Goal: Information Seeking & Learning: Learn about a topic

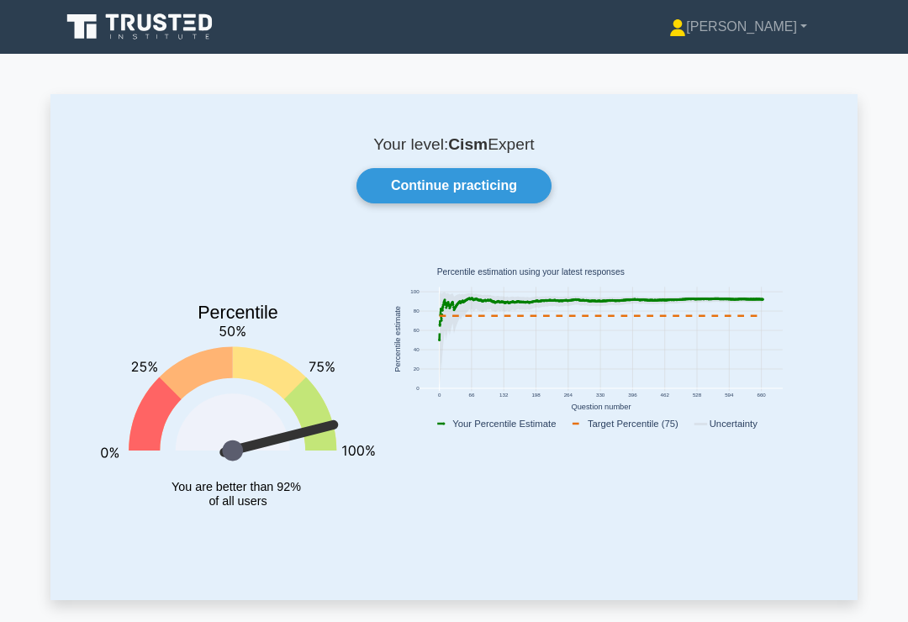
click at [494, 187] on link "Continue practicing" at bounding box center [453, 185] width 195 height 35
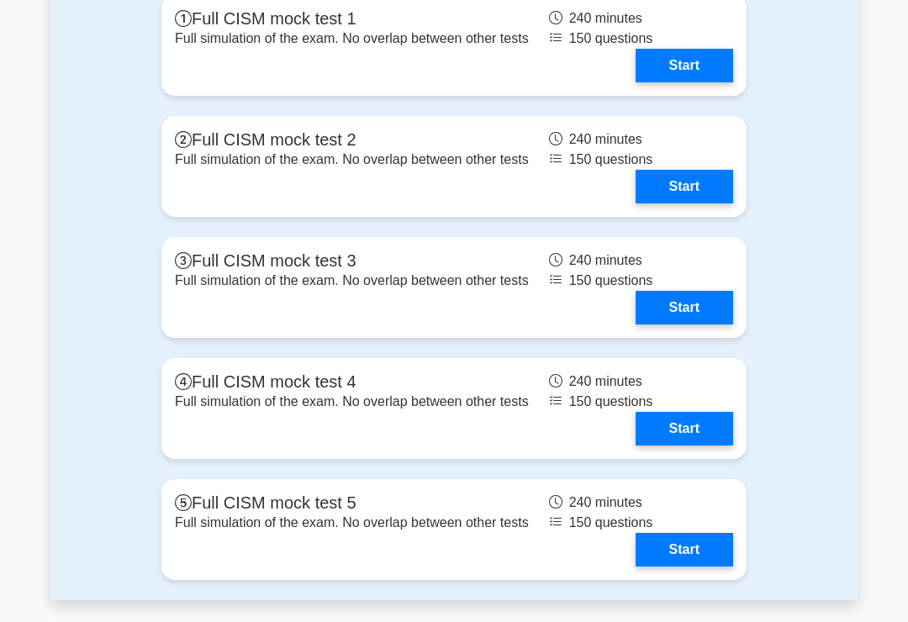
scroll to position [2134, 0]
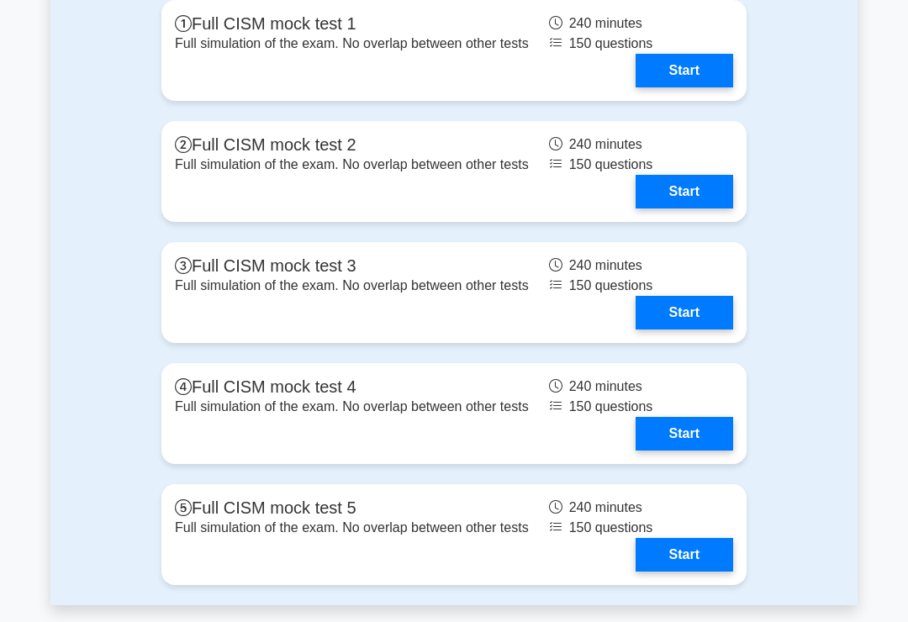
click at [693, 208] on link "Start" at bounding box center [683, 192] width 97 height 34
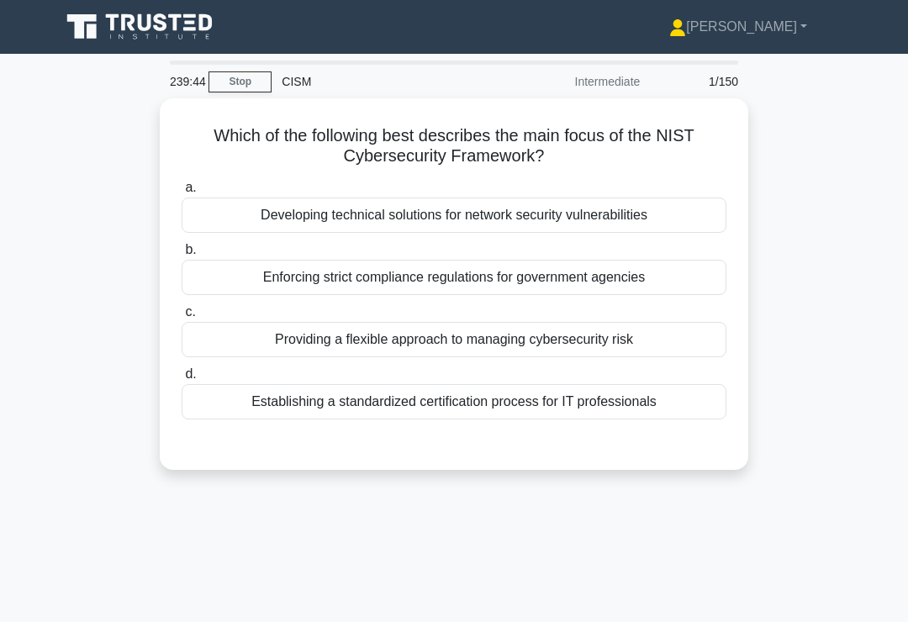
click at [643, 337] on div "Providing a flexible approach to managing cybersecurity risk" at bounding box center [454, 339] width 545 height 35
click at [182, 318] on input "c. Providing a flexible approach to managing cybersecurity risk" at bounding box center [182, 312] width 0 height 11
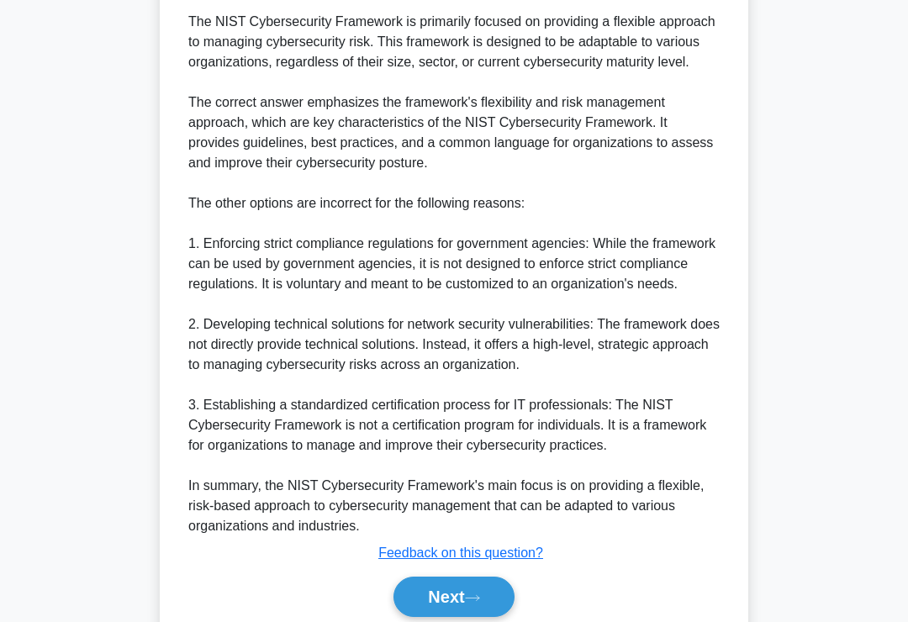
scroll to position [609, 0]
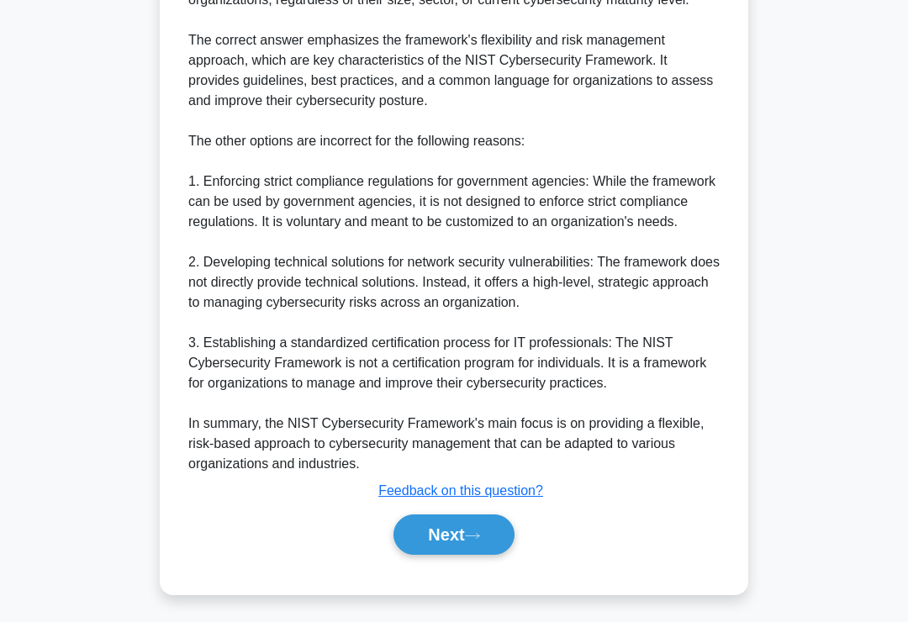
click at [450, 550] on button "Next" at bounding box center [453, 534] width 120 height 40
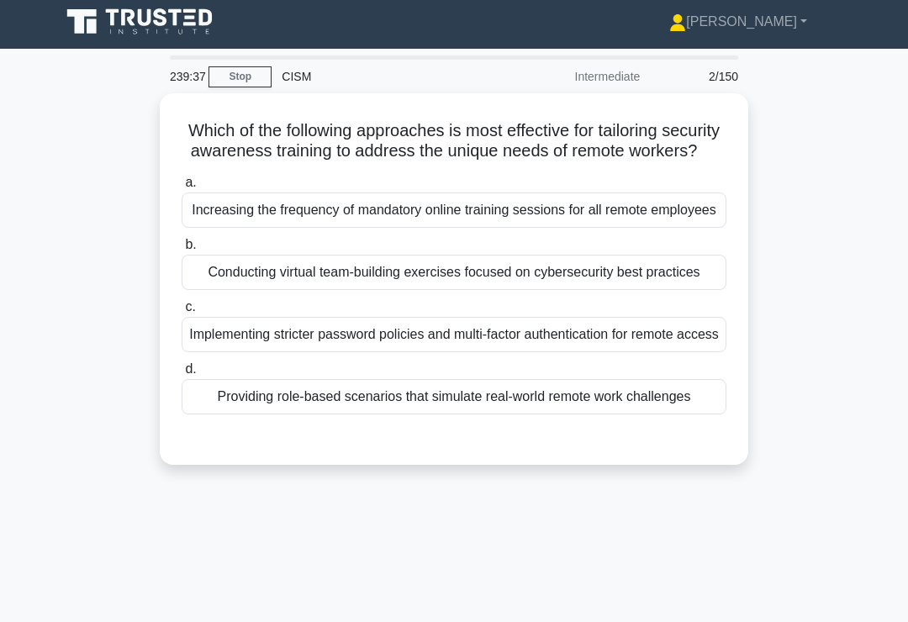
scroll to position [3, 0]
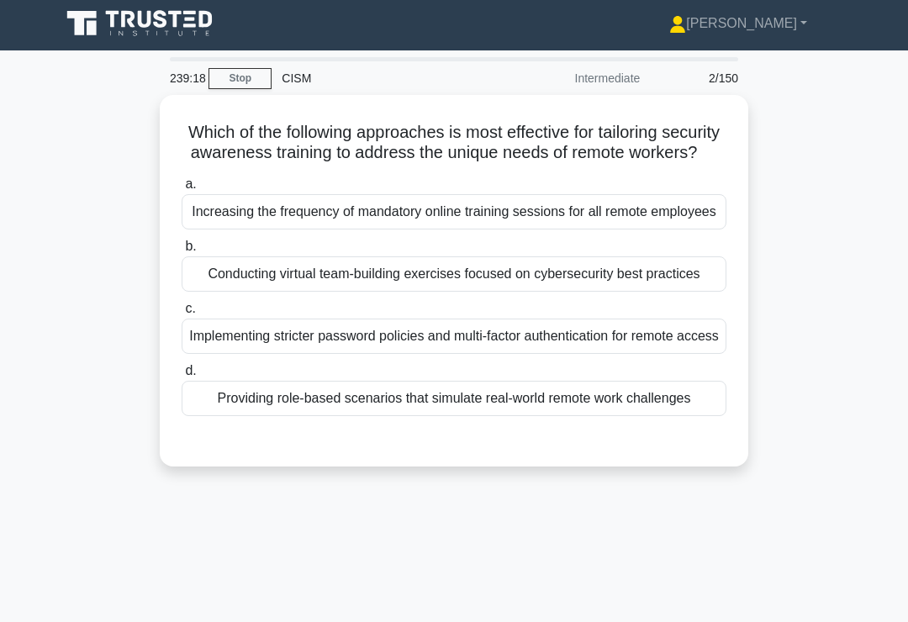
click at [636, 416] on div "Providing role-based scenarios that simulate real-world remote work challenges" at bounding box center [454, 398] width 545 height 35
click at [182, 377] on input "d. Providing role-based scenarios that simulate real-world remote work challeng…" at bounding box center [182, 371] width 0 height 11
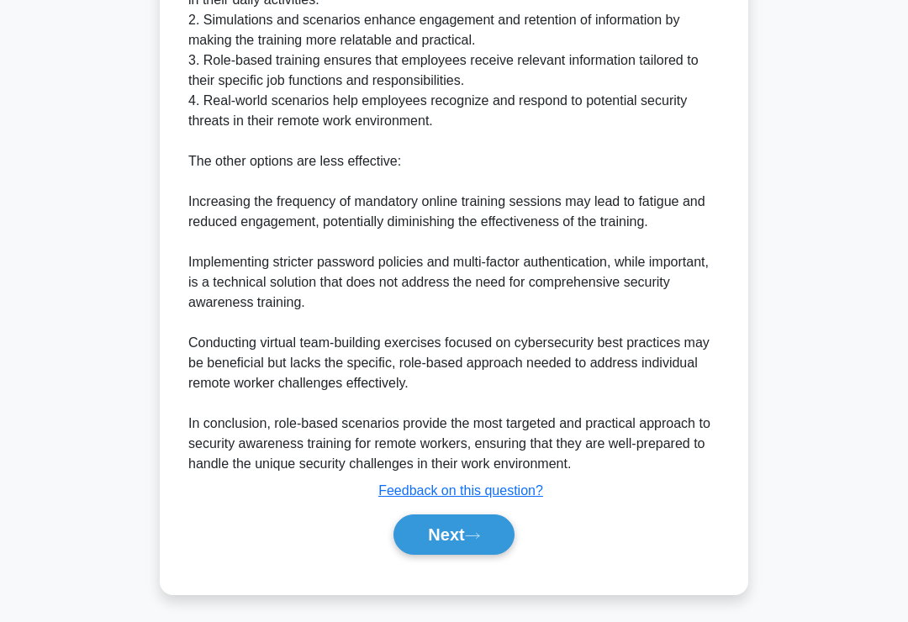
scroll to position [730, 0]
click at [455, 555] on button "Next" at bounding box center [453, 534] width 120 height 40
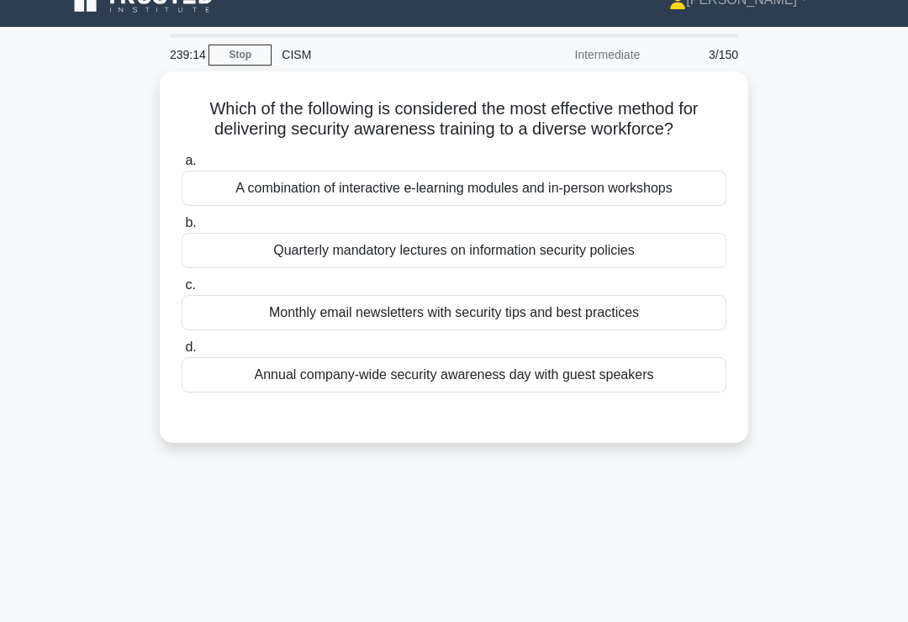
scroll to position [26, 0]
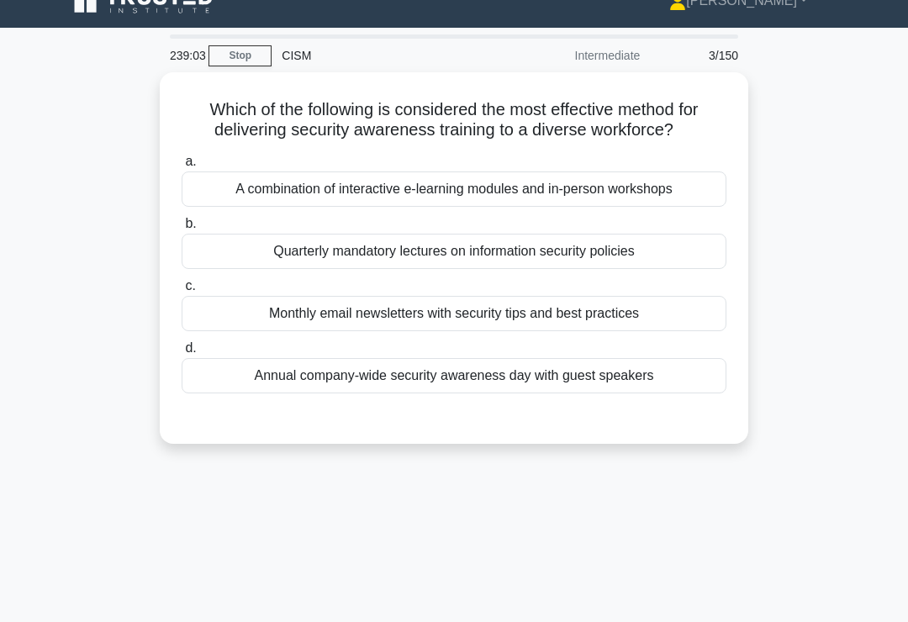
click at [660, 202] on div "A combination of interactive e-learning modules and in-person workshops" at bounding box center [454, 188] width 545 height 35
click at [182, 167] on input "a. A combination of interactive e-learning modules and in-person workshops" at bounding box center [182, 161] width 0 height 11
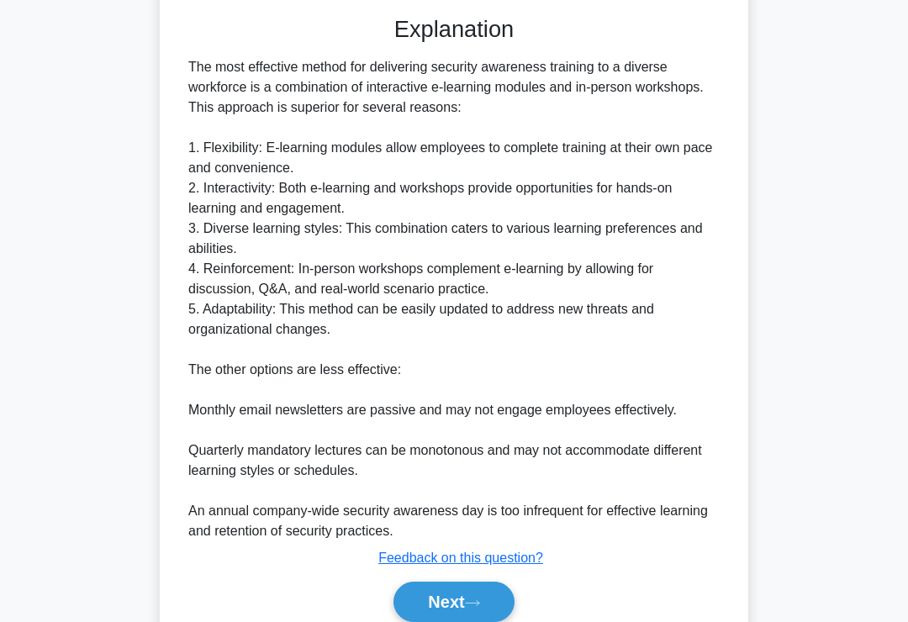
scroll to position [508, 0]
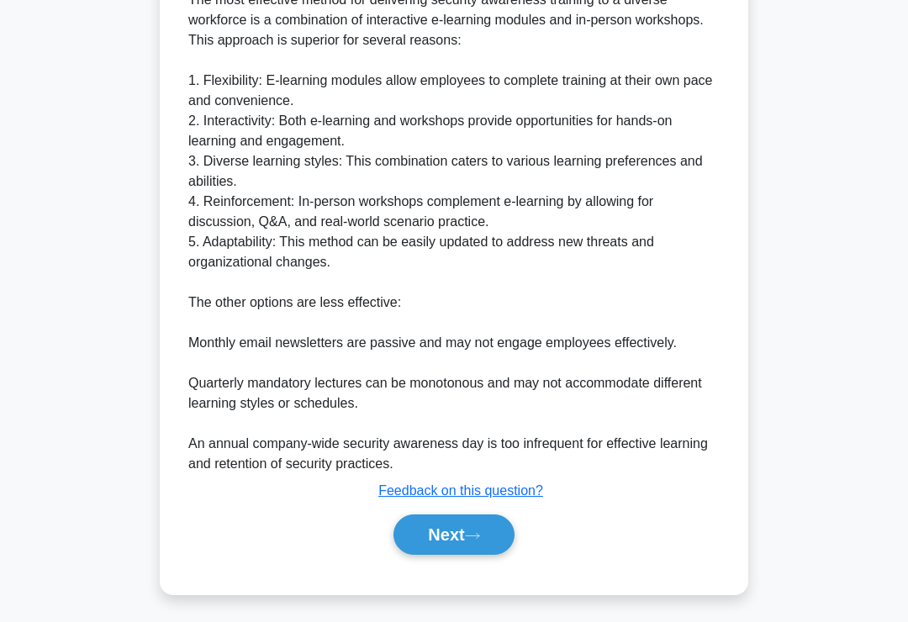
click at [440, 554] on button "Next" at bounding box center [453, 534] width 120 height 40
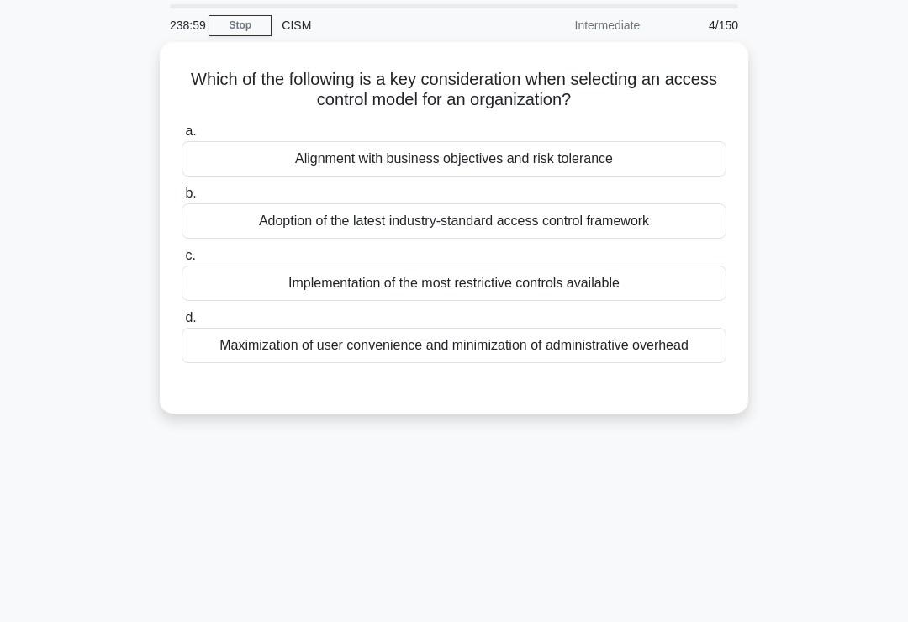
scroll to position [0, 0]
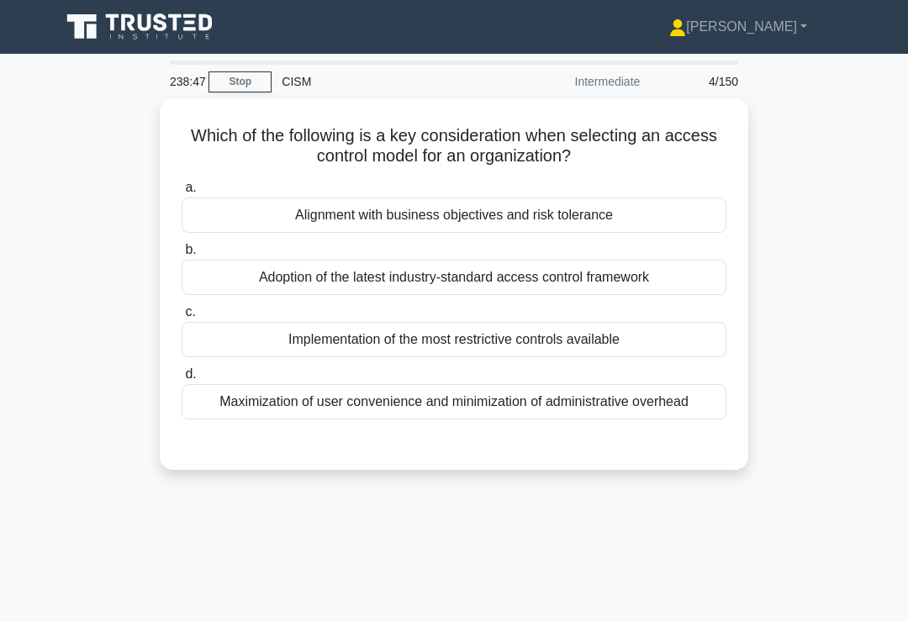
click at [635, 219] on div "Alignment with business objectives and risk tolerance" at bounding box center [454, 215] width 545 height 35
click at [182, 193] on input "a. Alignment with business objectives and risk tolerance" at bounding box center [182, 187] width 0 height 11
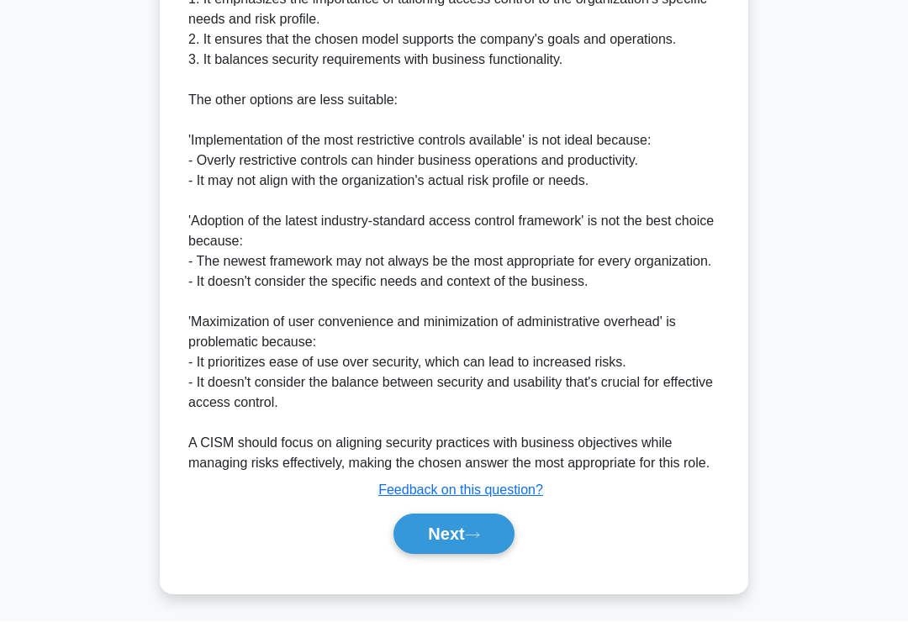
scroll to position [629, 0]
click at [433, 555] on button "Next" at bounding box center [453, 534] width 120 height 40
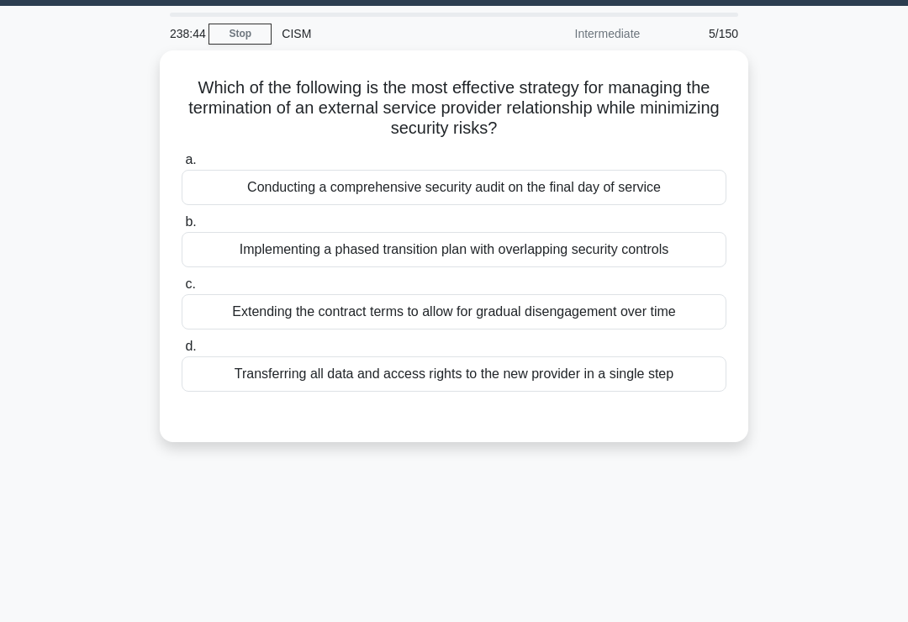
scroll to position [0, 0]
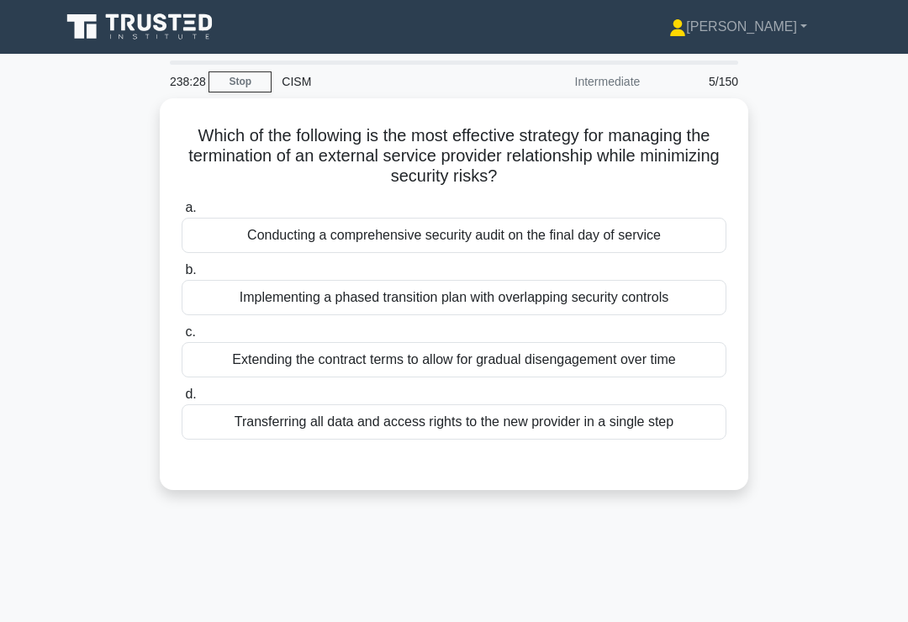
click at [666, 305] on div "Implementing a phased transition plan with overlapping security controls" at bounding box center [454, 297] width 545 height 35
click at [182, 276] on input "b. Implementing a phased transition plan with overlapping security controls" at bounding box center [182, 270] width 0 height 11
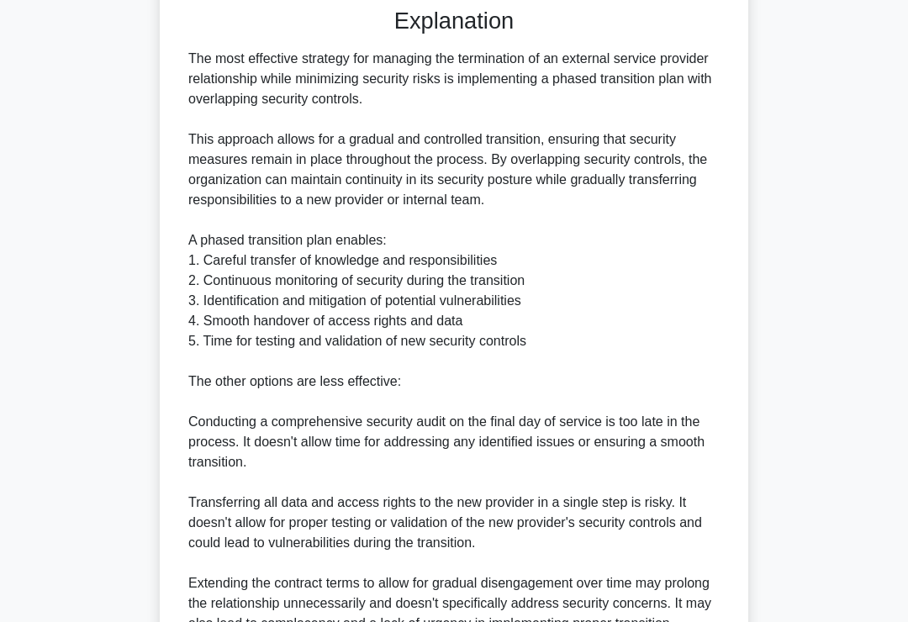
scroll to position [629, 0]
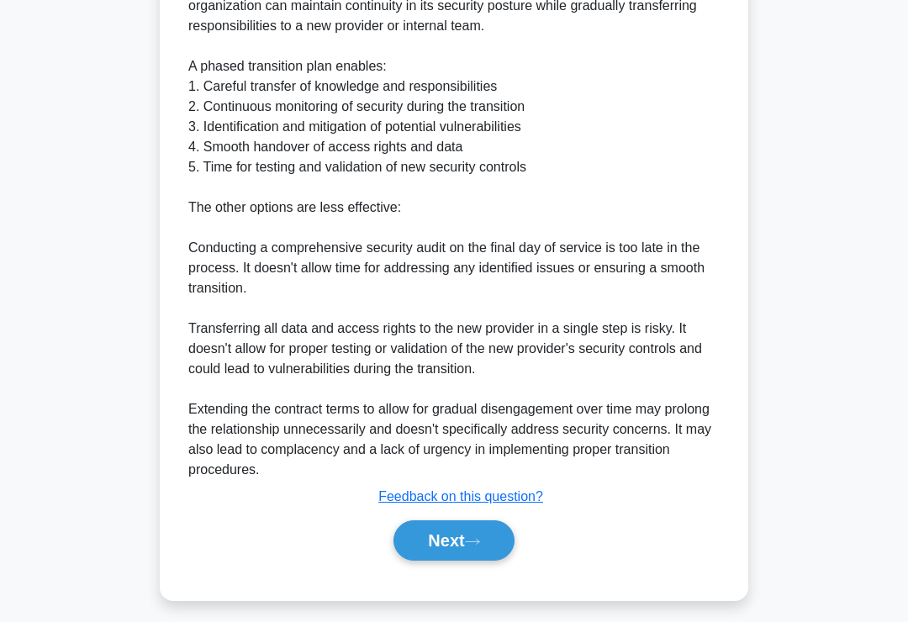
click at [433, 561] on button "Next" at bounding box center [453, 540] width 120 height 40
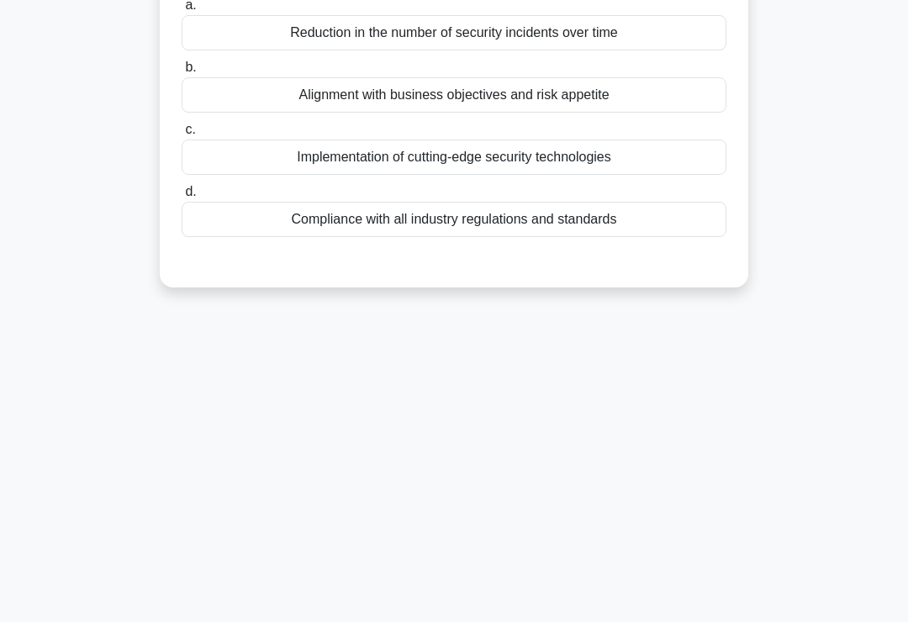
scroll to position [0, 0]
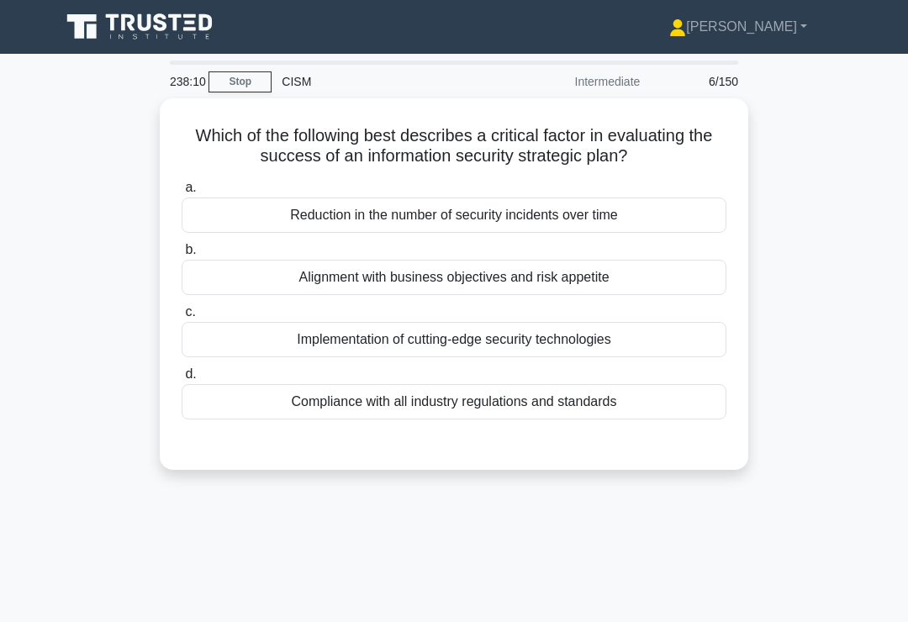
click at [655, 295] on div "Alignment with business objectives and risk appetite" at bounding box center [454, 277] width 545 height 35
click at [182, 255] on input "b. Alignment with business objectives and risk appetite" at bounding box center [182, 250] width 0 height 11
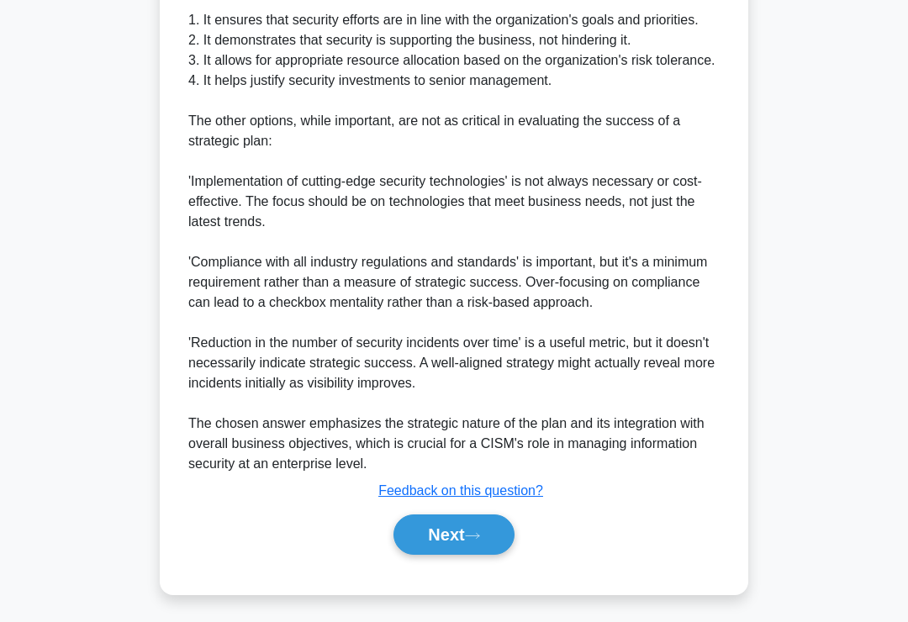
scroll to position [629, 0]
click at [423, 555] on button "Next" at bounding box center [453, 534] width 120 height 40
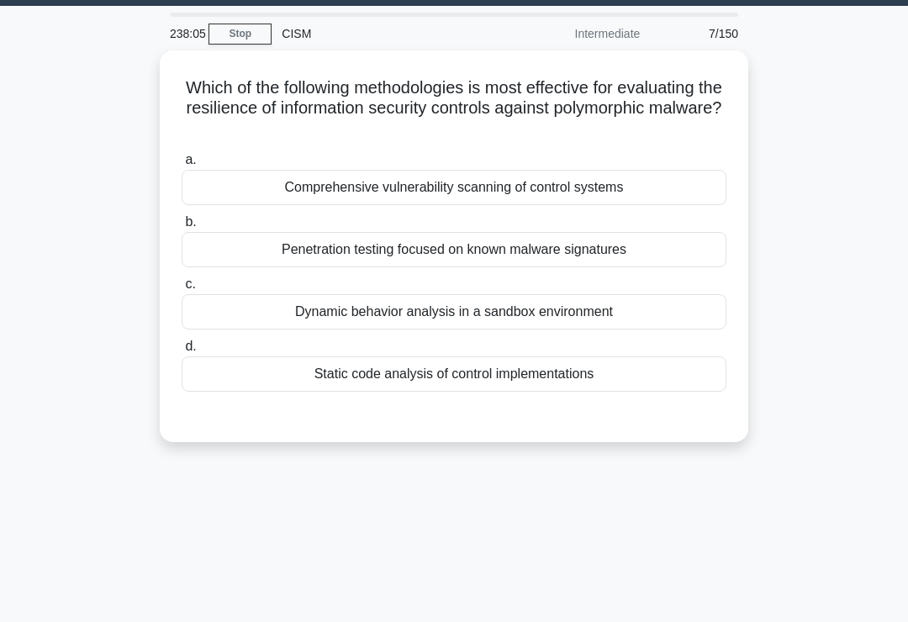
scroll to position [23, 0]
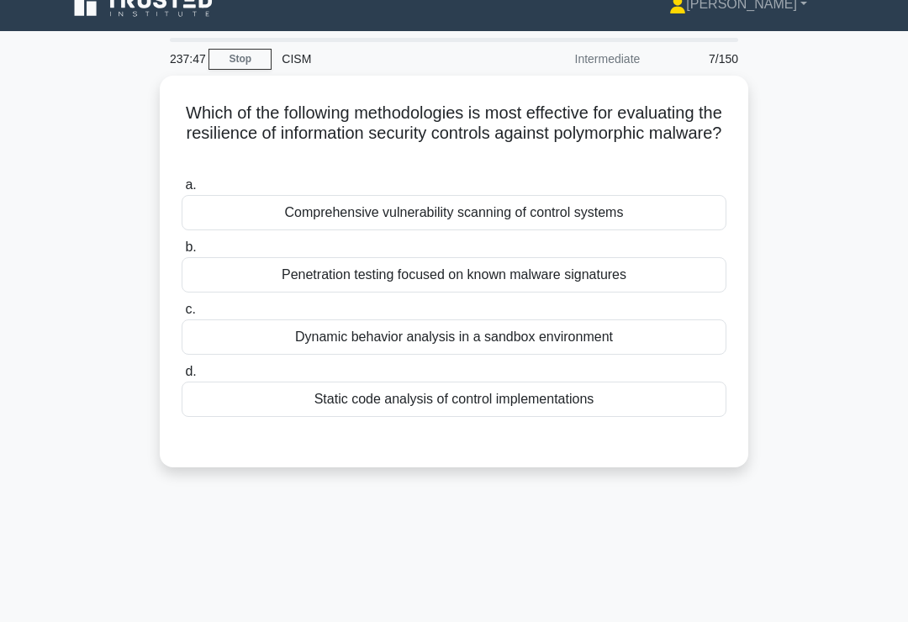
click at [665, 329] on div "Dynamic behavior analysis in a sandbox environment" at bounding box center [454, 336] width 545 height 35
click at [182, 315] on input "c. Dynamic behavior analysis in a sandbox environment" at bounding box center [182, 309] width 0 height 11
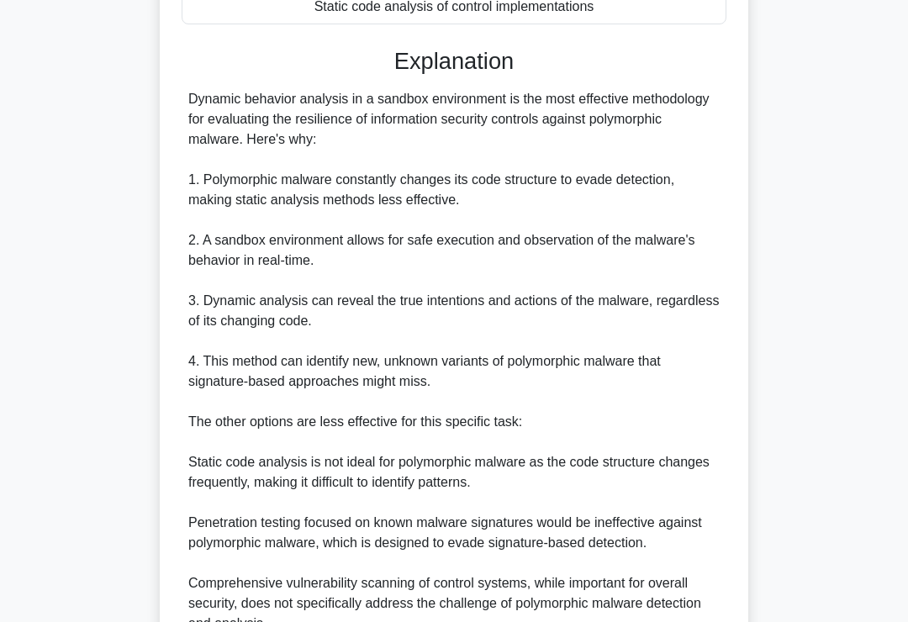
scroll to position [569, 0]
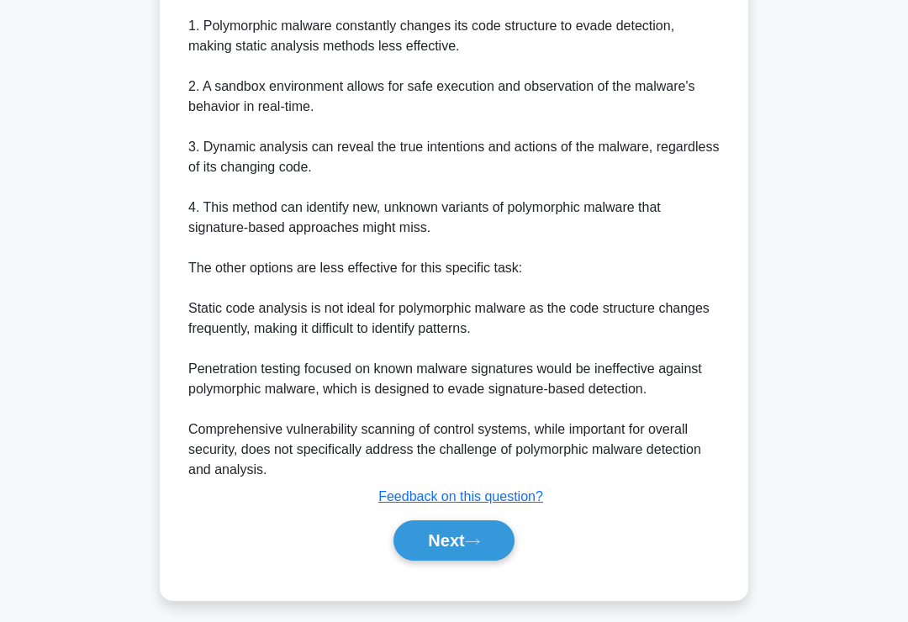
click at [421, 561] on button "Next" at bounding box center [453, 540] width 120 height 40
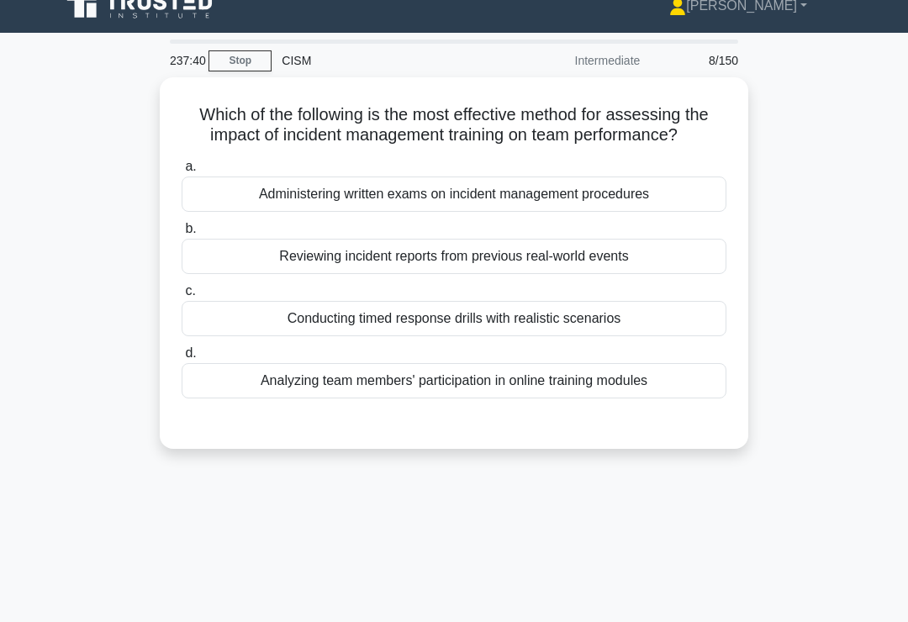
scroll to position [0, 0]
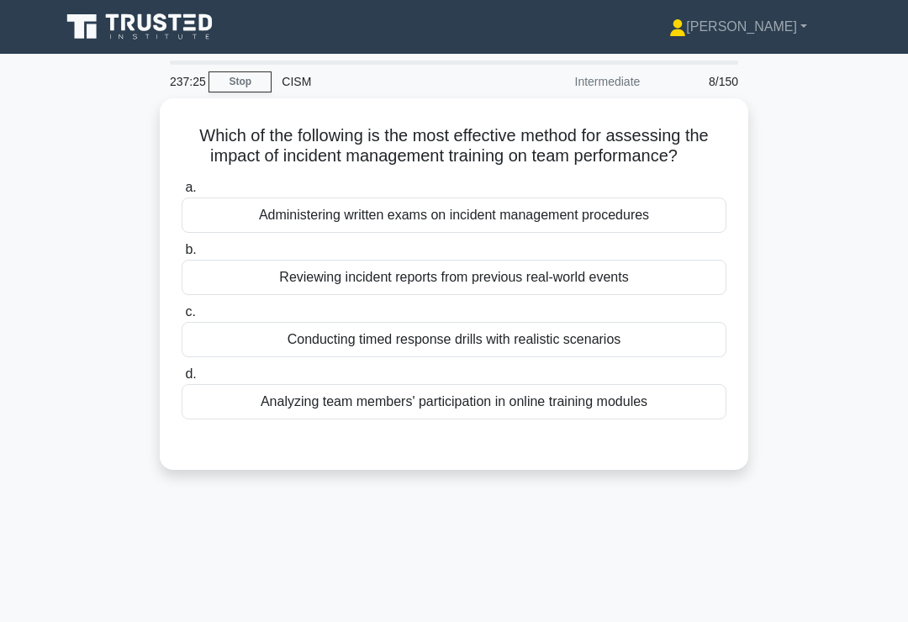
click at [664, 357] on div "Conducting timed response drills with realistic scenarios" at bounding box center [454, 339] width 545 height 35
click at [182, 318] on input "c. Conducting timed response drills with realistic scenarios" at bounding box center [182, 312] width 0 height 11
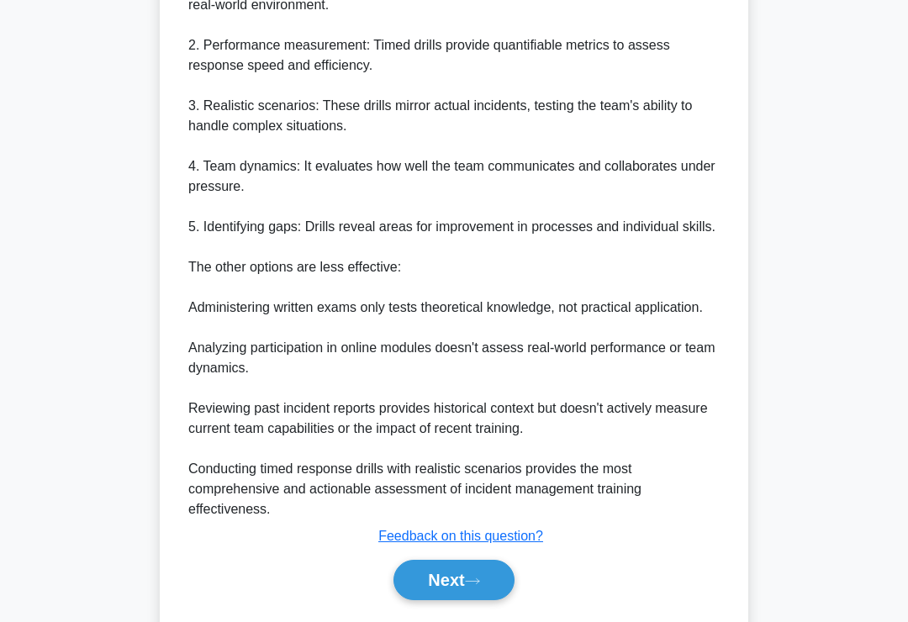
scroll to position [670, 0]
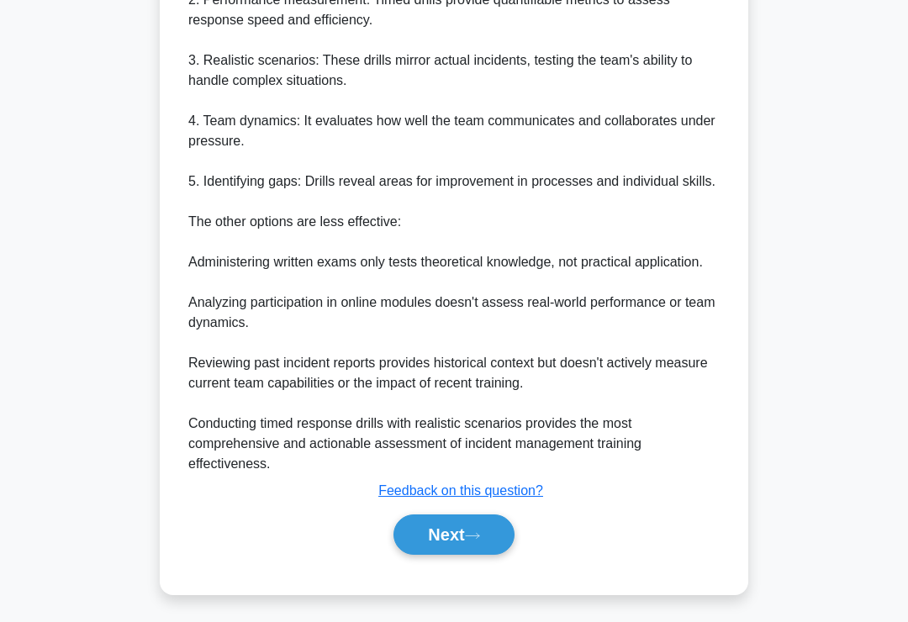
click at [423, 555] on button "Next" at bounding box center [453, 534] width 120 height 40
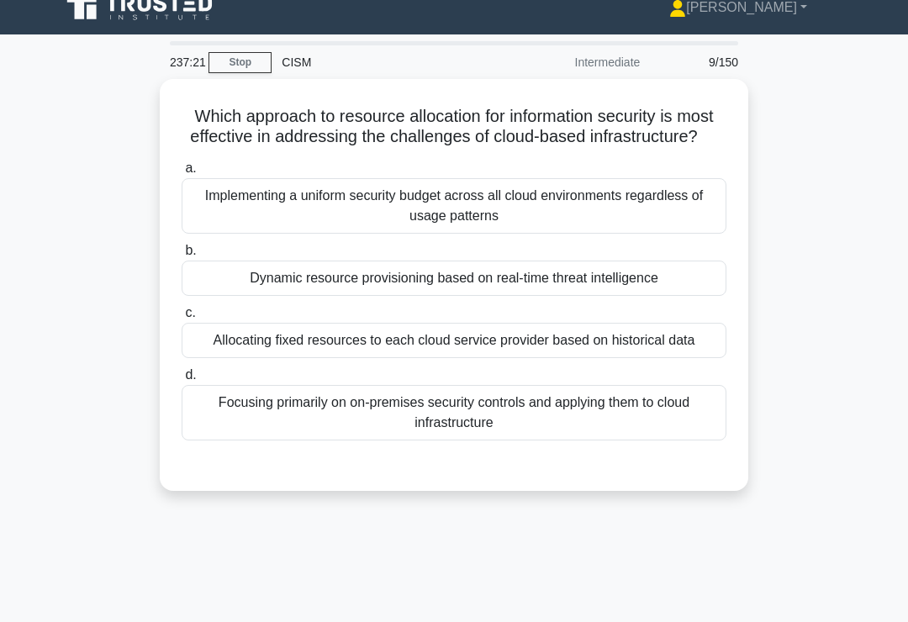
scroll to position [18, 0]
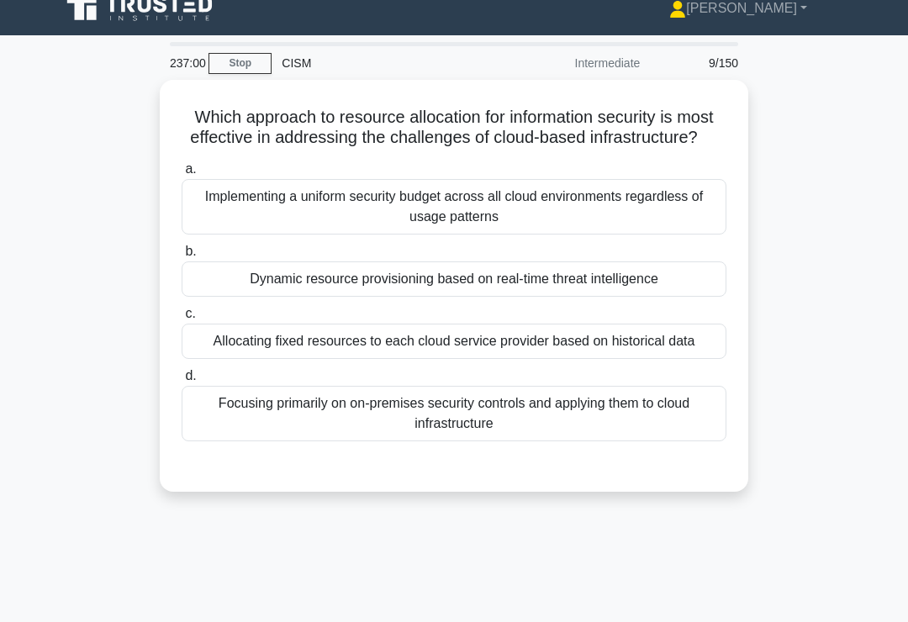
click at [669, 290] on div "Dynamic resource provisioning based on real-time threat intelligence" at bounding box center [454, 278] width 545 height 35
click at [182, 257] on input "b. Dynamic resource provisioning based on real-time threat intelligence" at bounding box center [182, 251] width 0 height 11
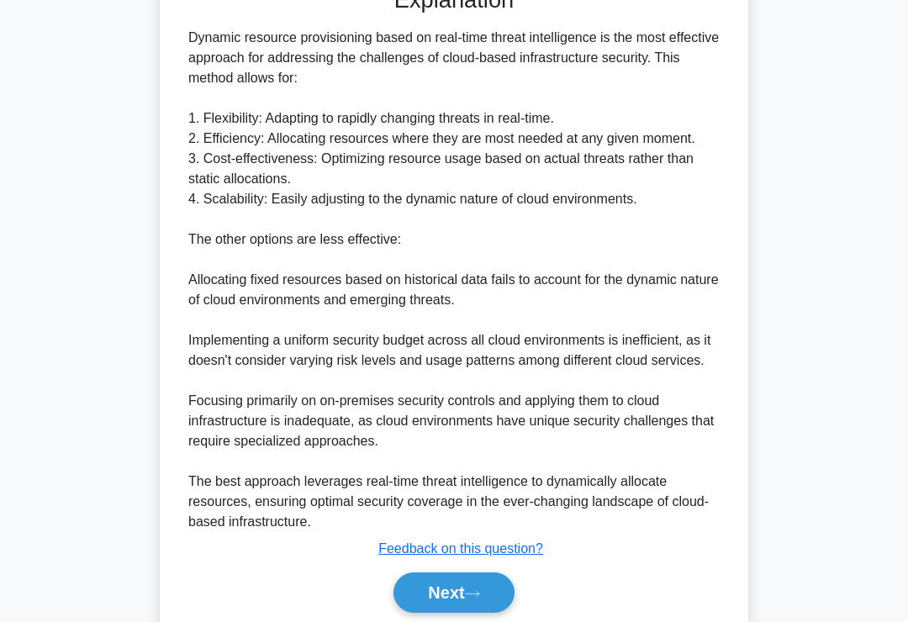
scroll to position [609, 0]
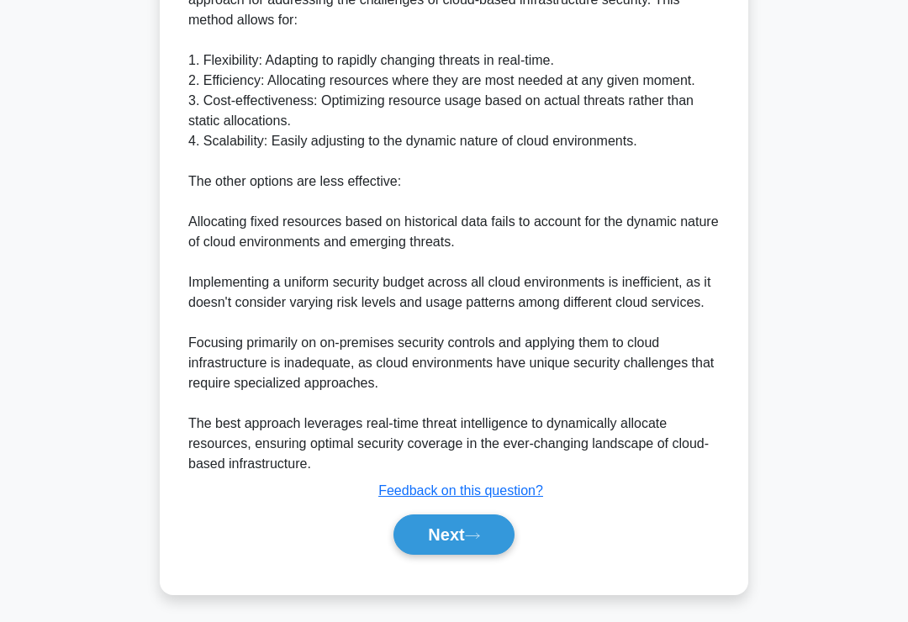
click at [422, 545] on button "Next" at bounding box center [453, 534] width 120 height 40
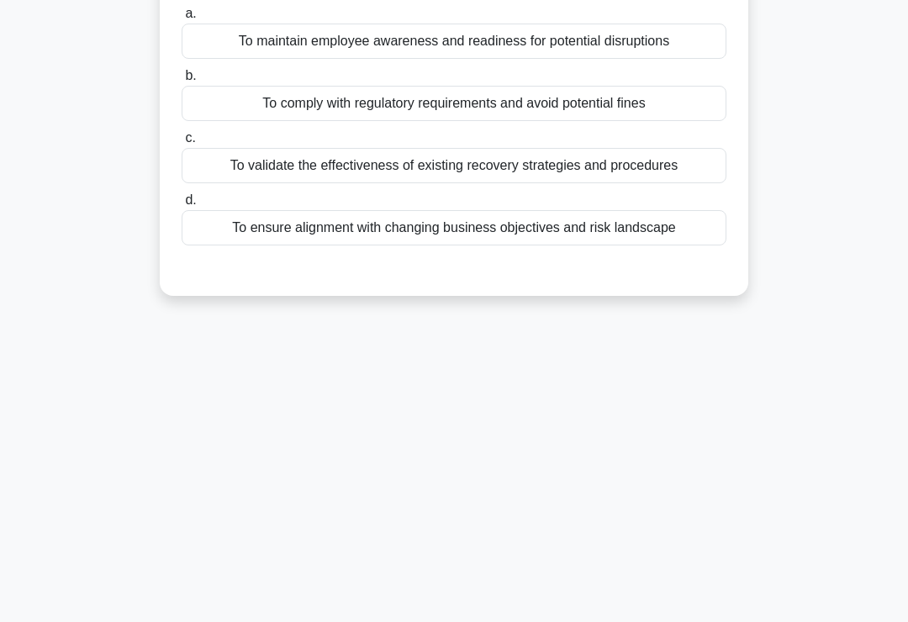
scroll to position [0, 0]
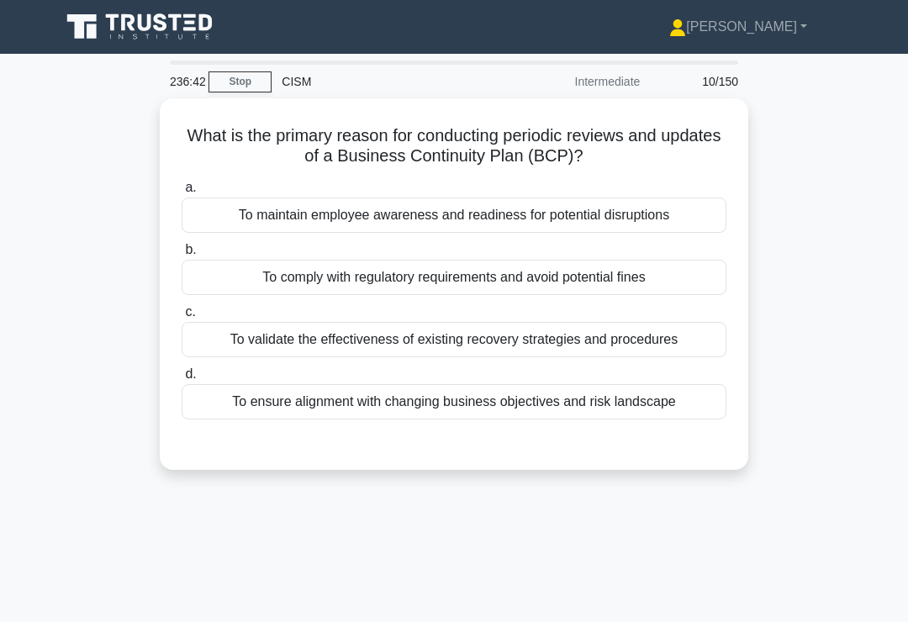
click at [624, 416] on div "To ensure alignment with changing business objectives and risk landscape" at bounding box center [454, 401] width 545 height 35
click at [182, 380] on input "d. To ensure alignment with changing business objectives and risk landscape" at bounding box center [182, 374] width 0 height 11
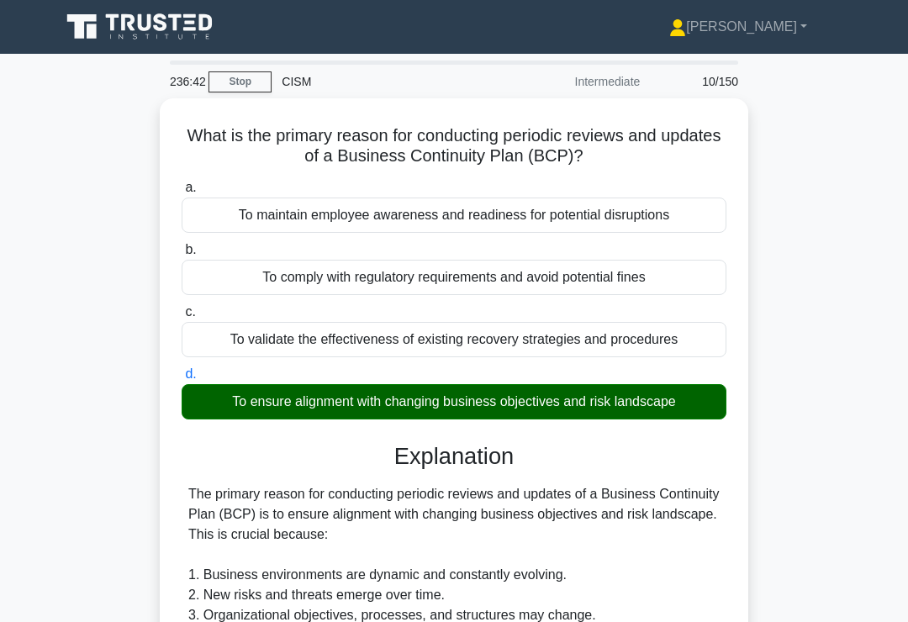
click at [651, 403] on div "To ensure alignment with changing business objectives and risk landscape" at bounding box center [454, 401] width 545 height 35
click at [182, 380] on input "d. To ensure alignment with changing business objectives and risk landscape" at bounding box center [182, 374] width 0 height 11
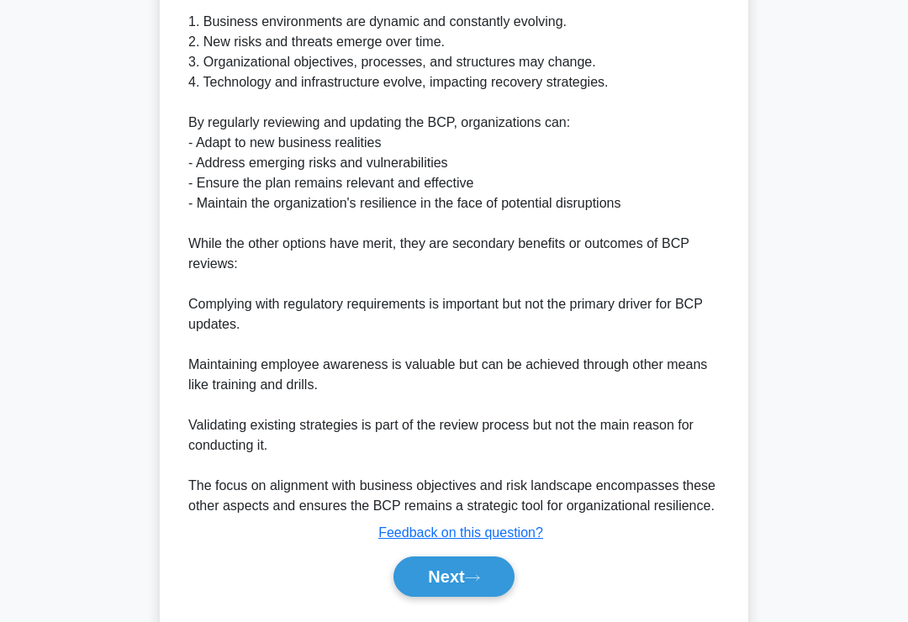
scroll to position [589, 0]
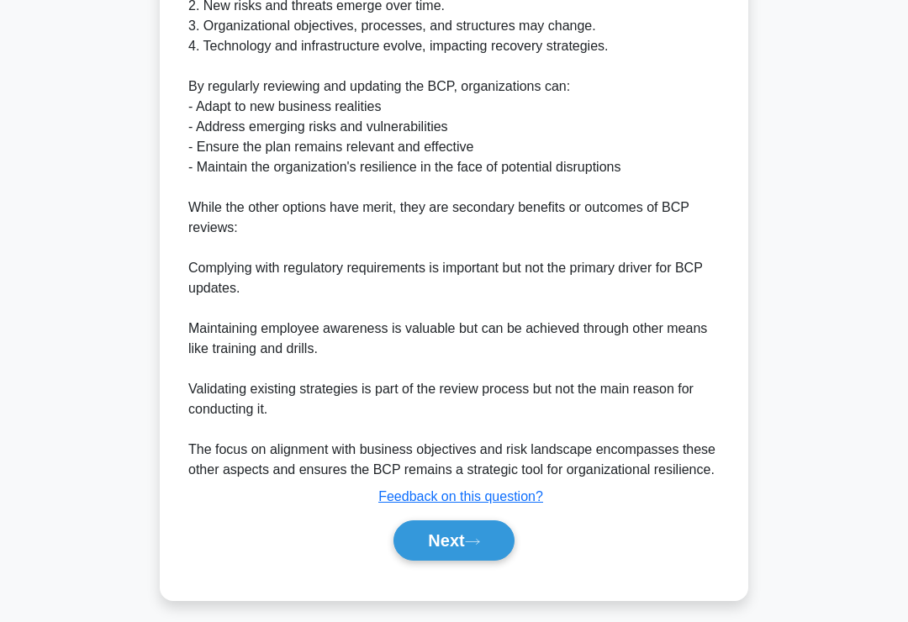
click at [439, 559] on button "Next" at bounding box center [453, 540] width 120 height 40
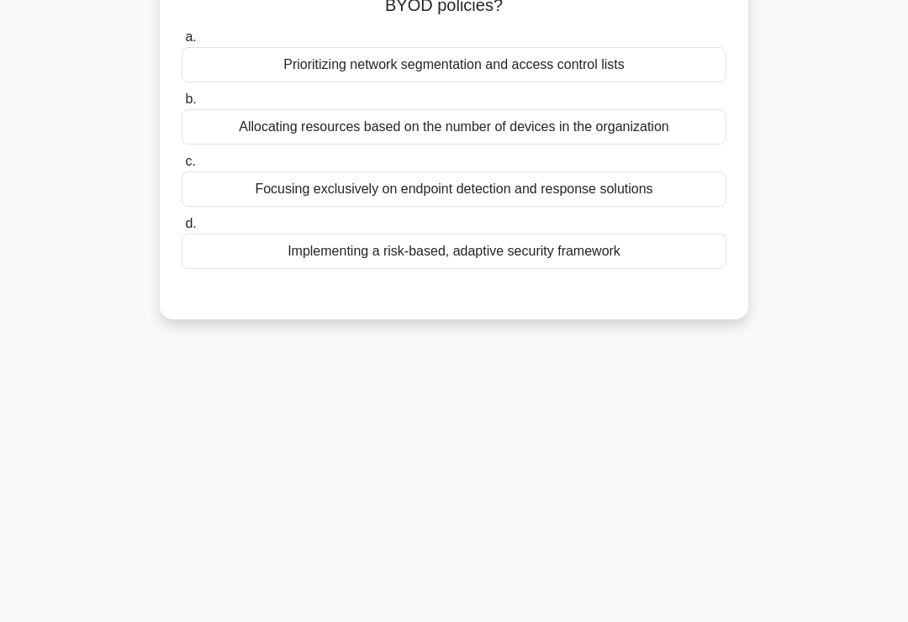
scroll to position [0, 0]
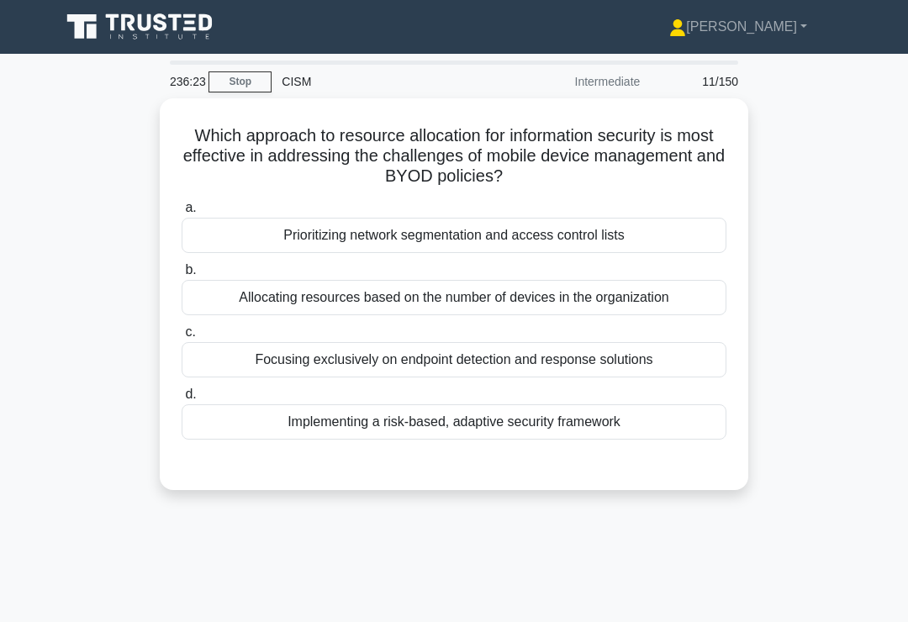
click at [642, 424] on div "Implementing a risk-based, adaptive security framework" at bounding box center [454, 421] width 545 height 35
click at [182, 400] on input "d. Implementing a risk-based, adaptive security framework" at bounding box center [182, 394] width 0 height 11
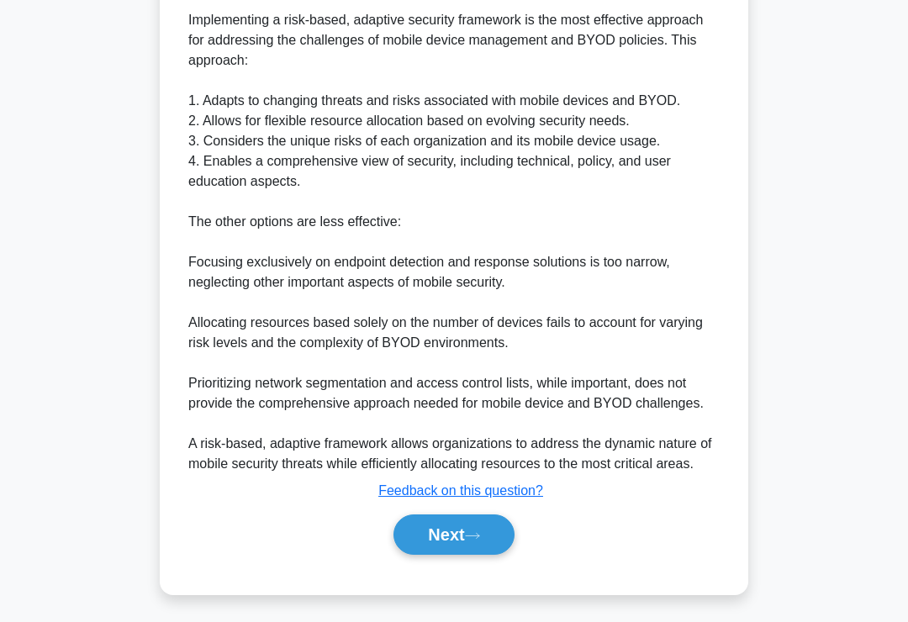
scroll to position [549, 0]
click at [423, 555] on button "Next" at bounding box center [453, 534] width 120 height 40
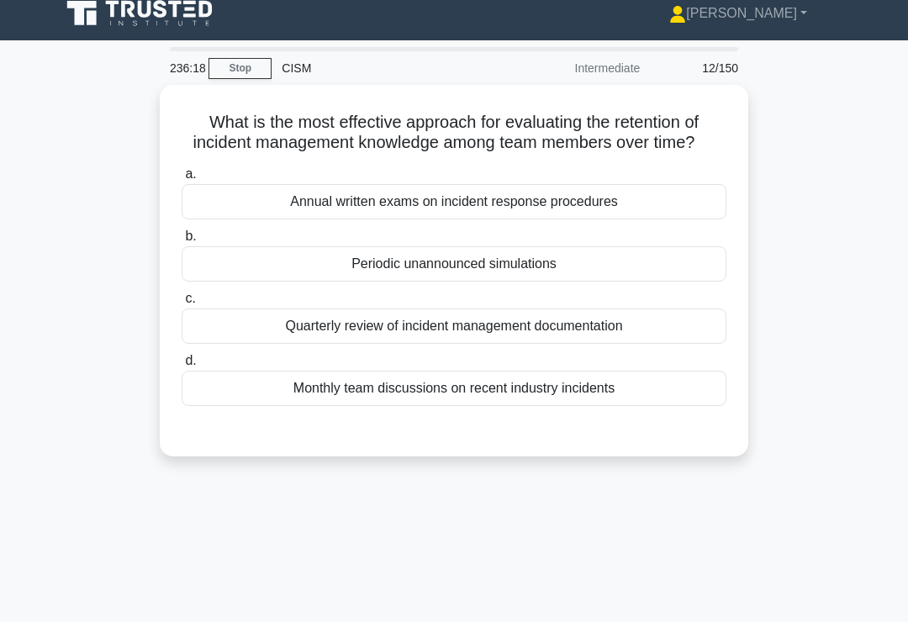
scroll to position [14, 0]
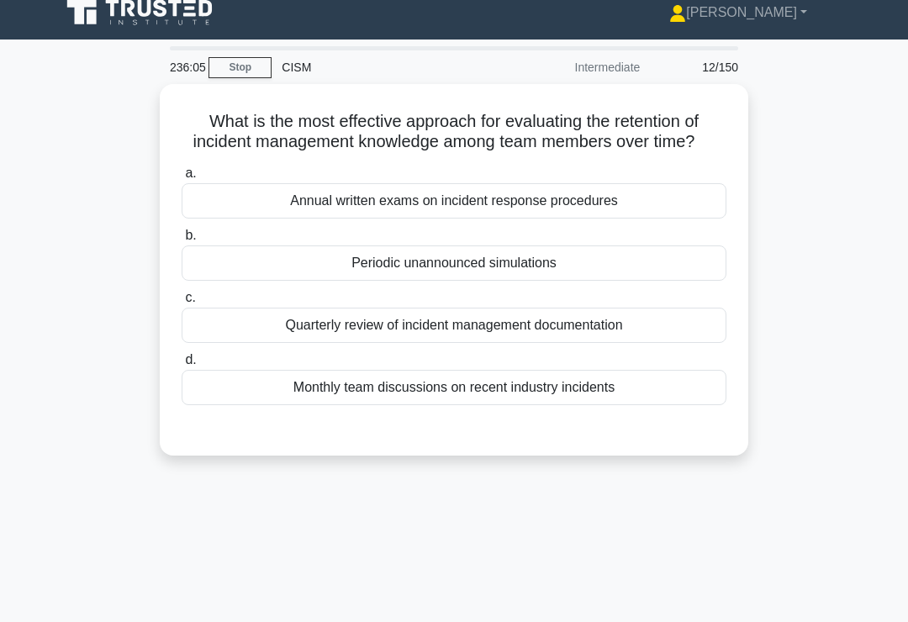
click at [582, 281] on div "Periodic unannounced simulations" at bounding box center [454, 262] width 545 height 35
click at [182, 241] on input "b. Periodic unannounced simulations" at bounding box center [182, 235] width 0 height 11
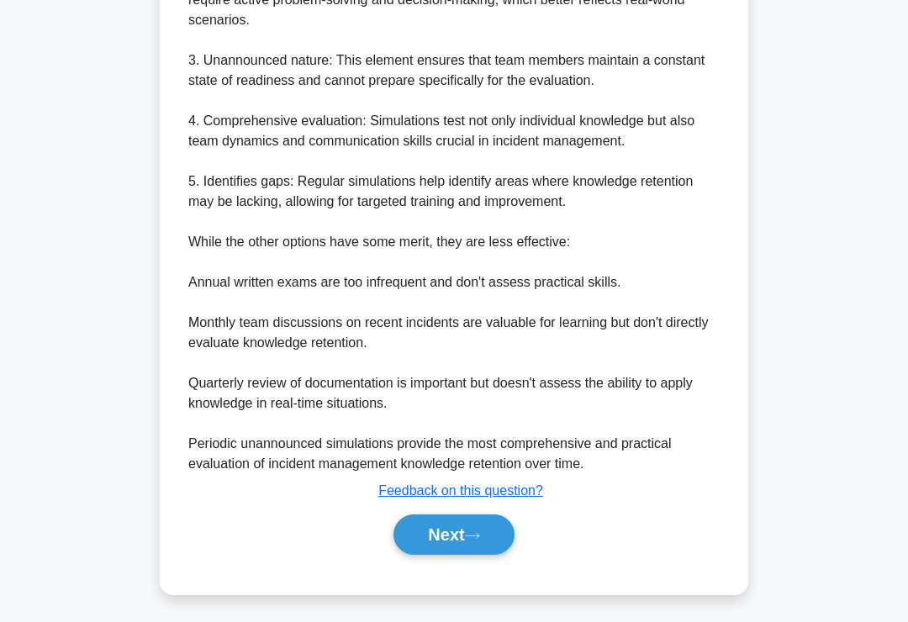
scroll to position [670, 0]
click at [438, 555] on button "Next" at bounding box center [453, 534] width 120 height 40
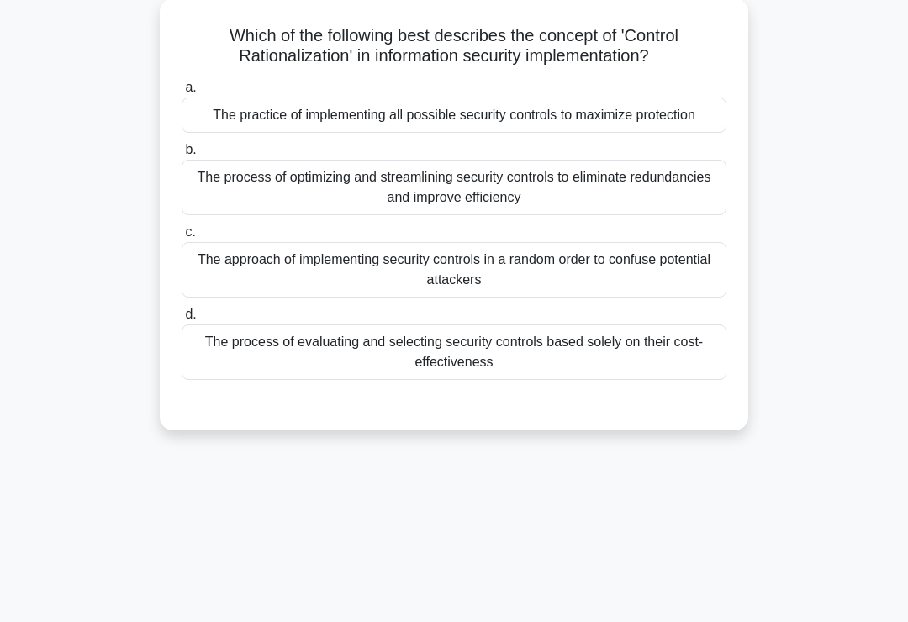
scroll to position [0, 0]
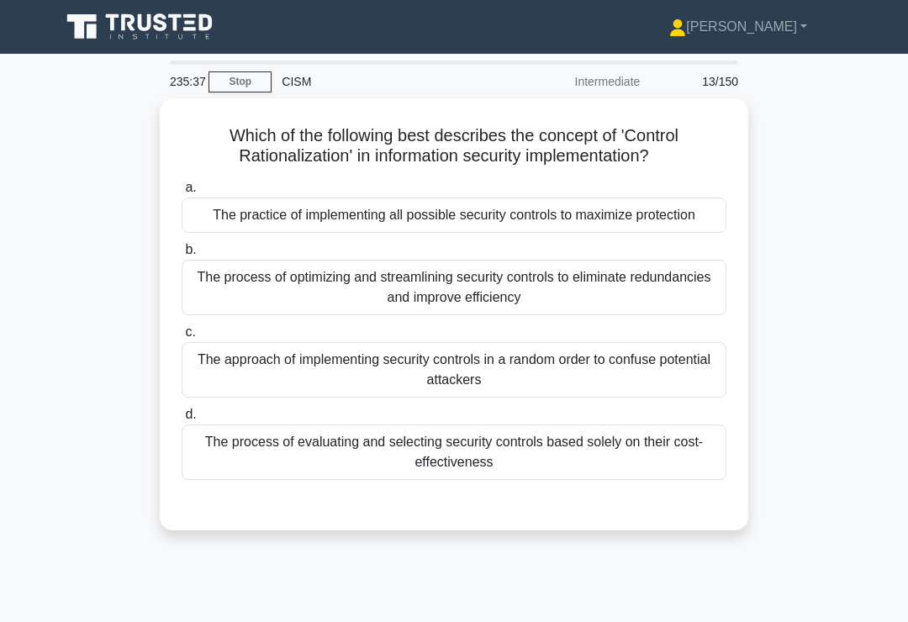
click at [664, 299] on div "The process of optimizing and streamlining security controls to eliminate redun…" at bounding box center [454, 287] width 545 height 55
click at [182, 255] on input "b. The process of optimizing and streamlining security controls to eliminate re…" at bounding box center [182, 250] width 0 height 11
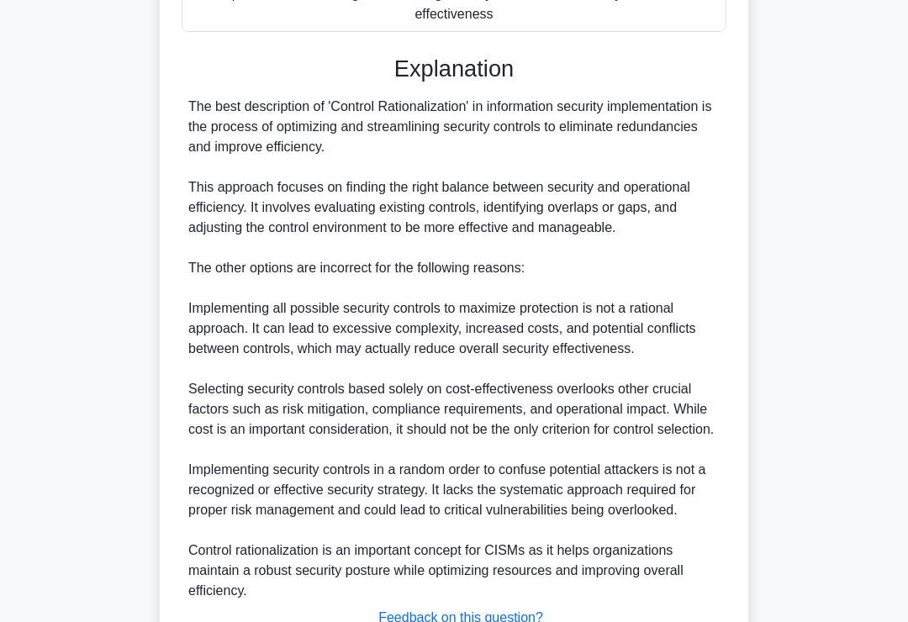
scroll to position [650, 0]
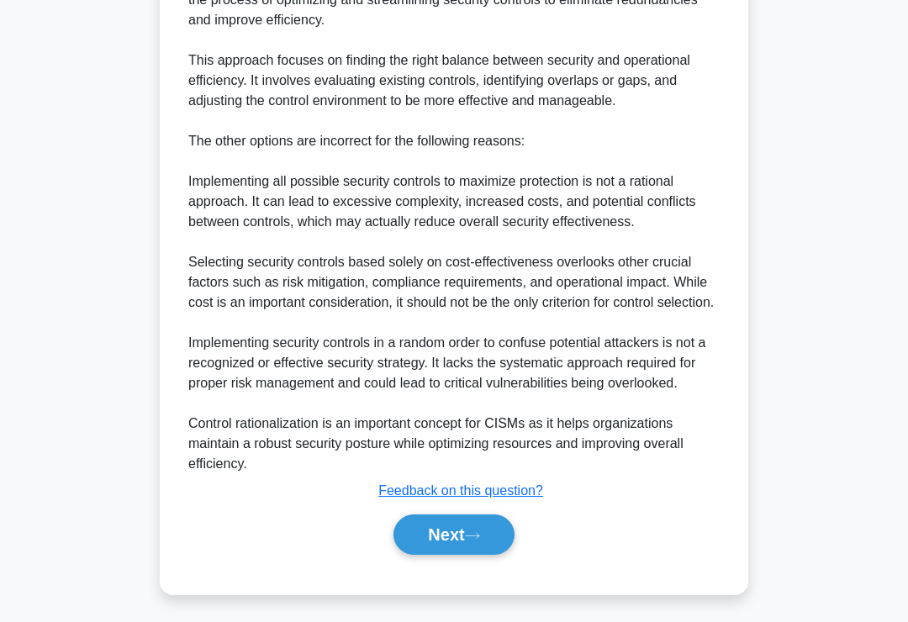
click at [425, 555] on button "Next" at bounding box center [453, 534] width 120 height 40
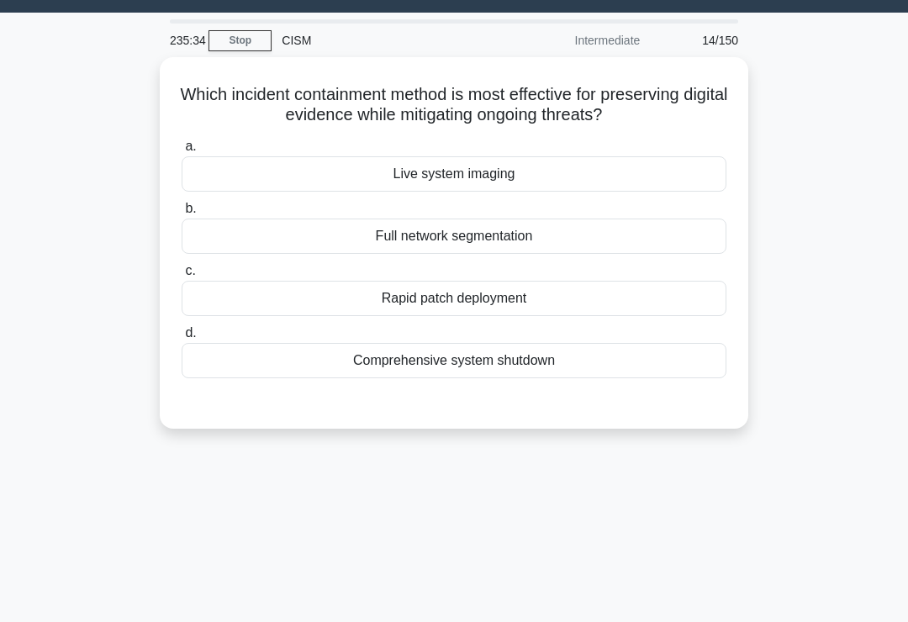
scroll to position [3, 0]
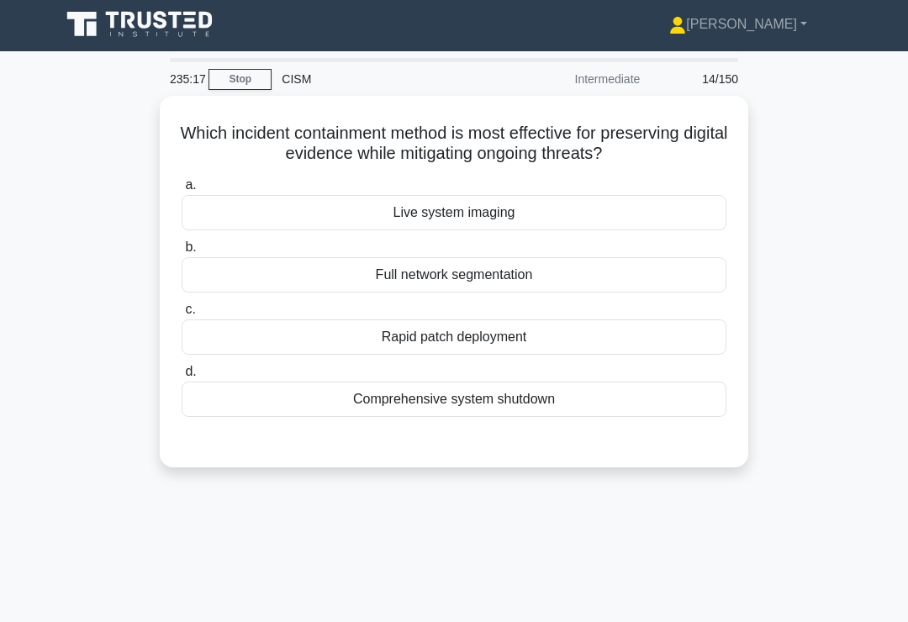
click at [645, 278] on div "Full network segmentation" at bounding box center [454, 274] width 545 height 35
click at [182, 253] on input "b. Full network segmentation" at bounding box center [182, 247] width 0 height 11
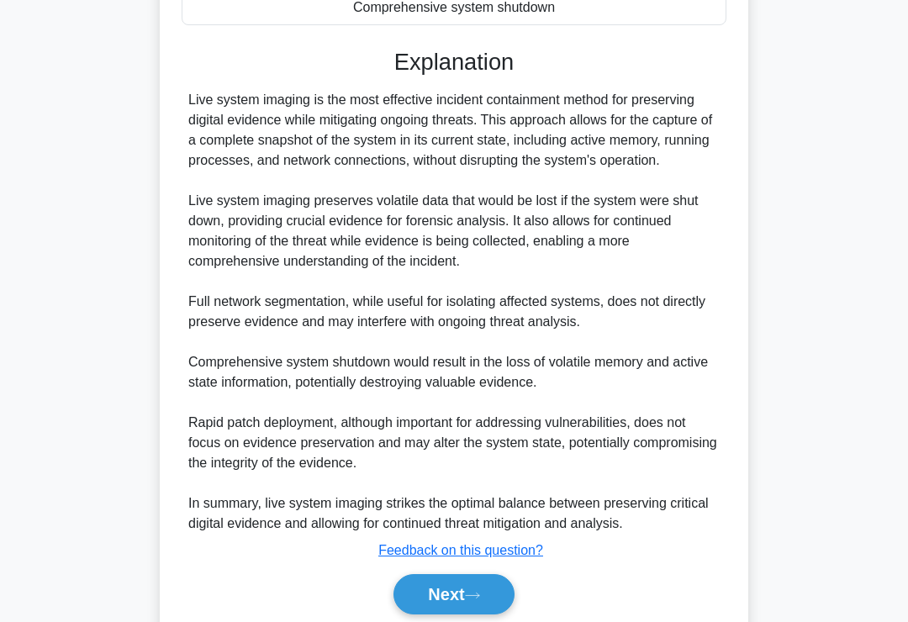
scroll to position [404, 0]
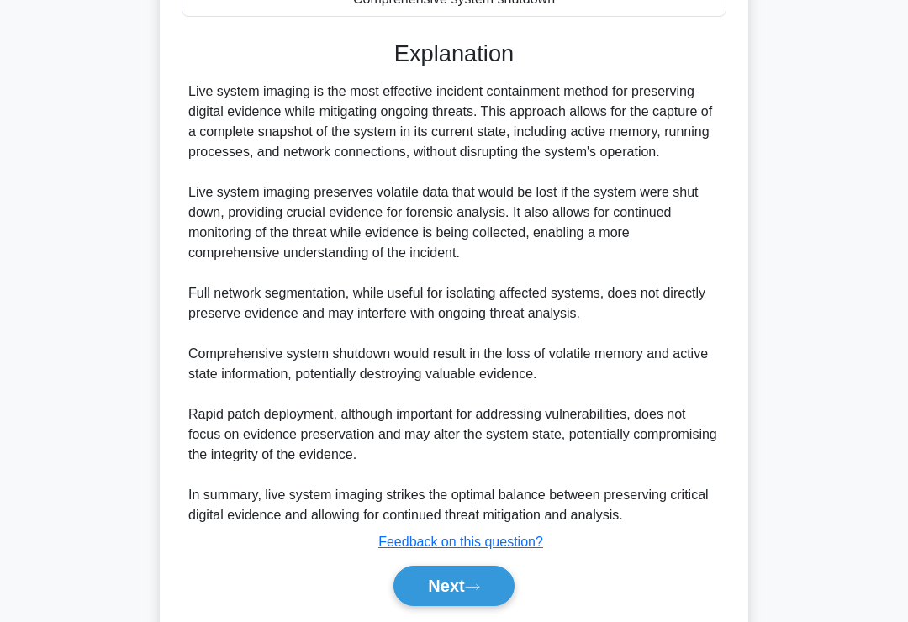
click at [453, 606] on button "Next" at bounding box center [453, 586] width 120 height 40
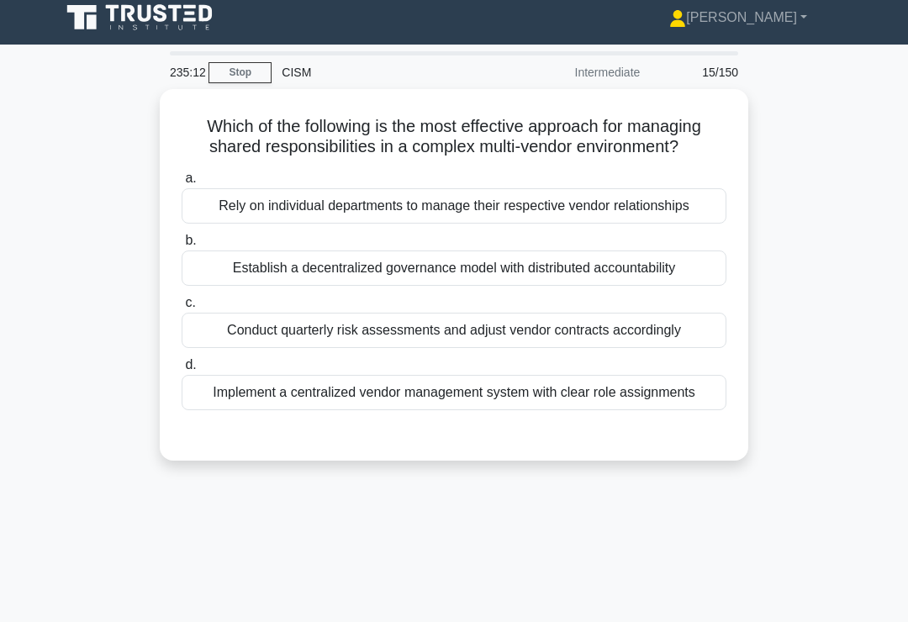
scroll to position [1, 0]
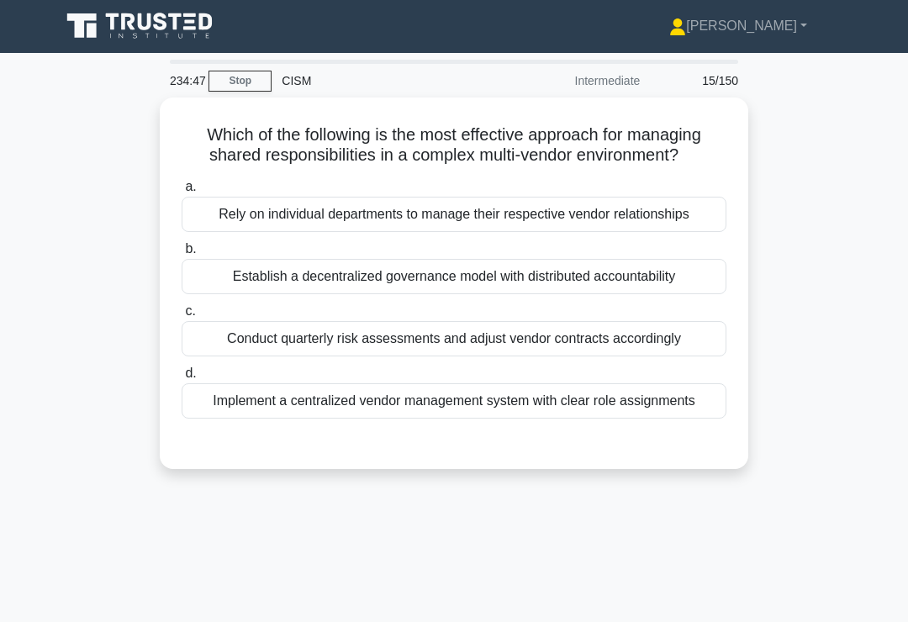
click at [656, 419] on div "Implement a centralized vendor management system with clear role assignments" at bounding box center [454, 400] width 545 height 35
click at [182, 379] on input "d. Implement a centralized vendor management system with clear role assignments" at bounding box center [182, 373] width 0 height 11
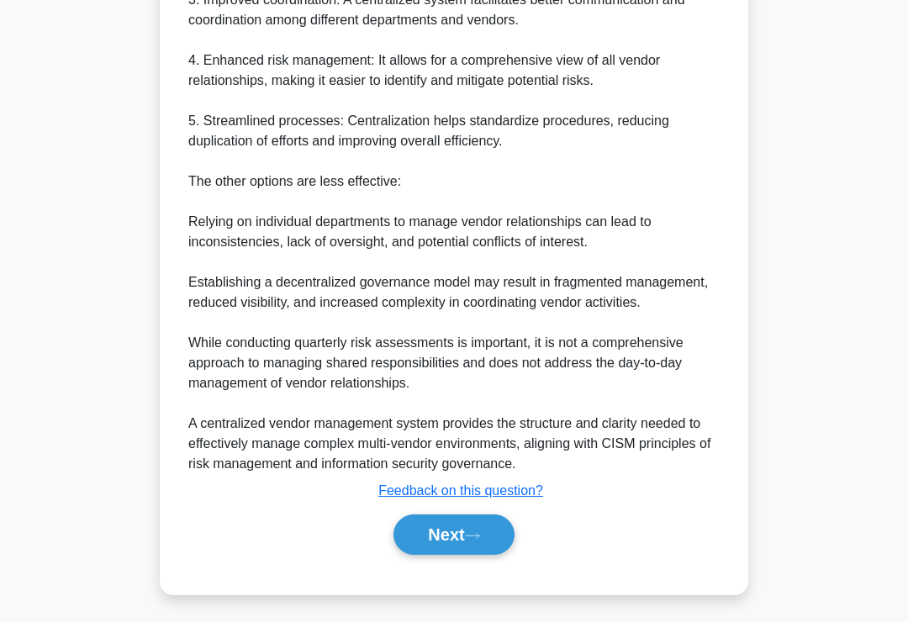
click at [429, 555] on button "Next" at bounding box center [453, 534] width 120 height 40
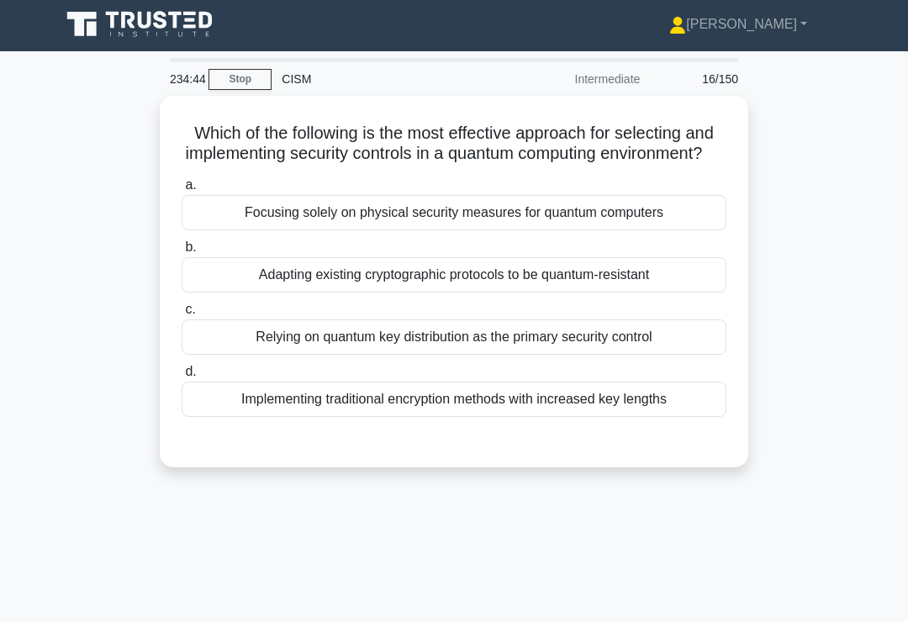
scroll to position [2, 0]
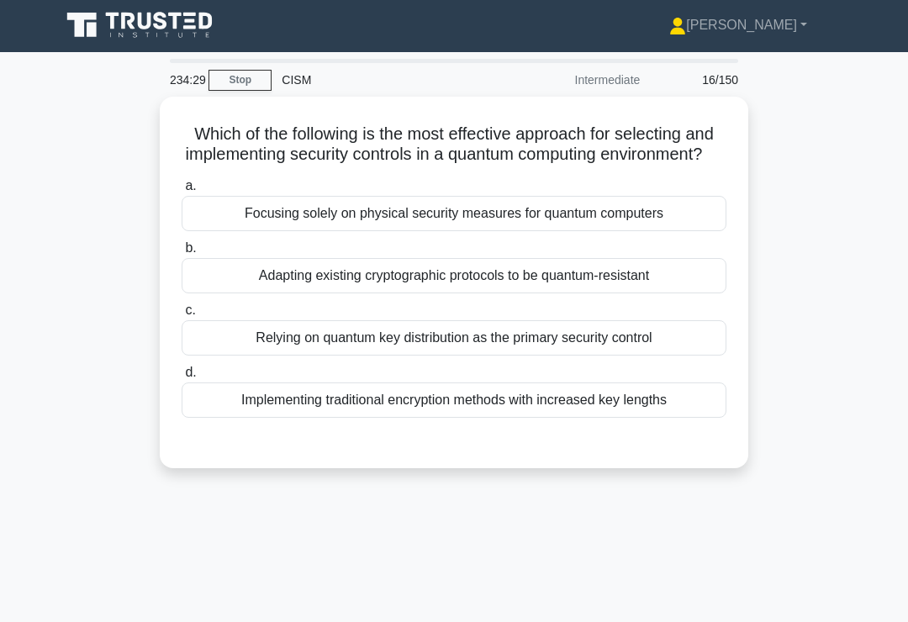
click at [708, 292] on div "Adapting existing cryptographic protocols to be quantum-resistant" at bounding box center [454, 275] width 545 height 35
click at [182, 254] on input "b. Adapting existing cryptographic protocols to be quantum-resistant" at bounding box center [182, 248] width 0 height 11
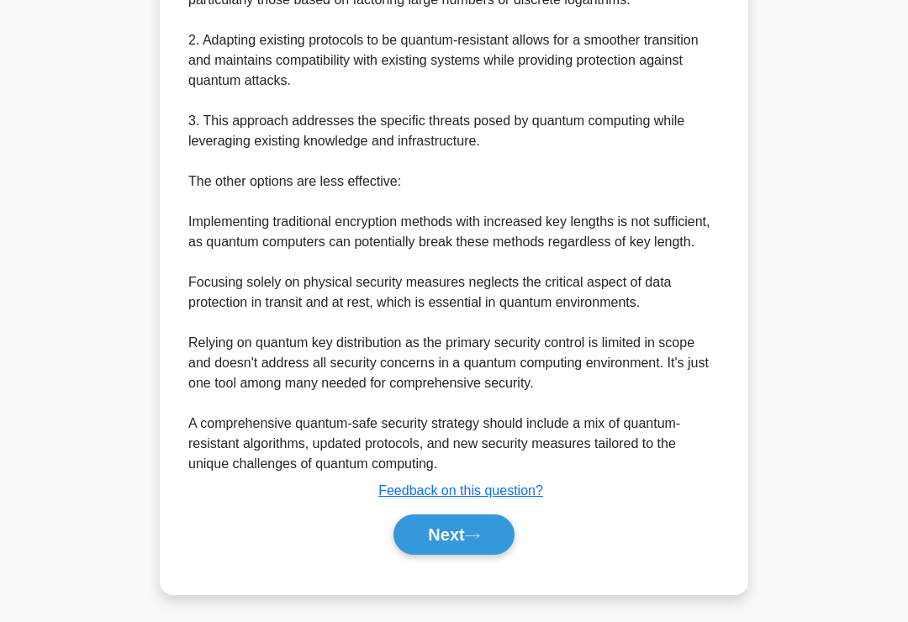
scroll to position [670, 0]
click at [425, 555] on button "Next" at bounding box center [453, 534] width 120 height 40
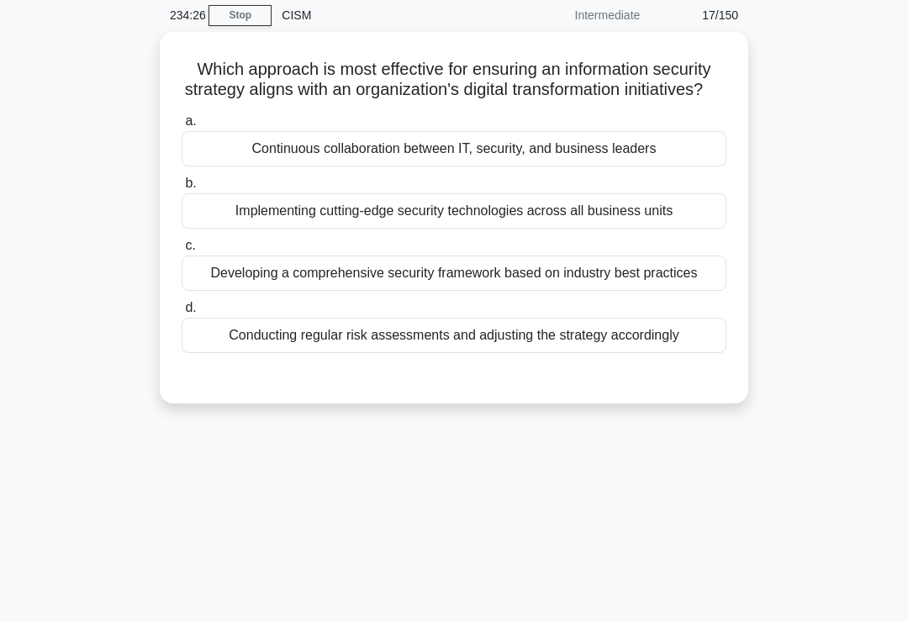
scroll to position [0, 0]
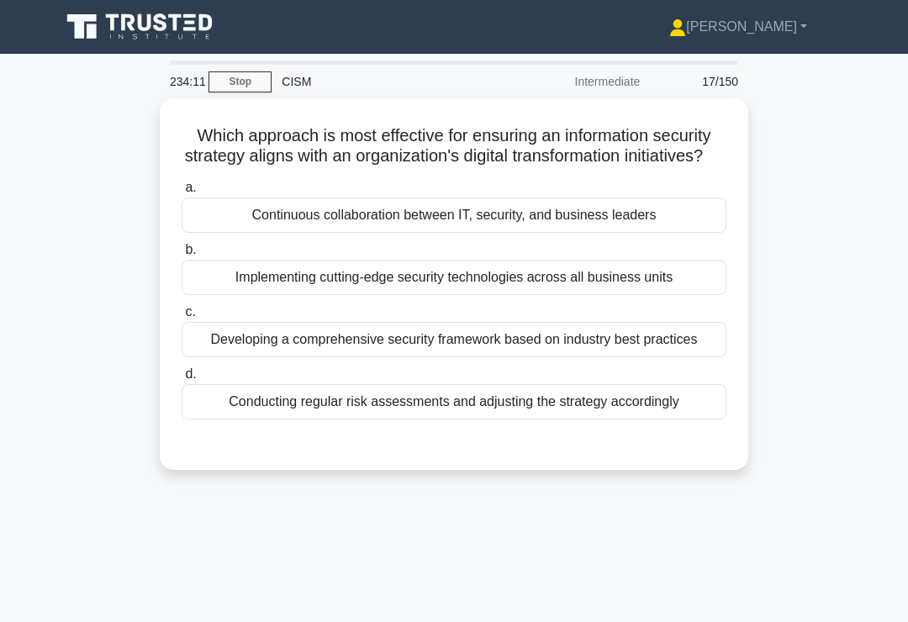
click at [687, 419] on div "Conducting regular risk assessments and adjusting the strategy accordingly" at bounding box center [454, 401] width 545 height 35
click at [182, 380] on input "d. Conducting regular risk assessments and adjusting the strategy accordingly" at bounding box center [182, 374] width 0 height 11
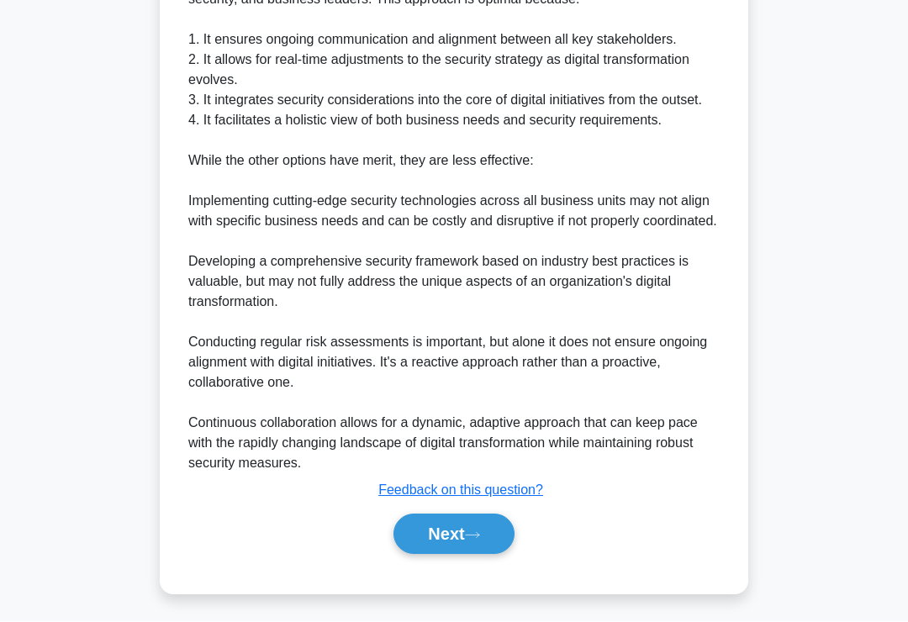
scroll to position [631, 0]
click at [436, 555] on button "Next" at bounding box center [453, 534] width 120 height 40
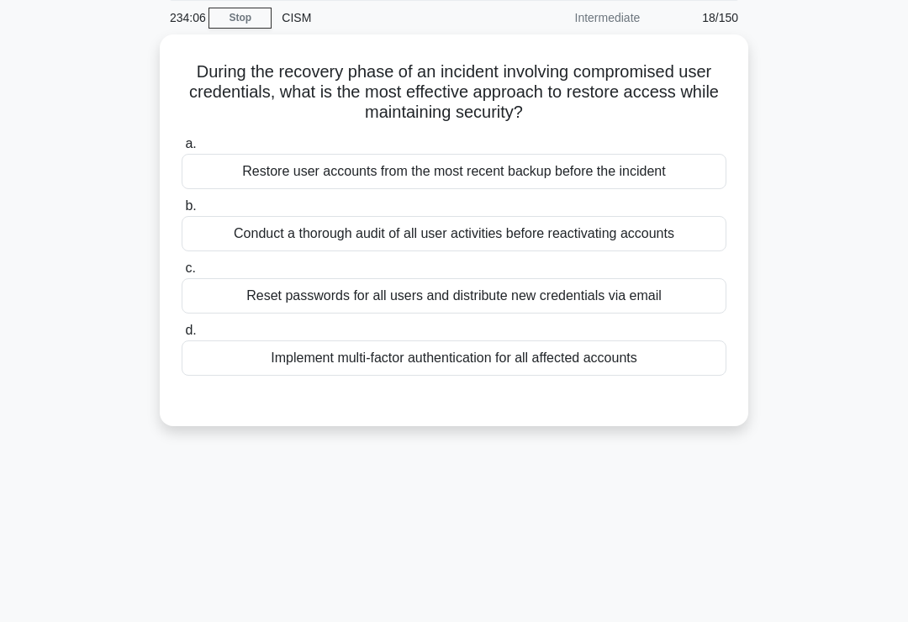
scroll to position [0, 0]
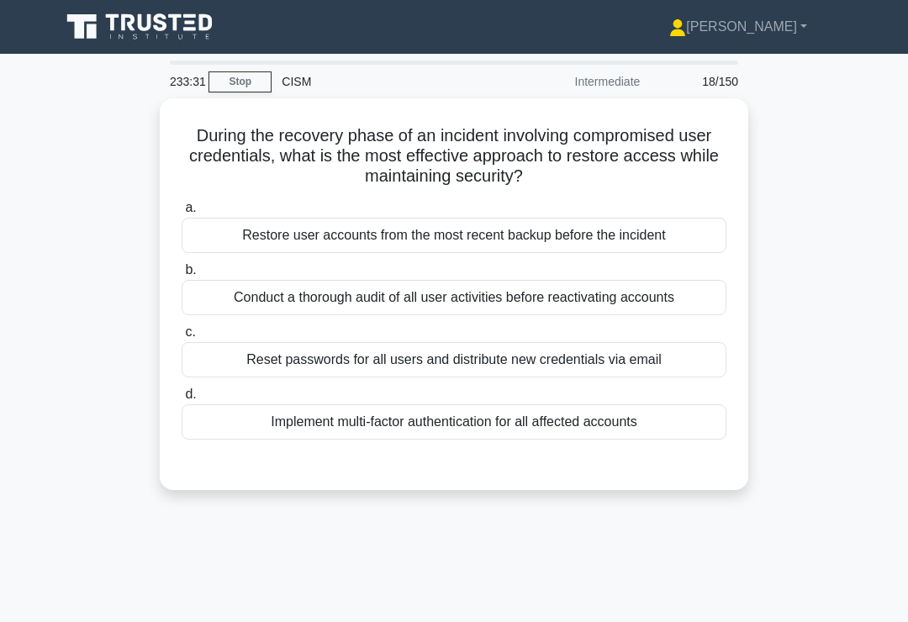
click at [687, 298] on div "Conduct a thorough audit of all user activities before reactivating accounts" at bounding box center [454, 297] width 545 height 35
click at [182, 276] on input "b. Conduct a thorough audit of all user activities before reactivating accounts" at bounding box center [182, 270] width 0 height 11
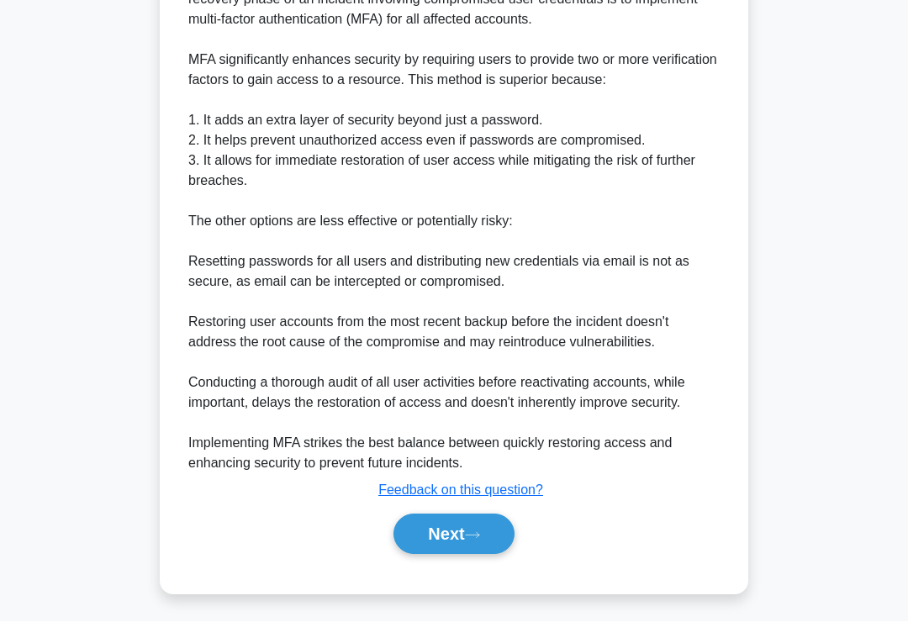
scroll to position [591, 0]
click at [438, 555] on button "Next" at bounding box center [453, 534] width 120 height 40
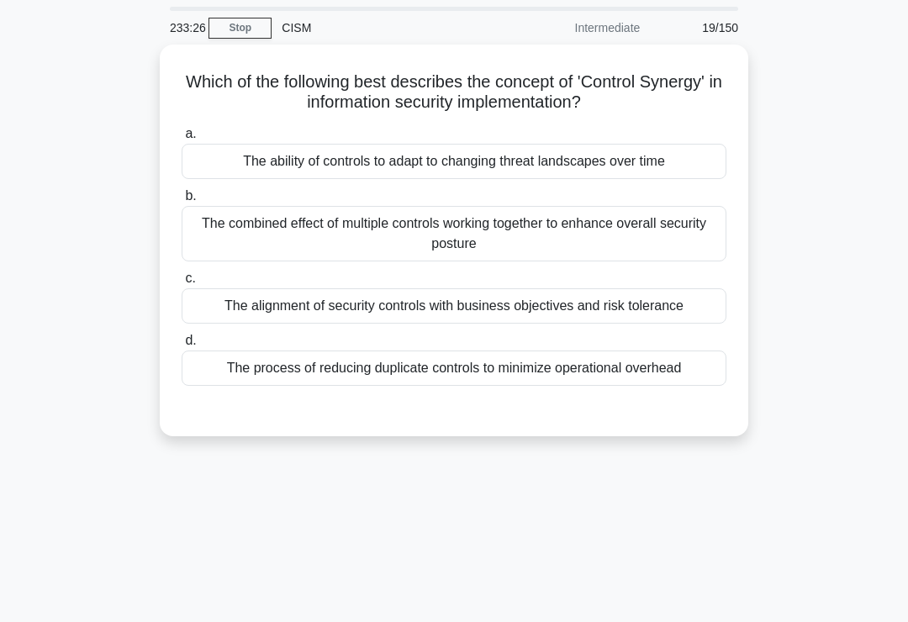
scroll to position [0, 0]
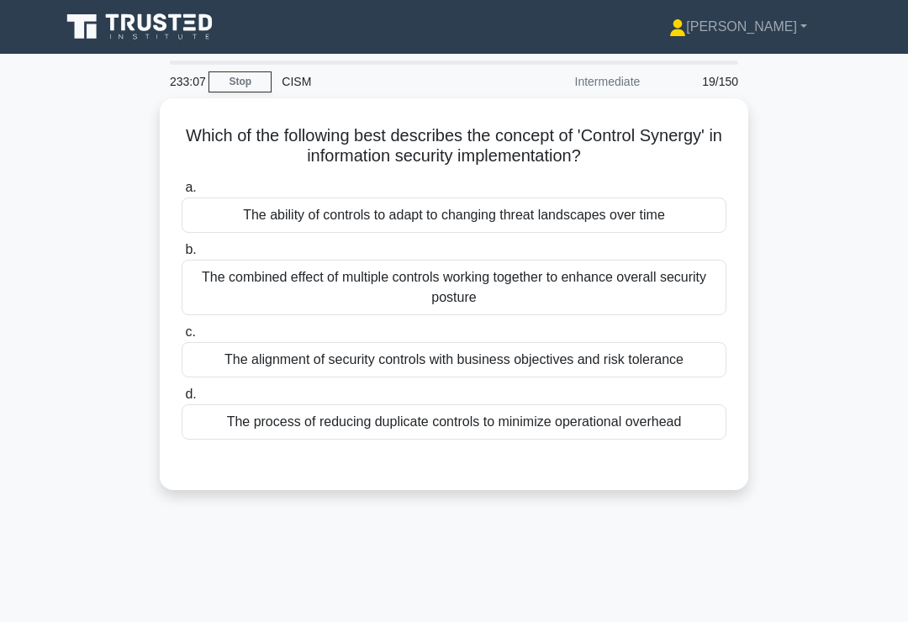
click at [661, 274] on div "The combined effect of multiple controls working together to enhance overall se…" at bounding box center [454, 287] width 545 height 55
click at [182, 255] on input "b. The combined effect of multiple controls working together to enhance overall…" at bounding box center [182, 250] width 0 height 11
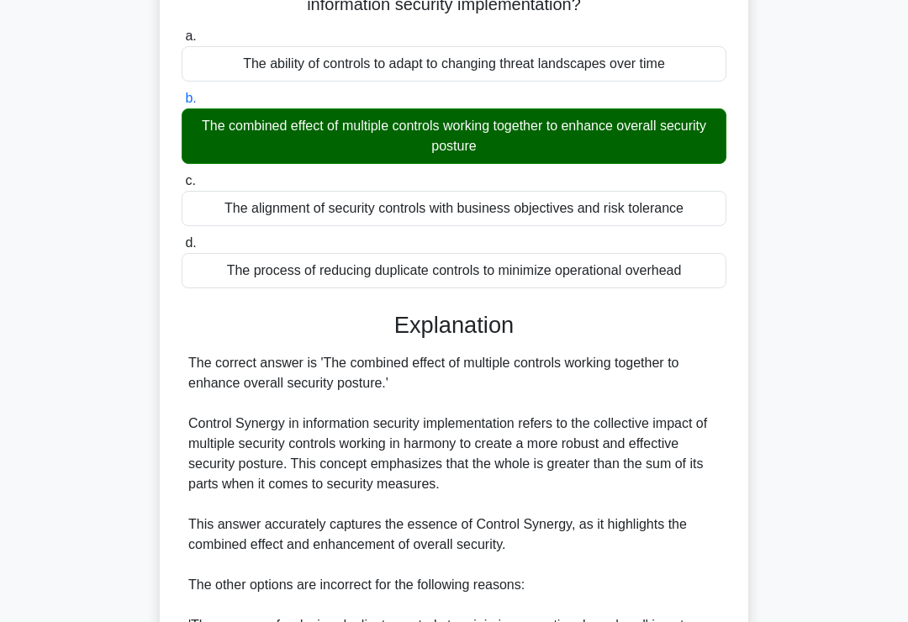
scroll to position [529, 0]
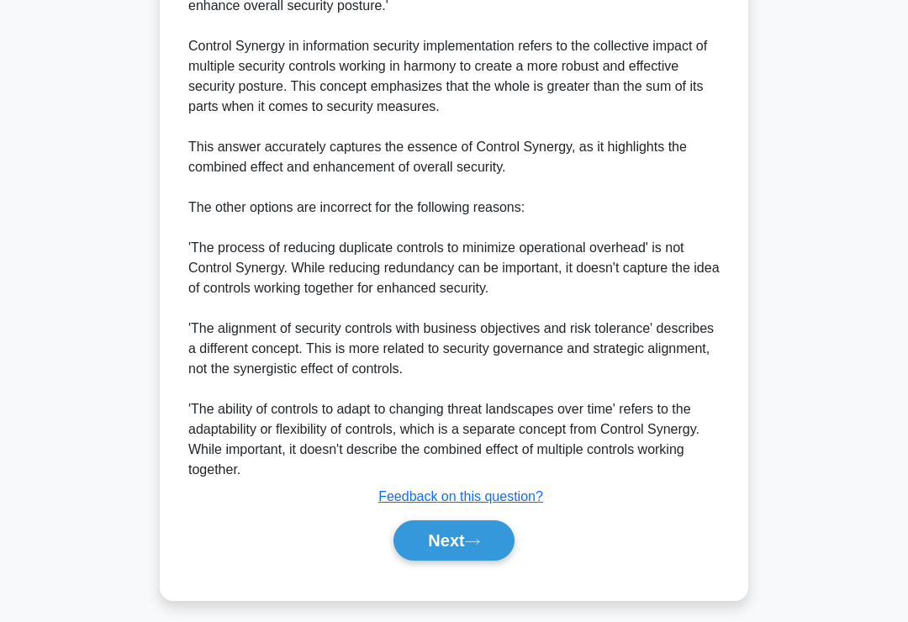
click at [446, 548] on button "Next" at bounding box center [453, 540] width 120 height 40
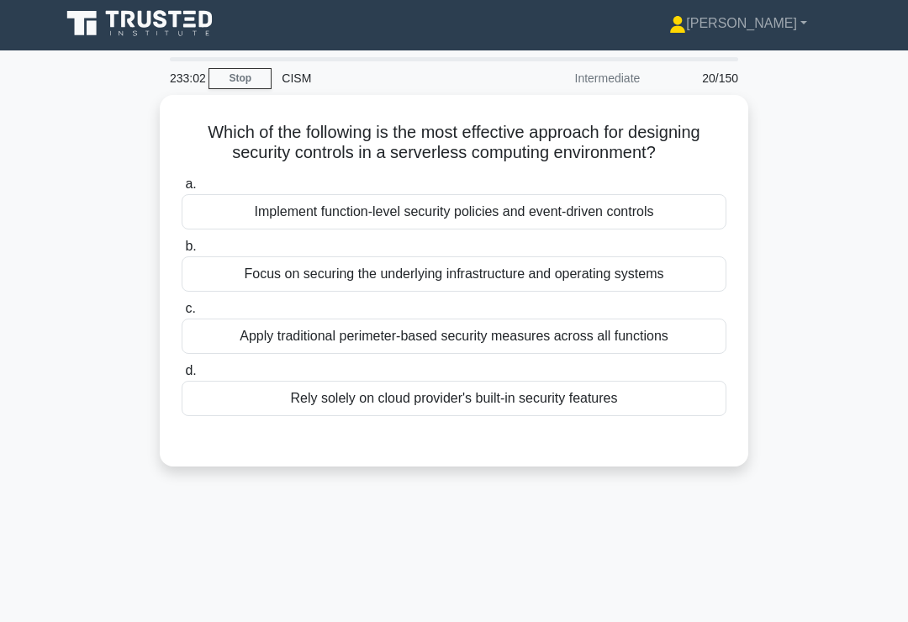
scroll to position [0, 0]
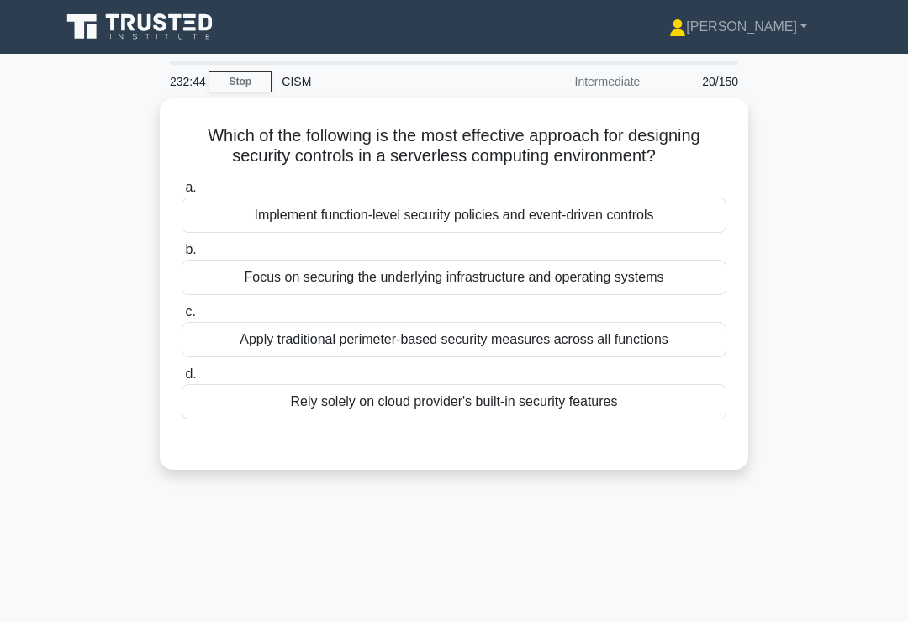
click at [682, 233] on div "Implement function-level security policies and event-driven controls" at bounding box center [454, 215] width 545 height 35
click at [182, 193] on input "a. Implement function-level security policies and event-driven controls" at bounding box center [182, 187] width 0 height 11
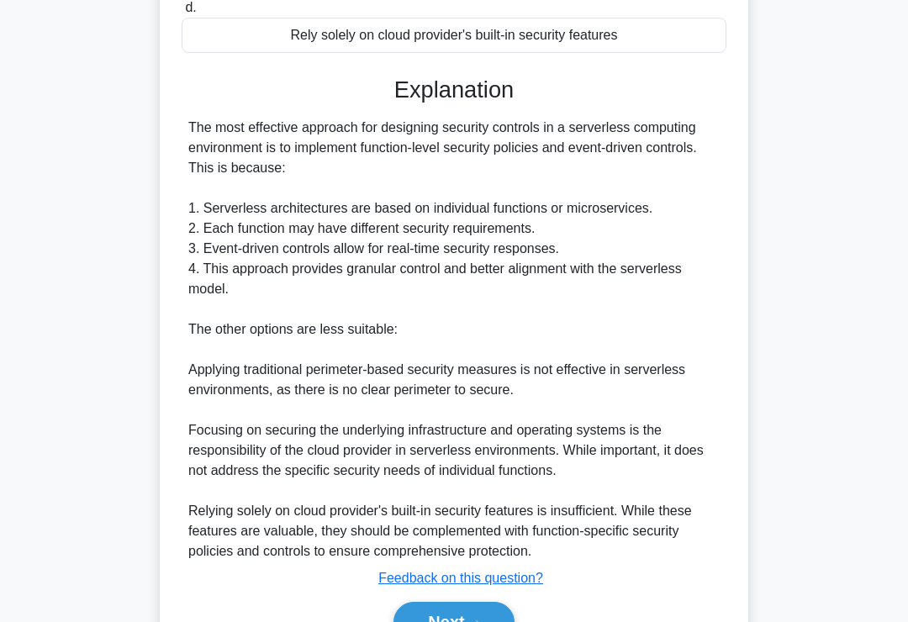
scroll to position [488, 0]
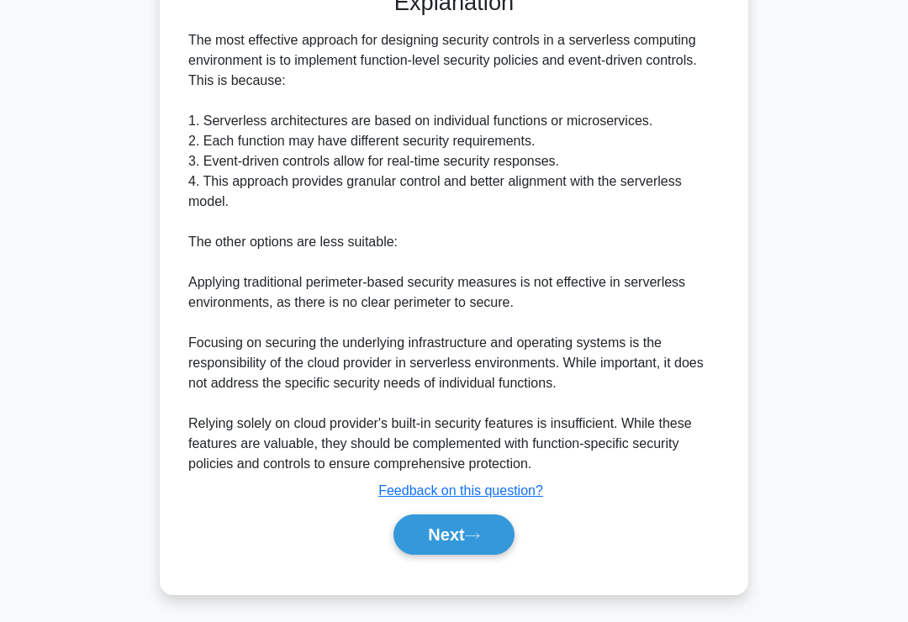
click at [431, 554] on button "Next" at bounding box center [453, 534] width 120 height 40
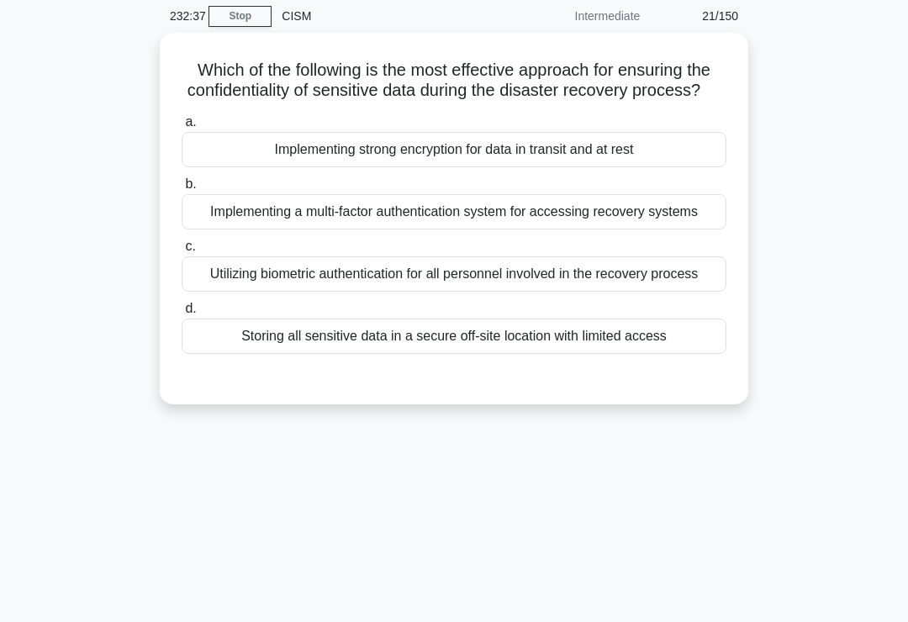
scroll to position [57, 0]
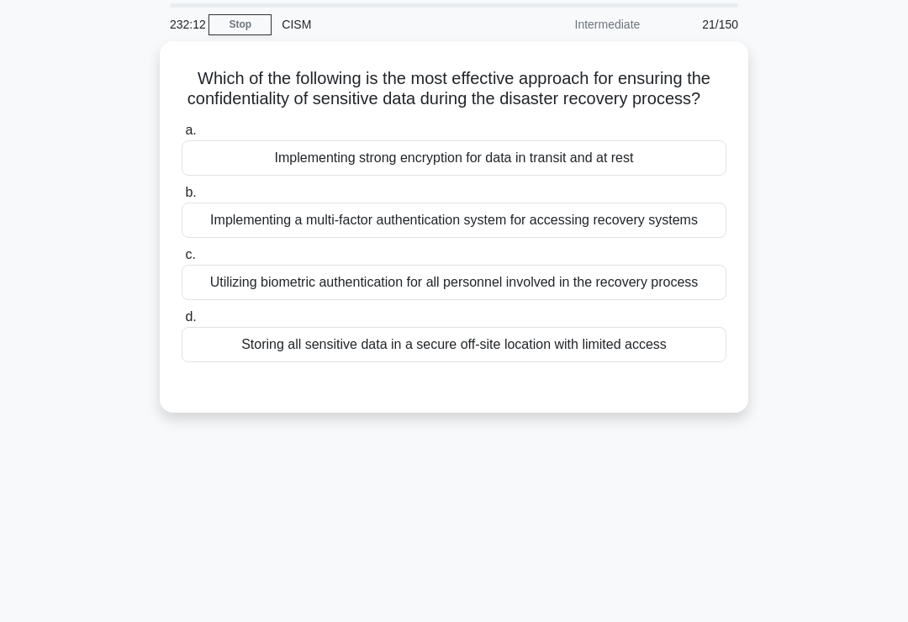
click at [678, 176] on div "Implementing strong encryption for data in transit and at rest" at bounding box center [454, 157] width 545 height 35
click at [182, 136] on input "a. Implementing strong encryption for data in transit and at rest" at bounding box center [182, 130] width 0 height 11
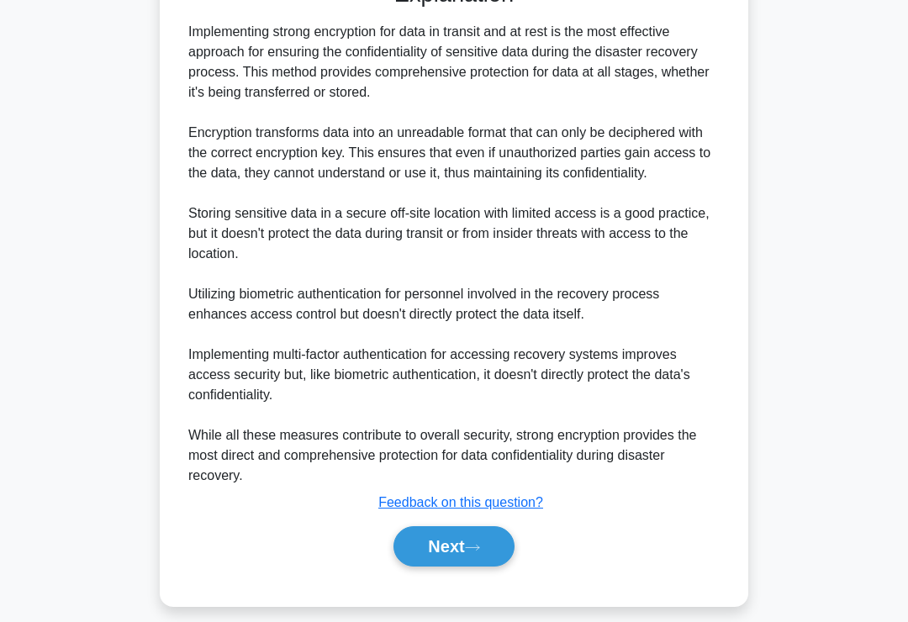
scroll to position [529, 0]
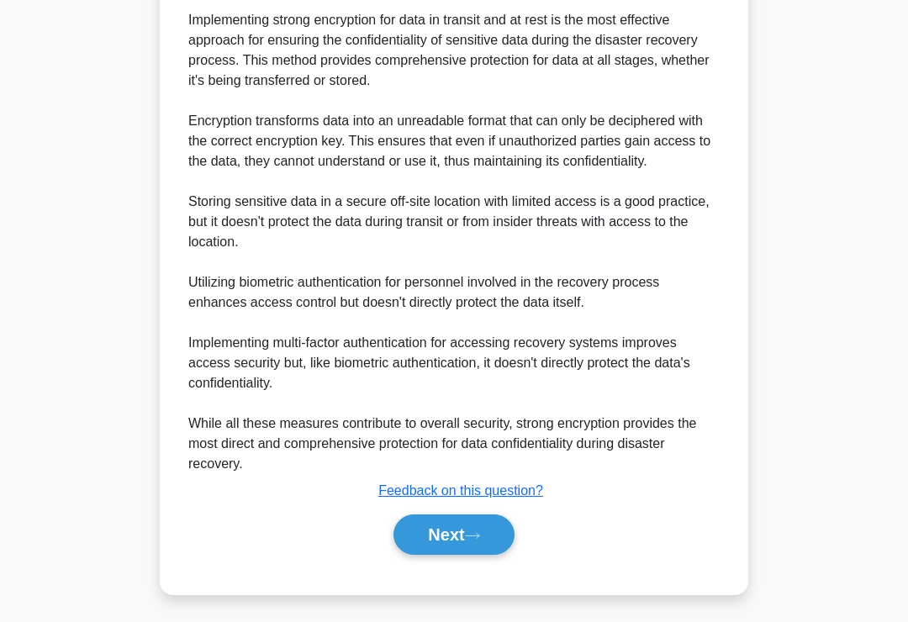
click at [421, 549] on button "Next" at bounding box center [453, 534] width 120 height 40
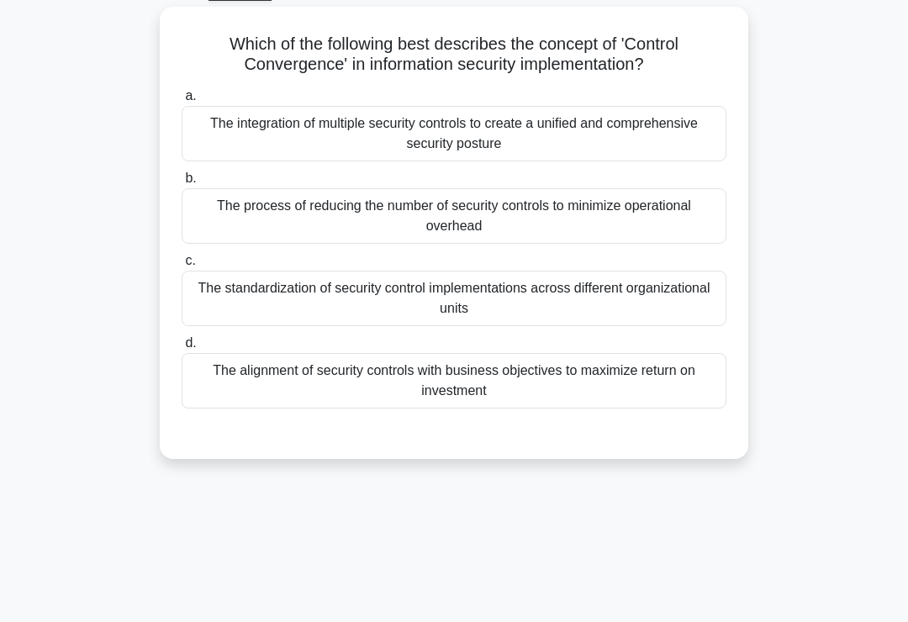
scroll to position [0, 0]
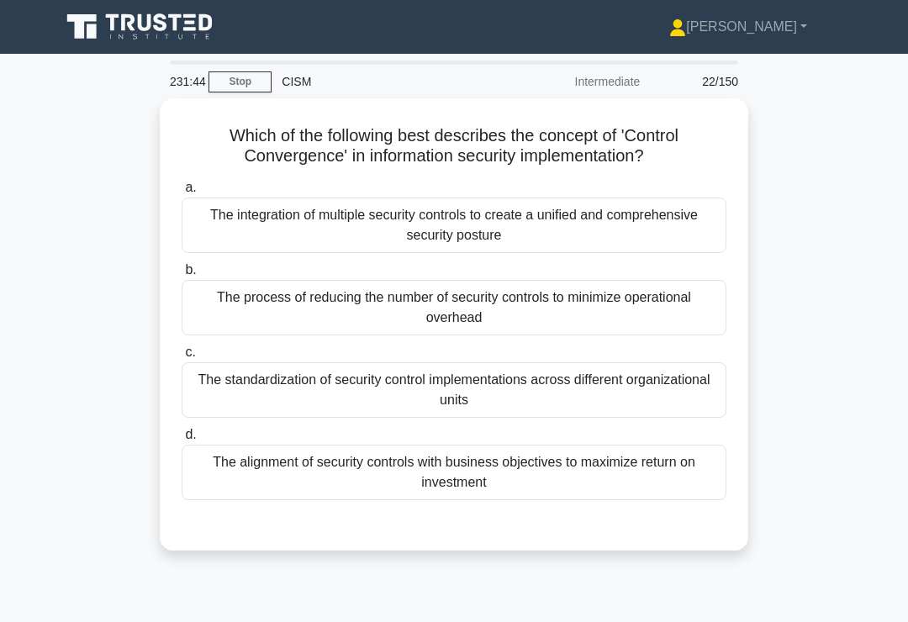
click at [672, 231] on div "The integration of multiple security controls to create a unified and comprehen…" at bounding box center [454, 225] width 545 height 55
click at [182, 193] on input "a. The integration of multiple security controls to create a unified and compre…" at bounding box center [182, 187] width 0 height 11
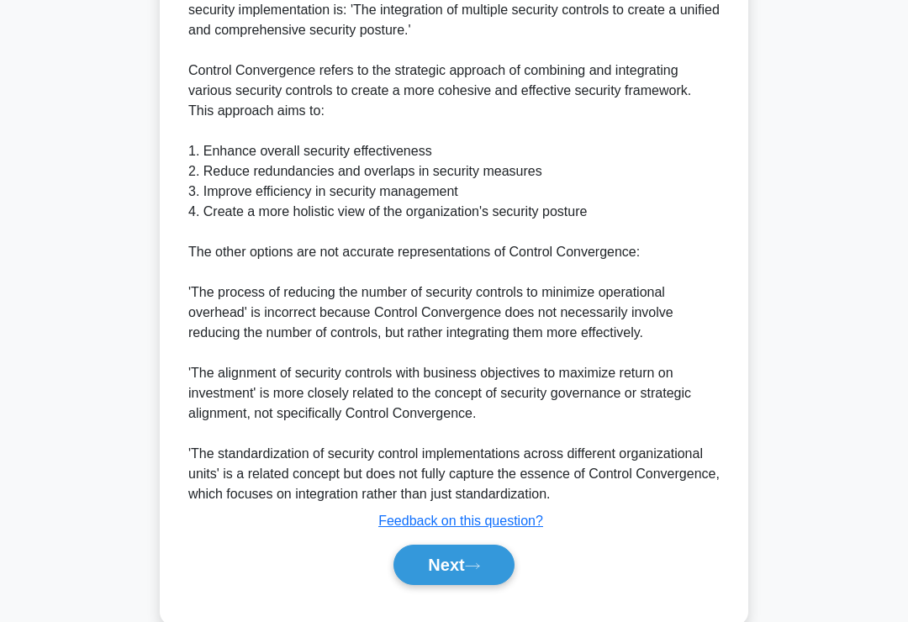
scroll to position [629, 0]
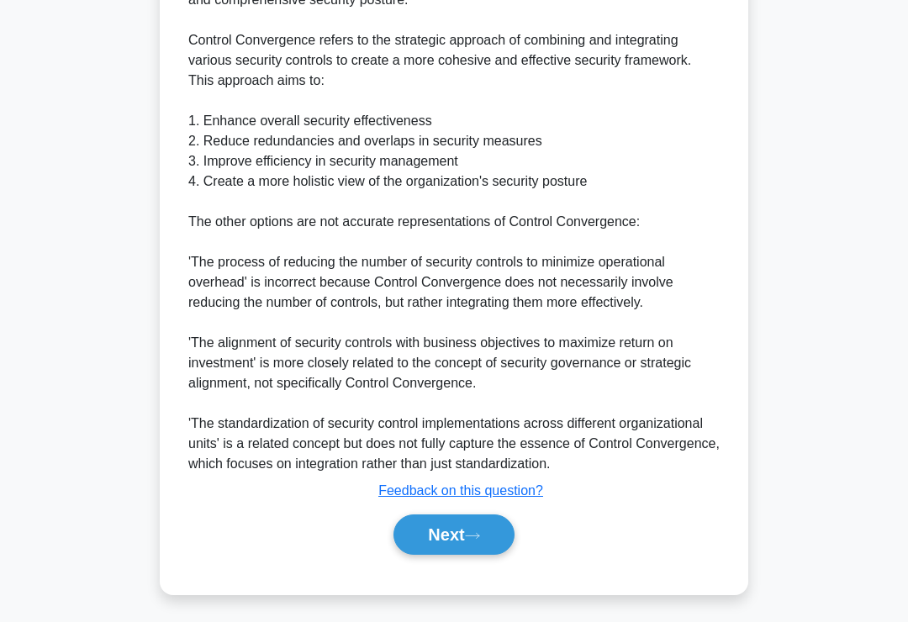
click at [424, 555] on button "Next" at bounding box center [453, 534] width 120 height 40
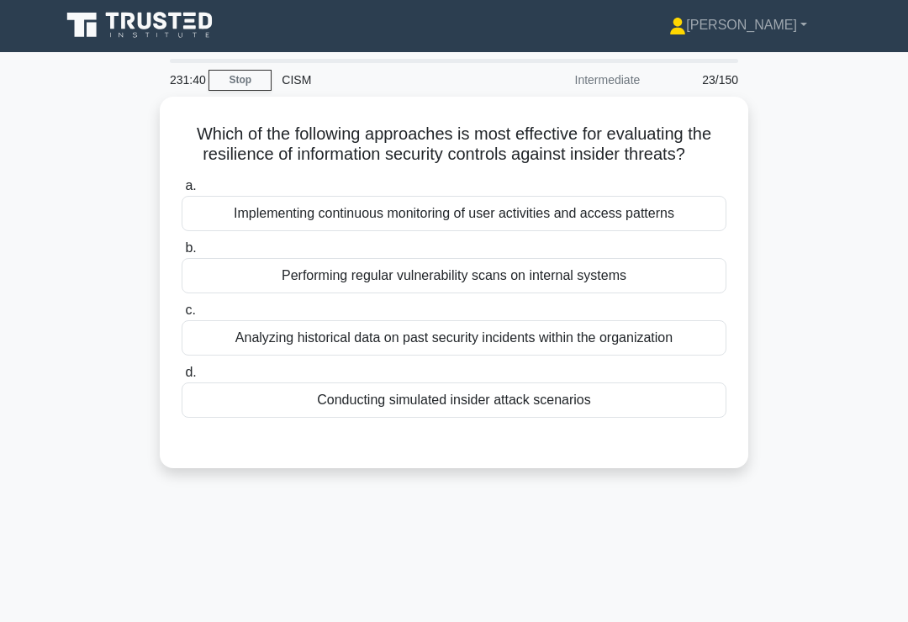
scroll to position [0, 0]
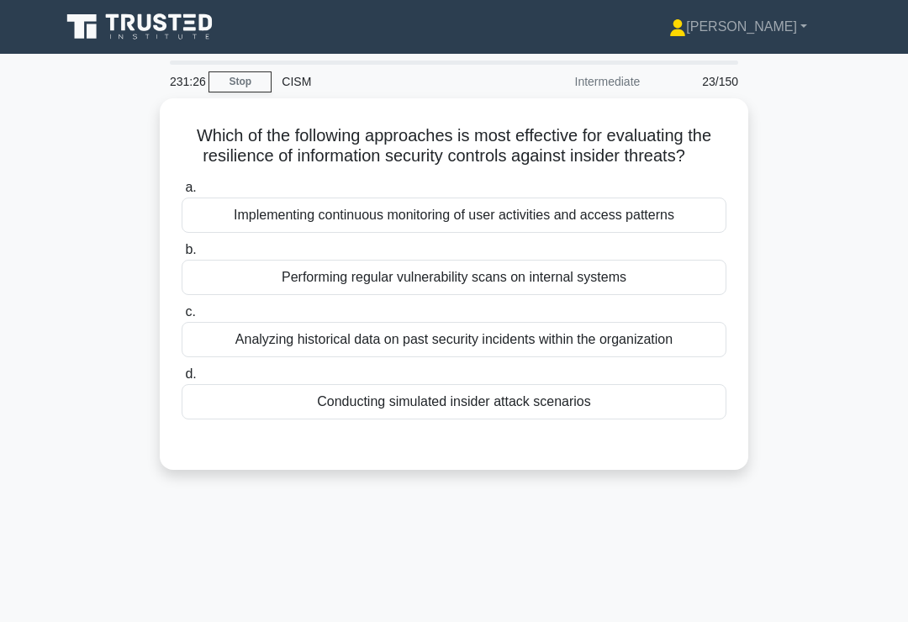
click at [698, 233] on div "Implementing continuous monitoring of user activities and access patterns" at bounding box center [454, 215] width 545 height 35
click at [182, 193] on input "a. Implementing continuous monitoring of user activities and access patterns" at bounding box center [182, 187] width 0 height 11
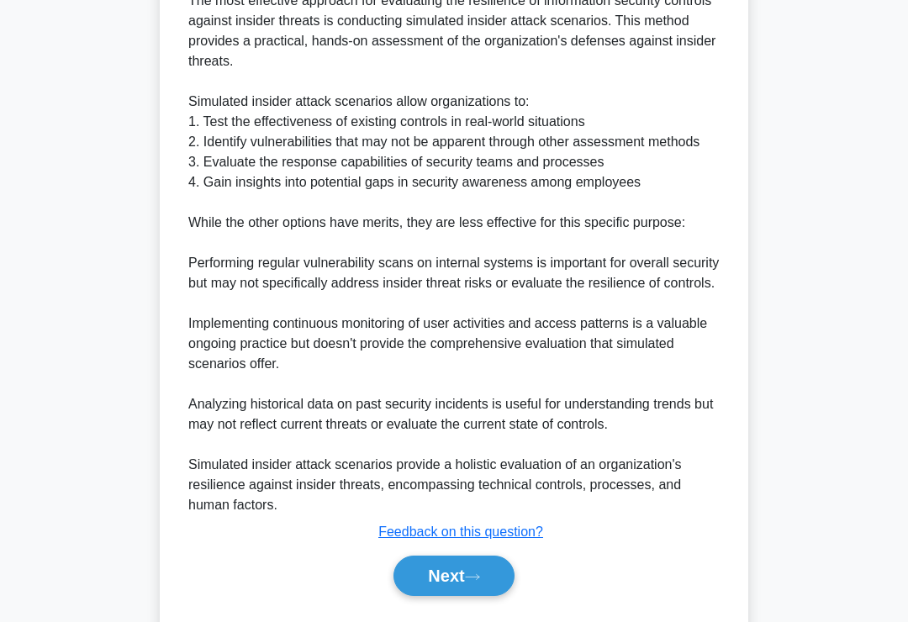
scroll to position [611, 0]
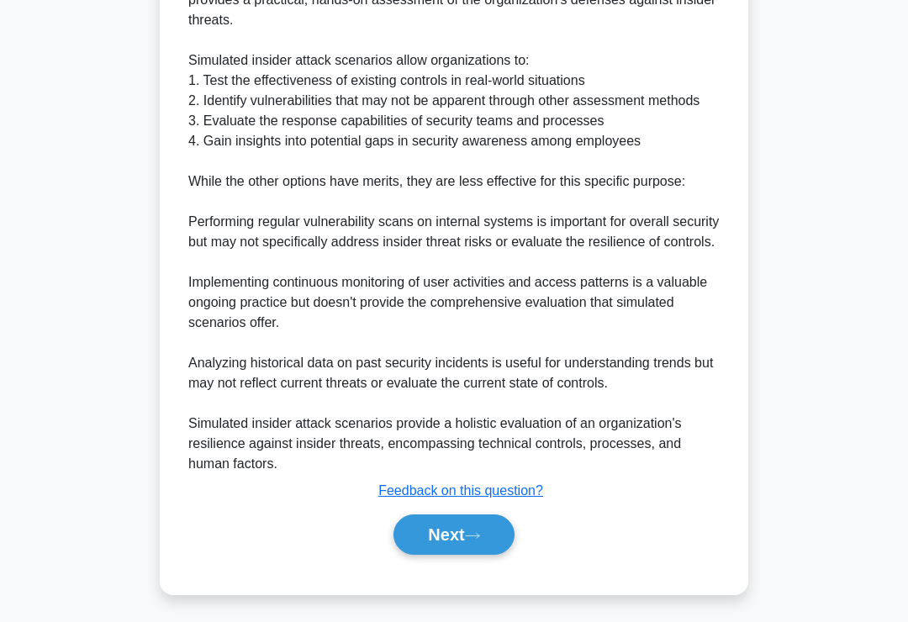
click at [439, 555] on button "Next" at bounding box center [453, 534] width 120 height 40
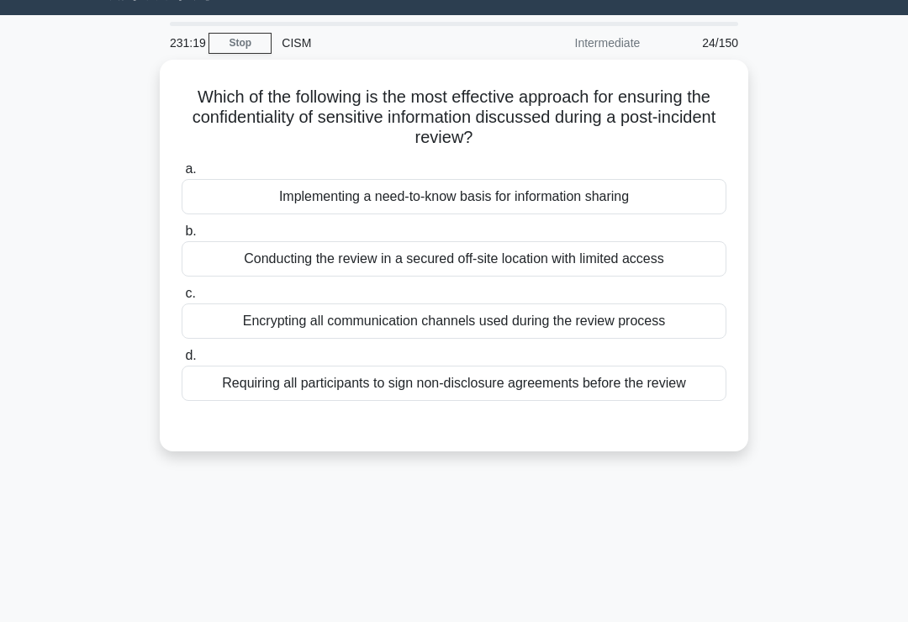
scroll to position [21, 0]
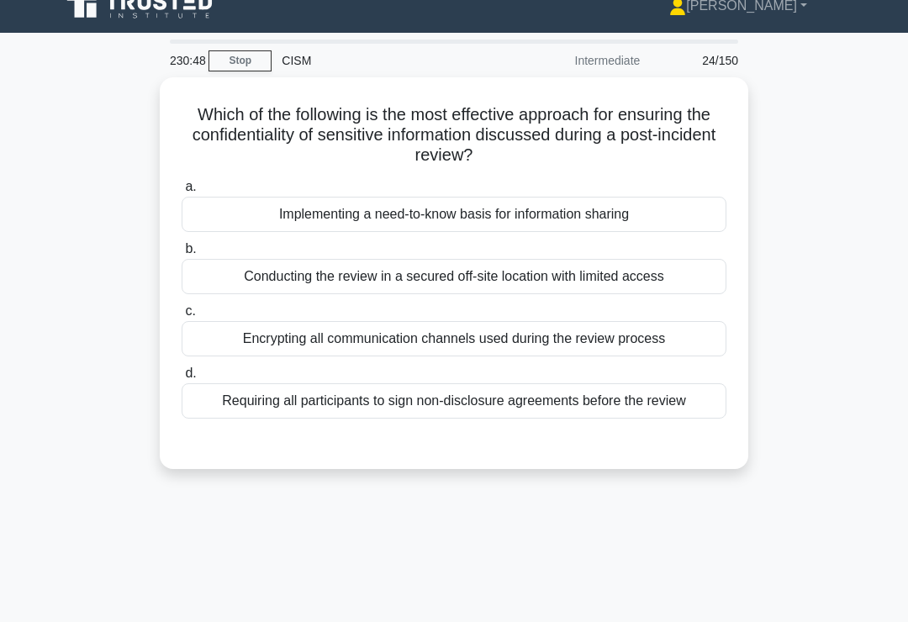
click at [692, 341] on div "Encrypting all communication channels used during the review process" at bounding box center [454, 338] width 545 height 35
click at [182, 317] on input "c. Encrypting all communication channels used during the review process" at bounding box center [182, 311] width 0 height 11
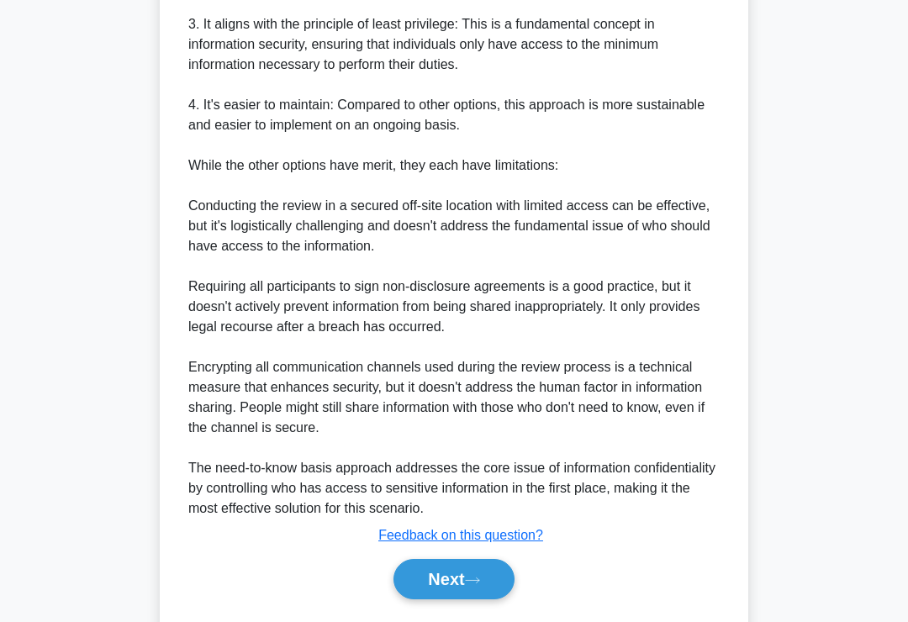
scroll to position [752, 0]
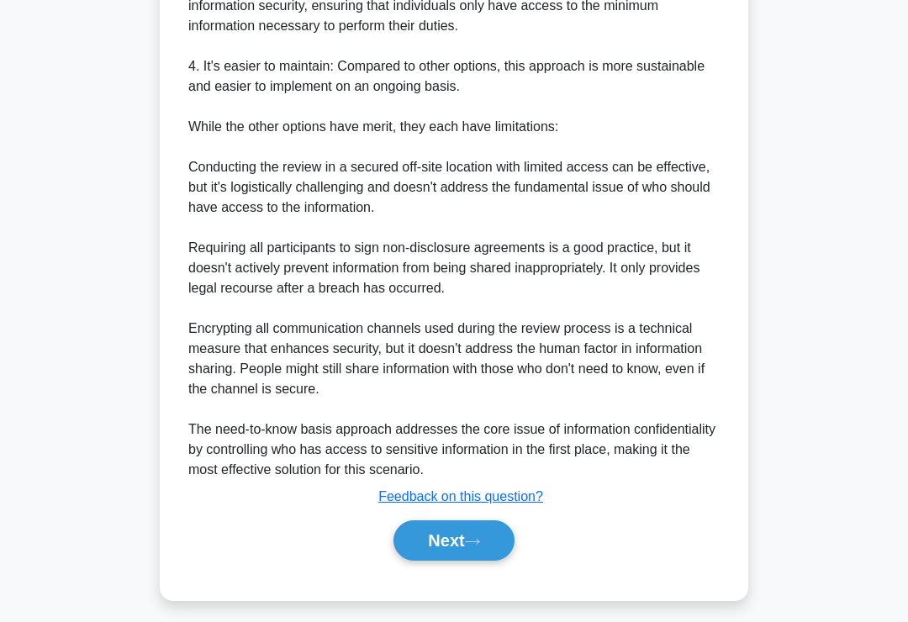
click at [416, 555] on button "Next" at bounding box center [453, 540] width 120 height 40
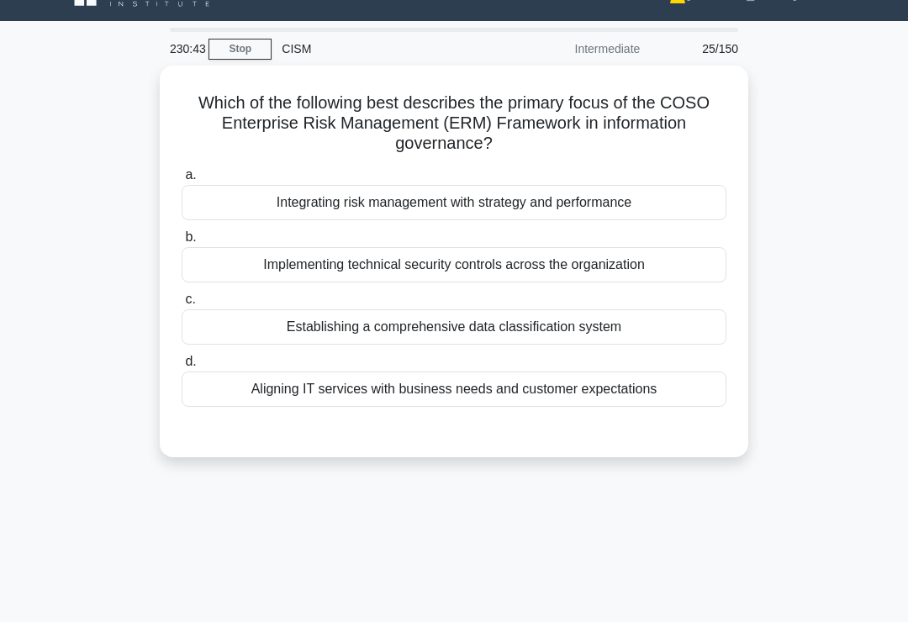
scroll to position [0, 0]
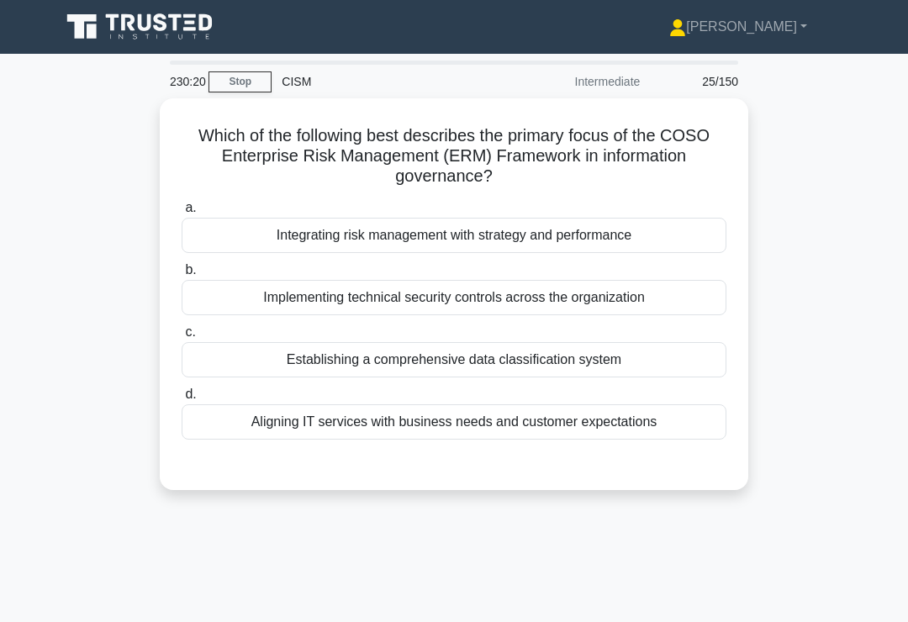
click at [676, 235] on div "Integrating risk management with strategy and performance" at bounding box center [454, 235] width 545 height 35
click at [182, 213] on input "a. Integrating risk management with strategy and performance" at bounding box center [182, 208] width 0 height 11
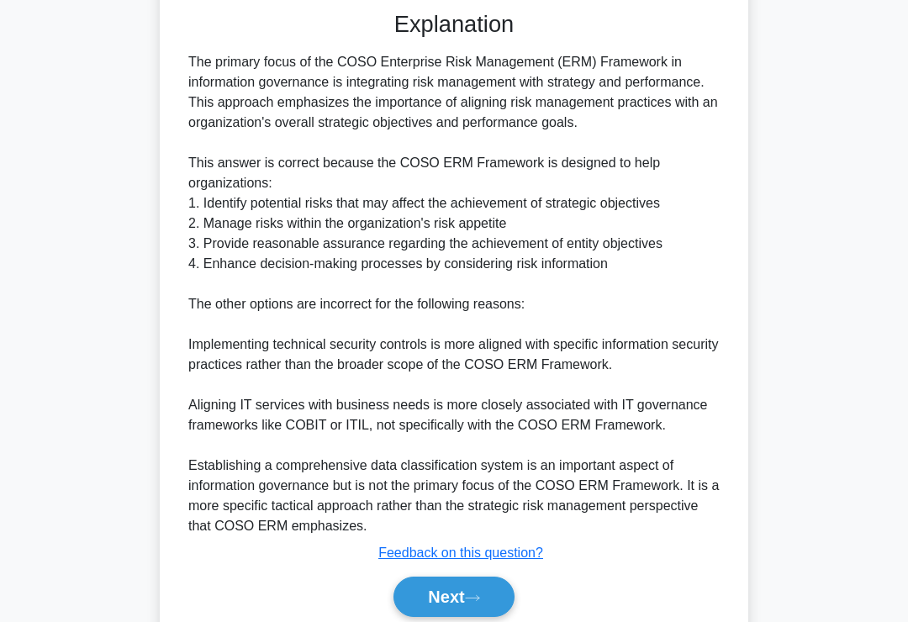
scroll to position [589, 0]
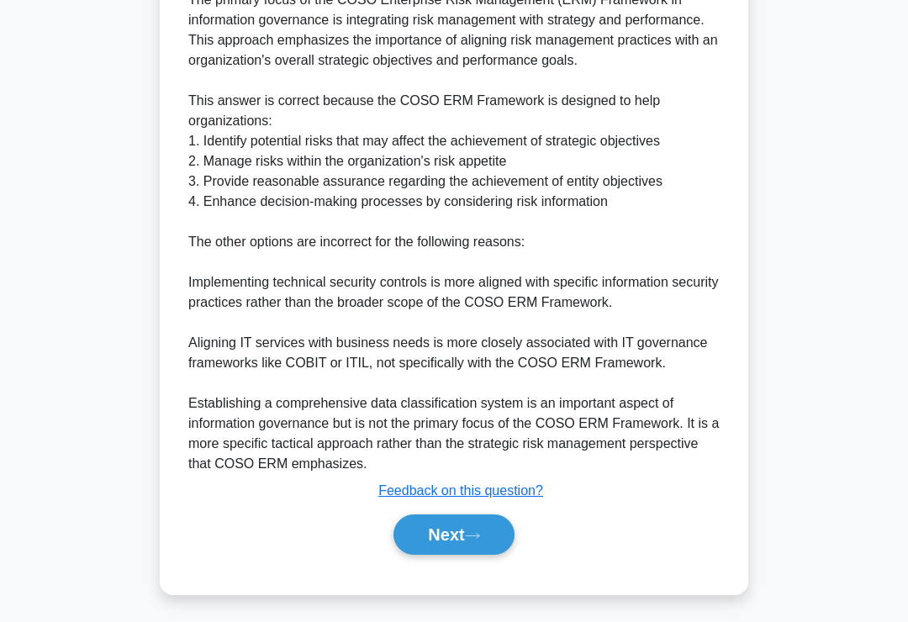
click at [419, 550] on button "Next" at bounding box center [453, 534] width 120 height 40
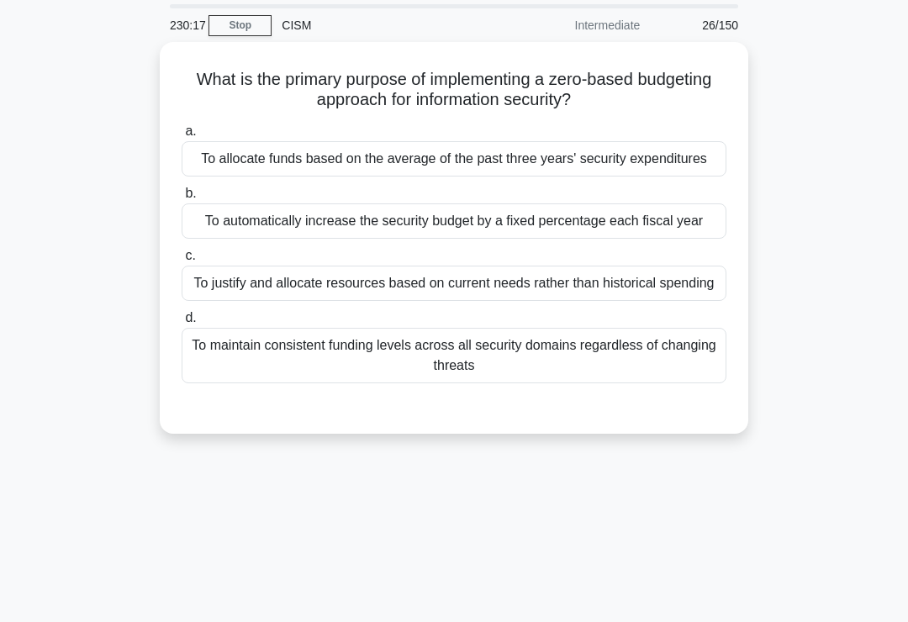
scroll to position [0, 0]
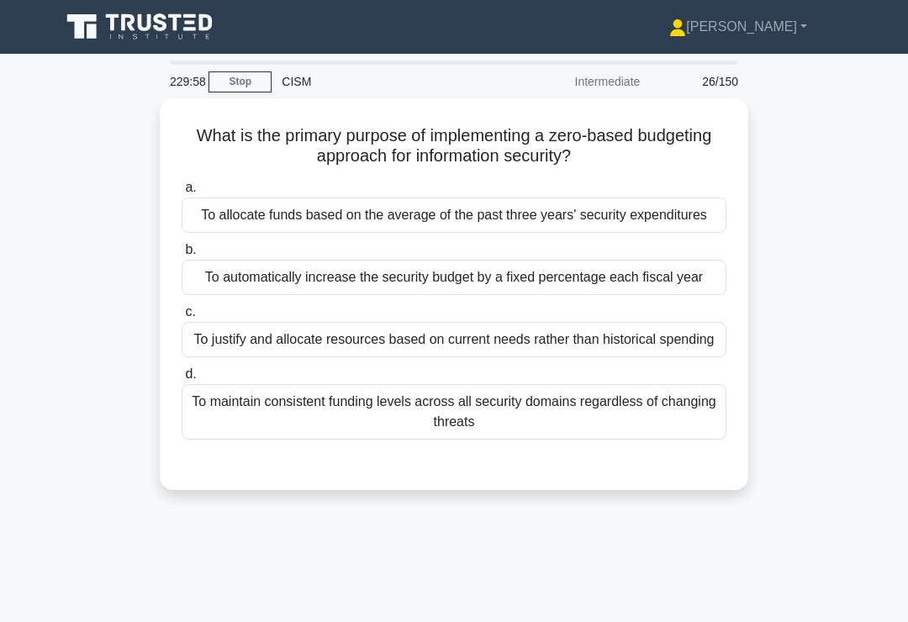
click at [694, 357] on div "To justify and allocate resources based on current needs rather than historical…" at bounding box center [454, 339] width 545 height 35
click at [182, 318] on input "c. To justify and allocate resources based on current needs rather than histori…" at bounding box center [182, 312] width 0 height 11
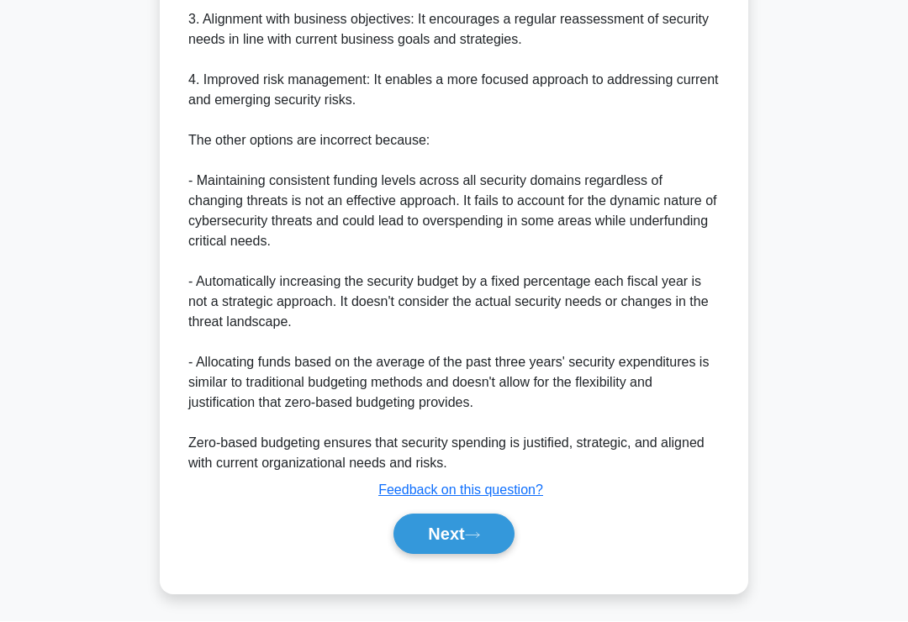
scroll to position [791, 0]
click at [421, 555] on button "Next" at bounding box center [453, 534] width 120 height 40
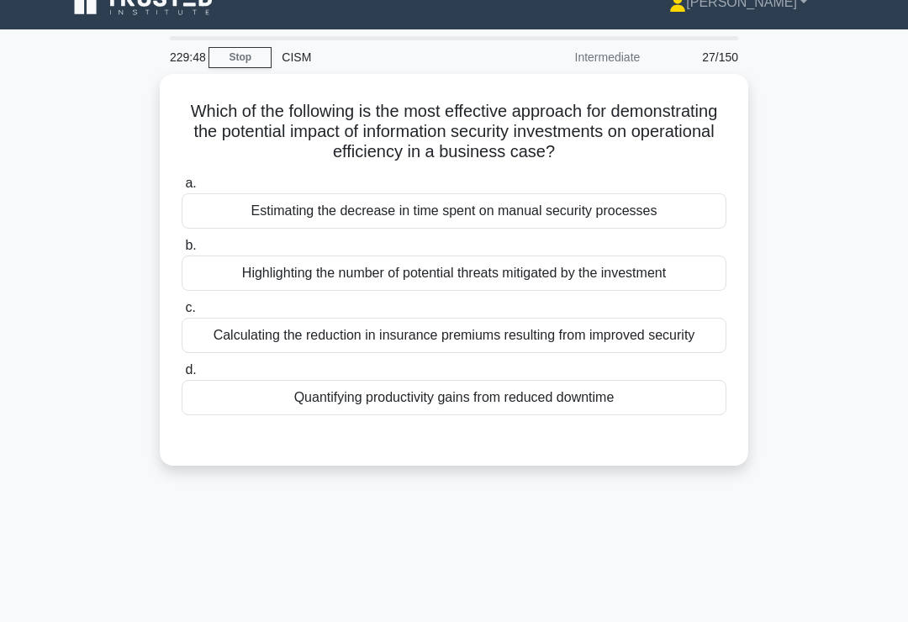
scroll to position [0, 0]
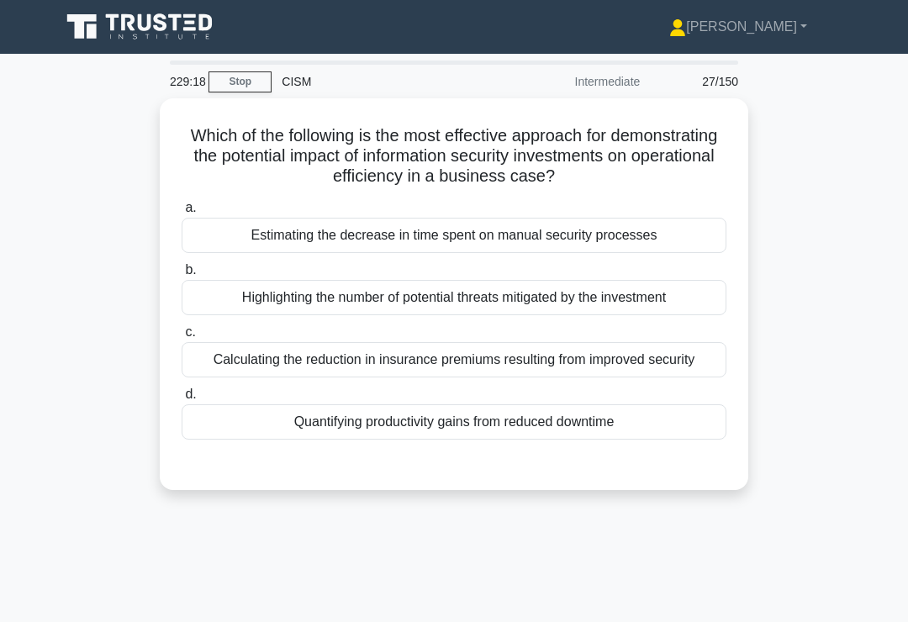
click at [679, 440] on div "Quantifying productivity gains from reduced downtime" at bounding box center [454, 421] width 545 height 35
click at [182, 400] on input "d. Quantifying productivity gains from reduced downtime" at bounding box center [182, 394] width 0 height 11
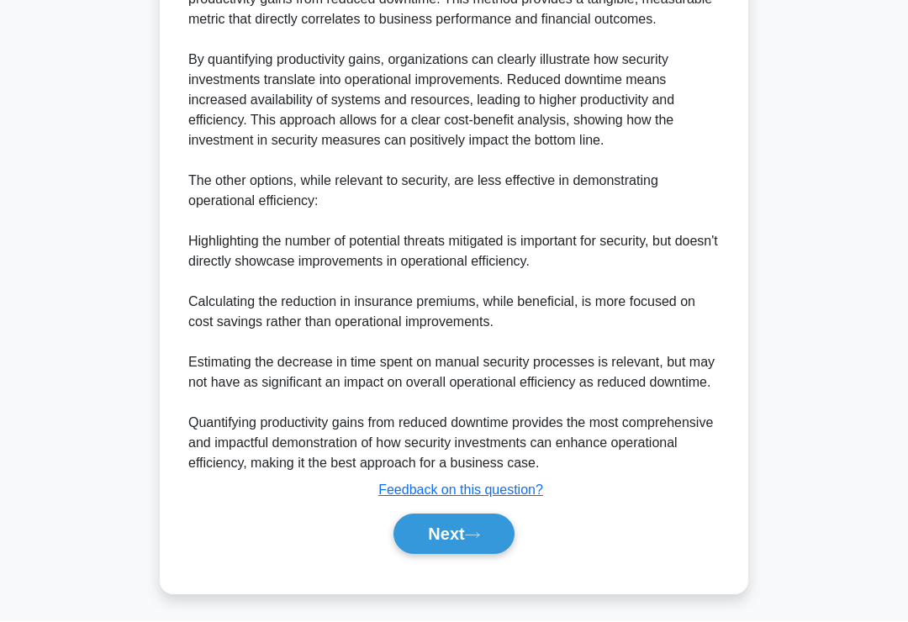
scroll to position [650, 0]
click at [420, 555] on button "Next" at bounding box center [453, 534] width 120 height 40
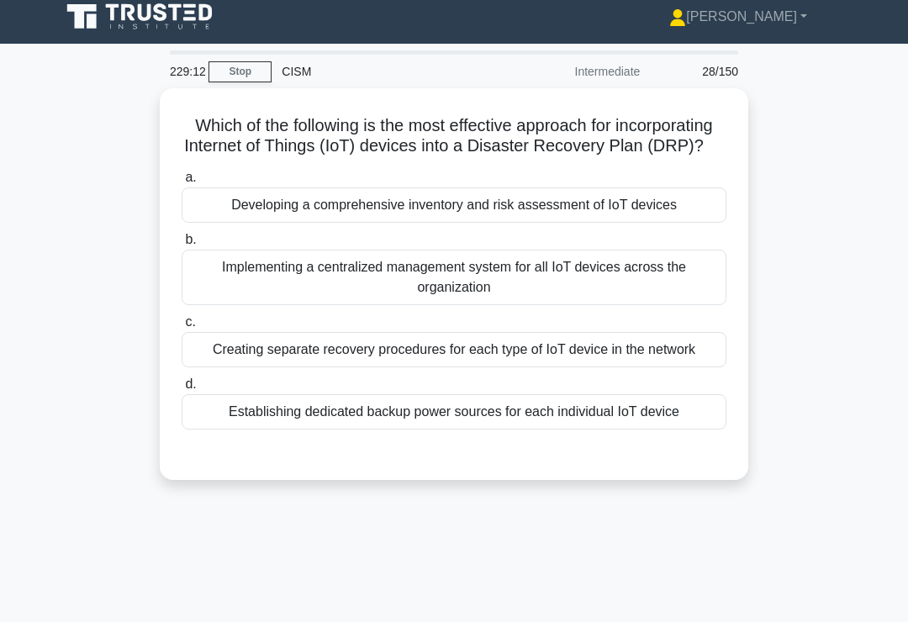
scroll to position [3, 0]
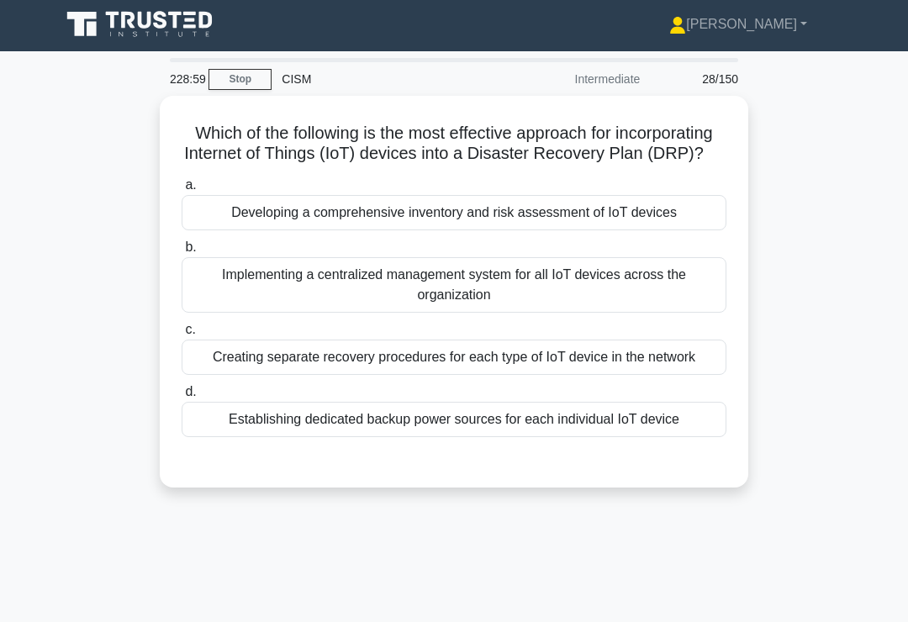
click at [686, 230] on div "Developing a comprehensive inventory and risk assessment of IoT devices" at bounding box center [454, 212] width 545 height 35
click at [182, 191] on input "a. Developing a comprehensive inventory and risk assessment of IoT devices" at bounding box center [182, 185] width 0 height 11
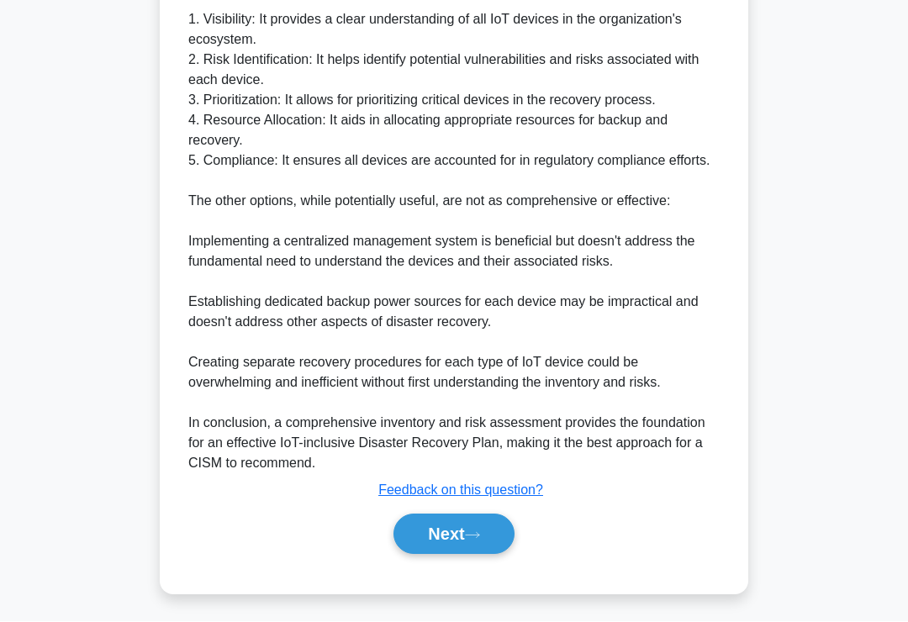
scroll to position [710, 0]
click at [420, 555] on button "Next" at bounding box center [453, 534] width 120 height 40
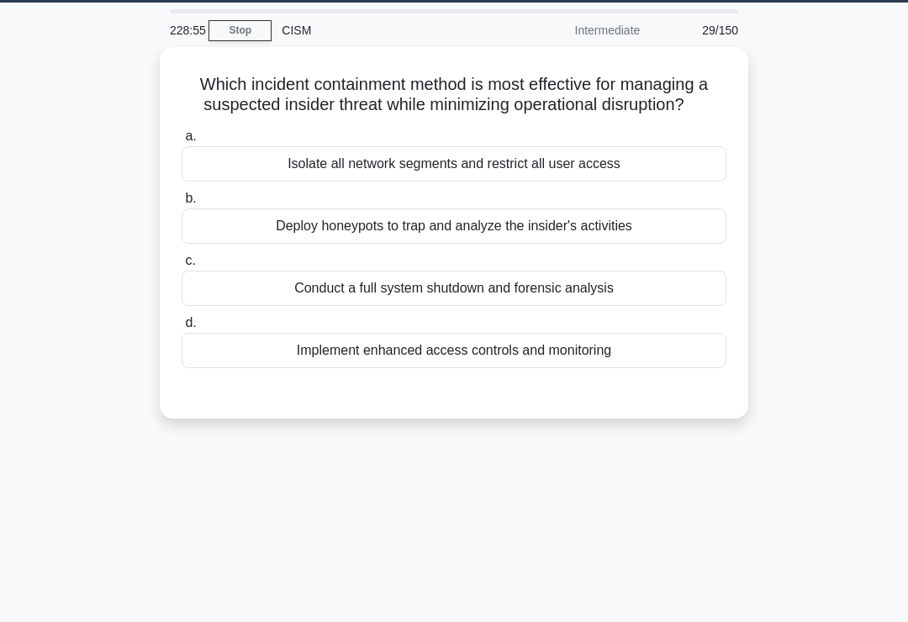
scroll to position [50, 0]
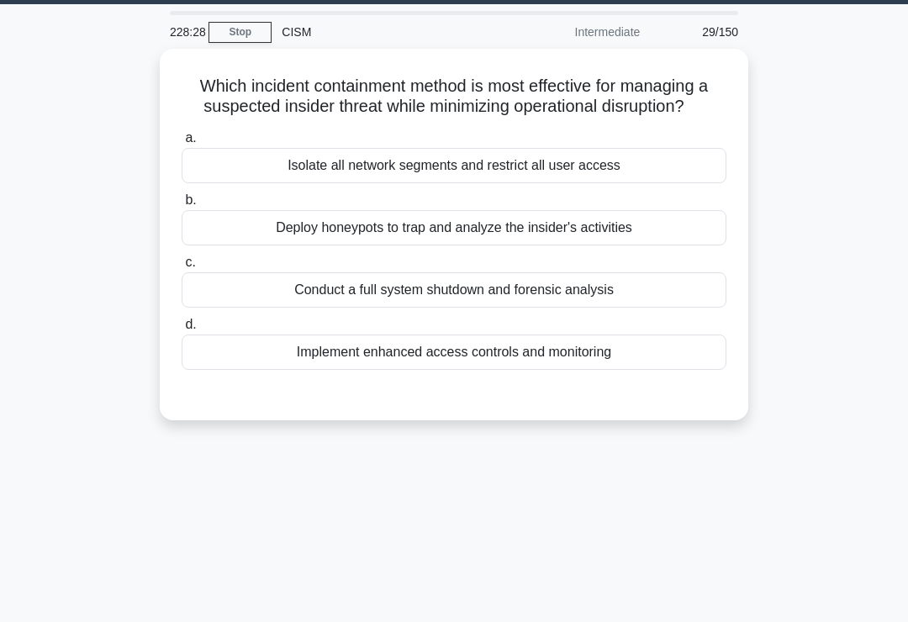
click at [656, 245] on div "Deploy honeypots to trap and analyze the insider's activities" at bounding box center [454, 227] width 545 height 35
click at [182, 206] on input "b. Deploy honeypots to trap and analyze the insider's activities" at bounding box center [182, 200] width 0 height 11
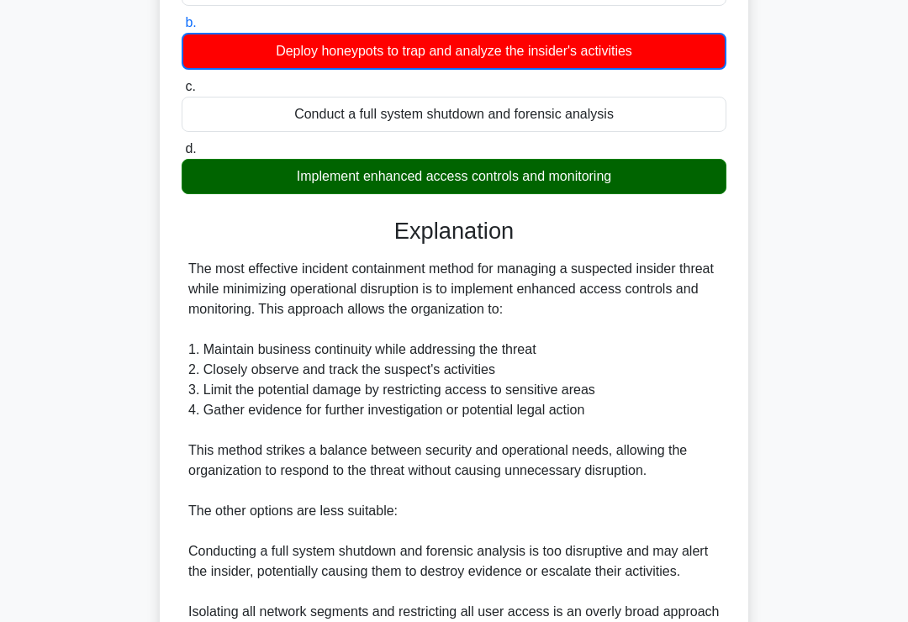
scroll to position [571, 0]
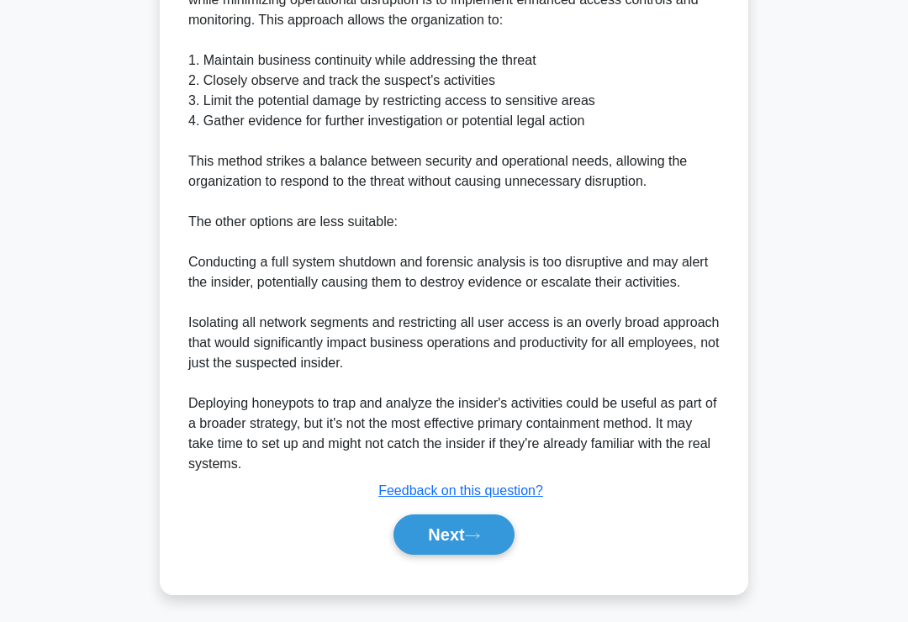
click at [422, 555] on button "Next" at bounding box center [453, 534] width 120 height 40
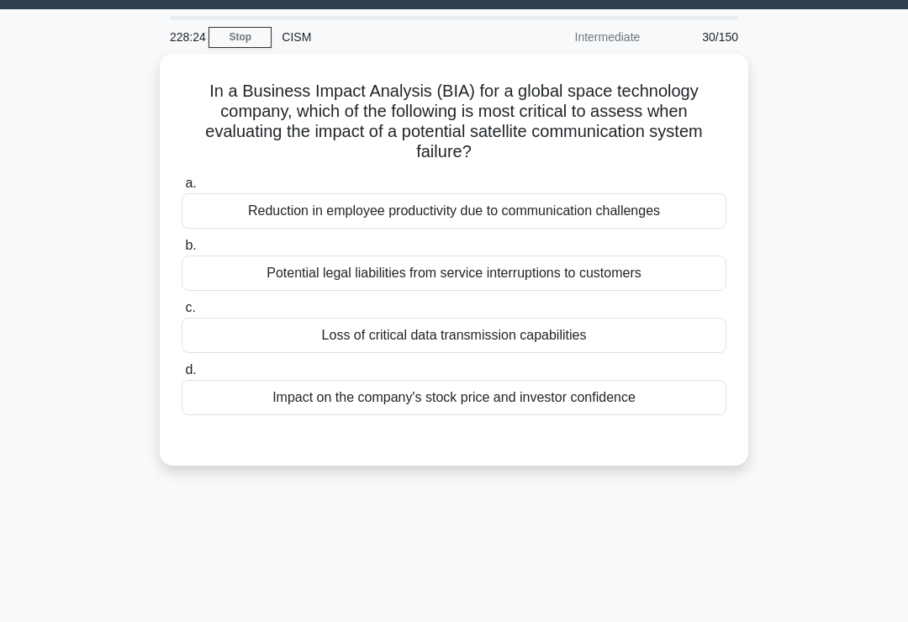
scroll to position [0, 0]
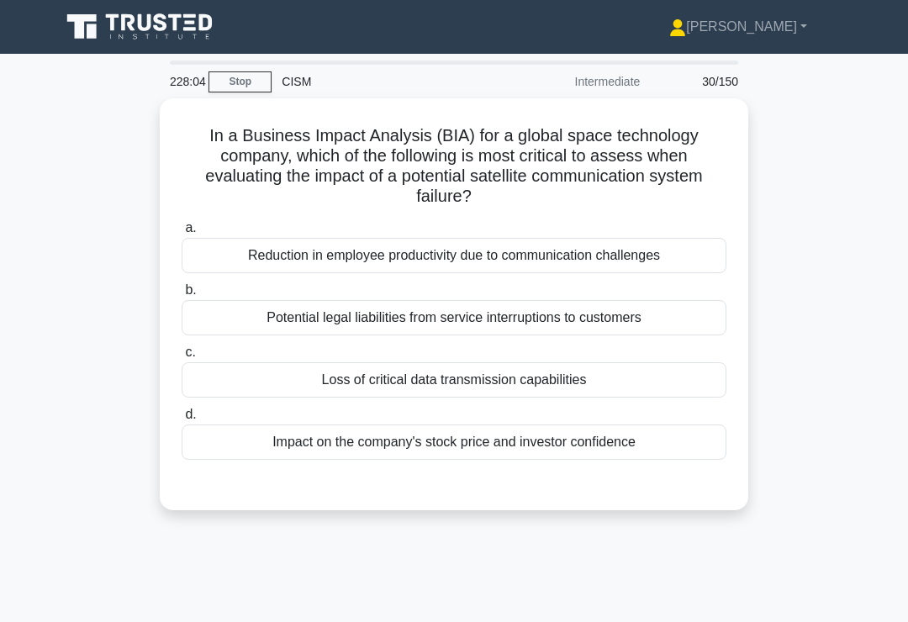
click at [640, 319] on div "Potential legal liabilities from service interruptions to customers" at bounding box center [454, 317] width 545 height 35
click at [182, 296] on input "b. Potential legal liabilities from service interruptions to customers" at bounding box center [182, 290] width 0 height 11
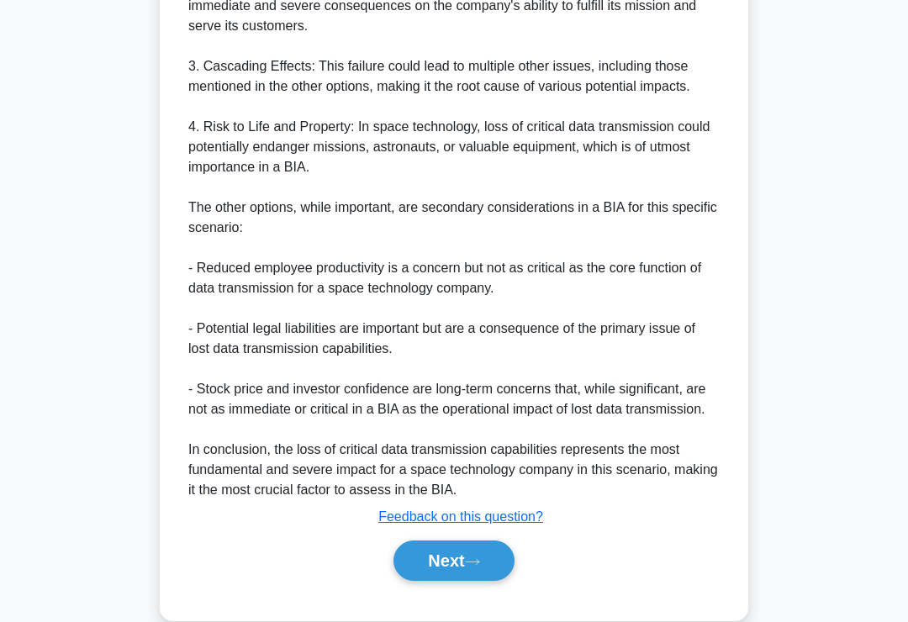
scroll to position [793, 0]
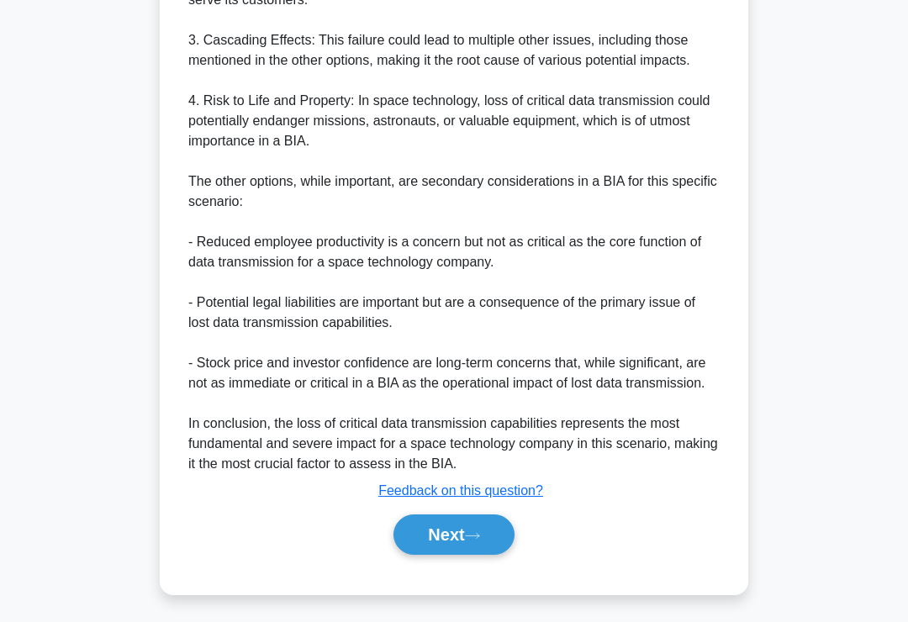
click at [430, 555] on button "Next" at bounding box center [453, 534] width 120 height 40
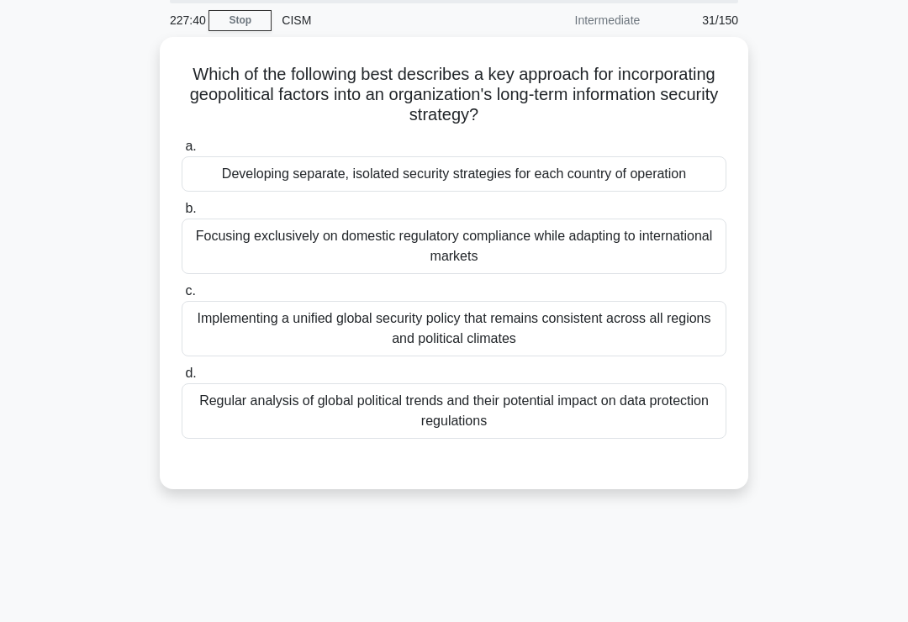
scroll to position [60, 0]
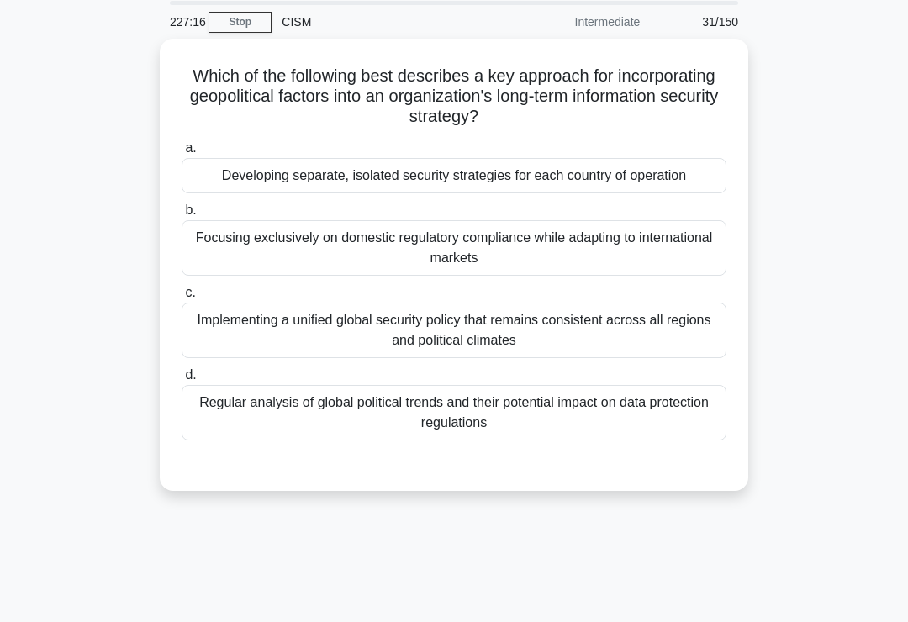
click at [674, 435] on div "Regular analysis of global political trends and their potential impact on data …" at bounding box center [454, 412] width 545 height 55
click at [182, 381] on input "d. Regular analysis of global political trends and their potential impact on da…" at bounding box center [182, 375] width 0 height 11
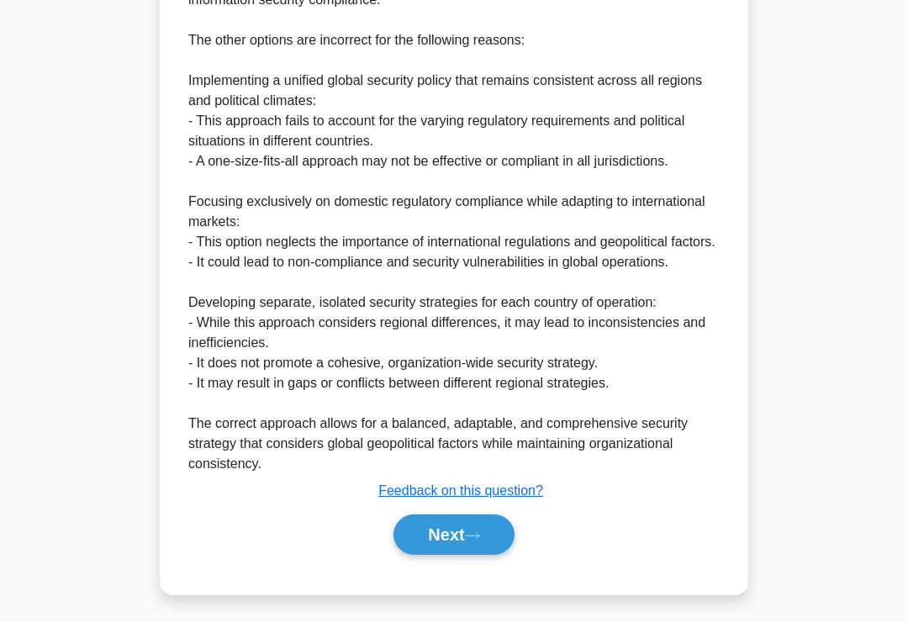
scroll to position [851, 0]
click at [426, 555] on button "Next" at bounding box center [453, 534] width 120 height 40
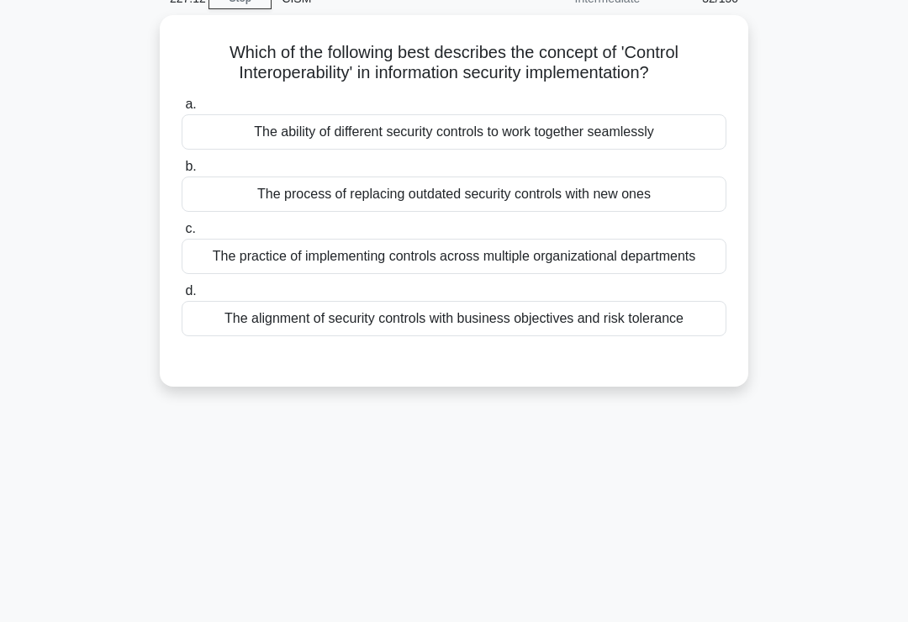
scroll to position [0, 0]
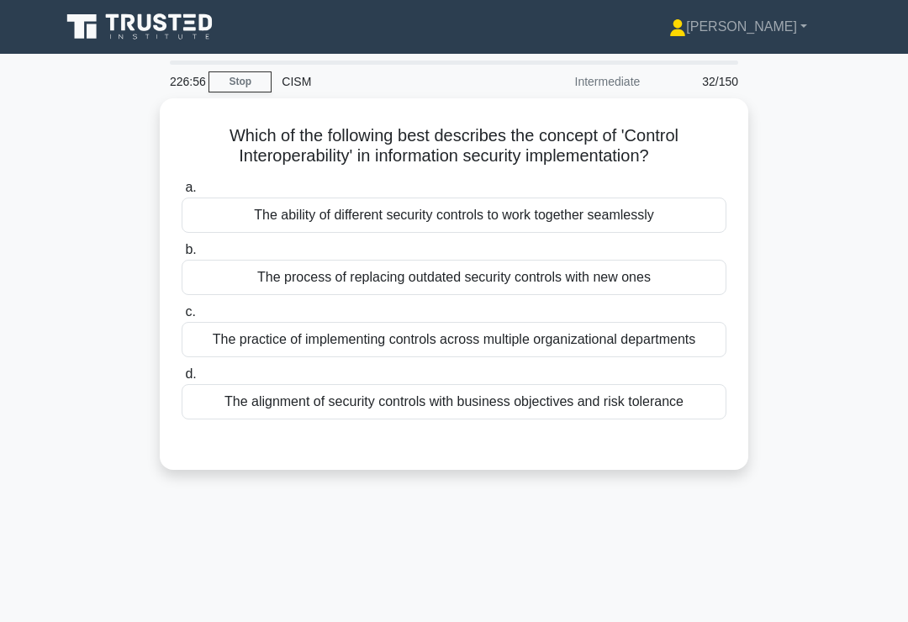
click at [659, 211] on div "The ability of different security controls to work together seamlessly" at bounding box center [454, 215] width 545 height 35
click at [182, 193] on input "a. The ability of different security controls to work together seamlessly" at bounding box center [182, 187] width 0 height 11
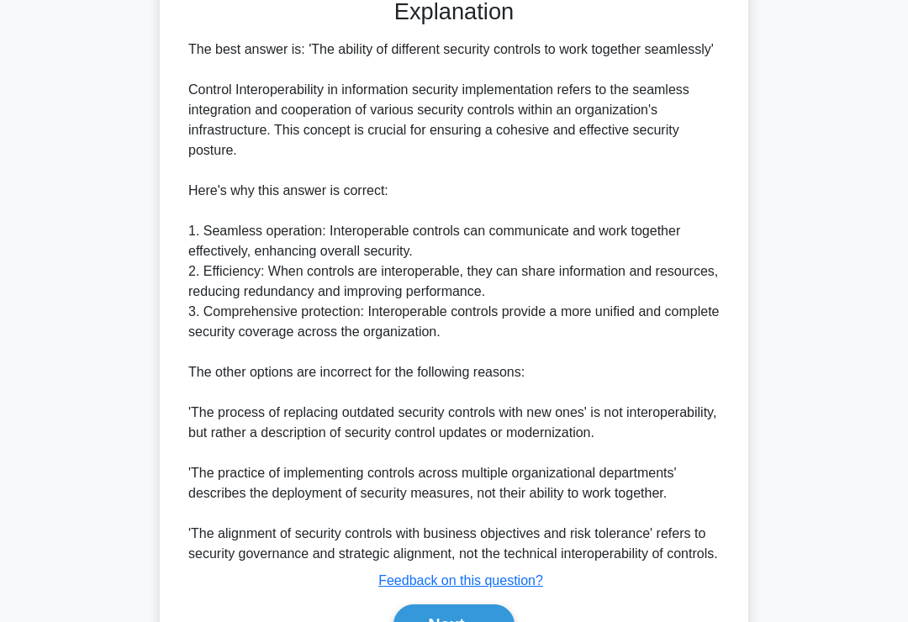
scroll to position [609, 0]
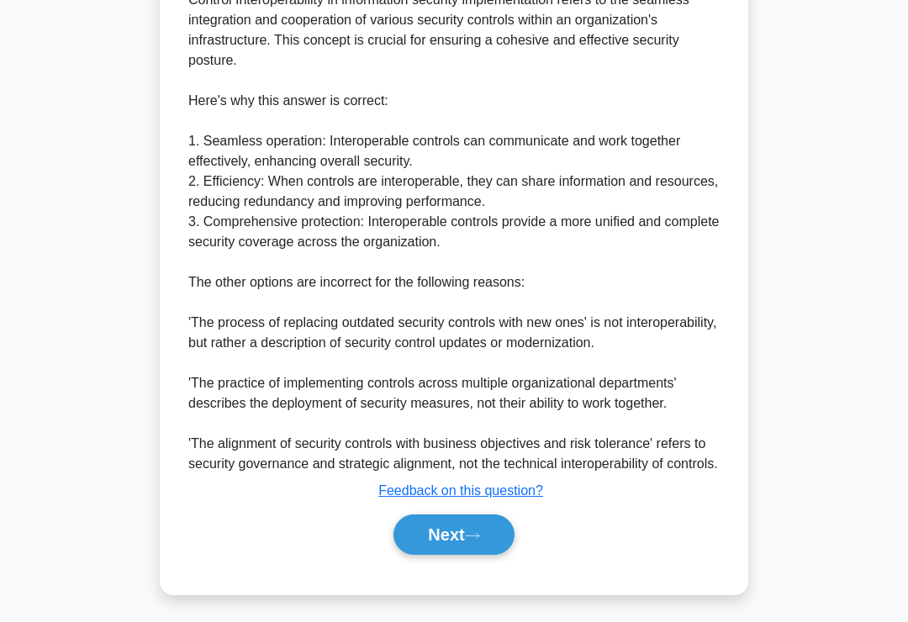
click at [431, 555] on button "Next" at bounding box center [453, 534] width 120 height 40
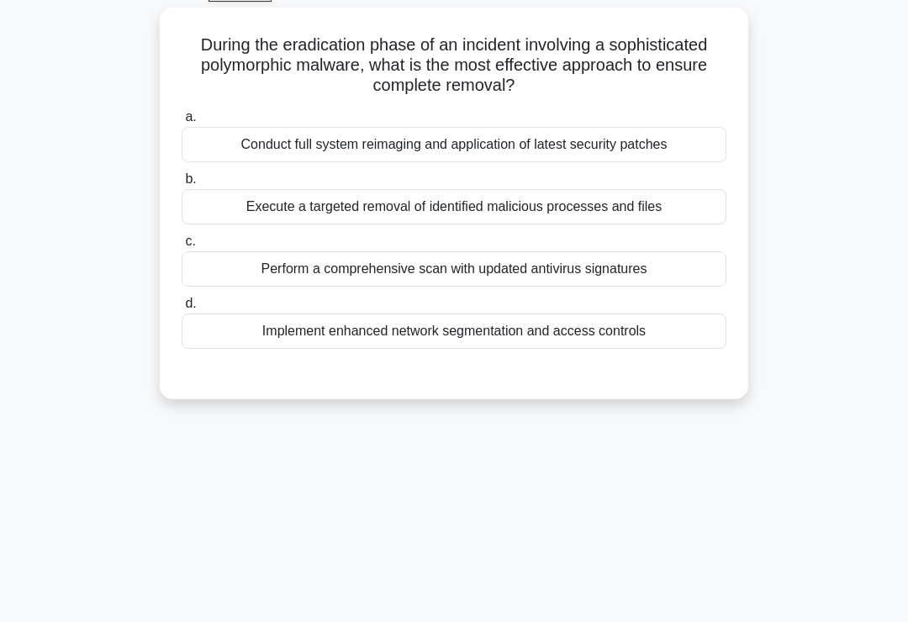
scroll to position [0, 0]
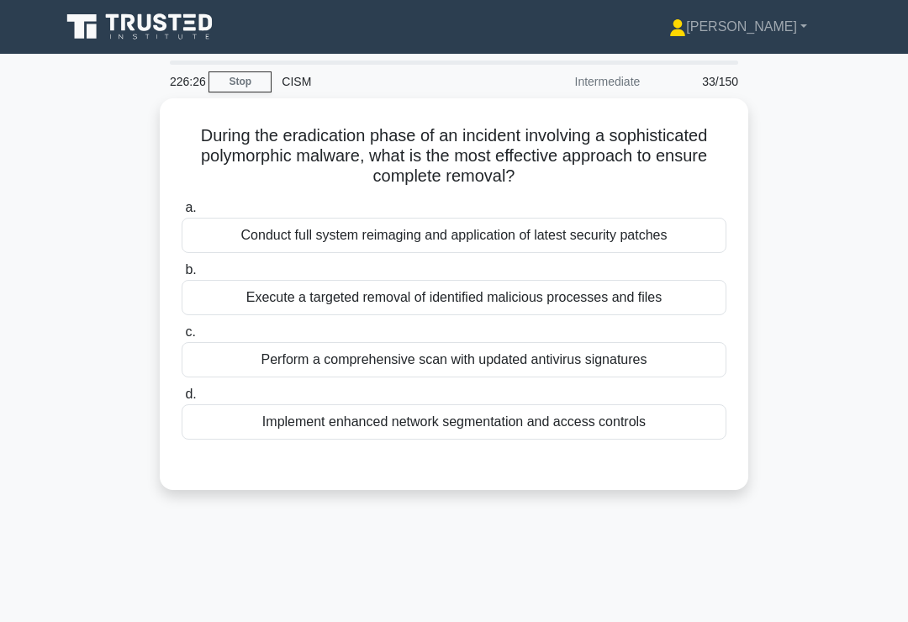
click at [704, 245] on div "Conduct full system reimaging and application of latest security patches" at bounding box center [454, 235] width 545 height 35
click at [182, 213] on input "a. Conduct full system reimaging and application of latest security patches" at bounding box center [182, 208] width 0 height 11
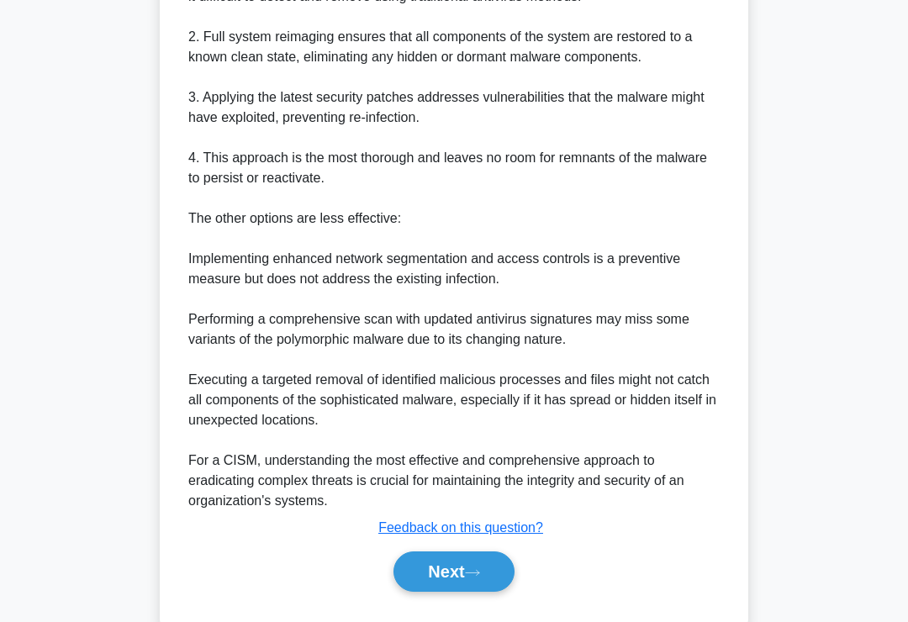
scroll to position [690, 0]
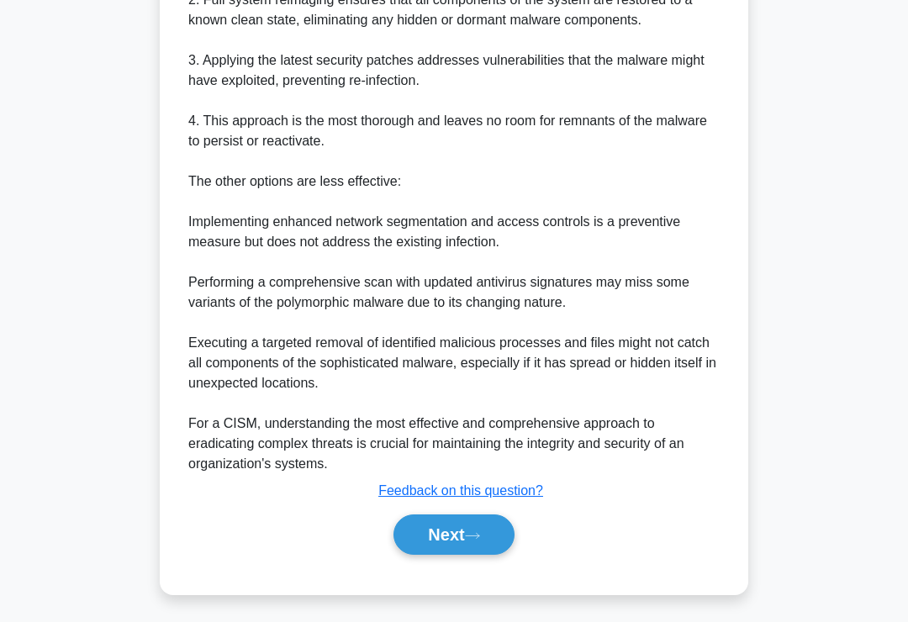
click at [425, 555] on button "Next" at bounding box center [453, 534] width 120 height 40
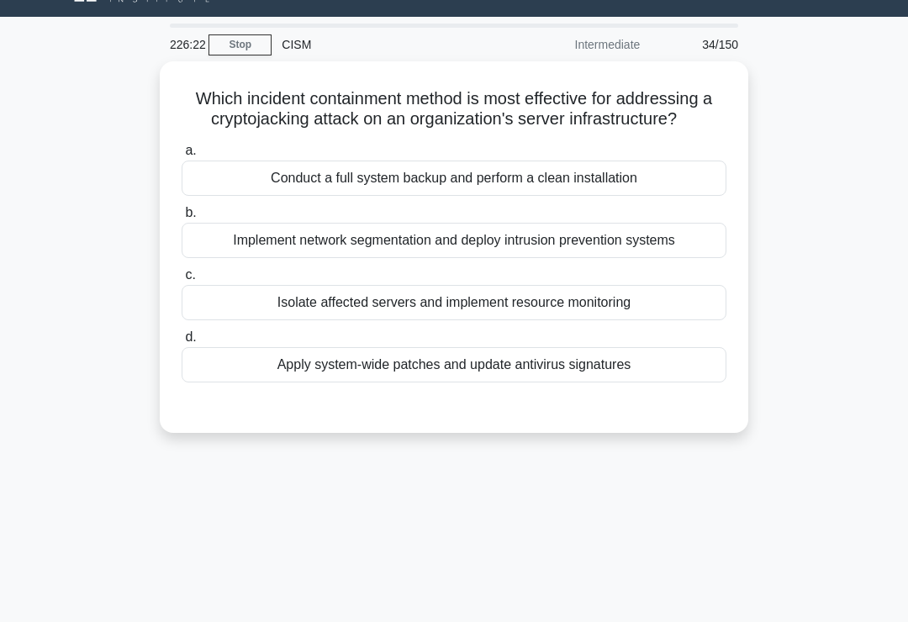
scroll to position [0, 0]
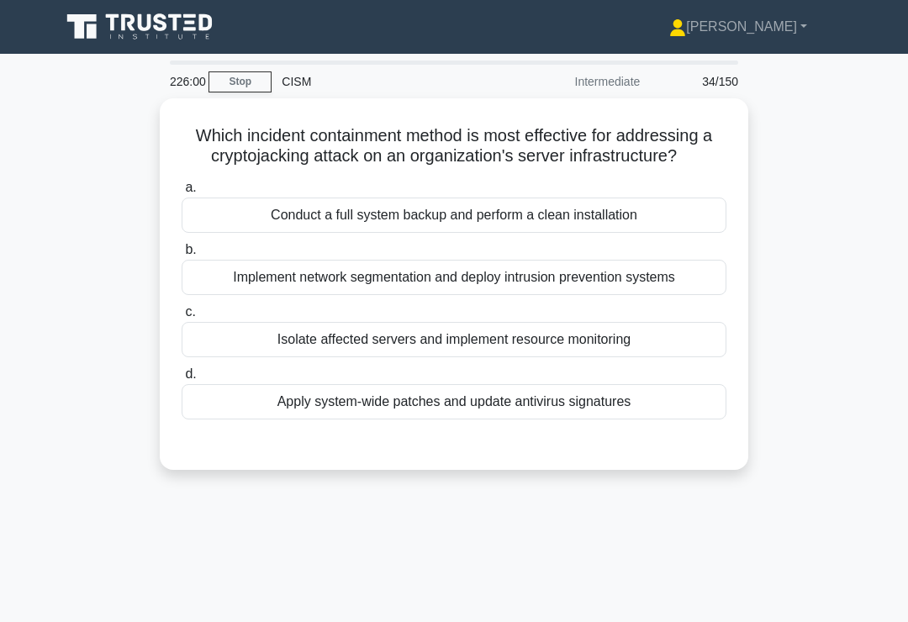
click at [660, 229] on div "Conduct a full system backup and perform a clean installation" at bounding box center [454, 215] width 545 height 35
click at [182, 193] on input "a. Conduct a full system backup and perform a clean installation" at bounding box center [182, 187] width 0 height 11
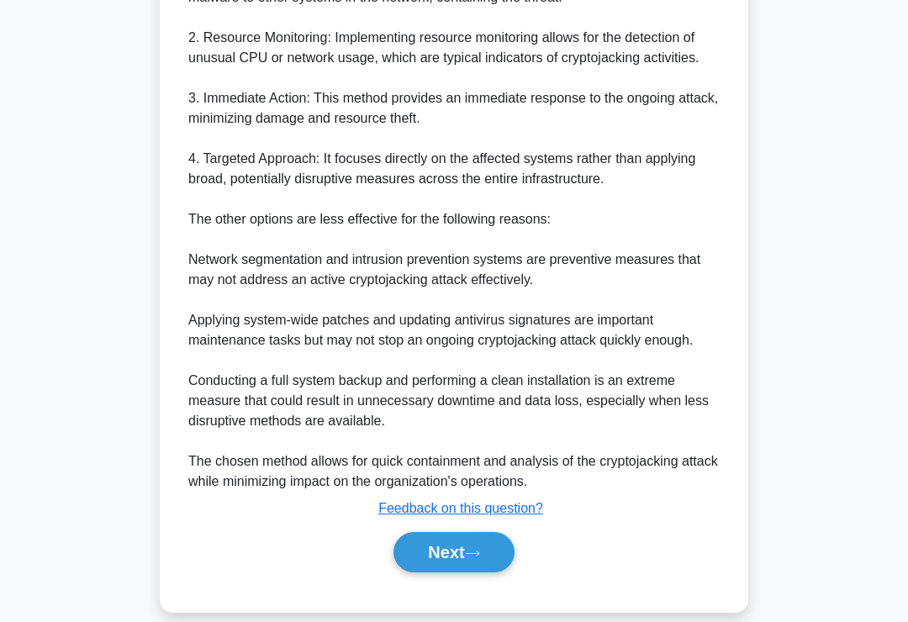
scroll to position [712, 0]
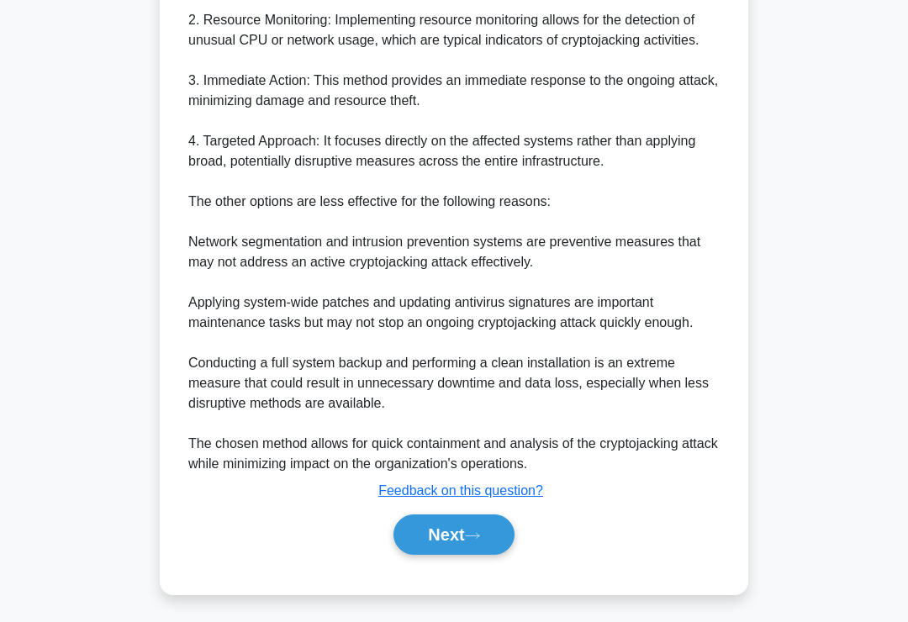
click at [428, 555] on button "Next" at bounding box center [453, 534] width 120 height 40
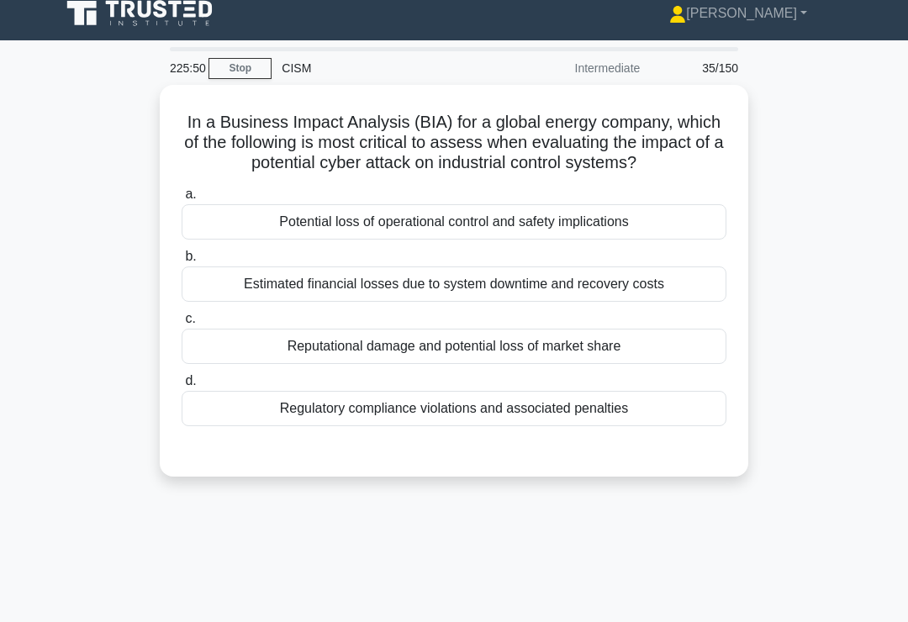
scroll to position [0, 0]
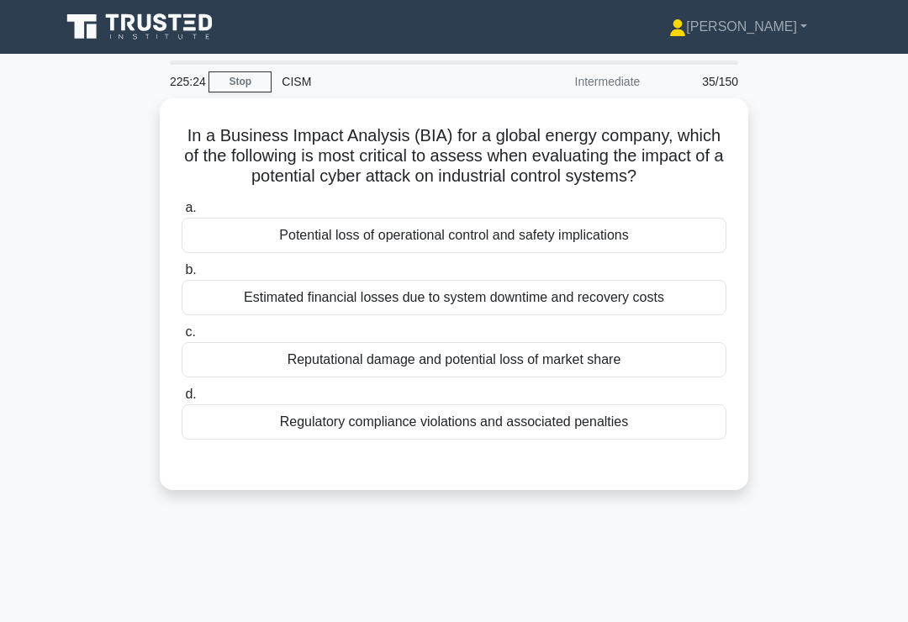
click at [680, 248] on div "Potential loss of operational control and safety implications" at bounding box center [454, 235] width 545 height 35
click at [182, 213] on input "a. Potential loss of operational control and safety implications" at bounding box center [182, 208] width 0 height 11
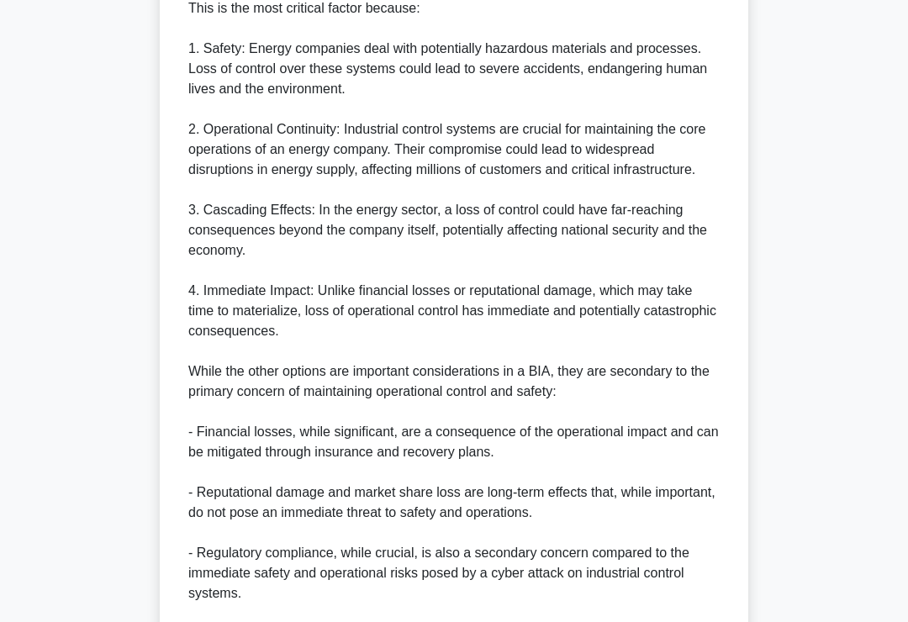
scroll to position [851, 0]
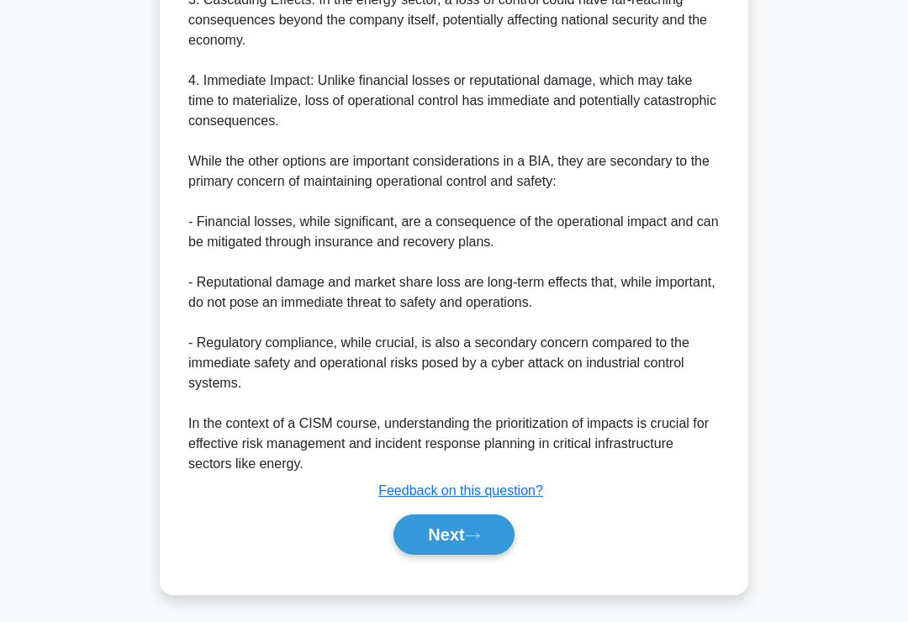
click at [420, 555] on button "Next" at bounding box center [453, 534] width 120 height 40
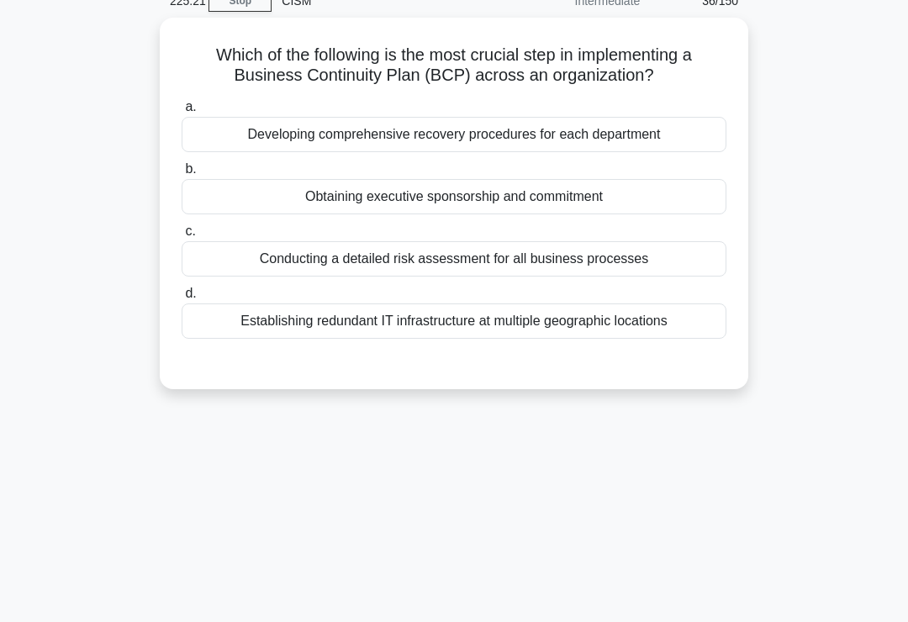
scroll to position [0, 0]
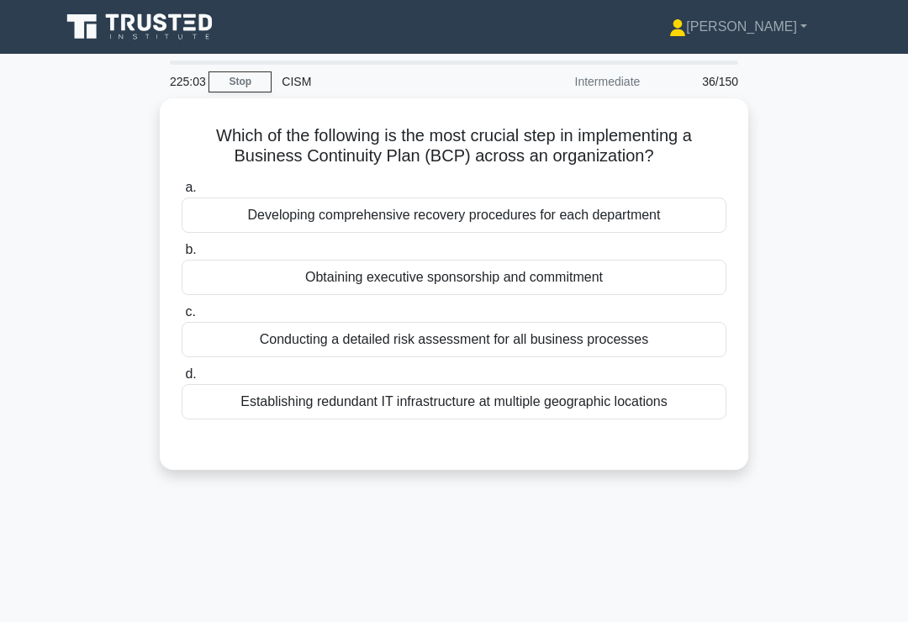
click at [692, 343] on div "Conducting a detailed risk assessment for all business processes" at bounding box center [454, 339] width 545 height 35
click at [182, 318] on input "c. Conducting a detailed risk assessment for all business processes" at bounding box center [182, 312] width 0 height 11
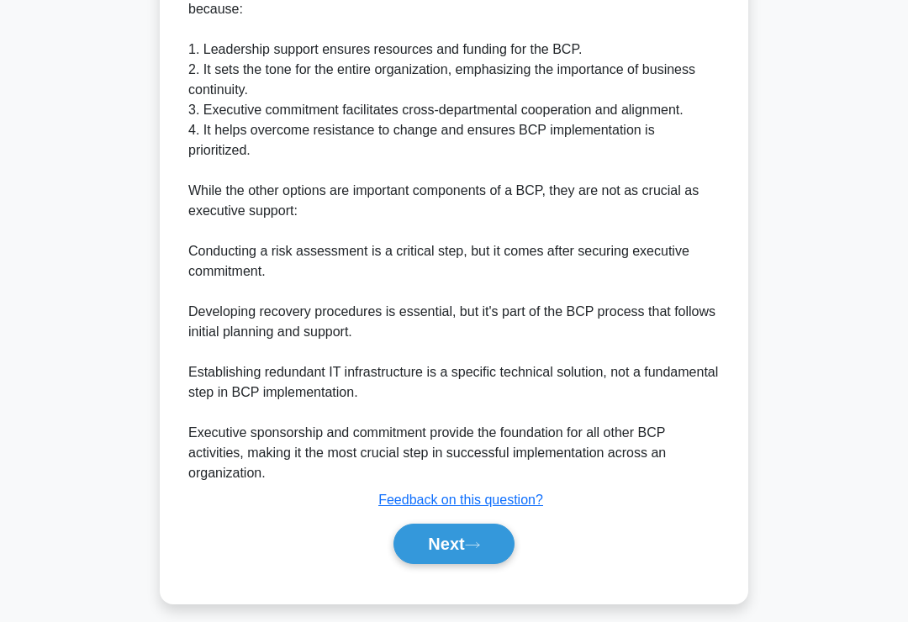
scroll to position [530, 0]
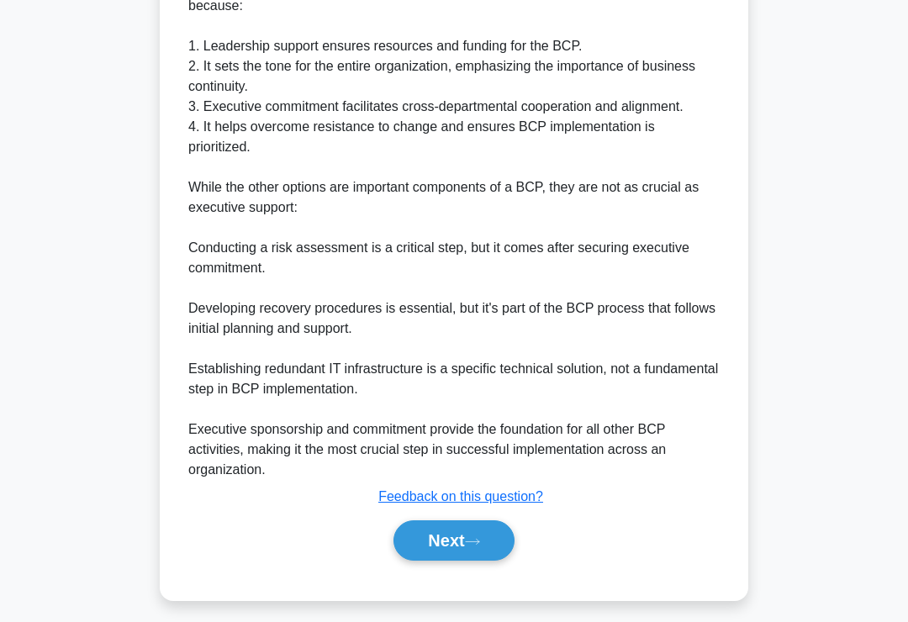
click at [438, 556] on button "Next" at bounding box center [453, 540] width 120 height 40
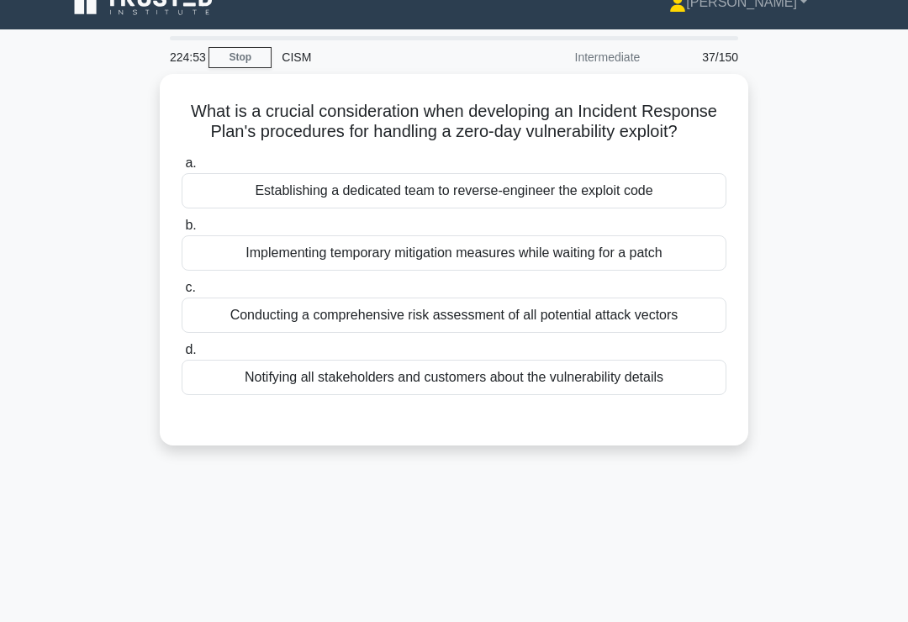
scroll to position [16, 0]
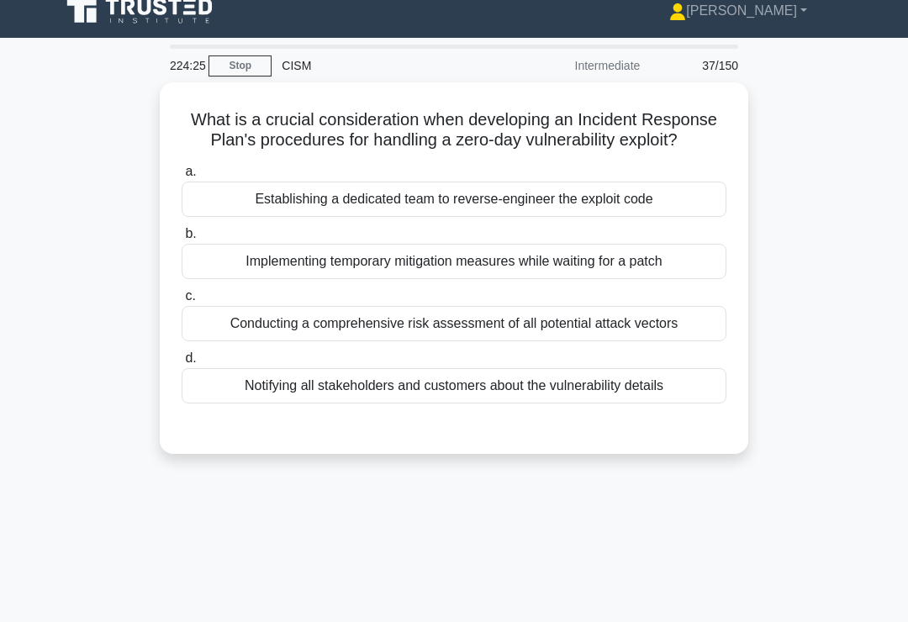
click at [703, 341] on div "Conducting a comprehensive risk assessment of all potential attack vectors" at bounding box center [454, 323] width 545 height 35
click at [182, 302] on input "c. Conducting a comprehensive risk assessment of all potential attack vectors" at bounding box center [182, 296] width 0 height 11
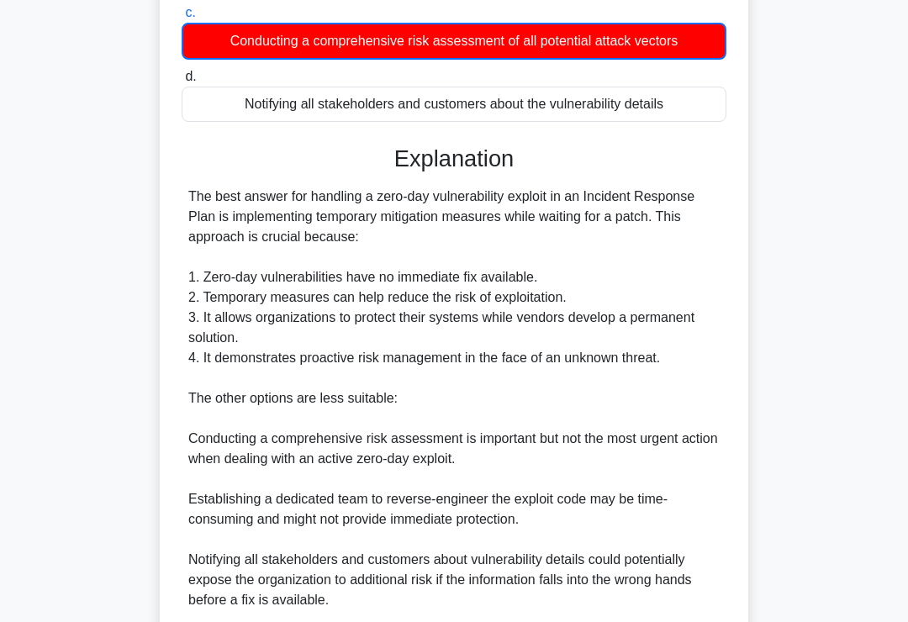
scroll to position [530, 0]
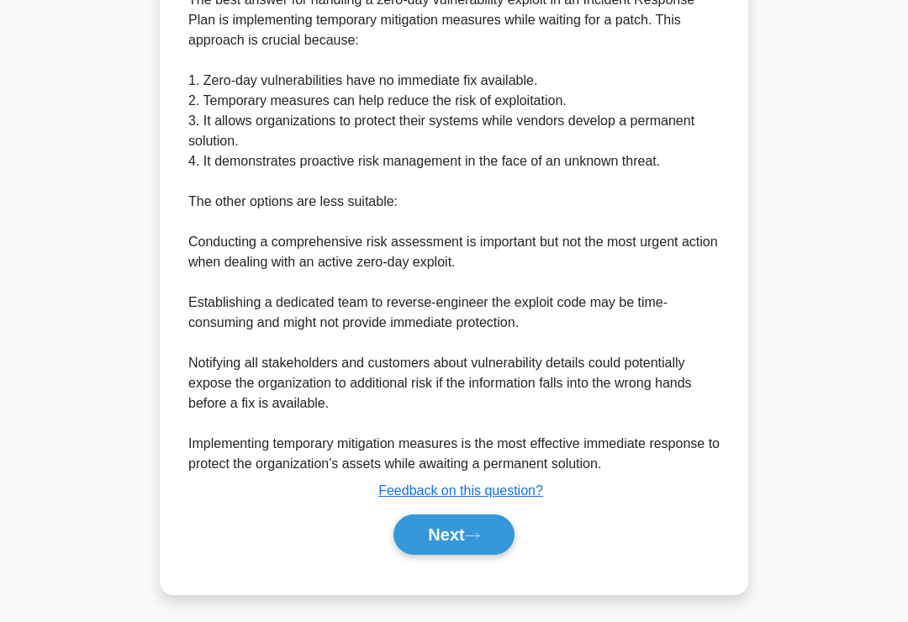
click at [410, 555] on button "Next" at bounding box center [453, 534] width 120 height 40
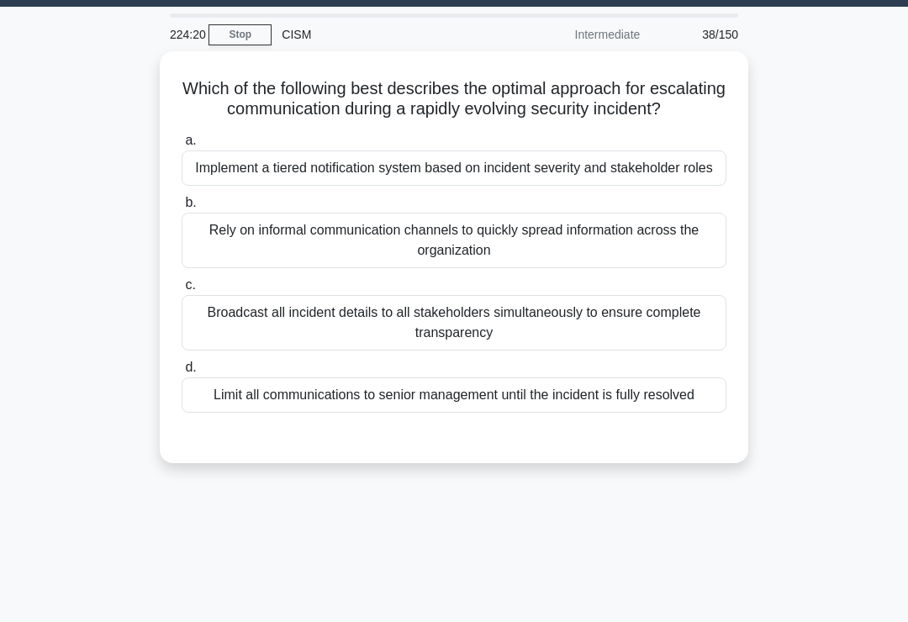
scroll to position [46, 0]
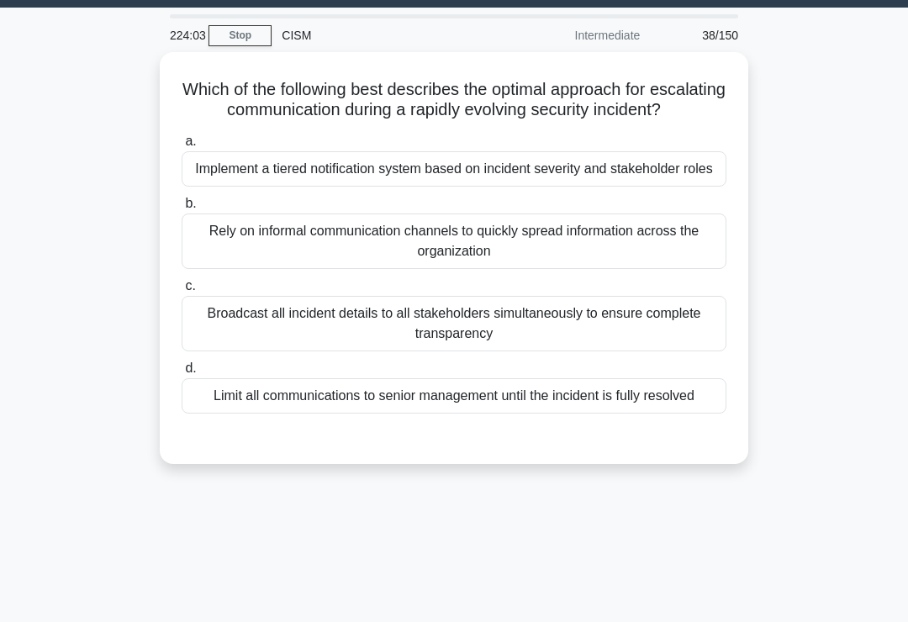
click at [687, 187] on div "Implement a tiered notification system based on incident severity and stakehold…" at bounding box center [454, 168] width 545 height 35
click at [182, 147] on input "a. Implement a tiered notification system based on incident severity and stakeh…" at bounding box center [182, 141] width 0 height 11
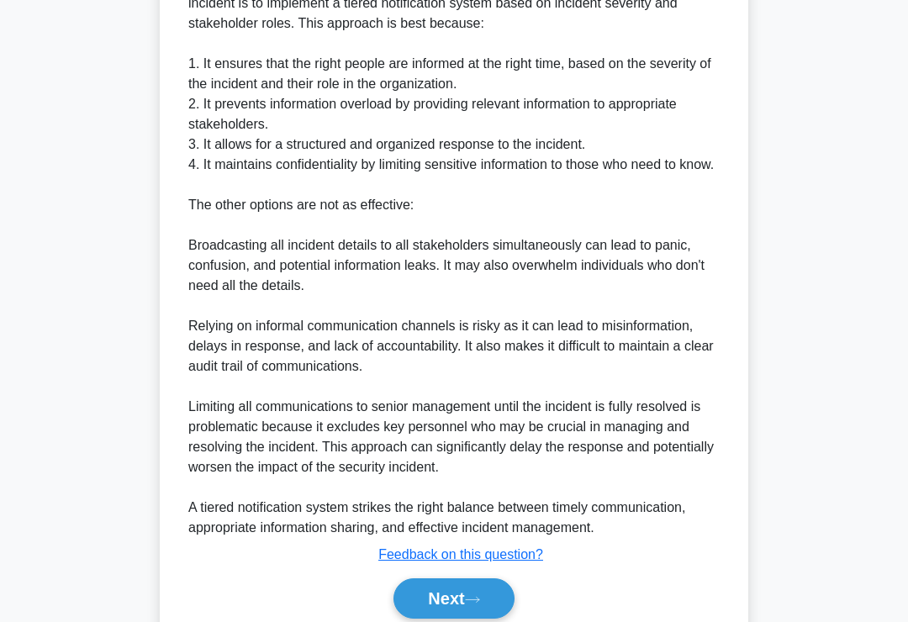
scroll to position [690, 0]
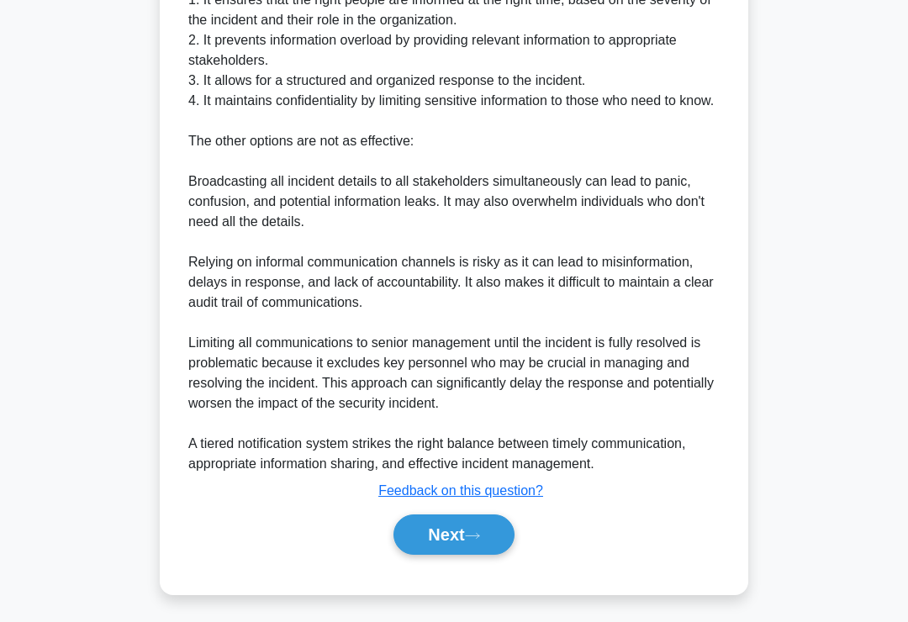
click at [418, 555] on button "Next" at bounding box center [453, 534] width 120 height 40
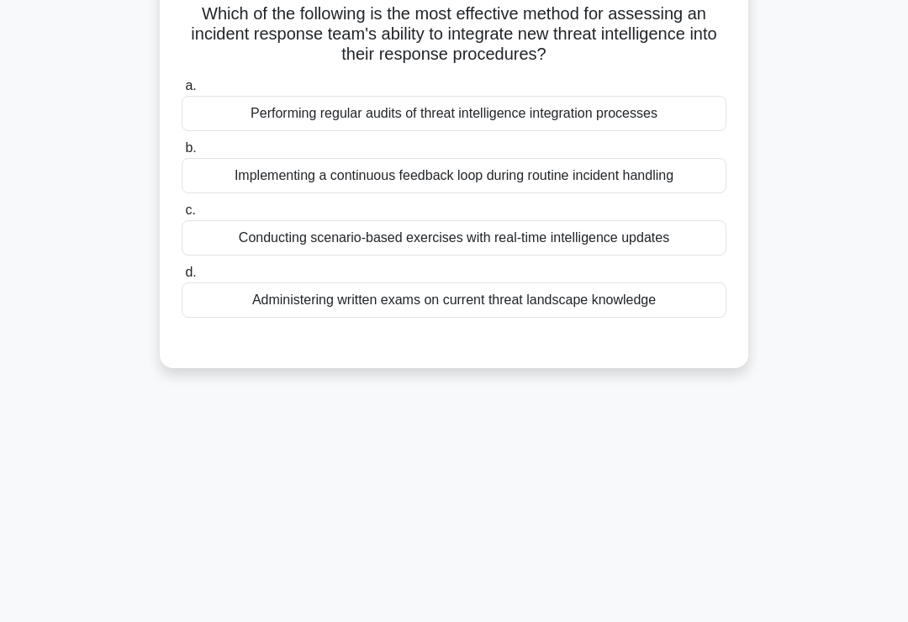
scroll to position [0, 0]
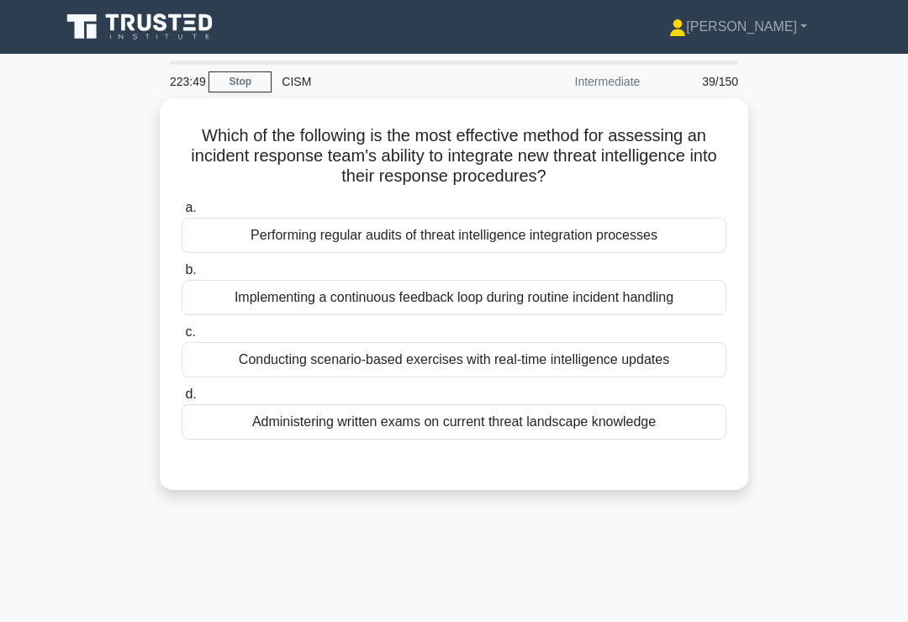
click at [866, 589] on main "223:49 Stop CISM Intermediate 39/150 Which of the following is the most effecti…" at bounding box center [454, 481] width 908 height 854
click at [691, 356] on div "Conducting scenario-based exercises with real-time intelligence updates" at bounding box center [454, 359] width 545 height 35
click at [182, 338] on input "c. Conducting scenario-based exercises with real-time intelligence updates" at bounding box center [182, 332] width 0 height 11
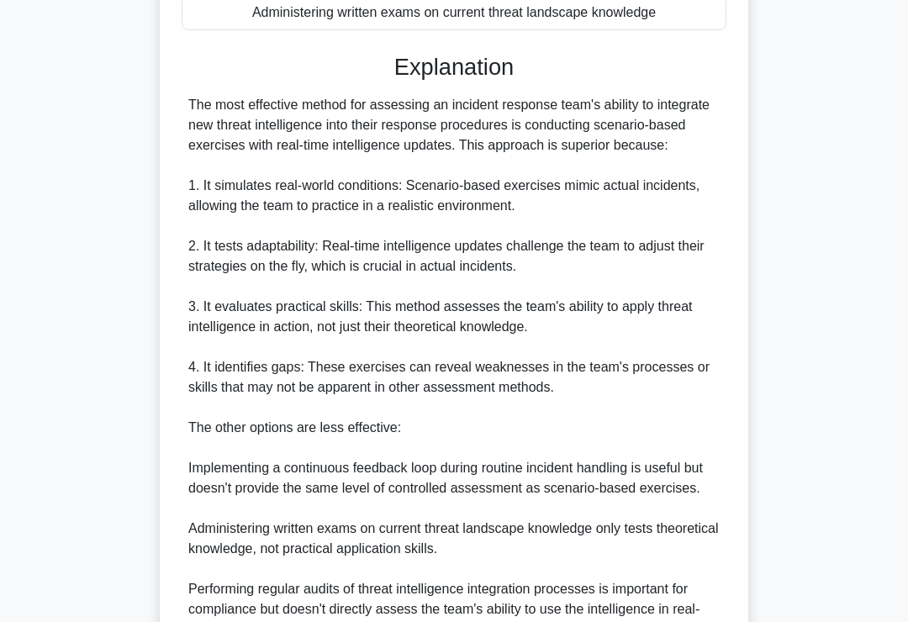
scroll to position [589, 0]
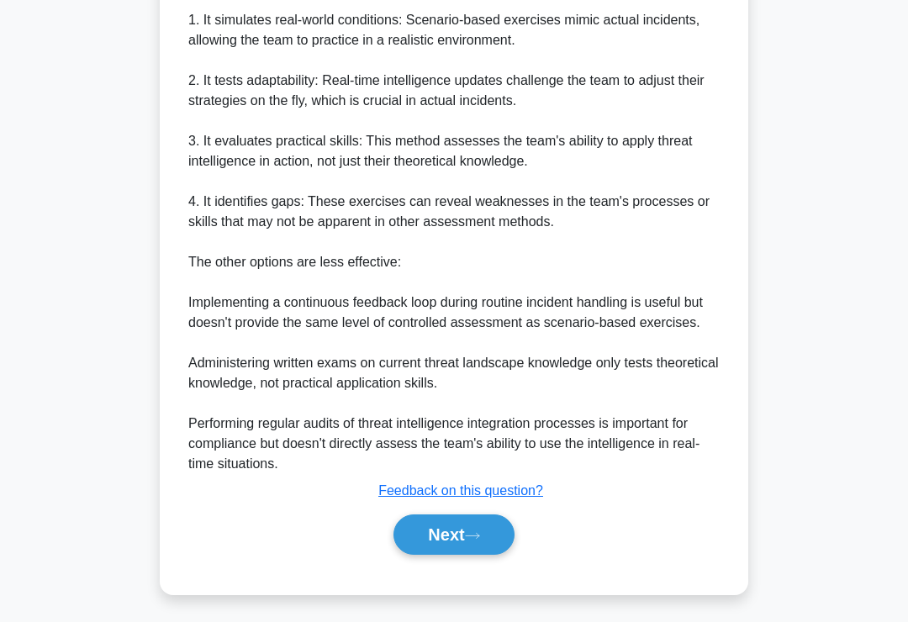
click at [412, 555] on button "Next" at bounding box center [453, 534] width 120 height 40
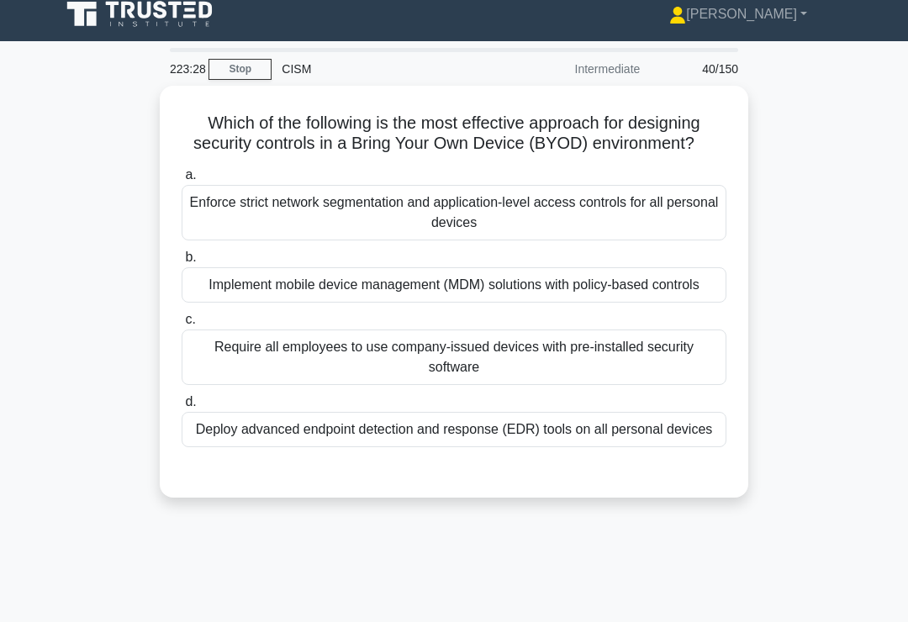
scroll to position [0, 0]
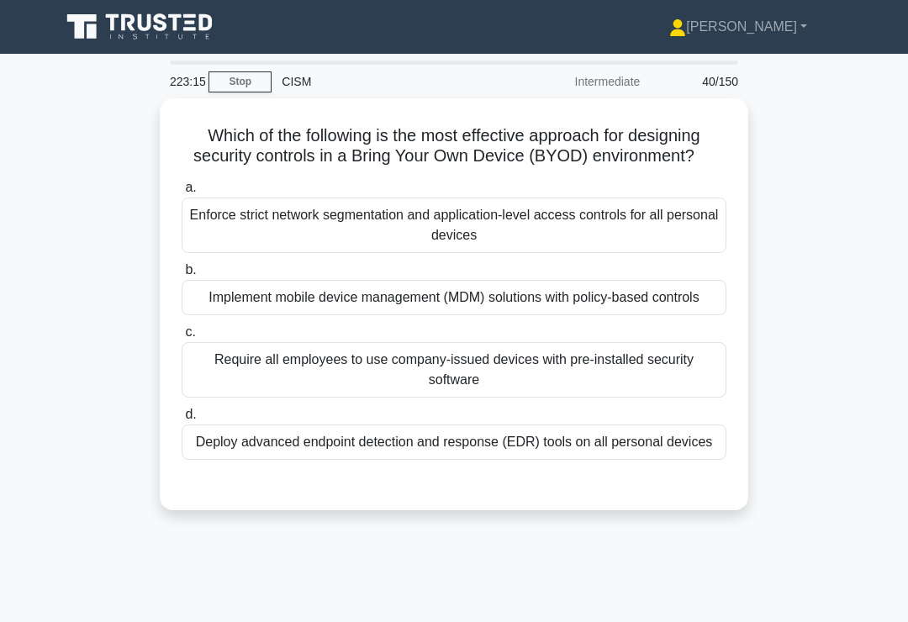
click at [693, 315] on div "Implement mobile device management (MDM) solutions with policy-based controls" at bounding box center [454, 297] width 545 height 35
click at [182, 276] on input "b. Implement mobile device management (MDM) solutions with policy-based controls" at bounding box center [182, 270] width 0 height 11
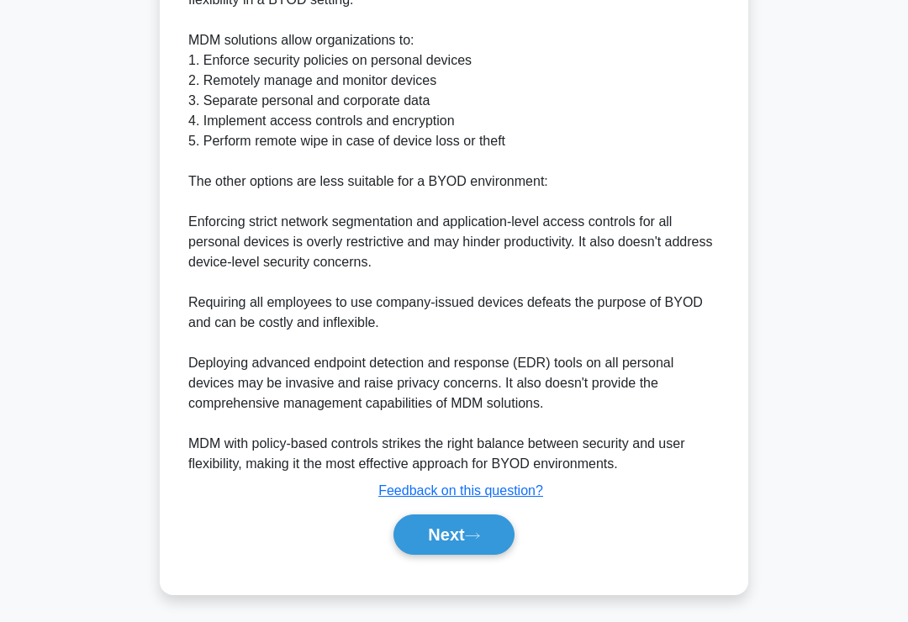
scroll to position [650, 0]
click at [415, 555] on button "Next" at bounding box center [453, 534] width 120 height 40
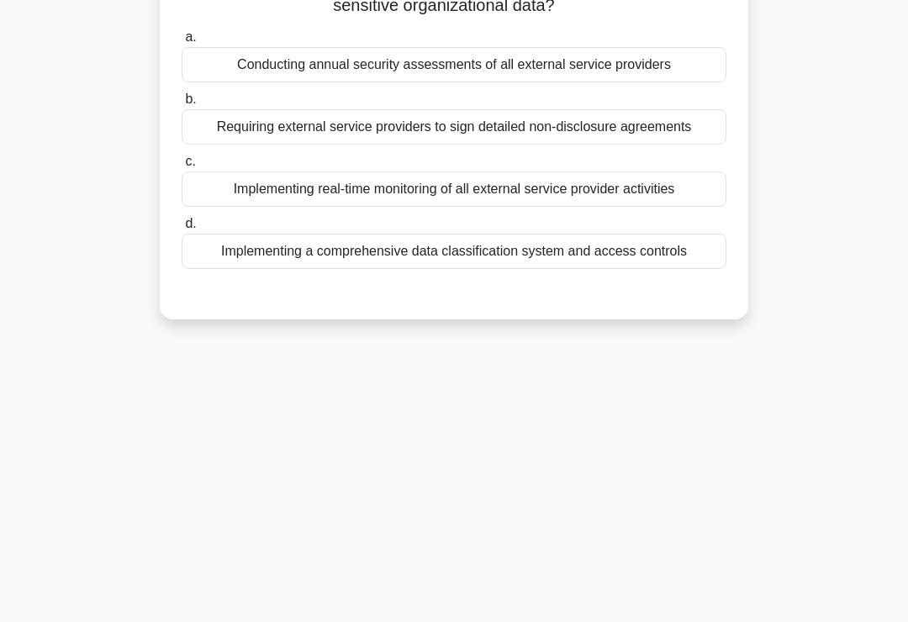
scroll to position [0, 0]
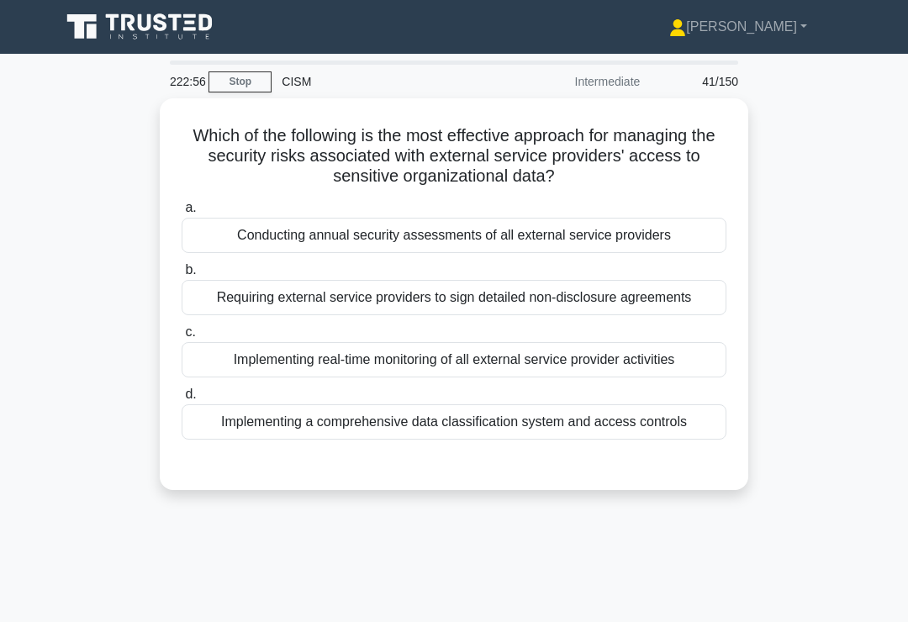
click at [692, 377] on div "Implementing real-time monitoring of all external service provider activities" at bounding box center [454, 359] width 545 height 35
click at [182, 338] on input "c. Implementing real-time monitoring of all external service provider activities" at bounding box center [182, 332] width 0 height 11
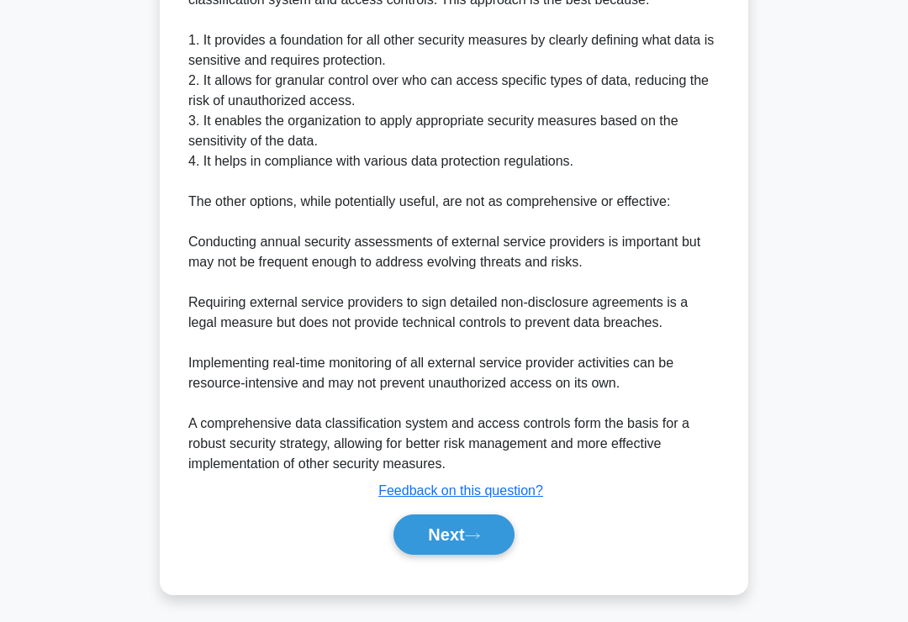
scroll to position [651, 0]
click at [428, 555] on button "Next" at bounding box center [453, 534] width 120 height 40
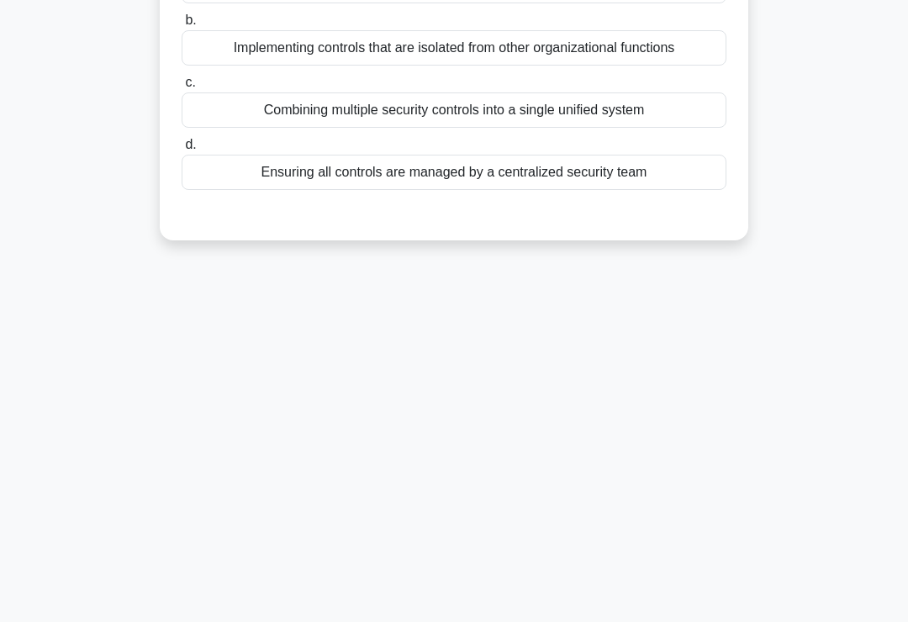
scroll to position [0, 0]
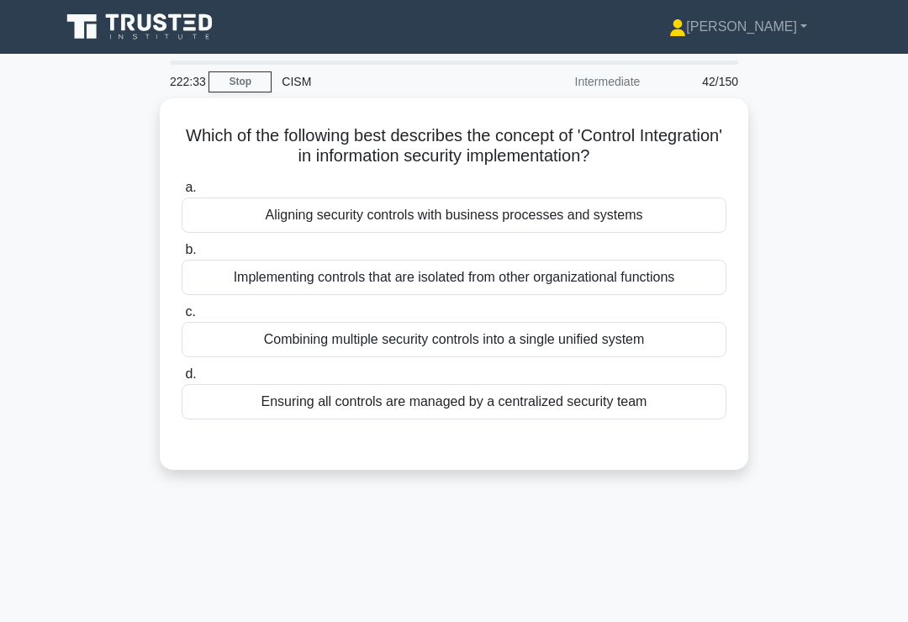
click at [700, 326] on div "Combining multiple security controls into a single unified system" at bounding box center [454, 339] width 545 height 35
click at [182, 318] on input "c. Combining multiple security controls into a single unified system" at bounding box center [182, 312] width 0 height 11
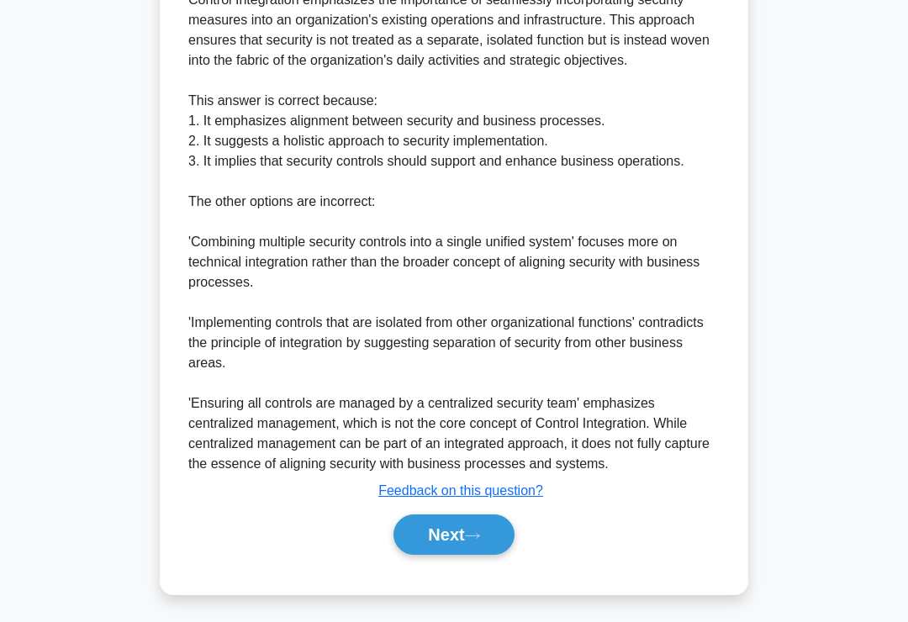
scroll to position [611, 0]
click at [417, 552] on button "Next" at bounding box center [453, 534] width 120 height 40
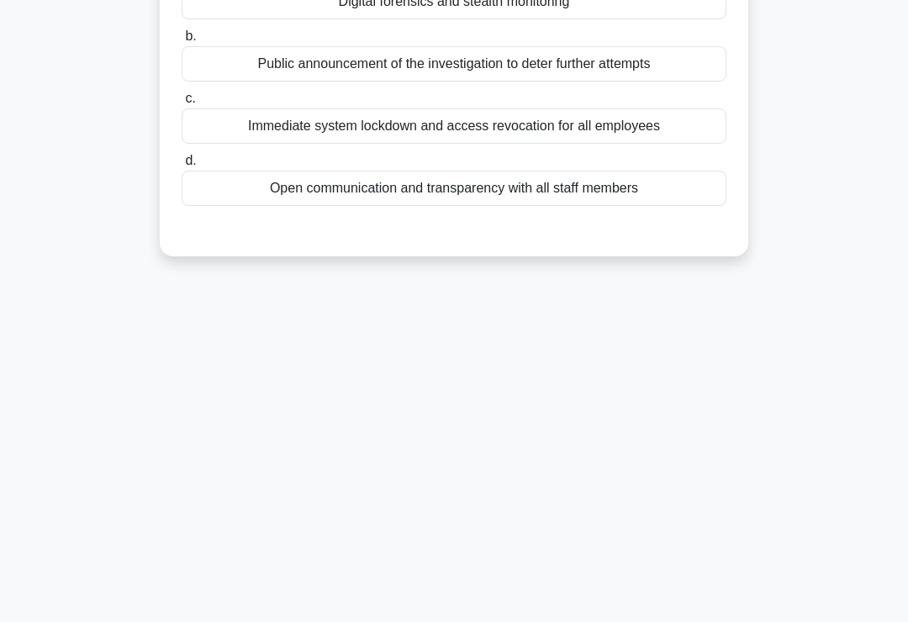
scroll to position [0, 0]
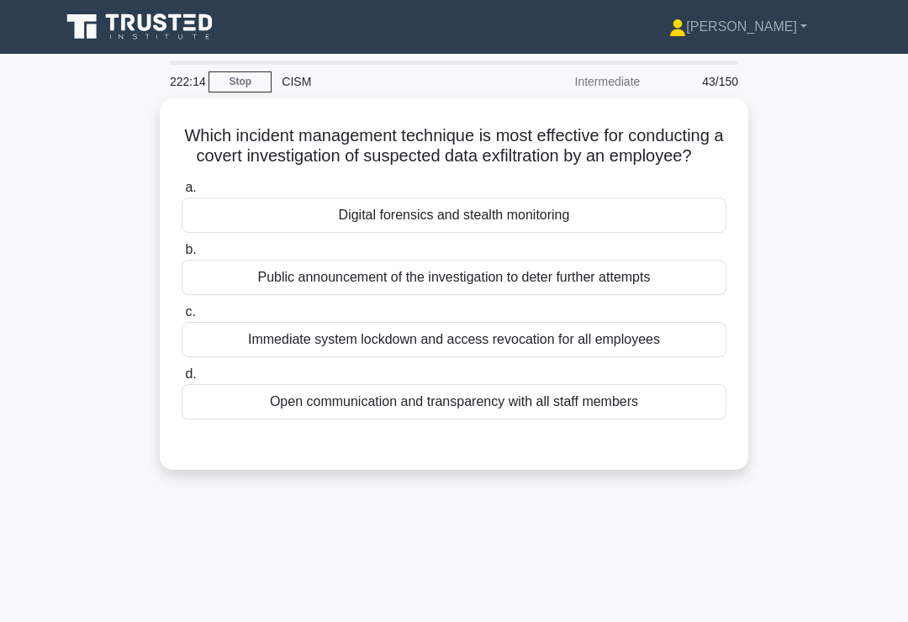
click at [657, 233] on div "Digital forensics and stealth monitoring" at bounding box center [454, 215] width 545 height 35
click at [182, 193] on input "a. Digital forensics and stealth monitoring" at bounding box center [182, 187] width 0 height 11
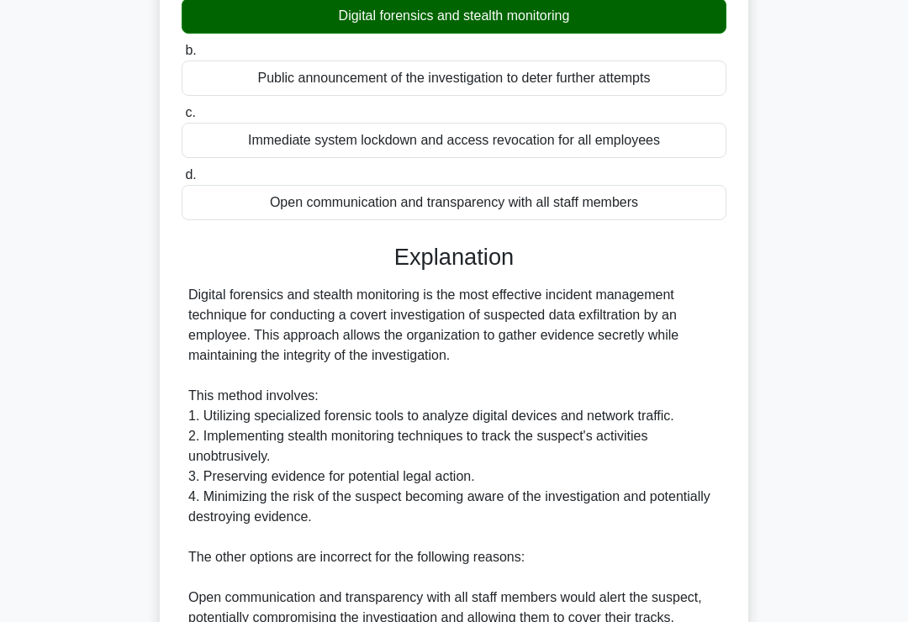
scroll to position [549, 0]
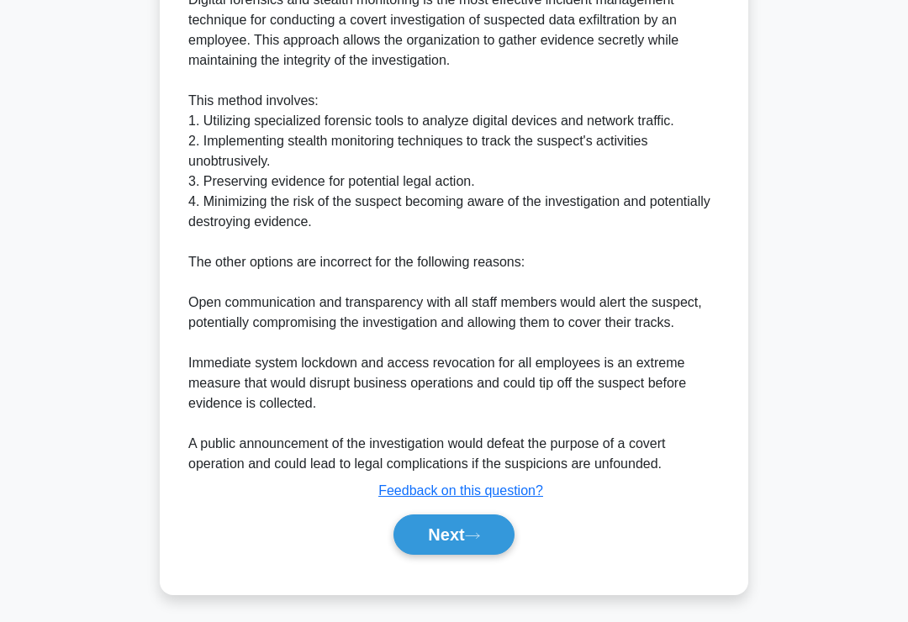
click at [420, 555] on button "Next" at bounding box center [453, 534] width 120 height 40
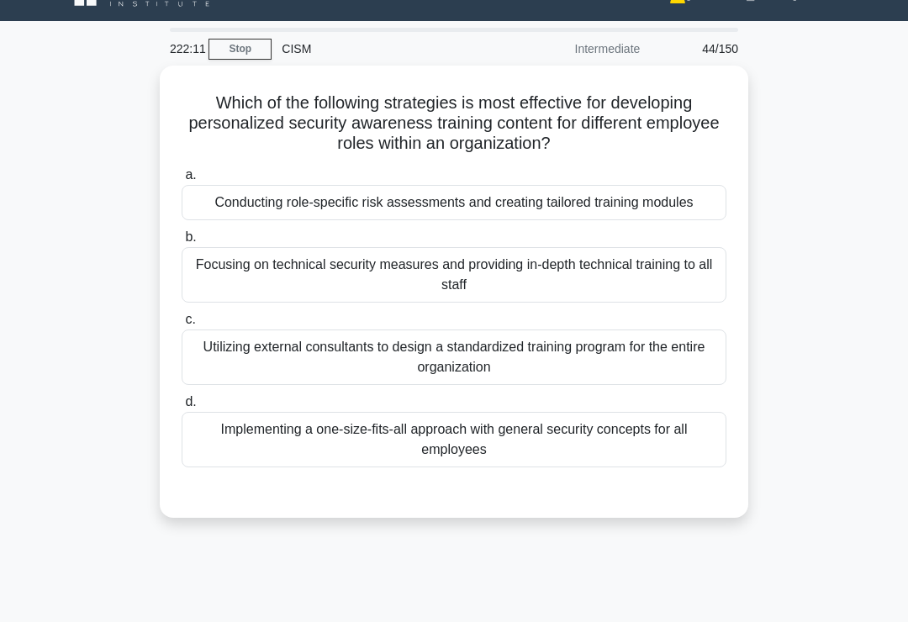
scroll to position [27, 0]
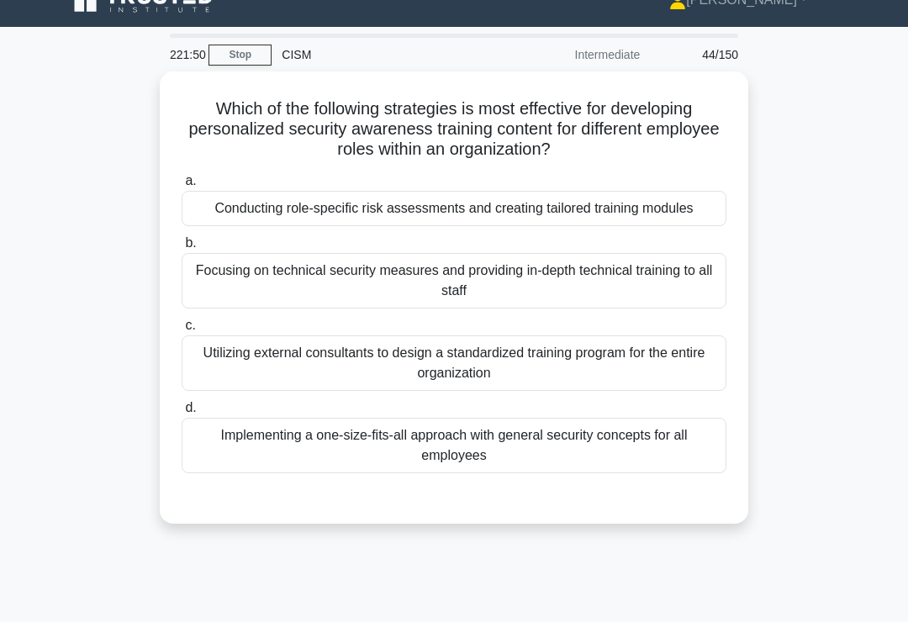
click at [672, 217] on div "Conducting role-specific risk assessments and creating tailored training modules" at bounding box center [454, 208] width 545 height 35
click at [182, 187] on input "a. Conducting role-specific risk assessments and creating tailored training mod…" at bounding box center [182, 181] width 0 height 11
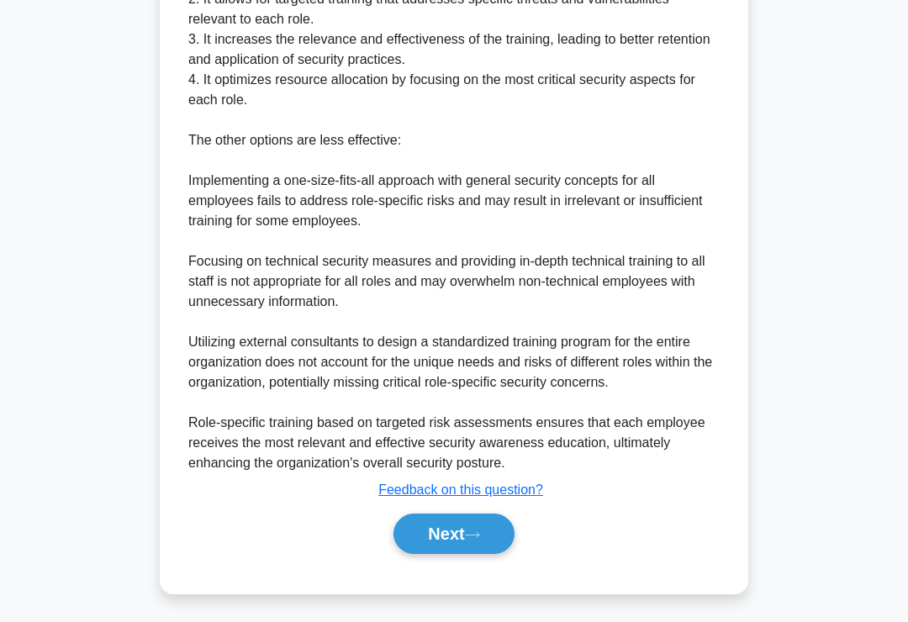
scroll to position [730, 0]
click at [432, 555] on button "Next" at bounding box center [453, 534] width 120 height 40
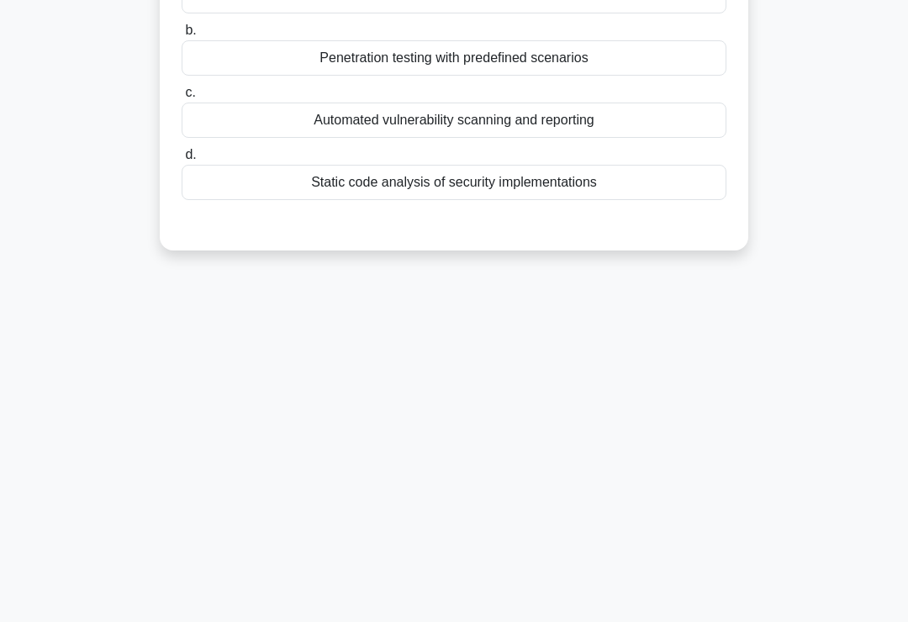
scroll to position [0, 0]
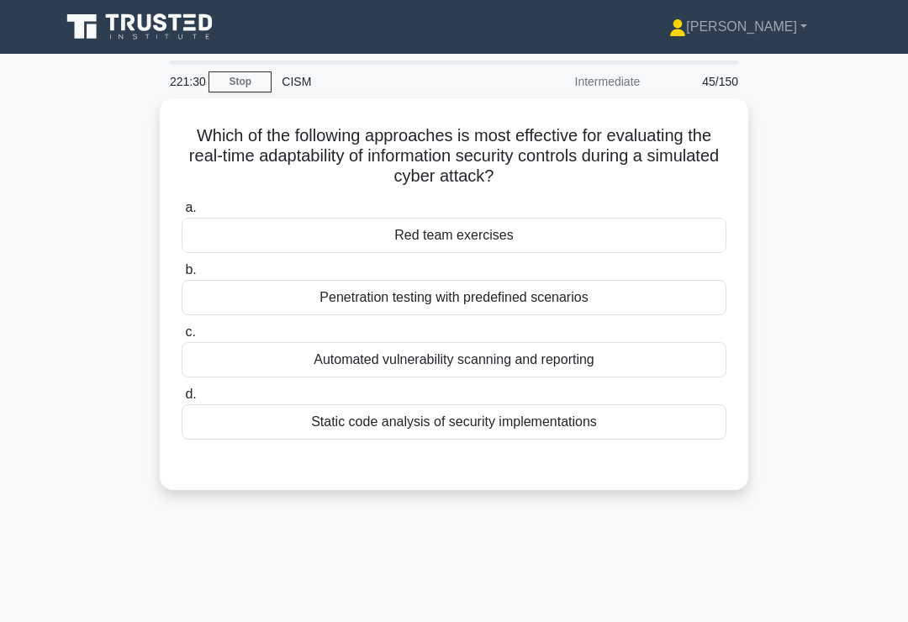
click at [575, 232] on div "Red team exercises" at bounding box center [454, 235] width 545 height 35
click at [182, 213] on input "a. Red team exercises" at bounding box center [182, 208] width 0 height 11
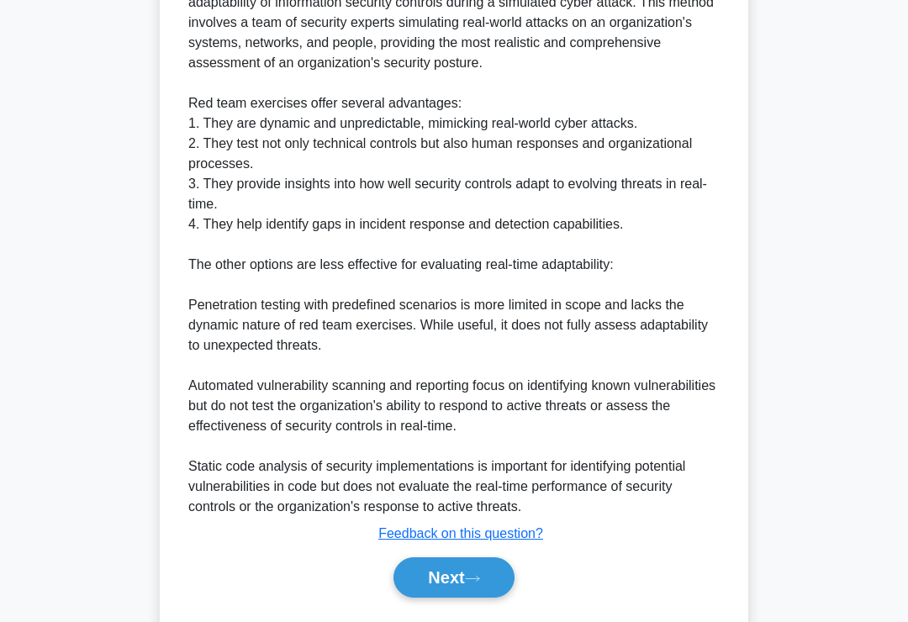
scroll to position [589, 0]
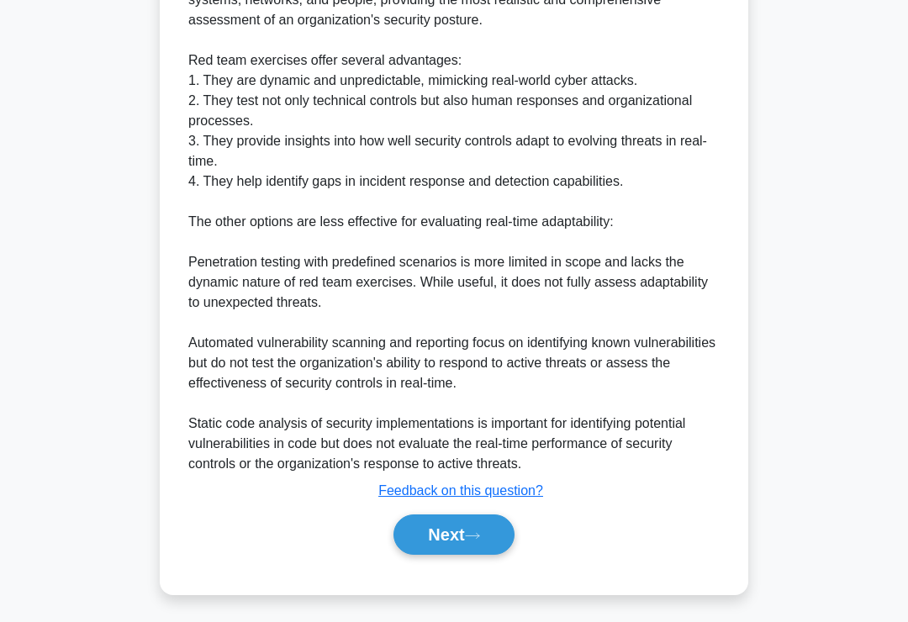
click at [427, 555] on button "Next" at bounding box center [453, 534] width 120 height 40
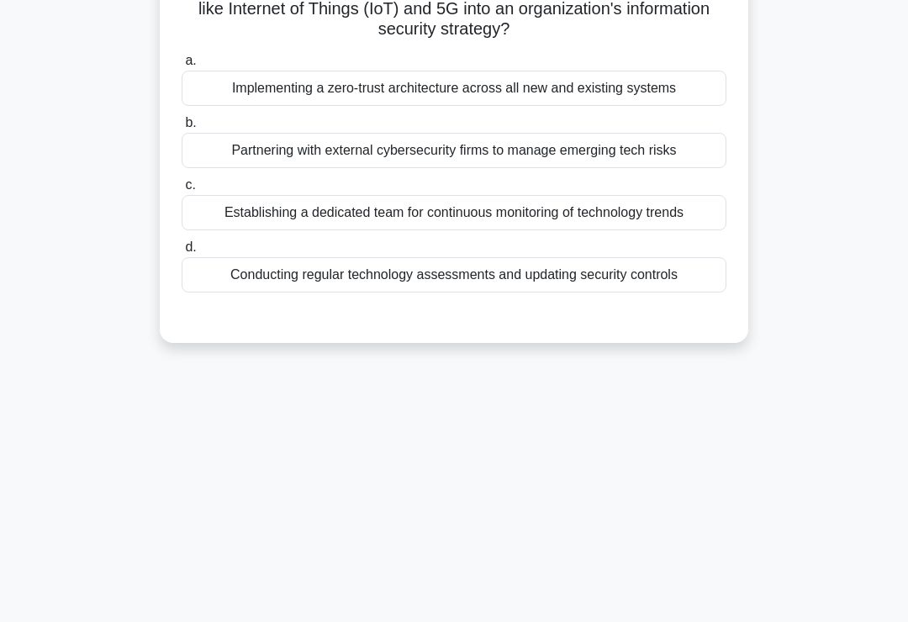
scroll to position [0, 0]
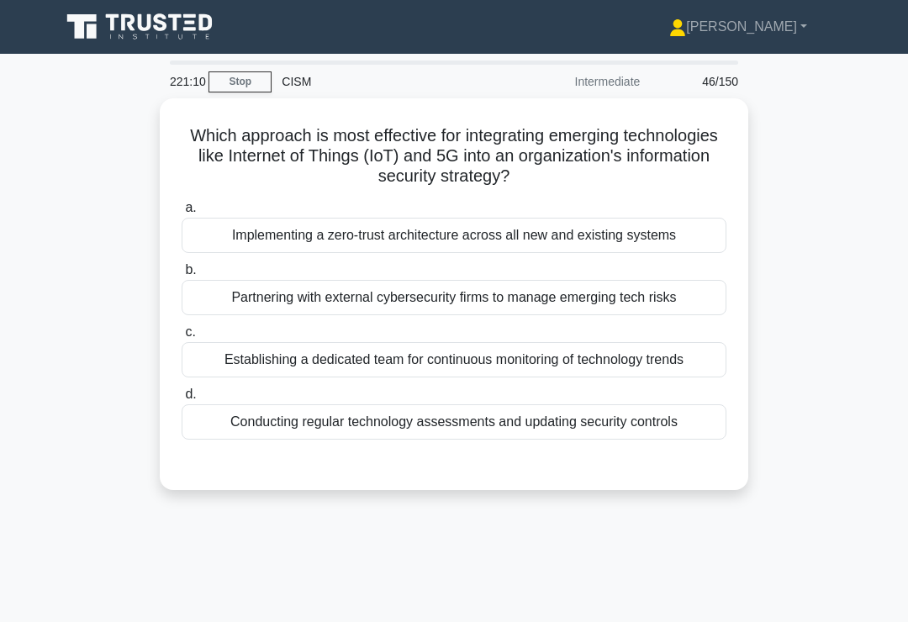
click at [668, 437] on div "a. Implementing a zero-trust architecture across all new and existing systems b…" at bounding box center [453, 318] width 565 height 249
click at [680, 428] on div "Conducting regular technology assessments and updating security controls" at bounding box center [454, 421] width 545 height 35
click at [182, 400] on input "d. Conducting regular technology assessments and updating security controls" at bounding box center [182, 394] width 0 height 11
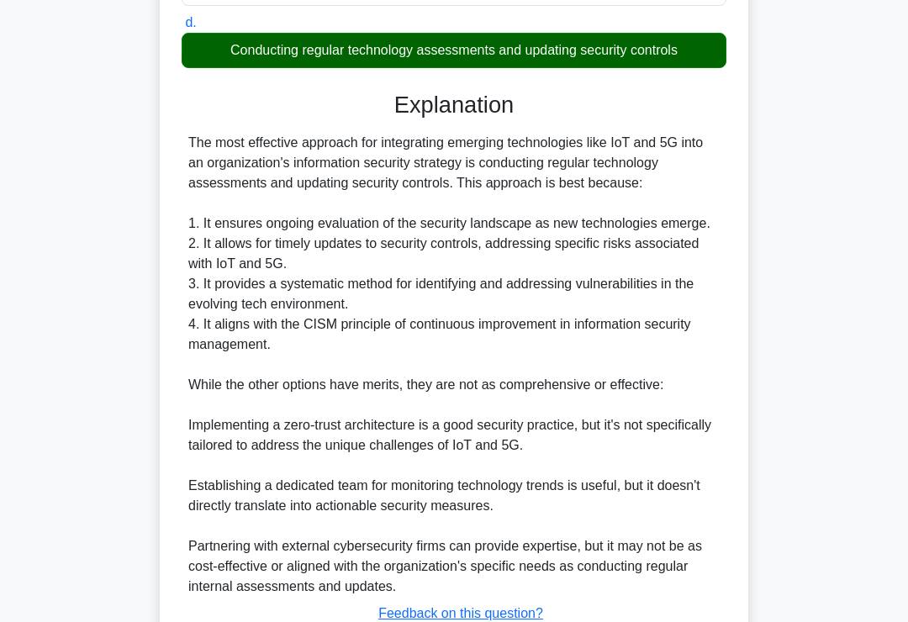
scroll to position [529, 0]
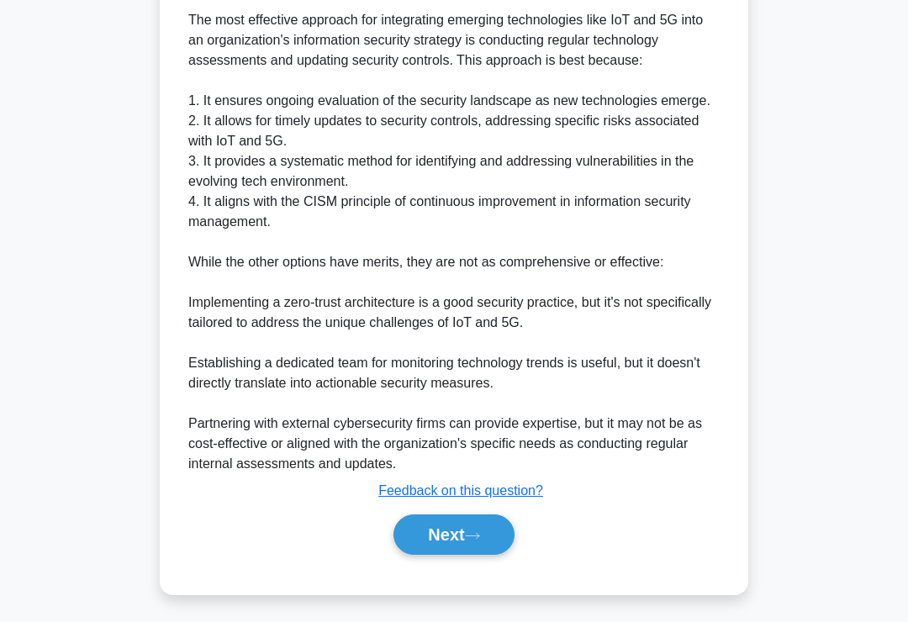
click at [418, 555] on button "Next" at bounding box center [453, 534] width 120 height 40
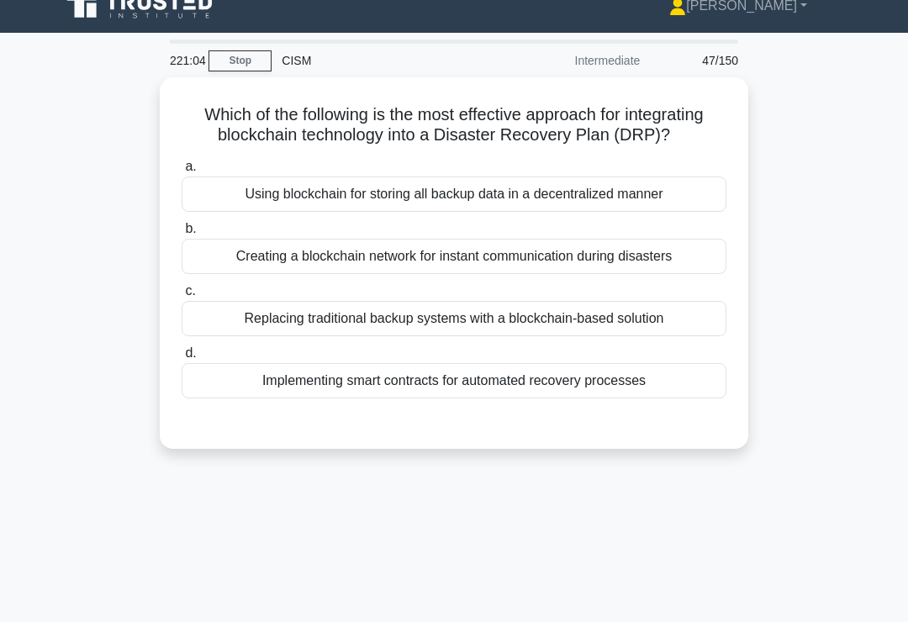
scroll to position [20, 0]
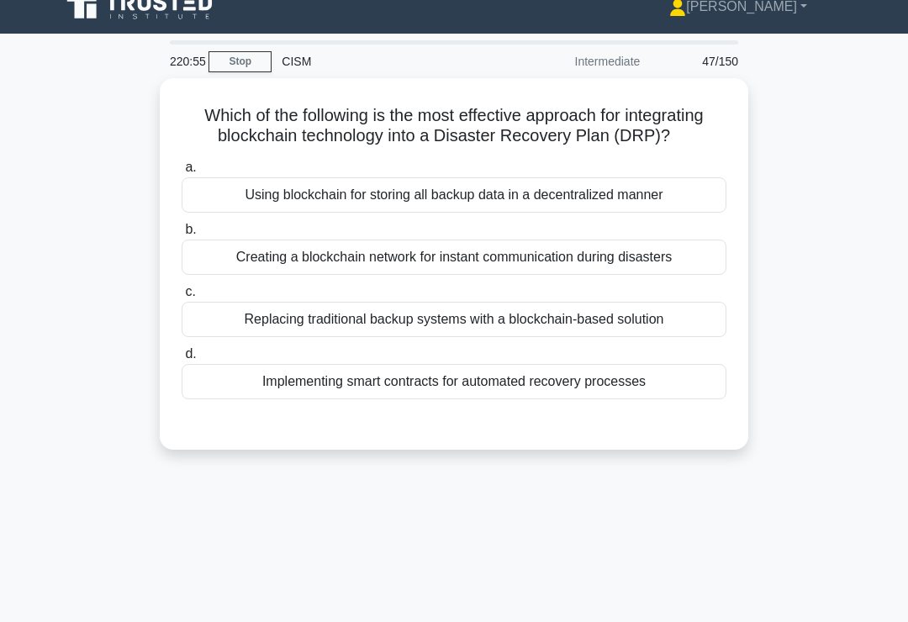
click at [629, 399] on div "Implementing smart contracts for automated recovery processes" at bounding box center [454, 381] width 545 height 35
click at [182, 360] on input "d. Implementing smart contracts for automated recovery processes" at bounding box center [182, 354] width 0 height 11
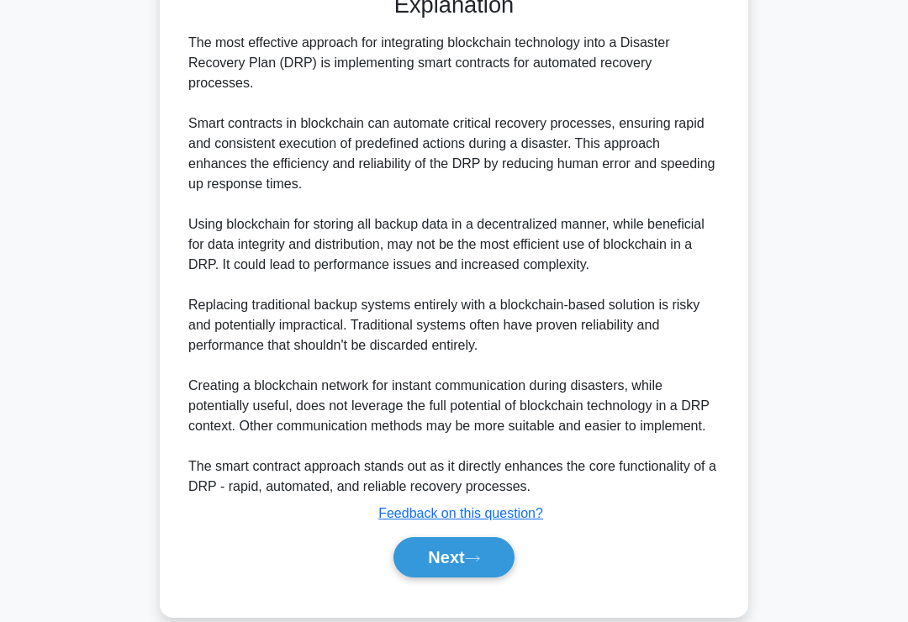
scroll to position [508, 0]
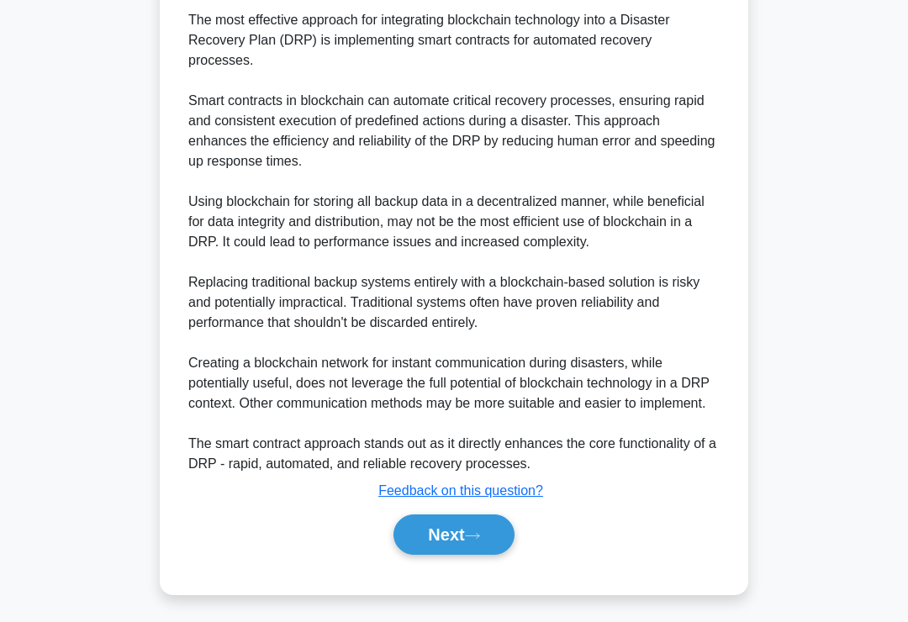
click at [424, 555] on button "Next" at bounding box center [453, 534] width 120 height 40
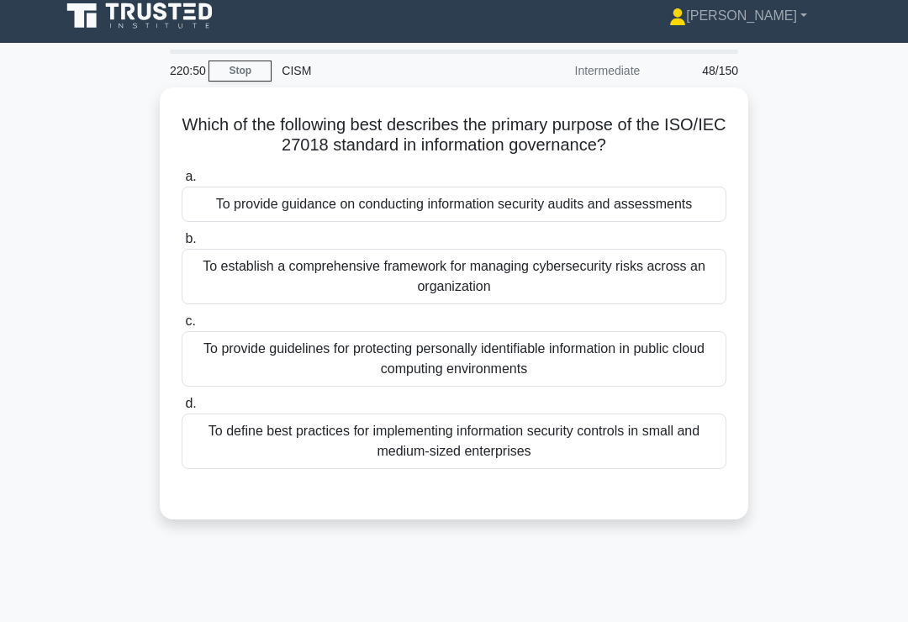
scroll to position [16, 0]
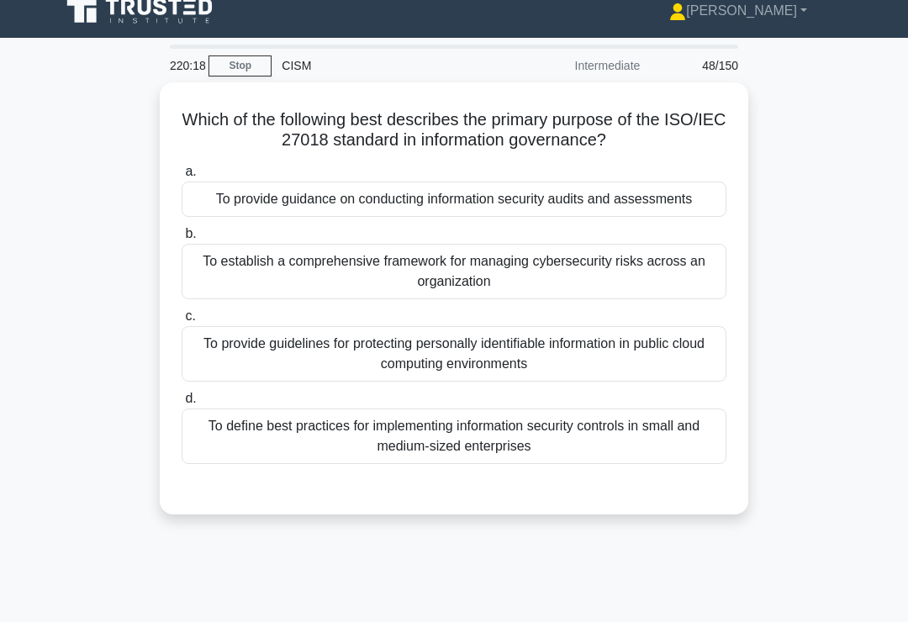
click at [670, 201] on div "To provide guidance on conducting information security audits and assessments" at bounding box center [454, 199] width 545 height 35
click at [182, 177] on input "a. To provide guidance on conducting information security audits and assessments" at bounding box center [182, 171] width 0 height 11
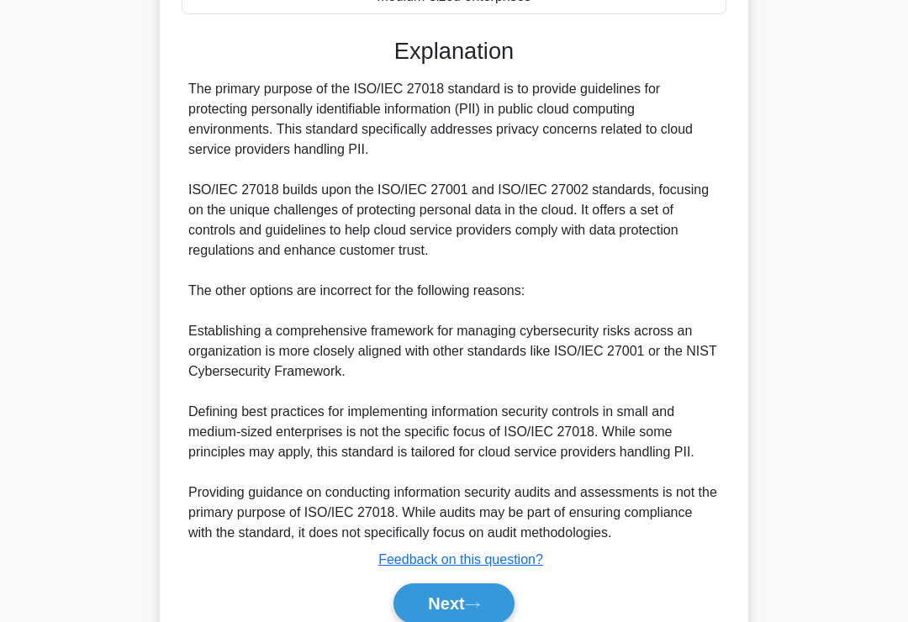
scroll to position [591, 0]
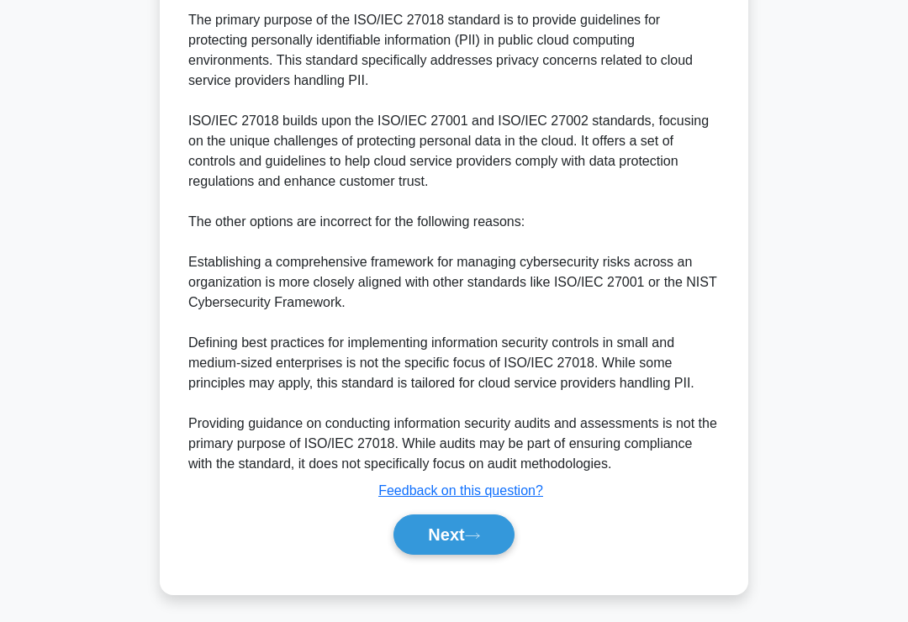
click at [421, 555] on button "Next" at bounding box center [453, 534] width 120 height 40
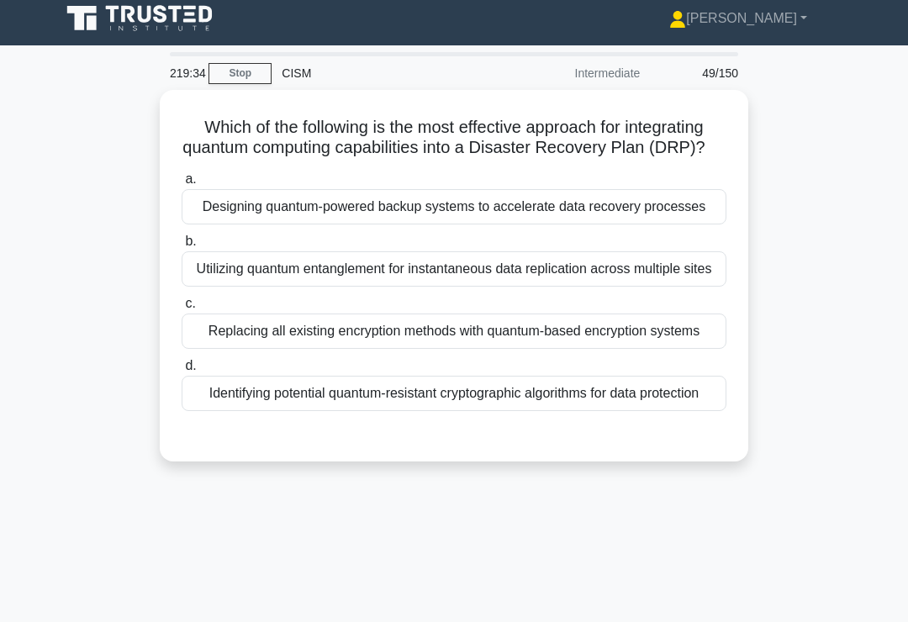
scroll to position [10, 0]
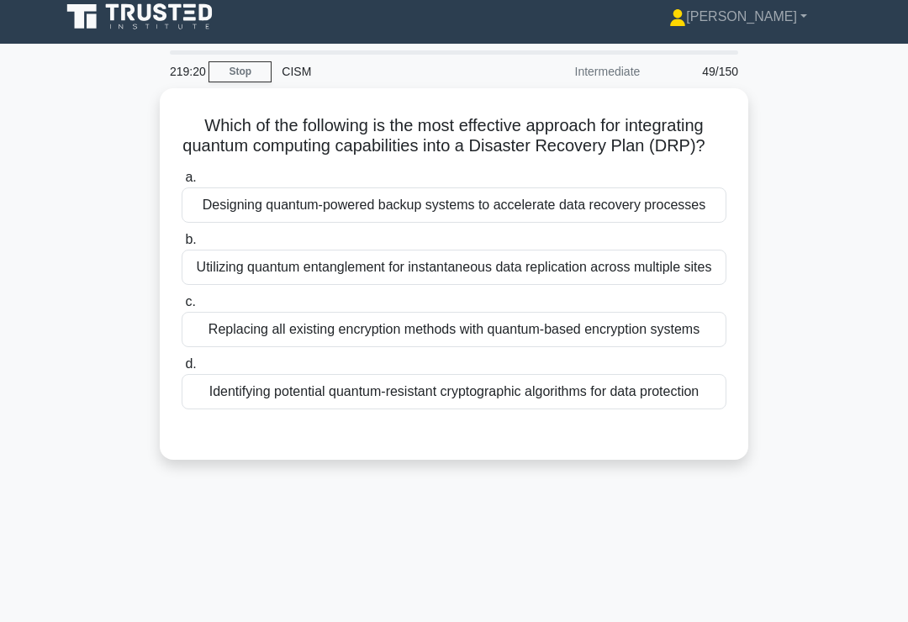
click at [626, 409] on div "Identifying potential quantum-resistant cryptographic algorithms for data prote…" at bounding box center [454, 391] width 545 height 35
click at [182, 370] on input "d. Identifying potential quantum-resistant cryptographic algorithms for data pr…" at bounding box center [182, 364] width 0 height 11
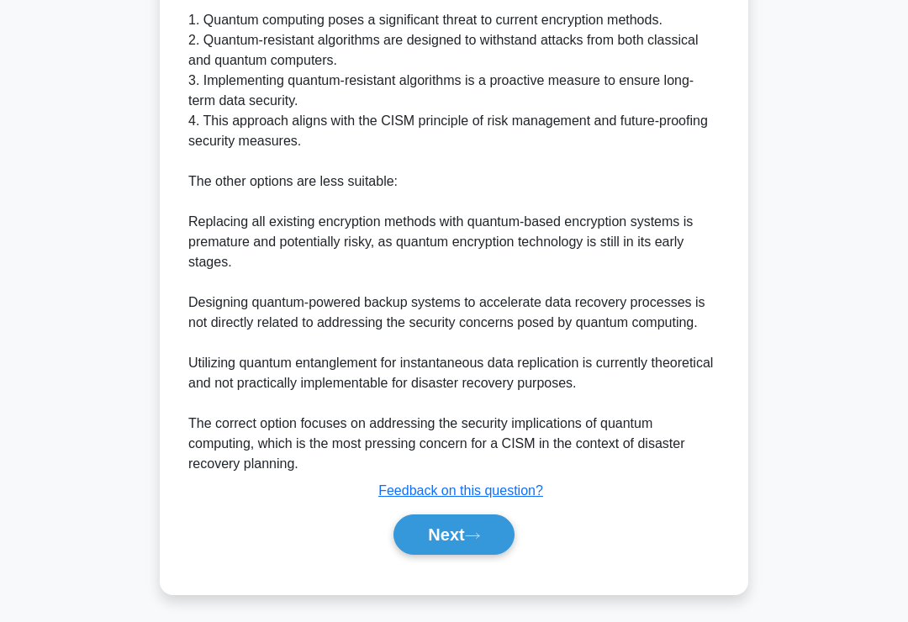
scroll to position [670, 0]
click at [412, 555] on button "Next" at bounding box center [453, 534] width 120 height 40
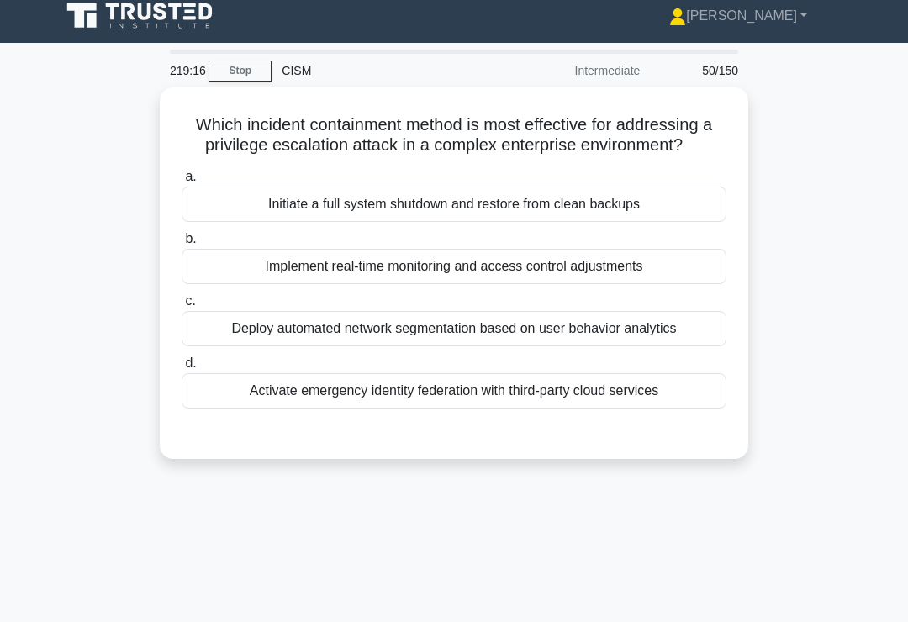
scroll to position [4, 0]
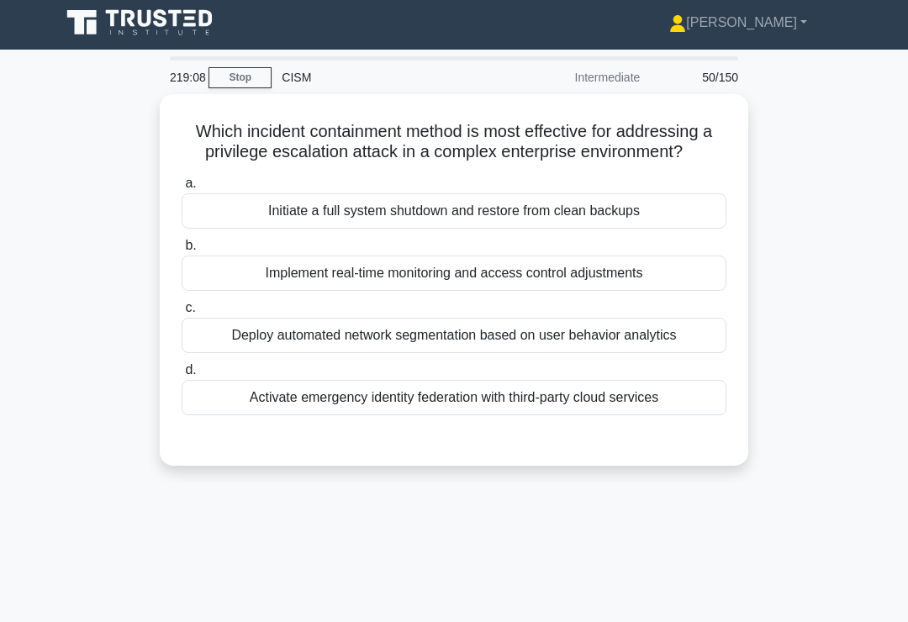
click at [902, 546] on main "219:08 Stop CISM Intermediate 50/150 Which incident containment method is most …" at bounding box center [454, 477] width 908 height 854
click at [667, 286] on div "Implement real-time monitoring and access control adjustments" at bounding box center [454, 272] width 545 height 35
click at [182, 251] on input "b. Implement real-time monitoring and access control adjustments" at bounding box center [182, 245] width 0 height 11
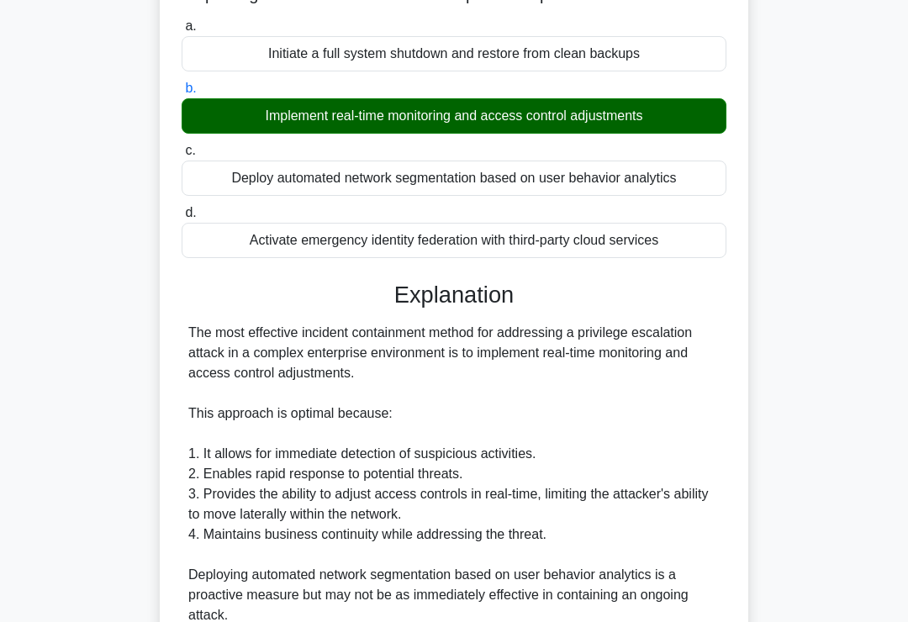
scroll to position [468, 0]
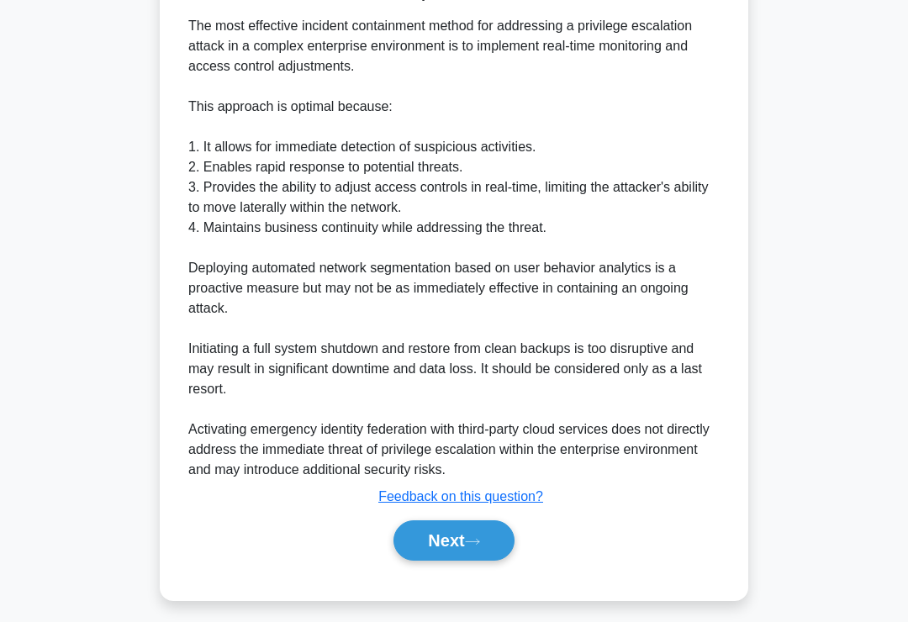
click at [420, 561] on button "Next" at bounding box center [453, 540] width 120 height 40
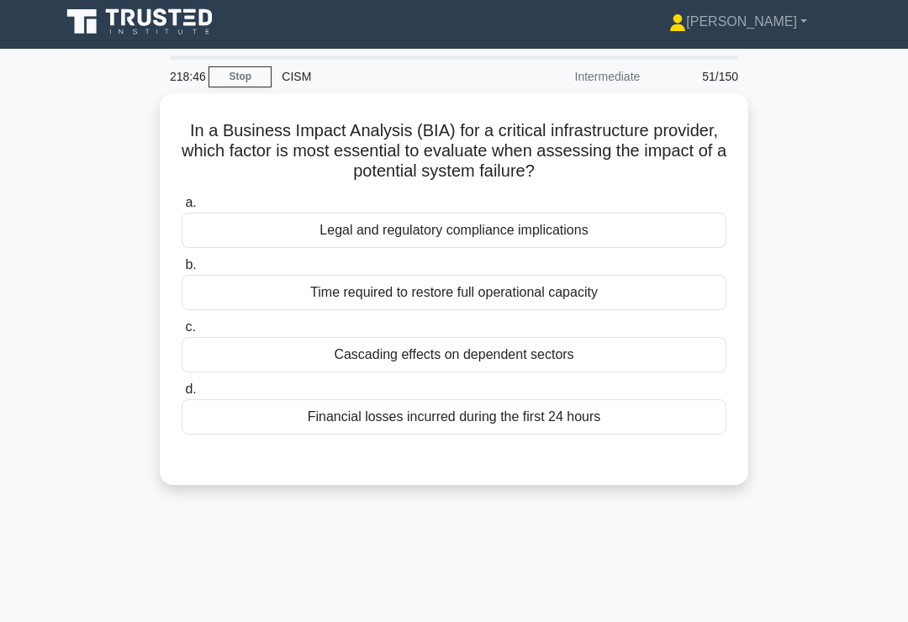
scroll to position [2, 0]
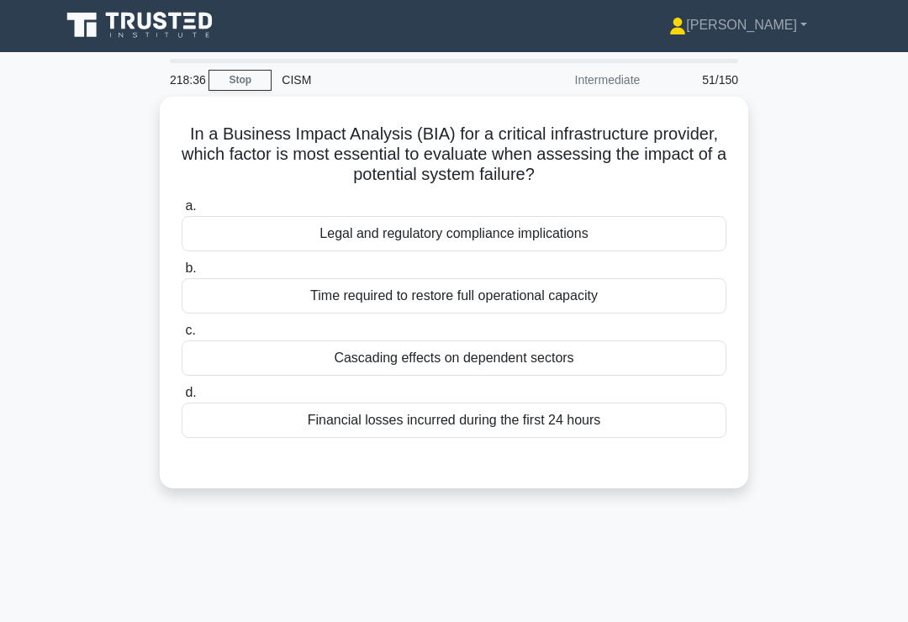
click at [887, 583] on main "218:36 Stop CISM Intermediate 51/150 In a Business Impact Analysis (BIA) for a …" at bounding box center [454, 479] width 908 height 854
click at [655, 248] on div "Legal and regulatory compliance implications" at bounding box center [454, 233] width 545 height 35
click at [182, 212] on input "a. Legal and regulatory compliance implications" at bounding box center [182, 206] width 0 height 11
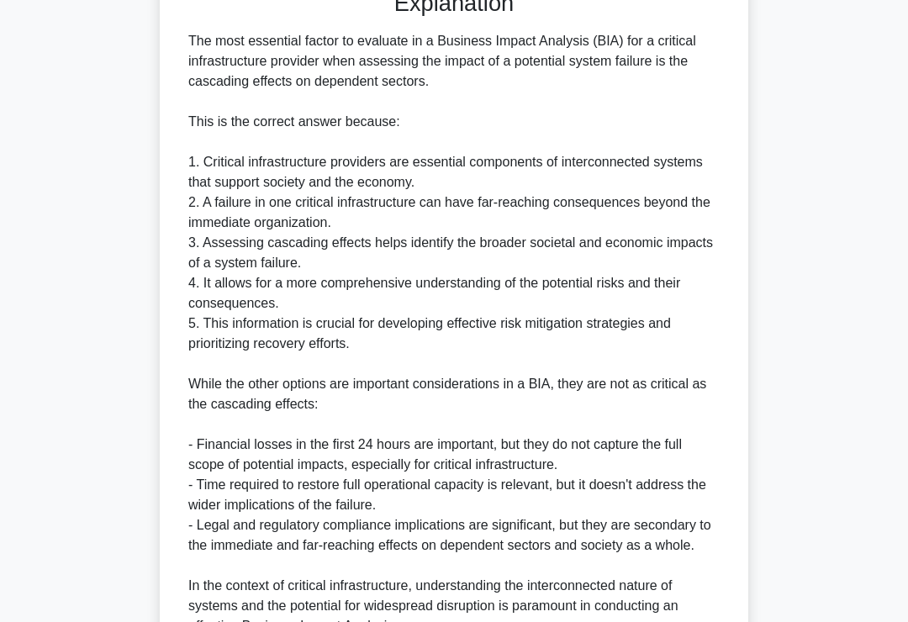
scroll to position [631, 0]
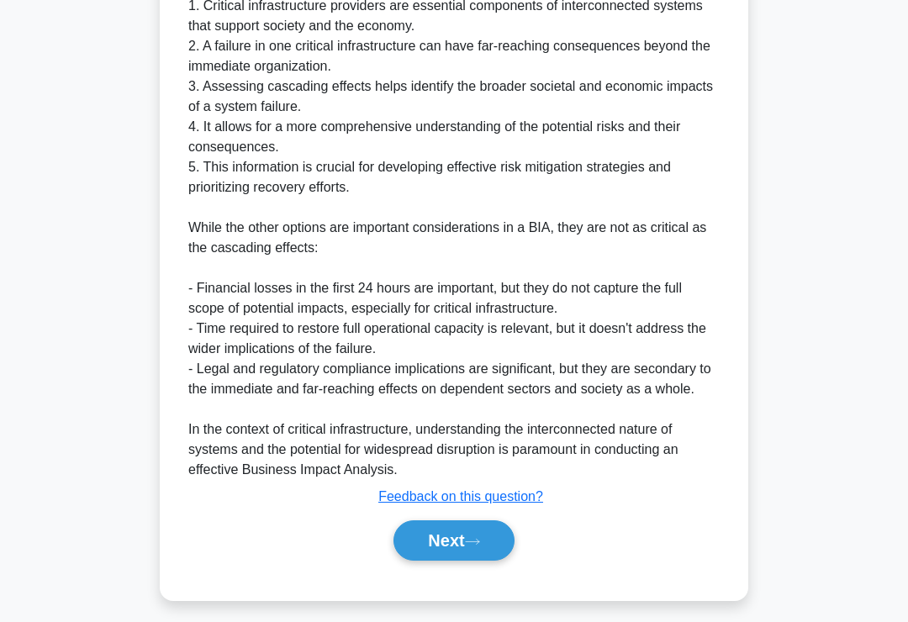
click at [415, 555] on button "Next" at bounding box center [453, 540] width 120 height 40
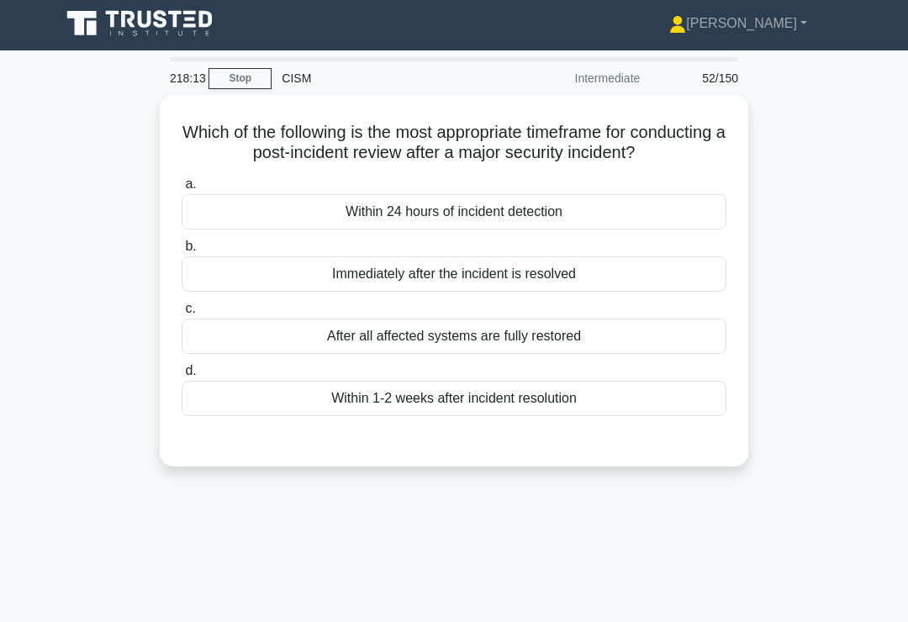
scroll to position [0, 0]
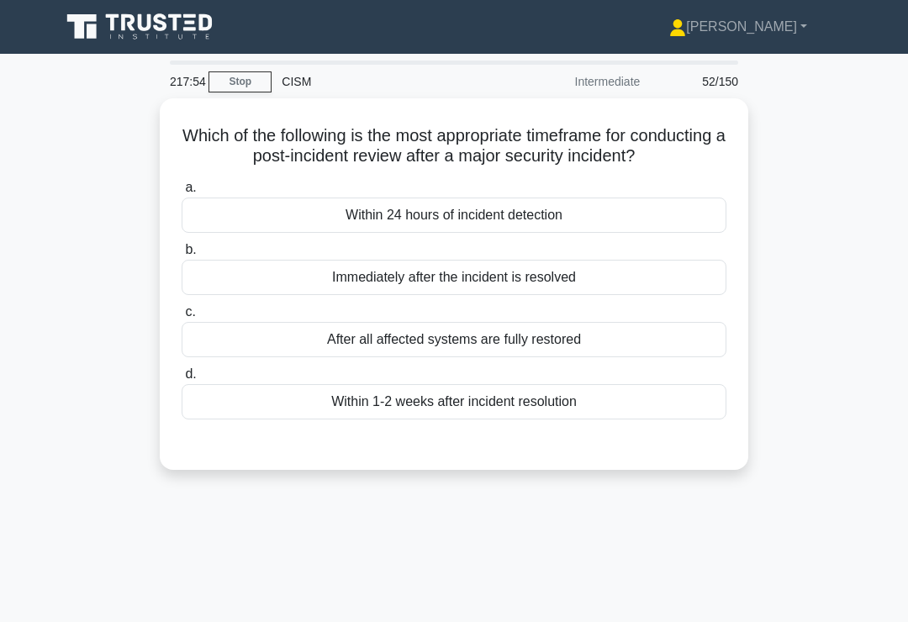
click at [637, 356] on div "After all affected systems are fully restored" at bounding box center [454, 339] width 545 height 35
click at [182, 318] on input "c. After all affected systems are fully restored" at bounding box center [182, 312] width 0 height 11
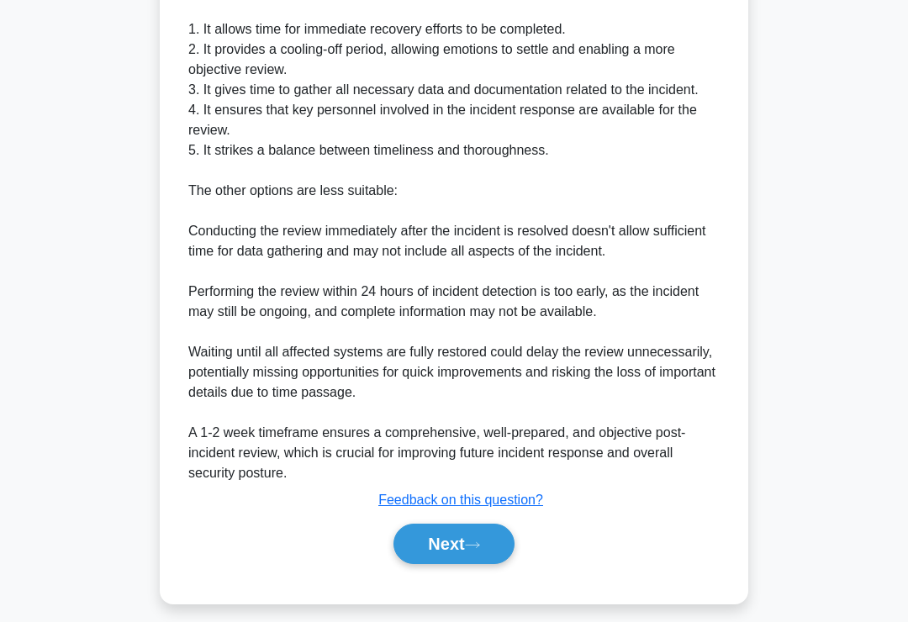
scroll to position [611, 0]
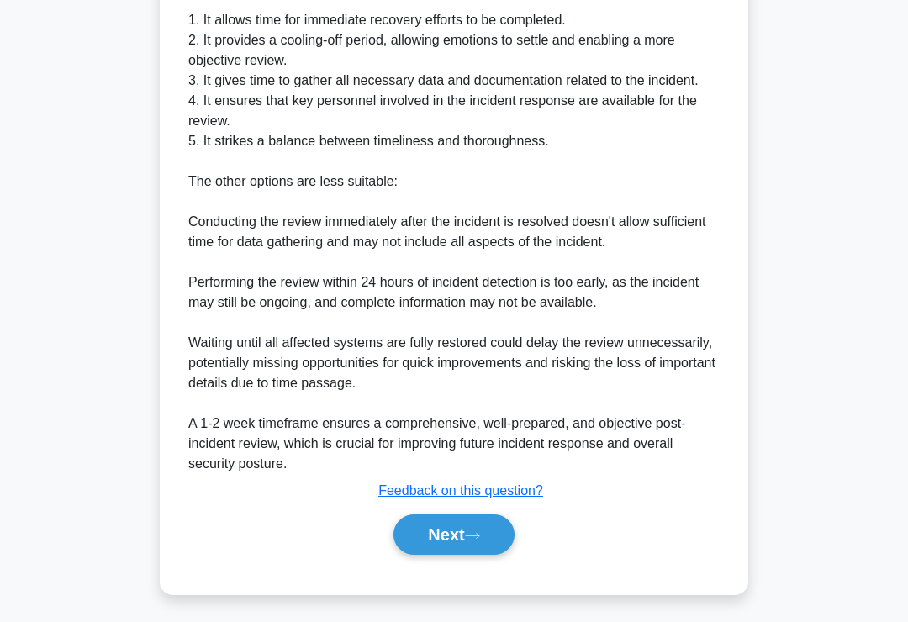
click at [413, 553] on button "Next" at bounding box center [453, 534] width 120 height 40
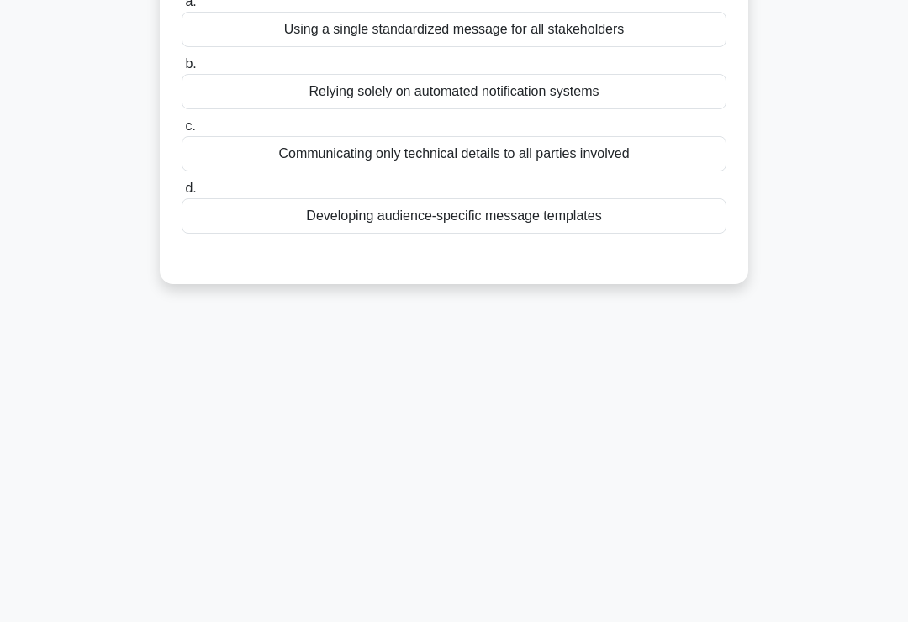
scroll to position [0, 0]
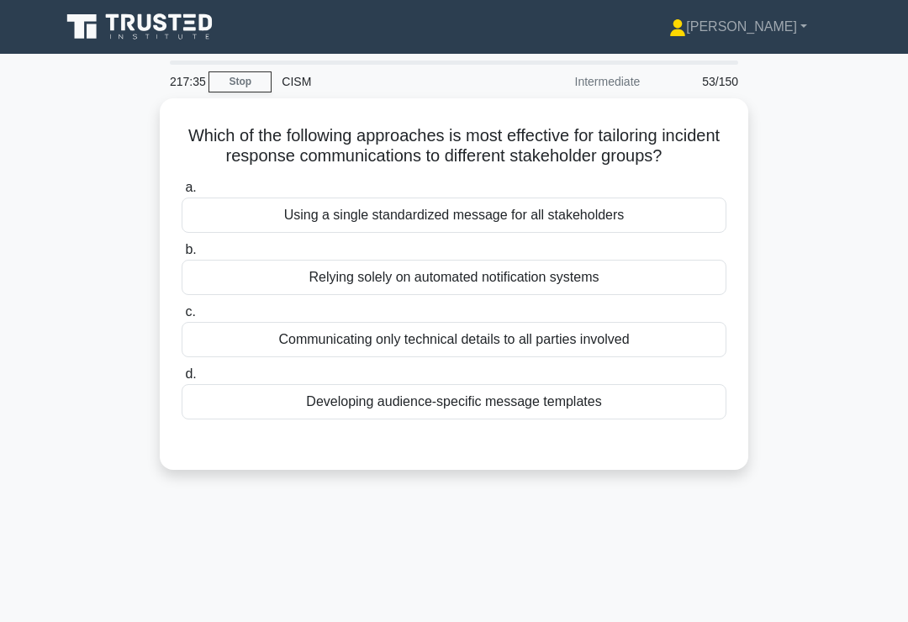
click at [671, 415] on div "Developing audience-specific message templates" at bounding box center [454, 401] width 545 height 35
click at [182, 380] on input "d. Developing audience-specific message templates" at bounding box center [182, 374] width 0 height 11
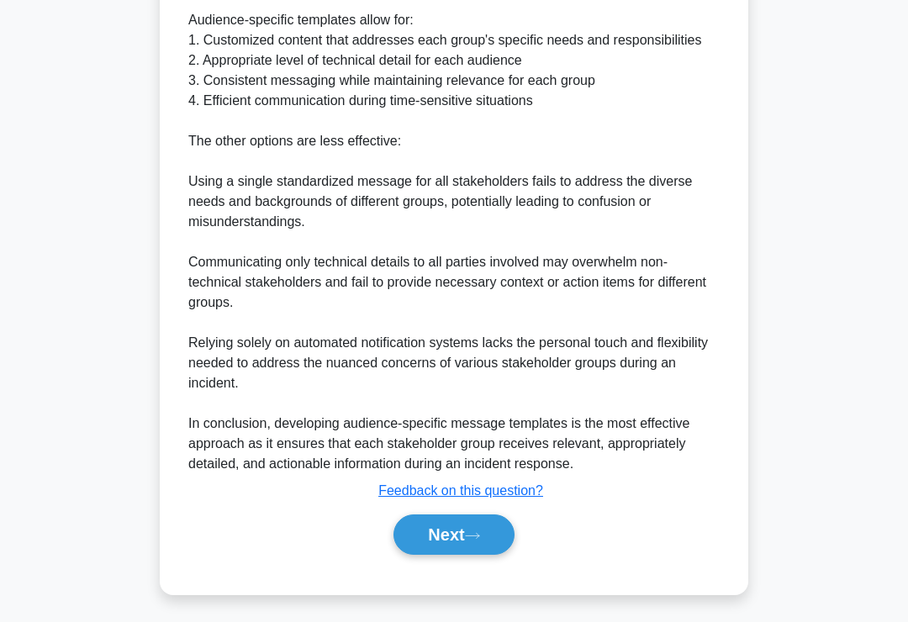
scroll to position [629, 0]
click at [412, 555] on button "Next" at bounding box center [453, 534] width 120 height 40
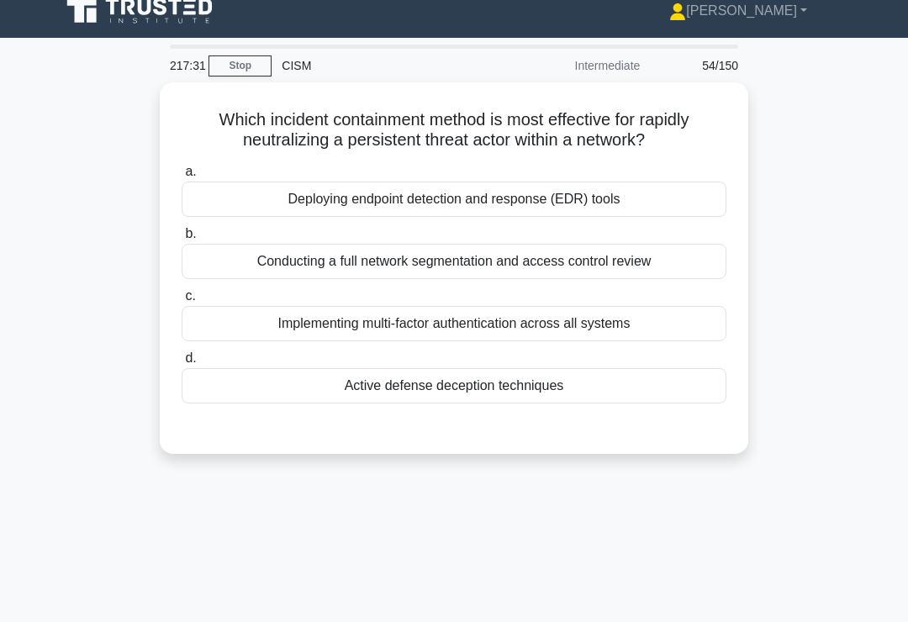
scroll to position [0, 0]
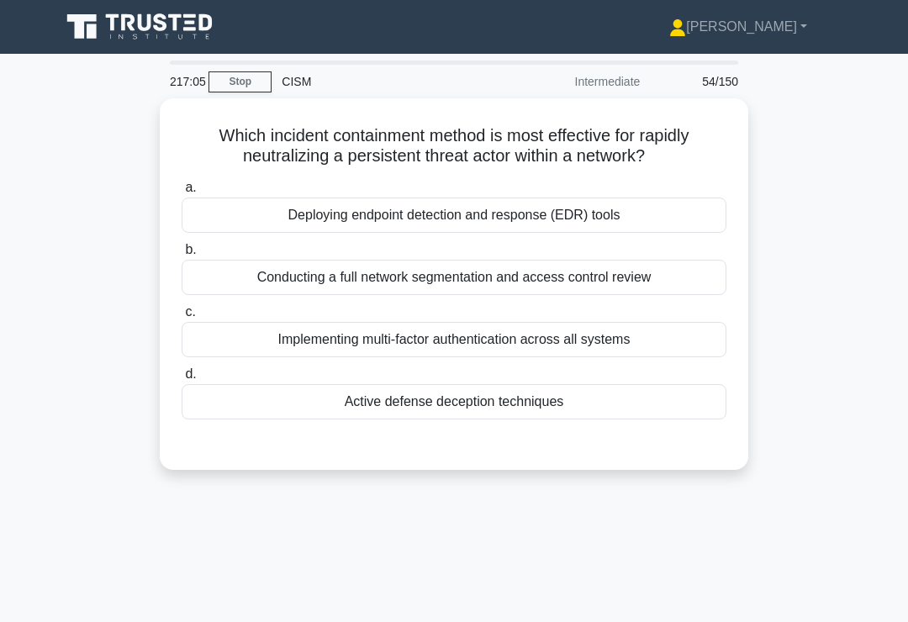
click at [692, 269] on div "Conducting a full network segmentation and access control review" at bounding box center [454, 277] width 545 height 35
click at [182, 255] on input "b. Conducting a full network segmentation and access control review" at bounding box center [182, 250] width 0 height 11
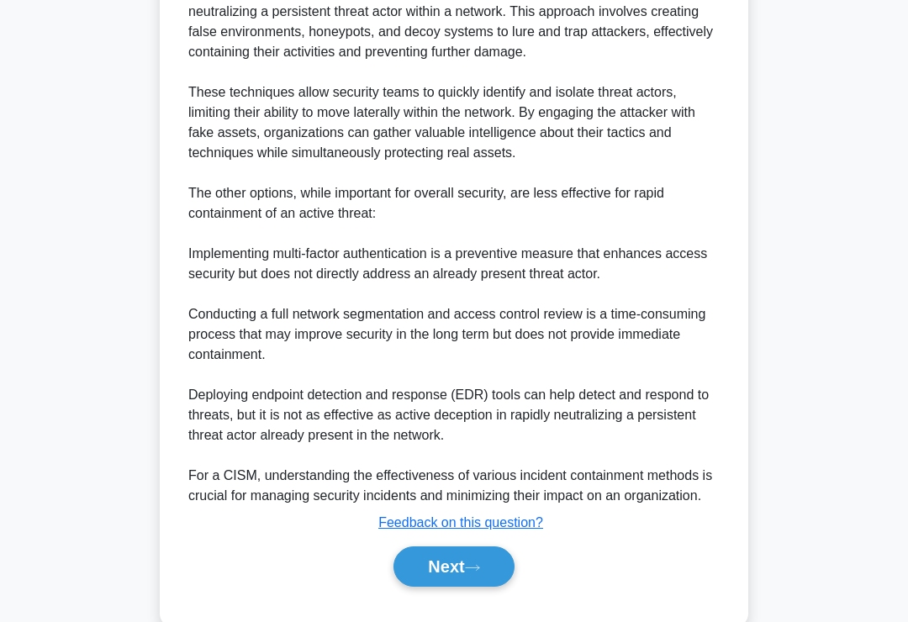
scroll to position [571, 0]
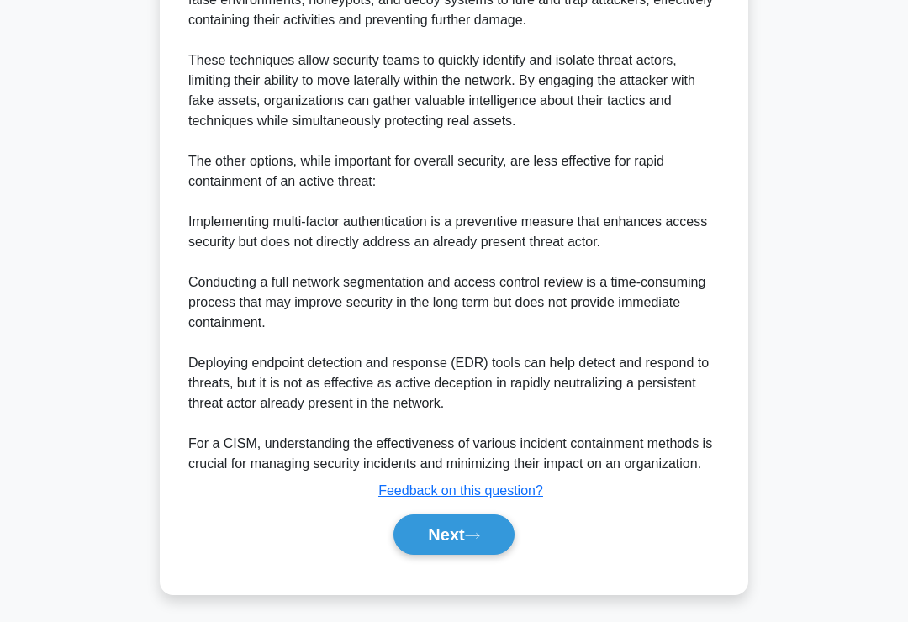
click at [413, 555] on button "Next" at bounding box center [453, 534] width 120 height 40
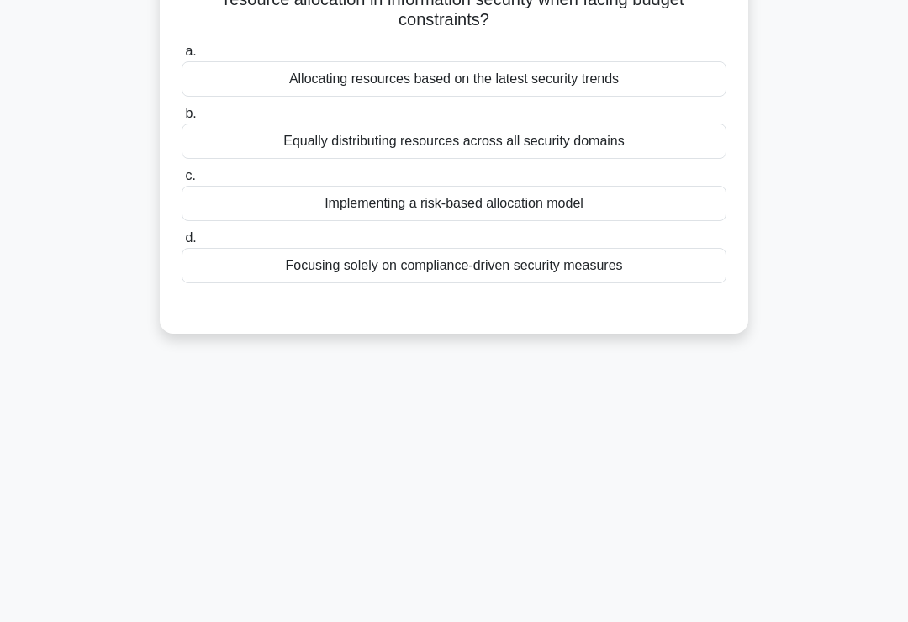
scroll to position [0, 0]
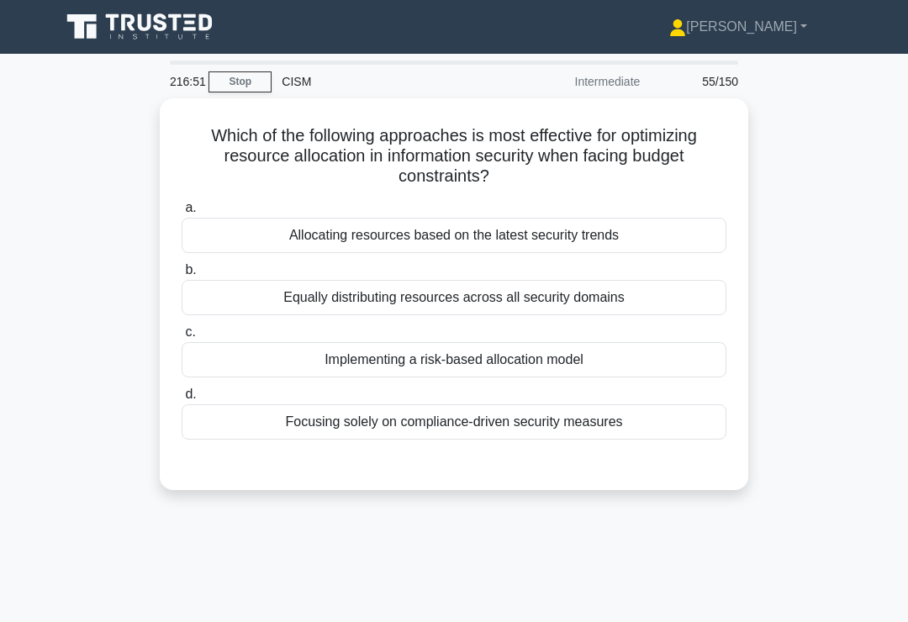
click at [595, 349] on div "Implementing a risk-based allocation model" at bounding box center [454, 359] width 545 height 35
click at [182, 338] on input "c. Implementing a risk-based allocation model" at bounding box center [182, 332] width 0 height 11
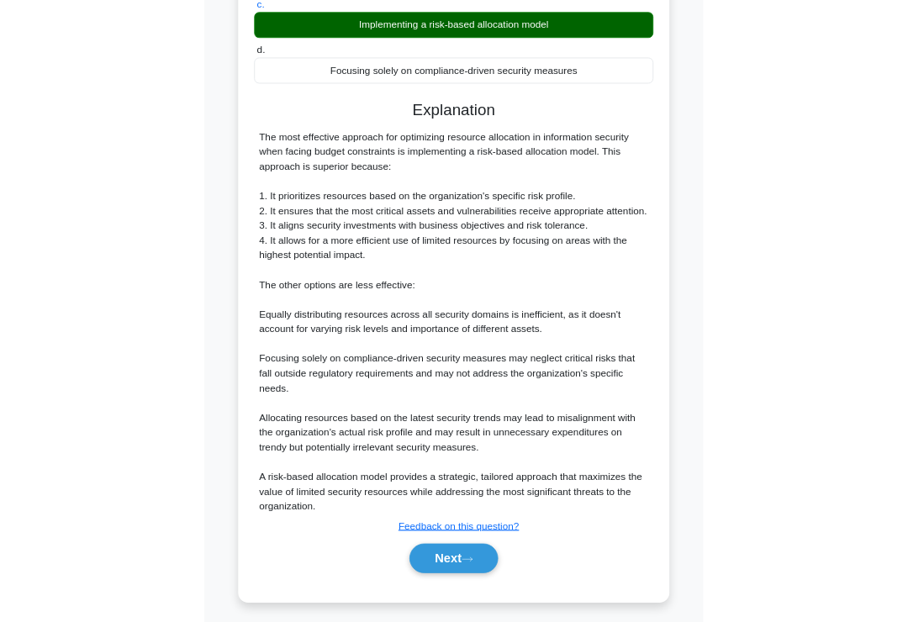
scroll to position [569, 0]
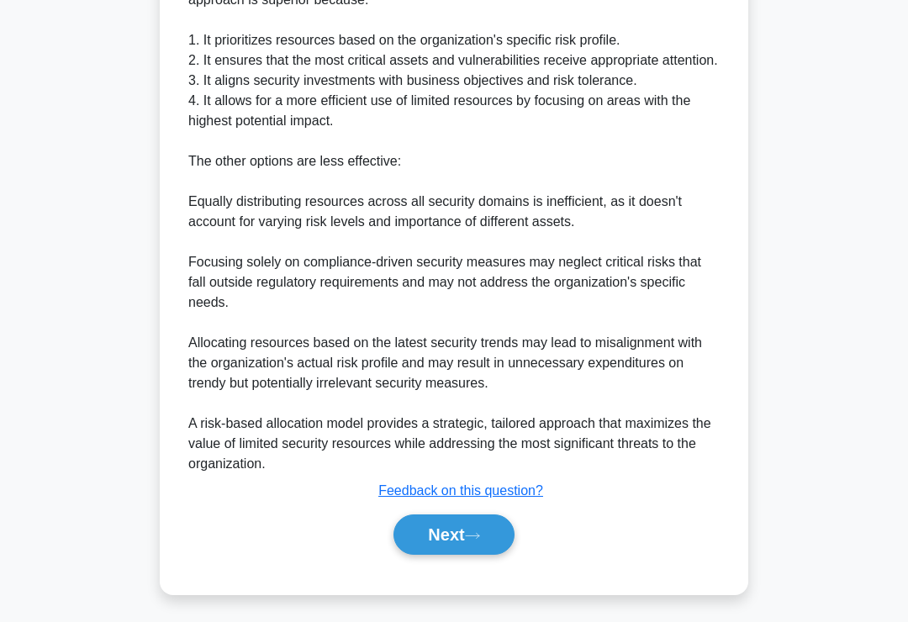
click at [482, 555] on button "Next" at bounding box center [453, 534] width 120 height 40
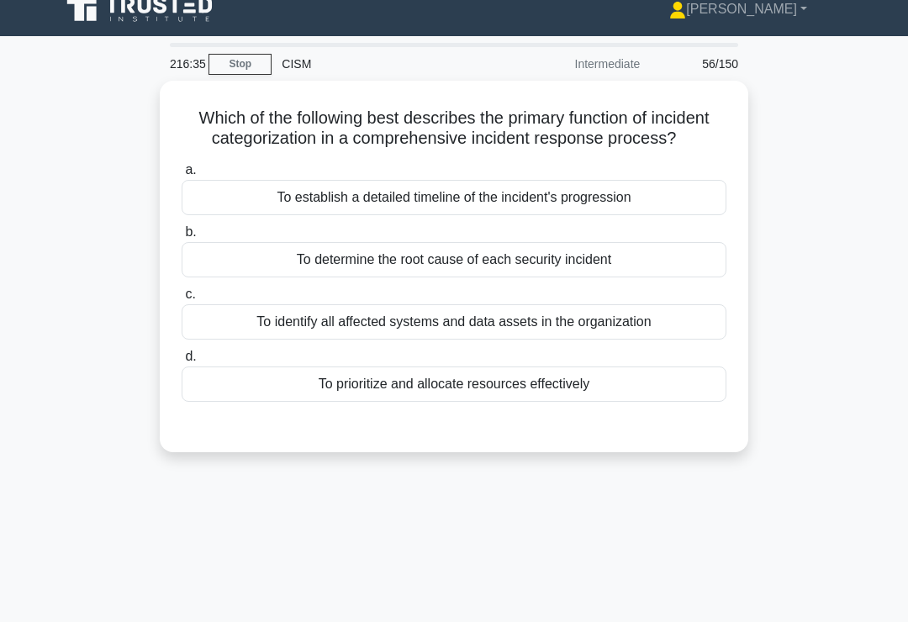
scroll to position [18, 0]
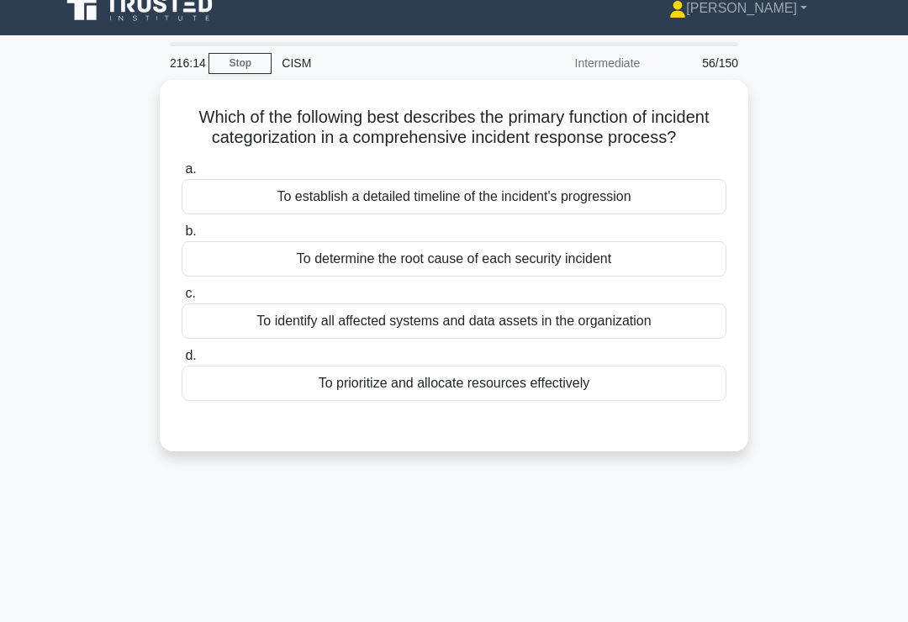
click at [590, 401] on div "To prioritize and allocate resources effectively" at bounding box center [454, 383] width 545 height 35
click at [182, 361] on input "d. To prioritize and allocate resources effectively" at bounding box center [182, 355] width 0 height 11
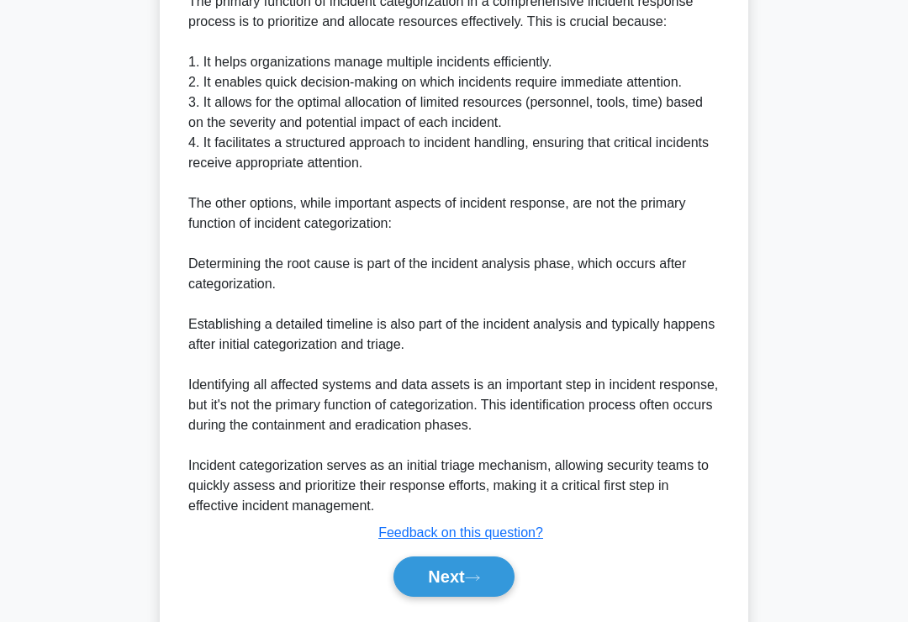
scroll to position [589, 0]
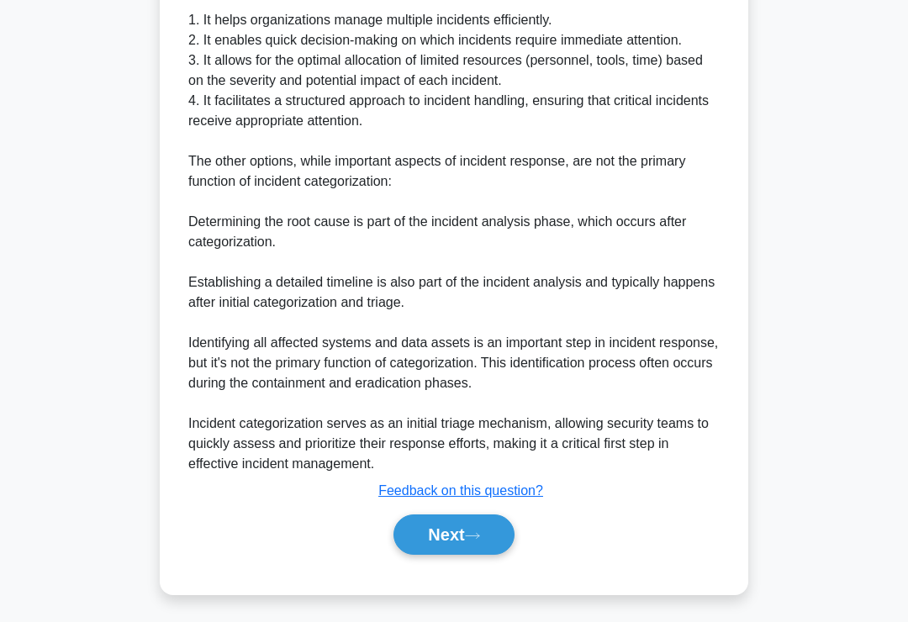
click at [414, 555] on button "Next" at bounding box center [453, 534] width 120 height 40
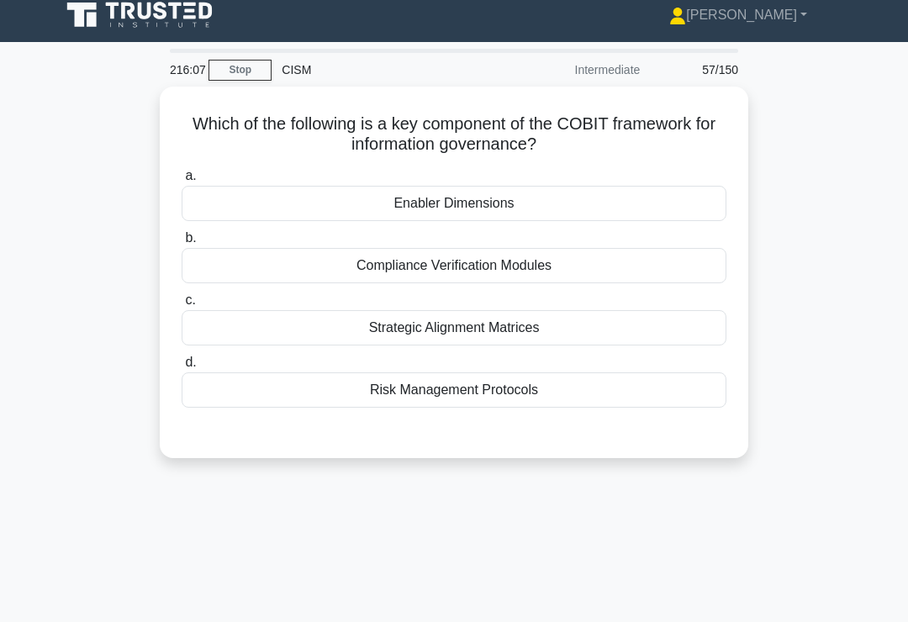
scroll to position [0, 0]
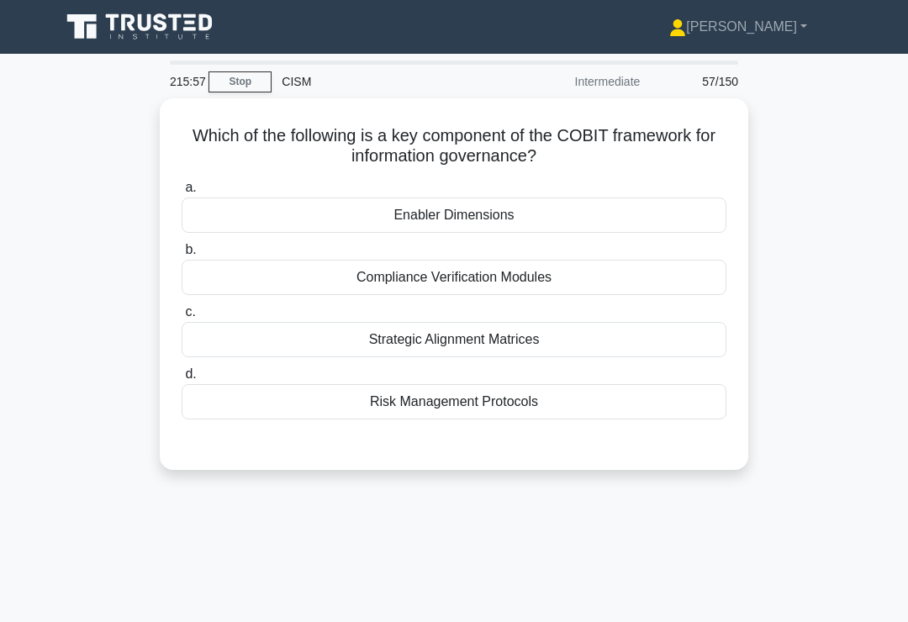
click at [570, 340] on div "Strategic Alignment Matrices" at bounding box center [454, 339] width 545 height 35
click at [182, 318] on input "c. Strategic Alignment Matrices" at bounding box center [182, 312] width 0 height 11
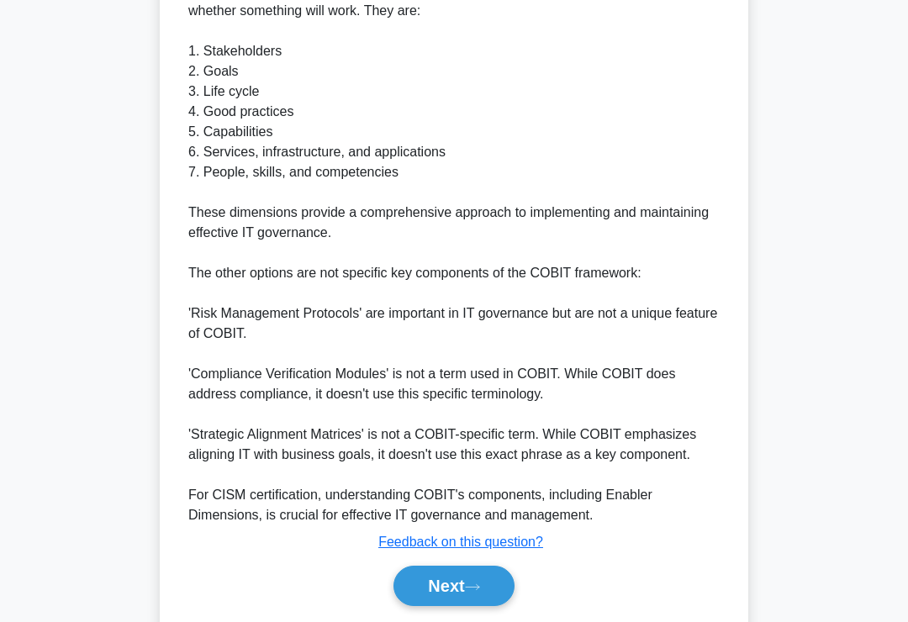
scroll to position [672, 0]
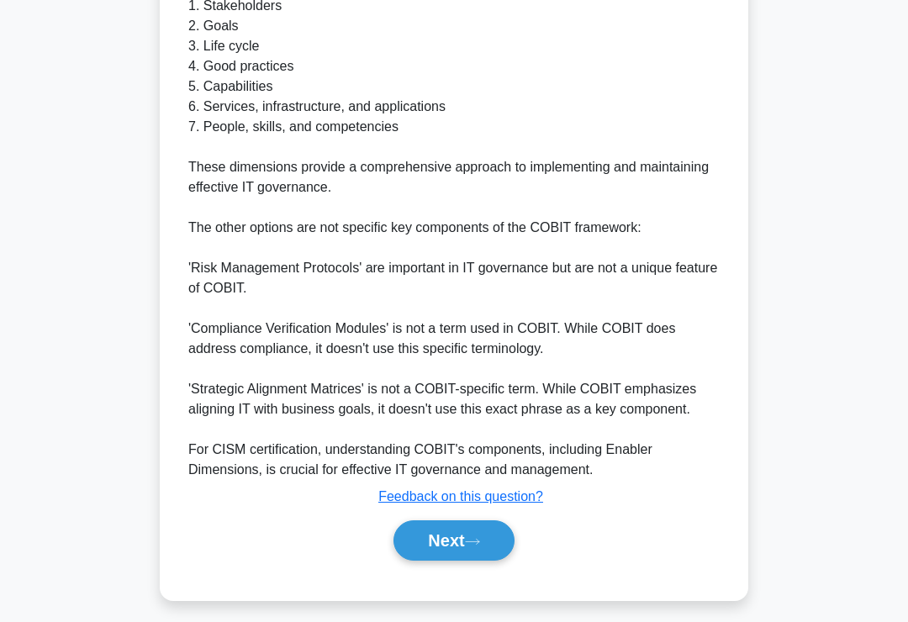
click at [435, 550] on button "Next" at bounding box center [453, 540] width 120 height 40
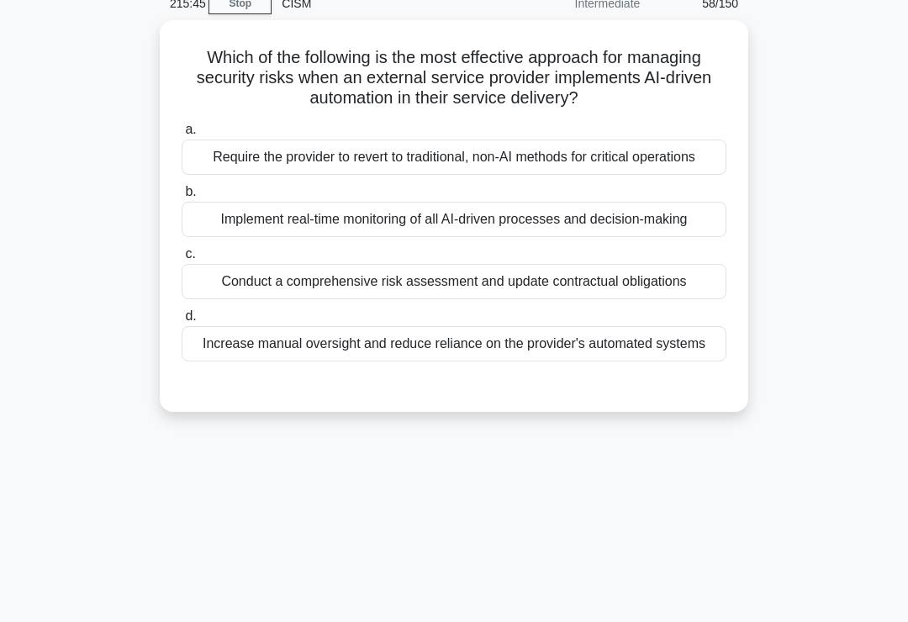
scroll to position [33, 0]
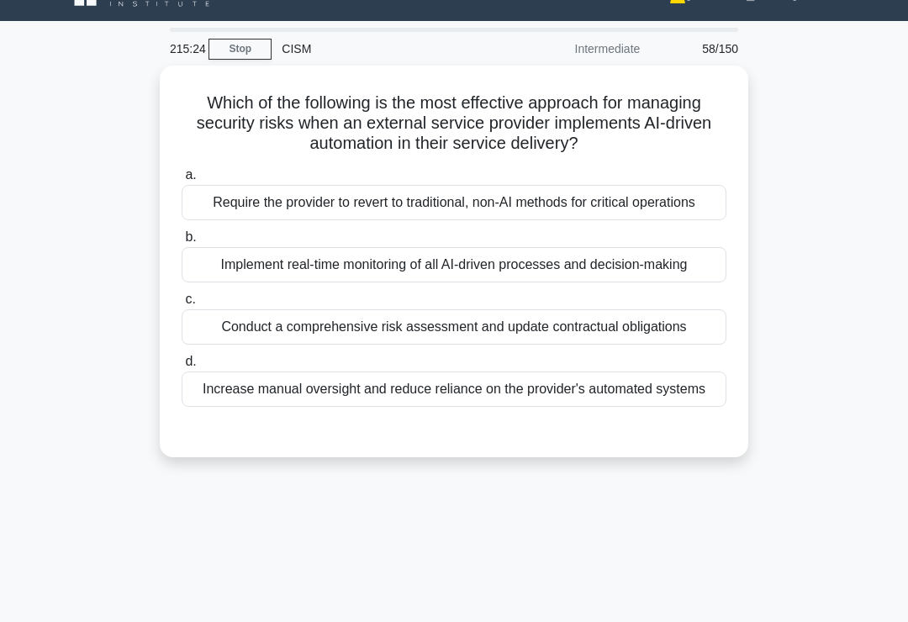
click at [637, 345] on div "Conduct a comprehensive risk assessment and update contractual obligations" at bounding box center [454, 326] width 545 height 35
click at [182, 305] on input "c. Conduct a comprehensive risk assessment and update contractual obligations" at bounding box center [182, 299] width 0 height 11
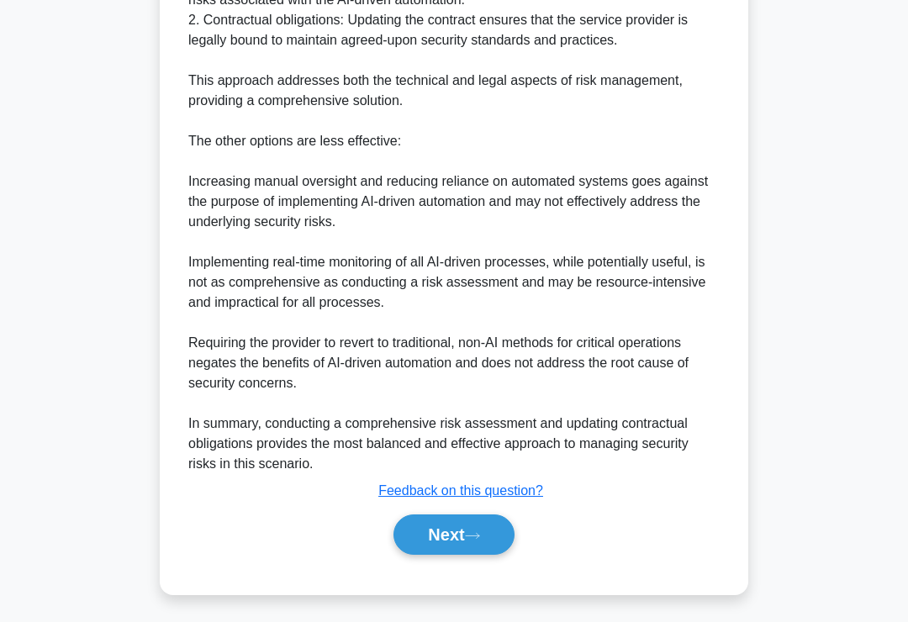
scroll to position [690, 0]
click at [440, 555] on button "Next" at bounding box center [453, 534] width 120 height 40
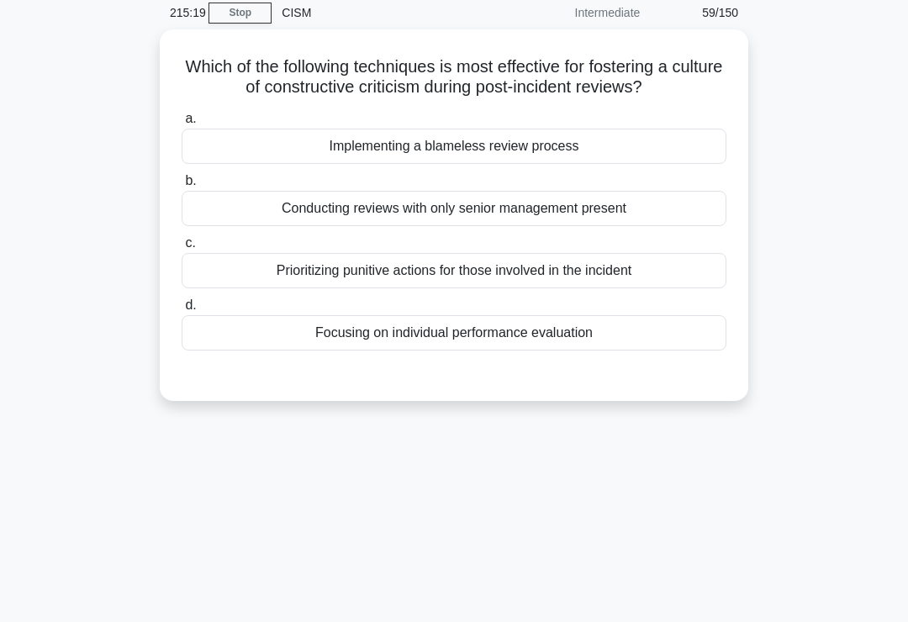
scroll to position [50, 0]
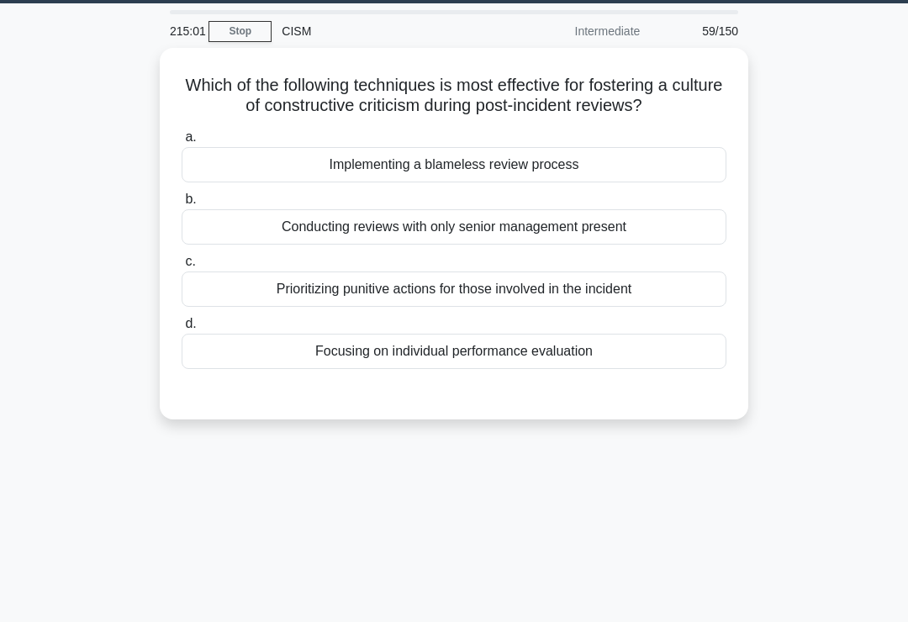
click at [634, 182] on div "Implementing a blameless review process" at bounding box center [454, 164] width 545 height 35
click at [182, 143] on input "a. Implementing a blameless review process" at bounding box center [182, 137] width 0 height 11
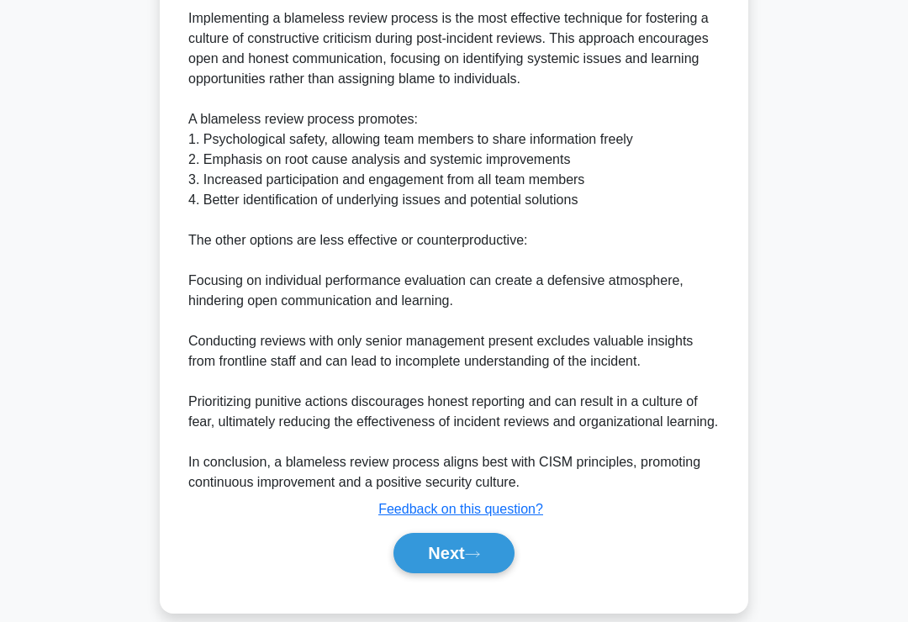
scroll to position [549, 0]
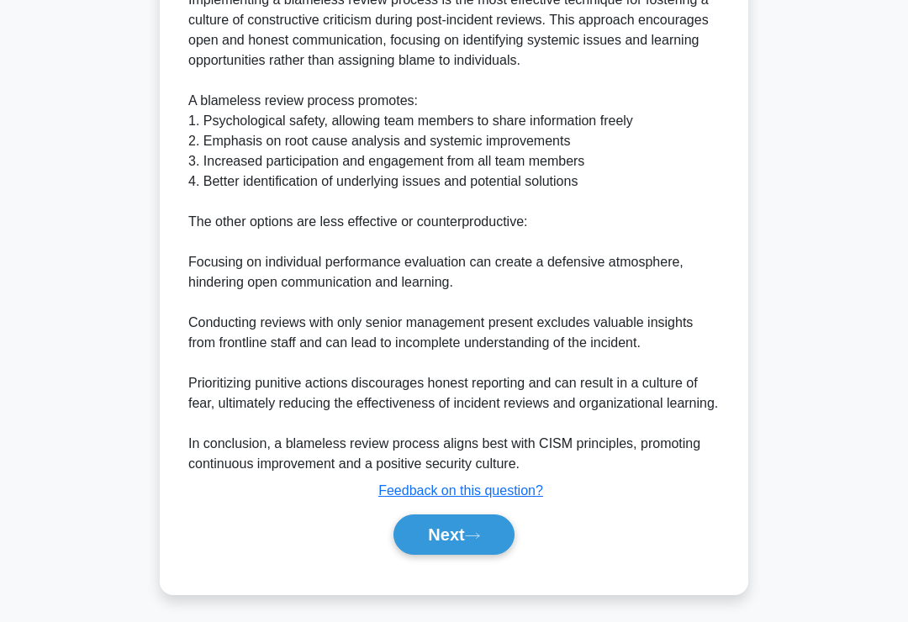
click at [432, 550] on button "Next" at bounding box center [453, 534] width 120 height 40
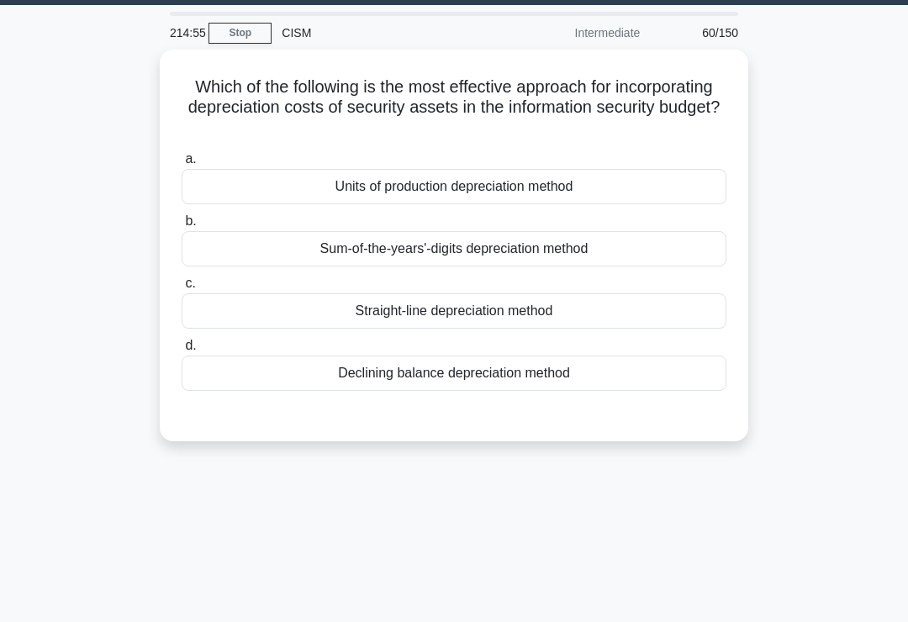
scroll to position [0, 0]
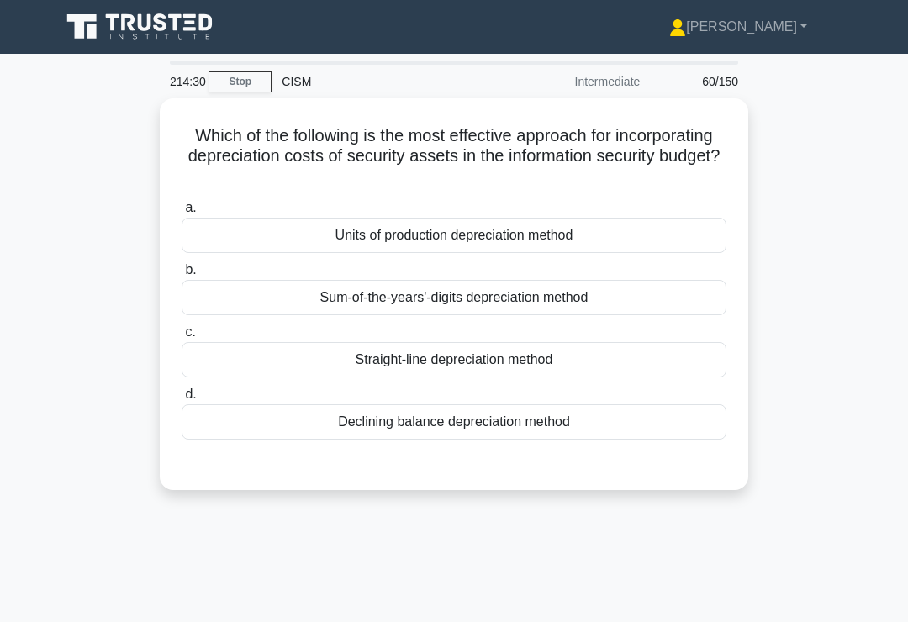
click at [614, 253] on div "a. Units of production depreciation method b. Sum-of-the-years'-digits deprecia…" at bounding box center [453, 318] width 565 height 249
click at [639, 234] on div "Units of production depreciation method" at bounding box center [454, 235] width 545 height 35
click at [182, 213] on input "a. Units of production depreciation method" at bounding box center [182, 208] width 0 height 11
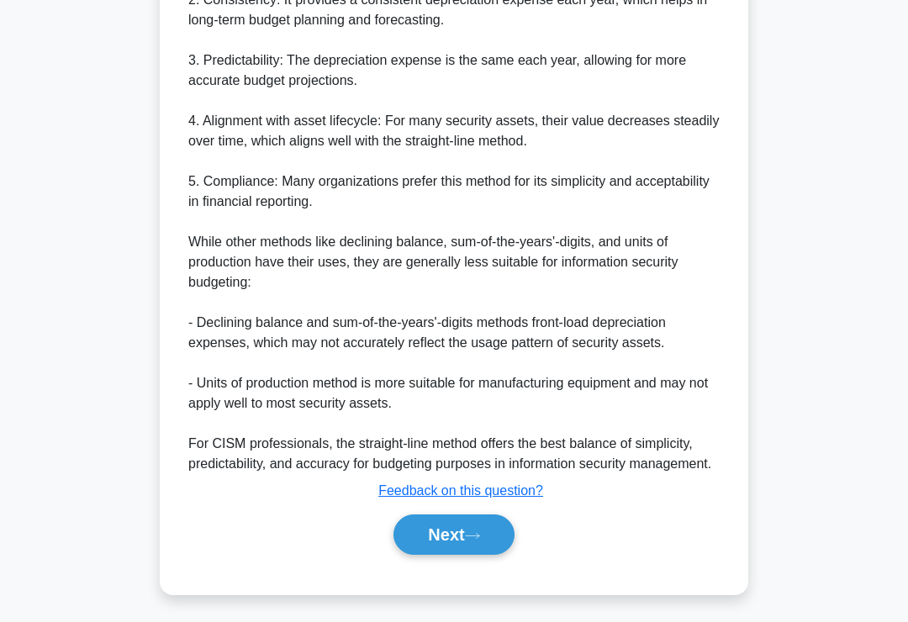
scroll to position [672, 0]
click at [421, 555] on button "Next" at bounding box center [453, 534] width 120 height 40
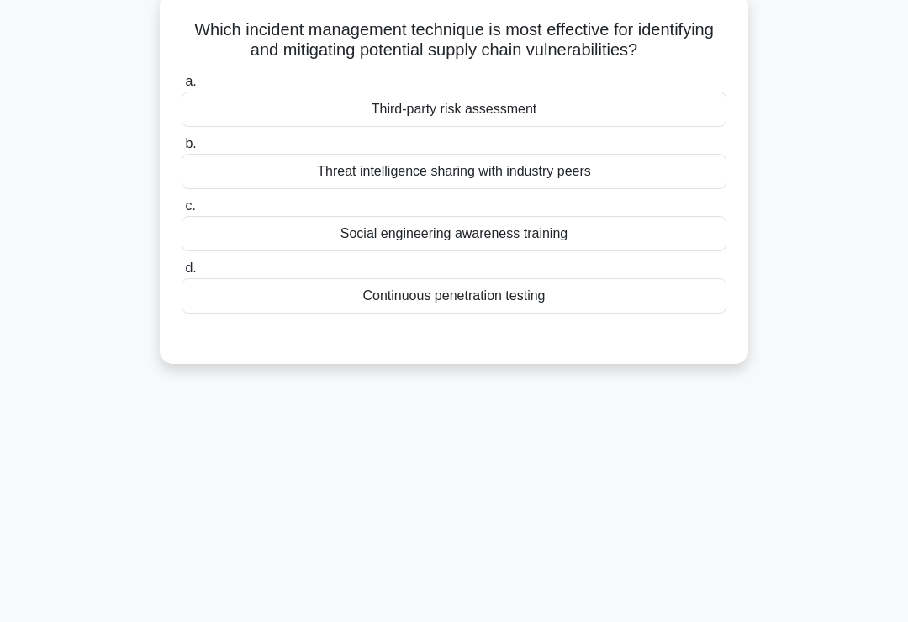
scroll to position [0, 0]
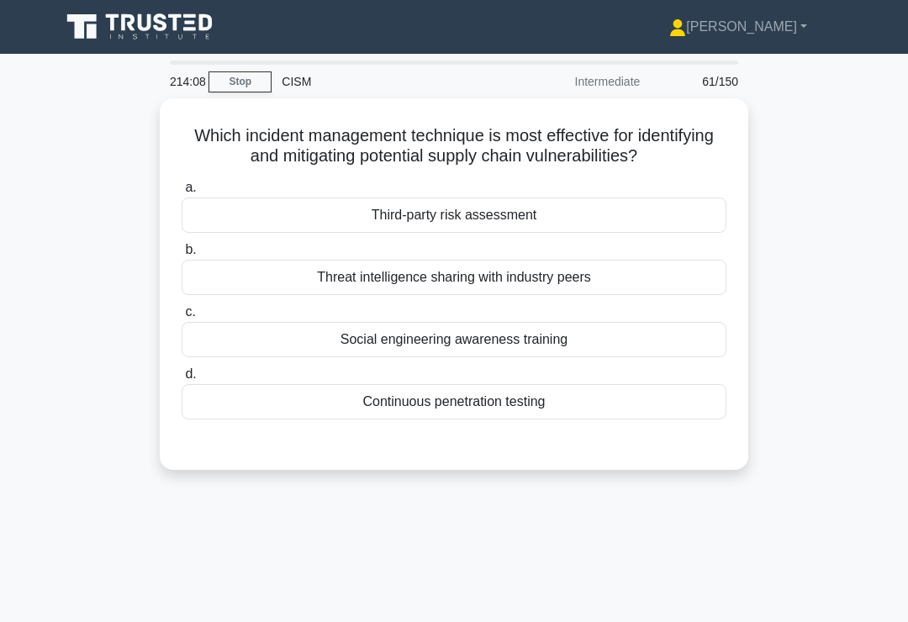
click at [614, 233] on div "Third-party risk assessment" at bounding box center [454, 215] width 545 height 35
click at [182, 193] on input "a. Third-party risk assessment" at bounding box center [182, 187] width 0 height 11
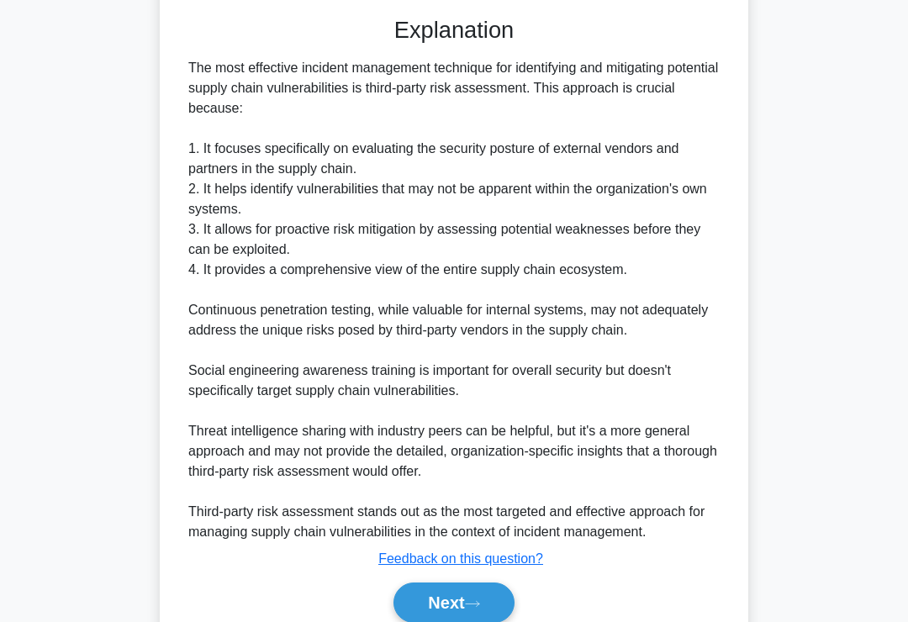
scroll to position [529, 0]
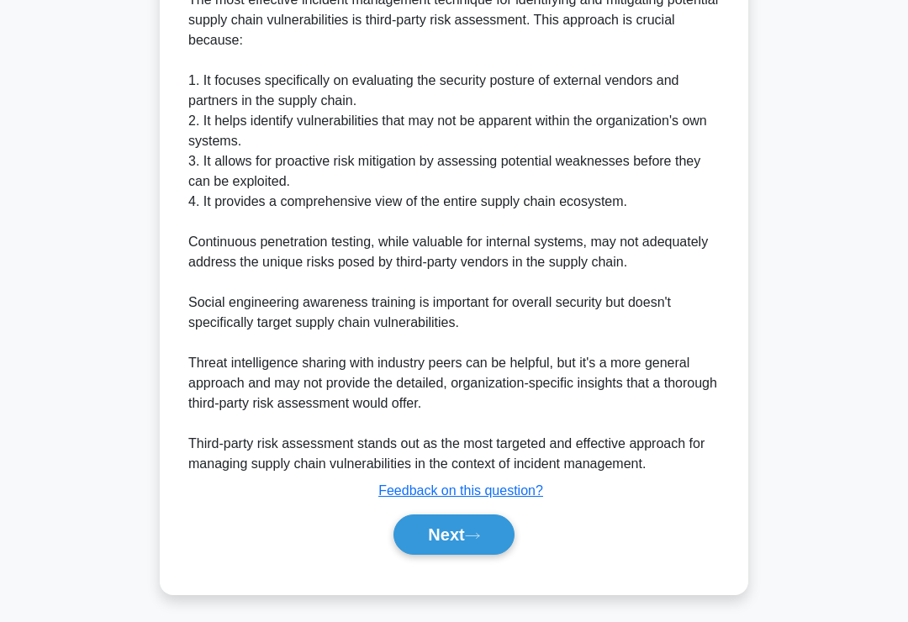
click at [439, 555] on button "Next" at bounding box center [453, 534] width 120 height 40
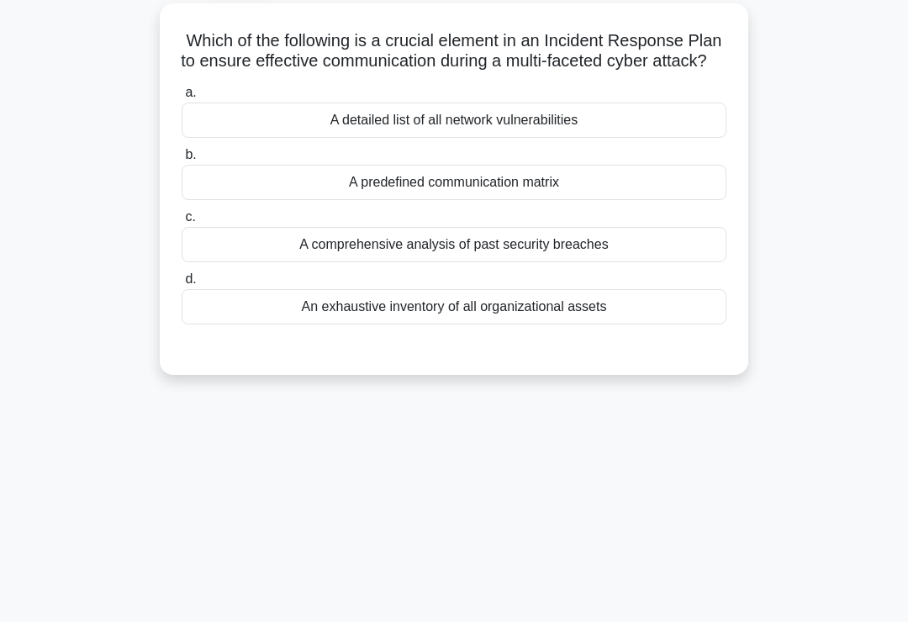
scroll to position [0, 0]
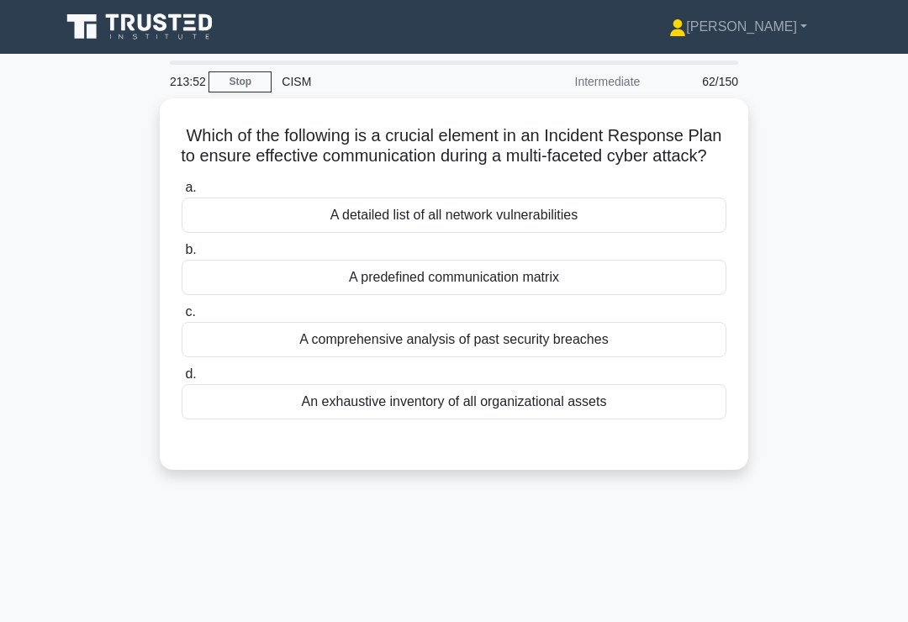
click at [660, 292] on div "A predefined communication matrix" at bounding box center [454, 277] width 545 height 35
click at [182, 255] on input "b. A predefined communication matrix" at bounding box center [182, 250] width 0 height 11
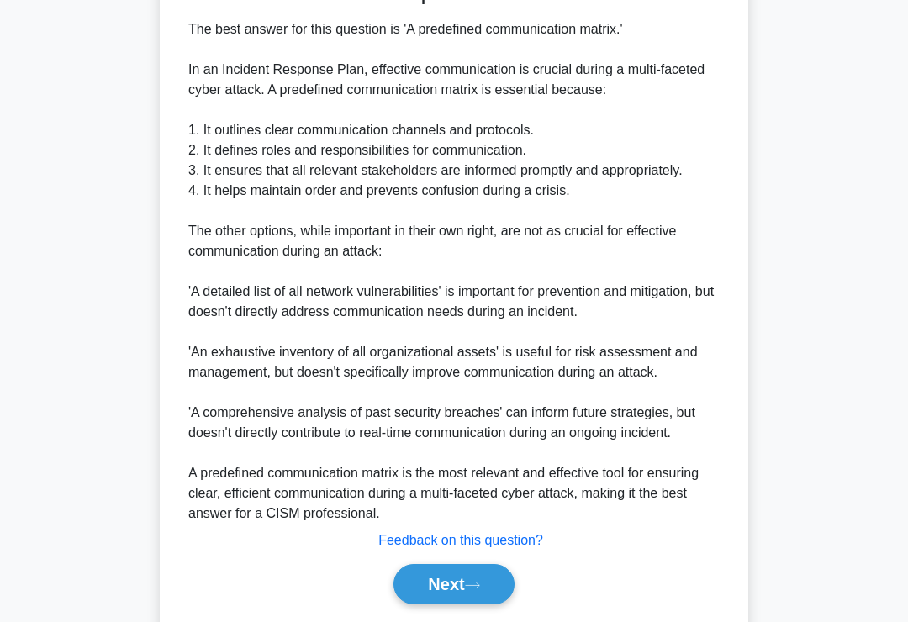
scroll to position [609, 0]
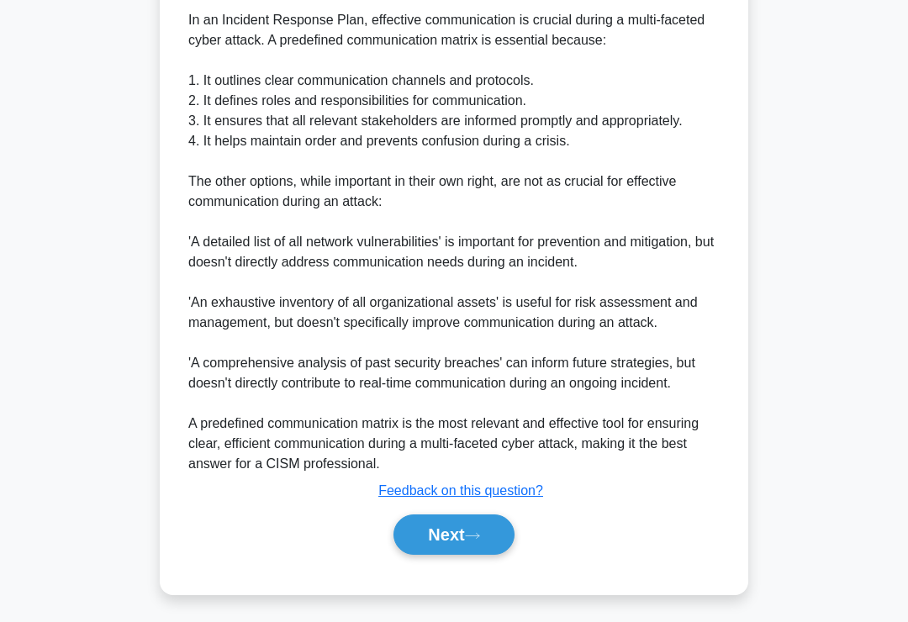
click at [419, 552] on button "Next" at bounding box center [453, 534] width 120 height 40
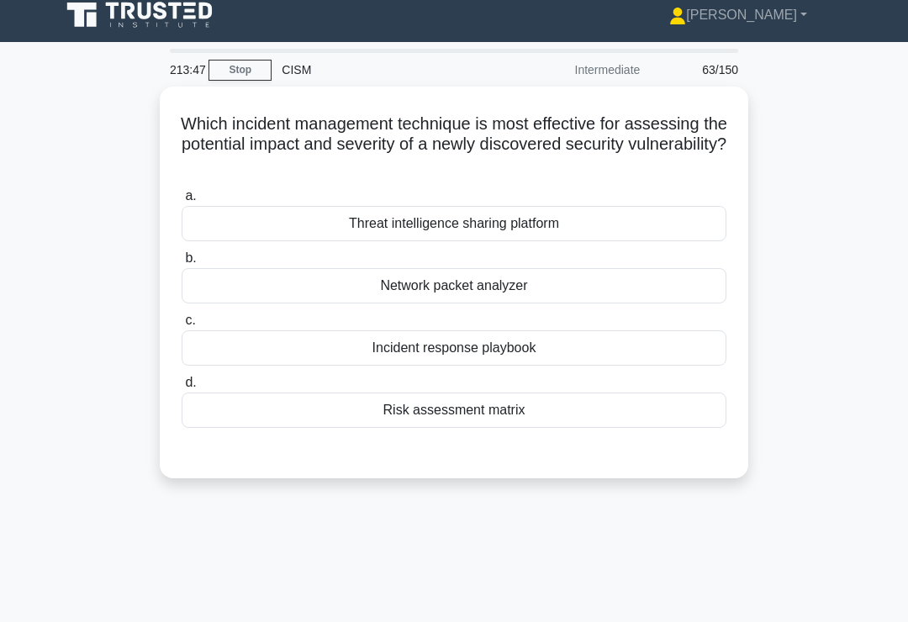
scroll to position [0, 0]
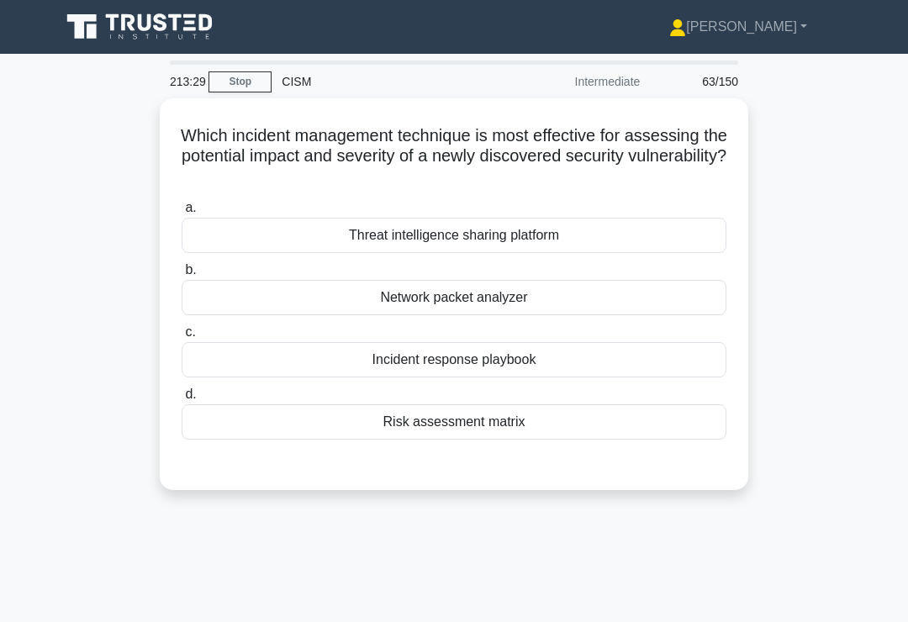
click at [577, 426] on div "Risk assessment matrix" at bounding box center [454, 421] width 545 height 35
click at [182, 400] on input "d. Risk assessment matrix" at bounding box center [182, 394] width 0 height 11
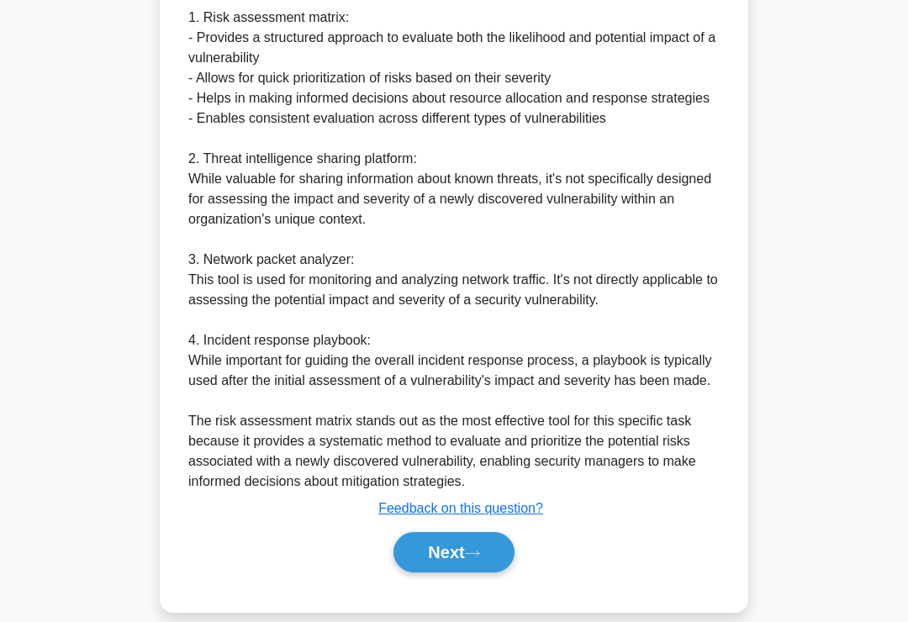
scroll to position [650, 0]
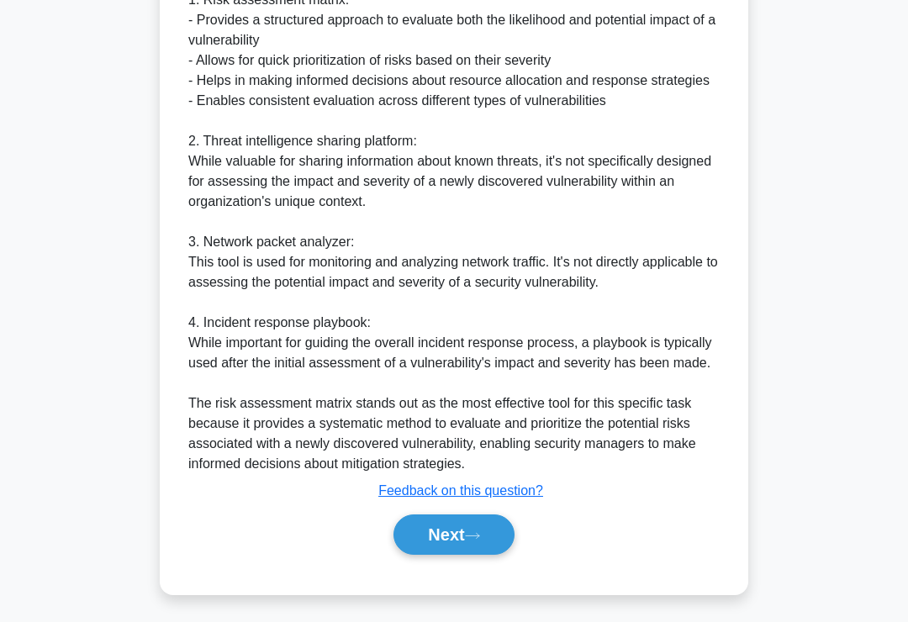
click at [431, 538] on button "Next" at bounding box center [453, 534] width 120 height 40
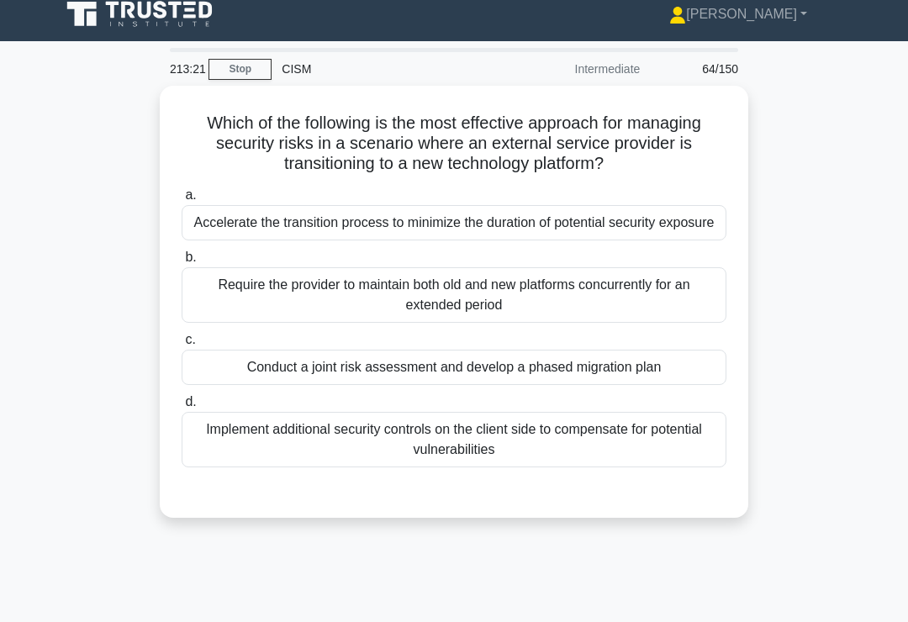
scroll to position [18, 0]
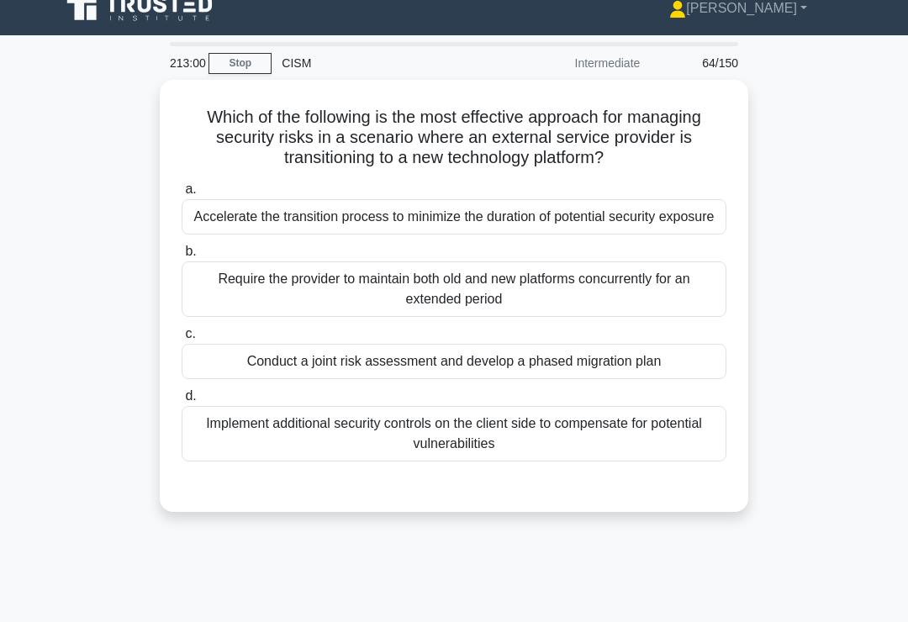
click at [675, 379] on div "Conduct a joint risk assessment and develop a phased migration plan" at bounding box center [454, 361] width 545 height 35
click at [182, 340] on input "c. Conduct a joint risk assessment and develop a phased migration plan" at bounding box center [182, 334] width 0 height 11
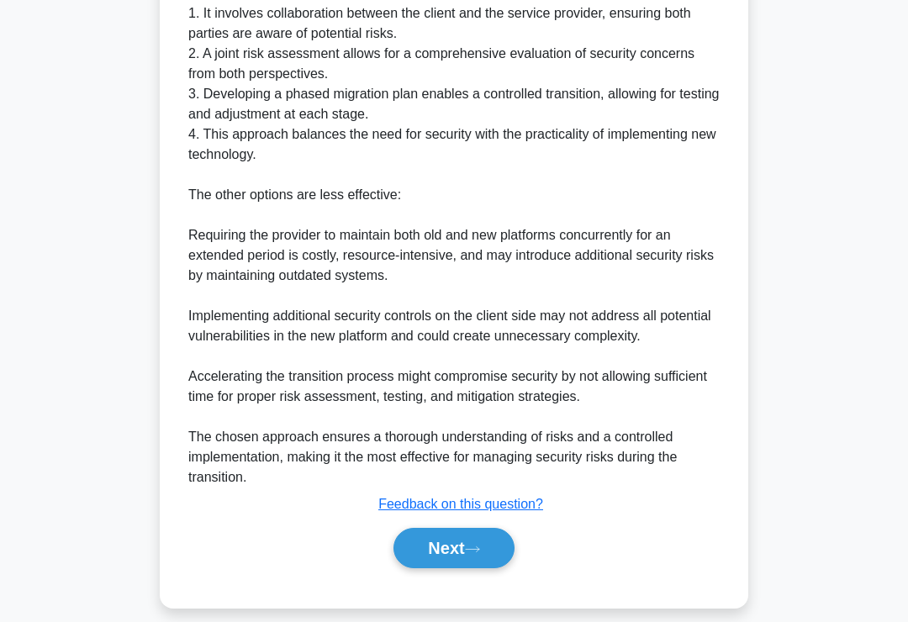
scroll to position [650, 0]
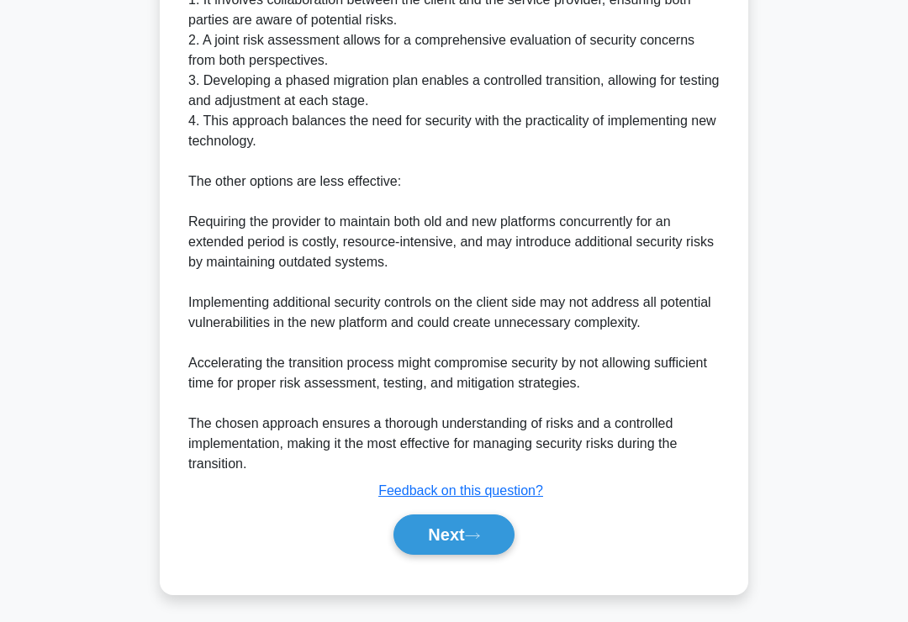
click at [433, 555] on button "Next" at bounding box center [453, 534] width 120 height 40
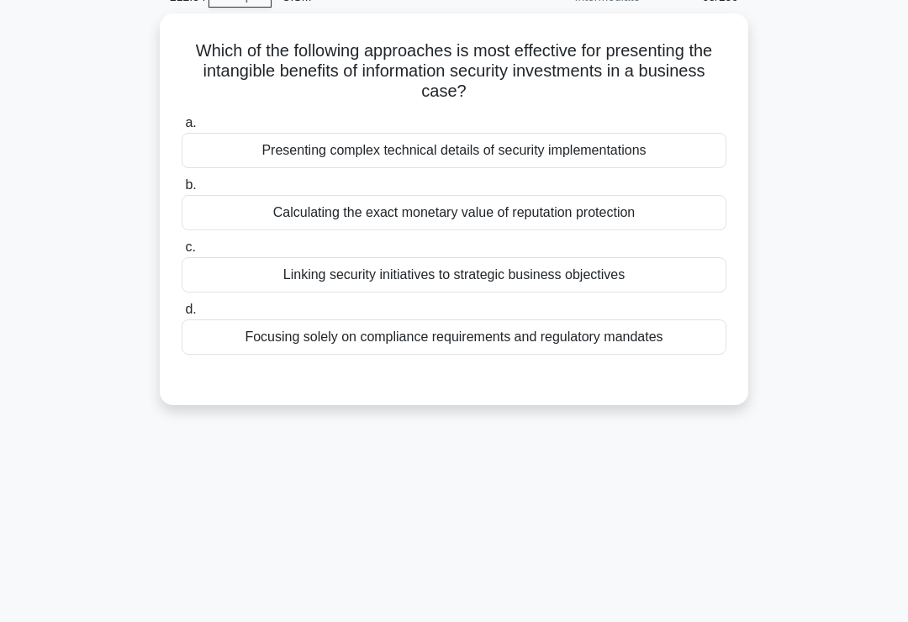
scroll to position [77, 0]
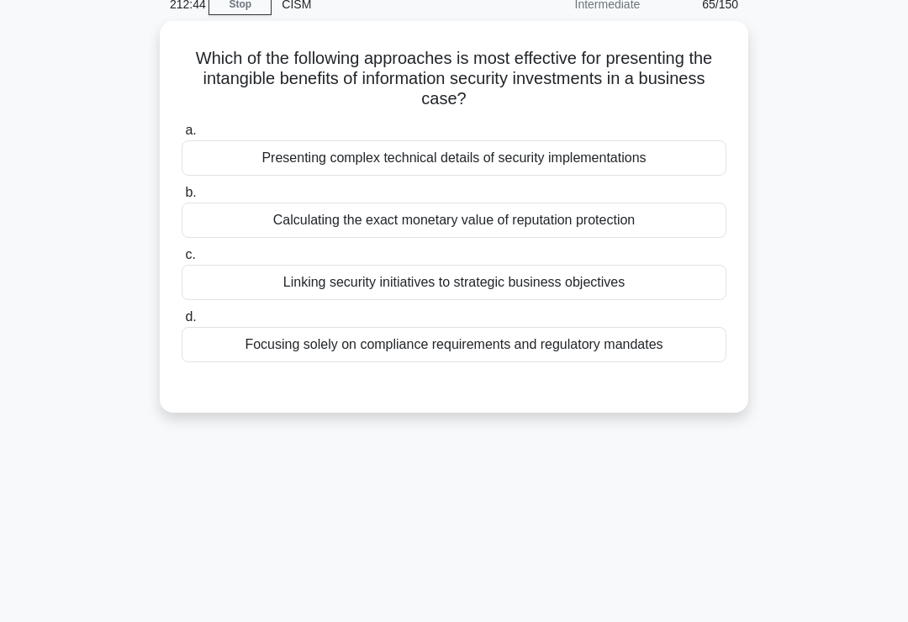
click at [627, 300] on div "a. Presenting complex technical details of security implementations b. Calculat…" at bounding box center [453, 241] width 565 height 249
click at [655, 278] on div "Linking security initiatives to strategic business objectives" at bounding box center [454, 282] width 545 height 35
click at [182, 261] on input "c. Linking security initiatives to strategic business objectives" at bounding box center [182, 255] width 0 height 11
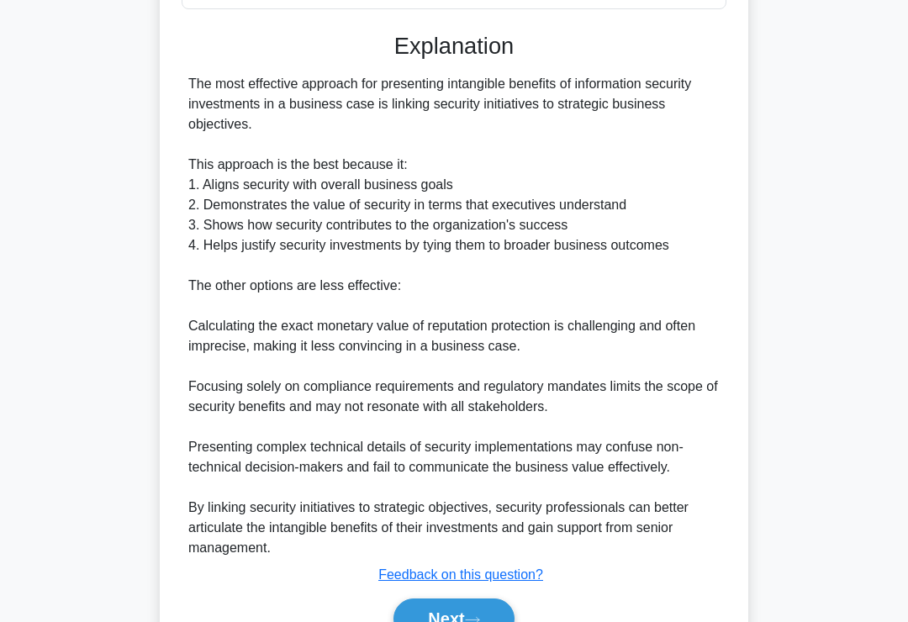
scroll to position [529, 0]
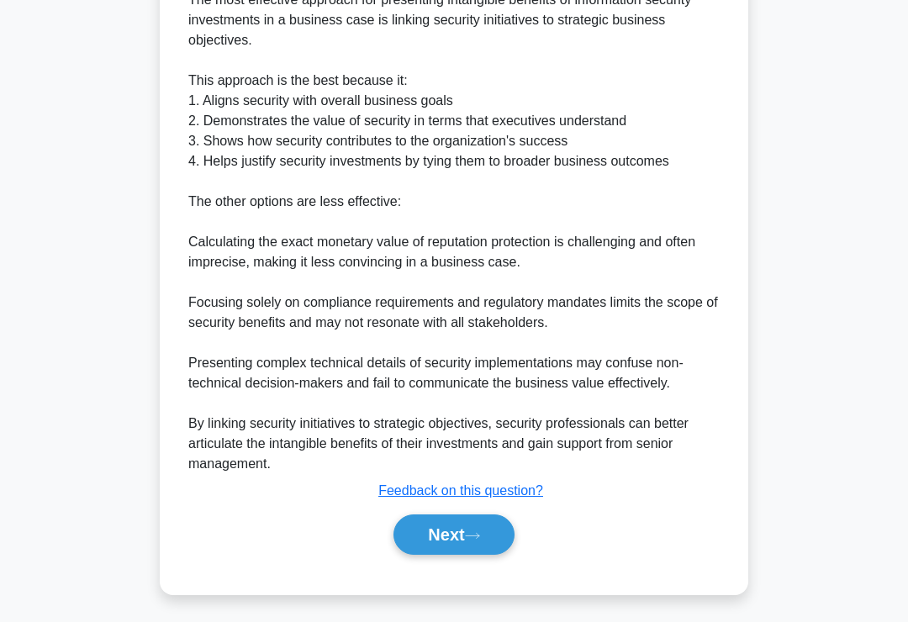
click at [434, 555] on button "Next" at bounding box center [453, 534] width 120 height 40
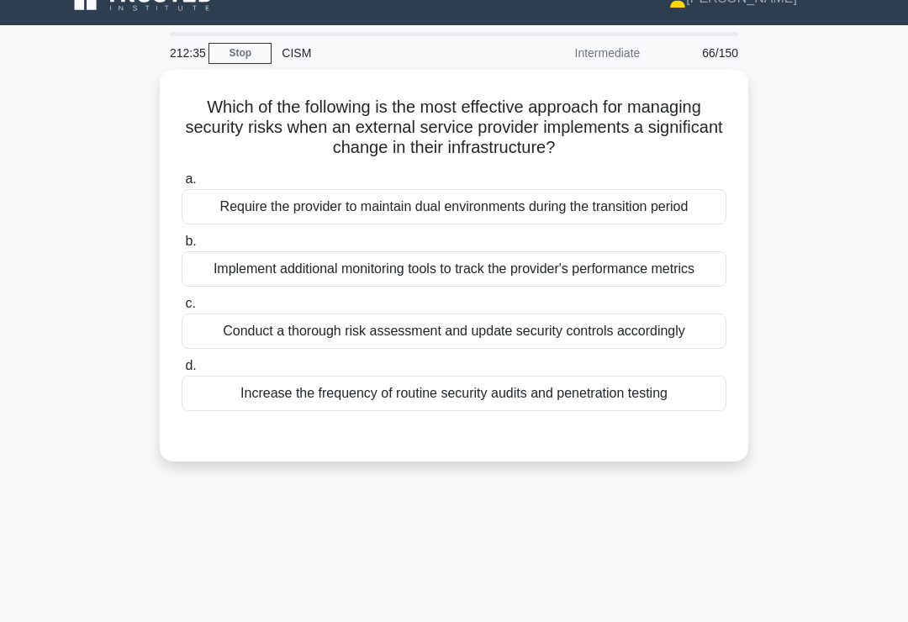
scroll to position [0, 0]
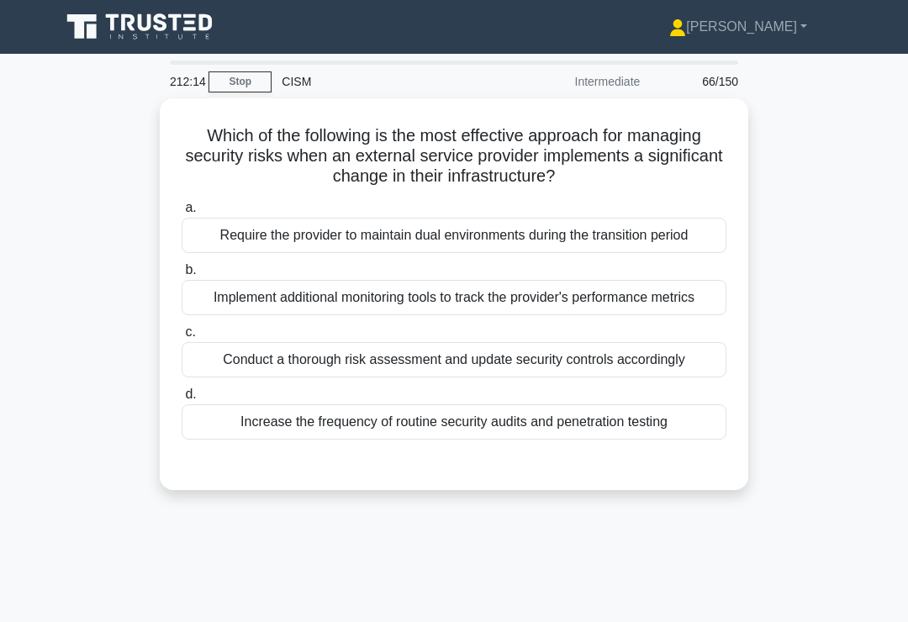
click at [687, 377] on div "Conduct a thorough risk assessment and update security controls accordingly" at bounding box center [454, 359] width 545 height 35
click at [182, 338] on input "c. Conduct a thorough risk assessment and update security controls accordingly" at bounding box center [182, 332] width 0 height 11
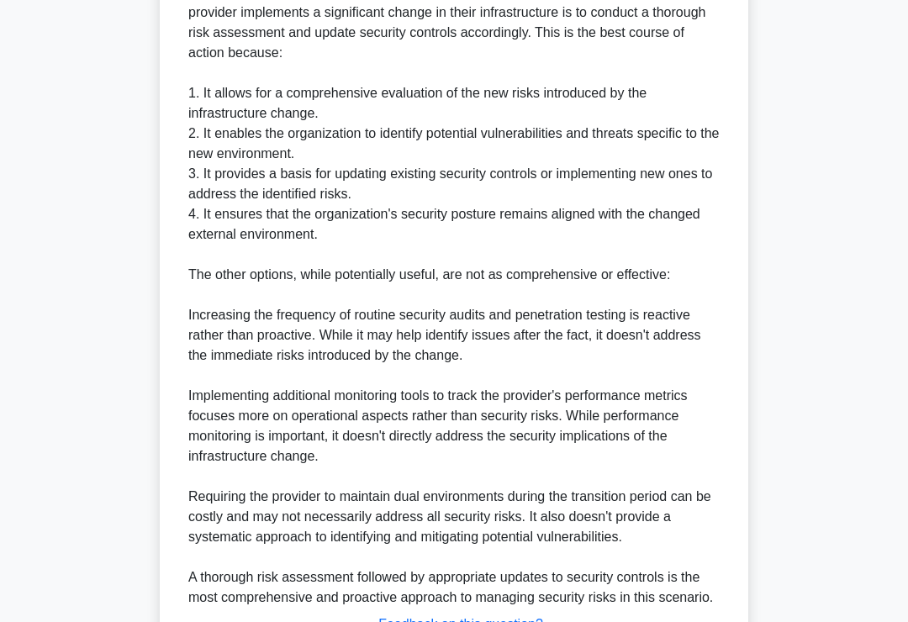
scroll to position [730, 0]
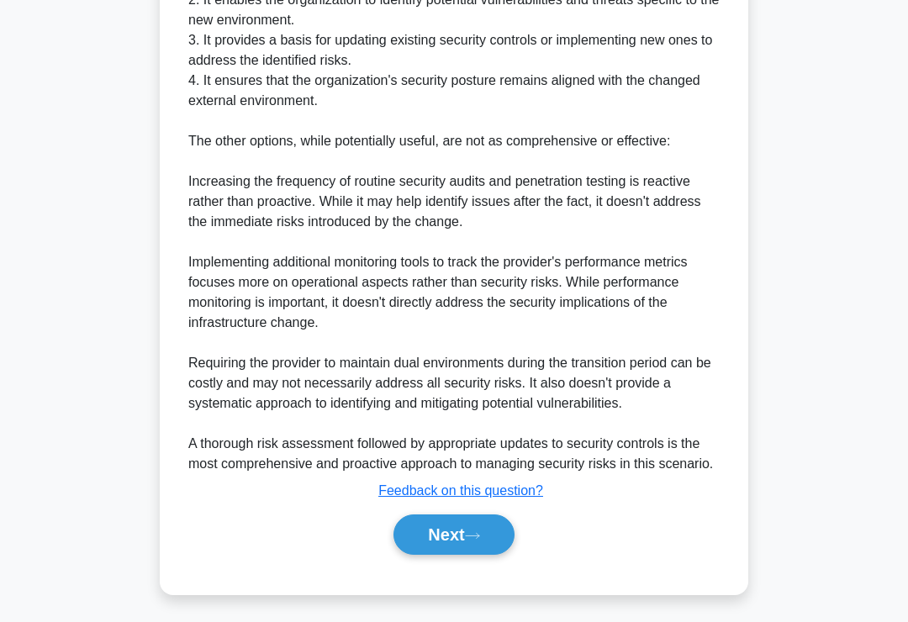
click at [442, 555] on button "Next" at bounding box center [453, 534] width 120 height 40
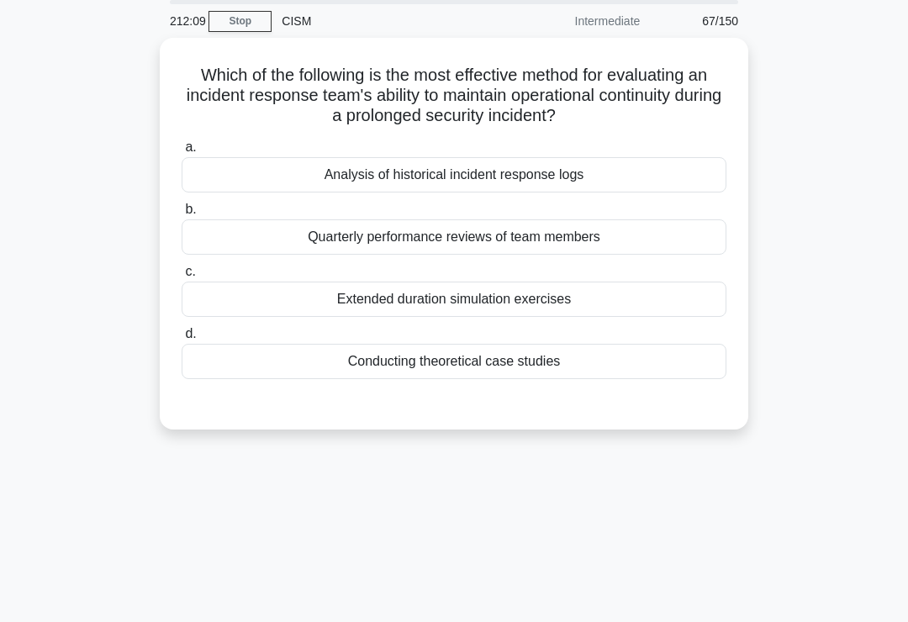
scroll to position [0, 0]
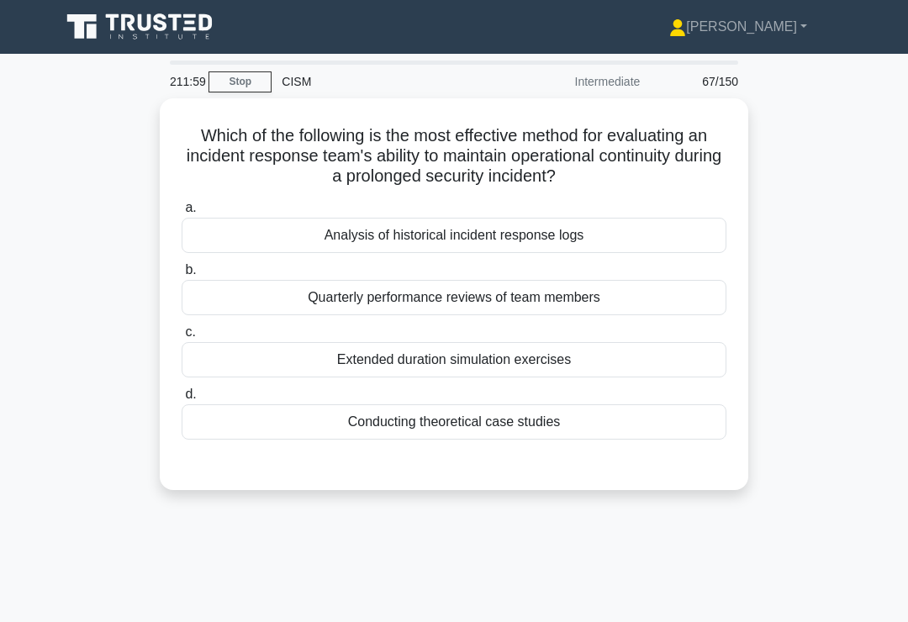
click at [627, 359] on div "Extended duration simulation exercises" at bounding box center [454, 359] width 545 height 35
click at [182, 338] on input "c. Extended duration simulation exercises" at bounding box center [182, 332] width 0 height 11
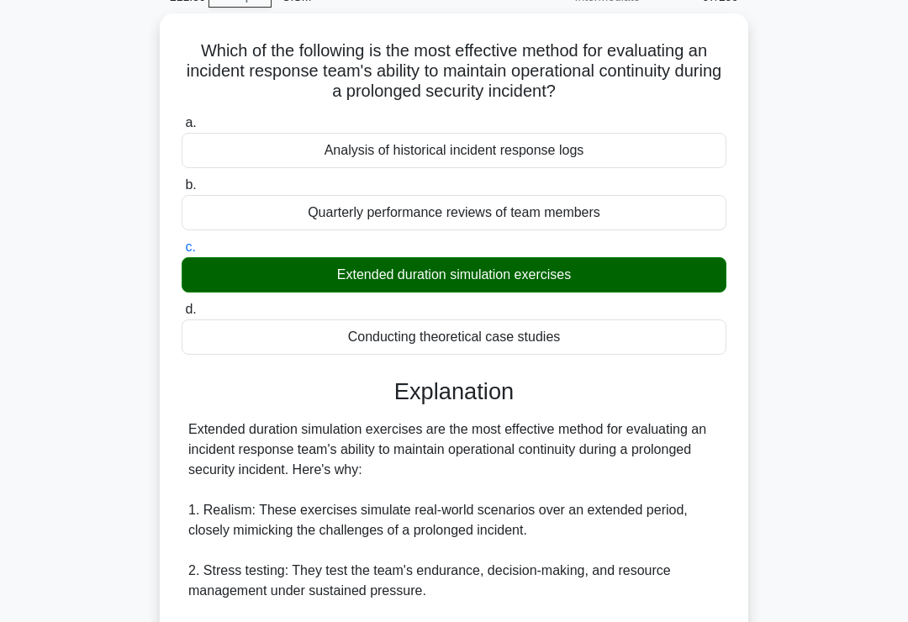
scroll to position [589, 0]
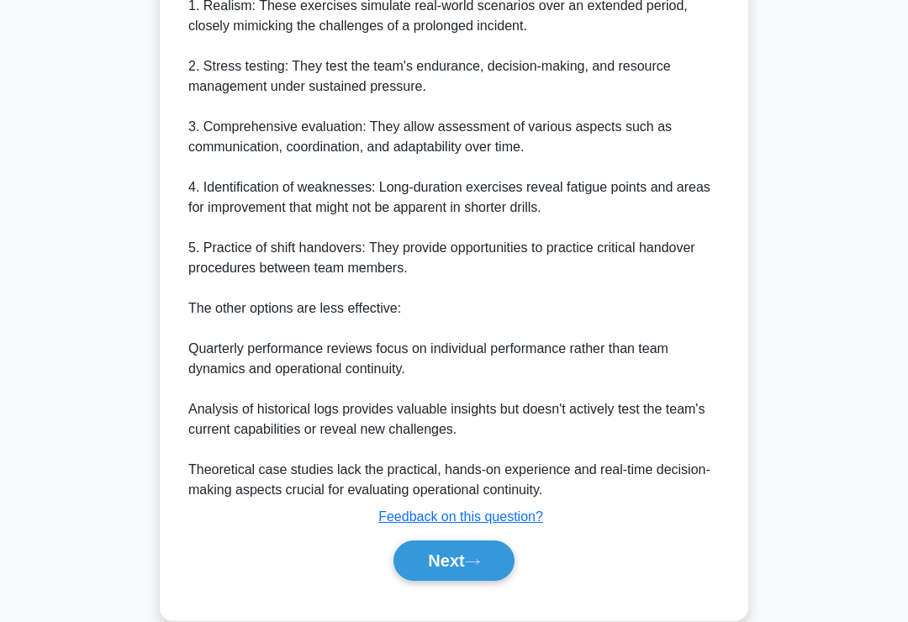
click at [443, 552] on button "Next" at bounding box center [453, 560] width 120 height 40
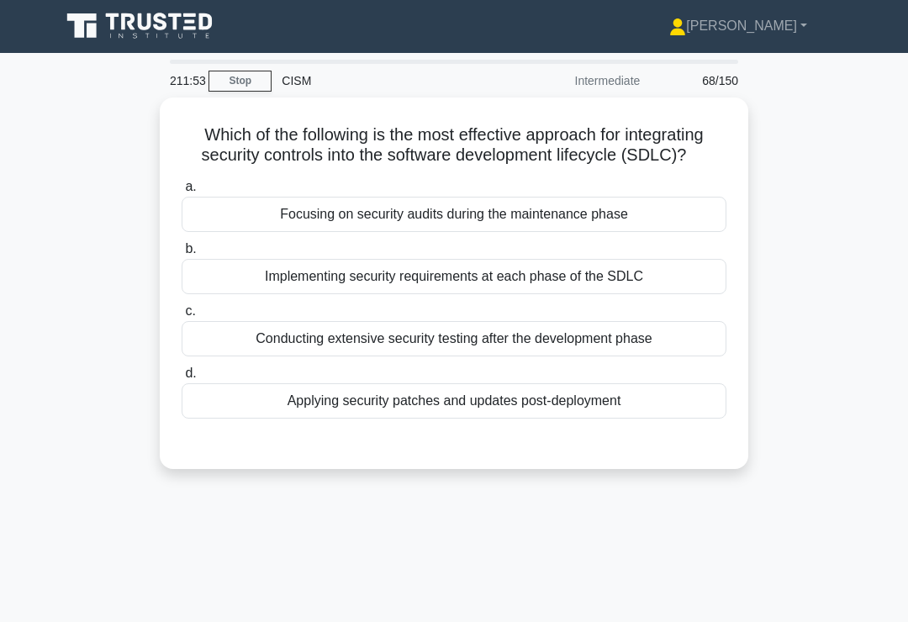
scroll to position [1, 0]
click at [576, 294] on div "Implementing security requirements at each phase of the SDLC" at bounding box center [454, 276] width 545 height 35
click at [182, 255] on input "b. Implementing security requirements at each phase of the SDLC" at bounding box center [182, 249] width 0 height 11
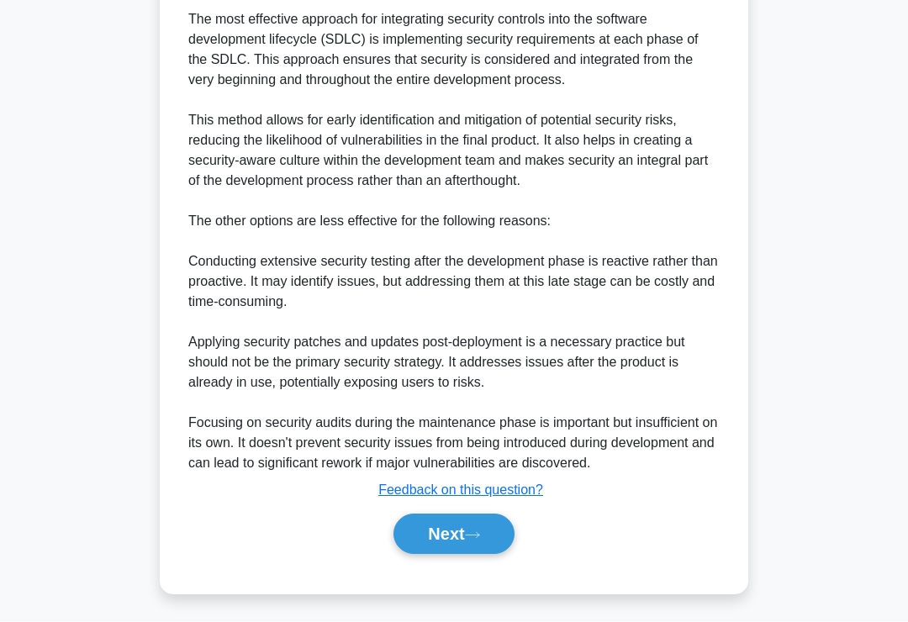
scroll to position [529, 0]
click at [441, 555] on button "Next" at bounding box center [453, 534] width 120 height 40
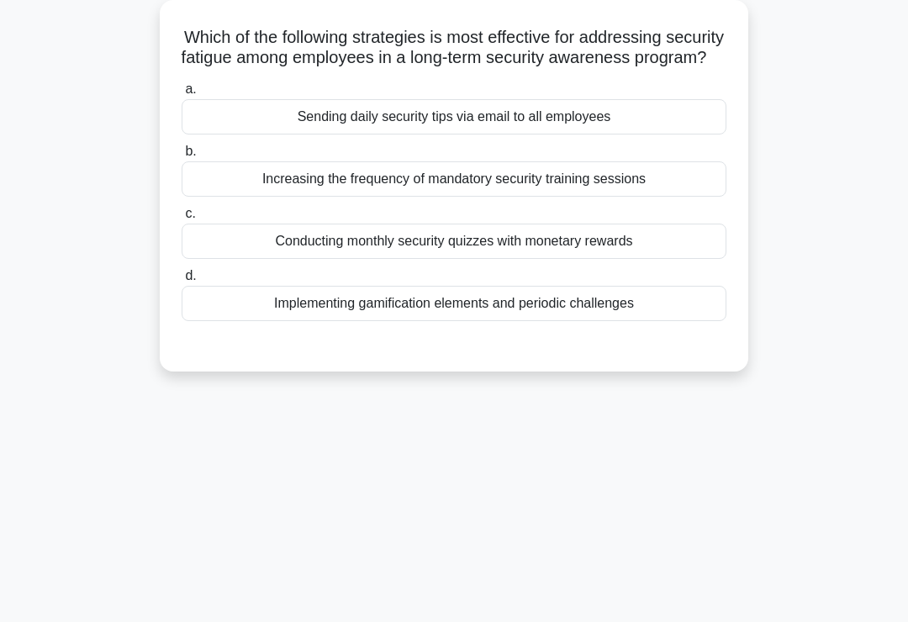
scroll to position [0, 0]
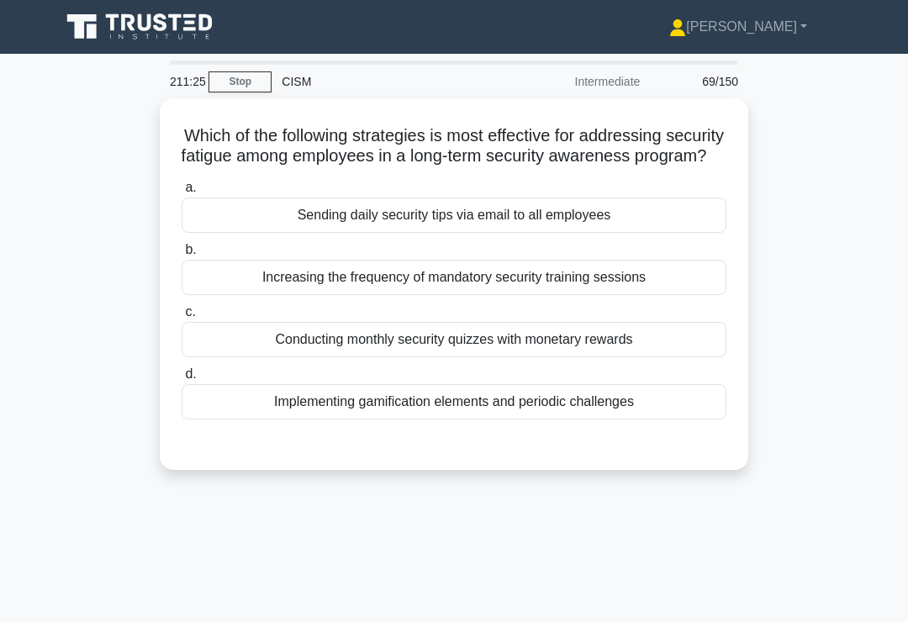
click at [649, 419] on div "Implementing gamification elements and periodic challenges" at bounding box center [454, 401] width 545 height 35
click at [182, 380] on input "d. Implementing gamification elements and periodic challenges" at bounding box center [182, 374] width 0 height 11
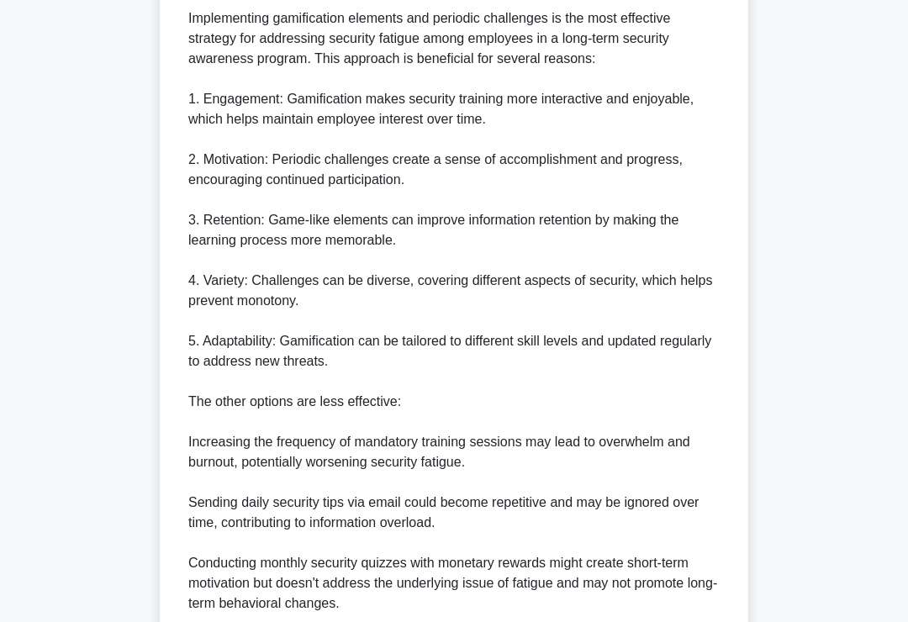
scroll to position [710, 0]
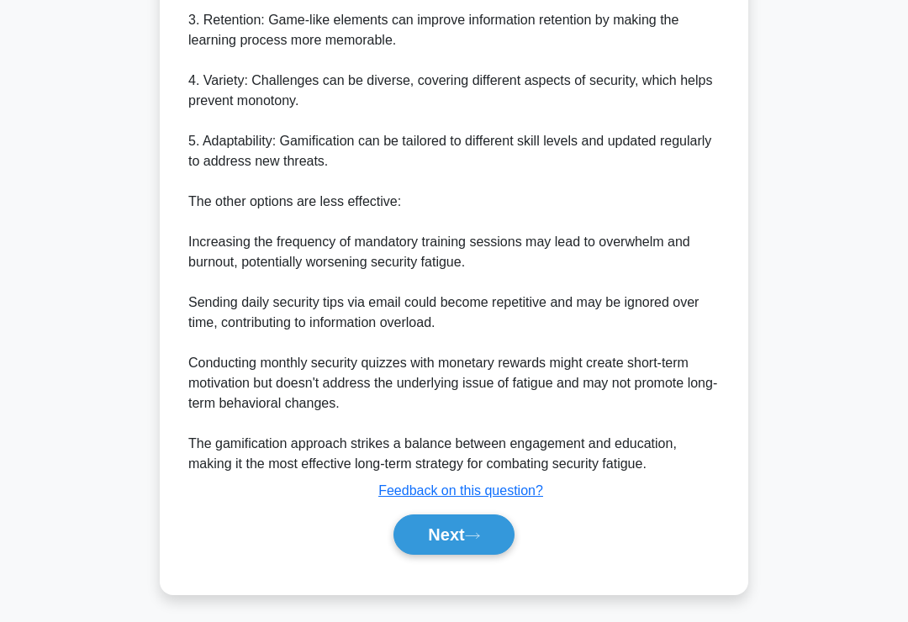
click at [469, 555] on button "Next" at bounding box center [453, 534] width 120 height 40
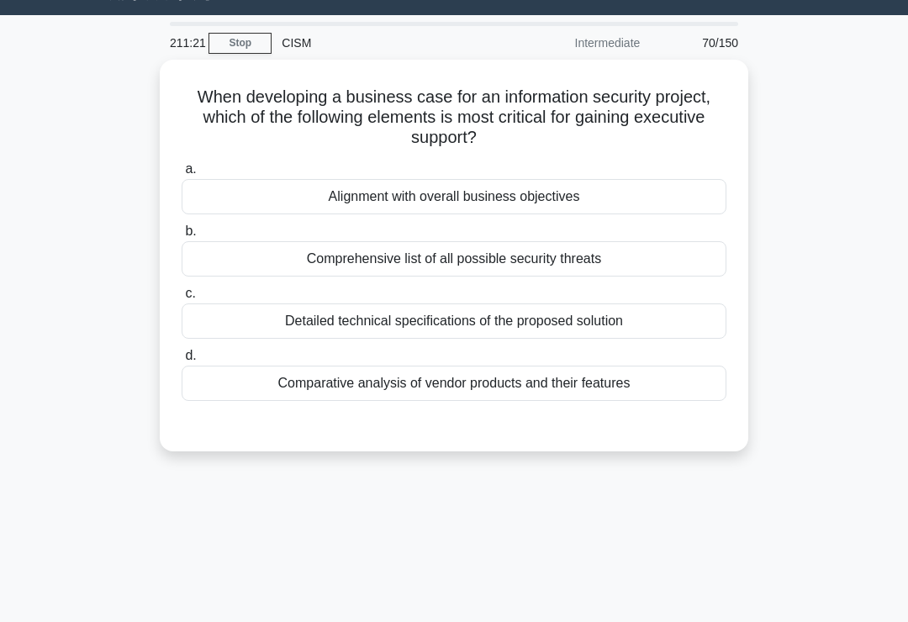
scroll to position [34, 0]
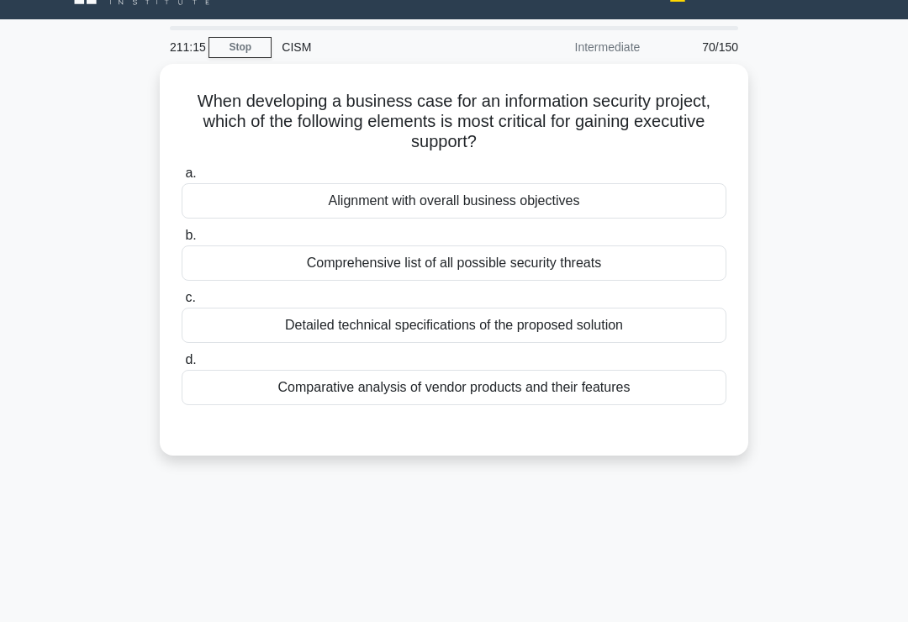
click at [661, 212] on div "Alignment with overall business objectives" at bounding box center [454, 200] width 545 height 35
click at [182, 179] on input "a. Alignment with overall business objectives" at bounding box center [182, 173] width 0 height 11
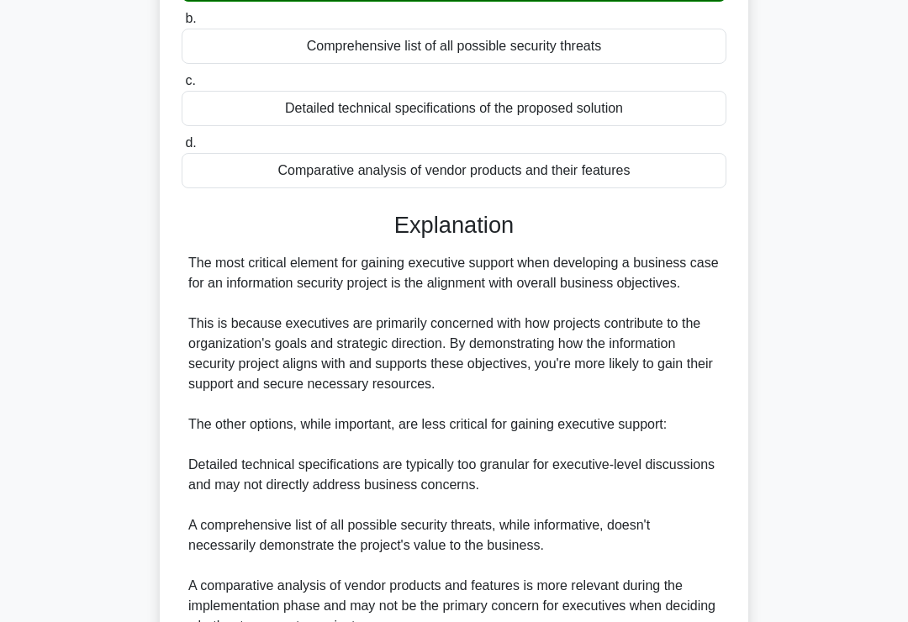
scroll to position [508, 0]
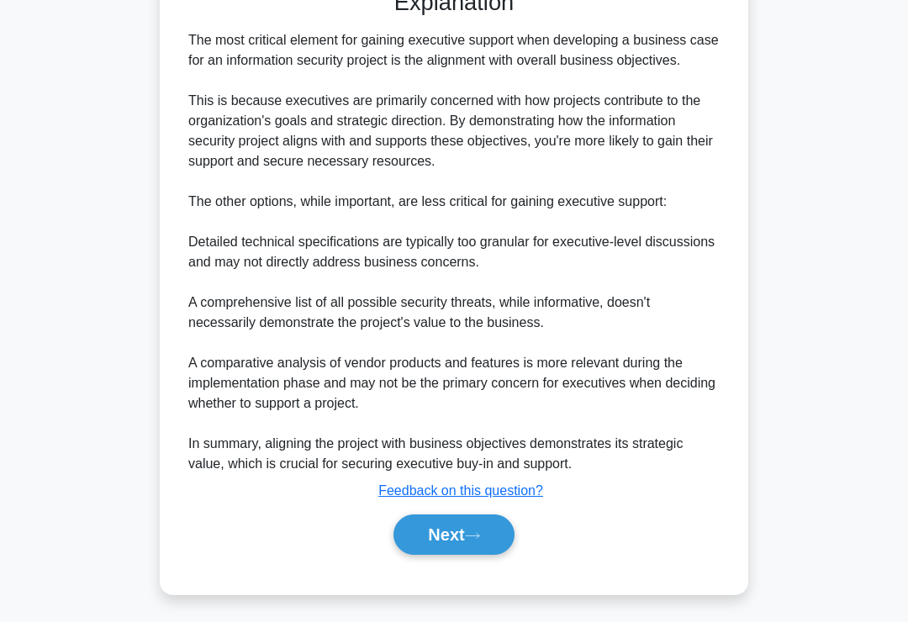
click at [480, 540] on icon at bounding box center [472, 535] width 15 height 9
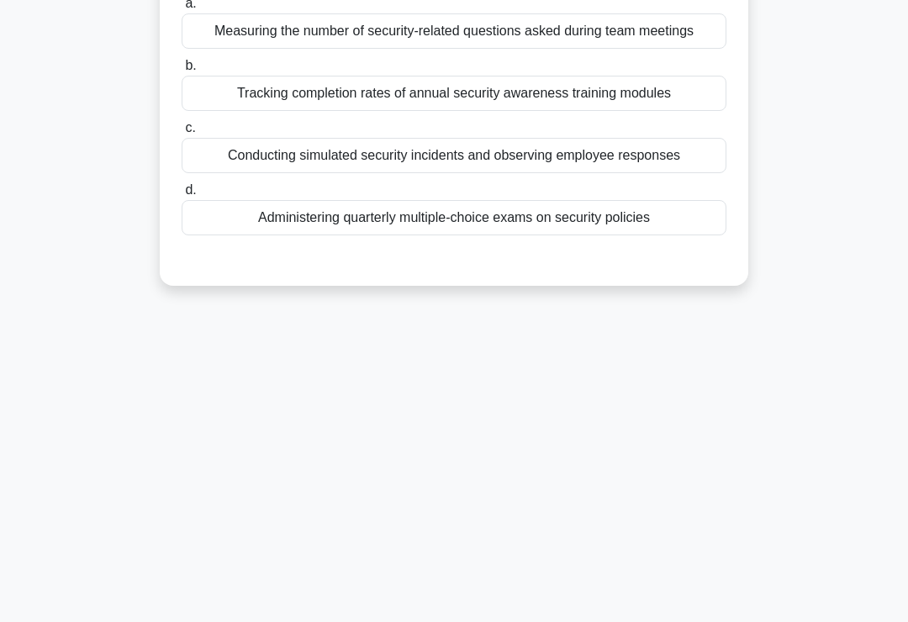
scroll to position [70, 0]
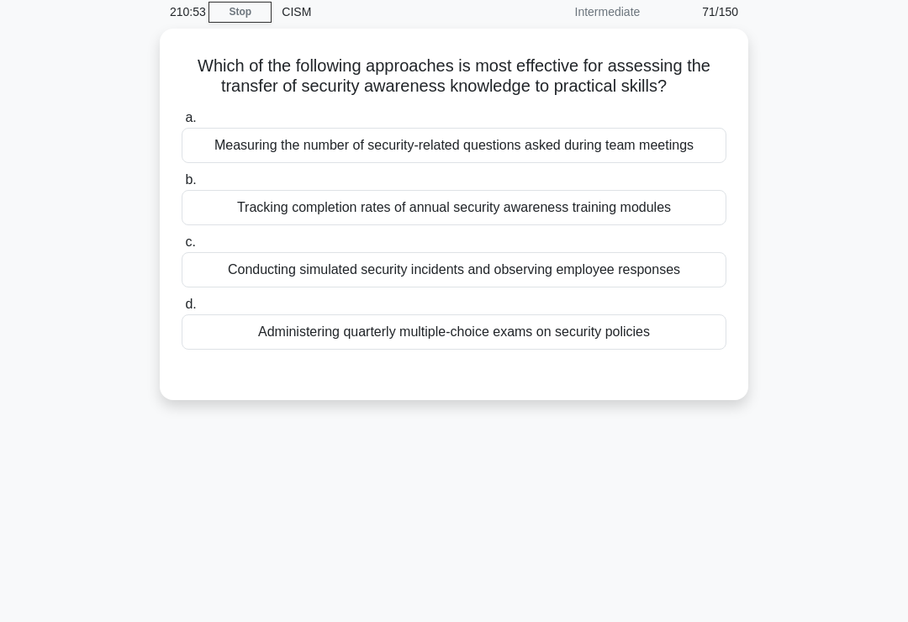
click at [672, 287] on div "Conducting simulated security incidents and observing employee responses" at bounding box center [454, 269] width 545 height 35
click at [182, 248] on input "c. Conducting simulated security incidents and observing employee responses" at bounding box center [182, 242] width 0 height 11
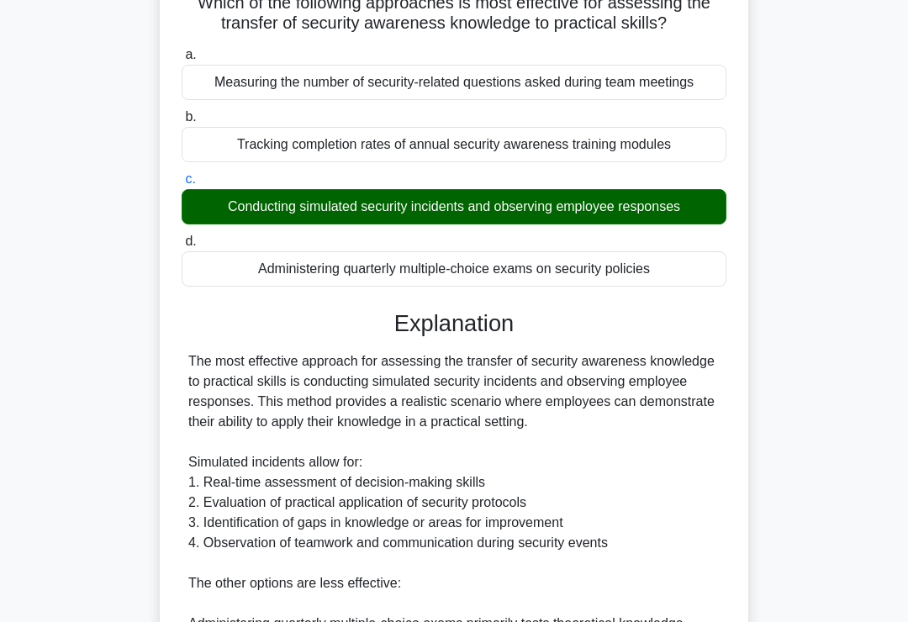
scroll to position [529, 0]
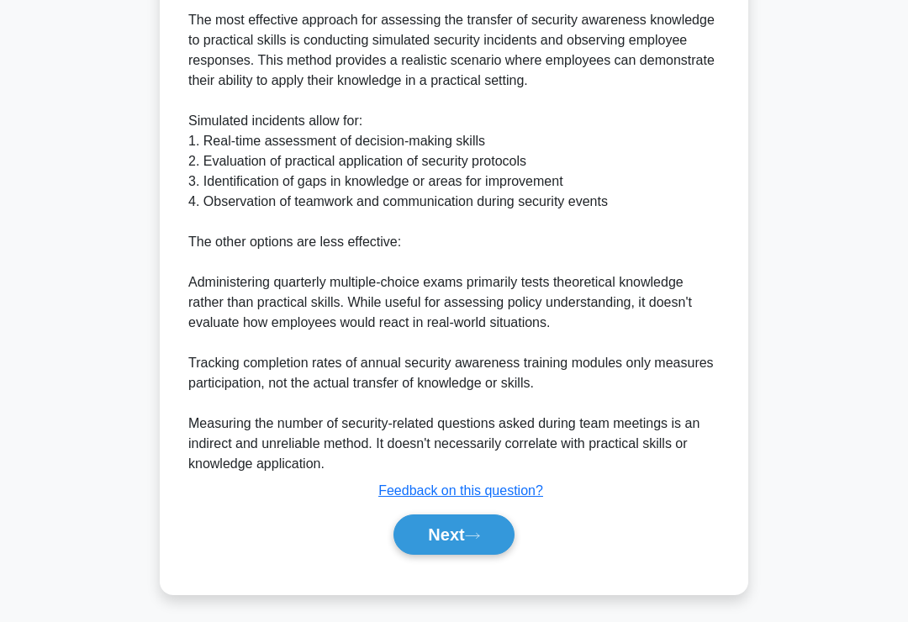
click at [473, 540] on icon at bounding box center [472, 535] width 15 height 9
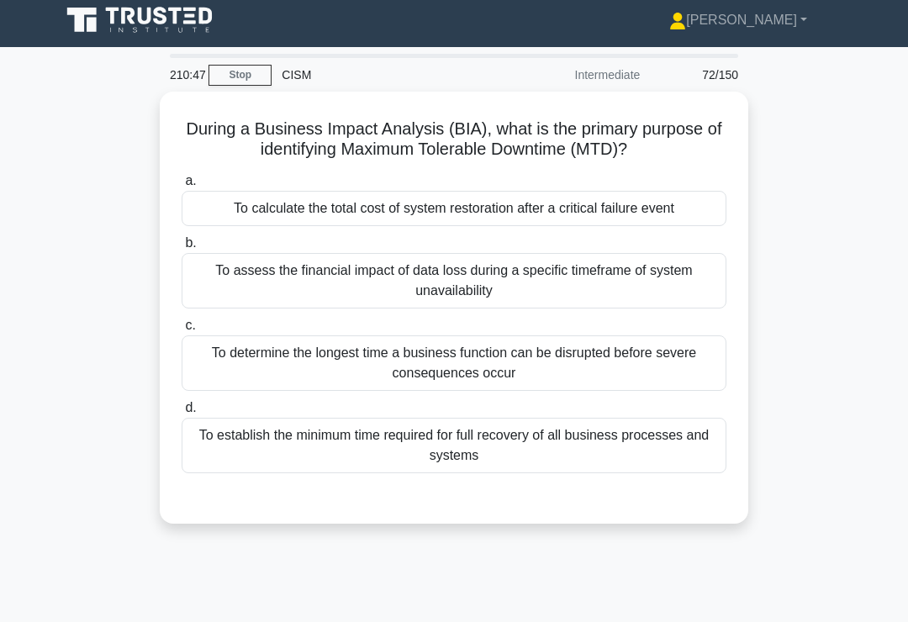
scroll to position [0, 0]
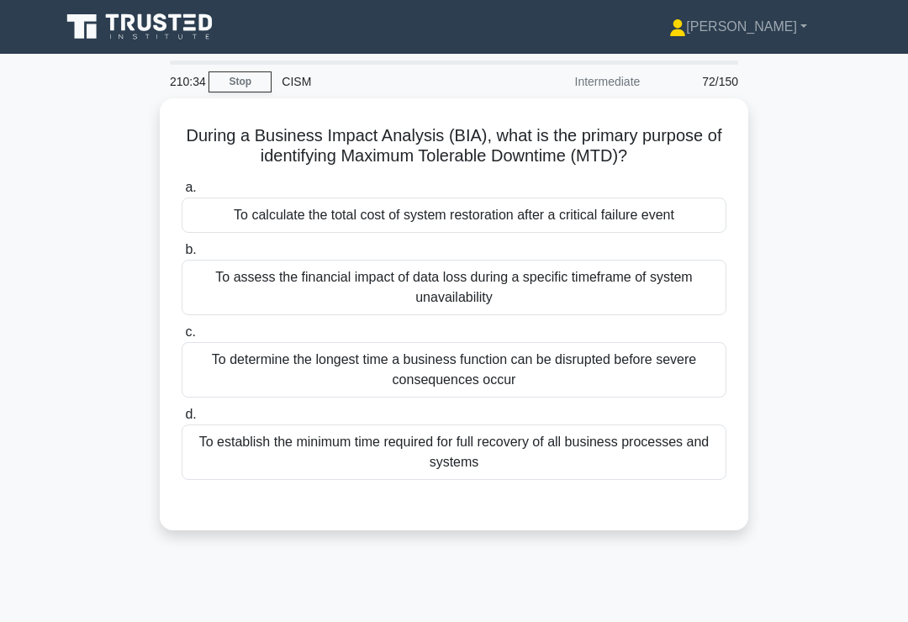
click at [644, 373] on div "To determine the longest time a business function can be disrupted before sever…" at bounding box center [454, 369] width 545 height 55
click at [182, 338] on input "c. To determine the longest time a business function can be disrupted before se…" at bounding box center [182, 332] width 0 height 11
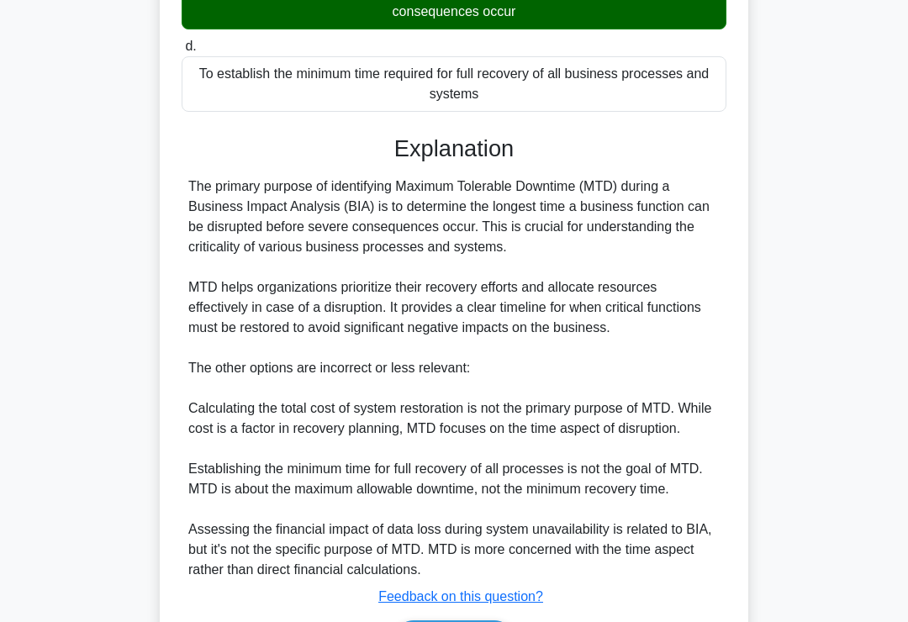
scroll to position [529, 0]
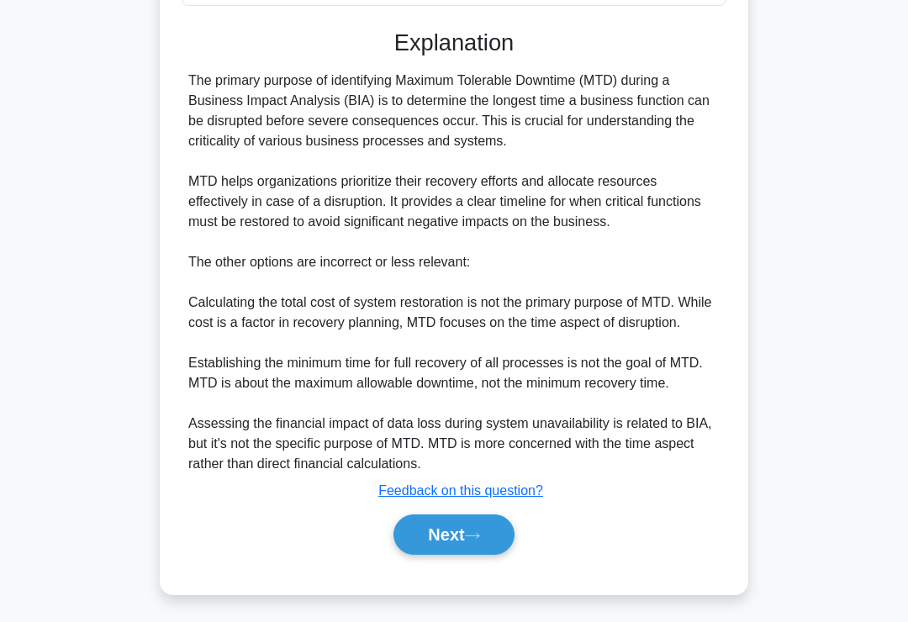
click at [490, 551] on button "Next" at bounding box center [453, 534] width 120 height 40
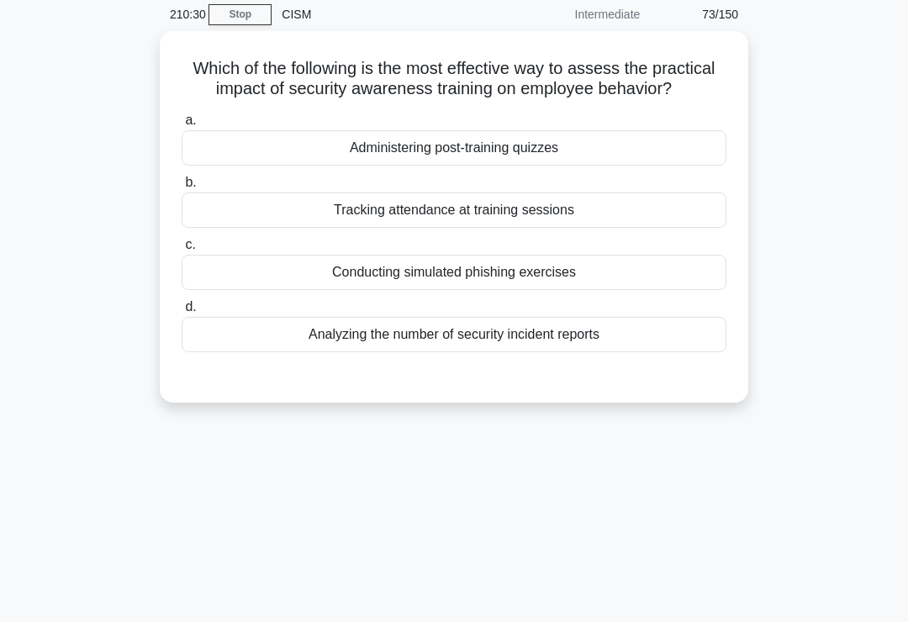
scroll to position [44, 0]
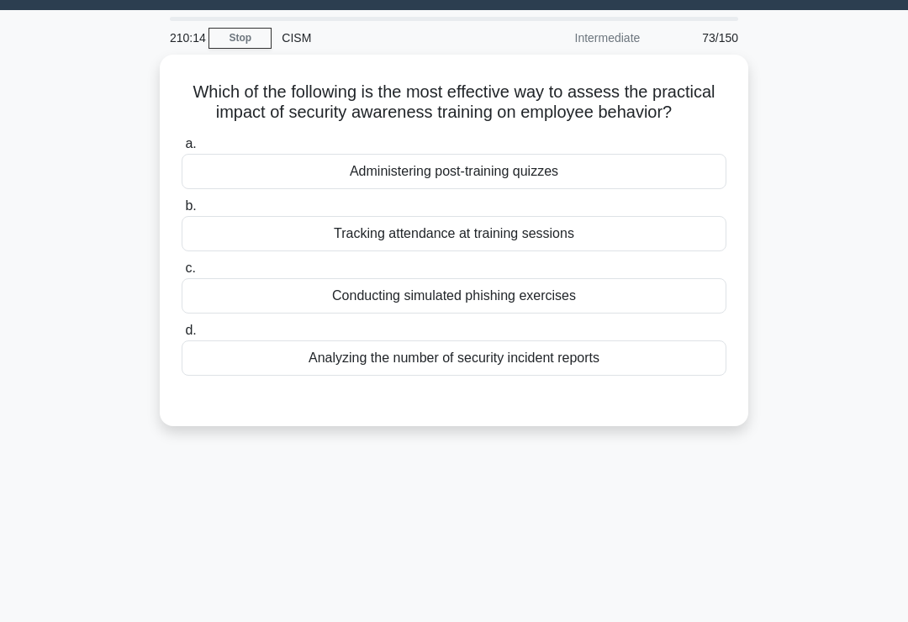
click at [612, 313] on div "Conducting simulated phishing exercises" at bounding box center [454, 295] width 545 height 35
click at [182, 274] on input "c. Conducting simulated phishing exercises" at bounding box center [182, 268] width 0 height 11
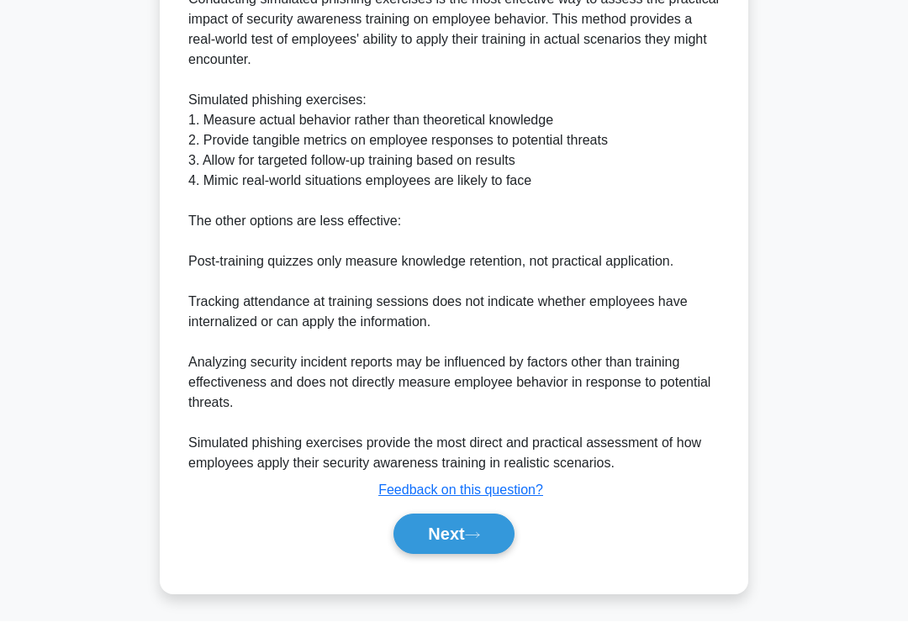
scroll to position [529, 0]
click at [476, 540] on icon at bounding box center [472, 535] width 15 height 9
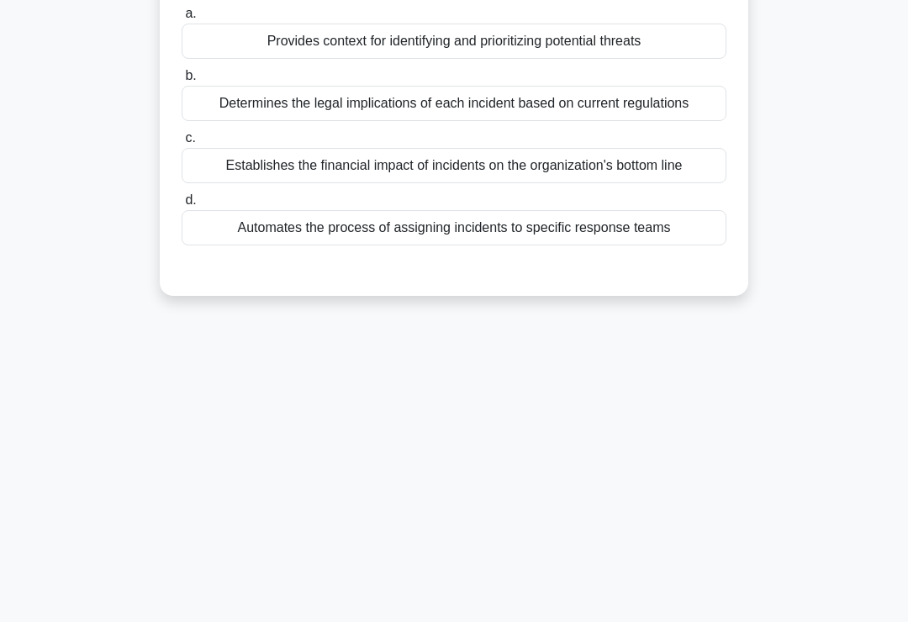
scroll to position [7, 0]
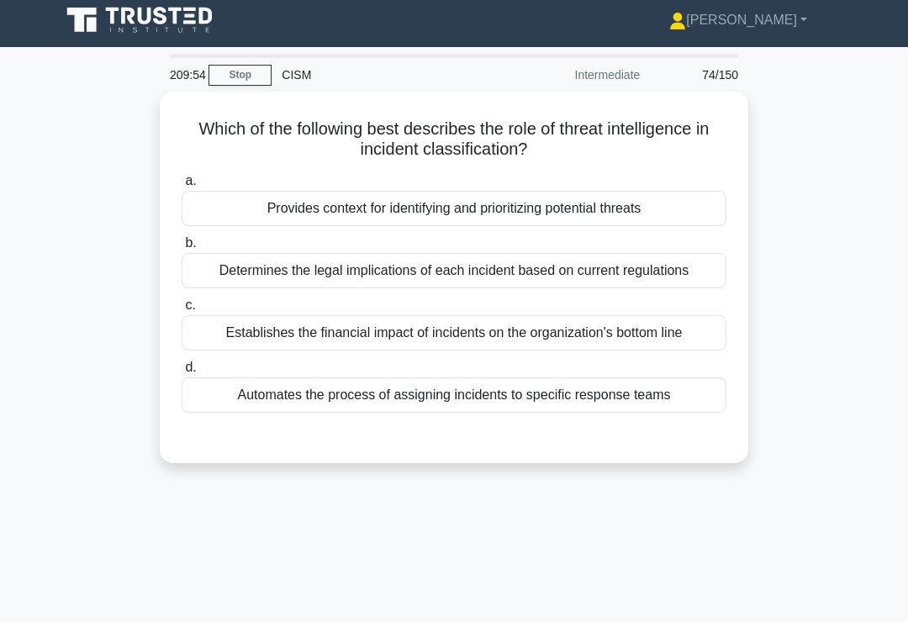
click at [672, 208] on div "Provides context for identifying and prioritizing potential threats" at bounding box center [454, 208] width 545 height 35
click at [182, 187] on input "a. Provides context for identifying and prioritizing potential threats" at bounding box center [182, 181] width 0 height 11
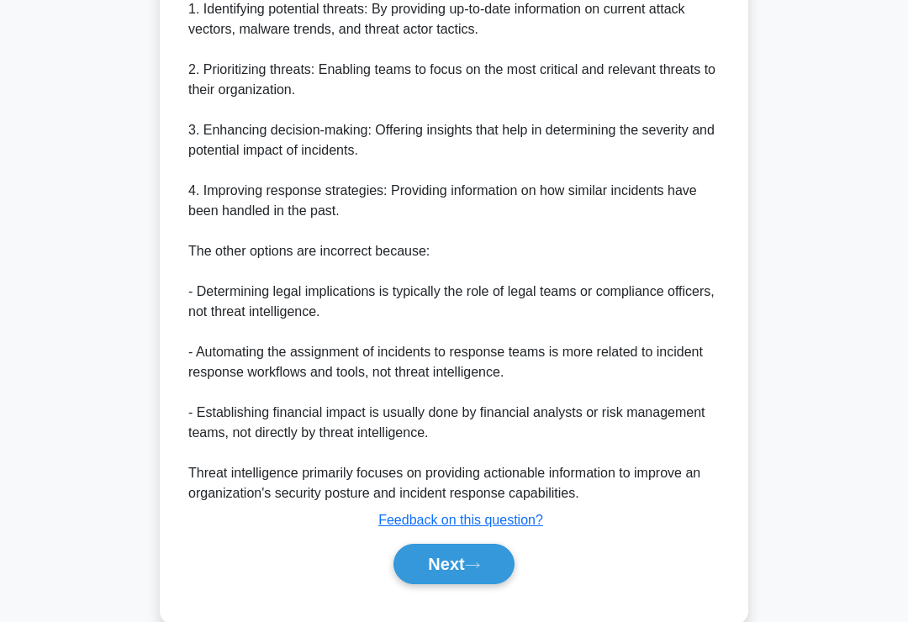
scroll to position [629, 0]
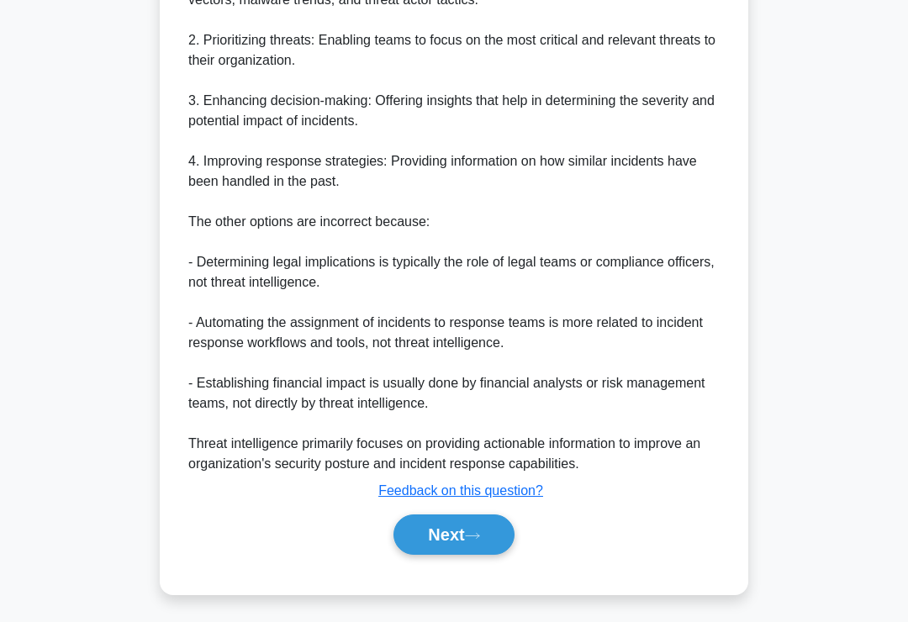
click at [466, 552] on button "Next" at bounding box center [453, 534] width 120 height 40
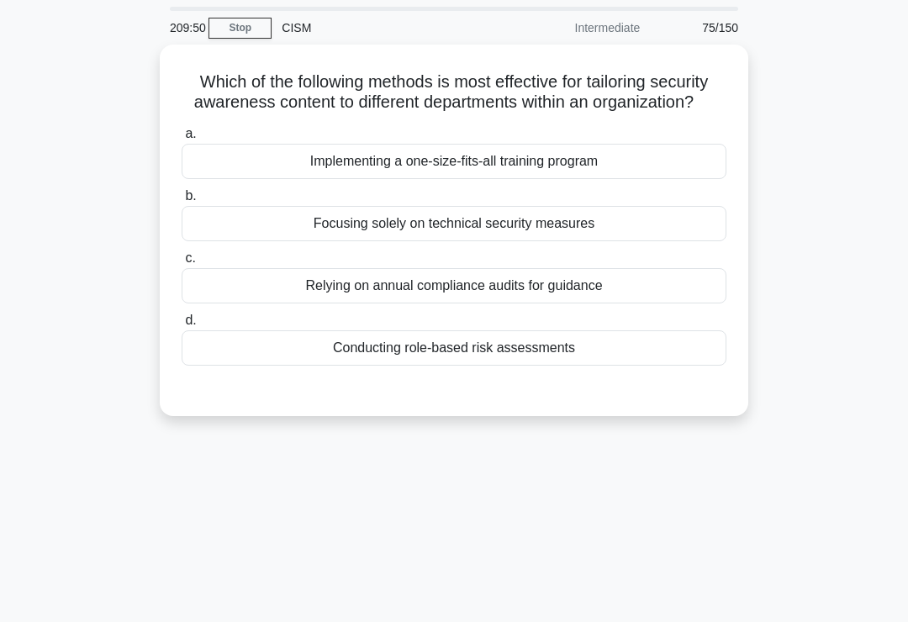
scroll to position [53, 0]
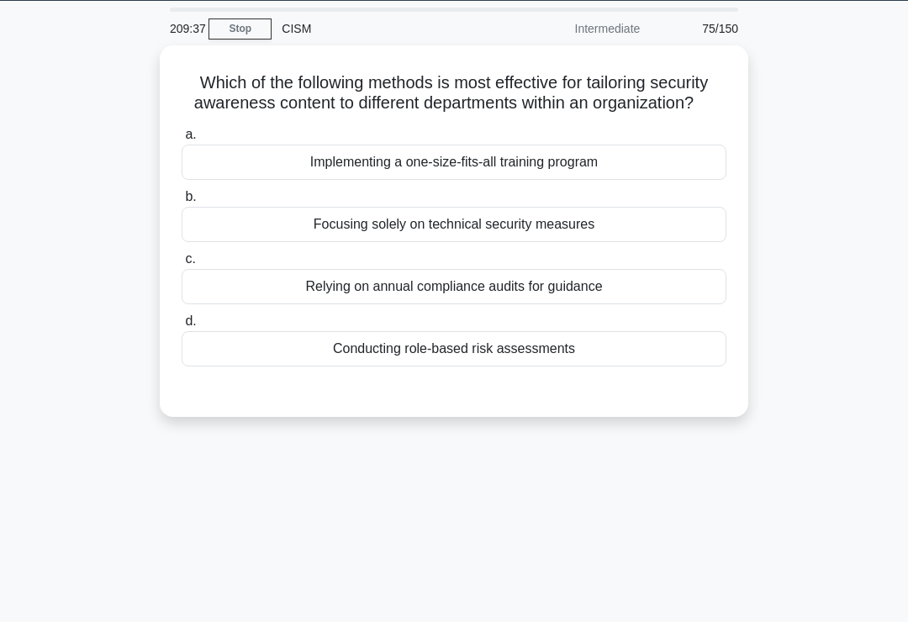
click at [631, 366] on div "Conducting role-based risk assessments" at bounding box center [454, 348] width 545 height 35
click at [182, 327] on input "d. Conducting role-based risk assessments" at bounding box center [182, 321] width 0 height 11
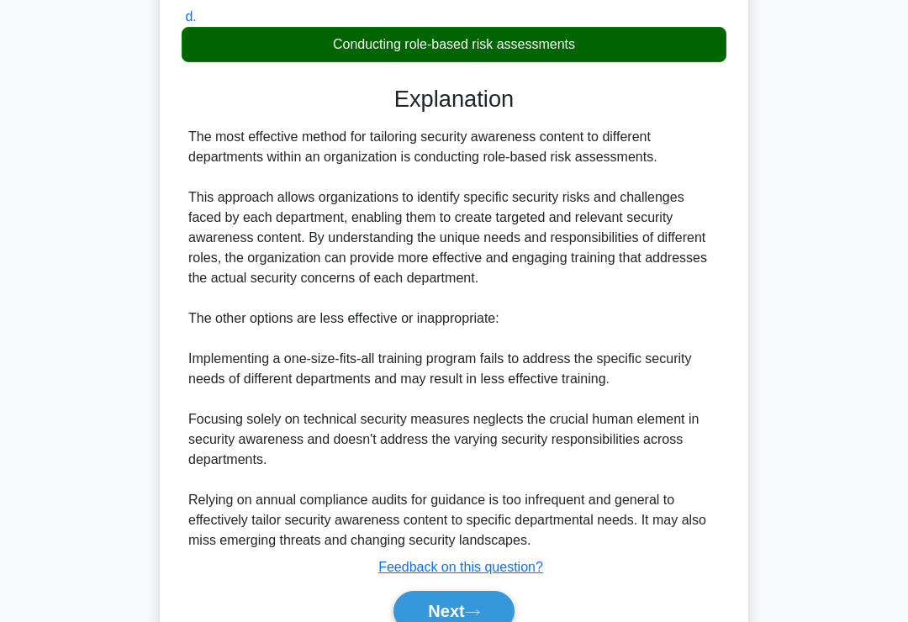
scroll to position [508, 0]
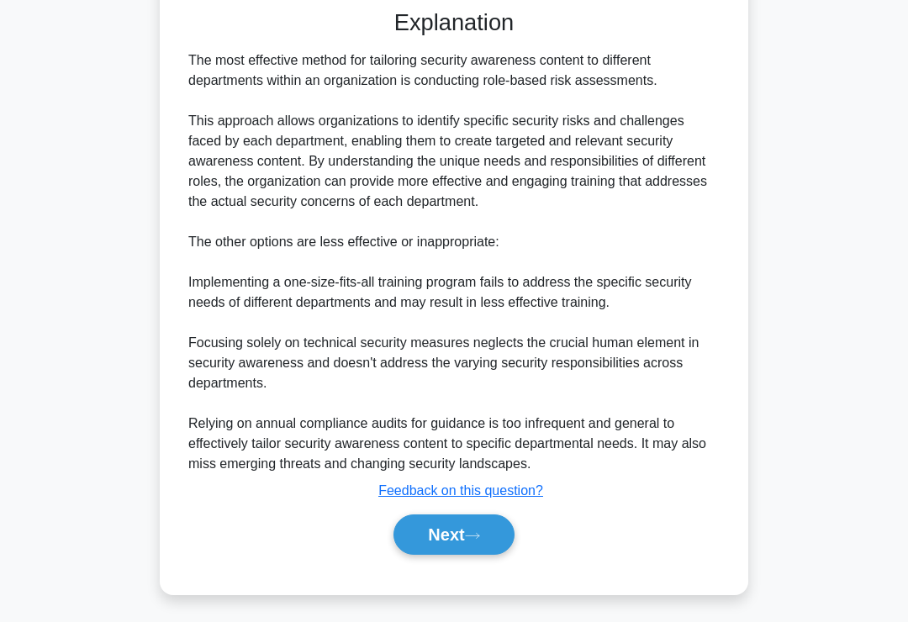
click at [480, 540] on icon at bounding box center [472, 535] width 15 height 9
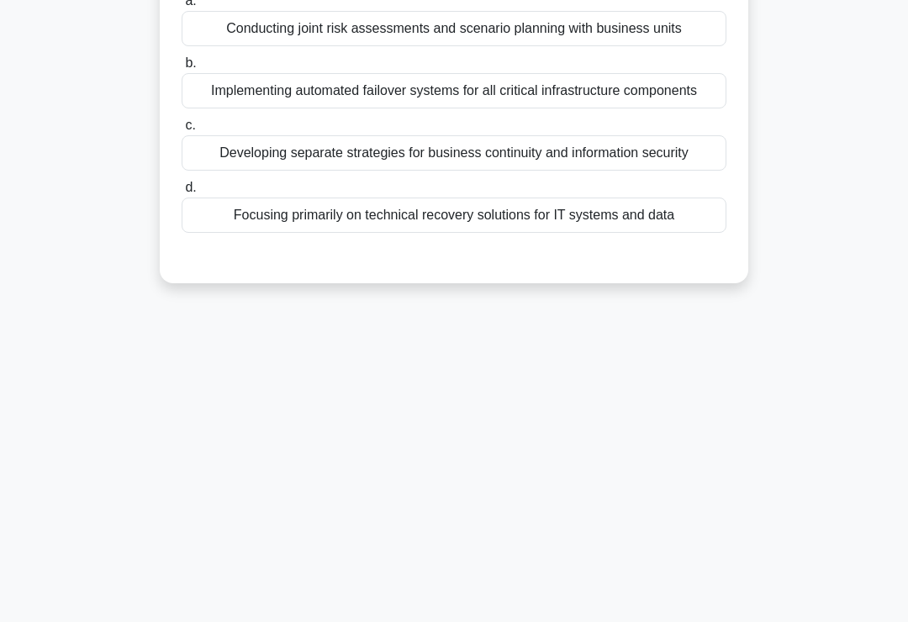
scroll to position [7, 0]
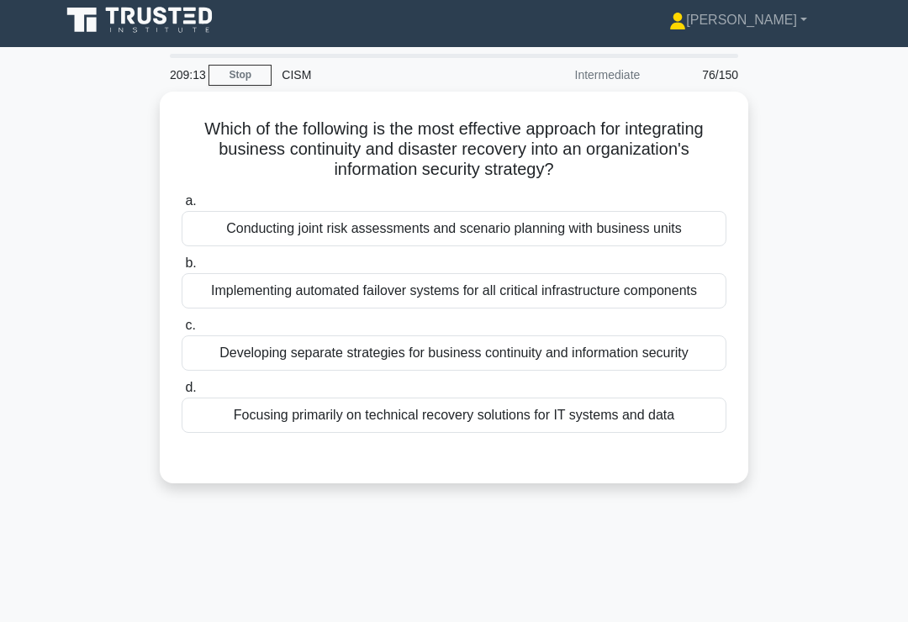
click at [690, 229] on div "Conducting joint risk assessments and scenario planning with business units" at bounding box center [454, 228] width 545 height 35
click at [182, 207] on input "a. Conducting joint risk assessments and scenario planning with business units" at bounding box center [182, 201] width 0 height 11
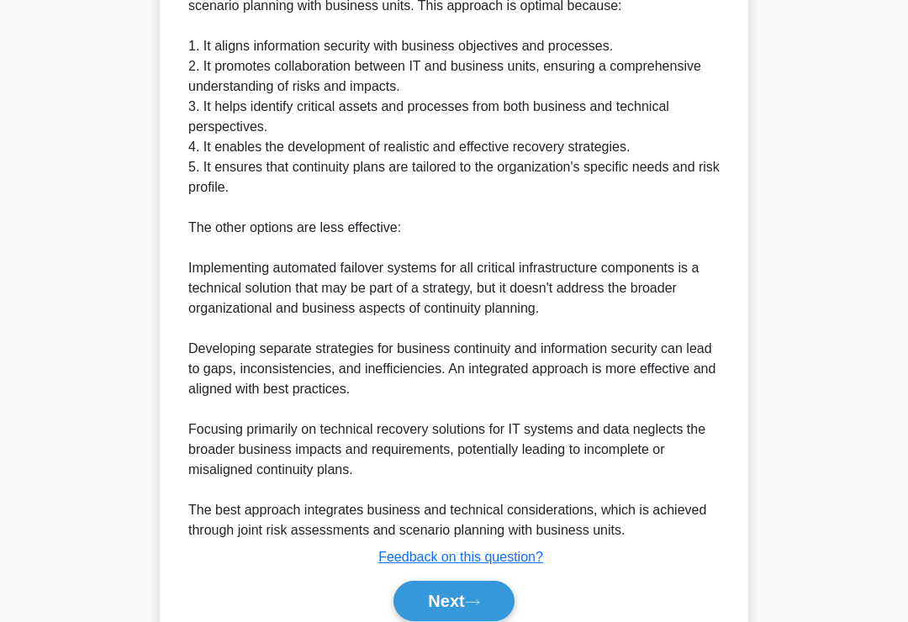
scroll to position [690, 0]
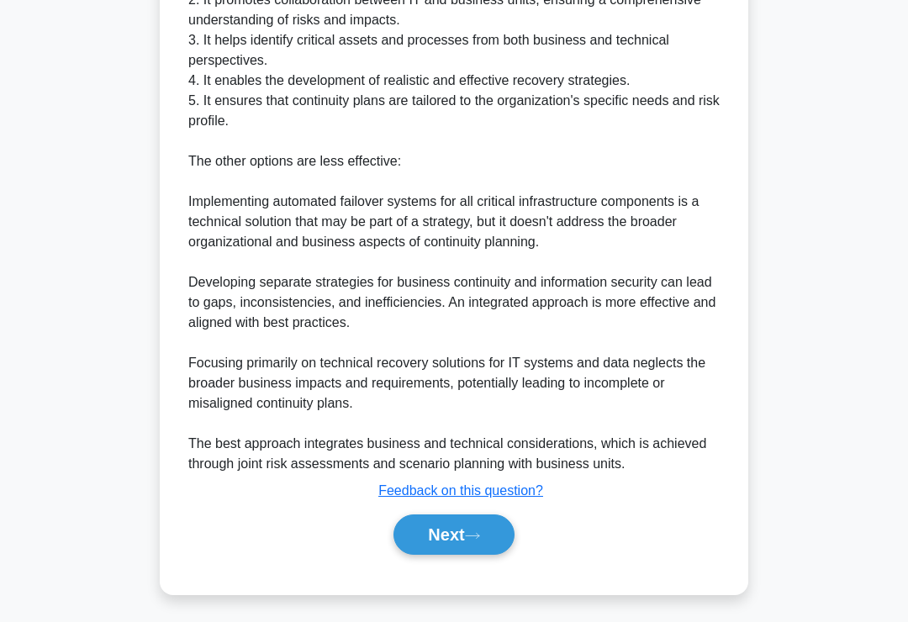
click at [472, 540] on icon at bounding box center [472, 535] width 15 height 9
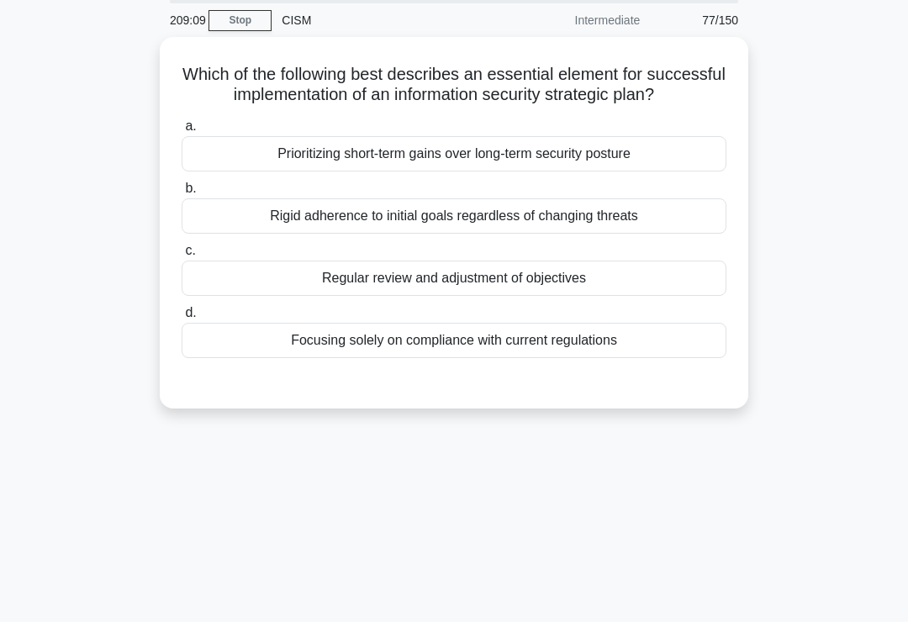
scroll to position [61, 0]
click at [670, 296] on div "Regular review and adjustment of objectives" at bounding box center [454, 278] width 545 height 35
click at [182, 257] on input "c. Regular review and adjustment of objectives" at bounding box center [182, 251] width 0 height 11
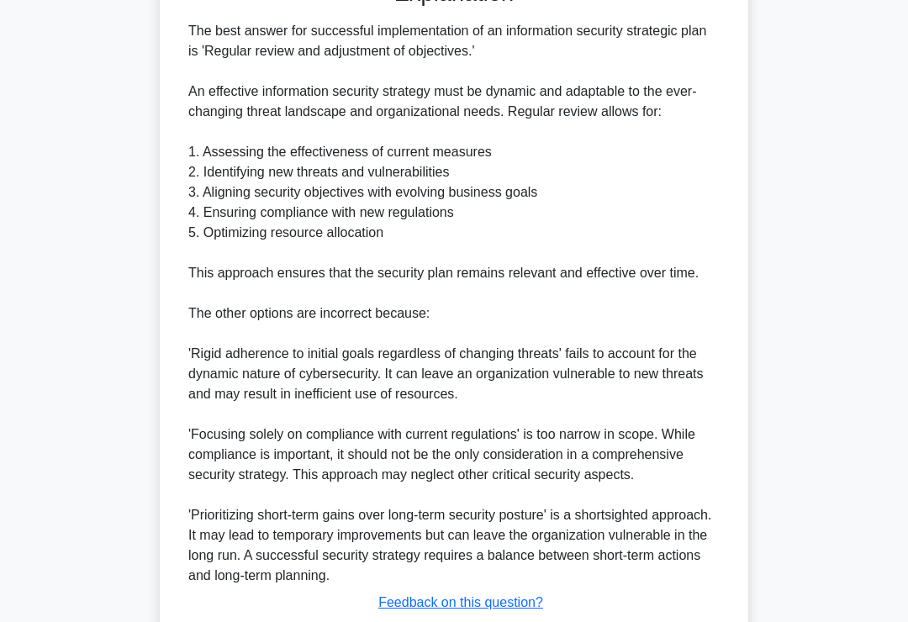
scroll to position [629, 0]
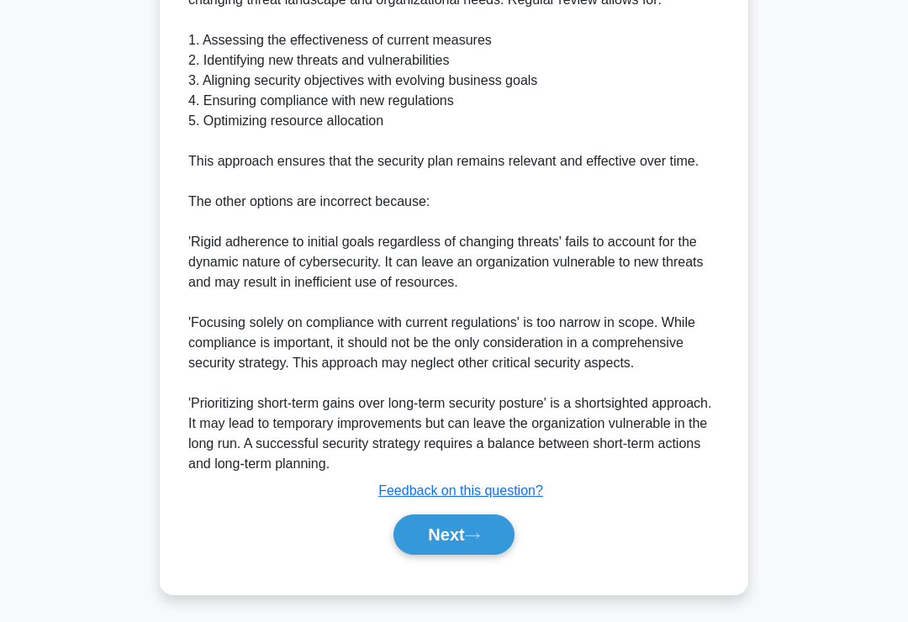
click at [479, 540] on icon at bounding box center [472, 535] width 15 height 9
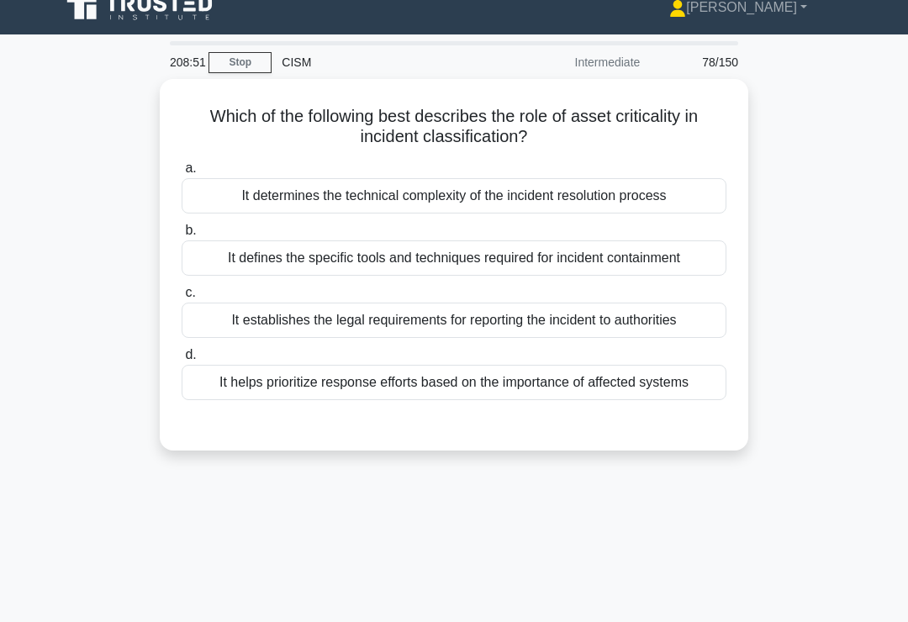
scroll to position [18, 0]
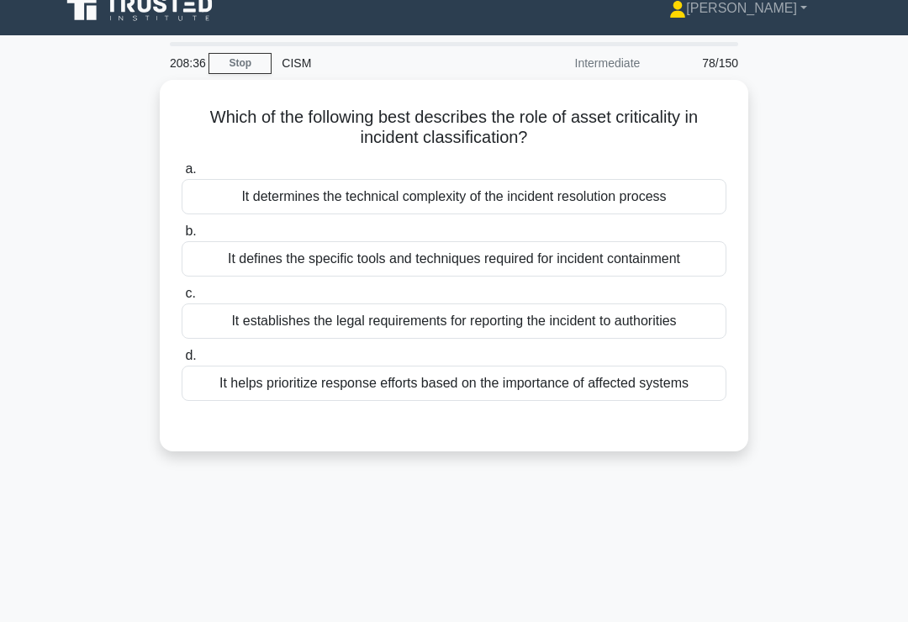
click at [611, 399] on div "It helps prioritize response efforts based on the importance of affected systems" at bounding box center [454, 383] width 545 height 35
click at [182, 361] on input "d. It helps prioritize response efforts based on the importance of affected sys…" at bounding box center [182, 355] width 0 height 11
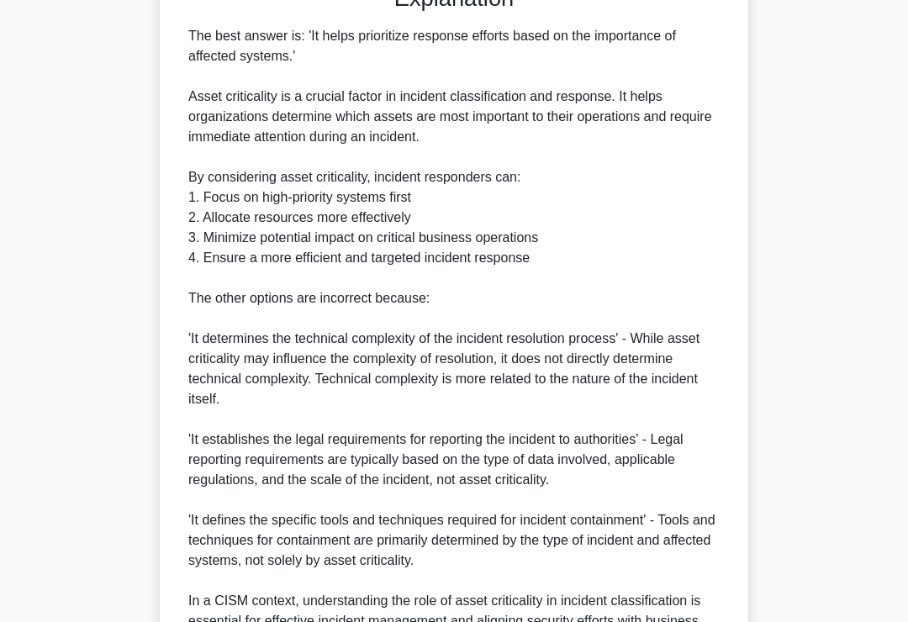
scroll to position [650, 0]
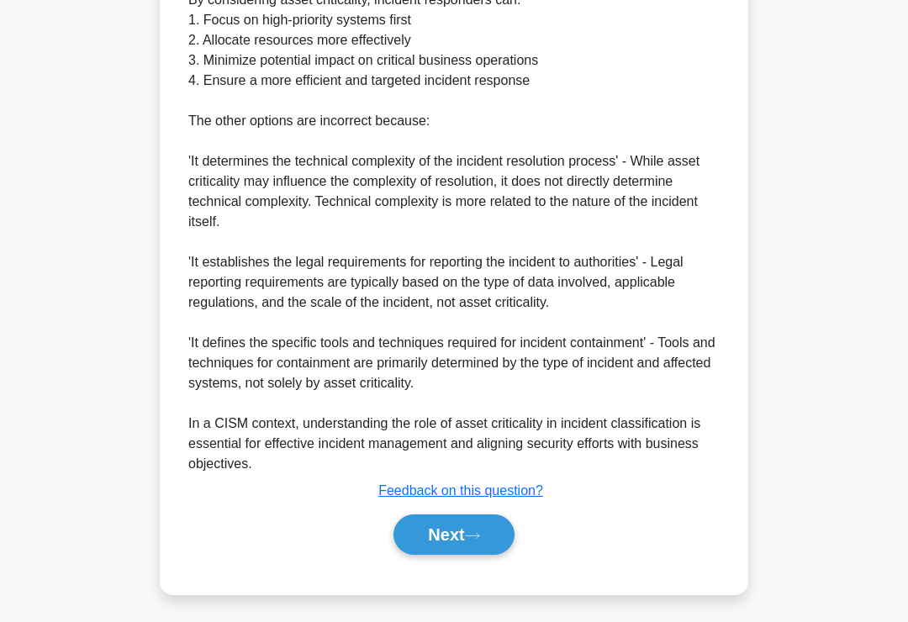
click at [480, 540] on icon at bounding box center [472, 535] width 15 height 9
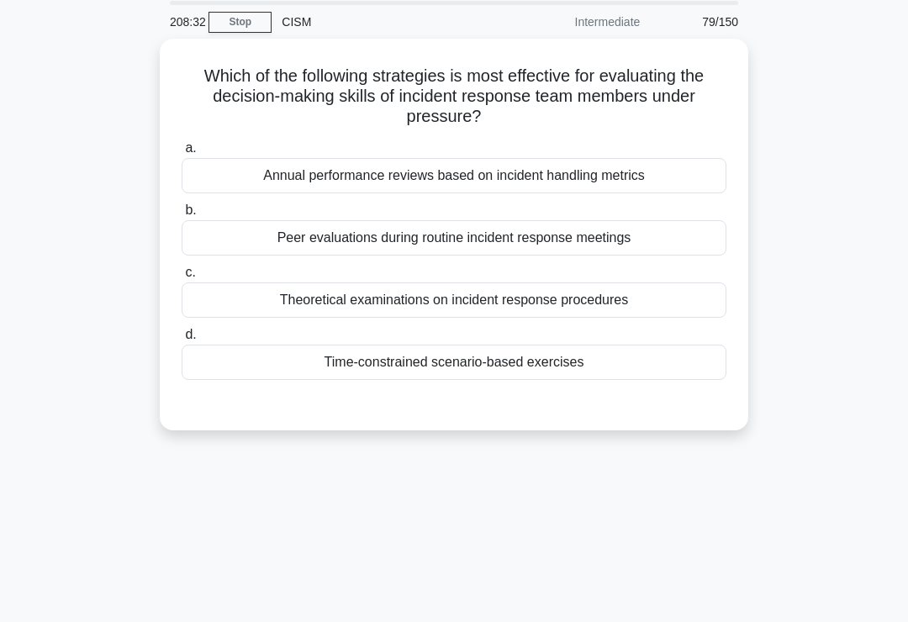
scroll to position [60, 0]
click at [603, 367] on div "Time-constrained scenario-based exercises" at bounding box center [454, 362] width 545 height 35
click at [182, 340] on input "d. Time-constrained scenario-based exercises" at bounding box center [182, 334] width 0 height 11
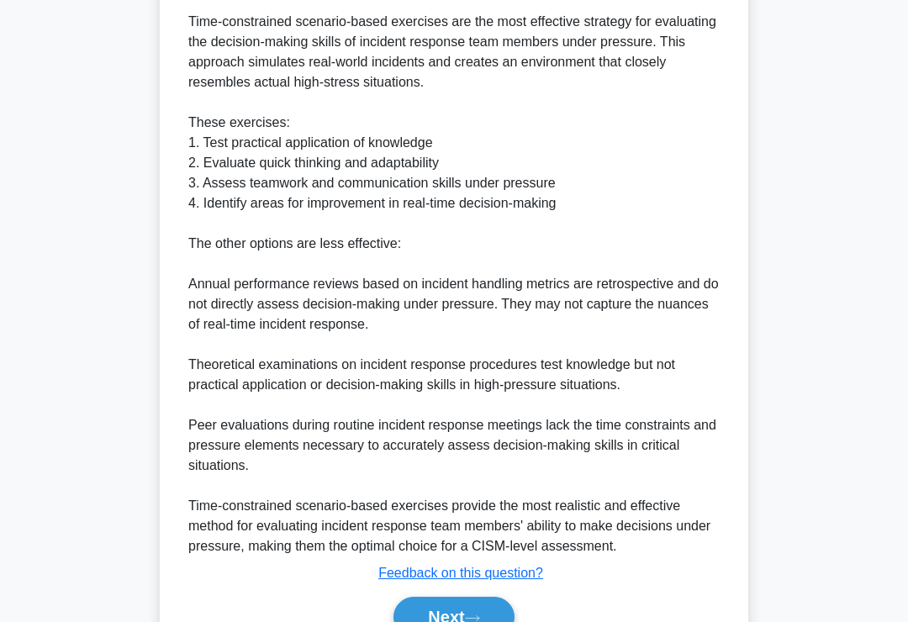
scroll to position [569, 0]
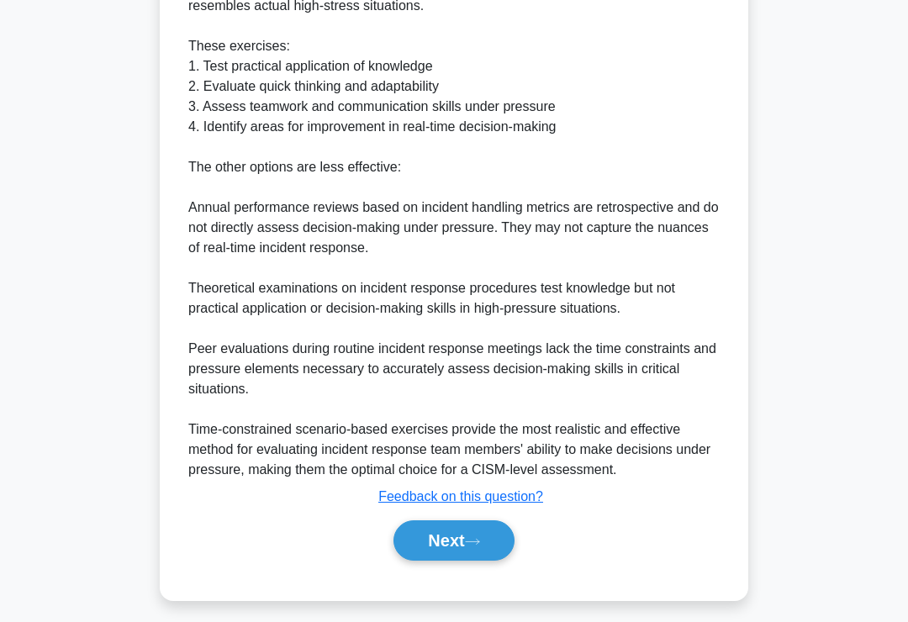
click at [480, 546] on icon at bounding box center [472, 541] width 15 height 9
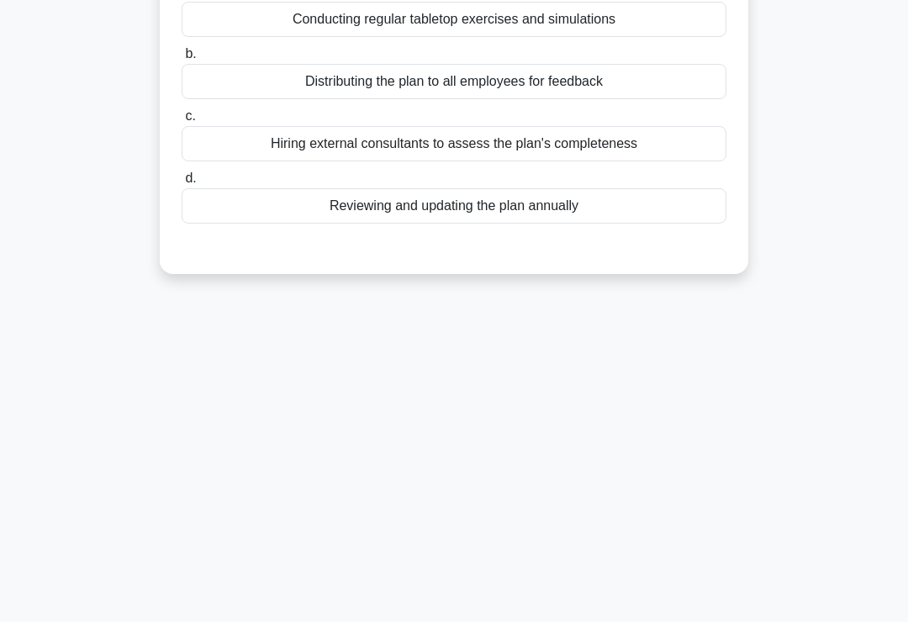
scroll to position [82, 0]
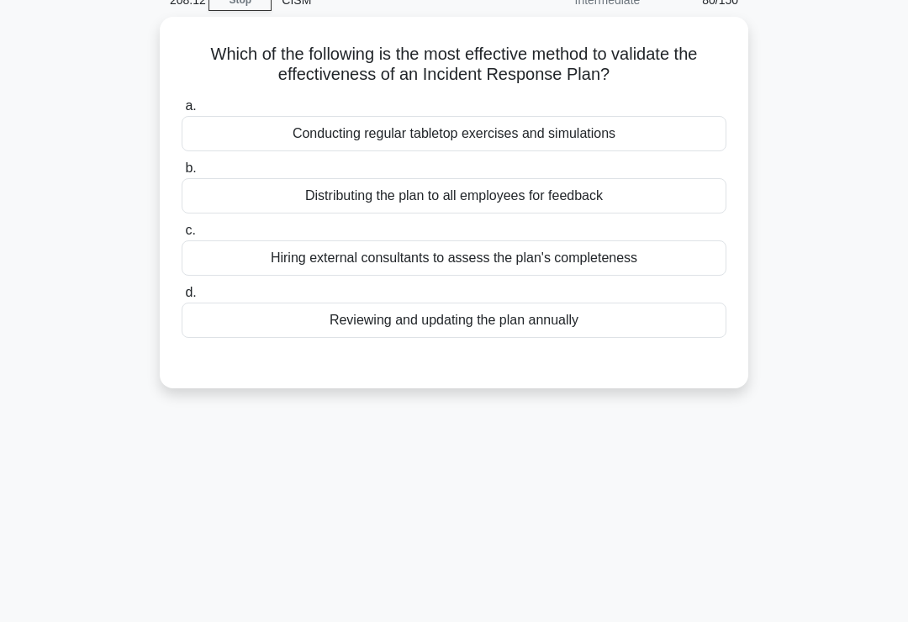
click at [664, 132] on div "Conducting regular tabletop exercises and simulations" at bounding box center [454, 133] width 545 height 35
click at [182, 112] on input "a. Conducting regular tabletop exercises and simulations" at bounding box center [182, 106] width 0 height 11
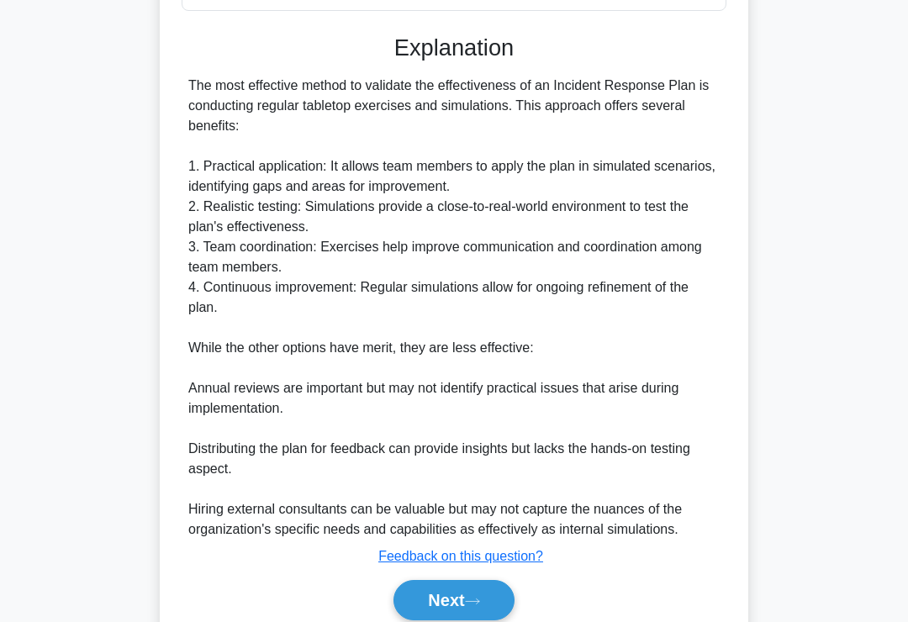
scroll to position [468, 0]
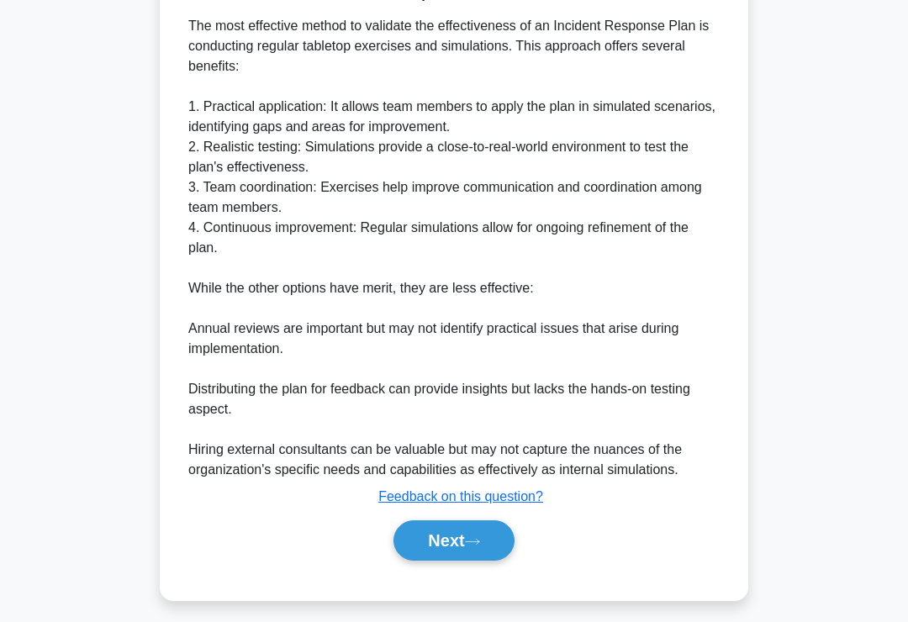
click at [475, 546] on icon at bounding box center [472, 541] width 15 height 9
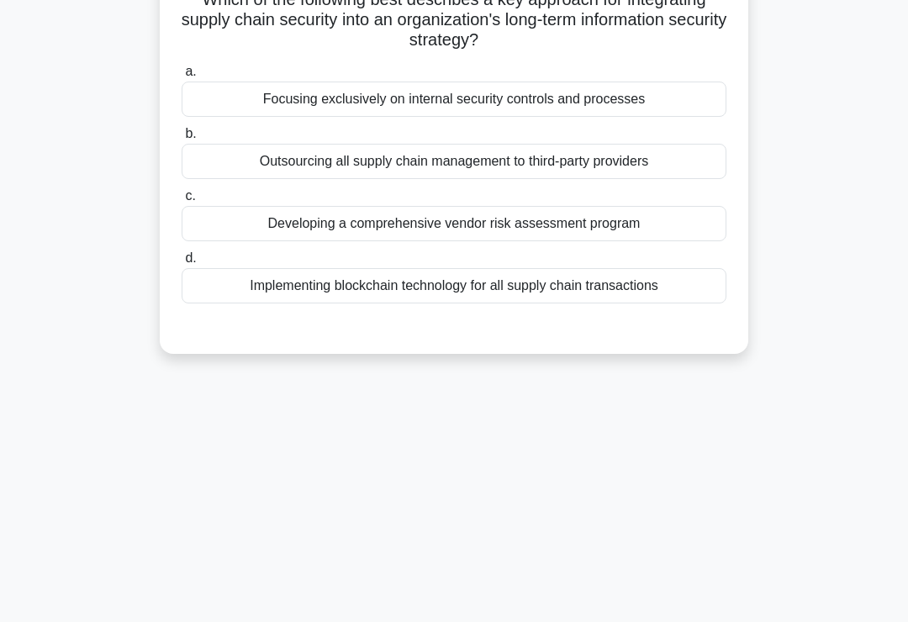
scroll to position [0, 0]
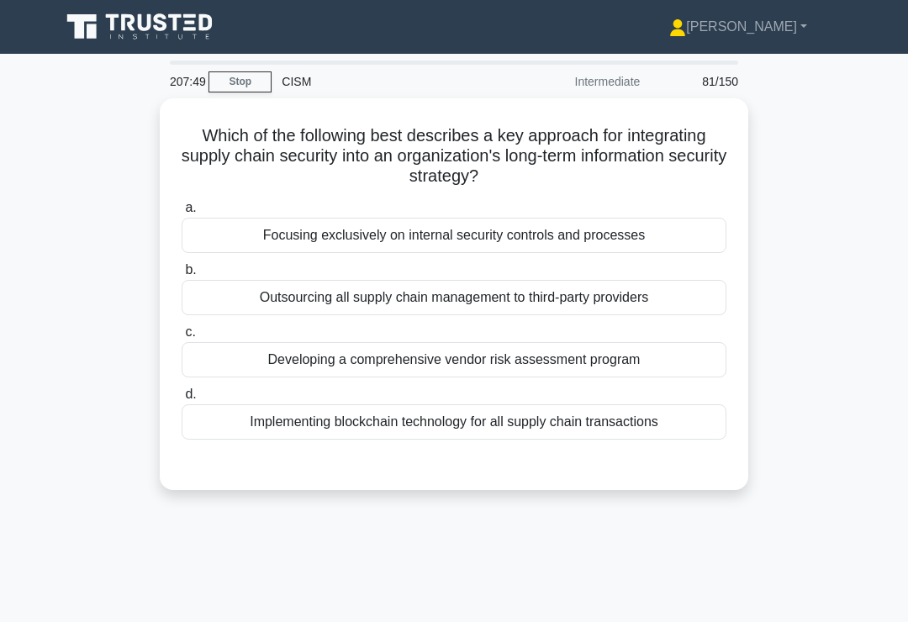
click at [687, 366] on div "Developing a comprehensive vendor risk assessment program" at bounding box center [454, 359] width 545 height 35
click at [182, 338] on input "c. Developing a comprehensive vendor risk assessment program" at bounding box center [182, 332] width 0 height 11
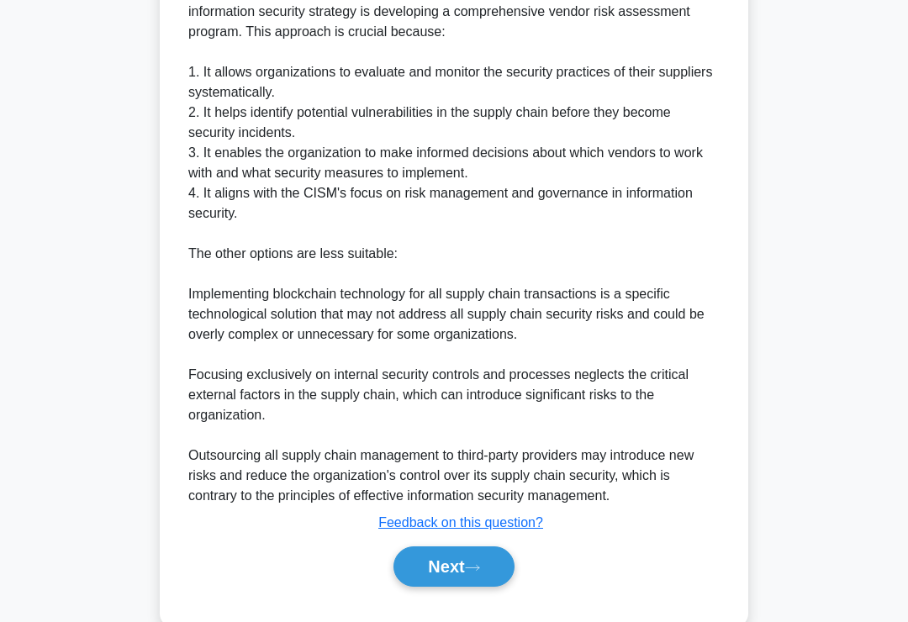
scroll to position [549, 0]
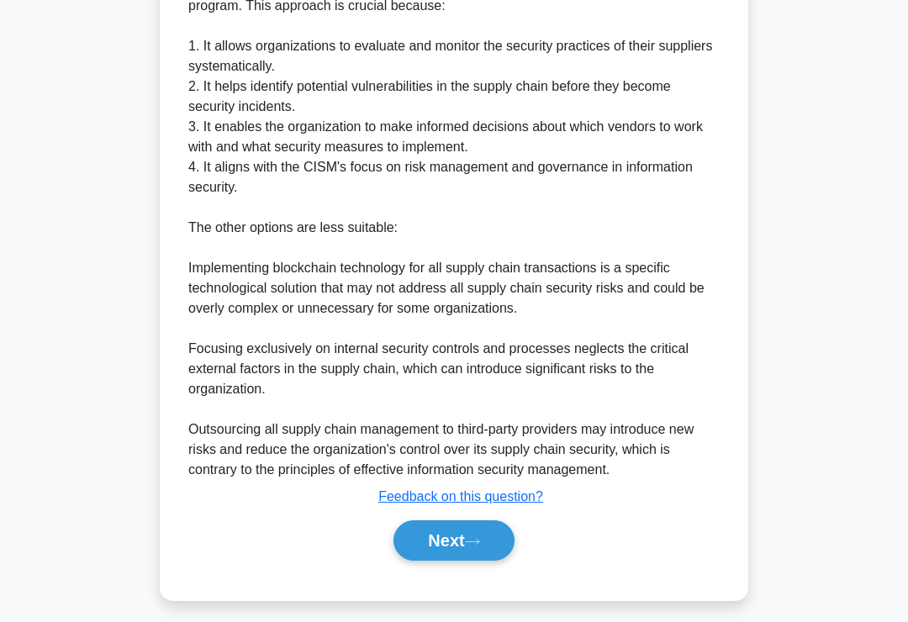
click at [480, 546] on icon at bounding box center [472, 541] width 15 height 9
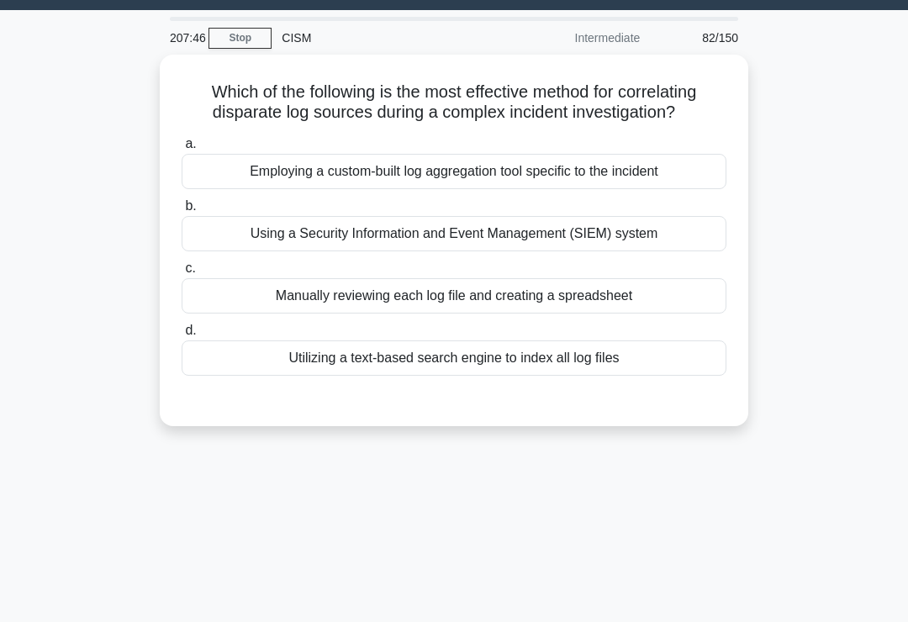
scroll to position [34, 0]
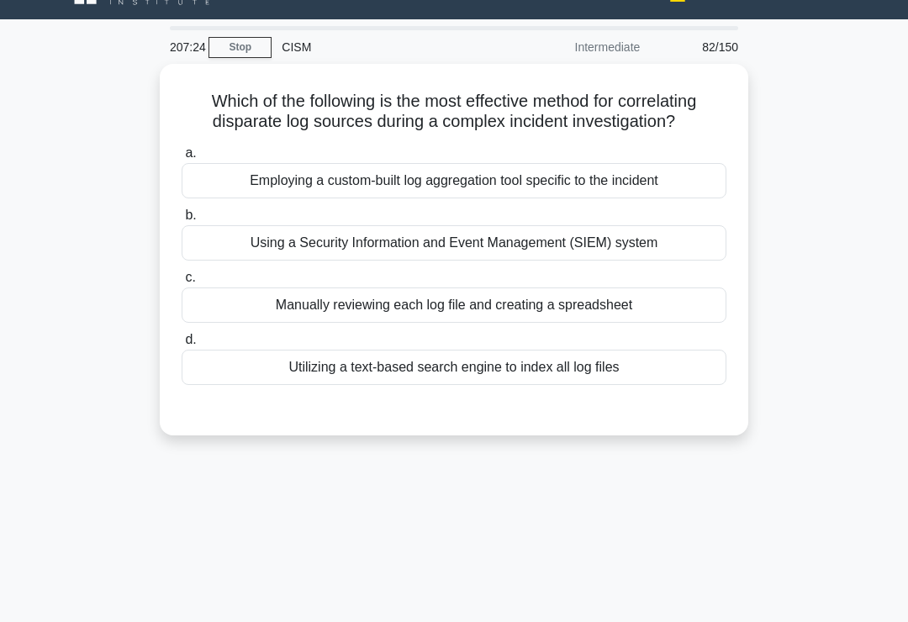
click at [676, 198] on div "Employing a custom-built log aggregation tool specific to the incident" at bounding box center [454, 180] width 545 height 35
click at [182, 159] on input "a. Employing a custom-built log aggregation tool specific to the incident" at bounding box center [182, 153] width 0 height 11
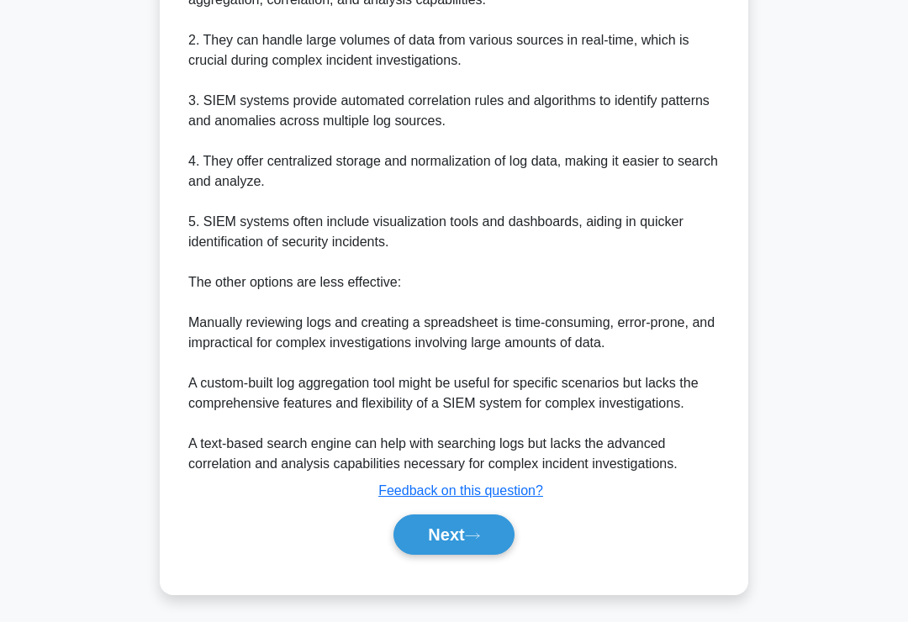
scroll to position [651, 0]
click at [444, 548] on button "Next" at bounding box center [453, 534] width 120 height 40
click at [492, 545] on button "Next" at bounding box center [453, 534] width 120 height 40
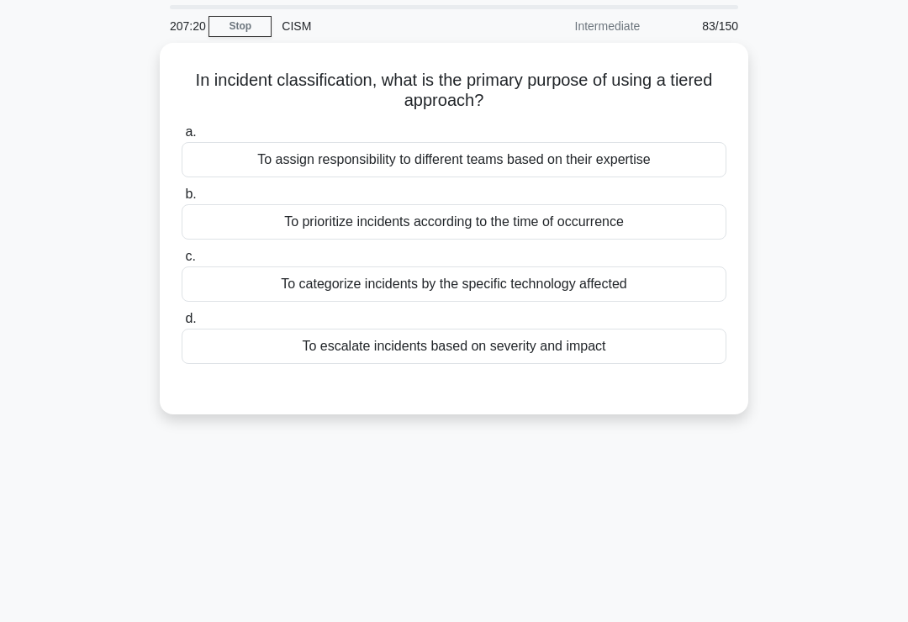
scroll to position [0, 0]
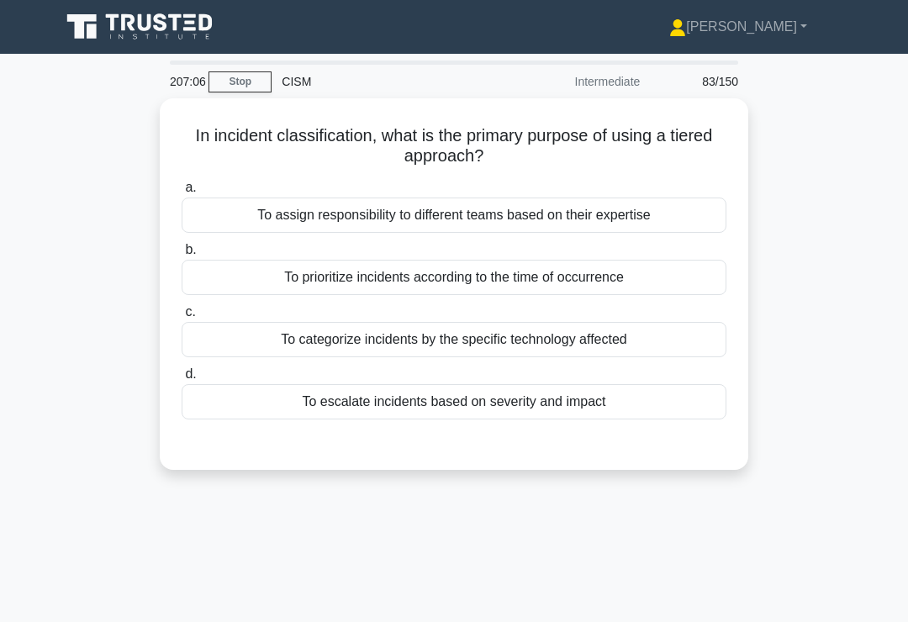
click at [609, 406] on div "To escalate incidents based on severity and impact" at bounding box center [454, 401] width 545 height 35
click at [182, 380] on input "d. To escalate incidents based on severity and impact" at bounding box center [182, 374] width 0 height 11
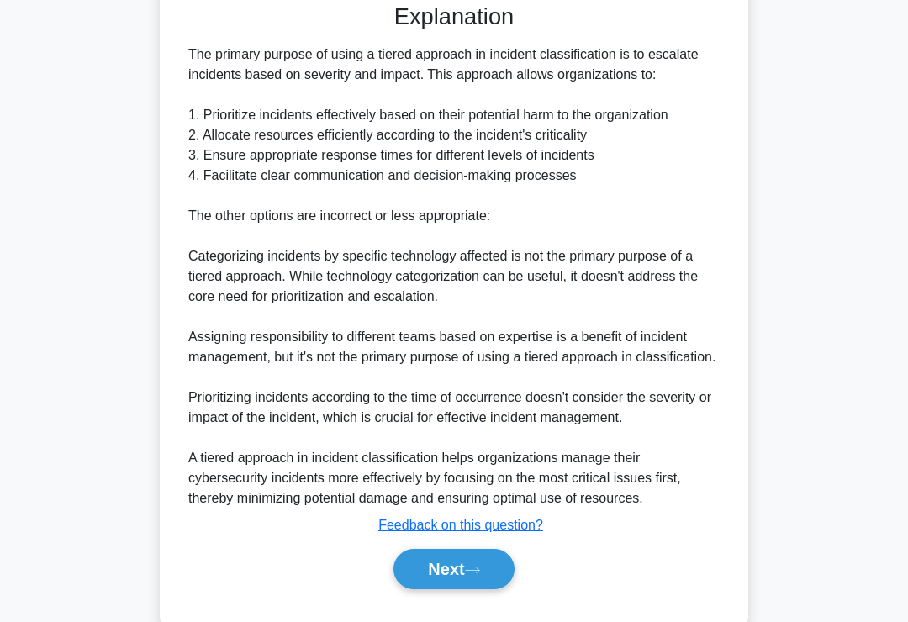
scroll to position [549, 0]
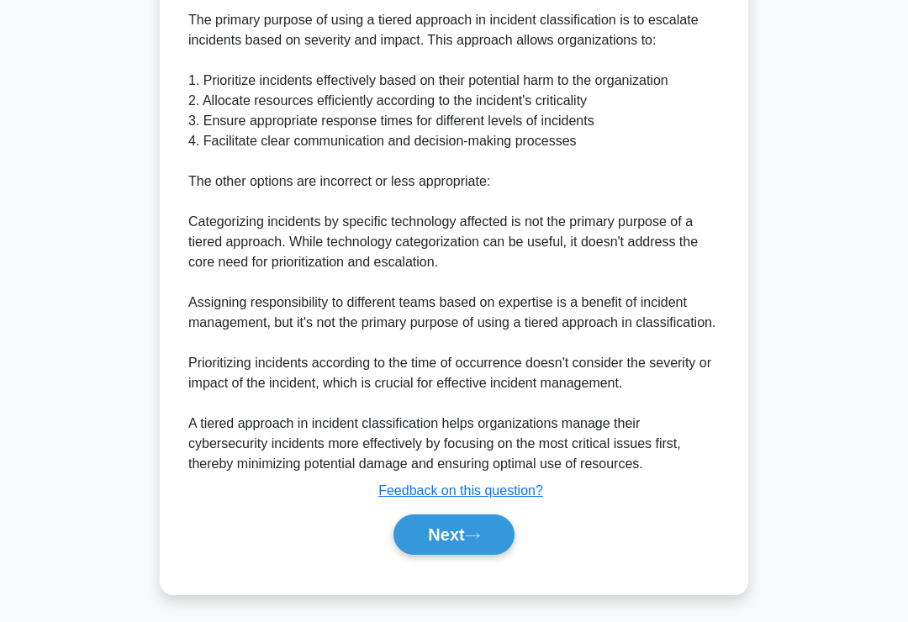
click at [477, 540] on icon at bounding box center [472, 535] width 15 height 9
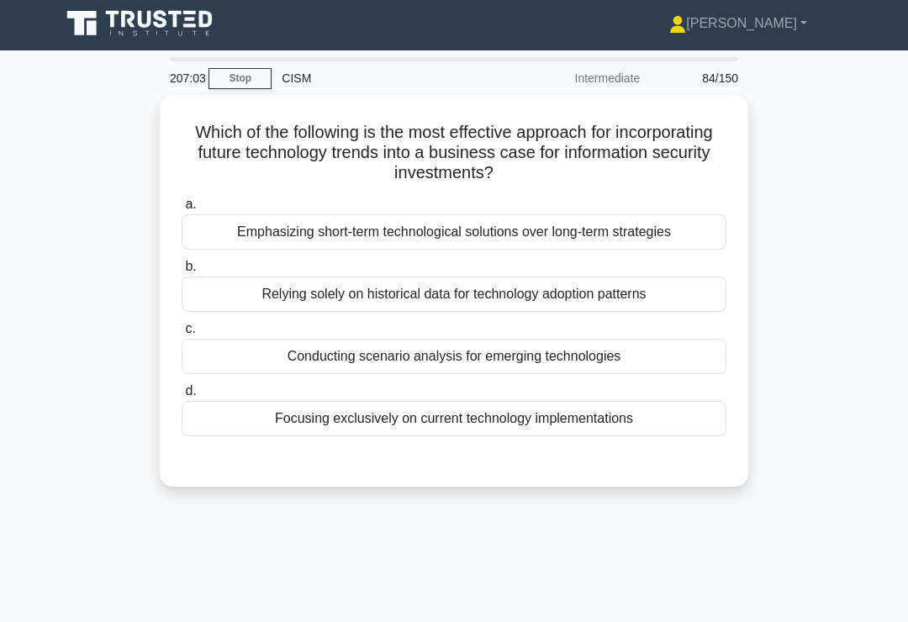
scroll to position [2, 0]
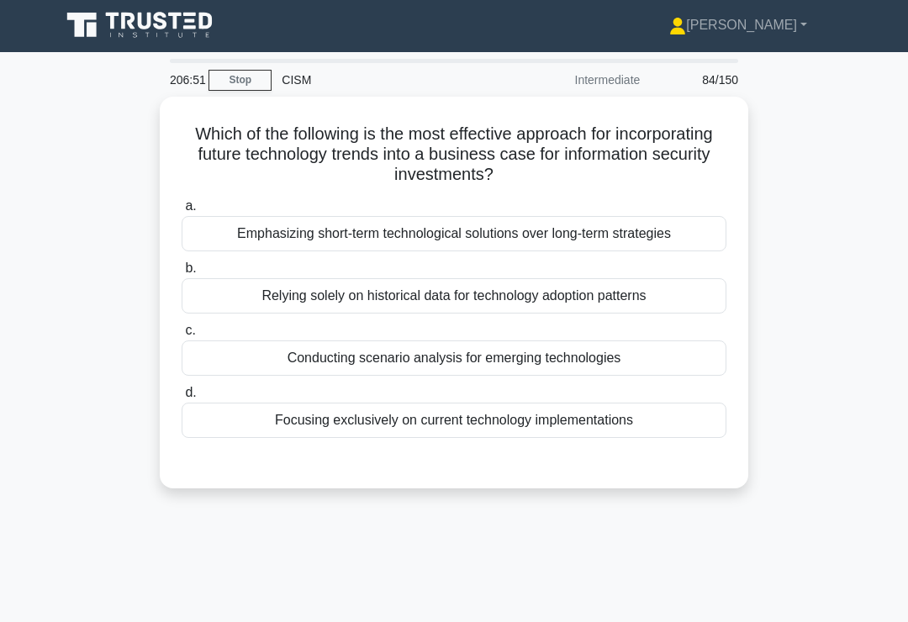
click at [661, 369] on div "Conducting scenario analysis for emerging technologies" at bounding box center [454, 357] width 545 height 35
click at [182, 336] on input "c. Conducting scenario analysis for emerging technologies" at bounding box center [182, 330] width 0 height 11
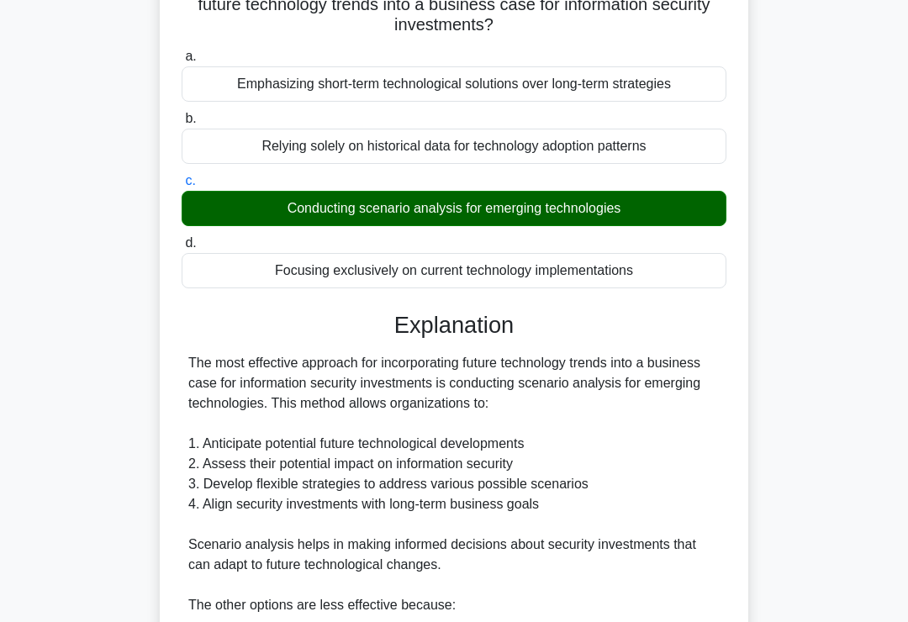
scroll to position [589, 0]
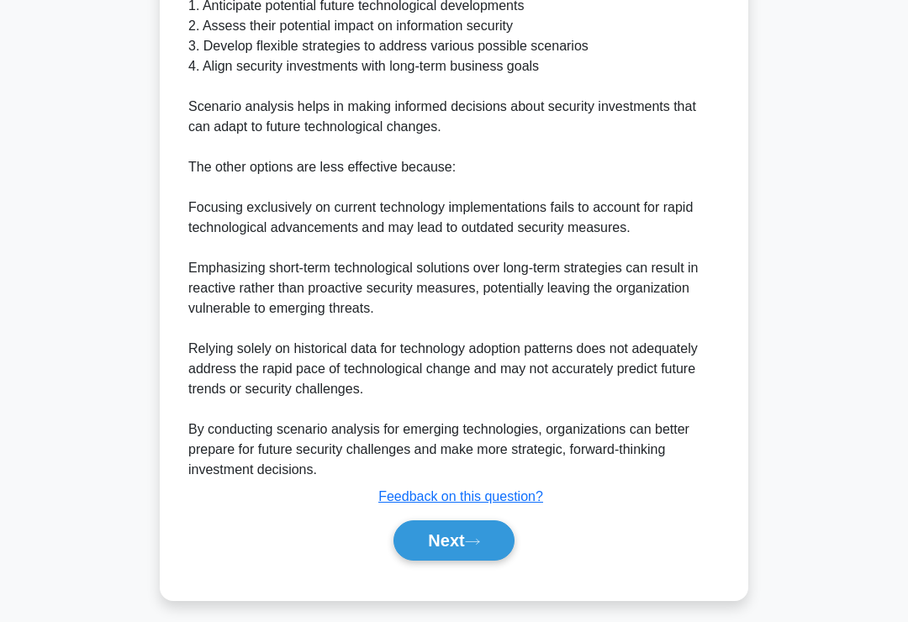
click at [480, 546] on icon at bounding box center [472, 541] width 15 height 9
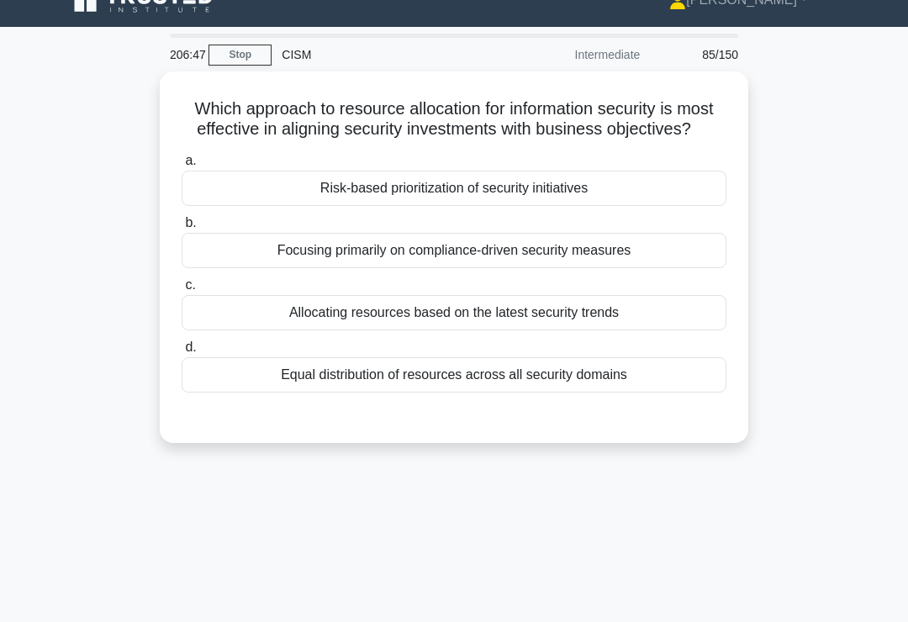
scroll to position [0, 0]
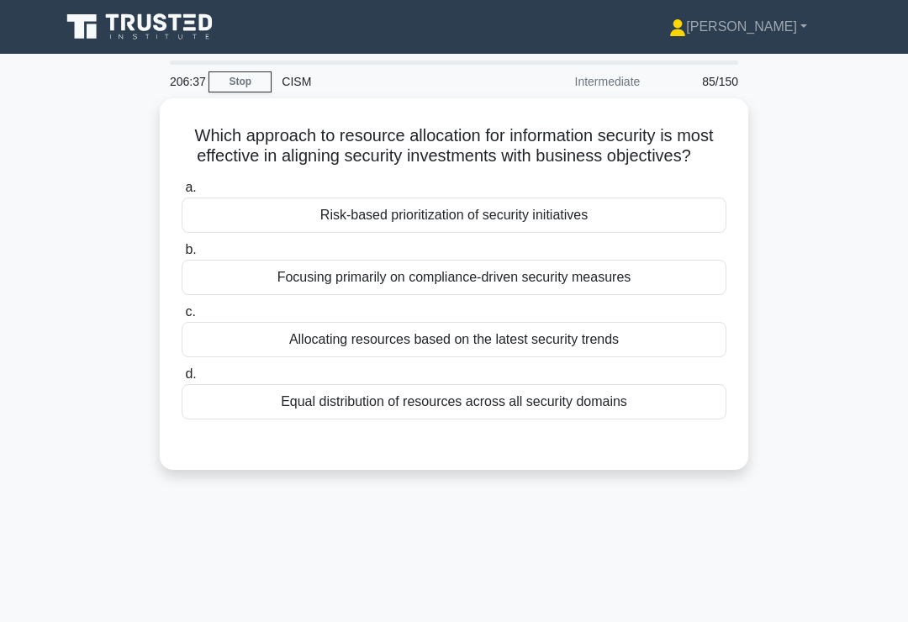
click at [668, 232] on div "Risk-based prioritization of security initiatives" at bounding box center [454, 215] width 545 height 35
click at [182, 193] on input "a. Risk-based prioritization of security initiatives" at bounding box center [182, 187] width 0 height 11
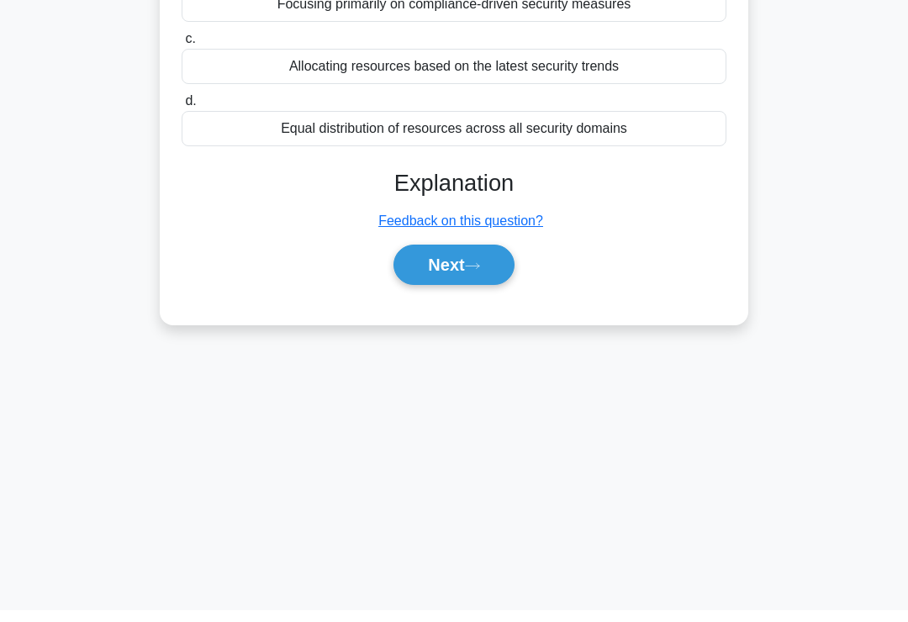
scroll to position [260, 0]
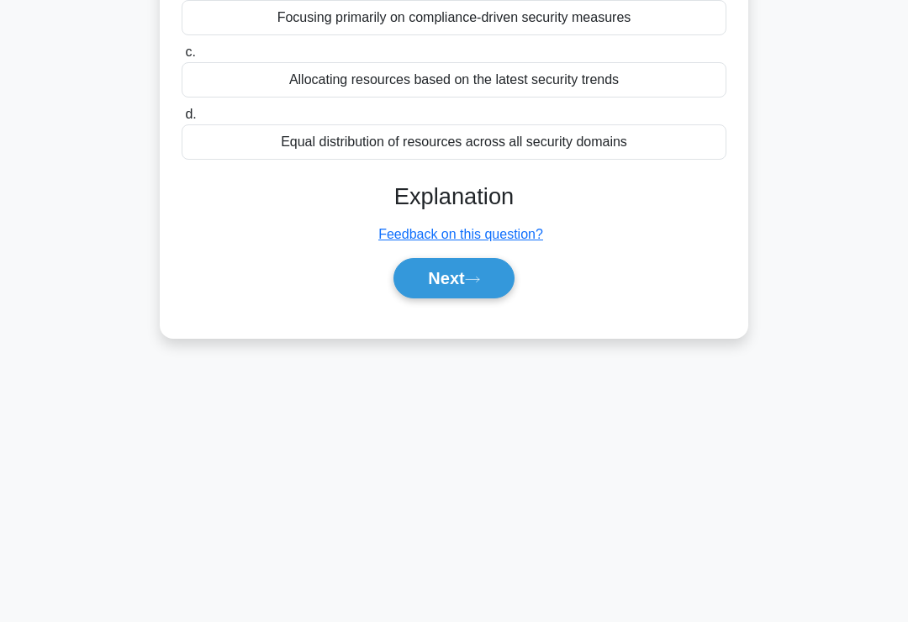
click at [472, 298] on button "Next" at bounding box center [453, 278] width 120 height 40
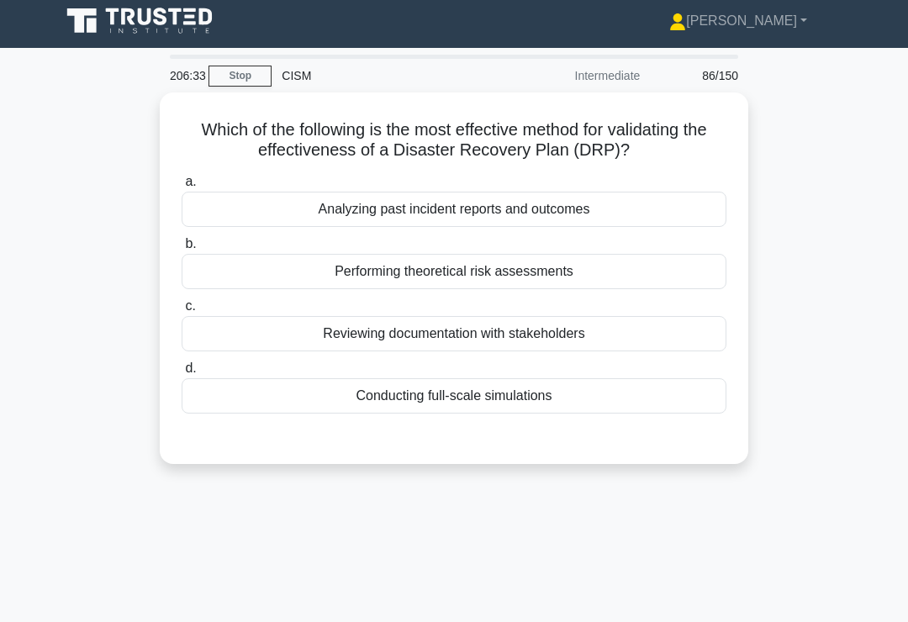
scroll to position [9, 0]
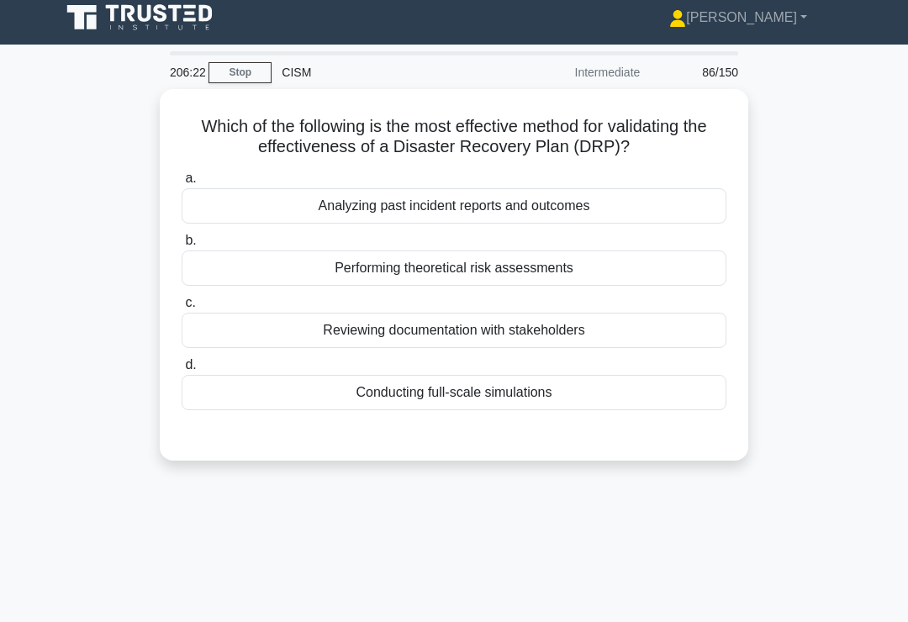
click at [570, 413] on div "a. Analyzing past incident reports and outcomes b. Performing theoretical risk …" at bounding box center [453, 289] width 565 height 249
click at [612, 403] on div "Conducting full-scale simulations" at bounding box center [454, 392] width 545 height 35
click at [182, 371] on input "d. Conducting full-scale simulations" at bounding box center [182, 365] width 0 height 11
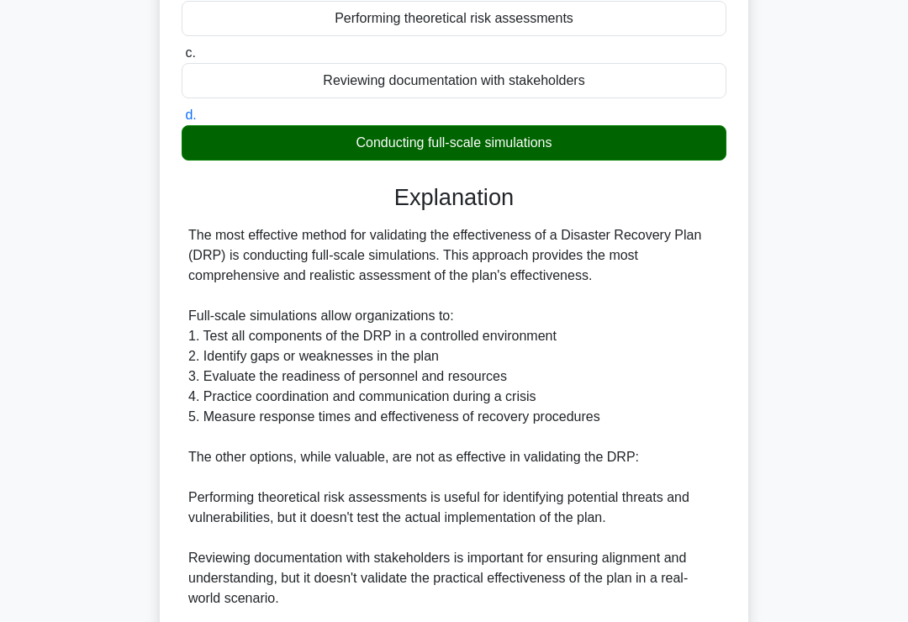
scroll to position [589, 0]
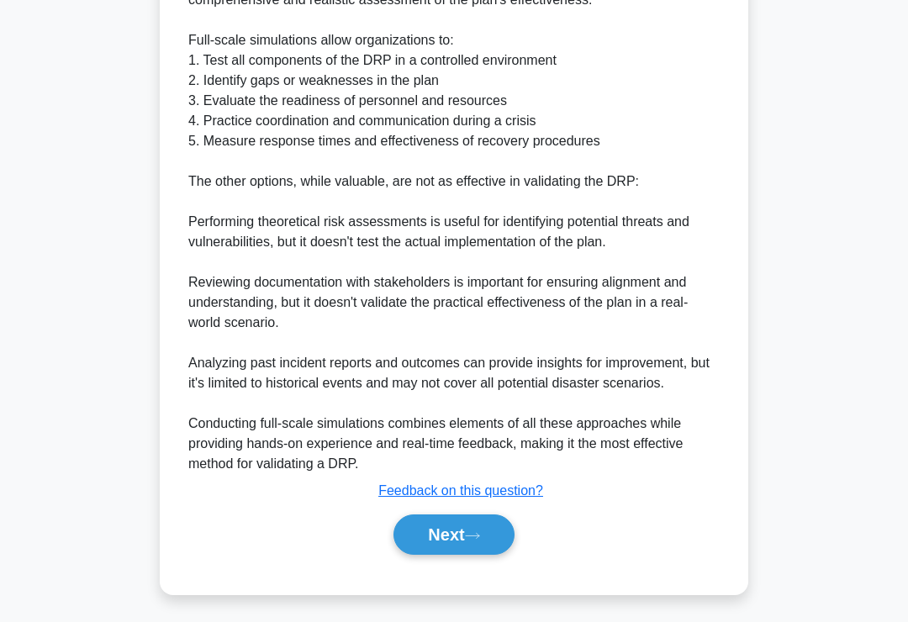
click at [480, 540] on icon at bounding box center [472, 535] width 15 height 9
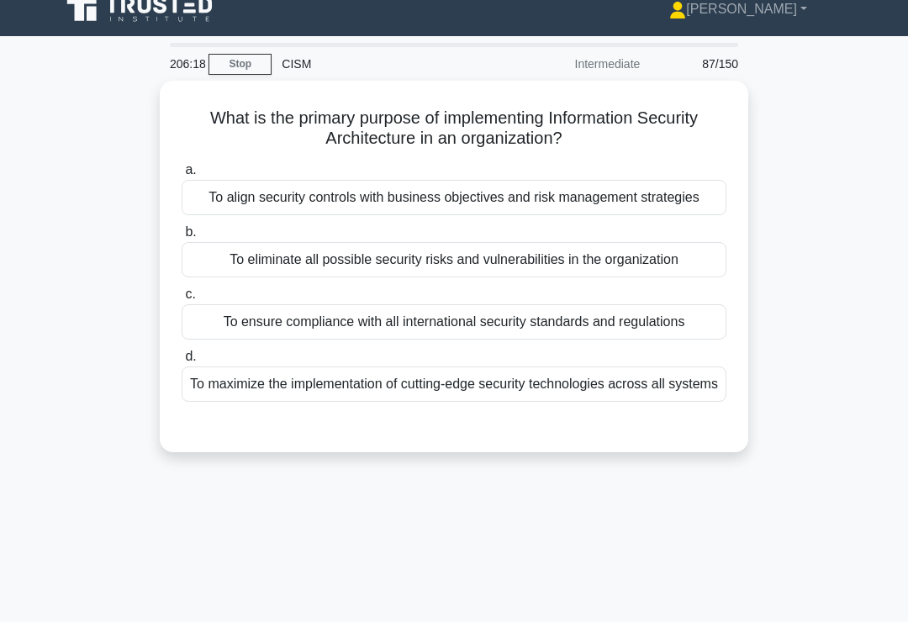
scroll to position [19, 0]
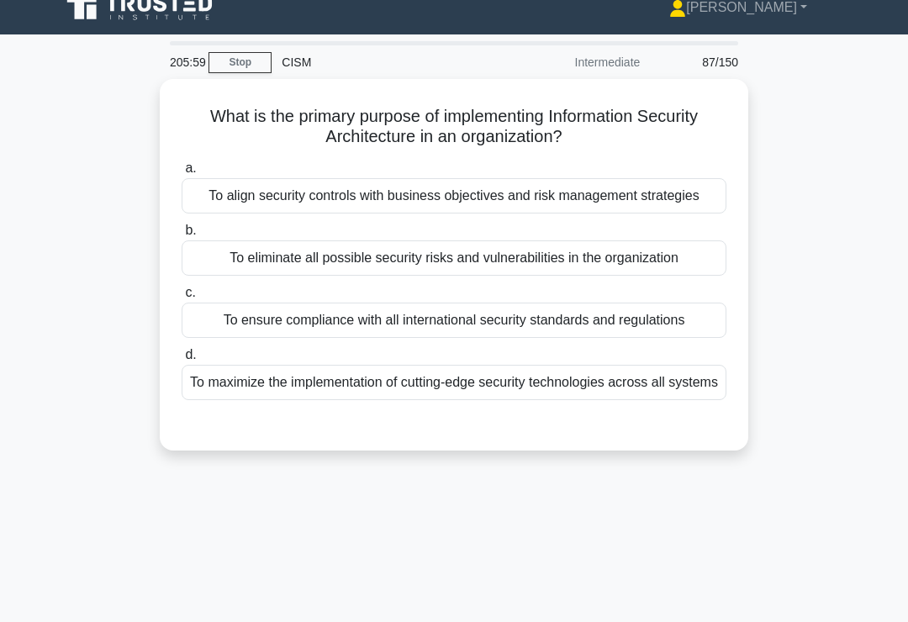
click at [683, 208] on div "To align security controls with business objectives and risk management strateg…" at bounding box center [454, 195] width 545 height 35
click at [182, 174] on input "a. To align security controls with business objectives and risk management stra…" at bounding box center [182, 168] width 0 height 11
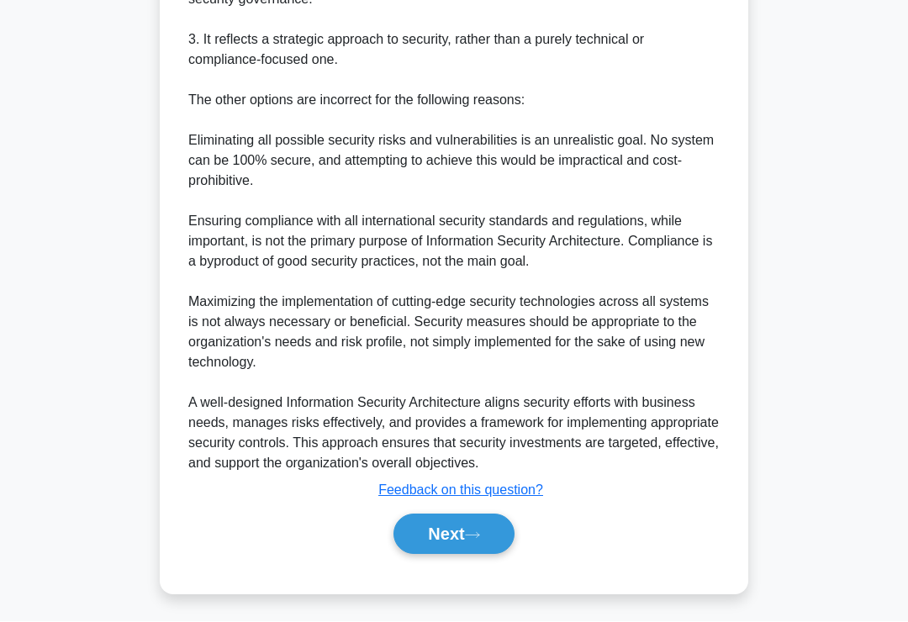
scroll to position [710, 0]
click at [474, 540] on icon at bounding box center [472, 535] width 15 height 9
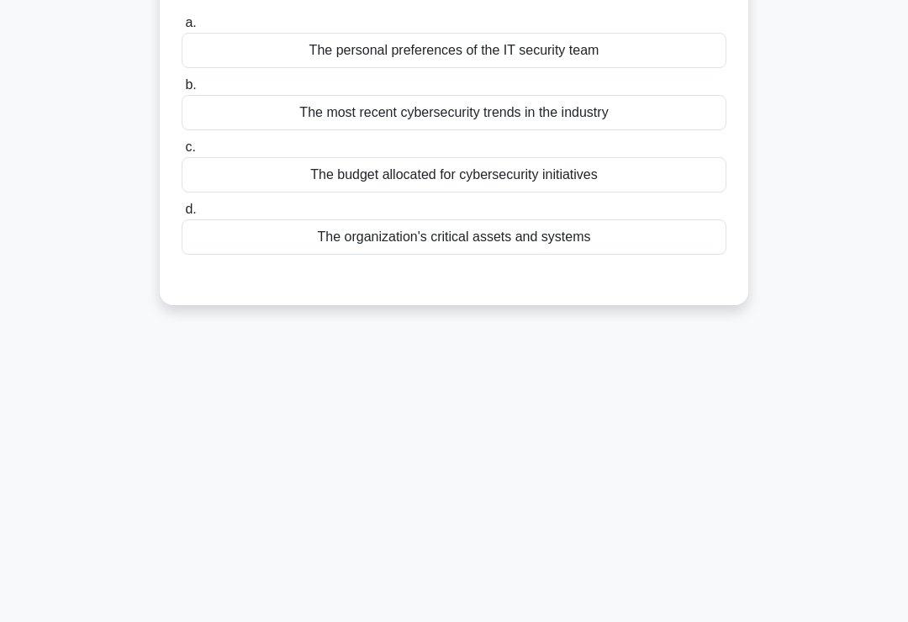
scroll to position [0, 0]
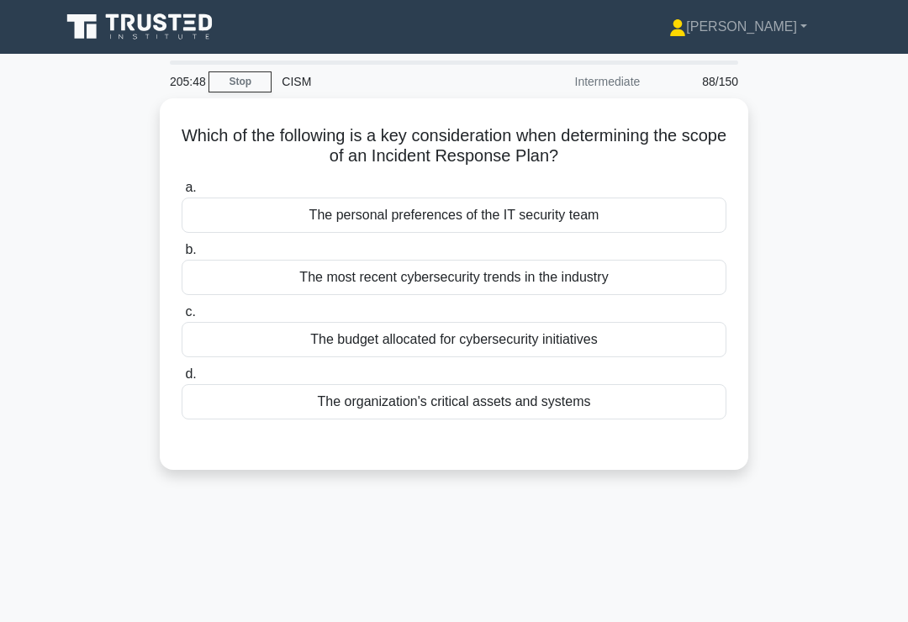
click at [637, 408] on div "The organization's critical assets and systems" at bounding box center [454, 401] width 545 height 35
click at [182, 380] on input "d. The organization's critical assets and systems" at bounding box center [182, 374] width 0 height 11
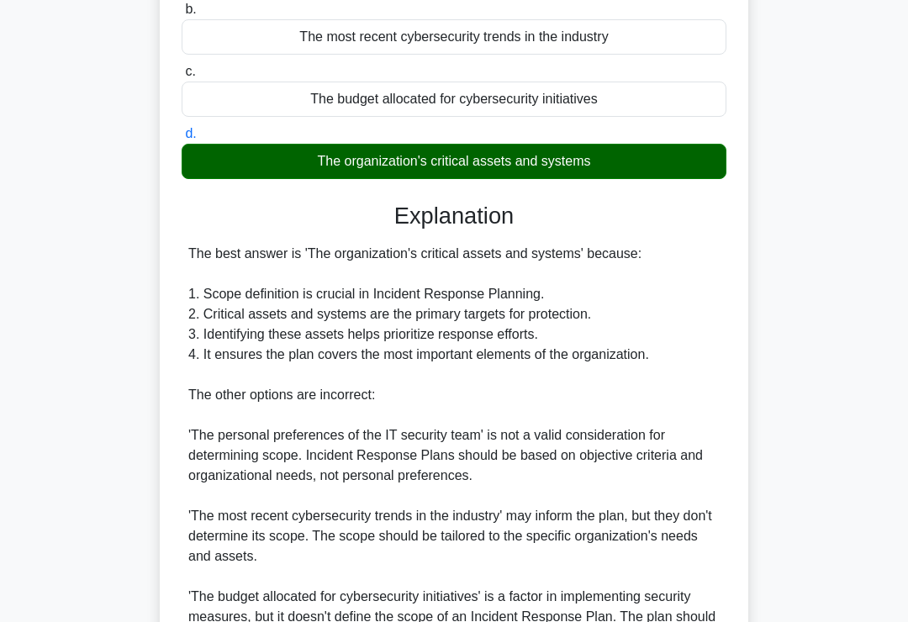
scroll to position [428, 0]
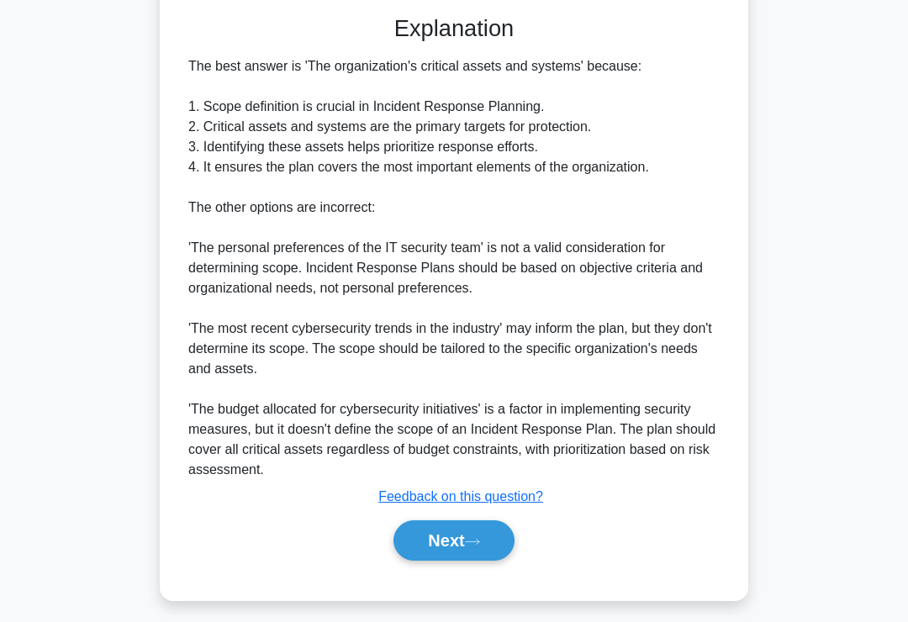
click at [478, 552] on button "Next" at bounding box center [453, 540] width 120 height 40
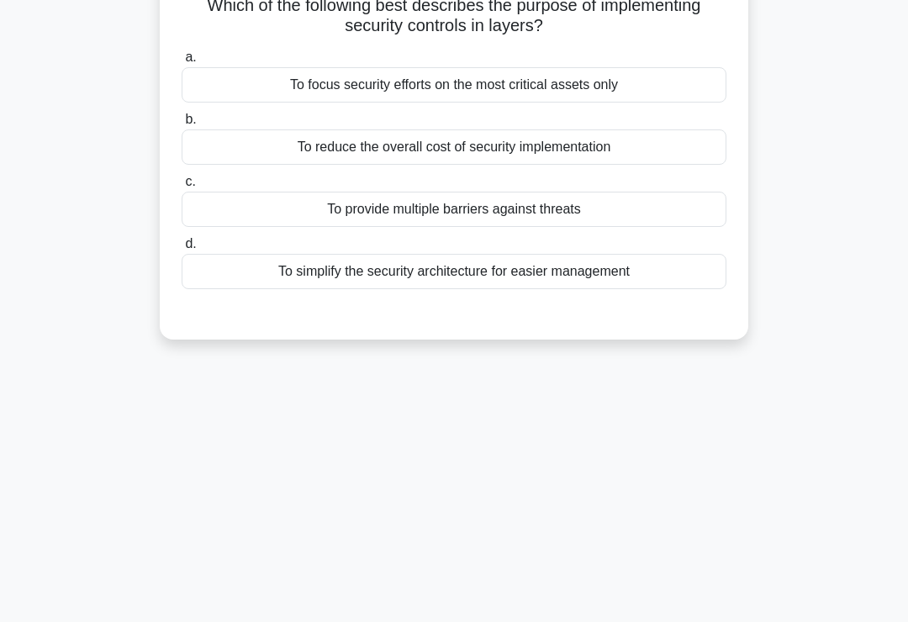
scroll to position [0, 0]
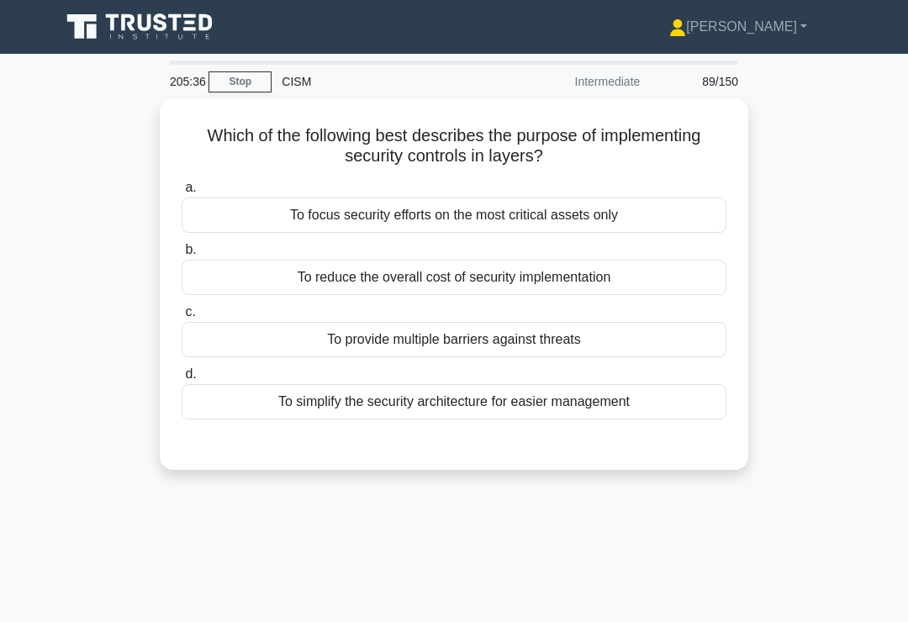
click at [640, 342] on div "To provide multiple barriers against threats" at bounding box center [454, 339] width 545 height 35
click at [182, 318] on input "c. To provide multiple barriers against threats" at bounding box center [182, 312] width 0 height 11
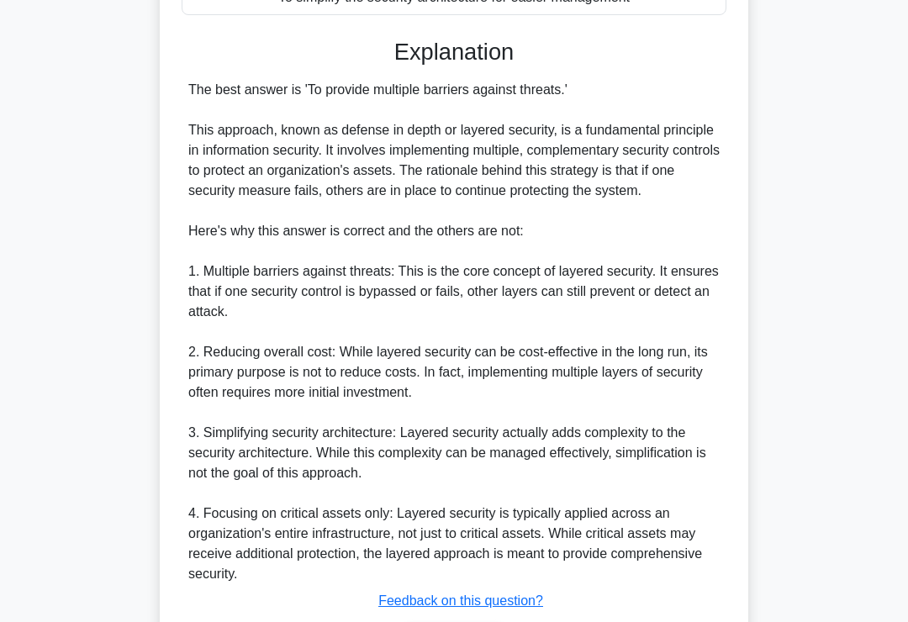
scroll to position [508, 0]
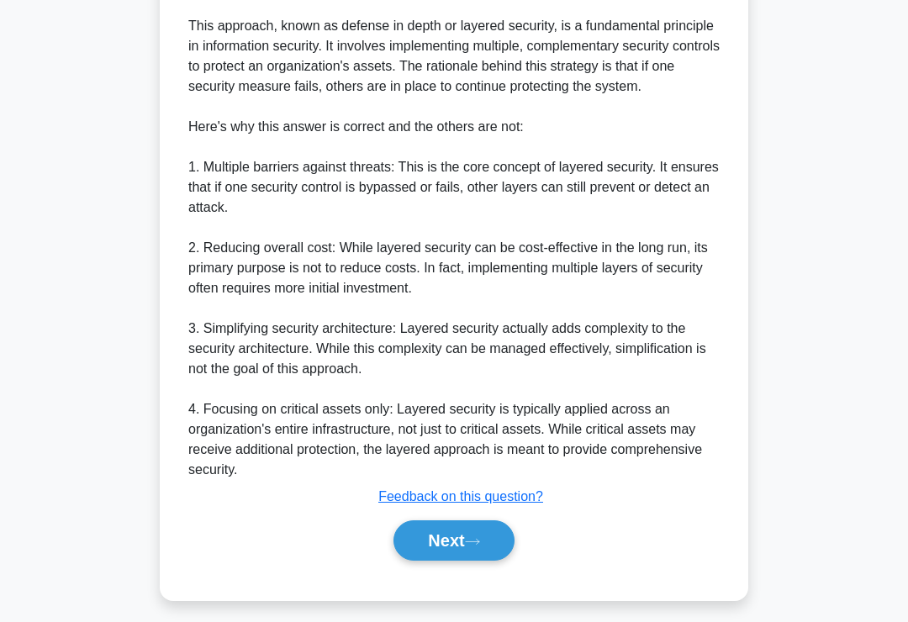
click at [469, 561] on button "Next" at bounding box center [453, 540] width 120 height 40
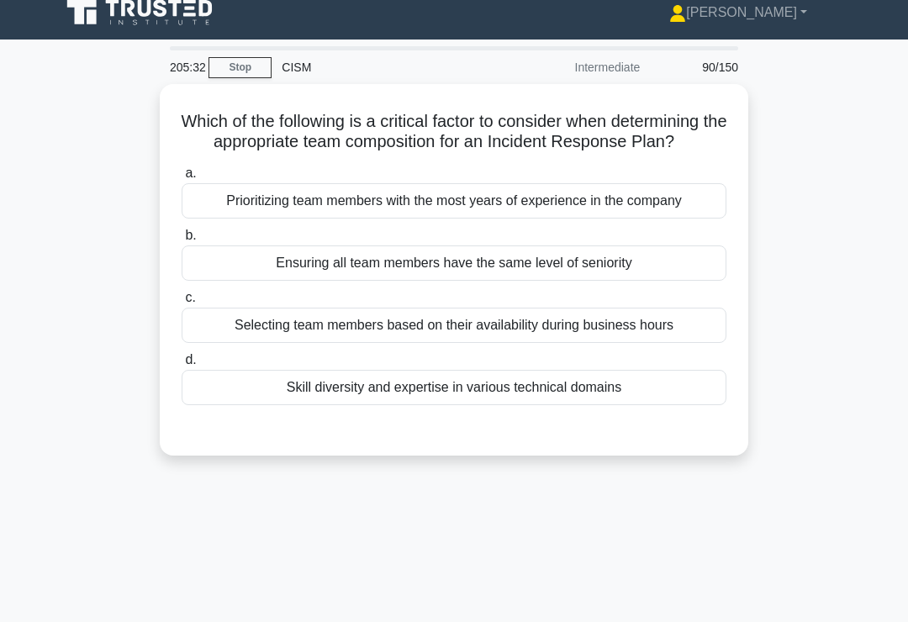
scroll to position [0, 0]
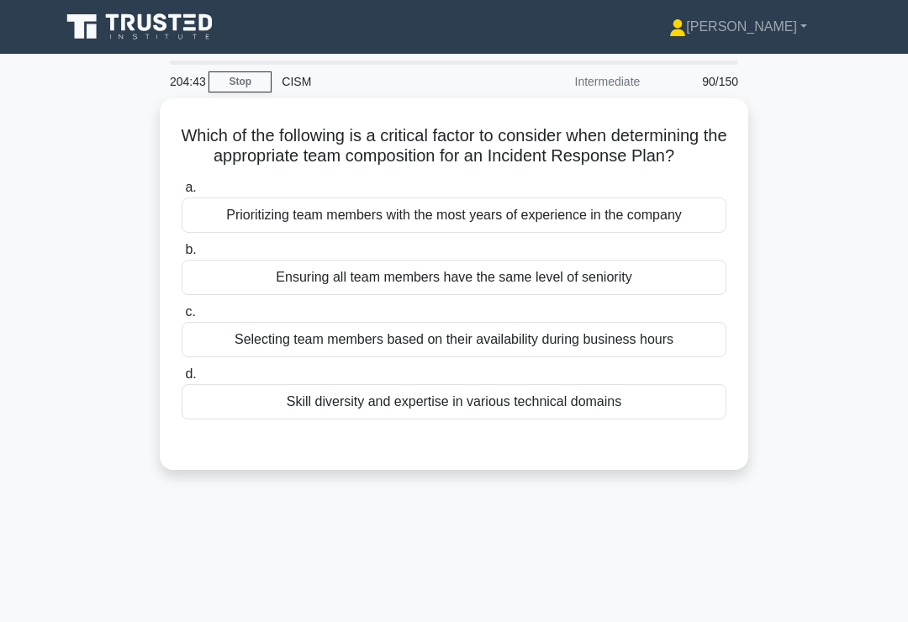
click at [635, 419] on div "Skill diversity and expertise in various technical domains" at bounding box center [454, 401] width 545 height 35
click at [182, 380] on input "d. Skill diversity and expertise in various technical domains" at bounding box center [182, 374] width 0 height 11
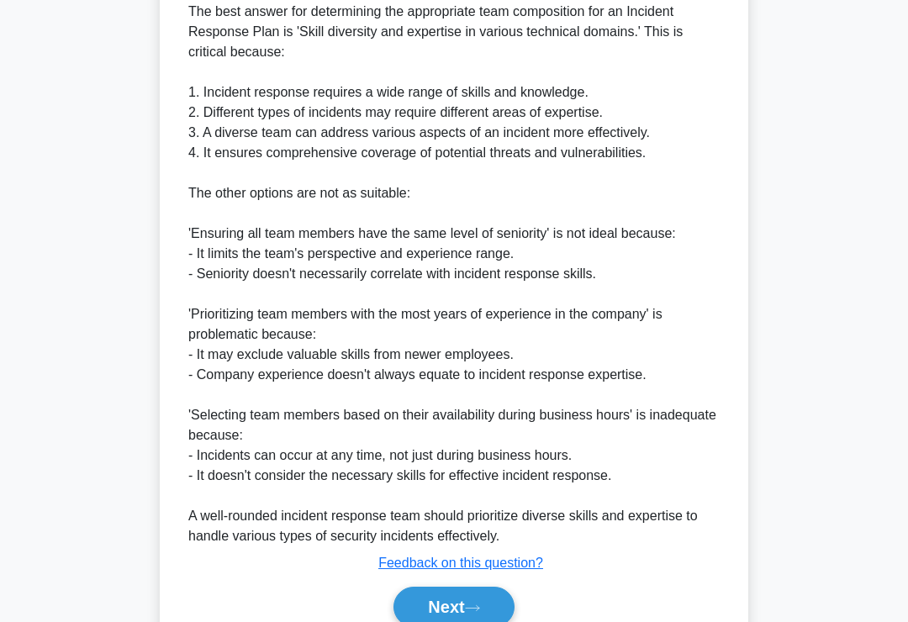
scroll to position [569, 0]
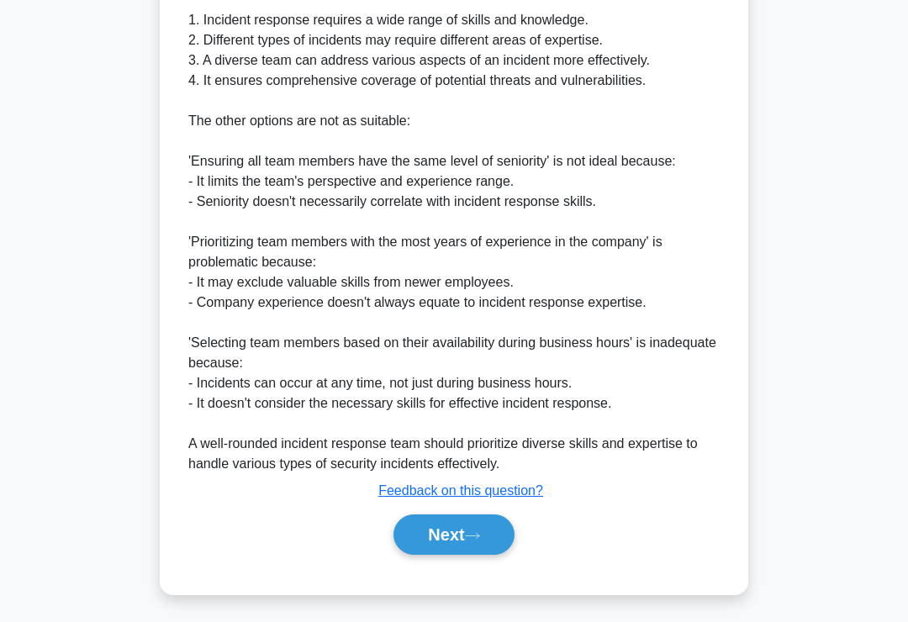
click at [480, 540] on icon at bounding box center [472, 535] width 15 height 9
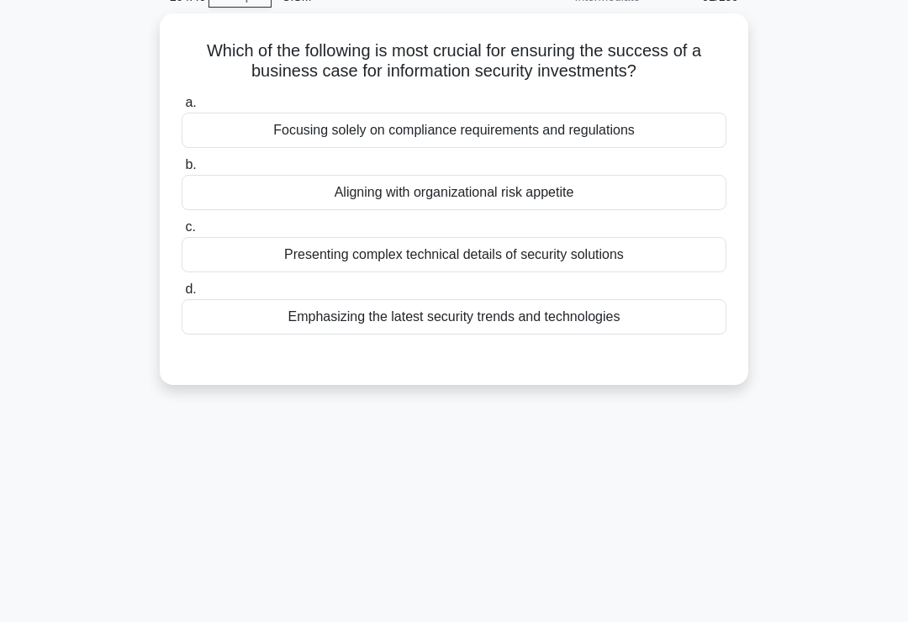
scroll to position [74, 0]
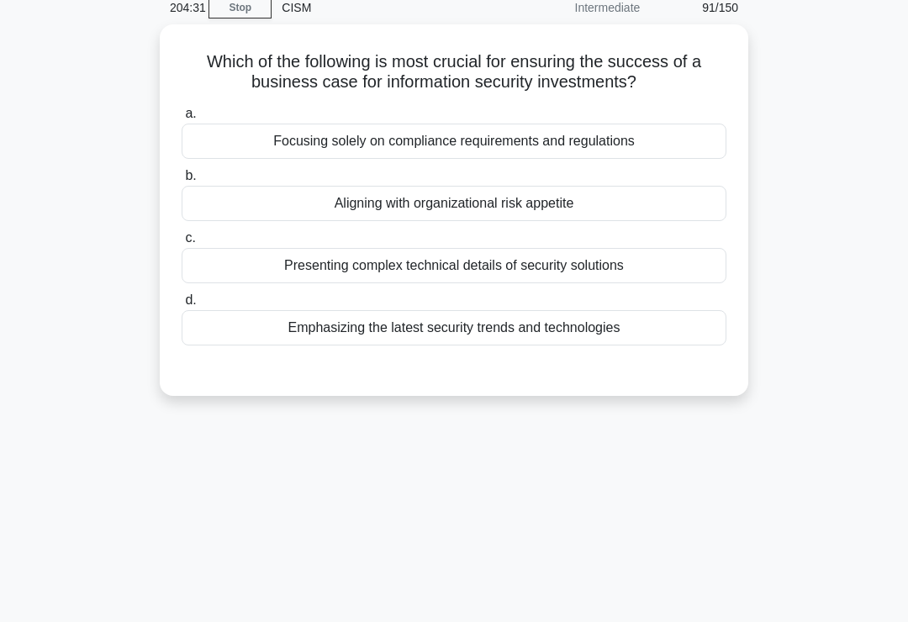
click at [670, 213] on div "Aligning with organizational risk appetite" at bounding box center [454, 203] width 545 height 35
click at [182, 182] on input "b. Aligning with organizational risk appetite" at bounding box center [182, 176] width 0 height 11
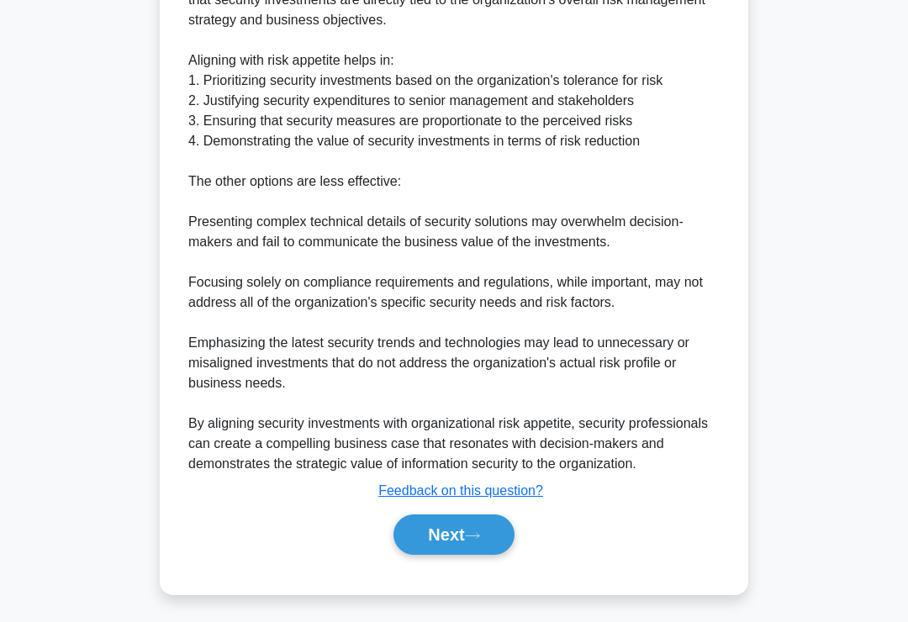
scroll to position [589, 0]
click at [481, 550] on button "Next" at bounding box center [453, 534] width 120 height 40
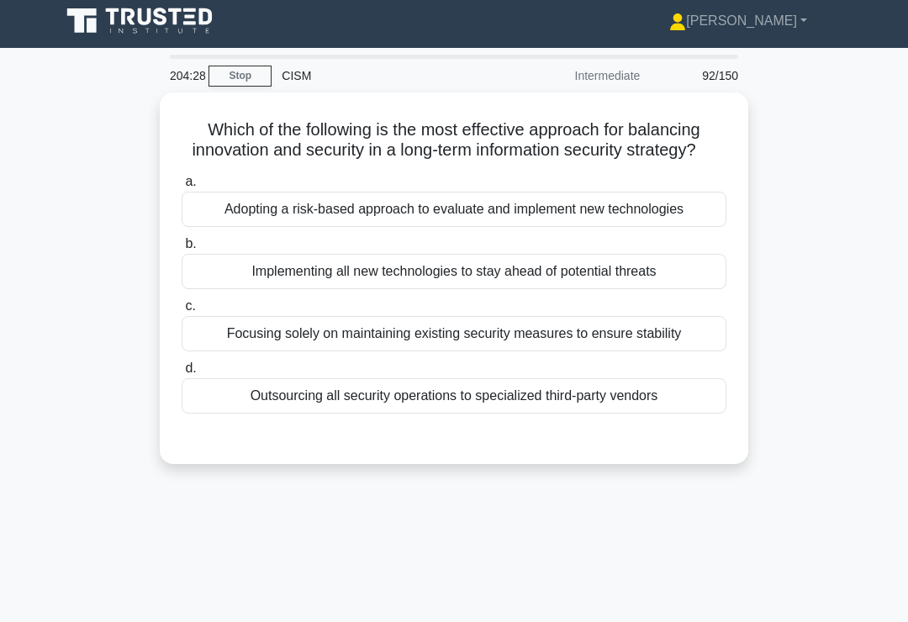
scroll to position [0, 0]
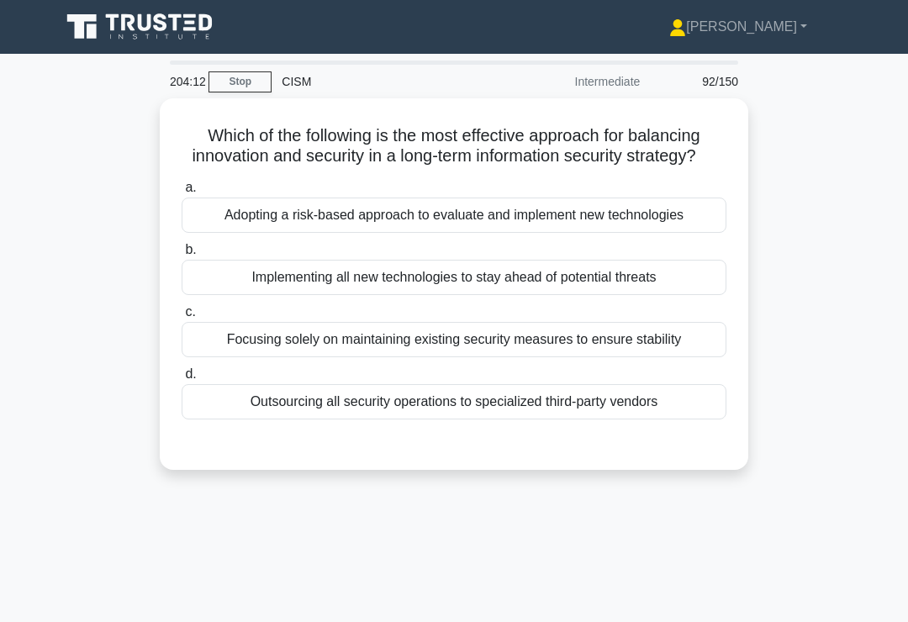
click at [685, 233] on div "Adopting a risk-based approach to evaluate and implement new technologies" at bounding box center [454, 215] width 545 height 35
click at [182, 193] on input "a. Adopting a risk-based approach to evaluate and implement new technologies" at bounding box center [182, 187] width 0 height 11
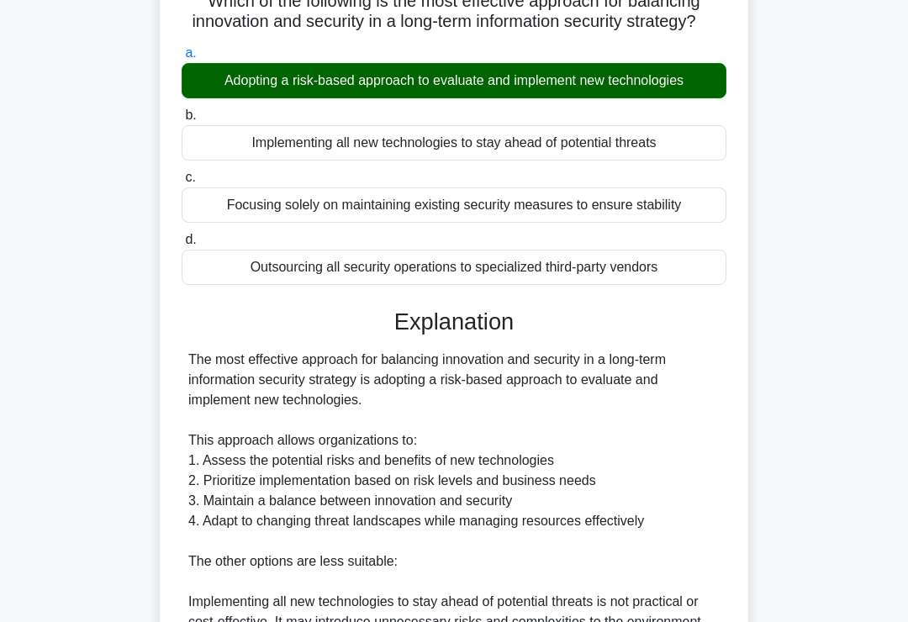
scroll to position [508, 0]
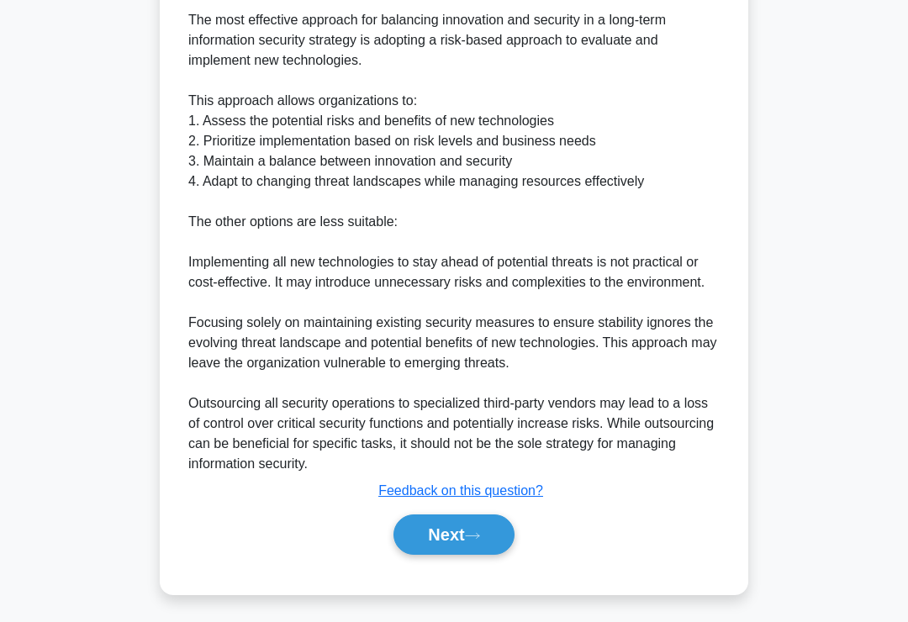
click at [479, 539] on icon at bounding box center [472, 536] width 13 height 5
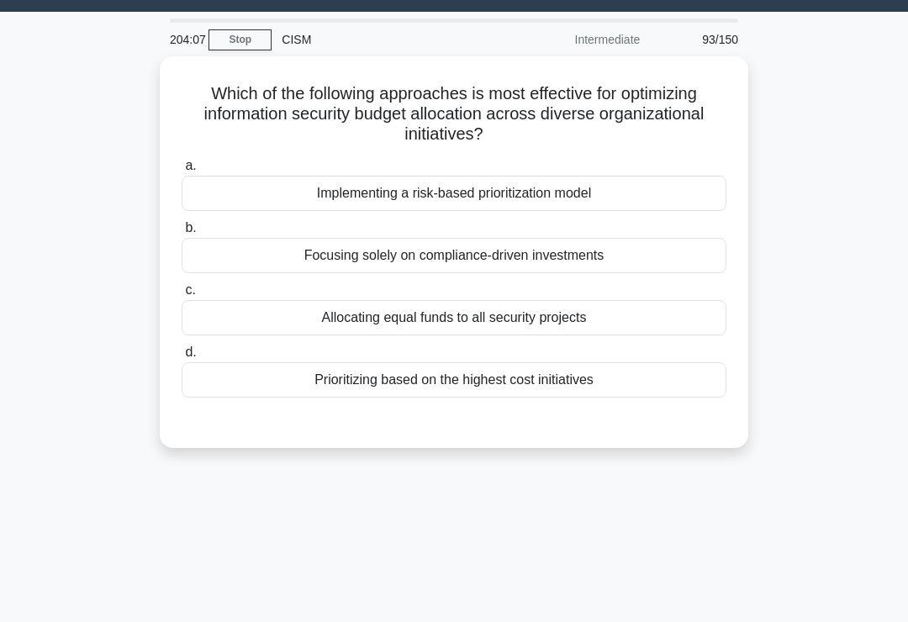
scroll to position [37, 0]
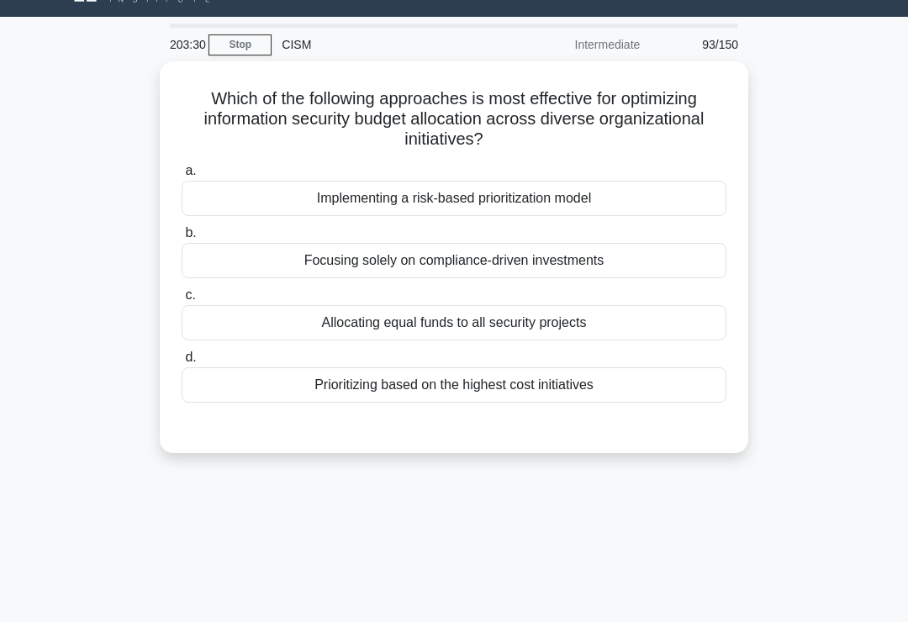
click at [691, 202] on div "Implementing a risk-based prioritization model" at bounding box center [454, 198] width 545 height 35
click at [182, 176] on input "a. Implementing a risk-based prioritization model" at bounding box center [182, 171] width 0 height 11
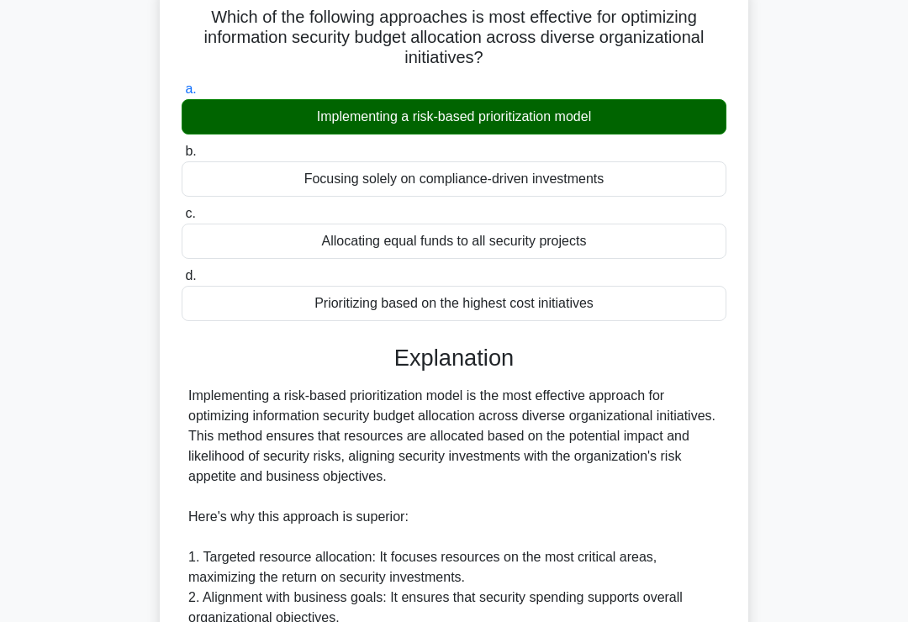
scroll to position [670, 0]
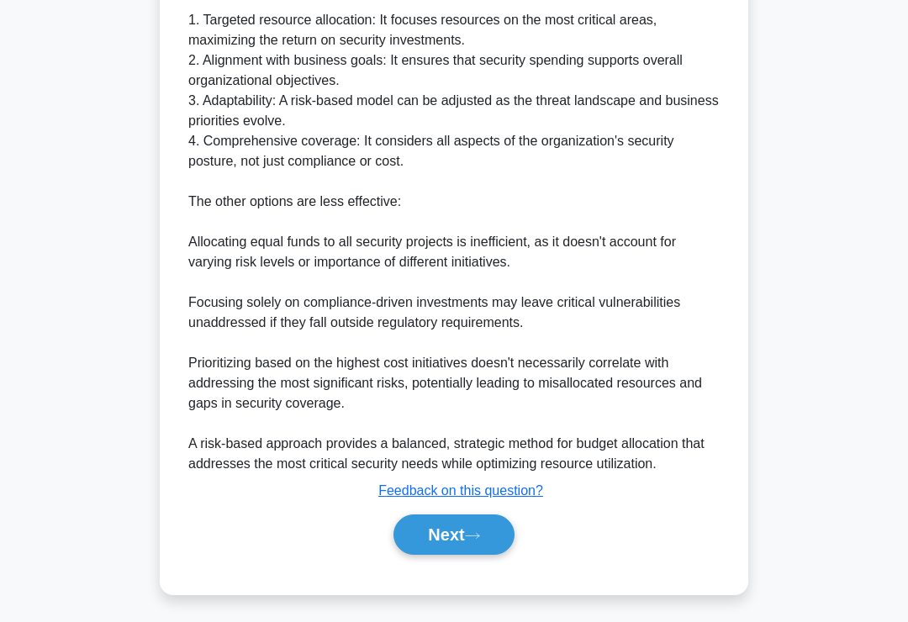
click at [480, 540] on icon at bounding box center [472, 535] width 15 height 9
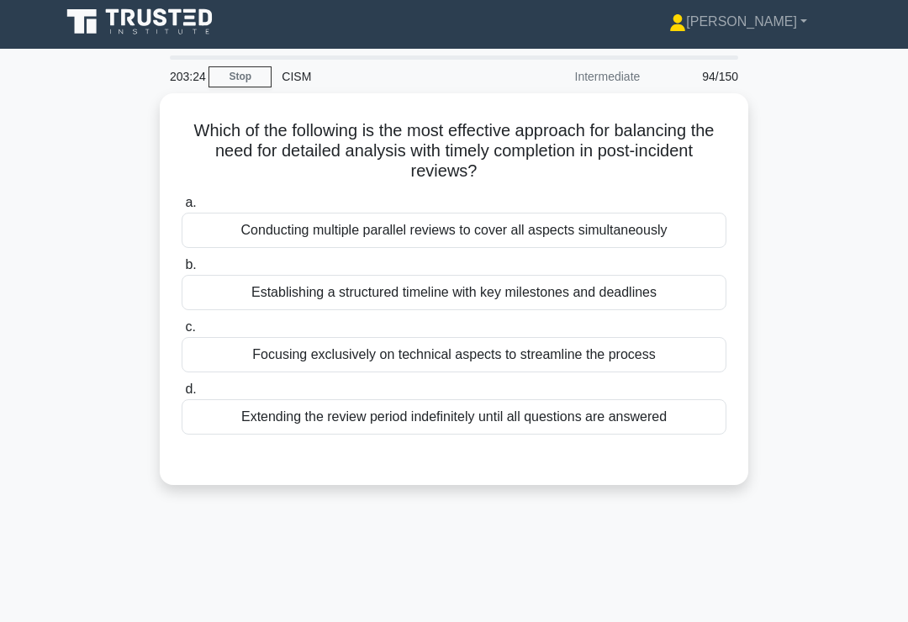
scroll to position [3, 0]
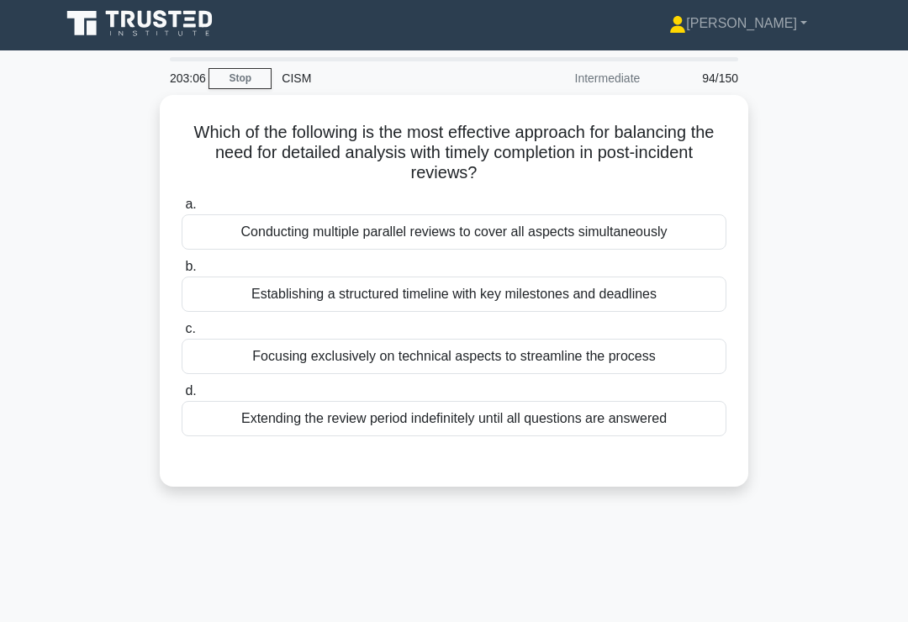
click at [593, 428] on div "Extending the review period indefinitely until all questions are answered" at bounding box center [454, 418] width 545 height 35
click at [182, 397] on input "d. Extending the review period indefinitely until all questions are answered" at bounding box center [182, 391] width 0 height 11
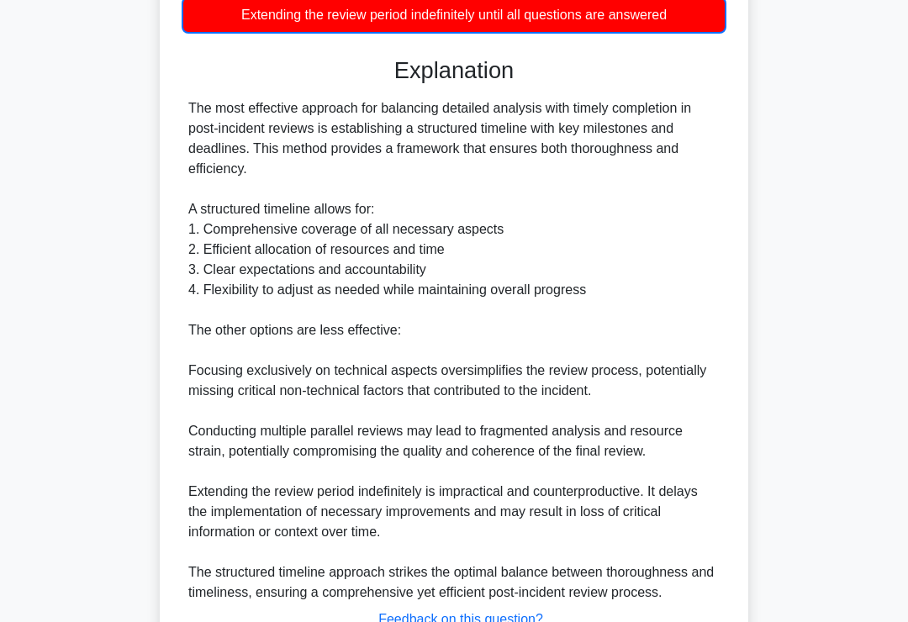
scroll to position [571, 0]
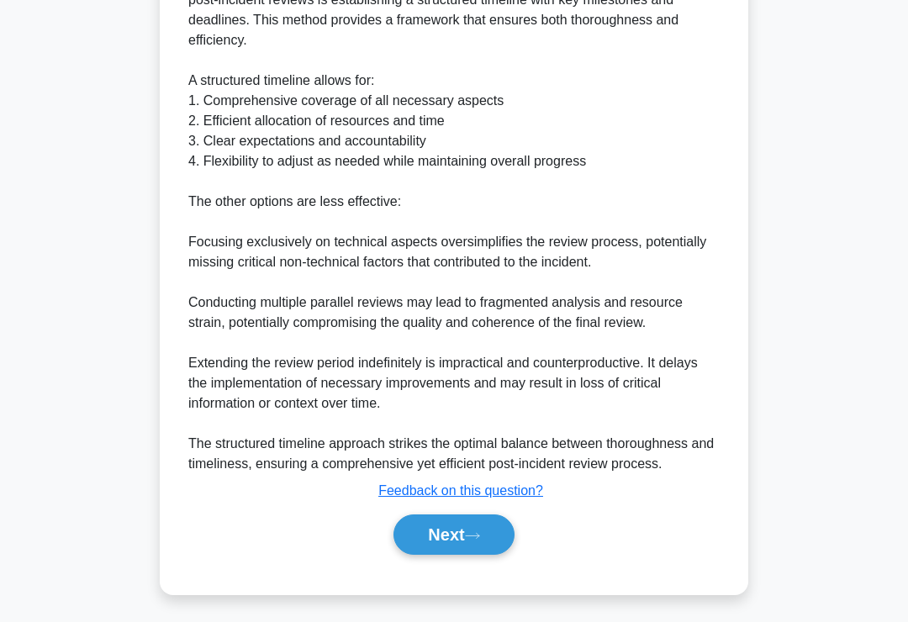
click at [469, 554] on button "Next" at bounding box center [453, 534] width 120 height 40
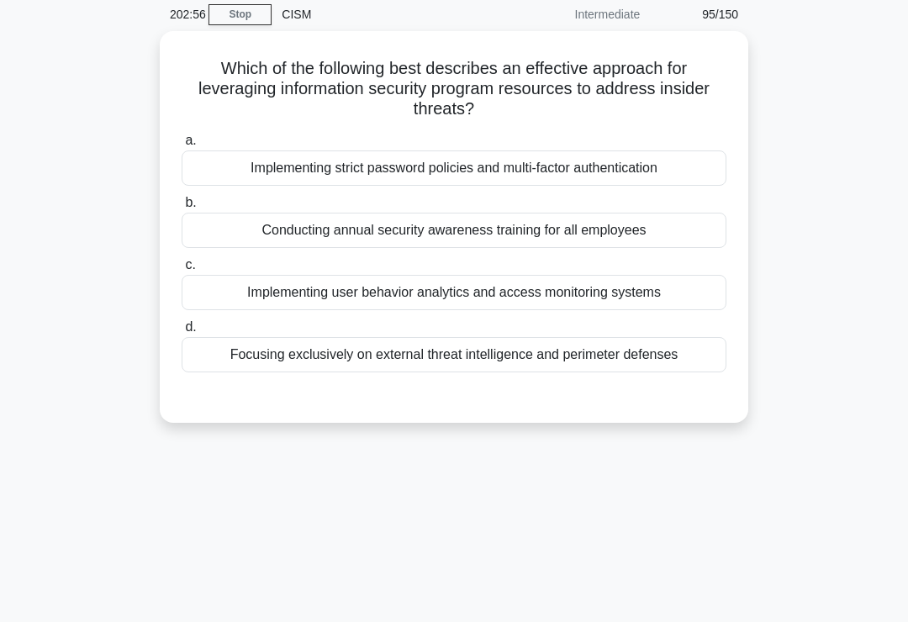
scroll to position [0, 0]
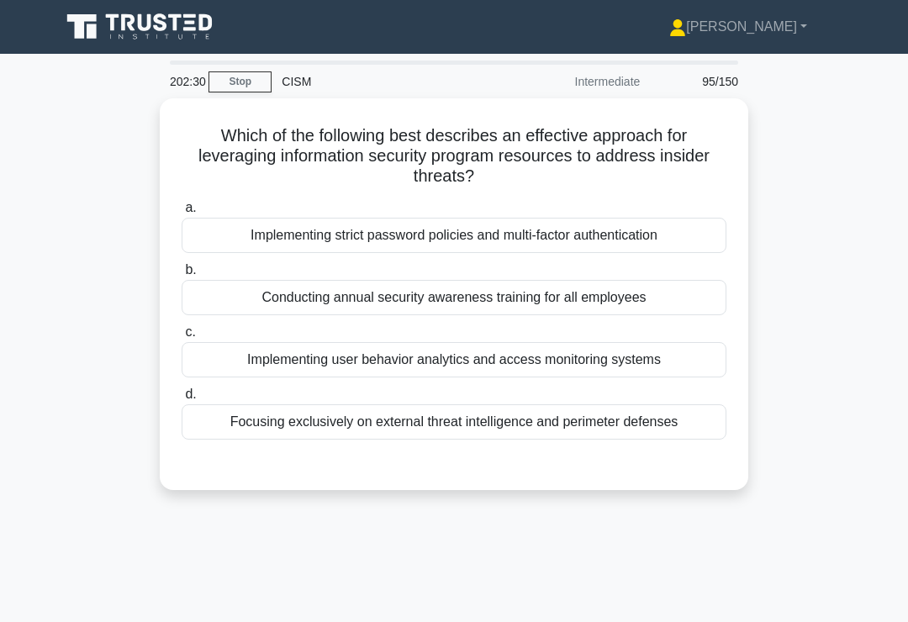
click at [677, 356] on div "Implementing user behavior analytics and access monitoring systems" at bounding box center [454, 359] width 545 height 35
click at [182, 338] on input "c. Implementing user behavior analytics and access monitoring systems" at bounding box center [182, 332] width 0 height 11
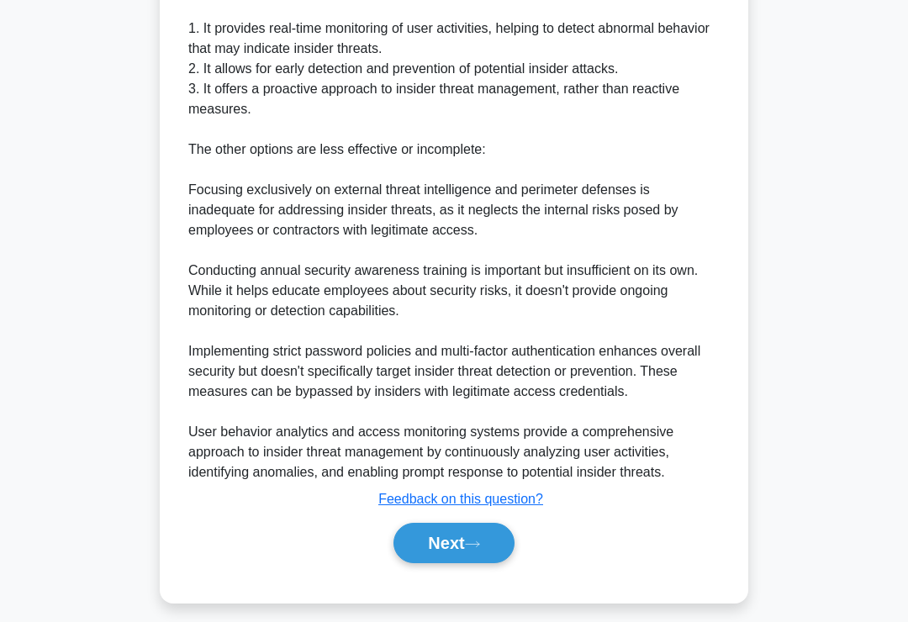
scroll to position [589, 0]
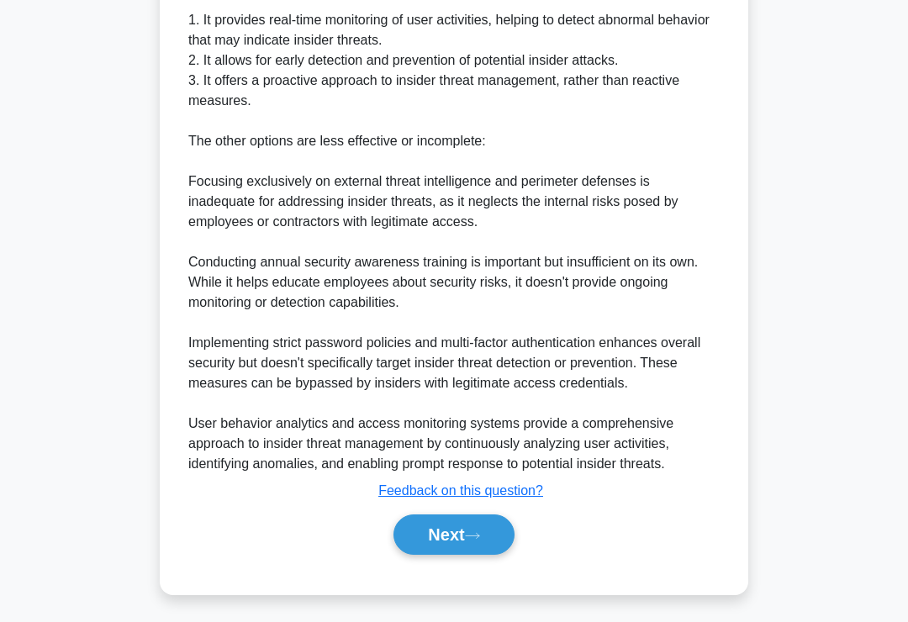
click at [479, 540] on icon at bounding box center [472, 535] width 15 height 9
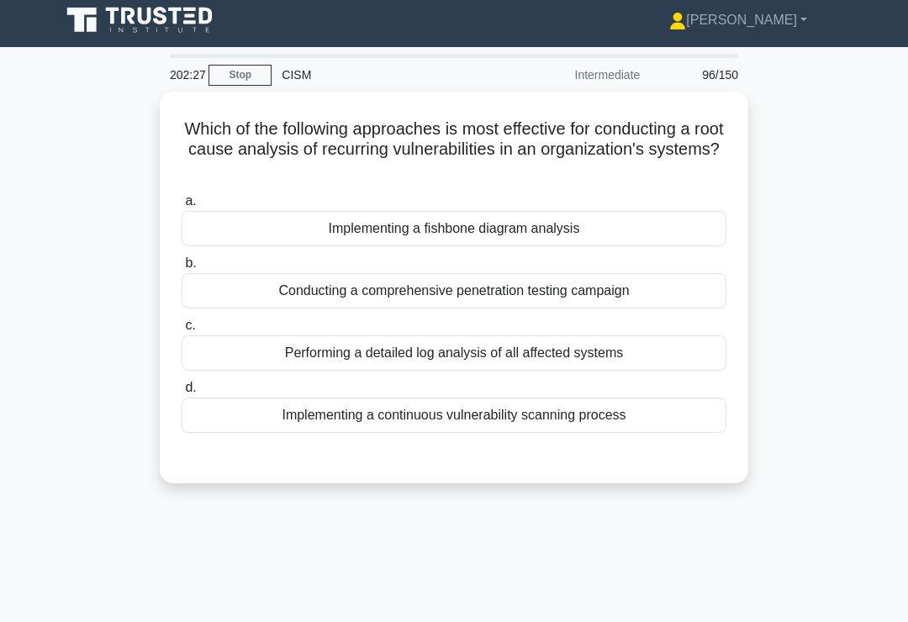
scroll to position [0, 0]
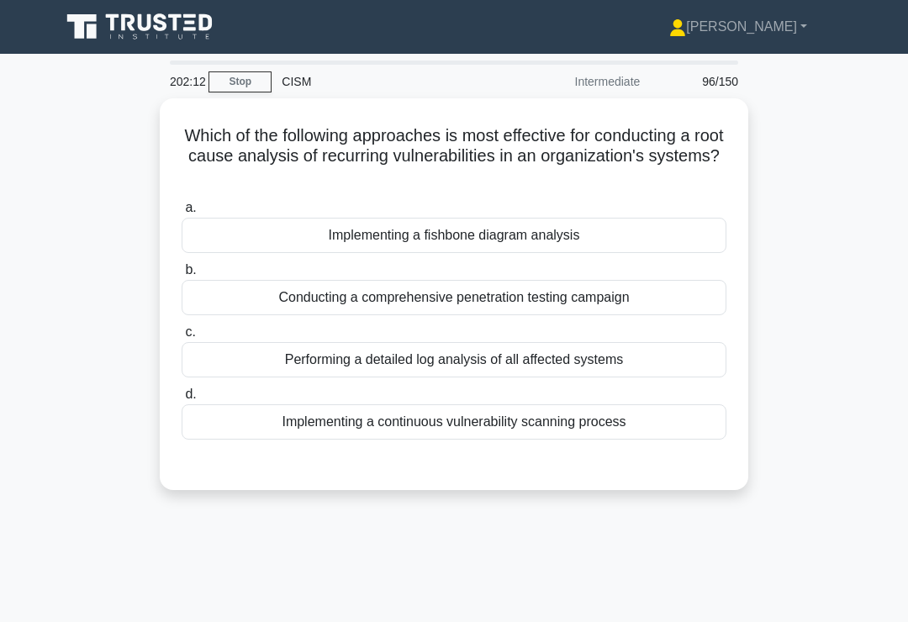
click at [625, 240] on div "Implementing a fishbone diagram analysis" at bounding box center [454, 235] width 545 height 35
click at [182, 213] on input "a. Implementing a fishbone diagram analysis" at bounding box center [182, 208] width 0 height 11
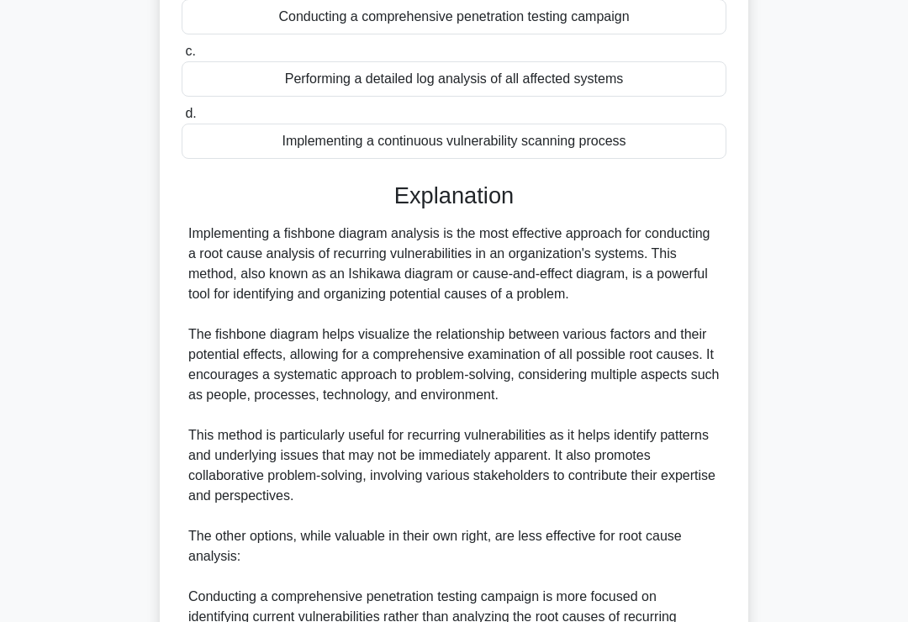
scroll to position [730, 0]
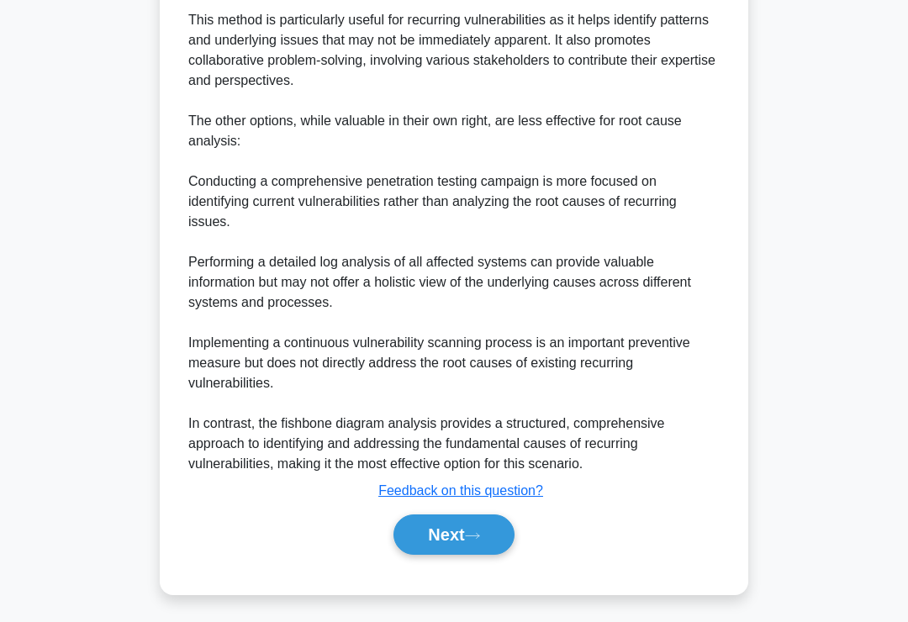
click at [469, 555] on button "Next" at bounding box center [453, 534] width 120 height 40
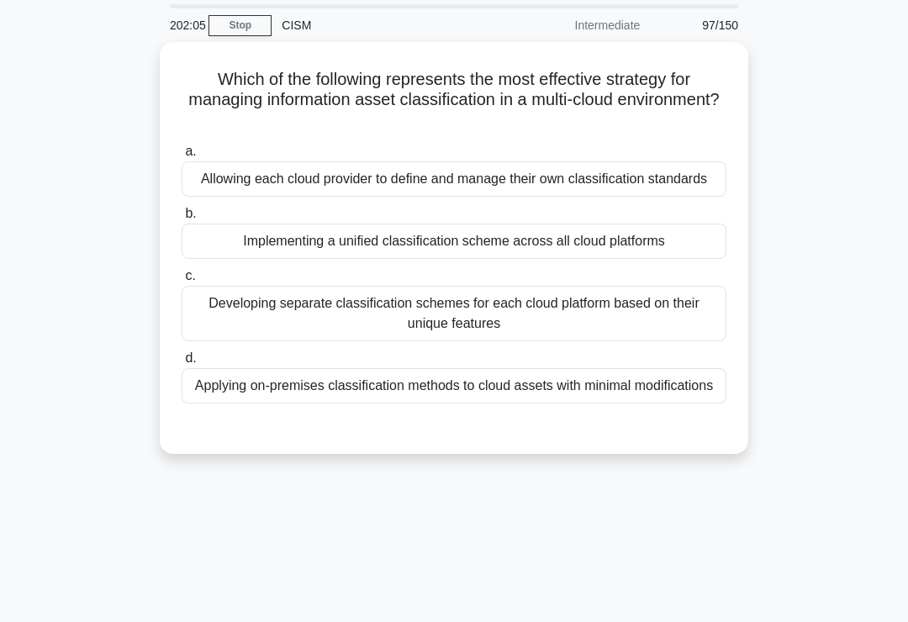
scroll to position [0, 0]
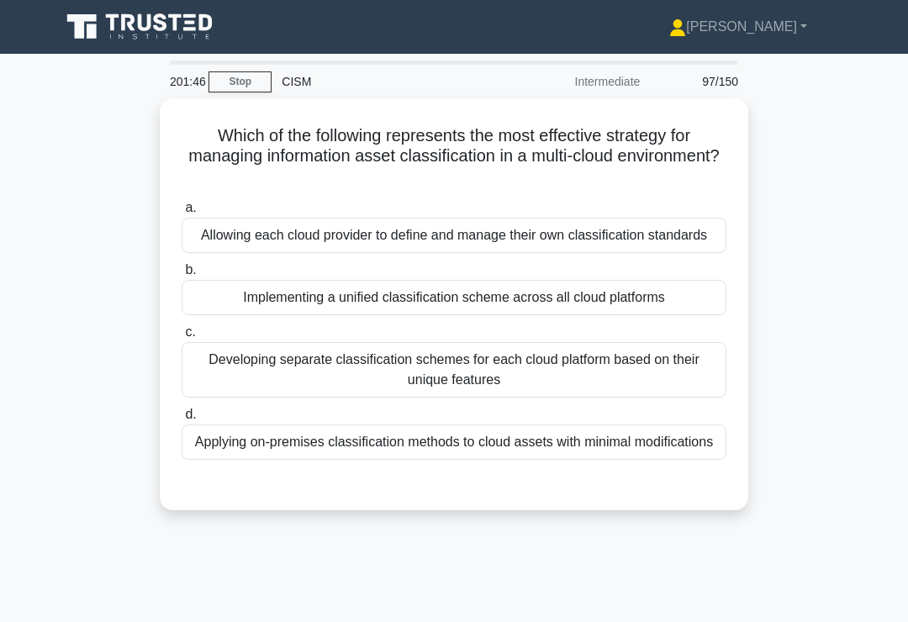
click at [624, 396] on div "Developing separate classification schemes for each cloud platform based on the…" at bounding box center [454, 369] width 545 height 55
click at [182, 338] on input "c. Developing separate classification schemes for each cloud platform based on …" at bounding box center [182, 332] width 0 height 11
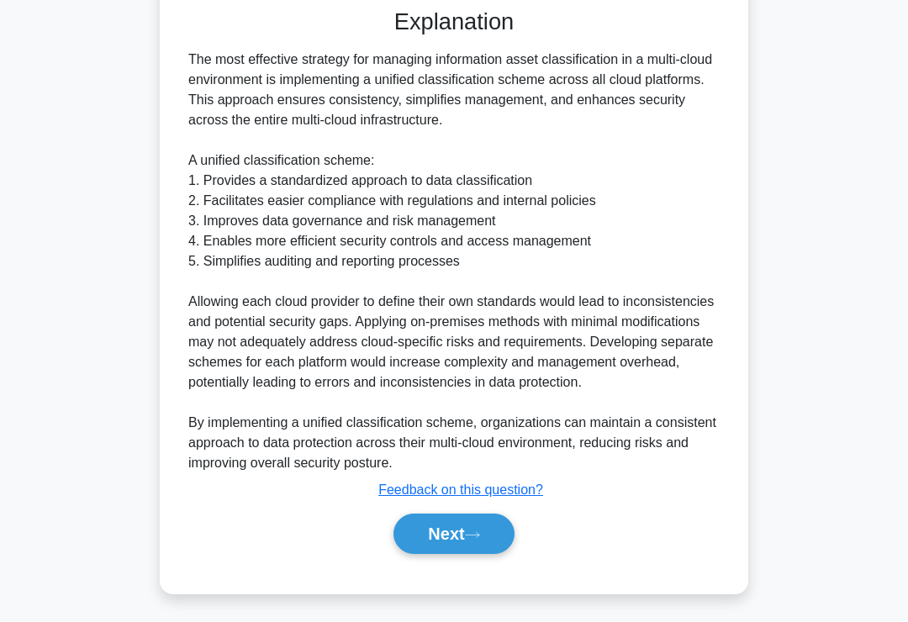
scroll to position [530, 0]
click at [452, 555] on button "Next" at bounding box center [453, 534] width 120 height 40
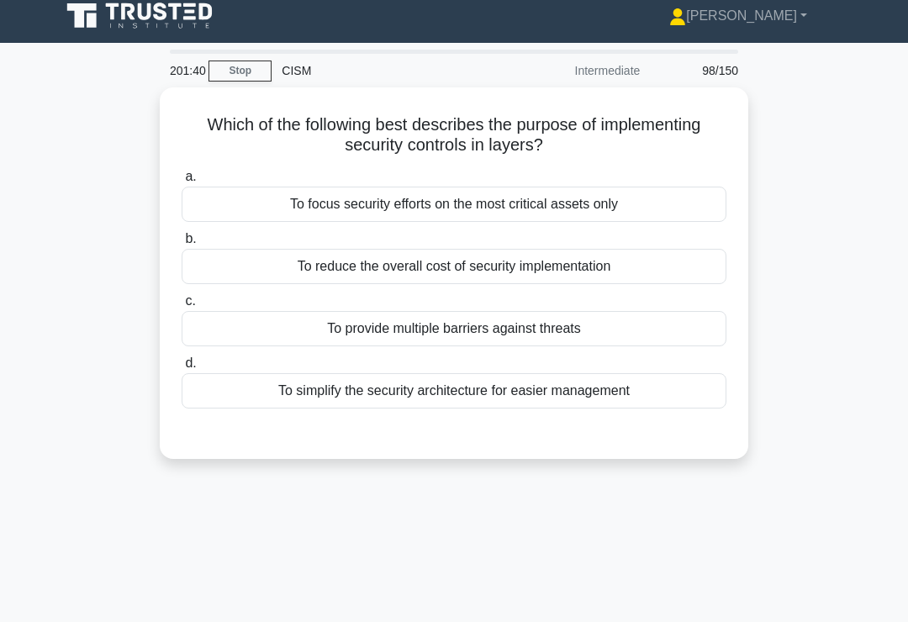
scroll to position [0, 0]
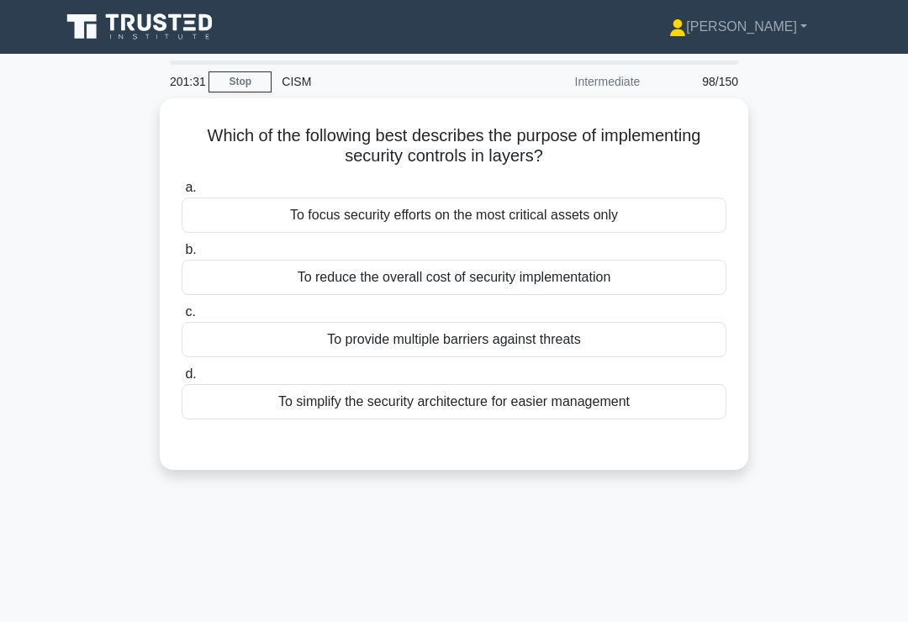
click at [634, 349] on div "To provide multiple barriers against threats" at bounding box center [454, 339] width 545 height 35
click at [182, 318] on input "c. To provide multiple barriers against threats" at bounding box center [182, 312] width 0 height 11
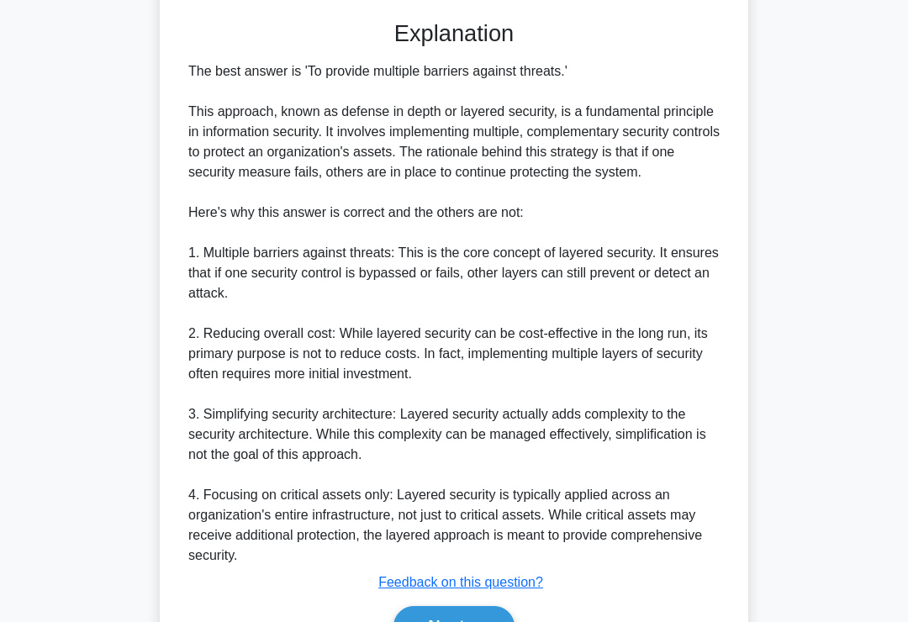
scroll to position [508, 0]
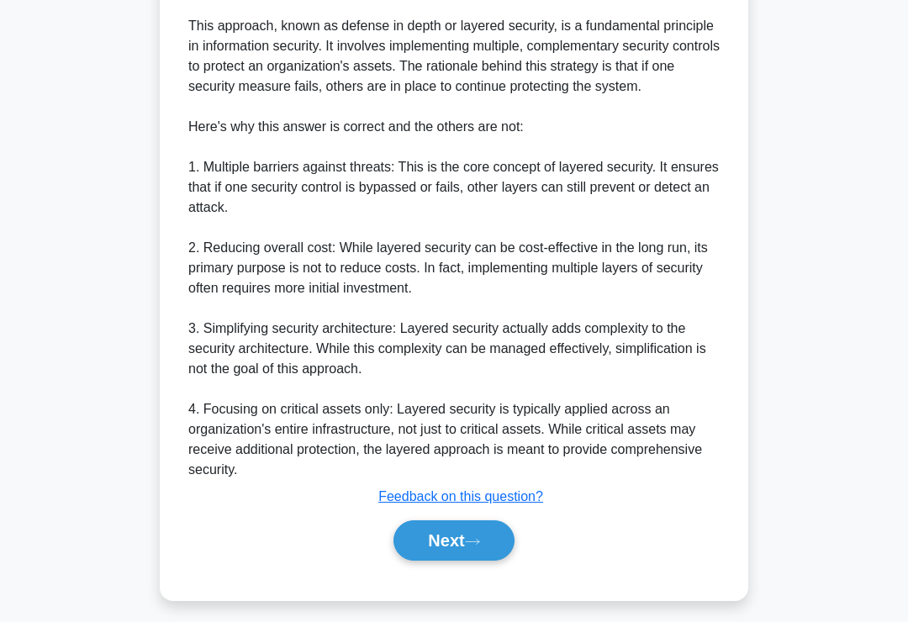
click at [491, 551] on button "Next" at bounding box center [453, 540] width 120 height 40
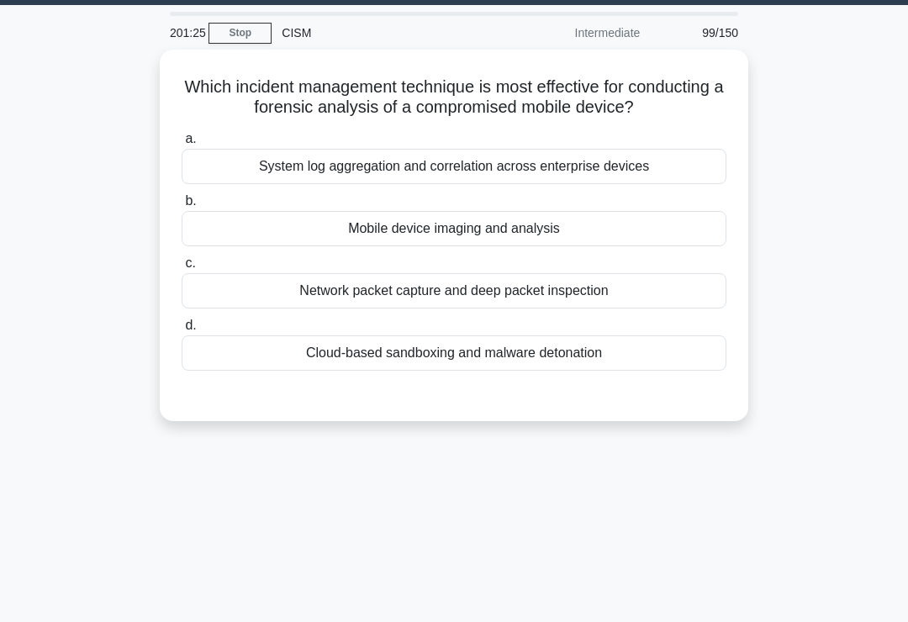
scroll to position [44, 0]
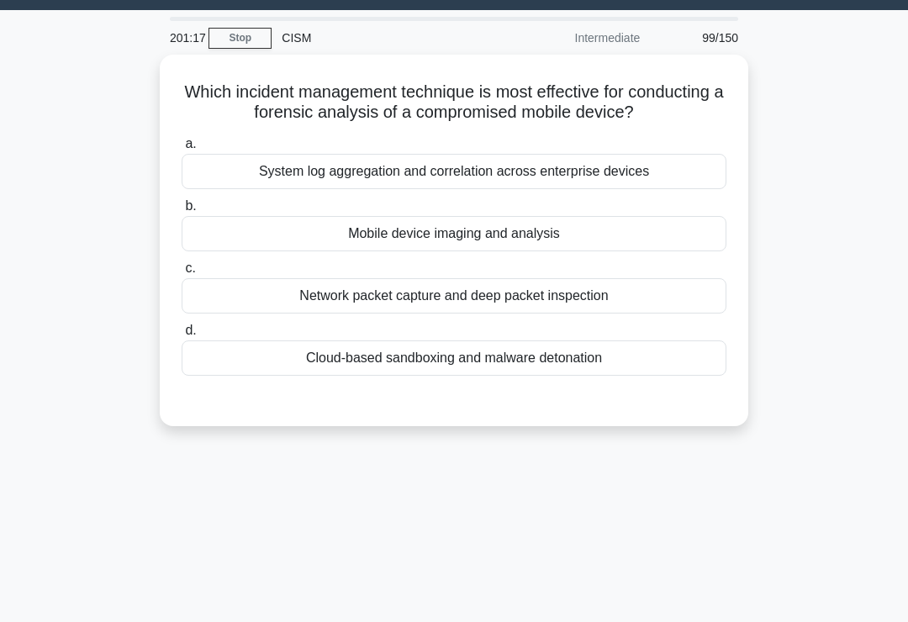
click at [664, 251] on div "Mobile device imaging and analysis" at bounding box center [454, 233] width 545 height 35
click at [182, 212] on input "b. Mobile device imaging and analysis" at bounding box center [182, 206] width 0 height 11
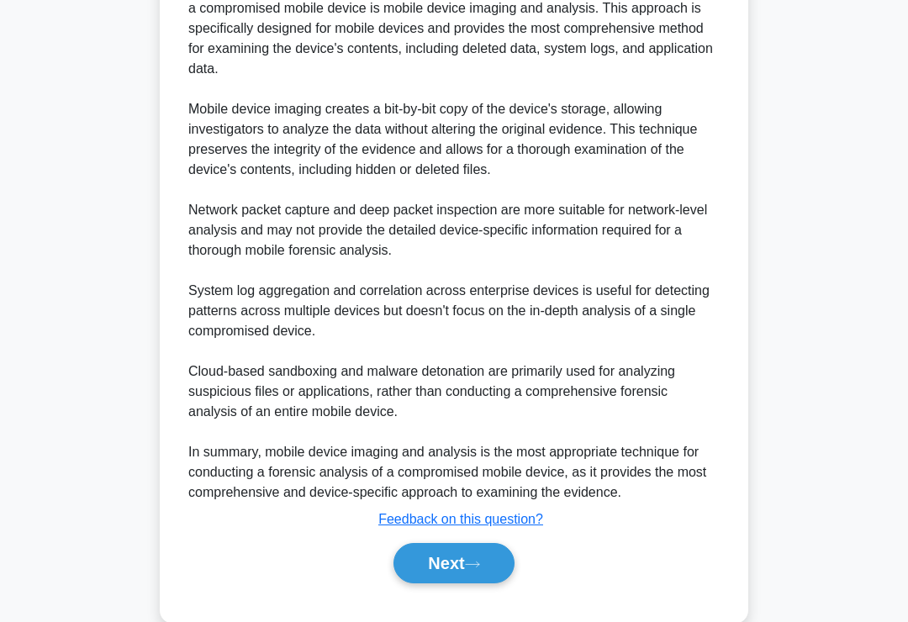
scroll to position [569, 0]
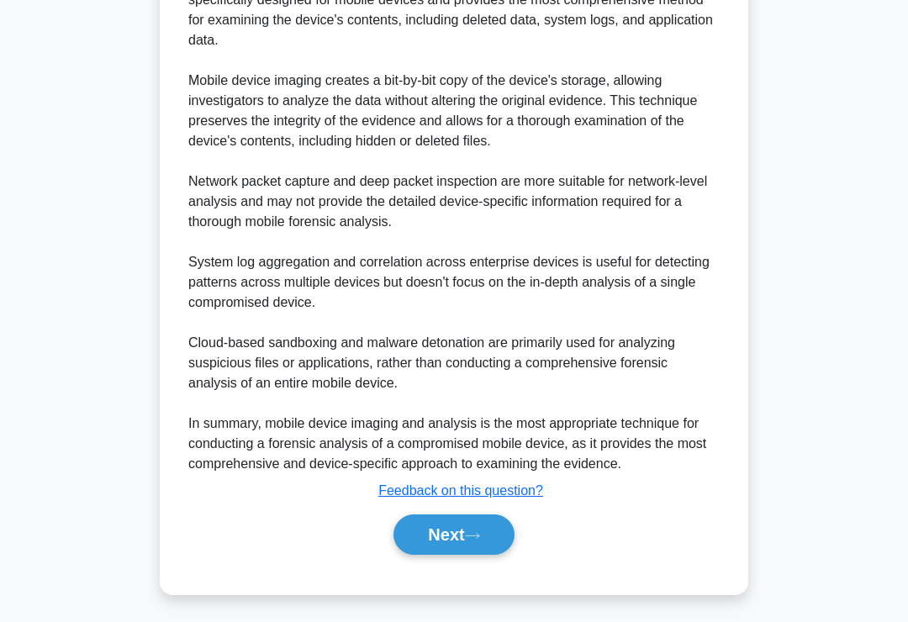
click at [478, 540] on icon at bounding box center [472, 535] width 15 height 9
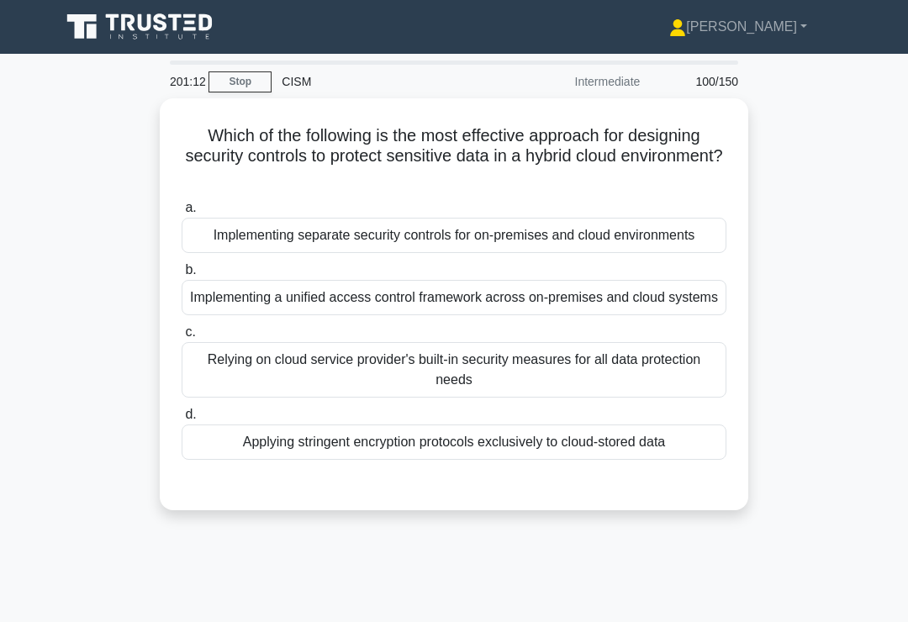
scroll to position [22, 0]
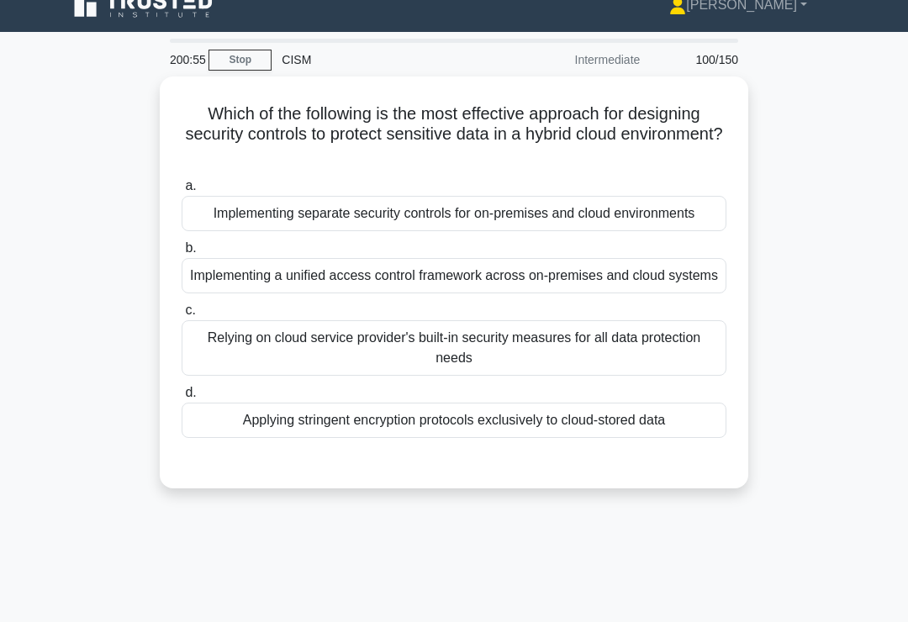
click at [666, 231] on div "Implementing separate security controls for on-premises and cloud environments" at bounding box center [454, 213] width 545 height 35
click at [182, 192] on input "a. Implementing separate security controls for on-premises and cloud environmen…" at bounding box center [182, 186] width 0 height 11
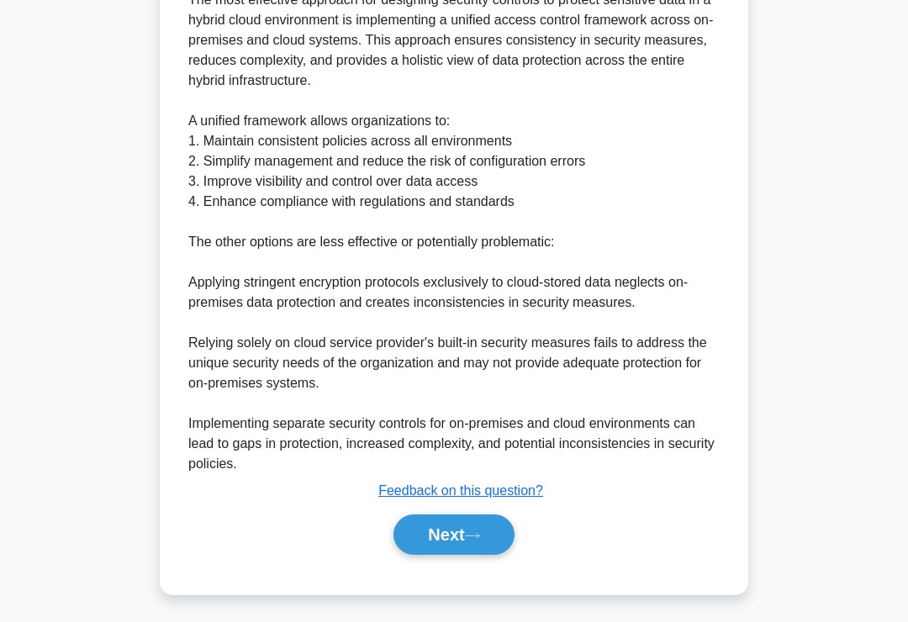
scroll to position [571, 0]
click at [479, 540] on icon at bounding box center [472, 535] width 15 height 9
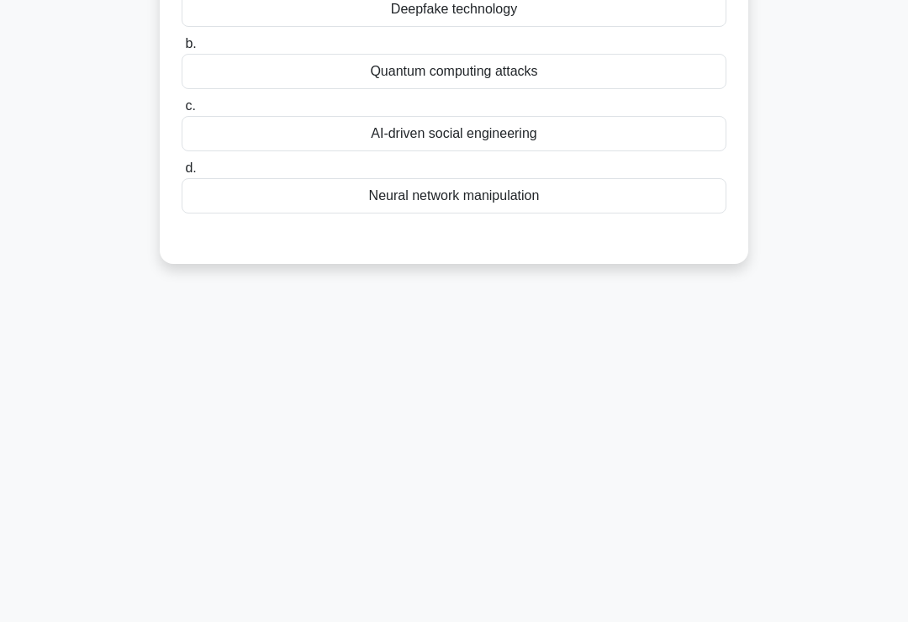
scroll to position [0, 0]
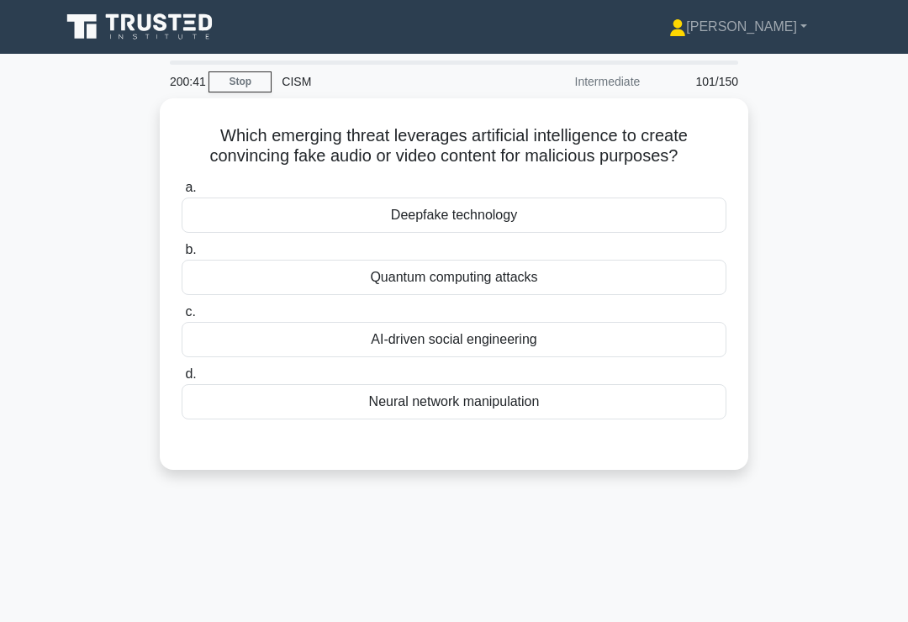
click at [610, 233] on div "Deepfake technology" at bounding box center [454, 215] width 545 height 35
click at [182, 193] on input "a. Deepfake technology" at bounding box center [182, 187] width 0 height 11
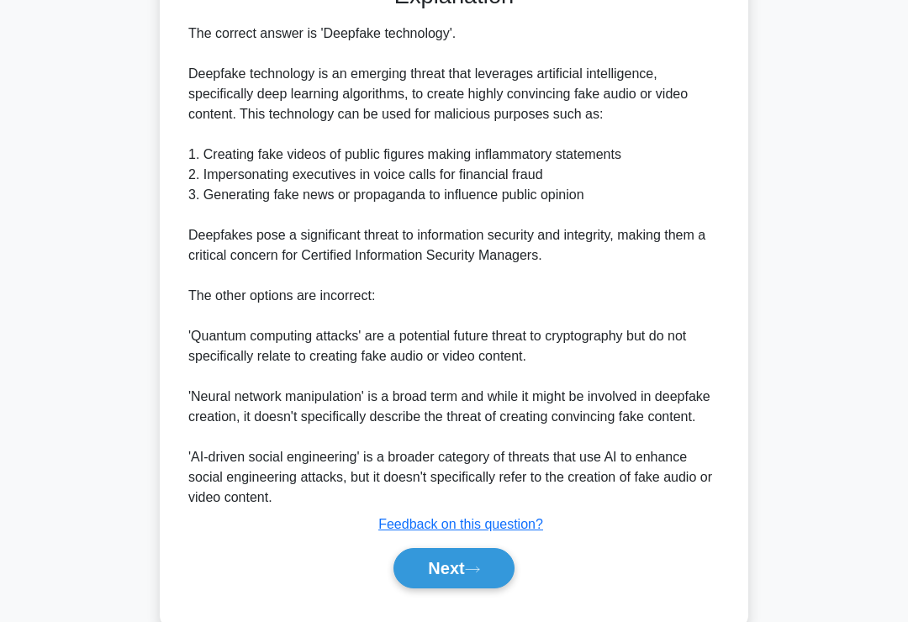
scroll to position [529, 0]
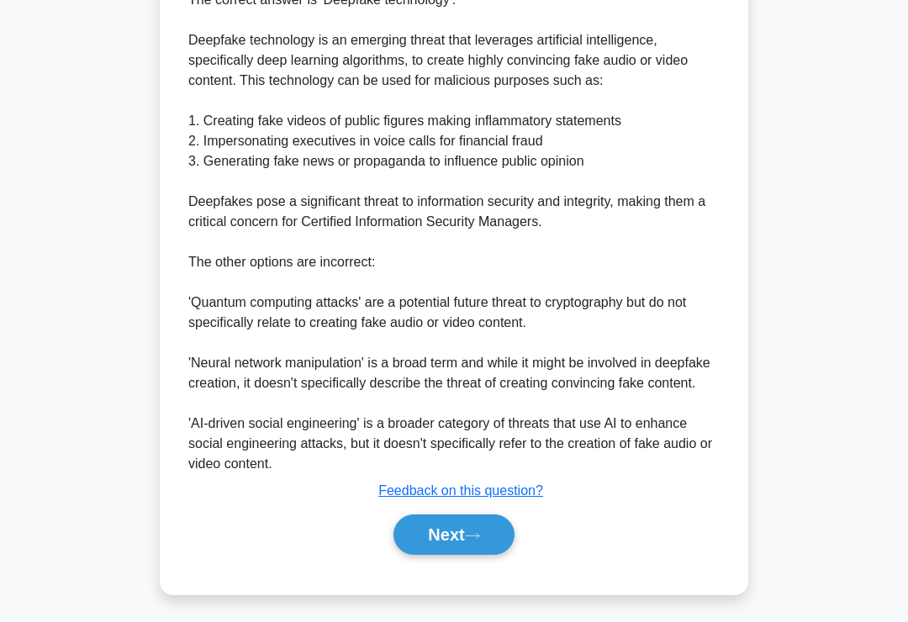
click at [477, 540] on icon at bounding box center [472, 535] width 15 height 9
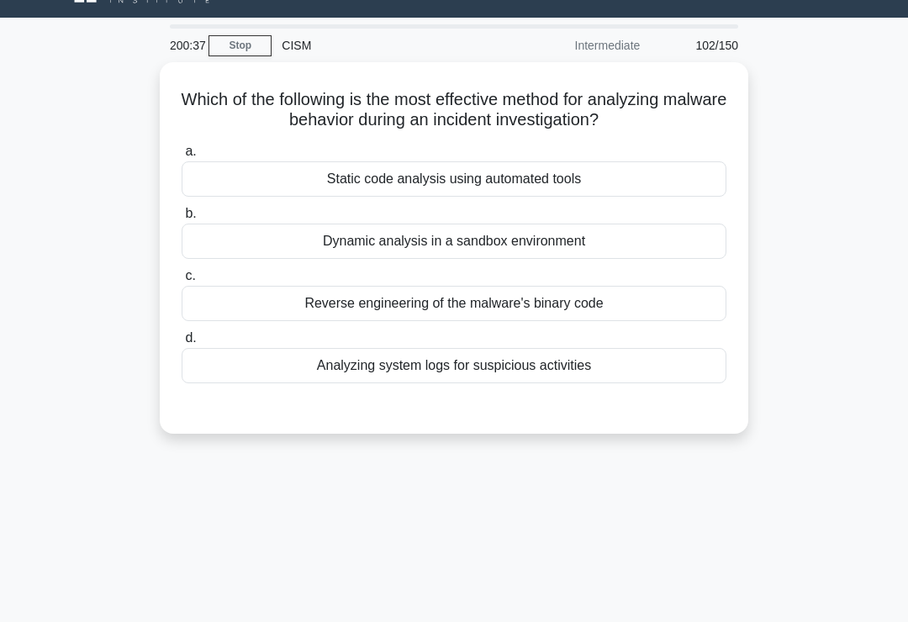
scroll to position [36, 0]
click at [655, 248] on div "Dynamic analysis in a sandbox environment" at bounding box center [454, 241] width 545 height 35
click at [182, 219] on input "b. Dynamic analysis in a sandbox environment" at bounding box center [182, 213] width 0 height 11
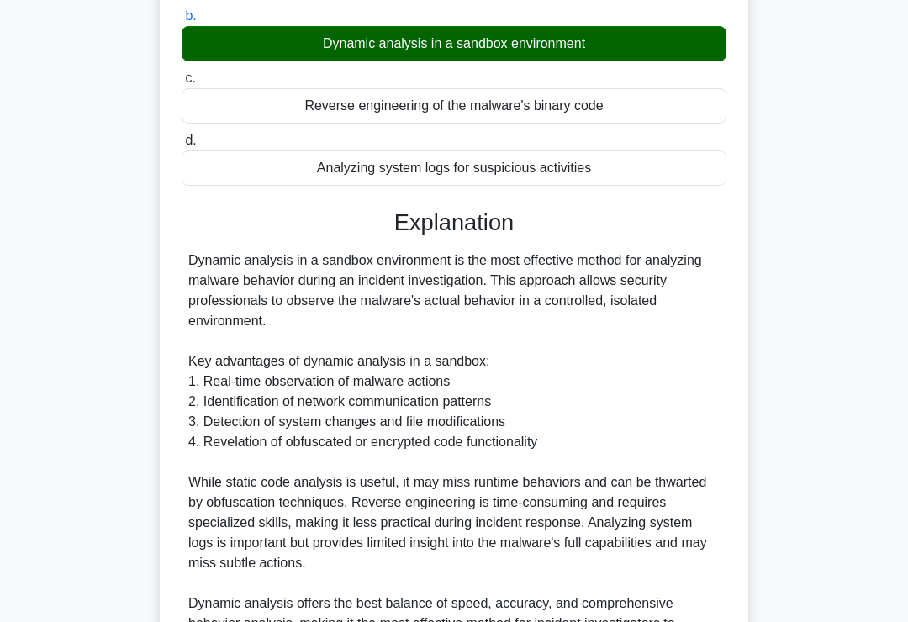
scroll to position [387, 0]
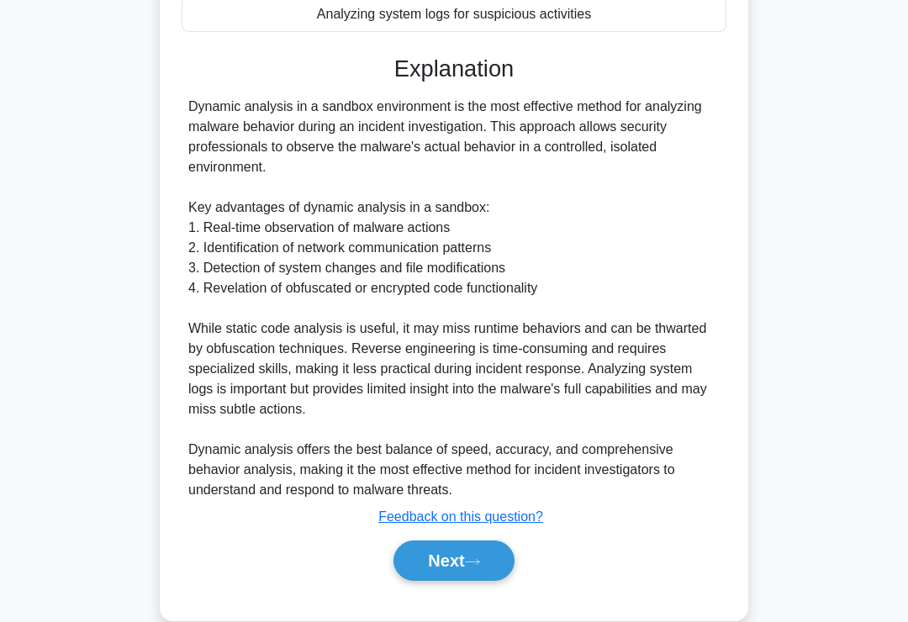
click at [470, 552] on button "Next" at bounding box center [453, 560] width 120 height 40
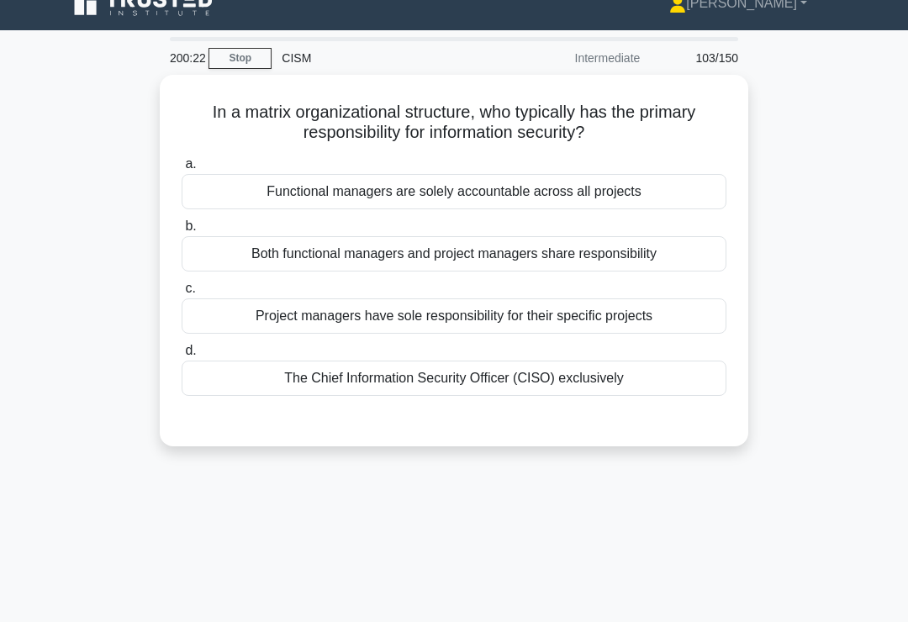
scroll to position [24, 0]
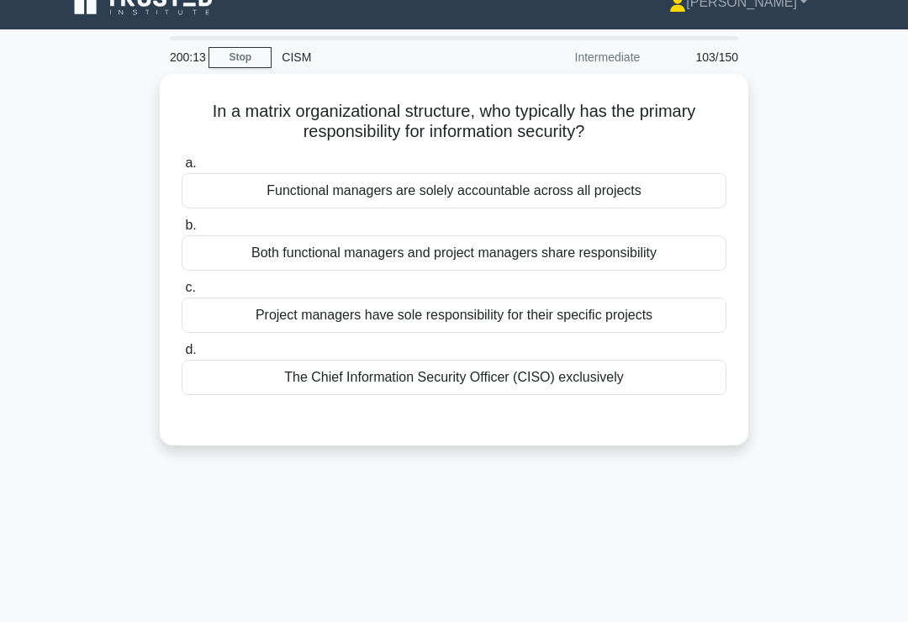
click at [616, 381] on div "The Chief Information Security Officer (CISO) exclusively" at bounding box center [454, 377] width 545 height 35
click at [182, 356] on input "d. The Chief Information Security Officer (CISO) exclusively" at bounding box center [182, 350] width 0 height 11
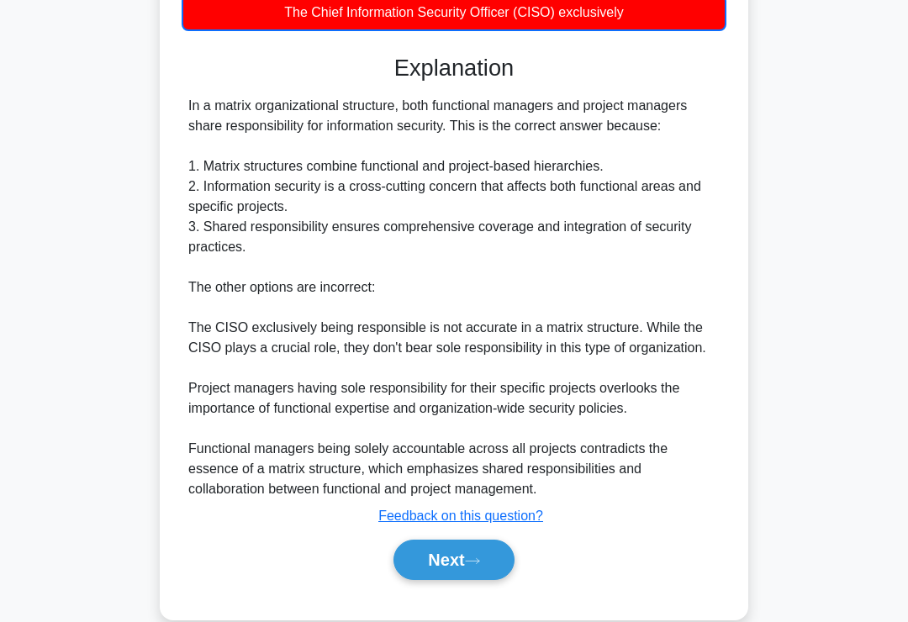
scroll to position [450, 0]
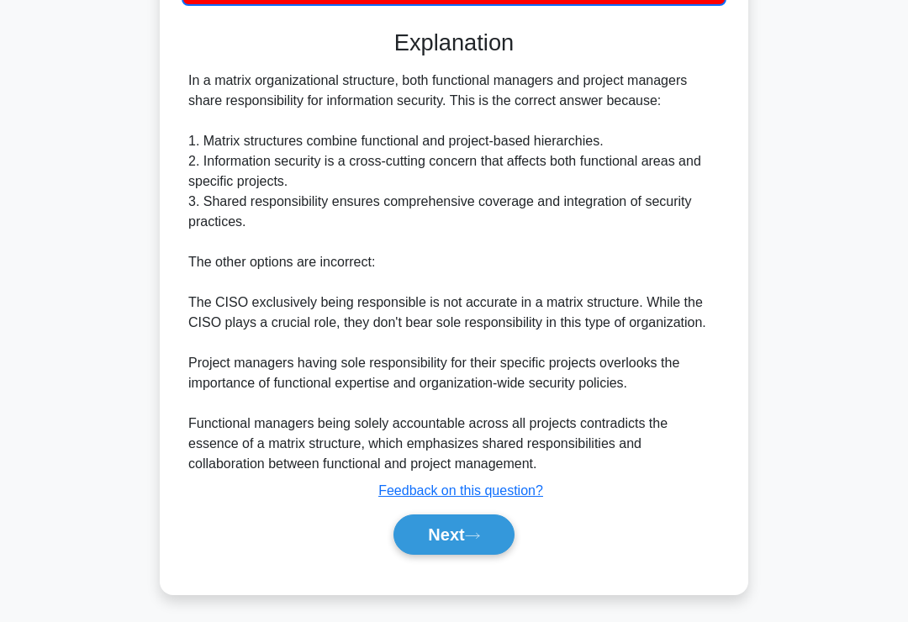
click at [467, 555] on button "Next" at bounding box center [453, 534] width 120 height 40
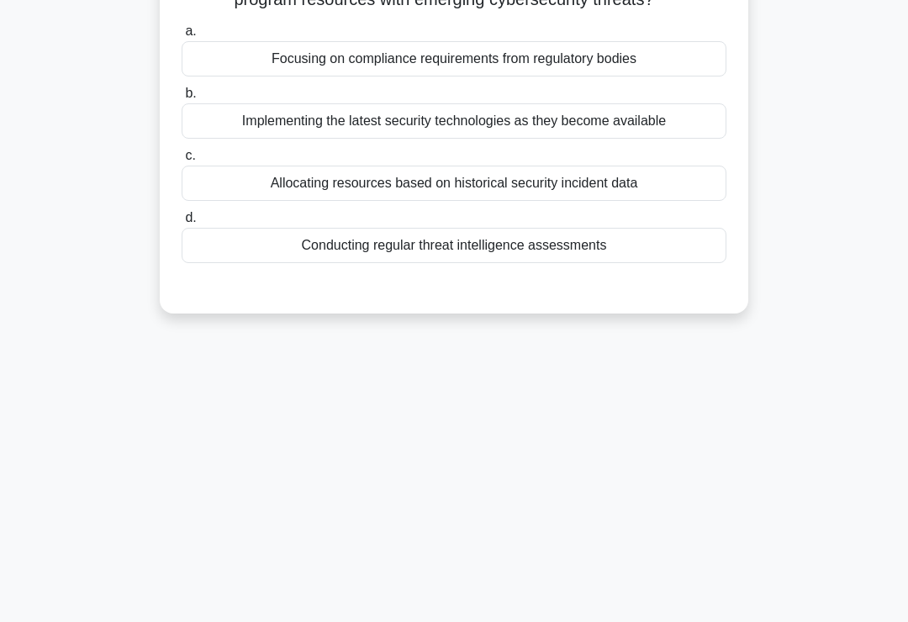
scroll to position [24, 0]
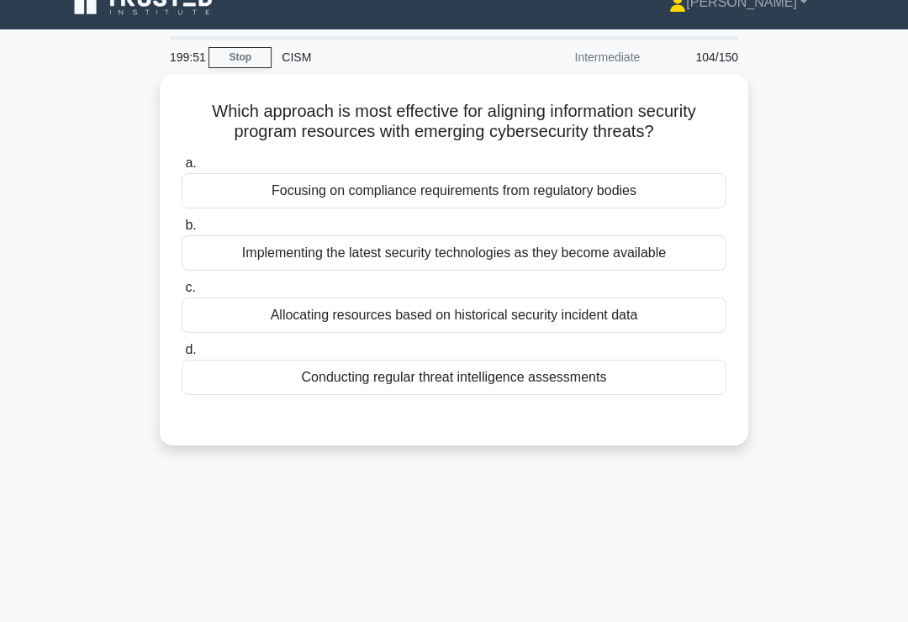
click at [617, 395] on div "Conducting regular threat intelligence assessments" at bounding box center [454, 377] width 545 height 35
click at [182, 356] on input "d. Conducting regular threat intelligence assessments" at bounding box center [182, 350] width 0 height 11
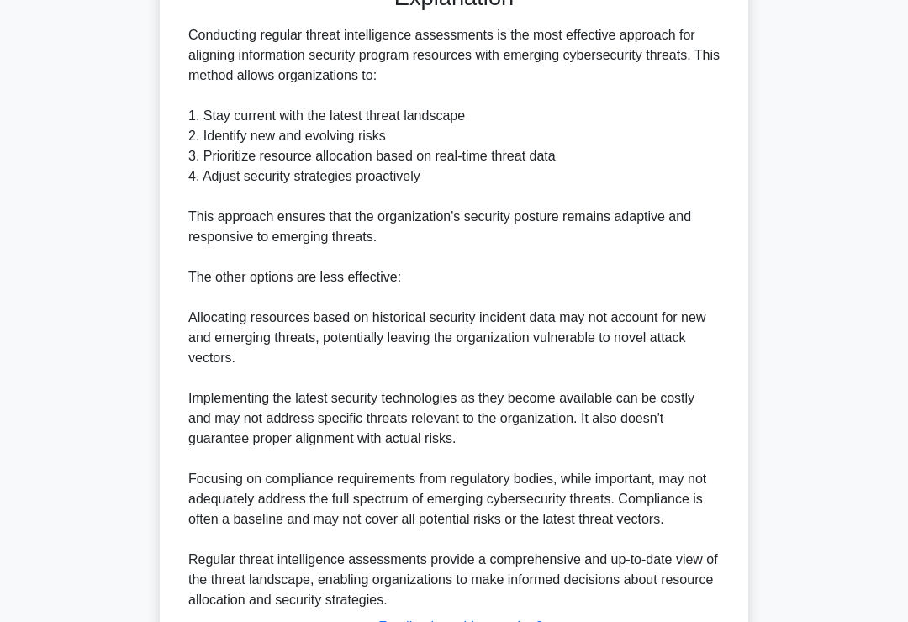
scroll to position [609, 0]
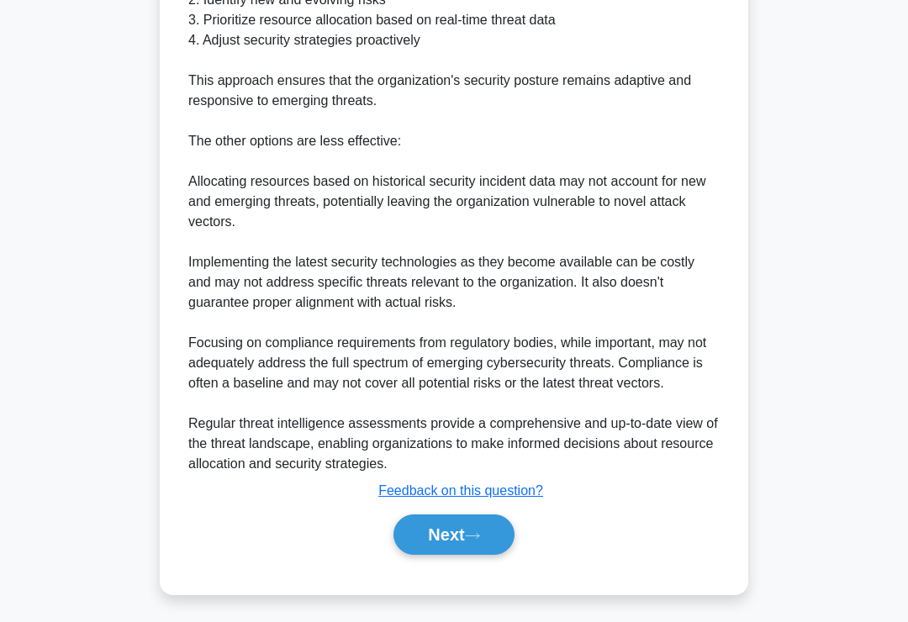
click at [463, 555] on button "Next" at bounding box center [453, 534] width 120 height 40
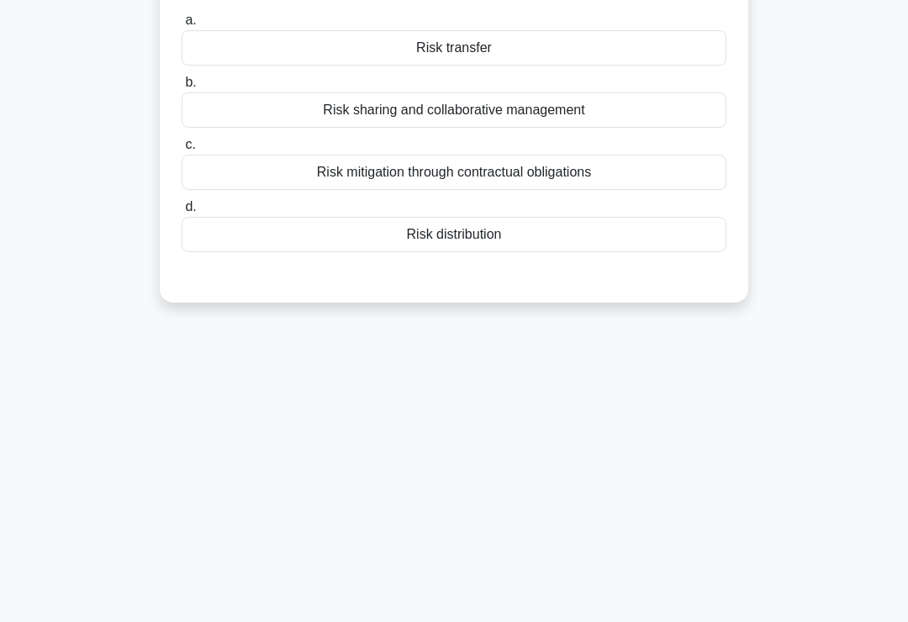
scroll to position [0, 0]
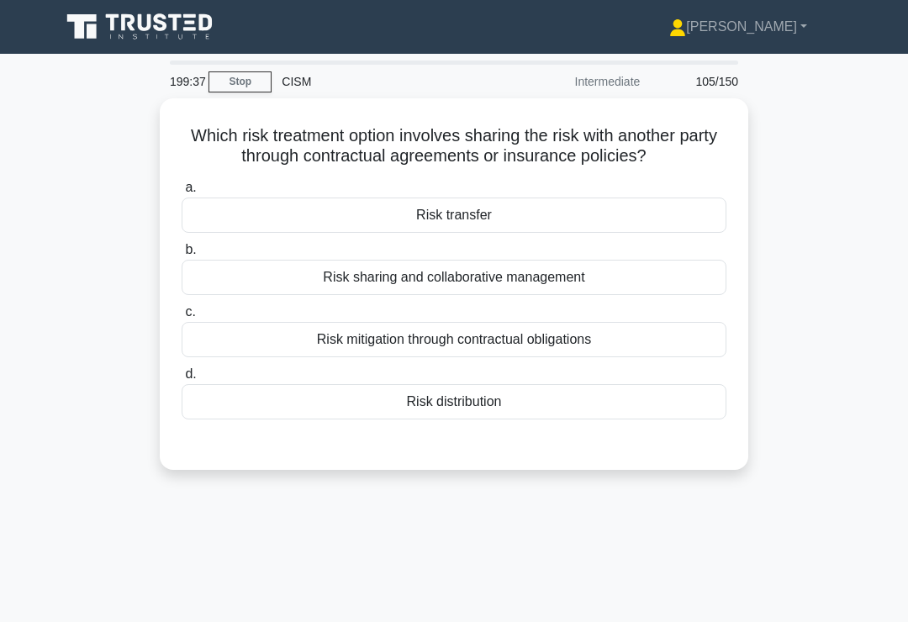
click at [638, 233] on div "Risk transfer" at bounding box center [454, 215] width 545 height 35
click at [182, 193] on input "a. Risk transfer" at bounding box center [182, 187] width 0 height 11
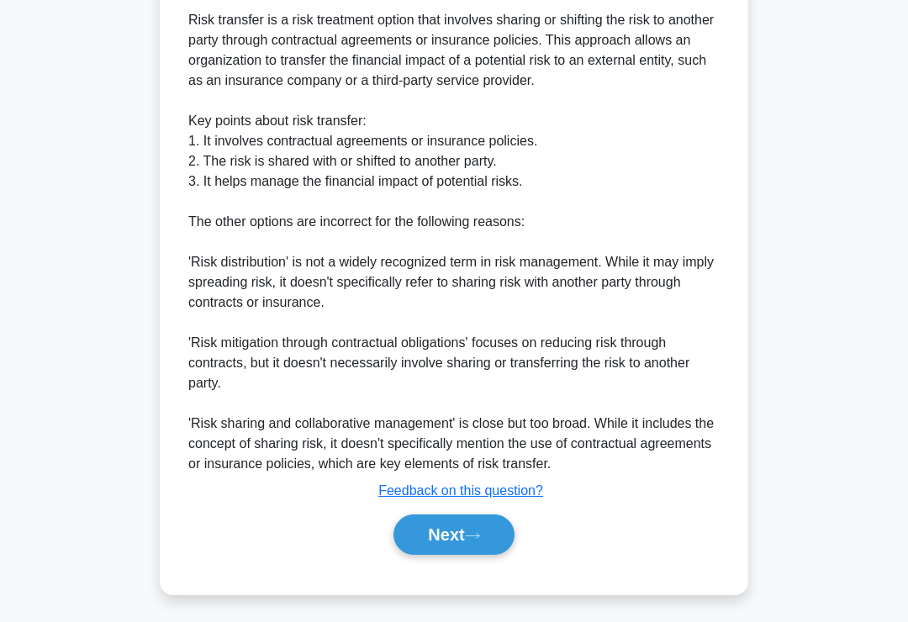
scroll to position [549, 0]
click at [467, 553] on button "Next" at bounding box center [453, 534] width 120 height 40
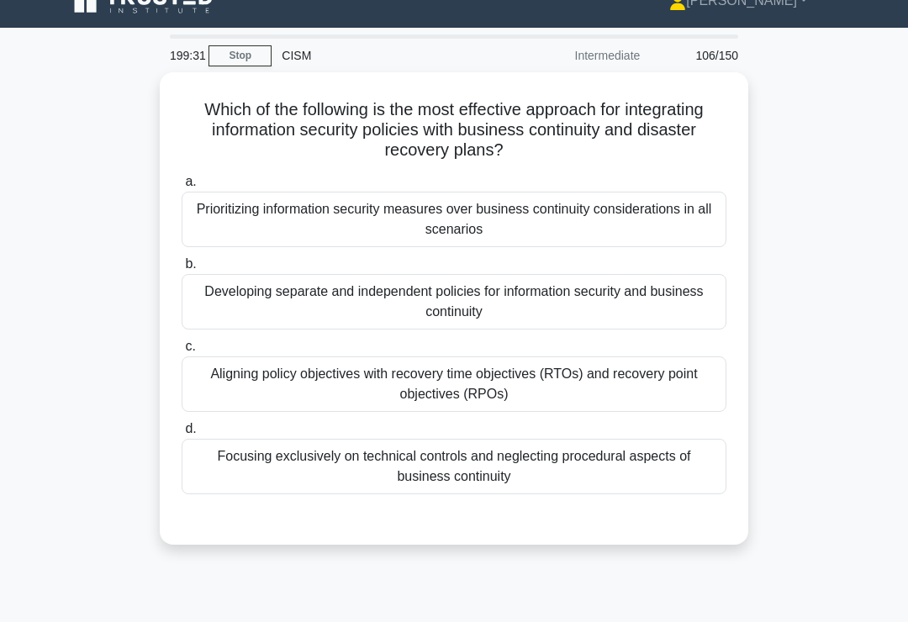
scroll to position [18, 0]
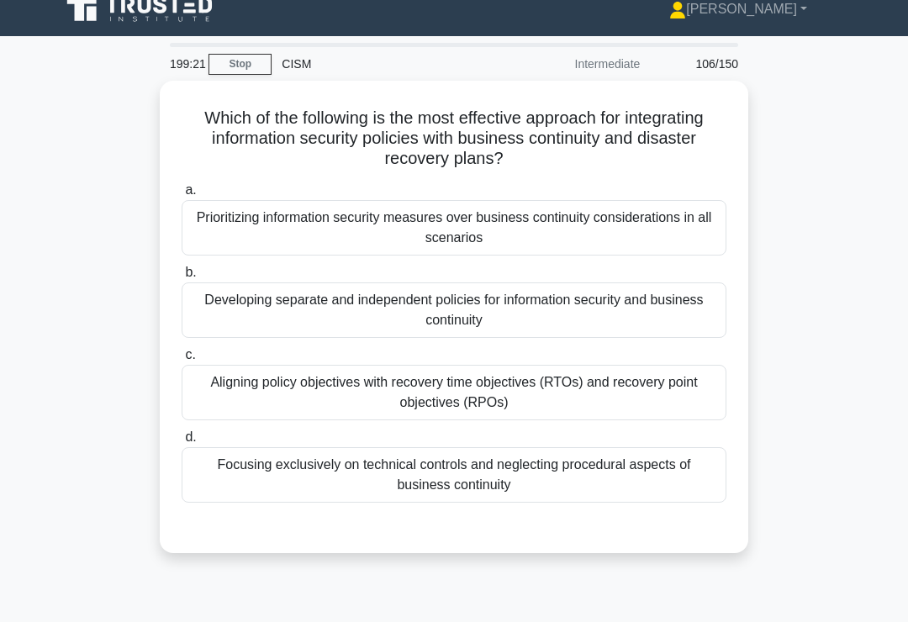
click at [634, 396] on div "Aligning policy objectives with recovery time objectives (RTOs) and recovery po…" at bounding box center [454, 392] width 545 height 55
click at [182, 361] on input "c. Aligning policy objectives with recovery time objectives (RTOs) and recovery…" at bounding box center [182, 355] width 0 height 11
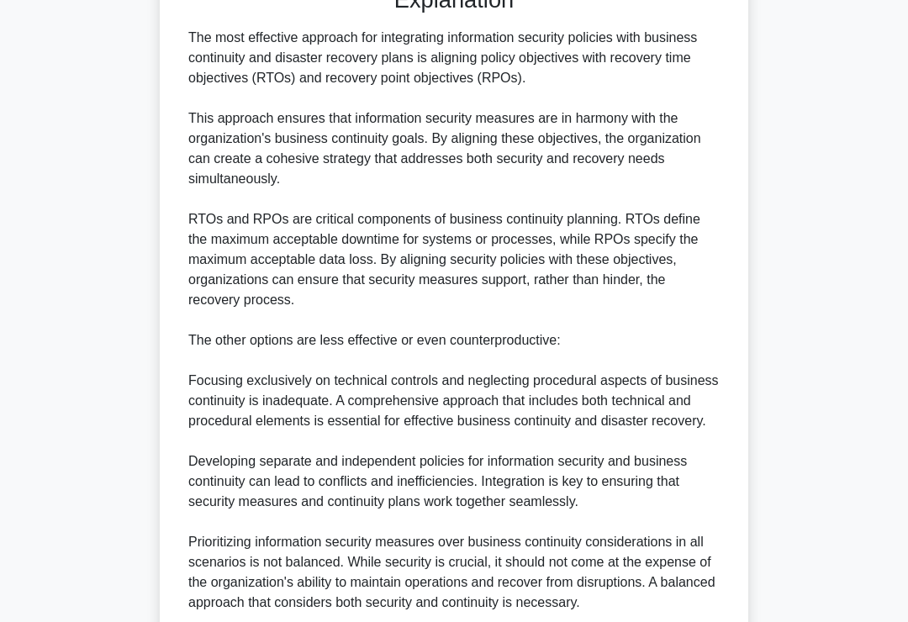
scroll to position [730, 0]
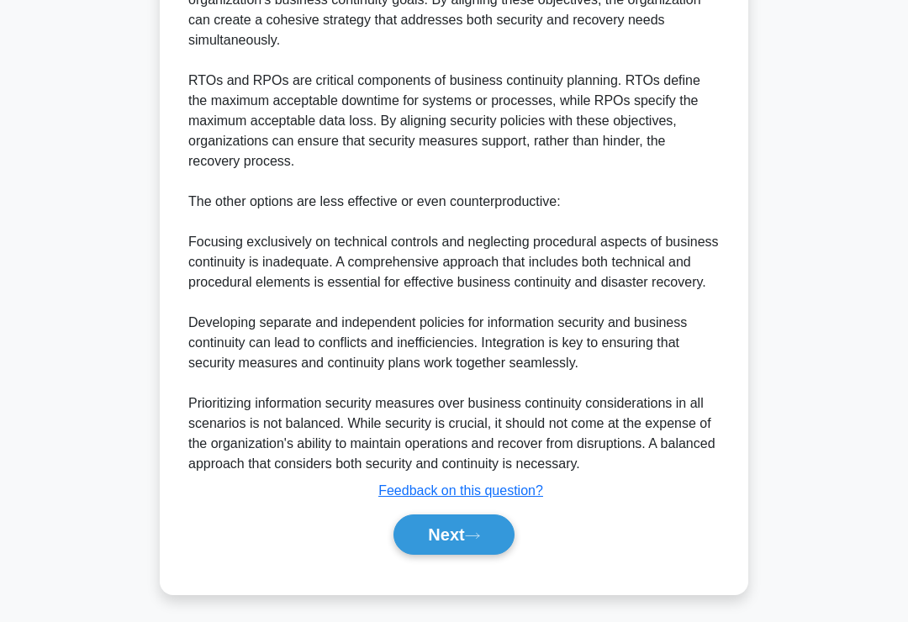
click at [470, 555] on button "Next" at bounding box center [453, 534] width 120 height 40
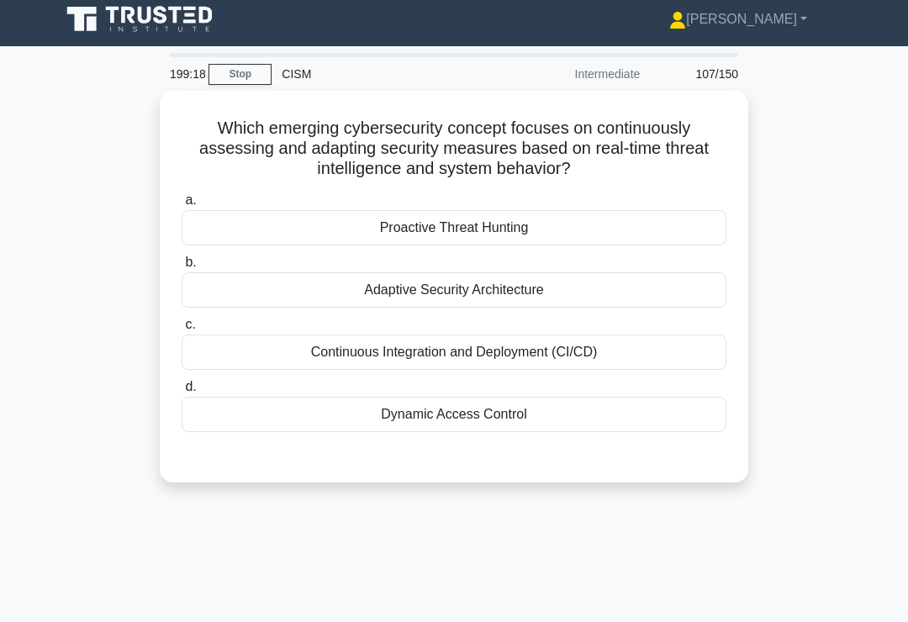
scroll to position [0, 0]
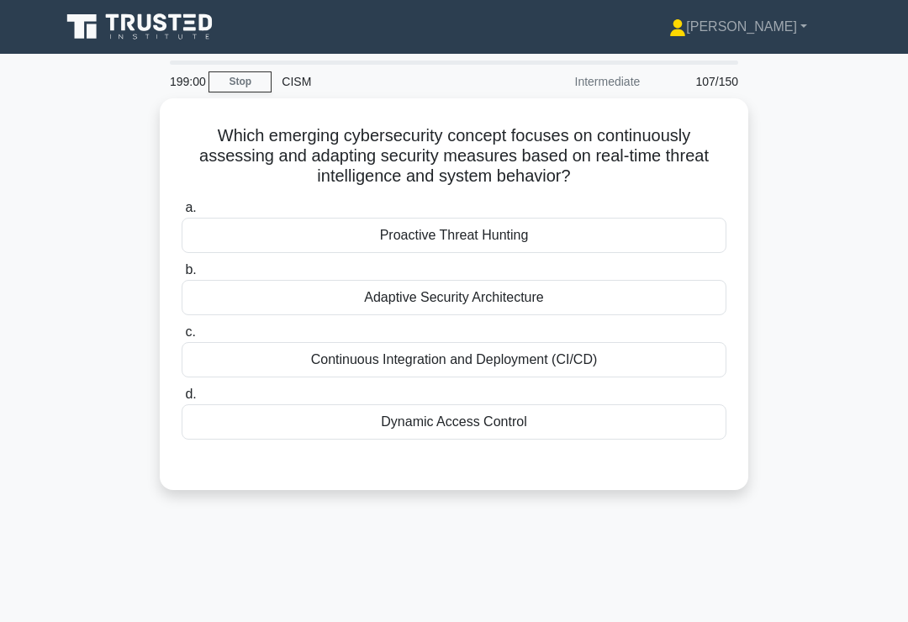
click at [613, 295] on div "Adaptive Security Architecture" at bounding box center [454, 297] width 545 height 35
click at [182, 276] on input "b. Adaptive Security Architecture" at bounding box center [182, 270] width 0 height 11
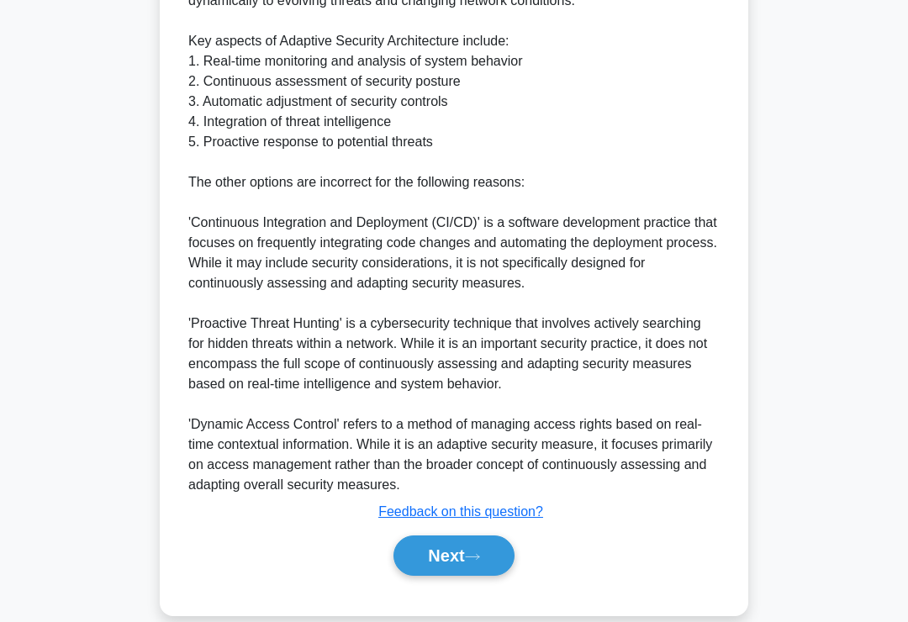
scroll to position [670, 0]
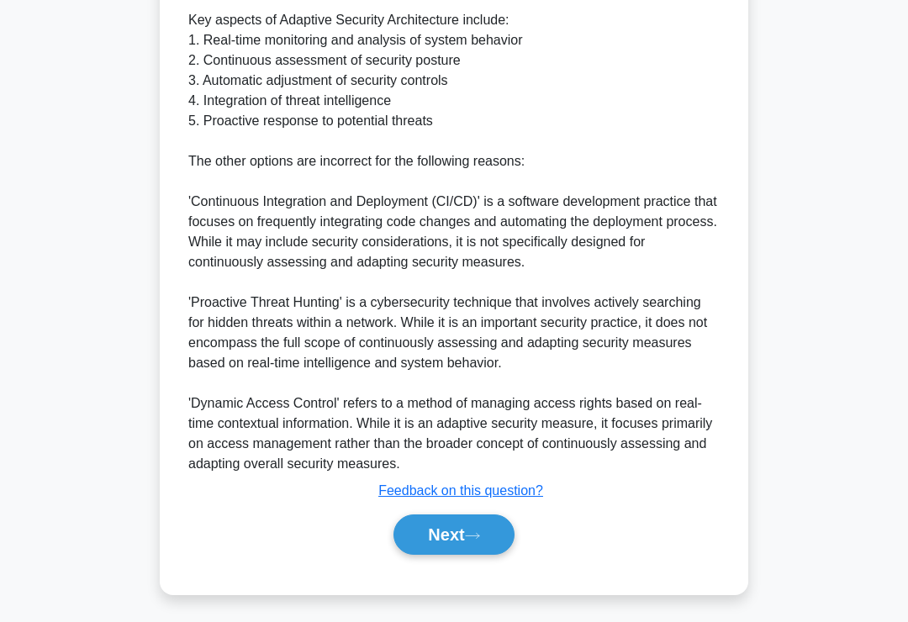
click at [467, 551] on button "Next" at bounding box center [453, 534] width 120 height 40
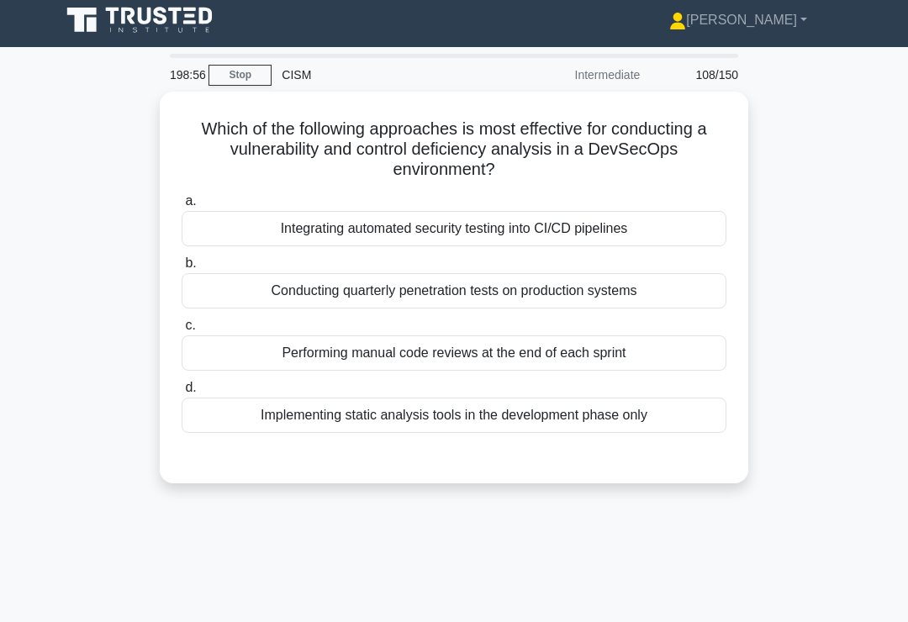
scroll to position [13, 0]
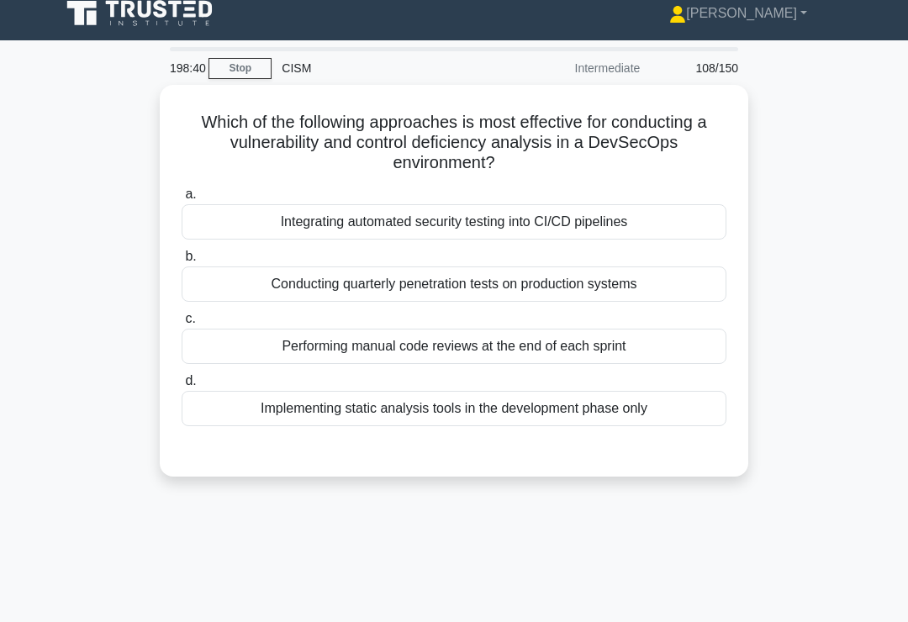
click at [649, 224] on div "Integrating automated security testing into CI/CD pipelines" at bounding box center [454, 221] width 545 height 35
click at [182, 200] on input "a. Integrating automated security testing into CI/CD pipelines" at bounding box center [182, 194] width 0 height 11
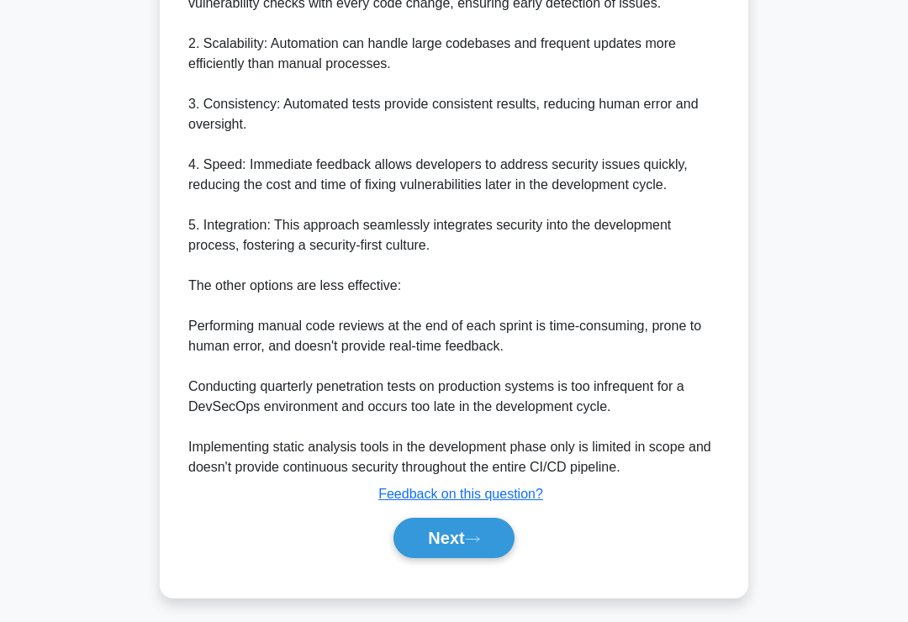
scroll to position [751, 0]
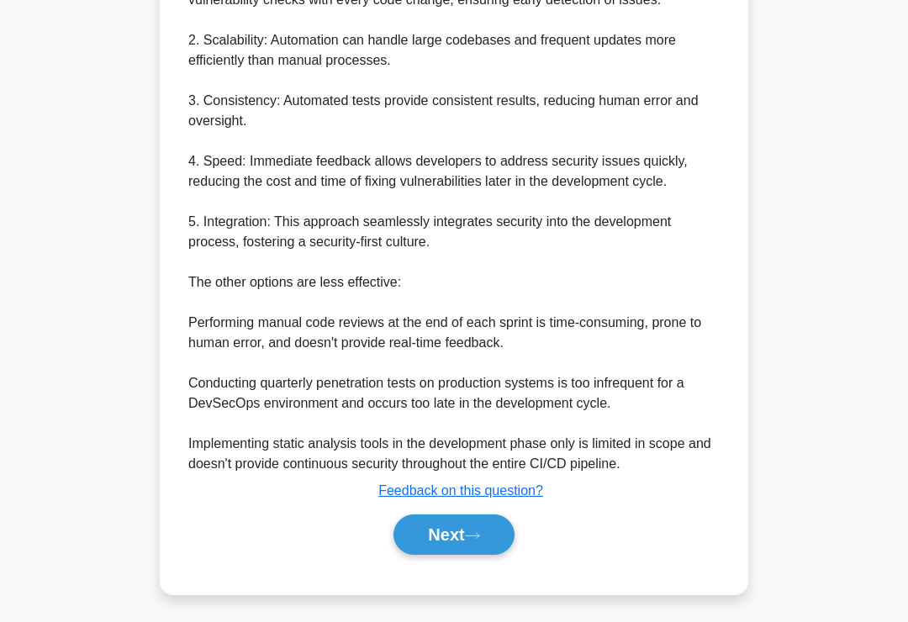
click at [464, 555] on button "Next" at bounding box center [453, 534] width 120 height 40
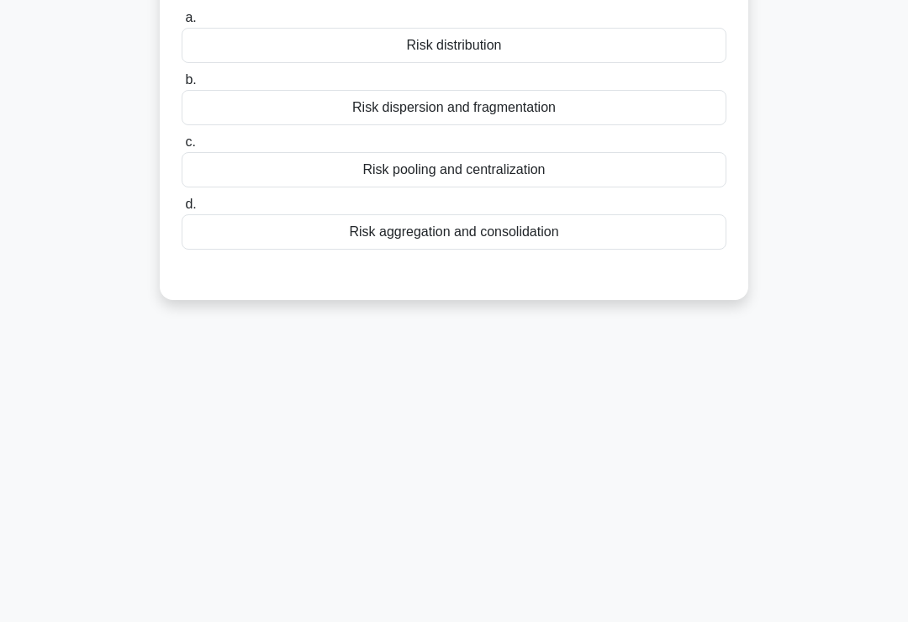
scroll to position [0, 0]
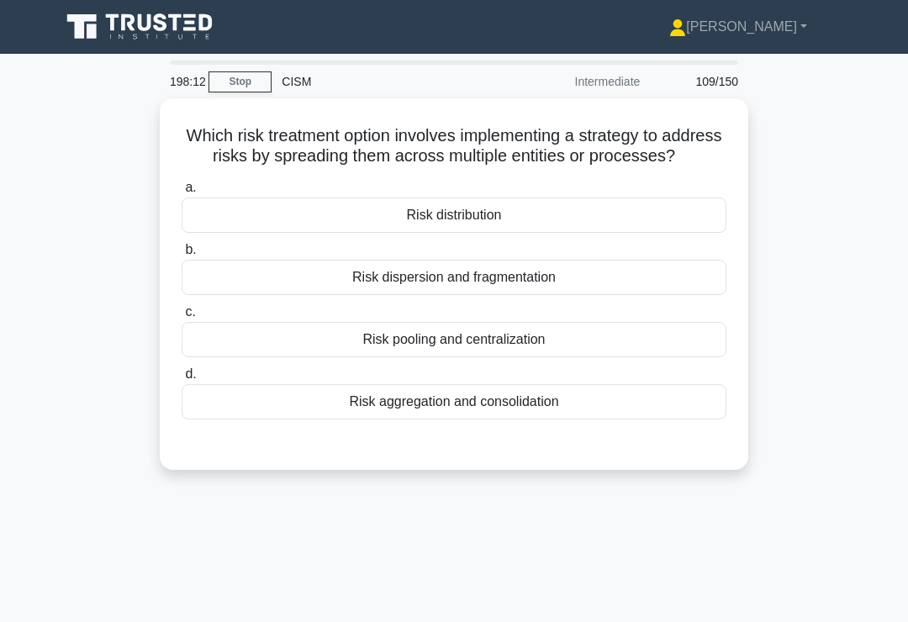
click at [644, 233] on div "Risk distribution" at bounding box center [454, 215] width 545 height 35
click at [182, 193] on input "a. Risk distribution" at bounding box center [182, 187] width 0 height 11
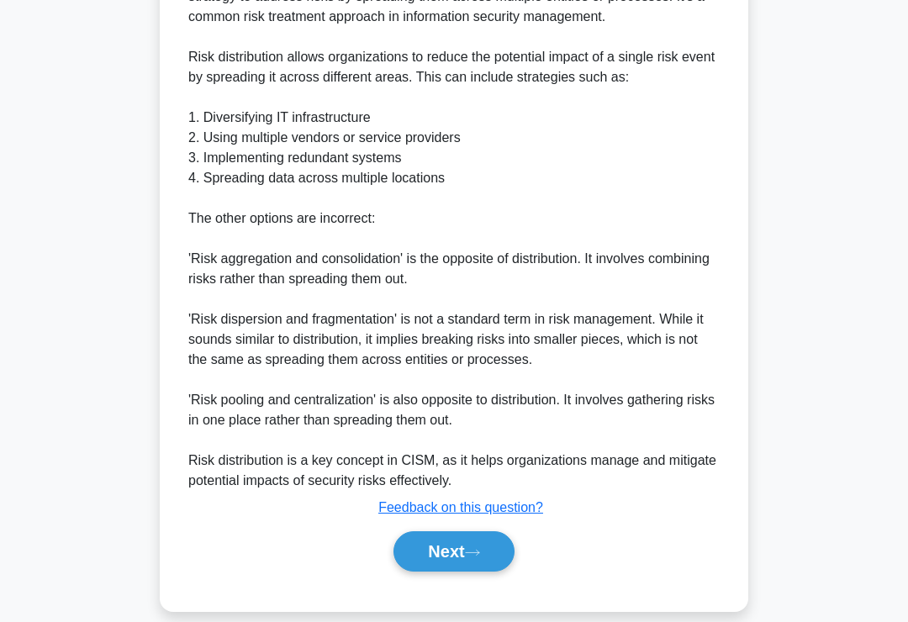
scroll to position [589, 0]
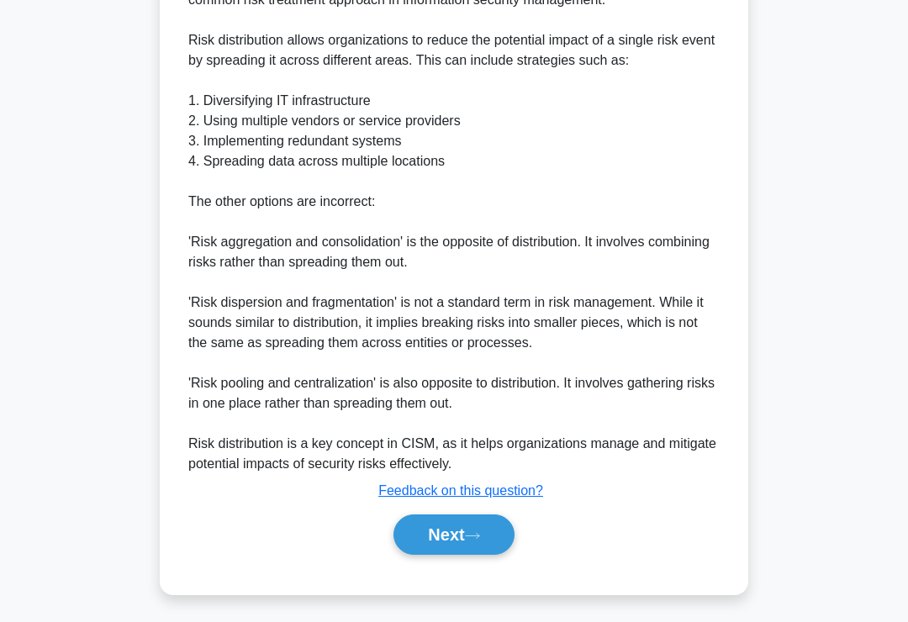
click at [476, 550] on button "Next" at bounding box center [453, 534] width 120 height 40
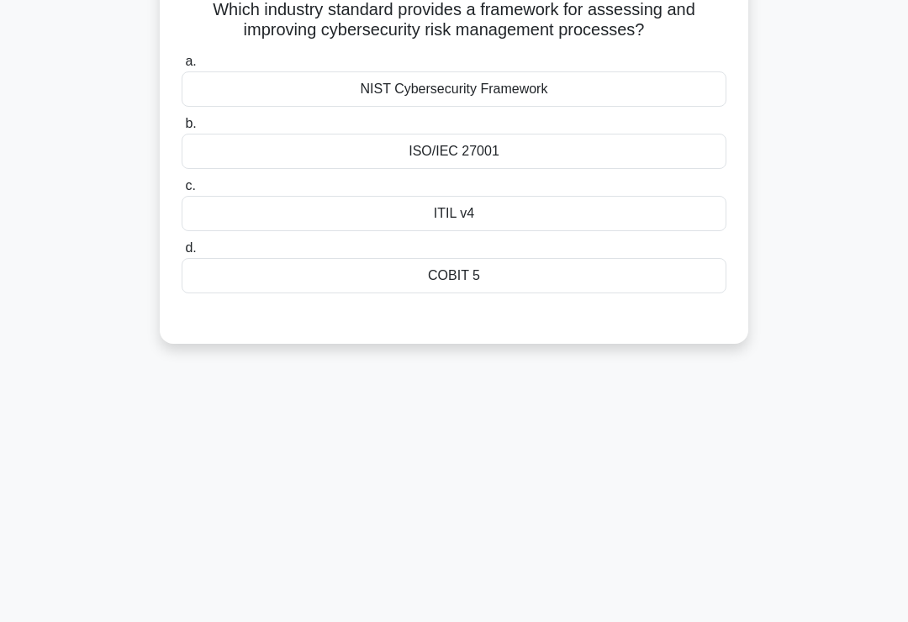
scroll to position [0, 0]
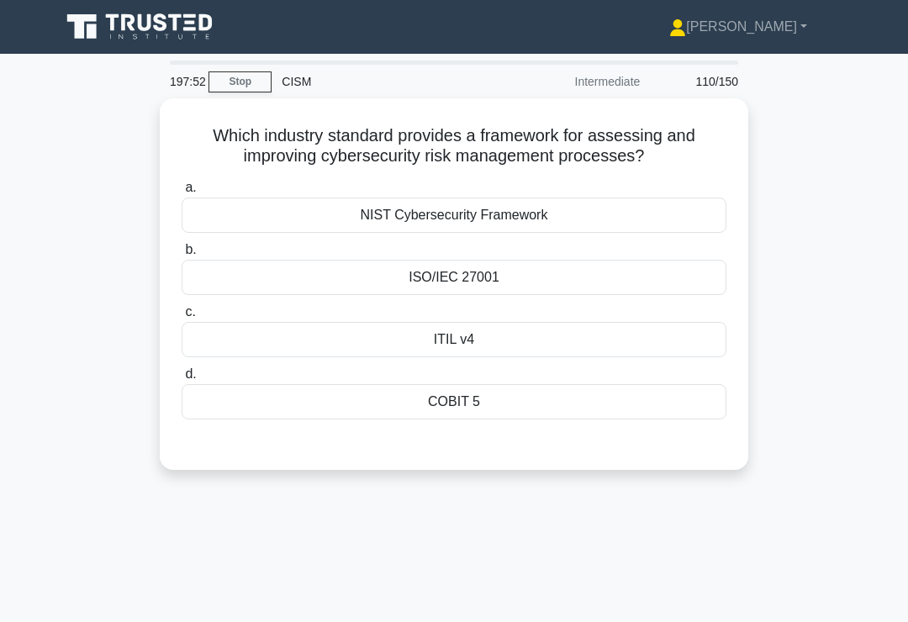
click at [619, 218] on div "NIST Cybersecurity Framework" at bounding box center [454, 215] width 545 height 35
click at [182, 193] on input "a. NIST Cybersecurity Framework" at bounding box center [182, 187] width 0 height 11
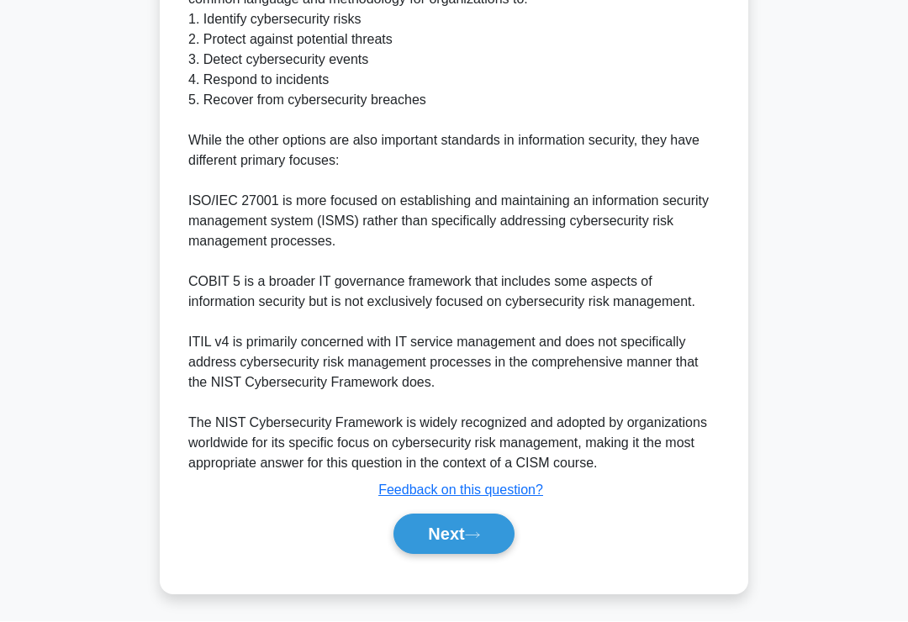
scroll to position [650, 0]
click at [451, 555] on button "Next" at bounding box center [453, 534] width 120 height 40
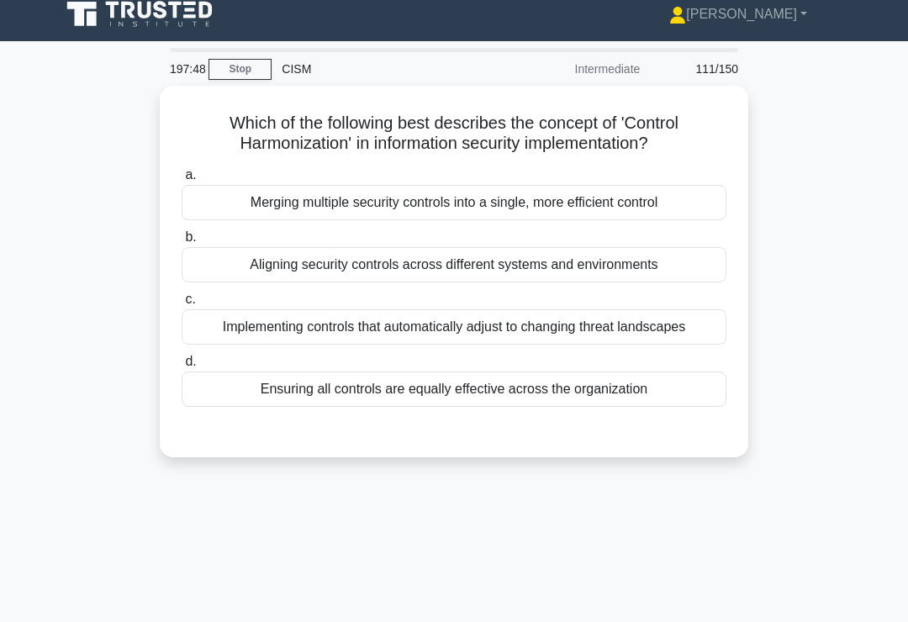
scroll to position [13, 0]
click at [679, 193] on div "Merging multiple security controls into a single, more efficient control" at bounding box center [454, 202] width 545 height 35
click at [182, 181] on input "a. Merging multiple security controls into a single, more efficient control" at bounding box center [182, 175] width 0 height 11
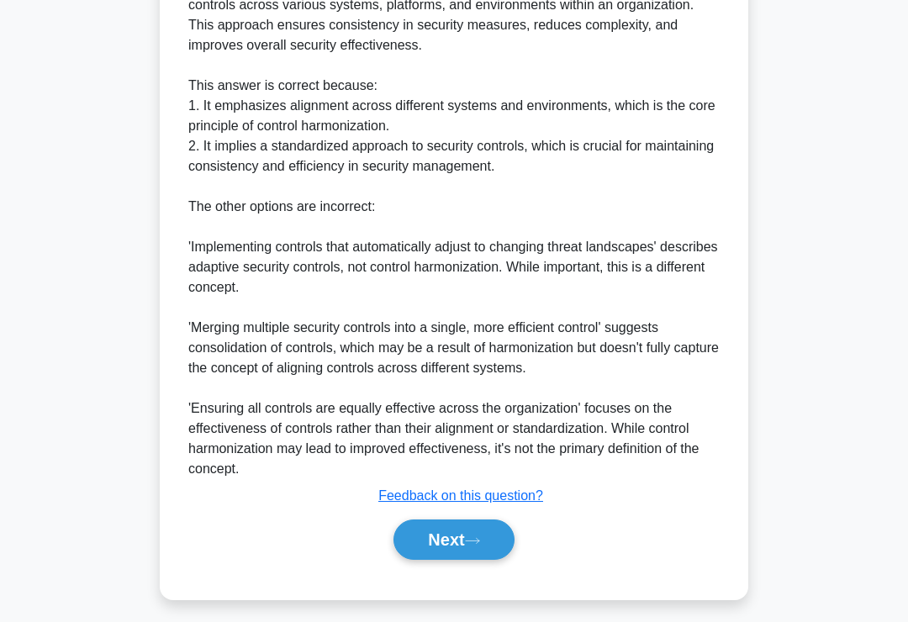
scroll to position [611, 0]
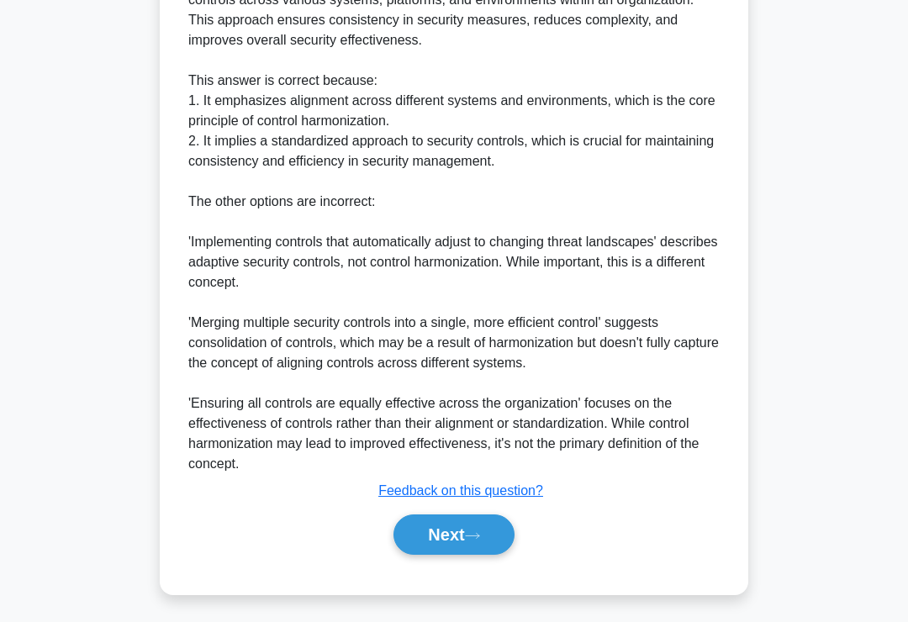
click at [480, 540] on icon at bounding box center [472, 535] width 15 height 9
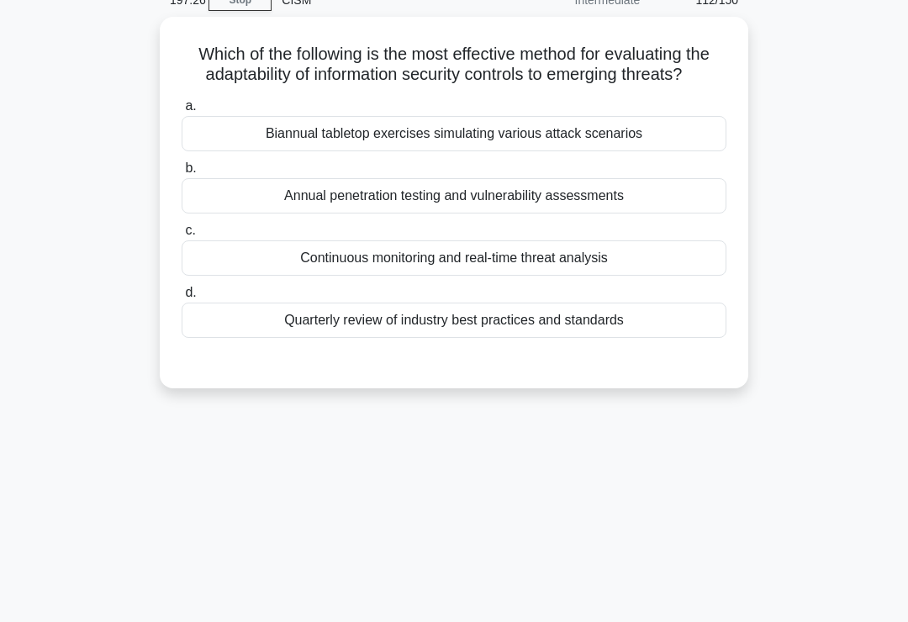
scroll to position [0, 0]
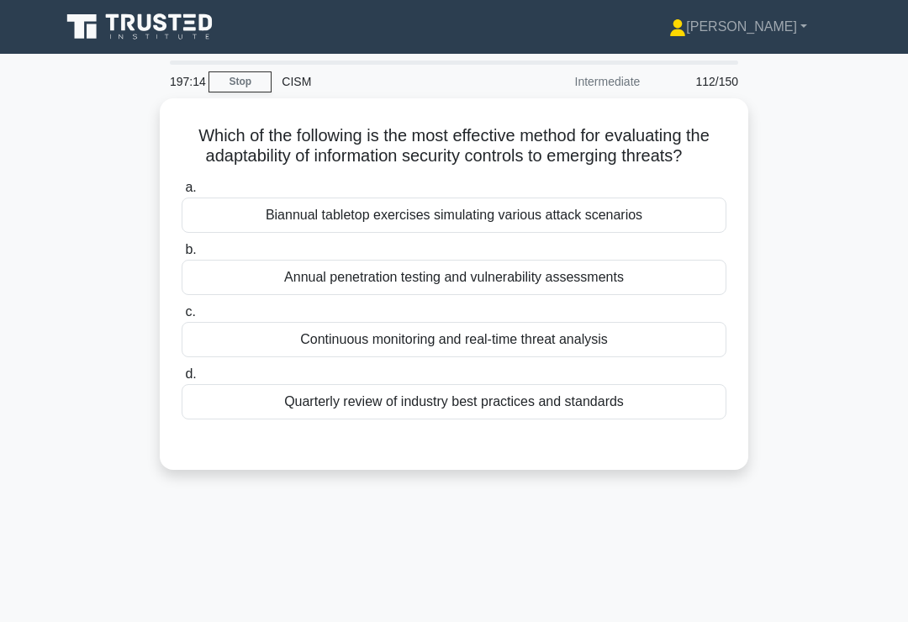
click at [667, 233] on div "Biannual tabletop exercises simulating various attack scenarios" at bounding box center [454, 215] width 545 height 35
click at [182, 193] on input "a. Biannual tabletop exercises simulating various attack scenarios" at bounding box center [182, 187] width 0 height 11
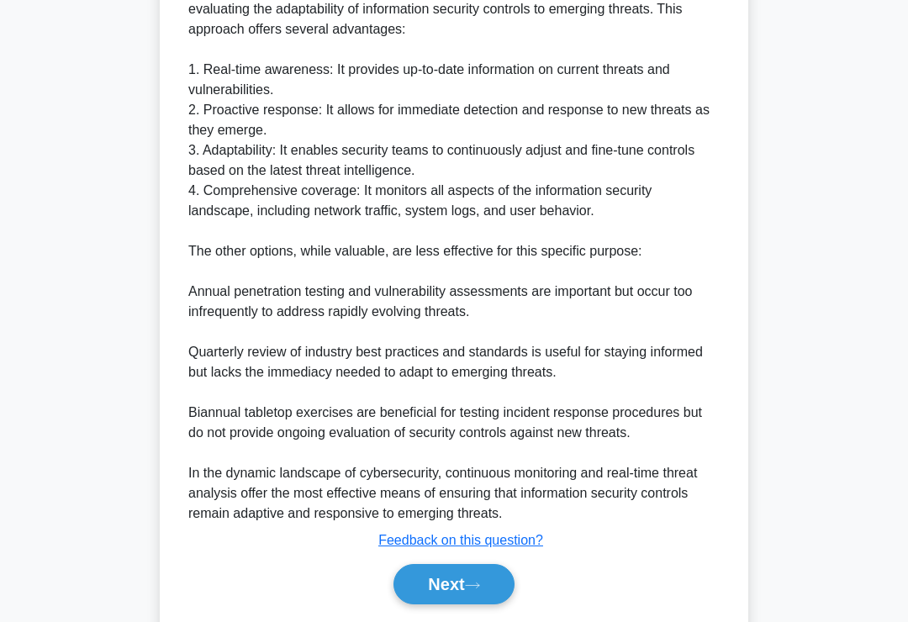
scroll to position [591, 0]
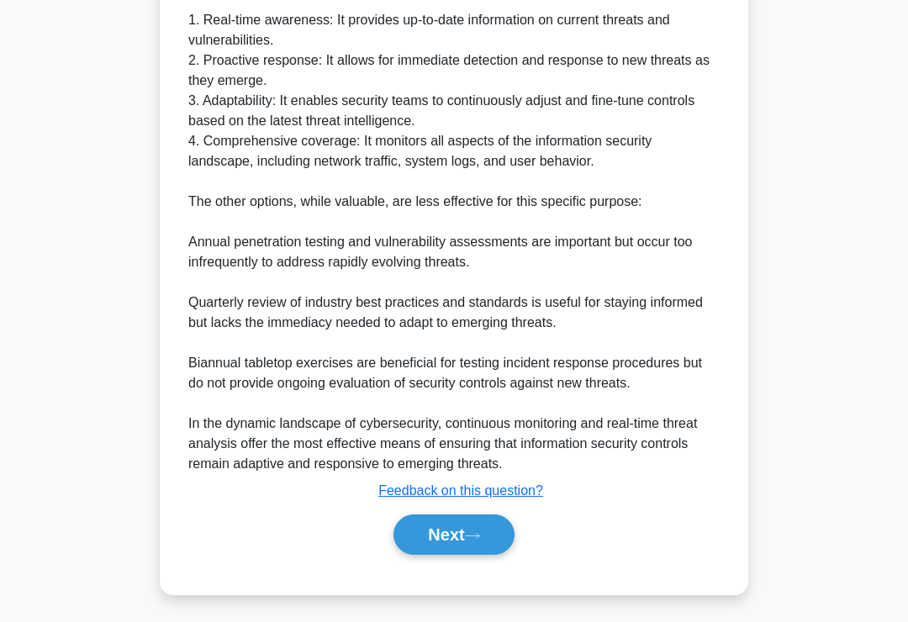
click at [479, 555] on button "Next" at bounding box center [453, 534] width 120 height 40
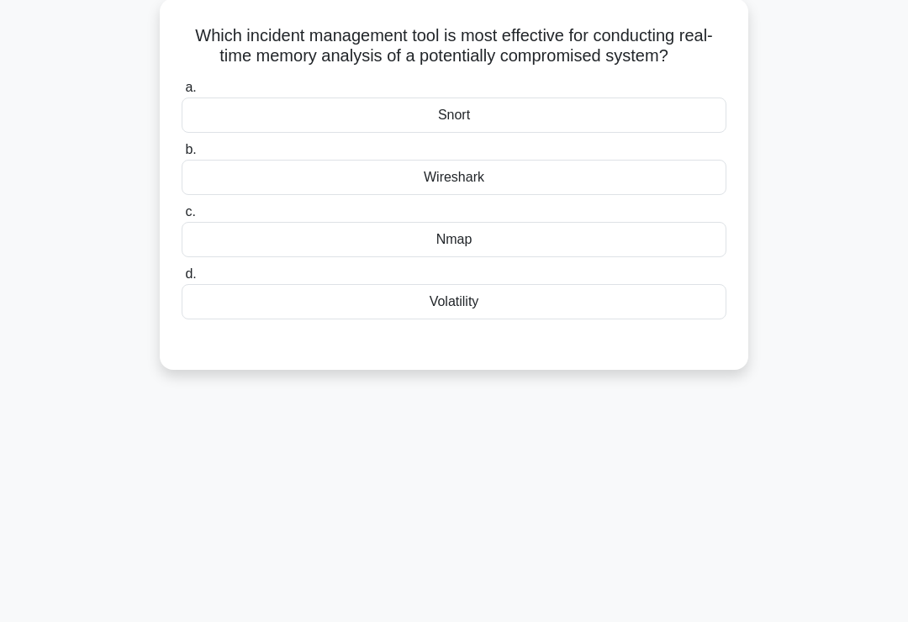
scroll to position [0, 0]
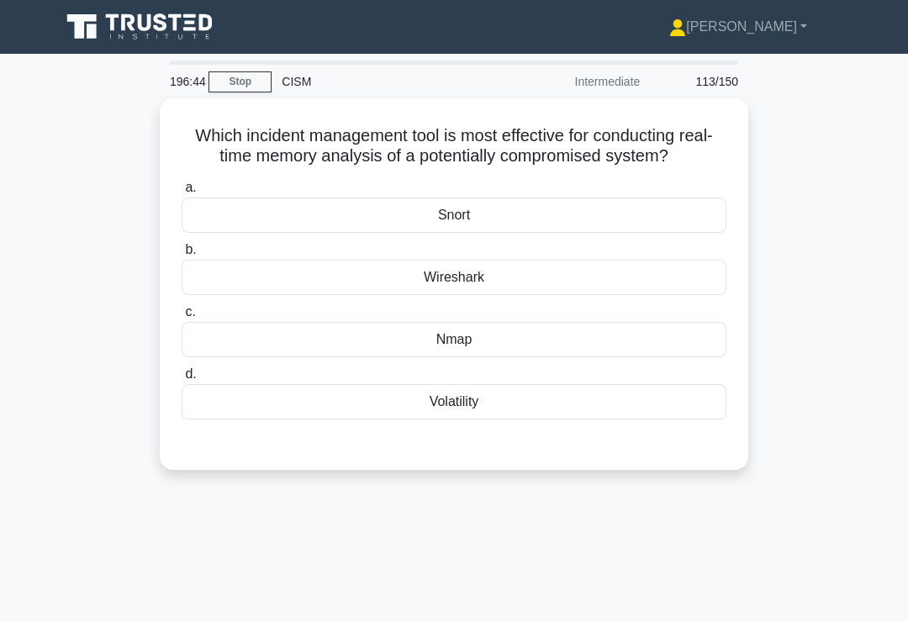
click at [640, 228] on div "Snort" at bounding box center [454, 215] width 545 height 35
click at [182, 193] on input "a. Snort" at bounding box center [182, 187] width 0 height 11
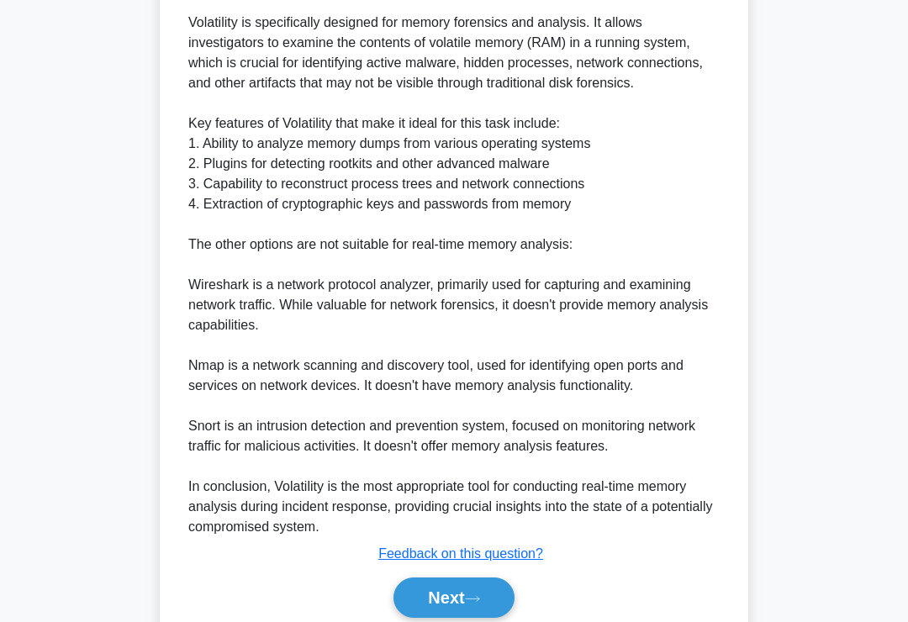
scroll to position [651, 0]
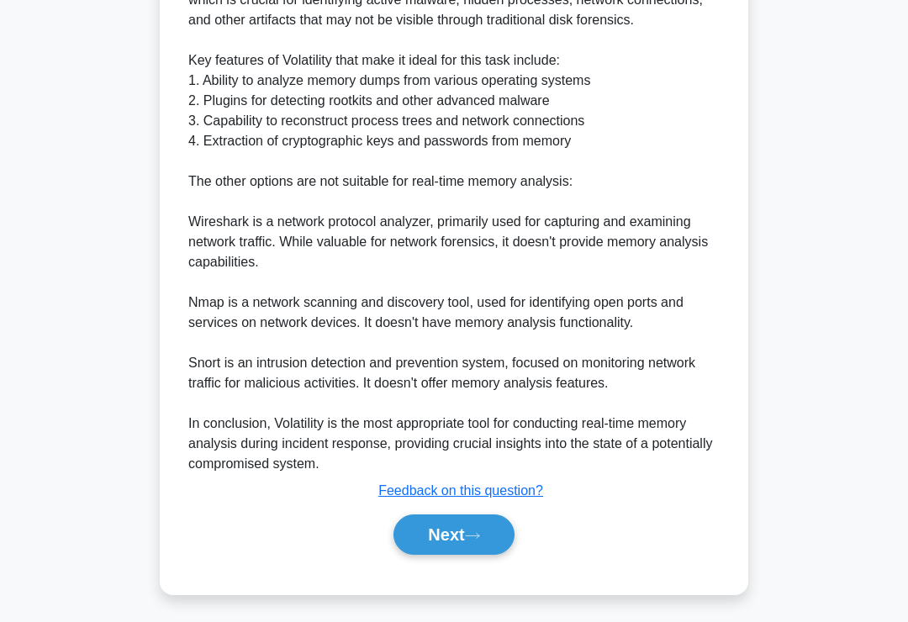
click at [450, 555] on button "Next" at bounding box center [453, 534] width 120 height 40
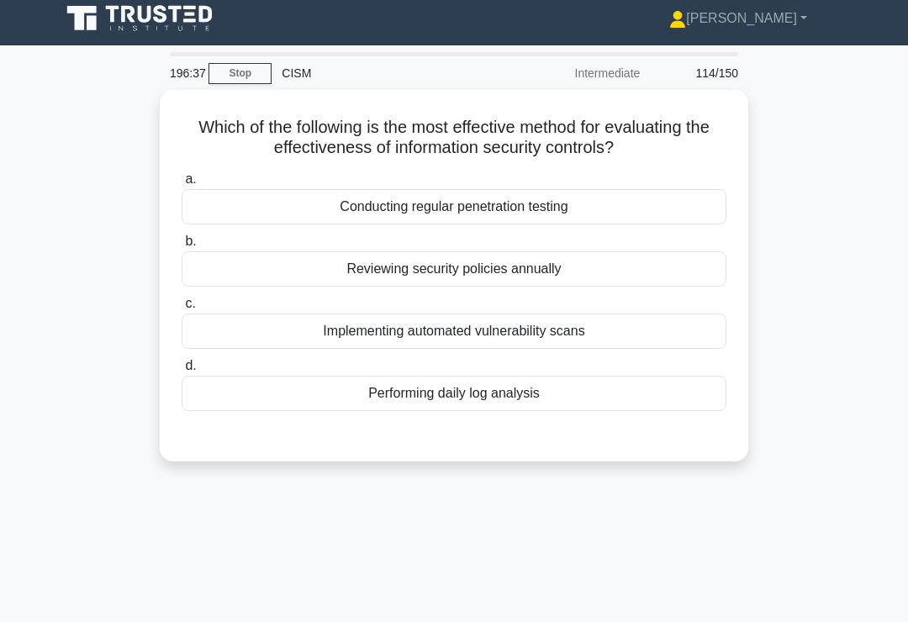
scroll to position [10, 0]
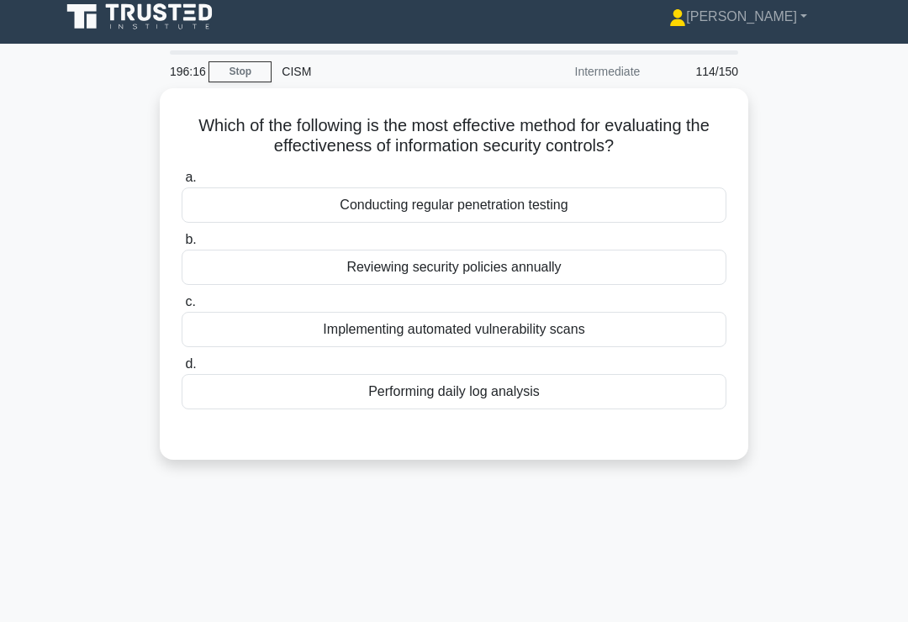
click at [621, 203] on div "Conducting regular penetration testing" at bounding box center [454, 204] width 545 height 35
click at [182, 183] on input "a. Conducting regular penetration testing" at bounding box center [182, 177] width 0 height 11
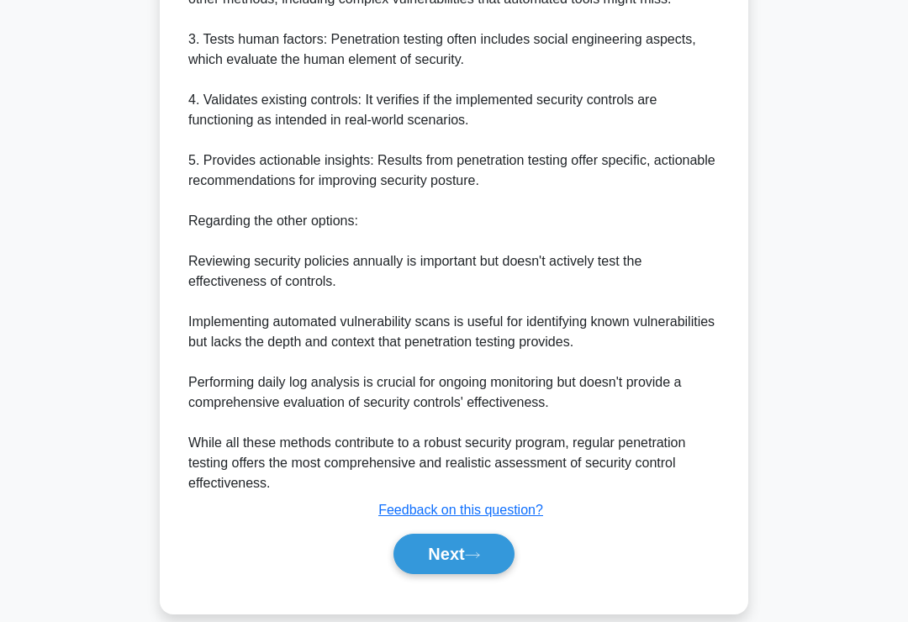
scroll to position [670, 0]
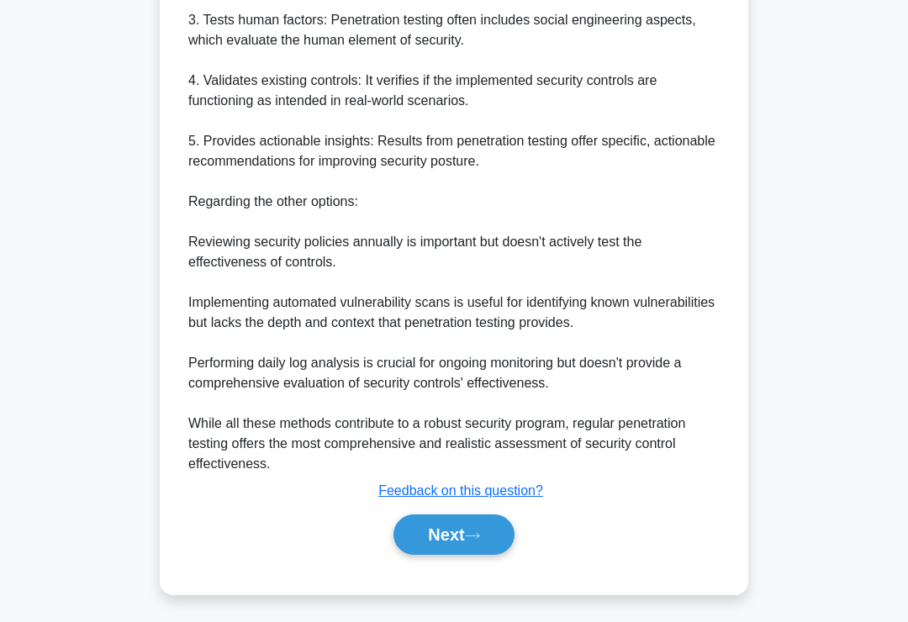
click at [471, 550] on button "Next" at bounding box center [453, 534] width 120 height 40
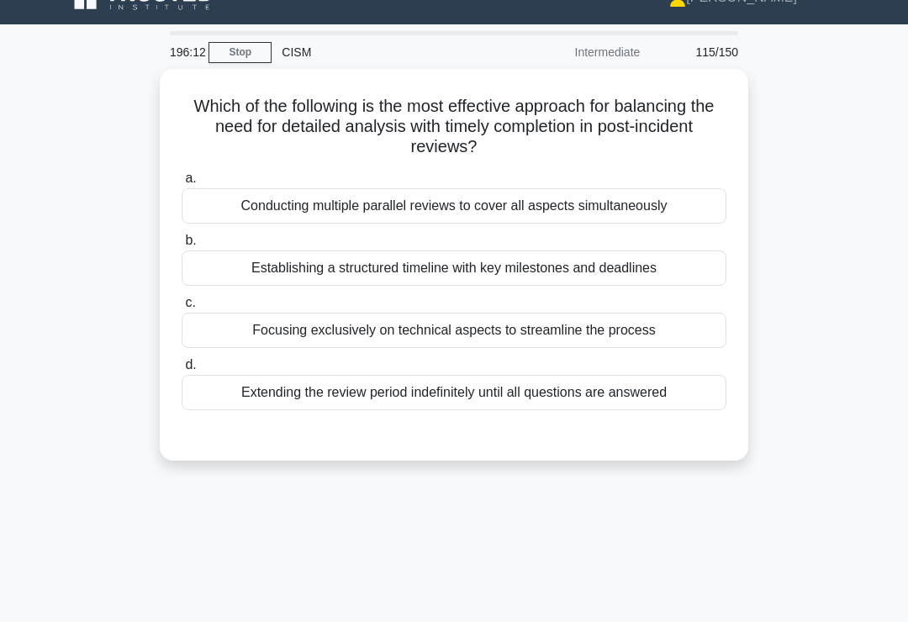
scroll to position [25, 0]
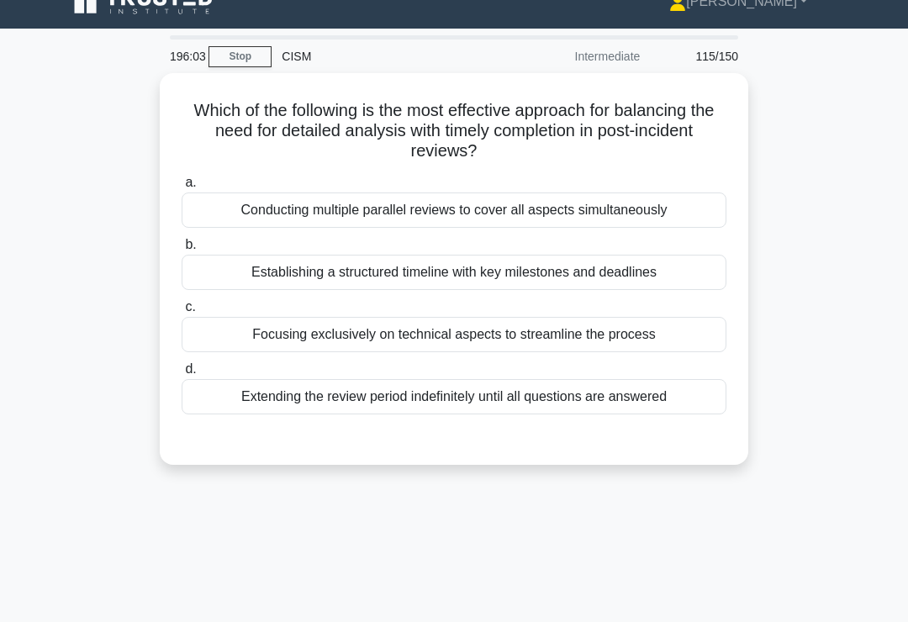
click at [627, 284] on div "Establishing a structured timeline with key milestones and deadlines" at bounding box center [454, 272] width 545 height 35
click at [182, 250] on input "b. Establishing a structured timeline with key milestones and deadlines" at bounding box center [182, 245] width 0 height 11
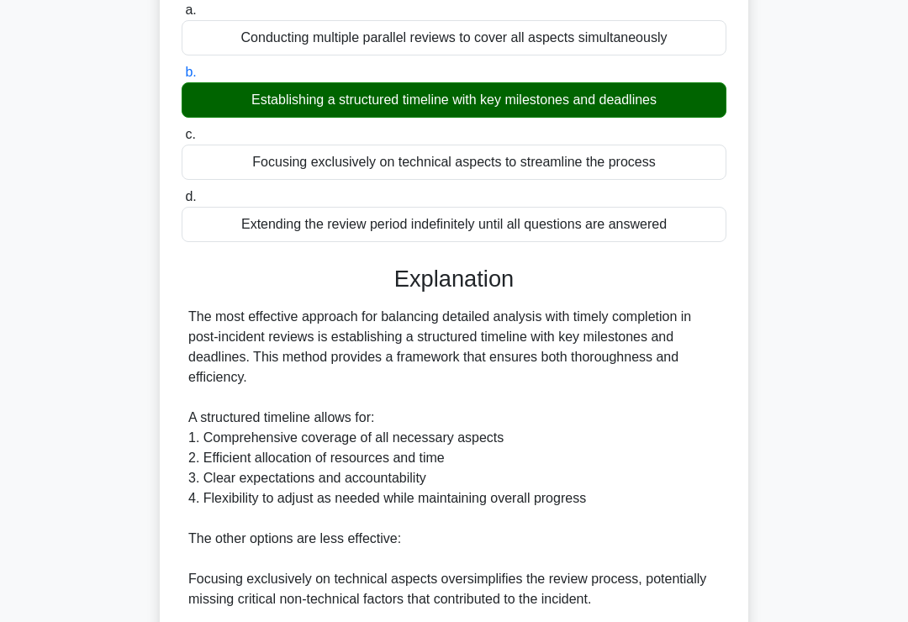
scroll to position [569, 0]
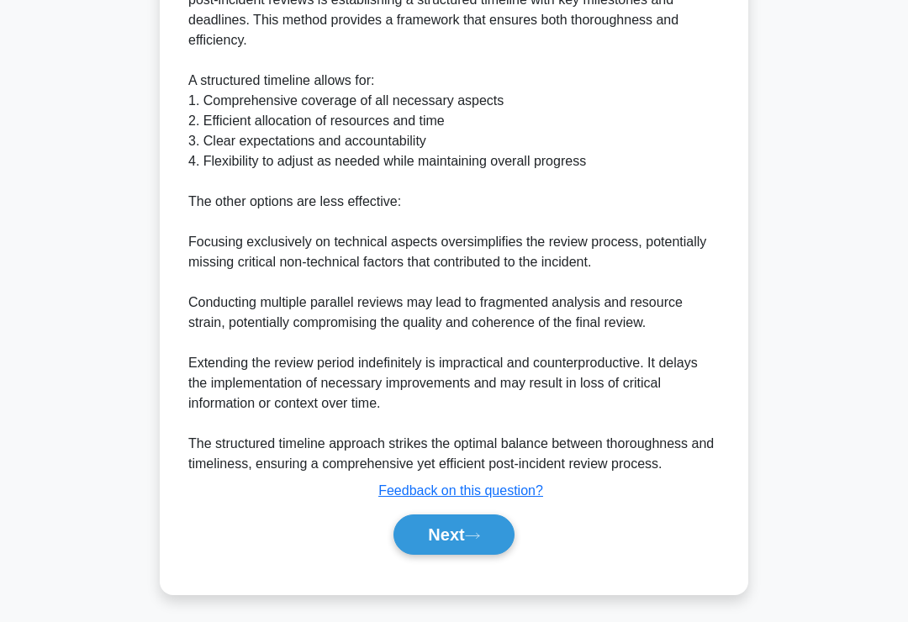
click at [471, 540] on icon at bounding box center [472, 535] width 15 height 9
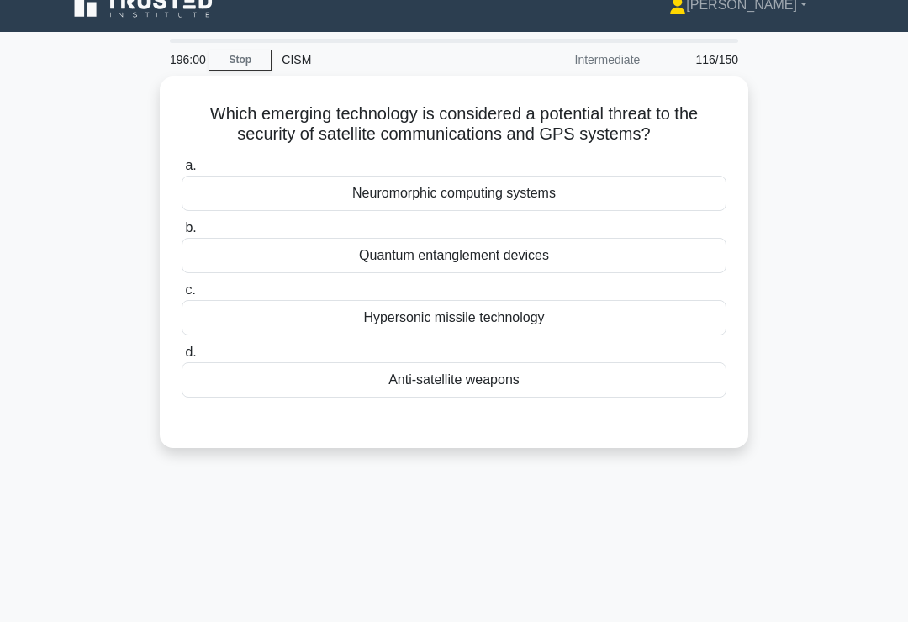
scroll to position [0, 0]
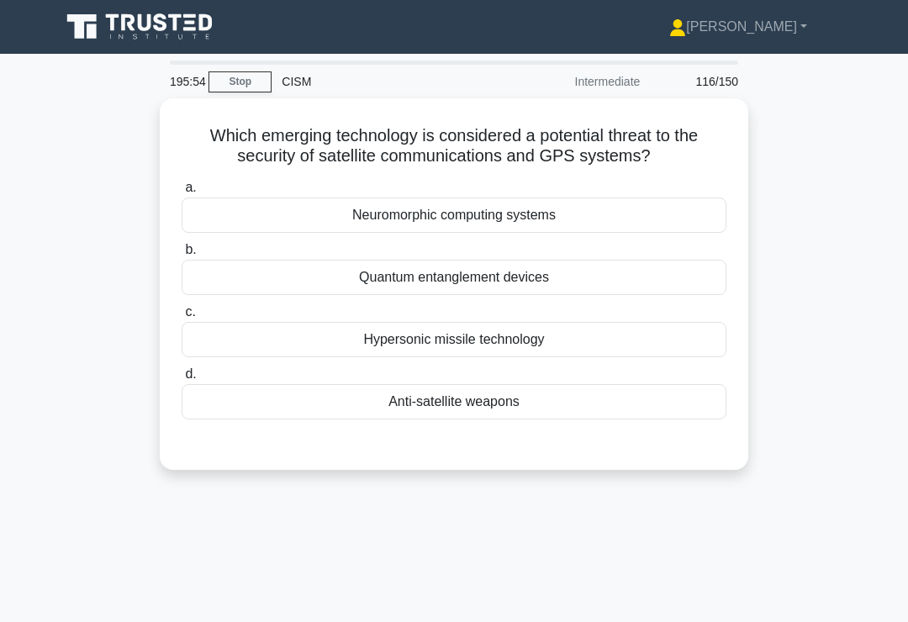
click at [556, 392] on div "Anti-satellite weapons" at bounding box center [454, 401] width 545 height 35
click at [182, 380] on input "d. Anti-satellite weapons" at bounding box center [182, 374] width 0 height 11
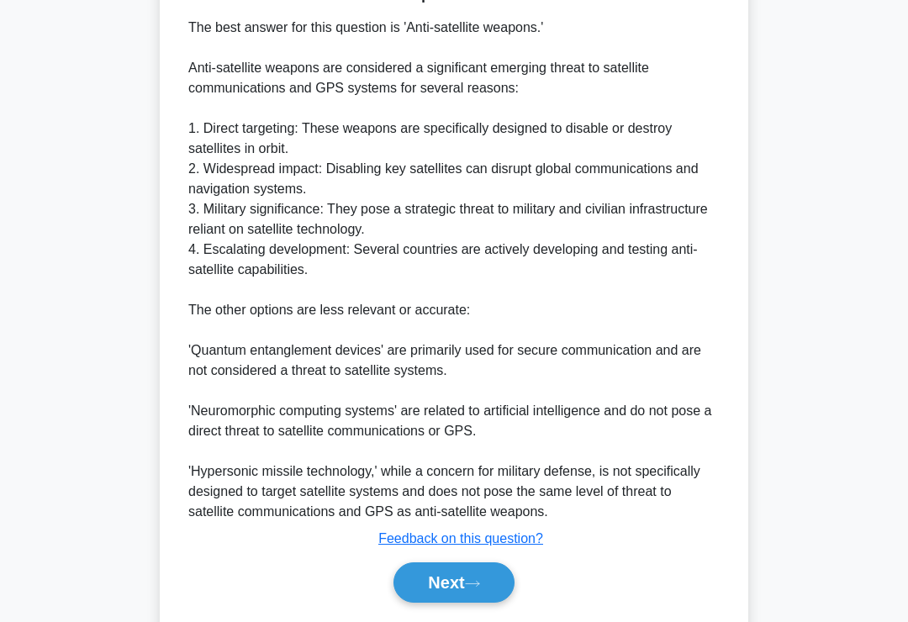
scroll to position [488, 0]
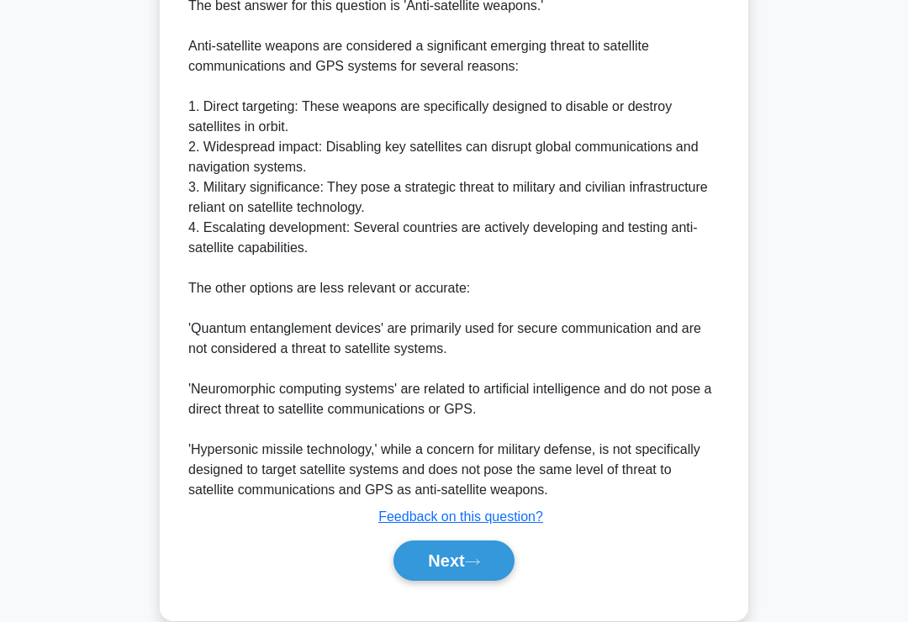
click at [464, 561] on button "Next" at bounding box center [453, 560] width 120 height 40
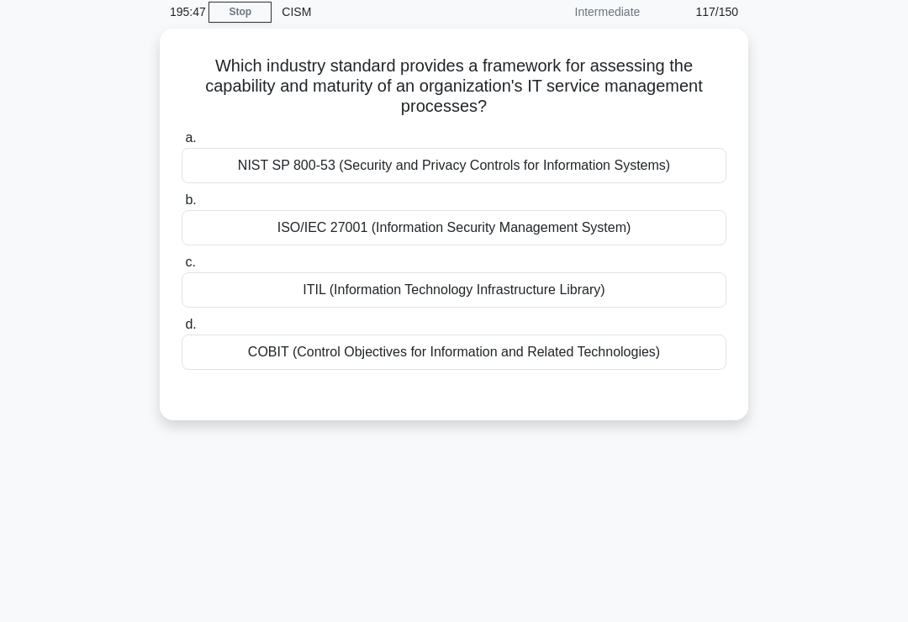
scroll to position [71, 0]
click at [589, 297] on div "ITIL (Information Technology Infrastructure Library)" at bounding box center [454, 288] width 545 height 35
click at [182, 267] on input "c. ITIL (Information Technology Infrastructure Library)" at bounding box center [182, 261] width 0 height 11
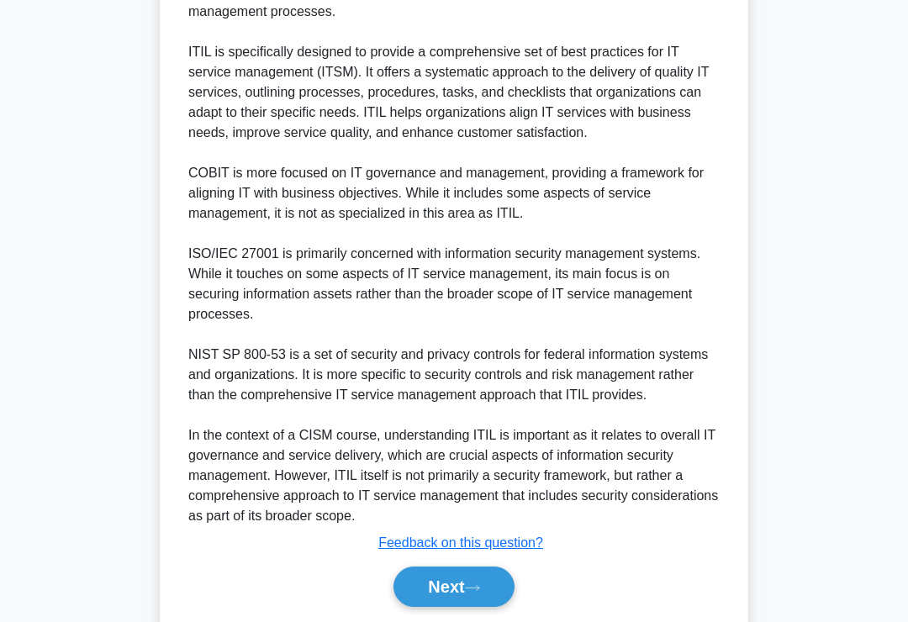
scroll to position [629, 0]
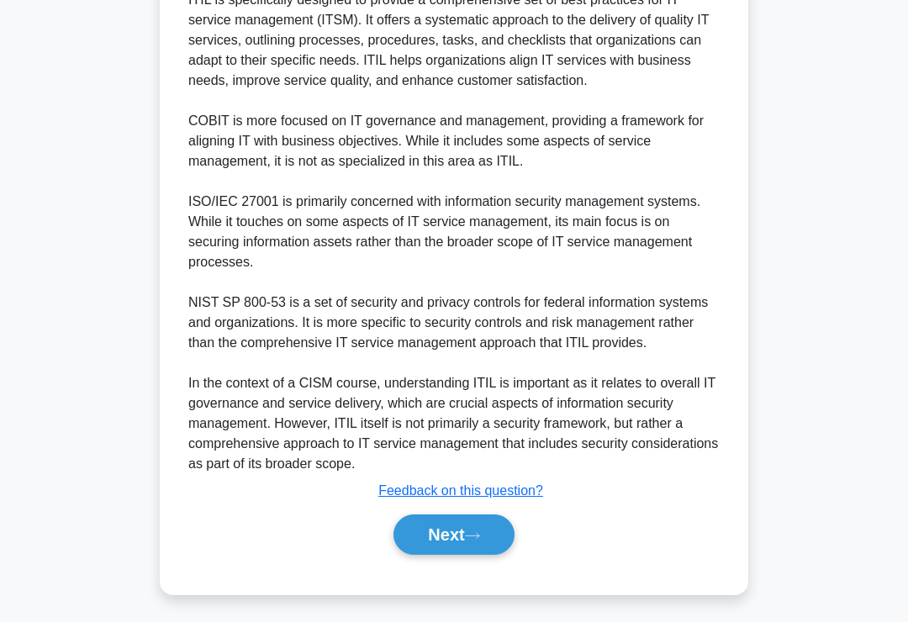
click at [457, 550] on button "Next" at bounding box center [453, 534] width 120 height 40
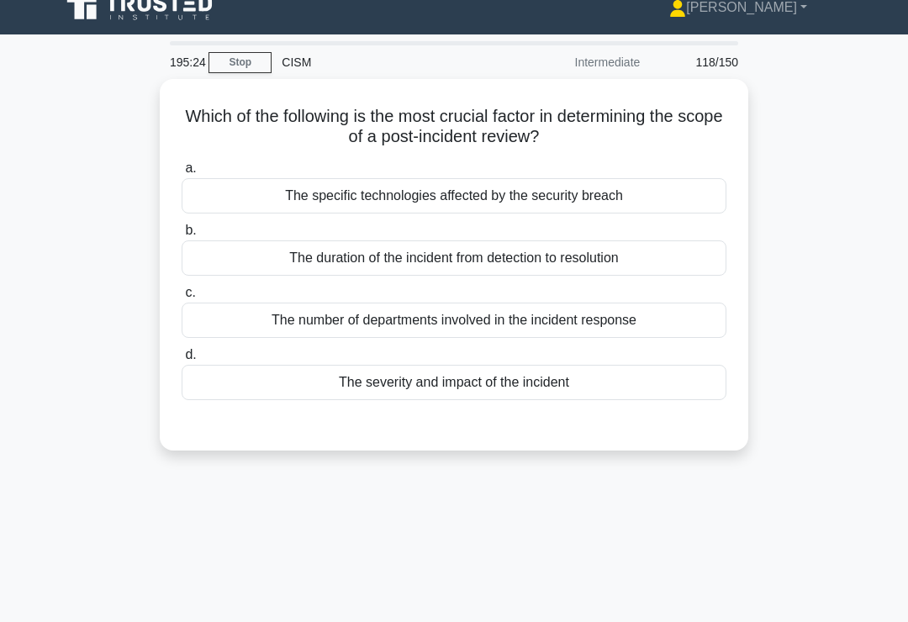
scroll to position [18, 0]
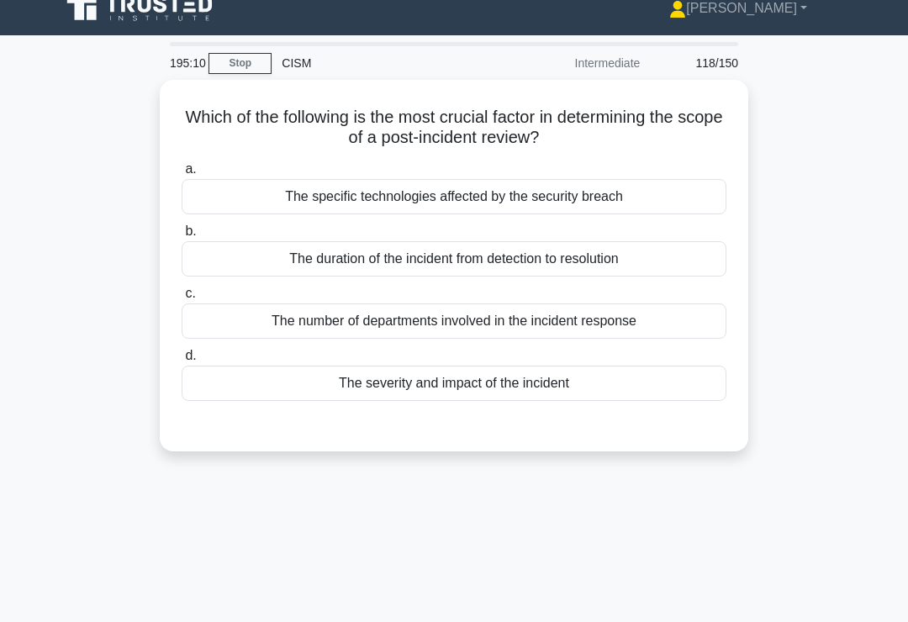
click at [582, 387] on div "The severity and impact of the incident" at bounding box center [454, 383] width 545 height 35
click at [182, 361] on input "d. The severity and impact of the incident" at bounding box center [182, 355] width 0 height 11
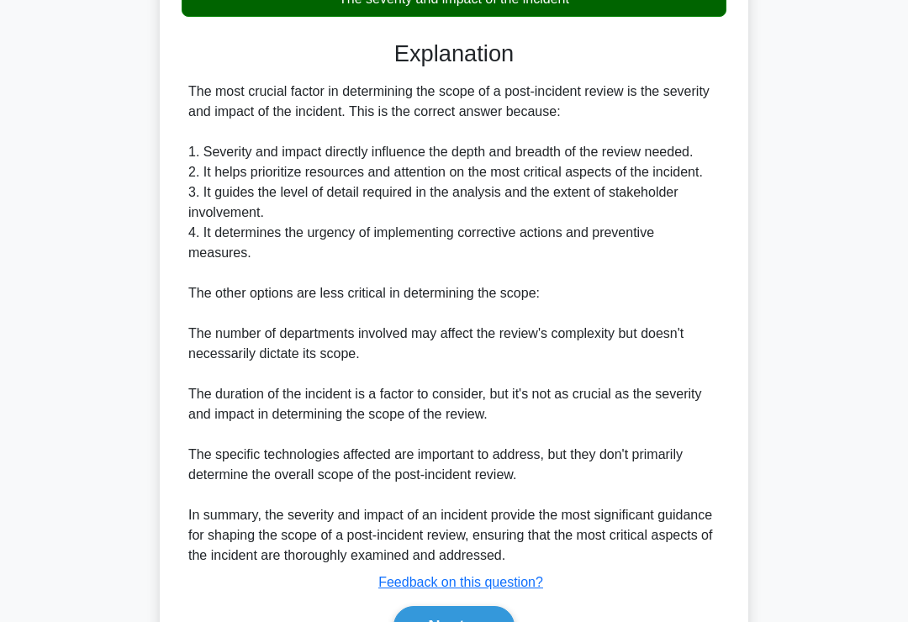
scroll to position [529, 0]
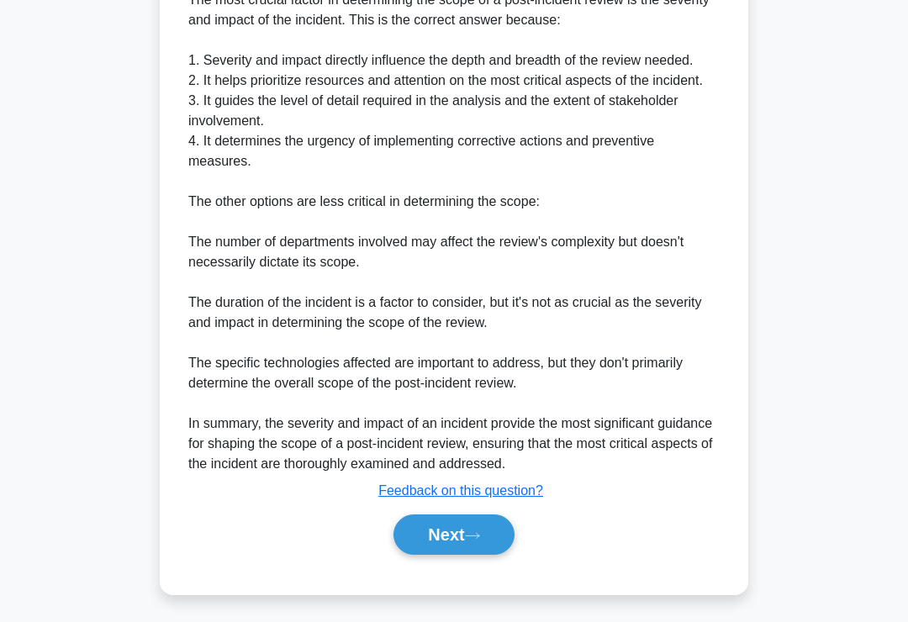
click at [470, 553] on button "Next" at bounding box center [453, 534] width 120 height 40
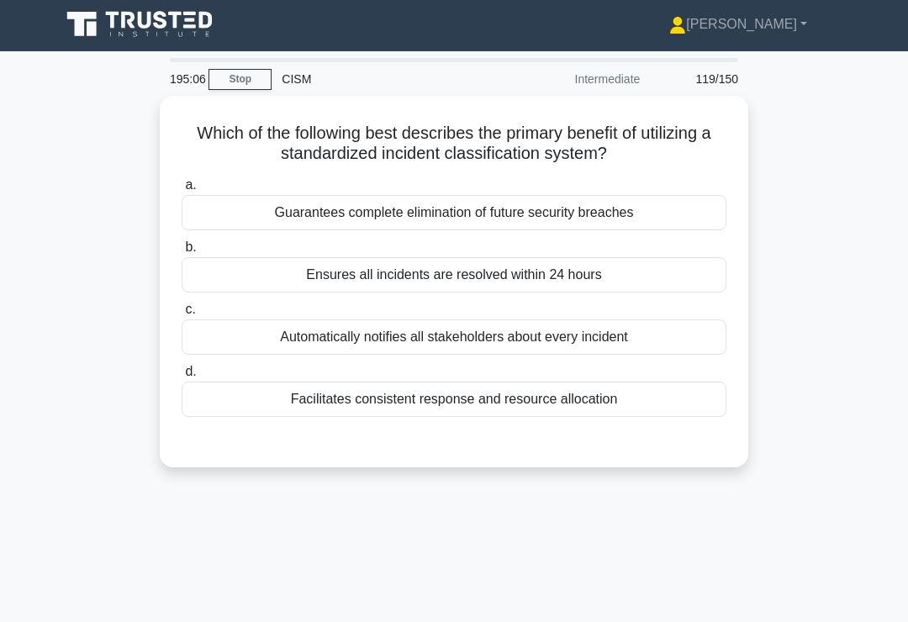
scroll to position [0, 0]
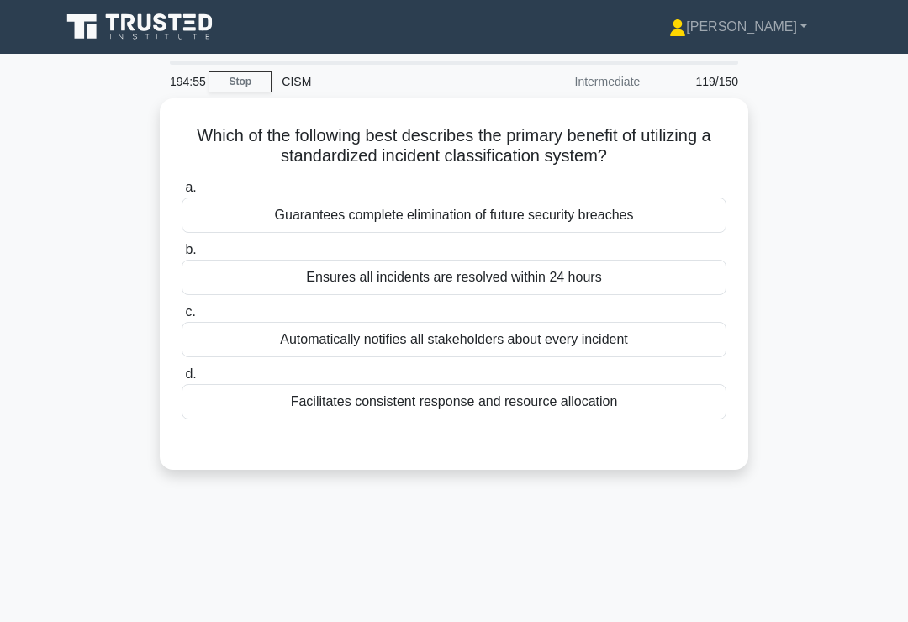
click at [557, 398] on div "Facilitates consistent response and resource allocation" at bounding box center [454, 401] width 545 height 35
click at [182, 380] on input "d. Facilitates consistent response and resource allocation" at bounding box center [182, 374] width 0 height 11
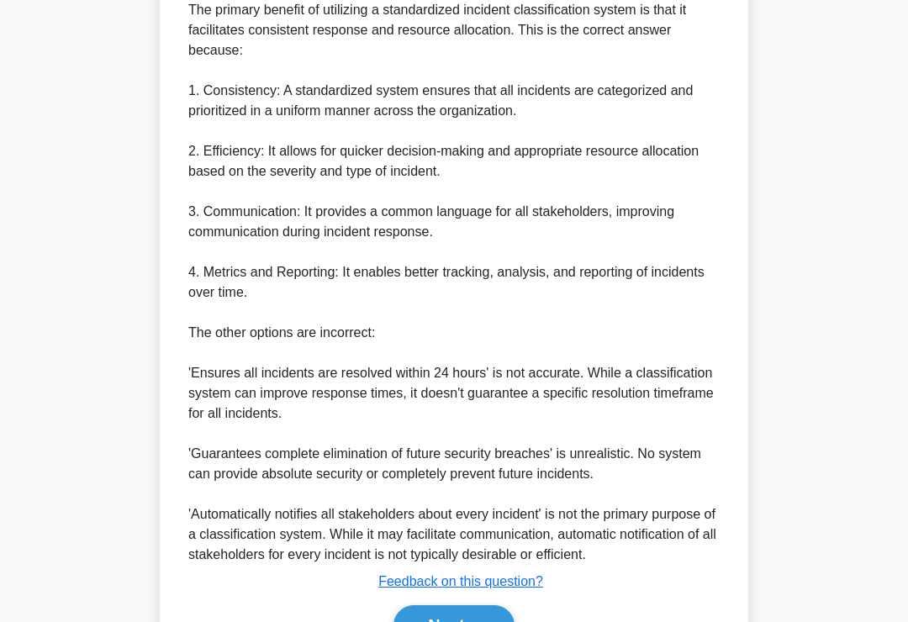
scroll to position [589, 0]
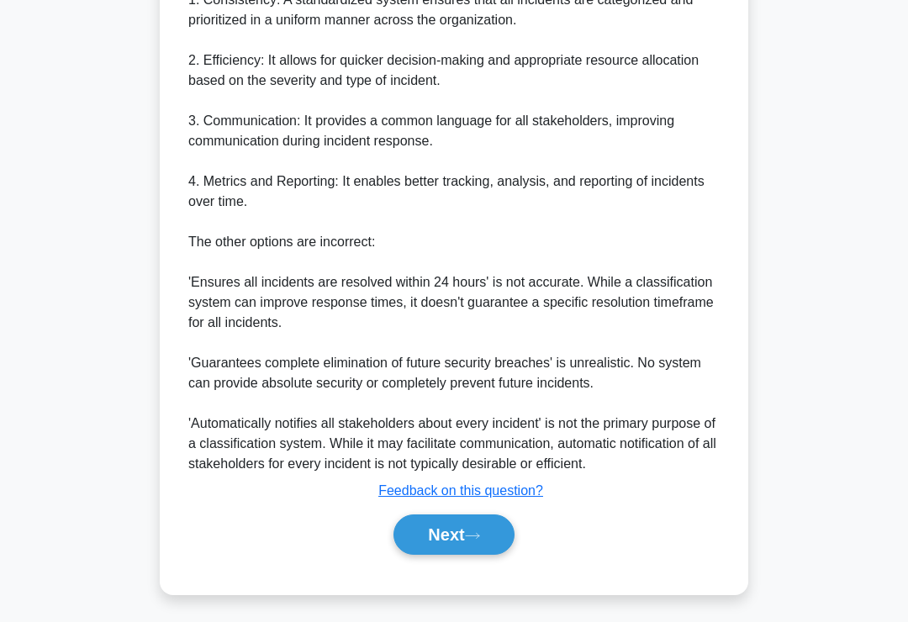
click at [462, 555] on button "Next" at bounding box center [453, 534] width 120 height 40
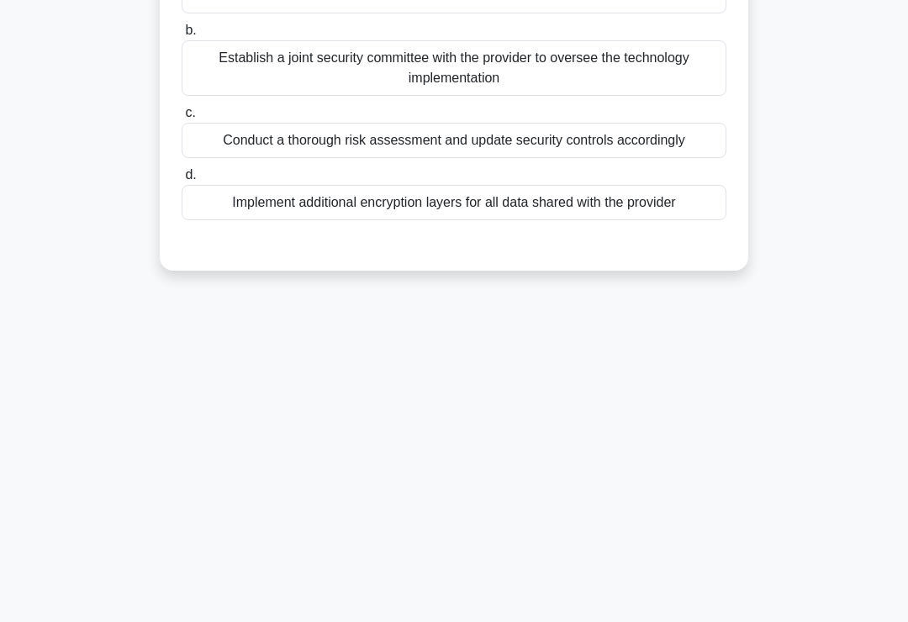
click at [484, 540] on div "194:50 Stop CISM Intermediate 120/150 .spinner_0XTQ{transform-origin:center;ani…" at bounding box center [453, 221] width 807 height 840
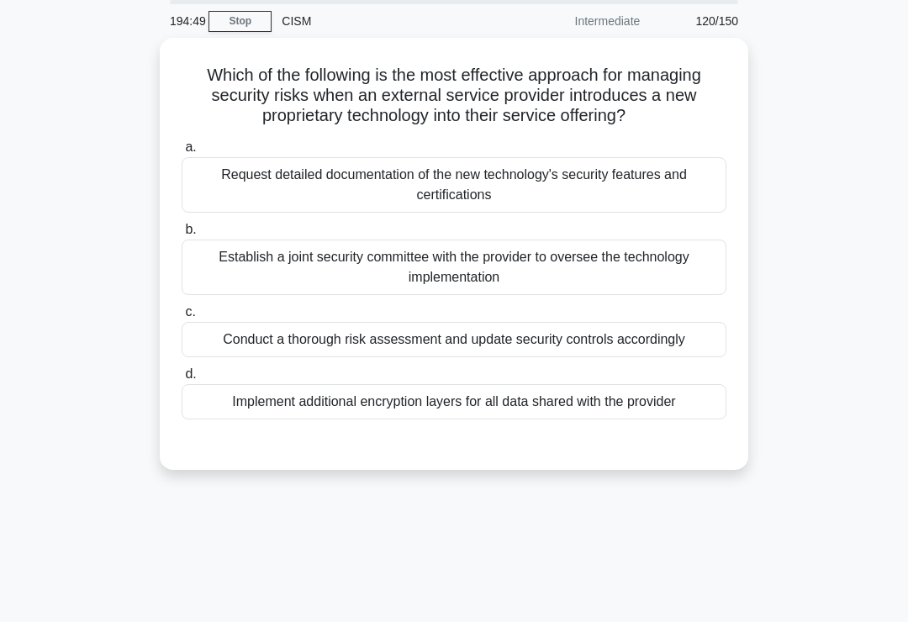
scroll to position [60, 0]
click at [589, 358] on div "Conduct a thorough risk assessment and update security controls accordingly" at bounding box center [454, 340] width 545 height 35
click at [182, 319] on input "c. Conduct a thorough risk assessment and update security controls accordingly" at bounding box center [182, 313] width 0 height 11
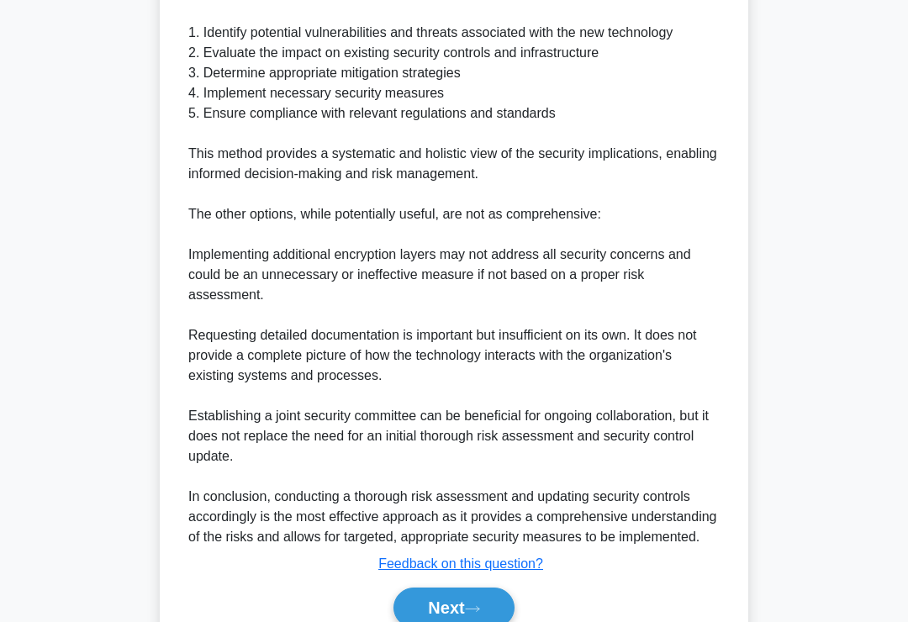
scroll to position [730, 0]
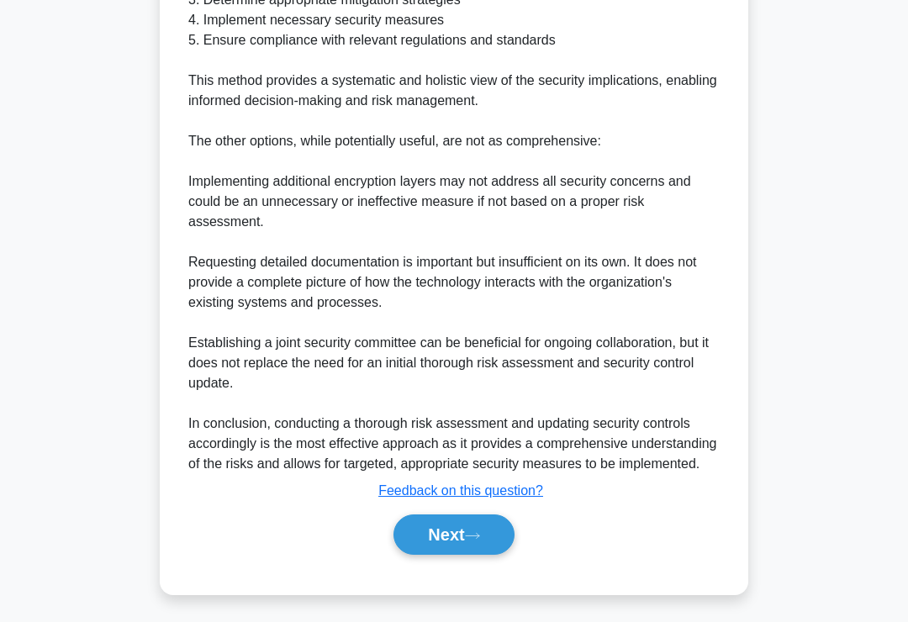
click at [468, 555] on button "Next" at bounding box center [453, 534] width 120 height 40
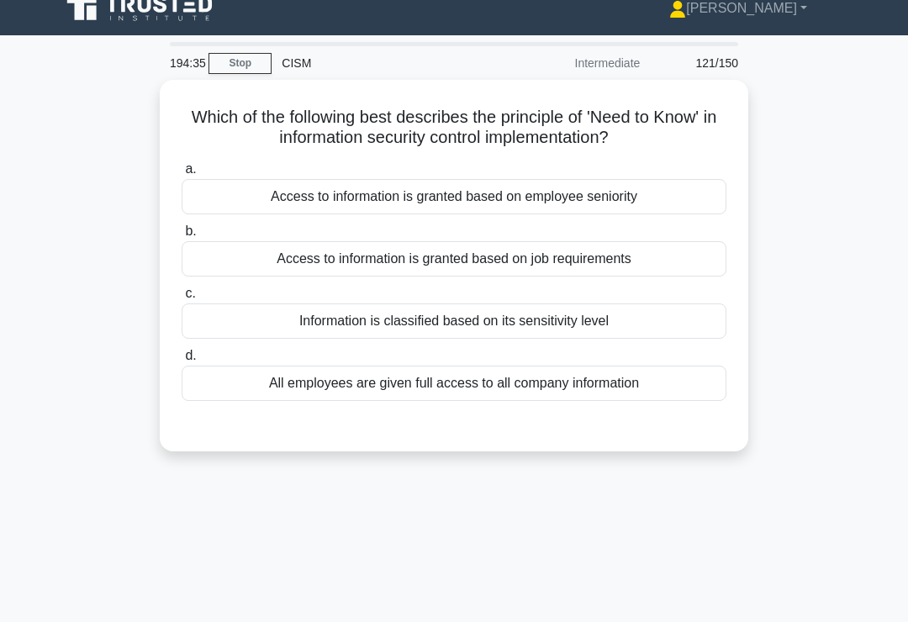
scroll to position [0, 0]
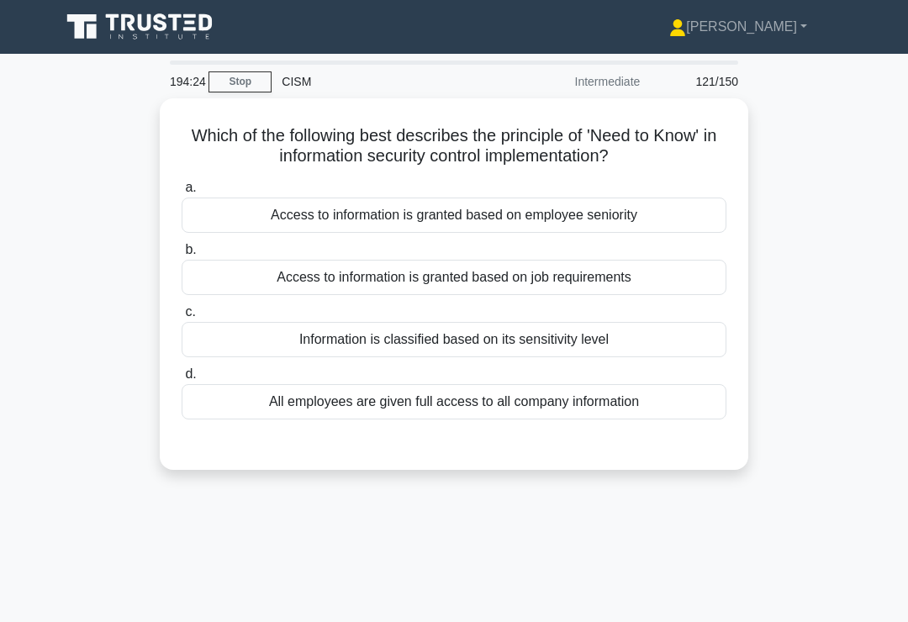
click at [657, 283] on div "Access to information is granted based on job requirements" at bounding box center [454, 277] width 545 height 35
click at [182, 255] on input "b. Access to information is granted based on job requirements" at bounding box center [182, 250] width 0 height 11
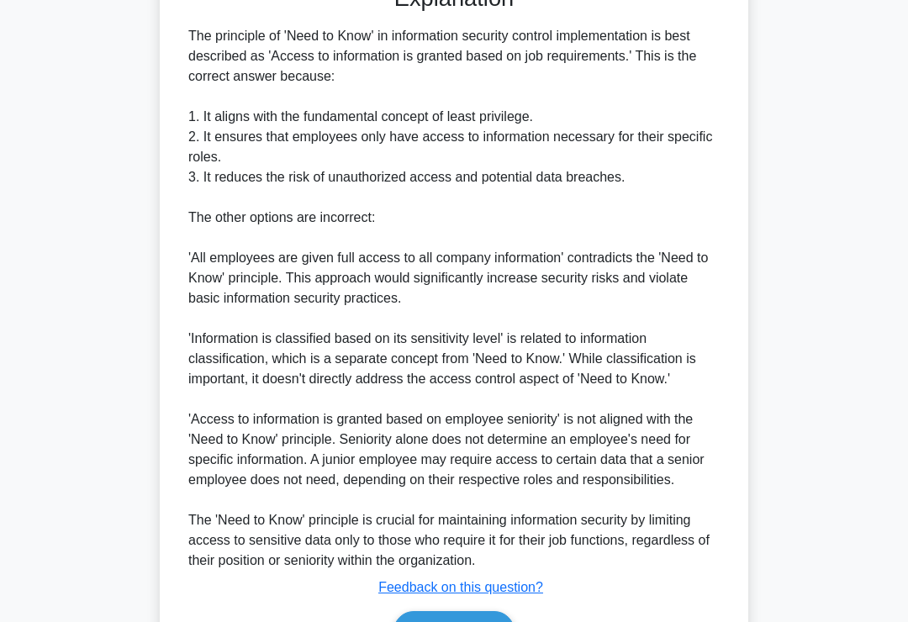
scroll to position [569, 0]
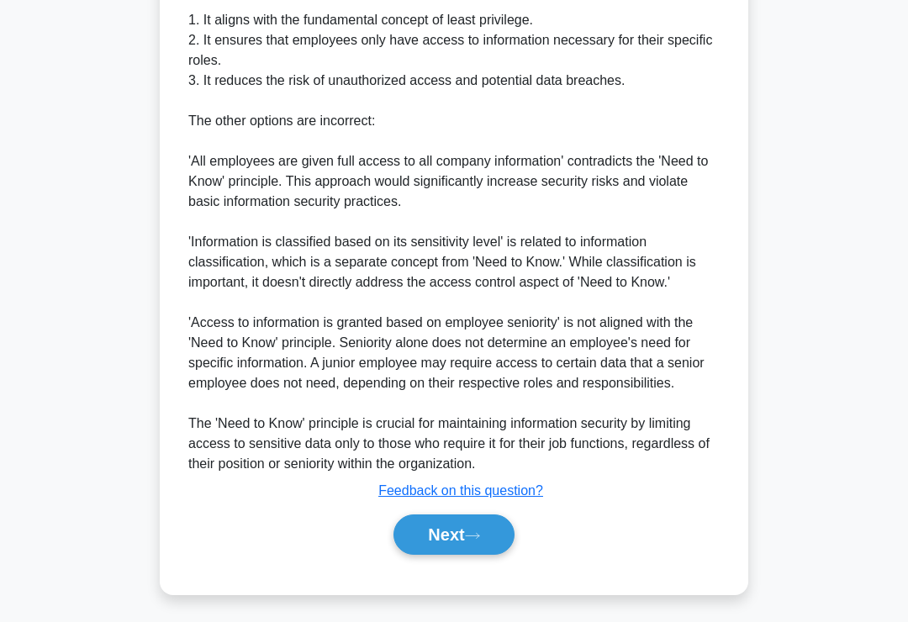
click at [472, 540] on icon at bounding box center [472, 535] width 15 height 9
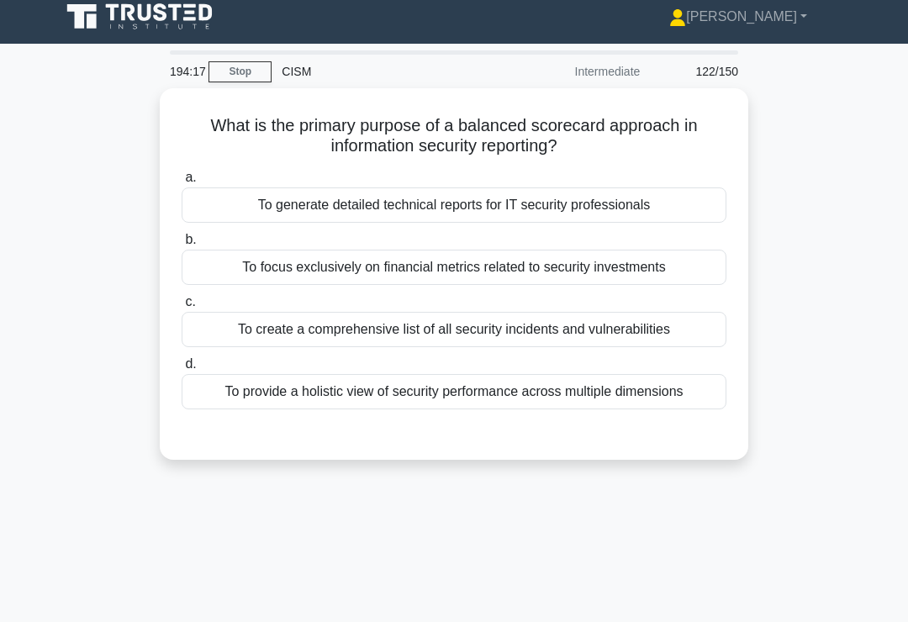
scroll to position [0, 0]
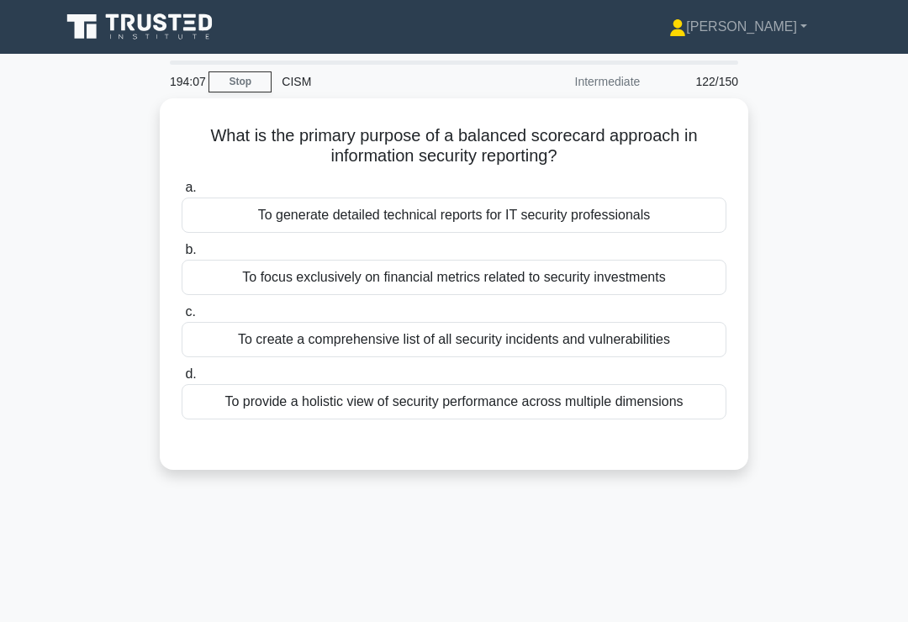
click at [592, 416] on div "To provide a holistic view of security performance across multiple dimensions" at bounding box center [454, 401] width 545 height 35
click at [182, 380] on input "d. To provide a holistic view of security performance across multiple dimensions" at bounding box center [182, 374] width 0 height 11
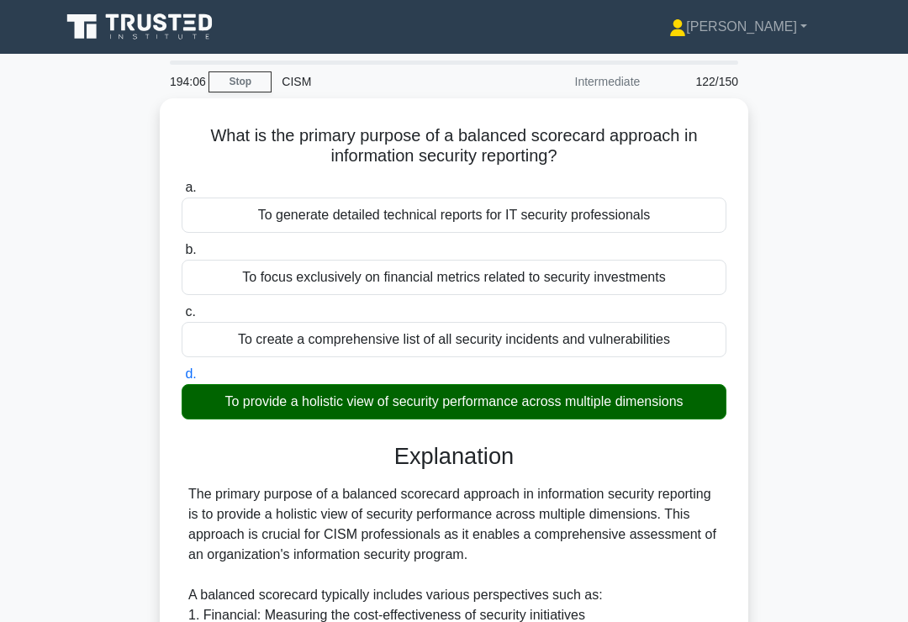
click at [627, 391] on div "To provide a holistic view of security performance across multiple dimensions" at bounding box center [454, 401] width 545 height 35
click at [182, 380] on input "d. To provide a holistic view of security performance across multiple dimensions" at bounding box center [182, 374] width 0 height 11
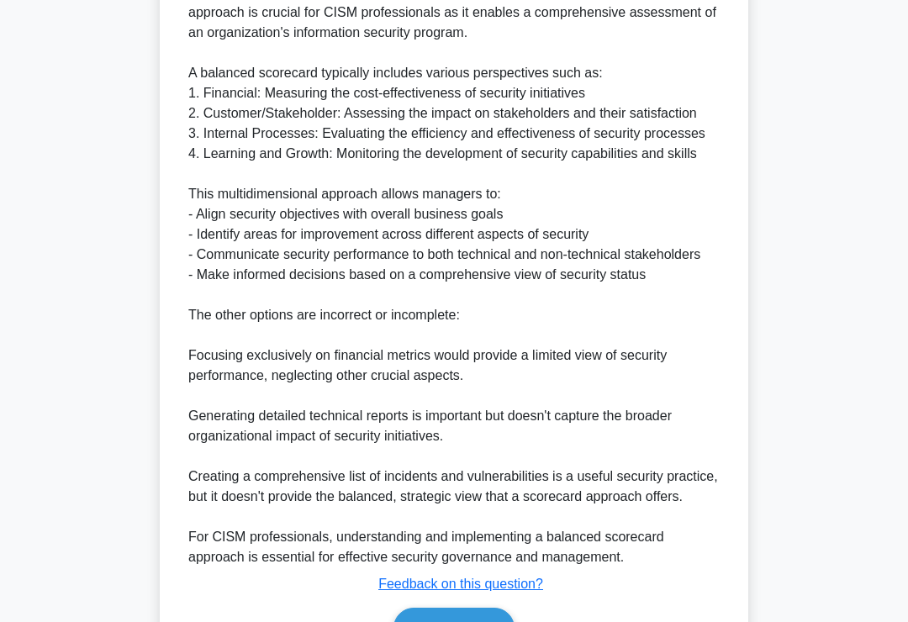
scroll to position [710, 0]
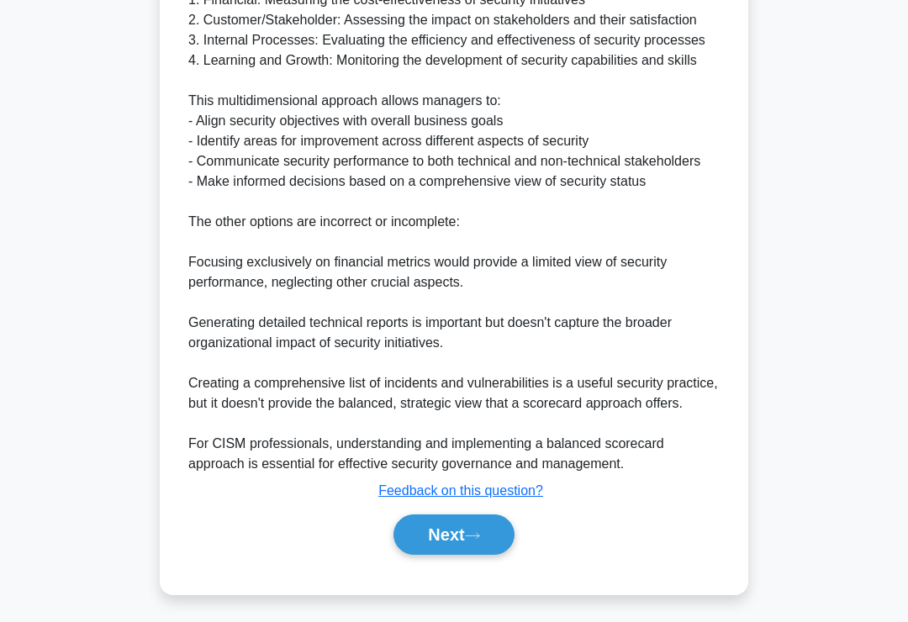
click at [471, 548] on button "Next" at bounding box center [453, 534] width 120 height 40
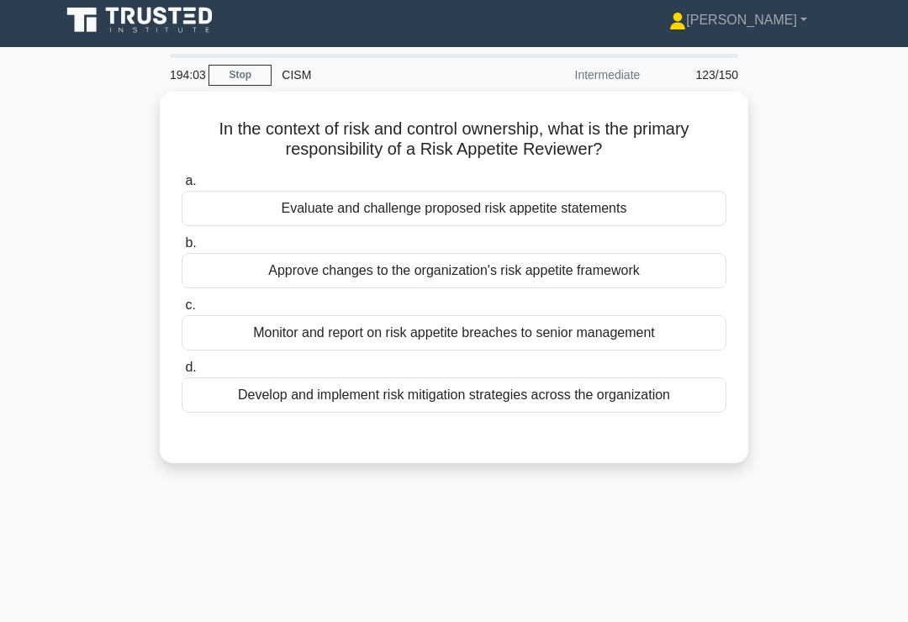
scroll to position [0, 0]
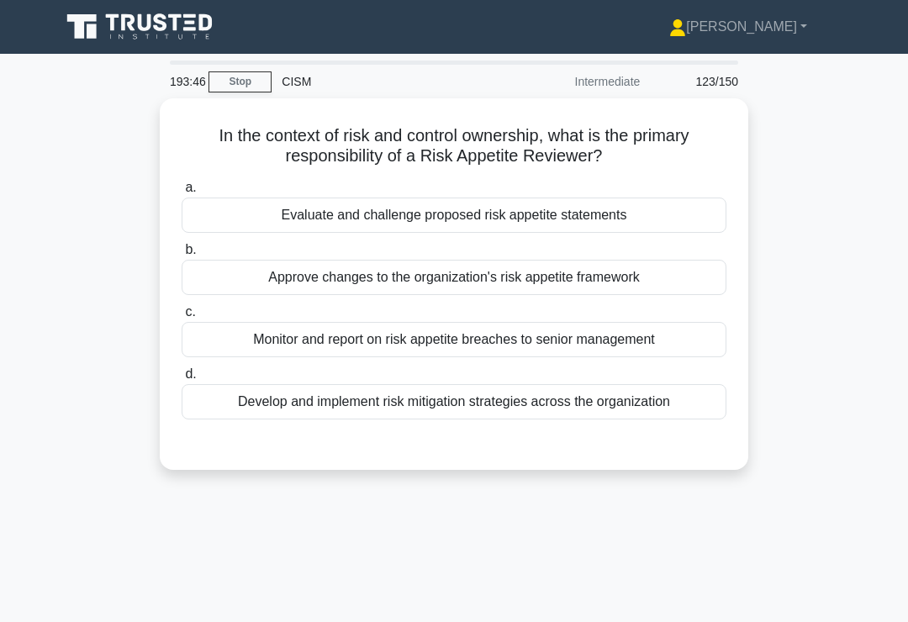
click at [621, 222] on div "Evaluate and challenge proposed risk appetite statements" at bounding box center [454, 215] width 545 height 35
click at [182, 193] on input "a. Evaluate and challenge proposed risk appetite statements" at bounding box center [182, 187] width 0 height 11
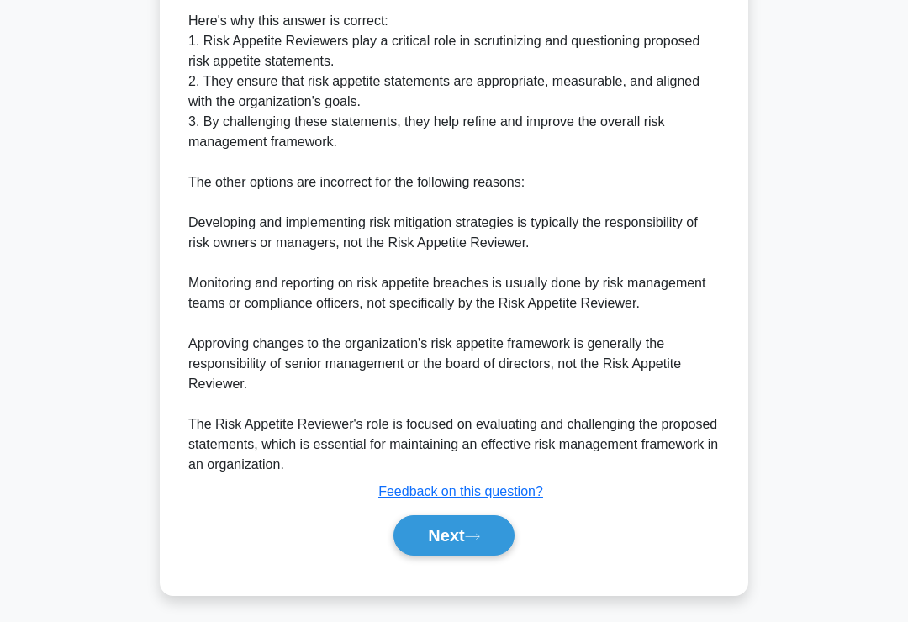
scroll to position [589, 0]
click at [478, 540] on icon at bounding box center [472, 535] width 15 height 9
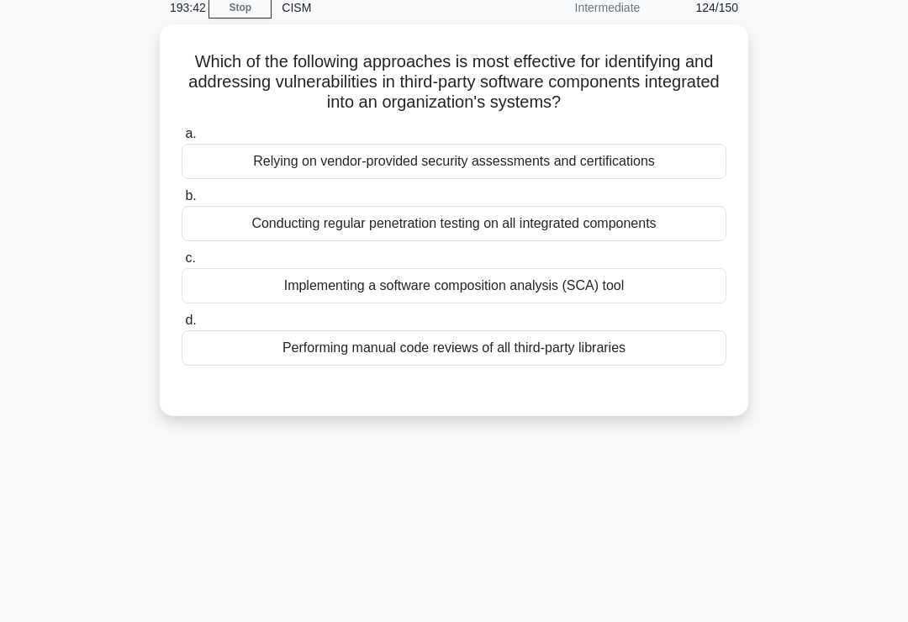
scroll to position [0, 0]
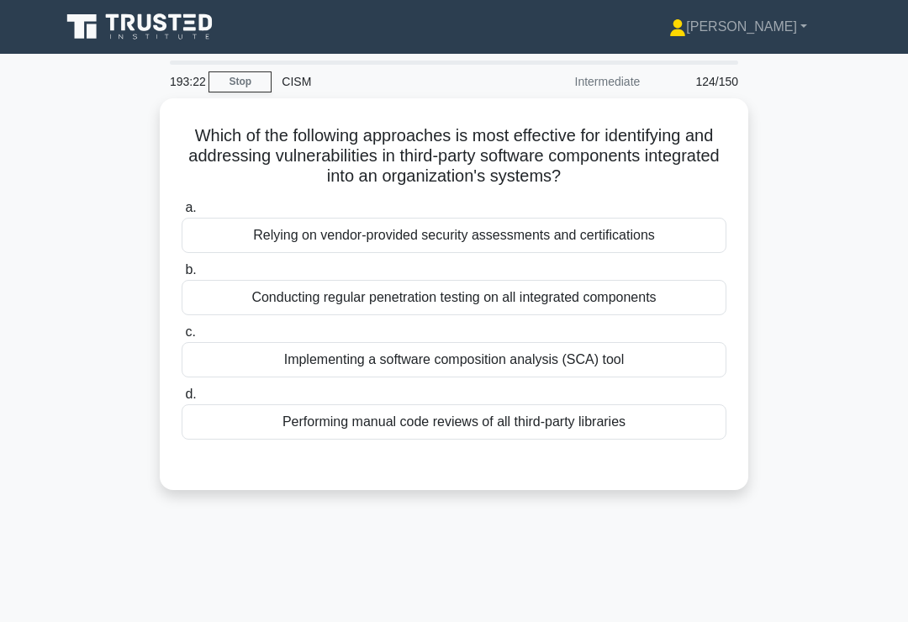
click at [670, 306] on div "Conducting regular penetration testing on all integrated components" at bounding box center [454, 297] width 545 height 35
click at [182, 276] on input "b. Conducting regular penetration testing on all integrated components" at bounding box center [182, 270] width 0 height 11
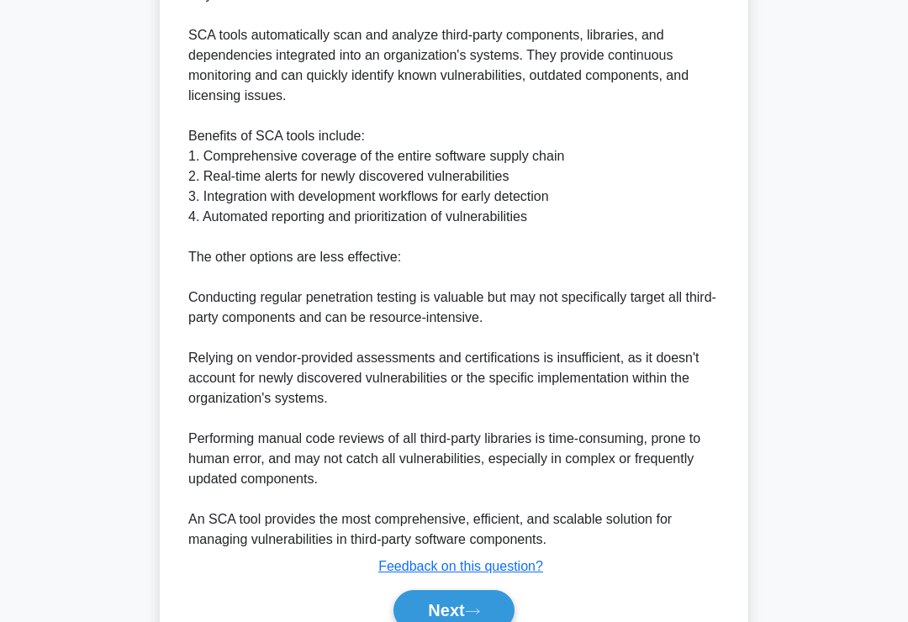
scroll to position [611, 0]
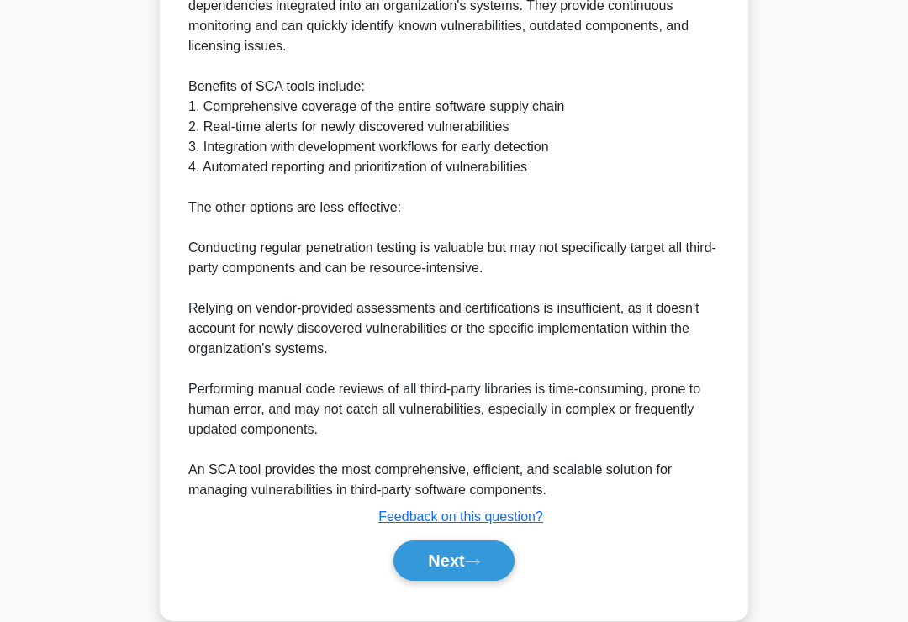
click at [491, 541] on button "Next" at bounding box center [453, 560] width 120 height 40
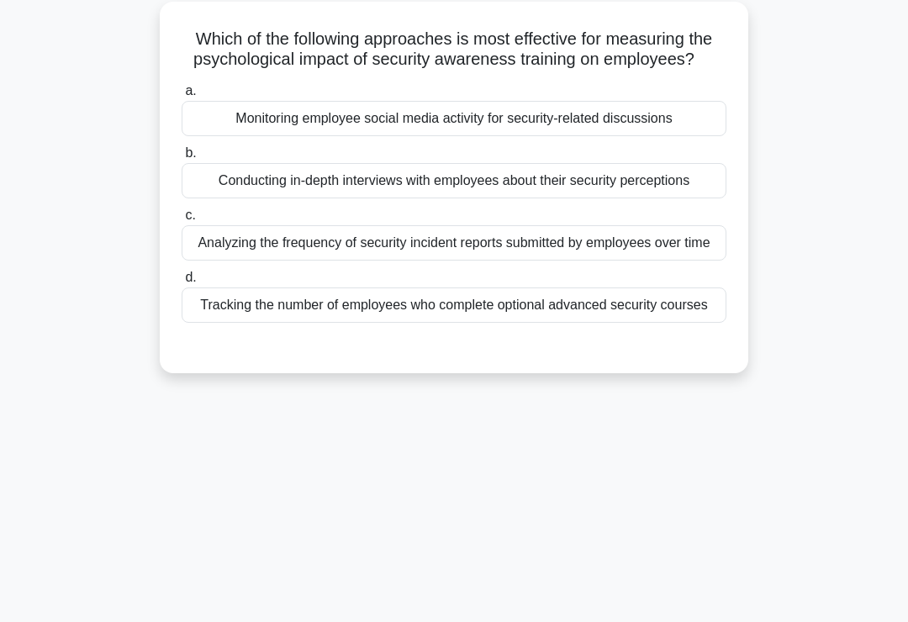
scroll to position [0, 0]
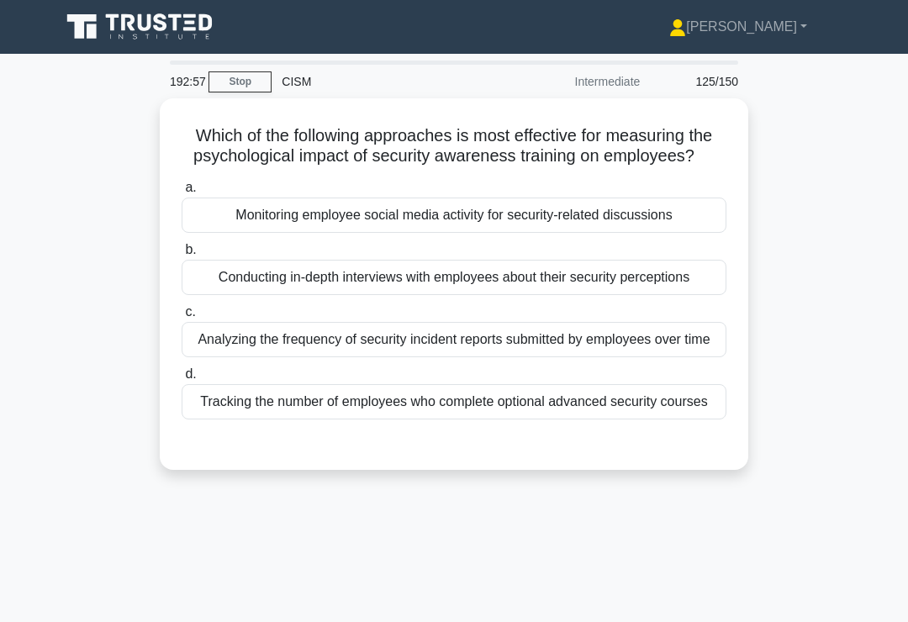
click at [650, 295] on div "Conducting in-depth interviews with employees about their security perceptions" at bounding box center [454, 277] width 545 height 35
click at [182, 255] on input "b. Conducting in-depth interviews with employees about their security perceptio…" at bounding box center [182, 250] width 0 height 11
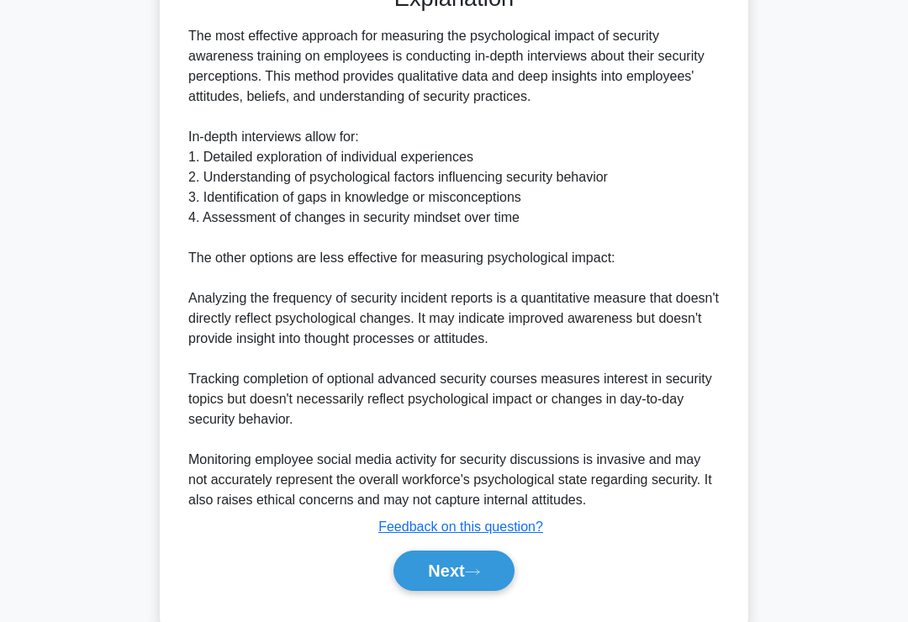
scroll to position [589, 0]
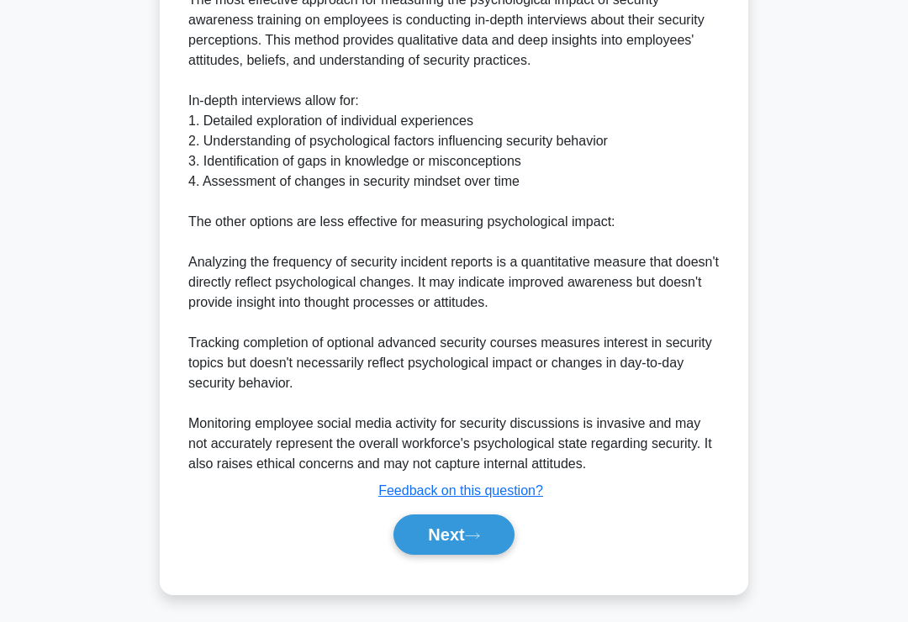
click at [472, 552] on button "Next" at bounding box center [453, 534] width 120 height 40
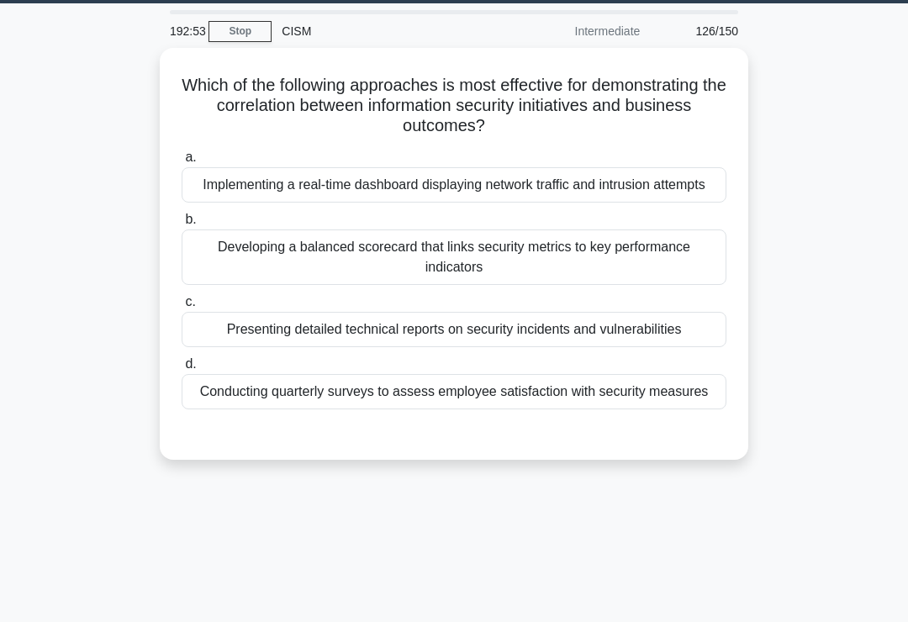
scroll to position [51, 0]
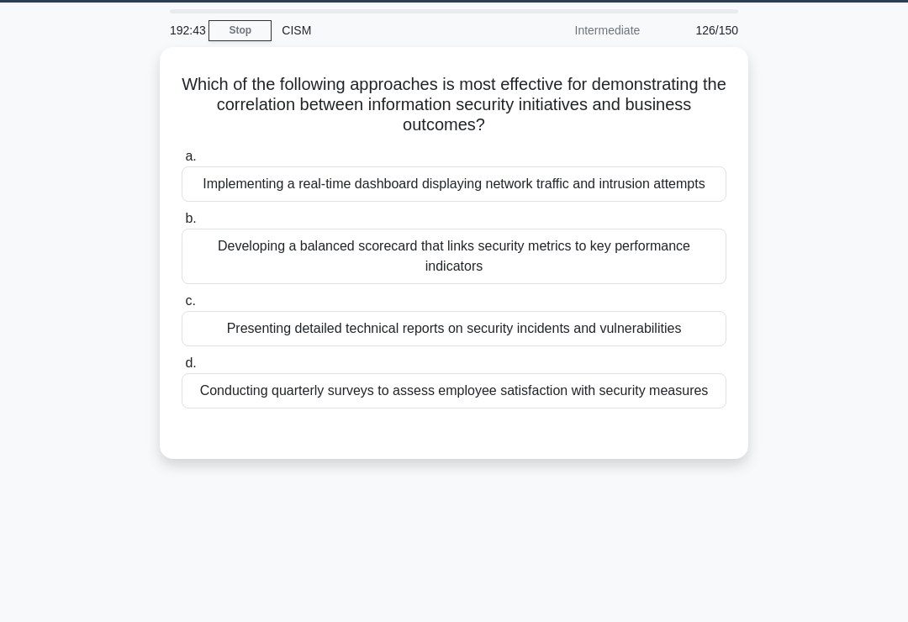
click at [651, 283] on div "Developing a balanced scorecard that links security metrics to key performance …" at bounding box center [454, 256] width 545 height 55
click at [182, 224] on input "b. Developing a balanced scorecard that links security metrics to key performan…" at bounding box center [182, 218] width 0 height 11
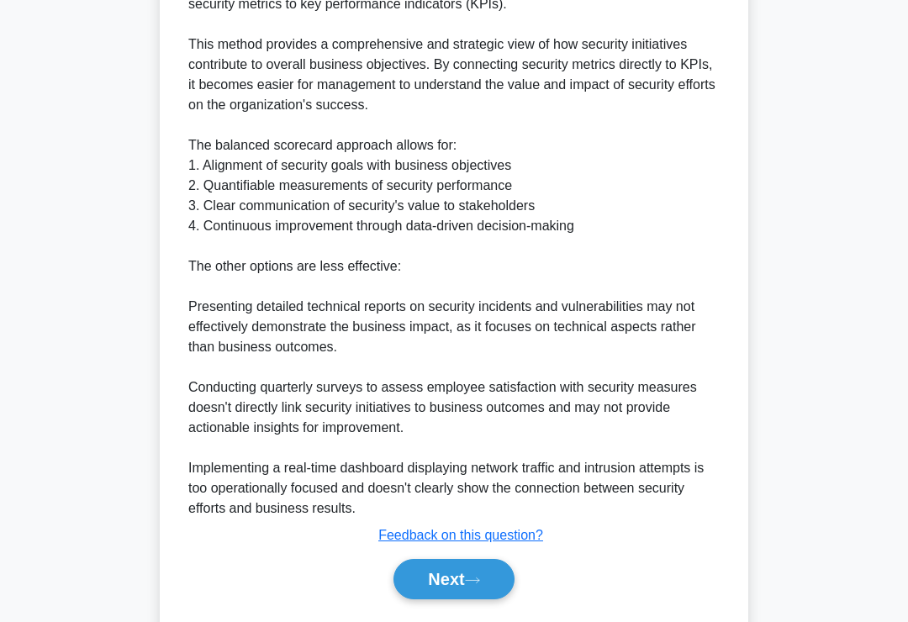
scroll to position [650, 0]
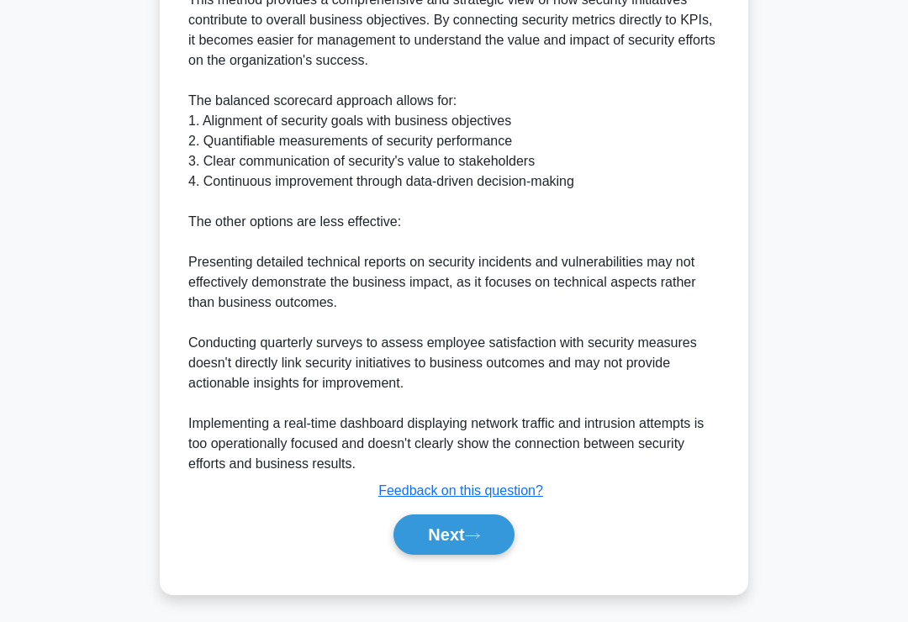
click at [467, 547] on button "Next" at bounding box center [453, 534] width 120 height 40
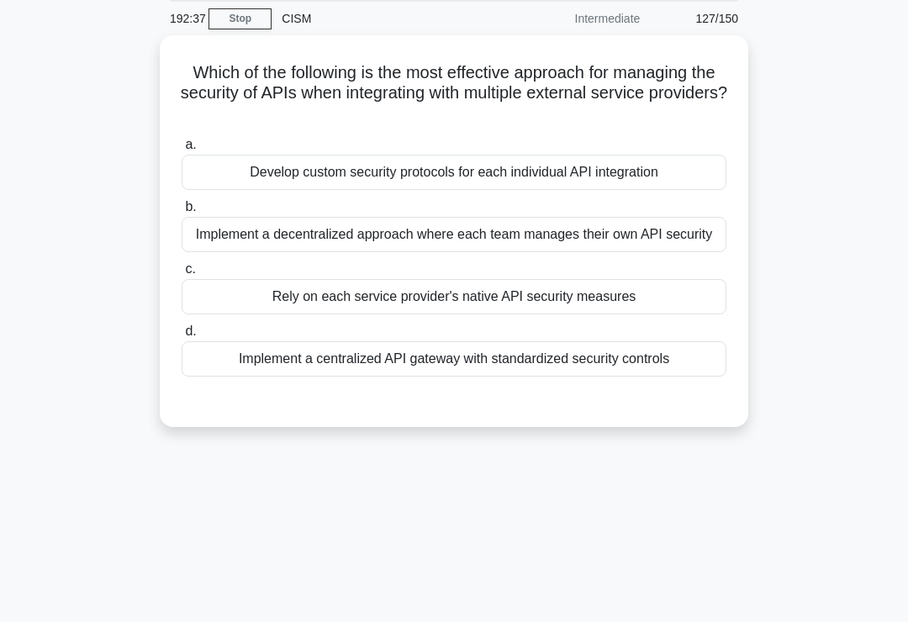
scroll to position [0, 0]
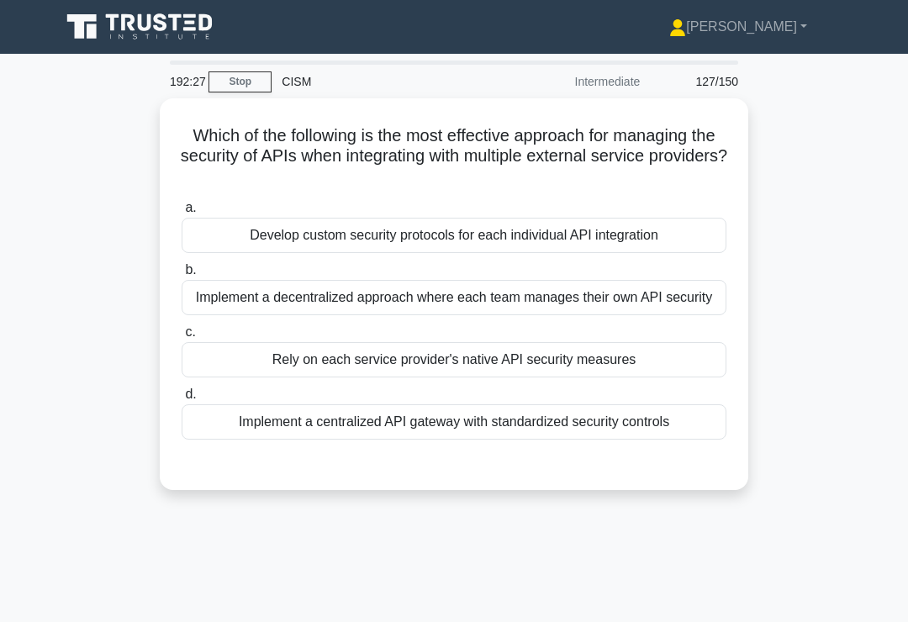
click at [547, 440] on div "Implement a centralized API gateway with standardized security controls" at bounding box center [454, 421] width 545 height 35
click at [182, 400] on input "d. Implement a centralized API gateway with standardized security controls" at bounding box center [182, 394] width 0 height 11
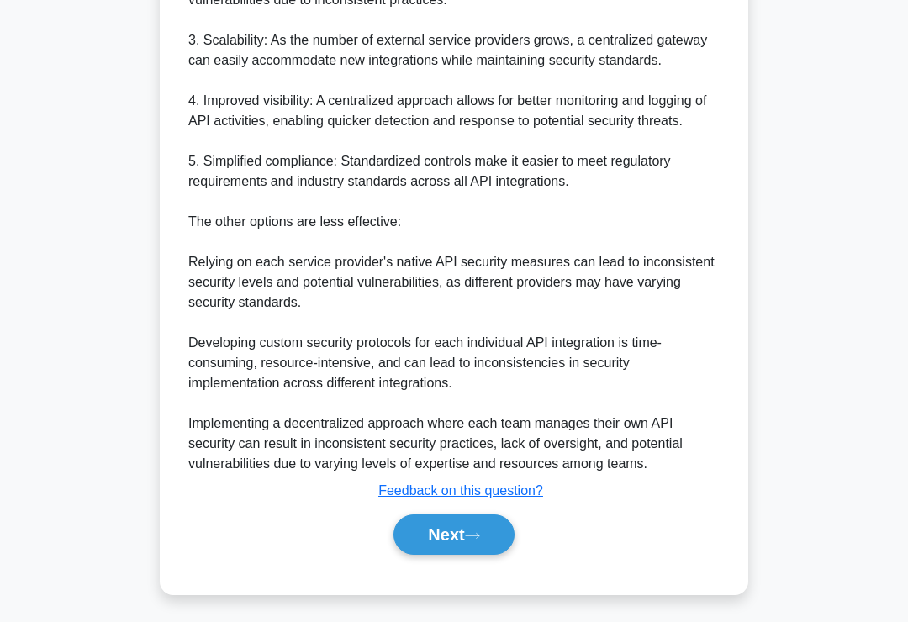
scroll to position [771, 0]
click at [469, 555] on button "Next" at bounding box center [453, 534] width 120 height 40
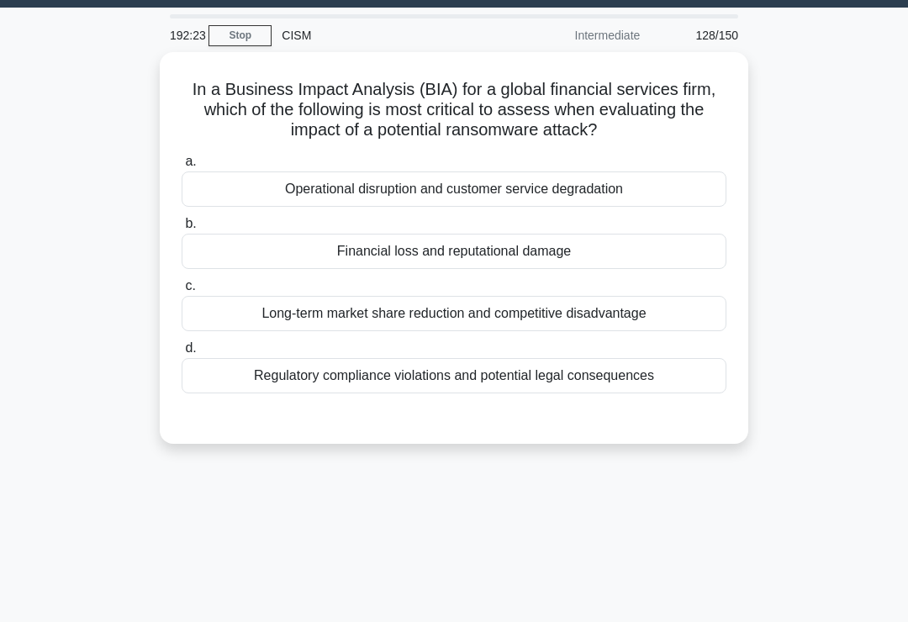
scroll to position [0, 0]
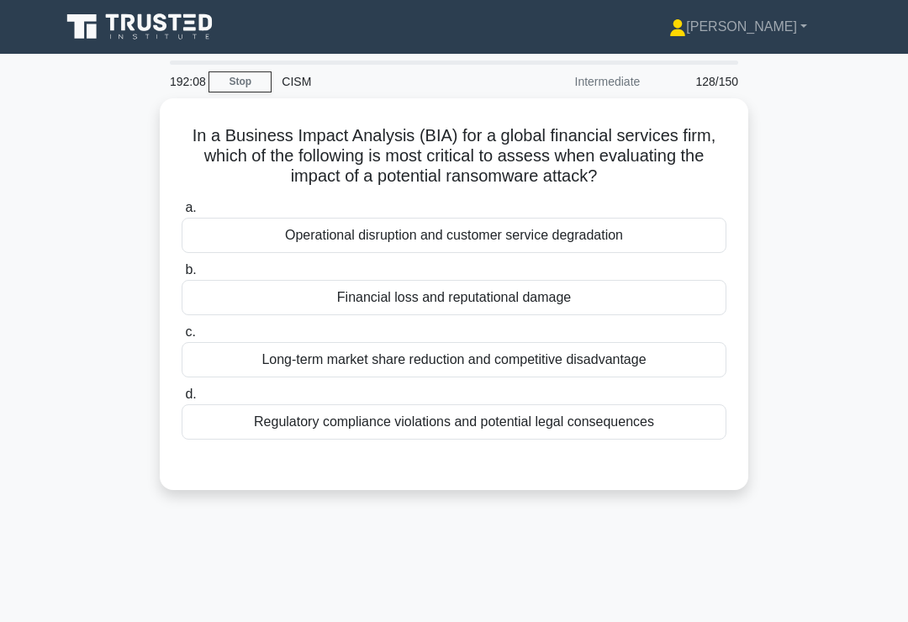
click at [619, 342] on label "c. Long-term market share reduction and competitive disadvantage" at bounding box center [454, 349] width 545 height 55
click at [182, 338] on input "c. Long-term market share reduction and competitive disadvantage" at bounding box center [182, 332] width 0 height 11
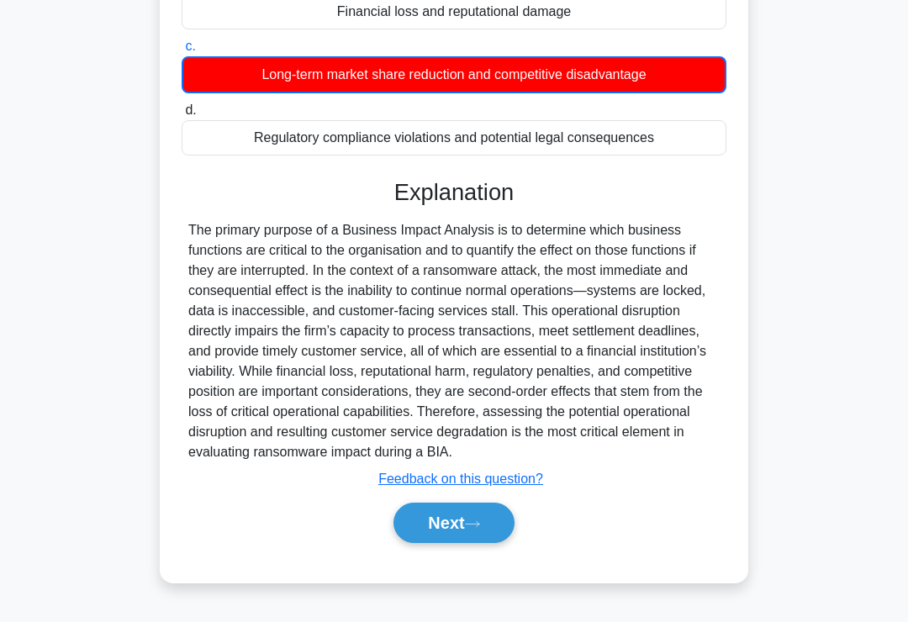
scroll to position [308, 0]
click at [458, 543] on button "Next" at bounding box center [453, 523] width 120 height 40
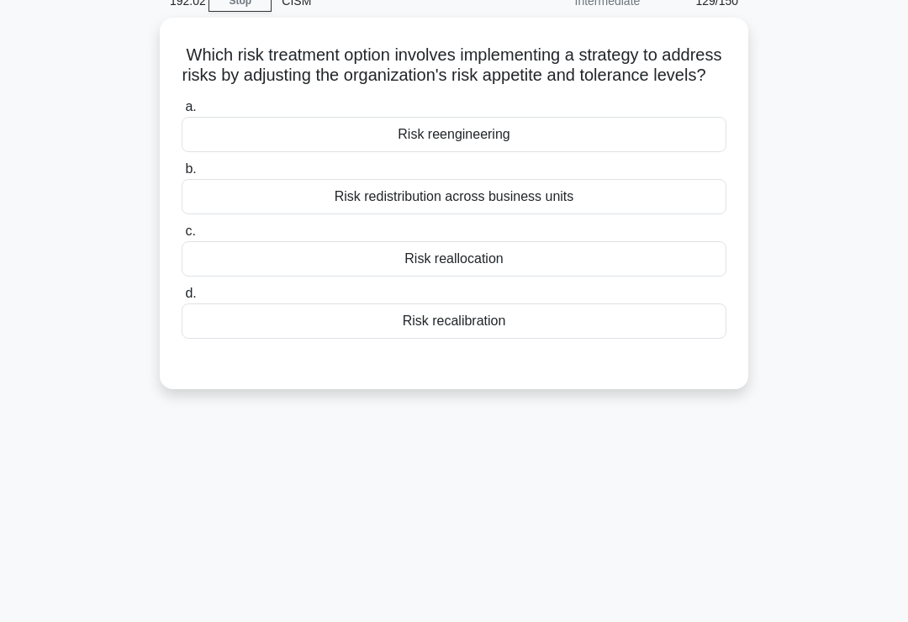
scroll to position [0, 0]
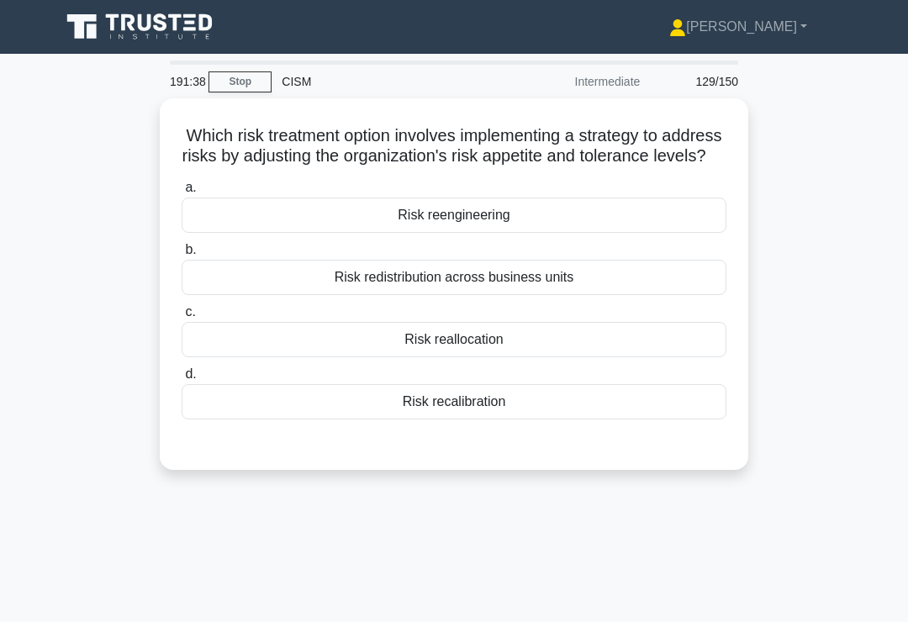
click at [566, 419] on div "Risk recalibration" at bounding box center [454, 401] width 545 height 35
click at [182, 380] on input "d. Risk recalibration" at bounding box center [182, 374] width 0 height 11
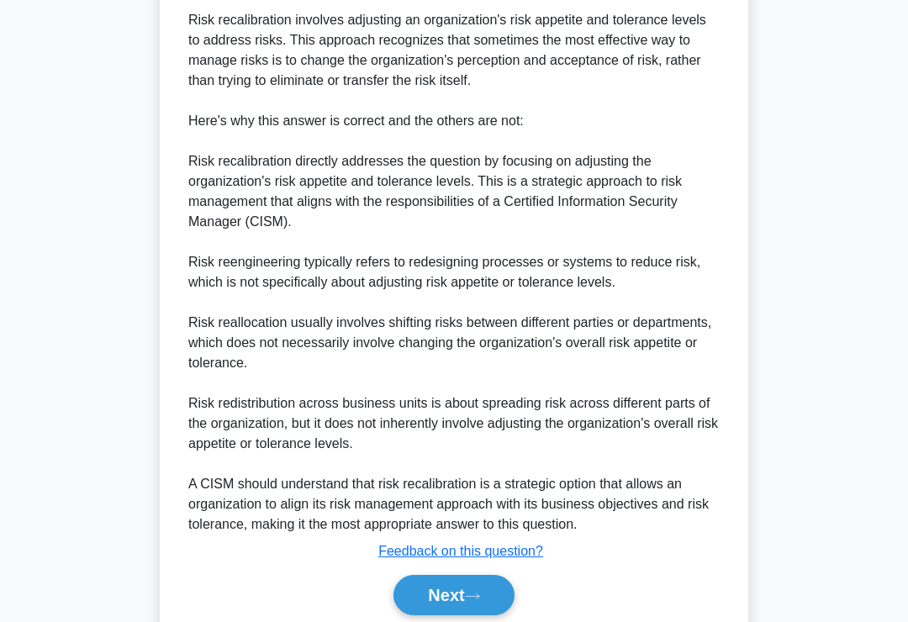
scroll to position [629, 0]
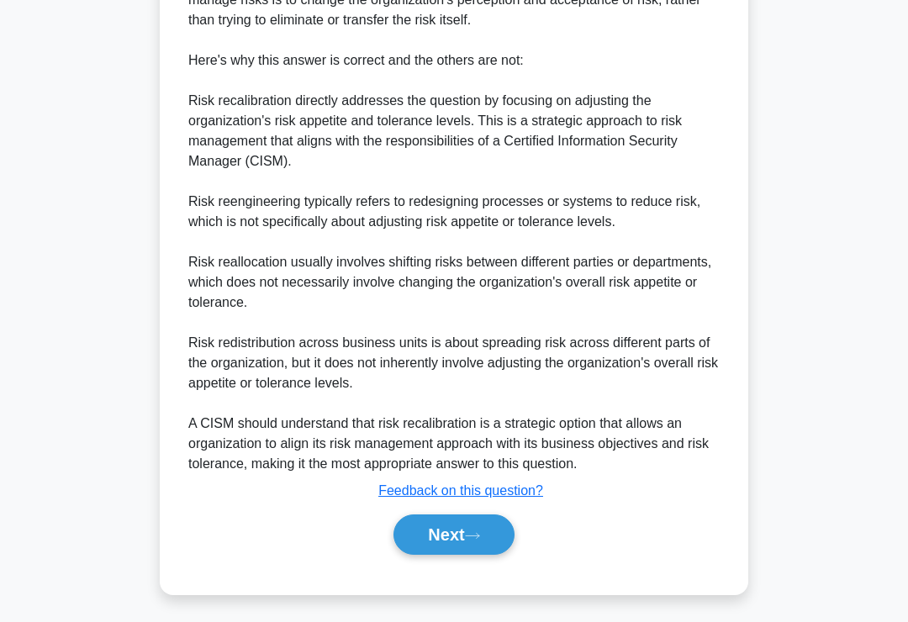
click at [475, 546] on button "Next" at bounding box center [453, 534] width 120 height 40
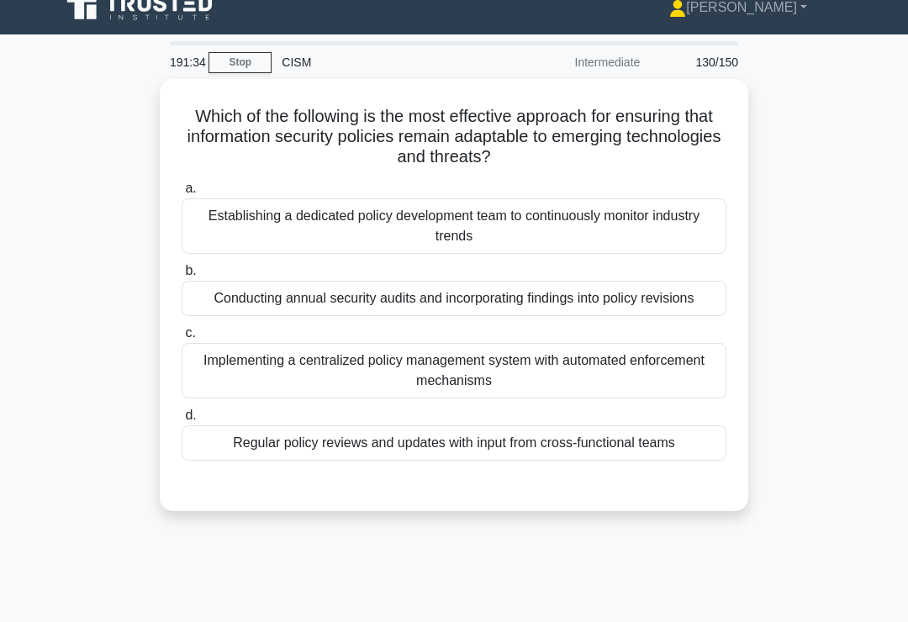
scroll to position [15, 0]
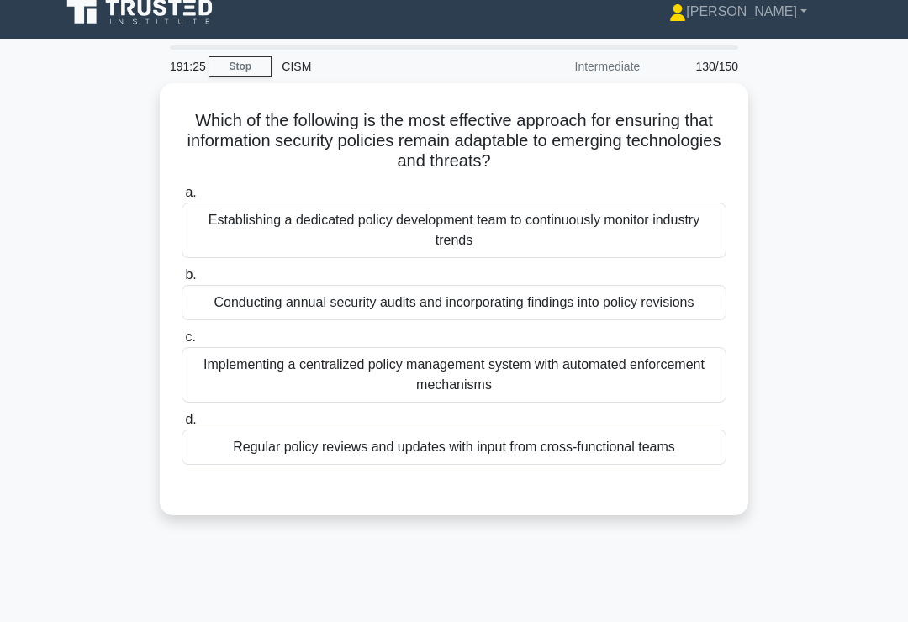
click at [588, 465] on div "Regular policy reviews and updates with input from cross-functional teams" at bounding box center [454, 446] width 545 height 35
click at [182, 425] on input "d. Regular policy reviews and updates with input from cross-functional teams" at bounding box center [182, 419] width 0 height 11
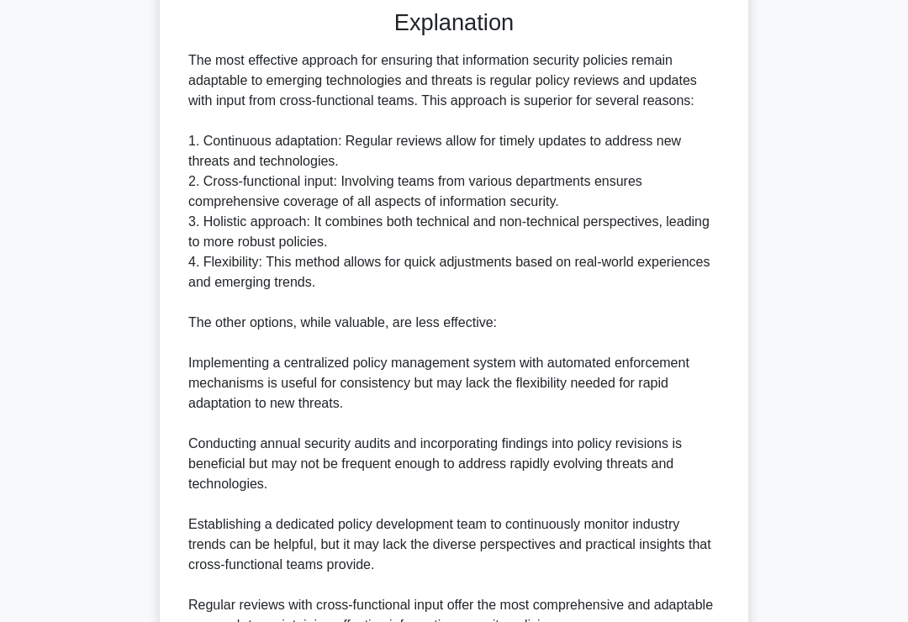
scroll to position [670, 0]
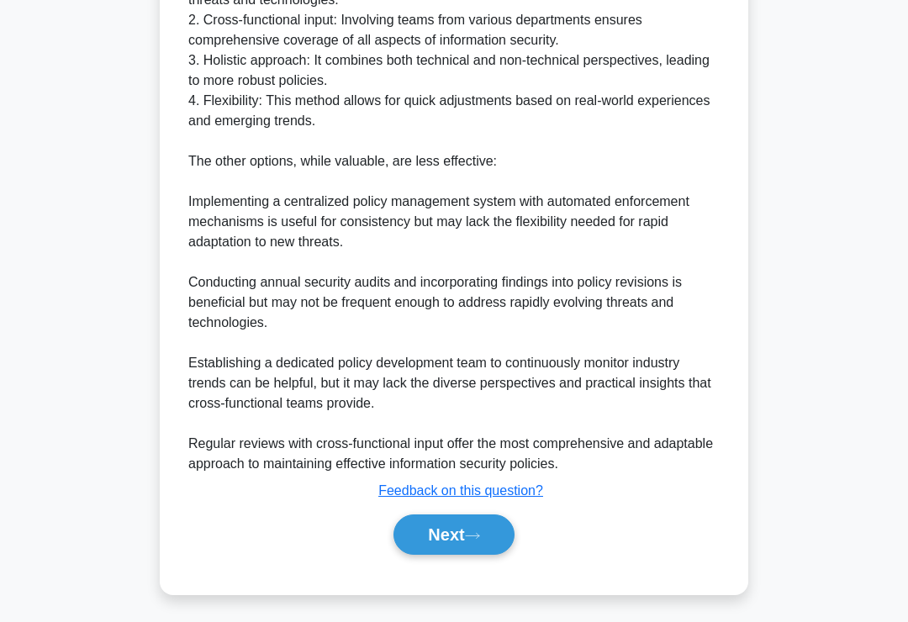
click at [469, 550] on button "Next" at bounding box center [453, 534] width 120 height 40
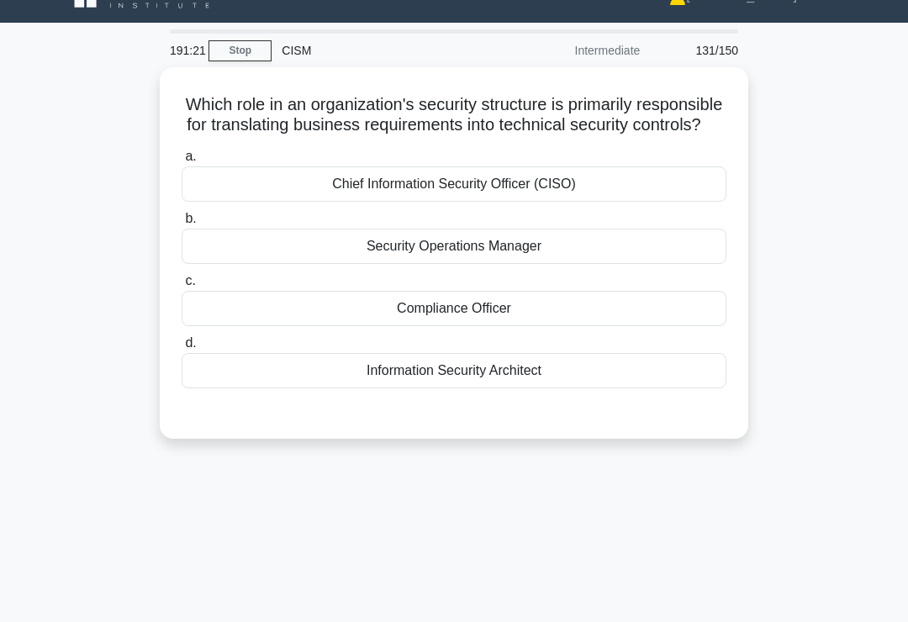
scroll to position [0, 0]
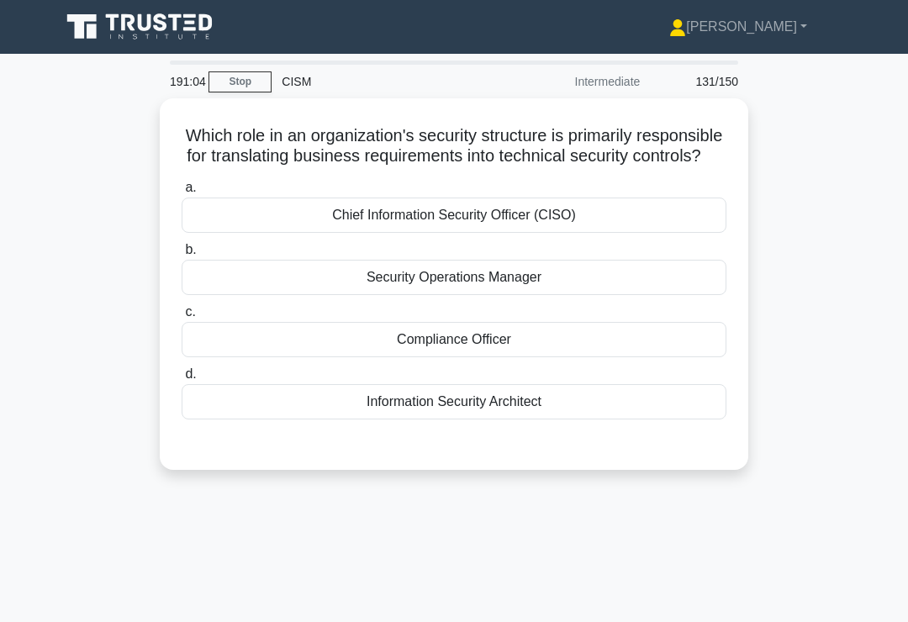
click at [552, 419] on div "Information Security Architect" at bounding box center [454, 401] width 545 height 35
click at [182, 380] on input "d. Information Security Architect" at bounding box center [182, 374] width 0 height 11
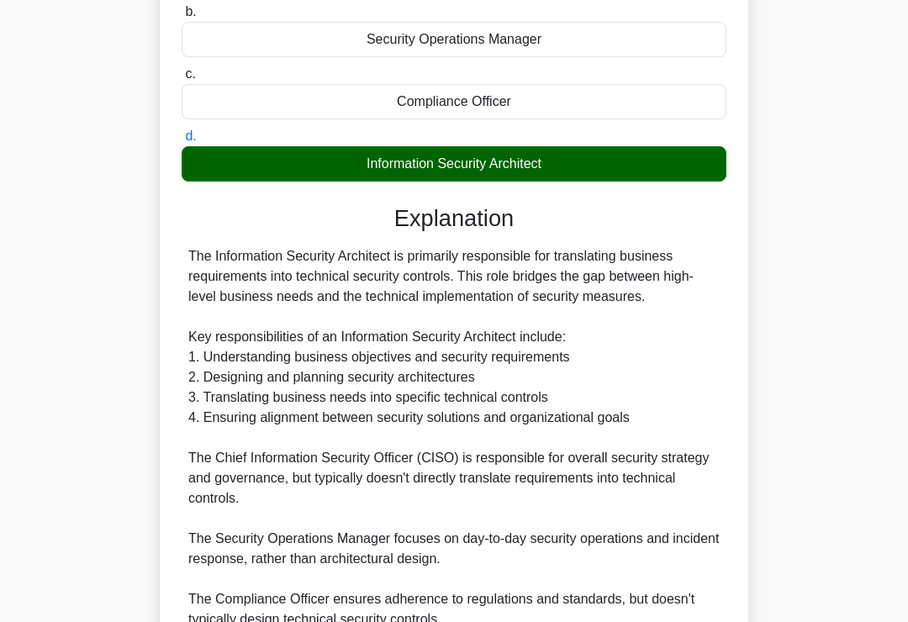
scroll to position [488, 0]
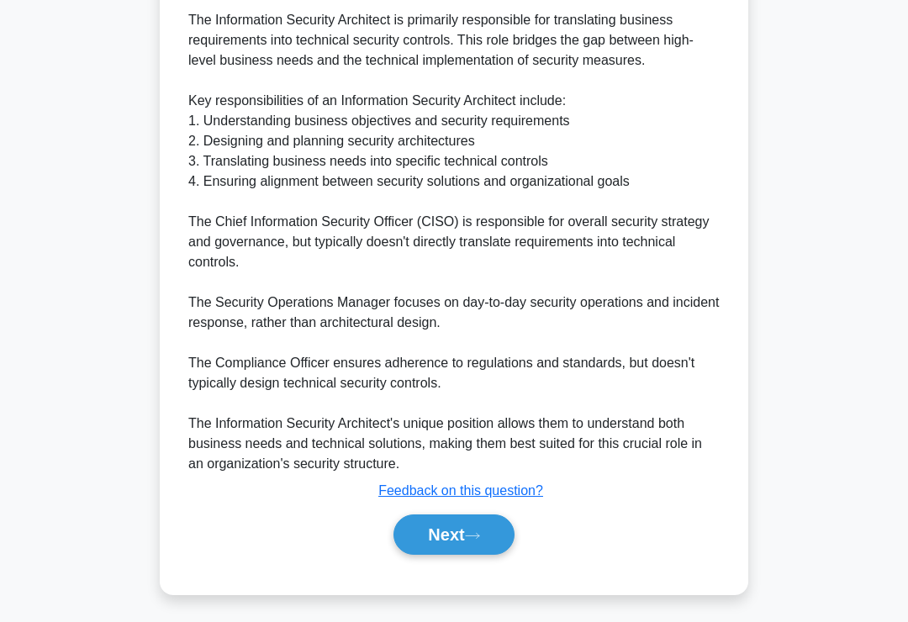
click at [465, 555] on button "Next" at bounding box center [453, 534] width 120 height 40
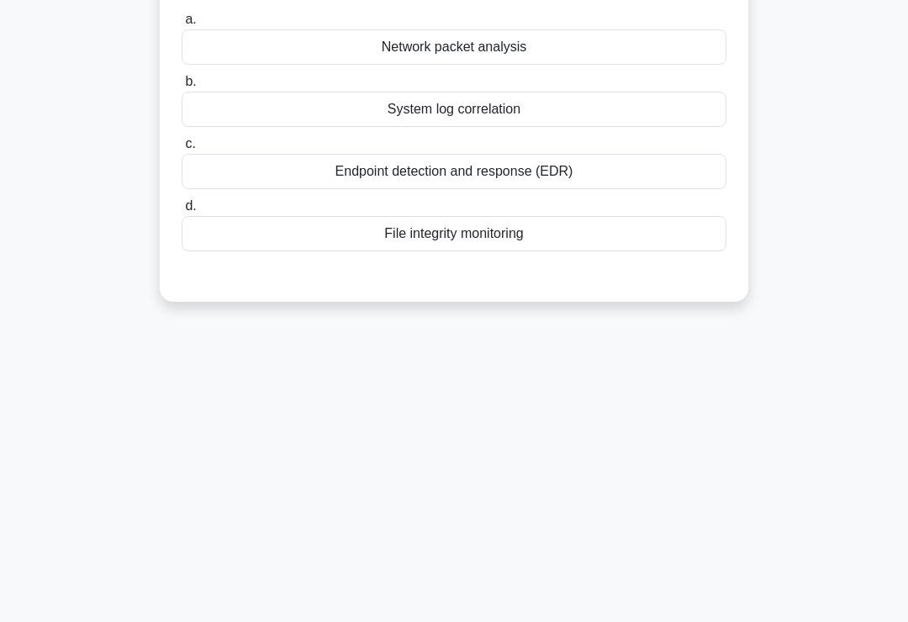
scroll to position [0, 0]
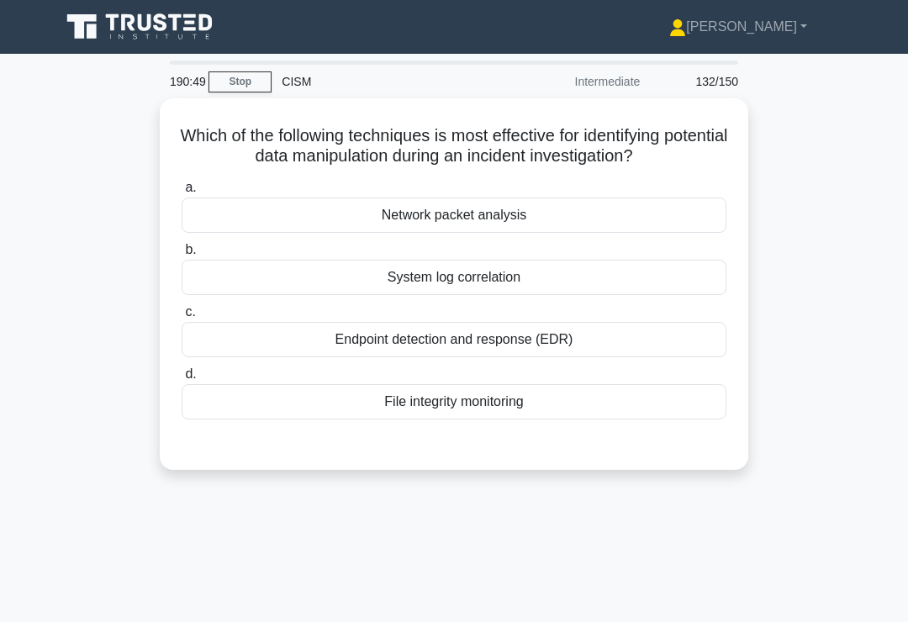
click at [570, 419] on div "File integrity monitoring" at bounding box center [454, 401] width 545 height 35
click at [182, 380] on input "d. File integrity monitoring" at bounding box center [182, 374] width 0 height 11
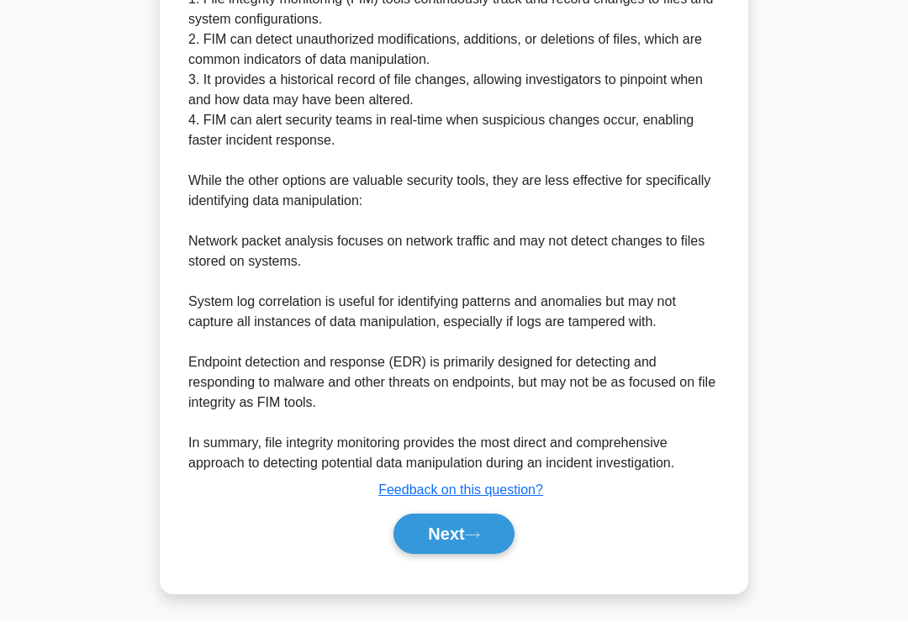
scroll to position [589, 0]
click at [473, 540] on icon at bounding box center [472, 535] width 15 height 9
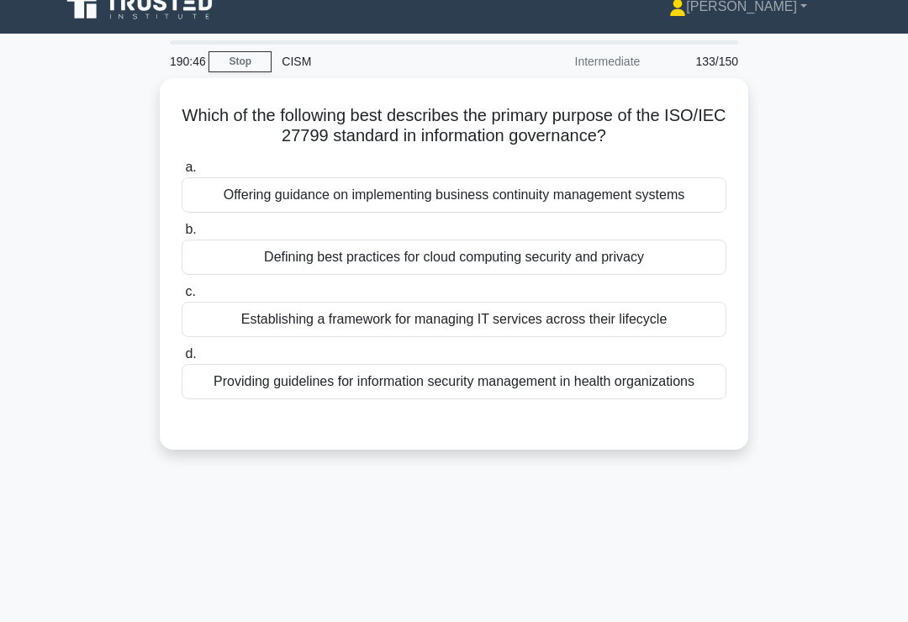
scroll to position [0, 0]
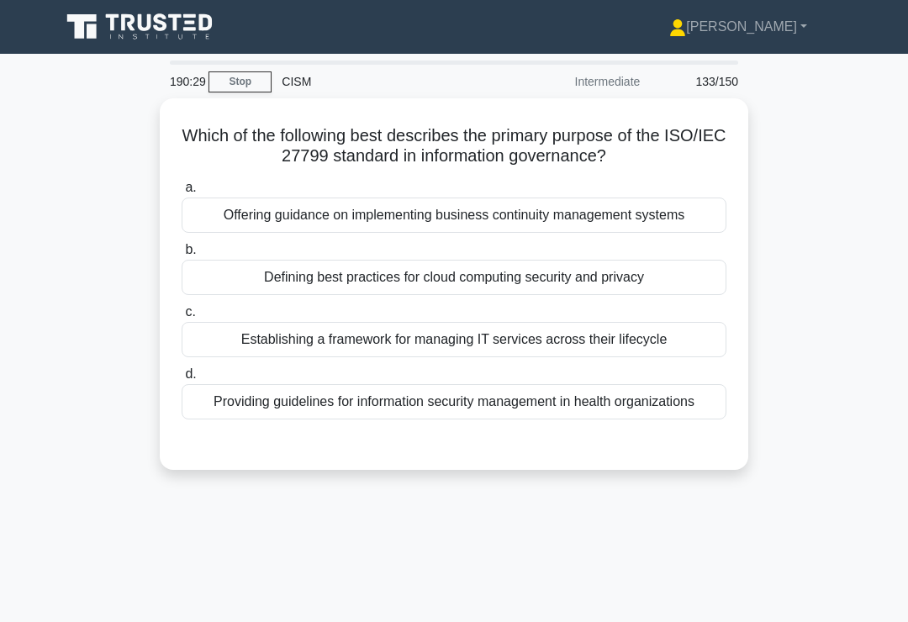
click at [672, 203] on div "Offering guidance on implementing business continuity management systems" at bounding box center [454, 215] width 545 height 35
click at [182, 193] on input "a. Offering guidance on implementing business continuity management systems" at bounding box center [182, 187] width 0 height 11
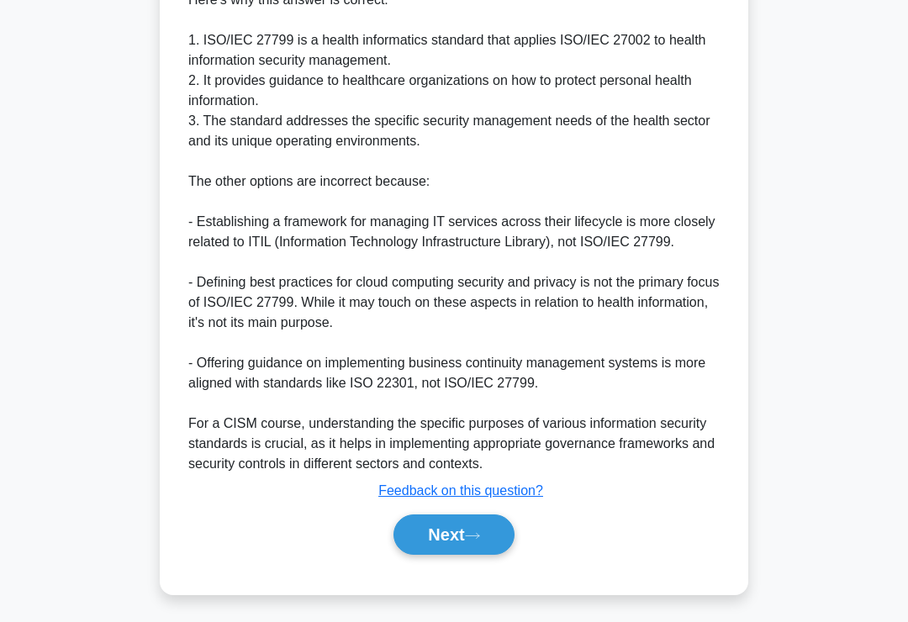
scroll to position [631, 0]
click at [447, 555] on button "Next" at bounding box center [453, 534] width 120 height 40
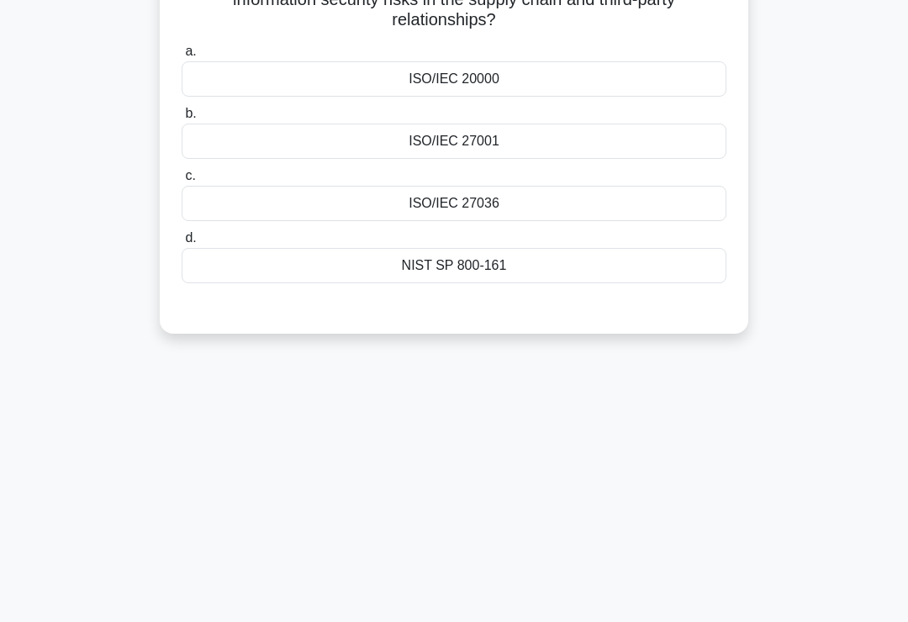
scroll to position [0, 0]
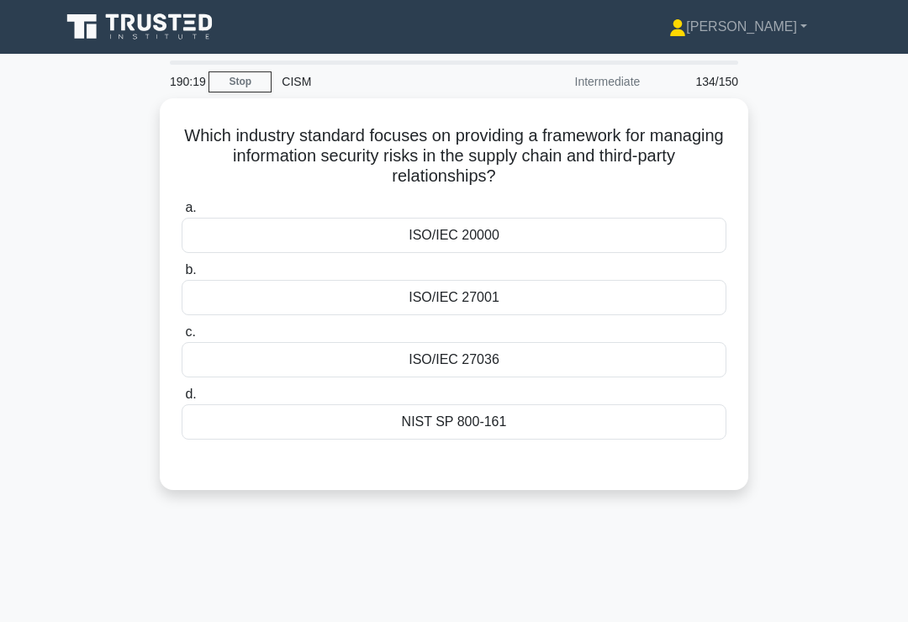
click at [635, 346] on div "ISO/IEC 27036" at bounding box center [454, 359] width 545 height 35
click at [182, 338] on input "c. ISO/IEC 27036" at bounding box center [182, 332] width 0 height 11
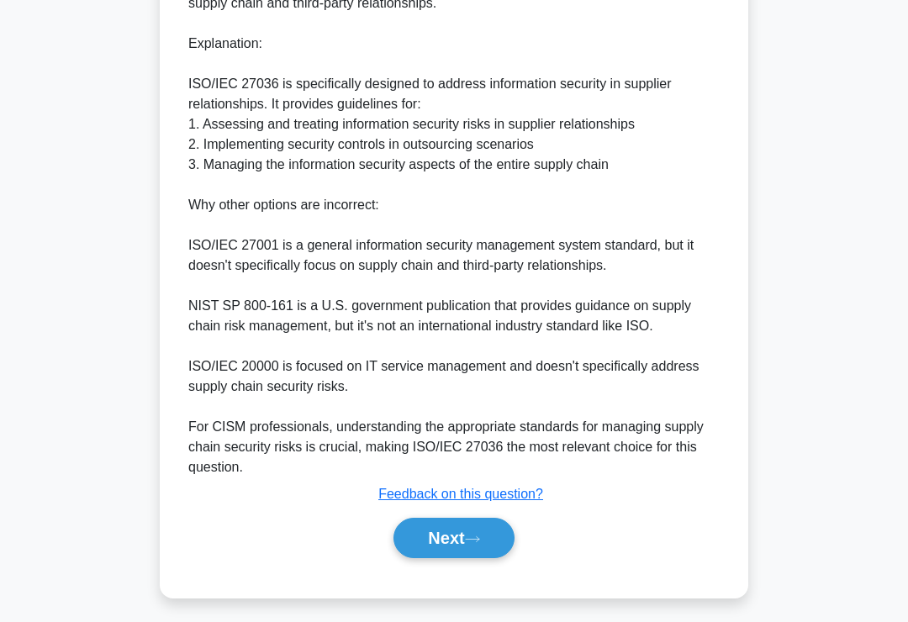
scroll to position [549, 0]
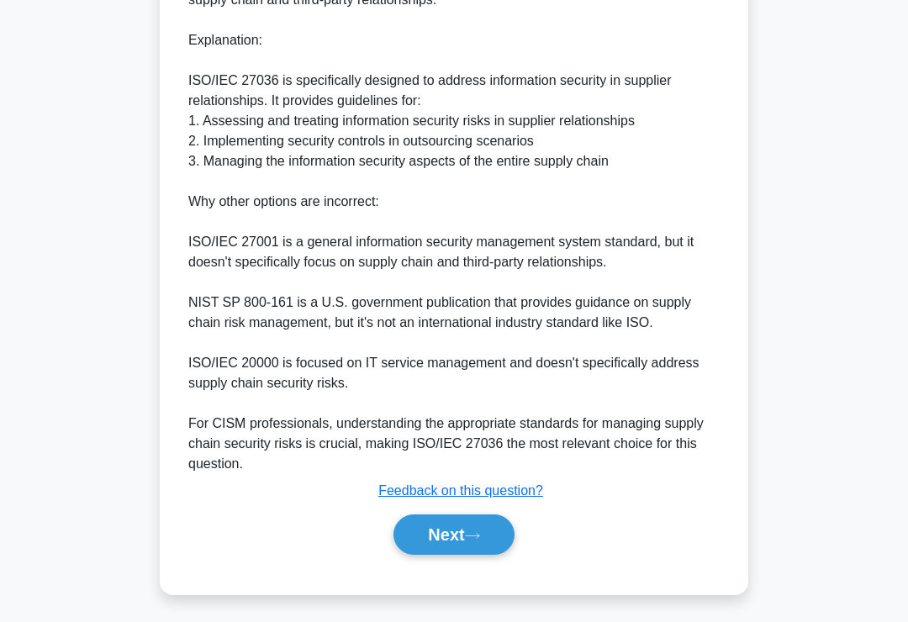
click at [422, 555] on button "Next" at bounding box center [453, 534] width 120 height 40
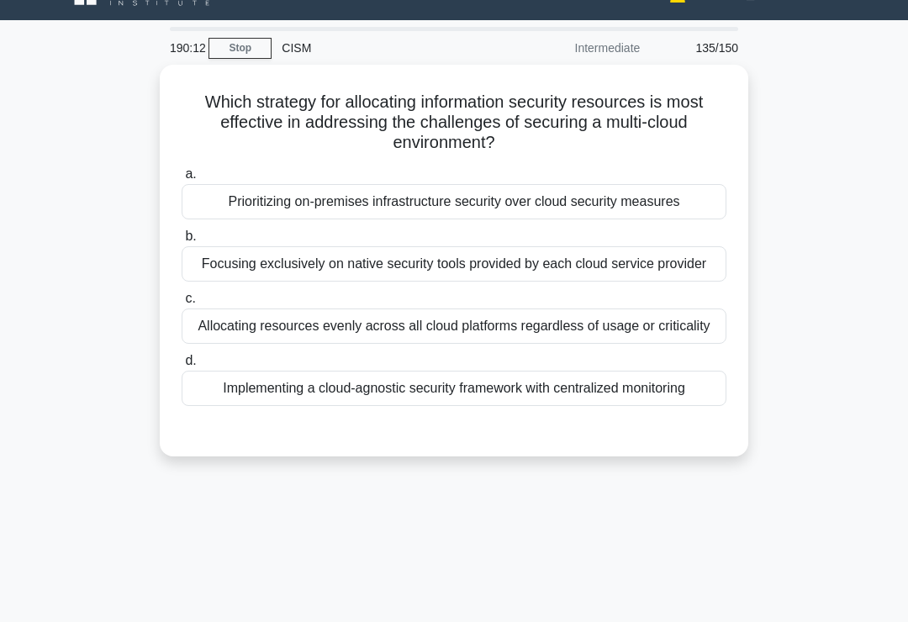
scroll to position [0, 0]
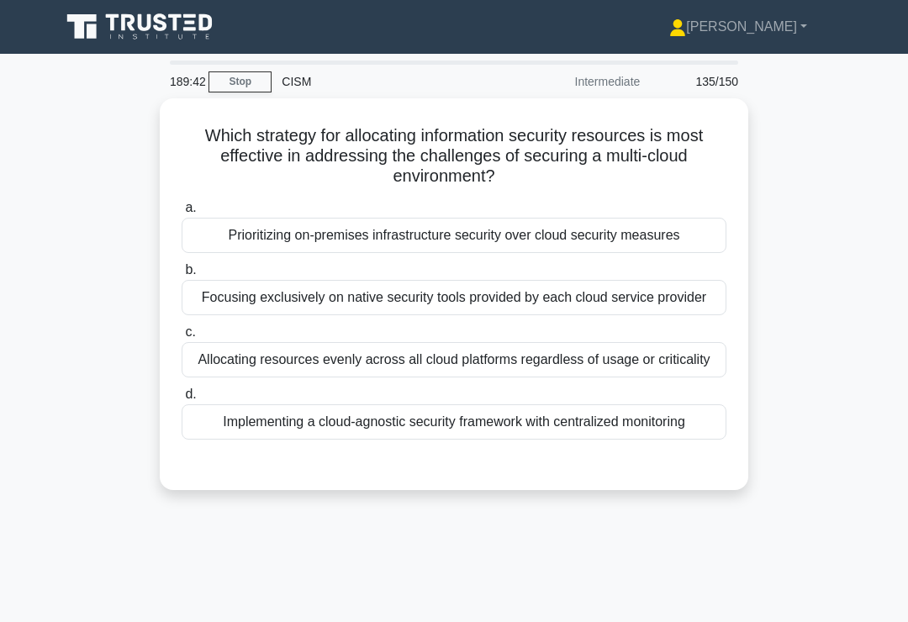
click at [591, 440] on div "Implementing a cloud-agnostic security framework with centralized monitoring" at bounding box center [454, 421] width 545 height 35
click at [182, 400] on input "d. Implementing a cloud-agnostic security framework with centralized monitoring" at bounding box center [182, 394] width 0 height 11
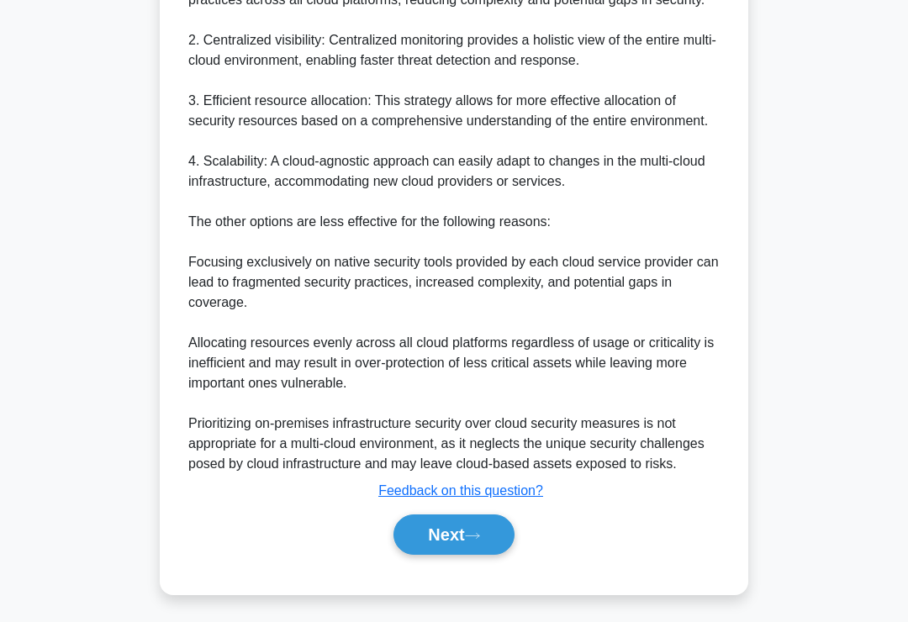
scroll to position [730, 0]
click at [461, 555] on button "Next" at bounding box center [453, 534] width 120 height 40
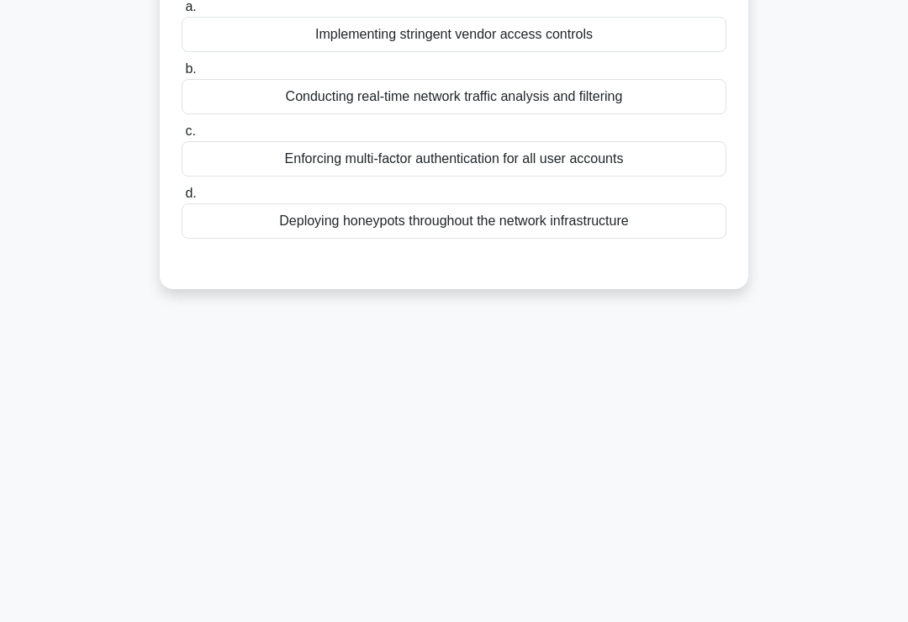
scroll to position [0, 0]
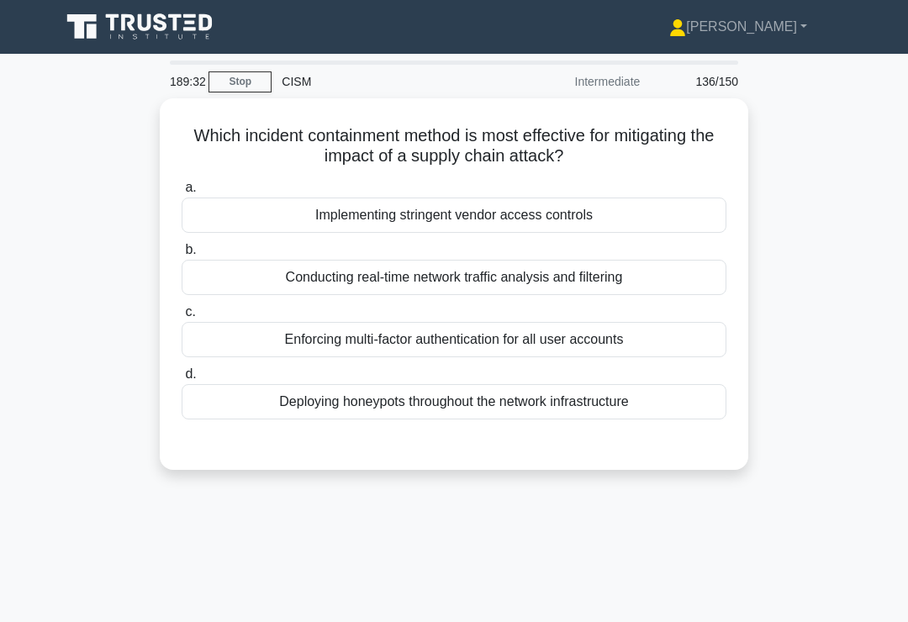
click at [647, 217] on div "Implementing stringent vendor access controls" at bounding box center [454, 215] width 545 height 35
click at [182, 193] on input "a. Implementing stringent vendor access controls" at bounding box center [182, 187] width 0 height 11
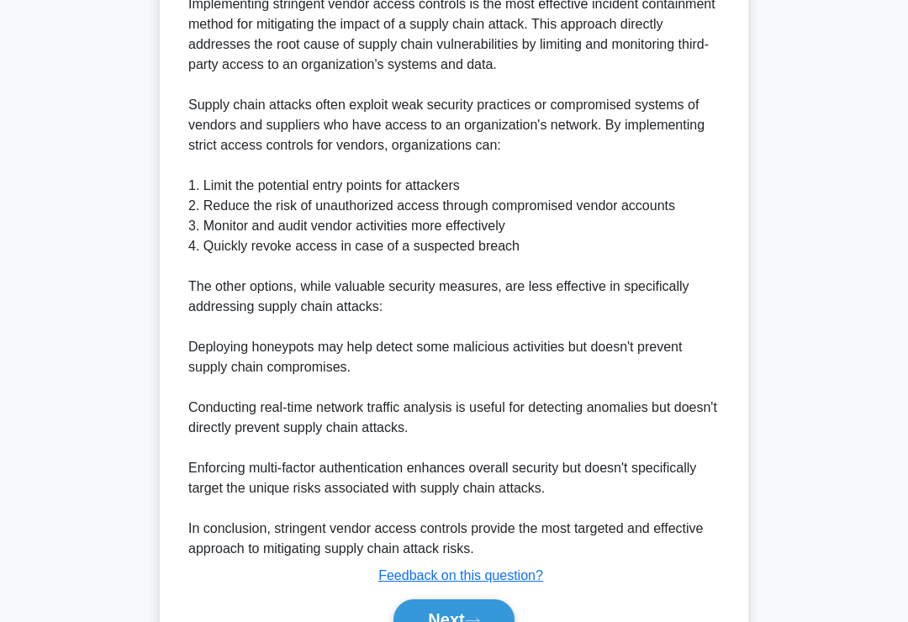
scroll to position [609, 0]
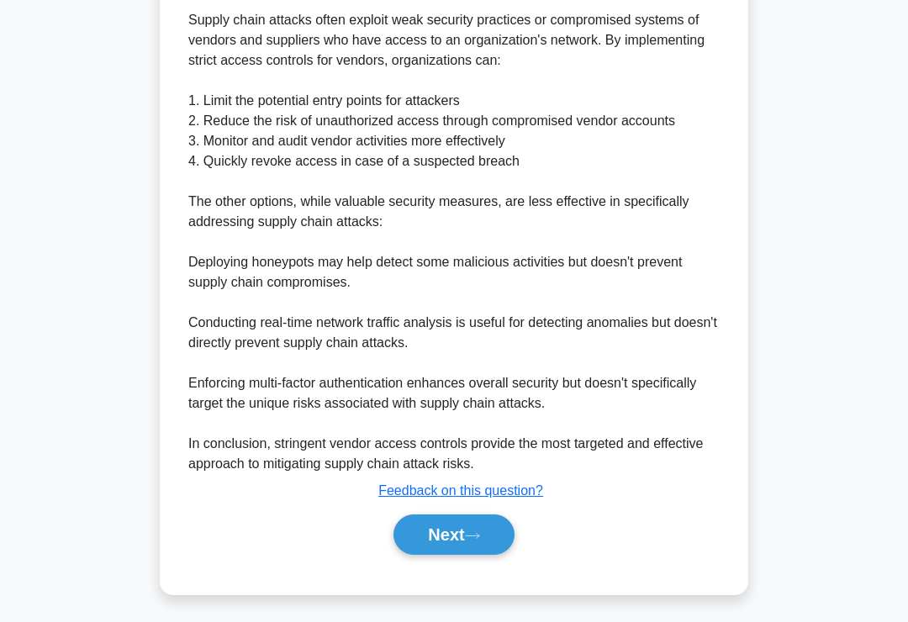
click at [479, 555] on button "Next" at bounding box center [453, 534] width 120 height 40
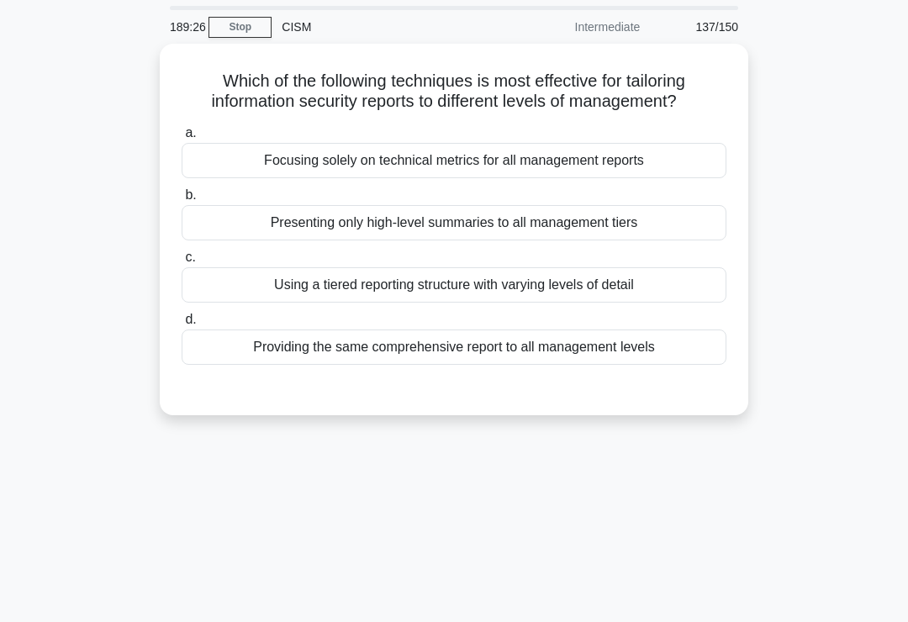
scroll to position [52, 0]
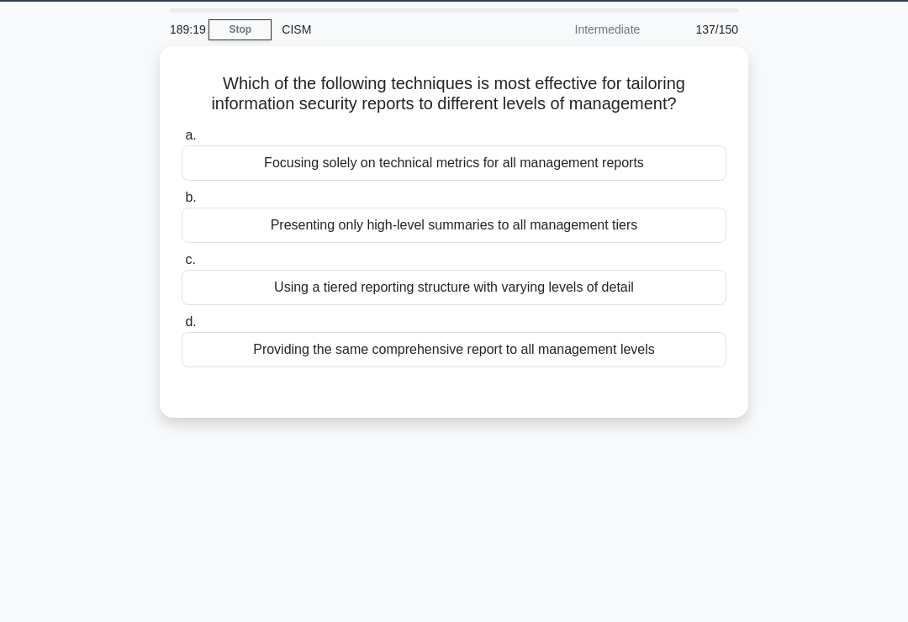
click at [631, 305] on div "Using a tiered reporting structure with varying levels of detail" at bounding box center [454, 287] width 545 height 35
click at [182, 266] on input "c. Using a tiered reporting structure with varying levels of detail" at bounding box center [182, 260] width 0 height 11
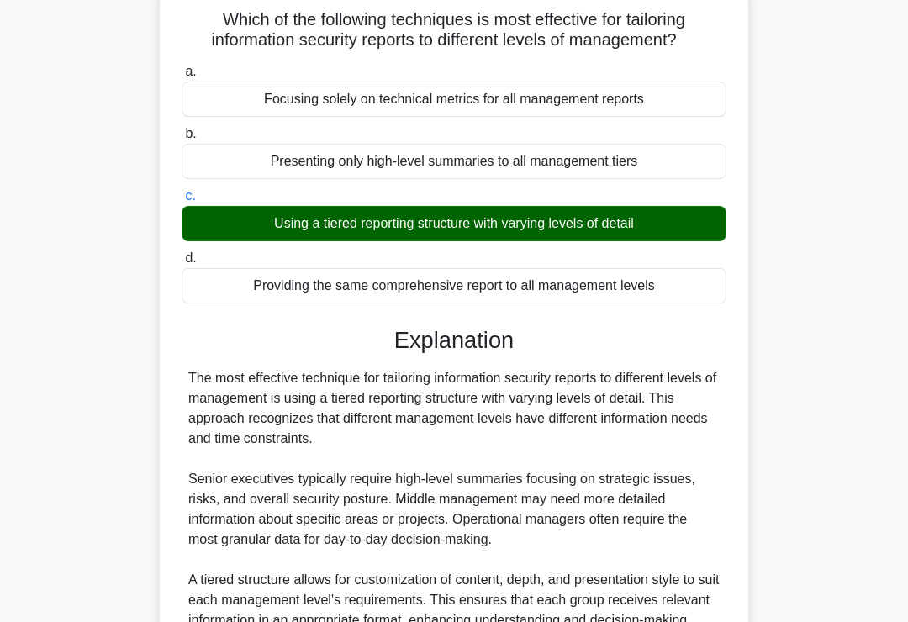
scroll to position [529, 0]
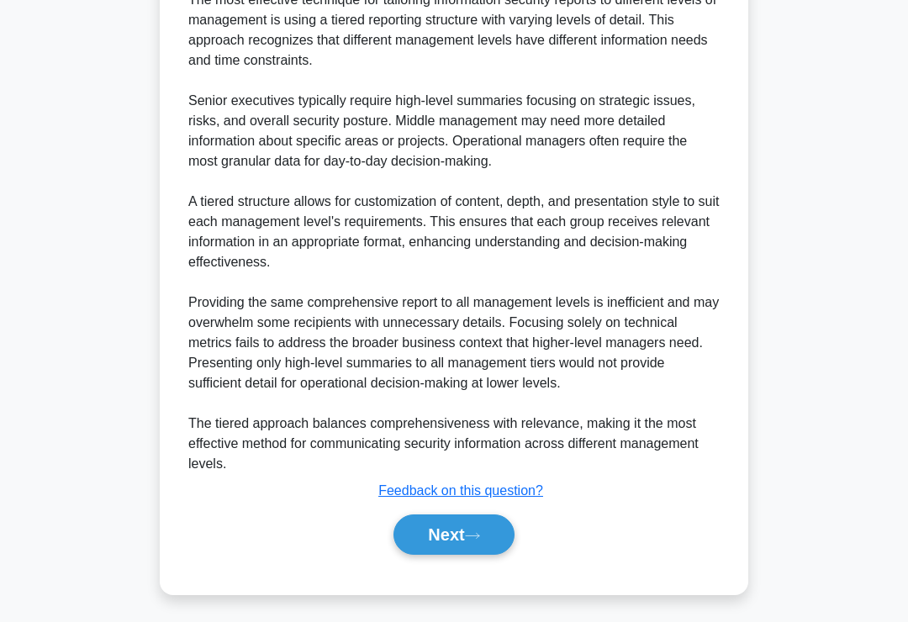
click at [469, 555] on button "Next" at bounding box center [453, 534] width 120 height 40
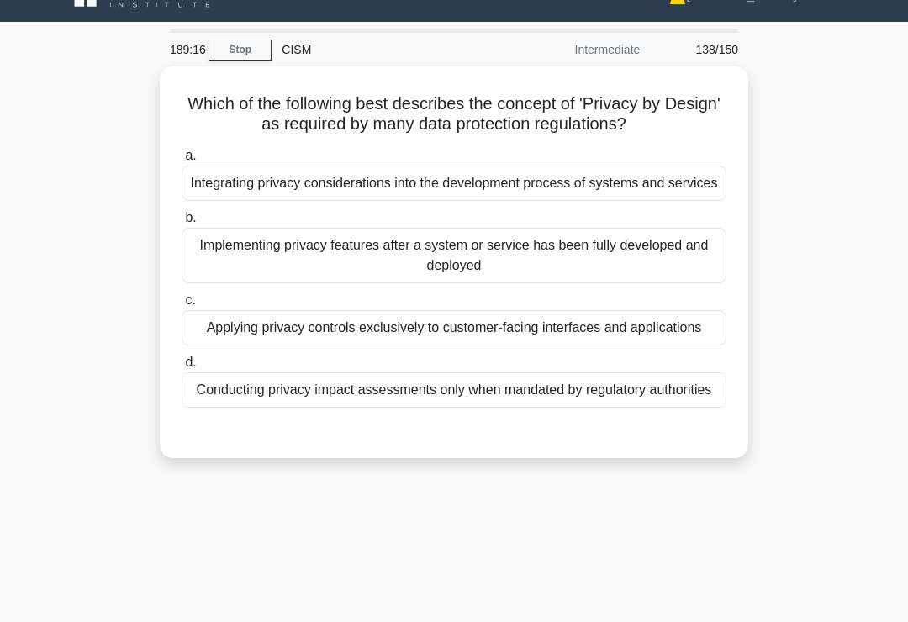
scroll to position [0, 0]
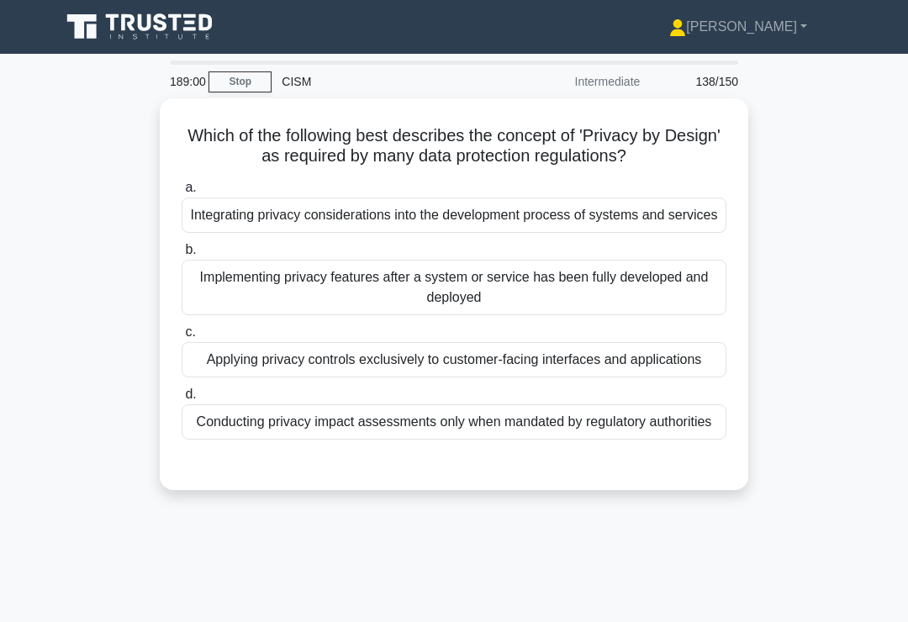
click at [664, 229] on div "Integrating privacy considerations into the development process of systems and …" at bounding box center [454, 215] width 545 height 35
click at [182, 193] on input "a. Integrating privacy considerations into the development process of systems a…" at bounding box center [182, 187] width 0 height 11
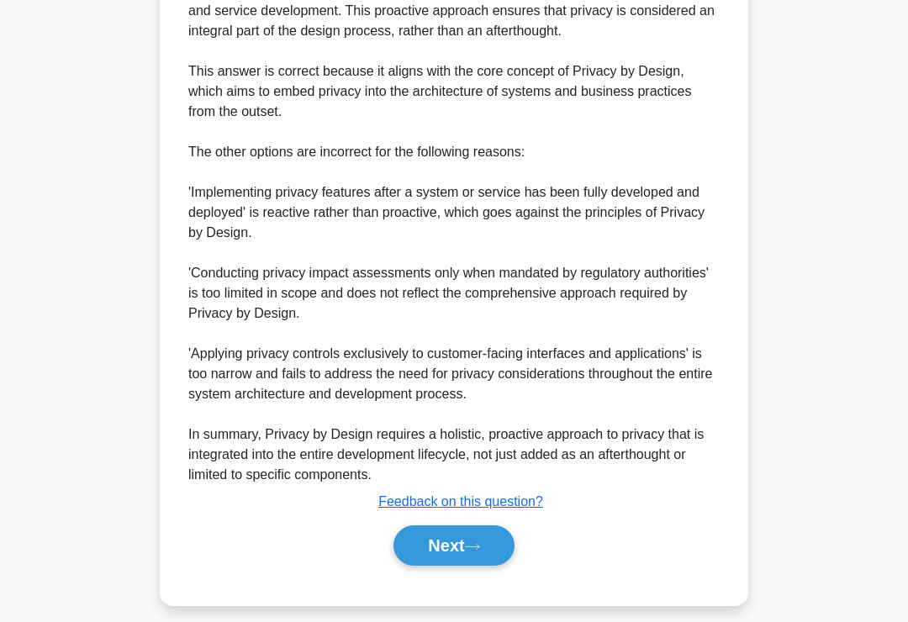
scroll to position [690, 0]
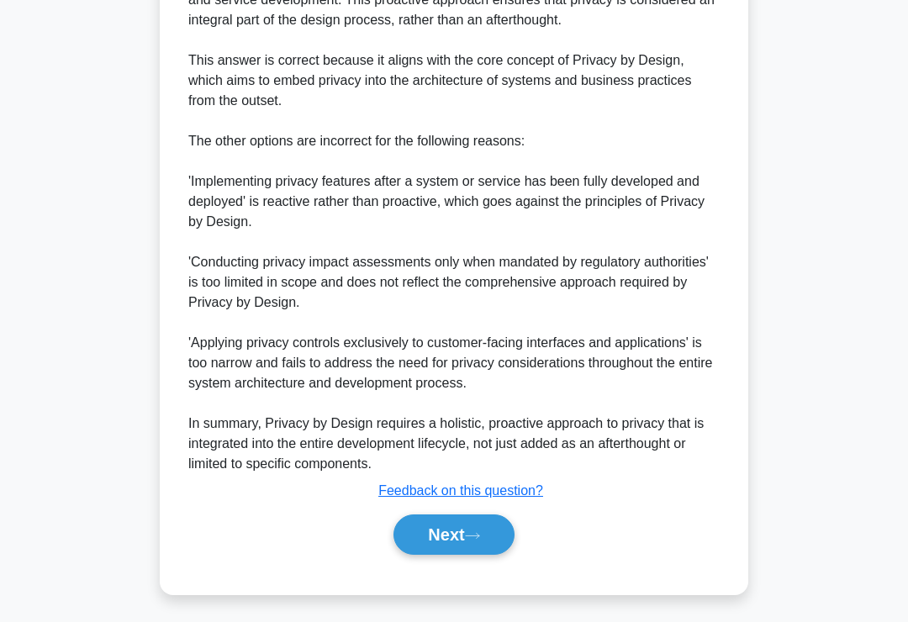
click at [475, 552] on button "Next" at bounding box center [453, 534] width 120 height 40
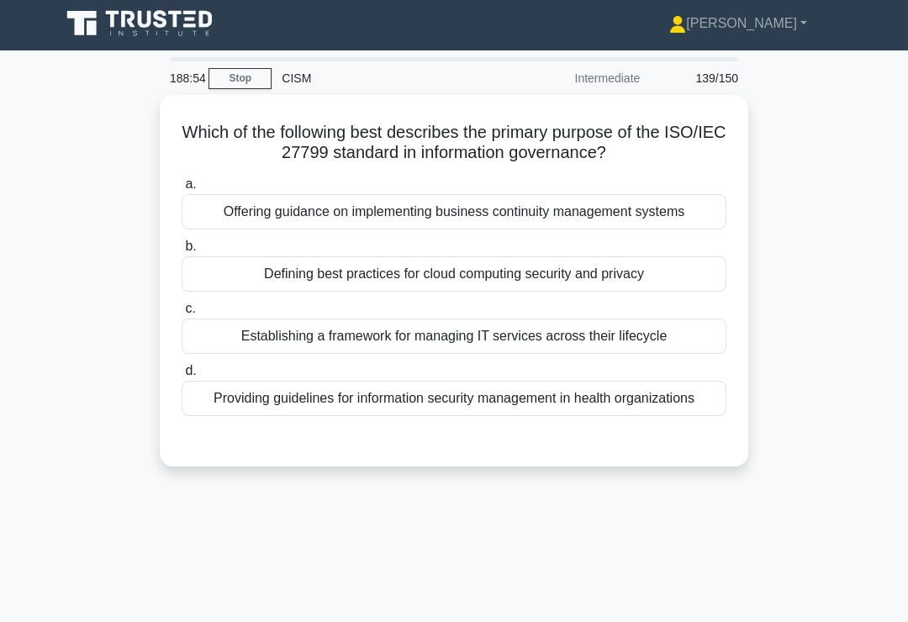
scroll to position [0, 0]
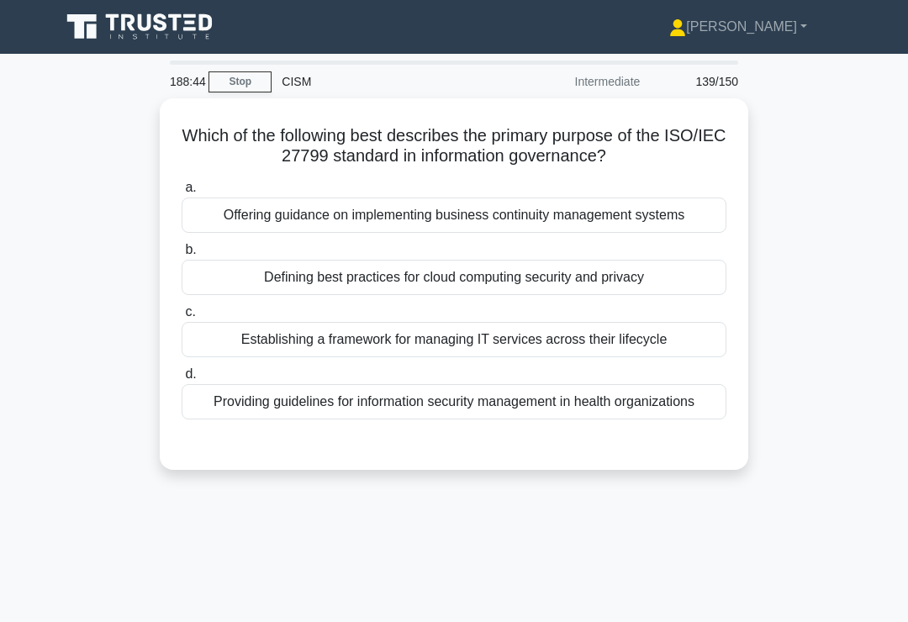
click at [628, 417] on div "Providing guidelines for information security management in health organizations" at bounding box center [454, 401] width 545 height 35
click at [182, 380] on input "d. Providing guidelines for information security management in health organizat…" at bounding box center [182, 374] width 0 height 11
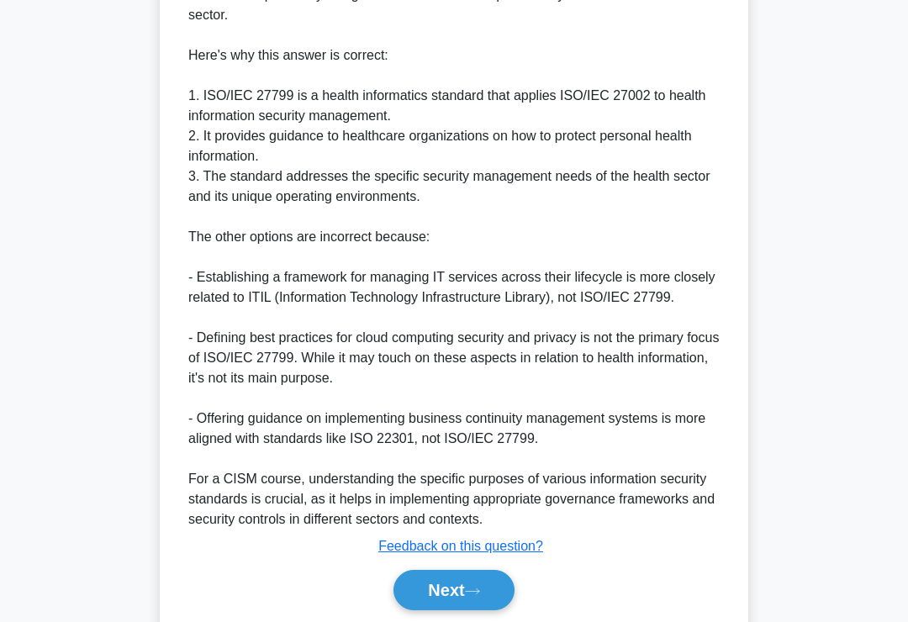
scroll to position [629, 0]
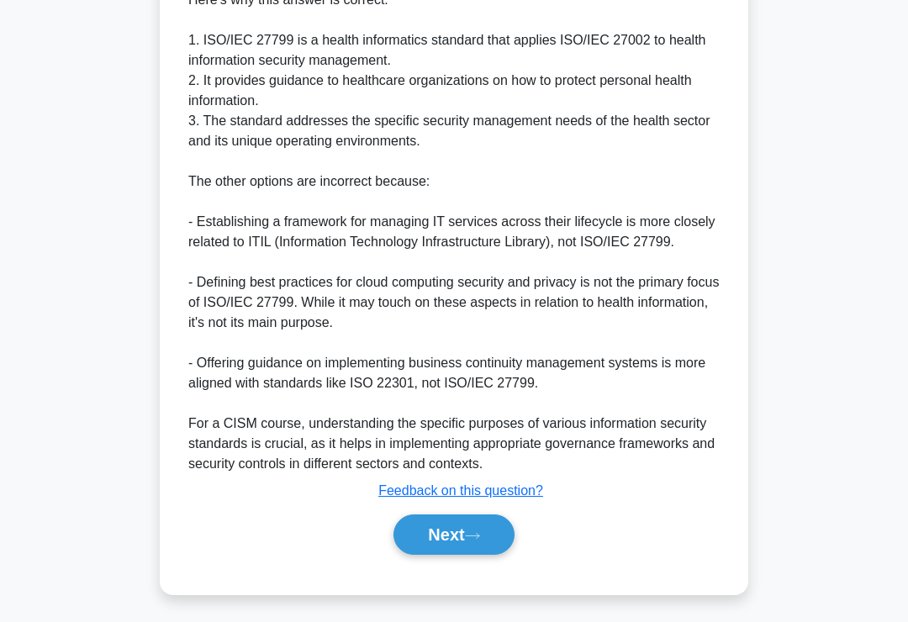
click at [480, 540] on icon at bounding box center [472, 535] width 15 height 9
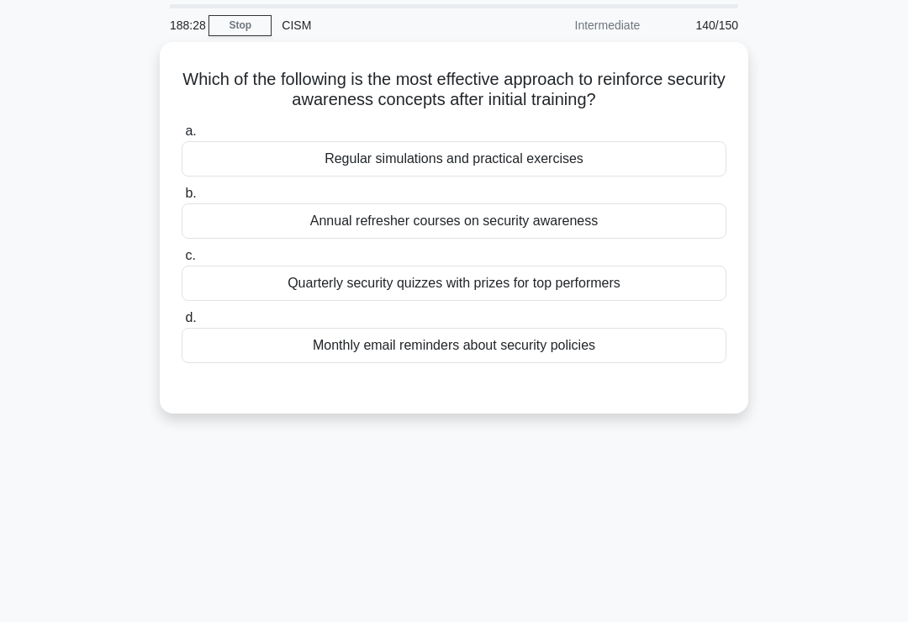
scroll to position [55, 0]
click at [635, 168] on div "Regular simulations and practical exercises" at bounding box center [454, 159] width 545 height 35
click at [182, 138] on input "a. Regular simulations and practical exercises" at bounding box center [182, 132] width 0 height 11
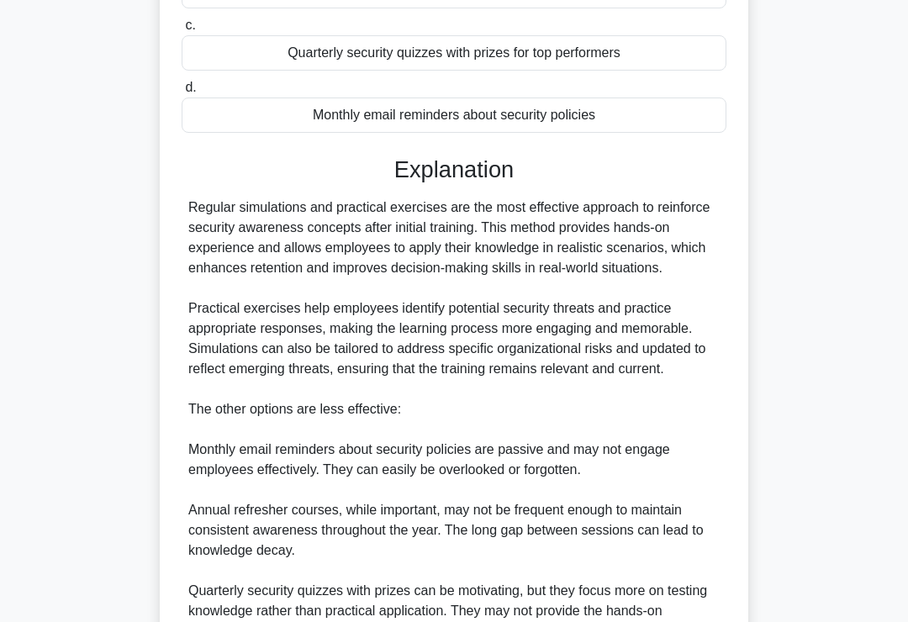
scroll to position [549, 0]
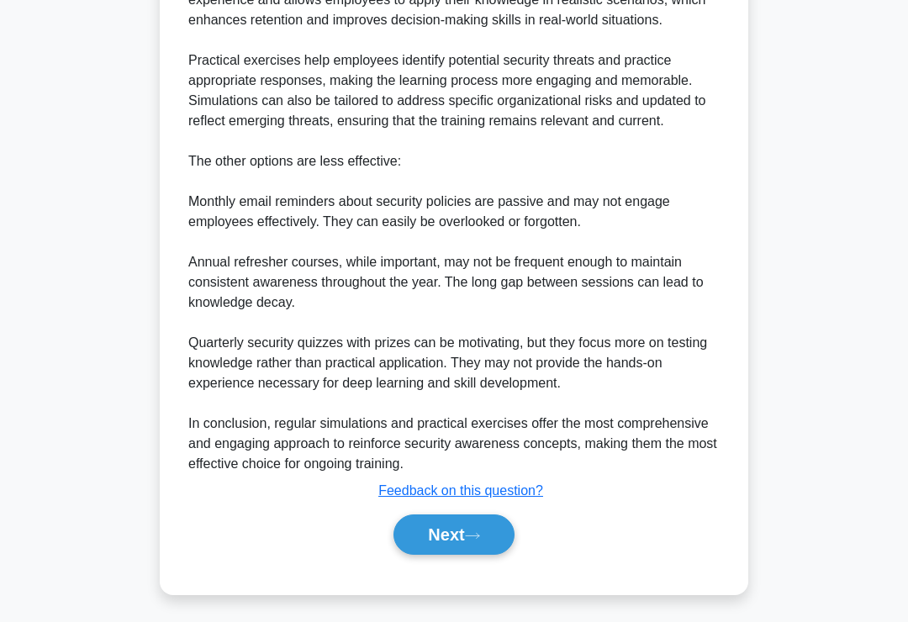
click at [469, 555] on button "Next" at bounding box center [453, 534] width 120 height 40
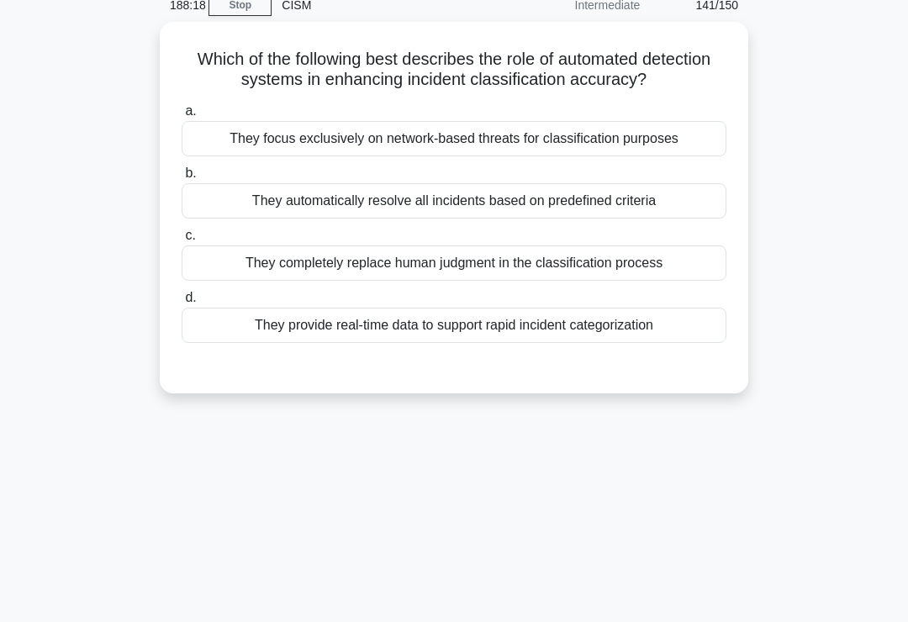
scroll to position [74, 0]
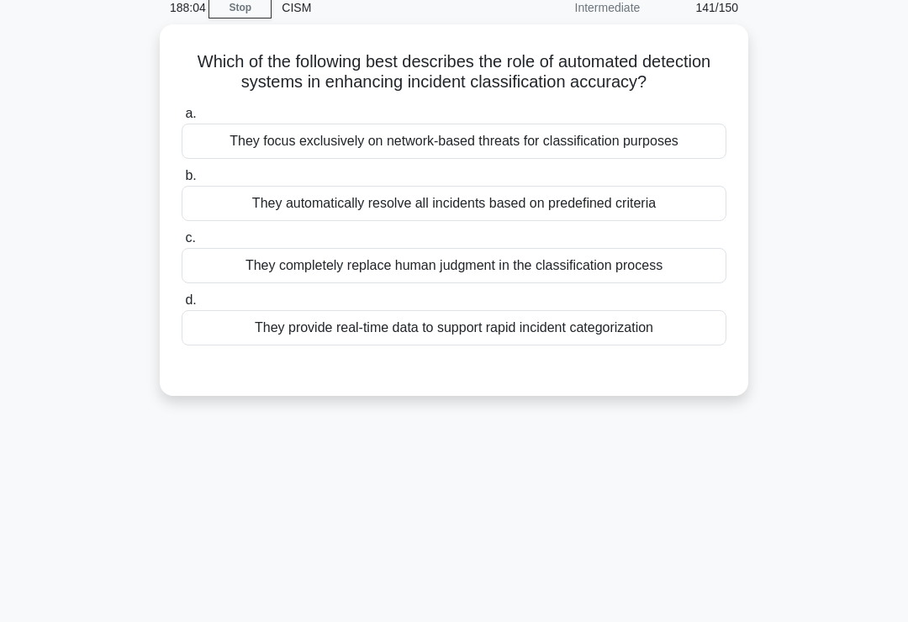
click at [630, 345] on div "They provide real-time data to support rapid incident categorization" at bounding box center [454, 327] width 545 height 35
click at [182, 306] on input "d. They provide real-time data to support rapid incident categorization" at bounding box center [182, 300] width 0 height 11
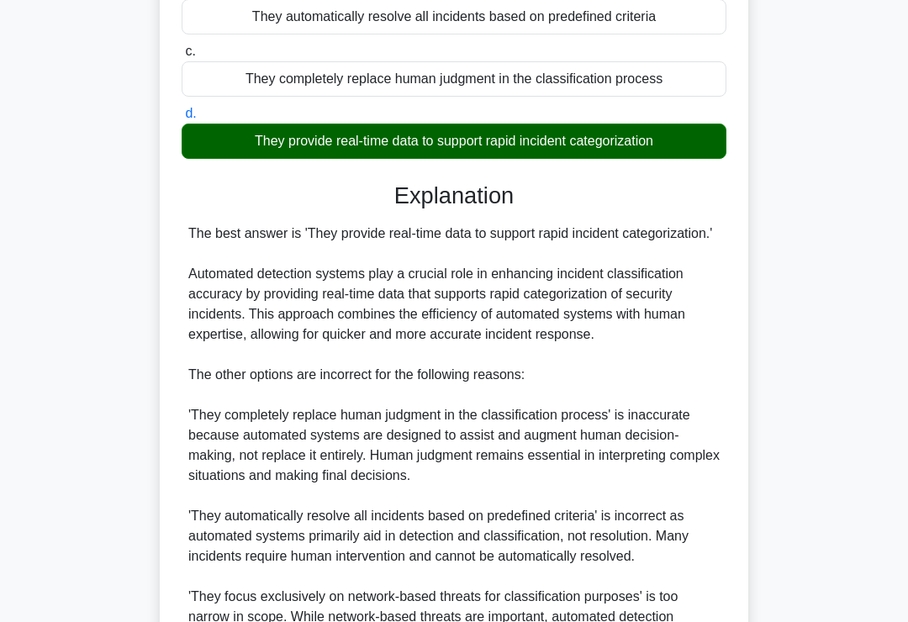
scroll to position [508, 0]
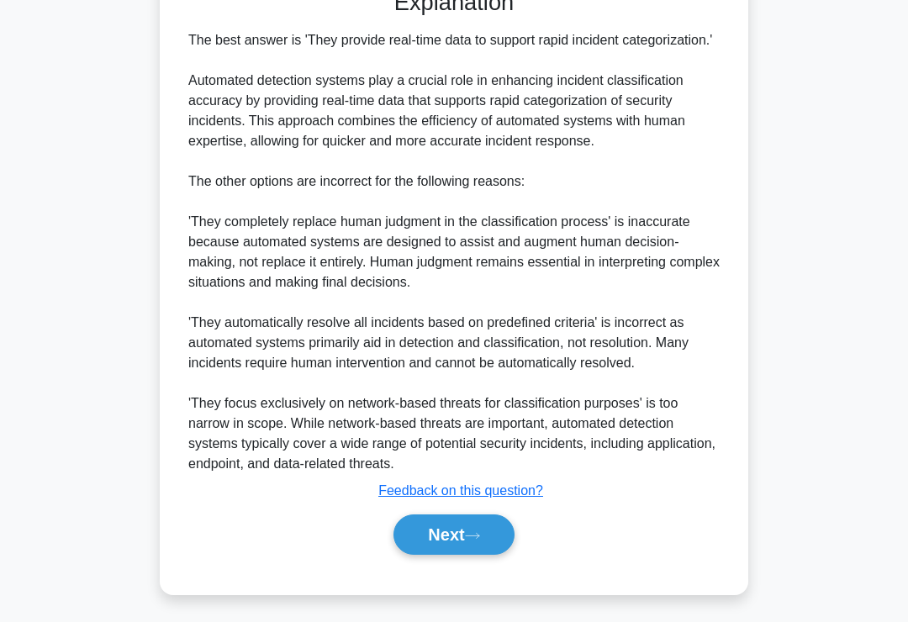
click at [462, 555] on button "Next" at bounding box center [453, 534] width 120 height 40
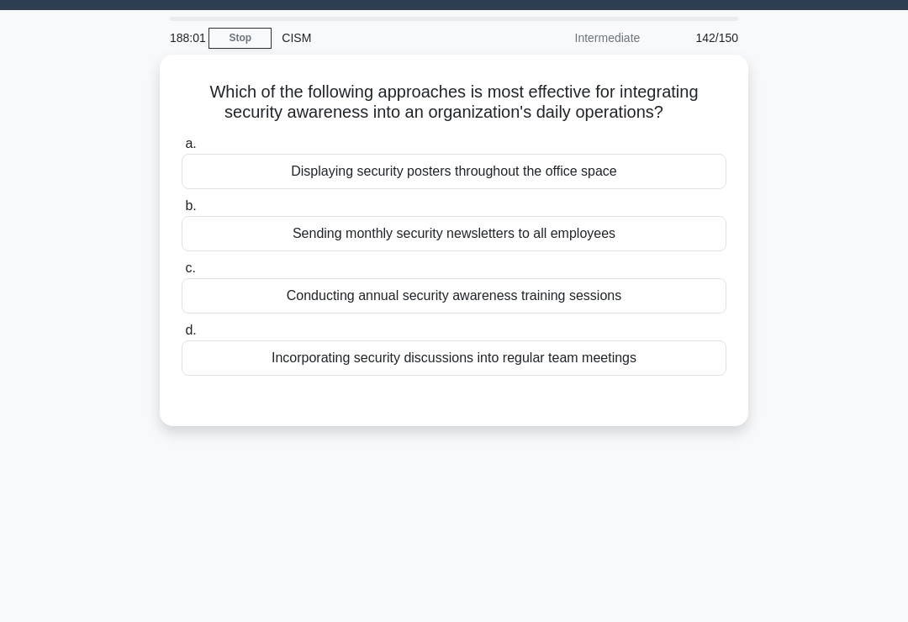
scroll to position [0, 0]
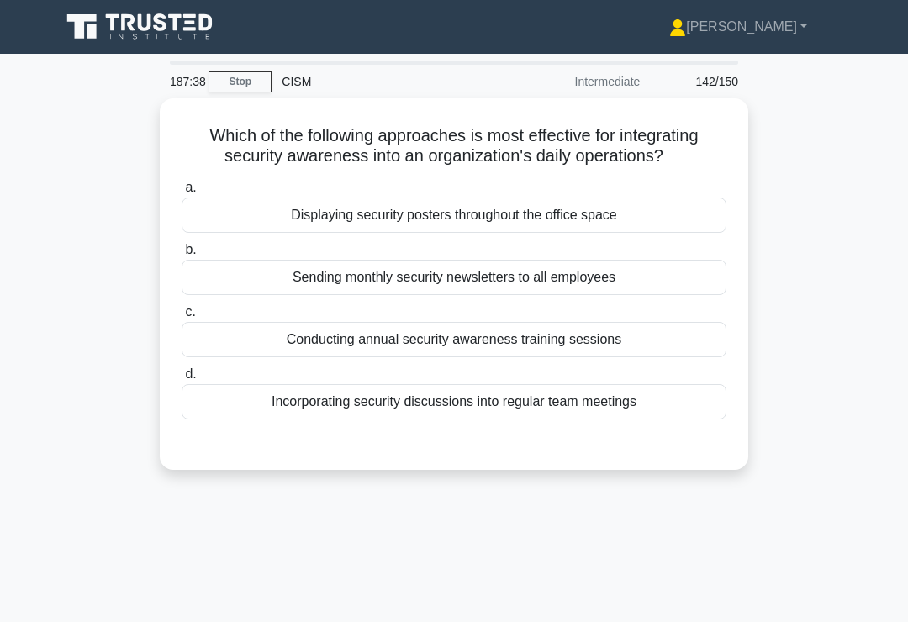
click at [554, 419] on div "Incorporating security discussions into regular team meetings" at bounding box center [454, 401] width 545 height 35
click at [182, 380] on input "d. Incorporating security discussions into regular team meetings" at bounding box center [182, 374] width 0 height 11
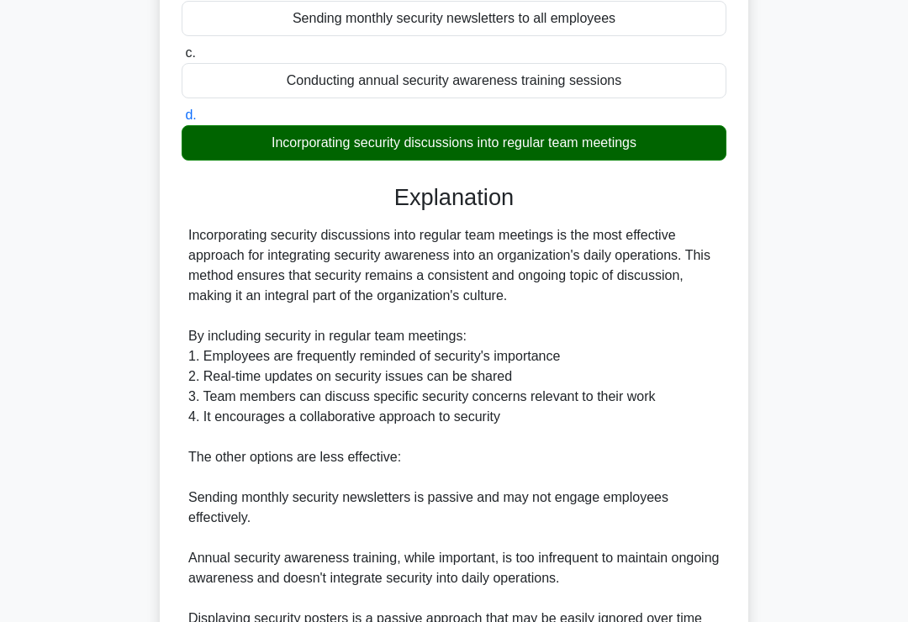
scroll to position [569, 0]
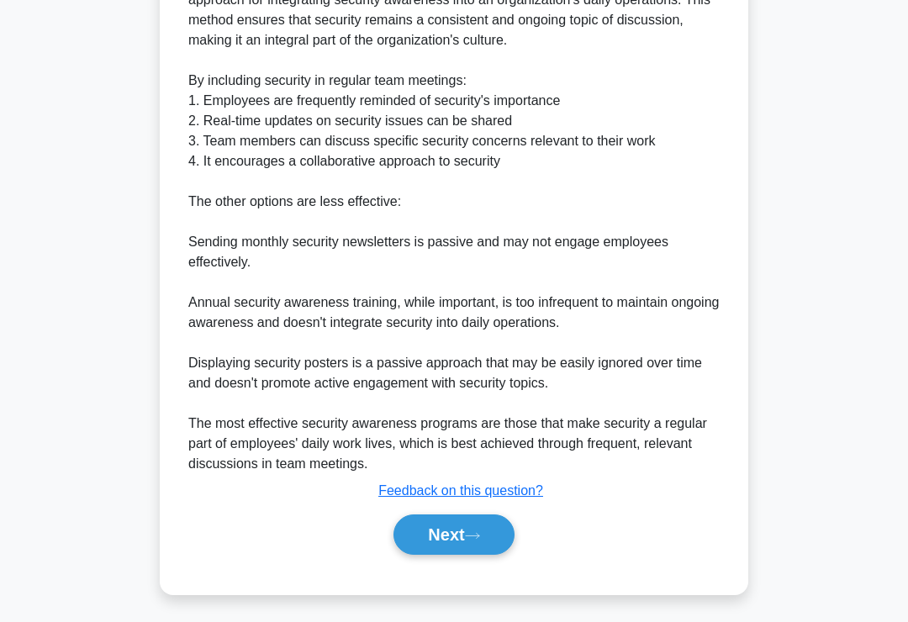
click at [475, 553] on button "Next" at bounding box center [453, 534] width 120 height 40
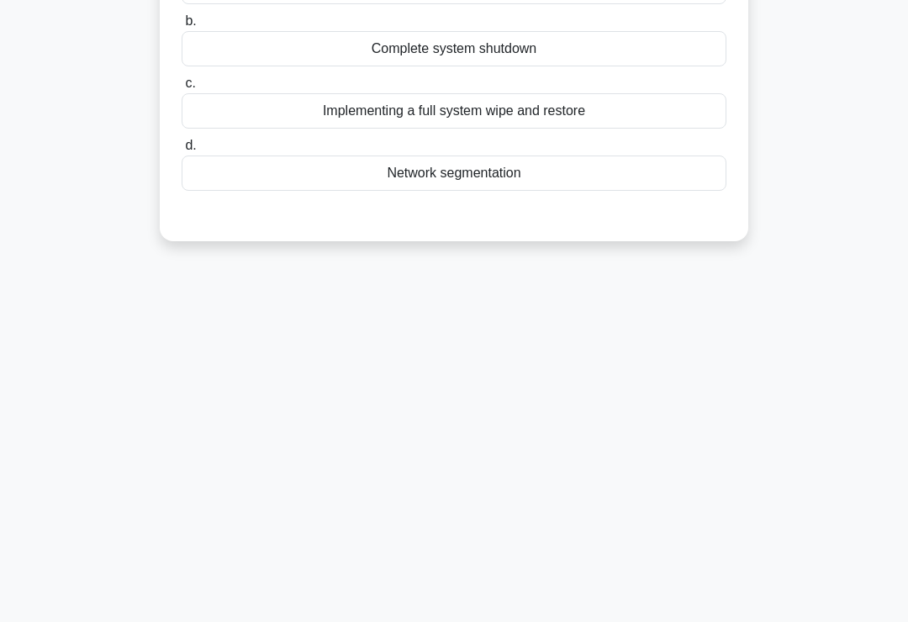
scroll to position [0, 0]
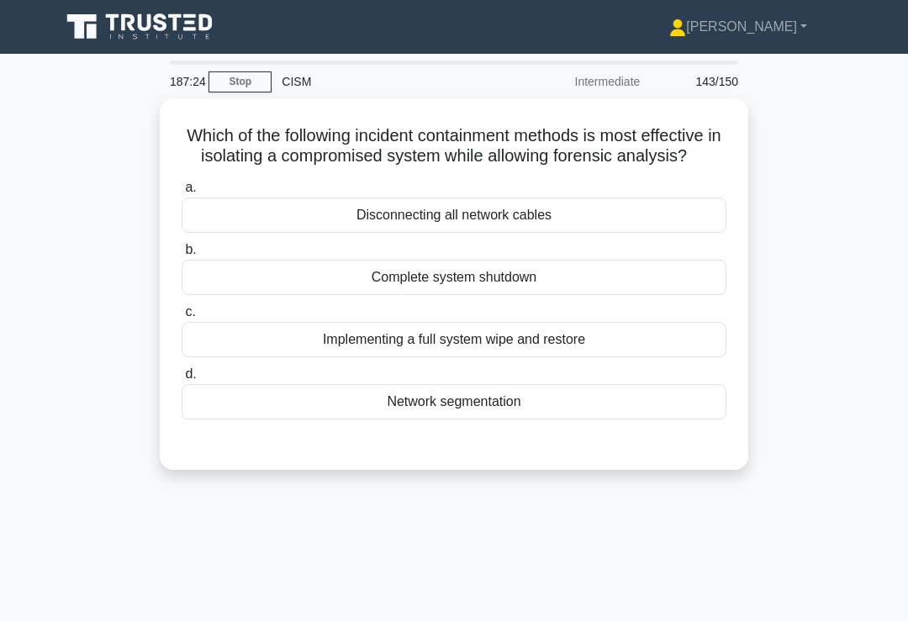
click at [559, 416] on div "Network segmentation" at bounding box center [454, 401] width 545 height 35
click at [182, 380] on input "d. Network segmentation" at bounding box center [182, 374] width 0 height 11
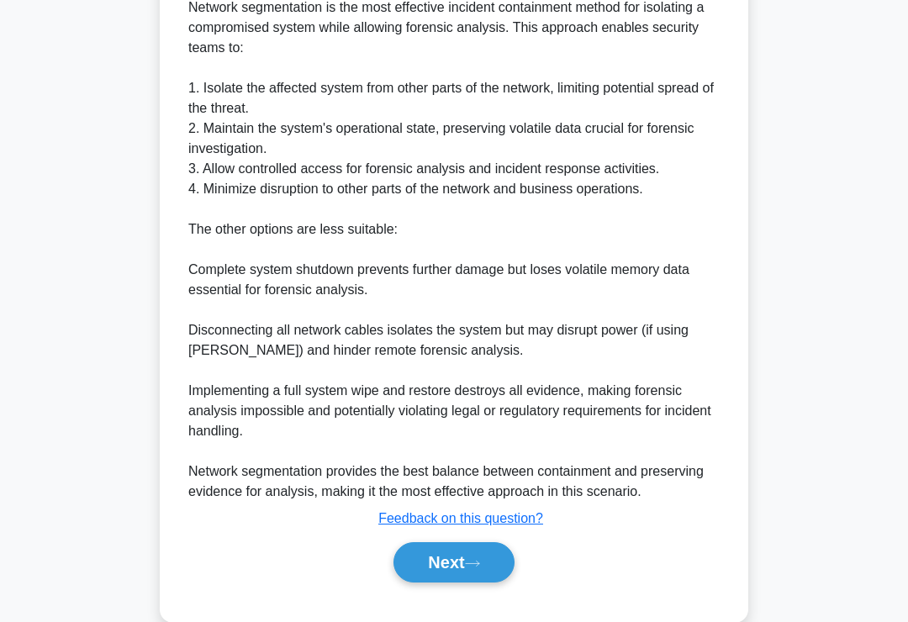
scroll to position [549, 0]
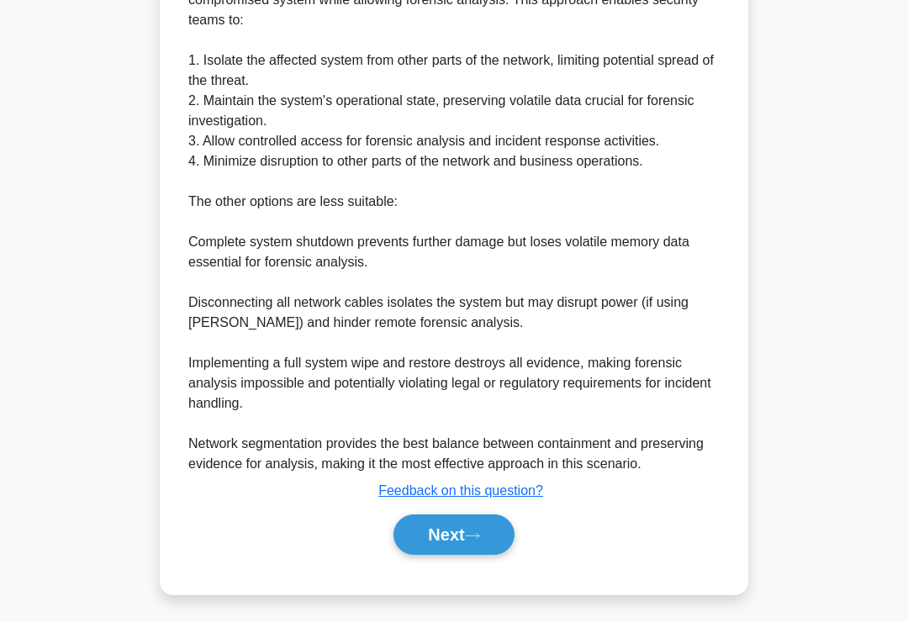
click at [467, 555] on button "Next" at bounding box center [453, 534] width 120 height 40
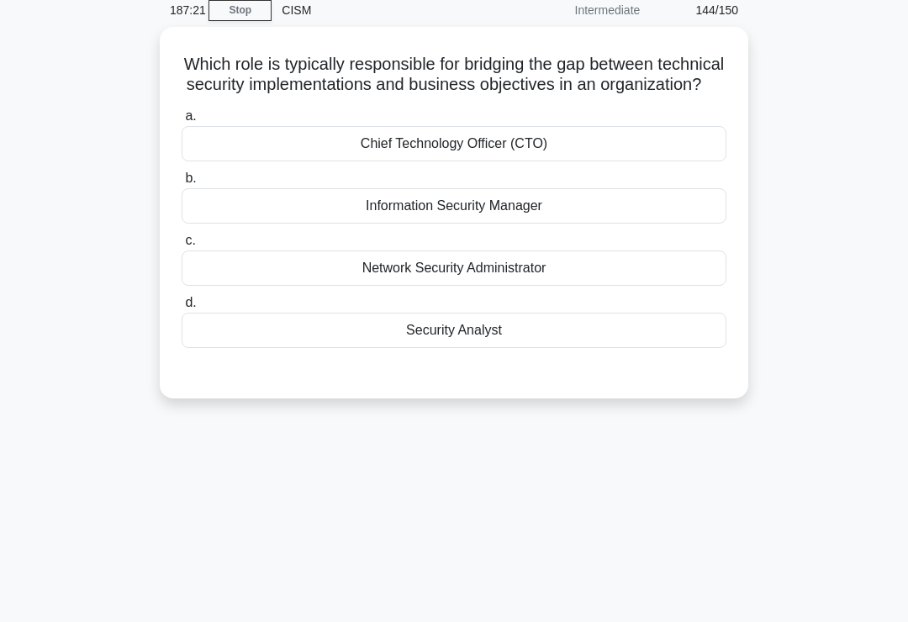
scroll to position [0, 0]
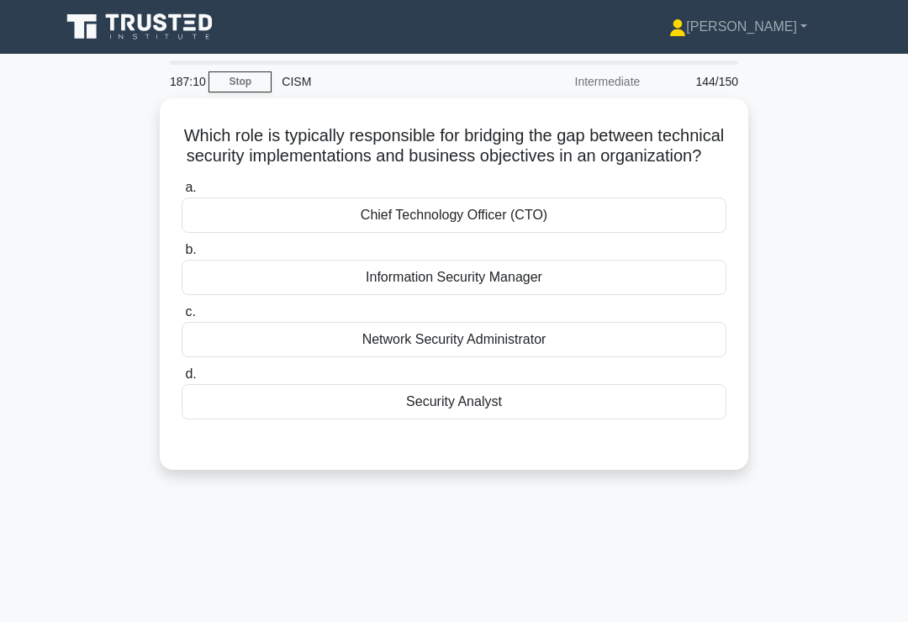
click at [619, 295] on div "Information Security Manager" at bounding box center [454, 277] width 545 height 35
click at [182, 255] on input "b. Information Security Manager" at bounding box center [182, 250] width 0 height 11
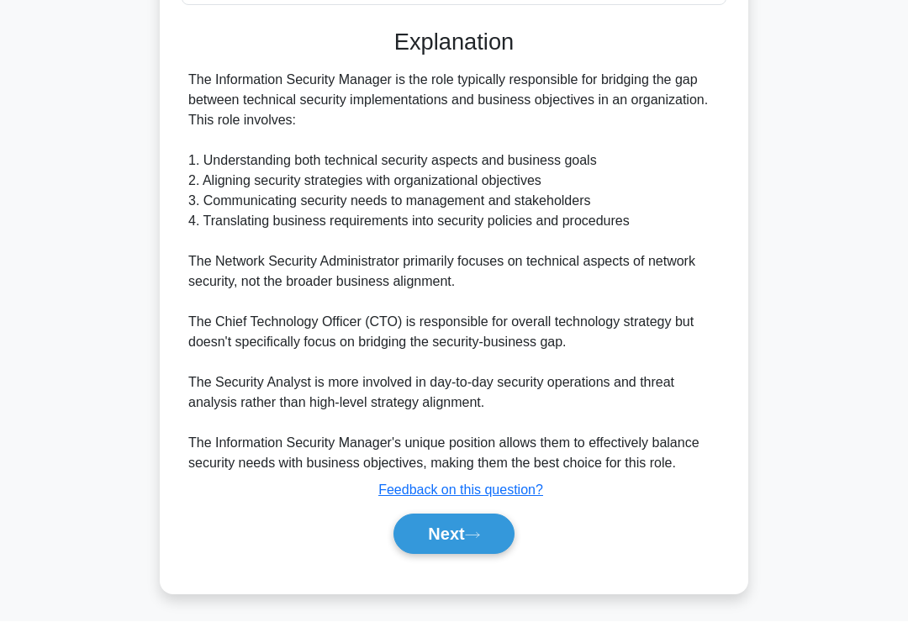
scroll to position [428, 0]
click at [463, 550] on button "Next" at bounding box center [453, 534] width 120 height 40
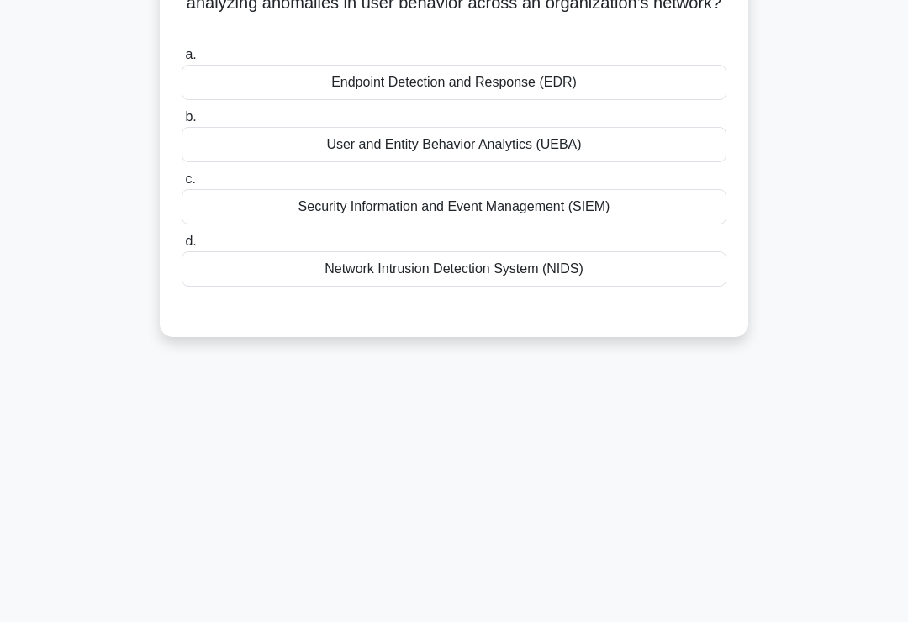
scroll to position [0, 0]
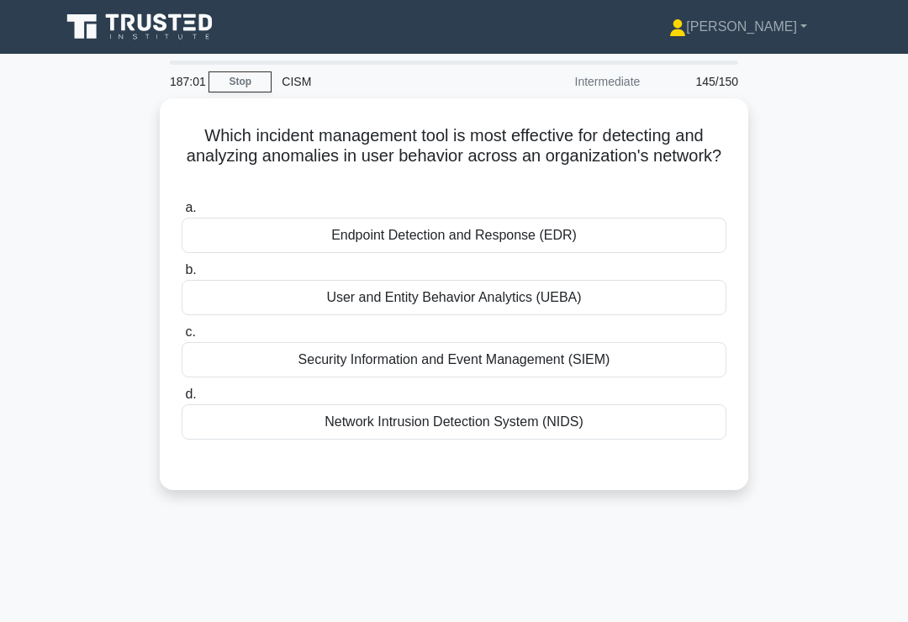
click at [634, 306] on div "User and Entity Behavior Analytics (UEBA)" at bounding box center [454, 297] width 545 height 35
click at [182, 276] on input "b. User and Entity Behavior Analytics (UEBA)" at bounding box center [182, 270] width 0 height 11
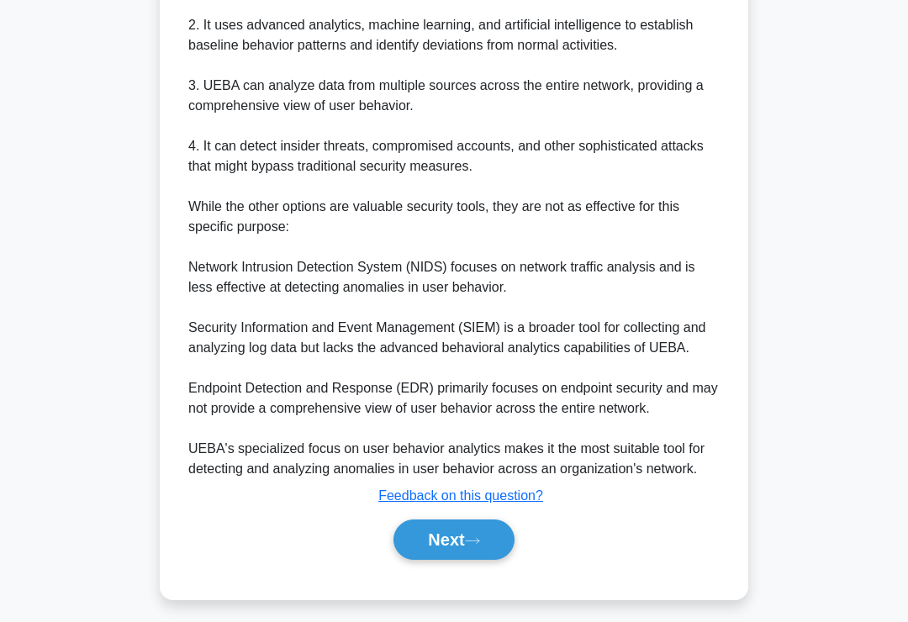
scroll to position [690, 0]
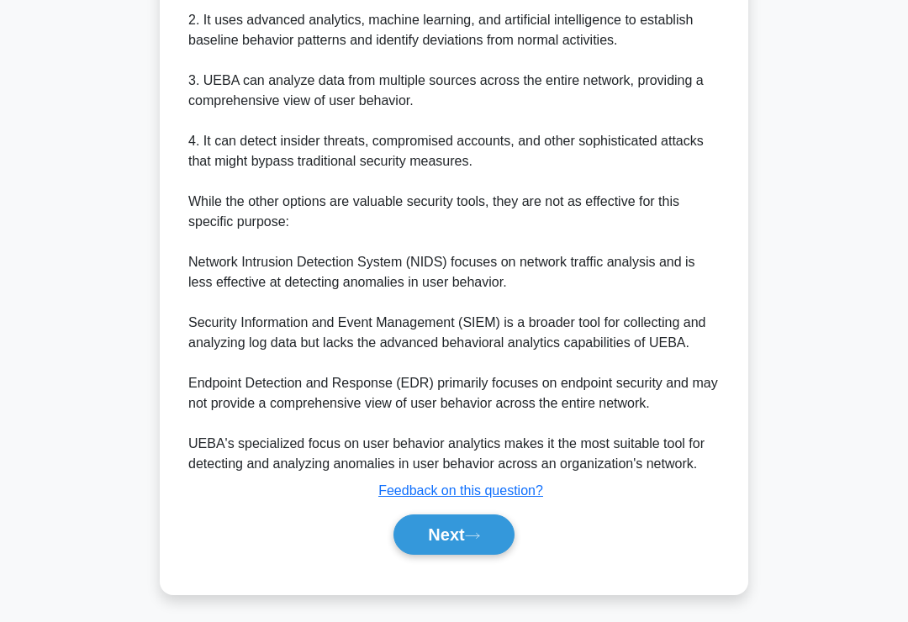
click at [475, 552] on button "Next" at bounding box center [453, 534] width 120 height 40
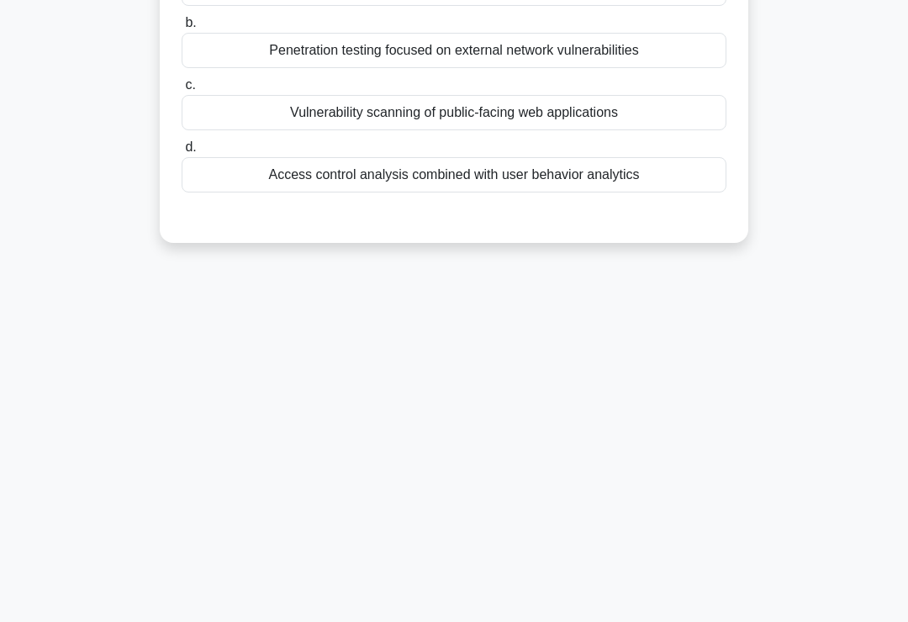
scroll to position [0, 0]
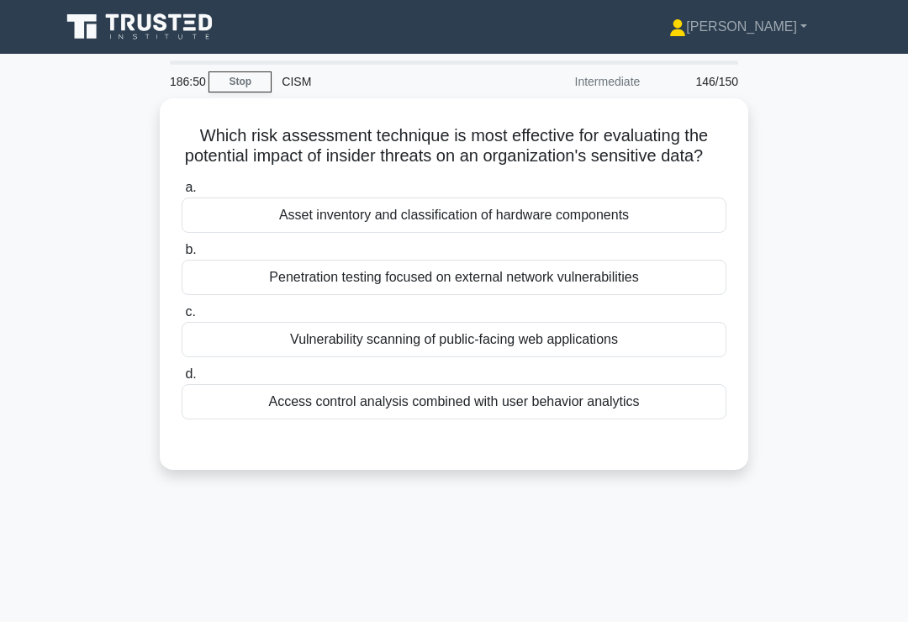
click at [585, 419] on div "Access control analysis combined with user behavior analytics" at bounding box center [454, 401] width 545 height 35
click at [182, 380] on input "d. Access control analysis combined with user behavior analytics" at bounding box center [182, 374] width 0 height 11
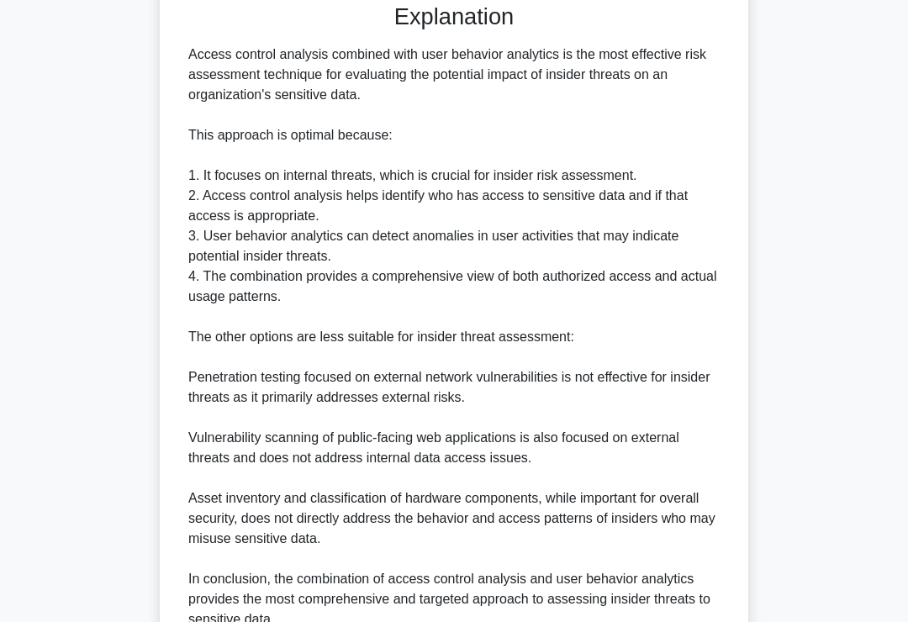
scroll to position [589, 0]
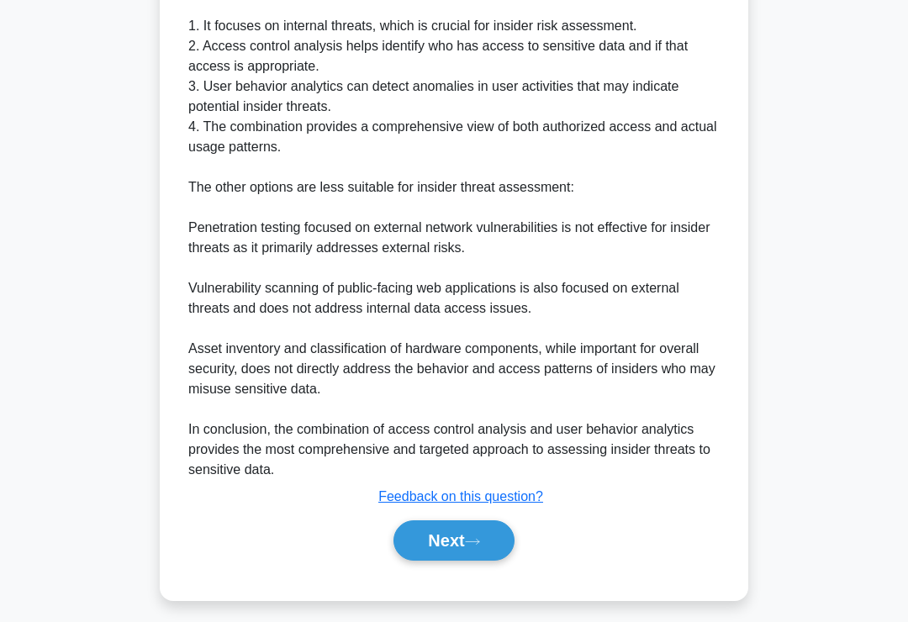
click at [451, 556] on button "Next" at bounding box center [453, 540] width 120 height 40
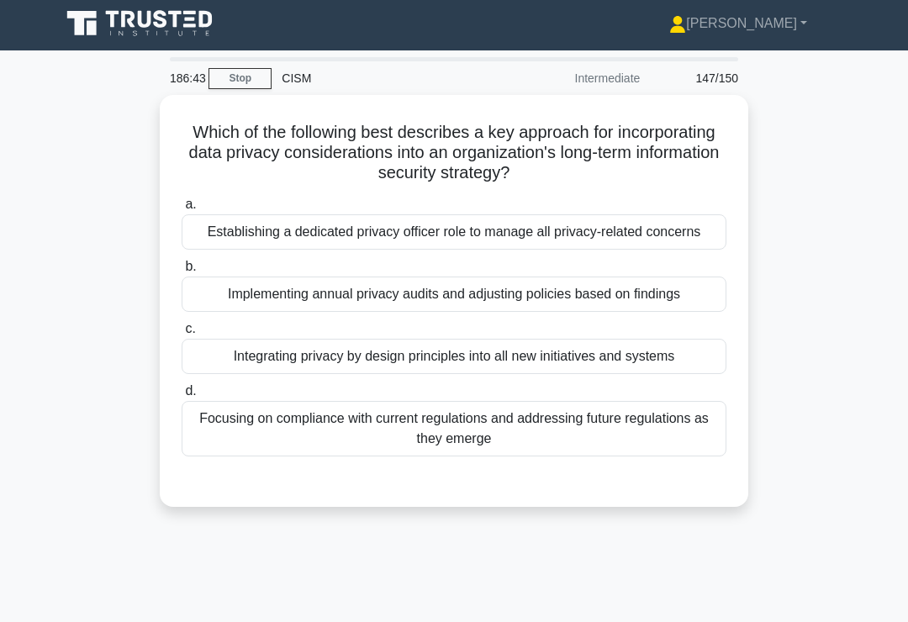
scroll to position [0, 0]
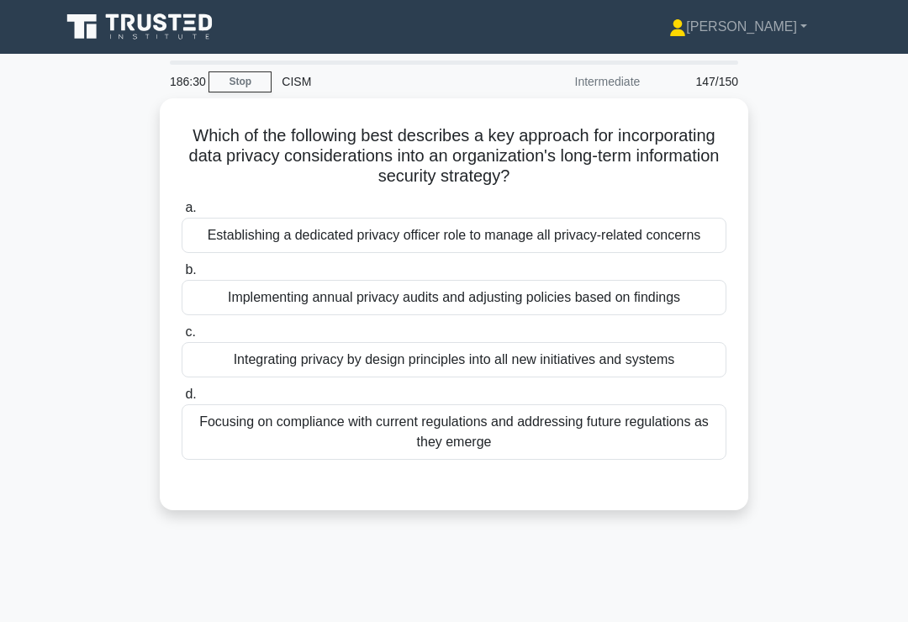
click at [628, 377] on div "Integrating privacy by design principles into all new initiatives and systems" at bounding box center [454, 359] width 545 height 35
click at [182, 338] on input "c. Integrating privacy by design principles into all new initiatives and systems" at bounding box center [182, 332] width 0 height 11
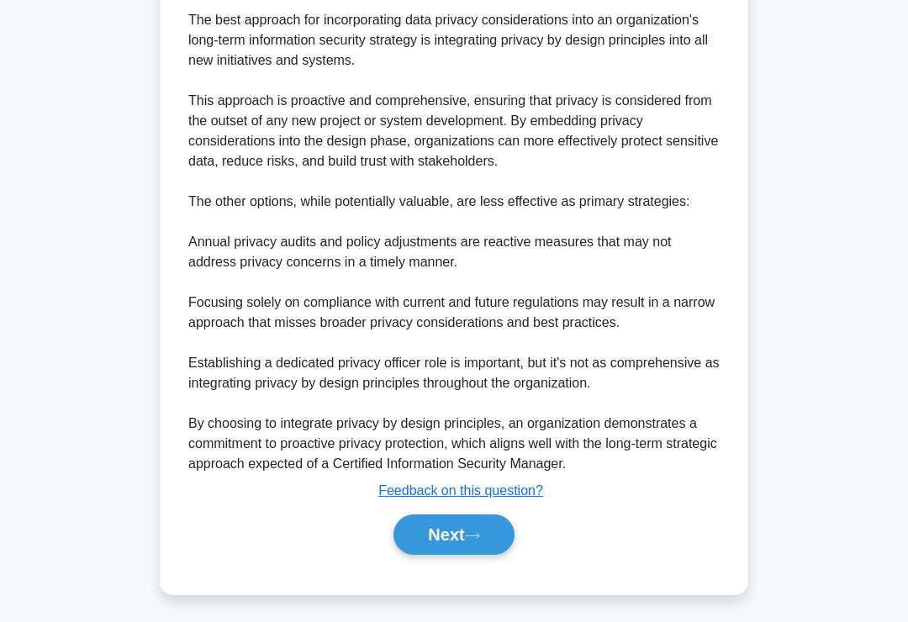
scroll to position [609, 0]
click at [475, 553] on button "Next" at bounding box center [453, 534] width 120 height 40
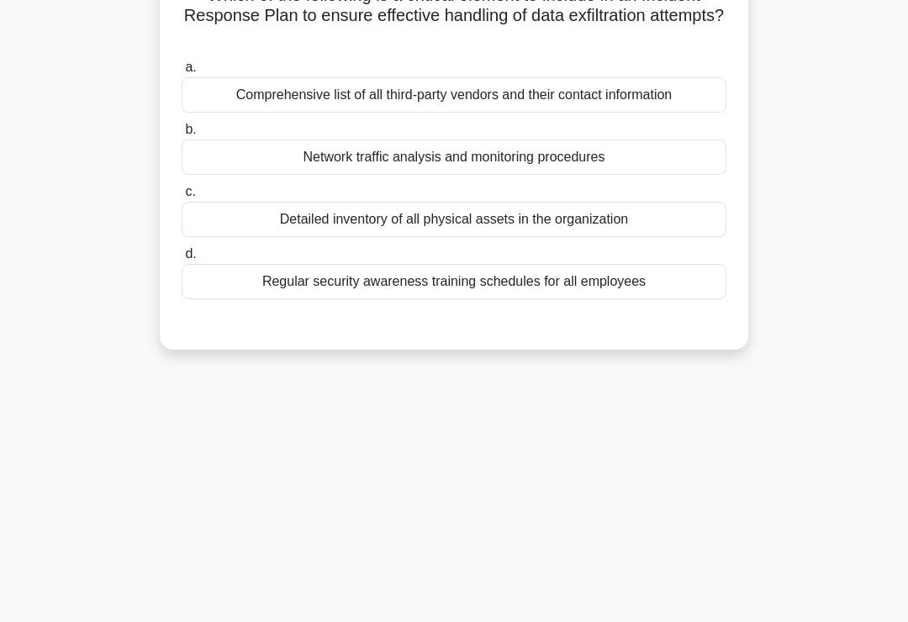
scroll to position [0, 0]
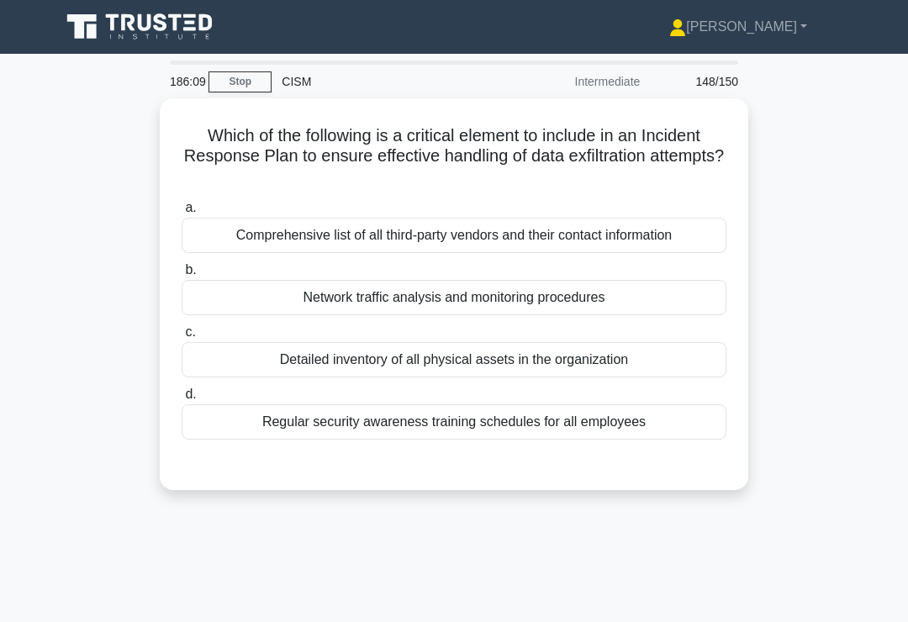
click at [656, 361] on div "Detailed inventory of all physical assets in the organization" at bounding box center [454, 359] width 545 height 35
click at [182, 338] on input "c. Detailed inventory of all physical assets in the organization" at bounding box center [182, 332] width 0 height 11
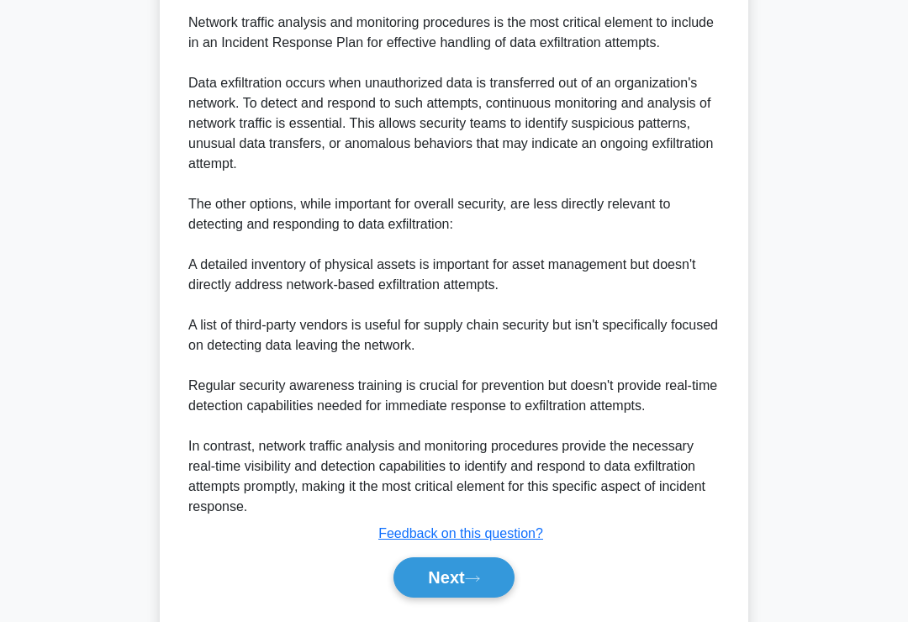
scroll to position [550, 0]
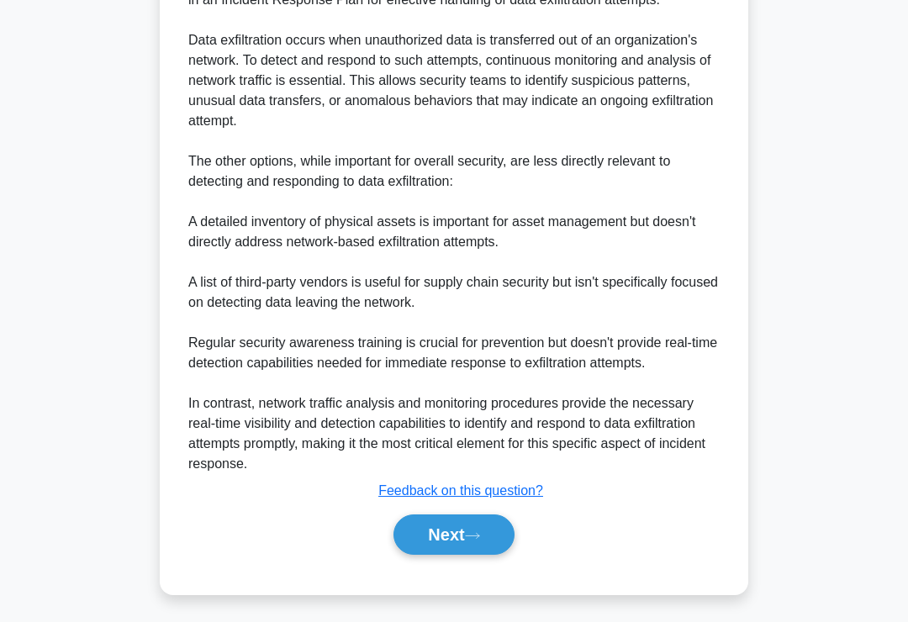
click at [457, 555] on button "Next" at bounding box center [453, 534] width 120 height 40
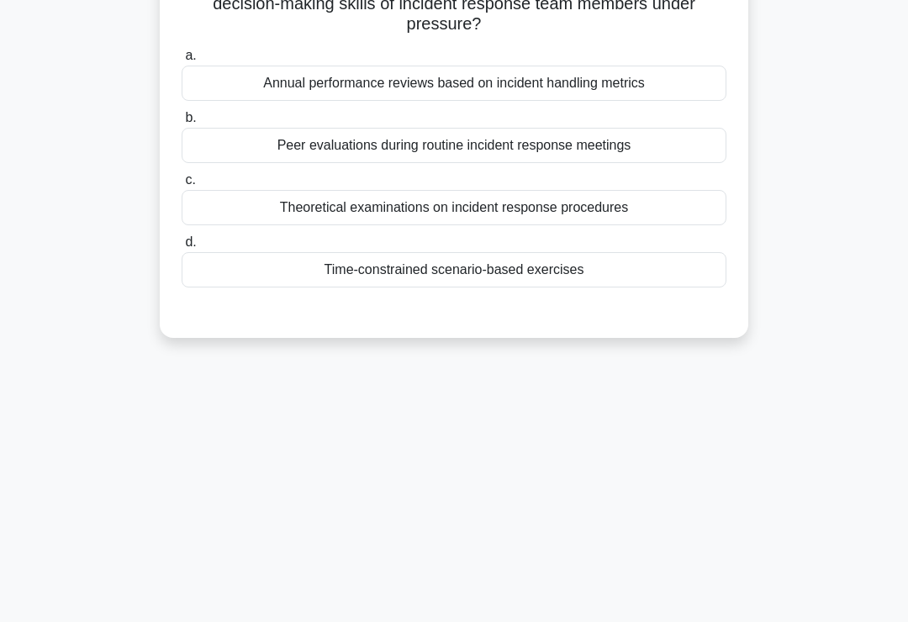
scroll to position [0, 0]
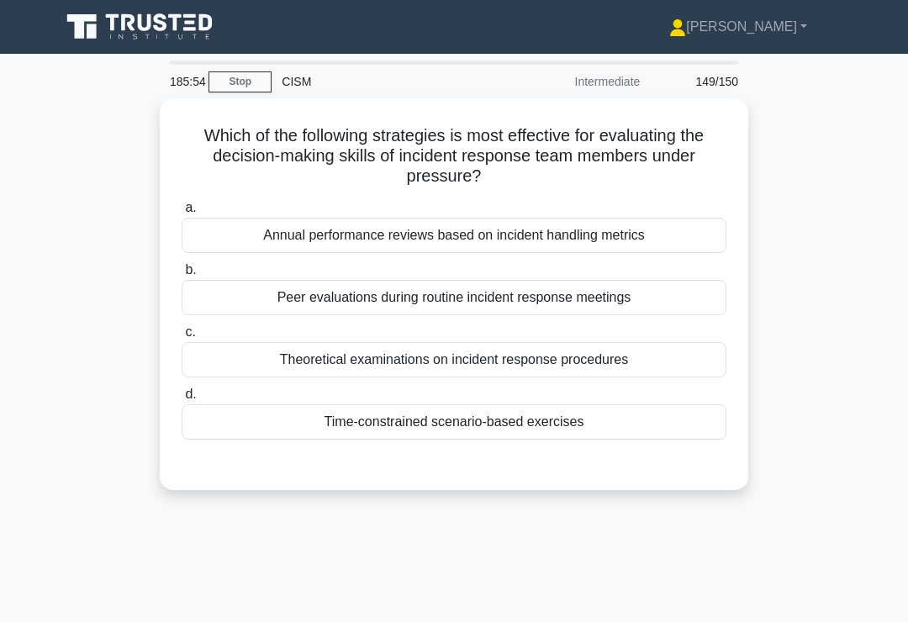
click at [609, 424] on div "Time-constrained scenario-based exercises" at bounding box center [454, 421] width 545 height 35
click at [182, 400] on input "d. Time-constrained scenario-based exercises" at bounding box center [182, 394] width 0 height 11
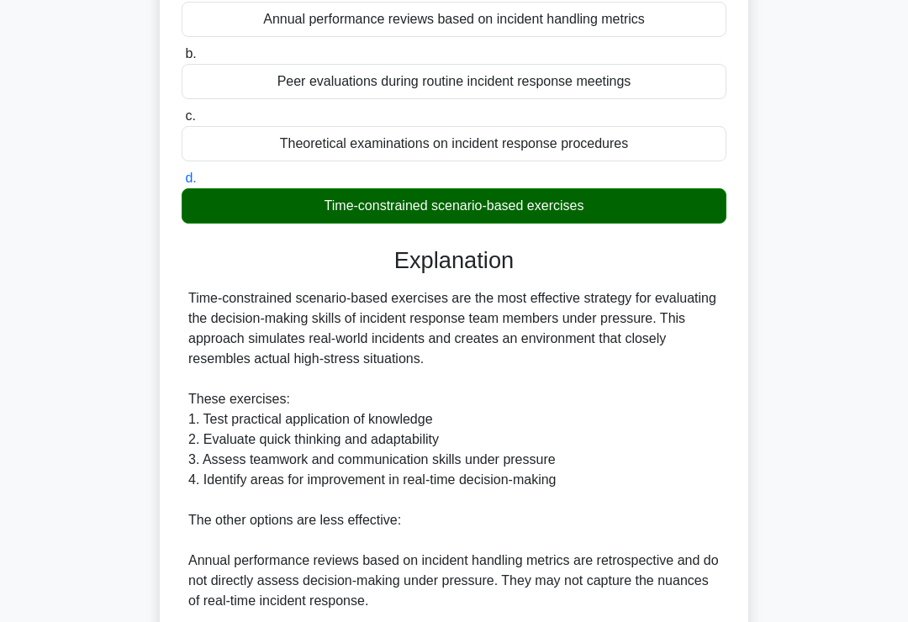
scroll to position [569, 0]
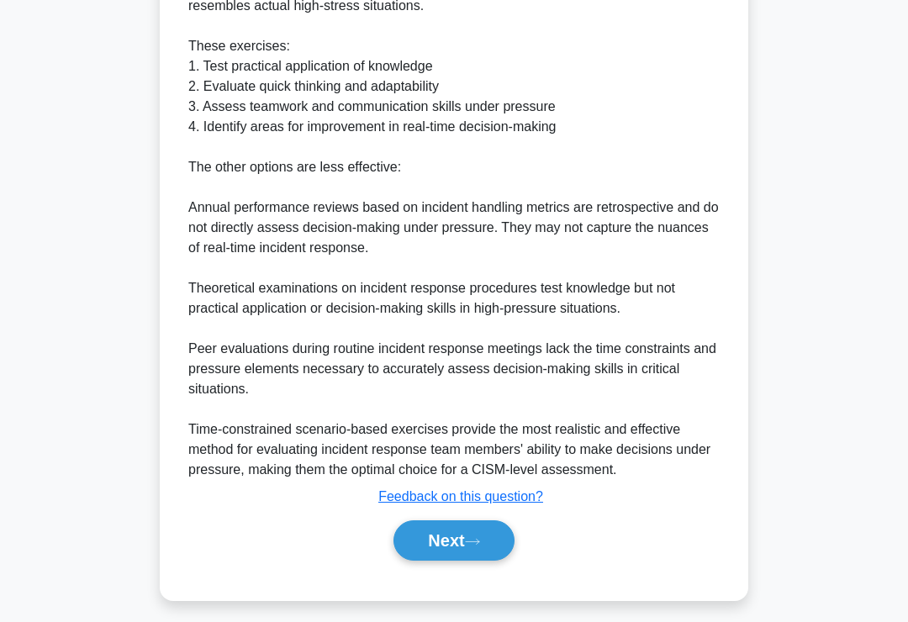
click at [477, 561] on button "Next" at bounding box center [453, 540] width 120 height 40
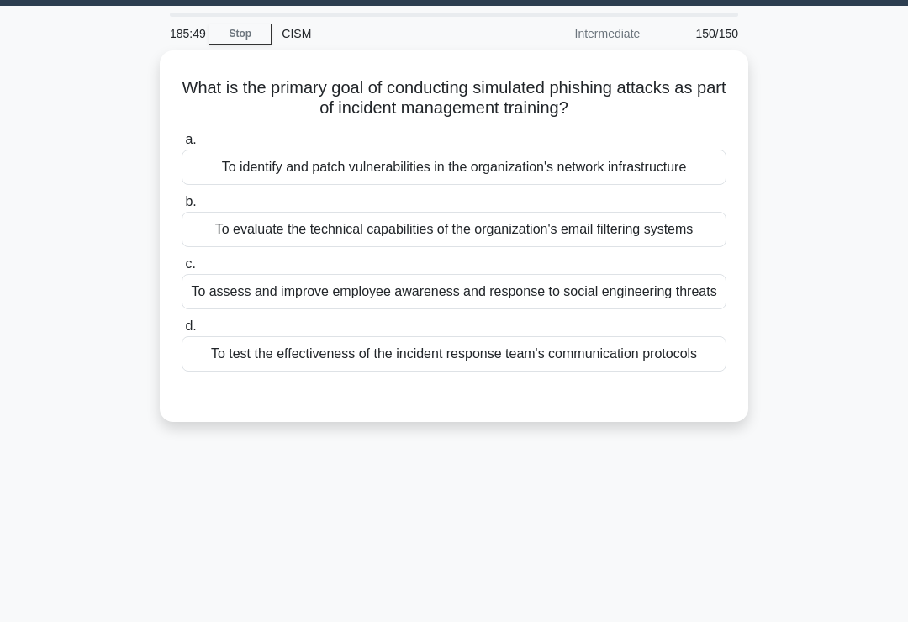
scroll to position [0, 0]
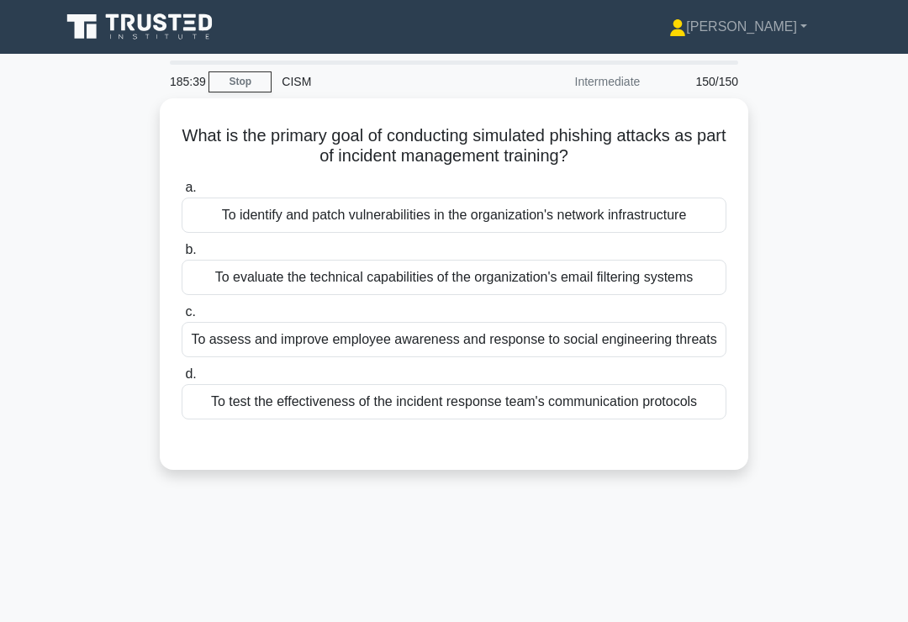
click at [600, 357] on div "To assess and improve employee awareness and response to social engineering thr…" at bounding box center [454, 339] width 545 height 35
click at [182, 318] on input "c. To assess and improve employee awareness and response to social engineering …" at bounding box center [182, 312] width 0 height 11
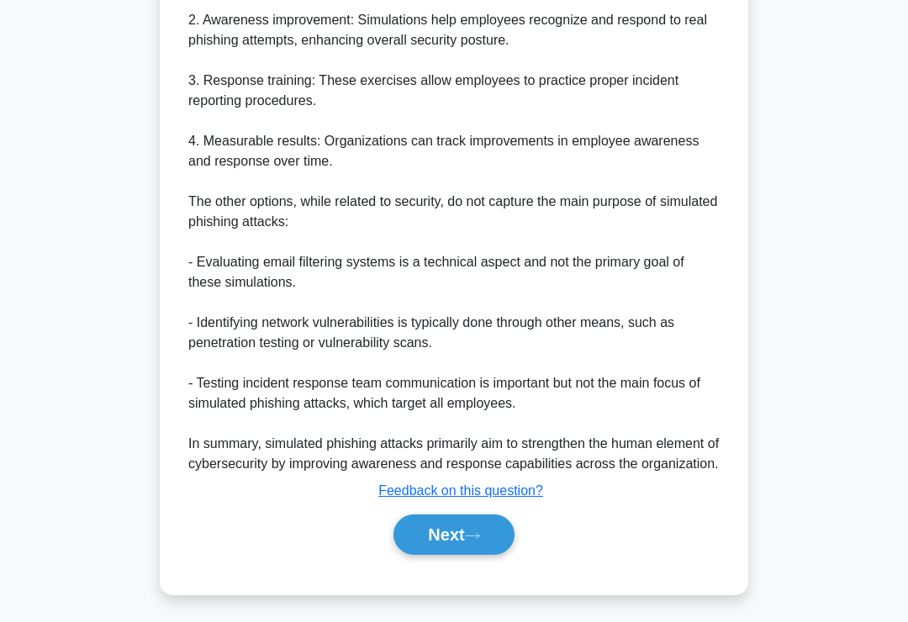
scroll to position [710, 0]
click at [463, 555] on button "Next" at bounding box center [453, 534] width 120 height 40
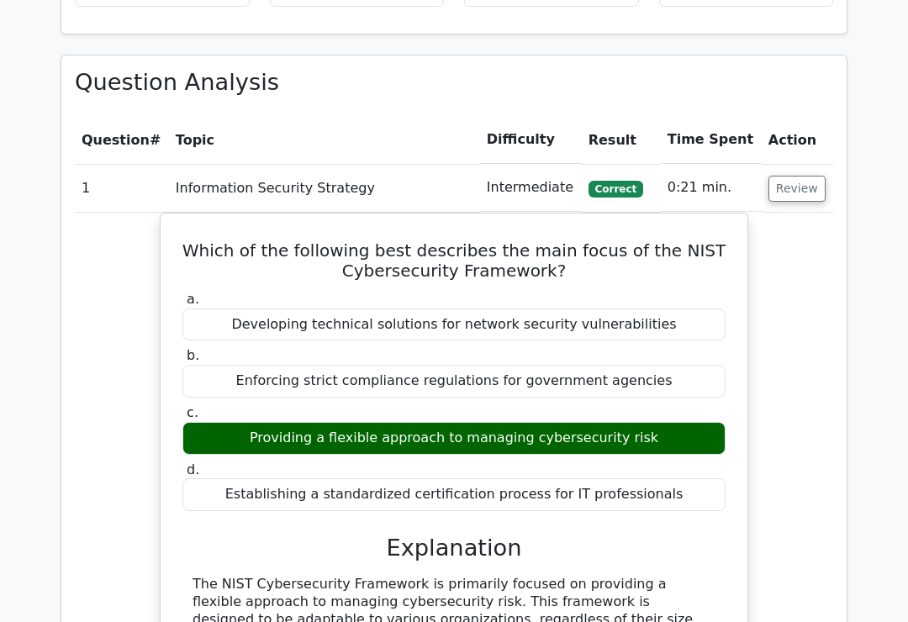
scroll to position [863, 0]
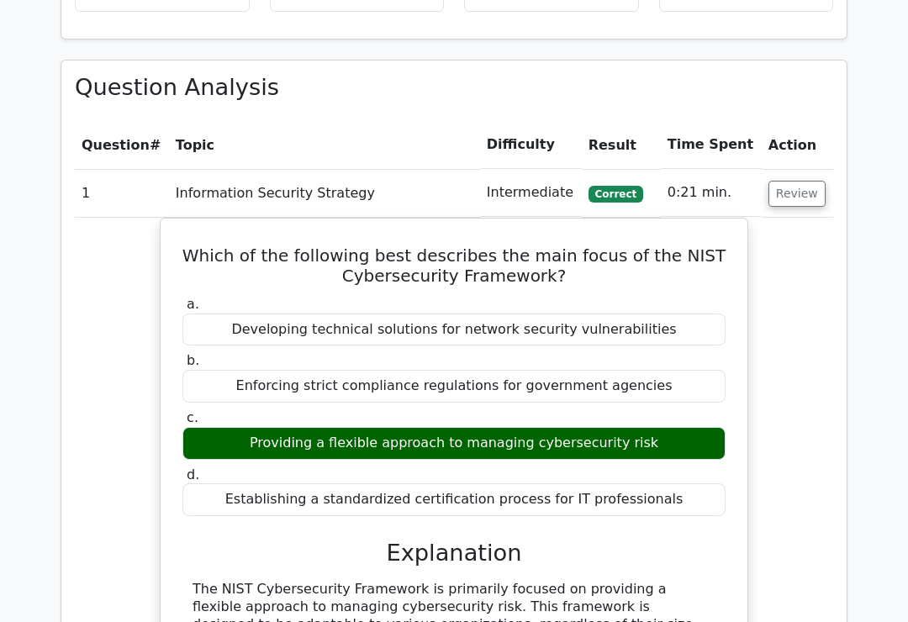
click at [790, 187] on button "Review" at bounding box center [796, 194] width 57 height 26
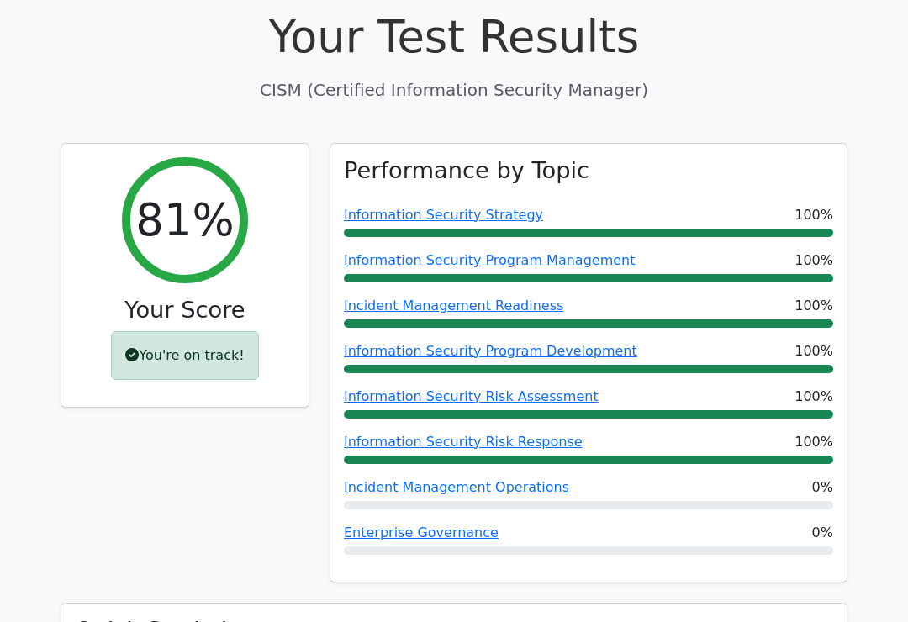
scroll to position [0, 0]
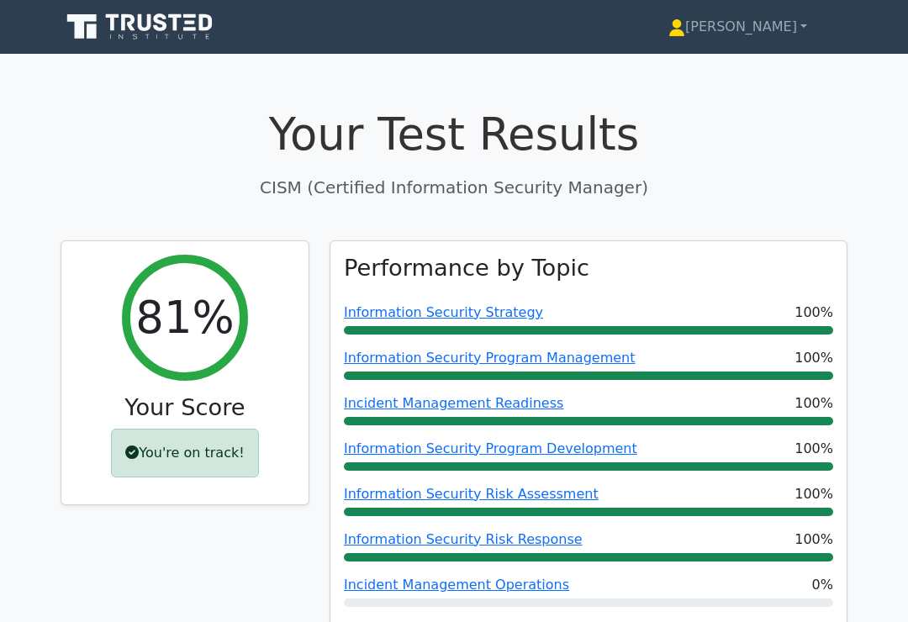
click at [786, 39] on link "[PERSON_NAME]" at bounding box center [737, 27] width 219 height 34
click at [726, 66] on link "Profile" at bounding box center [695, 66] width 133 height 27
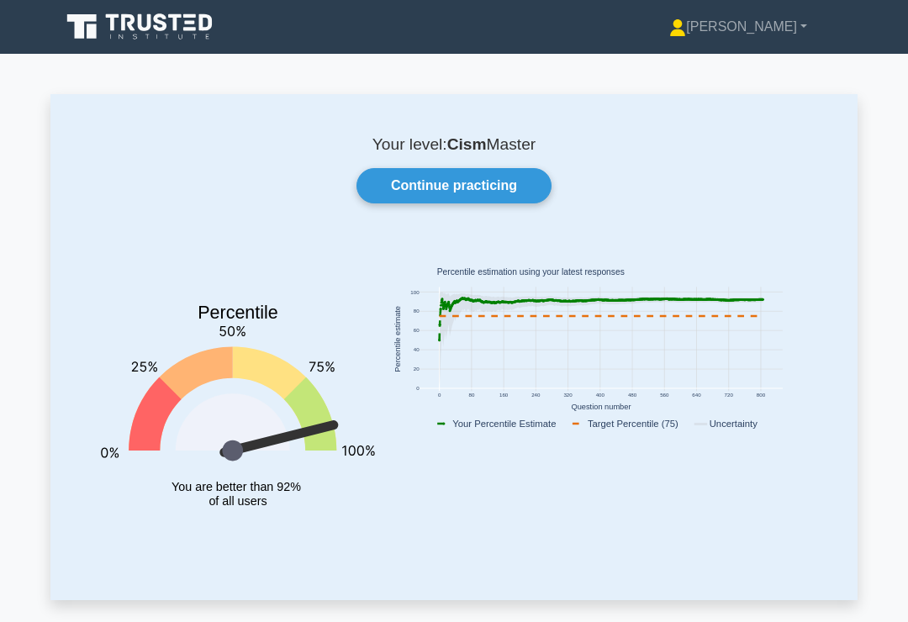
click at [534, 185] on link "Continue practicing" at bounding box center [453, 185] width 195 height 35
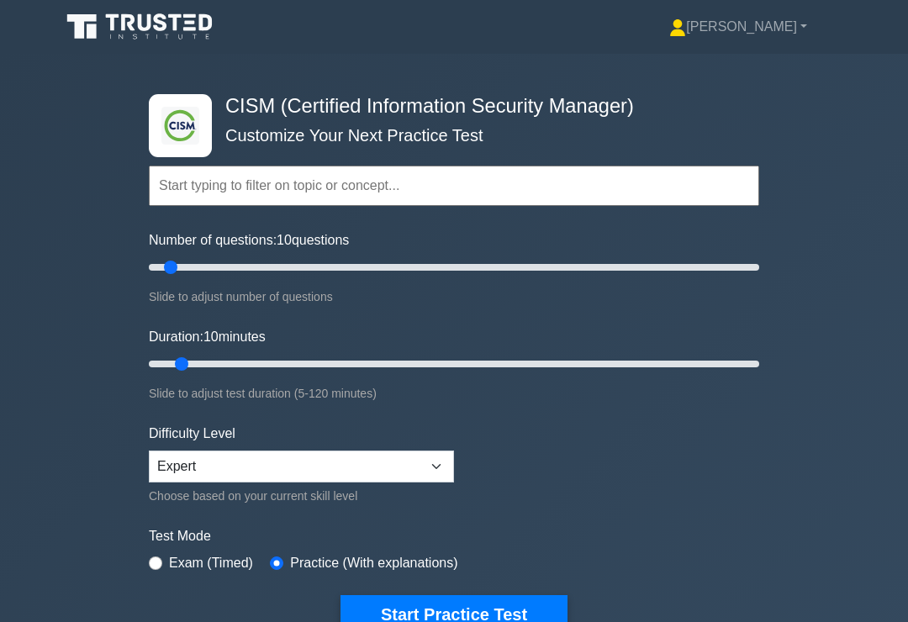
click at [792, 25] on link "[PERSON_NAME]" at bounding box center [738, 27] width 219 height 34
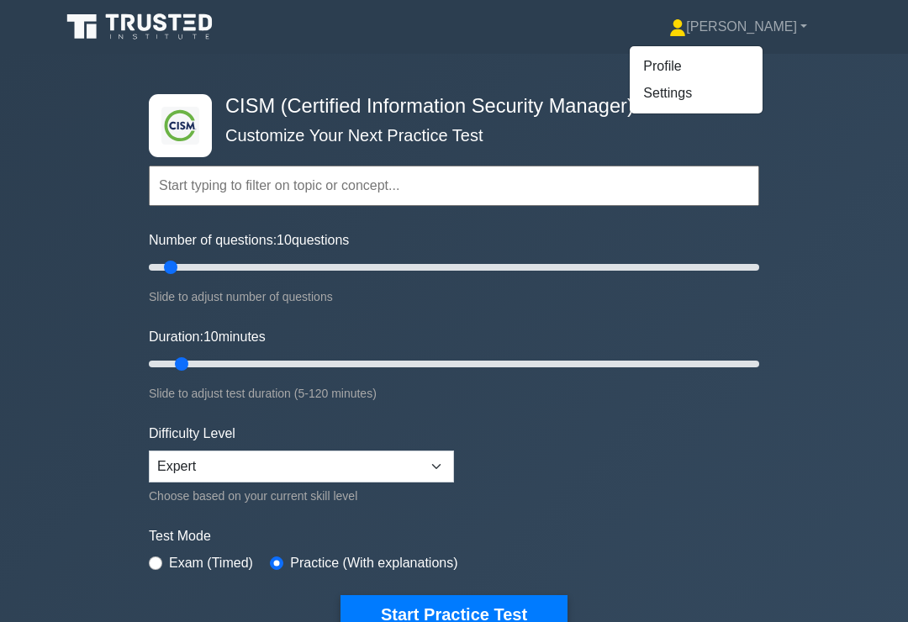
click at [730, 66] on link "Profile" at bounding box center [695, 66] width 133 height 27
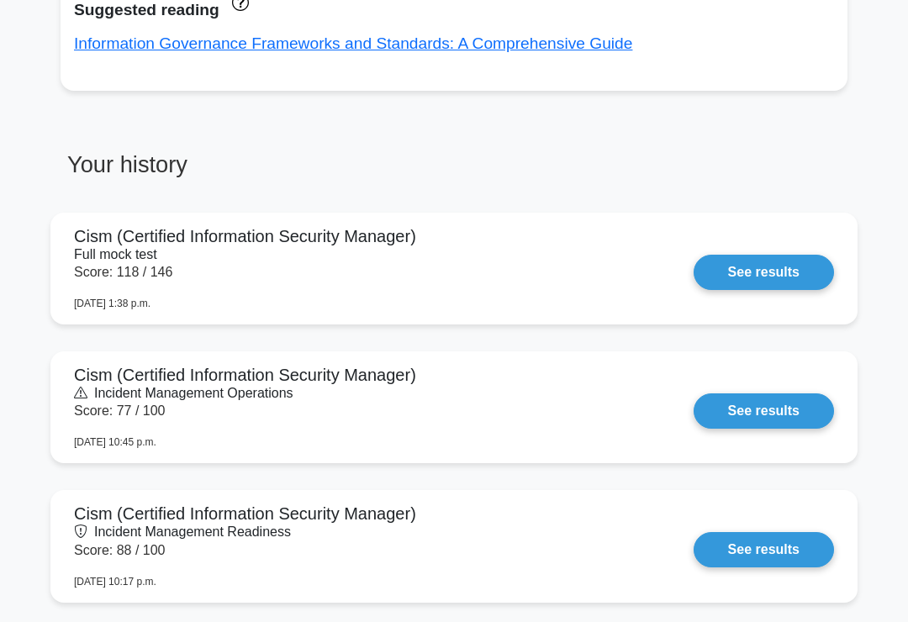
scroll to position [677, 0]
click at [798, 263] on link "See results" at bounding box center [763, 272] width 140 height 35
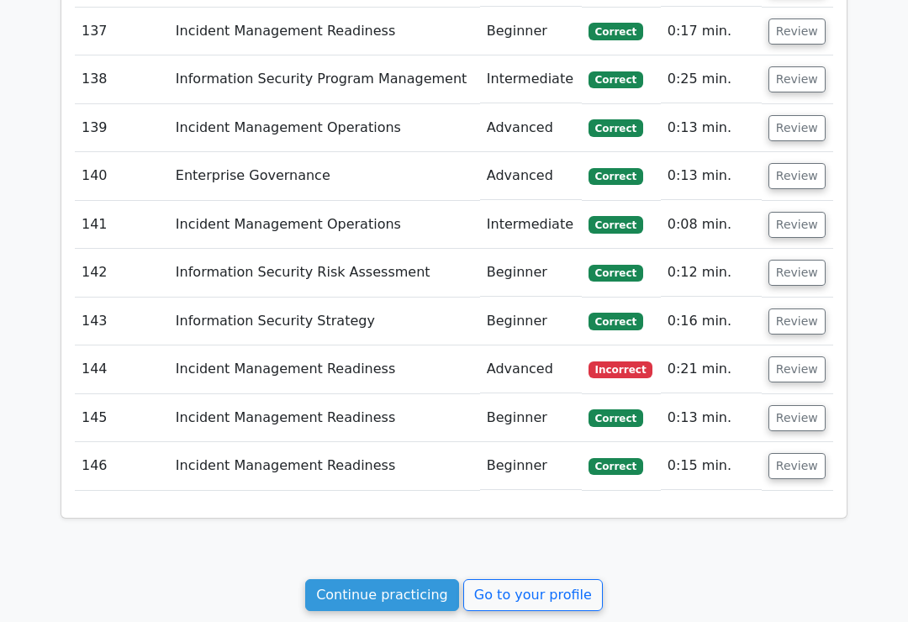
scroll to position [8677, 0]
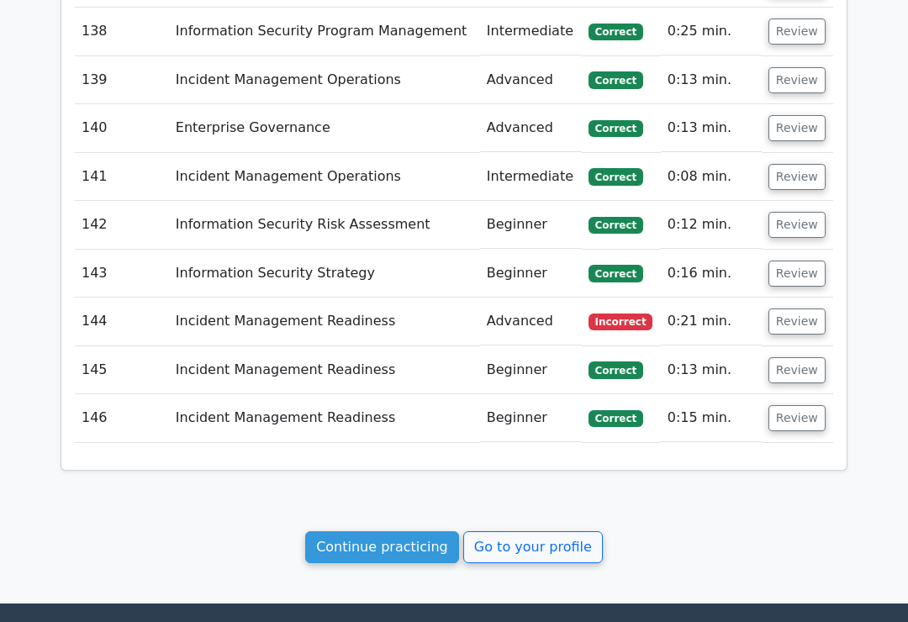
click at [802, 309] on button "Review" at bounding box center [796, 322] width 57 height 26
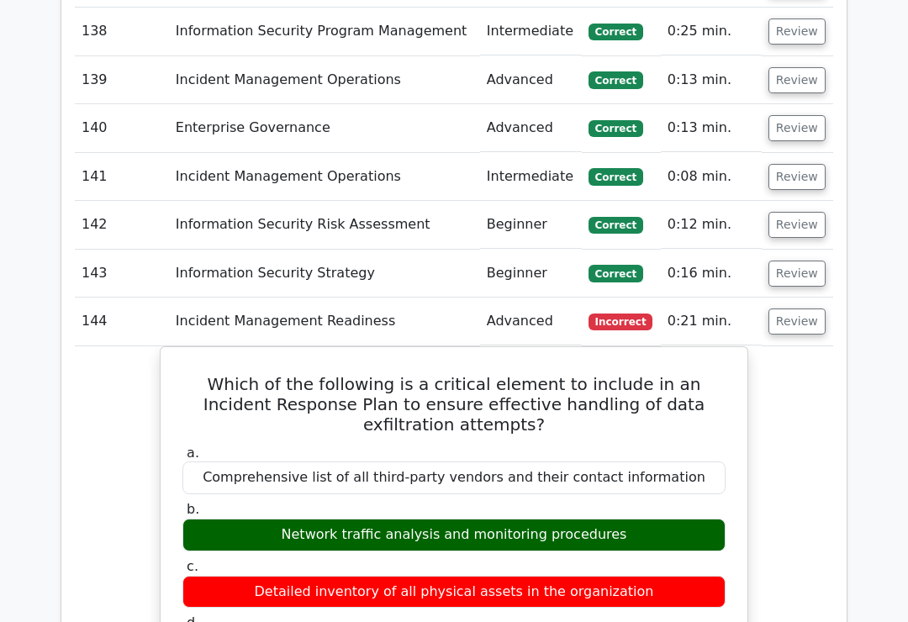
click at [805, 308] on button "Review" at bounding box center [796, 321] width 57 height 26
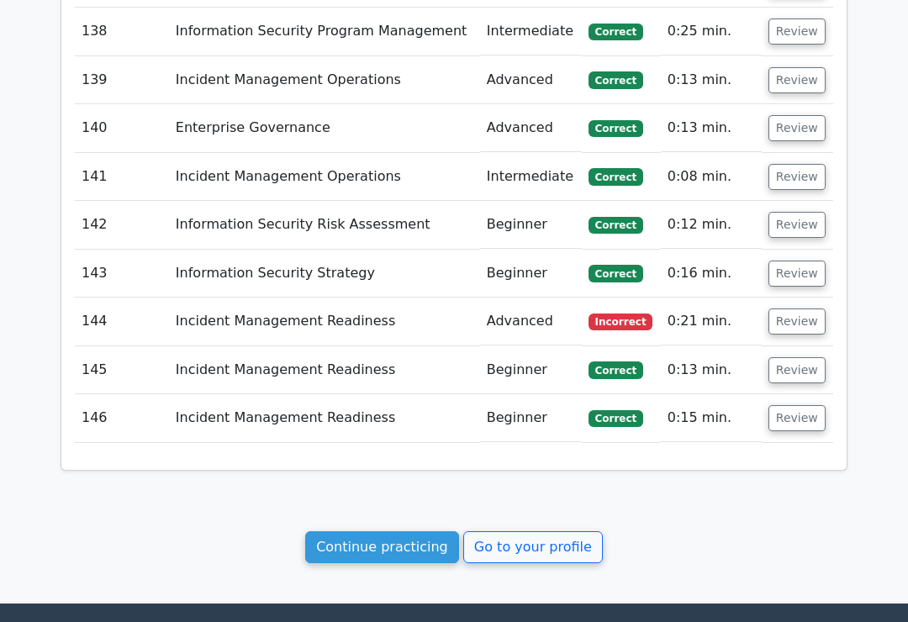
click at [809, 308] on button "Review" at bounding box center [796, 321] width 57 height 26
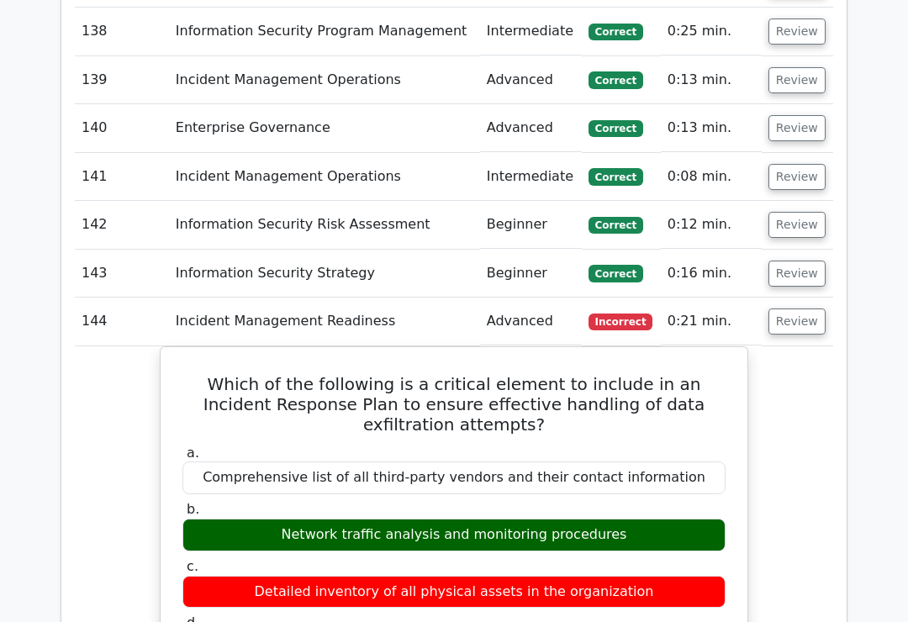
click at [808, 308] on button "Review" at bounding box center [796, 321] width 57 height 26
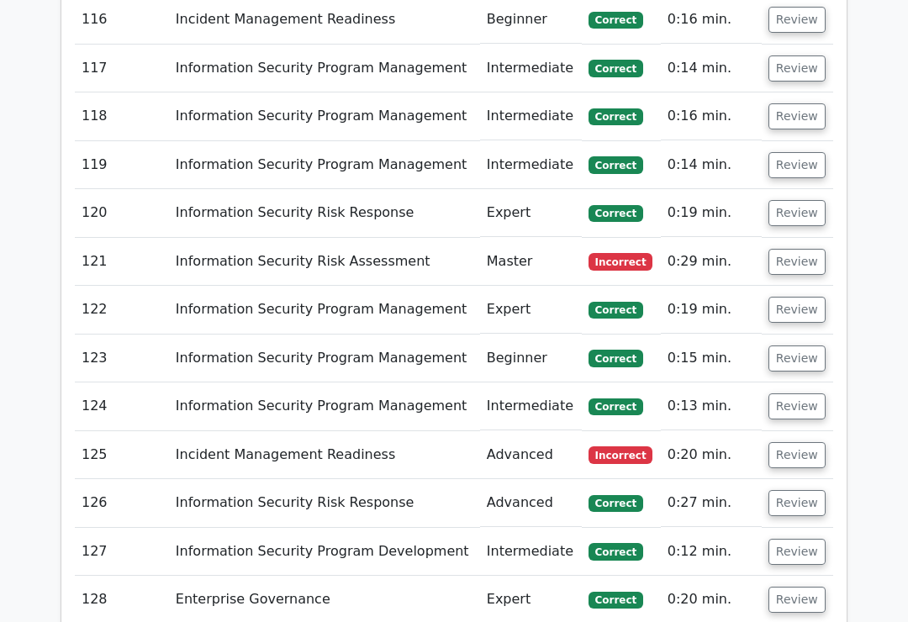
click at [801, 443] on button "Review" at bounding box center [796, 456] width 57 height 26
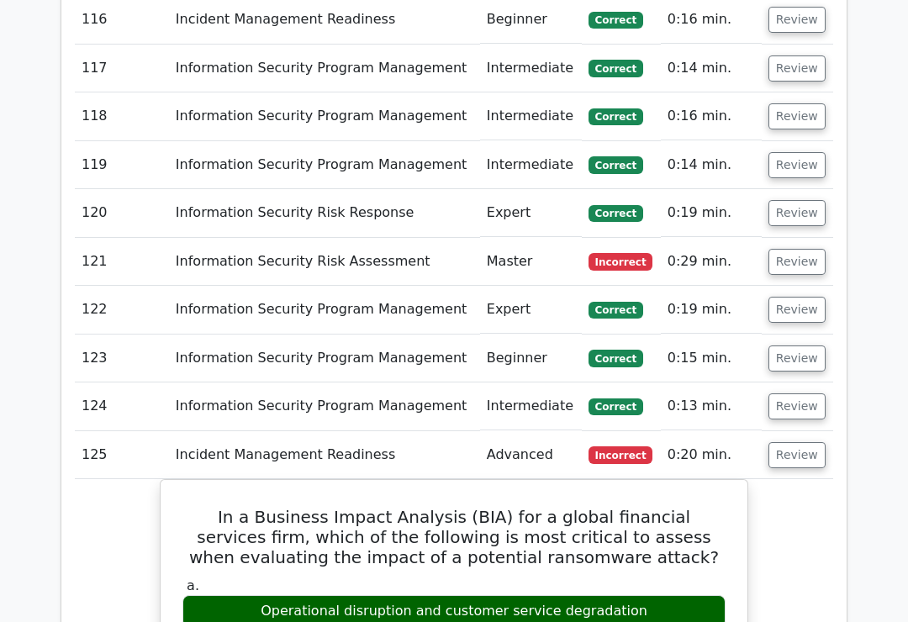
click at [802, 442] on button "Review" at bounding box center [796, 455] width 57 height 26
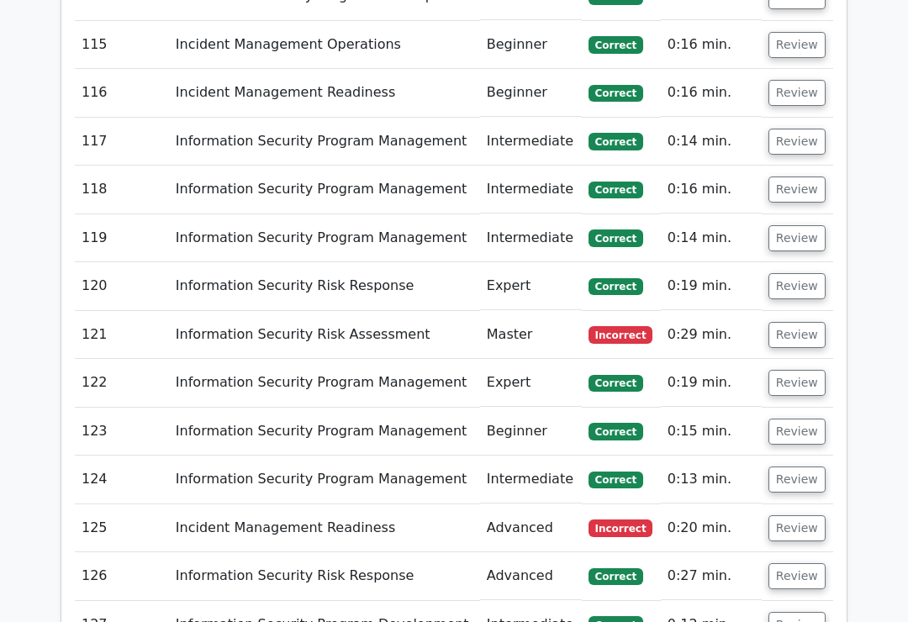
scroll to position [7551, 0]
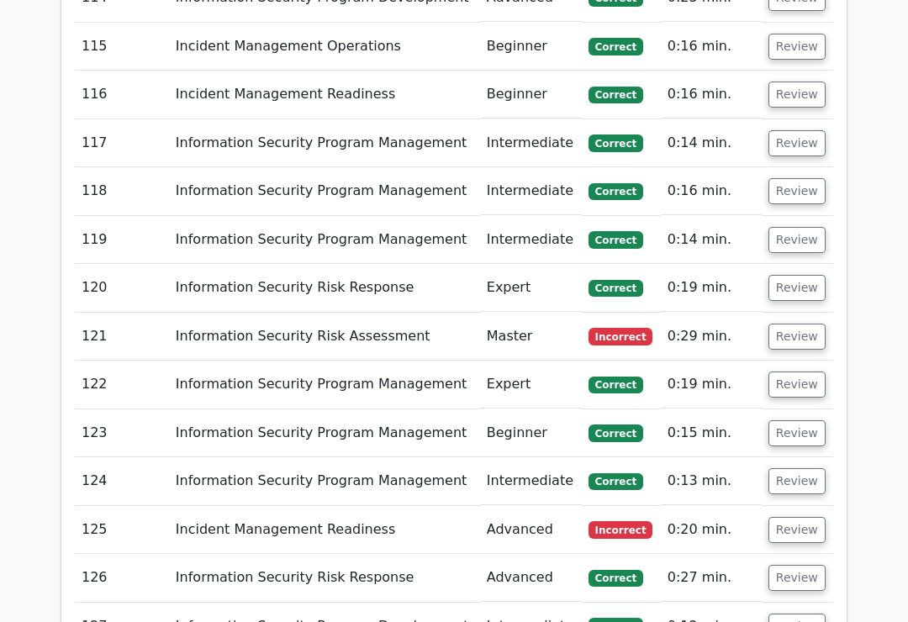
click at [807, 324] on button "Review" at bounding box center [796, 337] width 57 height 26
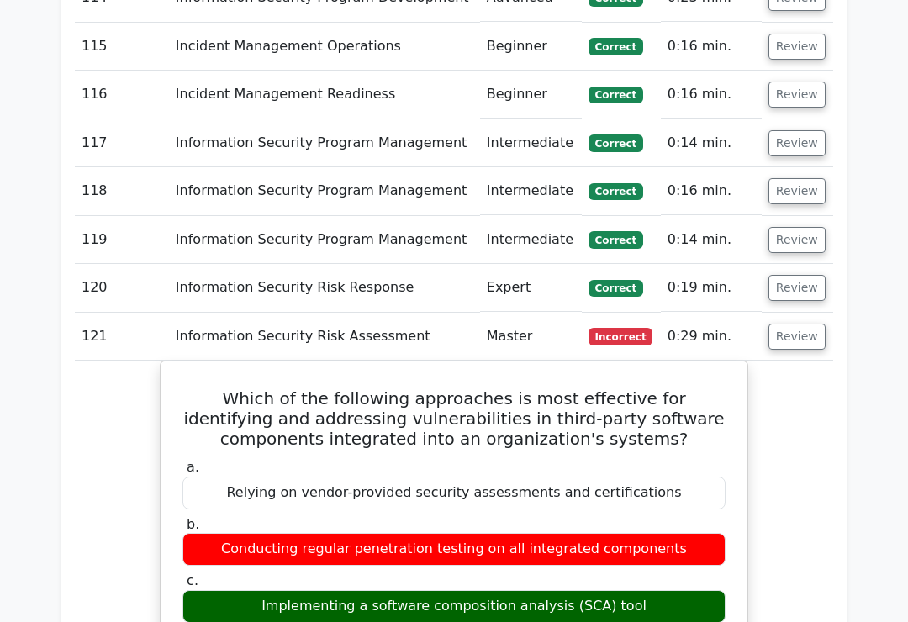
click at [794, 324] on button "Review" at bounding box center [796, 337] width 57 height 26
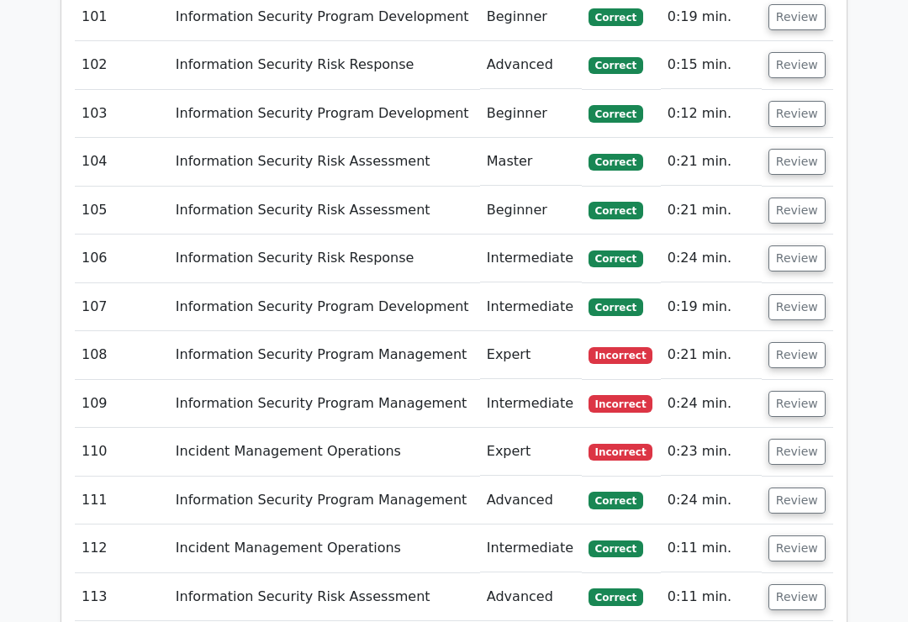
scroll to position [6903, 0]
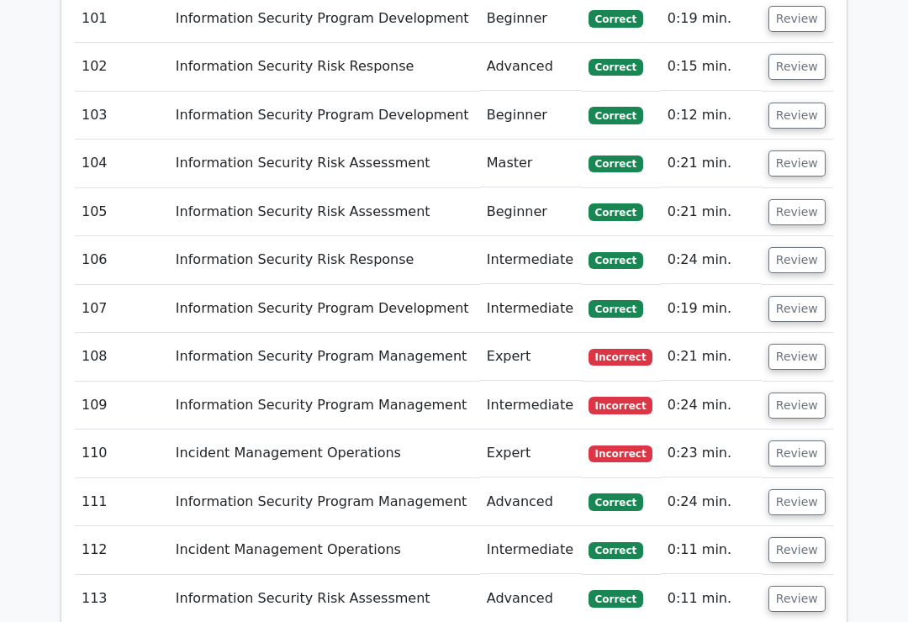
click at [802, 440] on button "Review" at bounding box center [796, 453] width 57 height 26
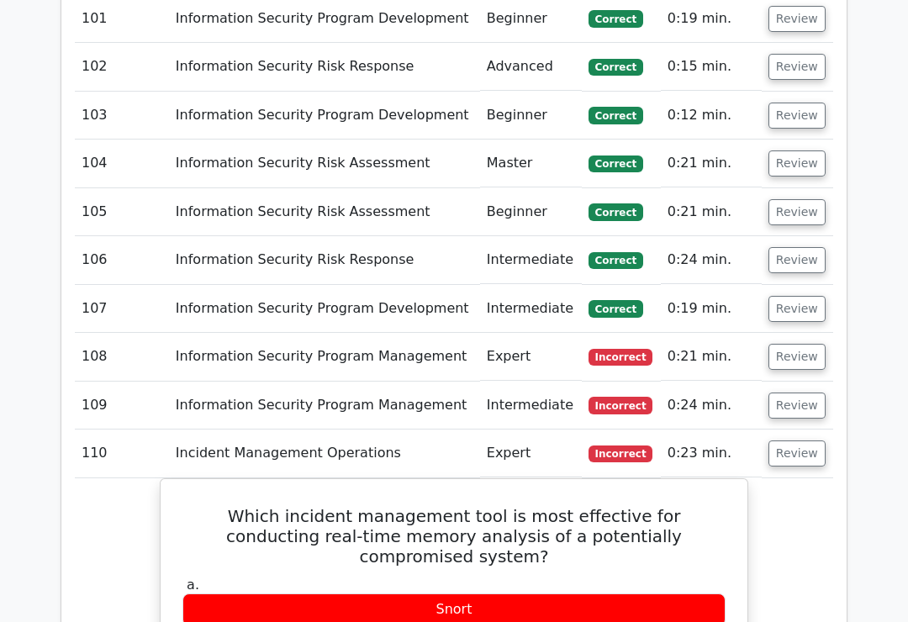
click at [803, 392] on button "Review" at bounding box center [796, 405] width 57 height 26
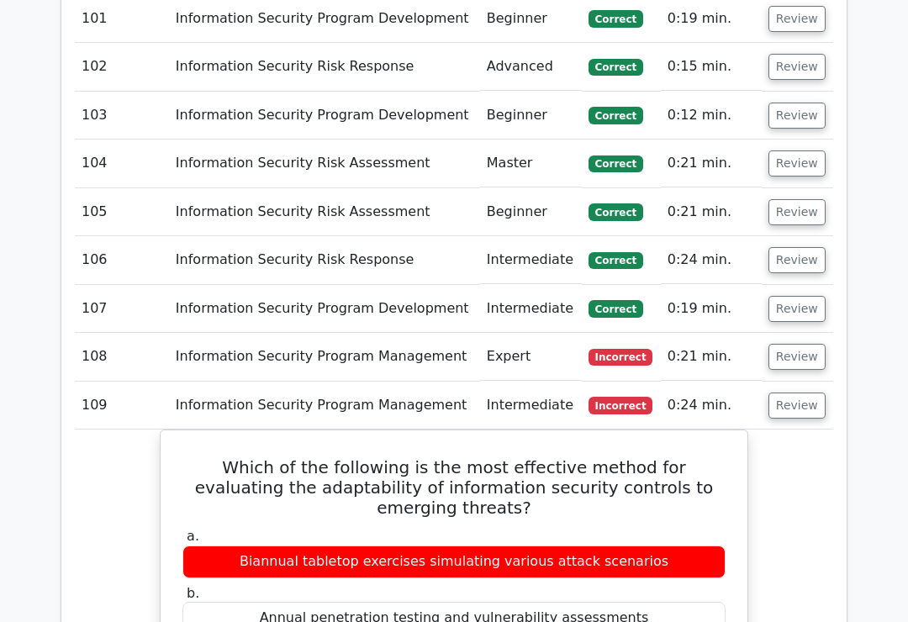
click at [798, 344] on button "Review" at bounding box center [796, 357] width 57 height 26
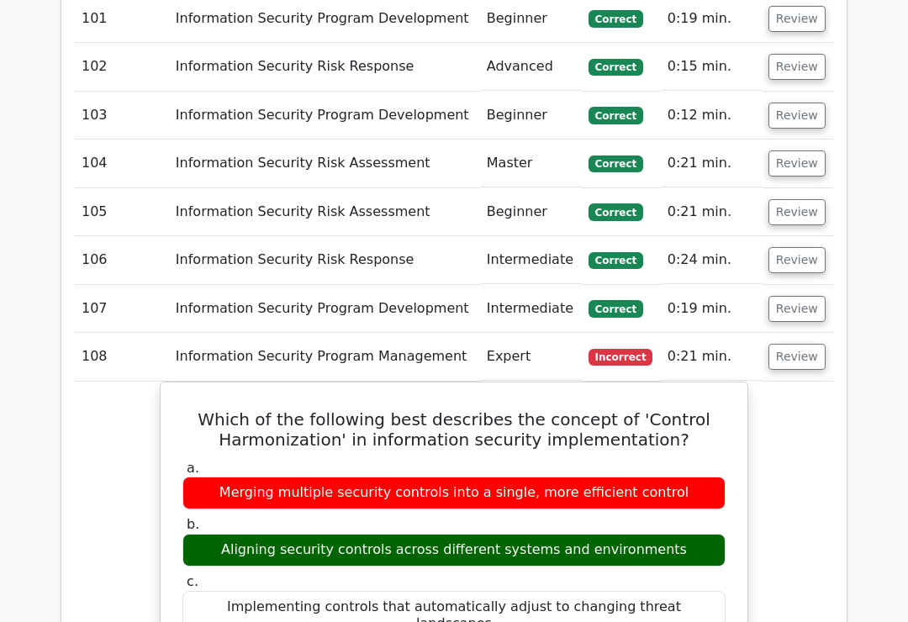
click at [806, 344] on button "Review" at bounding box center [796, 357] width 57 height 26
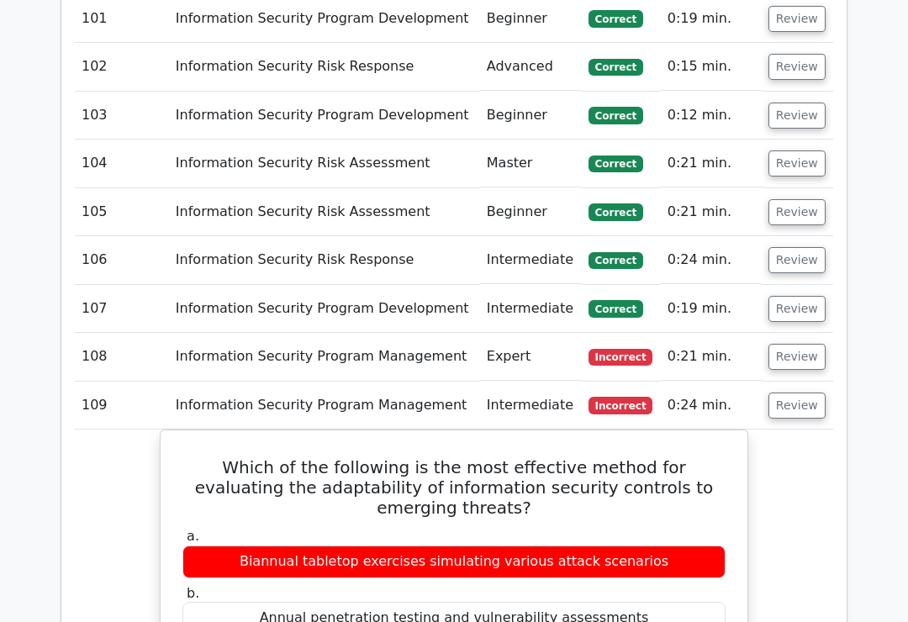
click at [802, 392] on button "Review" at bounding box center [796, 405] width 57 height 26
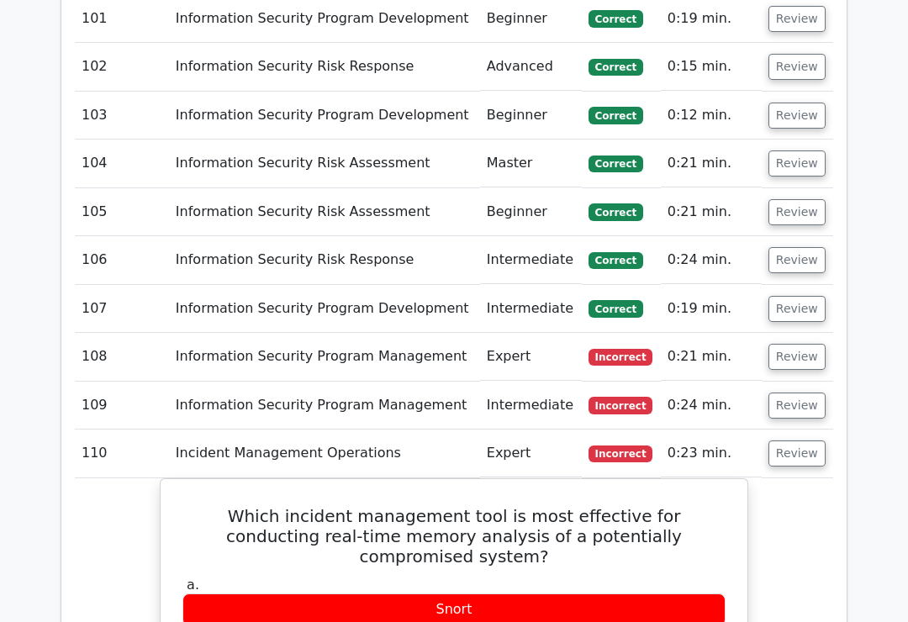
click at [802, 440] on button "Review" at bounding box center [796, 453] width 57 height 26
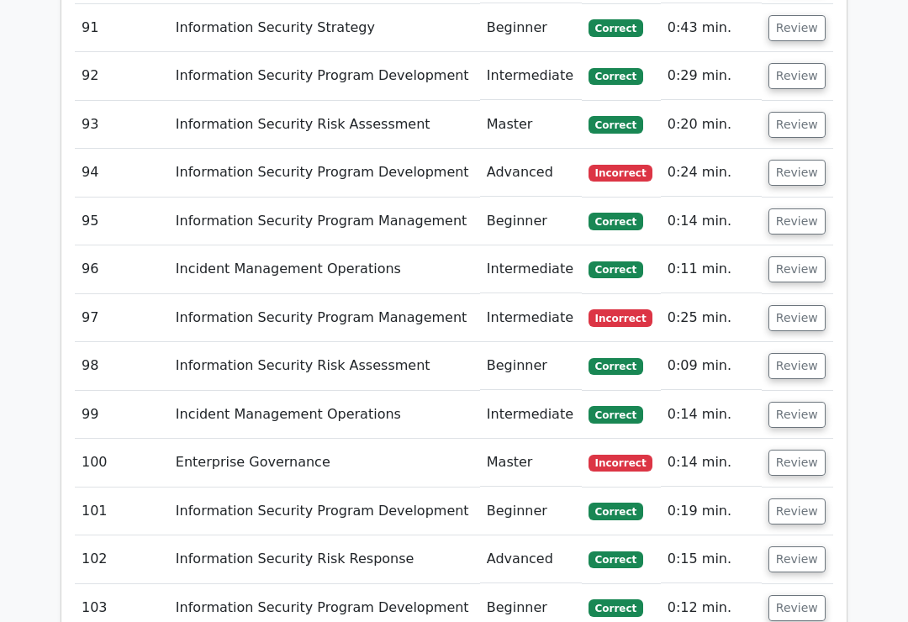
click at [802, 450] on button "Review" at bounding box center [796, 463] width 57 height 26
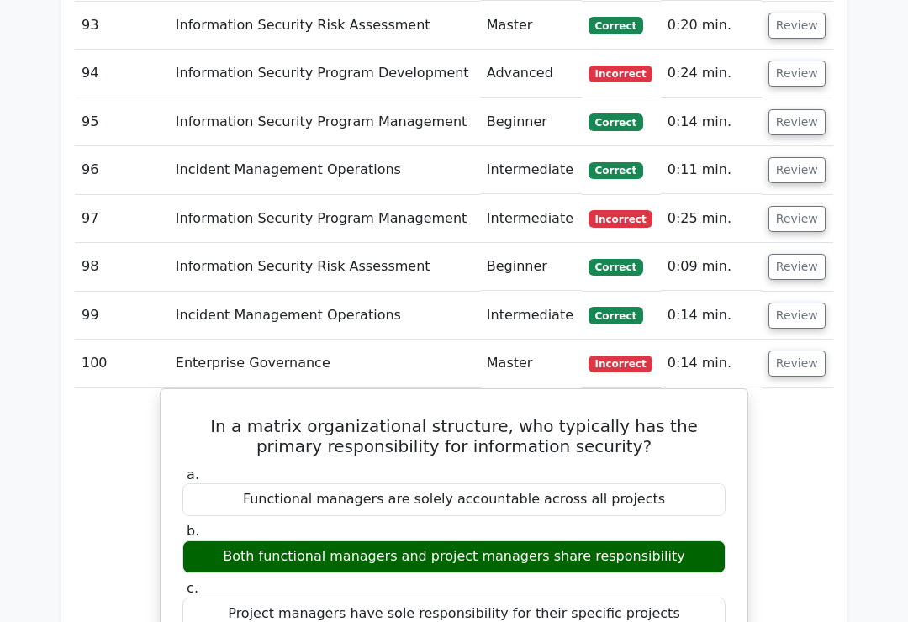
scroll to position [6482, 0]
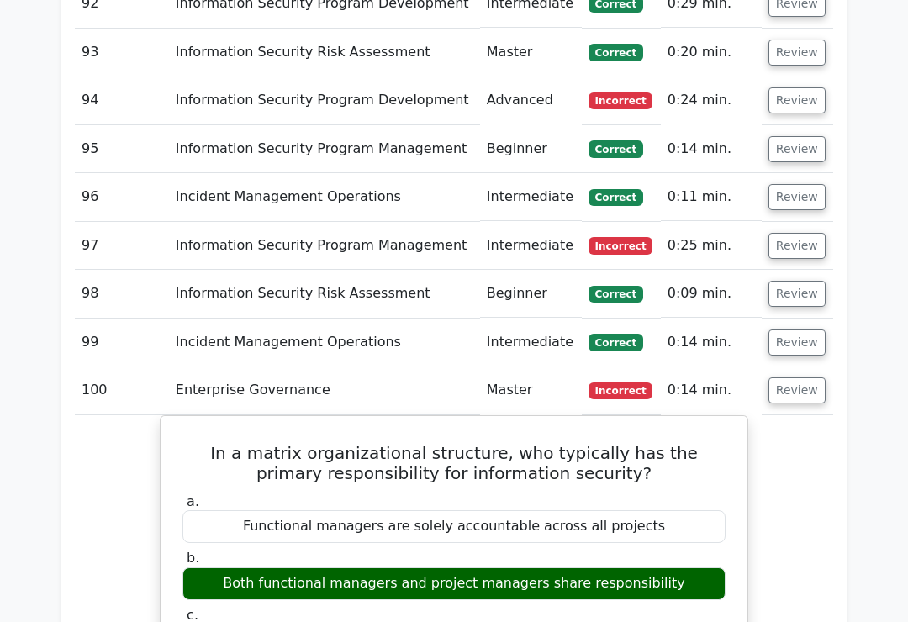
click at [800, 377] on button "Review" at bounding box center [796, 390] width 57 height 26
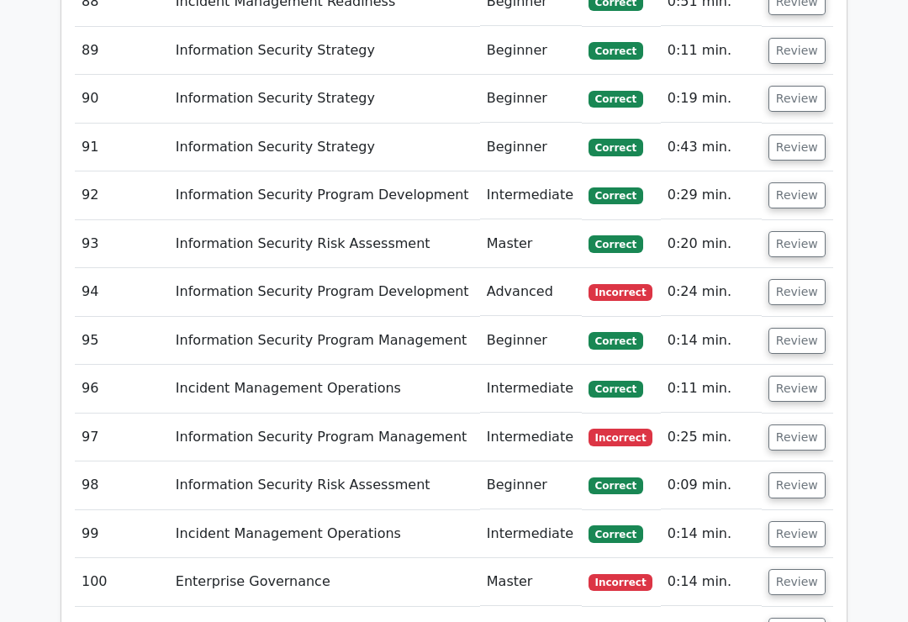
scroll to position [6282, 0]
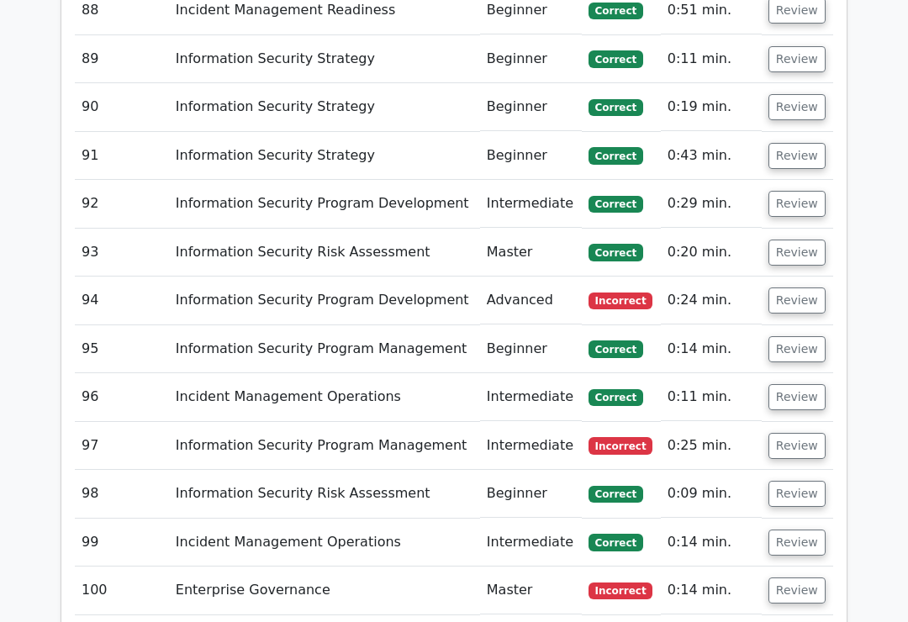
click at [792, 433] on button "Review" at bounding box center [796, 446] width 57 height 26
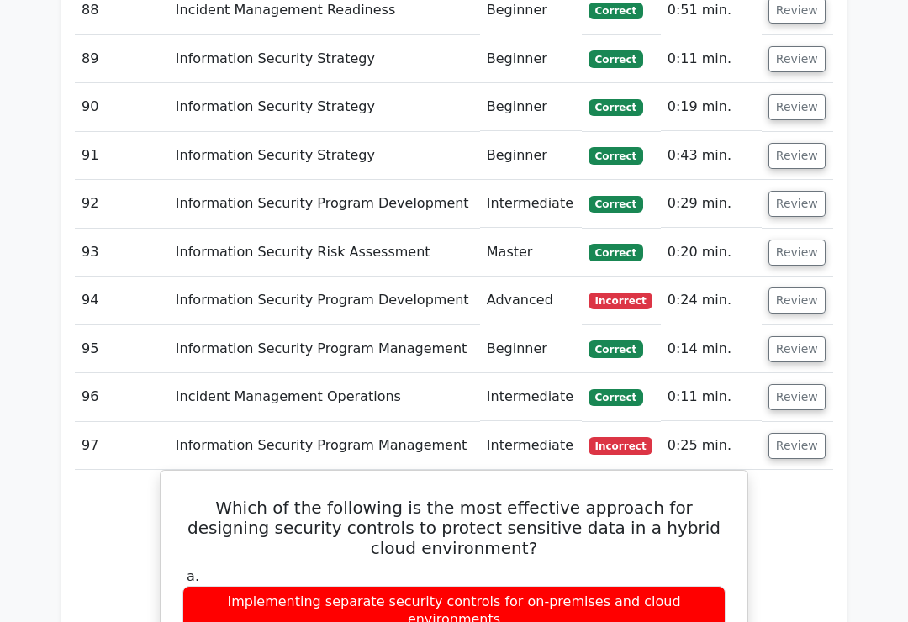
click at [800, 433] on button "Review" at bounding box center [796, 446] width 57 height 26
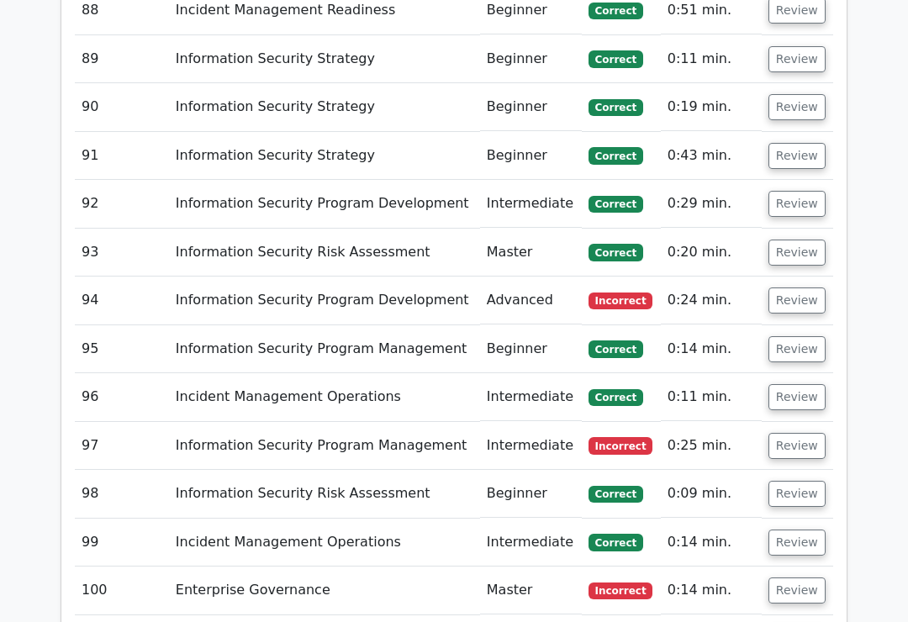
click at [805, 287] on button "Review" at bounding box center [796, 300] width 57 height 26
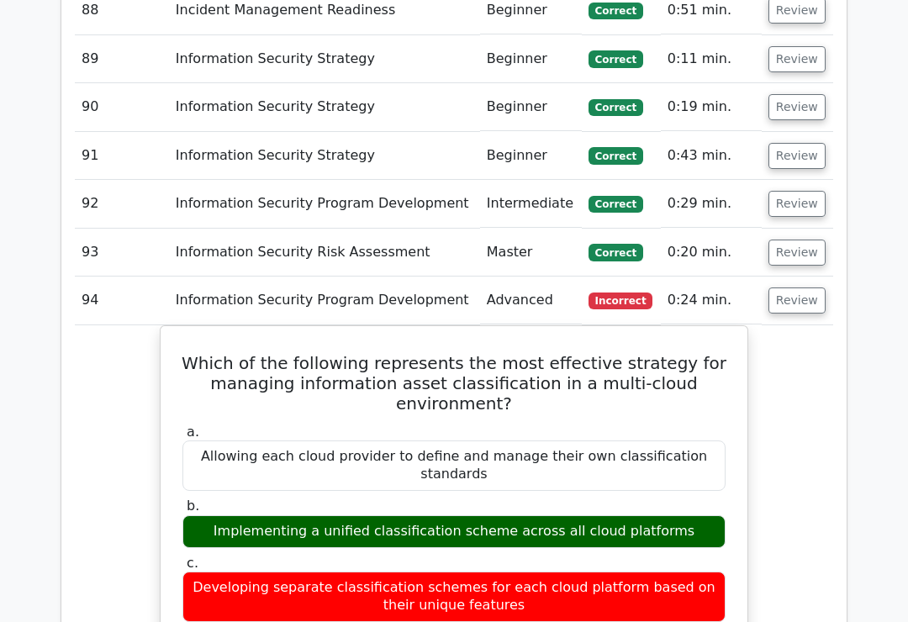
click at [803, 287] on button "Review" at bounding box center [796, 300] width 57 height 26
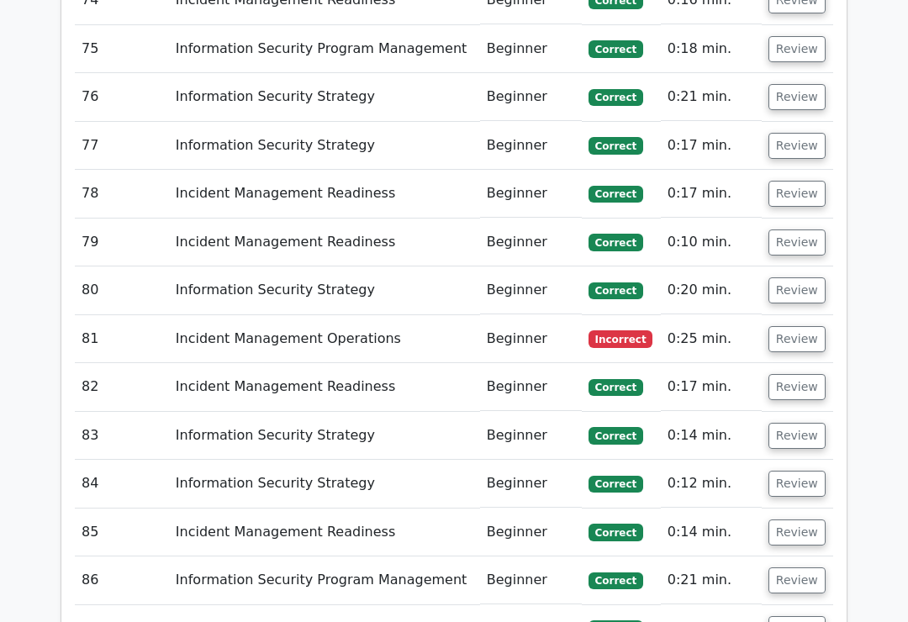
click at [807, 327] on button "Review" at bounding box center [796, 340] width 57 height 26
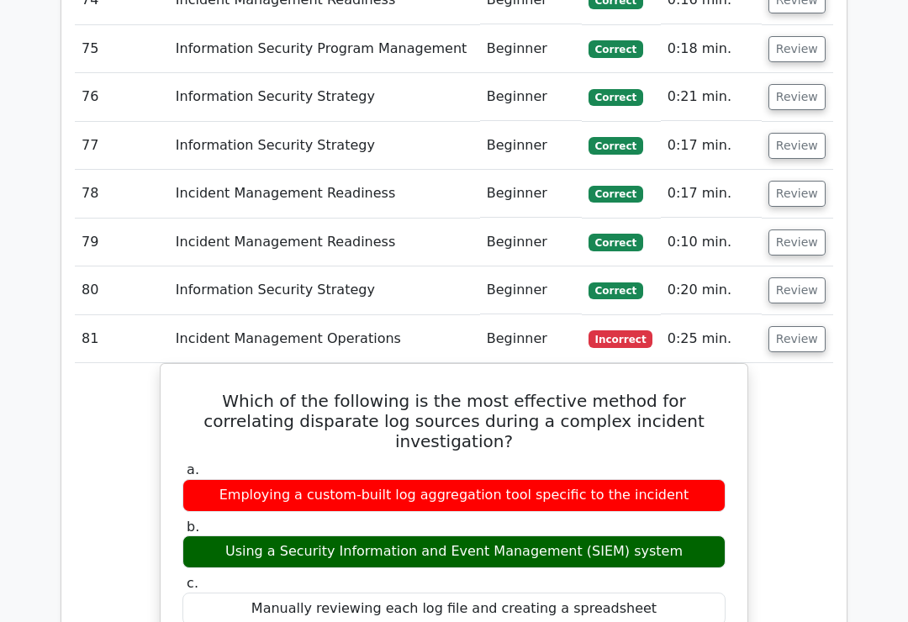
click at [803, 326] on button "Review" at bounding box center [796, 339] width 57 height 26
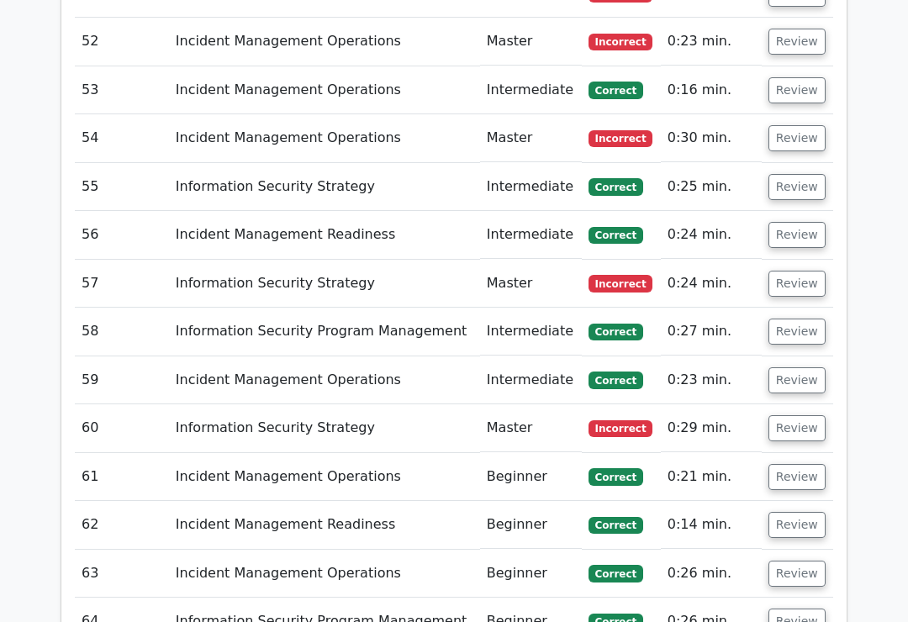
scroll to position [4512, 0]
click at [799, 415] on button "Review" at bounding box center [796, 428] width 57 height 26
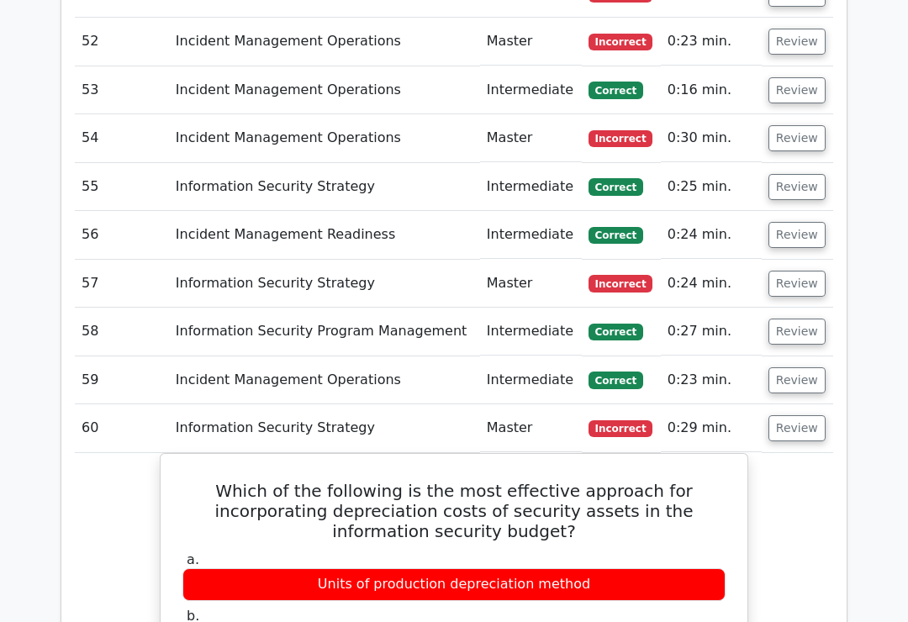
click at [809, 415] on button "Review" at bounding box center [796, 428] width 57 height 26
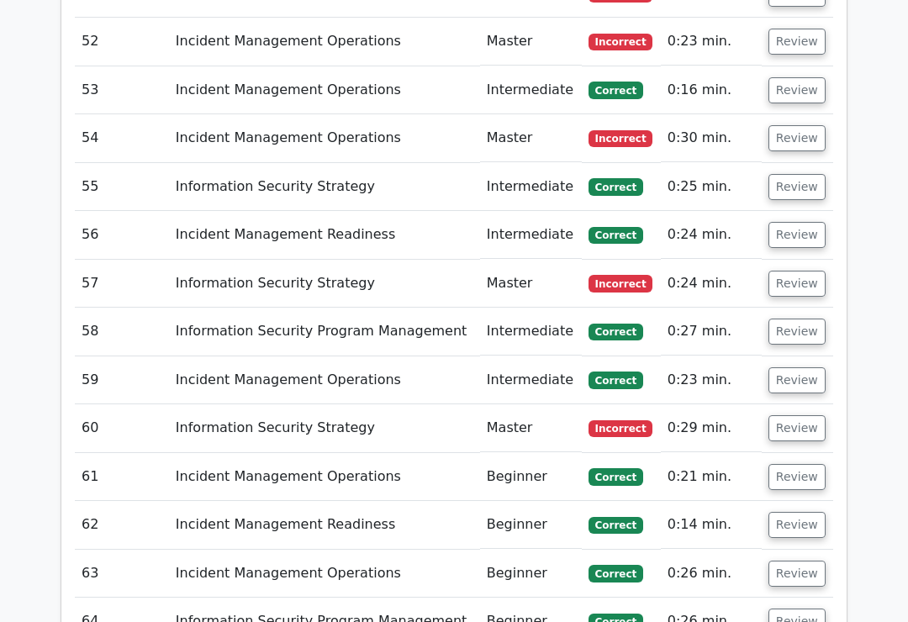
click at [816, 271] on button "Review" at bounding box center [796, 284] width 57 height 26
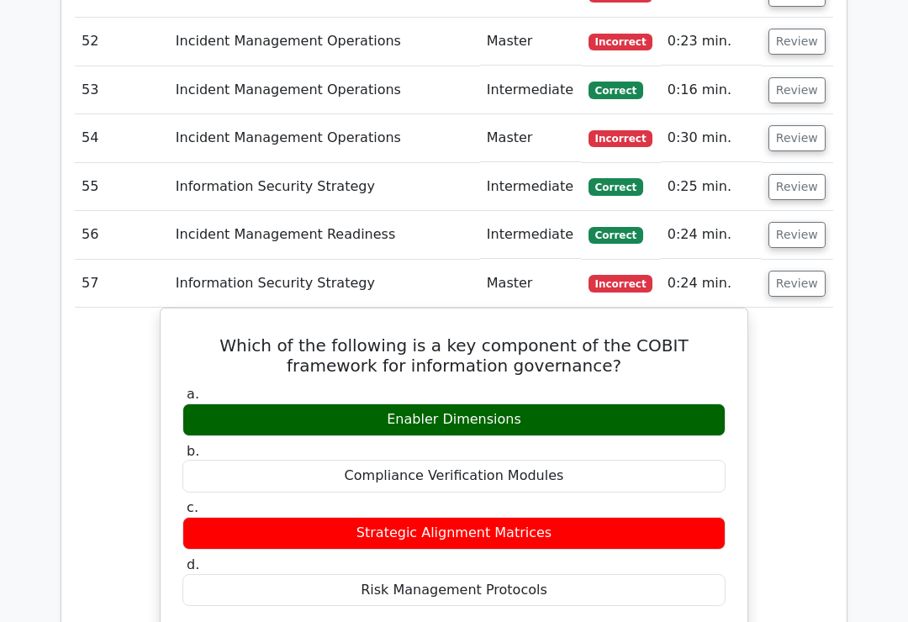
click at [803, 271] on button "Review" at bounding box center [796, 284] width 57 height 26
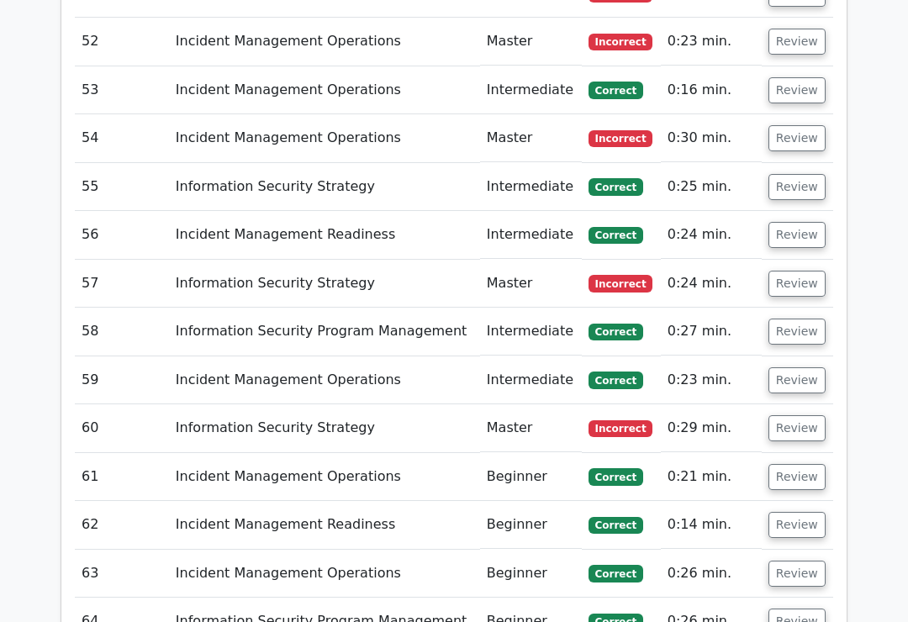
click at [809, 125] on button "Review" at bounding box center [796, 138] width 57 height 26
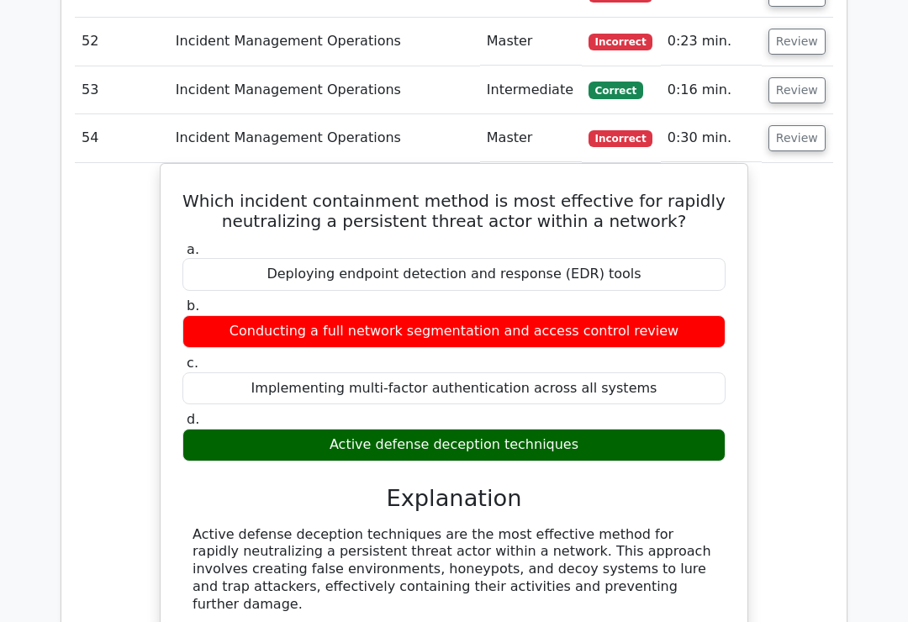
click at [794, 125] on button "Review" at bounding box center [796, 138] width 57 height 26
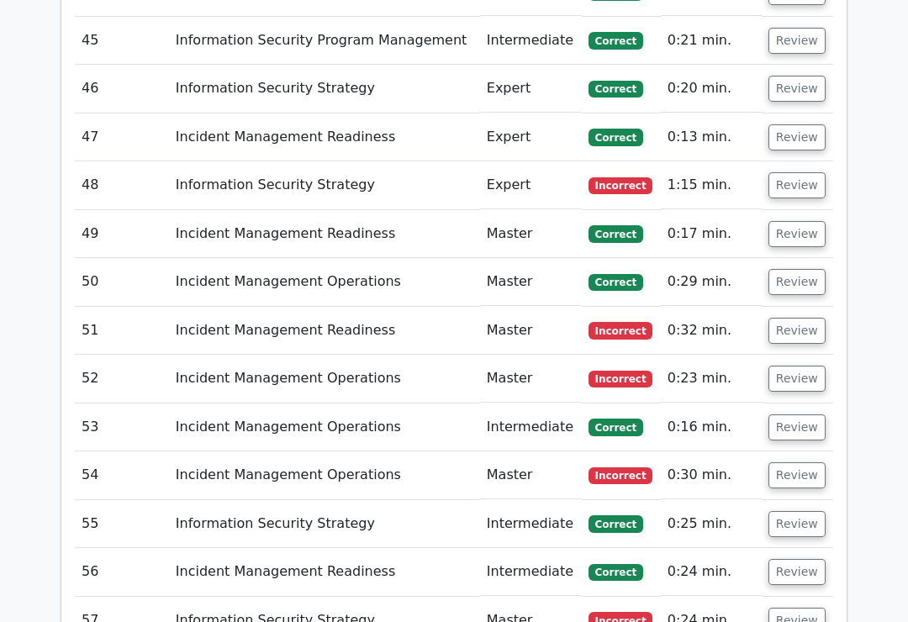
scroll to position [4148, 0]
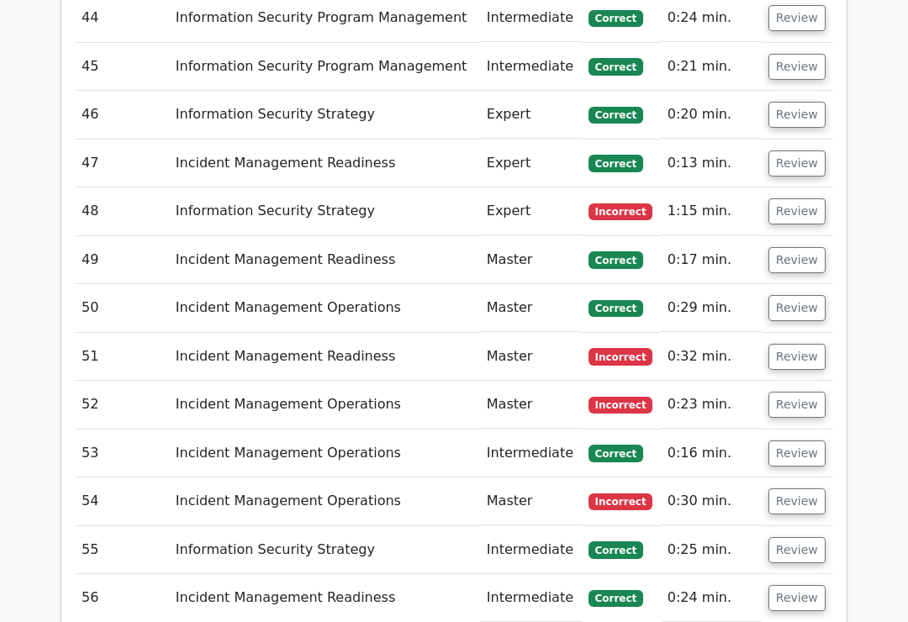
click at [794, 392] on button "Review" at bounding box center [796, 405] width 57 height 26
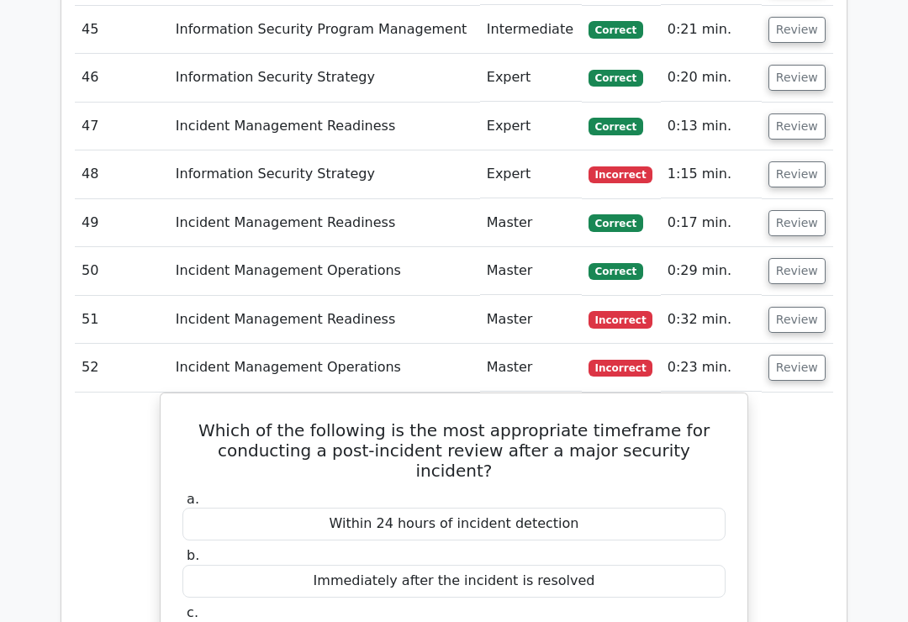
scroll to position [4185, 0]
click at [809, 356] on button "Review" at bounding box center [796, 369] width 57 height 26
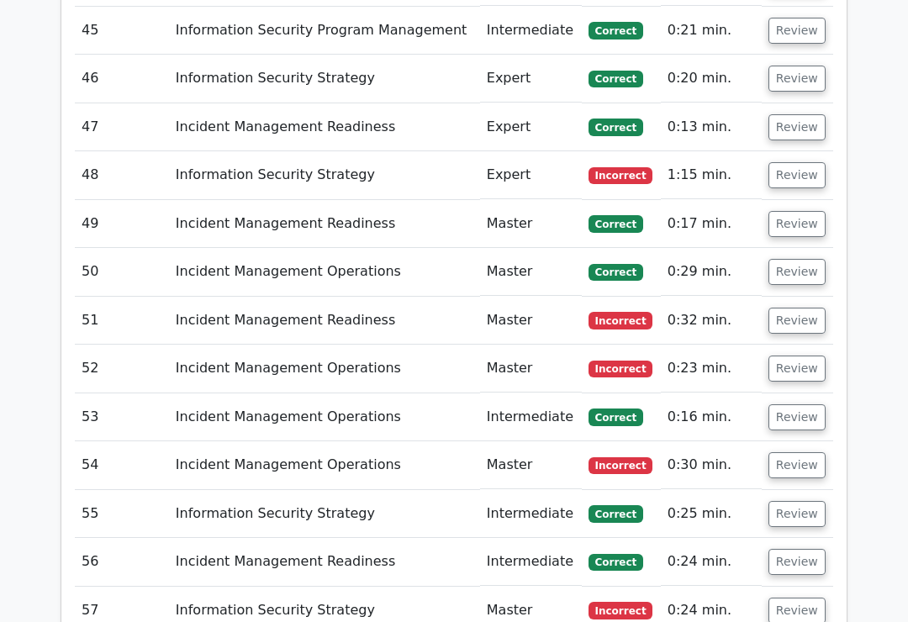
click at [801, 308] on button "Review" at bounding box center [796, 321] width 57 height 26
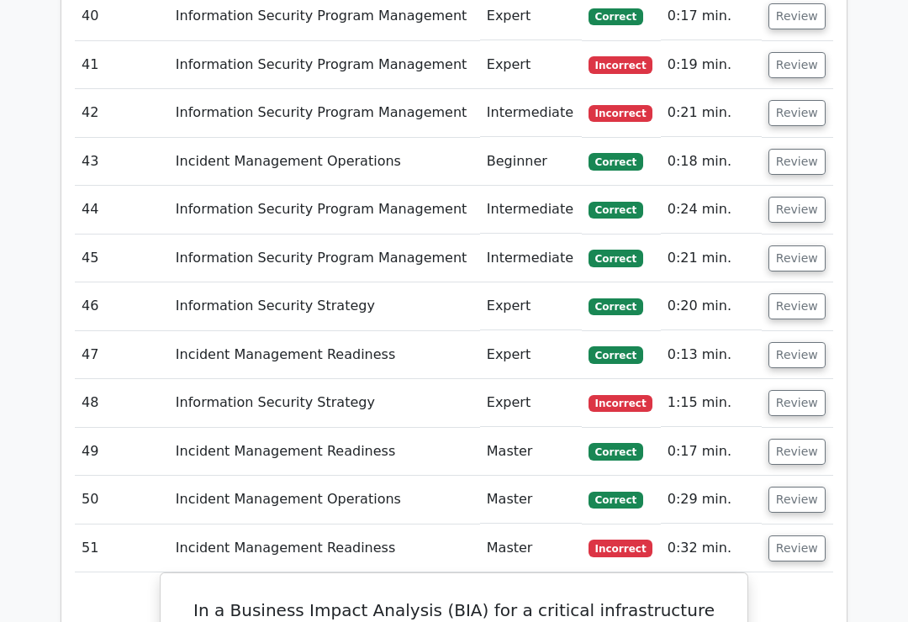
click at [789, 391] on button "Review" at bounding box center [796, 404] width 57 height 26
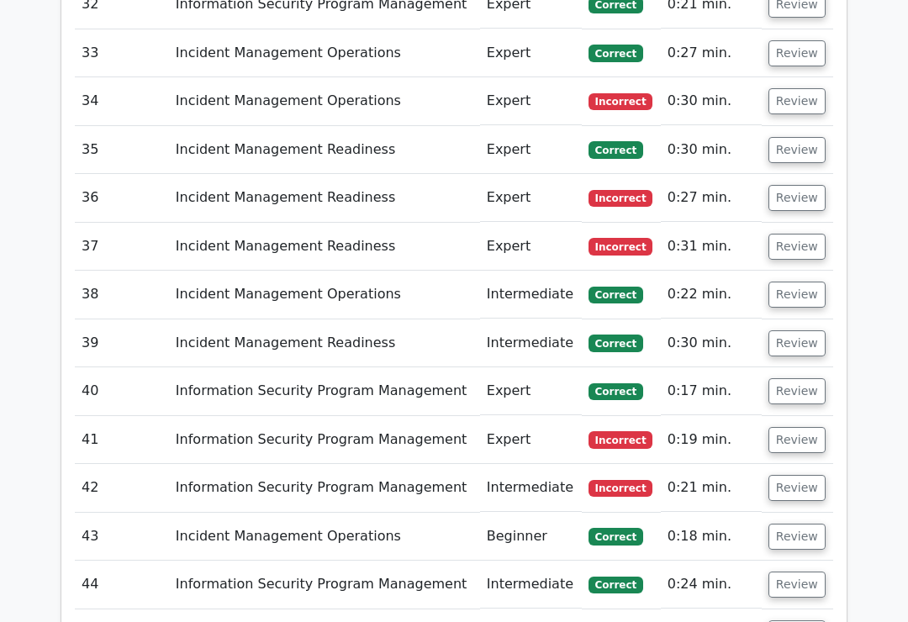
scroll to position [3576, 0]
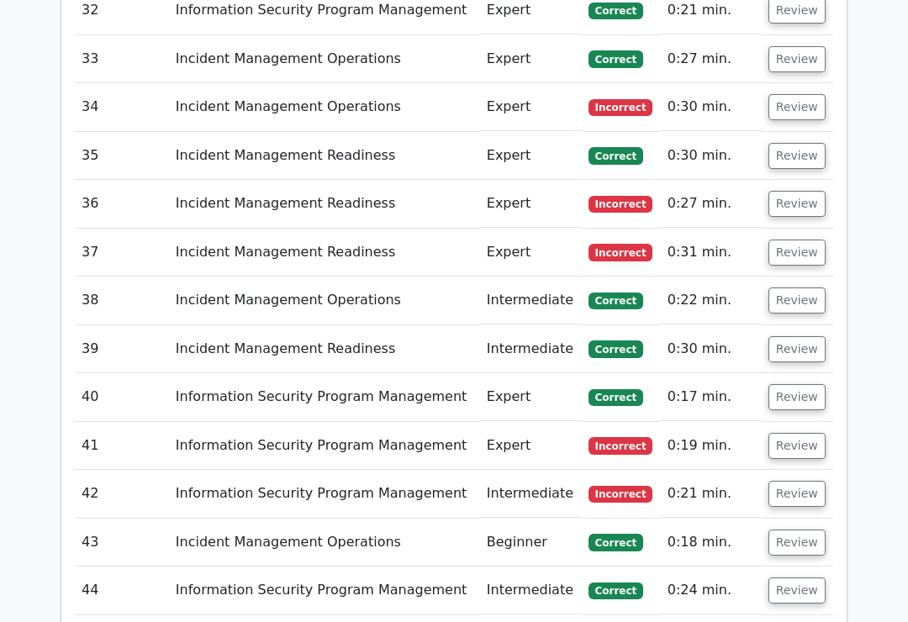
click at [785, 481] on button "Review" at bounding box center [796, 494] width 57 height 26
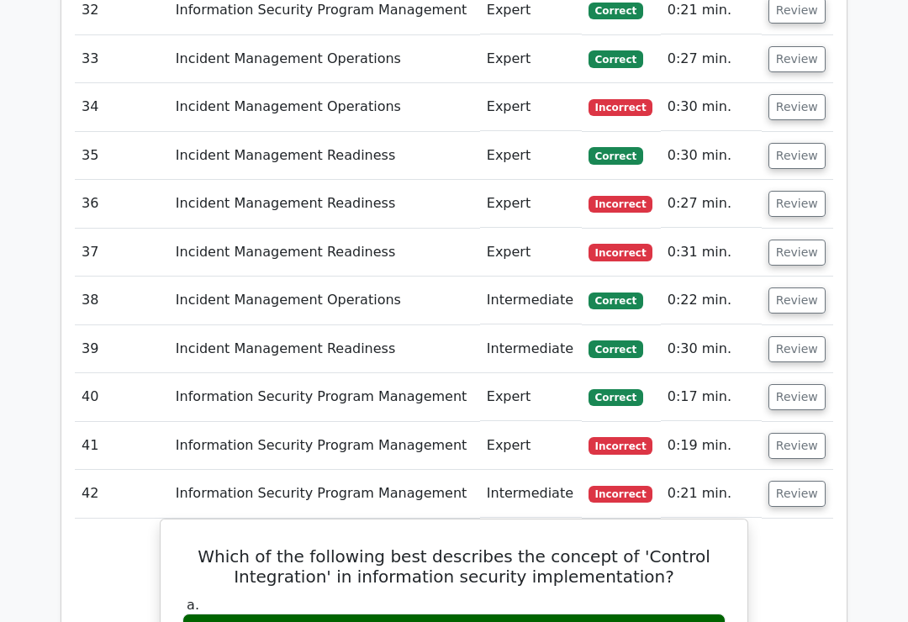
click at [798, 433] on button "Review" at bounding box center [796, 446] width 57 height 26
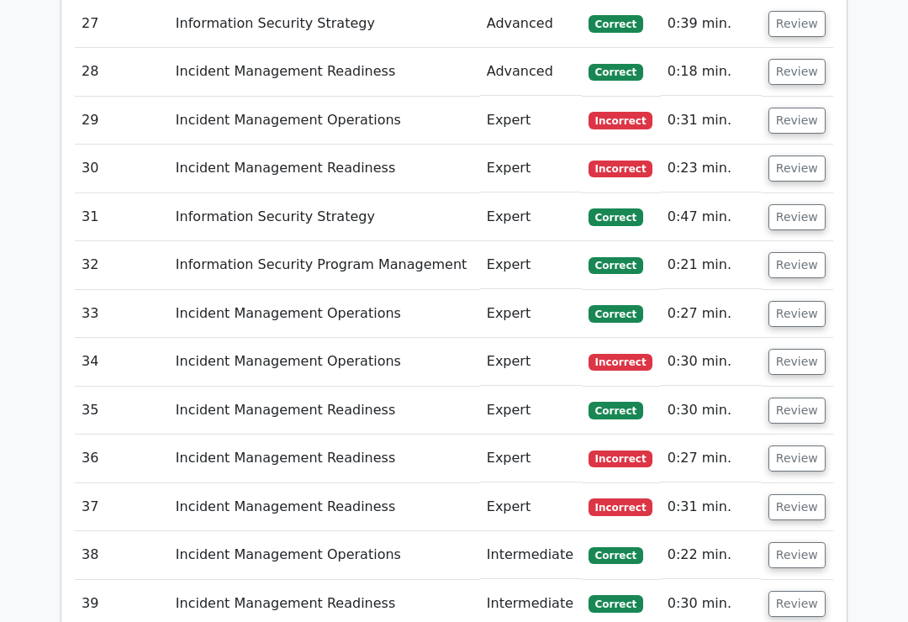
click at [801, 495] on button "Review" at bounding box center [796, 508] width 57 height 26
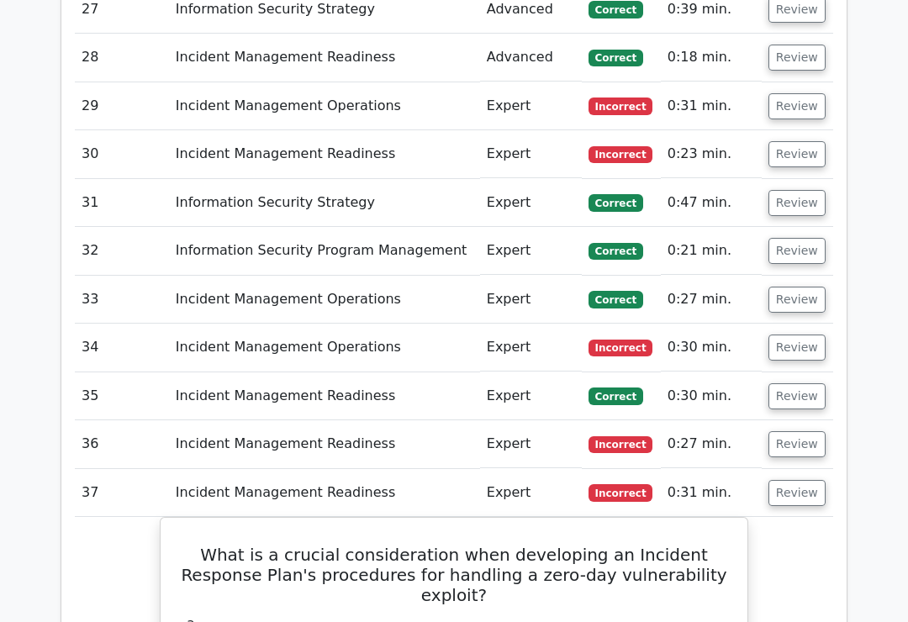
scroll to position [3334, 0]
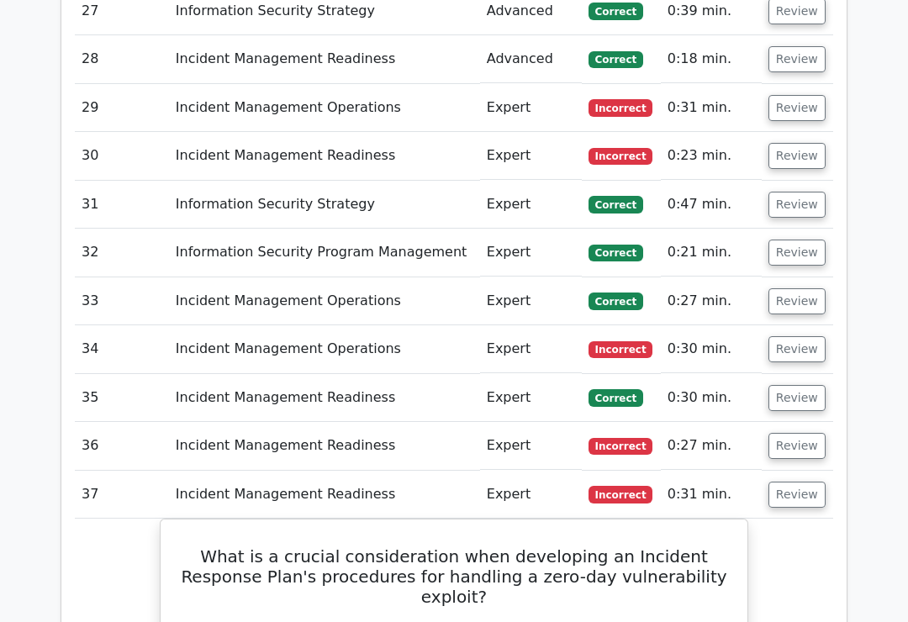
click at [803, 433] on button "Review" at bounding box center [796, 446] width 57 height 26
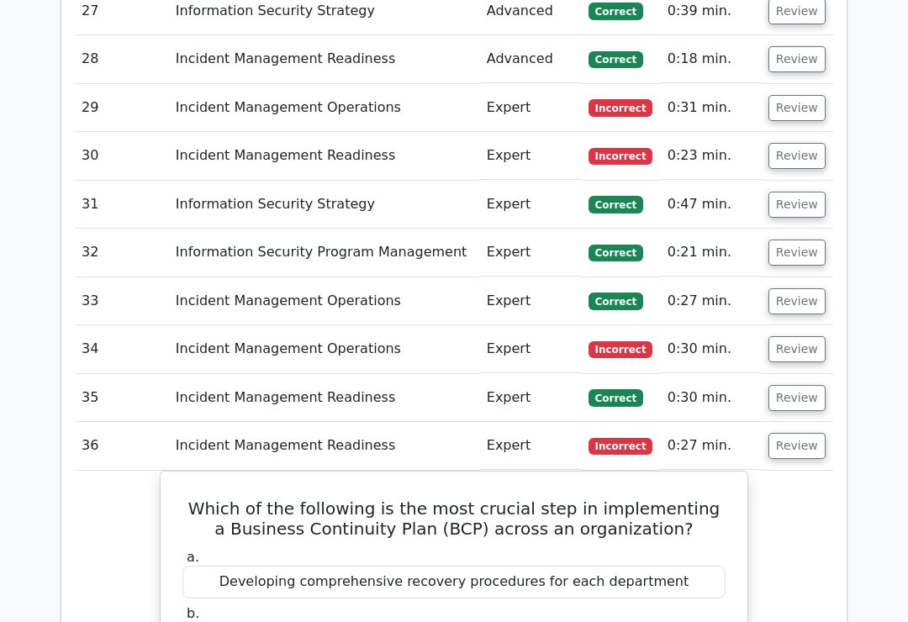
click at [802, 336] on button "Review" at bounding box center [796, 349] width 57 height 26
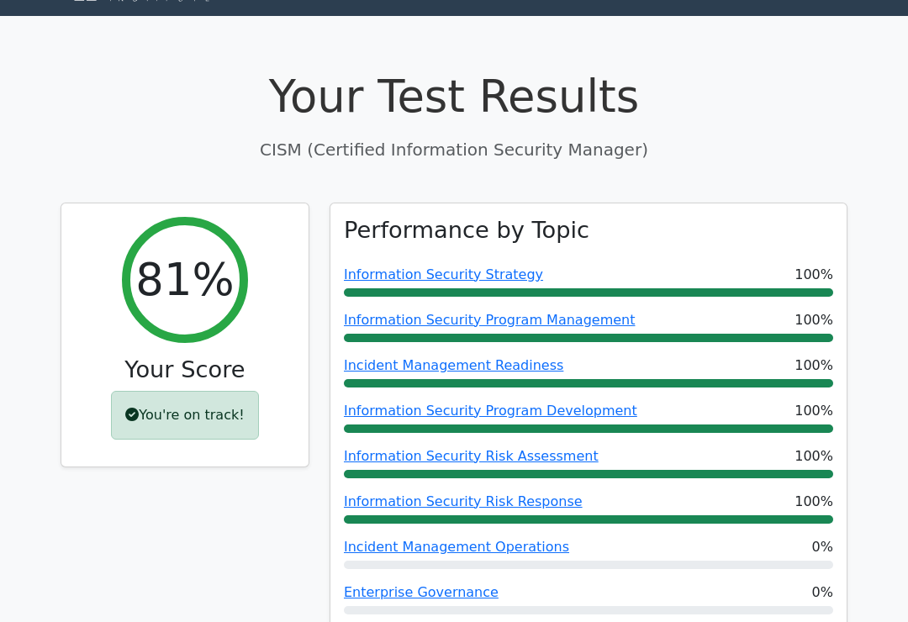
scroll to position [0, 0]
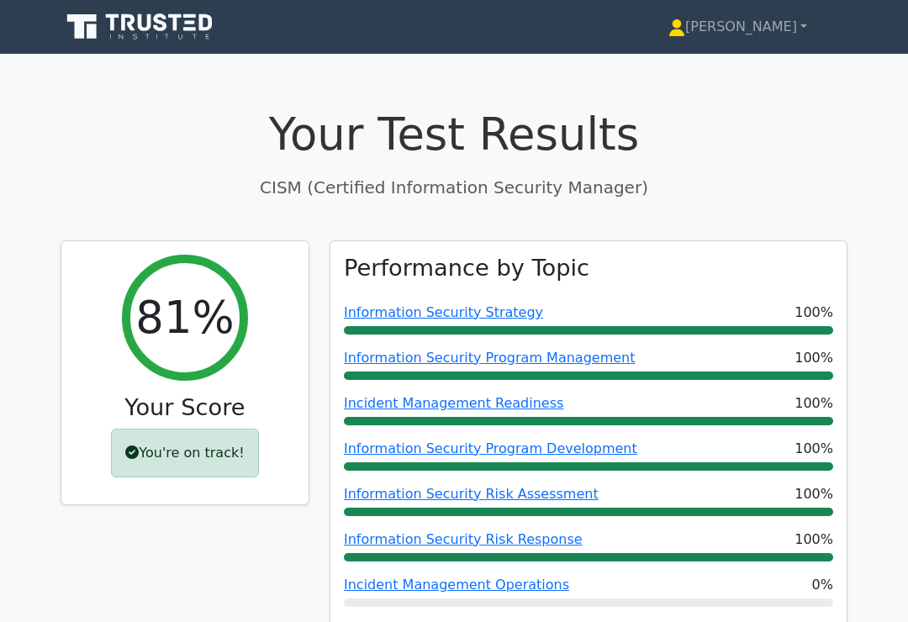
click at [777, 39] on link "[PERSON_NAME]" at bounding box center [737, 27] width 219 height 34
click at [751, 66] on link "Profile" at bounding box center [695, 66] width 133 height 27
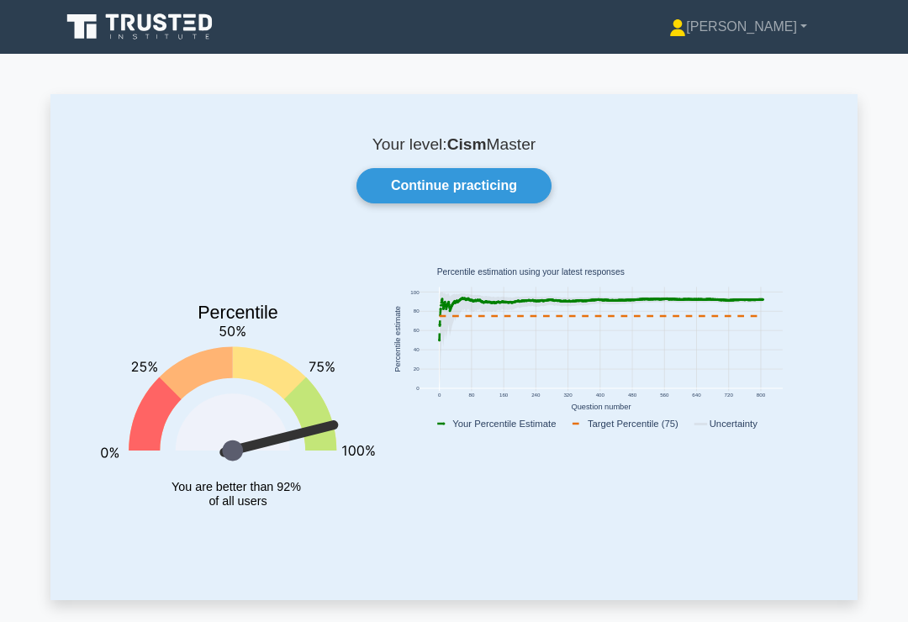
click at [508, 180] on link "Continue practicing" at bounding box center [453, 185] width 195 height 35
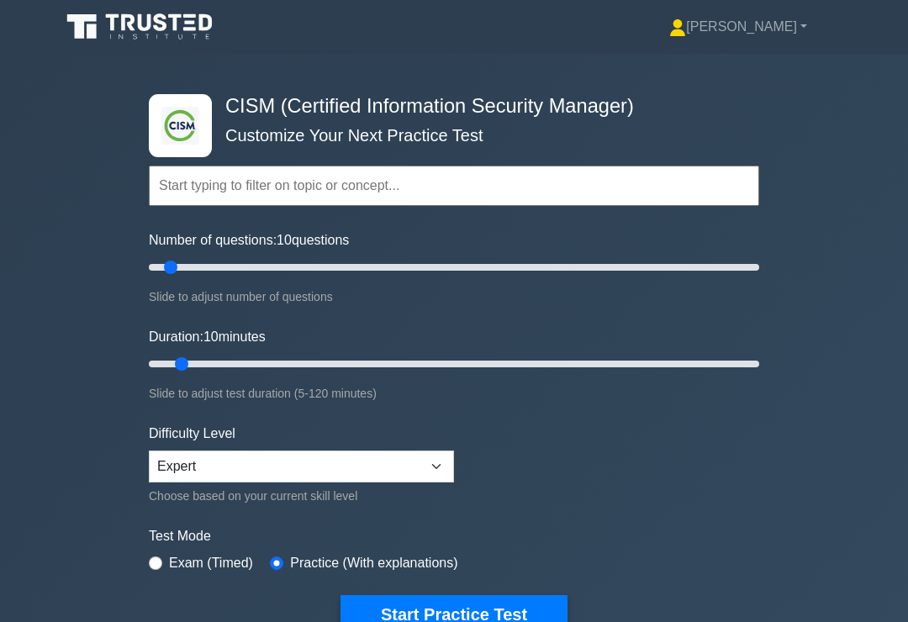
click at [787, 44] on link "[PERSON_NAME]" at bounding box center [738, 27] width 219 height 34
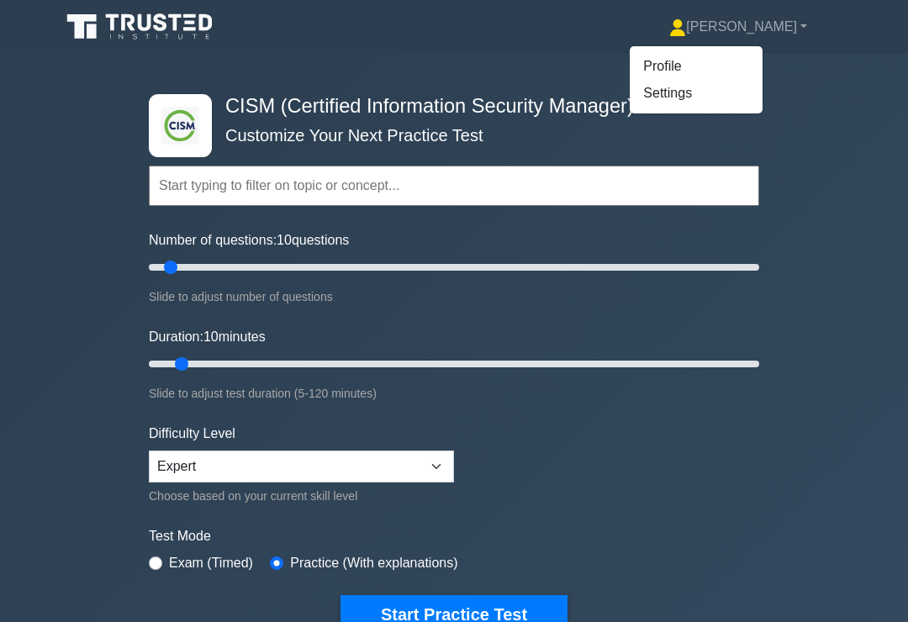
click at [760, 68] on link "Profile" at bounding box center [695, 66] width 133 height 27
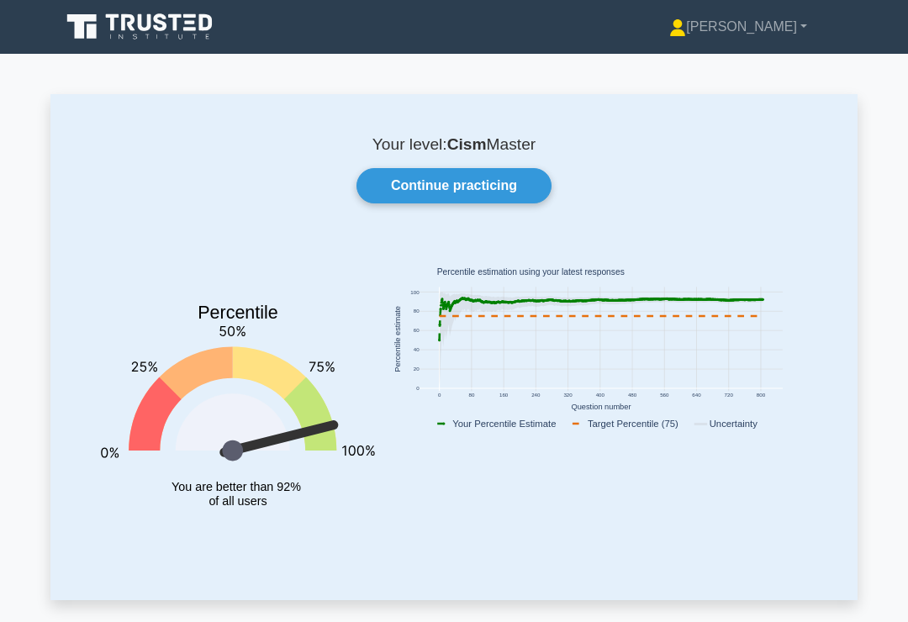
click at [795, 42] on link "[PERSON_NAME]" at bounding box center [738, 27] width 219 height 34
click at [747, 66] on link "Profile" at bounding box center [695, 66] width 133 height 27
click at [483, 192] on link "Continue practicing" at bounding box center [453, 185] width 195 height 35
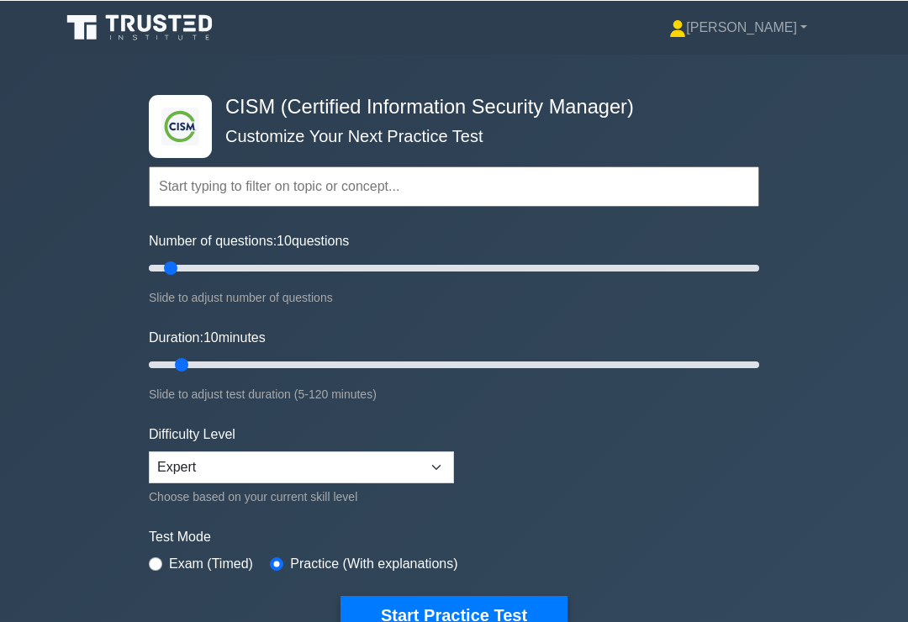
click at [777, 35] on link "[PERSON_NAME]" at bounding box center [738, 27] width 219 height 34
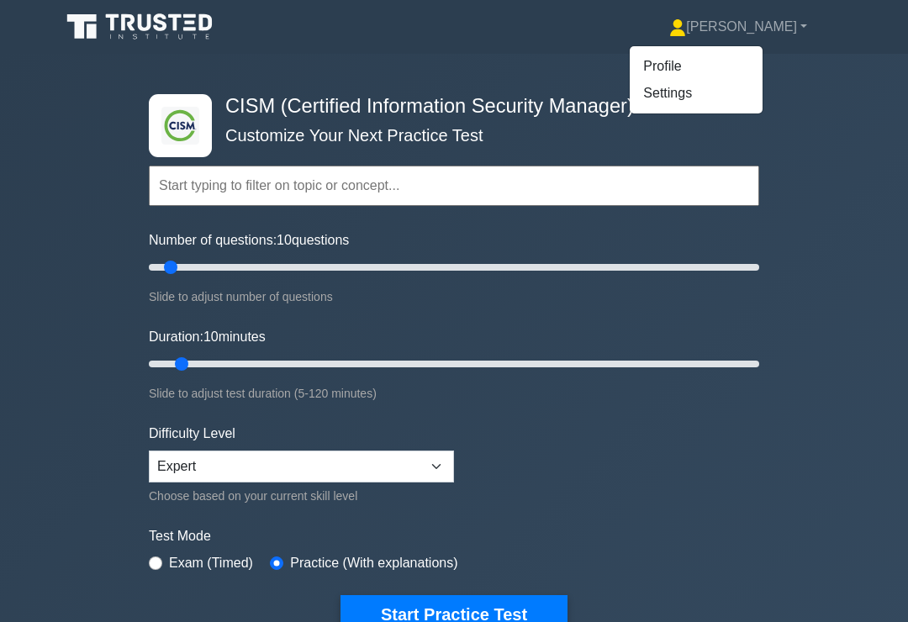
click at [729, 71] on link "Profile" at bounding box center [695, 66] width 133 height 27
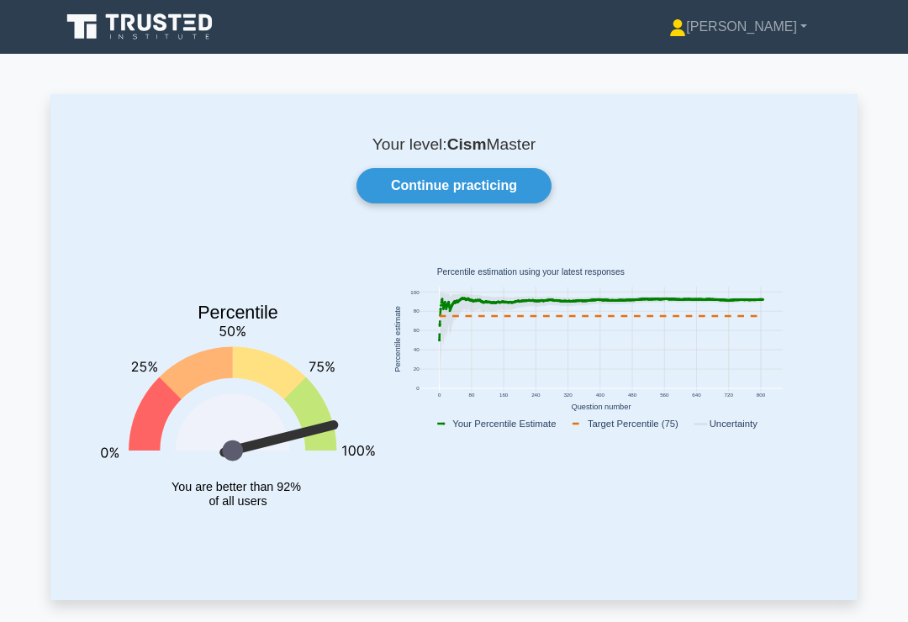
click at [785, 35] on link "[PERSON_NAME]" at bounding box center [738, 27] width 219 height 34
click at [743, 73] on link "Profile" at bounding box center [695, 66] width 133 height 27
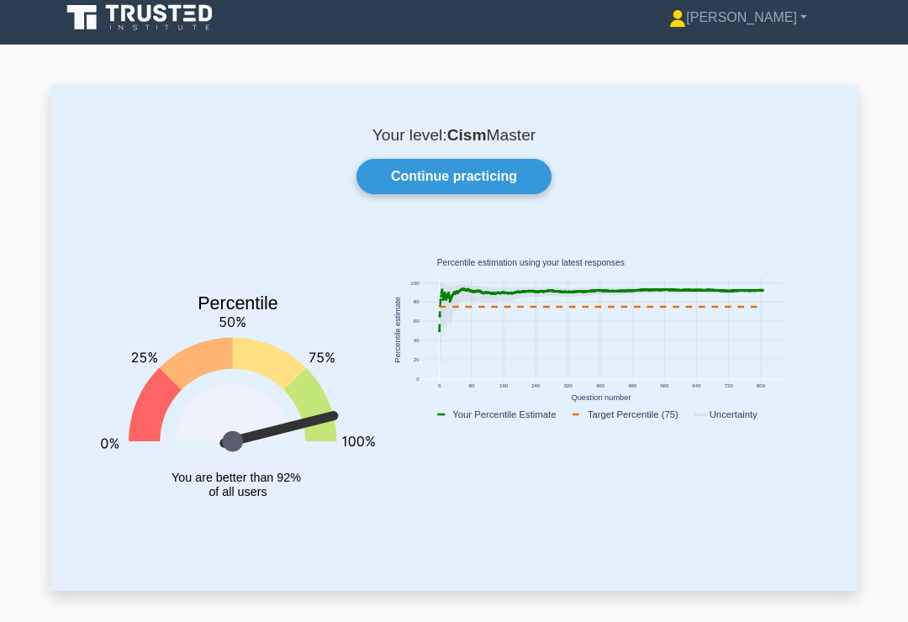
scroll to position [10, 0]
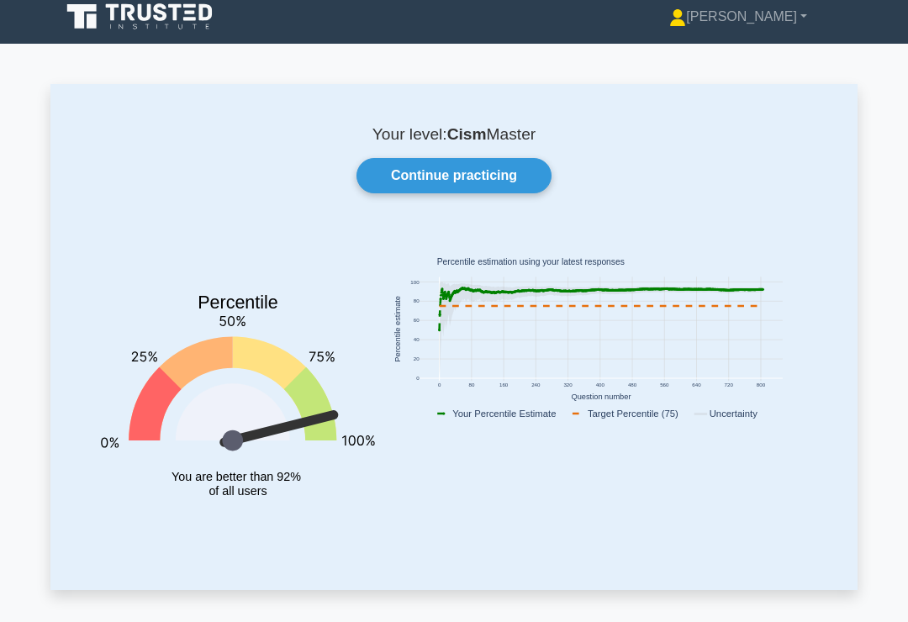
click at [515, 173] on link "Continue practicing" at bounding box center [453, 175] width 195 height 35
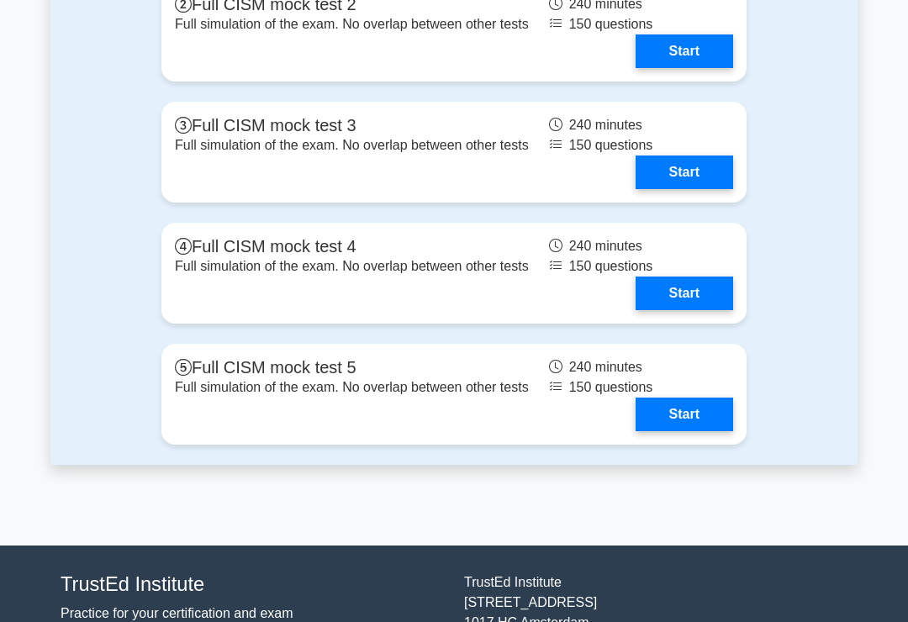
scroll to position [2274, 0]
click at [693, 189] on link "Start" at bounding box center [683, 172] width 97 height 34
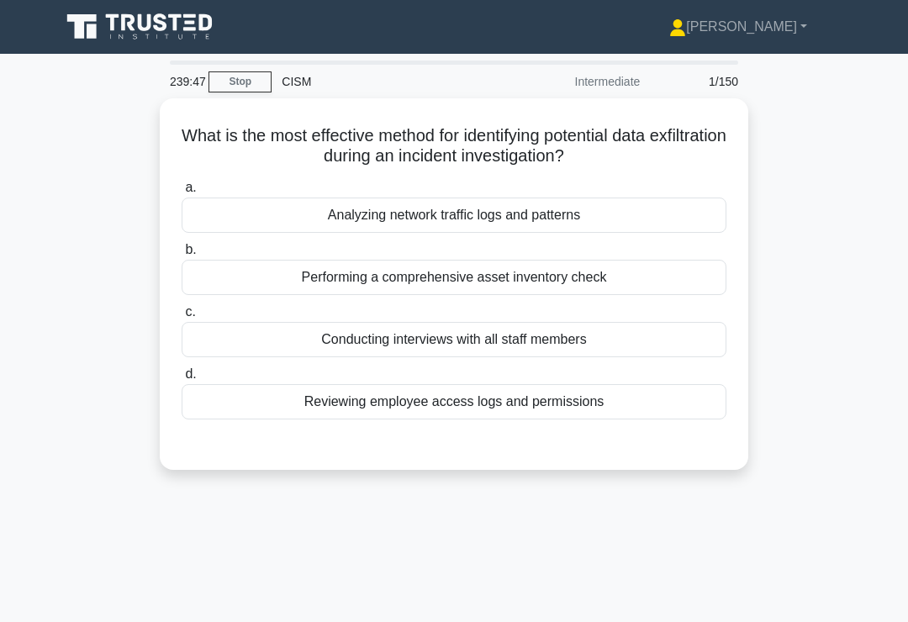
click at [656, 220] on div "Analyzing network traffic logs and patterns" at bounding box center [454, 215] width 545 height 35
click at [182, 193] on input "a. Analyzing network traffic logs and patterns" at bounding box center [182, 187] width 0 height 11
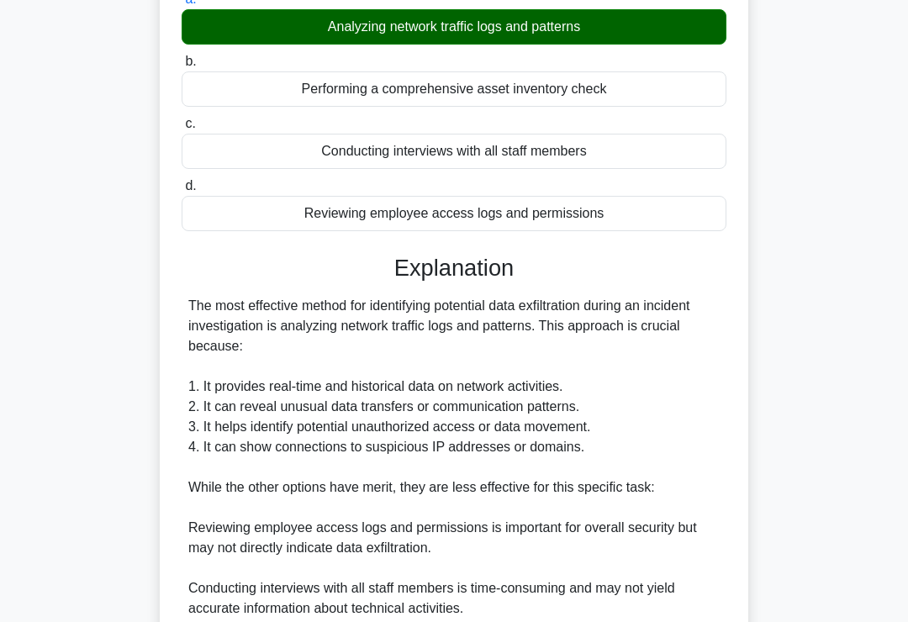
scroll to position [468, 0]
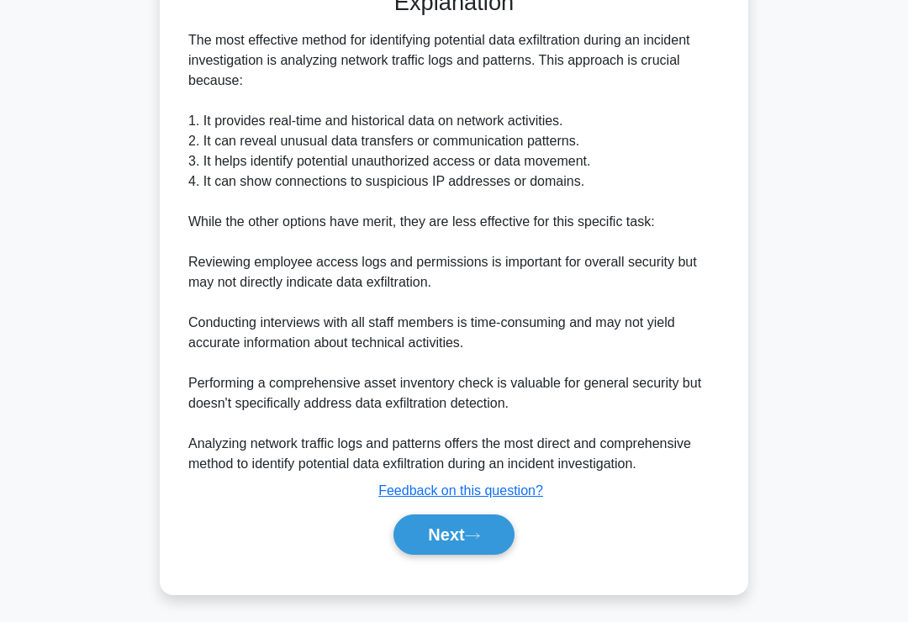
click at [480, 540] on icon at bounding box center [472, 535] width 15 height 9
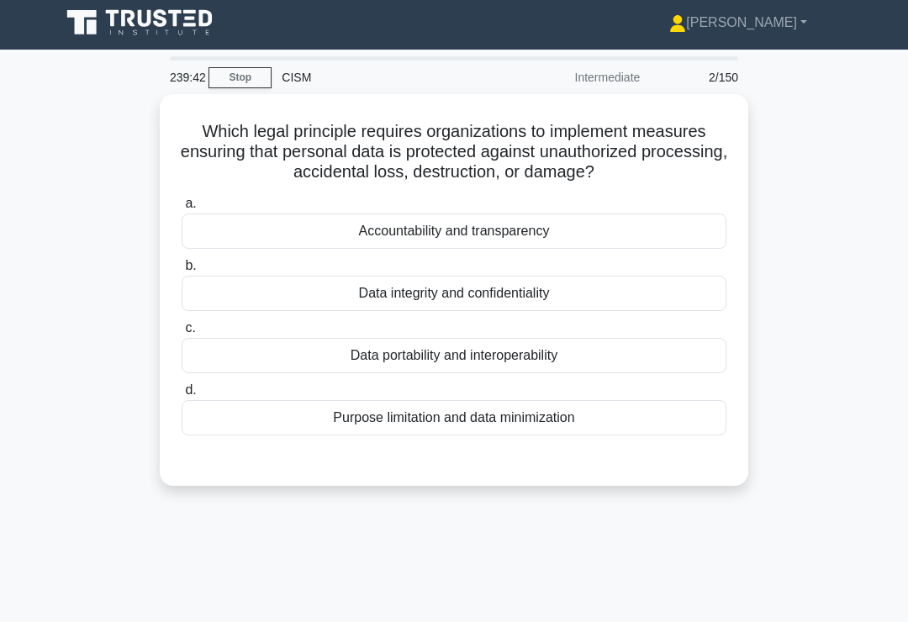
scroll to position [0, 0]
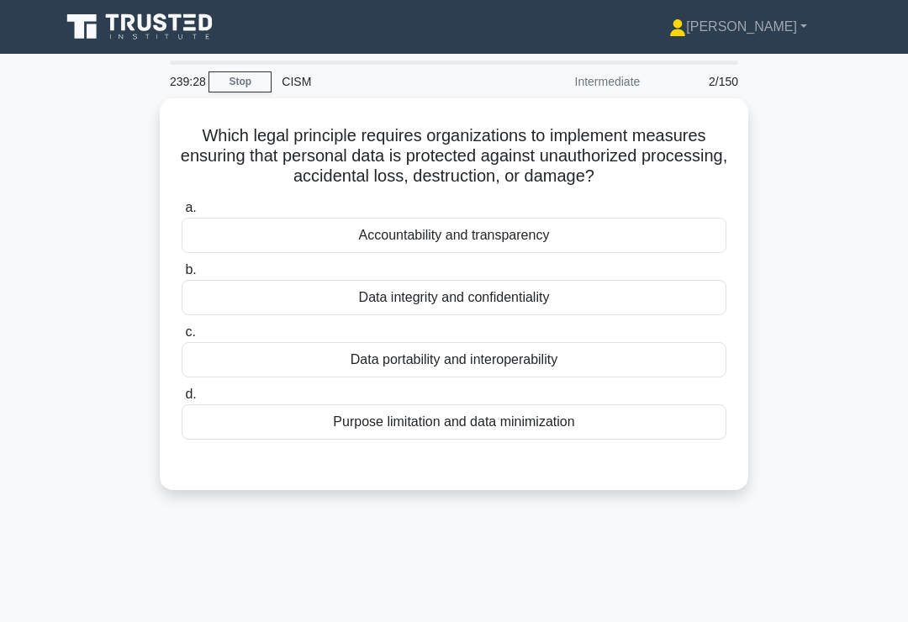
click at [620, 315] on div "Data integrity and confidentiality" at bounding box center [454, 297] width 545 height 35
click at [182, 276] on input "b. Data integrity and confidentiality" at bounding box center [182, 270] width 0 height 11
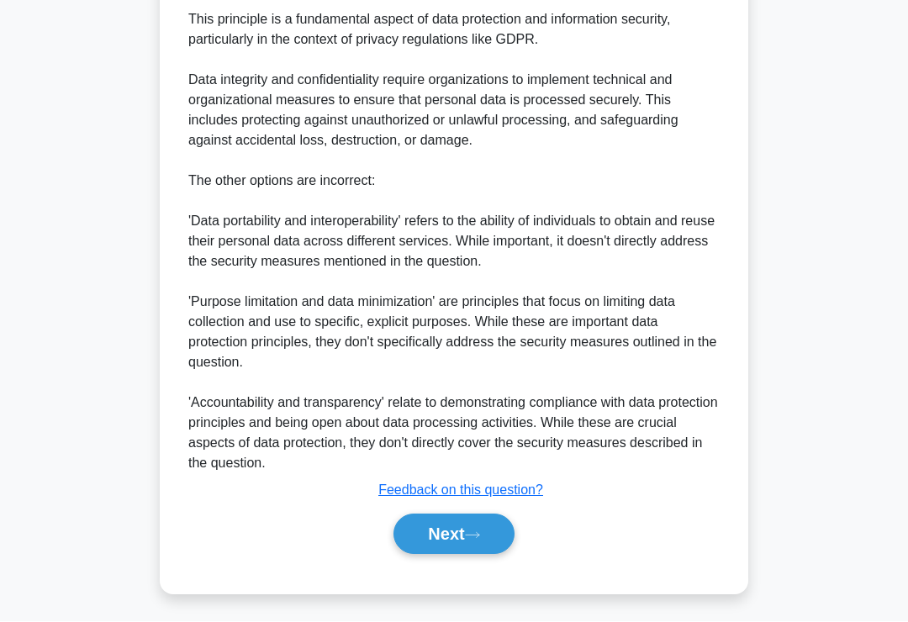
scroll to position [549, 0]
click at [480, 540] on icon at bounding box center [472, 535] width 15 height 9
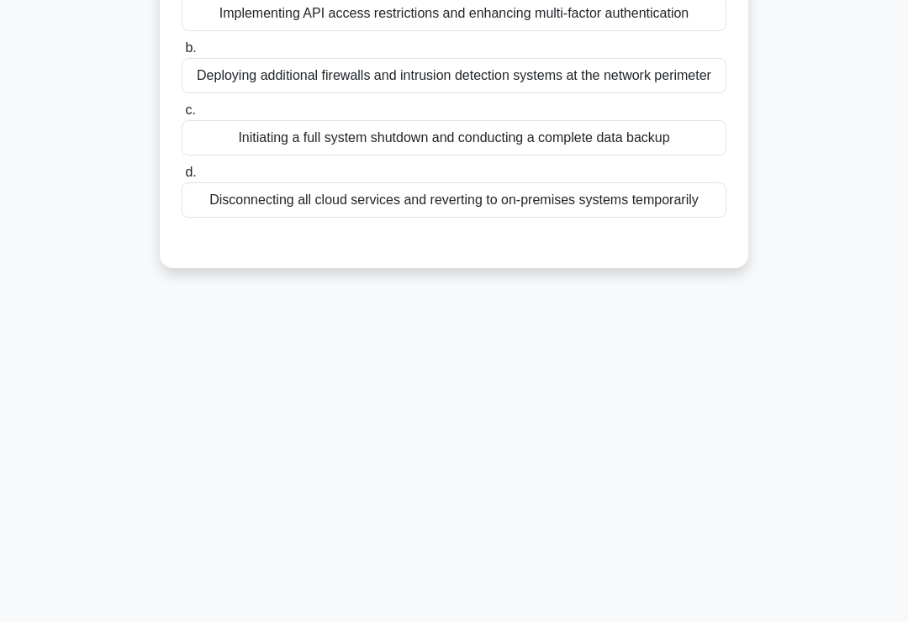
scroll to position [0, 0]
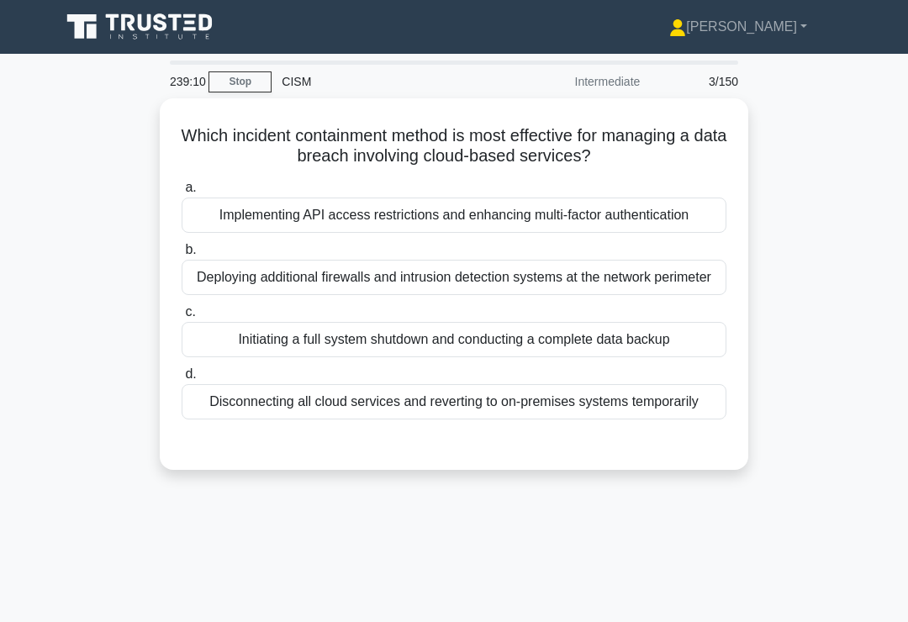
click at [672, 221] on div "Implementing API access restrictions and enhancing multi-factor authentication" at bounding box center [454, 215] width 545 height 35
click at [182, 193] on input "a. Implementing API access restrictions and enhancing multi-factor authenticati…" at bounding box center [182, 187] width 0 height 11
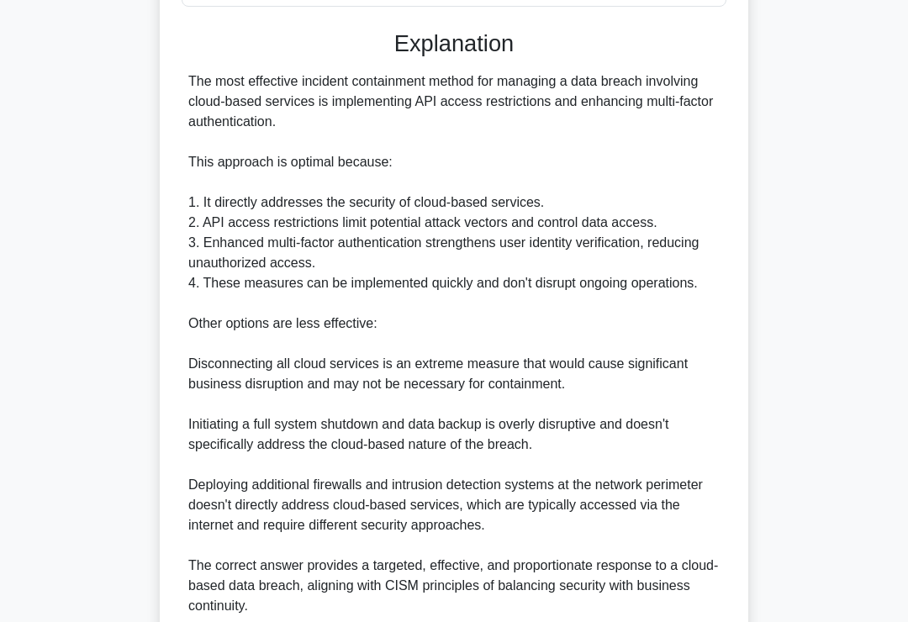
scroll to position [629, 0]
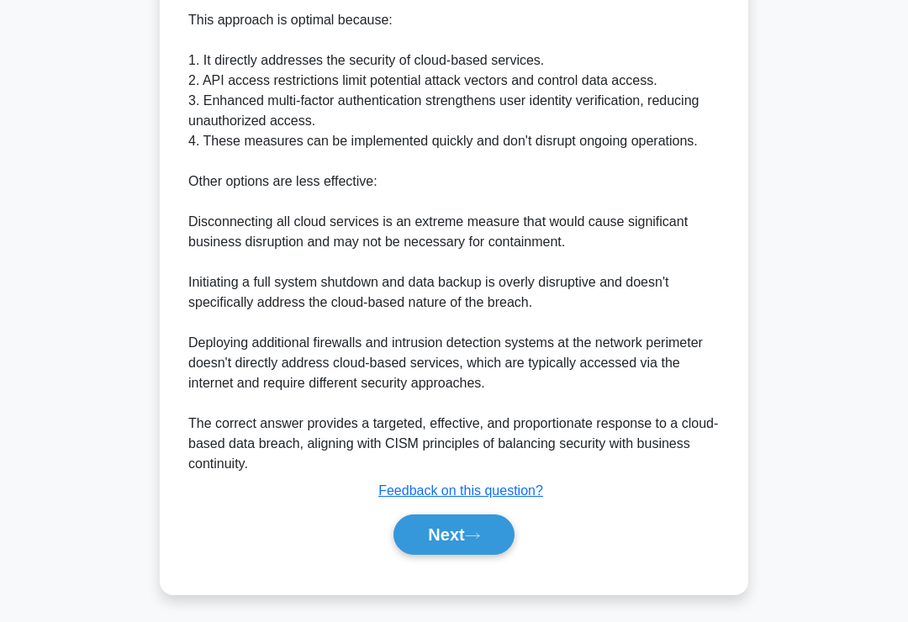
click at [473, 540] on icon at bounding box center [472, 535] width 15 height 9
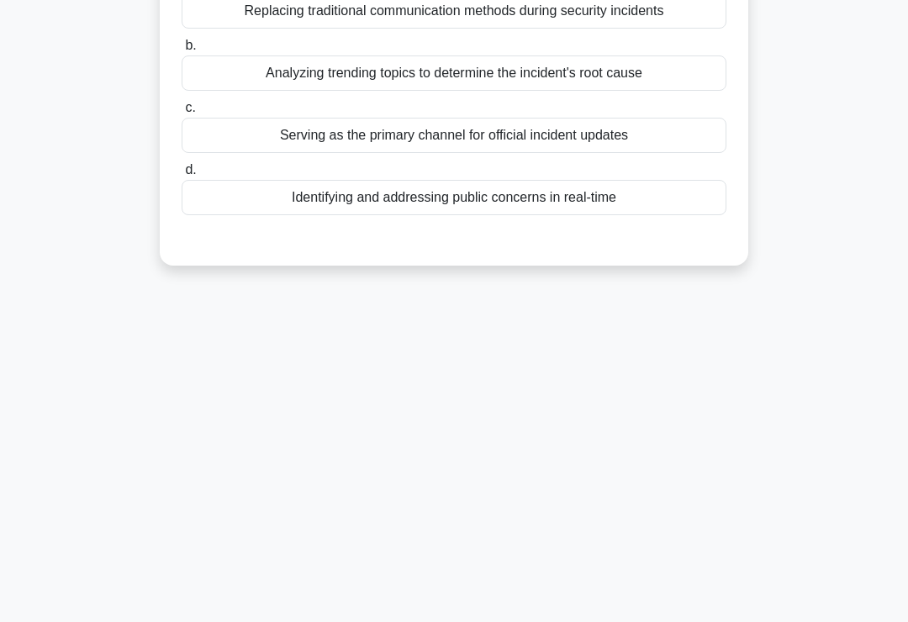
scroll to position [0, 0]
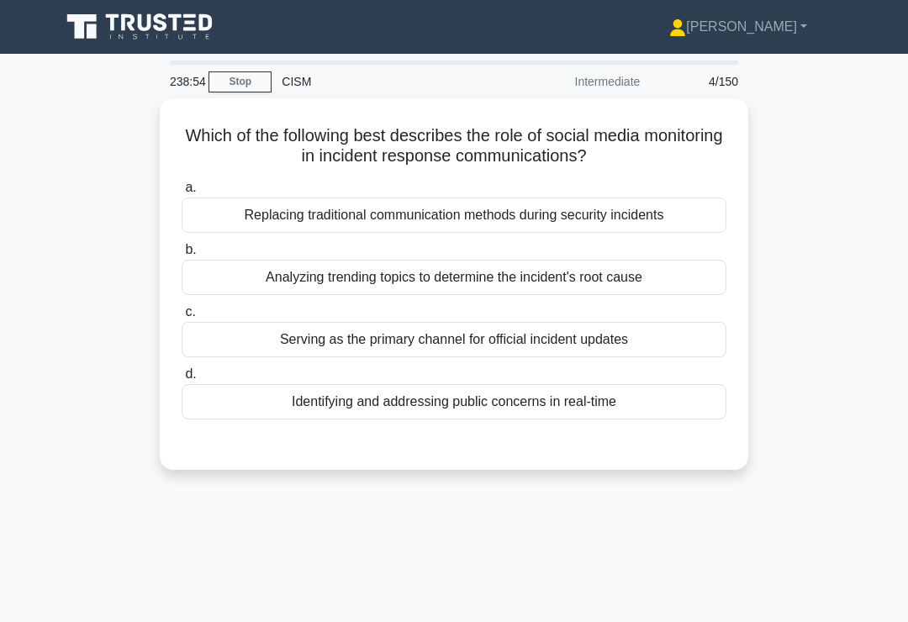
click at [658, 415] on div "Identifying and addressing public concerns in real-time" at bounding box center [454, 401] width 545 height 35
click at [182, 380] on input "d. Identifying and addressing public concerns in real-time" at bounding box center [182, 374] width 0 height 11
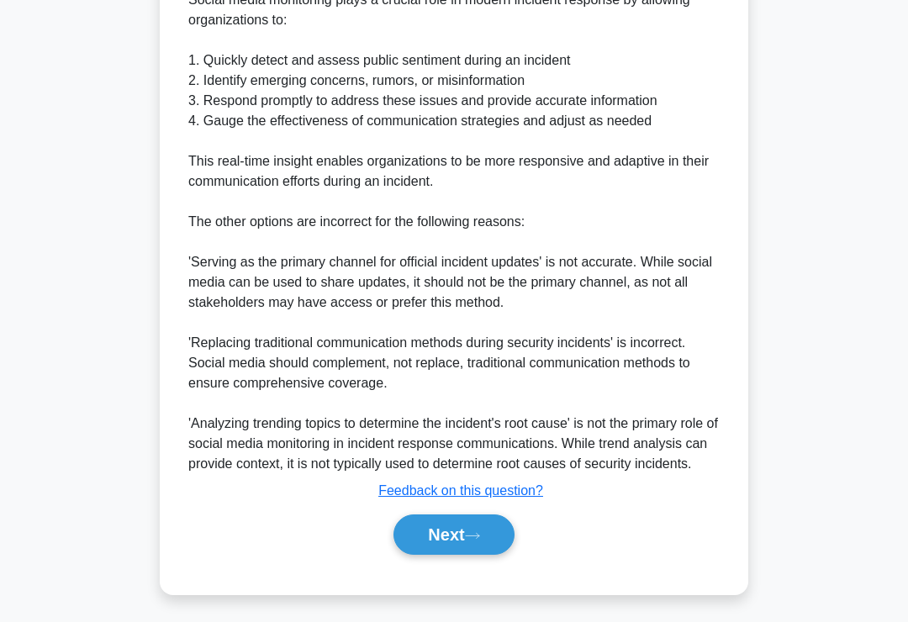
scroll to position [589, 0]
click at [458, 555] on button "Next" at bounding box center [453, 534] width 120 height 40
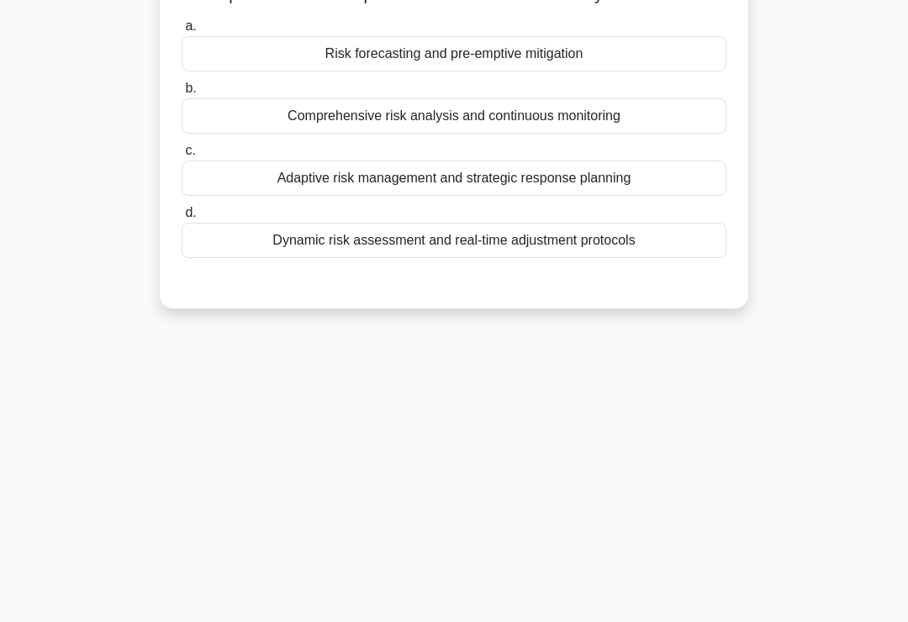
scroll to position [0, 0]
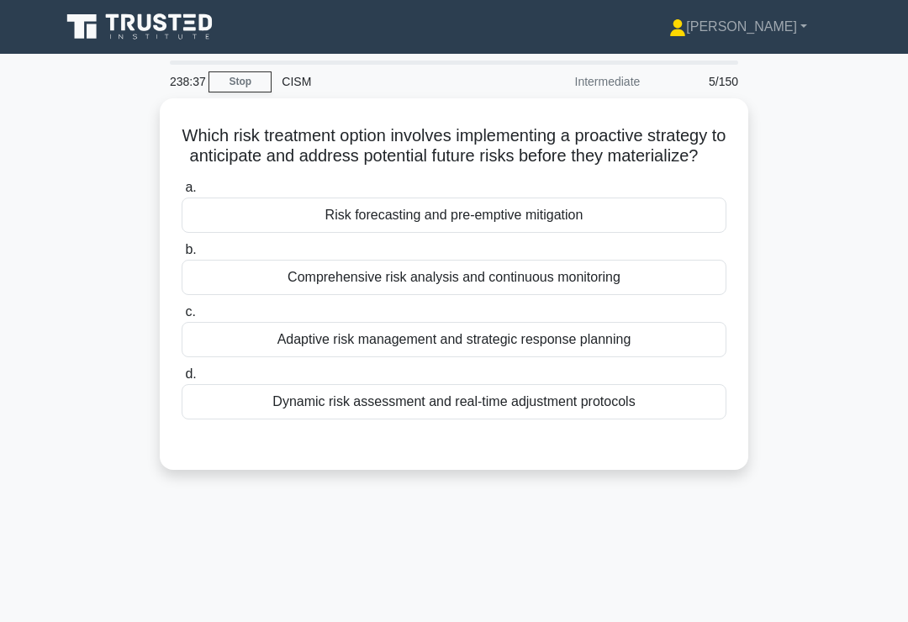
click at [660, 233] on div "Risk forecasting and pre-emptive mitigation" at bounding box center [454, 215] width 545 height 35
click at [182, 193] on input "a. Risk forecasting and pre-emptive mitigation" at bounding box center [182, 187] width 0 height 11
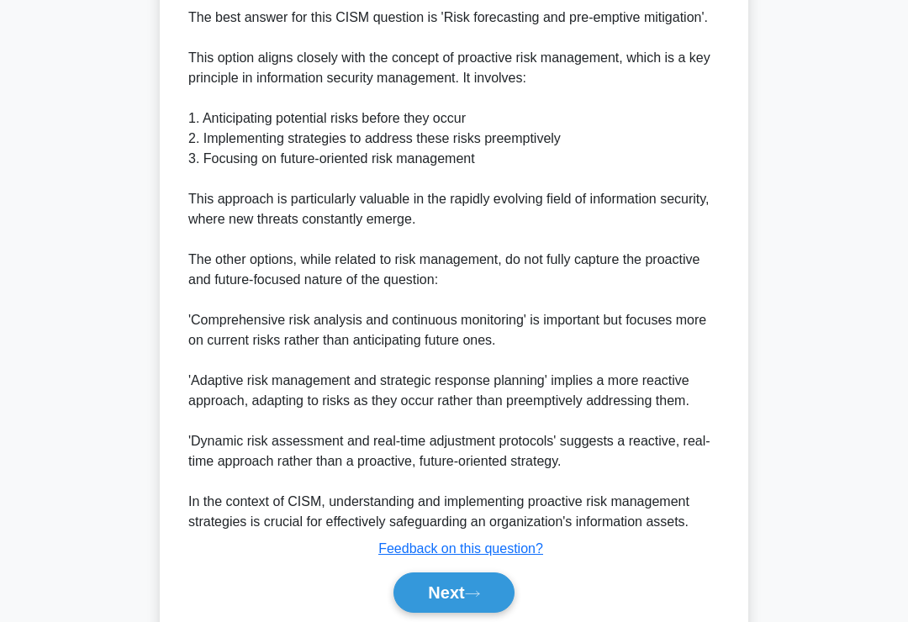
scroll to position [589, 0]
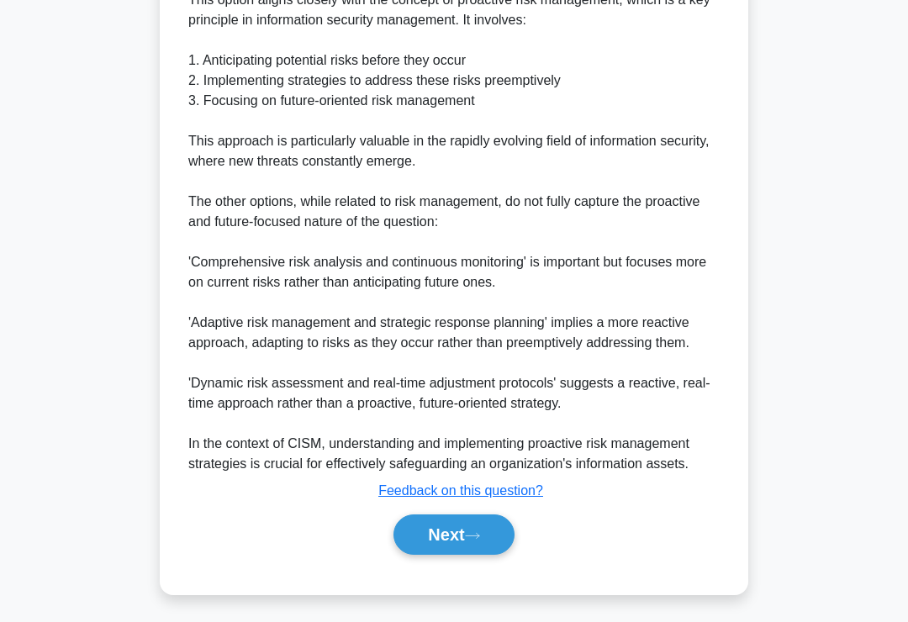
click at [473, 540] on icon at bounding box center [472, 535] width 15 height 9
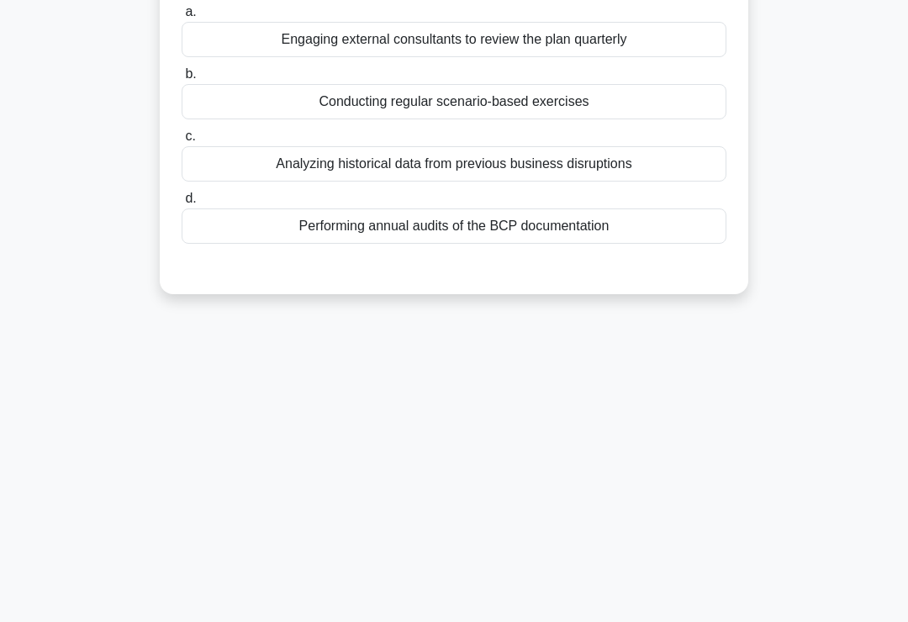
scroll to position [0, 0]
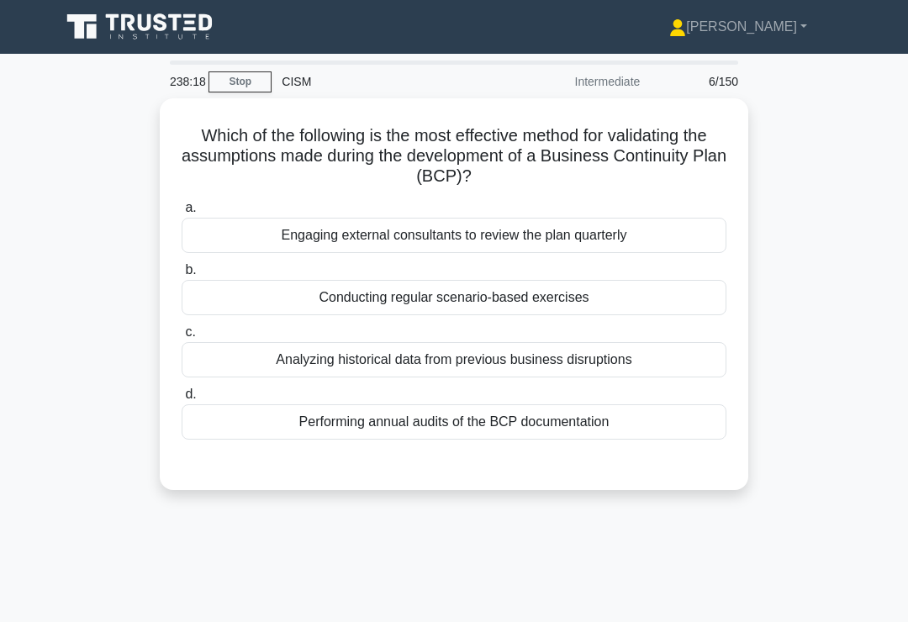
click at [644, 308] on div "Conducting regular scenario-based exercises" at bounding box center [454, 297] width 545 height 35
click at [182, 276] on input "b. Conducting regular scenario-based exercises" at bounding box center [182, 270] width 0 height 11
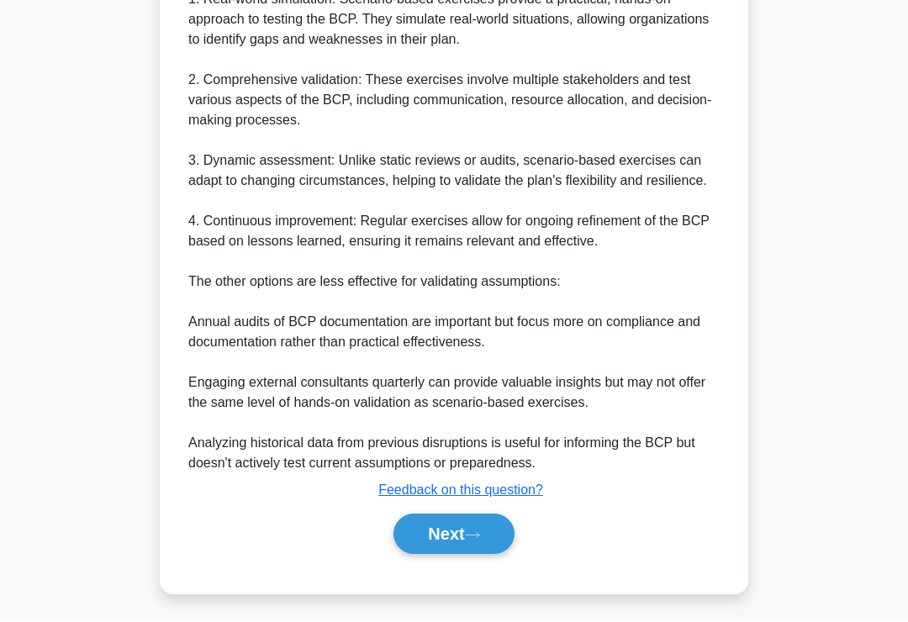
scroll to position [629, 0]
click at [478, 550] on button "Next" at bounding box center [453, 534] width 120 height 40
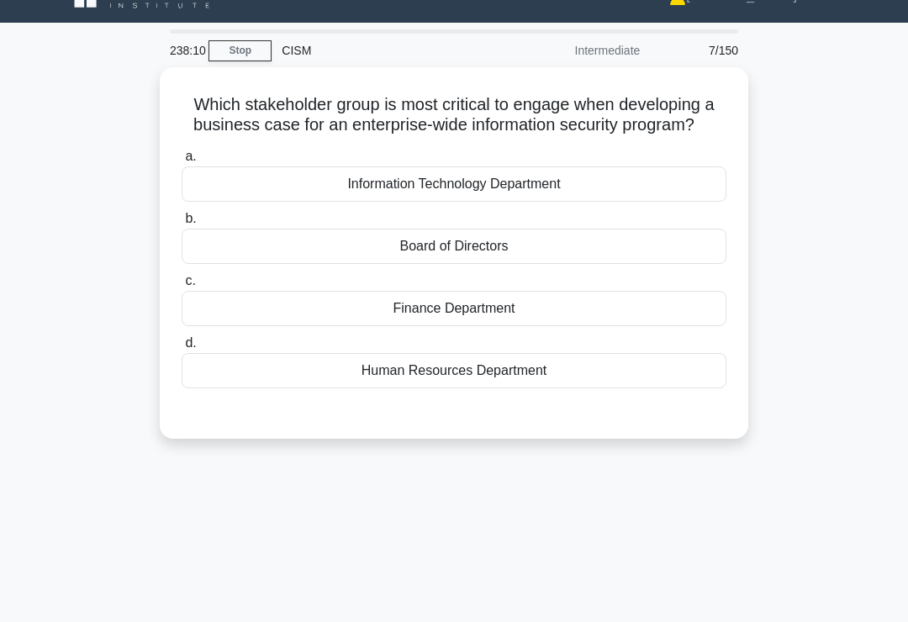
scroll to position [0, 0]
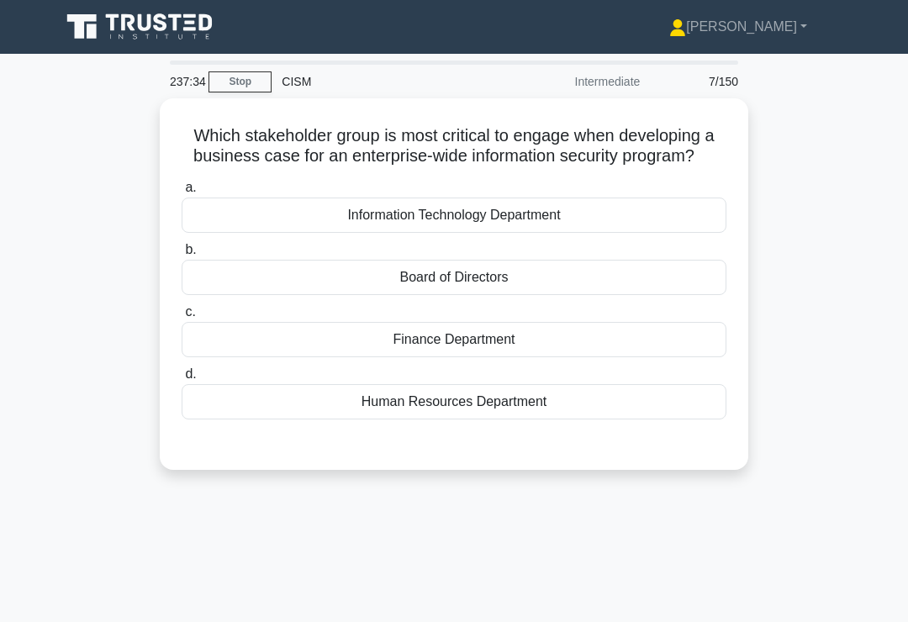
click at [597, 295] on div "Board of Directors" at bounding box center [454, 277] width 545 height 35
click at [182, 255] on input "b. Board of Directors" at bounding box center [182, 250] width 0 height 11
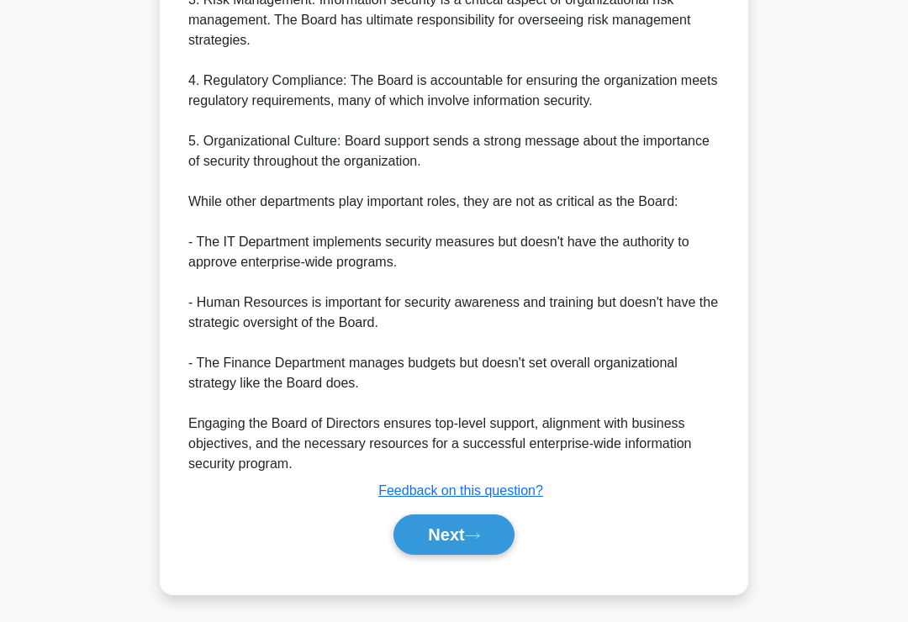
scroll to position [771, 0]
click at [477, 540] on icon at bounding box center [472, 535] width 15 height 9
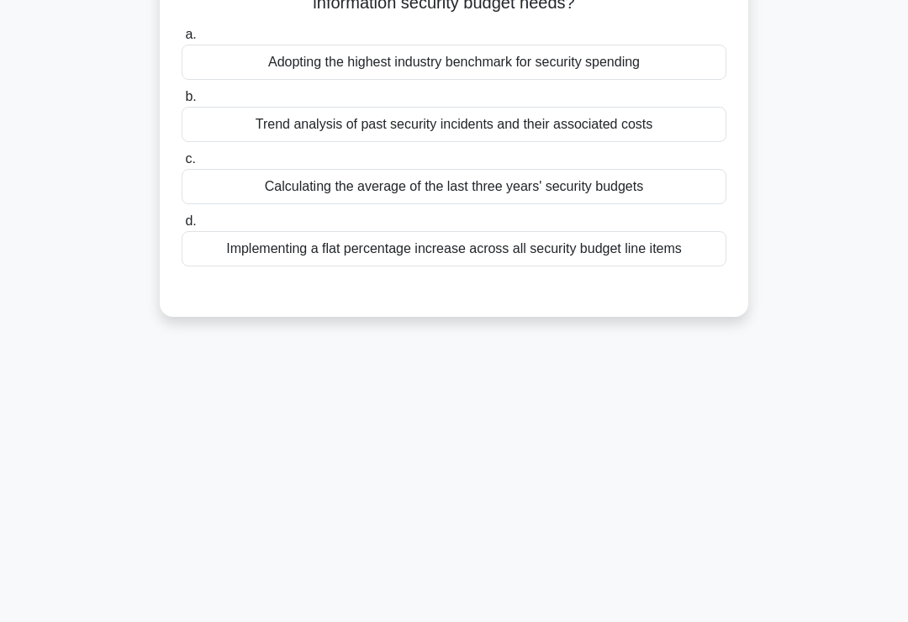
scroll to position [0, 0]
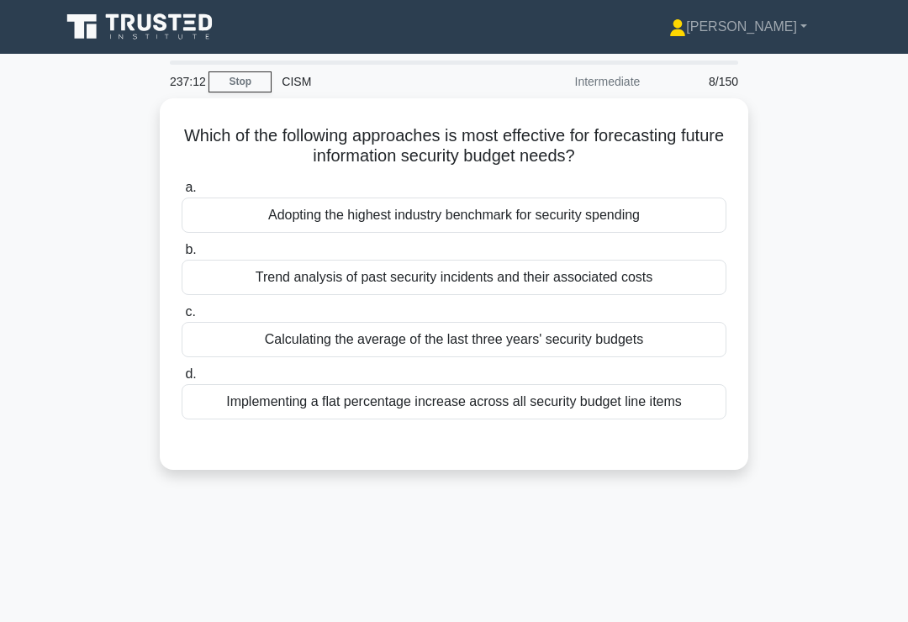
click at [674, 229] on div "Adopting the highest industry benchmark for security spending" at bounding box center [454, 215] width 545 height 35
click at [182, 193] on input "a. Adopting the highest industry benchmark for security spending" at bounding box center [182, 187] width 0 height 11
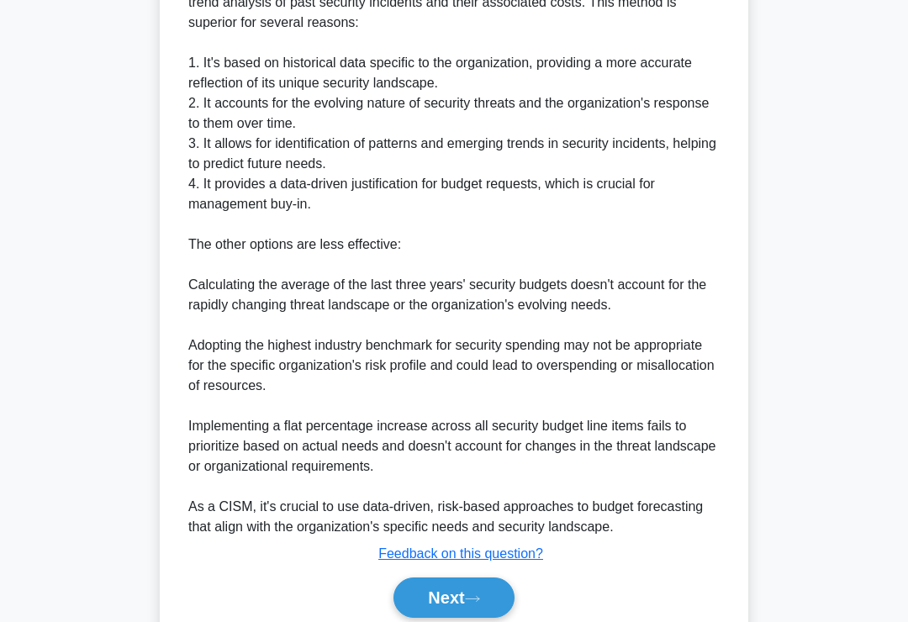
scroll to position [591, 0]
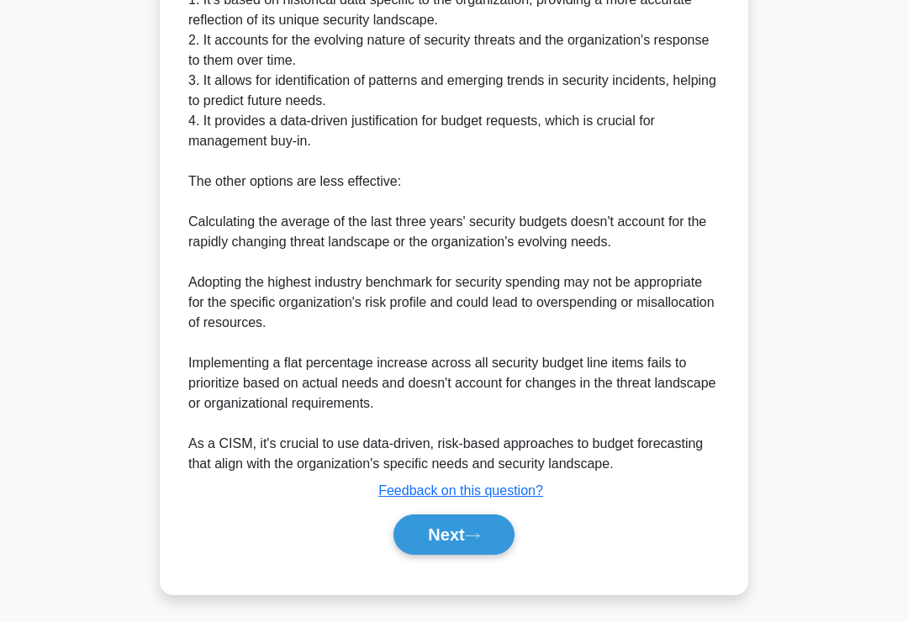
click at [472, 540] on icon at bounding box center [472, 535] width 15 height 9
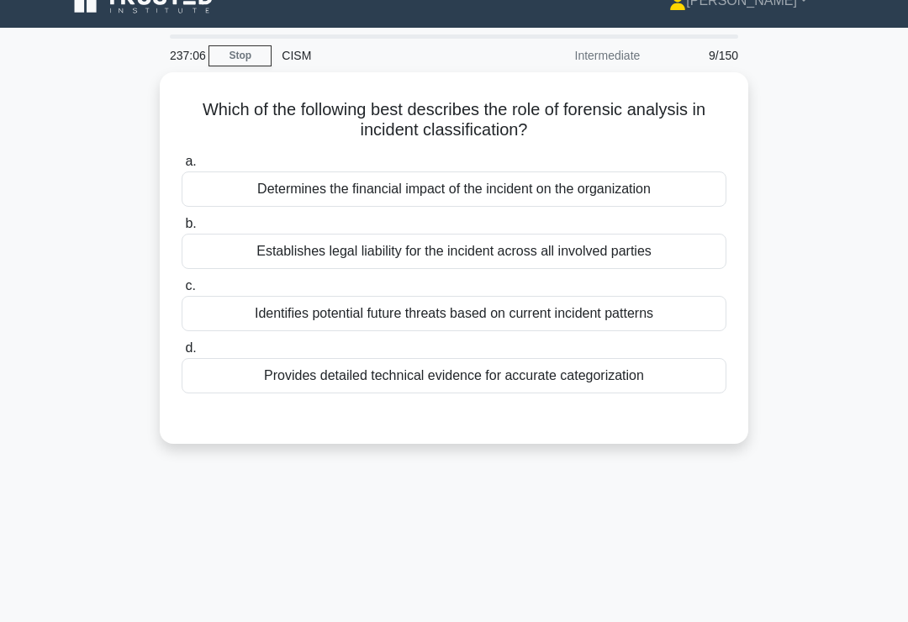
scroll to position [0, 0]
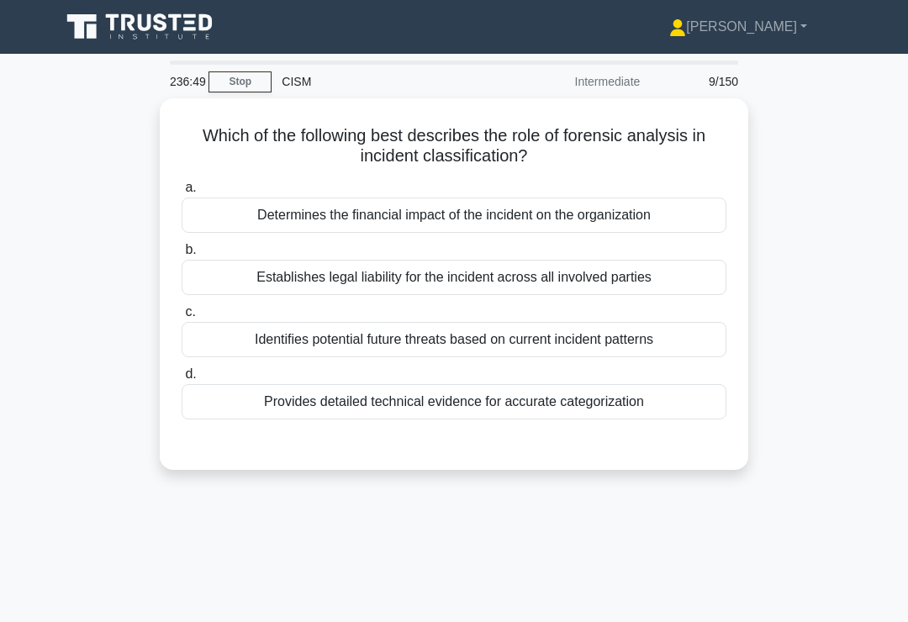
click at [693, 342] on div "Identifies potential future threats based on current incident patterns" at bounding box center [454, 339] width 545 height 35
click at [182, 318] on input "c. Identifies potential future threats based on current incident patterns" at bounding box center [182, 312] width 0 height 11
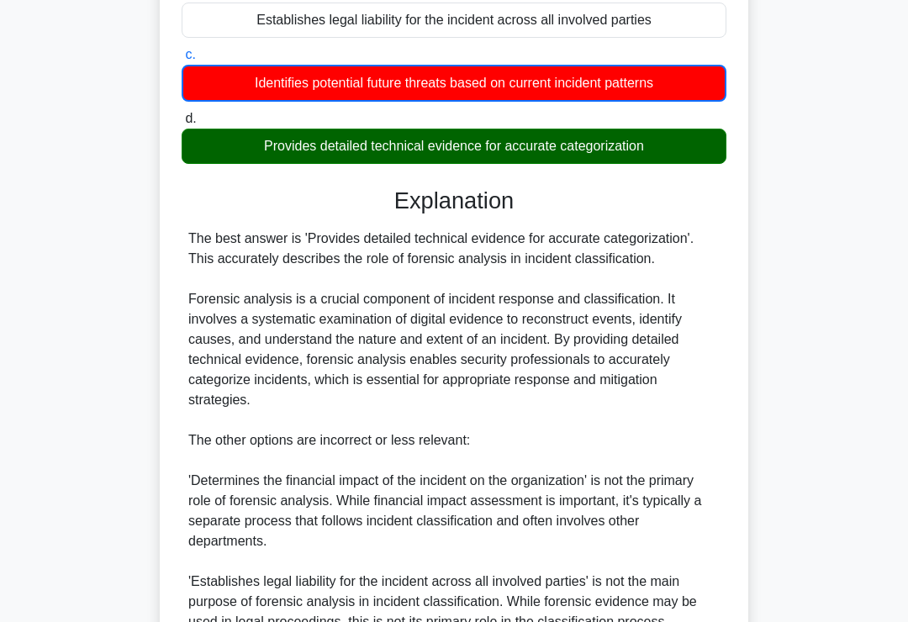
scroll to position [510, 0]
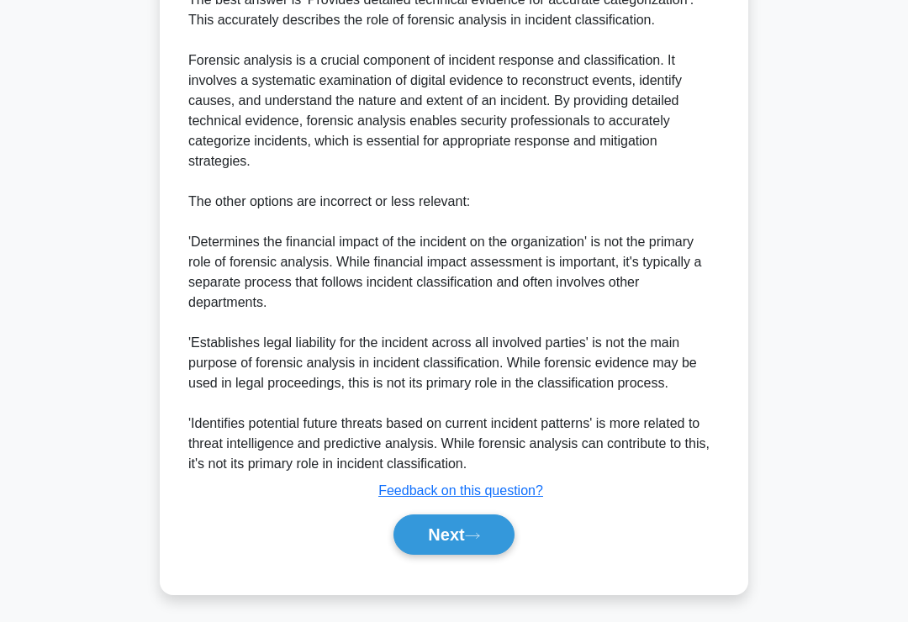
click at [473, 554] on button "Next" at bounding box center [453, 534] width 120 height 40
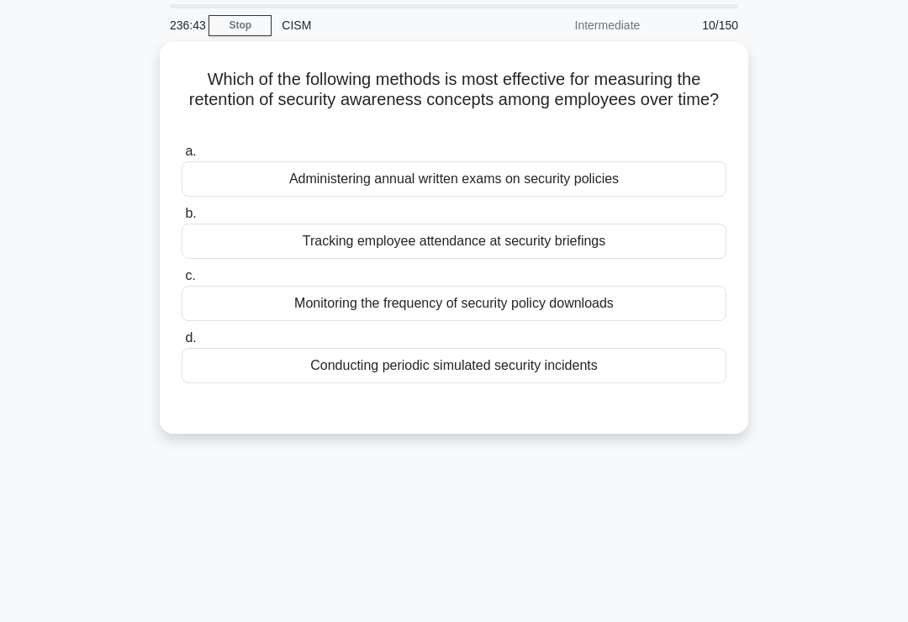
scroll to position [0, 0]
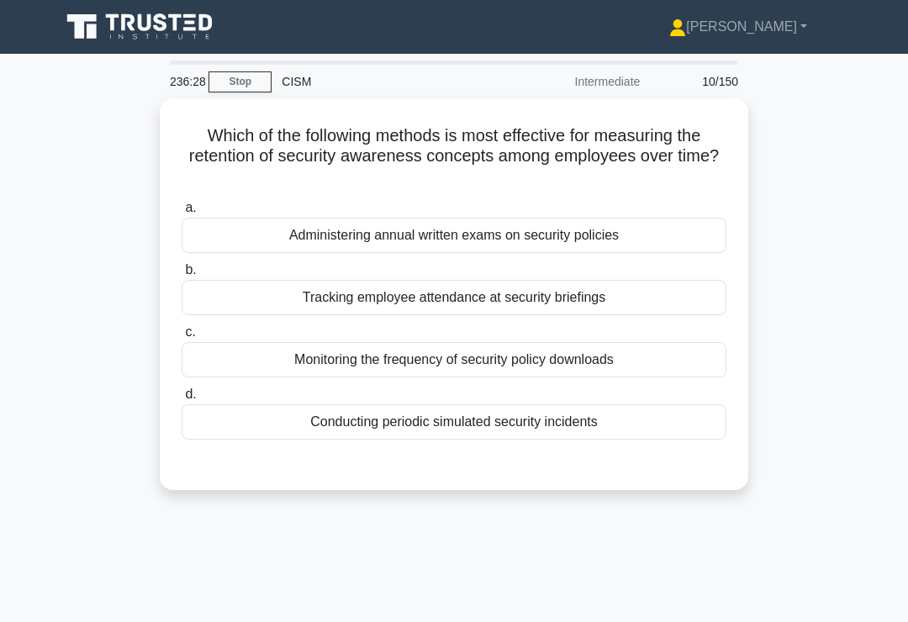
click at [656, 424] on div "Conducting periodic simulated security incidents" at bounding box center [454, 421] width 545 height 35
click at [182, 400] on input "d. Conducting periodic simulated security incidents" at bounding box center [182, 394] width 0 height 11
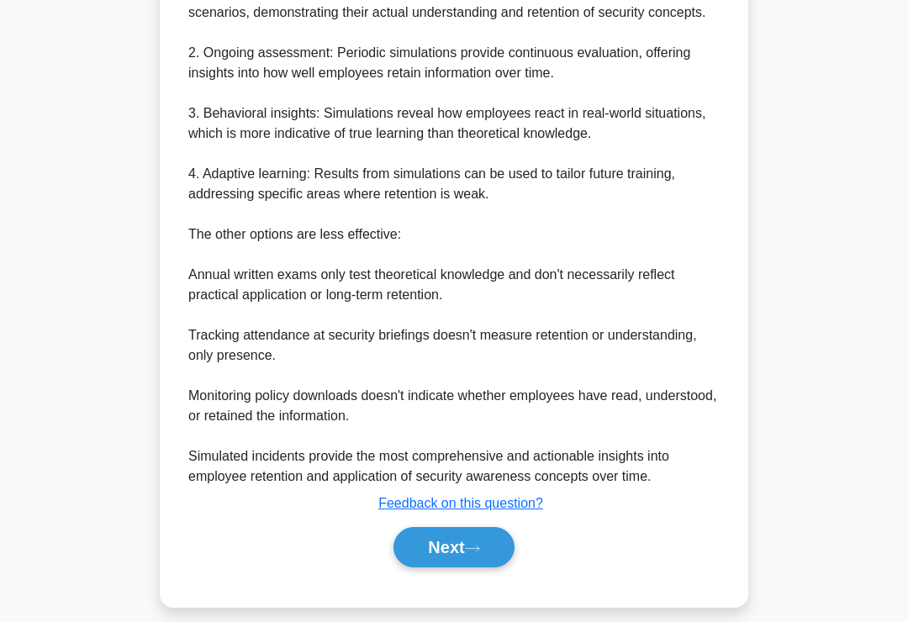
scroll to position [650, 0]
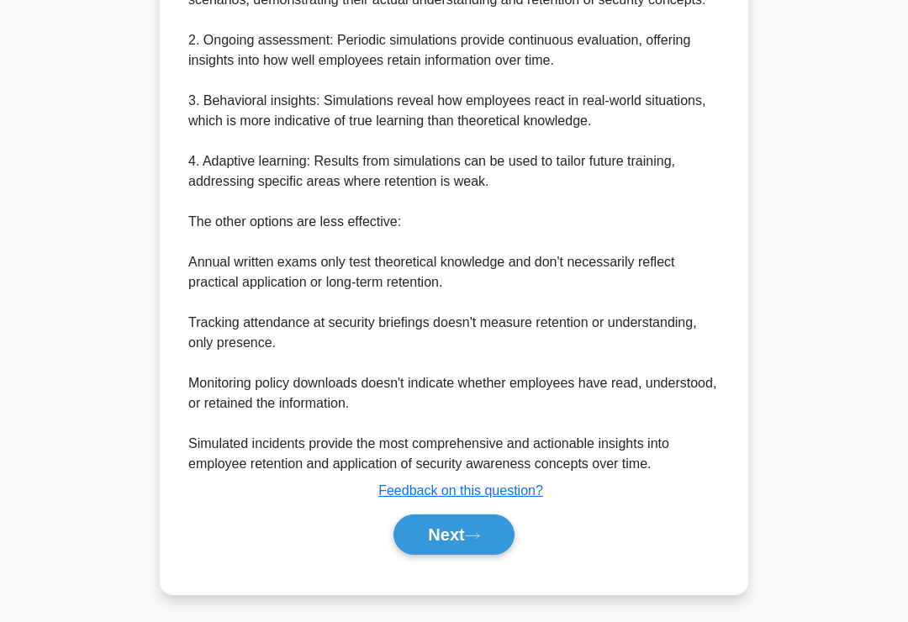
click at [471, 555] on button "Next" at bounding box center [453, 534] width 120 height 40
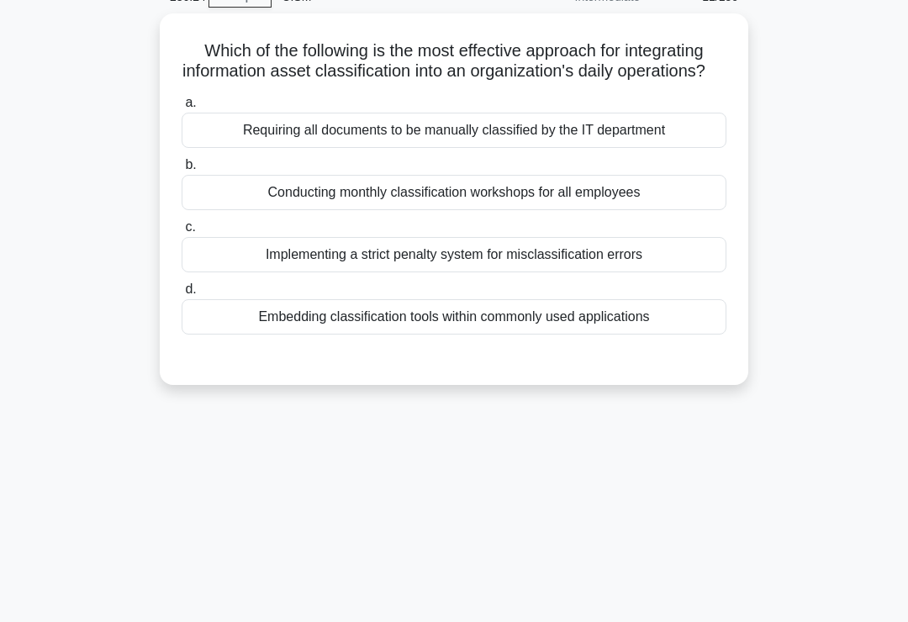
scroll to position [0, 0]
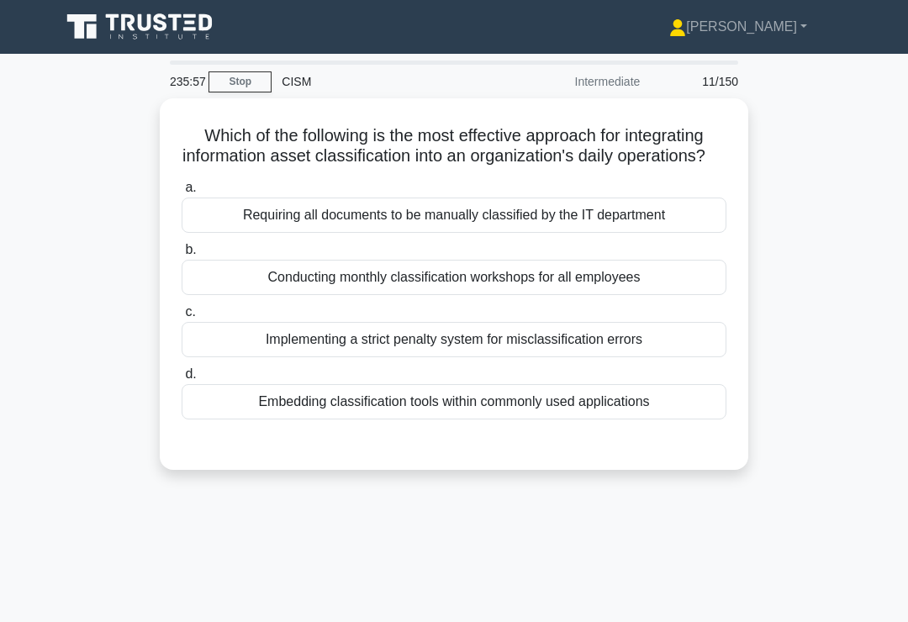
click at [676, 419] on div "Embedding classification tools within commonly used applications" at bounding box center [454, 401] width 545 height 35
click at [182, 380] on input "d. Embedding classification tools within commonly used applications" at bounding box center [182, 374] width 0 height 11
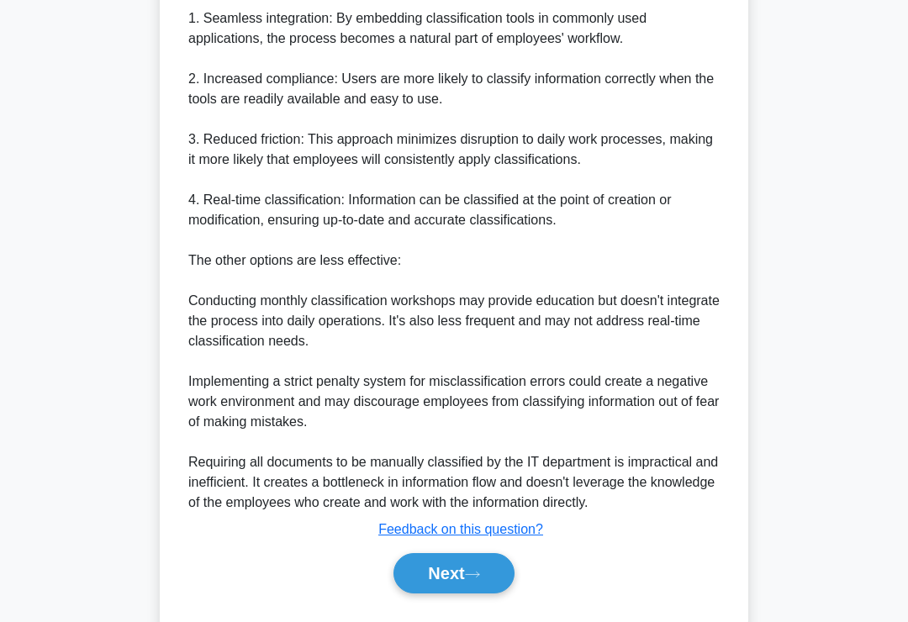
scroll to position [629, 0]
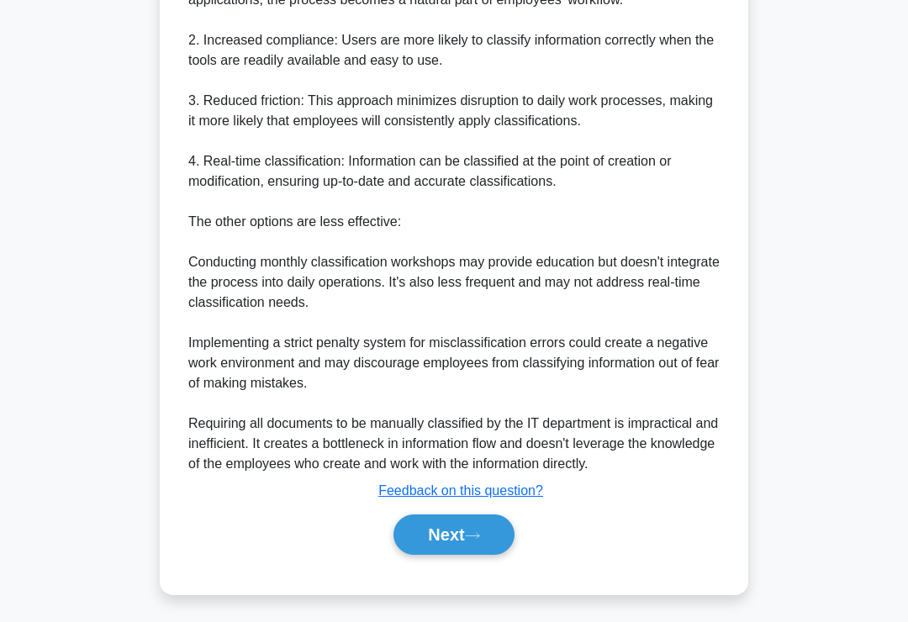
click at [477, 555] on button "Next" at bounding box center [453, 534] width 120 height 40
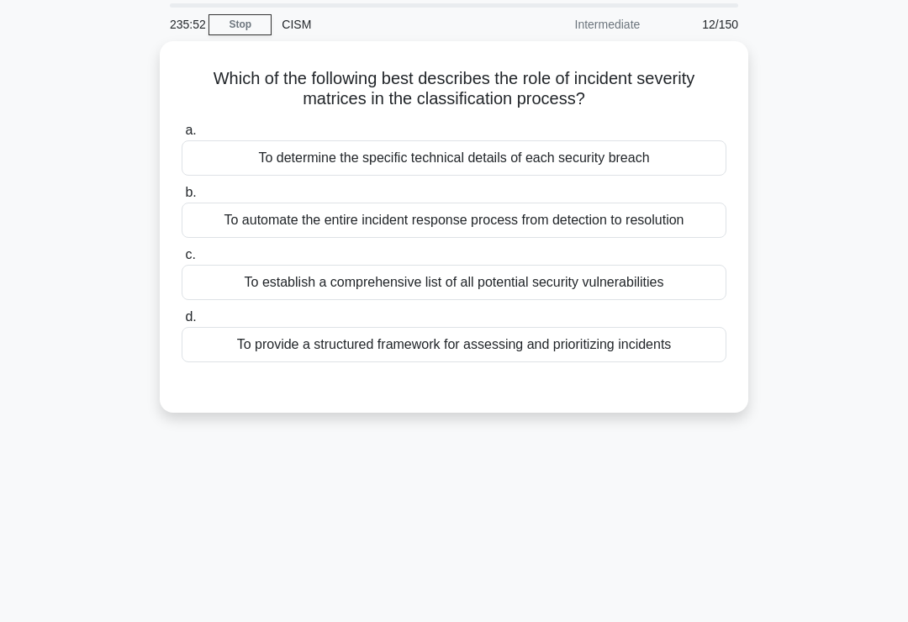
scroll to position [0, 0]
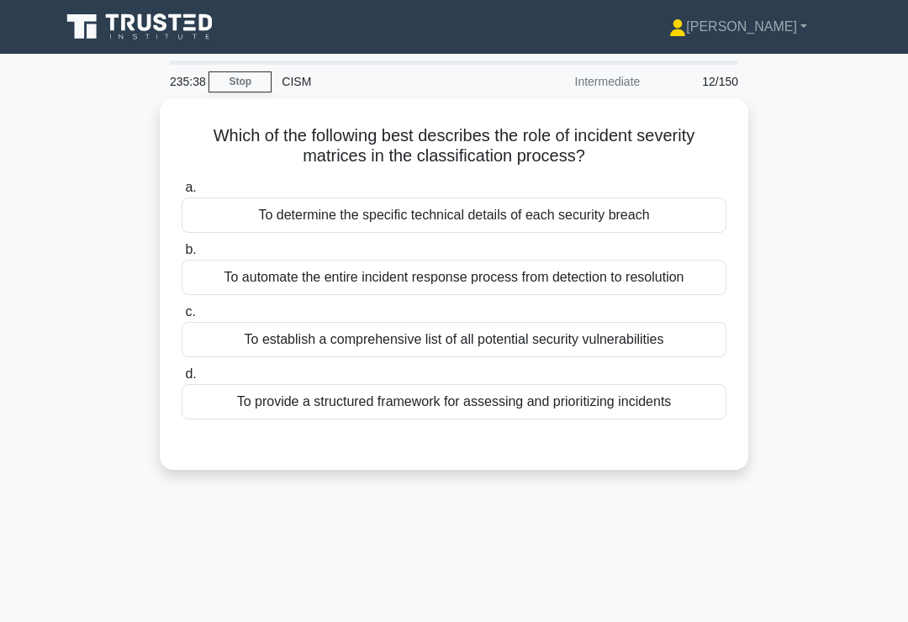
click at [677, 403] on div "To provide a structured framework for assessing and prioritizing incidents" at bounding box center [454, 401] width 545 height 35
click at [182, 380] on input "d. To provide a structured framework for assessing and prioritizing incidents" at bounding box center [182, 374] width 0 height 11
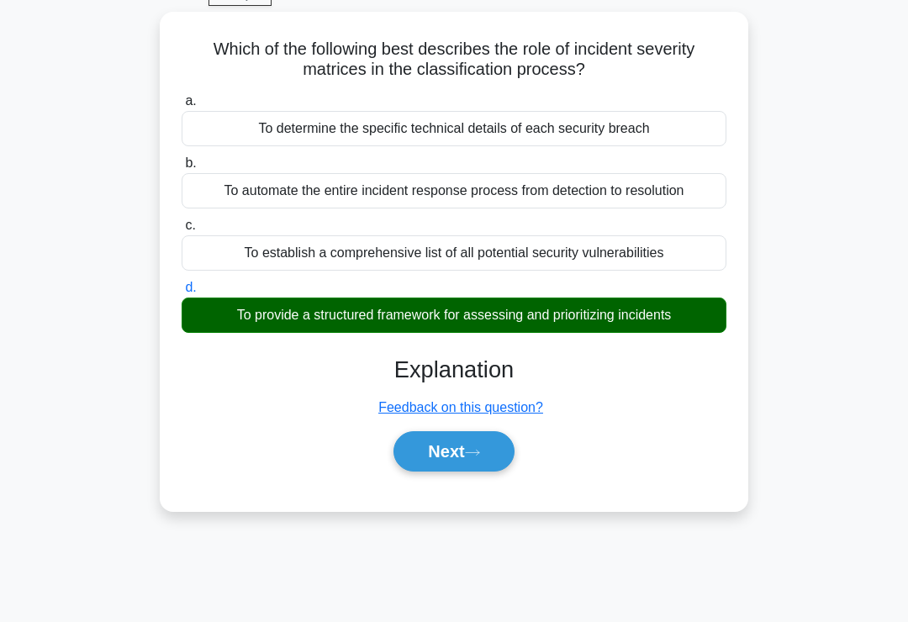
scroll to position [260, 0]
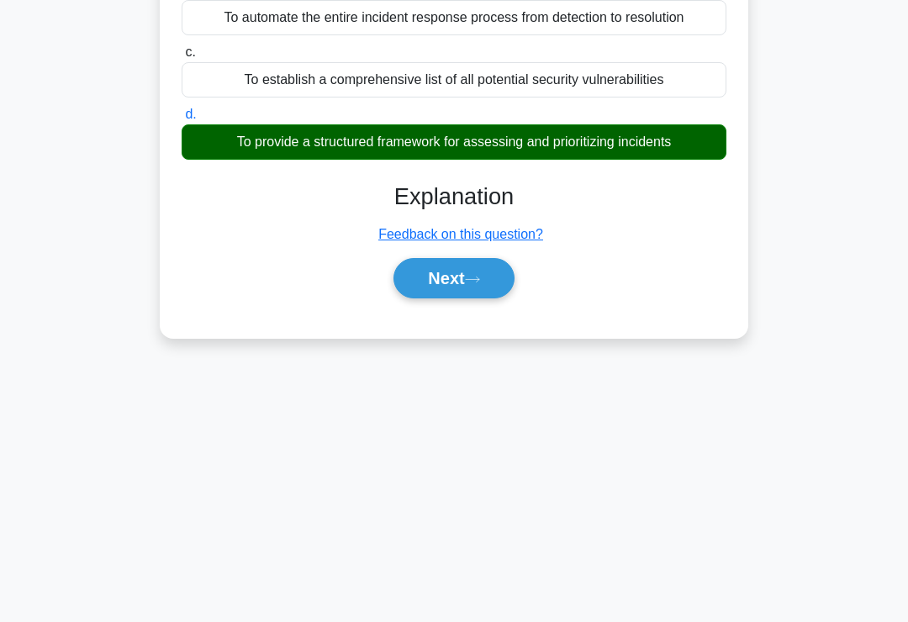
click at [456, 295] on button "Next" at bounding box center [453, 278] width 120 height 40
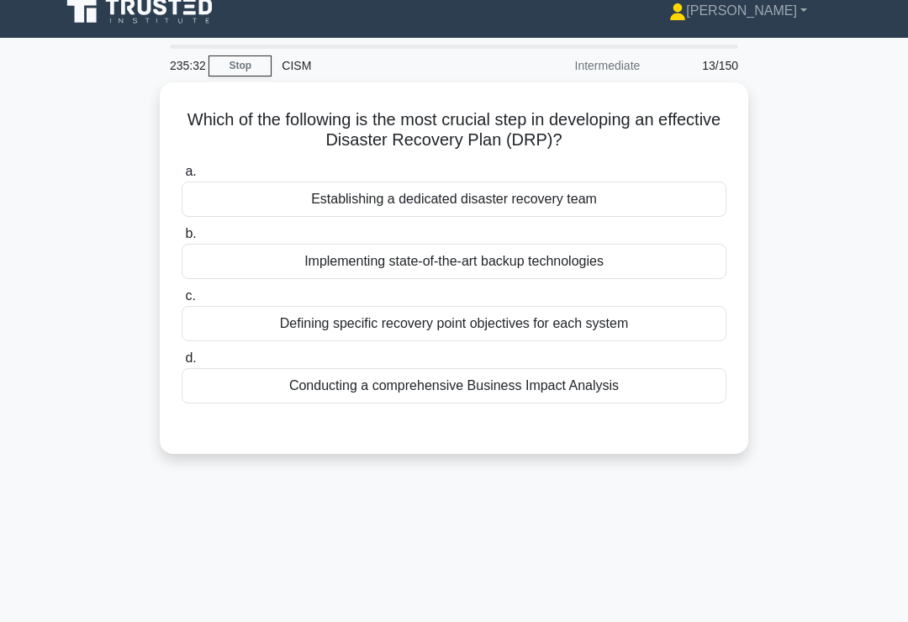
scroll to position [19, 0]
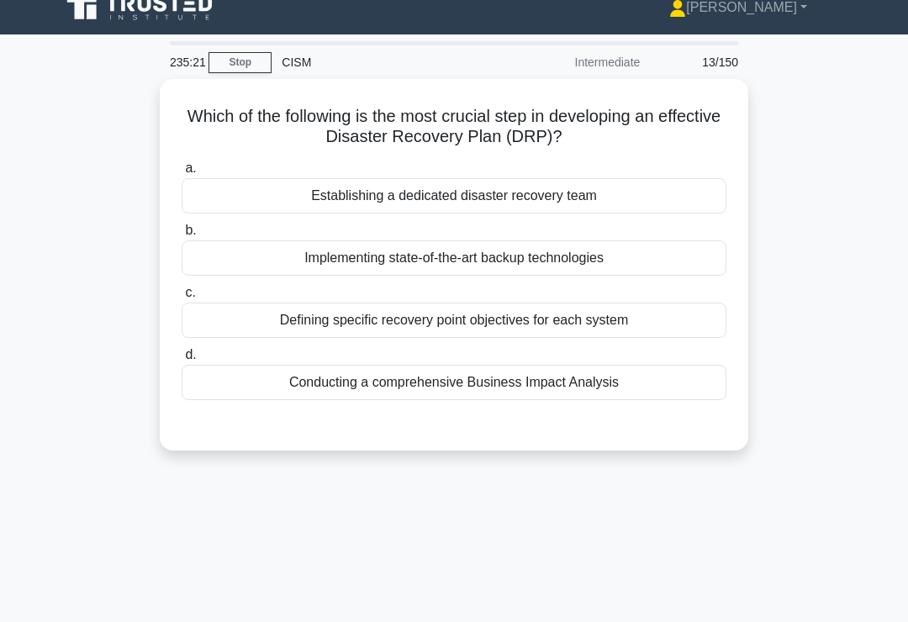
click at [664, 319] on div "Defining specific recovery point objectives for each system" at bounding box center [454, 320] width 545 height 35
click at [182, 298] on input "c. Defining specific recovery point objectives for each system" at bounding box center [182, 292] width 0 height 11
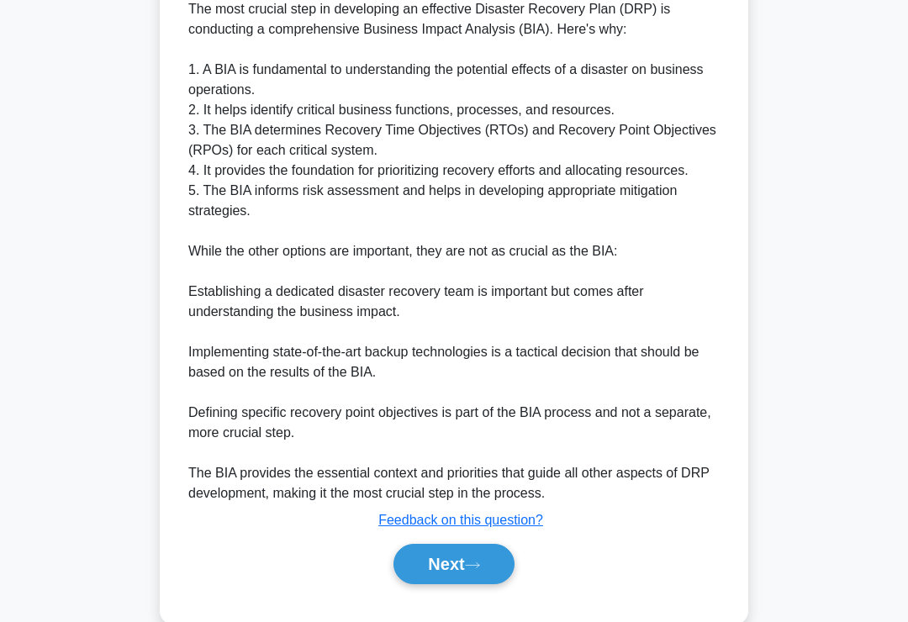
scroll to position [510, 0]
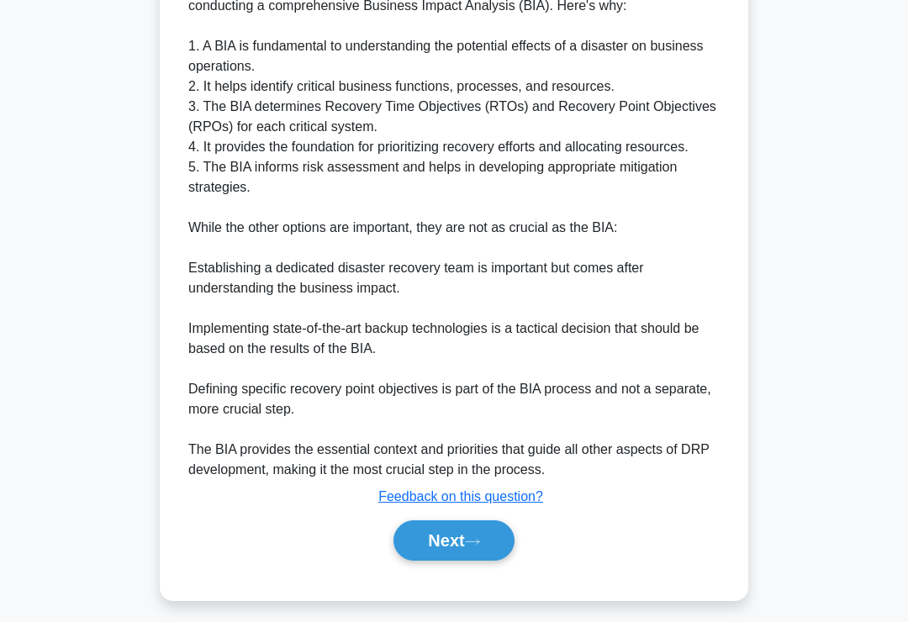
click at [474, 545] on icon at bounding box center [472, 542] width 13 height 5
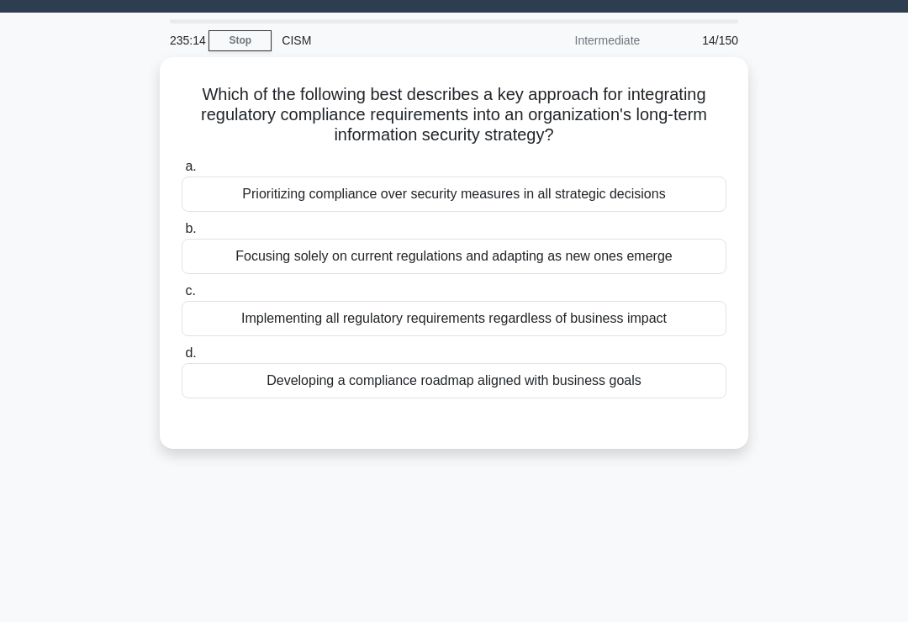
scroll to position [0, 0]
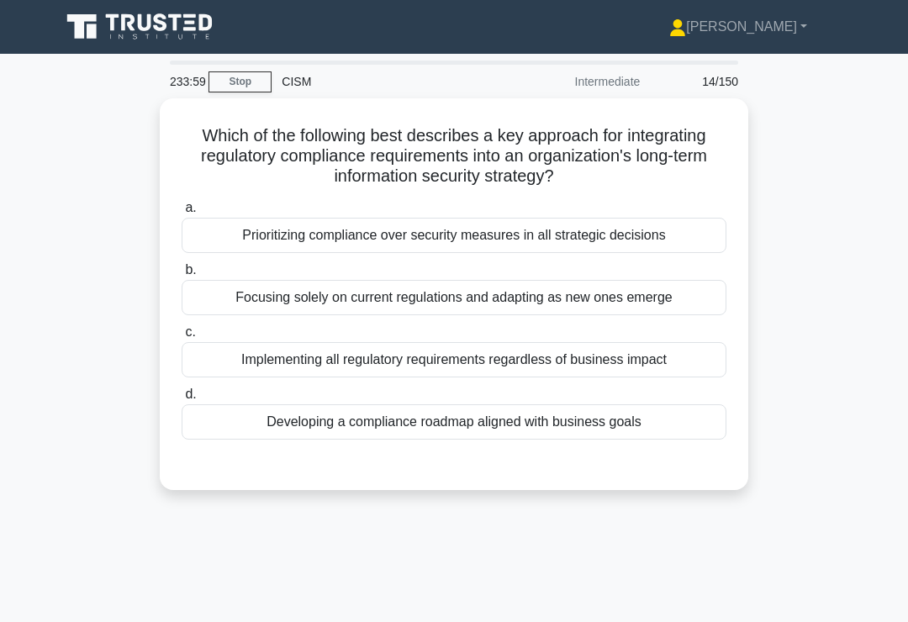
click at [641, 431] on div "Developing a compliance roadmap aligned with business goals" at bounding box center [454, 421] width 545 height 35
click at [182, 400] on input "d. Developing a compliance roadmap aligned with business goals" at bounding box center [182, 394] width 0 height 11
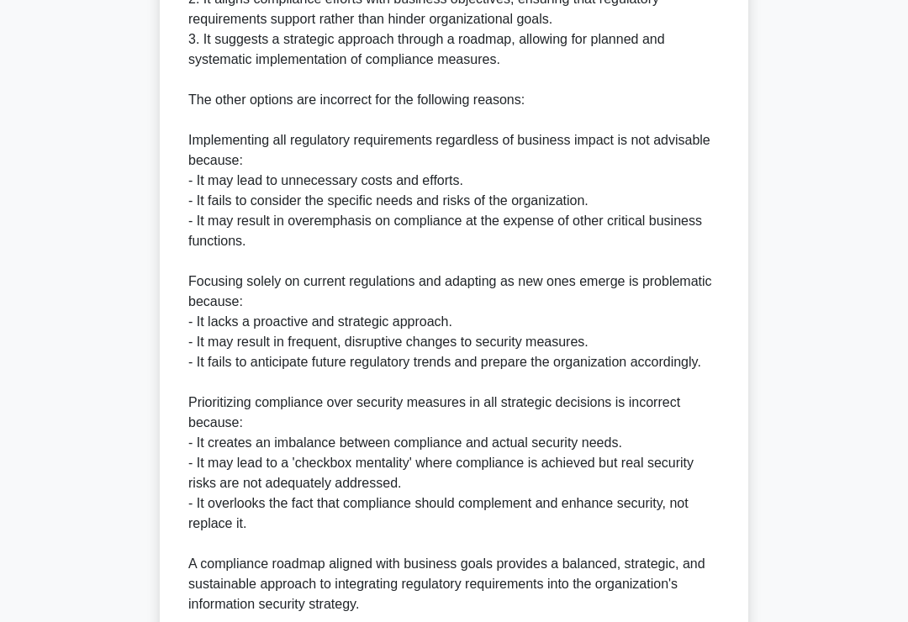
scroll to position [791, 0]
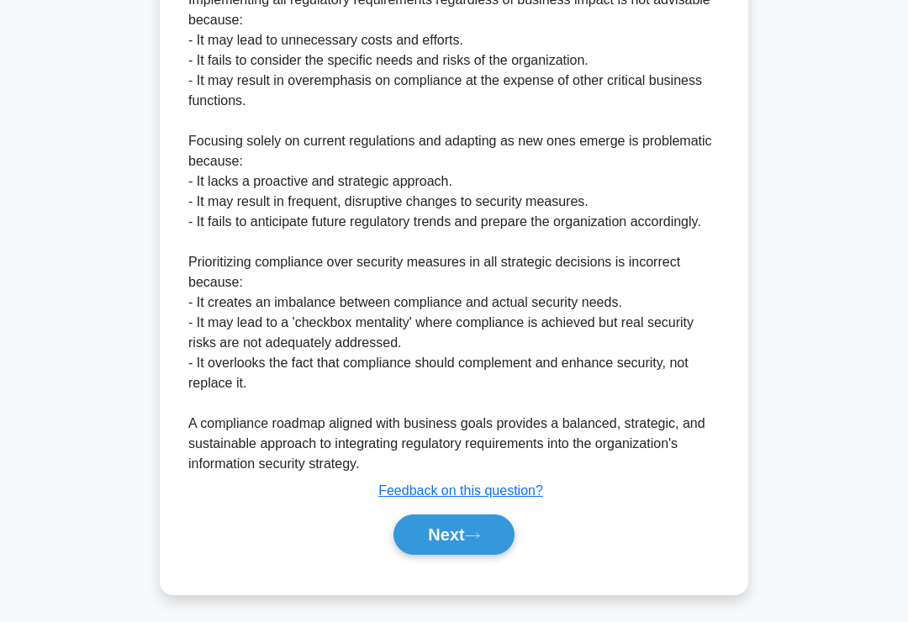
click at [487, 555] on button "Next" at bounding box center [453, 534] width 120 height 40
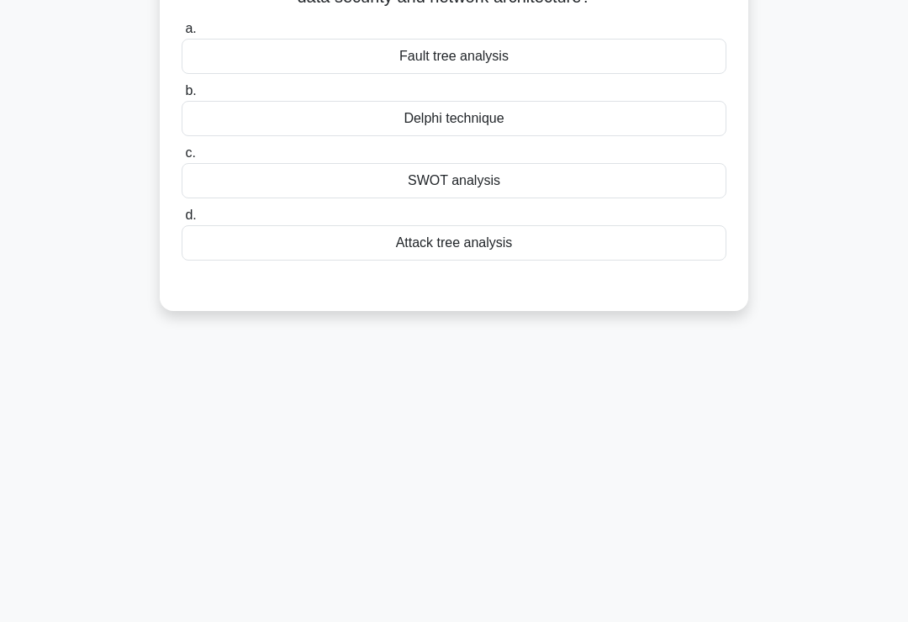
scroll to position [0, 0]
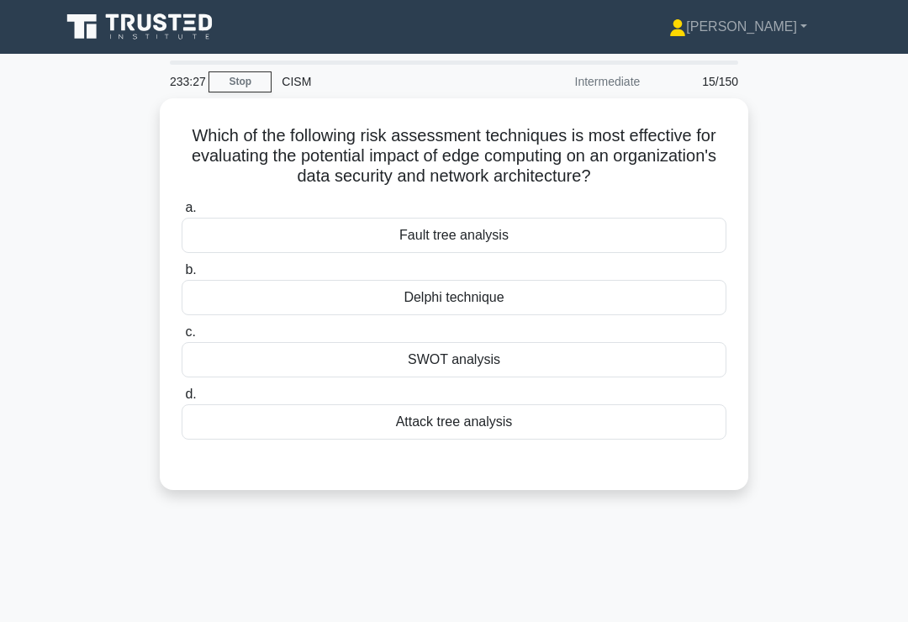
click at [641, 426] on div "Attack tree analysis" at bounding box center [454, 421] width 545 height 35
click at [182, 400] on input "d. Attack tree analysis" at bounding box center [182, 394] width 0 height 11
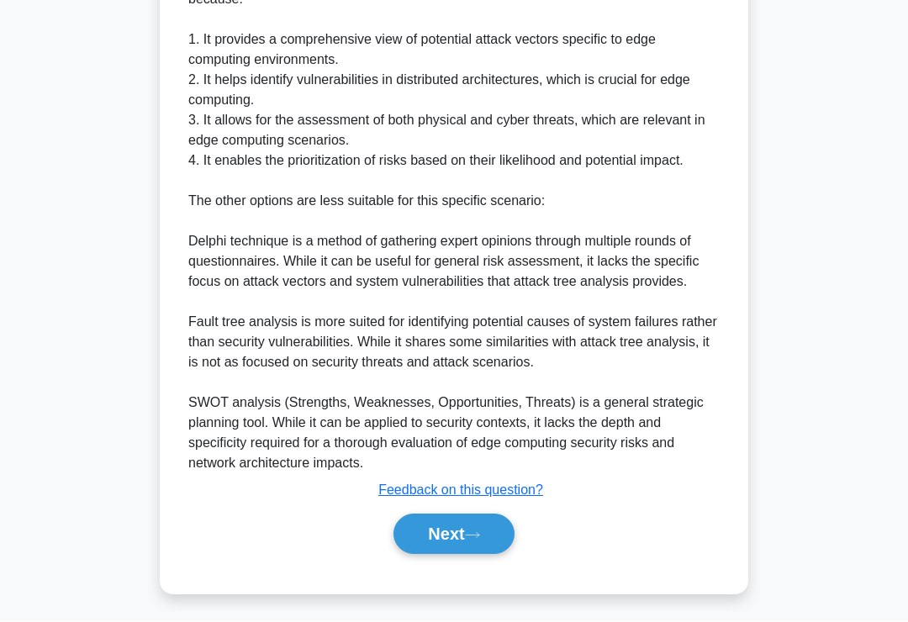
scroll to position [670, 0]
click at [473, 555] on button "Next" at bounding box center [453, 534] width 120 height 40
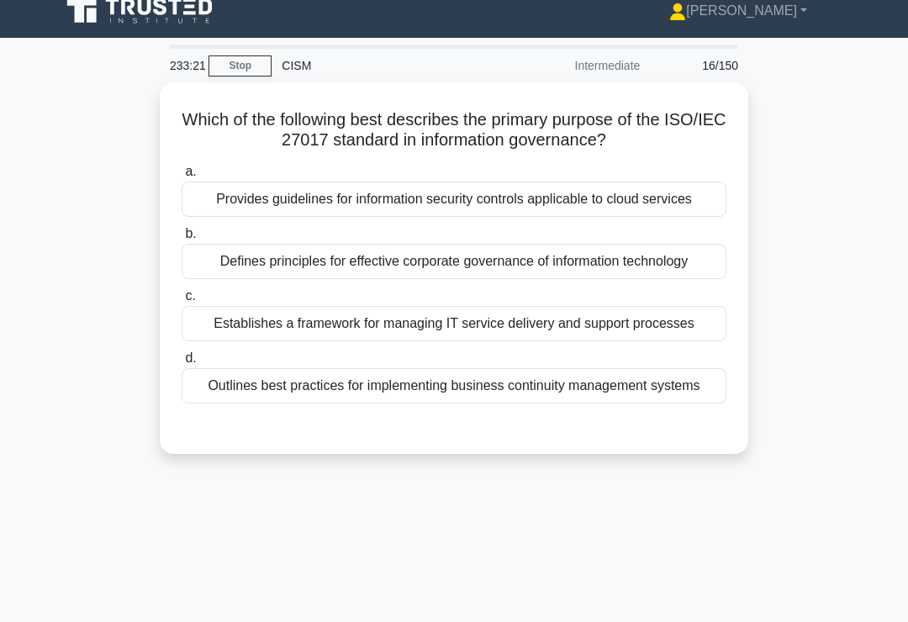
scroll to position [16, 0]
click at [671, 204] on div "Provides guidelines for information security controls applicable to cloud servi…" at bounding box center [454, 199] width 545 height 35
click at [182, 177] on input "a. Provides guidelines for information security controls applicable to cloud se…" at bounding box center [182, 171] width 0 height 11
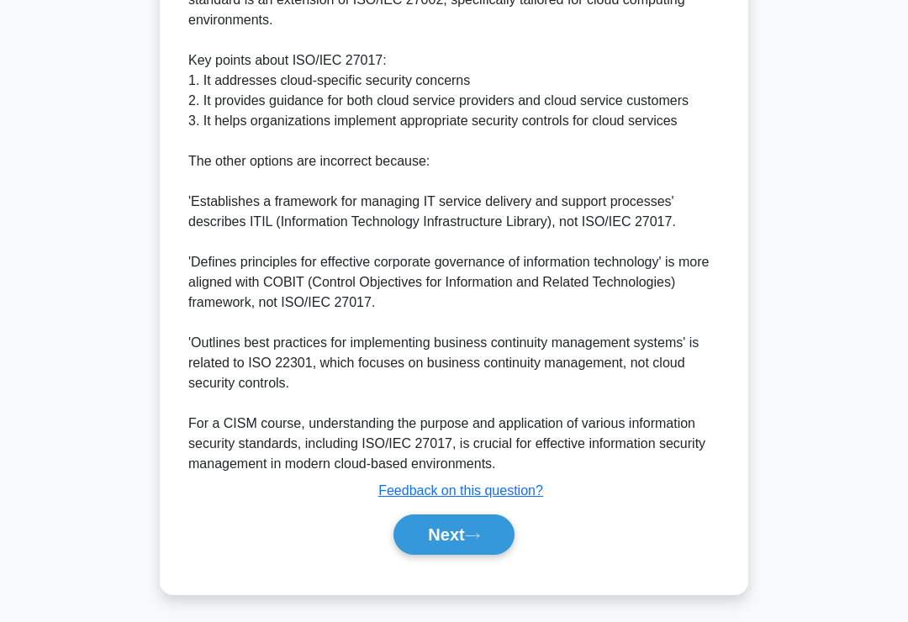
scroll to position [670, 0]
click at [503, 555] on button "Next" at bounding box center [453, 534] width 120 height 40
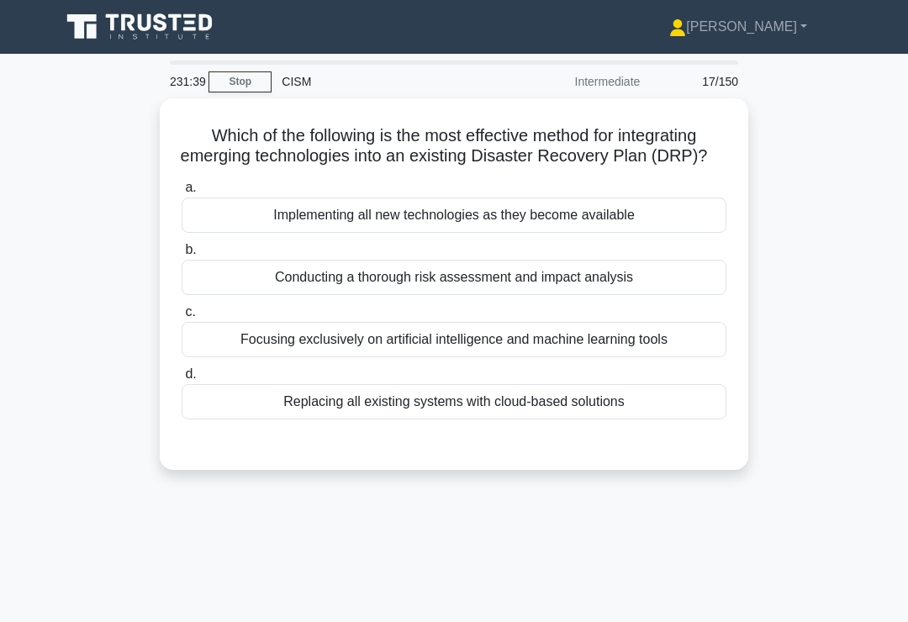
scroll to position [2, 0]
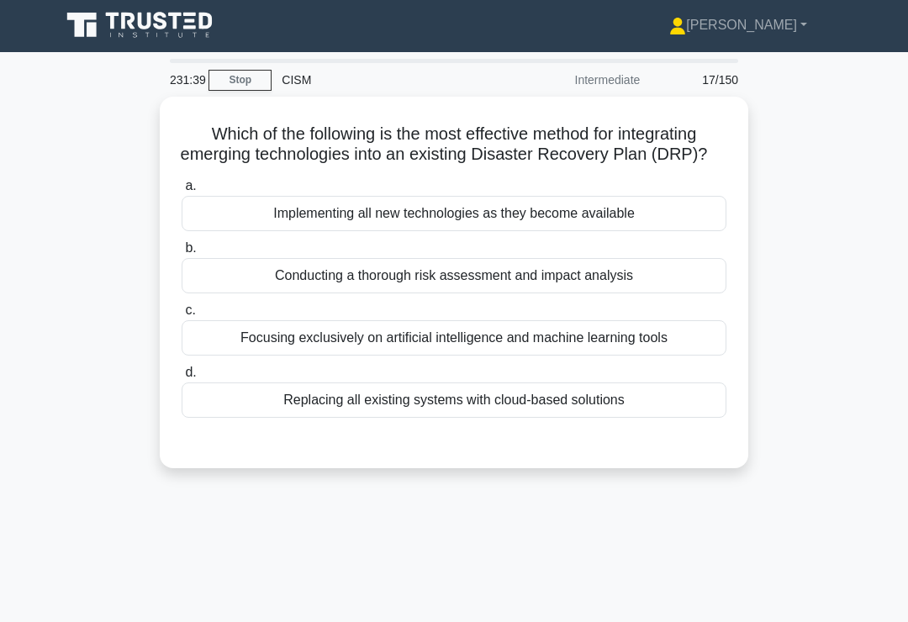
click at [671, 289] on div "Conducting a thorough risk assessment and impact analysis" at bounding box center [454, 275] width 545 height 35
click at [182, 254] on input "b. Conducting a thorough risk assessment and impact analysis" at bounding box center [182, 248] width 0 height 11
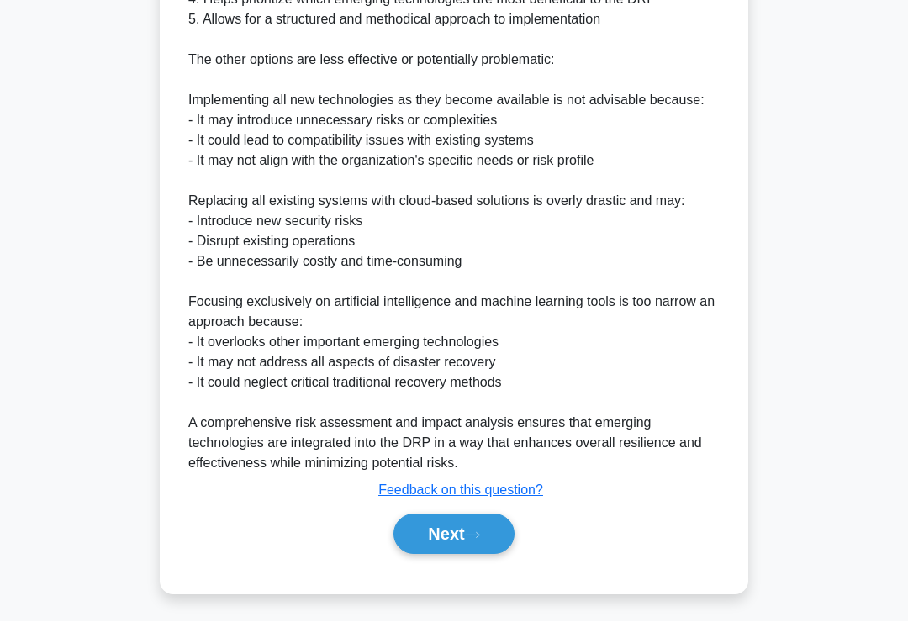
scroll to position [751, 0]
click at [479, 540] on icon at bounding box center [472, 535] width 15 height 9
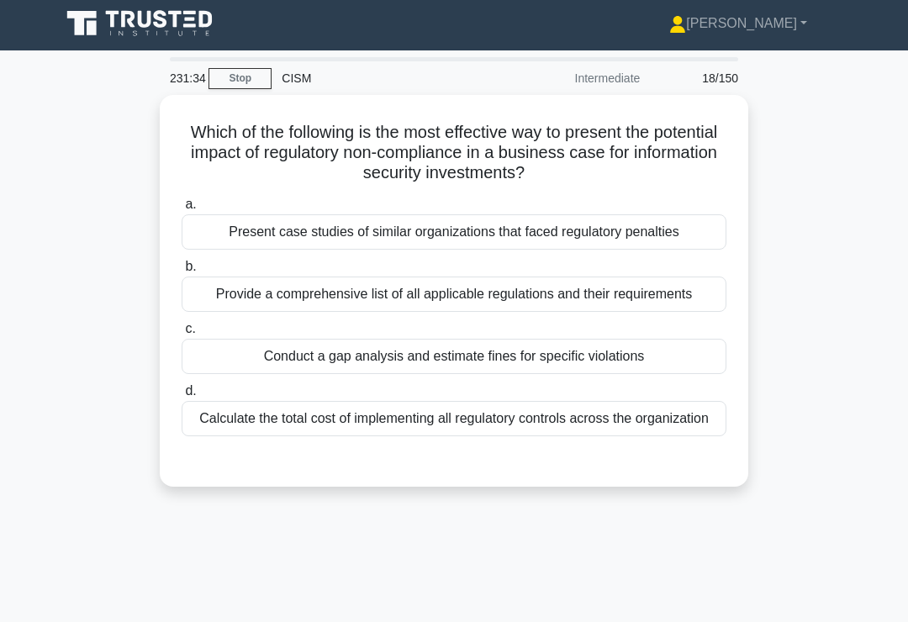
scroll to position [0, 0]
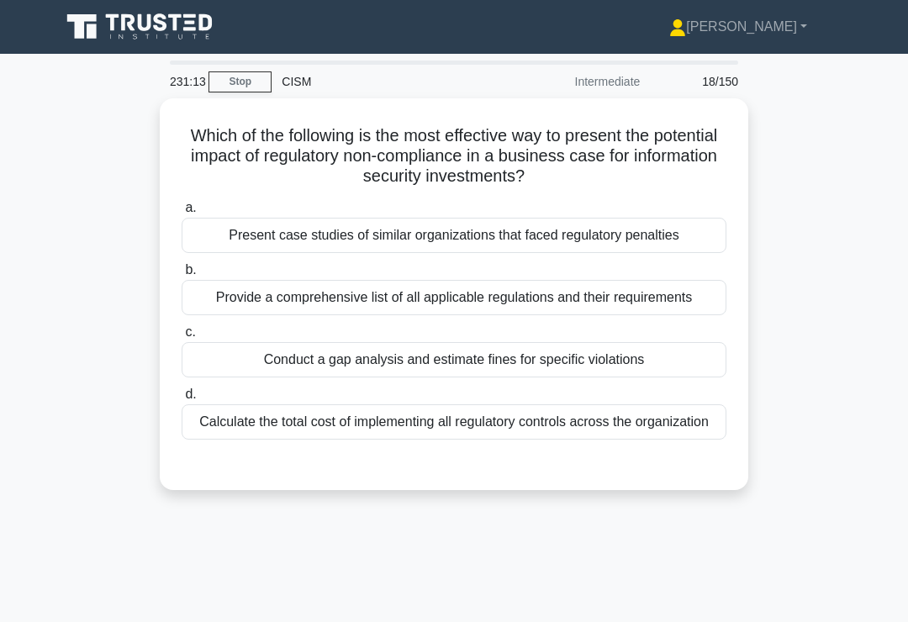
click at [676, 377] on div "Conduct a gap analysis and estimate fines for specific violations" at bounding box center [454, 359] width 545 height 35
click at [182, 338] on input "c. Conduct a gap analysis and estimate fines for specific violations" at bounding box center [182, 332] width 0 height 11
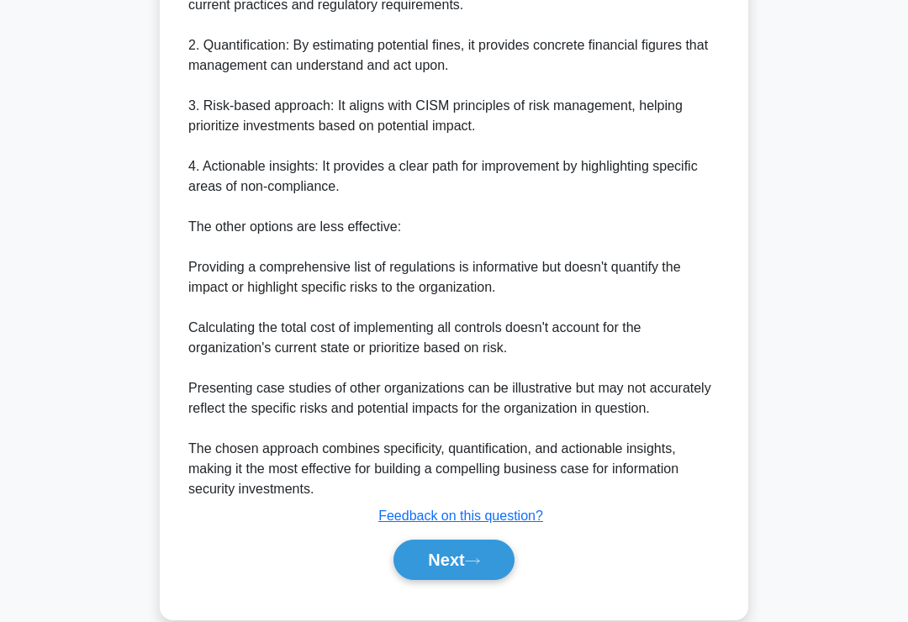
scroll to position [690, 0]
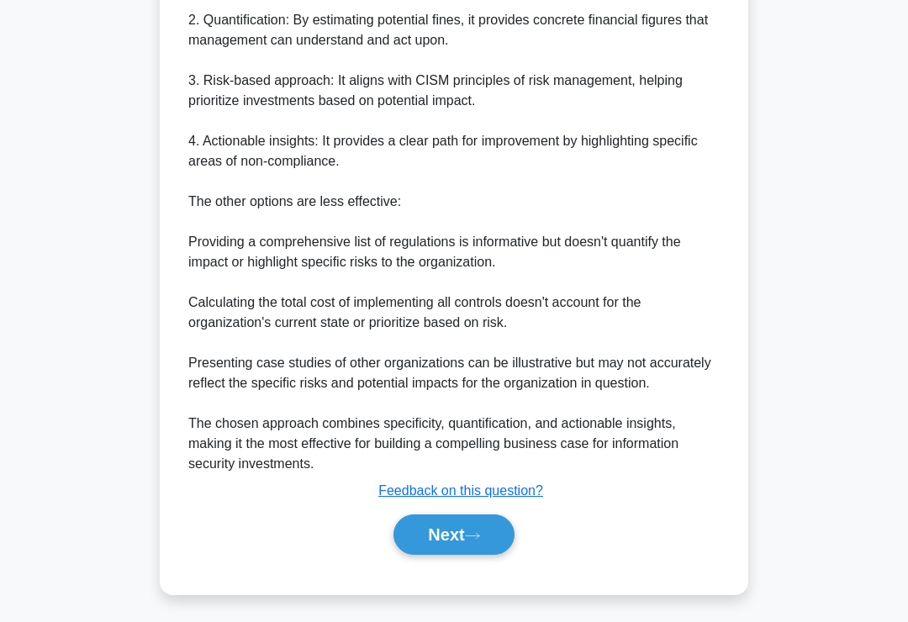
click at [481, 555] on button "Next" at bounding box center [453, 534] width 120 height 40
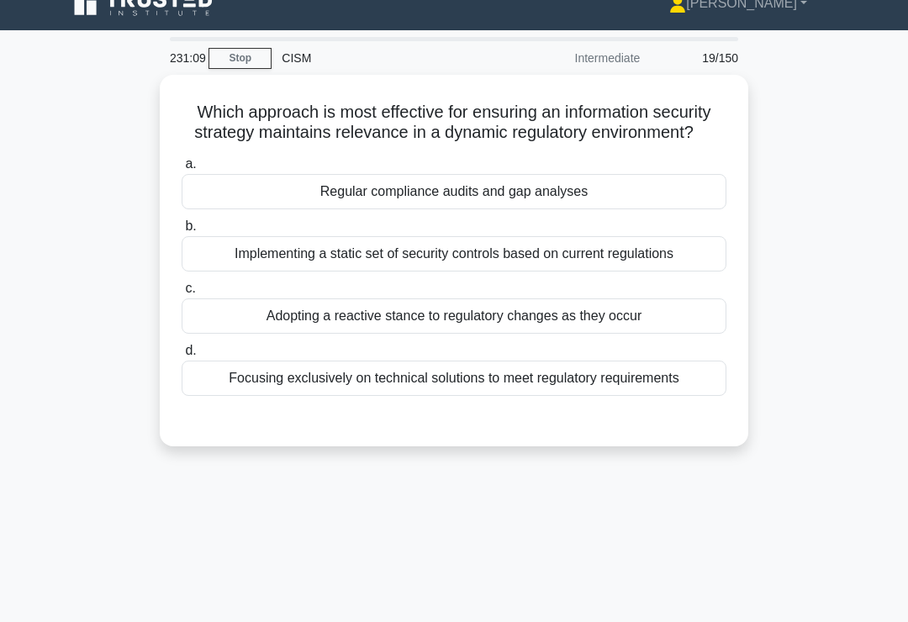
scroll to position [0, 0]
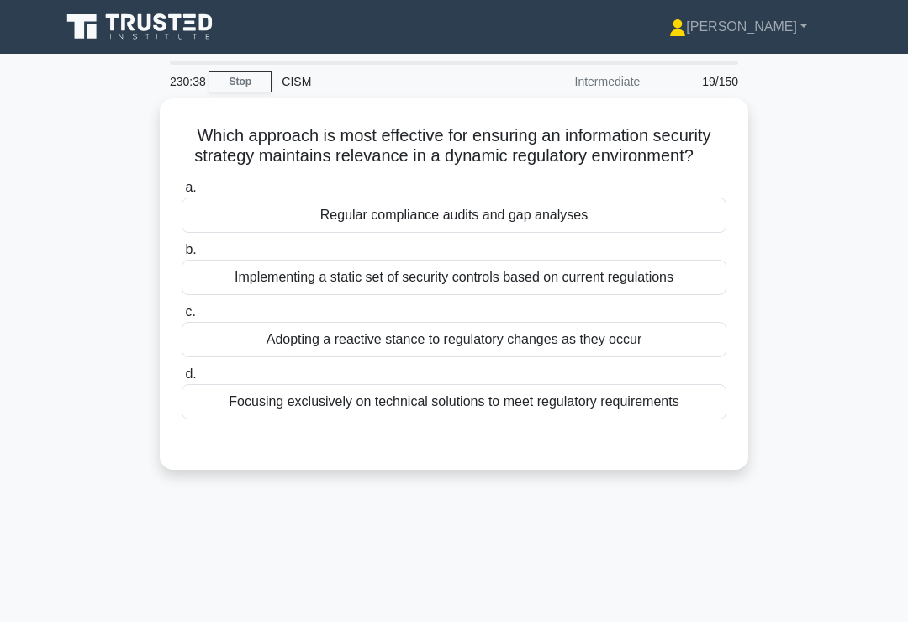
click at [698, 229] on div "Regular compliance audits and gap analyses" at bounding box center [454, 215] width 545 height 35
click at [182, 193] on input "a. Regular compliance audits and gap analyses" at bounding box center [182, 187] width 0 height 11
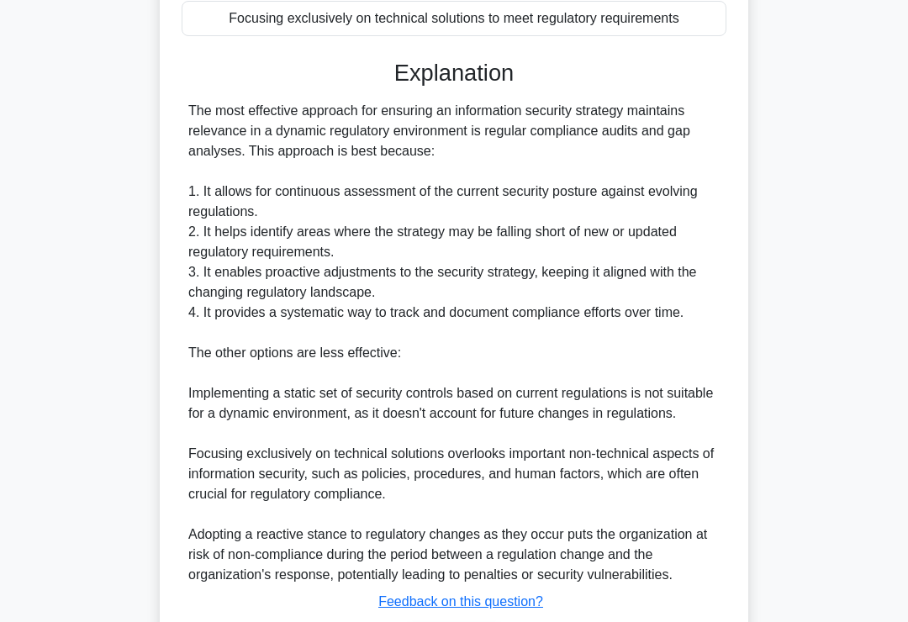
scroll to position [549, 0]
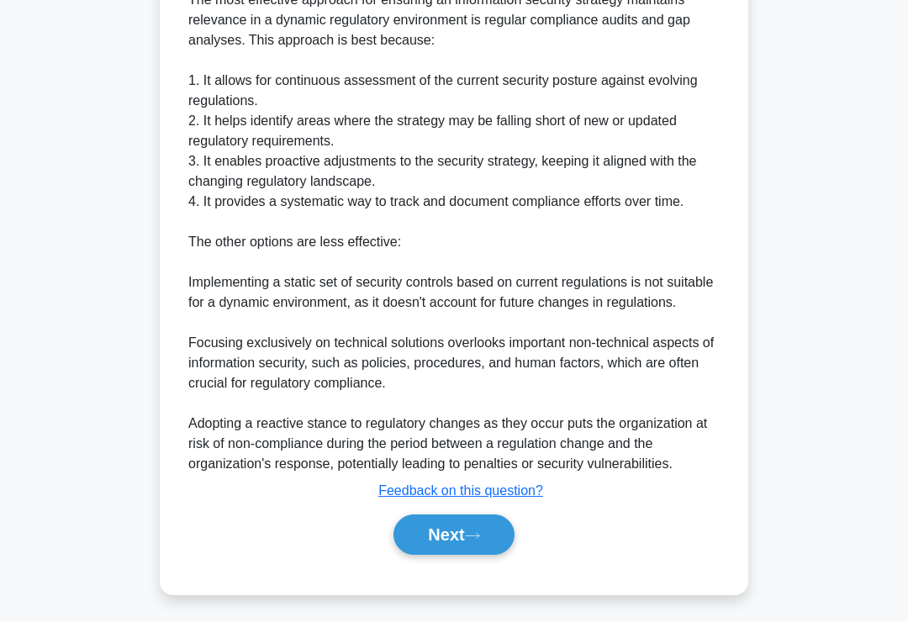
click at [476, 539] on icon at bounding box center [472, 536] width 13 height 5
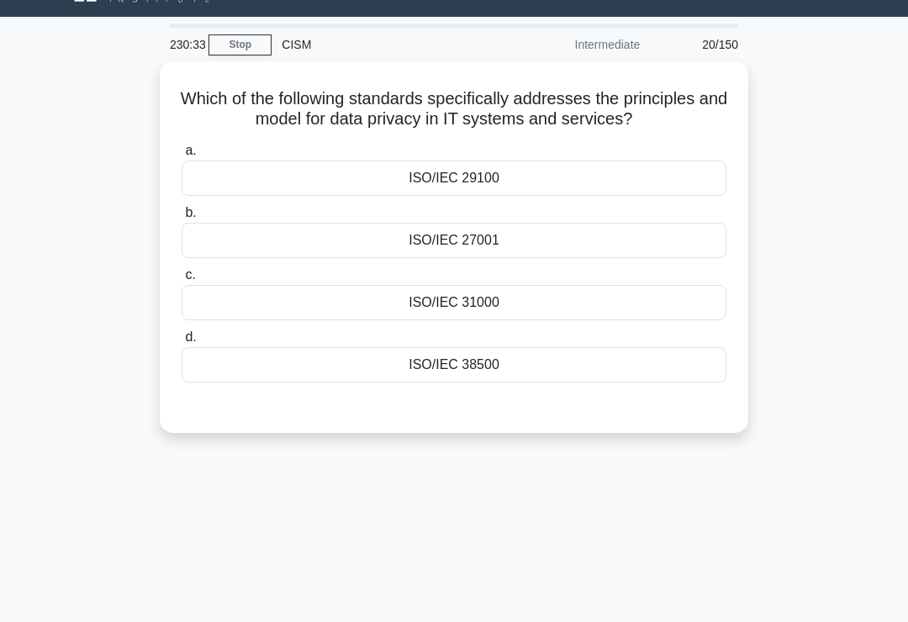
scroll to position [0, 0]
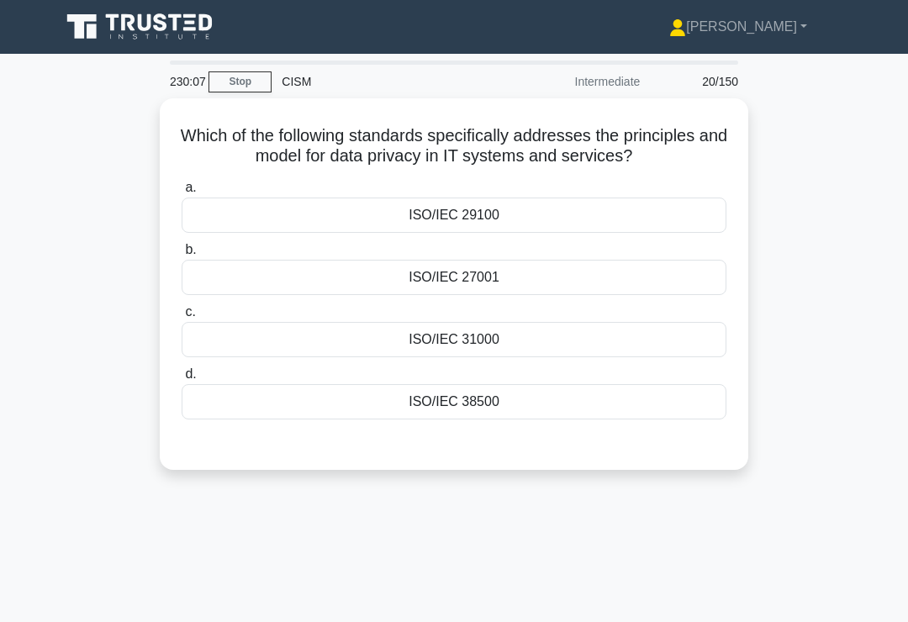
click at [605, 221] on div "ISO/IEC 29100" at bounding box center [454, 215] width 545 height 35
click at [182, 193] on input "a. ISO/IEC 29100" at bounding box center [182, 187] width 0 height 11
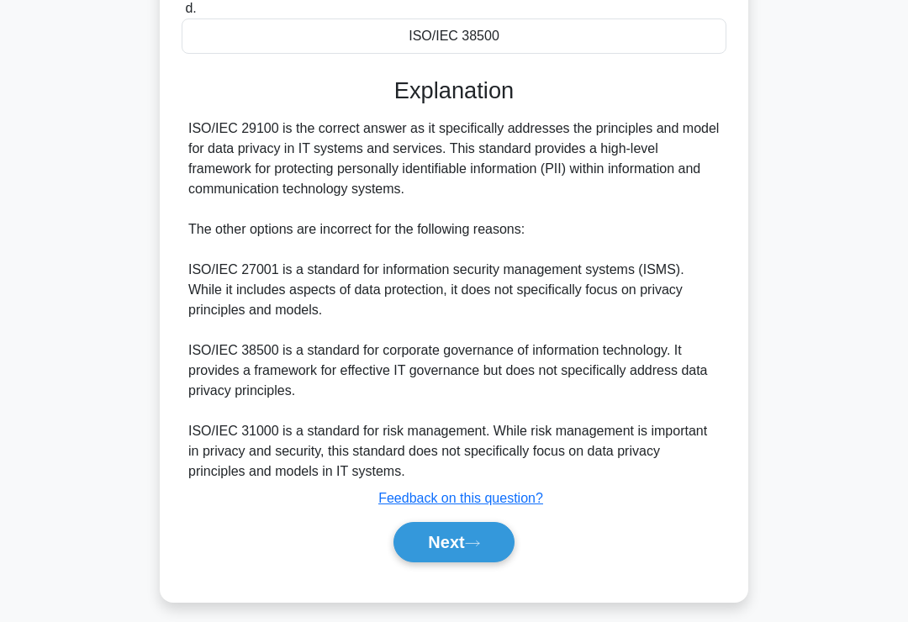
scroll to position [367, 0]
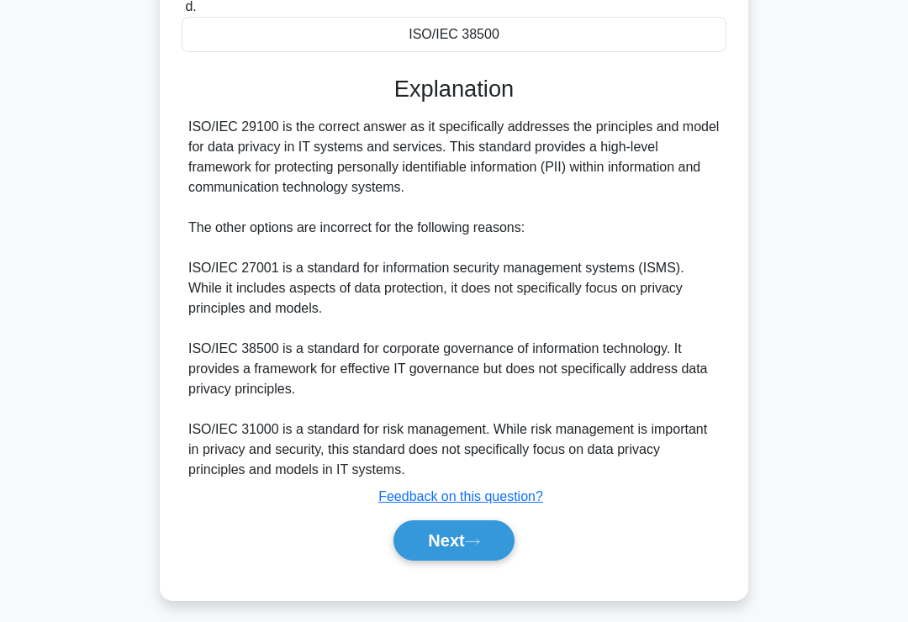
click at [508, 561] on button "Next" at bounding box center [453, 540] width 120 height 40
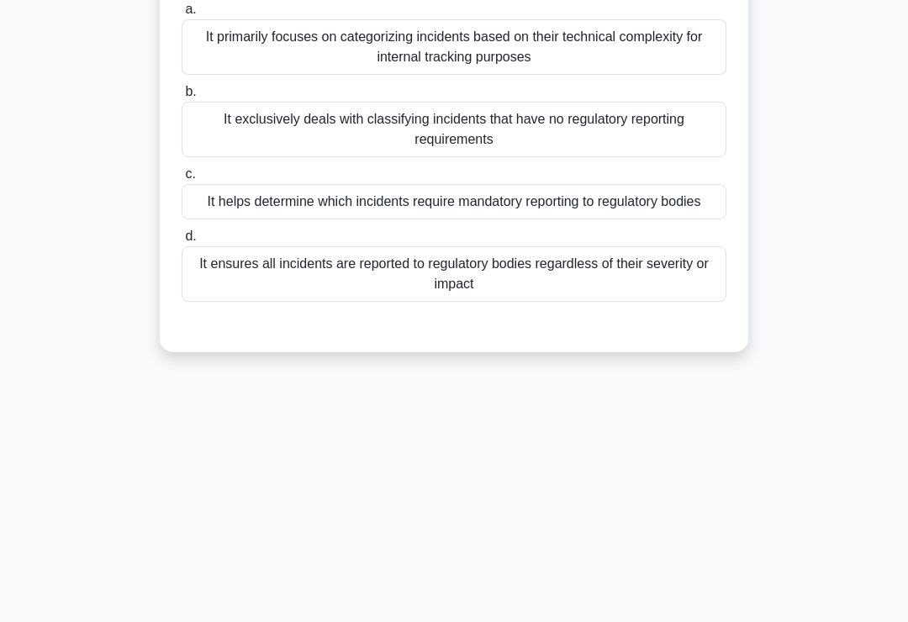
scroll to position [0, 0]
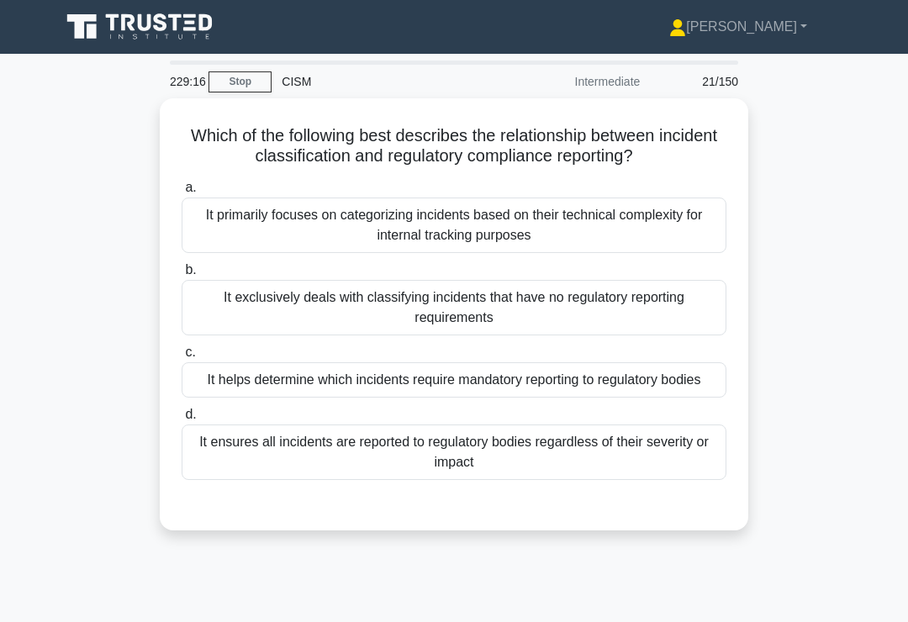
click at [670, 390] on div "It helps determine which incidents require mandatory reporting to regulatory bo…" at bounding box center [454, 379] width 545 height 35
click at [182, 358] on input "c. It helps determine which incidents require mandatory reporting to regulatory…" at bounding box center [182, 352] width 0 height 11
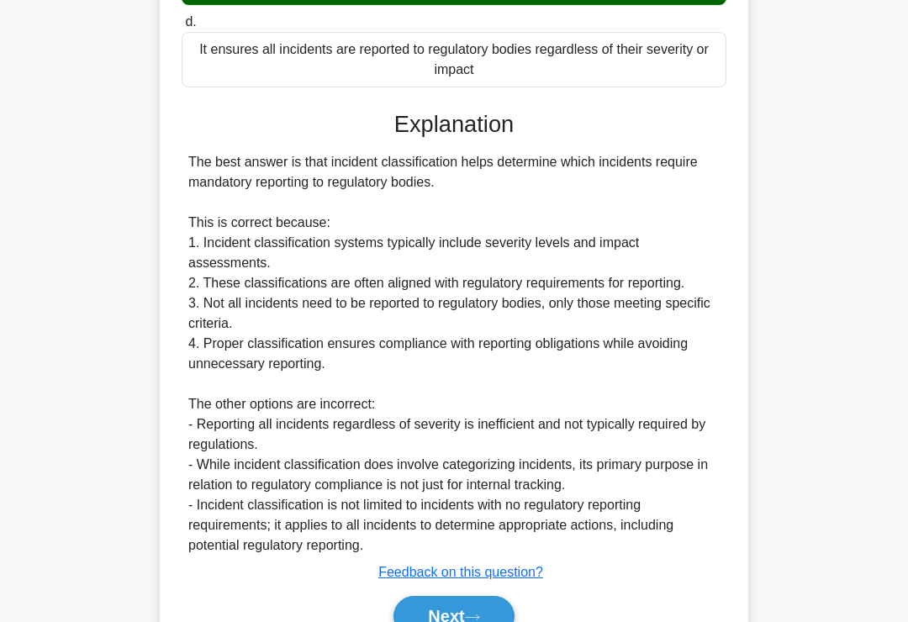
scroll to position [488, 0]
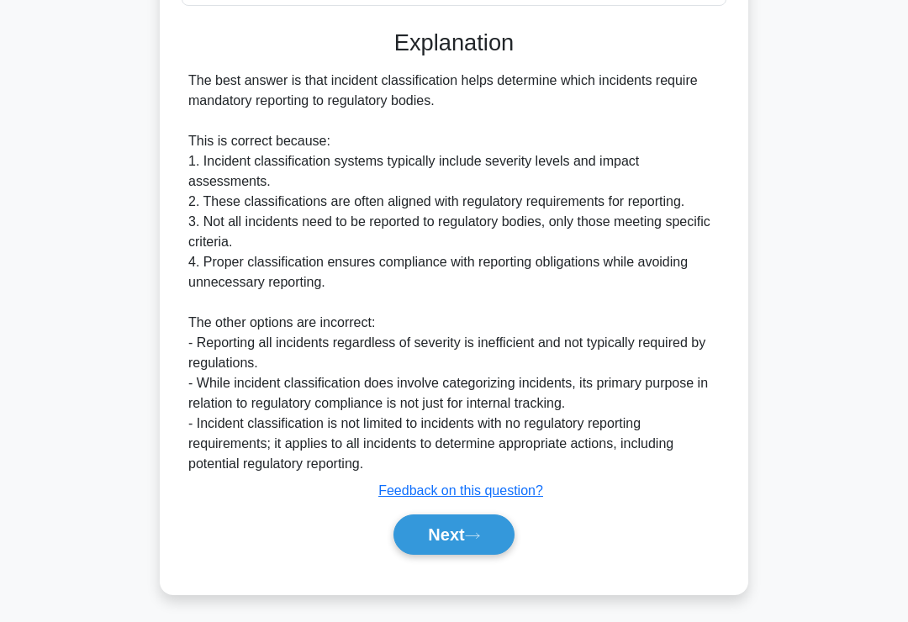
click at [477, 540] on icon at bounding box center [472, 535] width 15 height 9
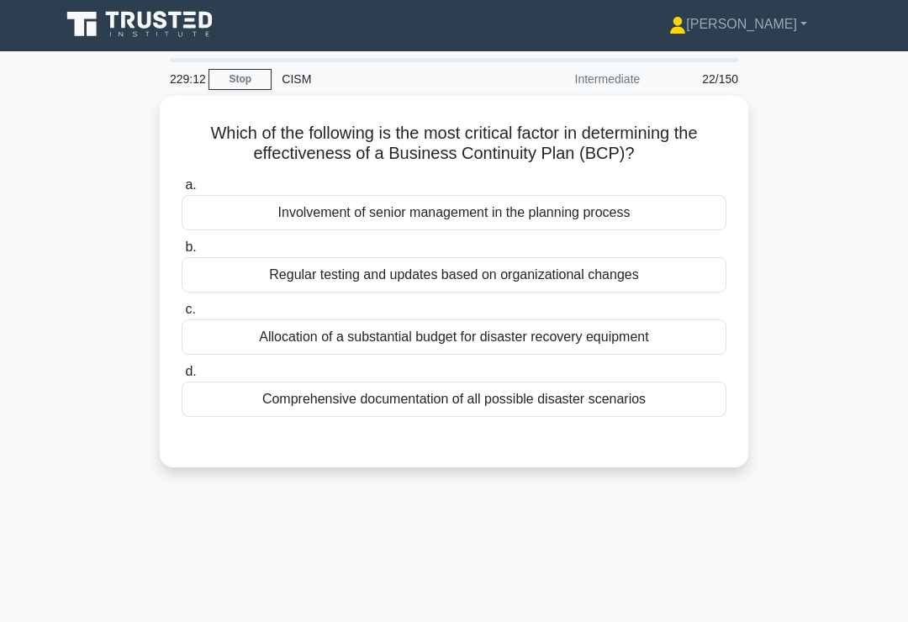
scroll to position [0, 0]
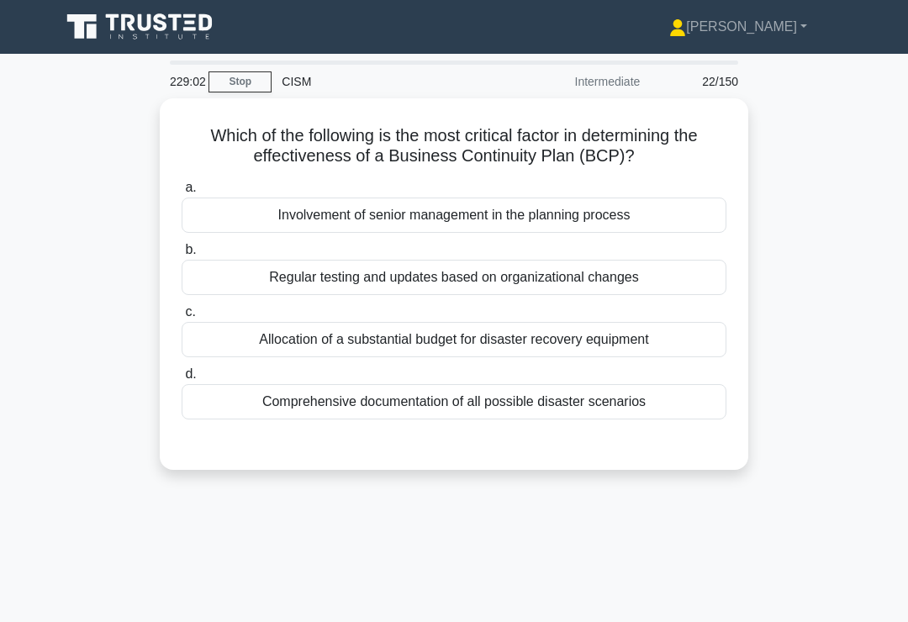
click at [680, 277] on div "Regular testing and updates based on organizational changes" at bounding box center [454, 277] width 545 height 35
click at [182, 255] on input "b. Regular testing and updates based on organizational changes" at bounding box center [182, 250] width 0 height 11
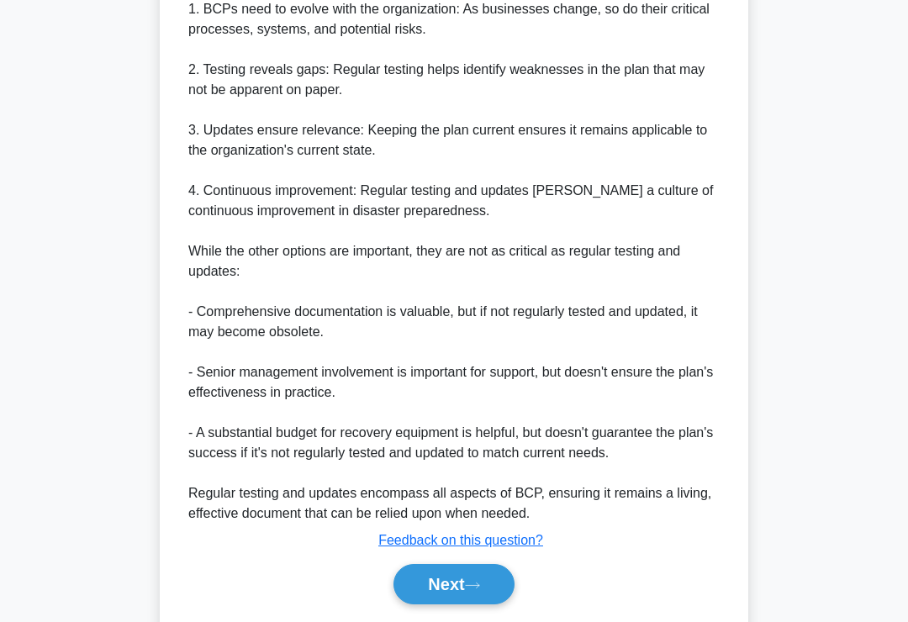
scroll to position [609, 0]
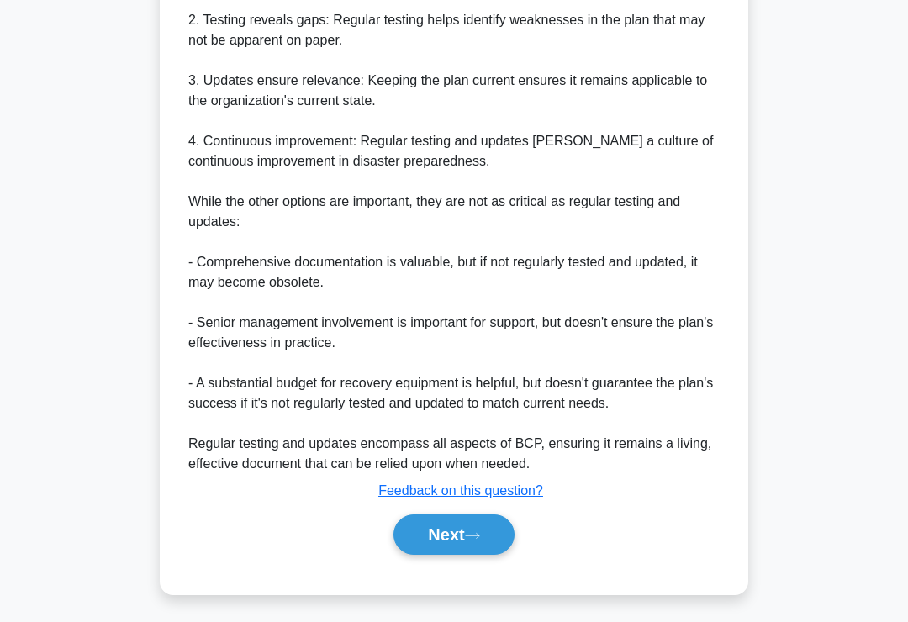
click at [471, 555] on button "Next" at bounding box center [453, 534] width 120 height 40
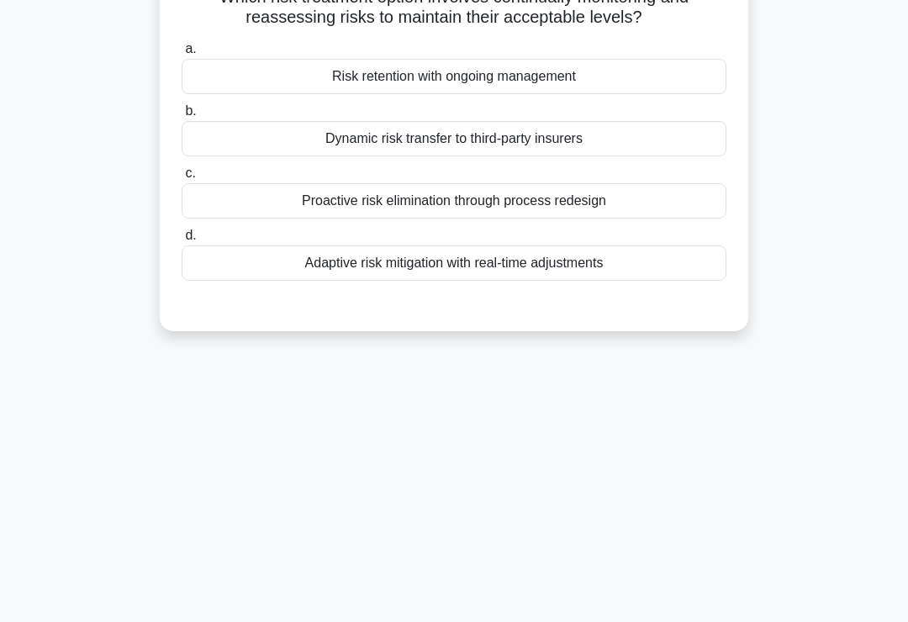
scroll to position [0, 0]
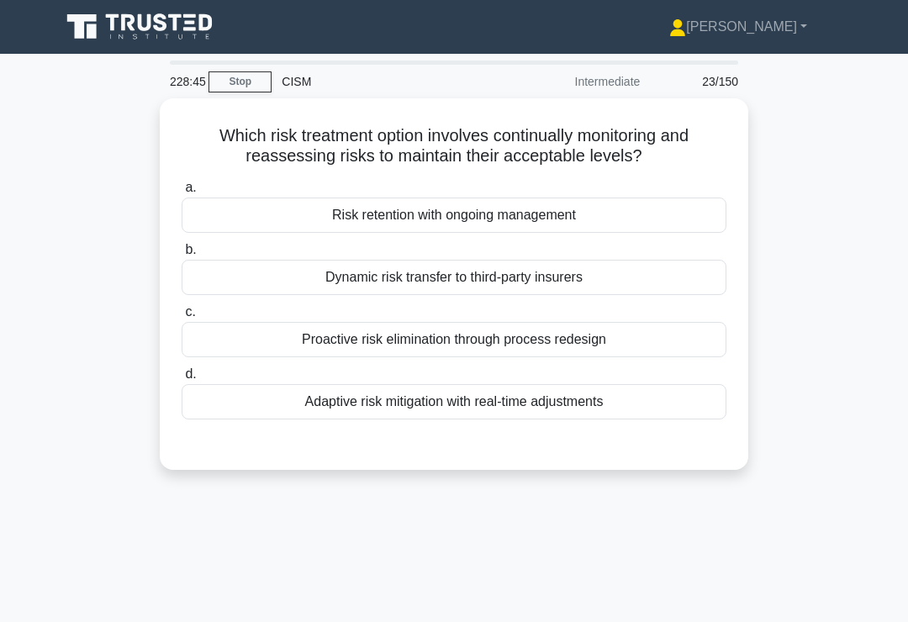
click at [653, 198] on div "Risk retention with ongoing management" at bounding box center [454, 215] width 545 height 35
click at [182, 193] on input "a. Risk retention with ongoing management" at bounding box center [182, 187] width 0 height 11
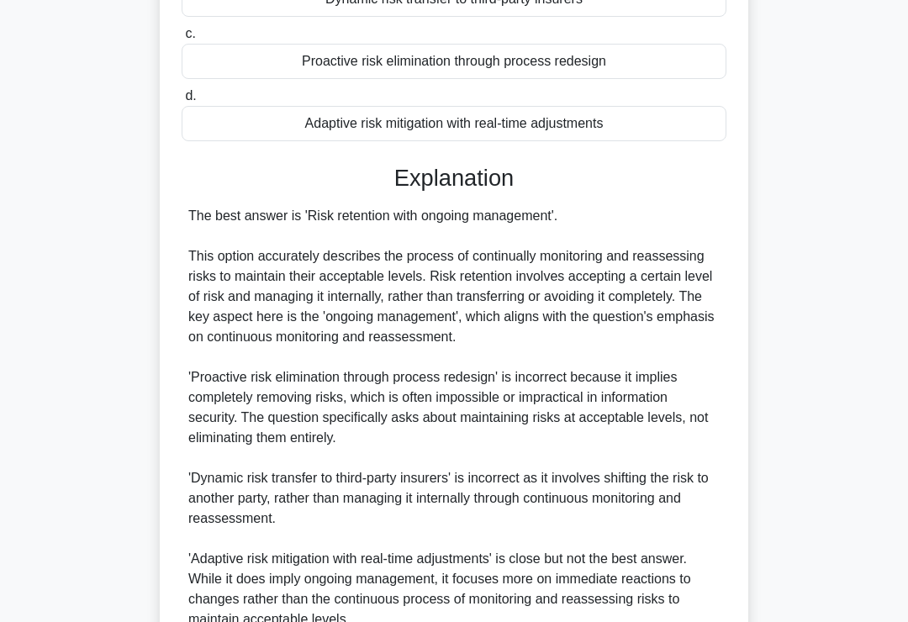
scroll to position [529, 0]
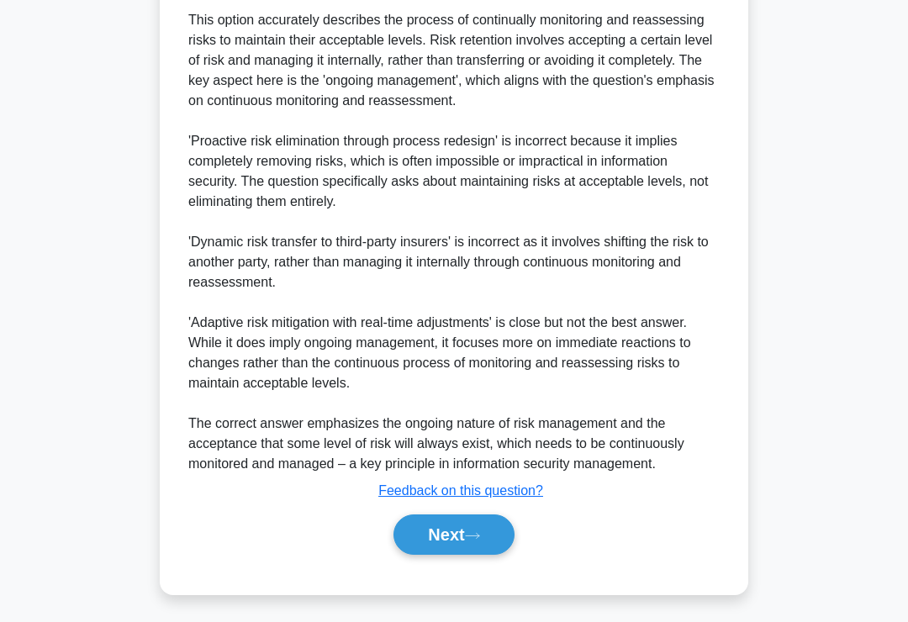
click at [480, 540] on icon at bounding box center [472, 535] width 15 height 9
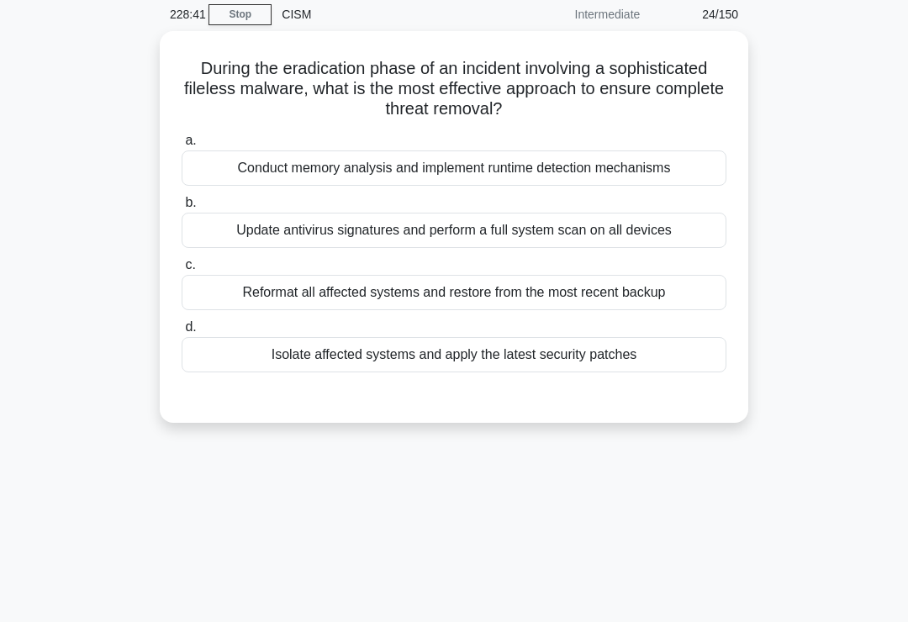
scroll to position [0, 0]
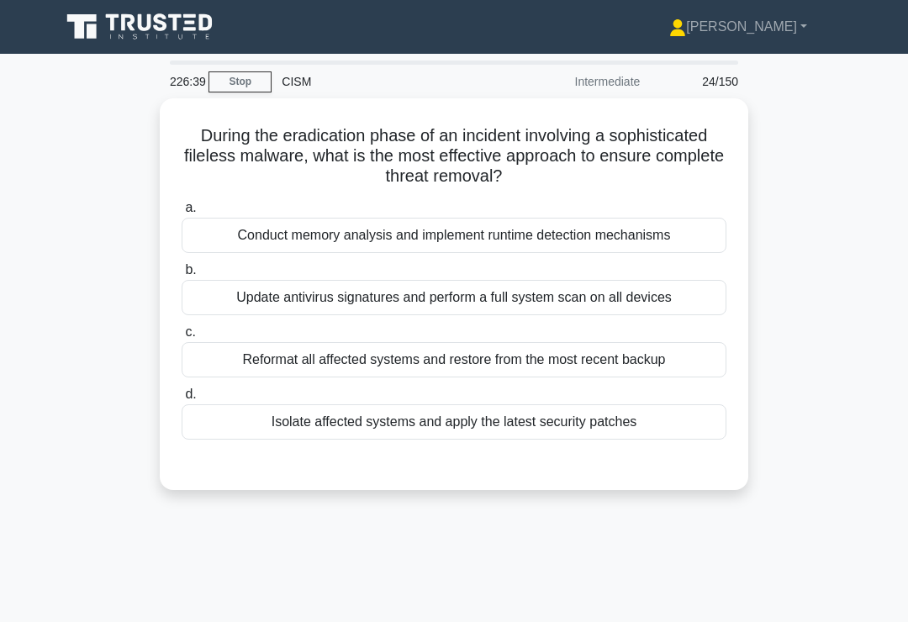
click at [655, 240] on div "Conduct memory analysis and implement runtime detection mechanisms" at bounding box center [454, 235] width 545 height 35
click at [182, 213] on input "a. Conduct memory analysis and implement runtime detection mechanisms" at bounding box center [182, 208] width 0 height 11
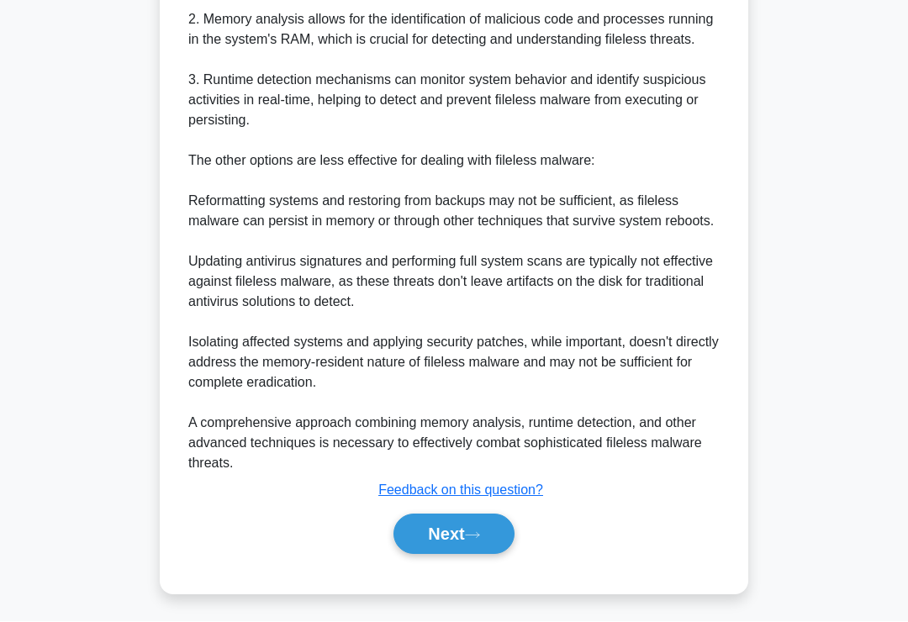
scroll to position [670, 0]
click at [477, 540] on icon at bounding box center [472, 535] width 15 height 9
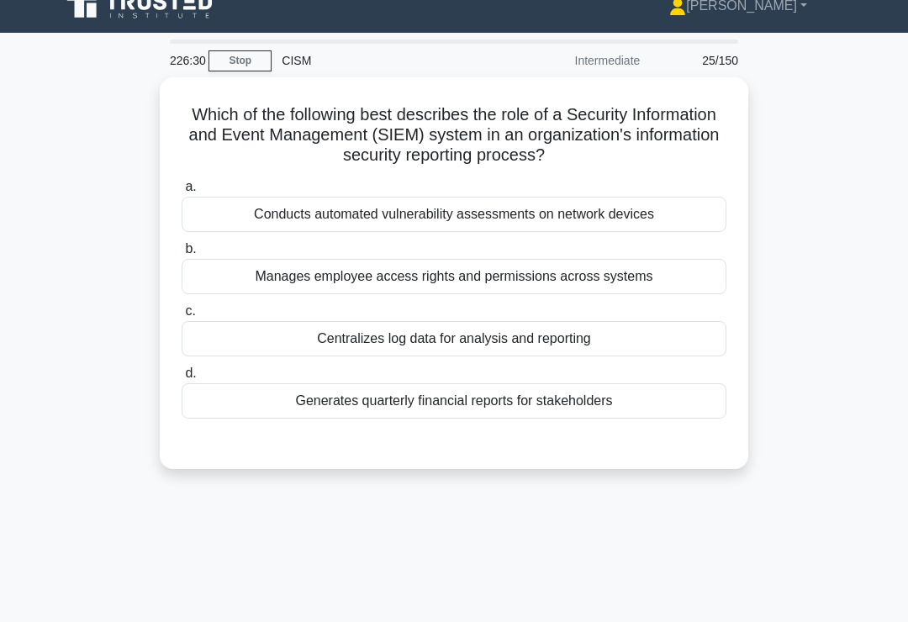
scroll to position [0, 0]
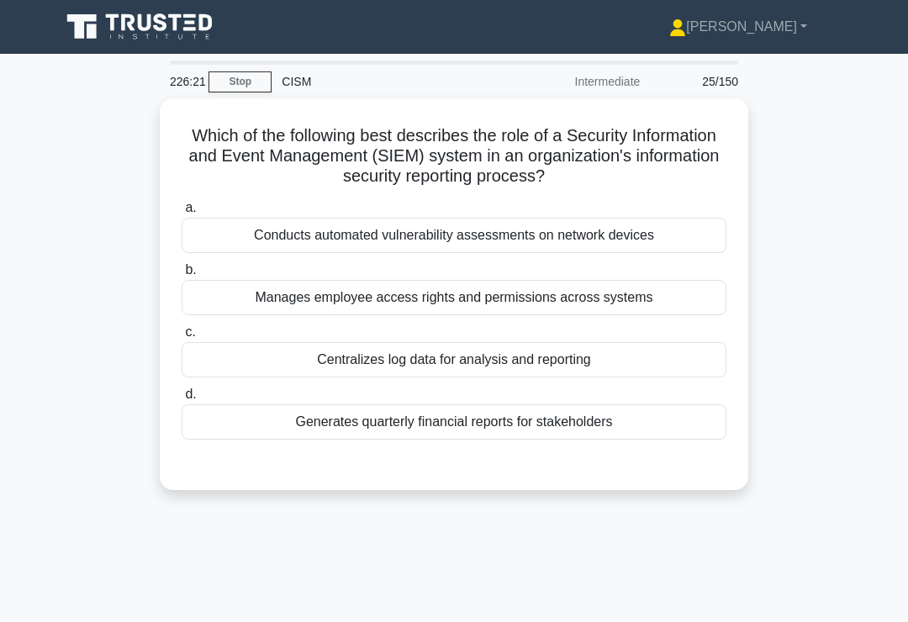
click at [654, 361] on div "Centralizes log data for analysis and reporting" at bounding box center [454, 359] width 545 height 35
click at [182, 338] on input "c. Centralizes log data for analysis and reporting" at bounding box center [182, 332] width 0 height 11
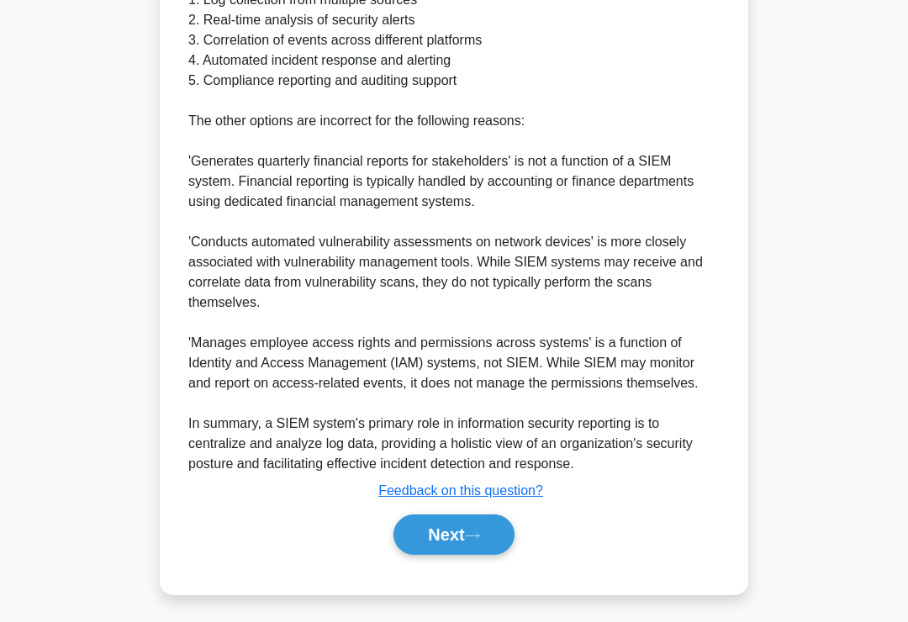
scroll to position [710, 0]
click at [480, 540] on icon at bounding box center [472, 535] width 15 height 9
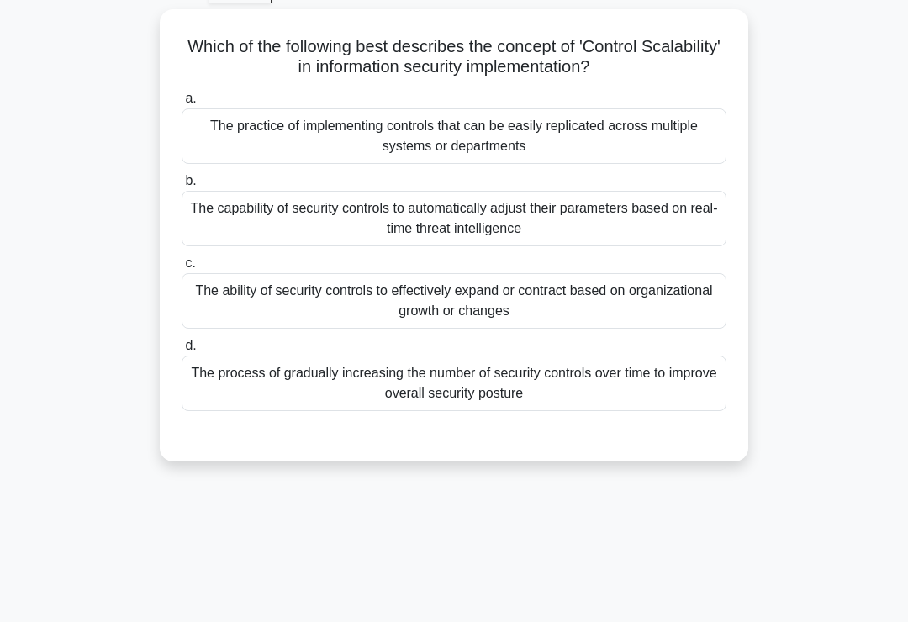
scroll to position [0, 0]
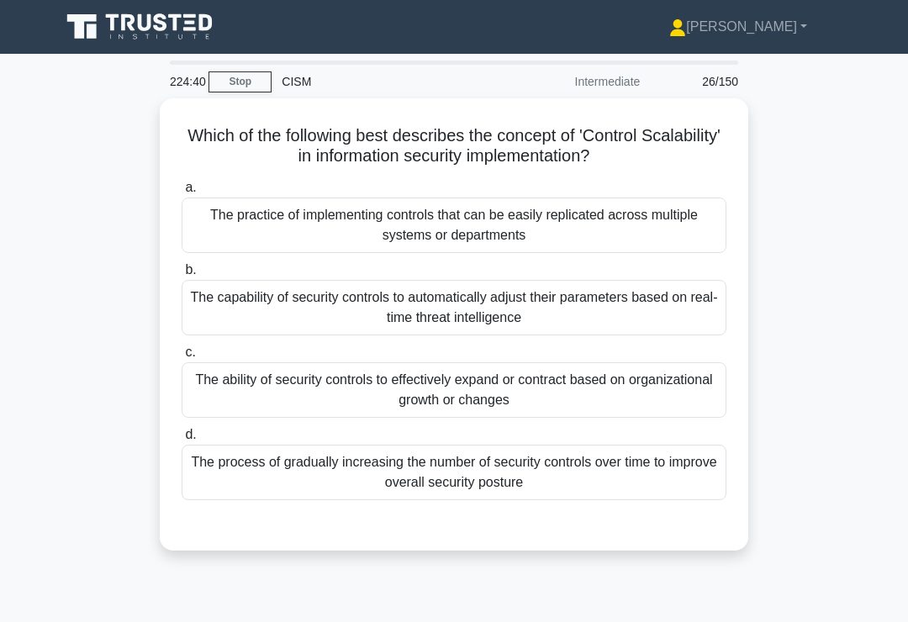
click at [711, 308] on div "The capability of security controls to automatically adjust their parameters ba…" at bounding box center [454, 307] width 545 height 55
click at [182, 276] on input "b. The capability of security controls to automatically adjust their parameters…" at bounding box center [182, 270] width 0 height 11
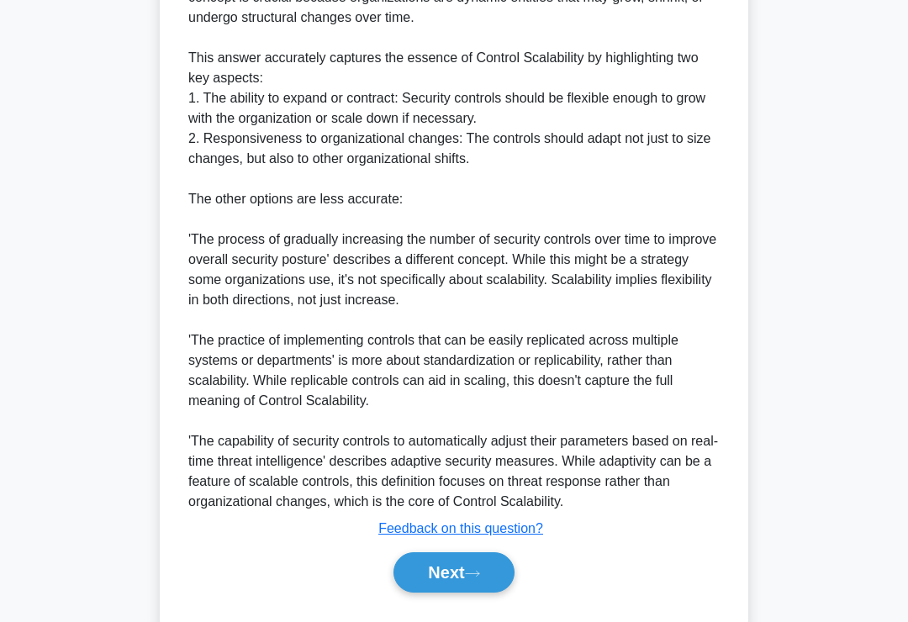
scroll to position [732, 0]
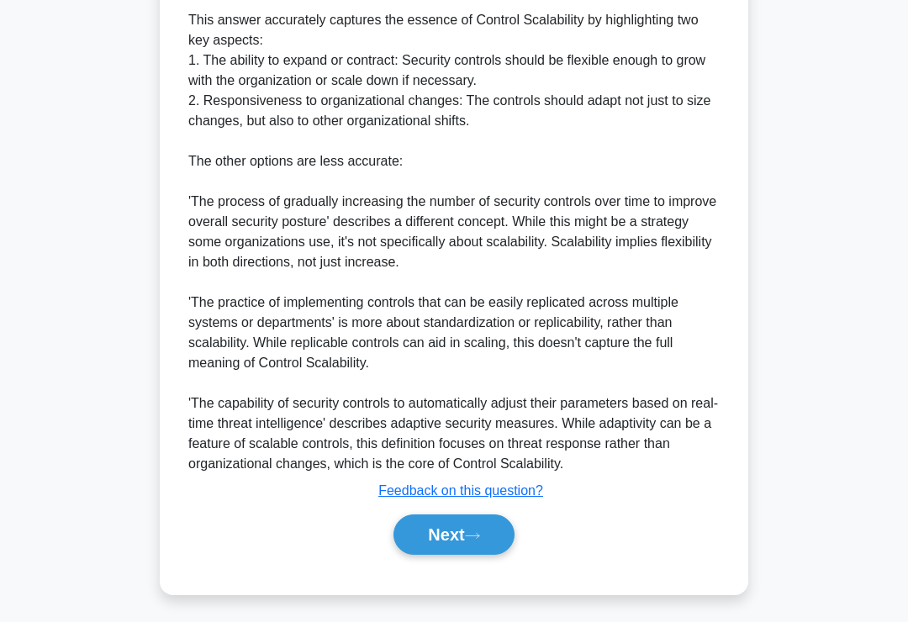
click at [468, 555] on button "Next" at bounding box center [453, 534] width 120 height 40
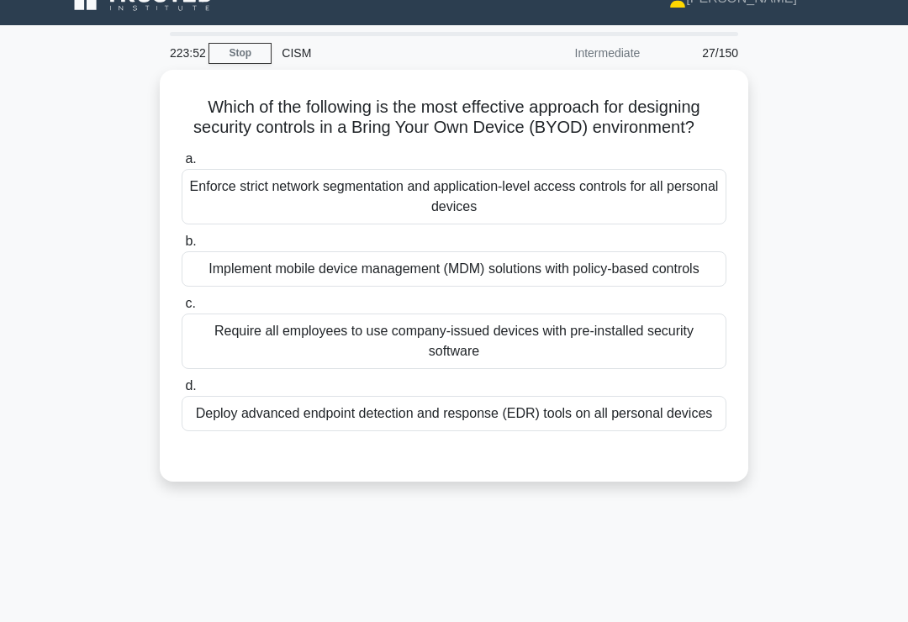
scroll to position [0, 0]
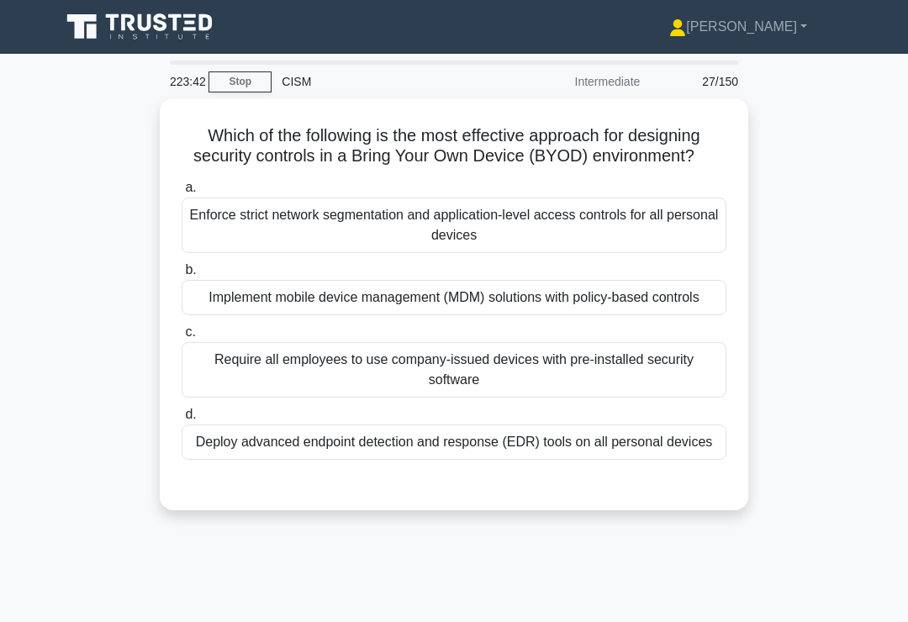
click at [684, 315] on div "Implement mobile device management (MDM) solutions with policy-based controls" at bounding box center [454, 297] width 545 height 35
click at [182, 276] on input "b. Implement mobile device management (MDM) solutions with policy-based controls" at bounding box center [182, 270] width 0 height 11
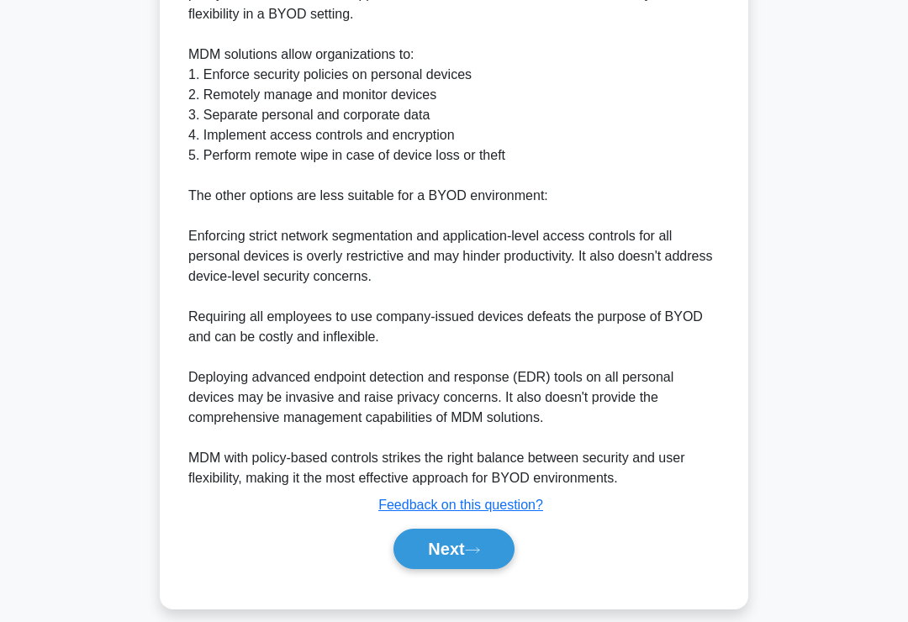
scroll to position [650, 0]
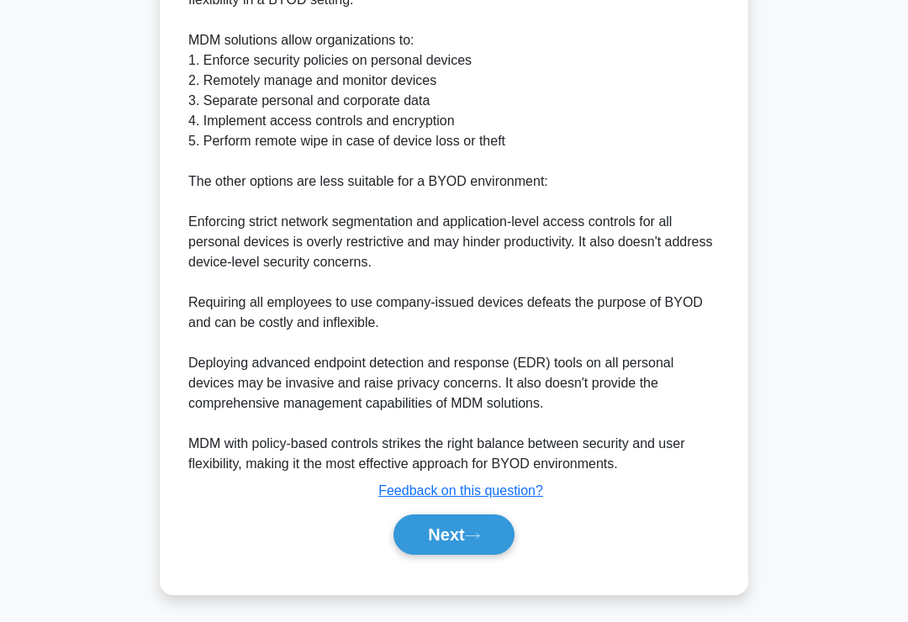
click at [475, 540] on icon at bounding box center [472, 535] width 15 height 9
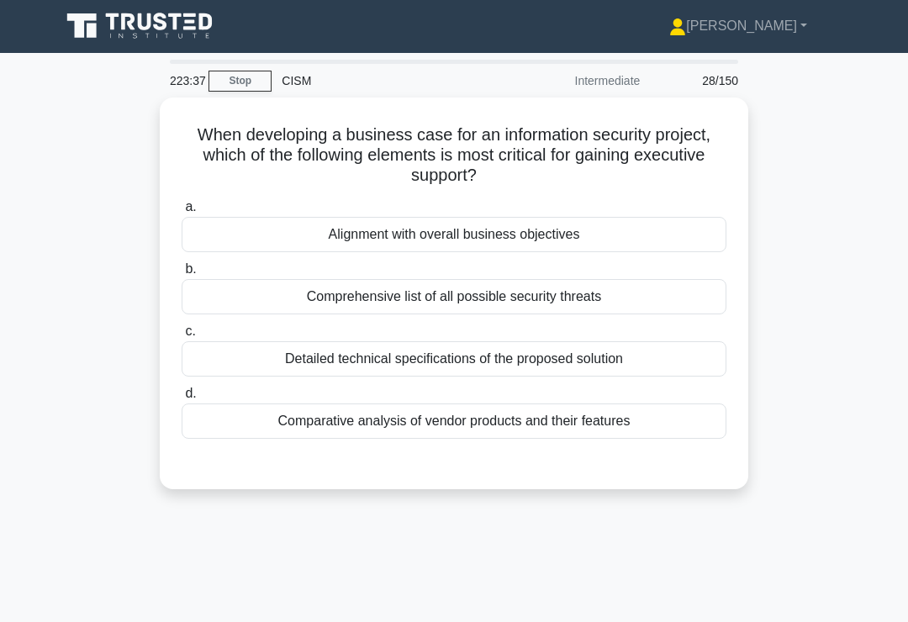
scroll to position [0, 0]
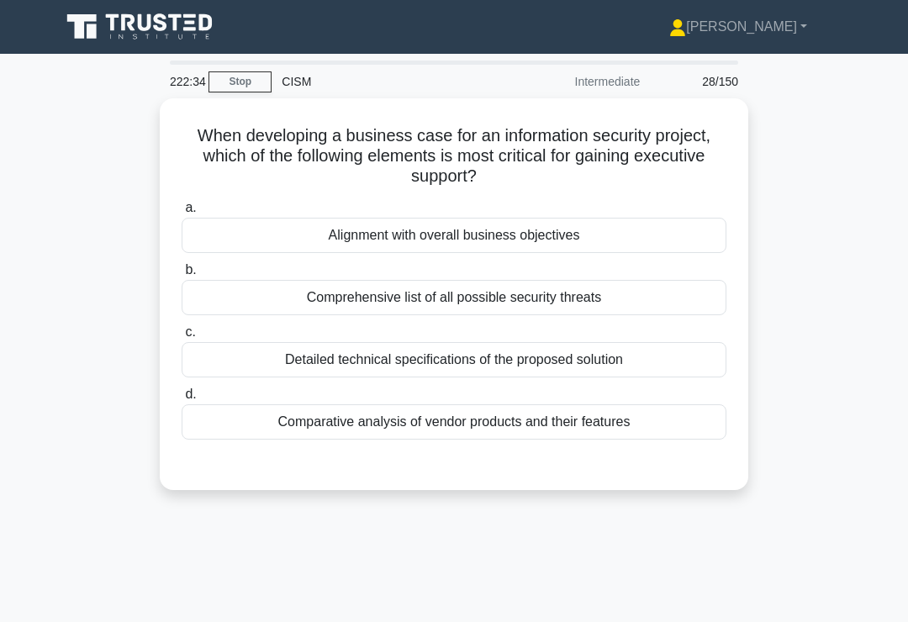
click at [658, 228] on div "Alignment with overall business objectives" at bounding box center [454, 235] width 545 height 35
click at [182, 213] on input "a. Alignment with overall business objectives" at bounding box center [182, 208] width 0 height 11
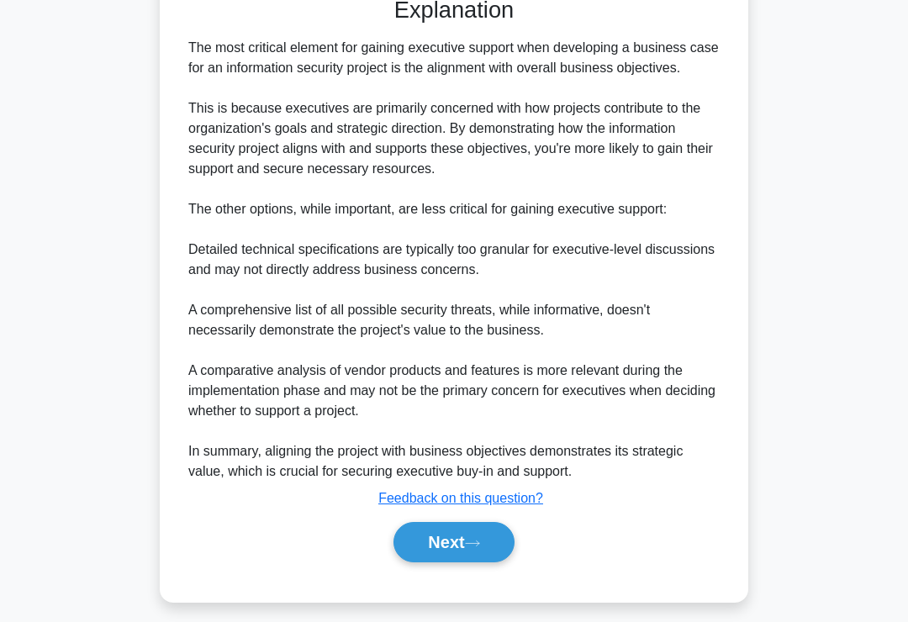
scroll to position [508, 0]
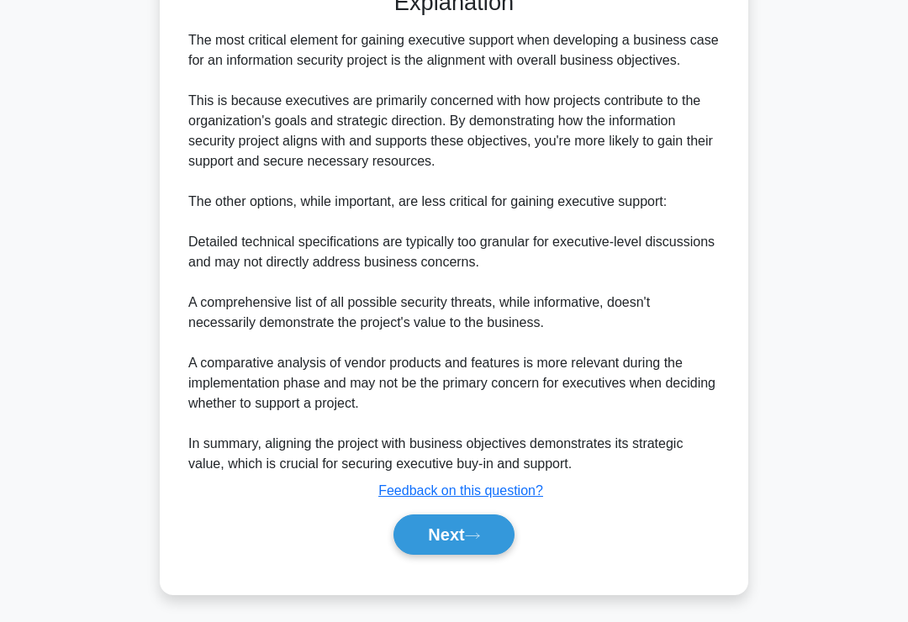
click at [479, 539] on icon at bounding box center [472, 536] width 13 height 5
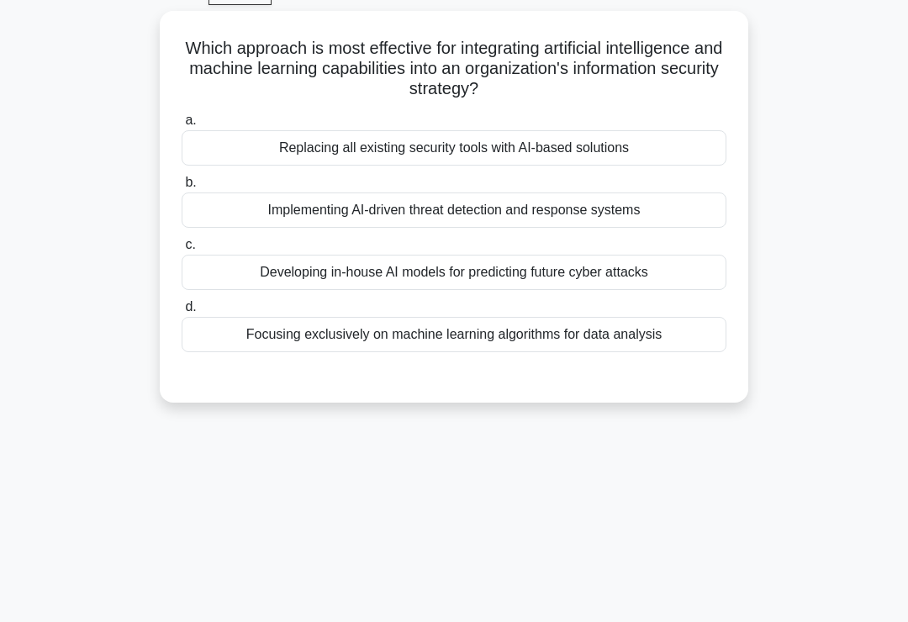
scroll to position [0, 0]
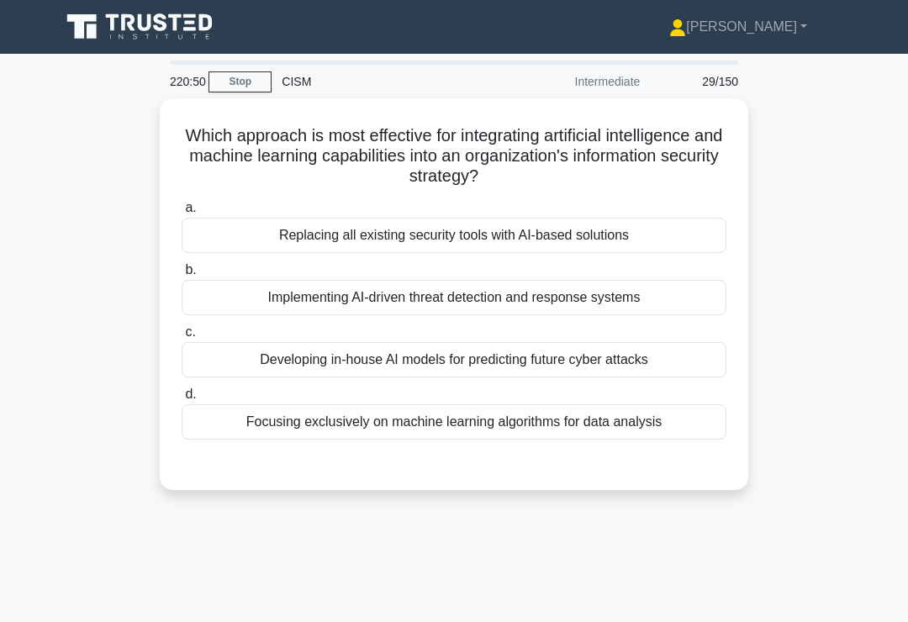
click at [690, 373] on div "Developing in-house AI models for predicting future cyber attacks" at bounding box center [454, 359] width 545 height 35
click at [182, 338] on input "c. Developing in-house AI models for predicting future cyber attacks" at bounding box center [182, 332] width 0 height 11
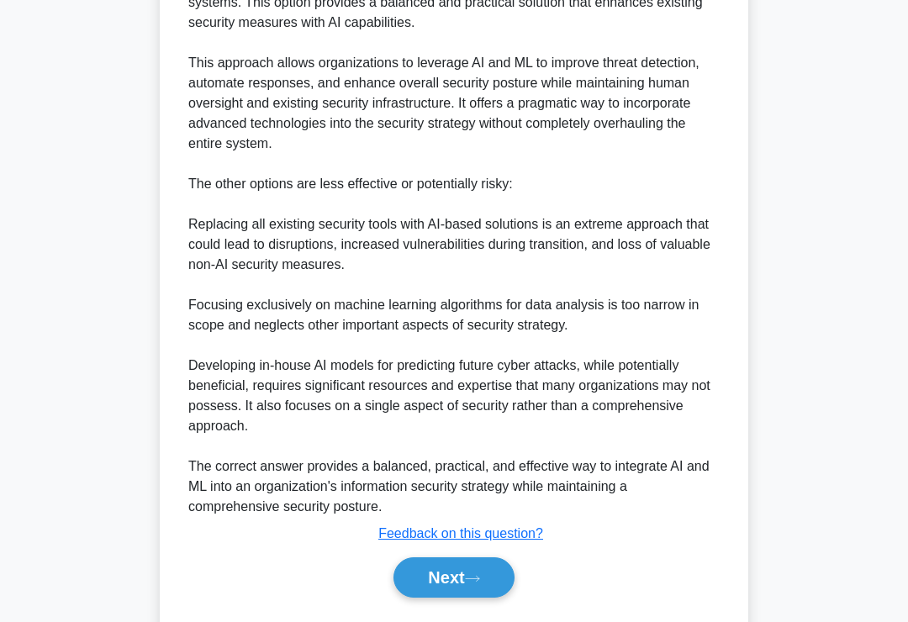
scroll to position [591, 0]
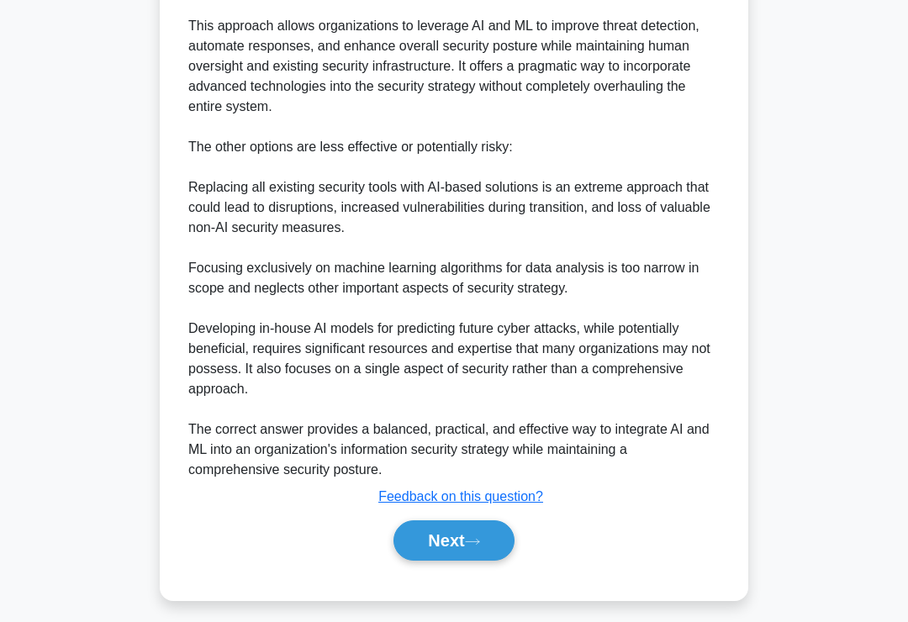
click at [458, 557] on button "Next" at bounding box center [453, 540] width 120 height 40
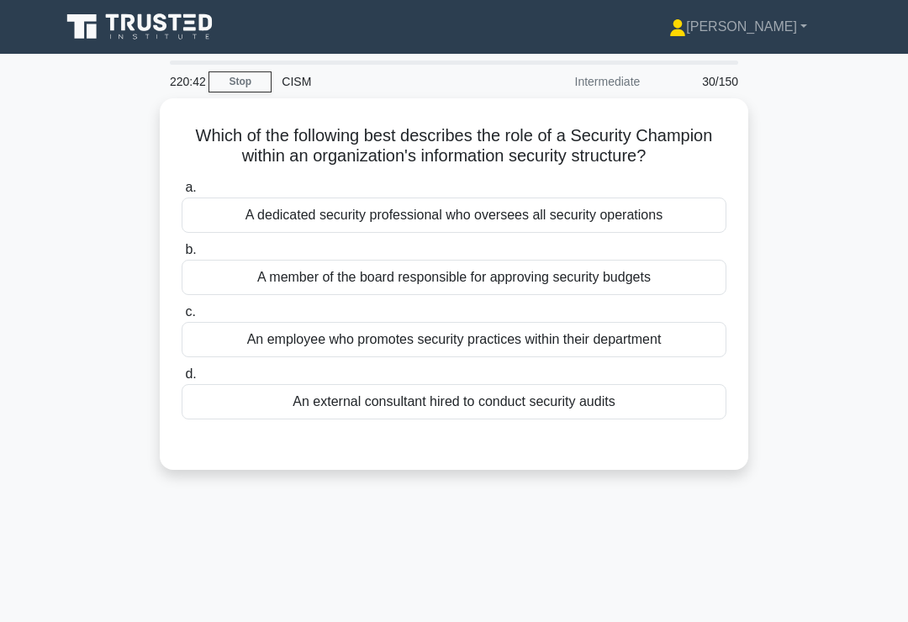
scroll to position [0, 0]
click at [659, 376] on div "a. A dedicated security professional who oversees all security operations b. A …" at bounding box center [453, 298] width 565 height 249
click at [661, 378] on div "a. A dedicated security professional who oversees all security operations b. A …" at bounding box center [453, 298] width 565 height 249
click at [649, 357] on div "An employee who promotes security practices within their department" at bounding box center [454, 339] width 545 height 35
click at [182, 318] on input "c. An employee who promotes security practices within their department" at bounding box center [182, 312] width 0 height 11
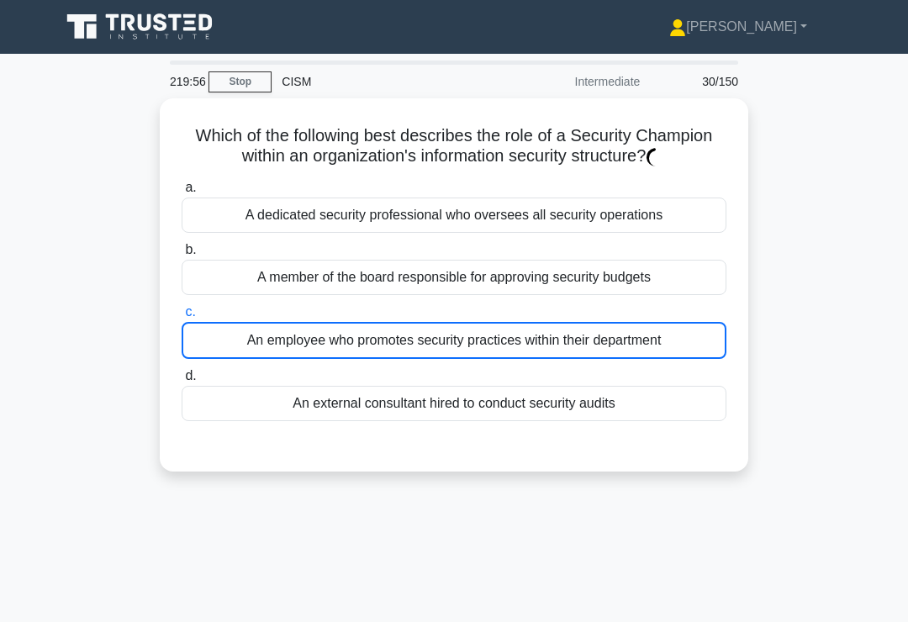
click at [648, 359] on div "An employee who promotes security practices within their department" at bounding box center [454, 340] width 545 height 37
click at [182, 318] on input "c. An employee who promotes security practices within their department" at bounding box center [182, 312] width 0 height 11
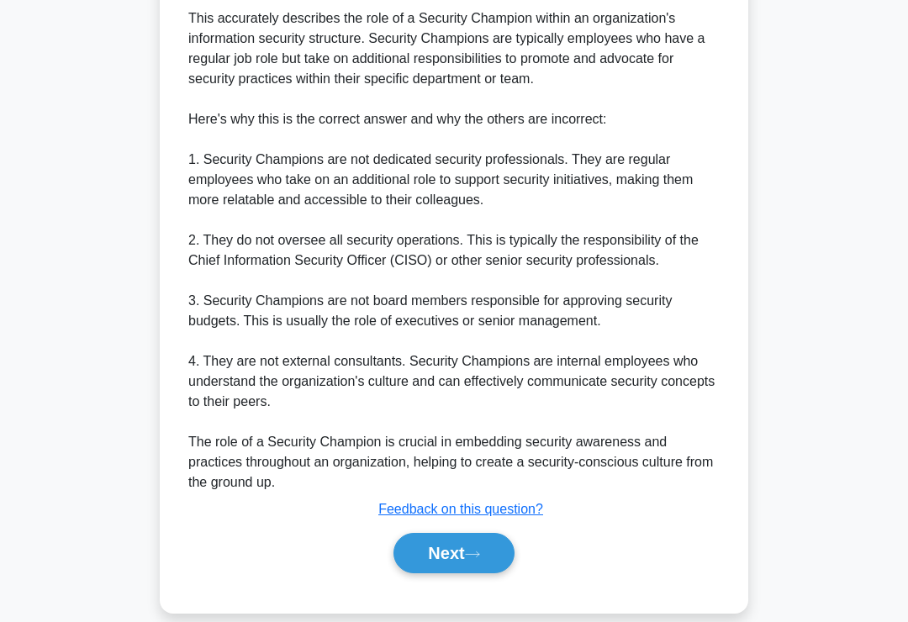
scroll to position [589, 0]
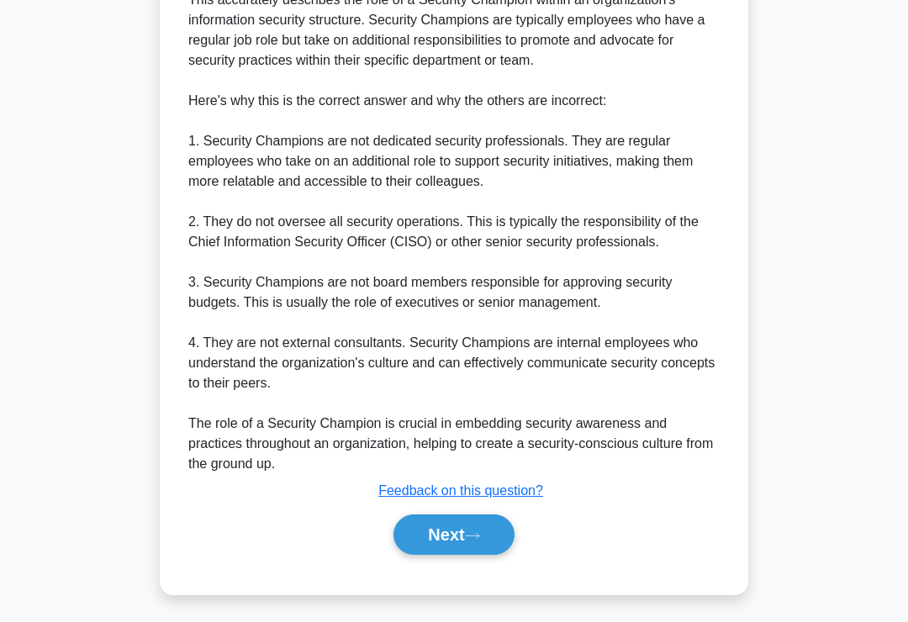
click at [493, 555] on button "Next" at bounding box center [453, 534] width 120 height 40
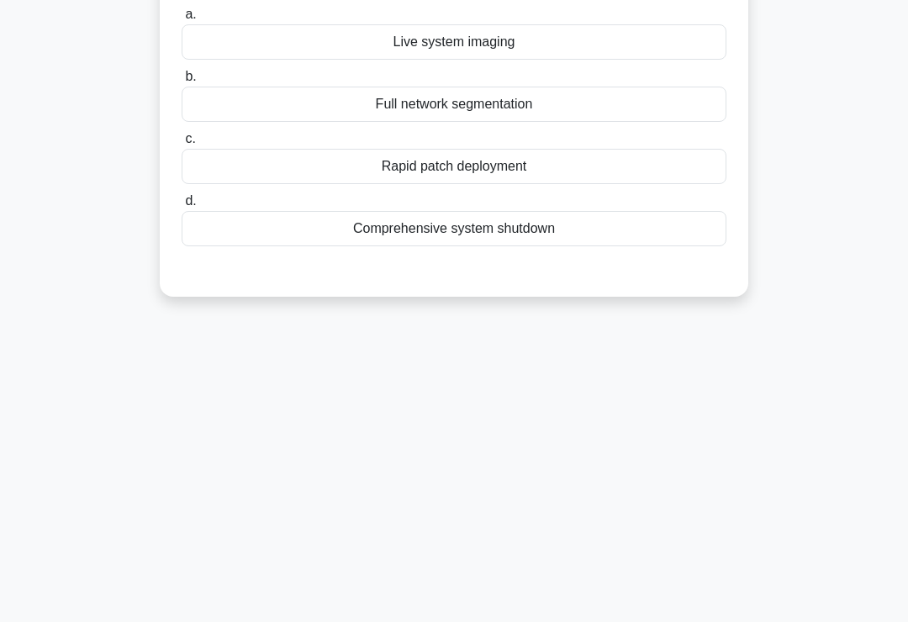
scroll to position [0, 0]
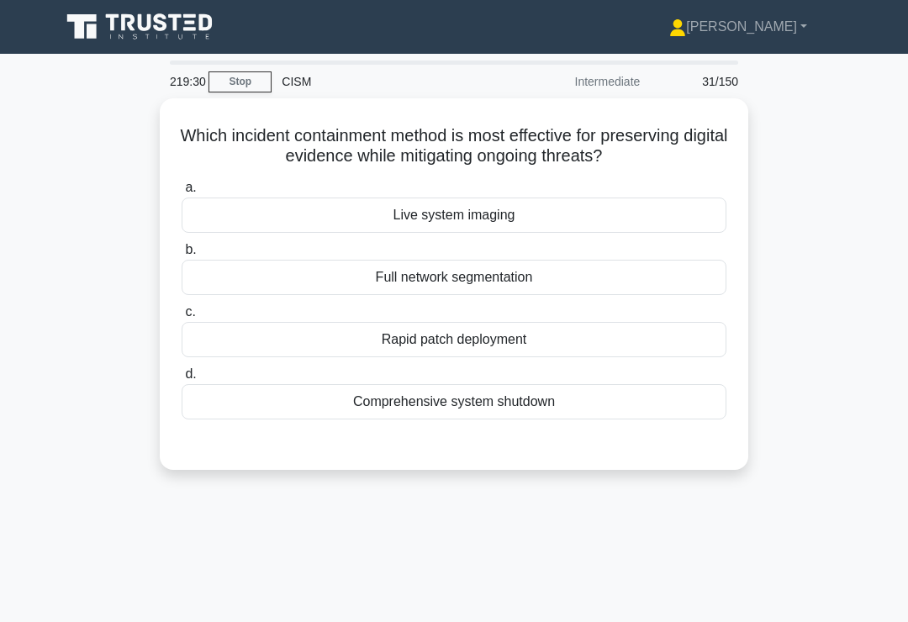
click at [661, 211] on div "Live system imaging" at bounding box center [454, 215] width 545 height 35
click at [182, 193] on input "a. Live system imaging" at bounding box center [182, 187] width 0 height 11
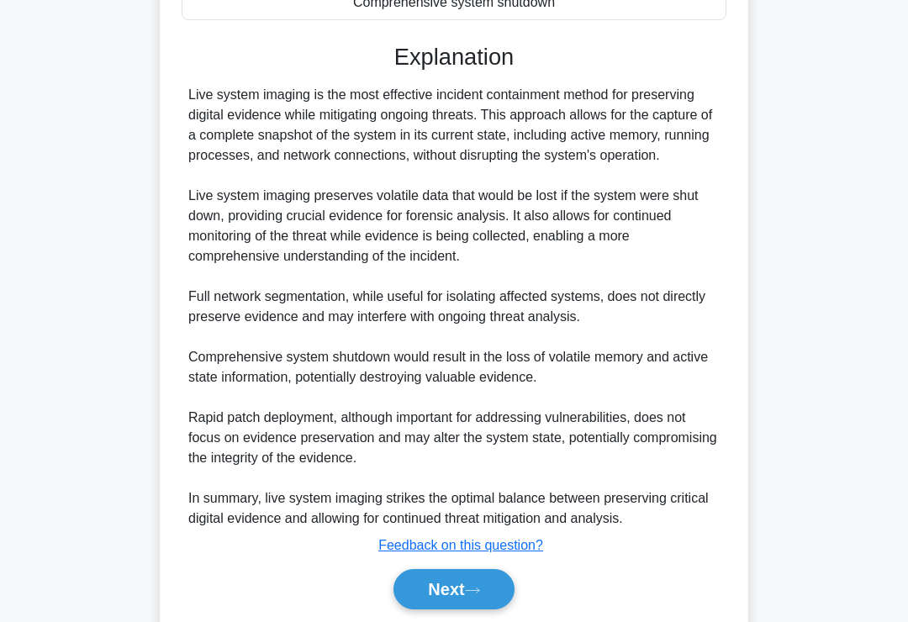
scroll to position [468, 0]
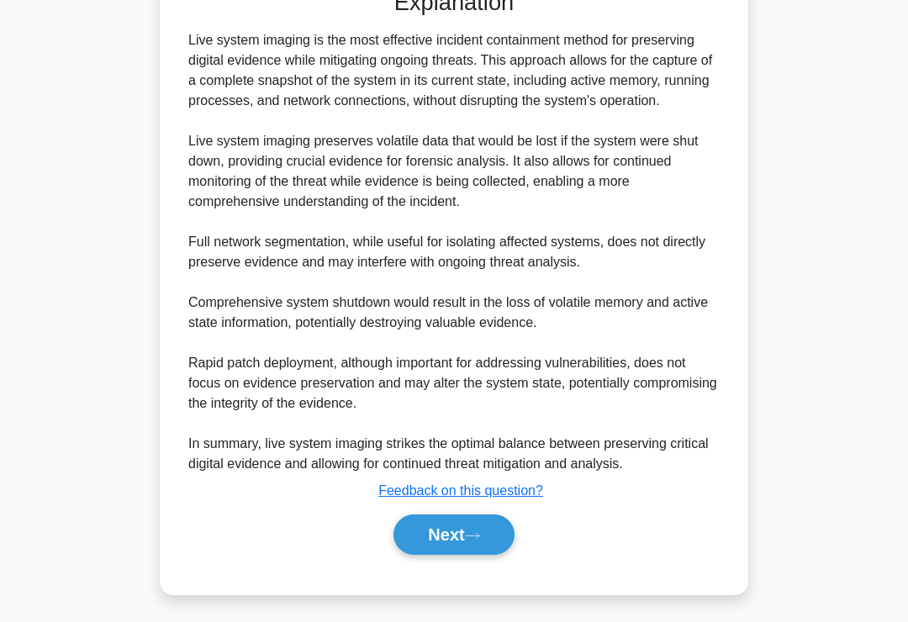
click at [477, 540] on icon at bounding box center [472, 535] width 15 height 9
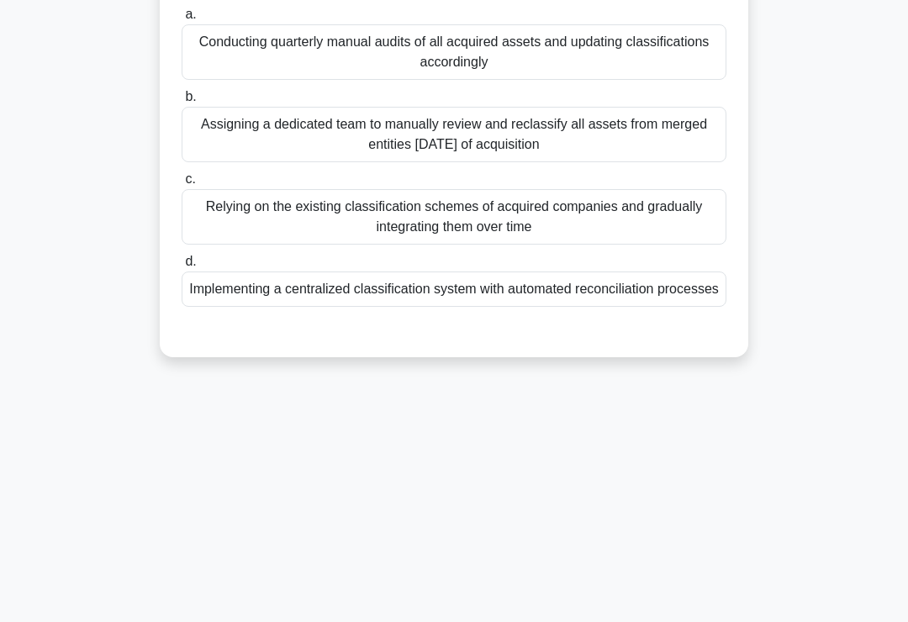
scroll to position [0, 0]
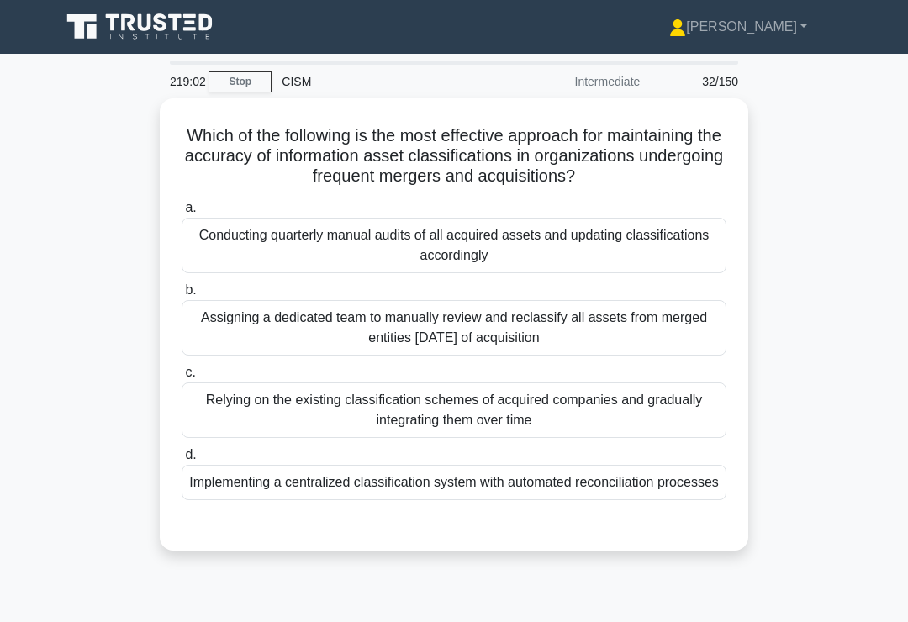
click at [655, 496] on div "Implementing a centralized classification system with automated reconciliation …" at bounding box center [454, 482] width 545 height 35
click at [182, 461] on input "d. Implementing a centralized classification system with automated reconciliati…" at bounding box center [182, 455] width 0 height 11
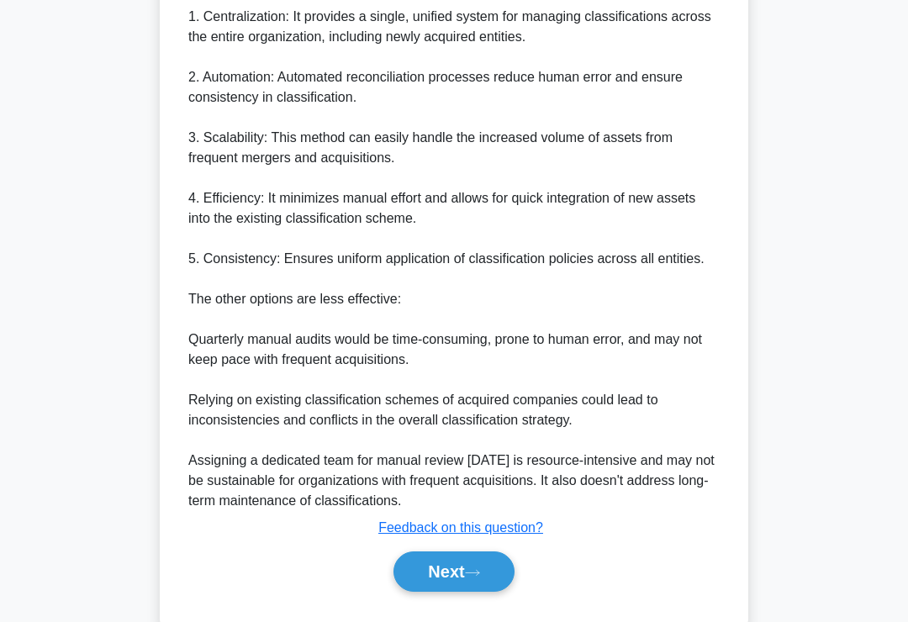
scroll to position [771, 0]
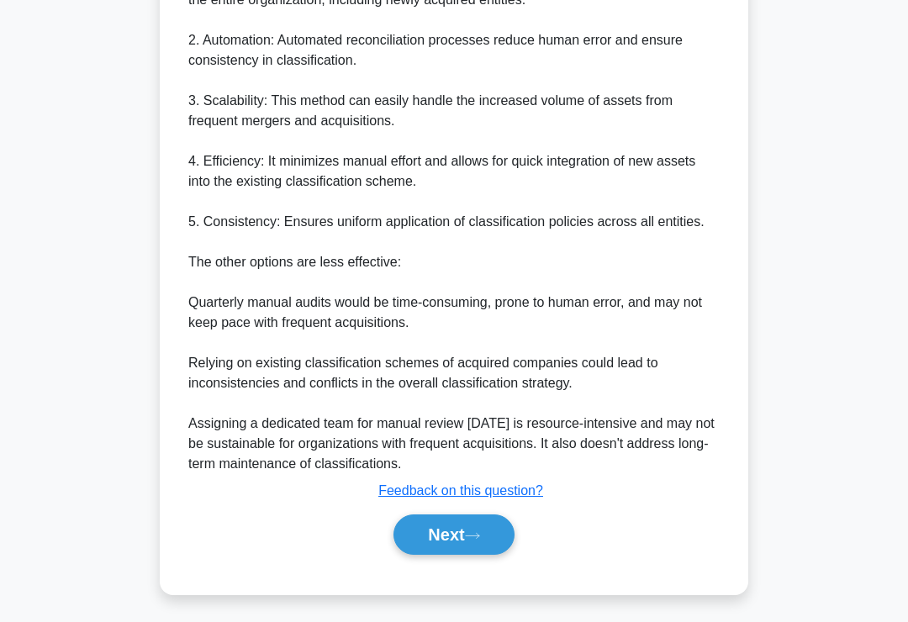
click at [468, 555] on button "Next" at bounding box center [453, 534] width 120 height 40
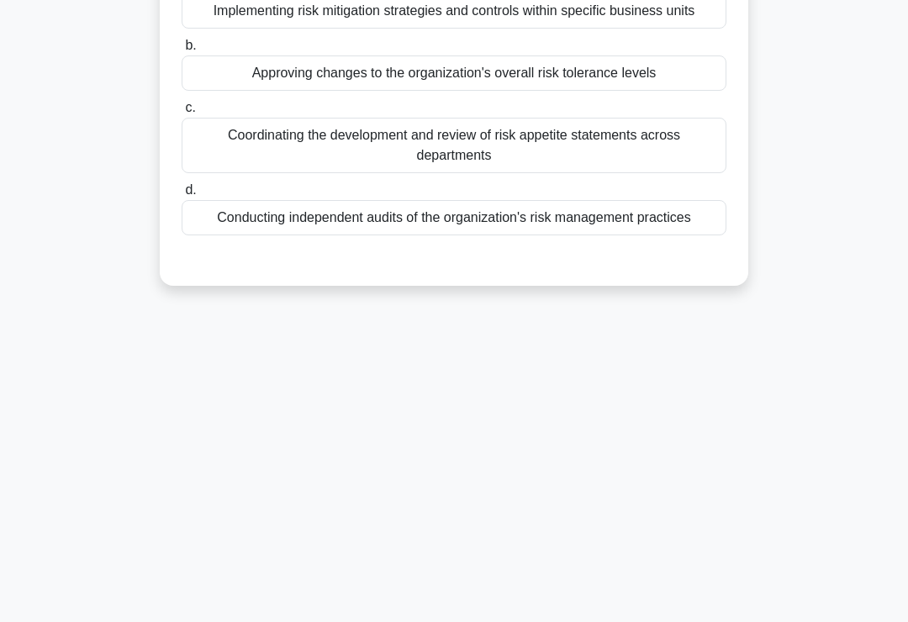
scroll to position [0, 0]
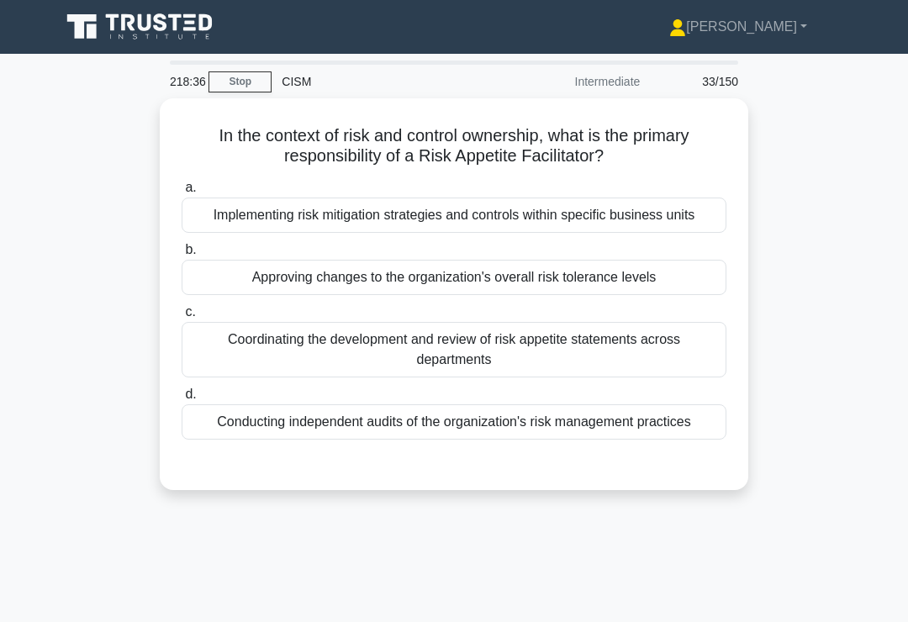
click at [624, 375] on div "Coordinating the development and review of risk appetite statements across depa…" at bounding box center [454, 349] width 545 height 55
click at [182, 318] on input "c. Coordinating the development and review of risk appetite statements across d…" at bounding box center [182, 312] width 0 height 11
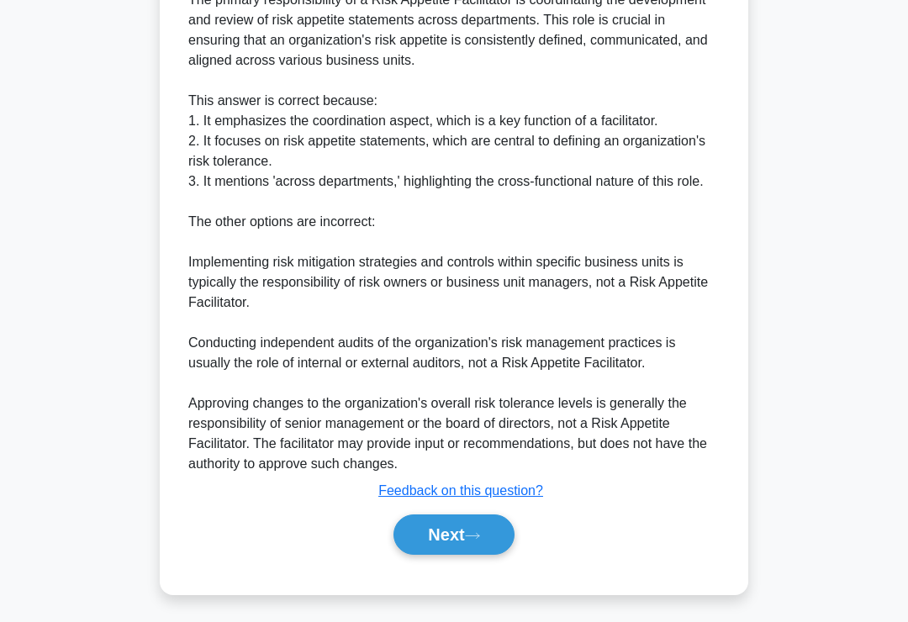
scroll to position [589, 0]
click at [469, 555] on button "Next" at bounding box center [453, 534] width 120 height 40
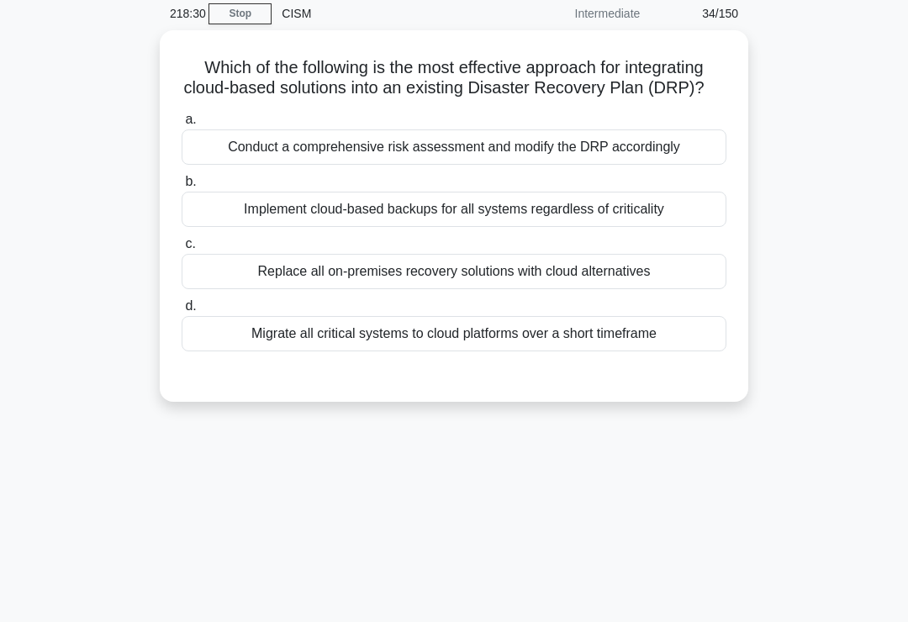
scroll to position [0, 0]
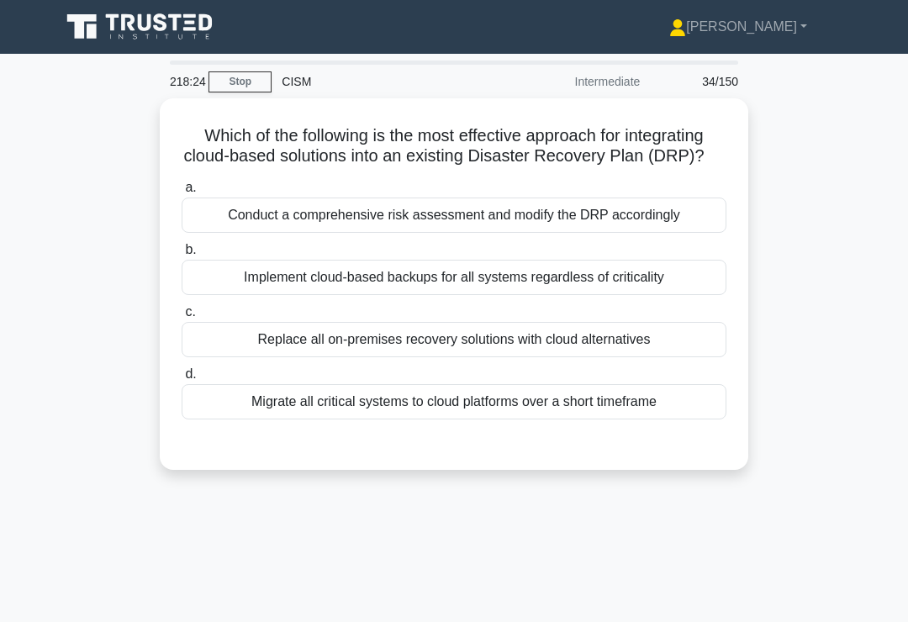
click at [678, 231] on div "Conduct a comprehensive risk assessment and modify the DRP accordingly" at bounding box center [454, 215] width 545 height 35
click at [182, 193] on input "a. Conduct a comprehensive risk assessment and modify the DRP accordingly" at bounding box center [182, 187] width 0 height 11
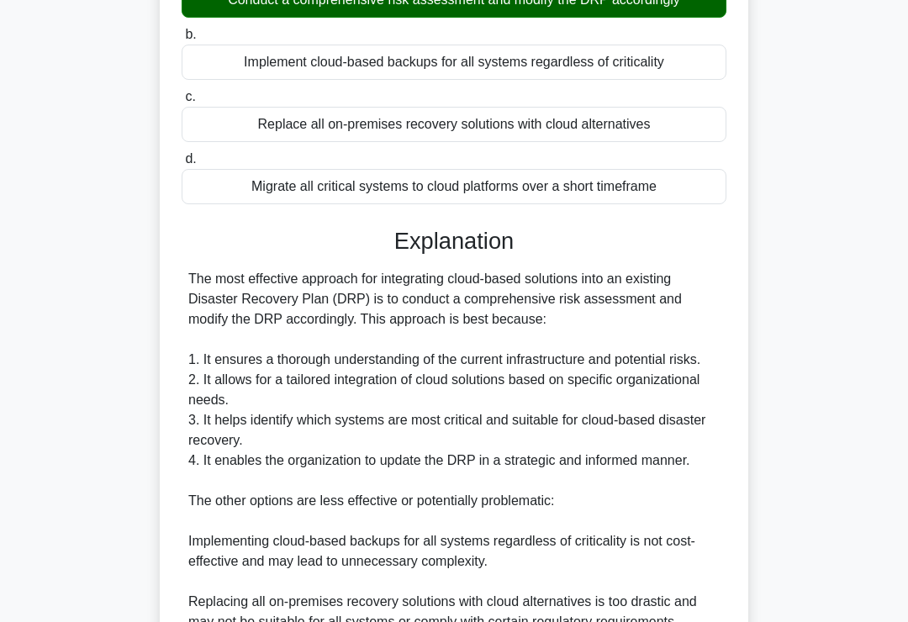
scroll to position [589, 0]
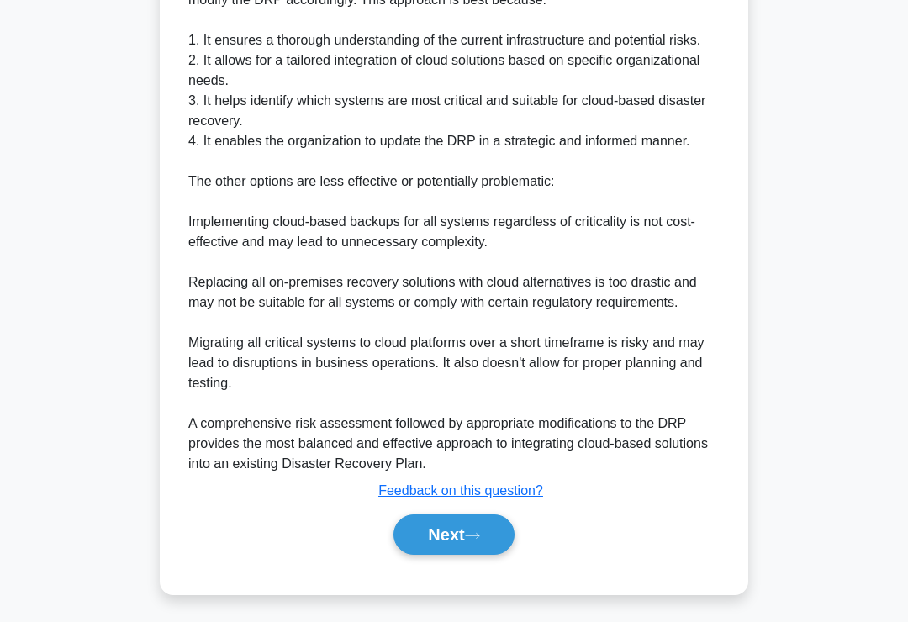
click at [472, 540] on icon at bounding box center [472, 535] width 15 height 9
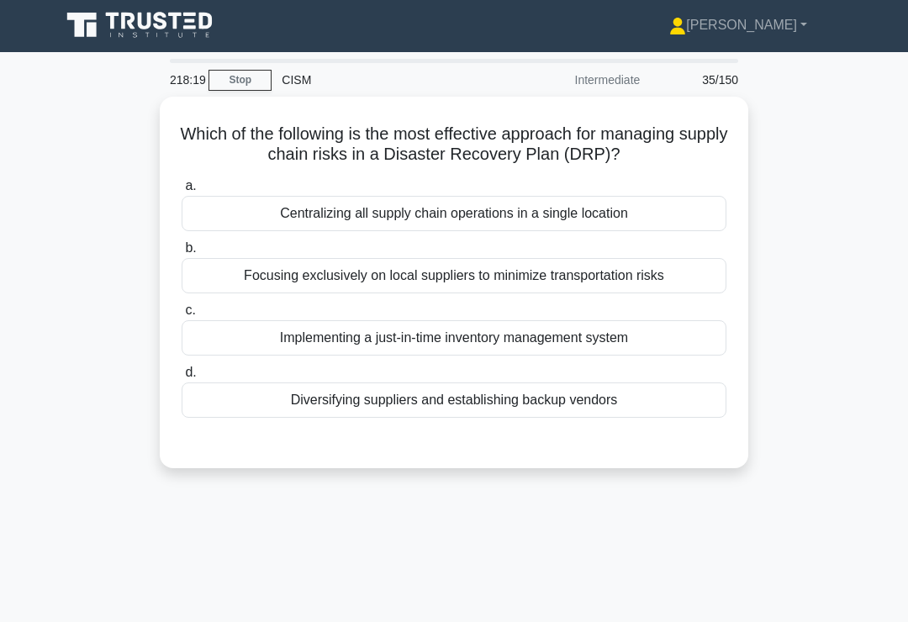
scroll to position [0, 0]
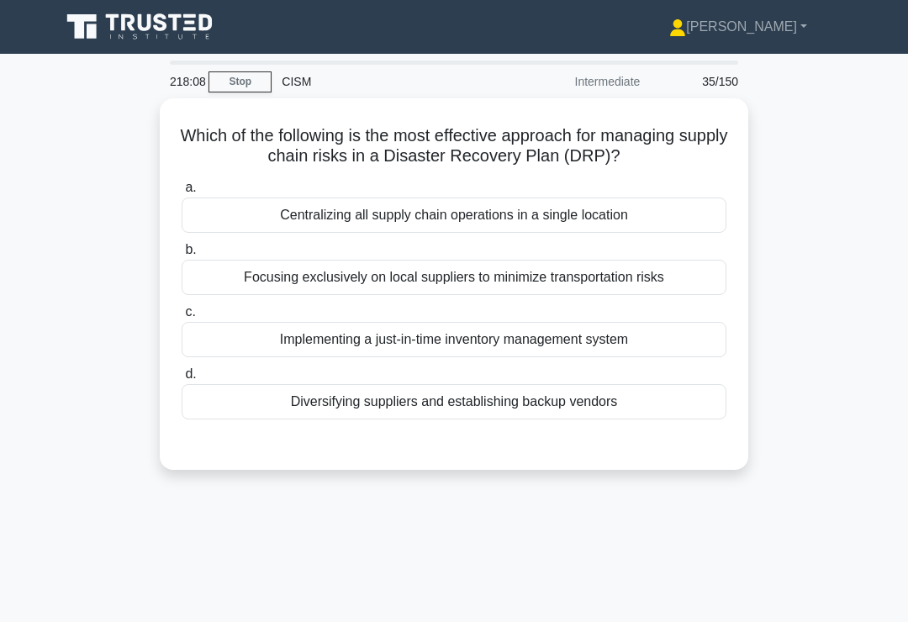
click at [652, 419] on div "Diversifying suppliers and establishing backup vendors" at bounding box center [454, 401] width 545 height 35
click at [182, 380] on input "d. Diversifying suppliers and establishing backup vendors" at bounding box center [182, 374] width 0 height 11
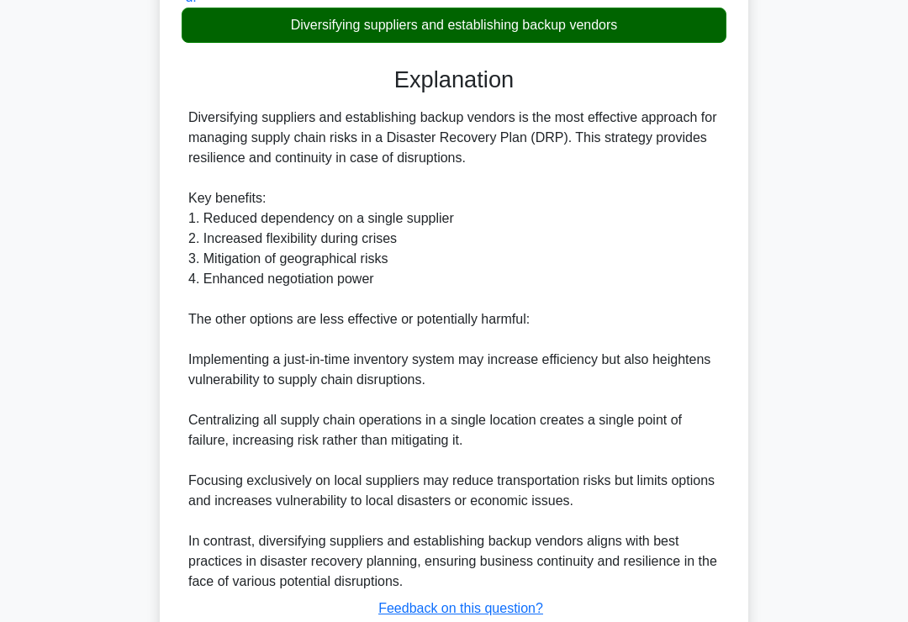
scroll to position [508, 0]
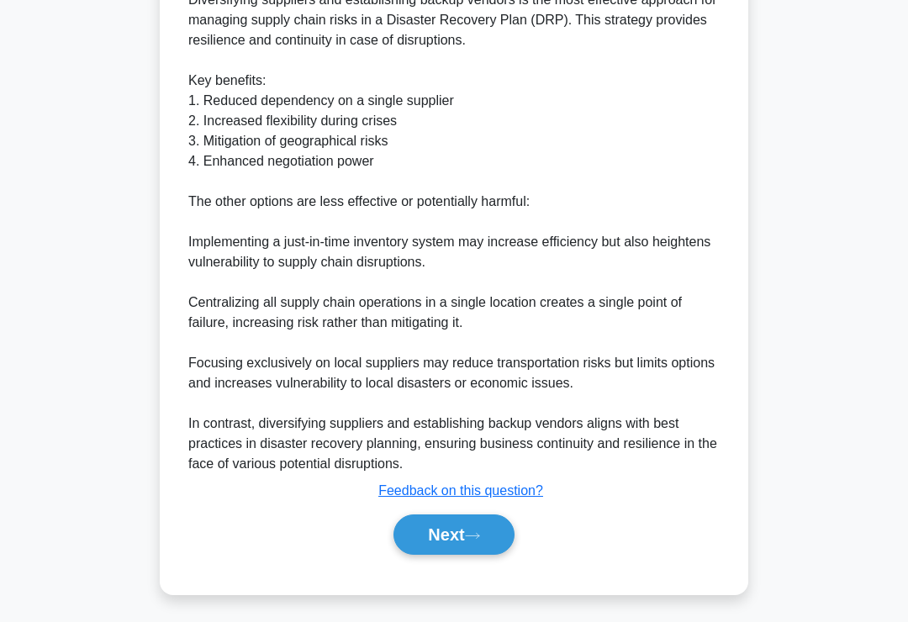
click at [471, 540] on icon at bounding box center [472, 535] width 15 height 9
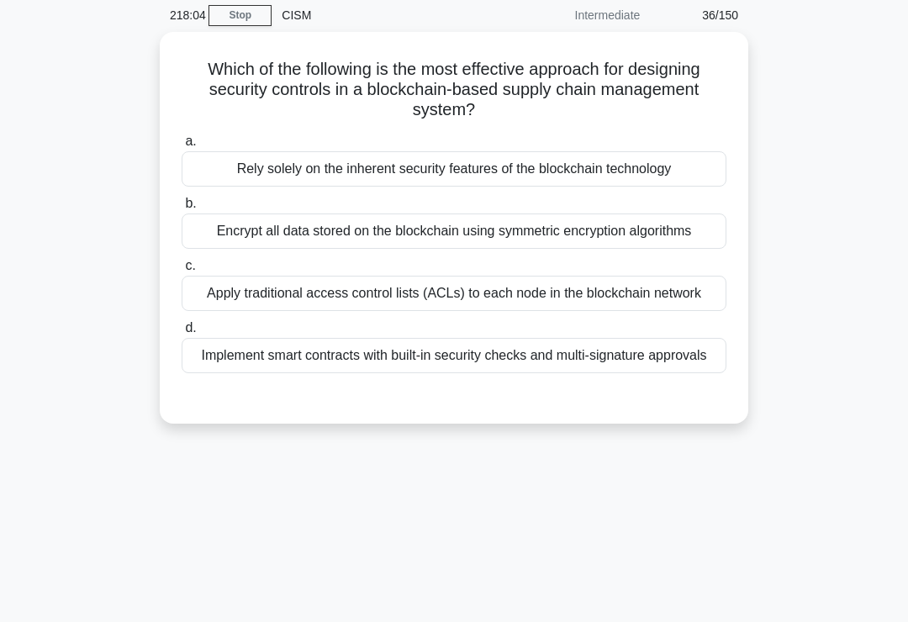
scroll to position [0, 0]
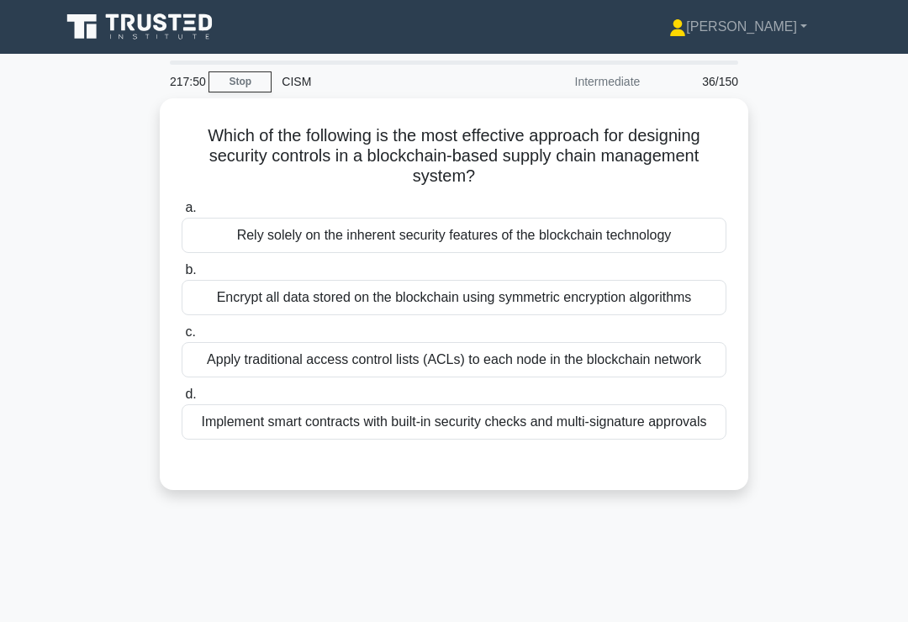
click at [664, 440] on div "Implement smart contracts with built-in security checks and multi-signature app…" at bounding box center [454, 421] width 545 height 35
click at [182, 400] on input "d. Implement smart contracts with built-in security checks and multi-signature …" at bounding box center [182, 394] width 0 height 11
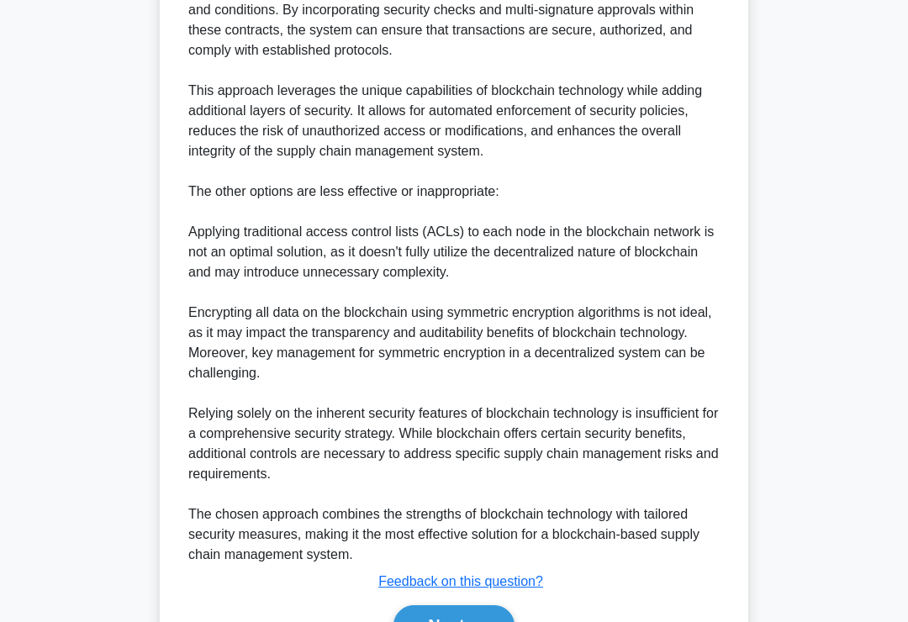
scroll to position [751, 0]
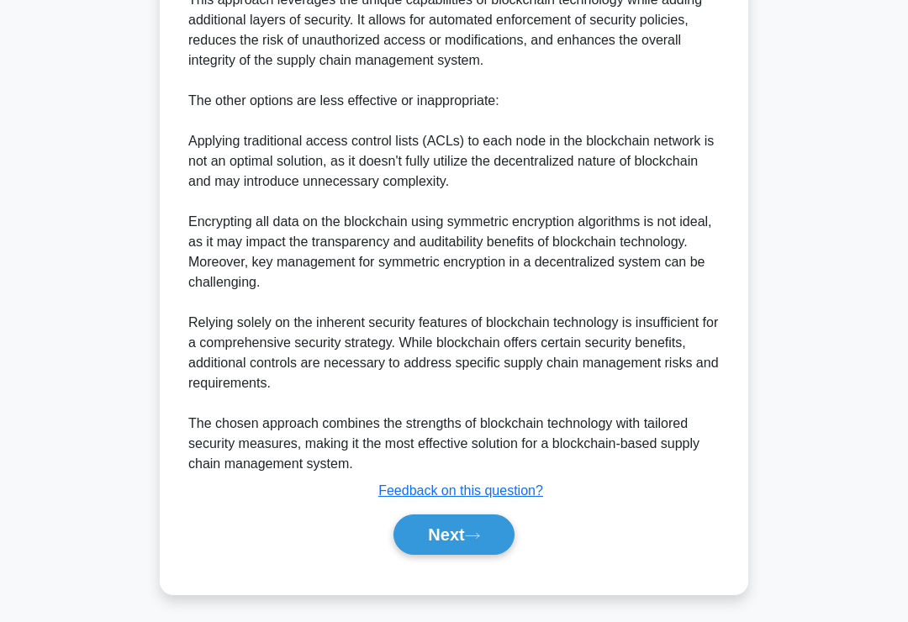
click at [469, 555] on button "Next" at bounding box center [453, 534] width 120 height 40
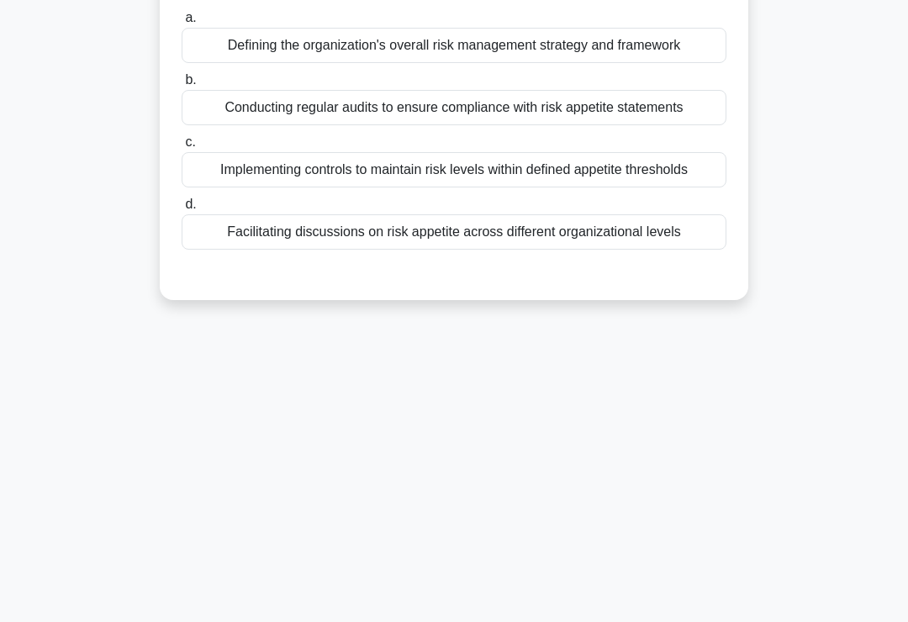
scroll to position [0, 0]
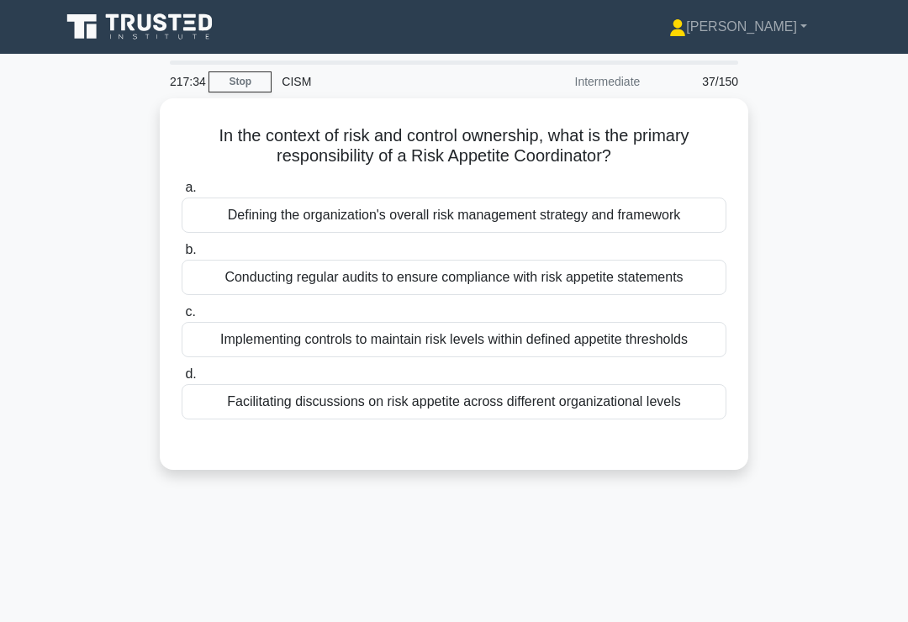
click at [688, 419] on div "Facilitating discussions on risk appetite across different organizational levels" at bounding box center [454, 401] width 545 height 35
click at [182, 380] on input "d. Facilitating discussions on risk appetite across different organizational le…" at bounding box center [182, 374] width 0 height 11
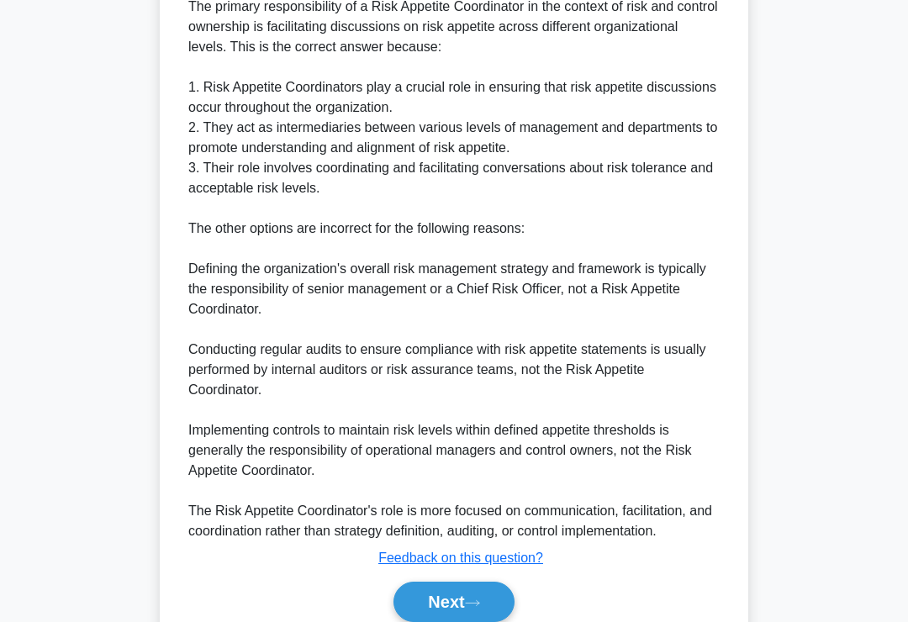
scroll to position [569, 0]
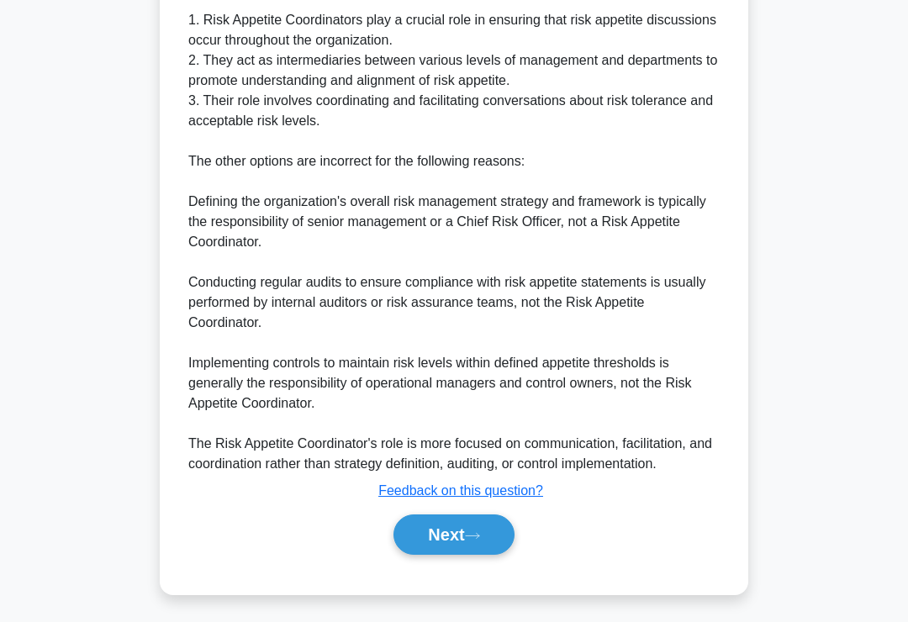
click at [465, 555] on button "Next" at bounding box center [453, 534] width 120 height 40
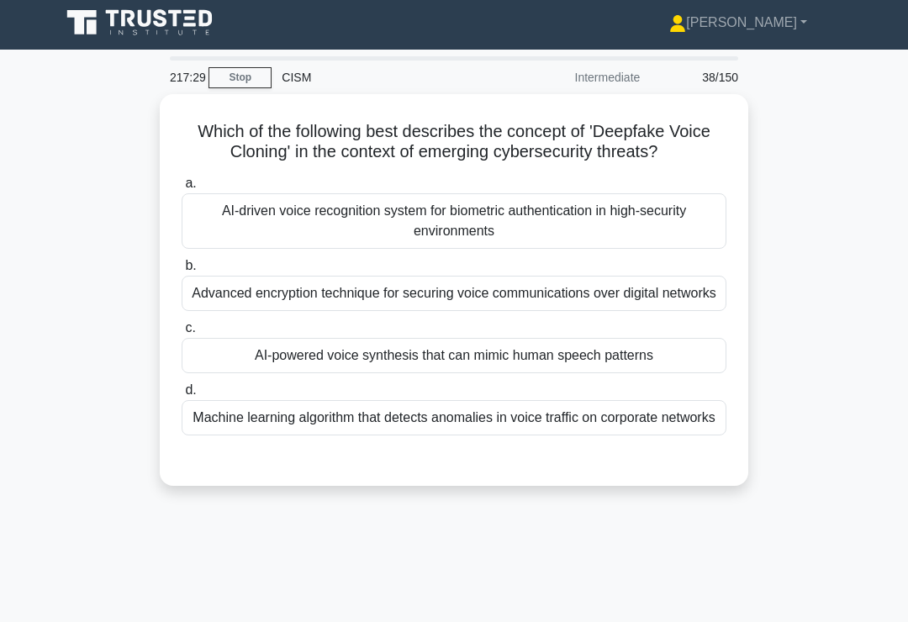
scroll to position [0, 0]
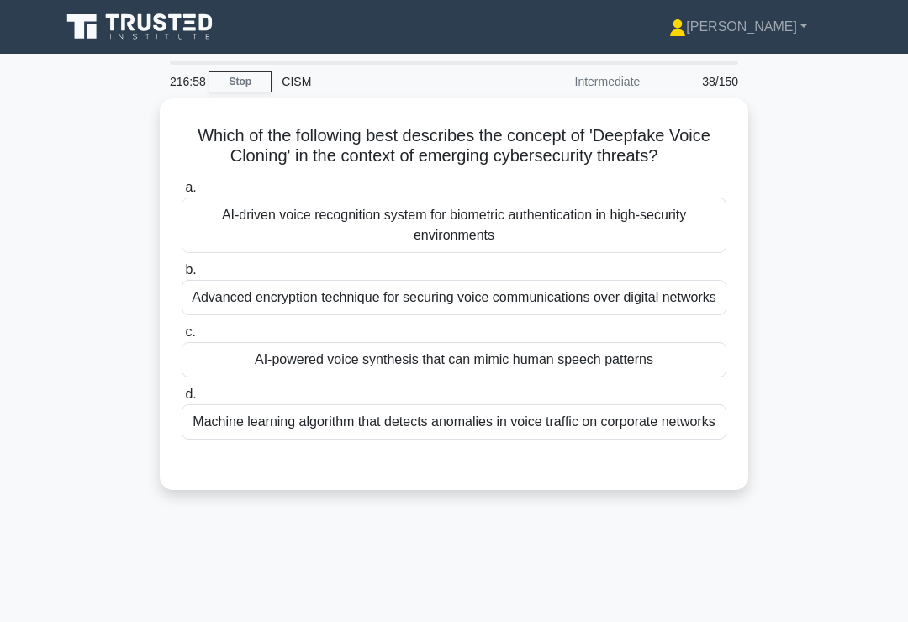
click at [680, 377] on div "AI-powered voice synthesis that can mimic human speech patterns" at bounding box center [454, 359] width 545 height 35
click at [182, 338] on input "c. AI-powered voice synthesis that can mimic human speech patterns" at bounding box center [182, 332] width 0 height 11
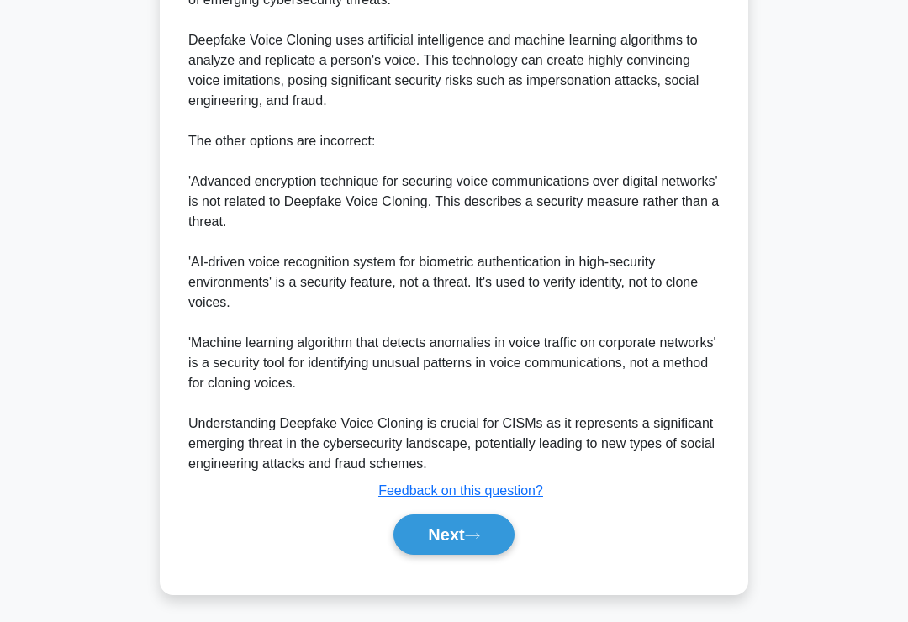
scroll to position [589, 0]
click at [480, 540] on icon at bounding box center [472, 535] width 15 height 9
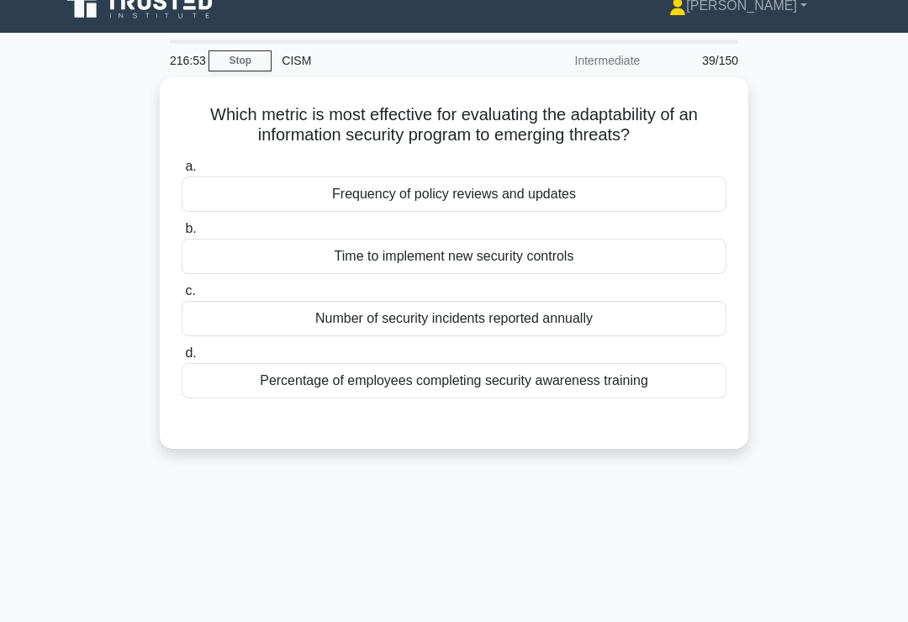
scroll to position [0, 0]
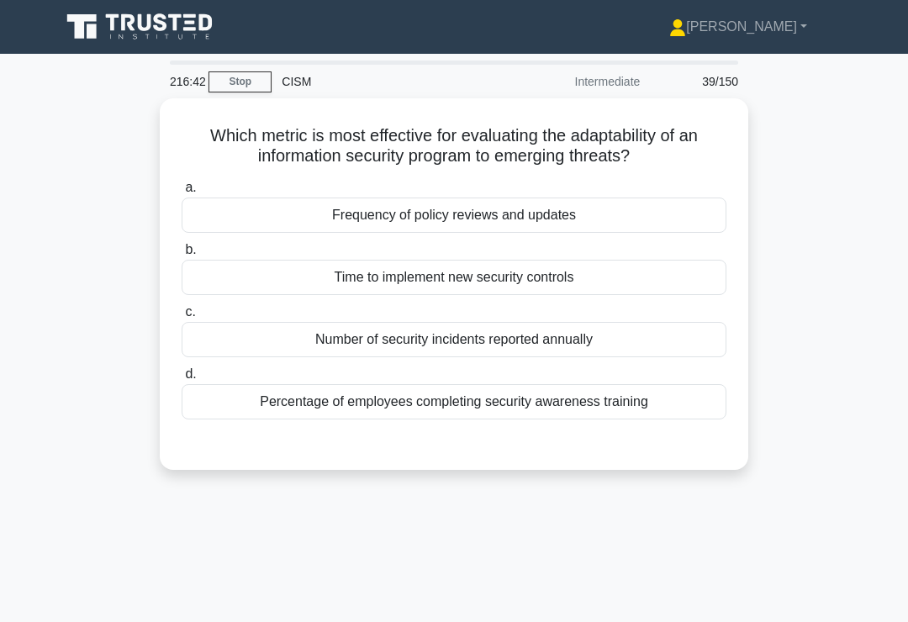
click at [635, 213] on div "Frequency of policy reviews and updates" at bounding box center [454, 215] width 545 height 35
click at [182, 193] on input "a. Frequency of policy reviews and updates" at bounding box center [182, 187] width 0 height 11
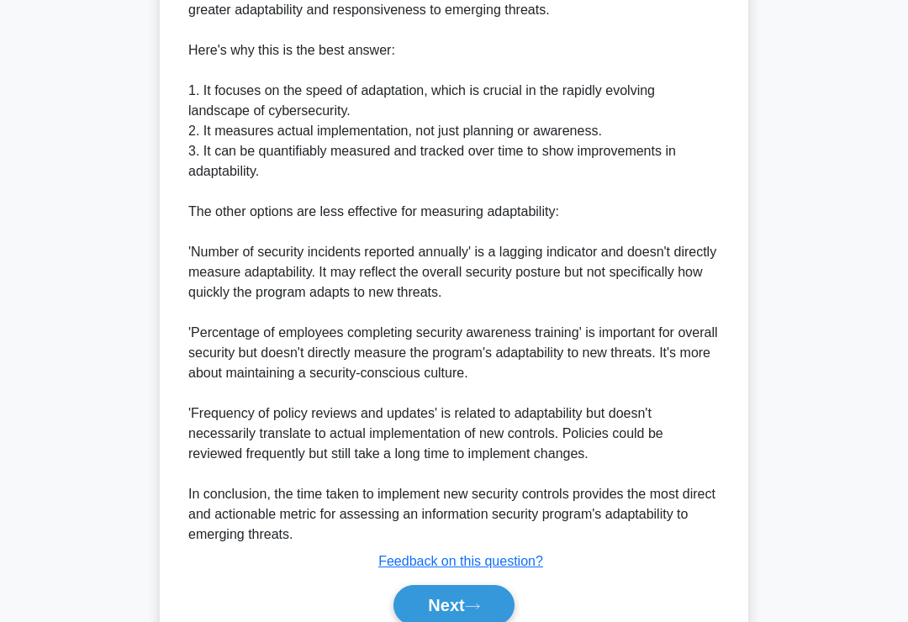
scroll to position [712, 0]
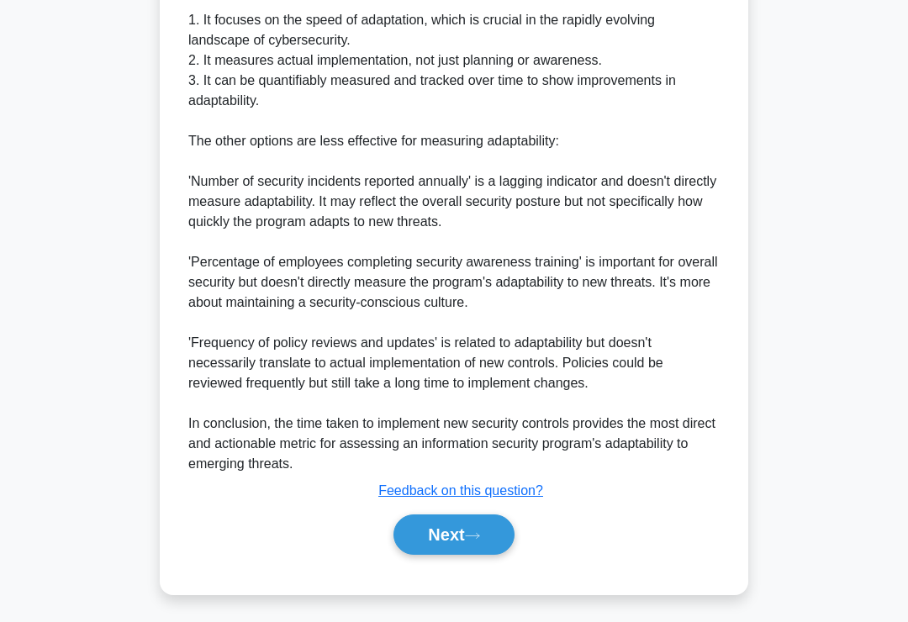
click at [480, 540] on icon at bounding box center [472, 535] width 15 height 9
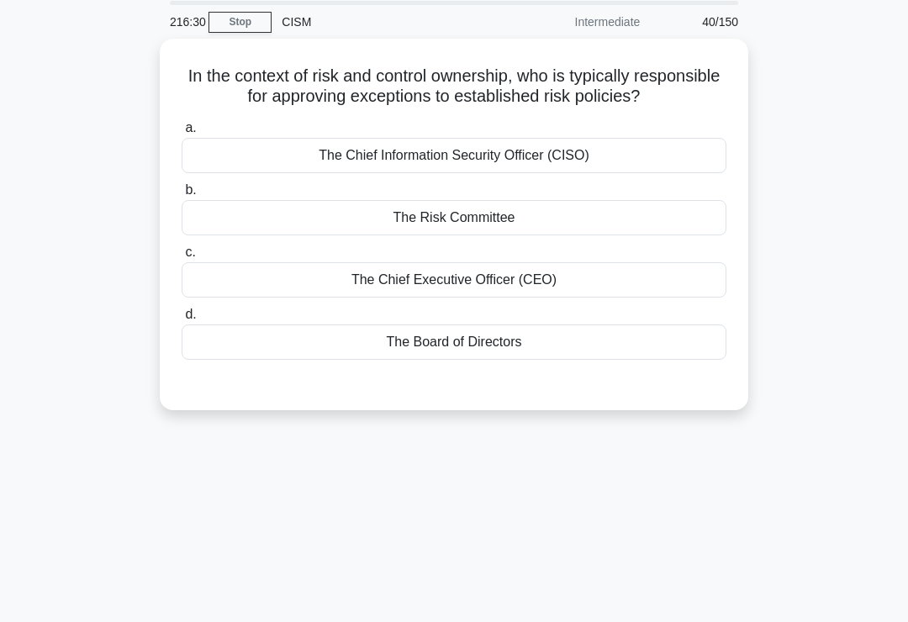
scroll to position [0, 0]
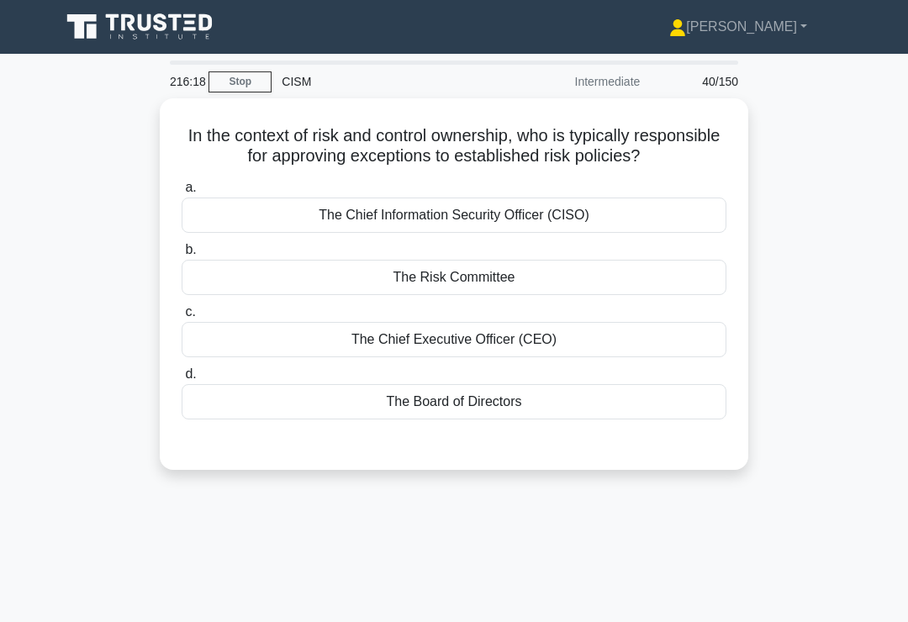
click at [694, 295] on div "The Risk Committee" at bounding box center [454, 277] width 545 height 35
click at [182, 255] on input "b. The Risk Committee" at bounding box center [182, 250] width 0 height 11
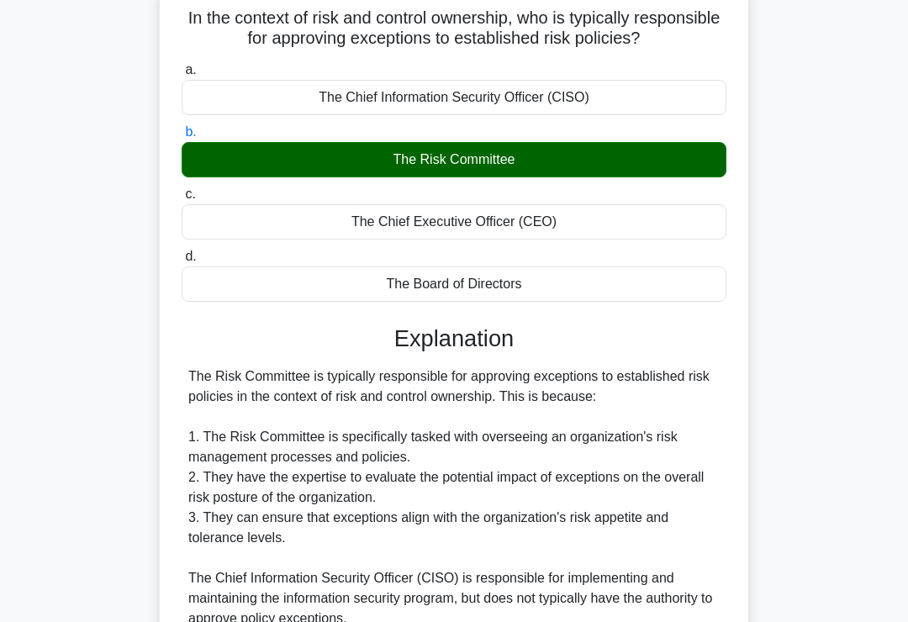
scroll to position [488, 0]
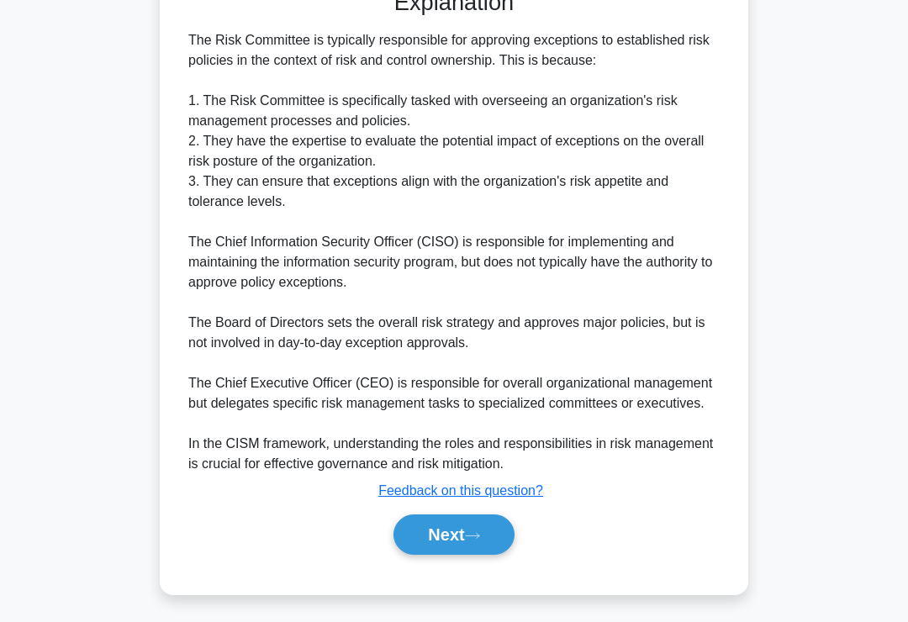
click at [476, 555] on button "Next" at bounding box center [453, 534] width 120 height 40
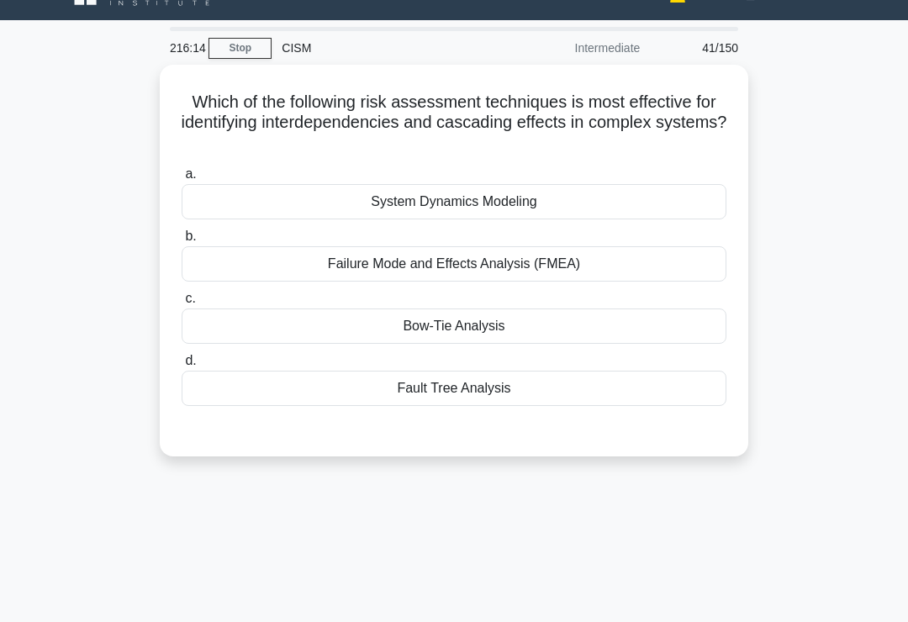
scroll to position [0, 0]
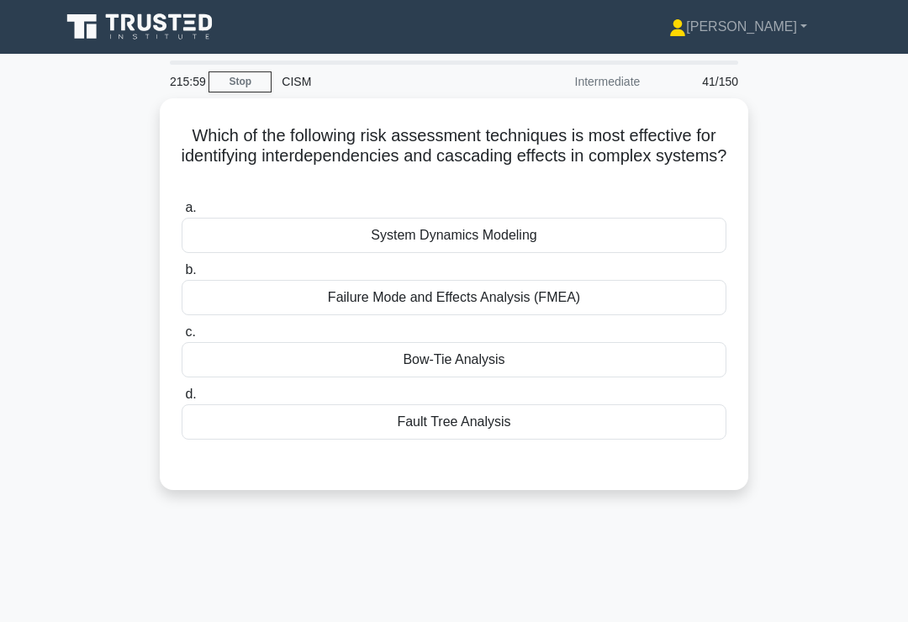
click at [645, 420] on div "Fault Tree Analysis" at bounding box center [454, 421] width 545 height 35
click at [182, 400] on input "d. Fault Tree Analysis" at bounding box center [182, 394] width 0 height 11
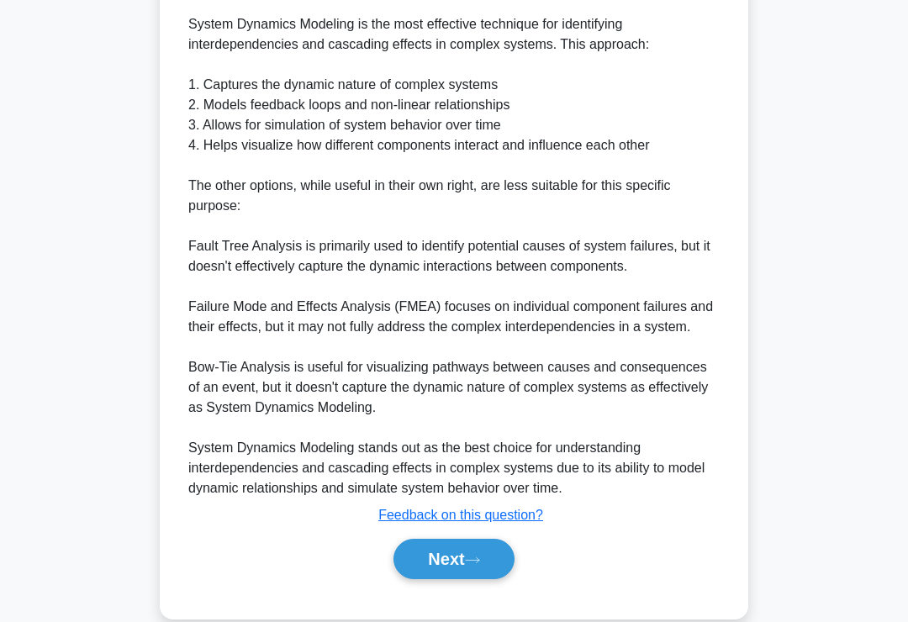
scroll to position [530, 0]
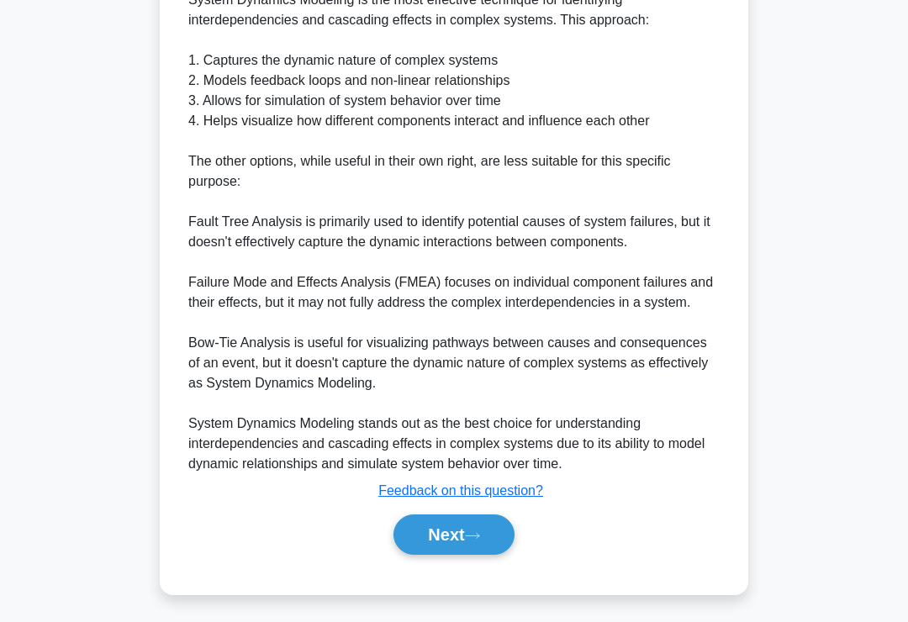
click at [461, 555] on button "Next" at bounding box center [453, 534] width 120 height 40
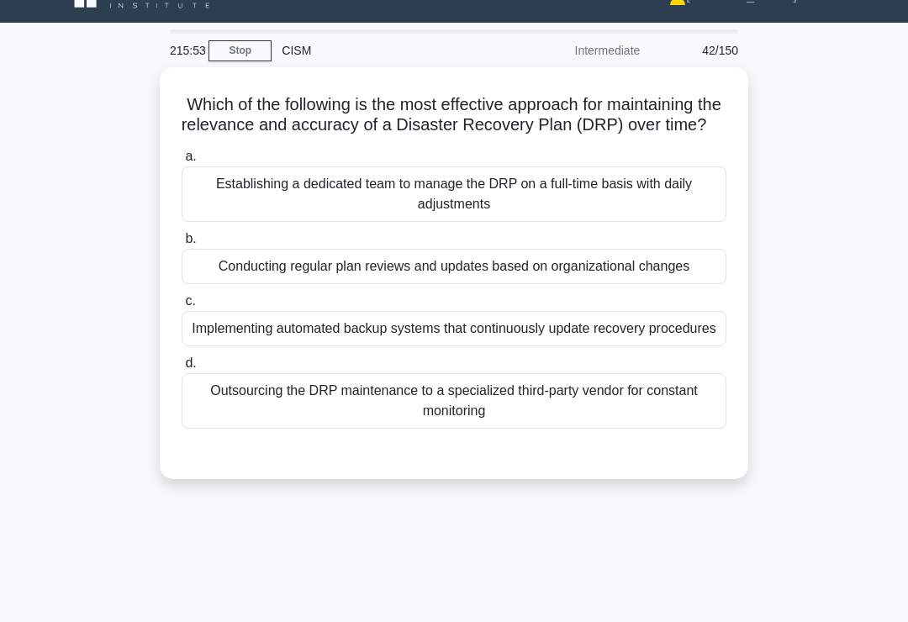
scroll to position [30, 0]
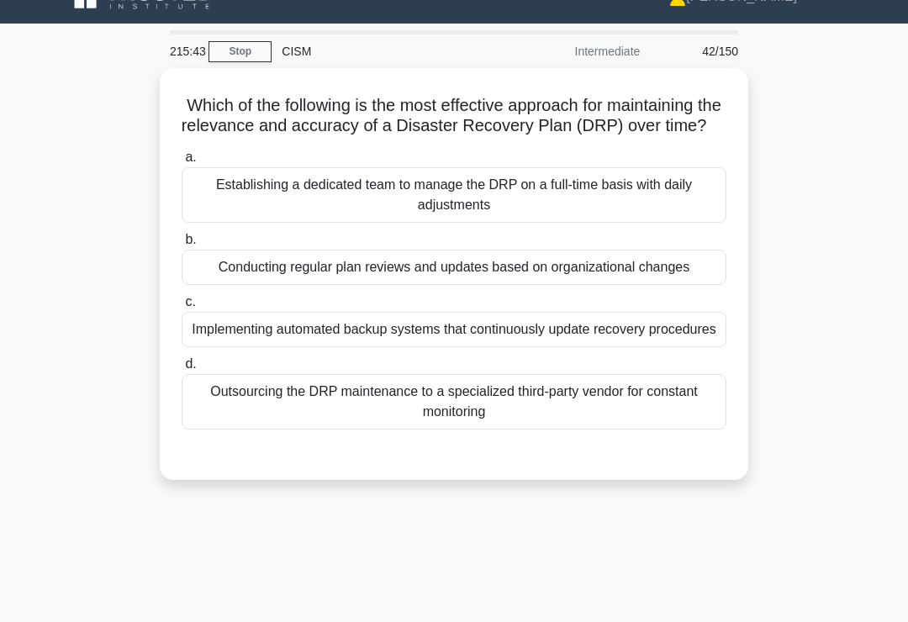
click at [662, 285] on div "Conducting regular plan reviews and updates based on organizational changes" at bounding box center [454, 267] width 545 height 35
click at [182, 245] on input "b. Conducting regular plan reviews and updates based on organizational changes" at bounding box center [182, 239] width 0 height 11
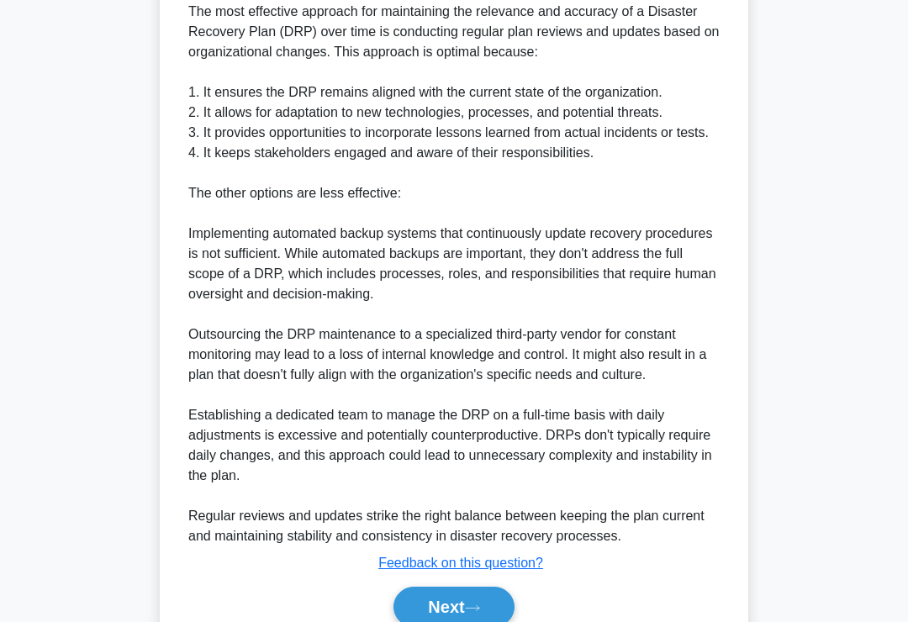
scroll to position [751, 0]
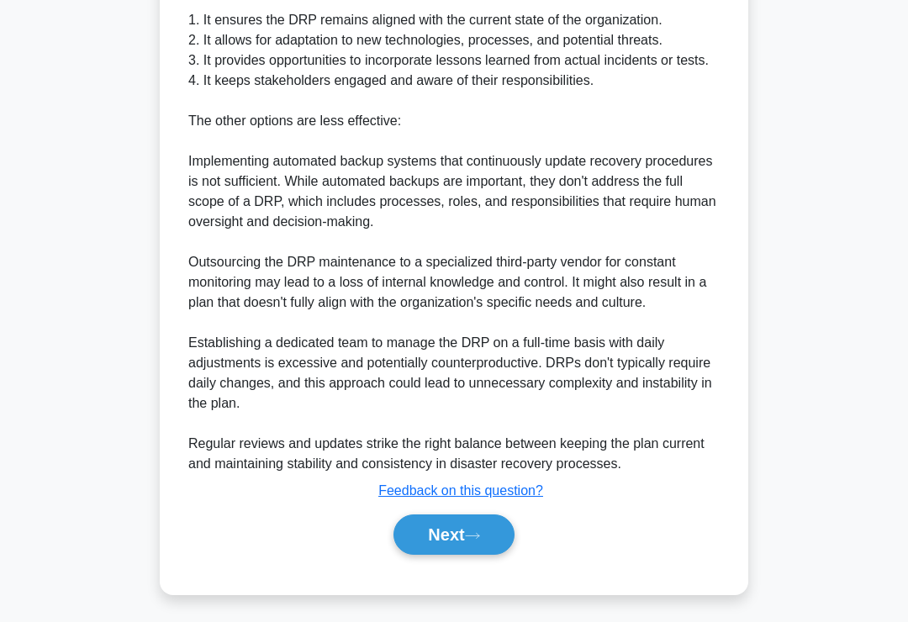
click at [479, 540] on icon at bounding box center [472, 535] width 15 height 9
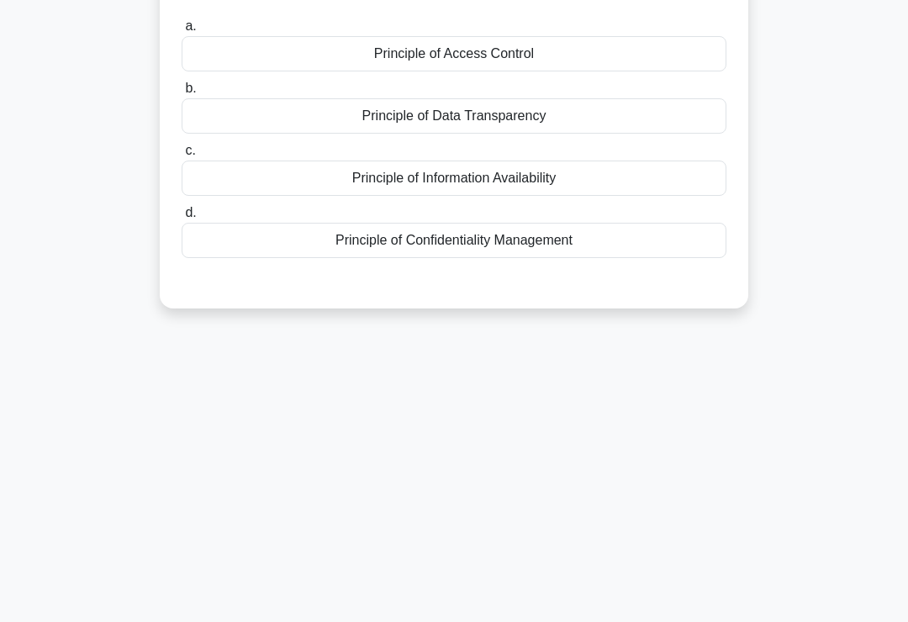
scroll to position [0, 0]
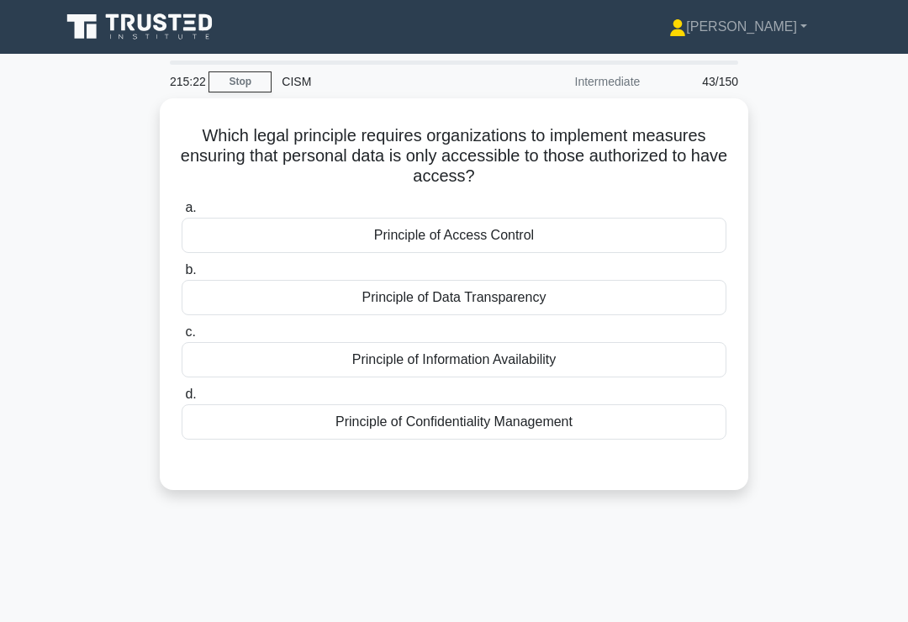
click at [619, 237] on div "Principle of Access Control" at bounding box center [454, 235] width 545 height 35
click at [182, 213] on input "a. Principle of Access Control" at bounding box center [182, 208] width 0 height 11
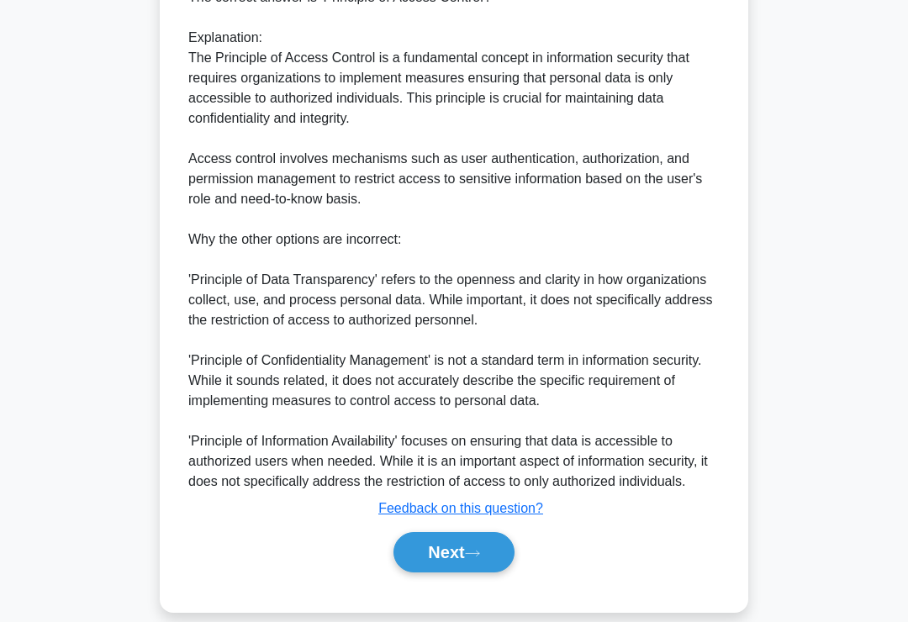
scroll to position [529, 0]
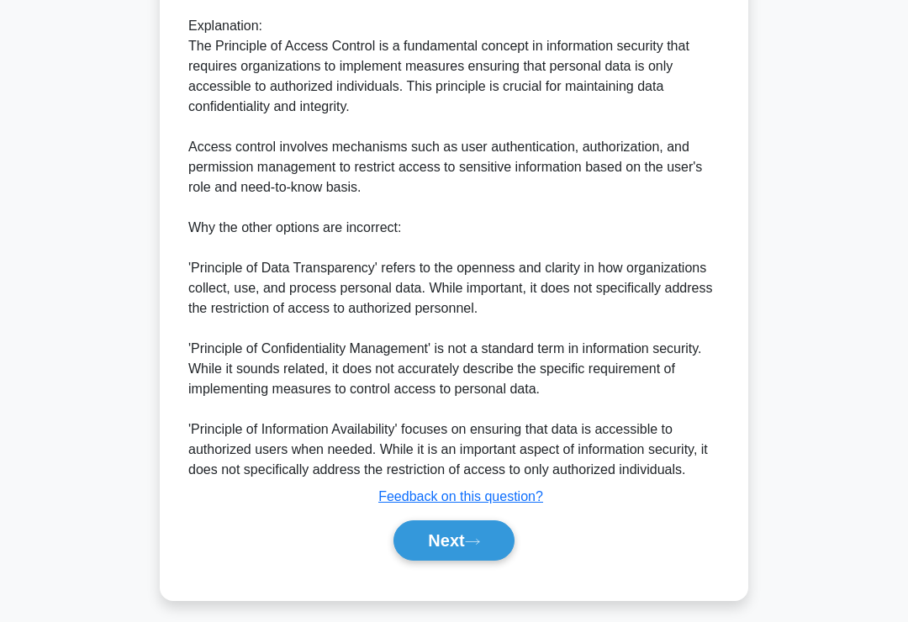
click at [462, 561] on button "Next" at bounding box center [453, 540] width 120 height 40
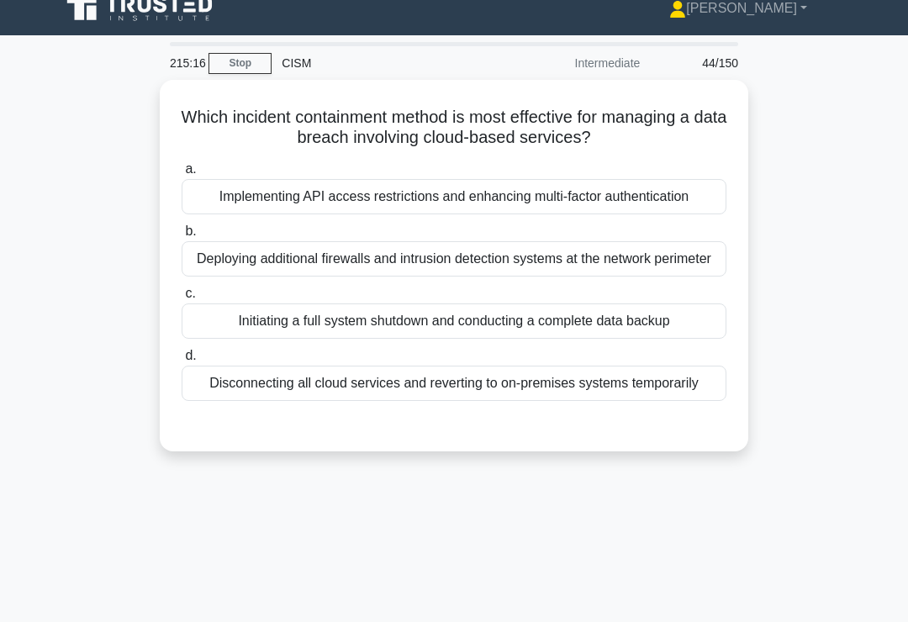
scroll to position [0, 0]
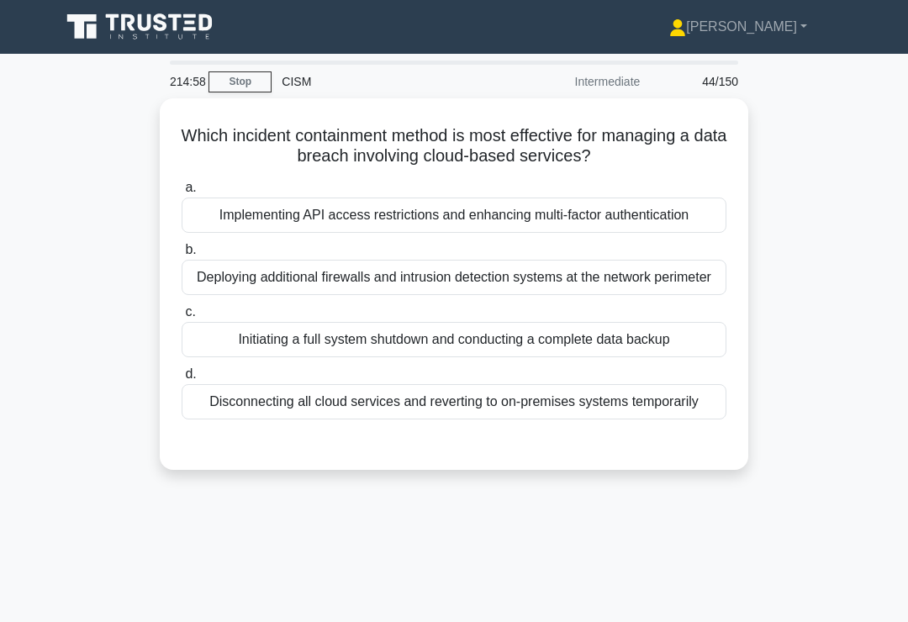
click at [680, 233] on div "Implementing API access restrictions and enhancing multi-factor authentication" at bounding box center [454, 215] width 545 height 35
click at [182, 193] on input "a. Implementing API access restrictions and enhancing multi-factor authenticati…" at bounding box center [182, 187] width 0 height 11
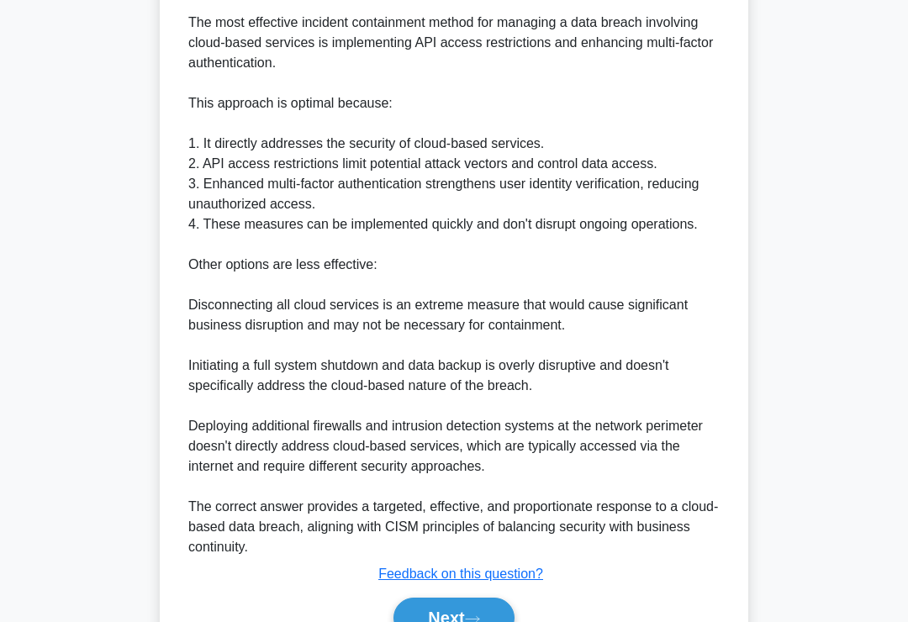
scroll to position [629, 0]
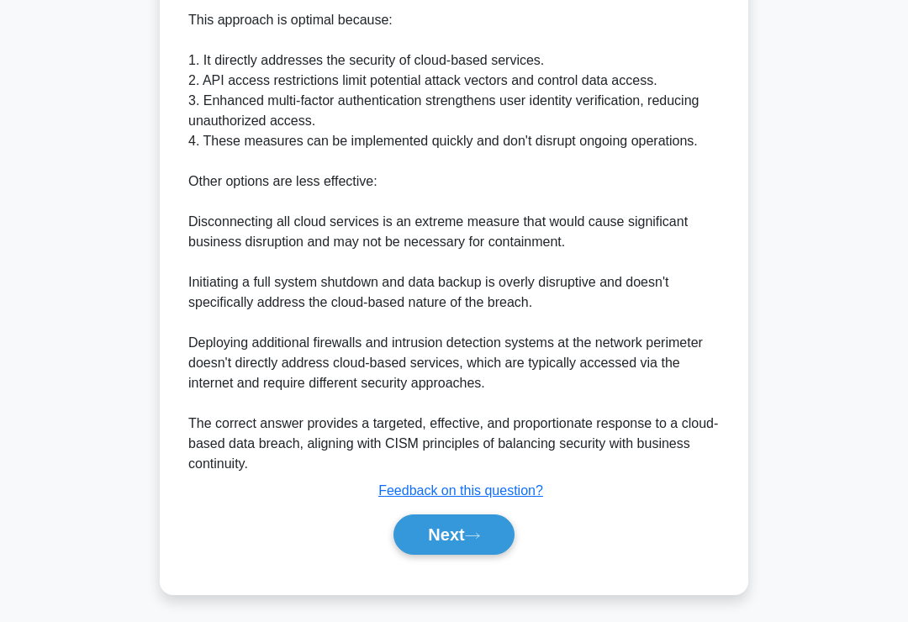
click at [469, 555] on button "Next" at bounding box center [453, 534] width 120 height 40
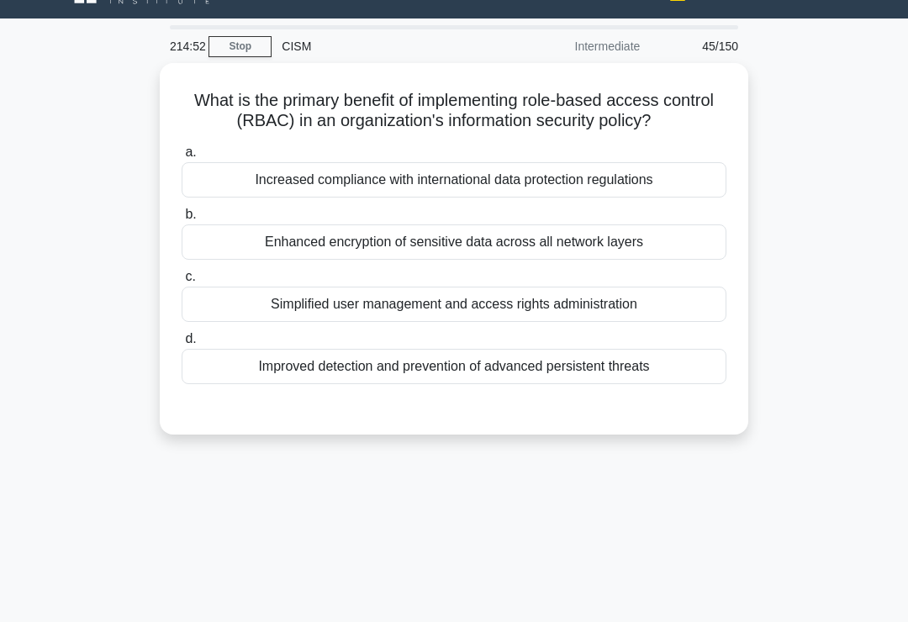
scroll to position [34, 0]
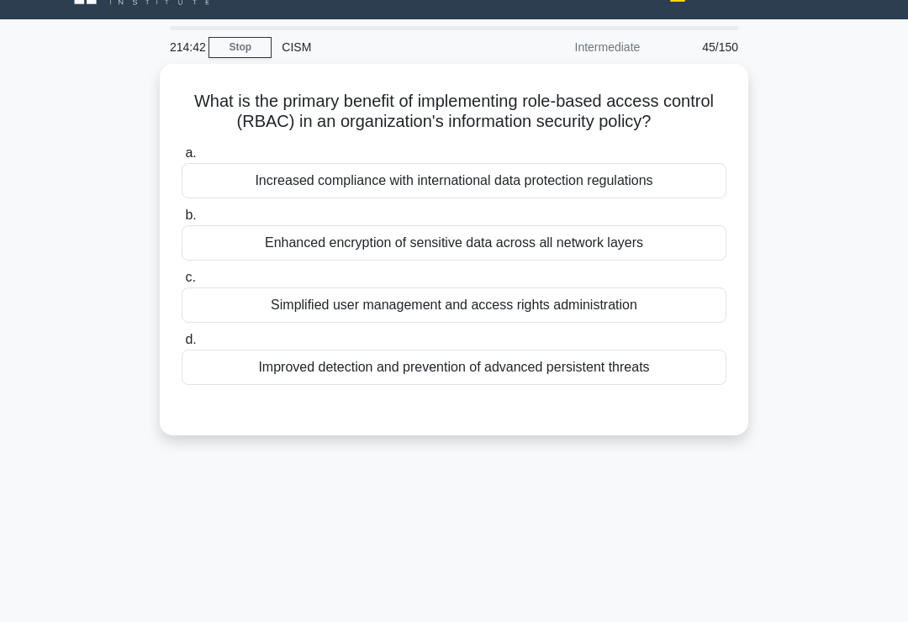
click at [685, 323] on div "Simplified user management and access rights administration" at bounding box center [454, 304] width 545 height 35
click at [182, 283] on input "c. Simplified user management and access rights administration" at bounding box center [182, 277] width 0 height 11
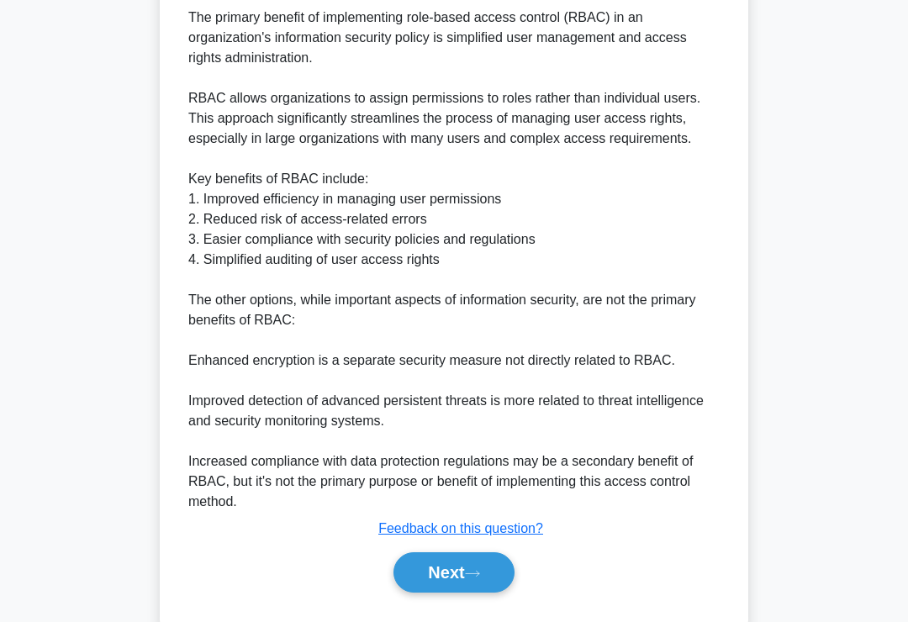
scroll to position [549, 0]
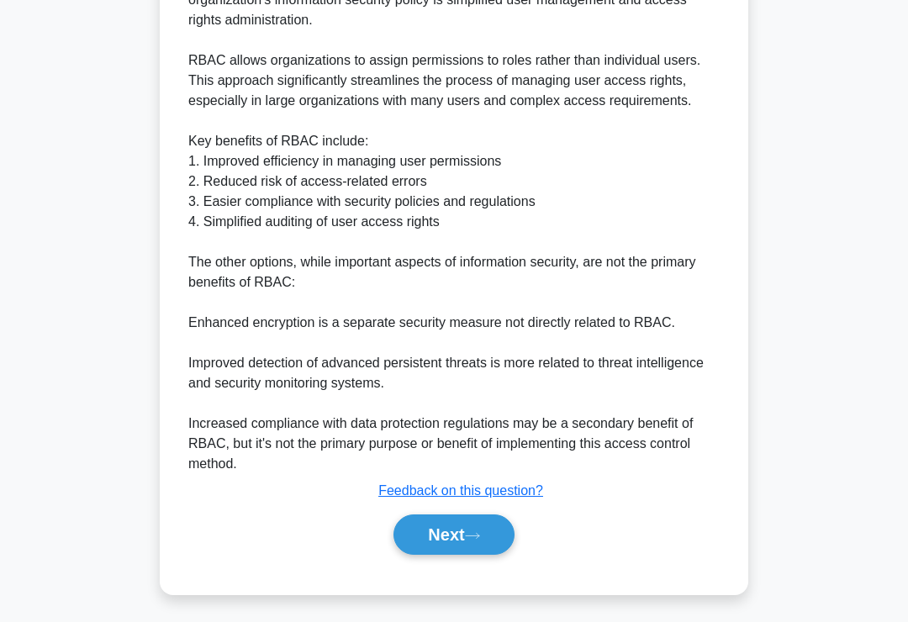
click at [473, 540] on icon at bounding box center [472, 535] width 15 height 9
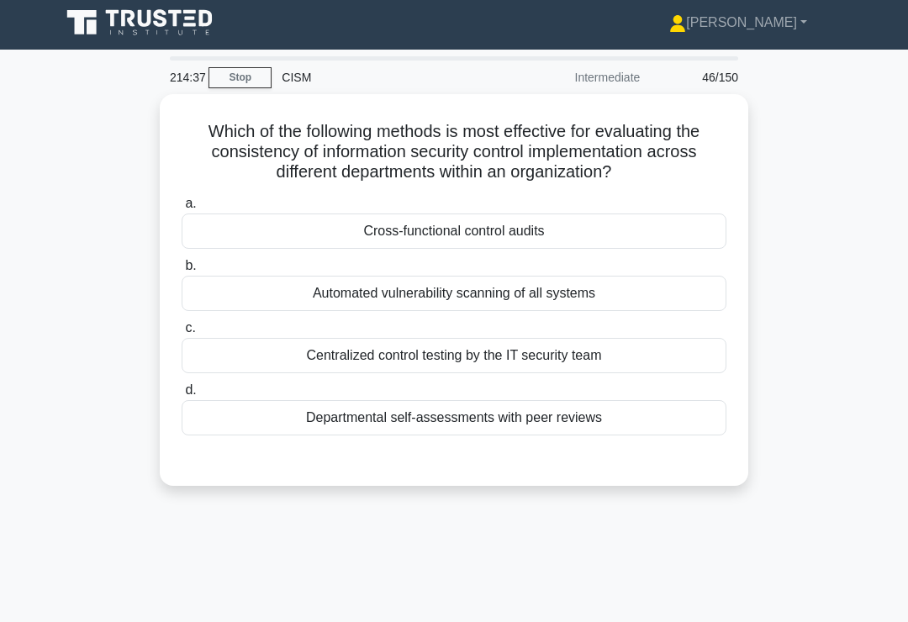
scroll to position [0, 0]
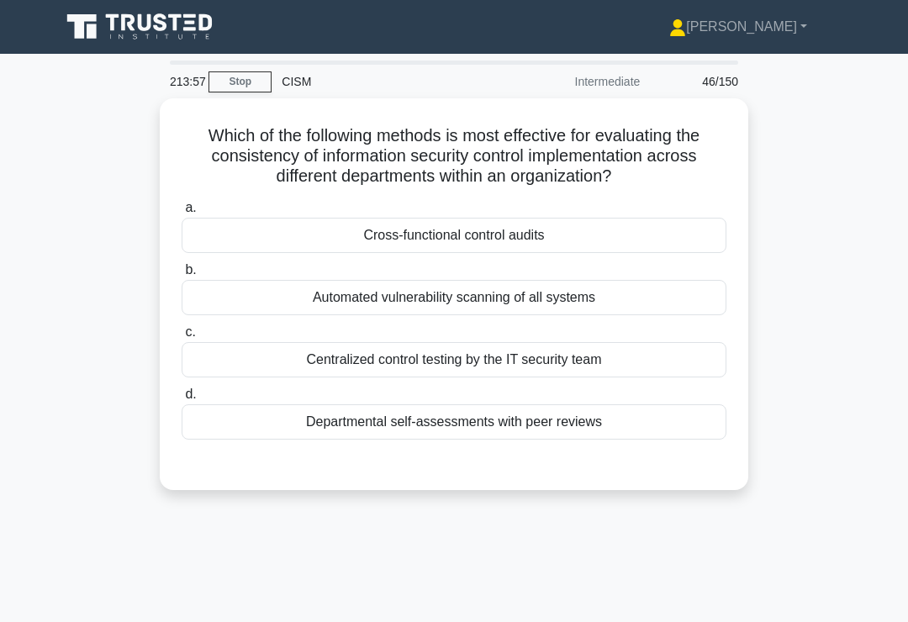
click at [651, 234] on div "Cross-functional control audits" at bounding box center [454, 235] width 545 height 35
click at [182, 213] on input "a. Cross-functional control audits" at bounding box center [182, 208] width 0 height 11
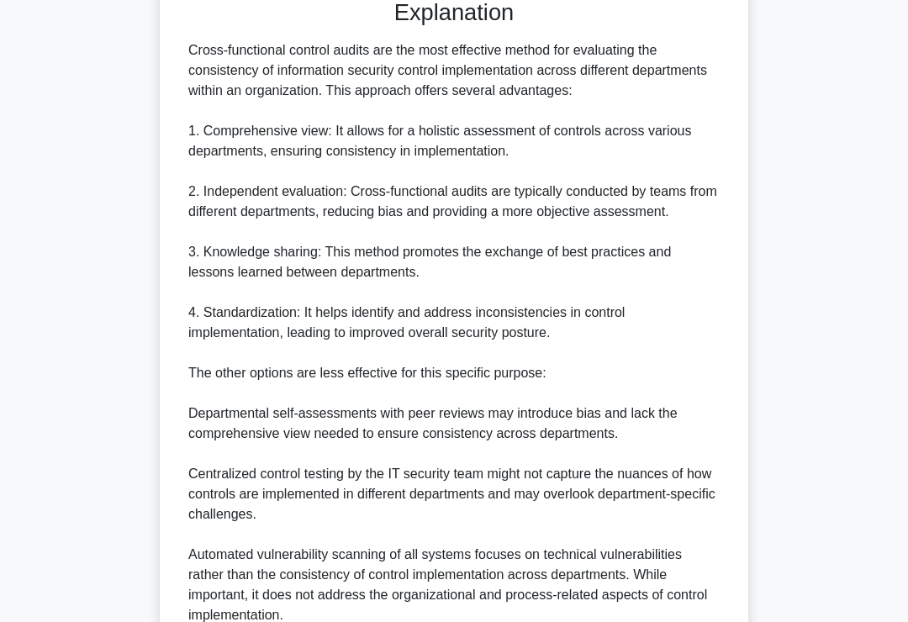
scroll to position [650, 0]
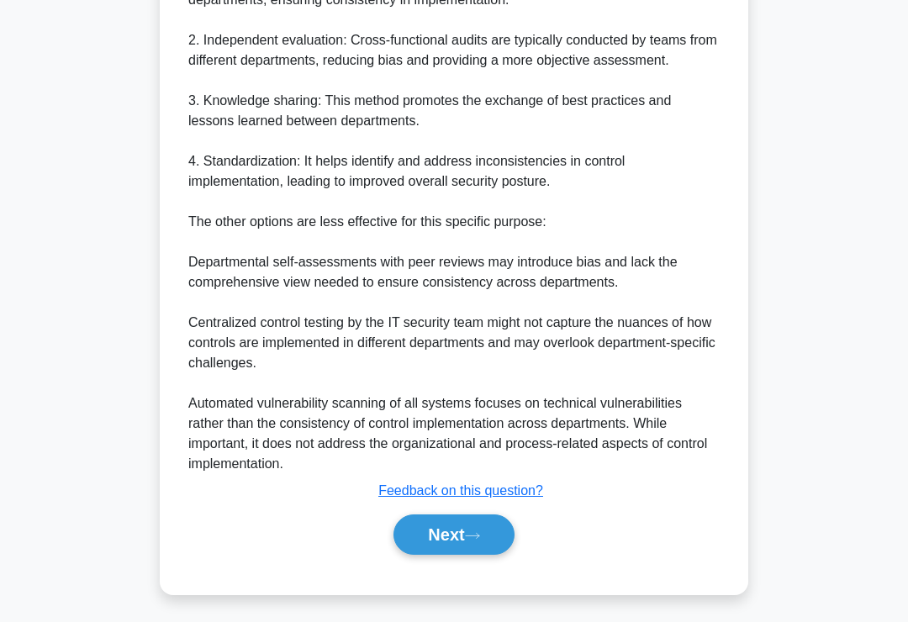
click at [471, 550] on button "Next" at bounding box center [453, 534] width 120 height 40
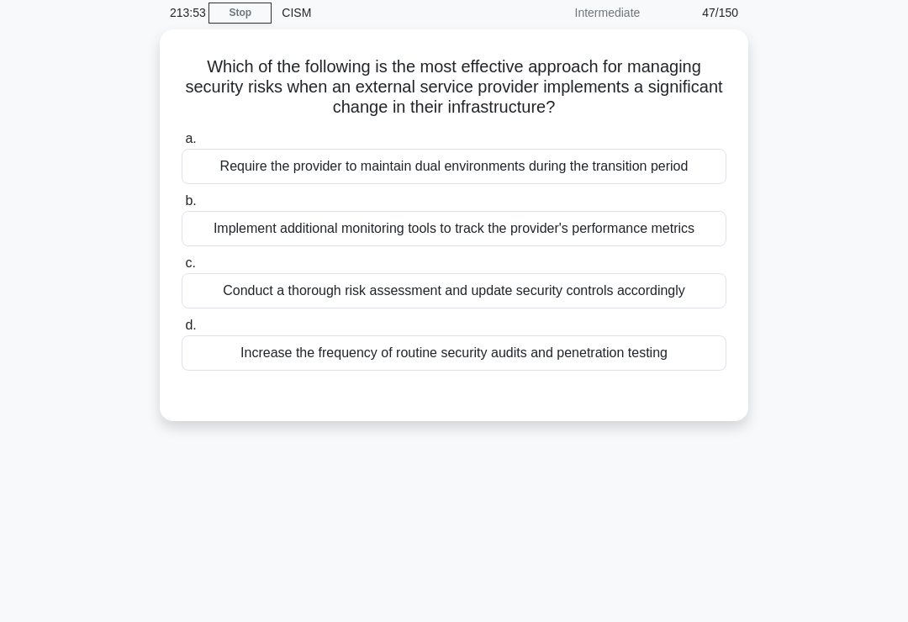
scroll to position [56, 0]
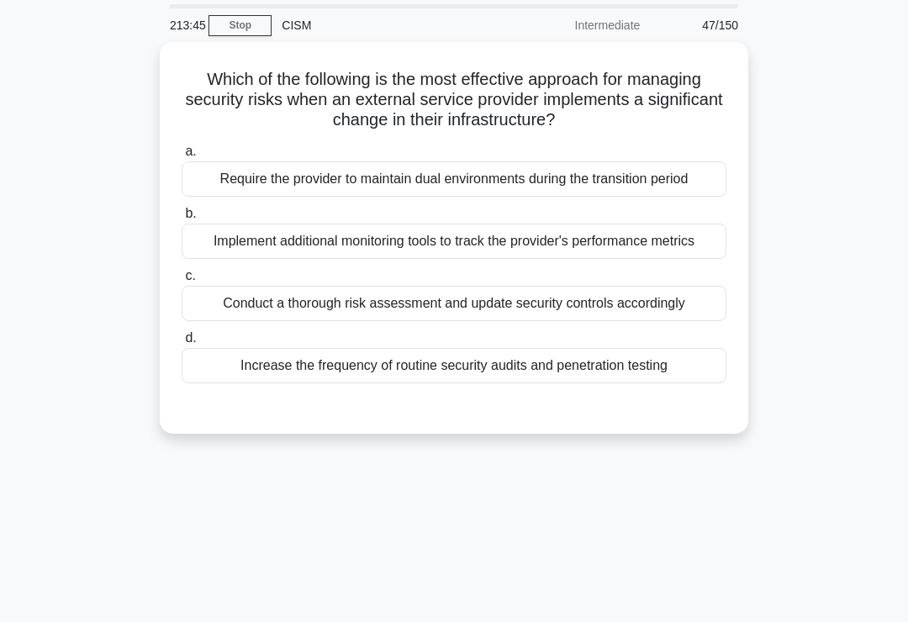
click at [698, 321] on div "Conduct a thorough risk assessment and update security controls accordingly" at bounding box center [454, 303] width 545 height 35
click at [182, 282] on input "c. Conduct a thorough risk assessment and update security controls accordingly" at bounding box center [182, 276] width 0 height 11
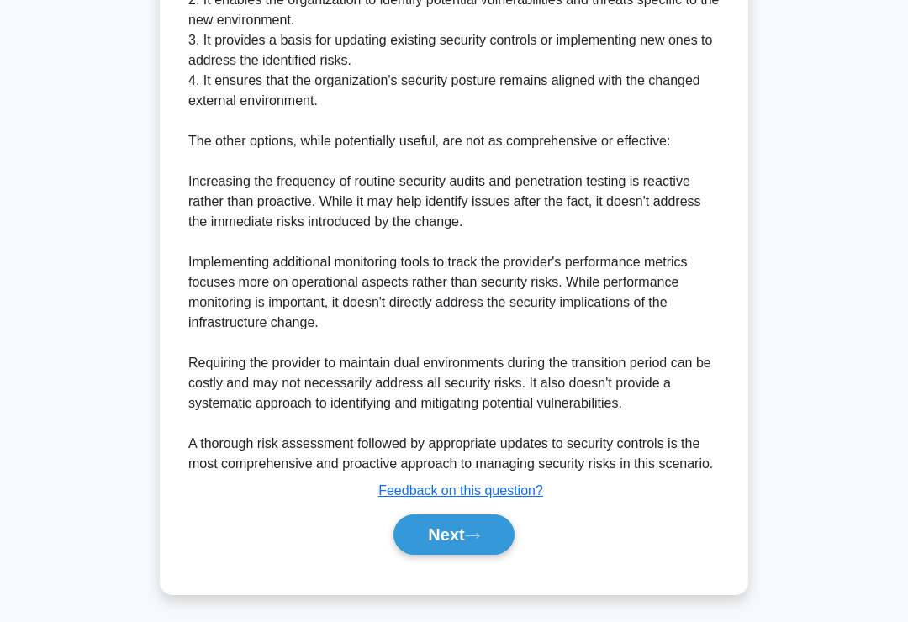
scroll to position [730, 0]
click at [479, 555] on button "Next" at bounding box center [453, 534] width 120 height 40
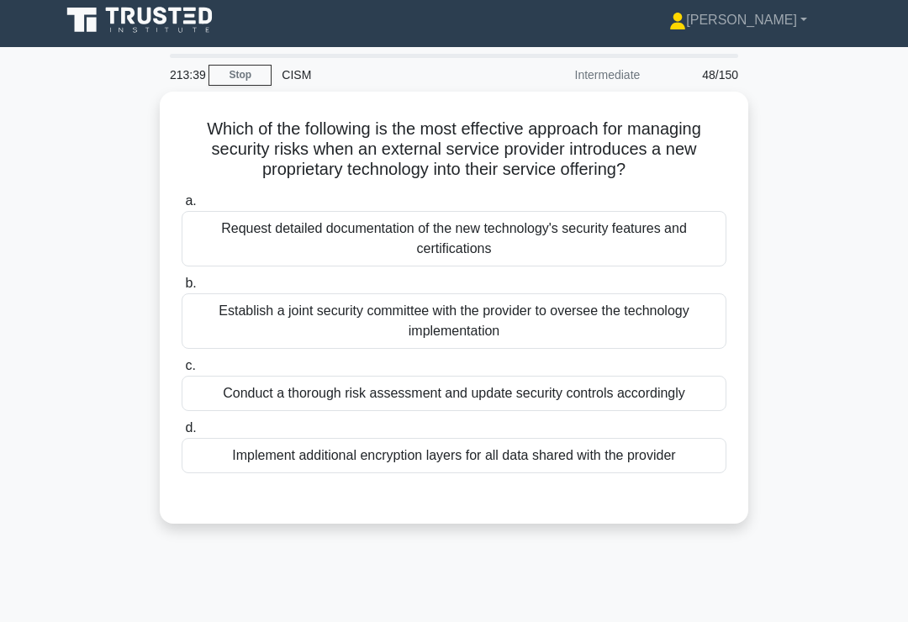
scroll to position [11, 0]
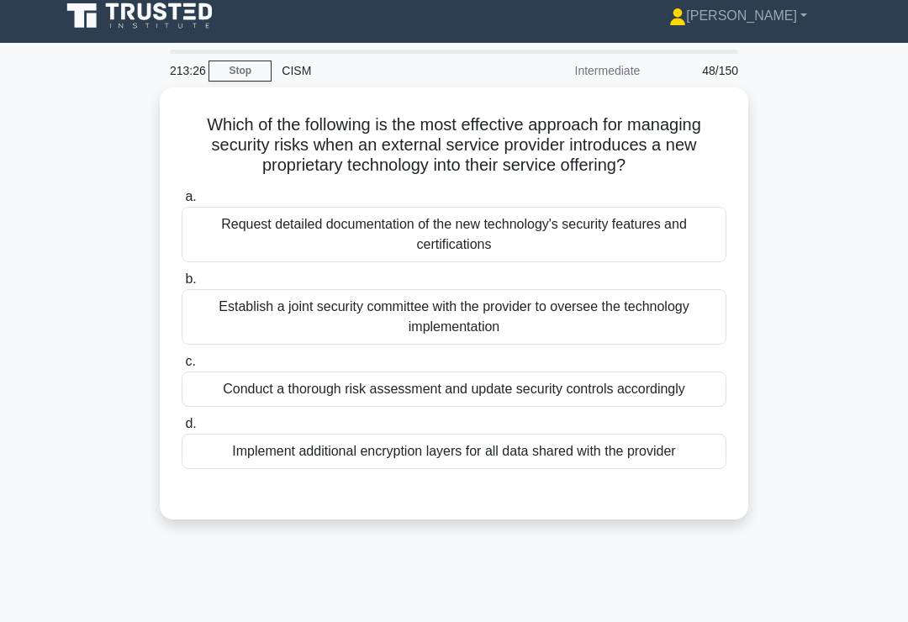
click at [704, 407] on div "Conduct a thorough risk assessment and update security controls accordingly" at bounding box center [454, 388] width 545 height 35
click at [182, 367] on input "c. Conduct a thorough risk assessment and update security controls accordingly" at bounding box center [182, 361] width 0 height 11
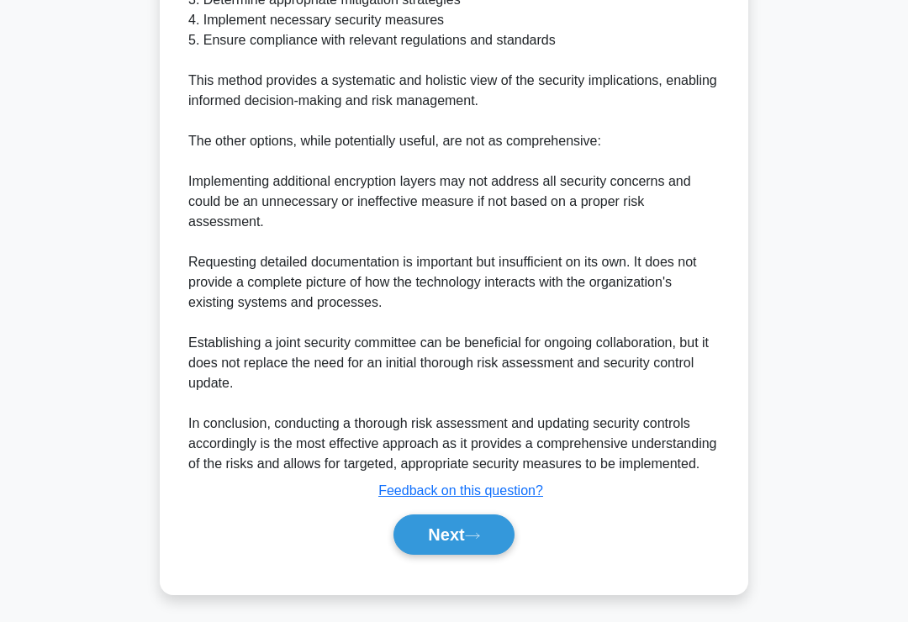
scroll to position [730, 0]
click at [467, 555] on button "Next" at bounding box center [453, 534] width 120 height 40
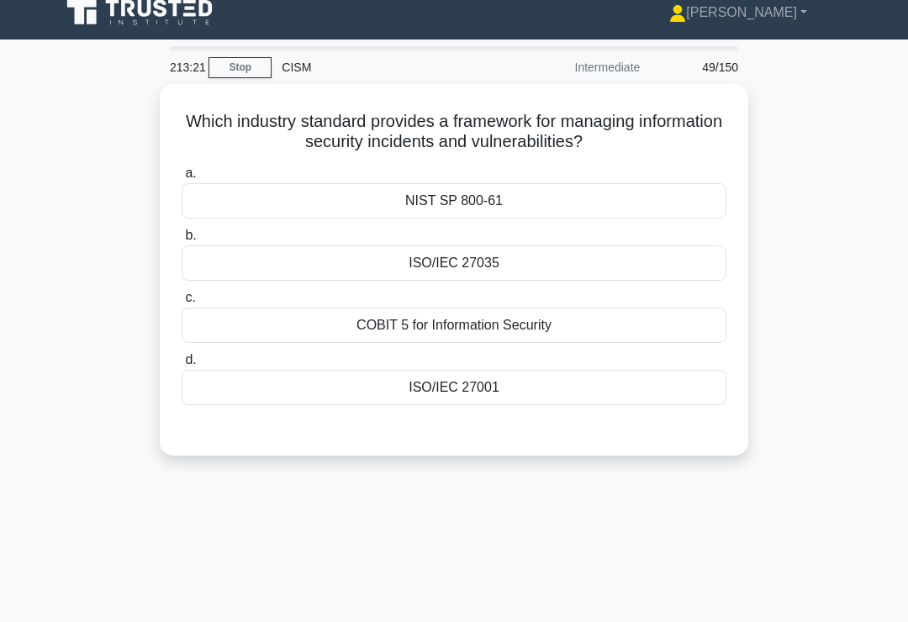
scroll to position [0, 0]
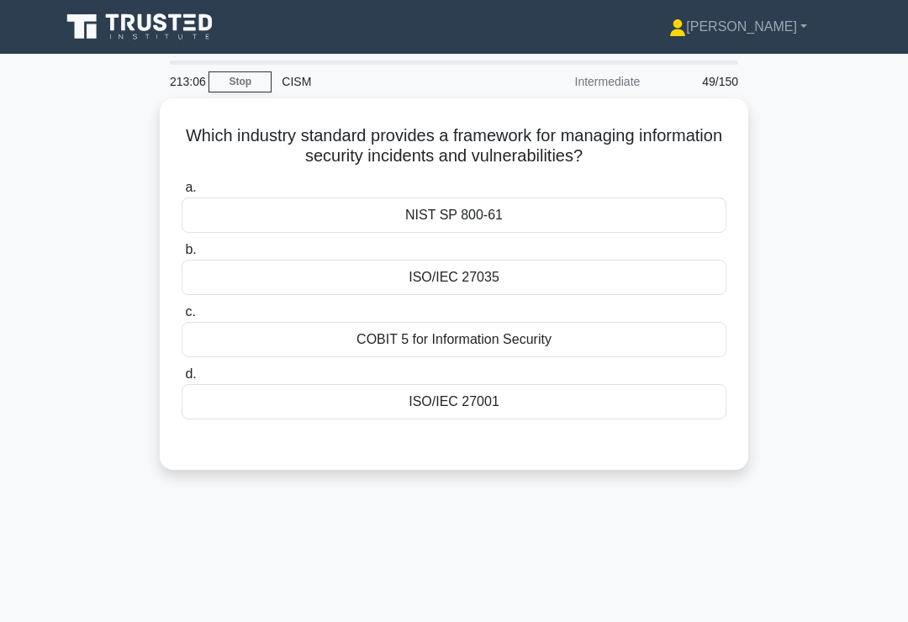
click at [629, 276] on div "ISO/IEC 27035" at bounding box center [454, 277] width 545 height 35
click at [182, 255] on input "b. ISO/IEC 27035" at bounding box center [182, 250] width 0 height 11
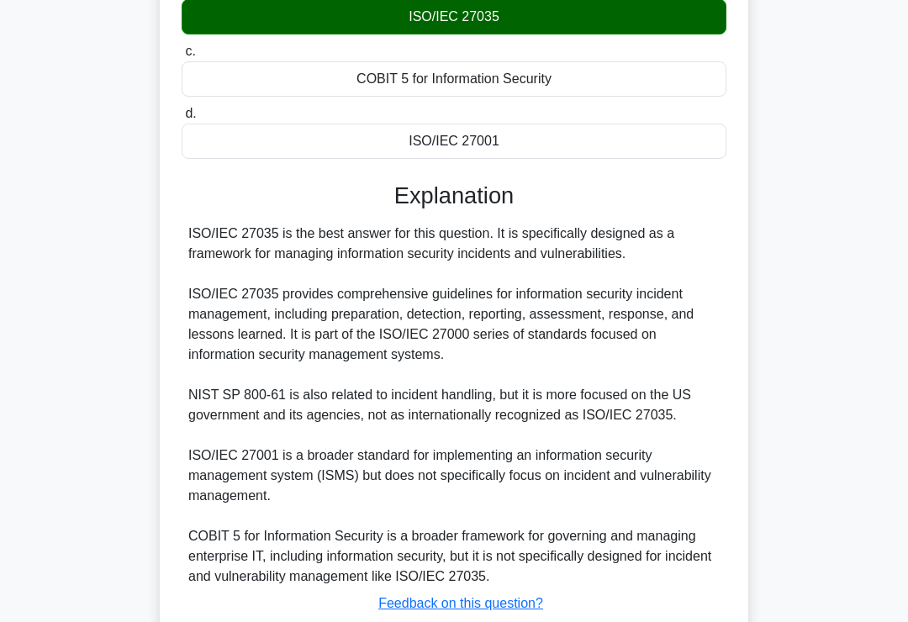
scroll to position [387, 0]
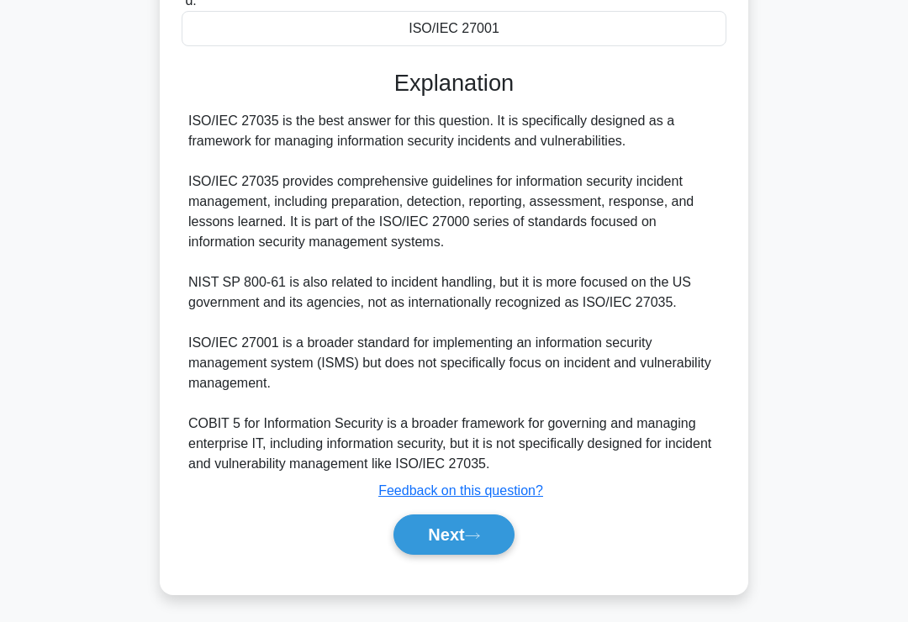
click at [476, 540] on icon at bounding box center [472, 535] width 15 height 9
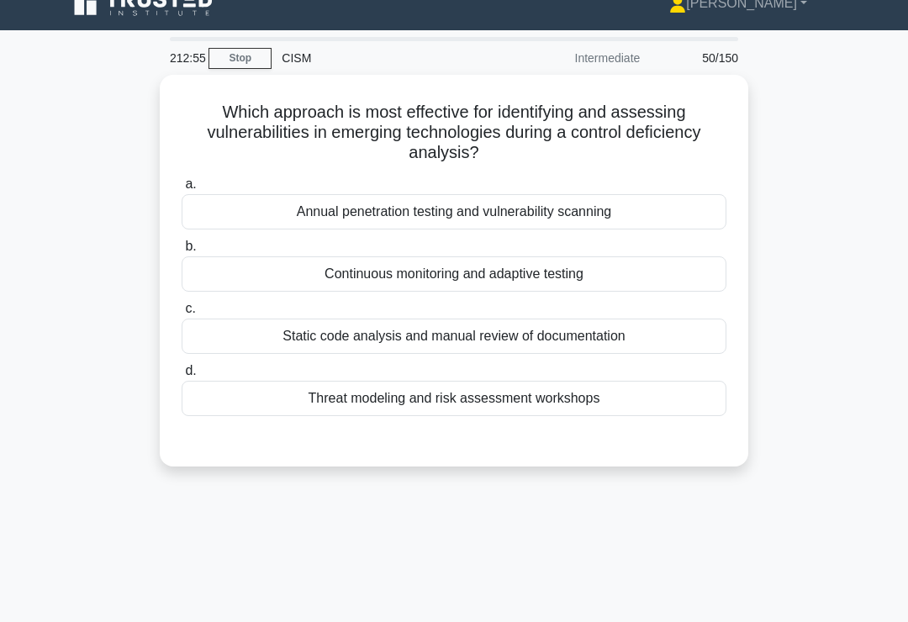
scroll to position [20, 0]
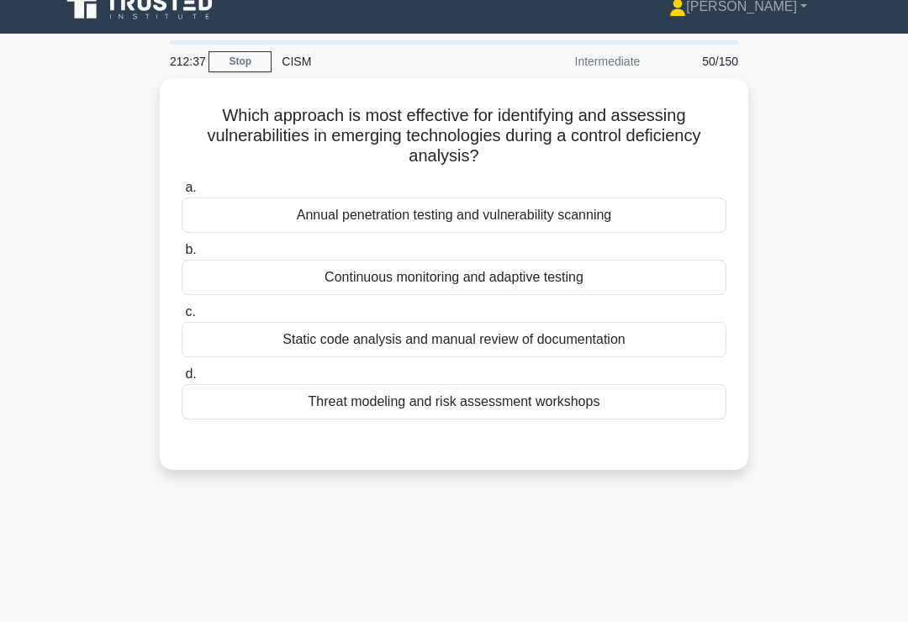
click at [639, 273] on div "Continuous monitoring and adaptive testing" at bounding box center [454, 277] width 545 height 35
click at [182, 255] on input "b. Continuous monitoring and adaptive testing" at bounding box center [182, 250] width 0 height 11
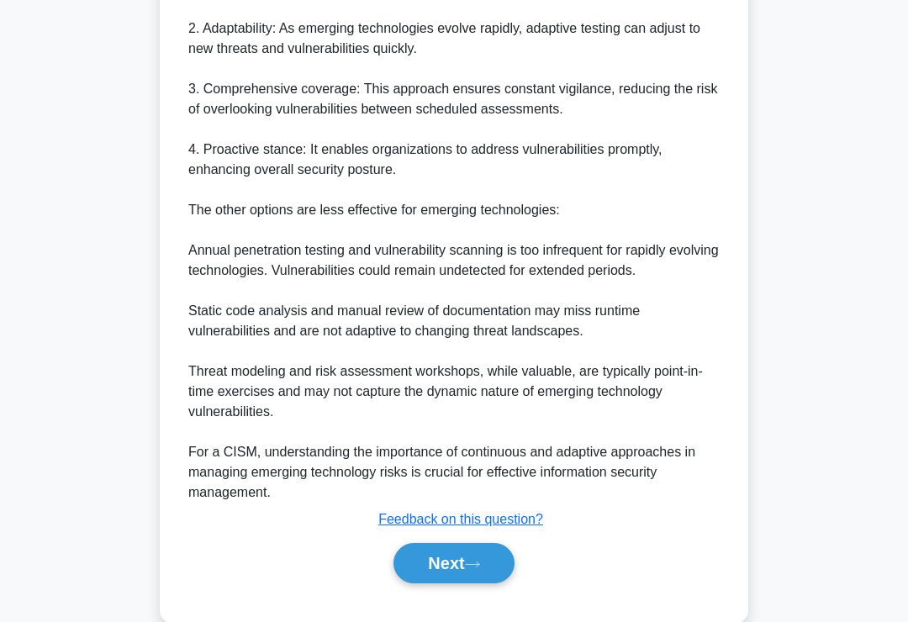
scroll to position [670, 0]
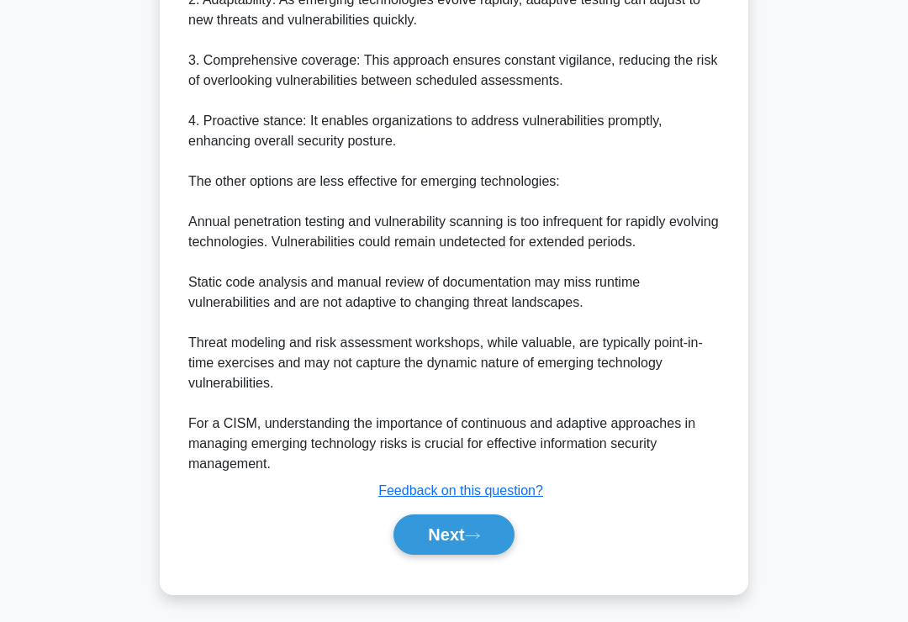
click at [470, 555] on button "Next" at bounding box center [453, 534] width 120 height 40
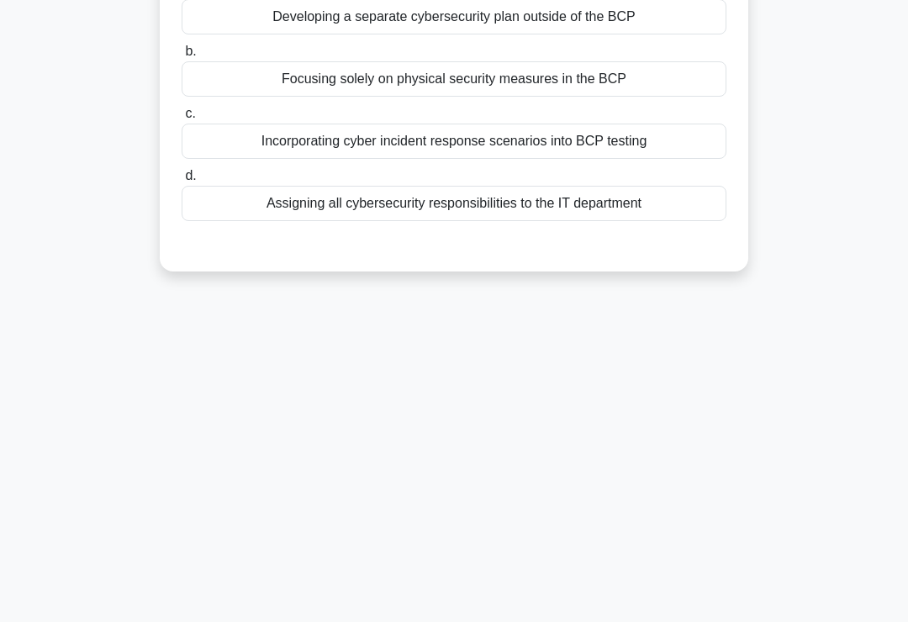
scroll to position [0, 0]
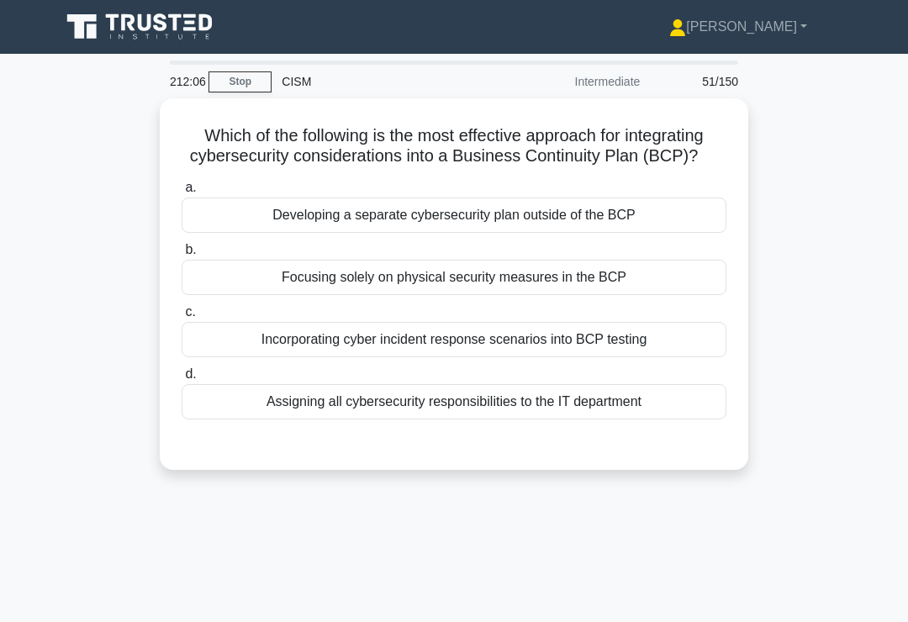
click at [680, 357] on div "Incorporating cyber incident response scenarios into BCP testing" at bounding box center [454, 339] width 545 height 35
click at [182, 318] on input "c. Incorporating cyber incident response scenarios into BCP testing" at bounding box center [182, 312] width 0 height 11
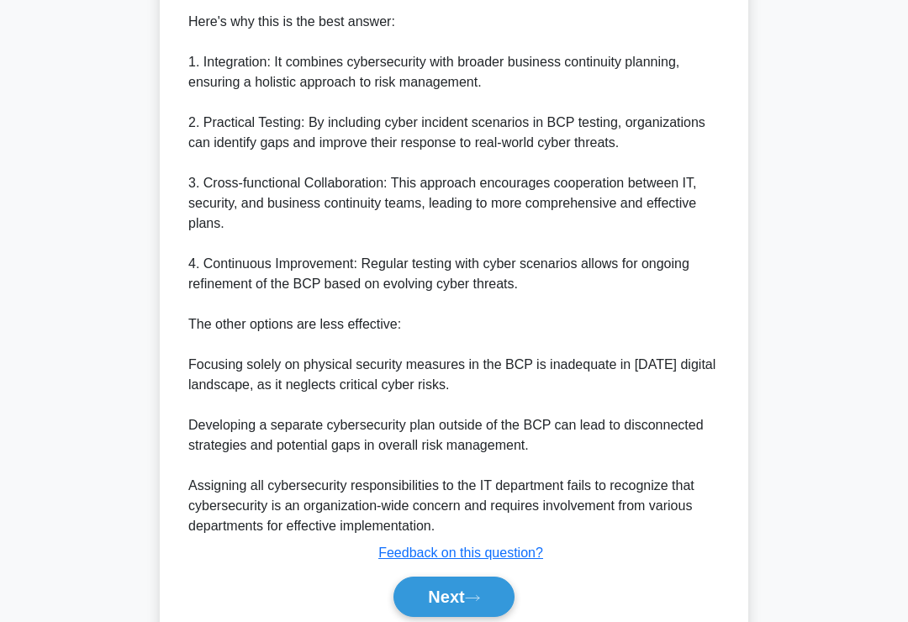
scroll to position [650, 0]
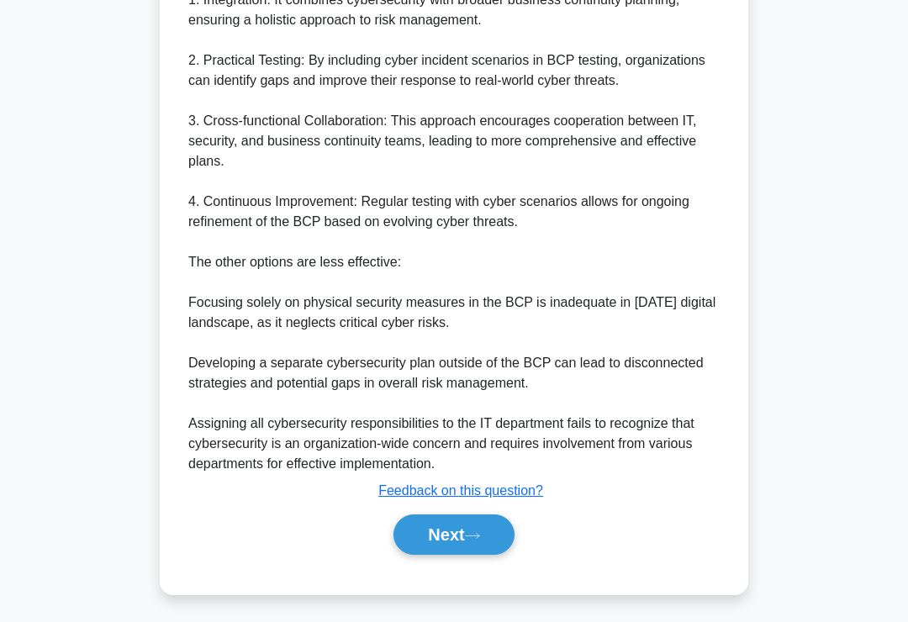
click at [463, 552] on button "Next" at bounding box center [453, 534] width 120 height 40
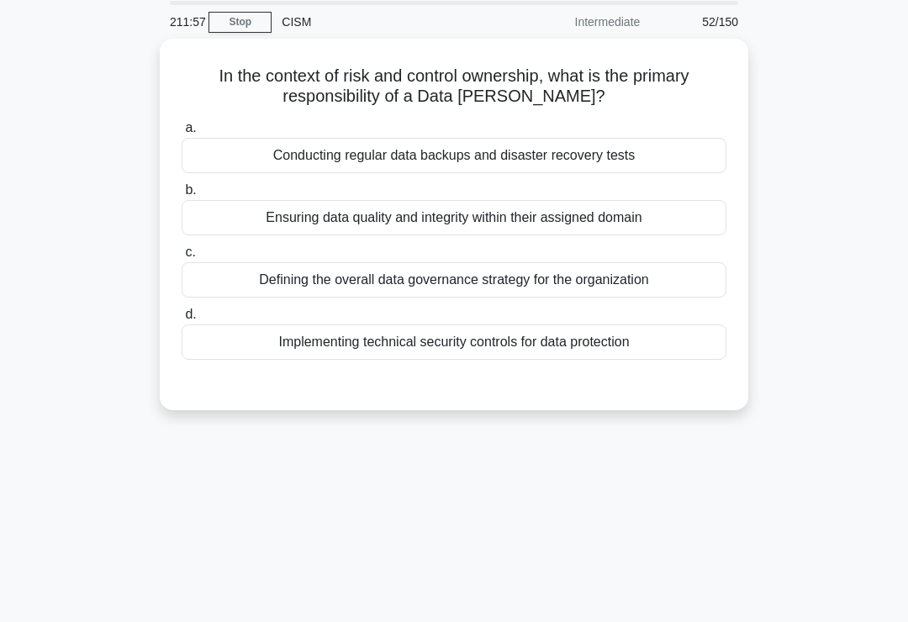
scroll to position [0, 0]
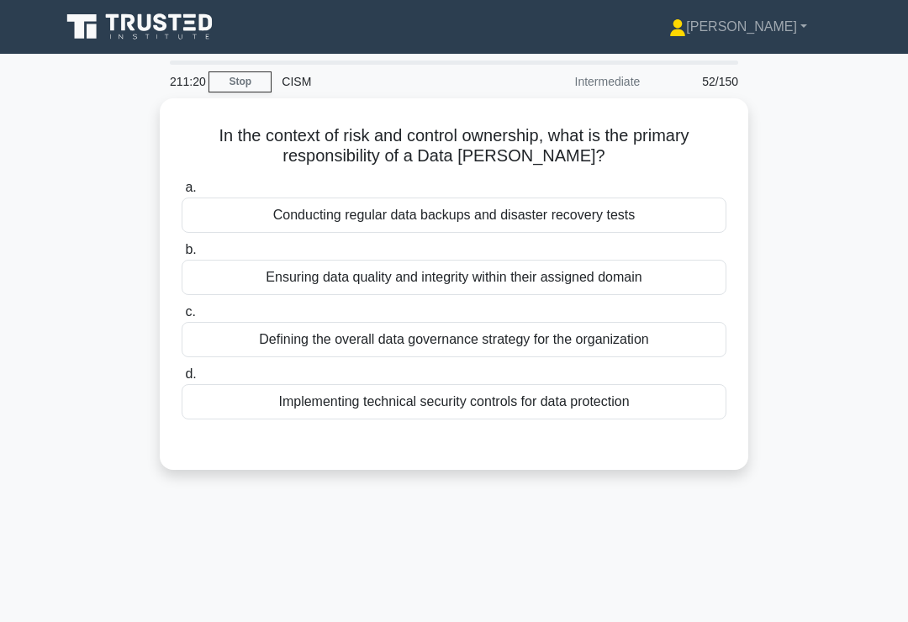
click at [677, 403] on div "Implementing technical security controls for data protection" at bounding box center [454, 401] width 545 height 35
click at [182, 380] on input "d. Implementing technical security controls for data protection" at bounding box center [182, 374] width 0 height 11
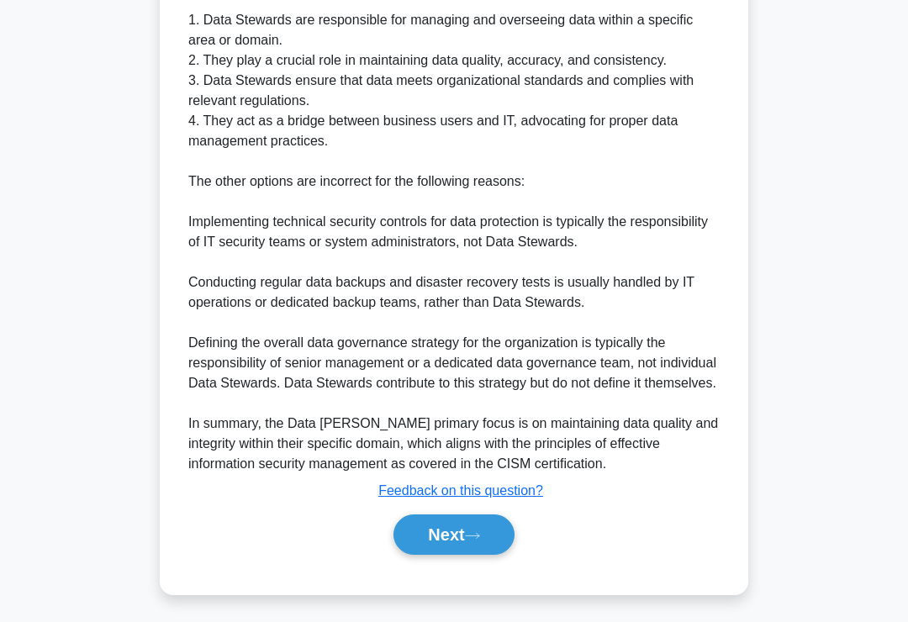
scroll to position [631, 0]
click at [472, 555] on button "Next" at bounding box center [453, 534] width 120 height 40
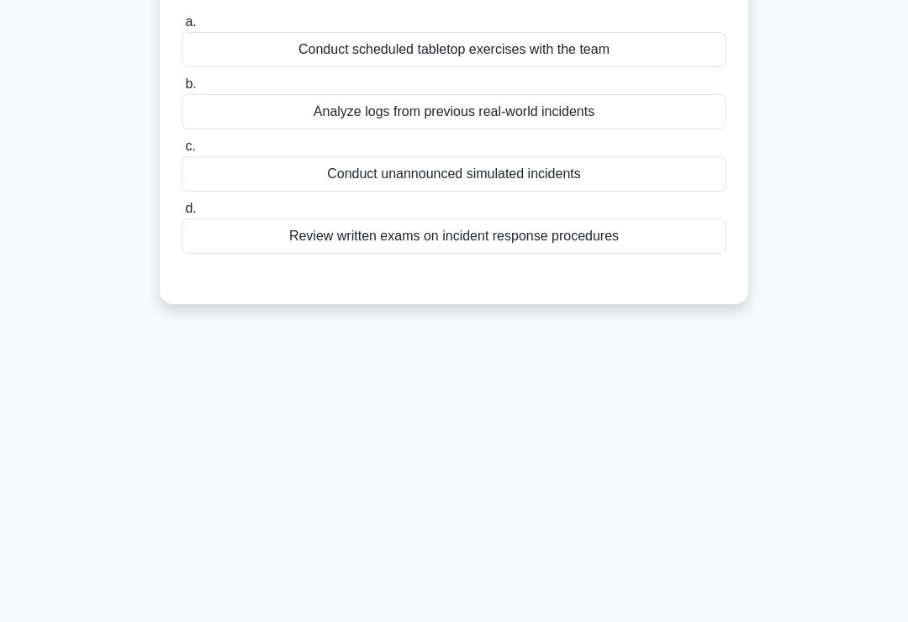
scroll to position [0, 0]
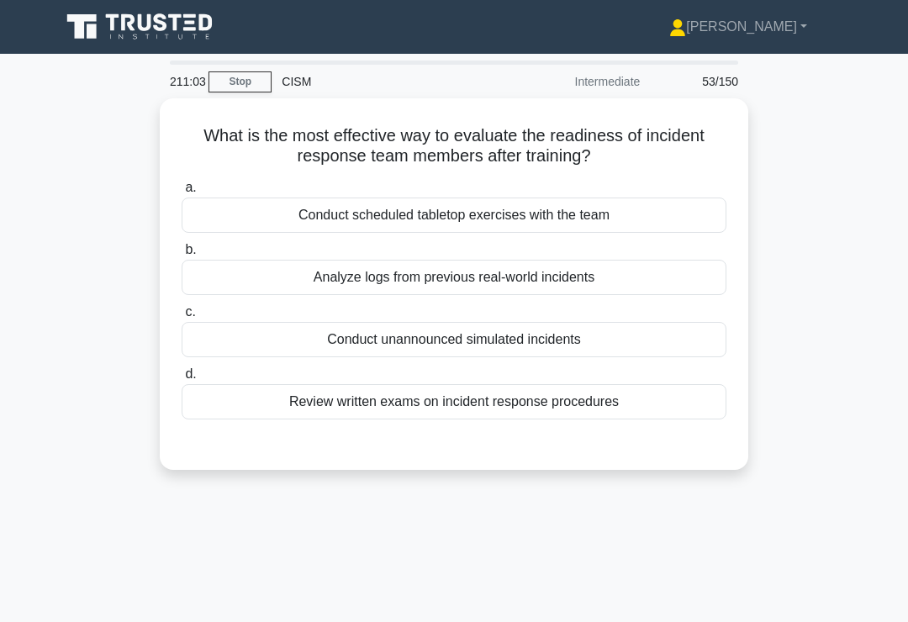
click at [649, 219] on div "Conduct scheduled tabletop exercises with the team" at bounding box center [454, 215] width 545 height 35
click at [182, 193] on input "a. Conduct scheduled tabletop exercises with the team" at bounding box center [182, 187] width 0 height 11
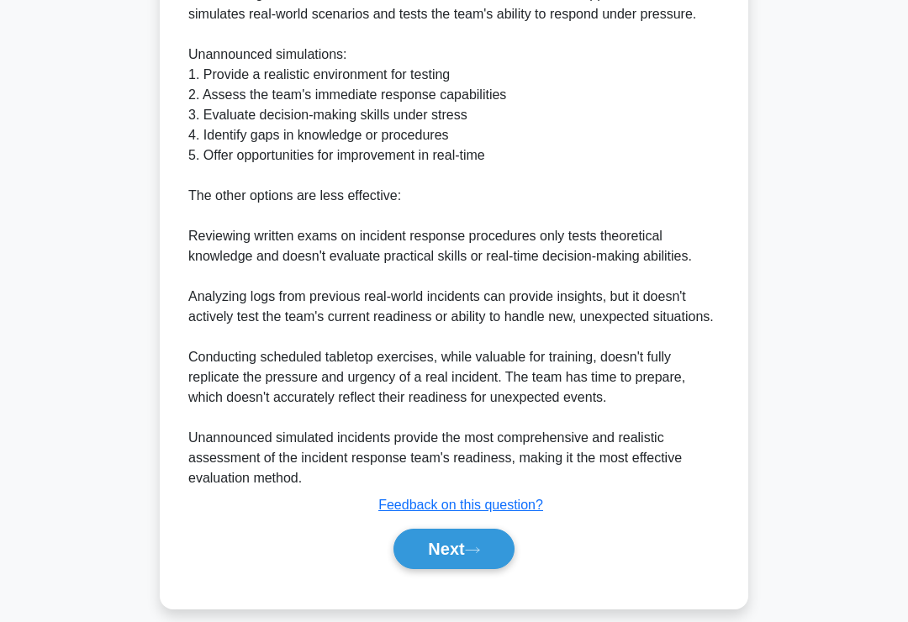
scroll to position [591, 0]
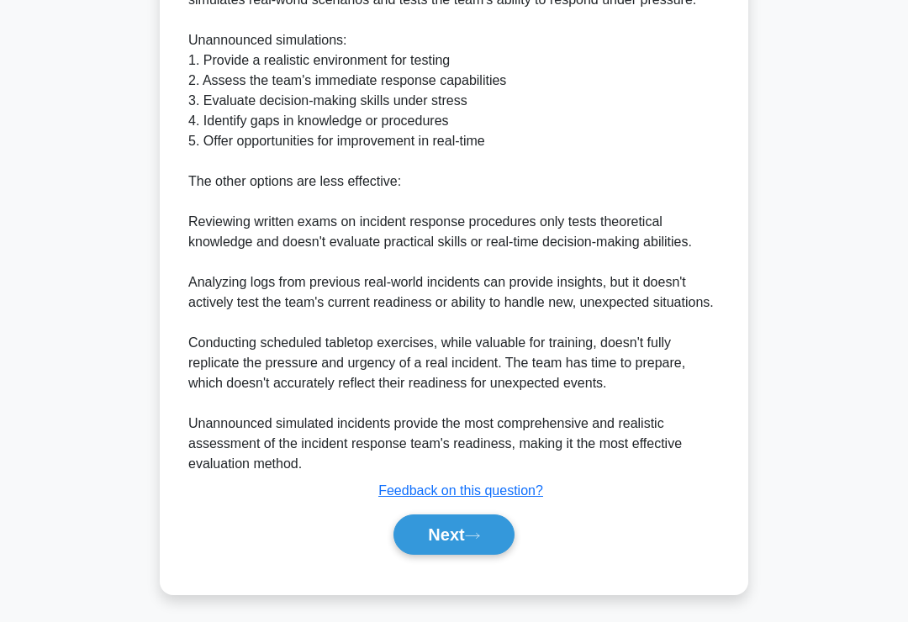
click at [480, 540] on icon at bounding box center [472, 535] width 15 height 9
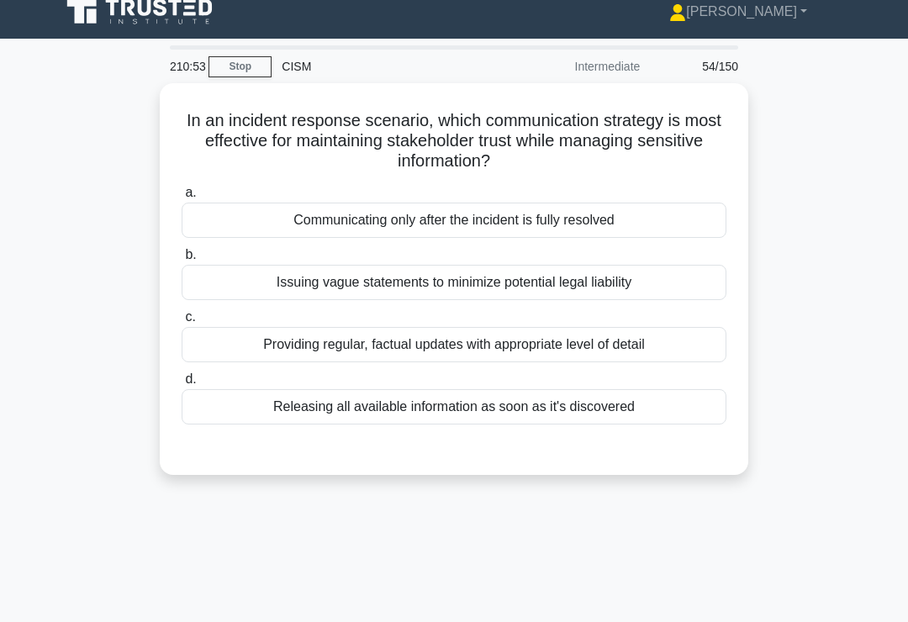
scroll to position [7, 0]
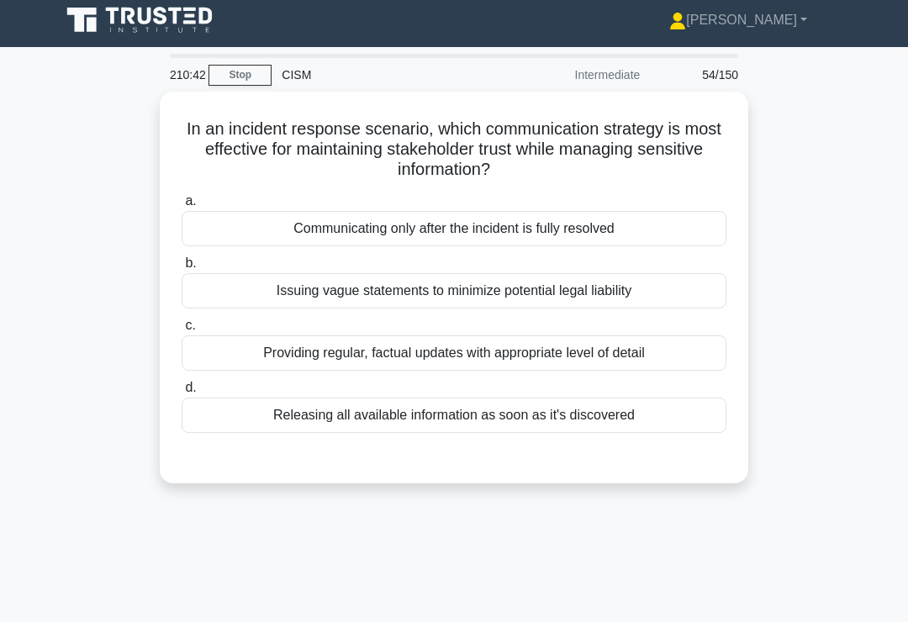
click at [693, 345] on div "Providing regular, factual updates with appropriate level of detail" at bounding box center [454, 352] width 545 height 35
click at [182, 331] on input "c. Providing regular, factual updates with appropriate level of detail" at bounding box center [182, 325] width 0 height 11
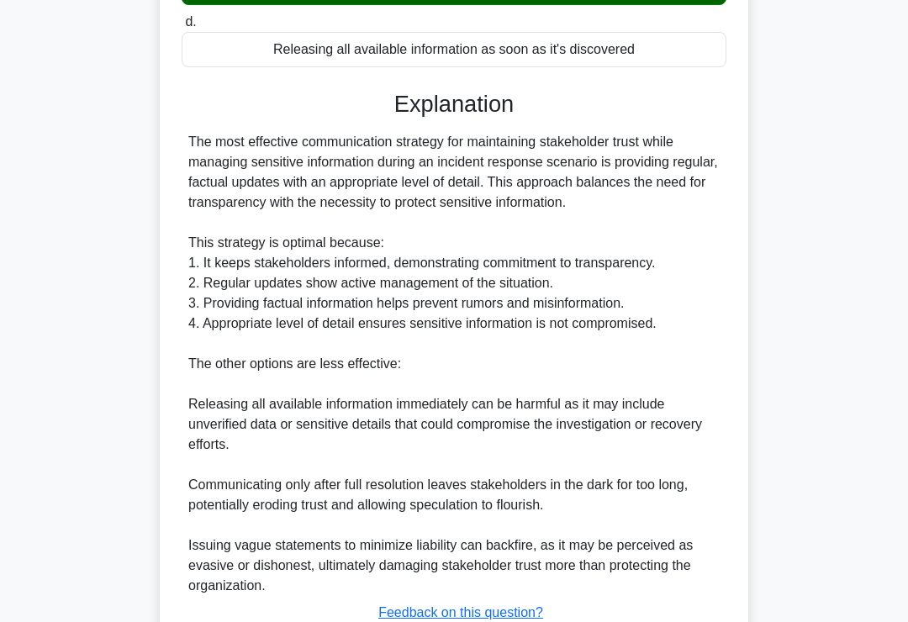
scroll to position [529, 0]
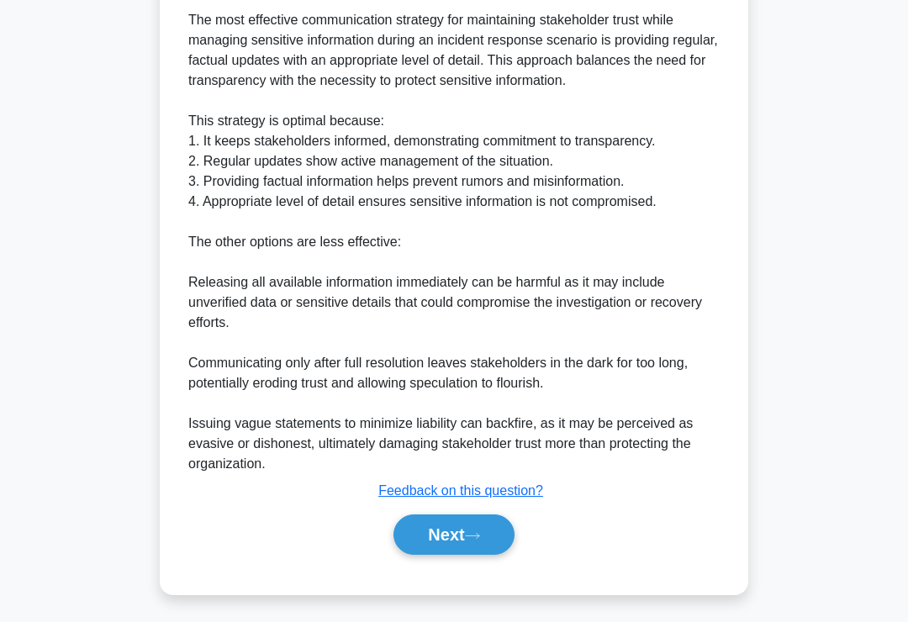
click at [463, 555] on button "Next" at bounding box center [453, 534] width 120 height 40
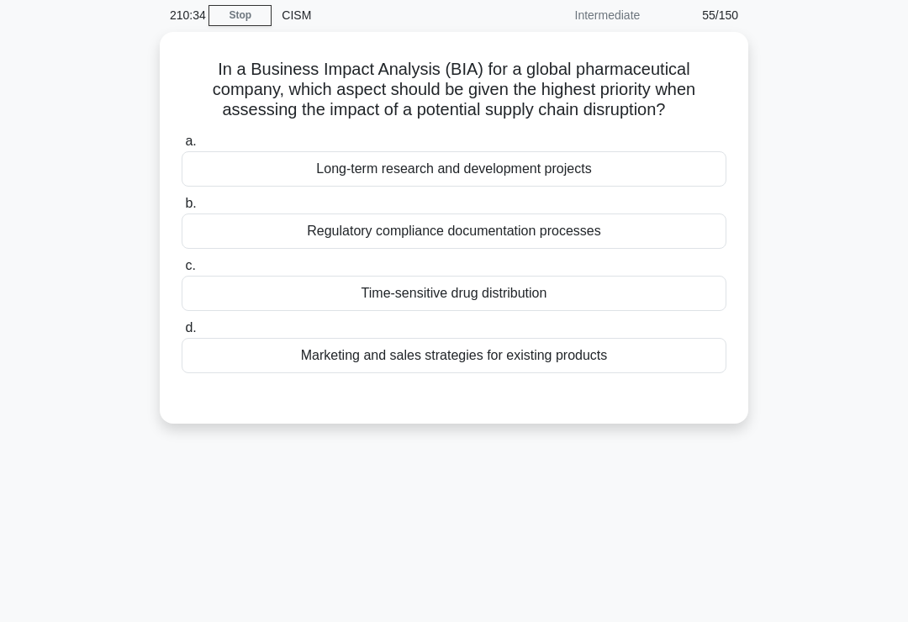
scroll to position [33, 0]
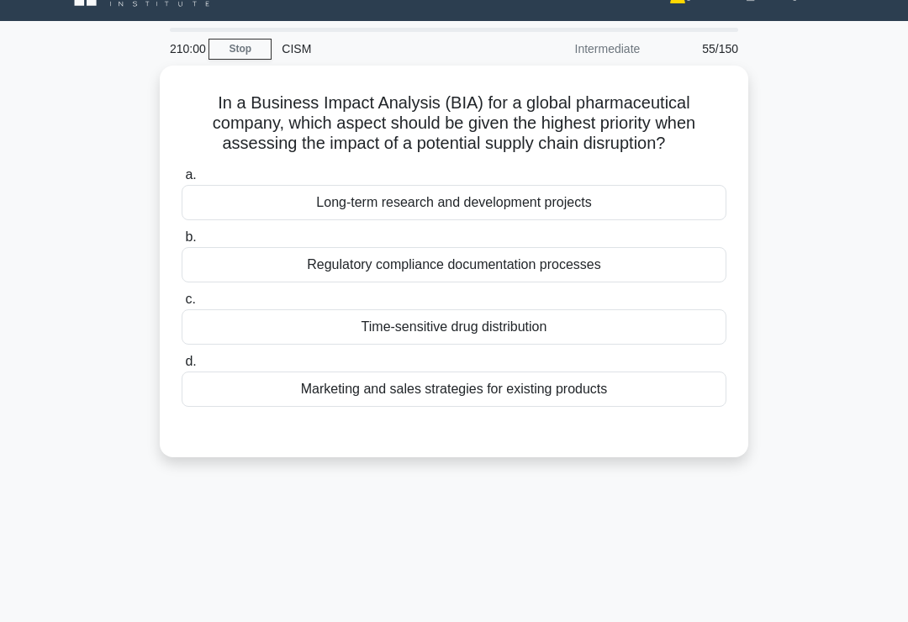
click at [671, 340] on div "Time-sensitive drug distribution" at bounding box center [454, 326] width 545 height 35
click at [182, 305] on input "c. Time-sensitive drug distribution" at bounding box center [182, 299] width 0 height 11
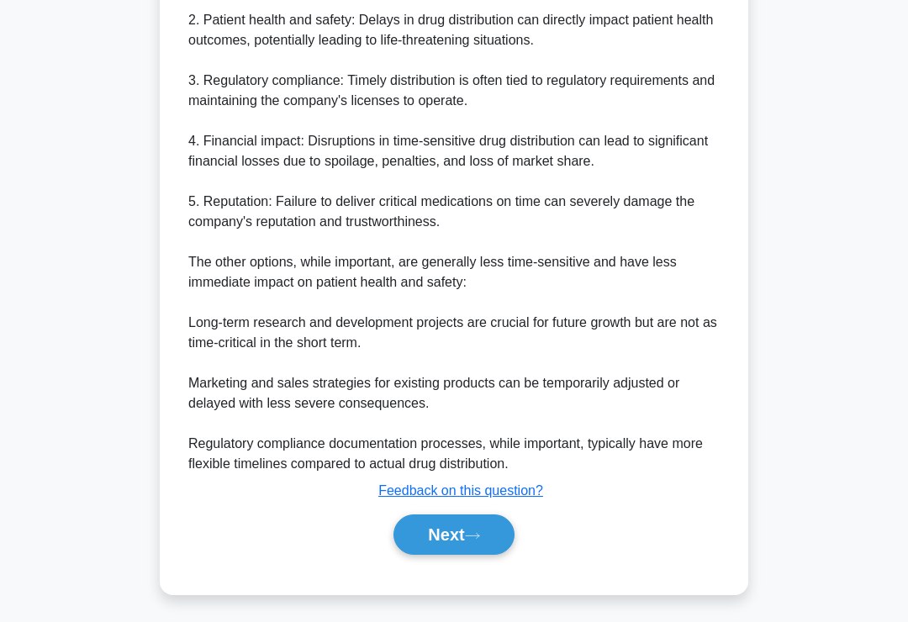
scroll to position [650, 0]
click at [479, 540] on icon at bounding box center [472, 535] width 15 height 9
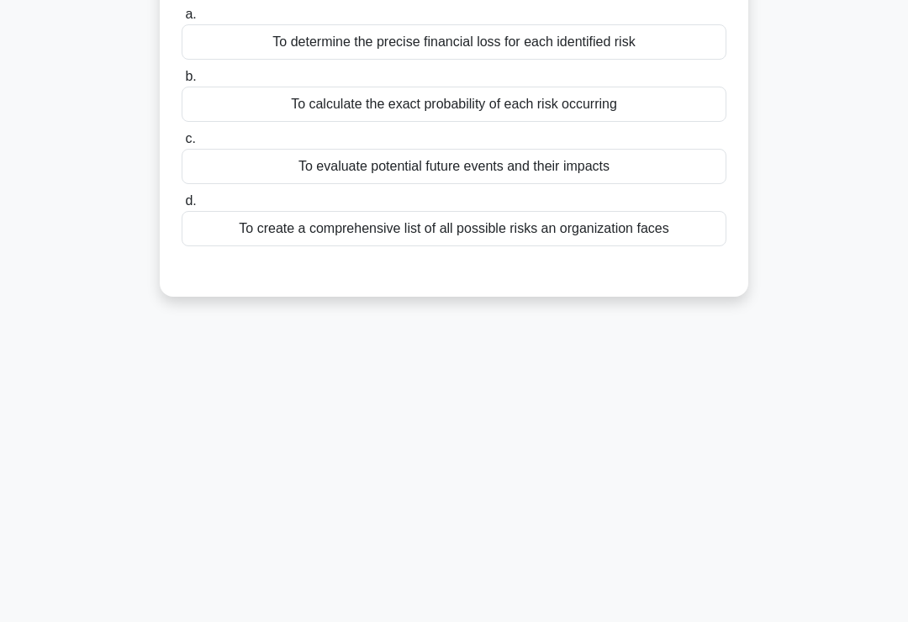
scroll to position [0, 0]
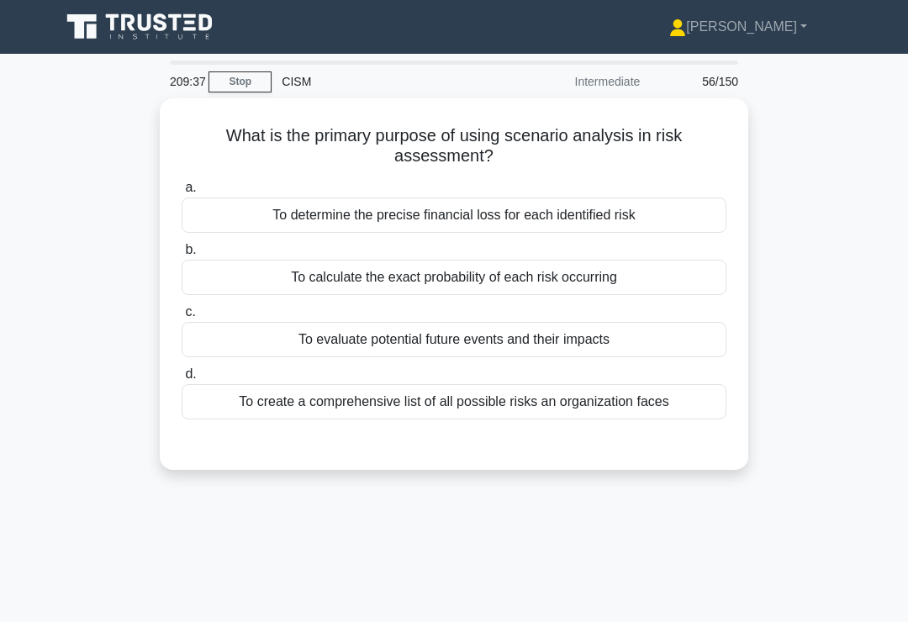
click at [694, 346] on div "To evaluate potential future events and their impacts" at bounding box center [454, 339] width 545 height 35
click at [182, 318] on input "c. To evaluate potential future events and their impacts" at bounding box center [182, 312] width 0 height 11
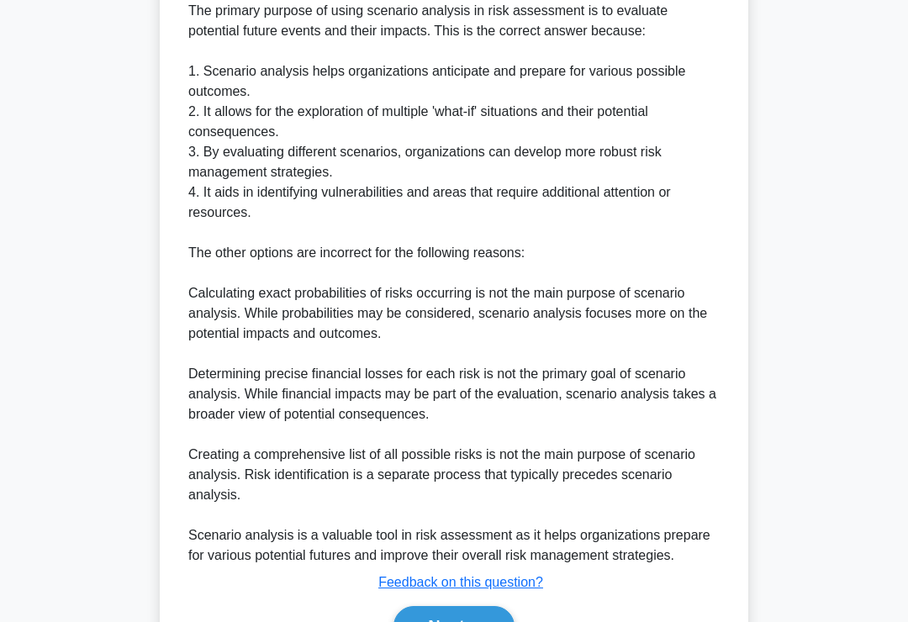
scroll to position [589, 0]
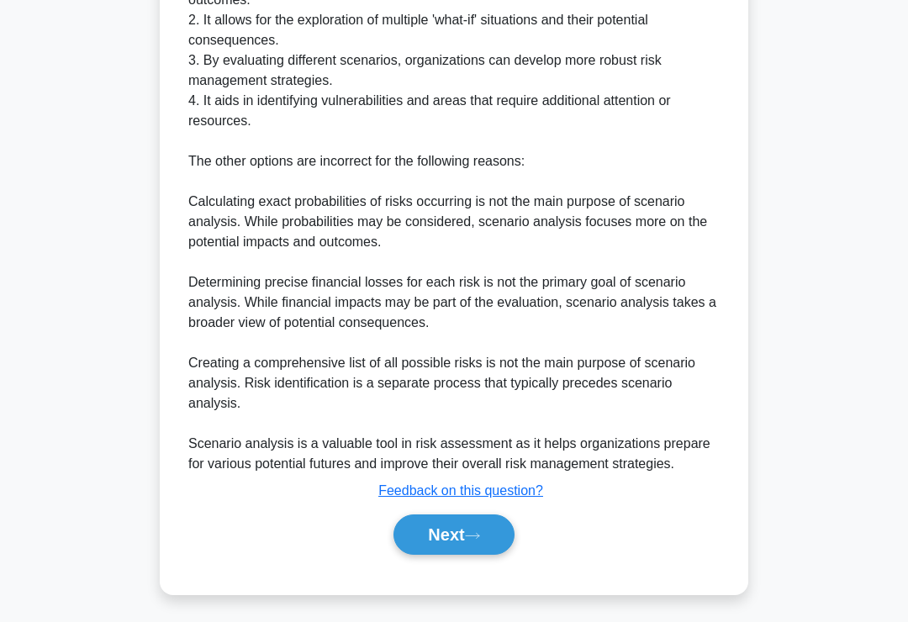
click at [477, 540] on icon at bounding box center [472, 535] width 15 height 9
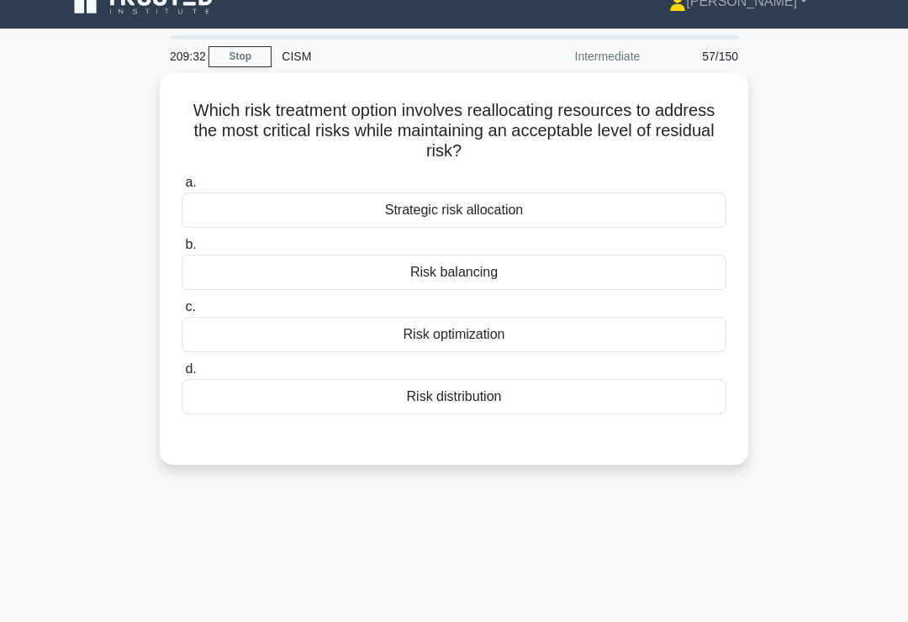
scroll to position [24, 0]
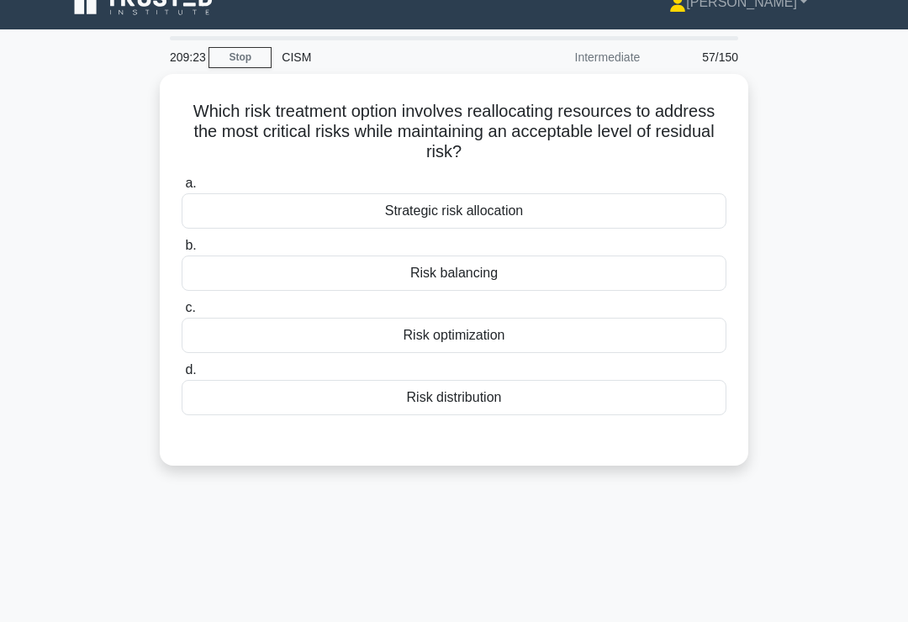
click at [614, 338] on div "Risk optimization" at bounding box center [454, 335] width 545 height 35
click at [182, 313] on input "c. Risk optimization" at bounding box center [182, 308] width 0 height 11
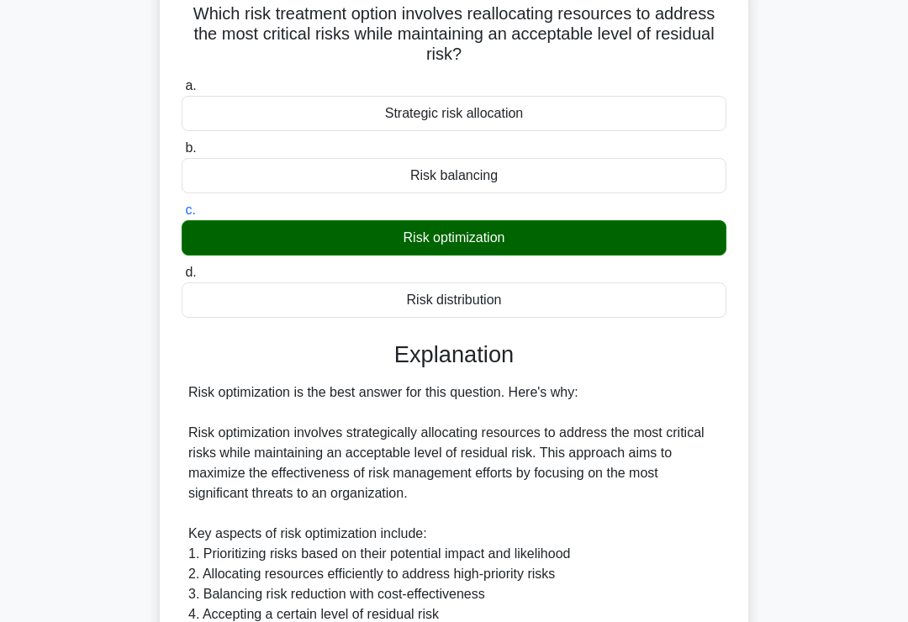
scroll to position [549, 0]
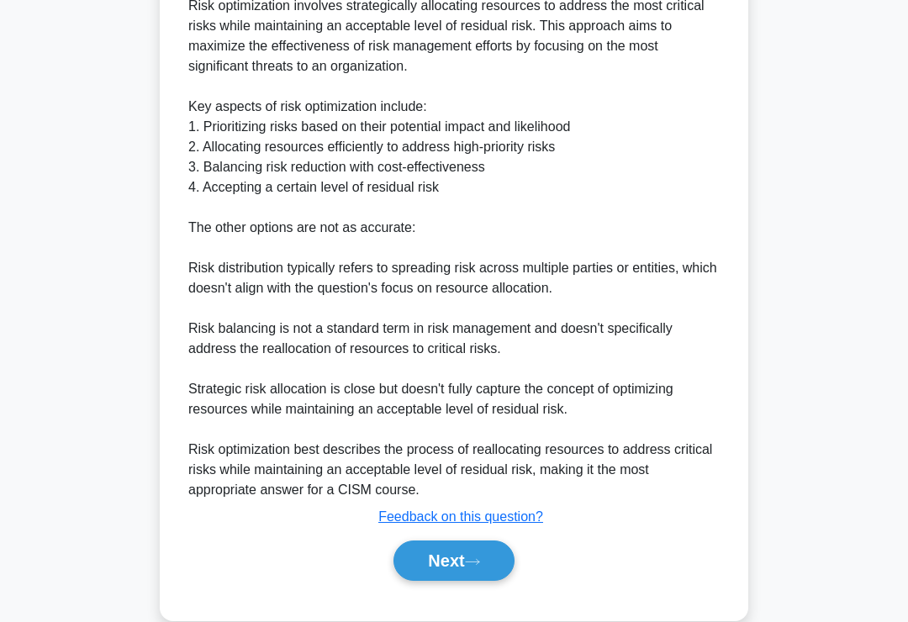
click at [489, 540] on button "Next" at bounding box center [453, 560] width 120 height 40
click at [443, 558] on button "Next" at bounding box center [453, 560] width 120 height 40
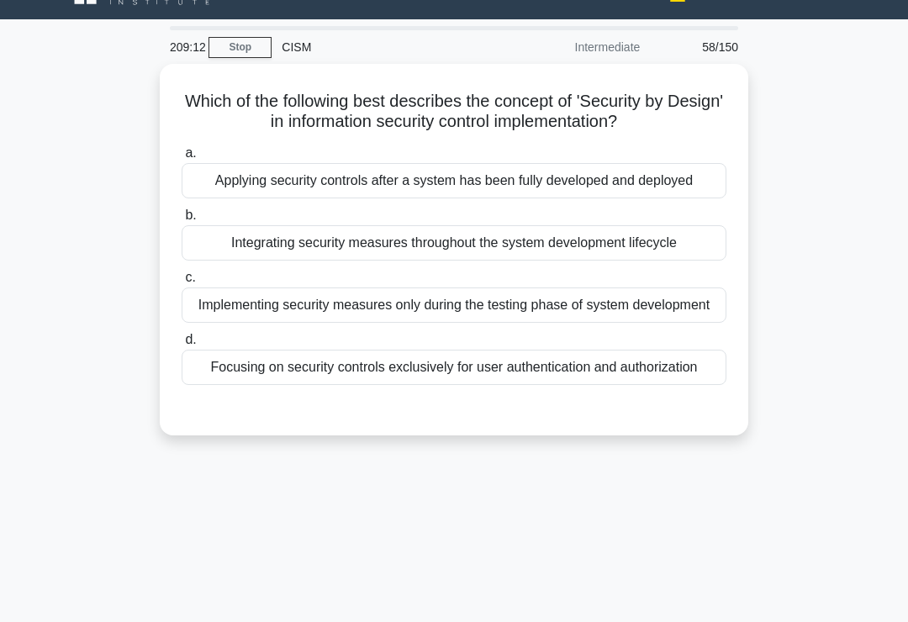
scroll to position [0, 0]
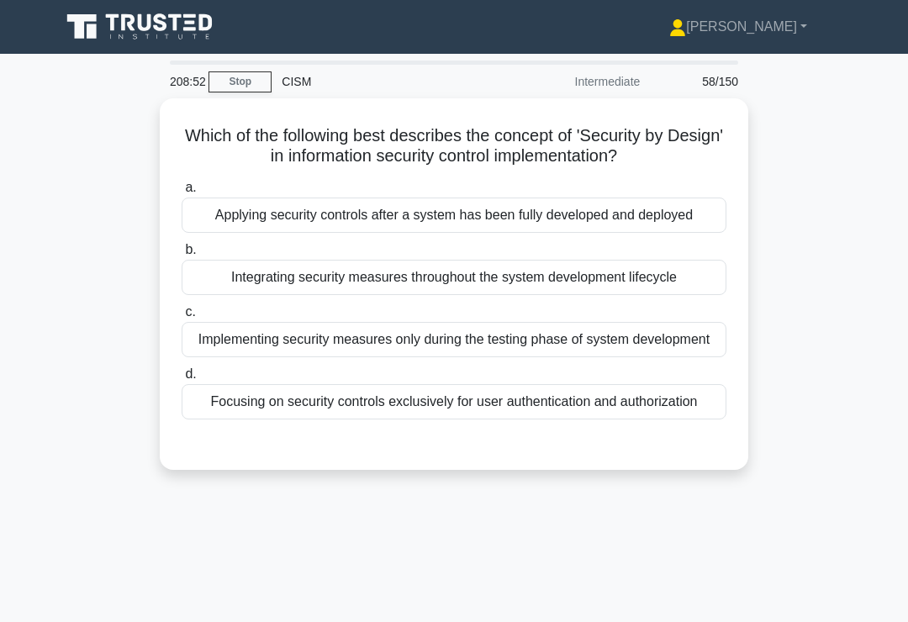
click at [698, 290] on div "Integrating security measures throughout the system development lifecycle" at bounding box center [454, 277] width 545 height 35
click at [182, 255] on input "b. Integrating security measures throughout the system development lifecycle" at bounding box center [182, 250] width 0 height 11
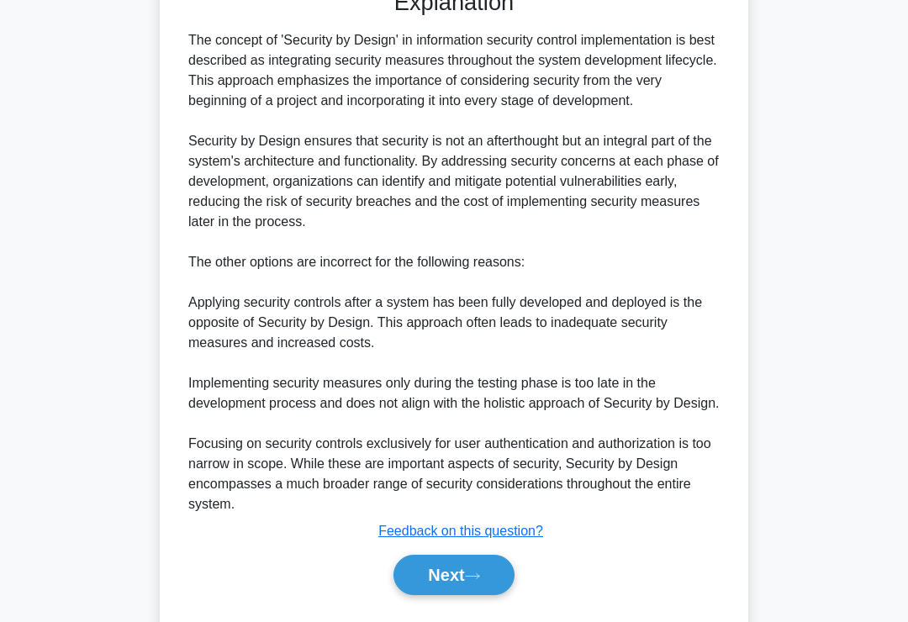
scroll to position [569, 0]
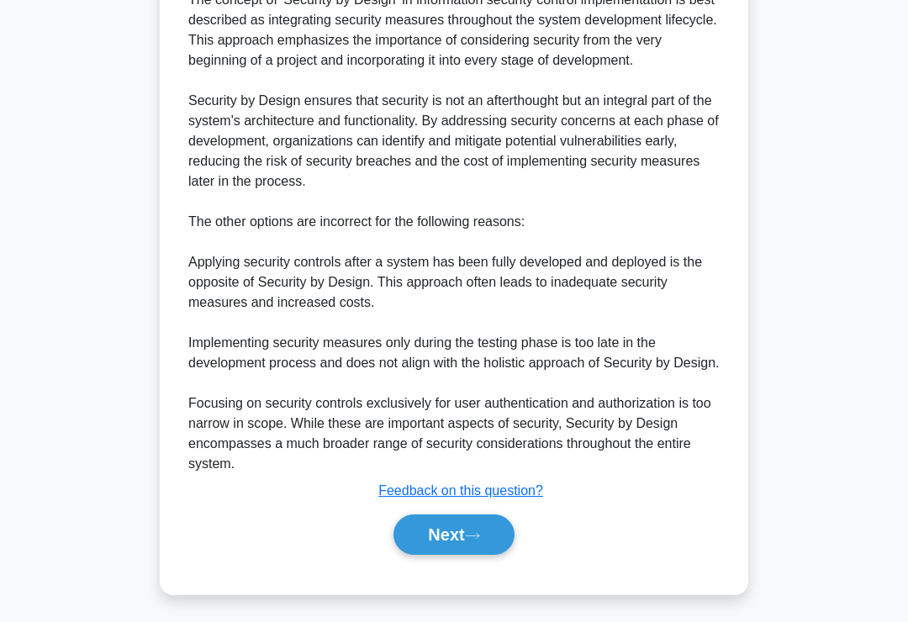
click at [479, 555] on button "Next" at bounding box center [453, 534] width 120 height 40
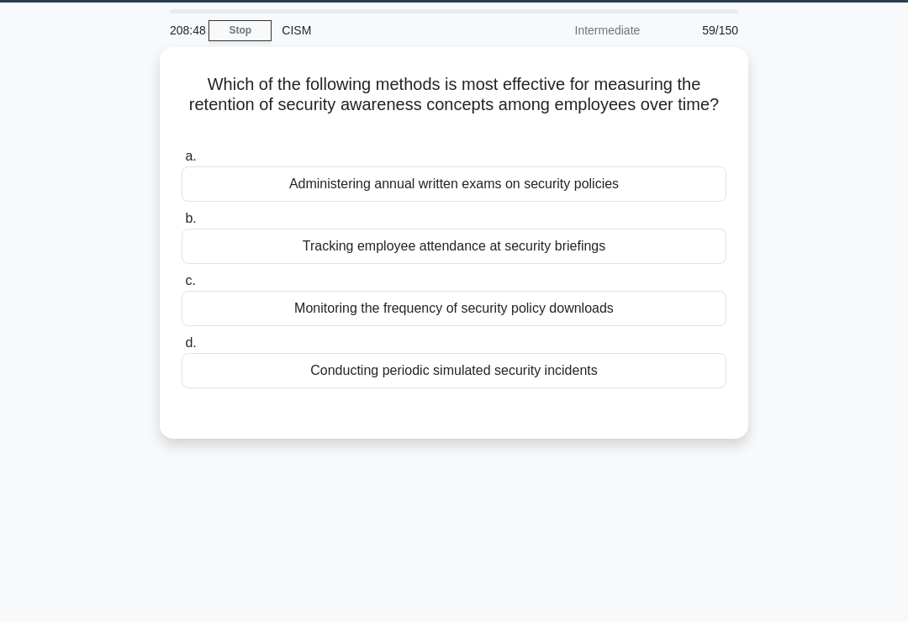
scroll to position [0, 0]
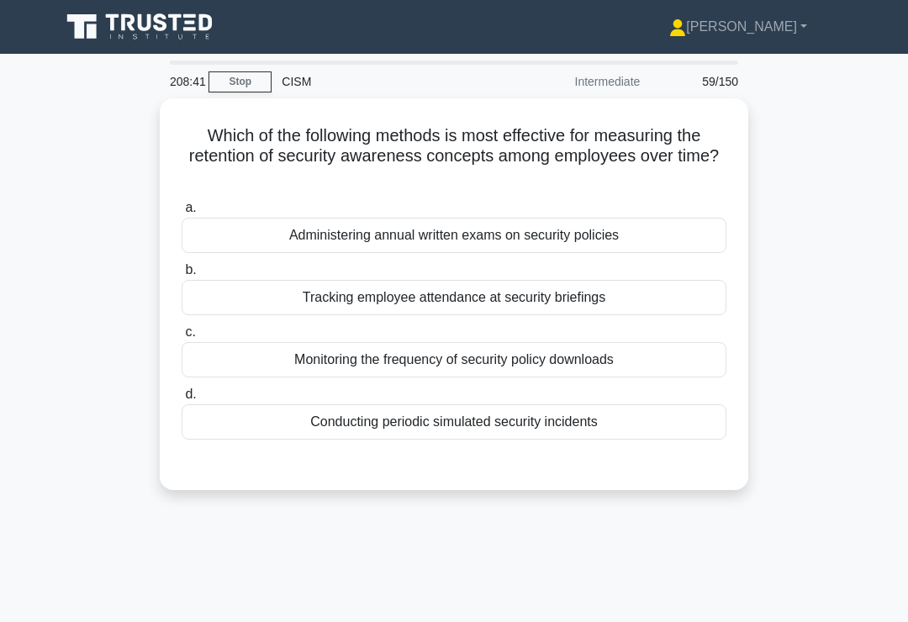
click at [698, 437] on div "a. Administering annual written exams on security policies b. Tracking employee…" at bounding box center [453, 318] width 565 height 249
click at [613, 414] on div "Conducting periodic simulated security incidents" at bounding box center [454, 421] width 545 height 35
click at [182, 400] on input "d. Conducting periodic simulated security incidents" at bounding box center [182, 394] width 0 height 11
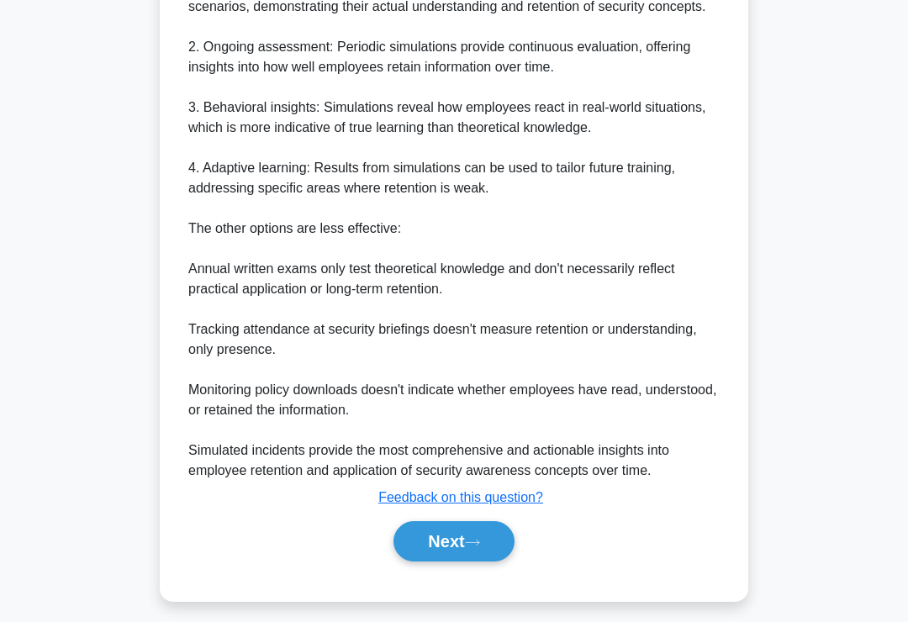
scroll to position [650, 0]
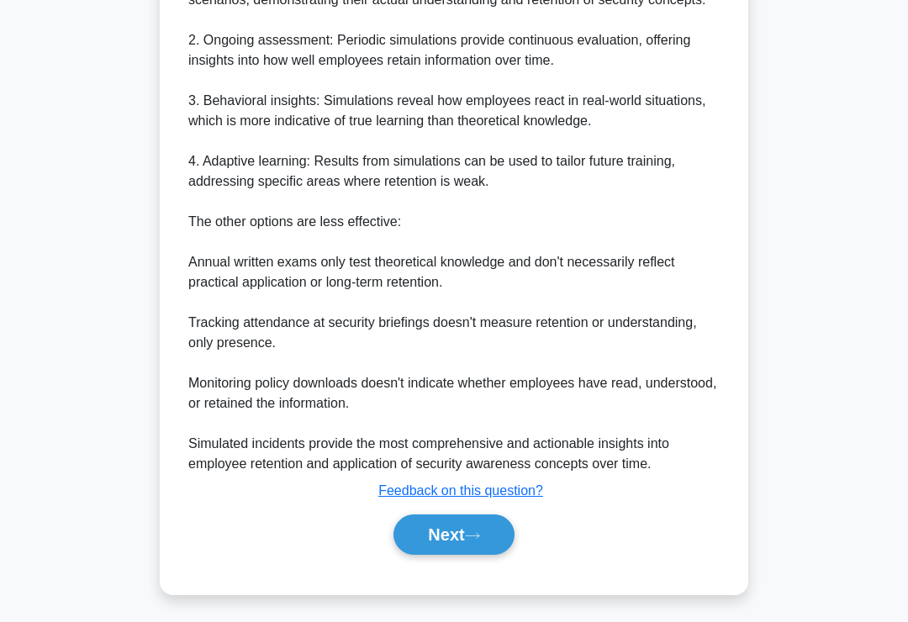
click at [467, 555] on button "Next" at bounding box center [453, 534] width 120 height 40
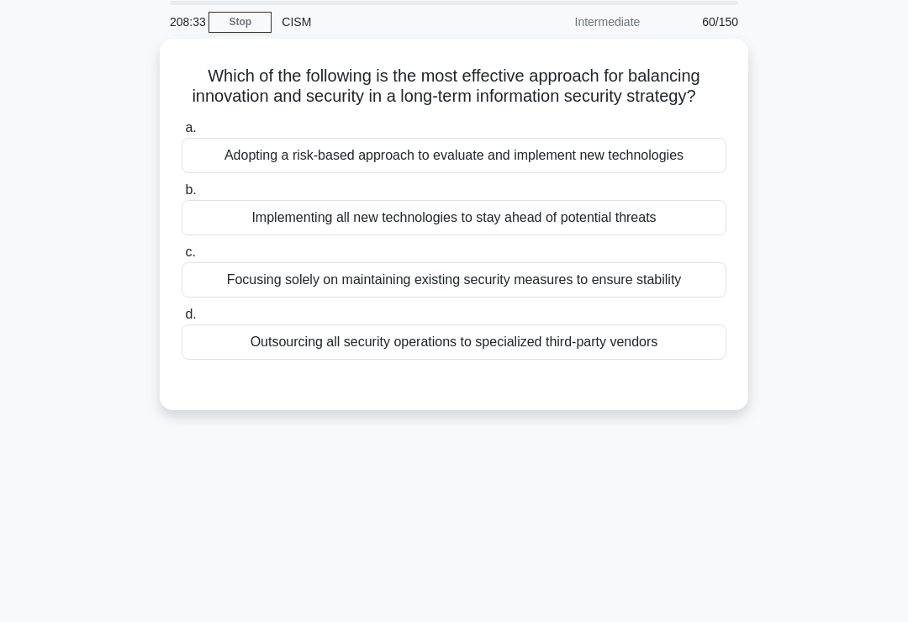
scroll to position [0, 0]
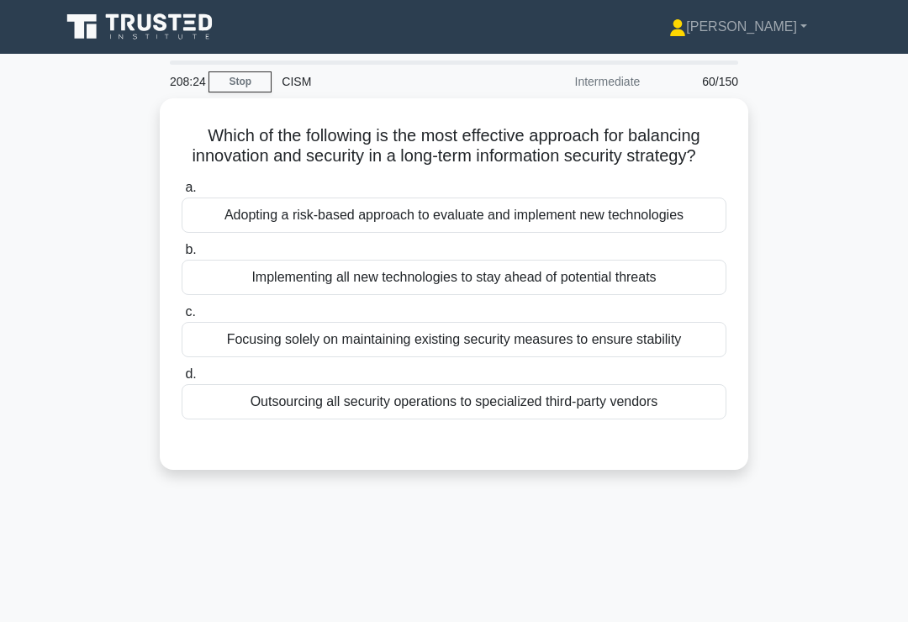
click at [698, 233] on div "Adopting a risk-based approach to evaluate and implement new technologies" at bounding box center [454, 215] width 545 height 35
click at [182, 193] on input "a. Adopting a risk-based approach to evaluate and implement new technologies" at bounding box center [182, 187] width 0 height 11
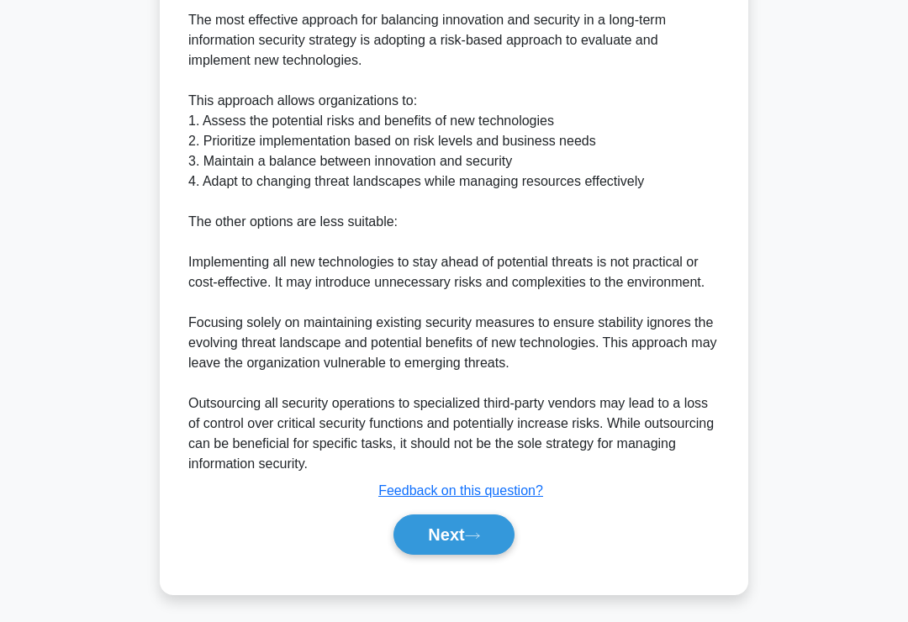
scroll to position [508, 0]
click at [480, 540] on icon at bounding box center [472, 535] width 15 height 9
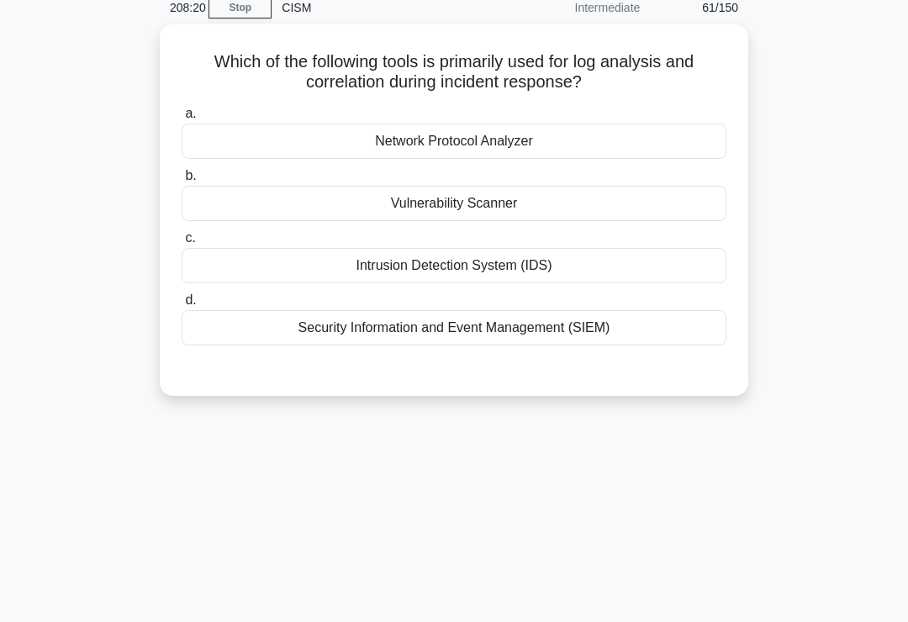
scroll to position [0, 0]
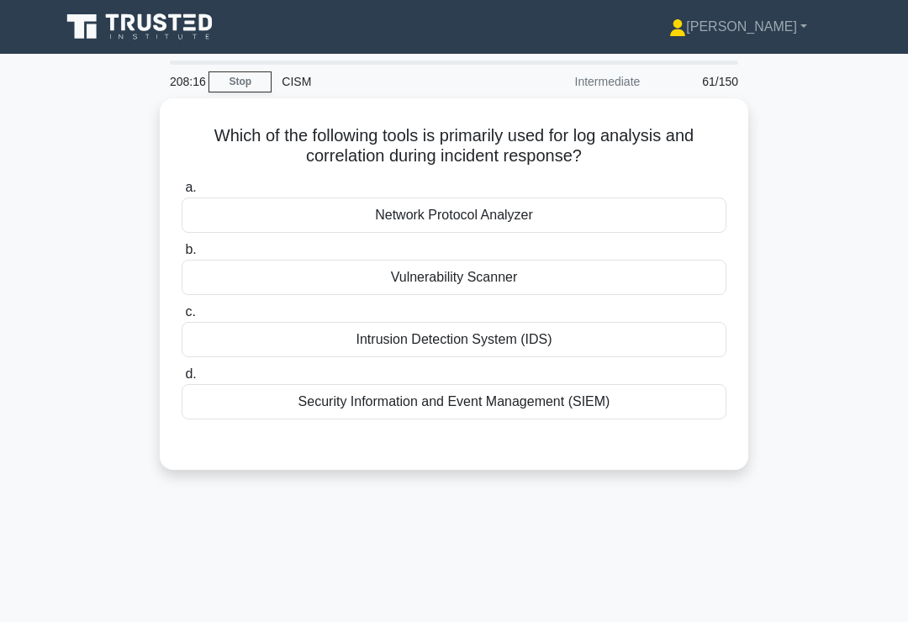
click at [671, 407] on div "Security Information and Event Management (SIEM)" at bounding box center [454, 401] width 545 height 35
click at [182, 380] on input "d. Security Information and Event Management (SIEM)" at bounding box center [182, 374] width 0 height 11
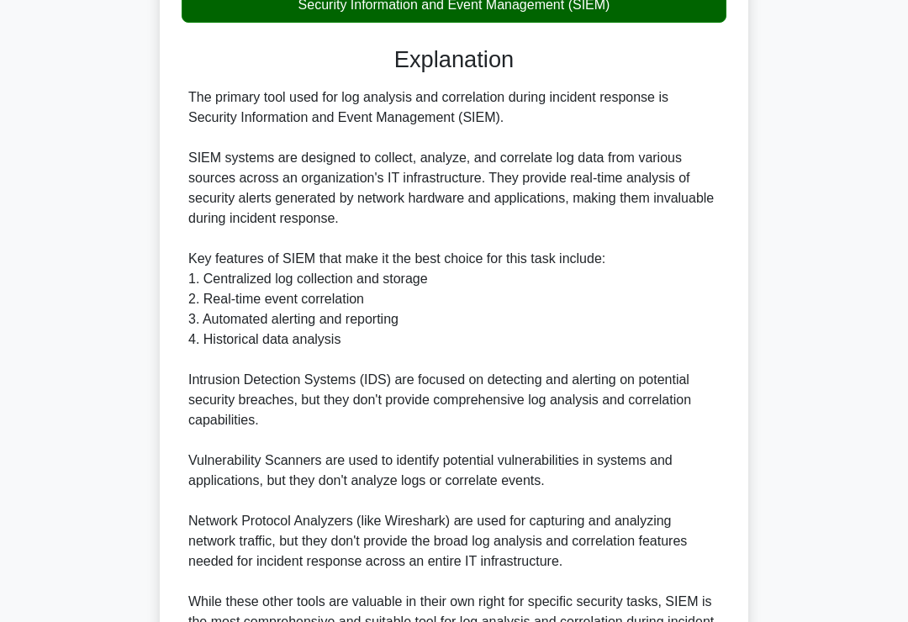
scroll to position [569, 0]
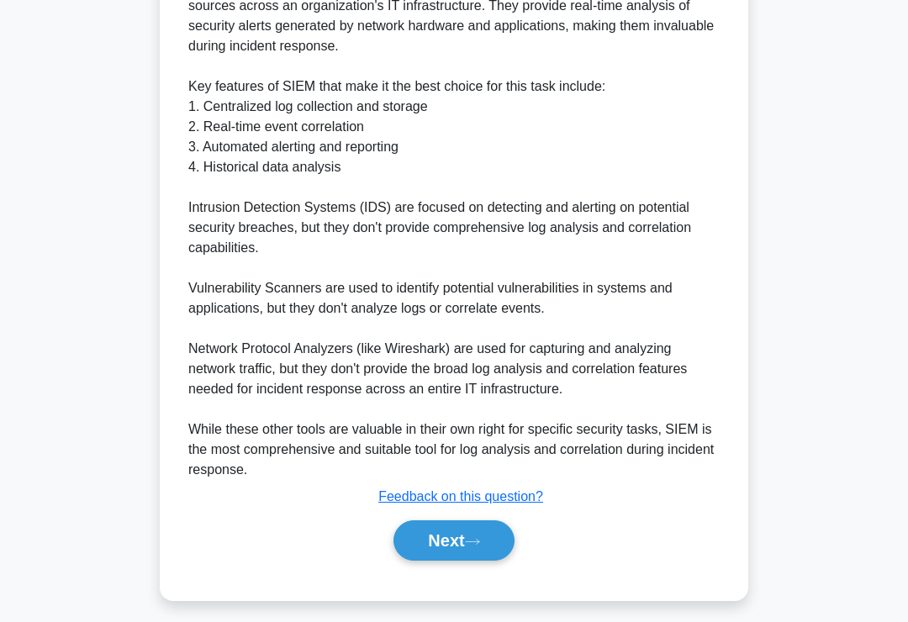
click at [491, 561] on button "Next" at bounding box center [453, 540] width 120 height 40
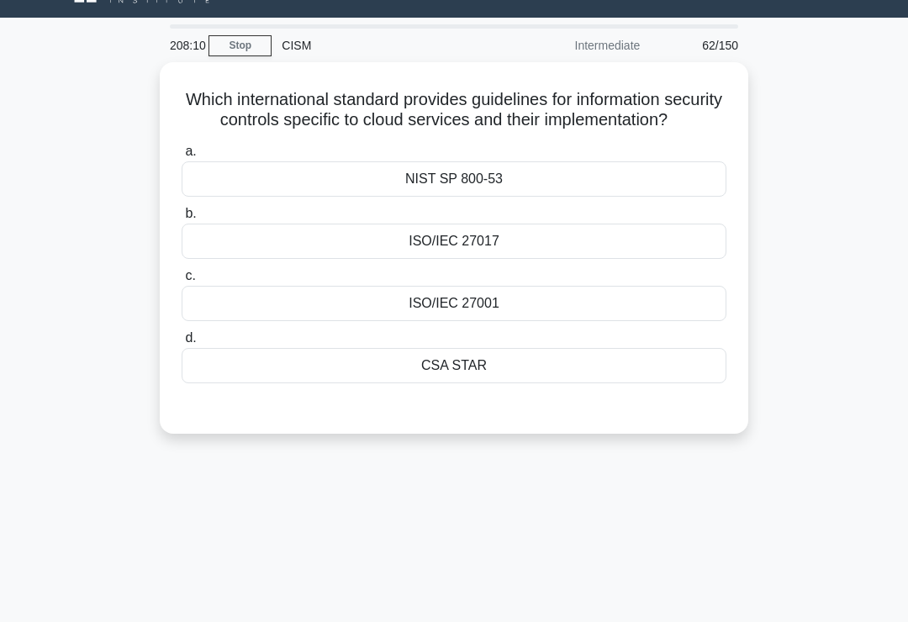
scroll to position [6, 0]
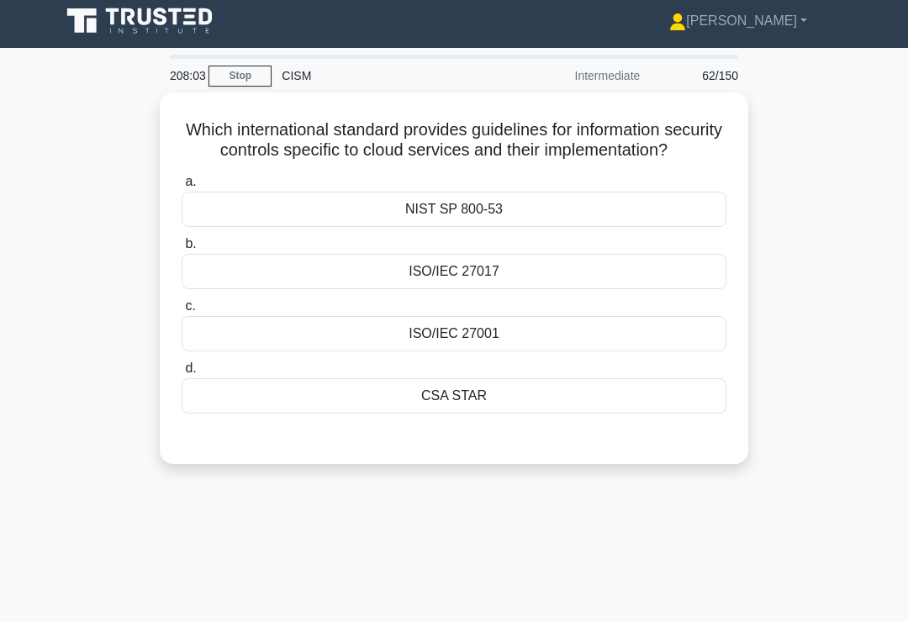
click at [625, 289] on div "ISO/IEC 27017" at bounding box center [454, 271] width 545 height 35
click at [182, 250] on input "b. ISO/IEC 27017" at bounding box center [182, 244] width 0 height 11
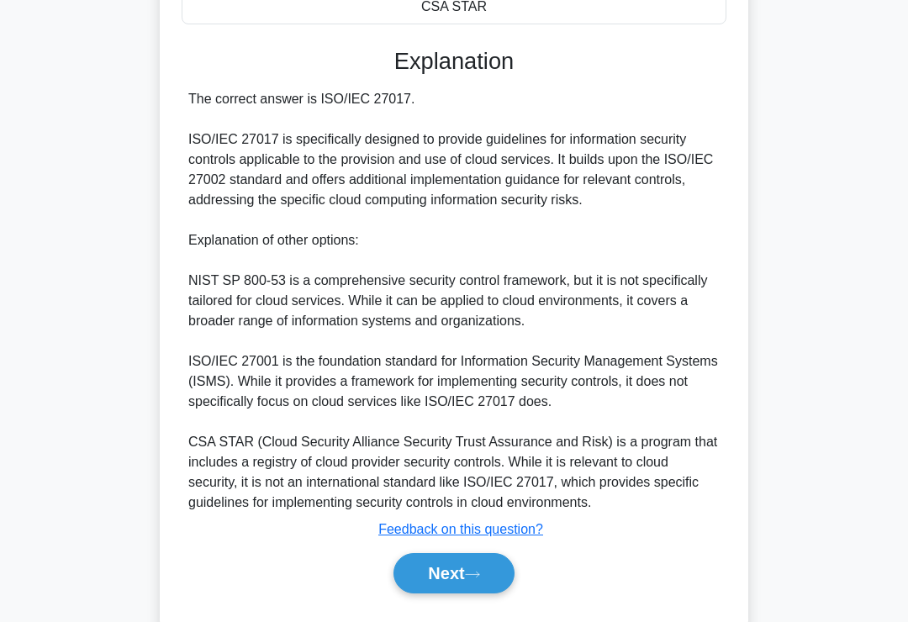
scroll to position [508, 0]
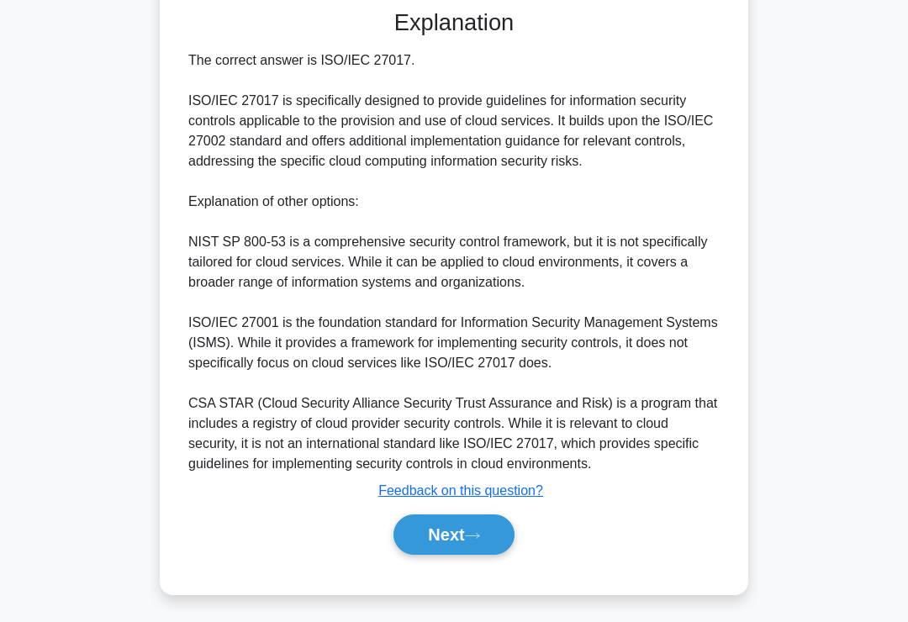
click at [480, 540] on icon at bounding box center [472, 535] width 15 height 9
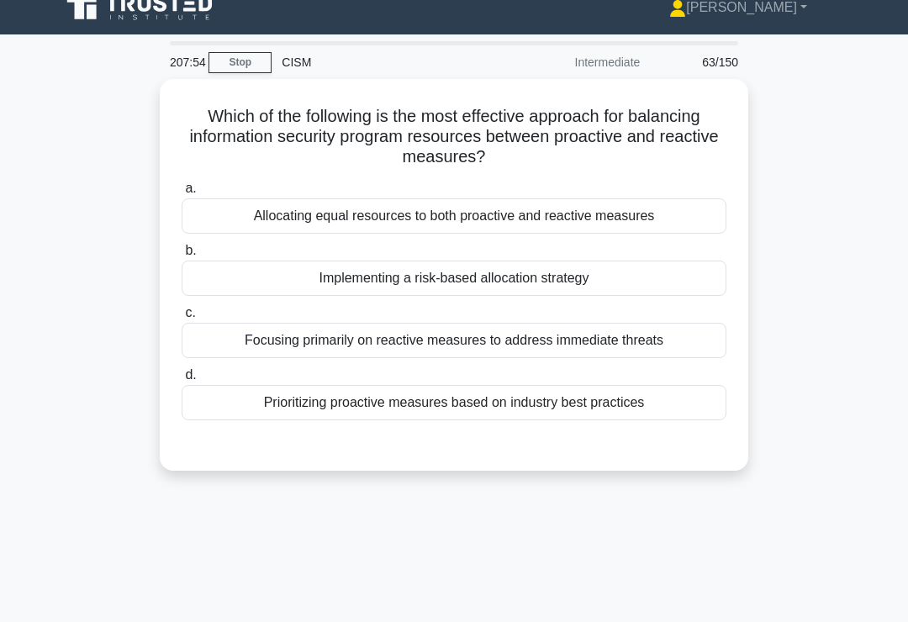
scroll to position [0, 0]
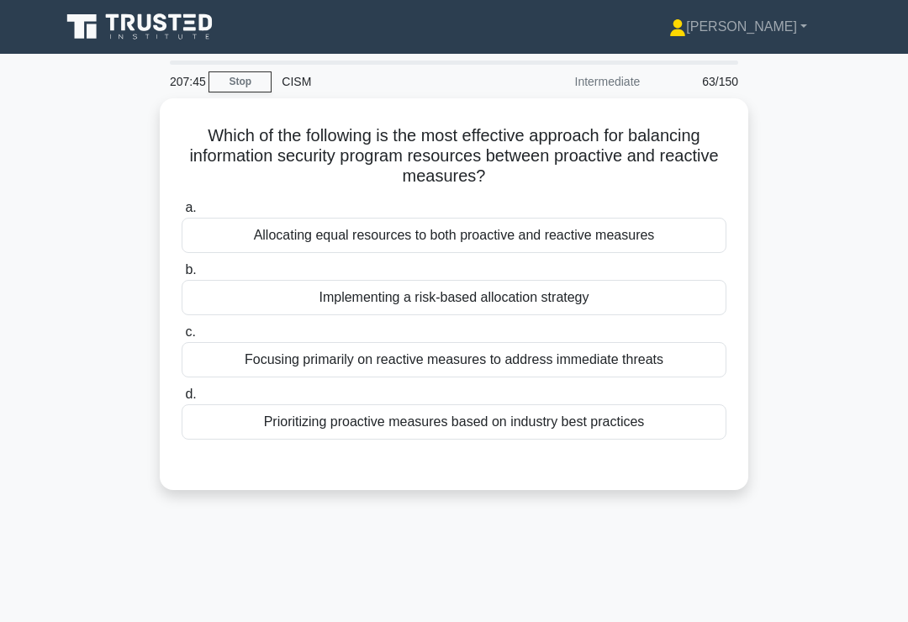
click at [660, 311] on div "Implementing a risk-based allocation strategy" at bounding box center [454, 297] width 545 height 35
click at [182, 276] on input "b. Implementing a risk-based allocation strategy" at bounding box center [182, 270] width 0 height 11
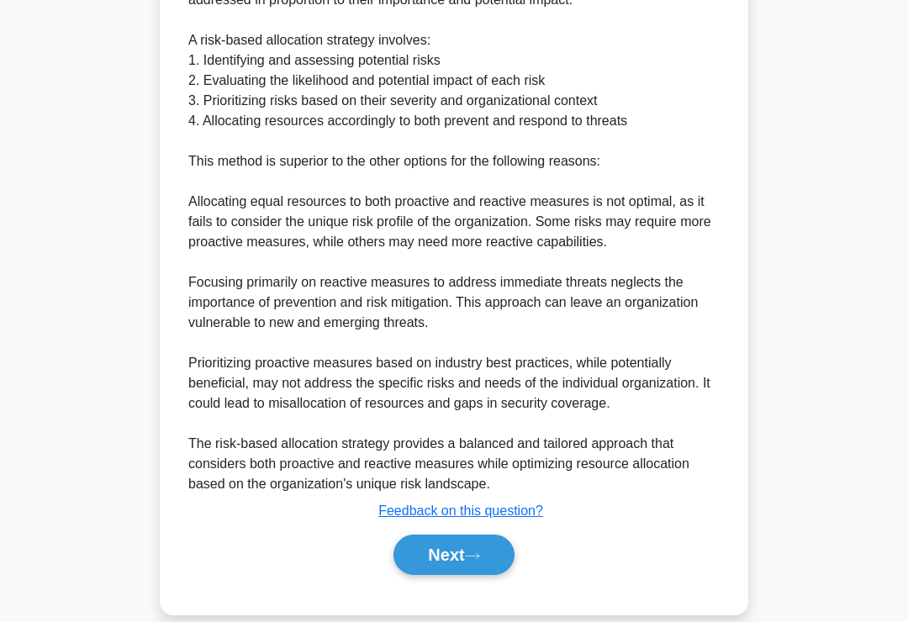
scroll to position [650, 0]
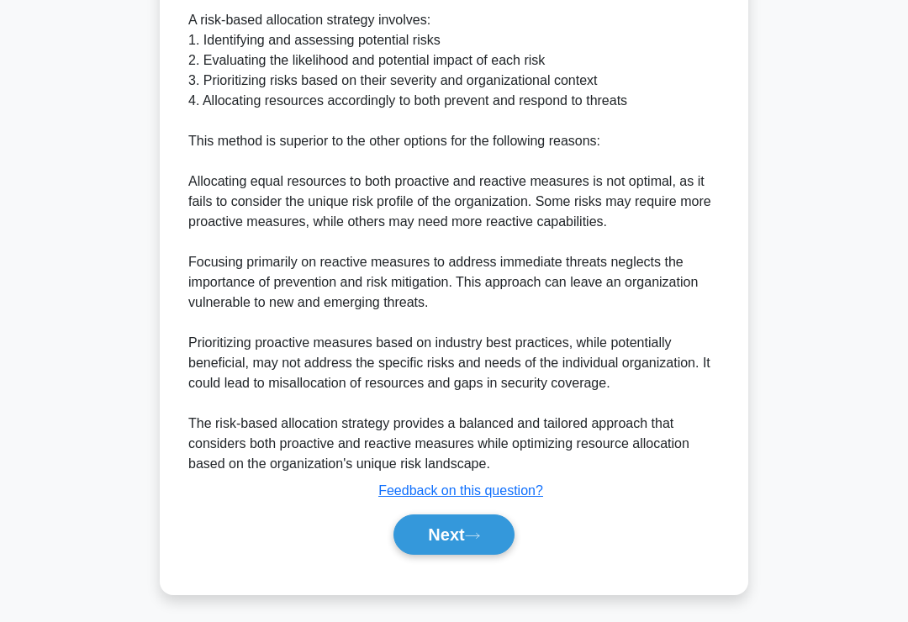
click at [471, 540] on icon at bounding box center [472, 535] width 15 height 9
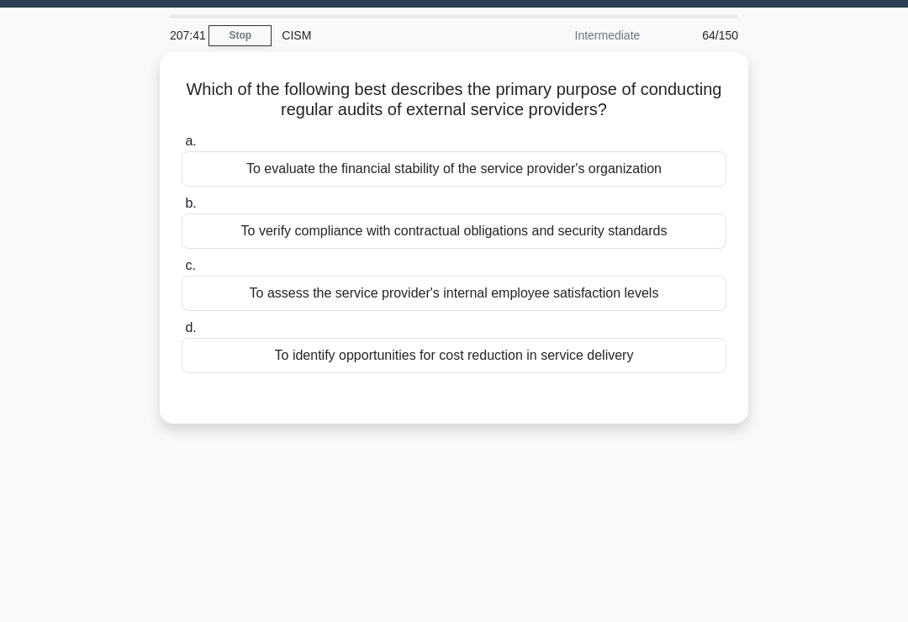
scroll to position [45, 0]
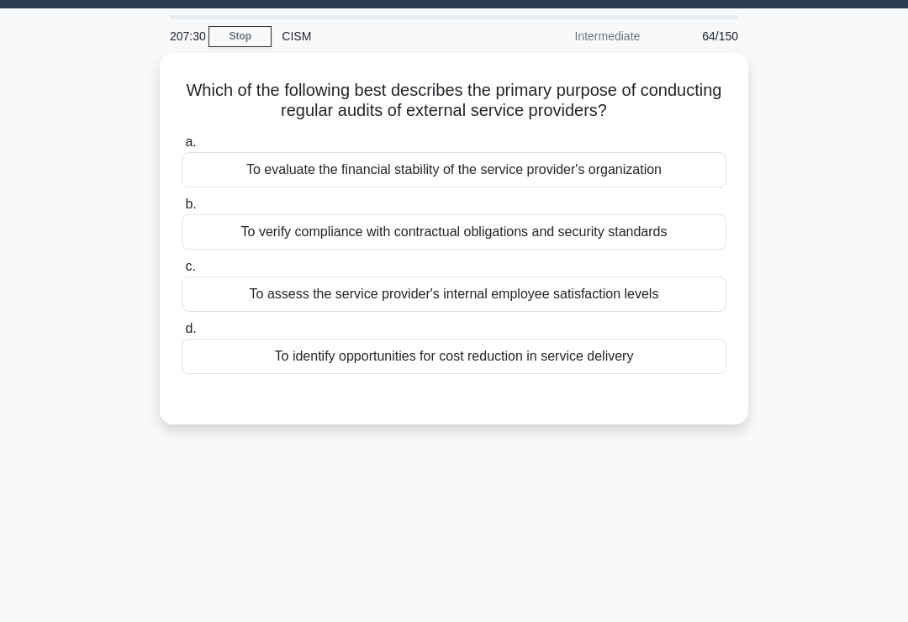
click at [684, 225] on div "To verify compliance with contractual obligations and security standards" at bounding box center [454, 231] width 545 height 35
click at [182, 210] on input "b. To verify compliance with contractual obligations and security standards" at bounding box center [182, 204] width 0 height 11
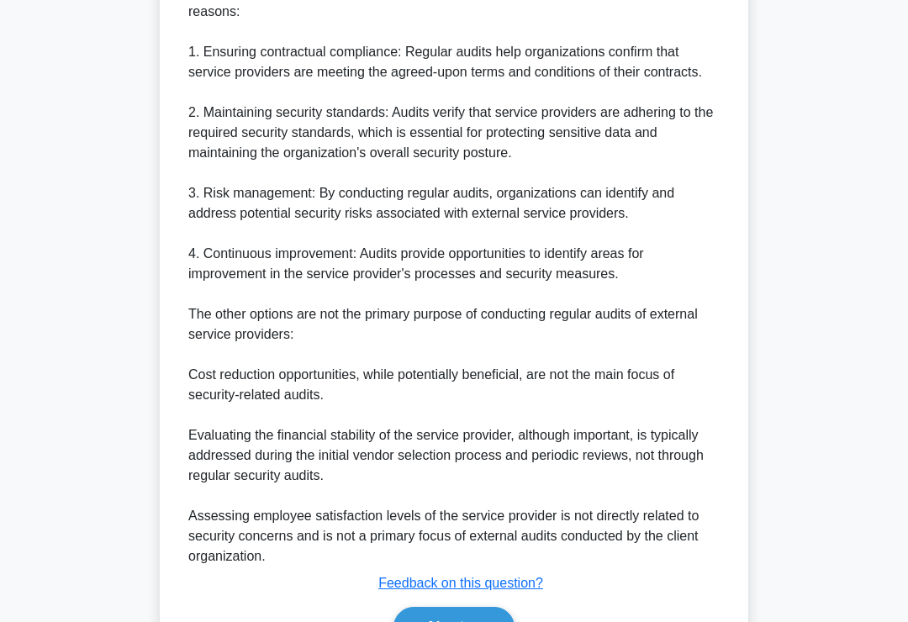
scroll to position [629, 0]
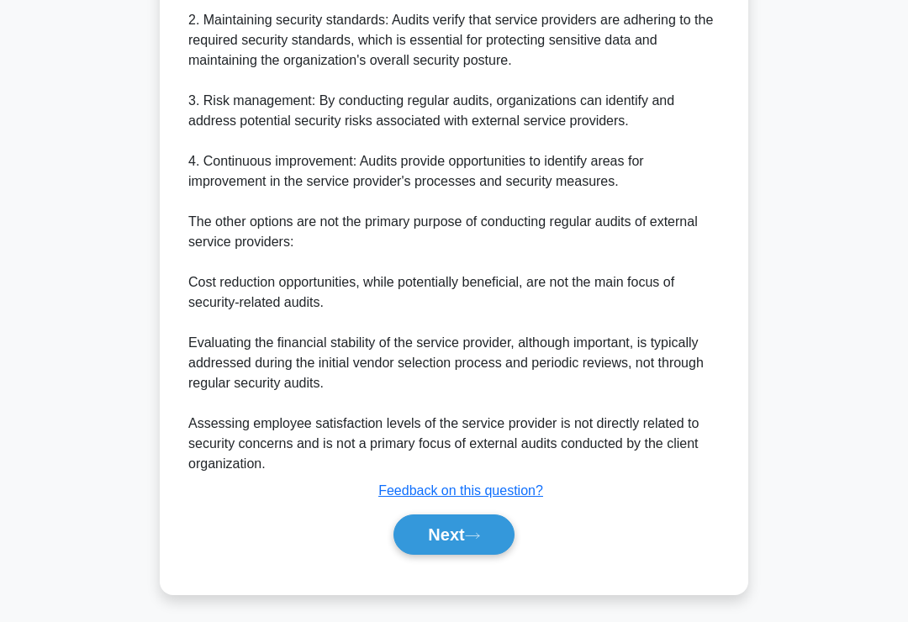
click at [476, 540] on icon at bounding box center [472, 535] width 15 height 9
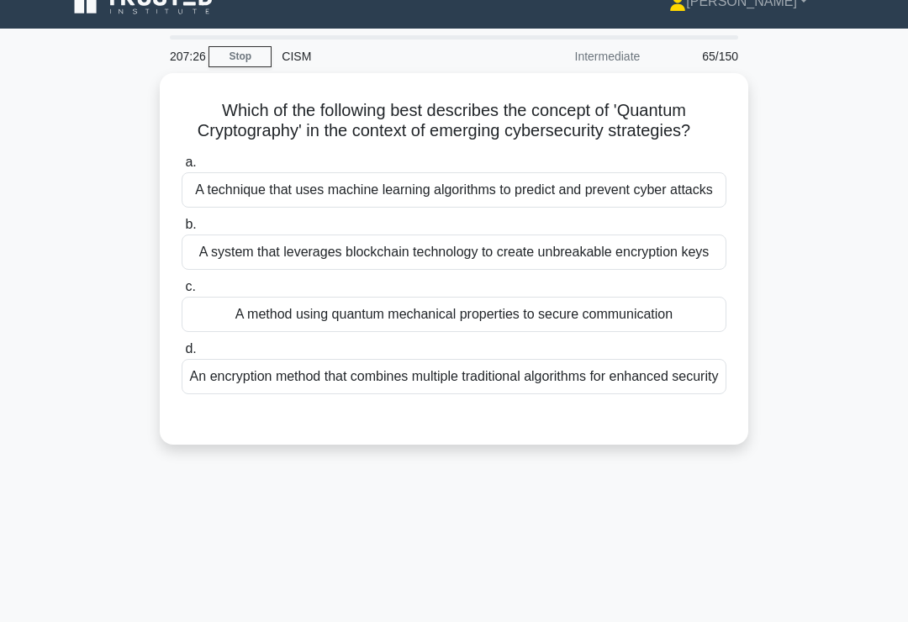
scroll to position [15, 0]
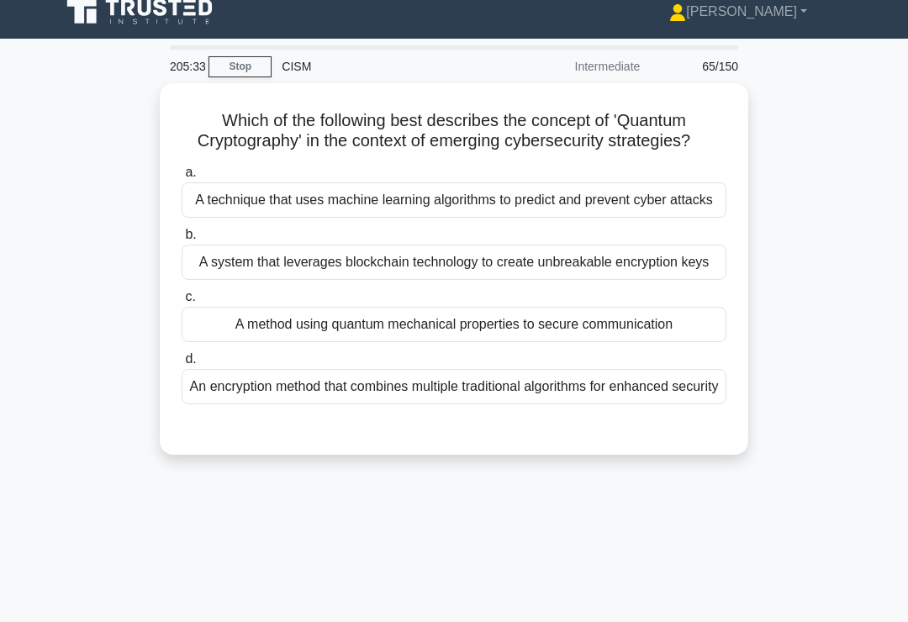
click at [656, 280] on div "A system that leverages blockchain technology to create unbreakable encryption …" at bounding box center [454, 262] width 545 height 35
click at [182, 240] on input "b. A system that leverages blockchain technology to create unbreakable encrypti…" at bounding box center [182, 234] width 0 height 11
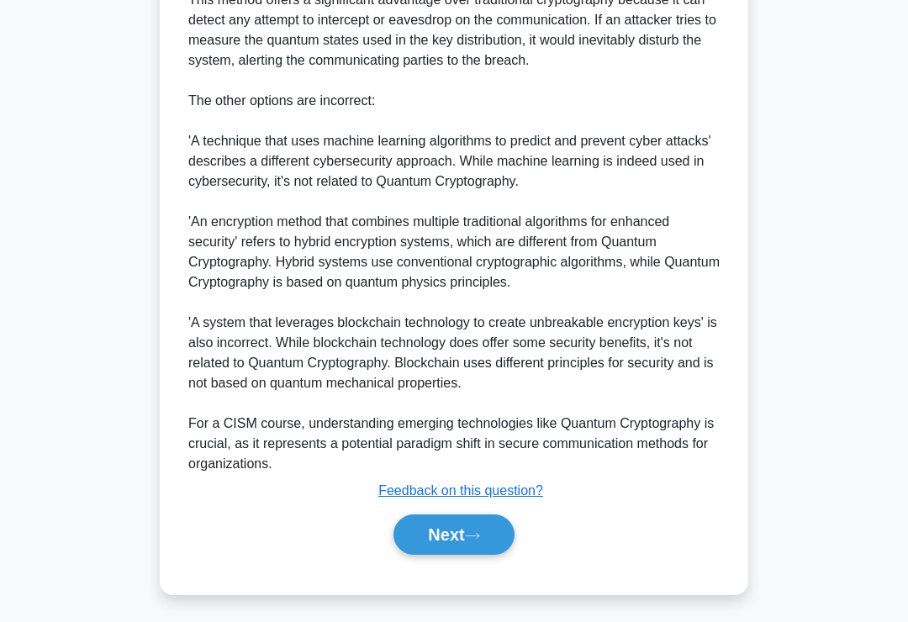
scroll to position [793, 0]
click at [484, 553] on button "Next" at bounding box center [453, 534] width 120 height 40
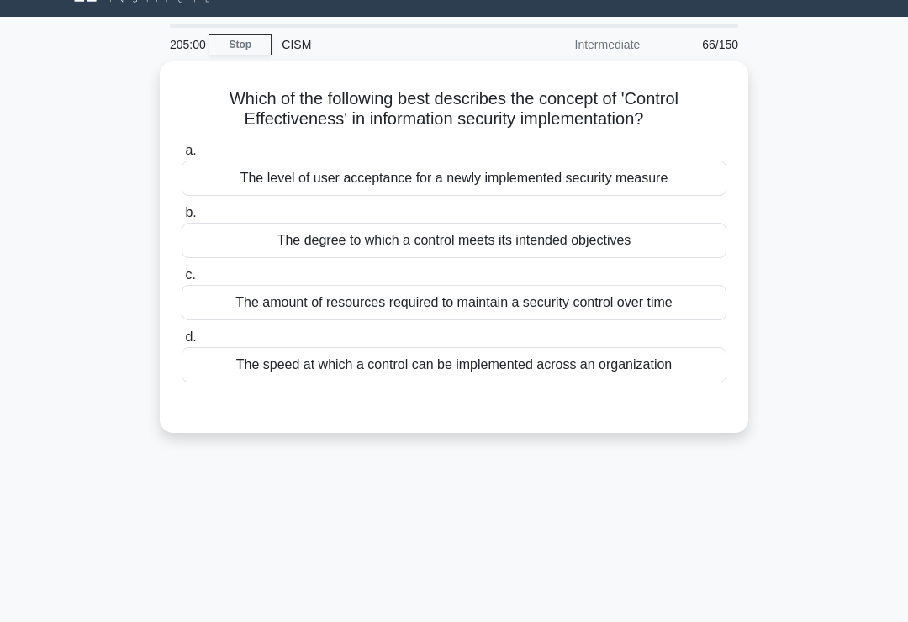
scroll to position [0, 0]
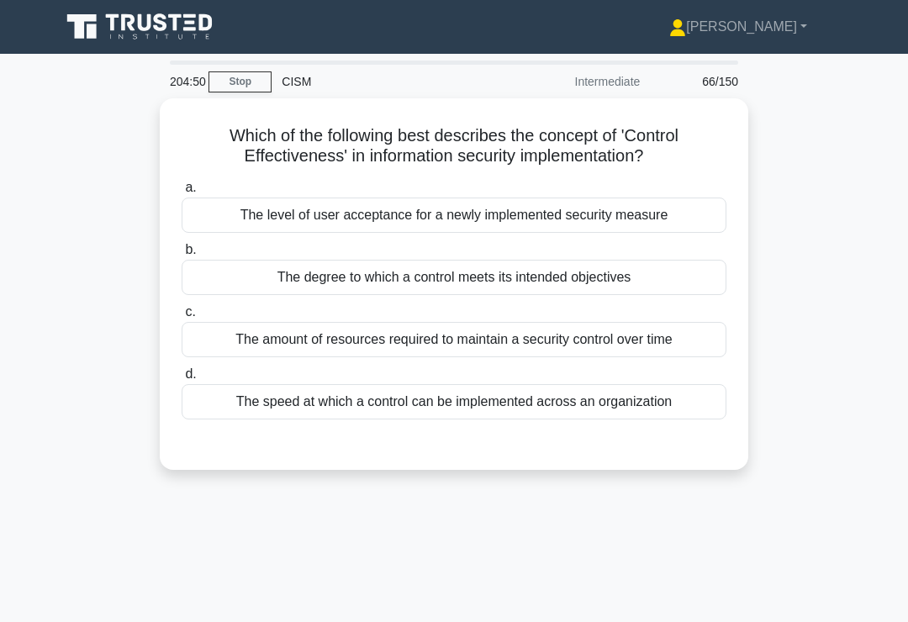
click at [656, 292] on div "a. The level of user acceptance for a newly implemented security measure b. The…" at bounding box center [453, 298] width 565 height 249
click at [698, 281] on div "The degree to which a control meets its intended objectives" at bounding box center [454, 277] width 545 height 35
click at [182, 255] on input "b. The degree to which a control meets its intended objectives" at bounding box center [182, 250] width 0 height 11
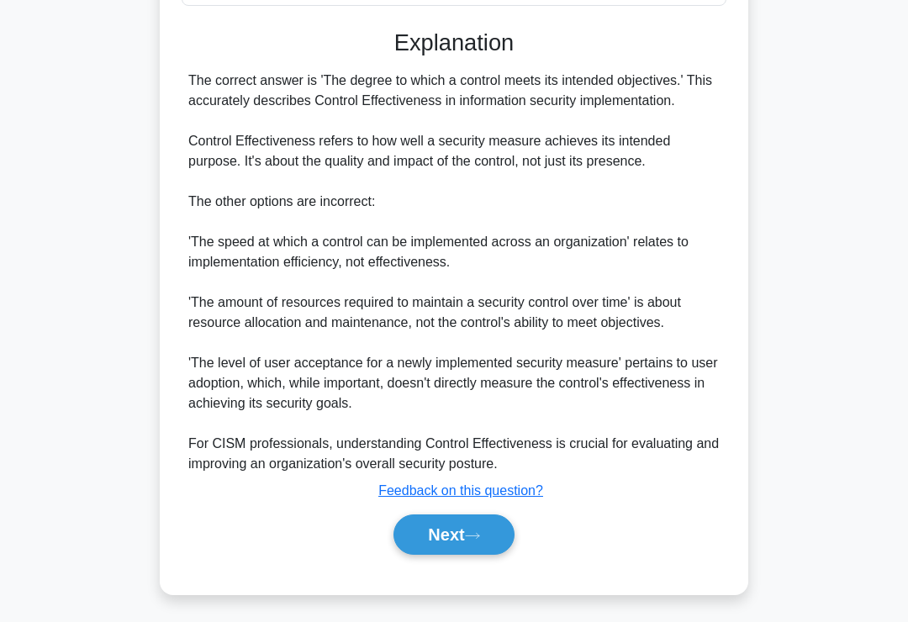
scroll to position [448, 0]
click at [466, 551] on button "Next" at bounding box center [453, 534] width 120 height 40
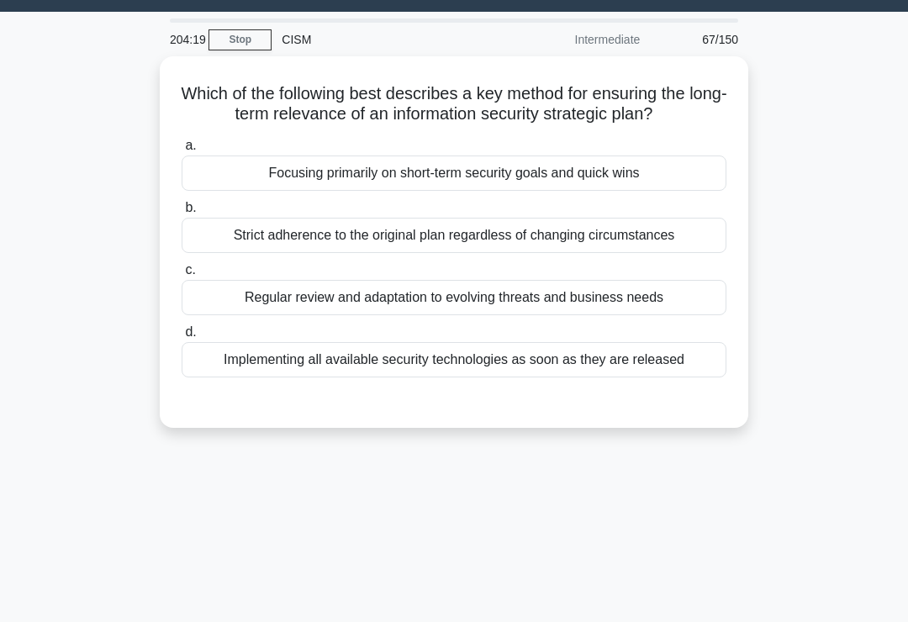
scroll to position [40, 0]
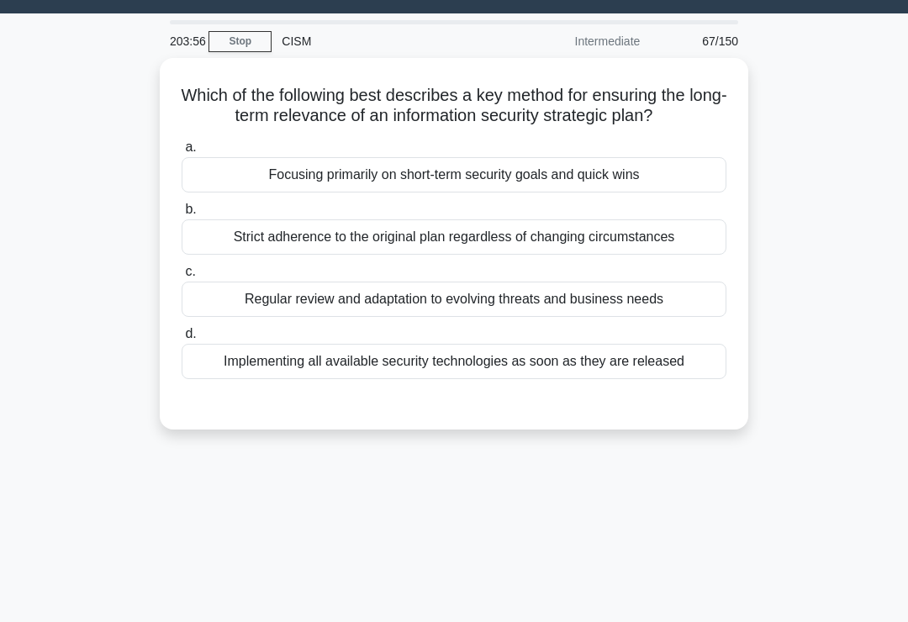
click at [694, 317] on div "Regular review and adaptation to evolving threats and business needs" at bounding box center [454, 299] width 545 height 35
click at [182, 277] on input "c. Regular review and adaptation to evolving threats and business needs" at bounding box center [182, 271] width 0 height 11
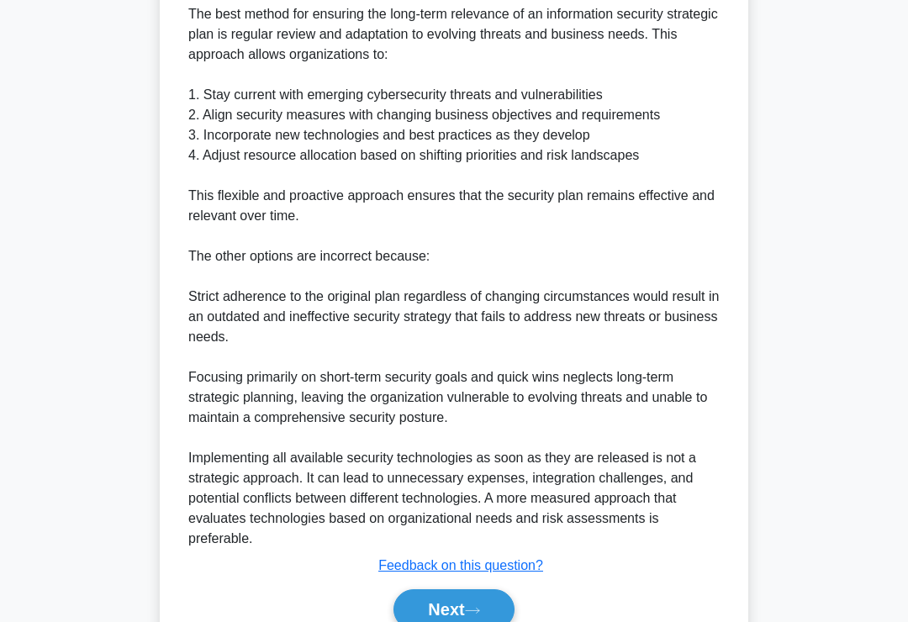
scroll to position [569, 0]
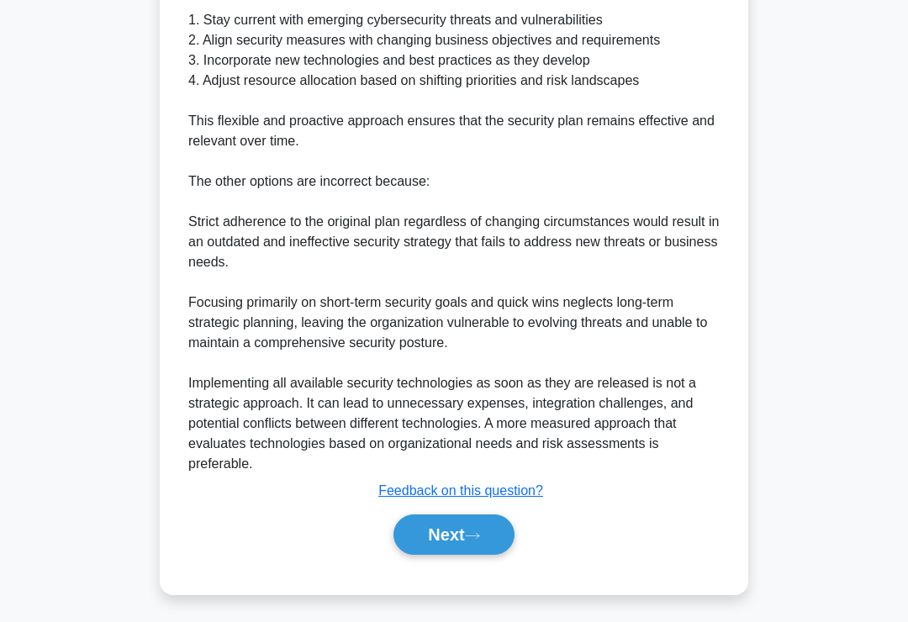
click at [480, 540] on icon at bounding box center [472, 535] width 15 height 9
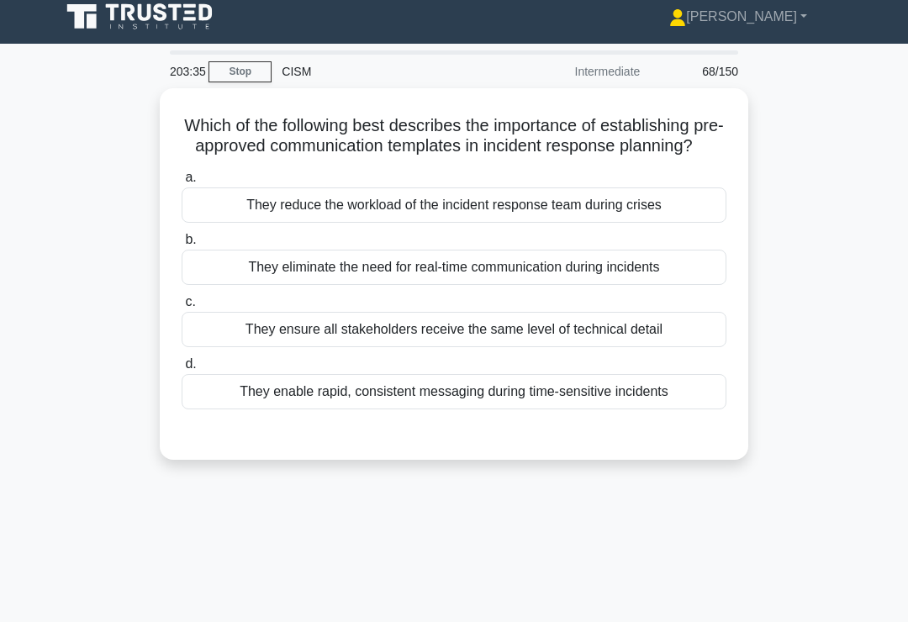
scroll to position [12, 0]
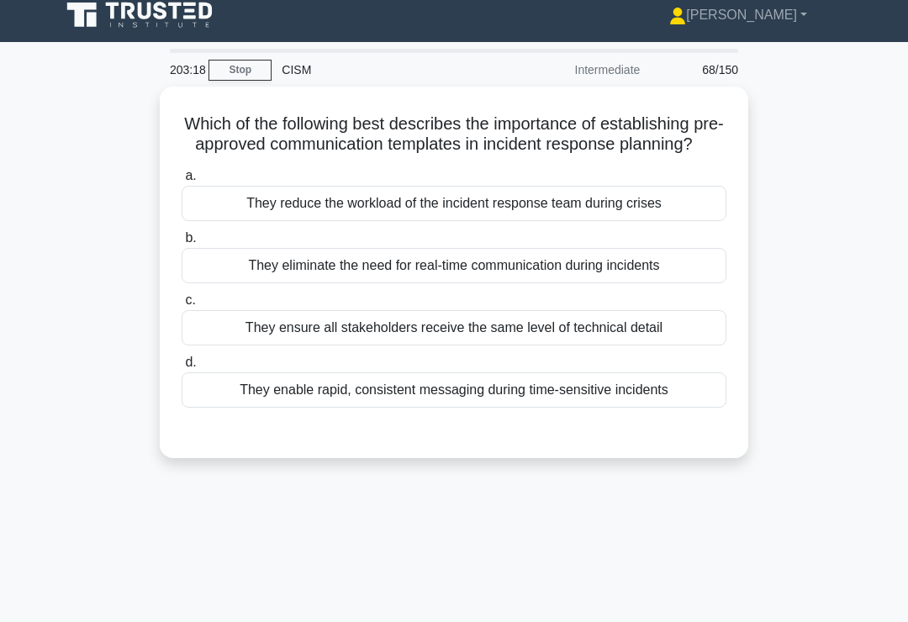
click at [671, 345] on div "They ensure all stakeholders receive the same level of technical detail" at bounding box center [454, 327] width 545 height 35
click at [182, 306] on input "c. They ensure all stakeholders receive the same level of technical detail" at bounding box center [182, 300] width 0 height 11
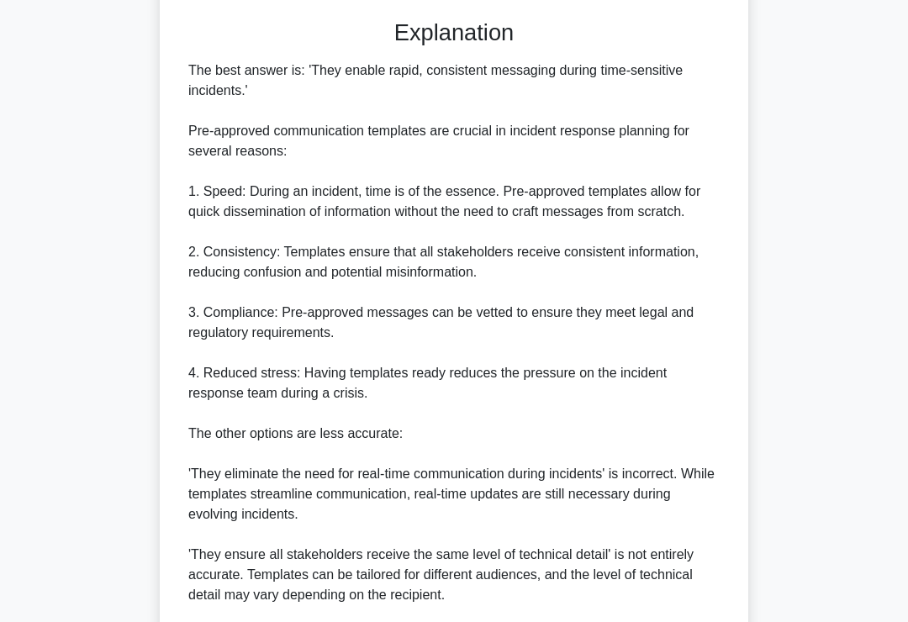
scroll to position [672, 0]
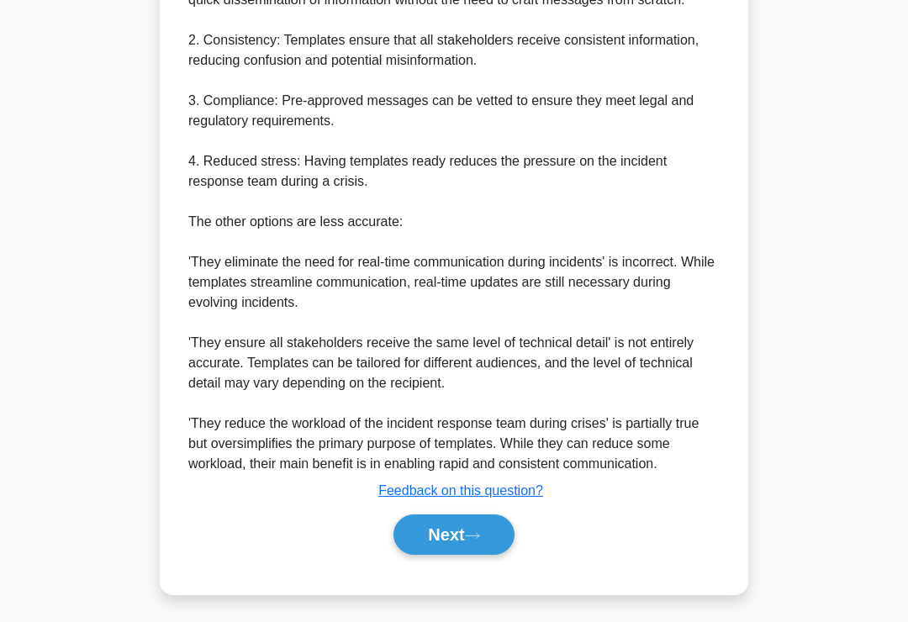
click at [487, 555] on button "Next" at bounding box center [453, 534] width 120 height 40
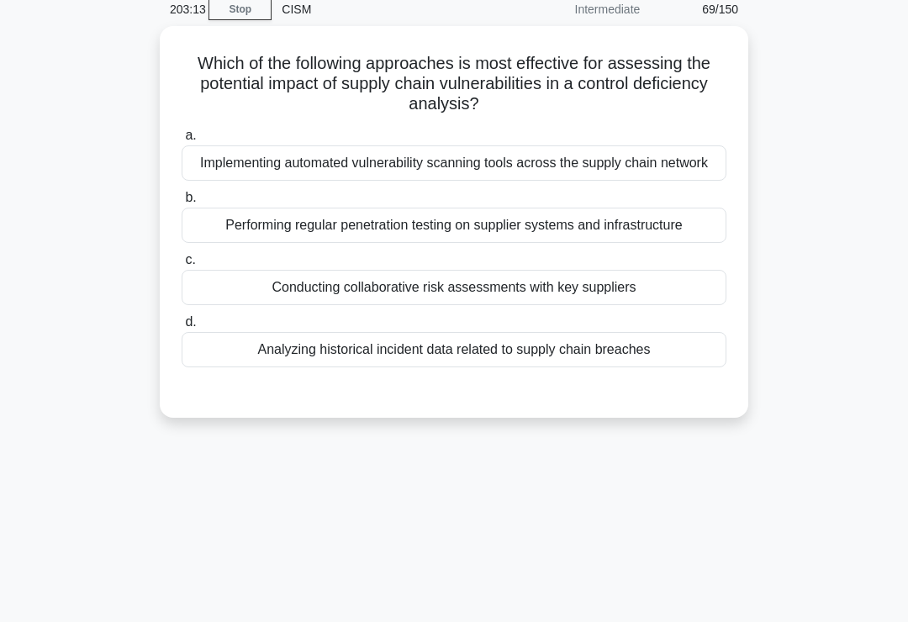
scroll to position [0, 0]
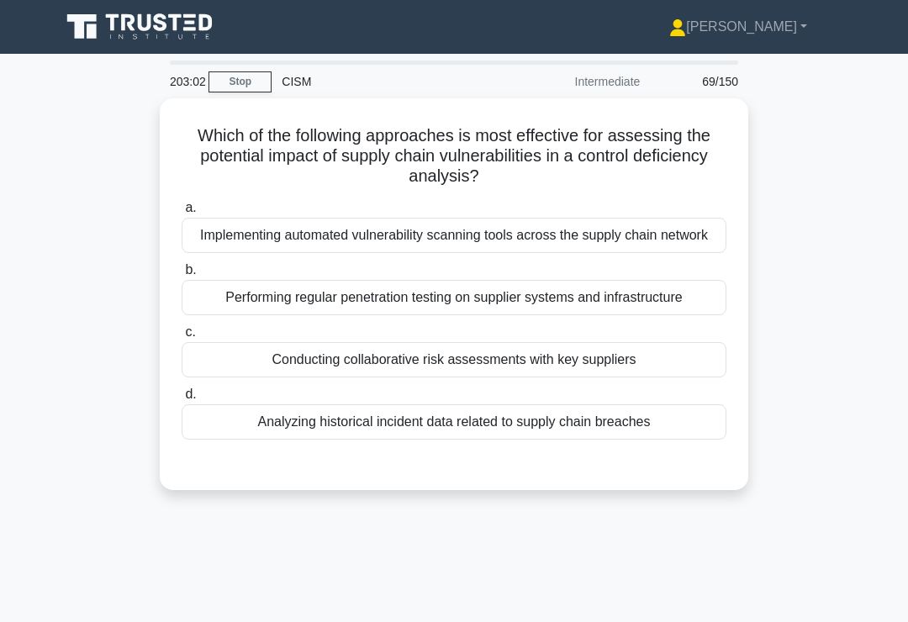
click at [669, 377] on div "Conducting collaborative risk assessments with key suppliers" at bounding box center [454, 359] width 545 height 35
click at [182, 338] on input "c. Conducting collaborative risk assessments with key suppliers" at bounding box center [182, 332] width 0 height 11
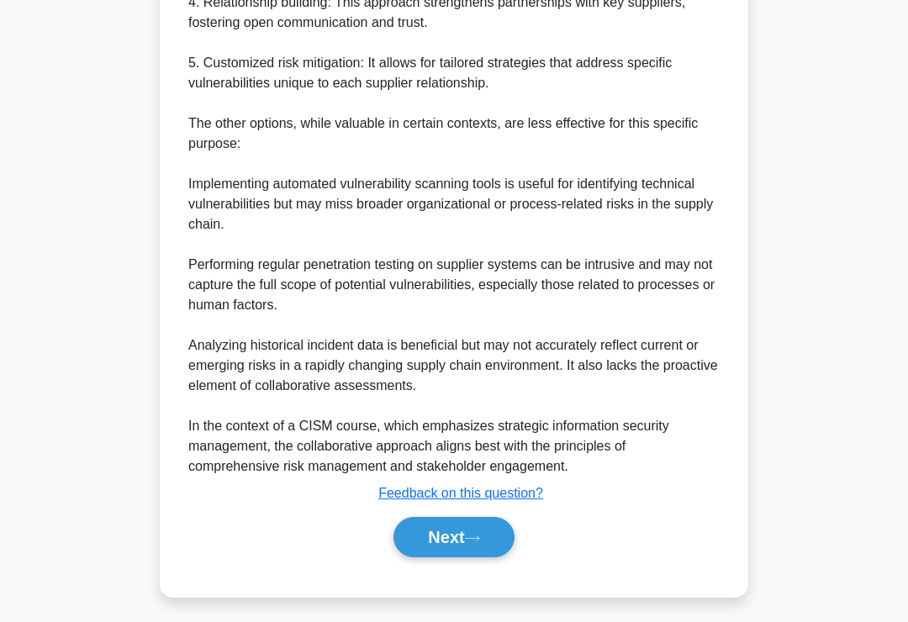
scroll to position [831, 0]
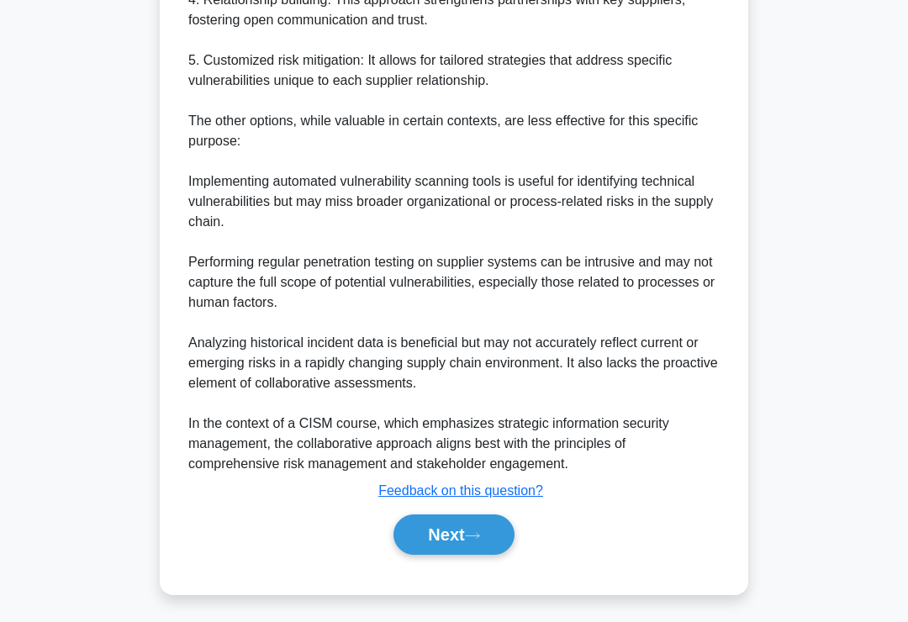
click at [480, 540] on icon at bounding box center [472, 535] width 15 height 9
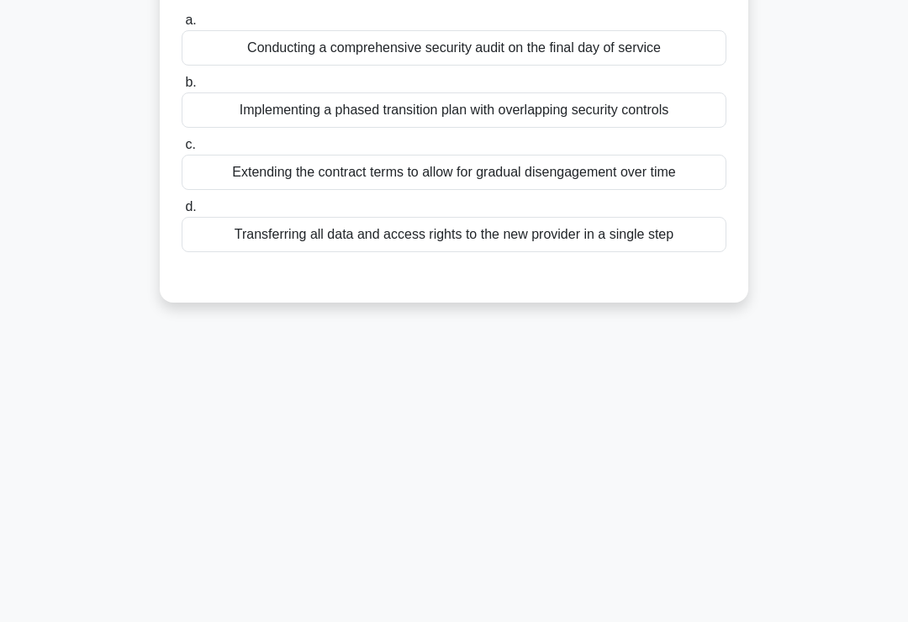
scroll to position [0, 0]
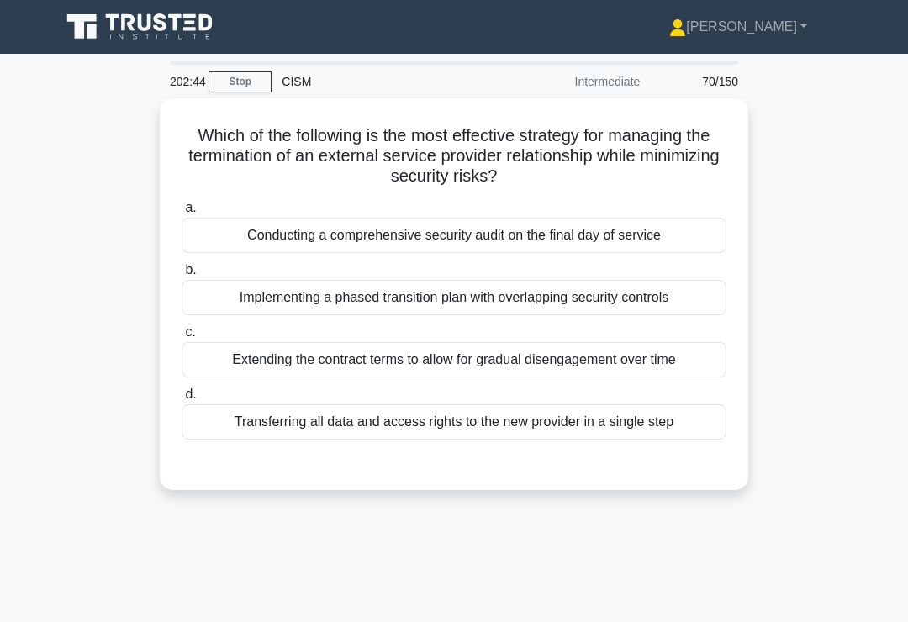
click at [684, 302] on div "Implementing a phased transition plan with overlapping security controls" at bounding box center [454, 297] width 545 height 35
click at [182, 276] on input "b. Implementing a phased transition plan with overlapping security controls" at bounding box center [182, 270] width 0 height 11
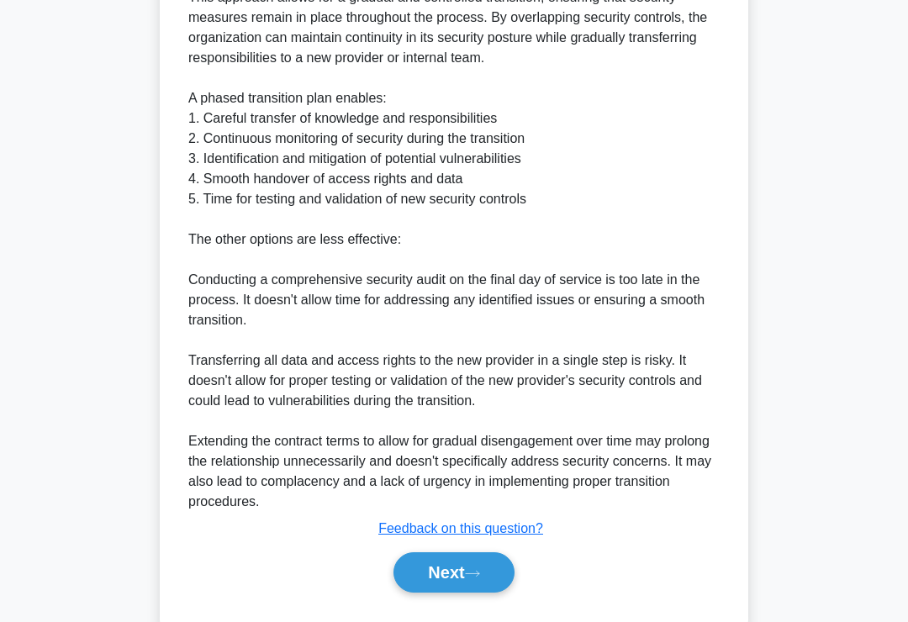
scroll to position [629, 0]
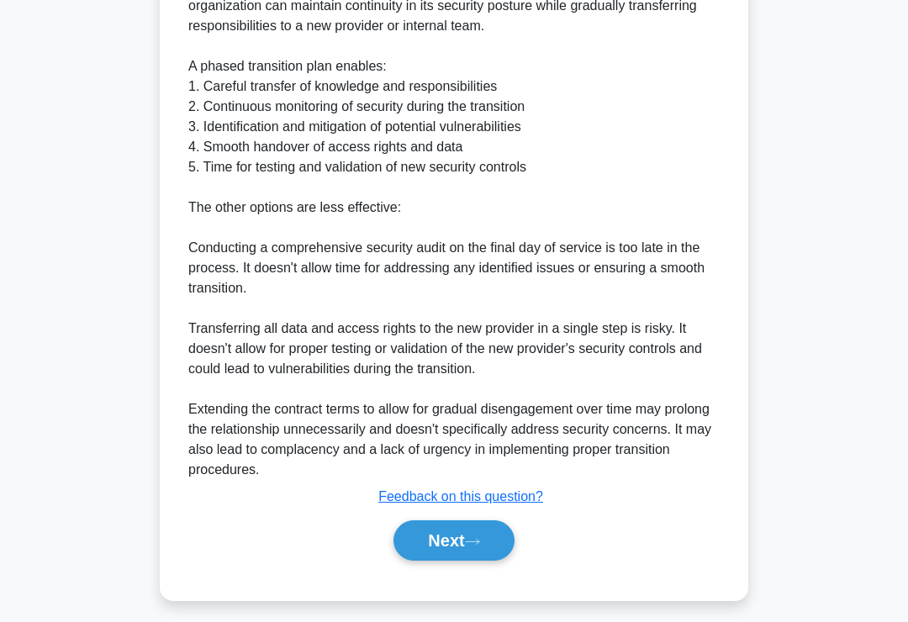
click at [473, 551] on button "Next" at bounding box center [453, 540] width 120 height 40
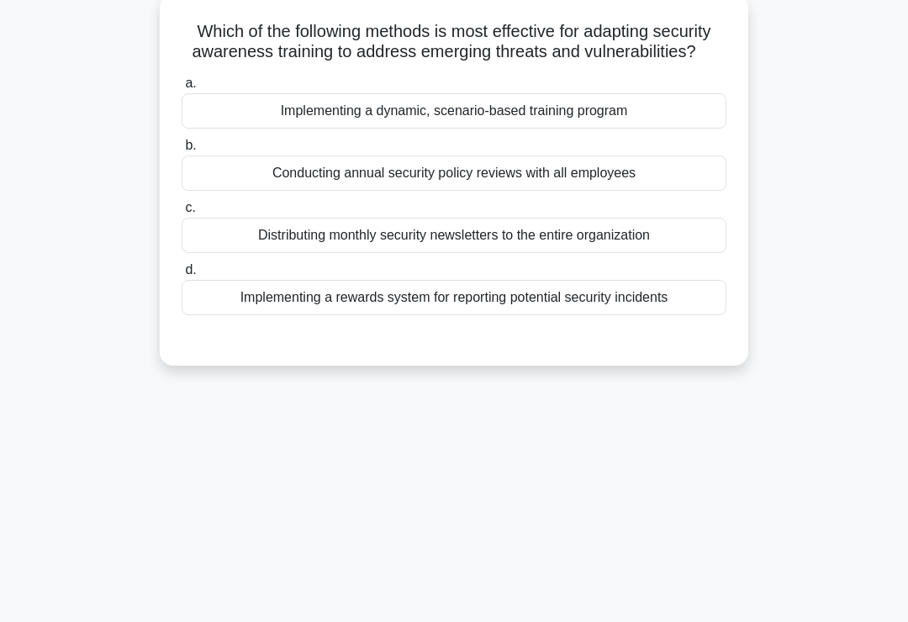
scroll to position [0, 0]
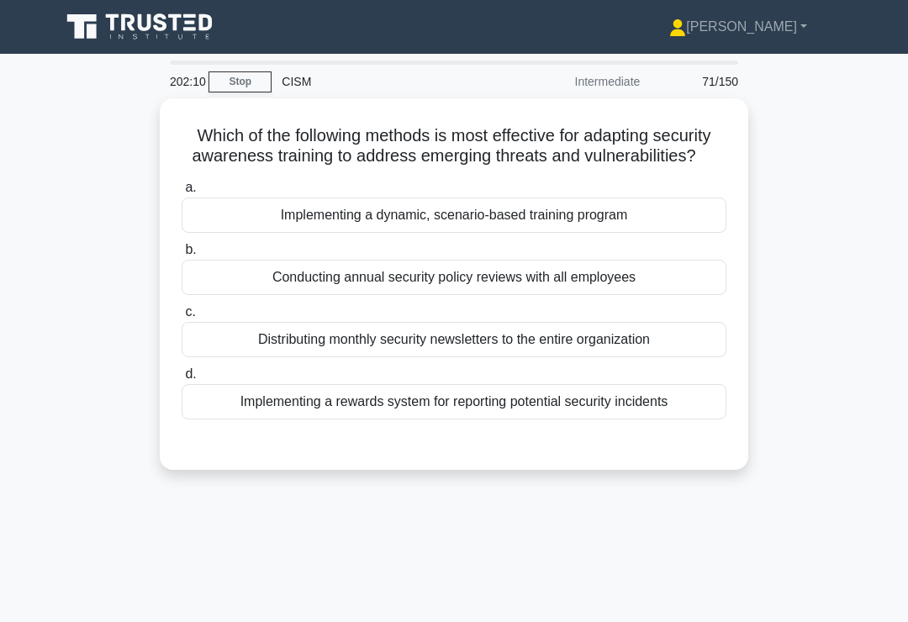
click at [651, 233] on div "Implementing a dynamic, scenario-based training program" at bounding box center [454, 215] width 545 height 35
click at [182, 193] on input "a. Implementing a dynamic, scenario-based training program" at bounding box center [182, 187] width 0 height 11
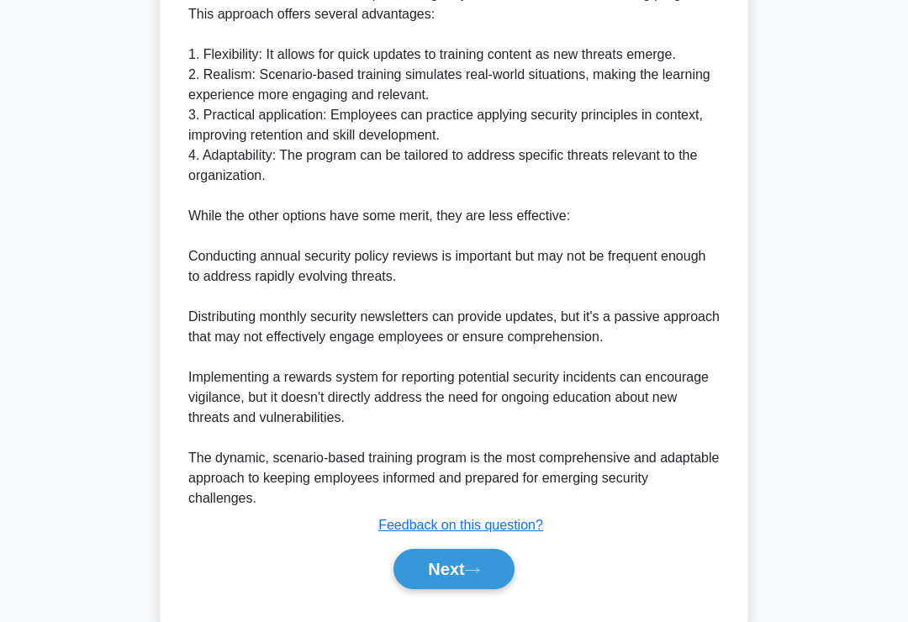
scroll to position [589, 0]
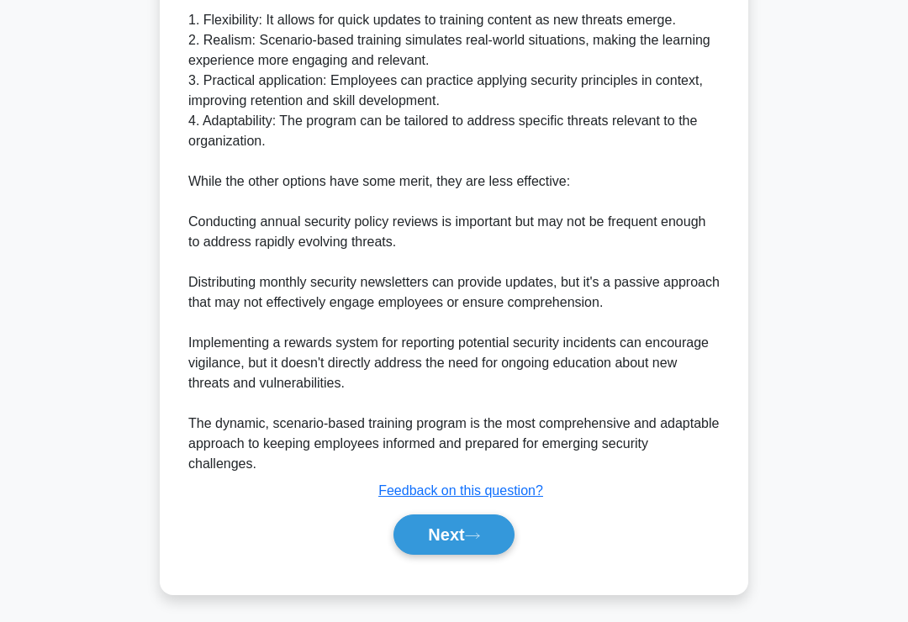
click at [472, 540] on icon at bounding box center [472, 535] width 15 height 9
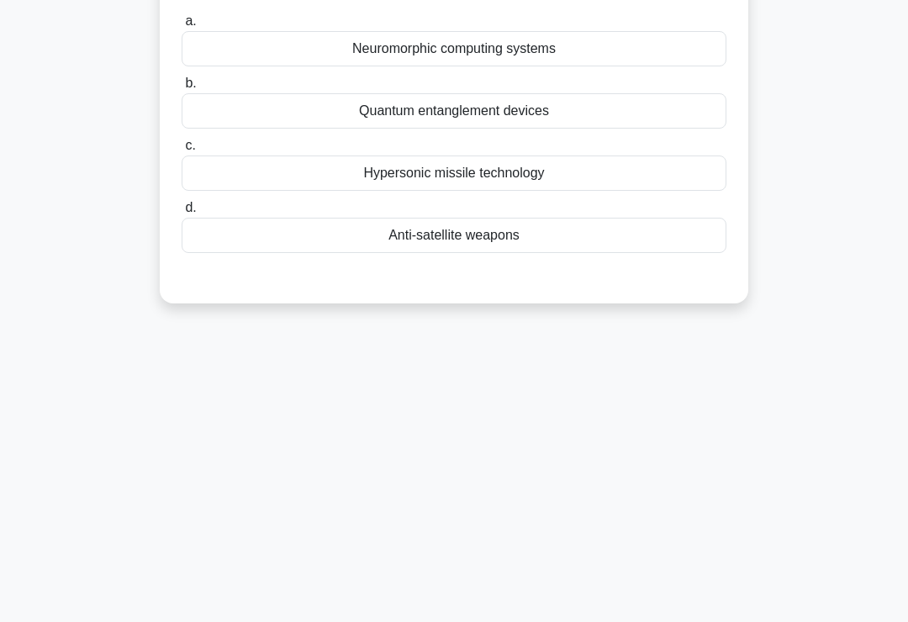
scroll to position [0, 0]
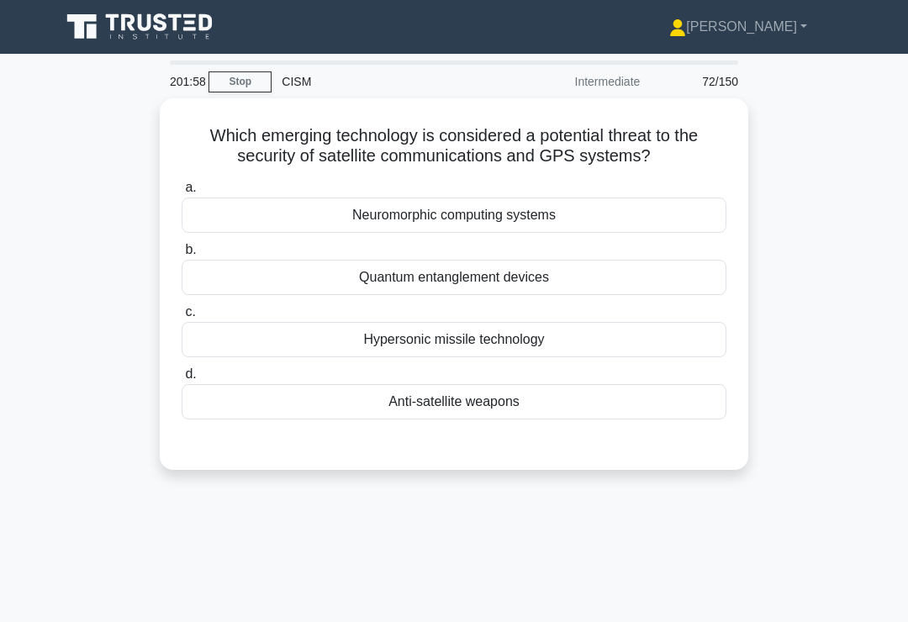
click at [652, 396] on div "Anti-satellite weapons" at bounding box center [454, 401] width 545 height 35
click at [182, 380] on input "d. Anti-satellite weapons" at bounding box center [182, 374] width 0 height 11
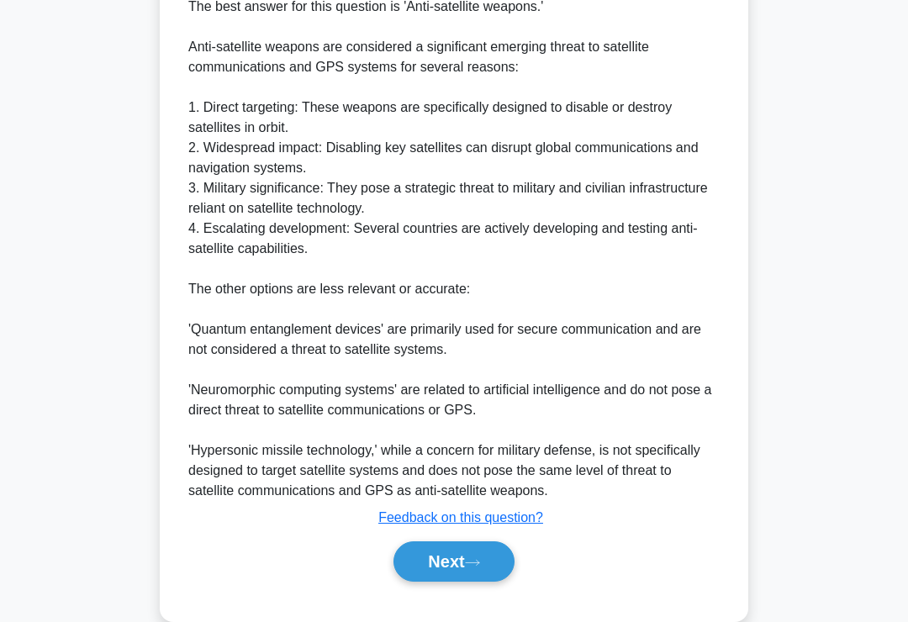
scroll to position [488, 0]
click at [456, 553] on button "Next" at bounding box center [453, 560] width 120 height 40
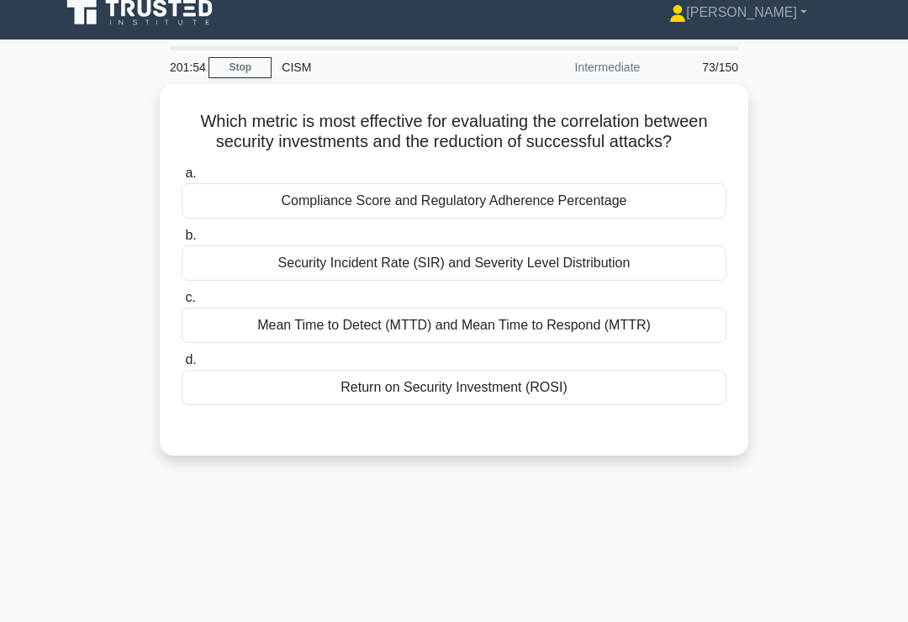
scroll to position [0, 0]
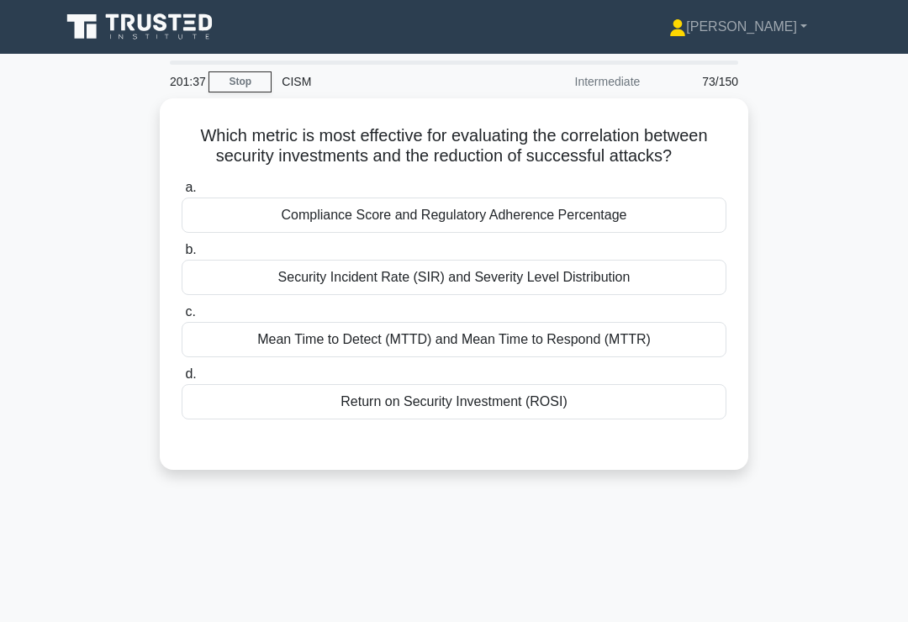
click at [676, 419] on div "Return on Security Investment (ROSI)" at bounding box center [454, 401] width 545 height 35
click at [182, 380] on input "d. Return on Security Investment (ROSI)" at bounding box center [182, 374] width 0 height 11
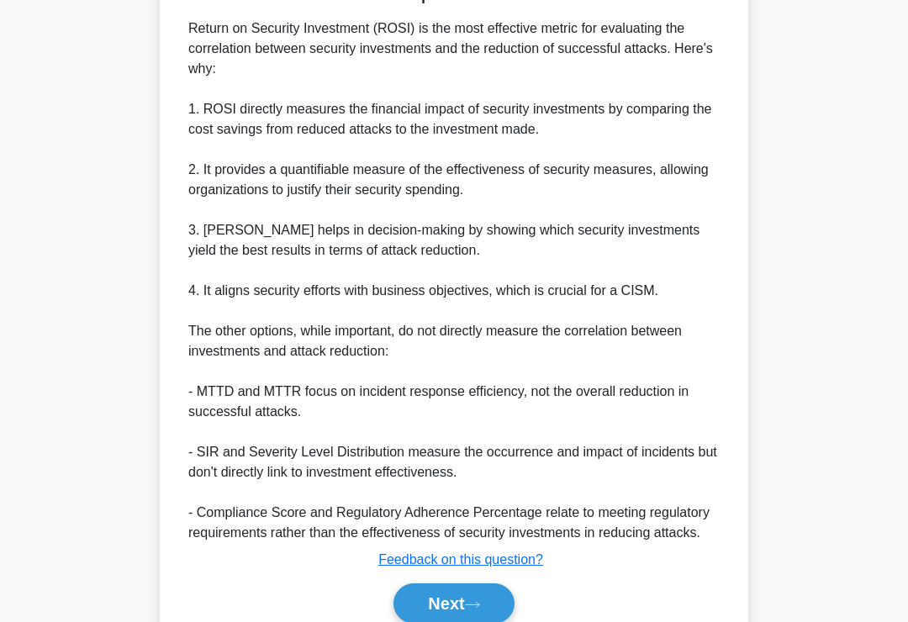
scroll to position [569, 0]
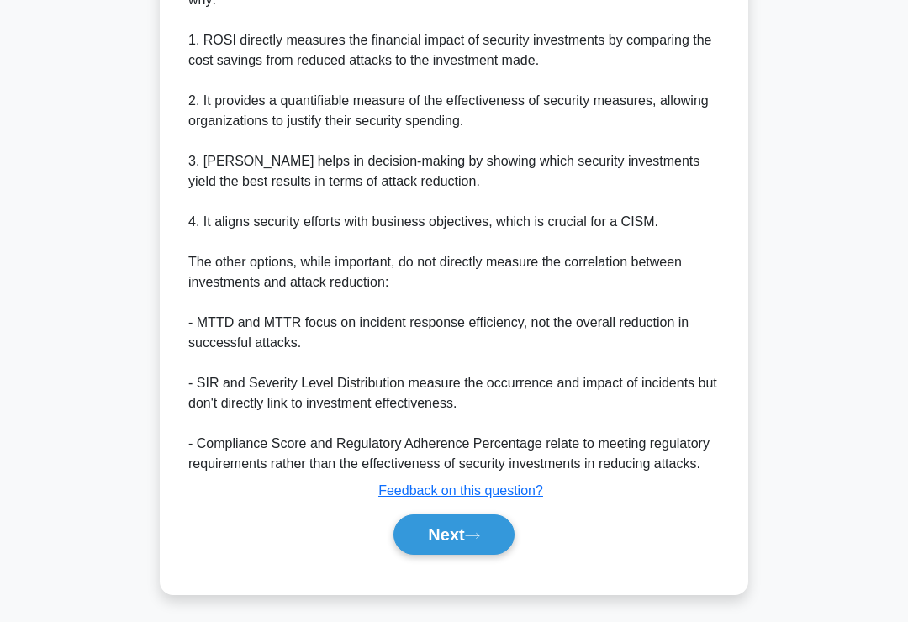
click at [464, 555] on button "Next" at bounding box center [453, 534] width 120 height 40
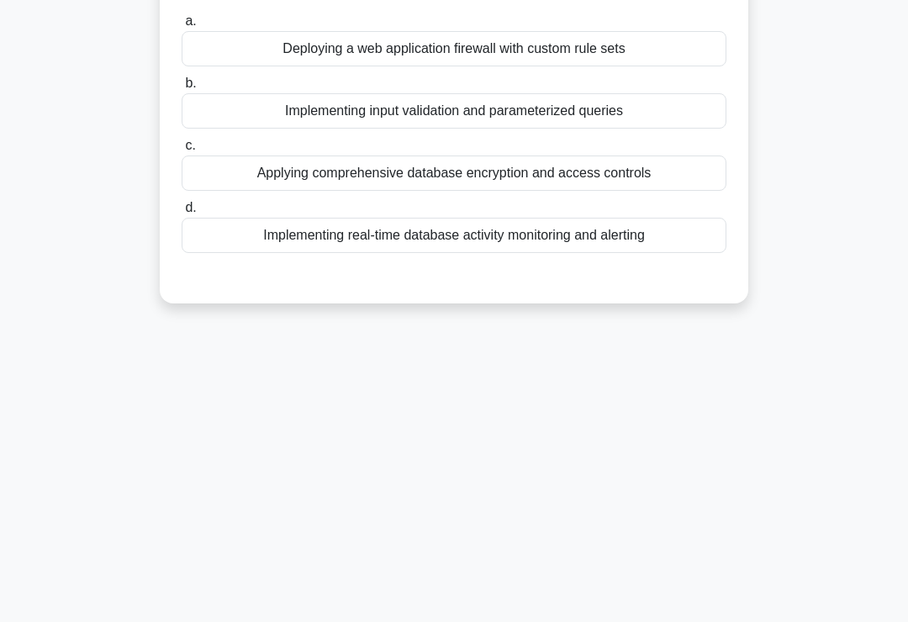
scroll to position [0, 0]
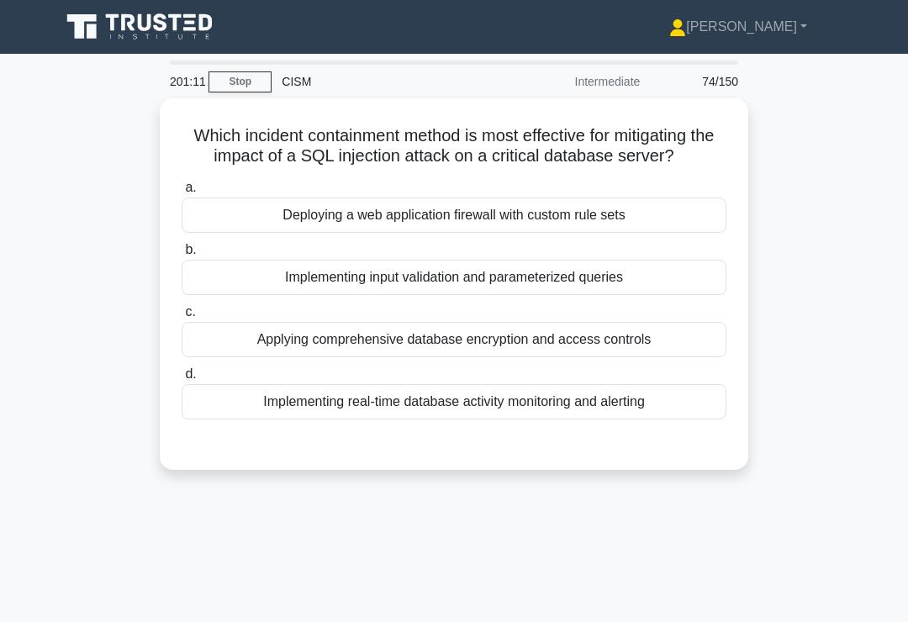
click at [676, 357] on div "Applying comprehensive database encryption and access controls" at bounding box center [454, 339] width 545 height 35
click at [182, 318] on input "c. Applying comprehensive database encryption and access controls" at bounding box center [182, 312] width 0 height 11
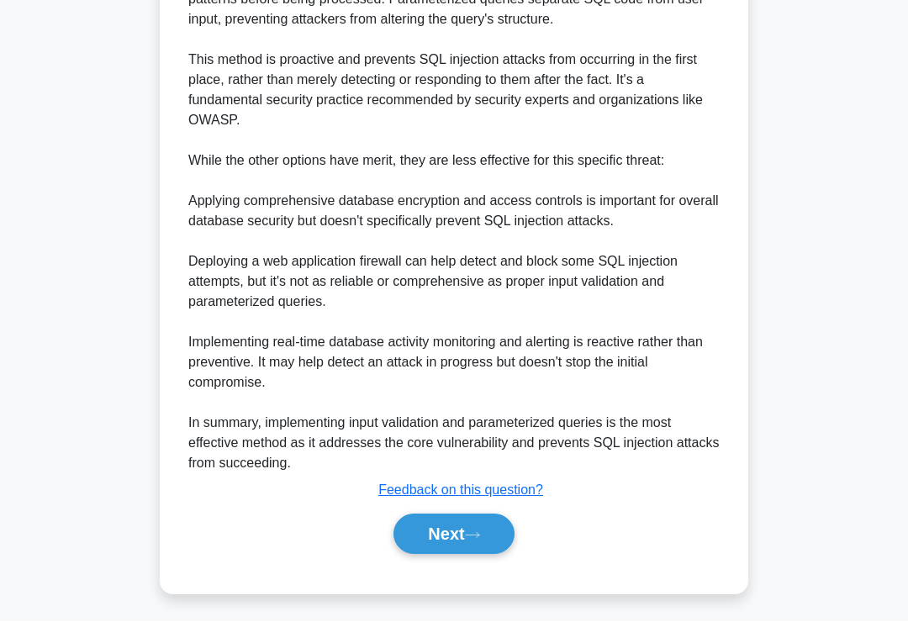
scroll to position [712, 0]
click at [467, 555] on button "Next" at bounding box center [453, 534] width 120 height 40
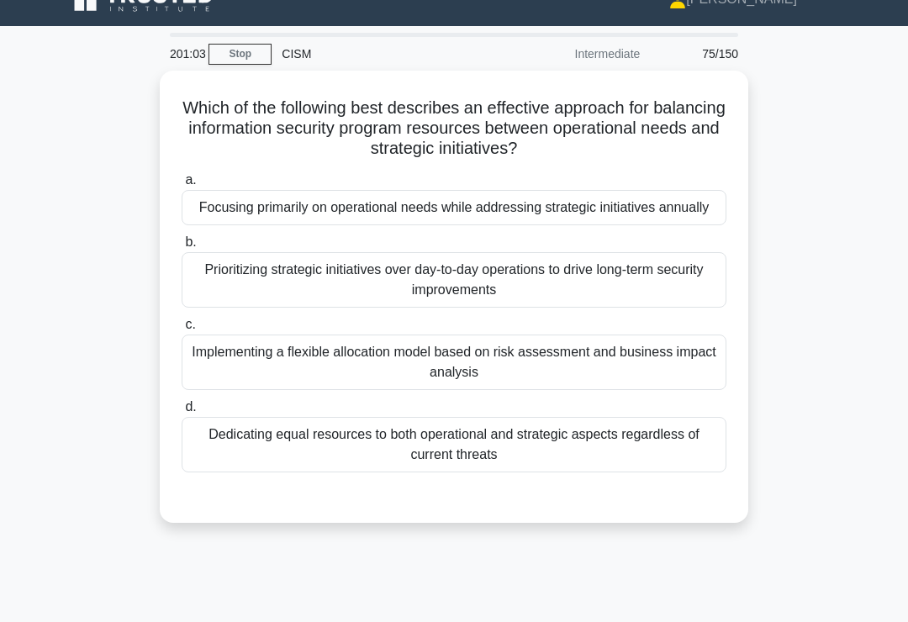
scroll to position [25, 0]
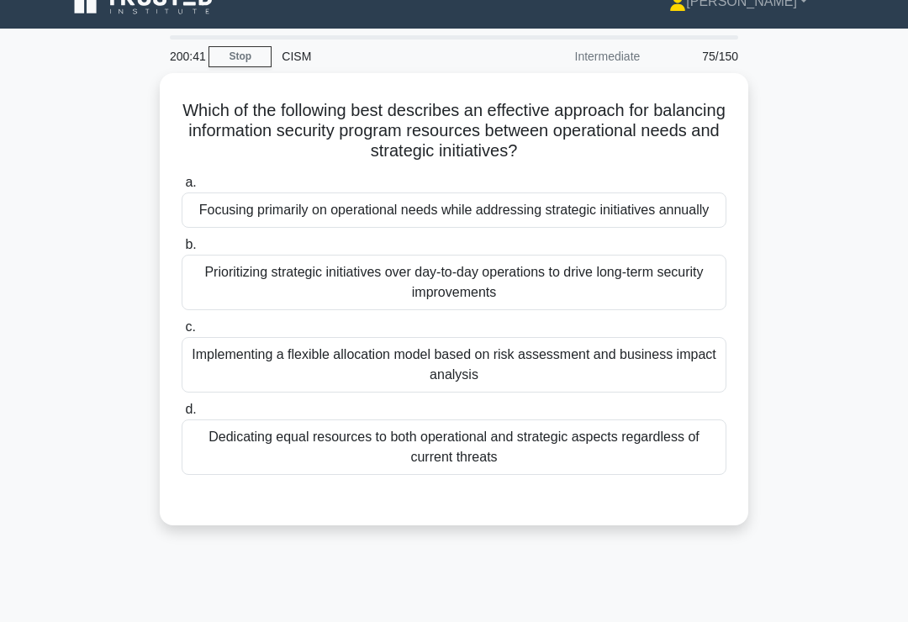
click at [638, 391] on div "Implementing a flexible allocation model based on risk assessment and business …" at bounding box center [454, 364] width 545 height 55
click at [182, 333] on input "c. Implementing a flexible allocation model based on risk assessment and busine…" at bounding box center [182, 327] width 0 height 11
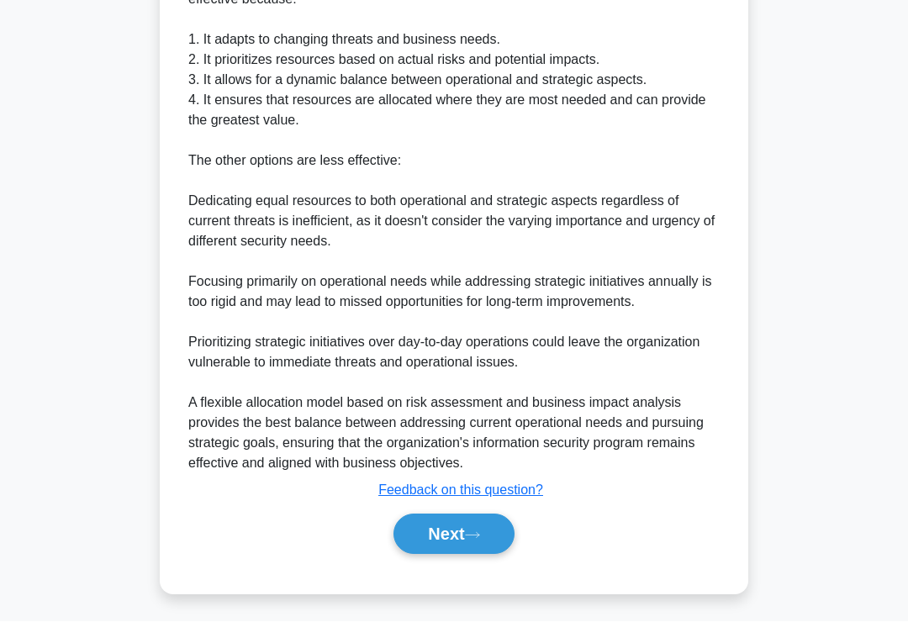
scroll to position [670, 0]
click at [480, 540] on icon at bounding box center [472, 535] width 15 height 9
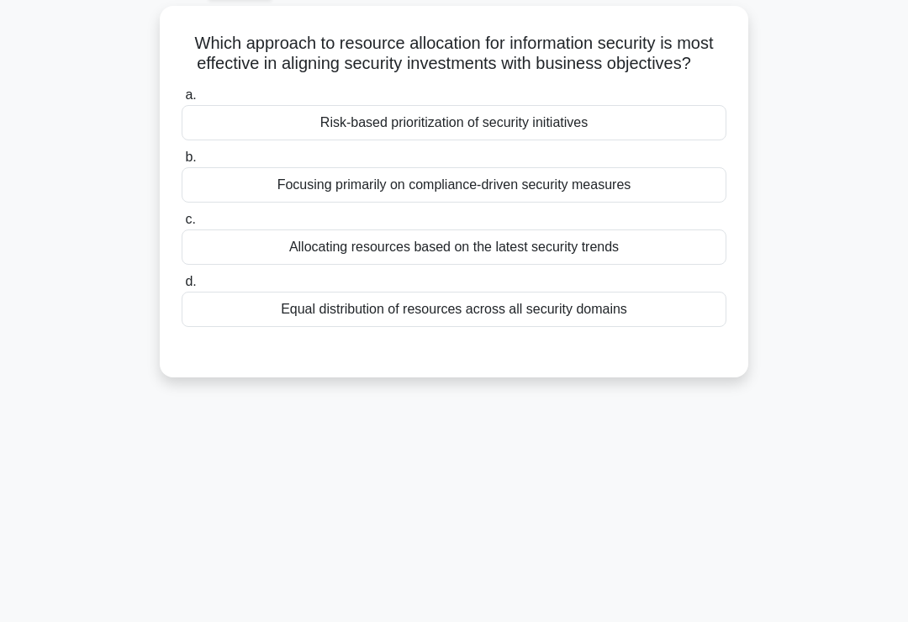
scroll to position [0, 0]
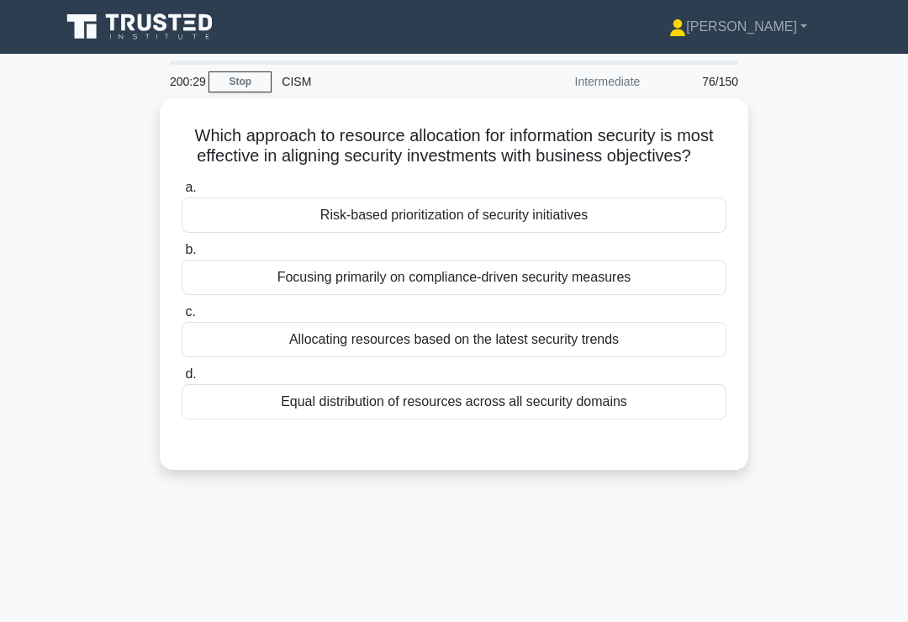
click at [646, 233] on div "Risk-based prioritization of security initiatives" at bounding box center [454, 215] width 545 height 35
click at [182, 193] on input "a. Risk-based prioritization of security initiatives" at bounding box center [182, 187] width 0 height 11
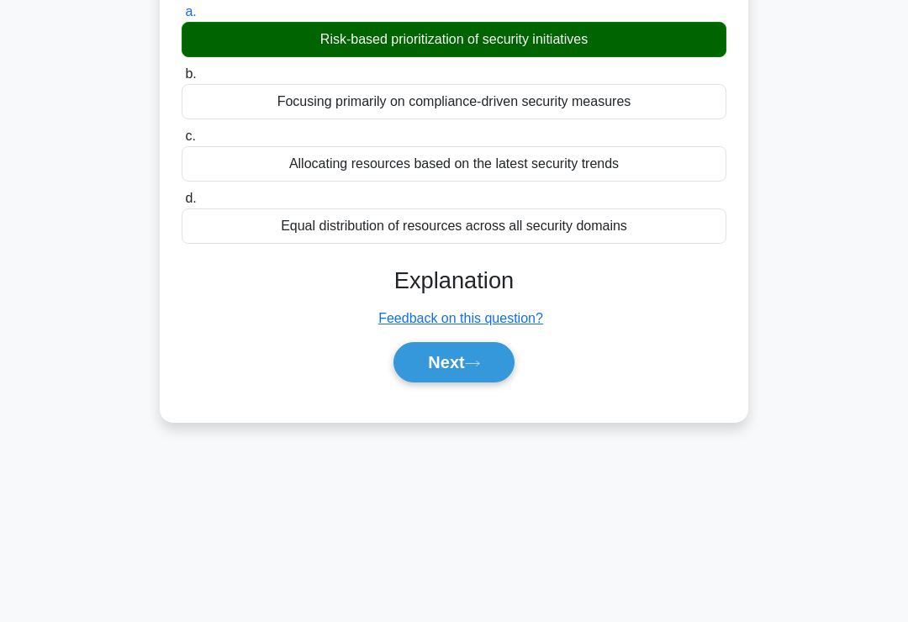
scroll to position [260, 0]
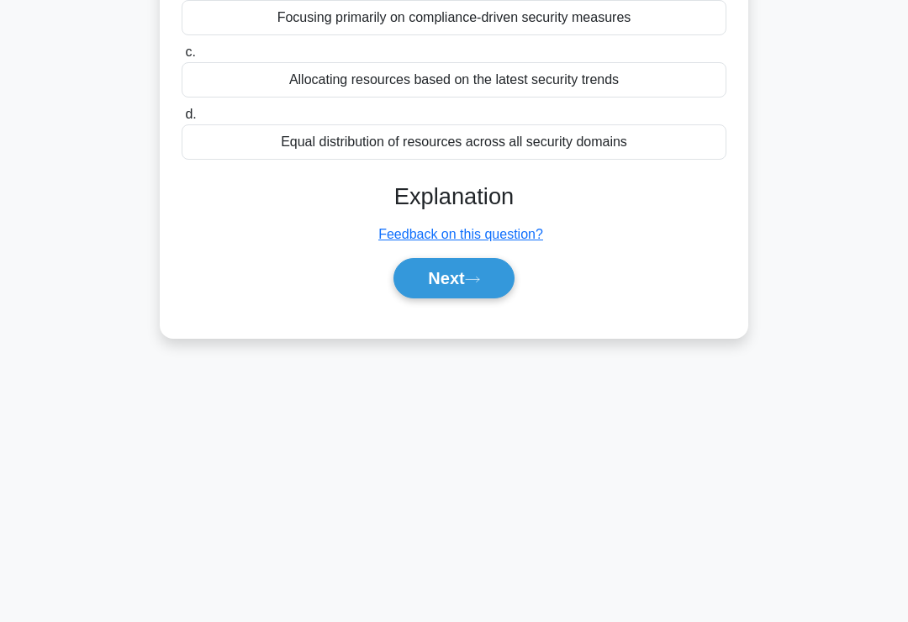
click at [462, 298] on button "Next" at bounding box center [453, 278] width 120 height 40
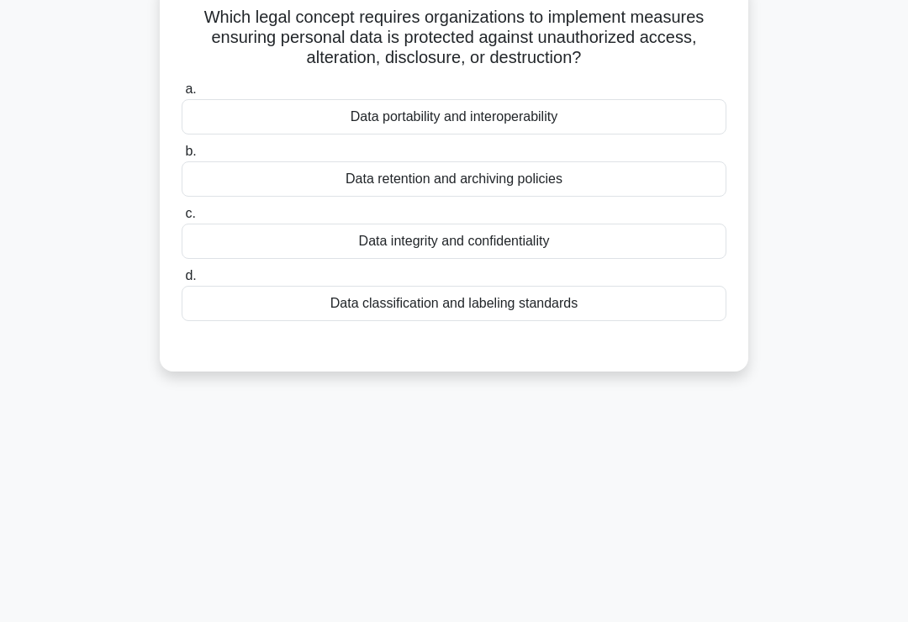
scroll to position [0, 0]
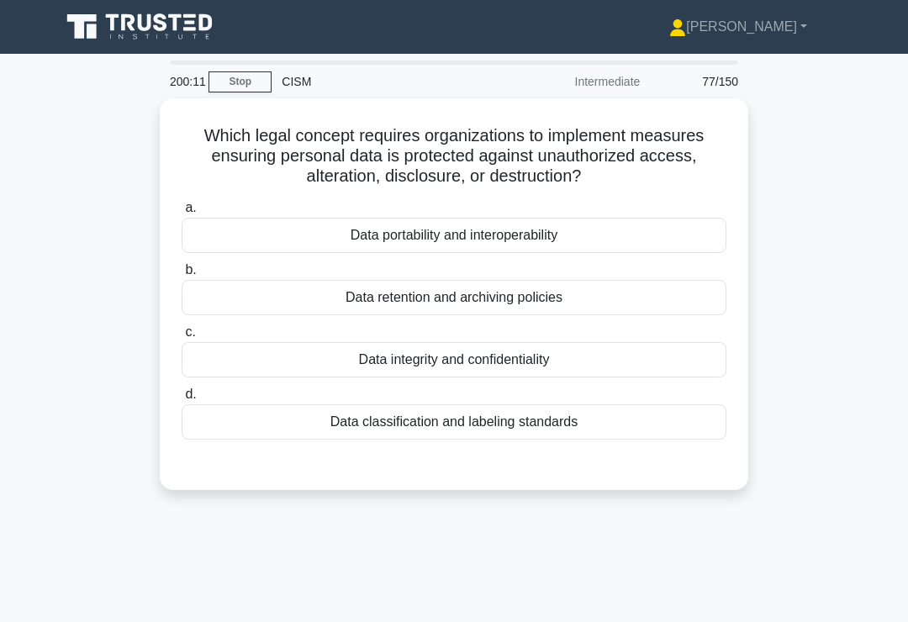
click at [643, 356] on div "Data integrity and confidentiality" at bounding box center [454, 359] width 545 height 35
click at [182, 338] on input "c. Data integrity and confidentiality" at bounding box center [182, 332] width 0 height 11
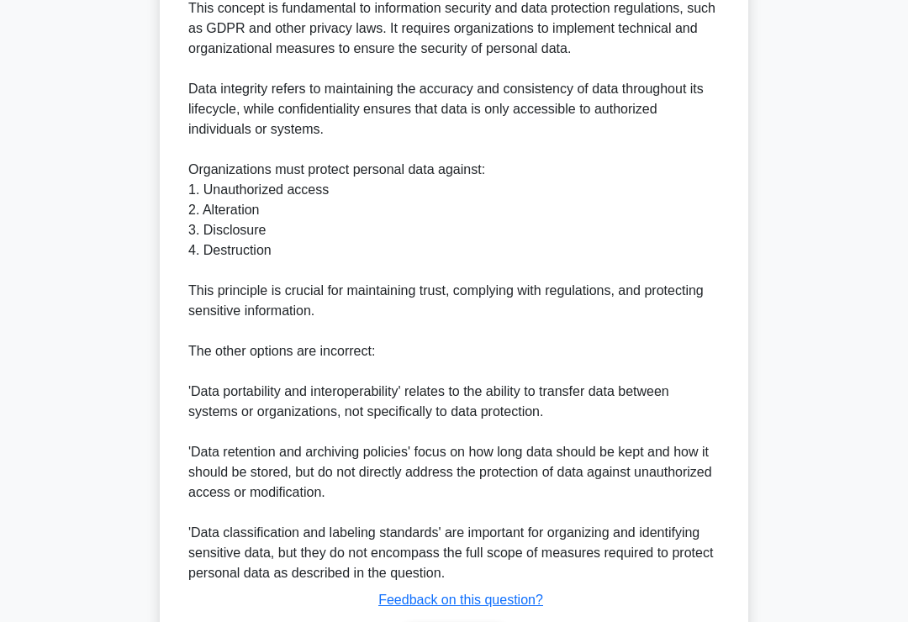
scroll to position [650, 0]
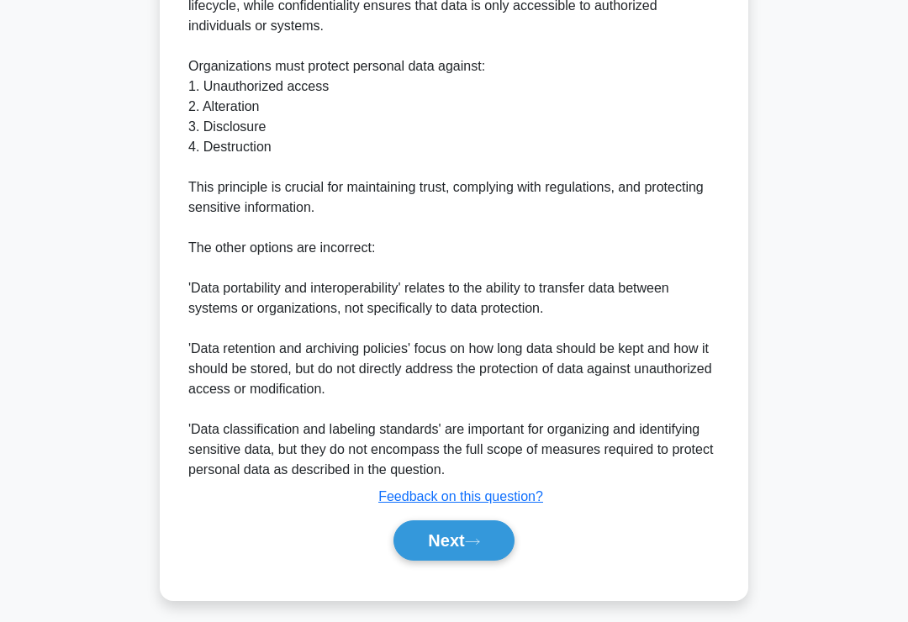
click at [472, 546] on icon at bounding box center [472, 541] width 15 height 9
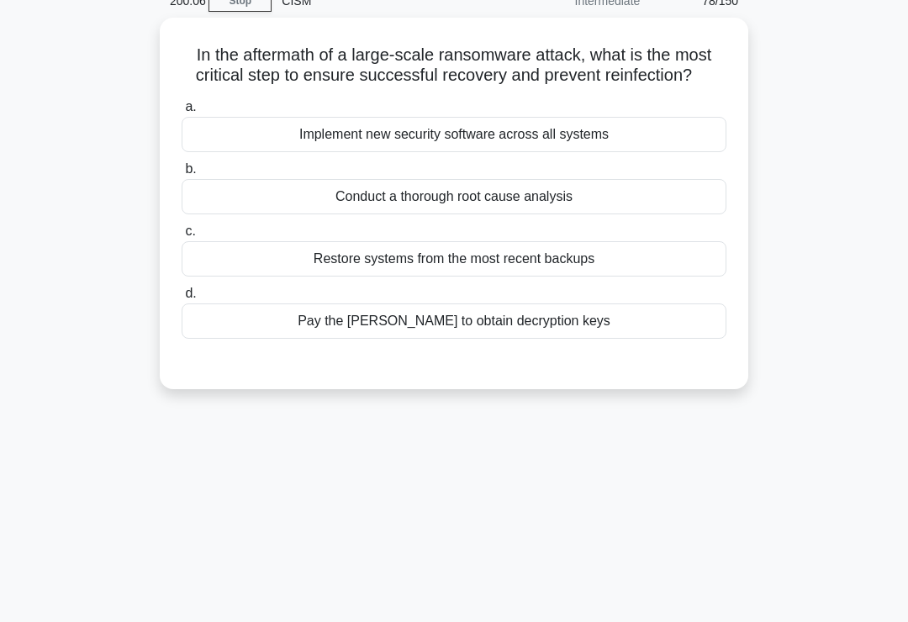
scroll to position [76, 0]
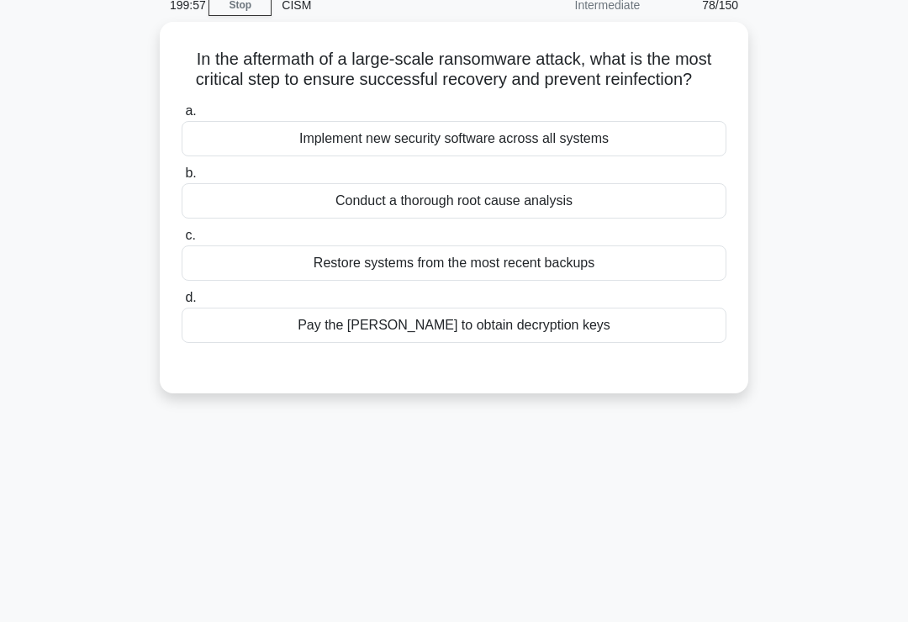
click at [648, 219] on div "Conduct a thorough root cause analysis" at bounding box center [454, 200] width 545 height 35
click at [182, 179] on input "b. Conduct a thorough root cause analysis" at bounding box center [182, 173] width 0 height 11
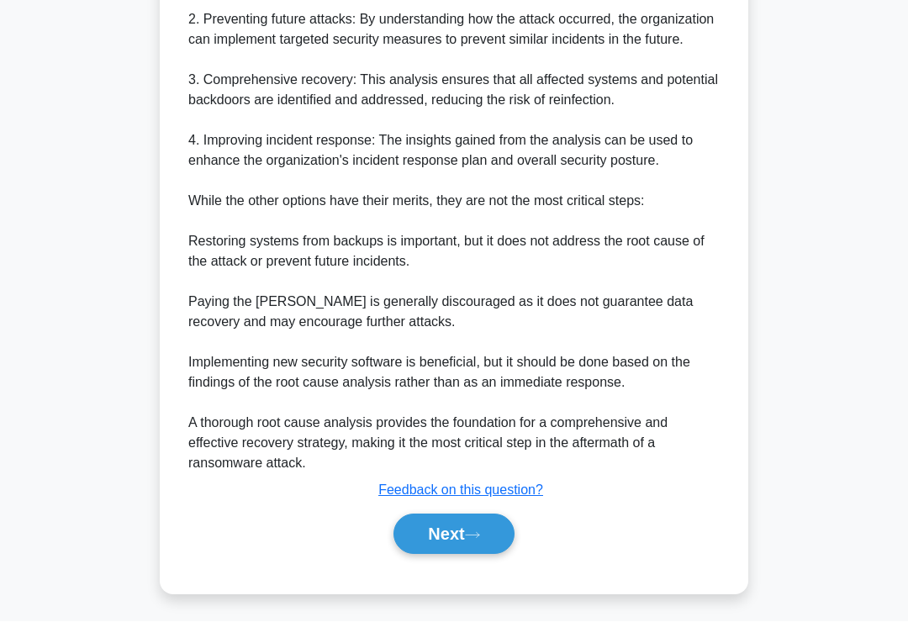
scroll to position [730, 0]
click at [467, 552] on button "Next" at bounding box center [453, 534] width 120 height 40
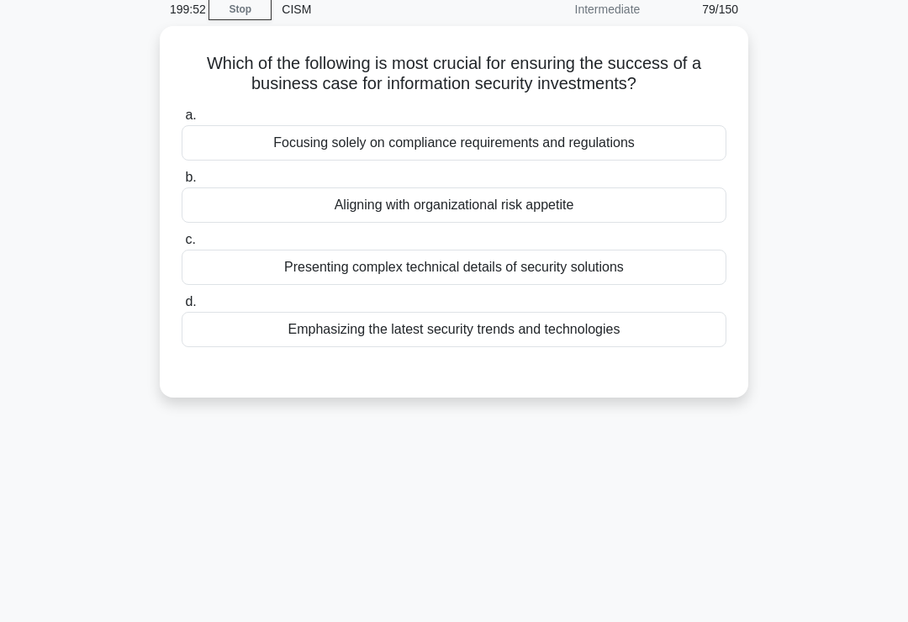
scroll to position [71, 0]
click at [660, 206] on div "Aligning with organizational risk appetite" at bounding box center [454, 205] width 545 height 35
click at [182, 184] on input "b. Aligning with organizational risk appetite" at bounding box center [182, 178] width 0 height 11
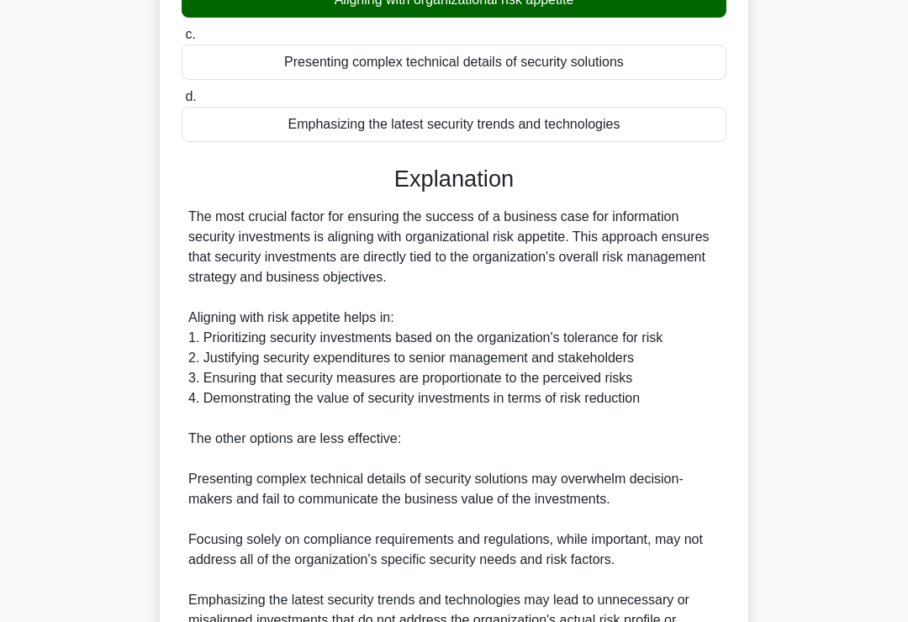
scroll to position [589, 0]
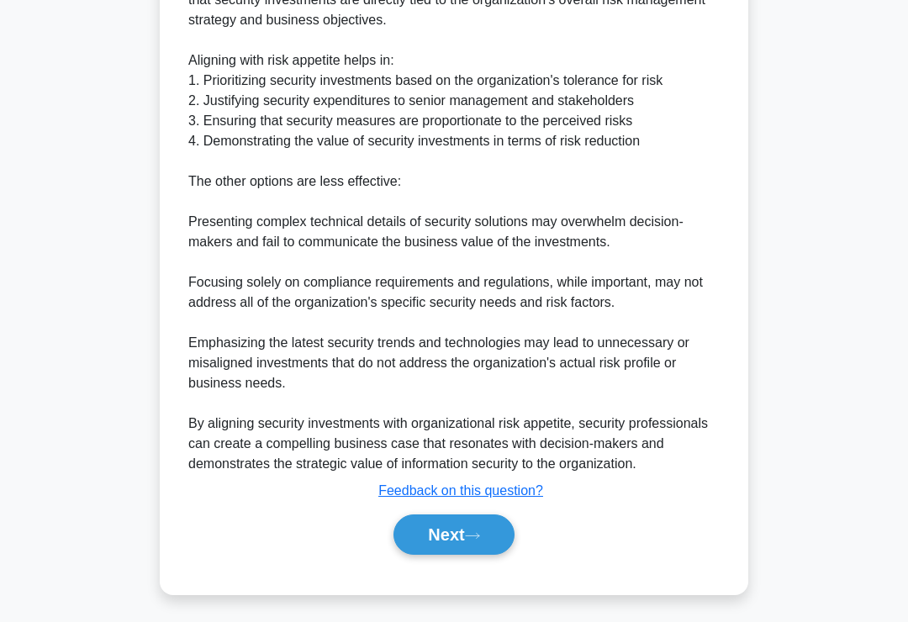
click at [445, 555] on button "Next" at bounding box center [453, 534] width 120 height 40
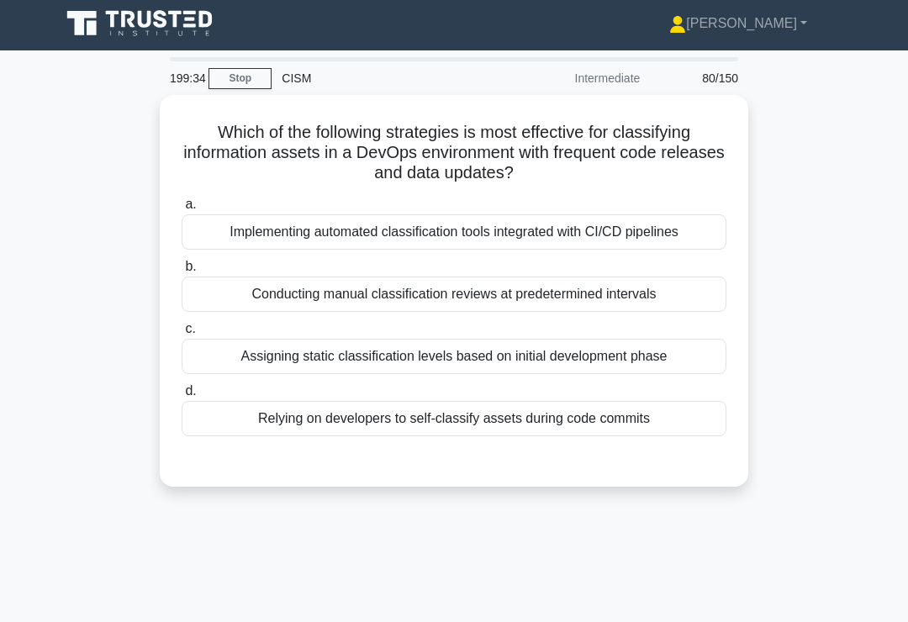
scroll to position [0, 0]
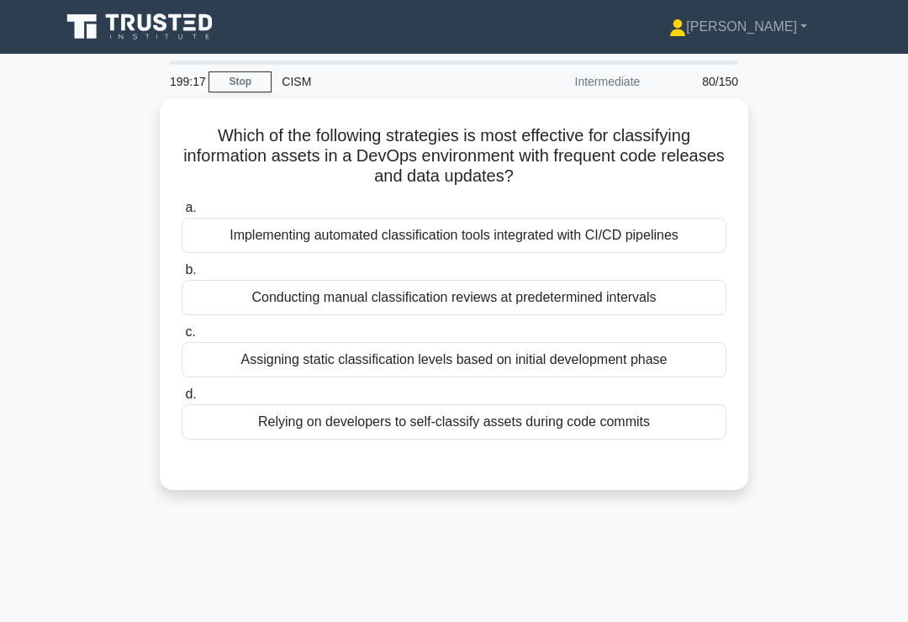
click at [708, 224] on div "Implementing automated classification tools integrated with CI/CD pipelines" at bounding box center [454, 235] width 545 height 35
click at [182, 213] on input "a. Implementing automated classification tools integrated with CI/CD pipelines" at bounding box center [182, 208] width 0 height 11
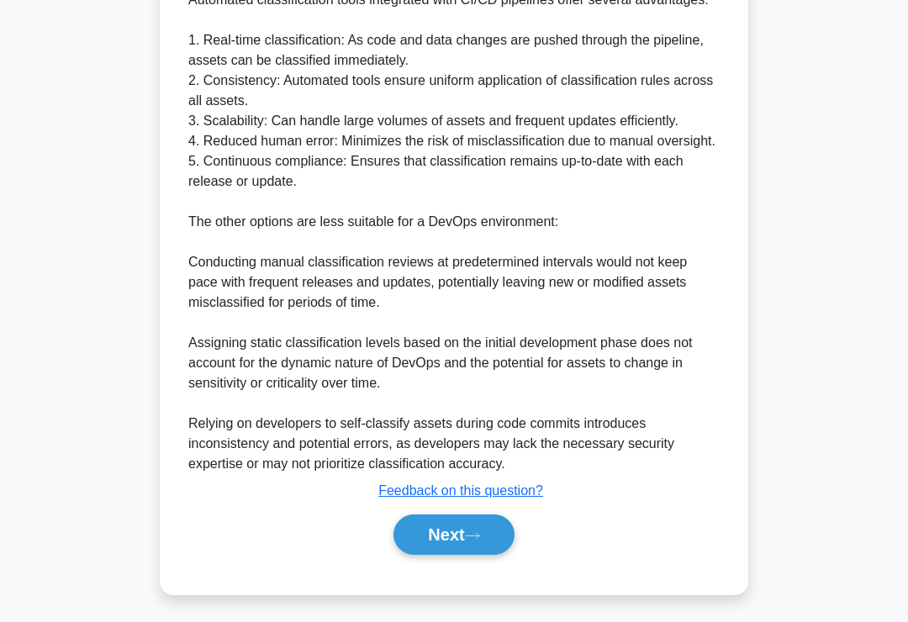
scroll to position [650, 0]
click at [469, 555] on button "Next" at bounding box center [453, 534] width 120 height 40
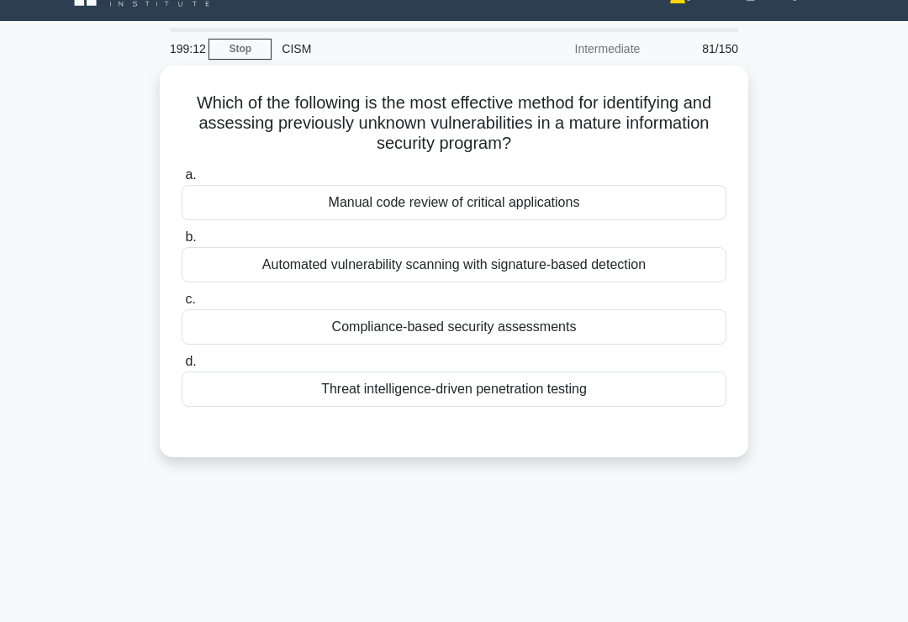
scroll to position [0, 0]
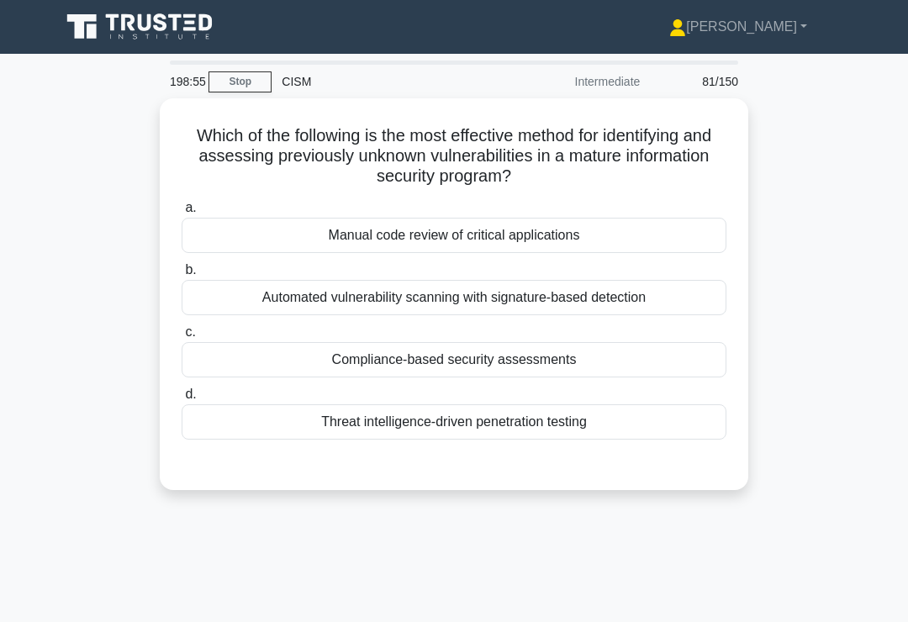
click at [609, 424] on div "Threat intelligence-driven penetration testing" at bounding box center [454, 421] width 545 height 35
click at [182, 400] on input "d. Threat intelligence-driven penetration testing" at bounding box center [182, 394] width 0 height 11
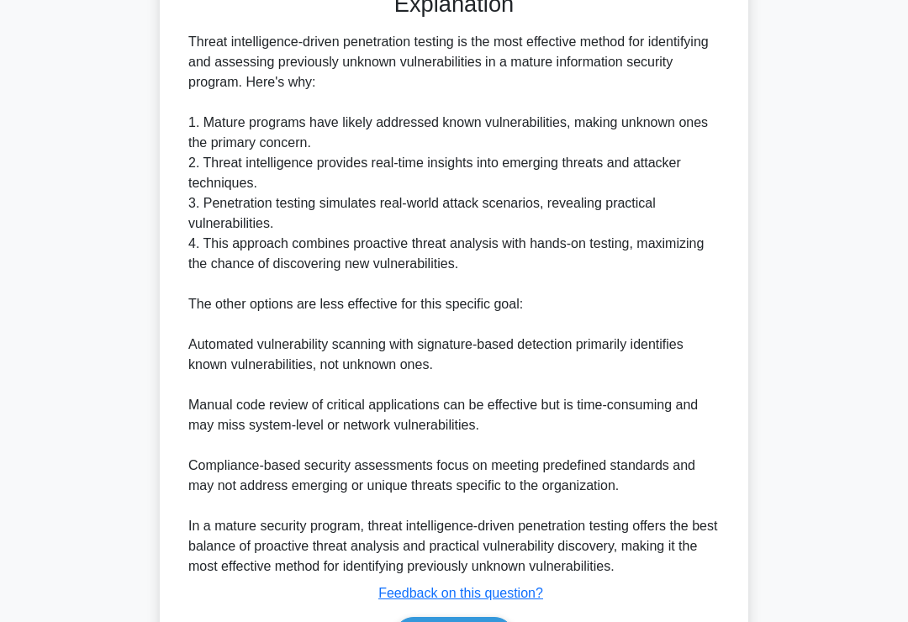
scroll to position [589, 0]
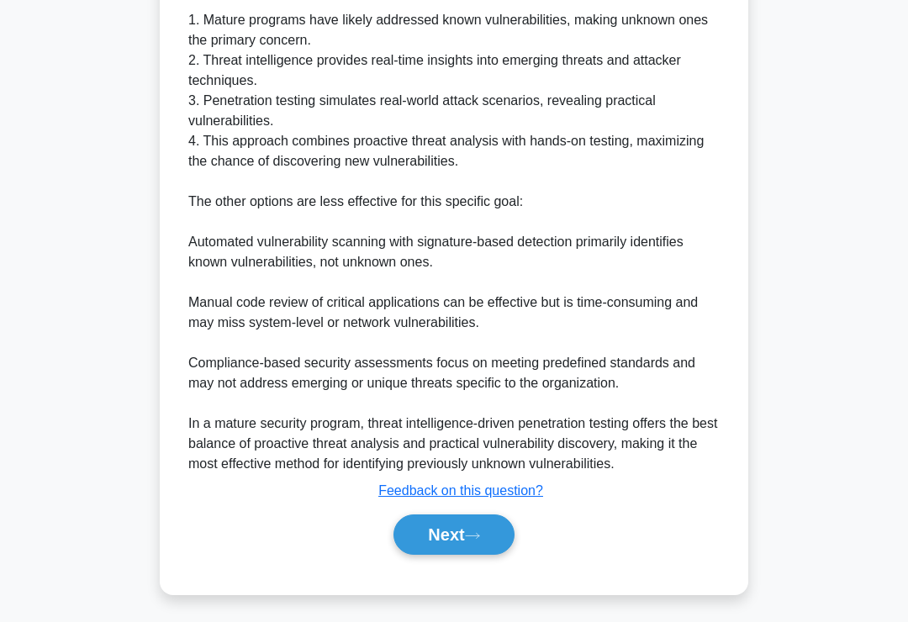
click at [477, 555] on button "Next" at bounding box center [453, 534] width 120 height 40
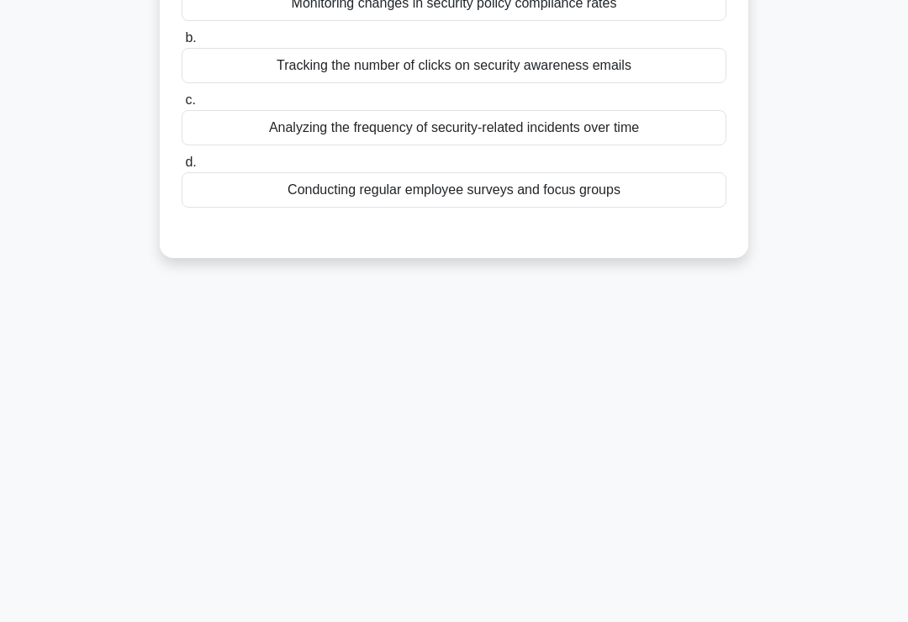
scroll to position [0, 0]
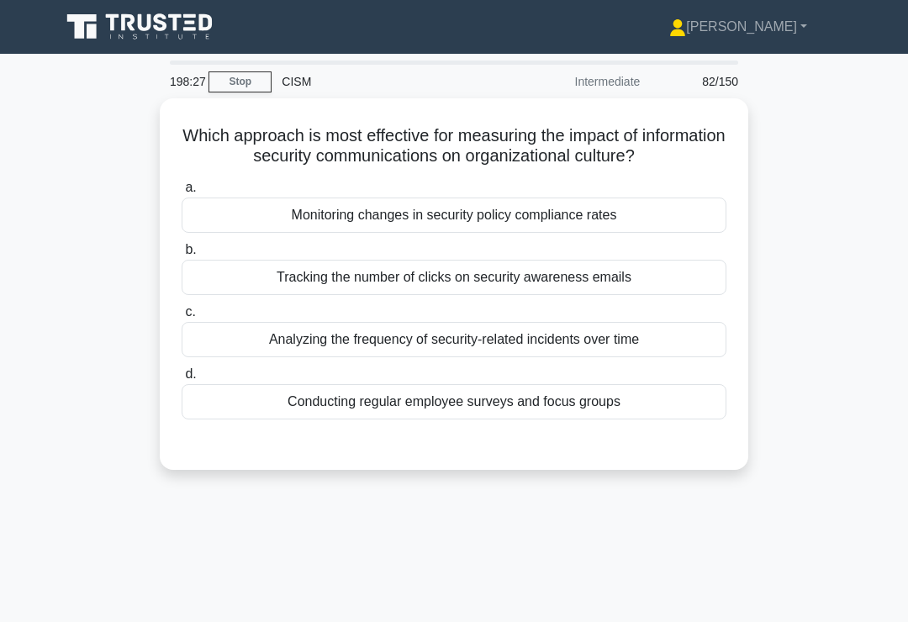
click at [661, 419] on div "Conducting regular employee surveys and focus groups" at bounding box center [454, 401] width 545 height 35
click at [182, 380] on input "d. Conducting regular employee surveys and focus groups" at bounding box center [182, 374] width 0 height 11
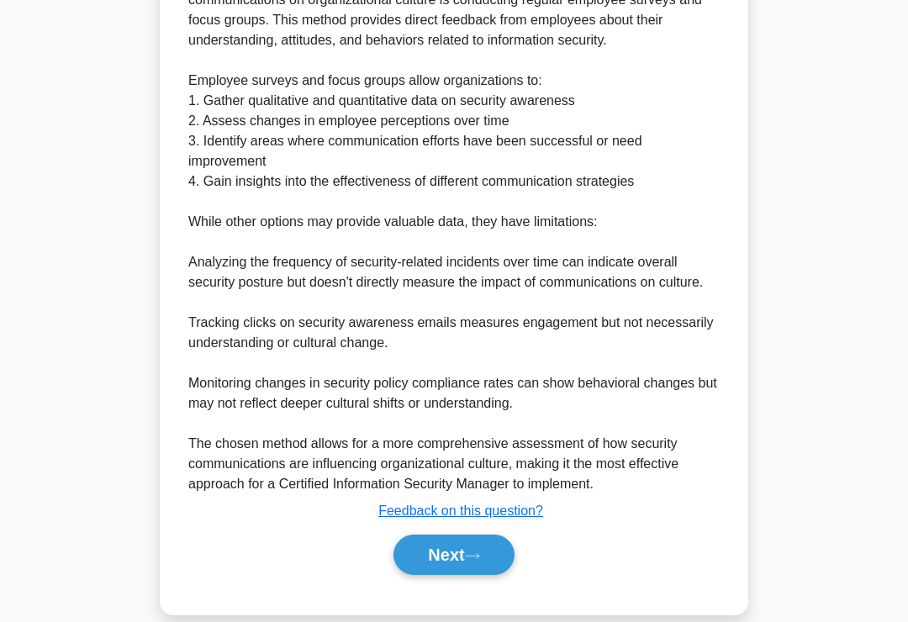
scroll to position [589, 0]
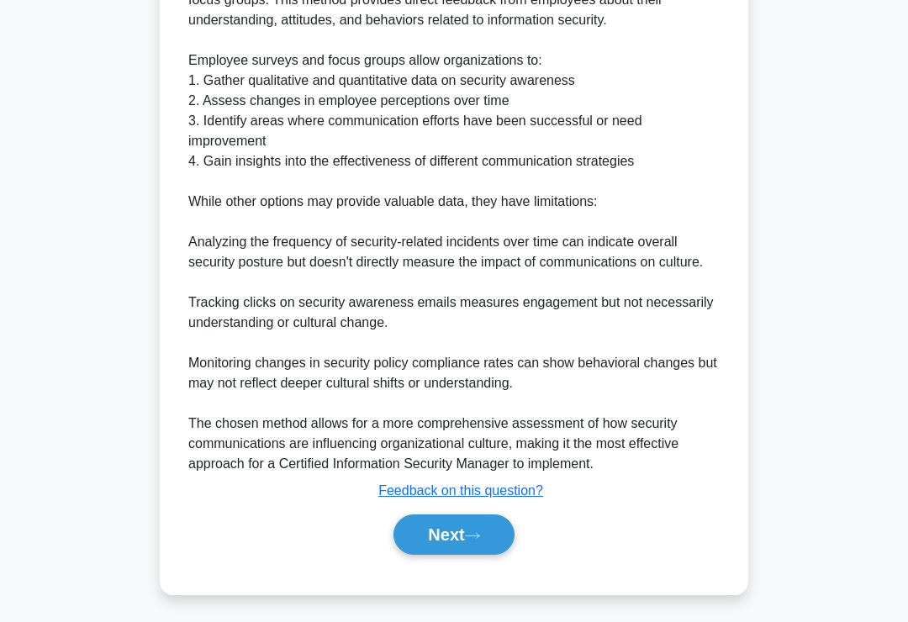
click at [471, 540] on icon at bounding box center [472, 535] width 15 height 9
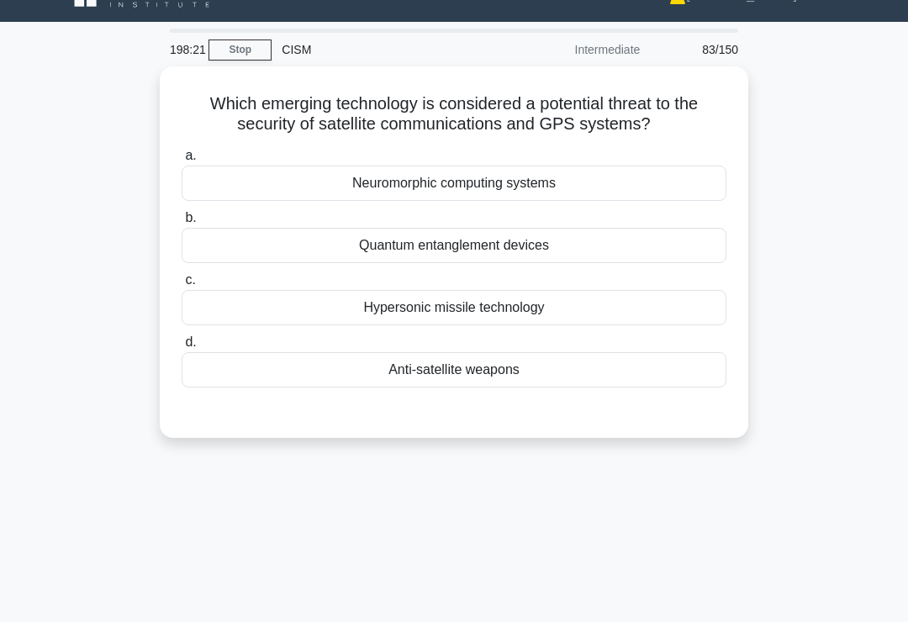
scroll to position [31, 0]
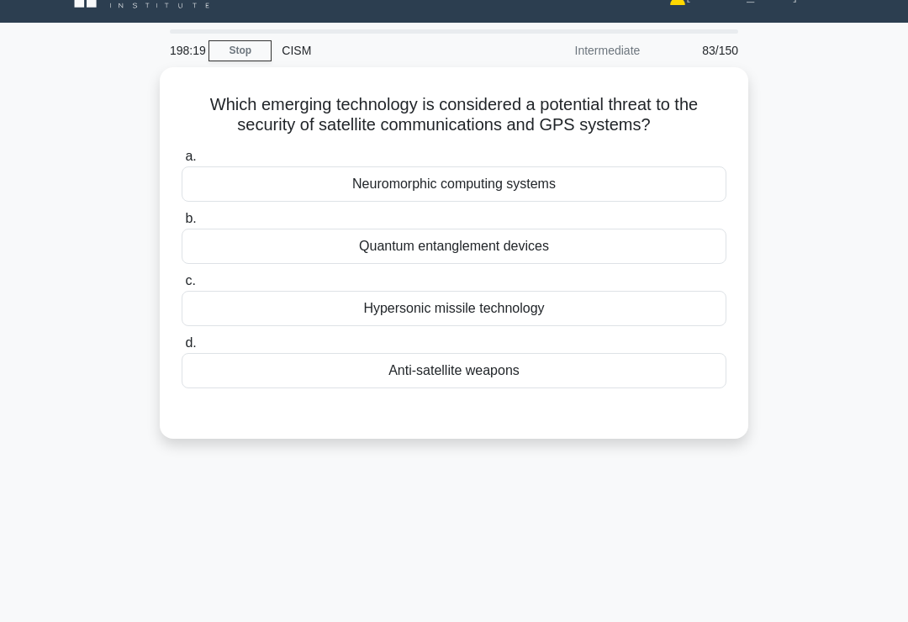
click at [650, 353] on div "Anti-satellite weapons" at bounding box center [454, 370] width 545 height 35
click at [182, 349] on input "d. Anti-satellite weapons" at bounding box center [182, 343] width 0 height 11
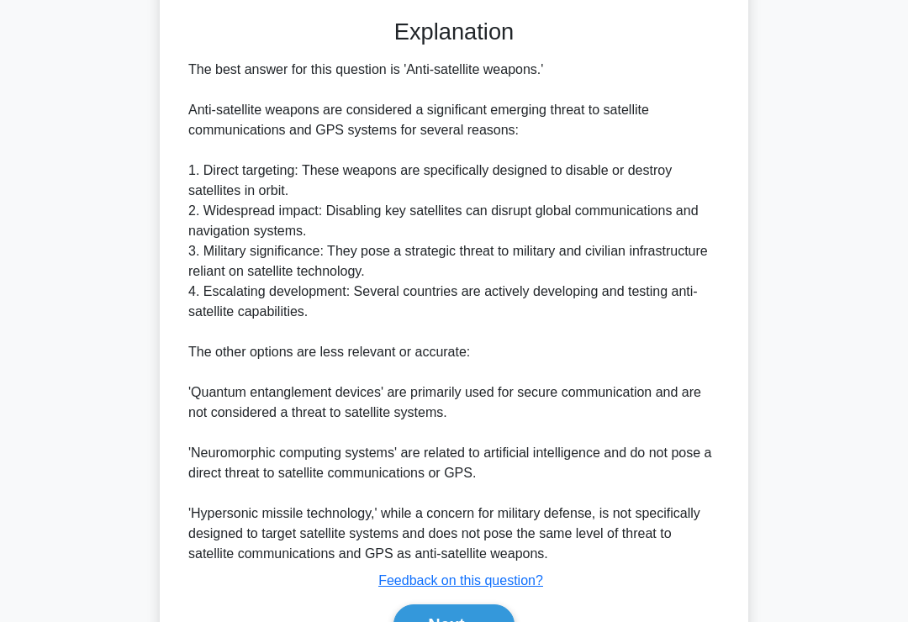
scroll to position [488, 0]
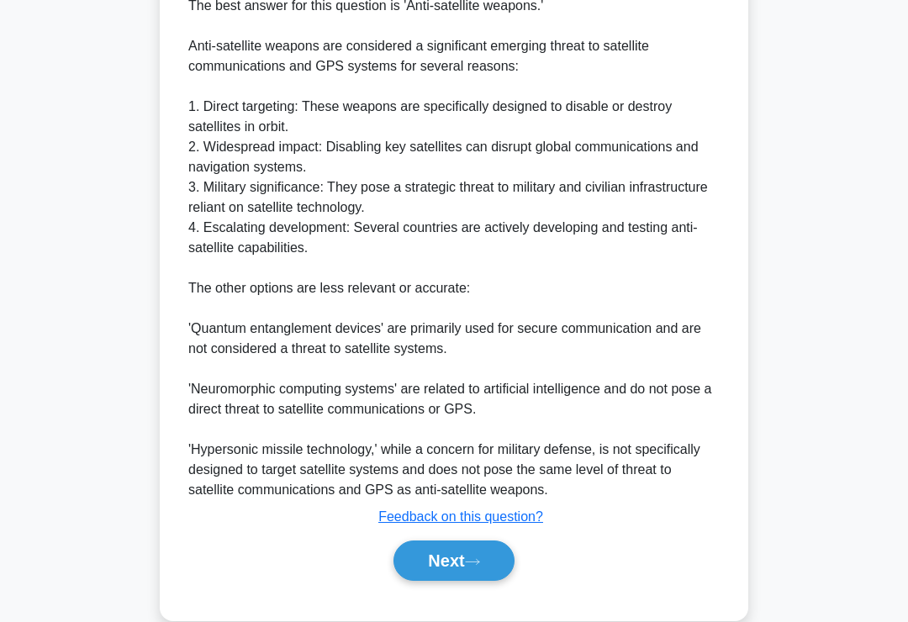
click at [464, 558] on button "Next" at bounding box center [453, 560] width 120 height 40
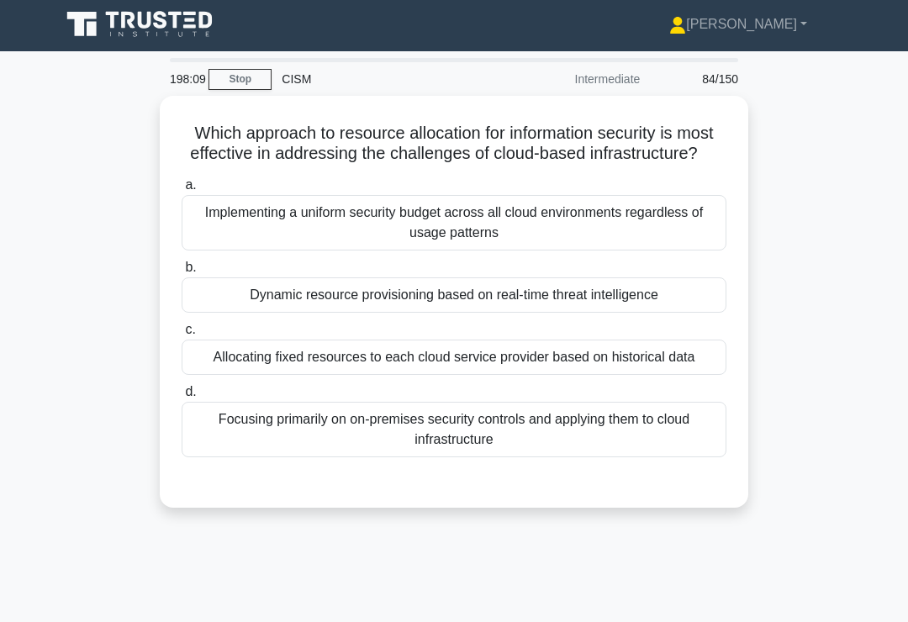
scroll to position [0, 0]
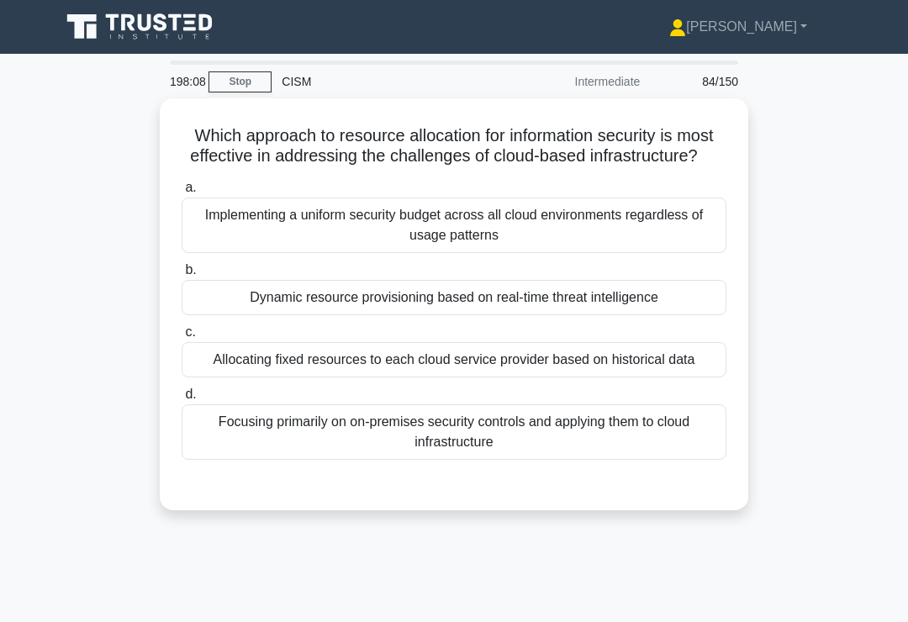
click at [245, 78] on link "Stop" at bounding box center [239, 81] width 63 height 21
click at [256, 78] on link "Stop" at bounding box center [239, 81] width 63 height 21
click at [249, 82] on link "Stop" at bounding box center [239, 81] width 63 height 21
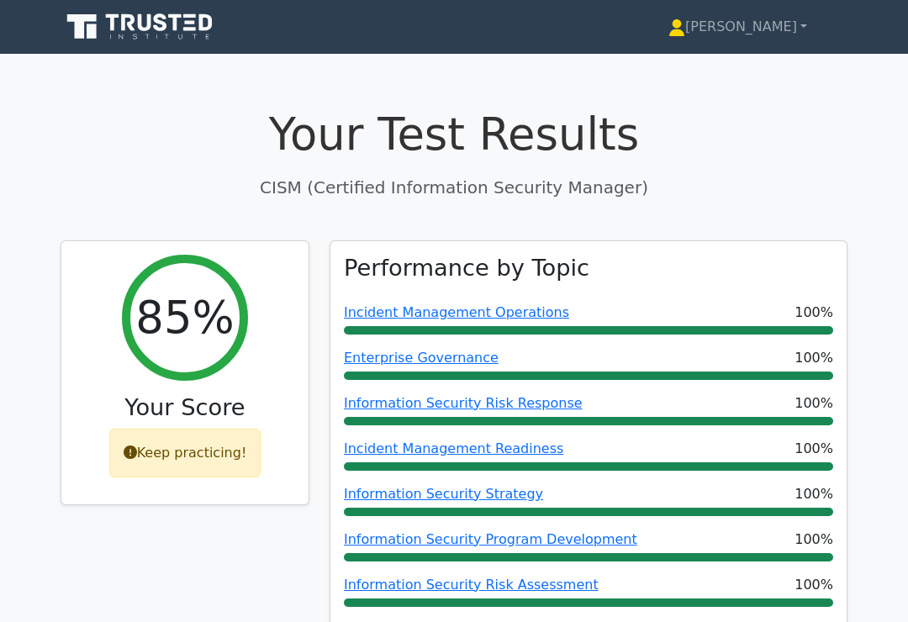
click at [774, 26] on link "[PERSON_NAME]" at bounding box center [737, 27] width 219 height 34
click at [747, 60] on link "Profile" at bounding box center [695, 66] width 133 height 27
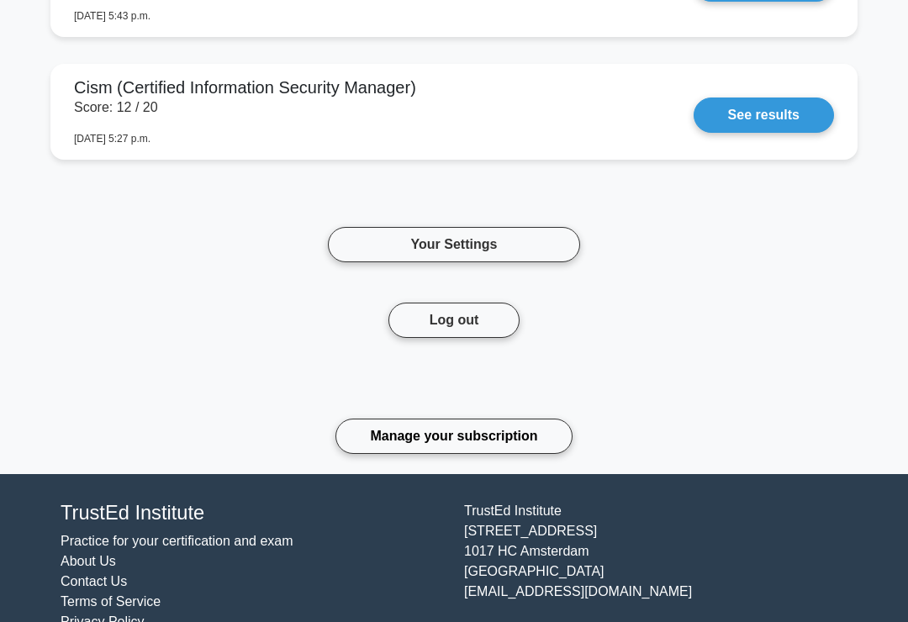
scroll to position [2898, 0]
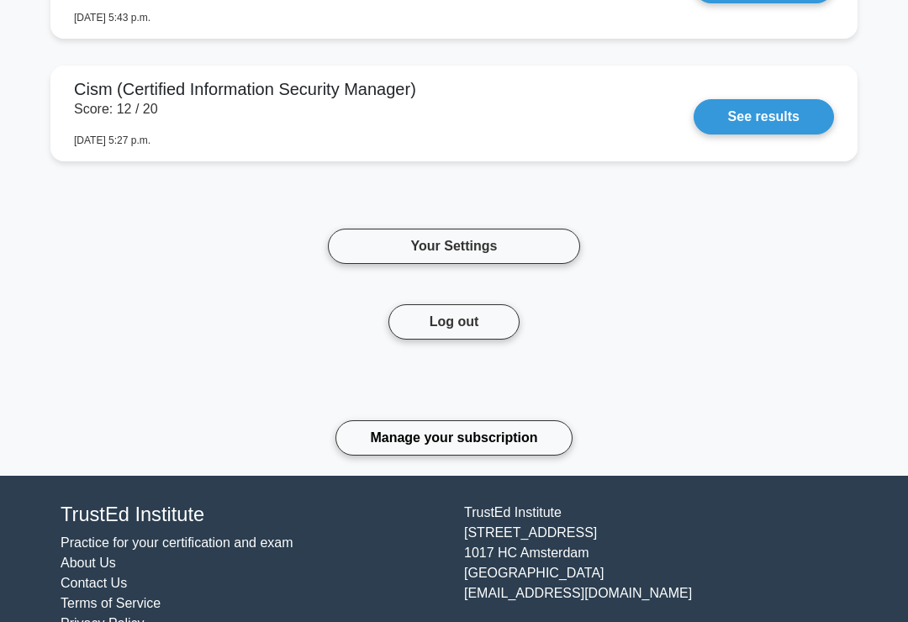
click at [532, 444] on link "Manage your subscription" at bounding box center [453, 437] width 236 height 35
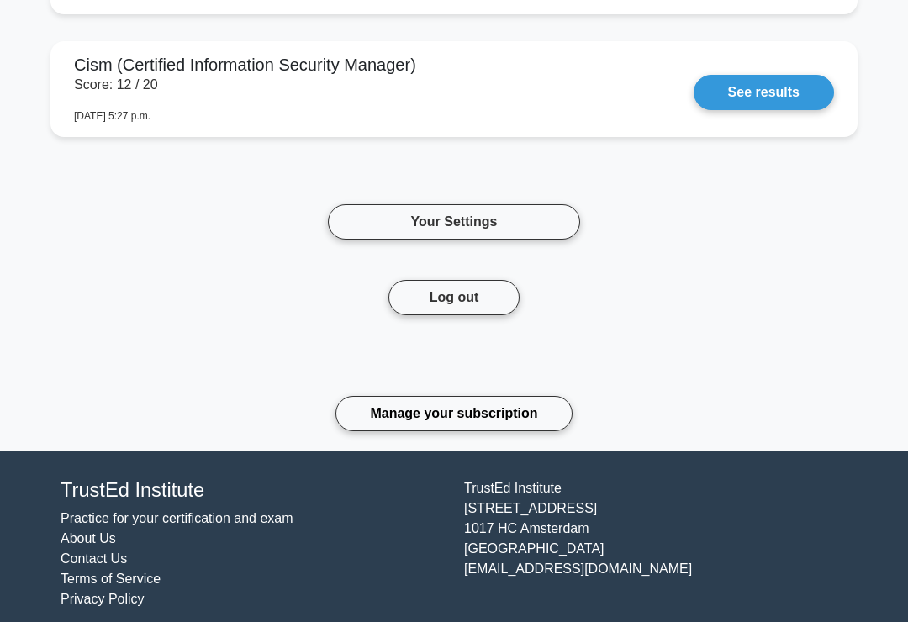
scroll to position [2924, 0]
